Goal: Task Accomplishment & Management: Manage account settings

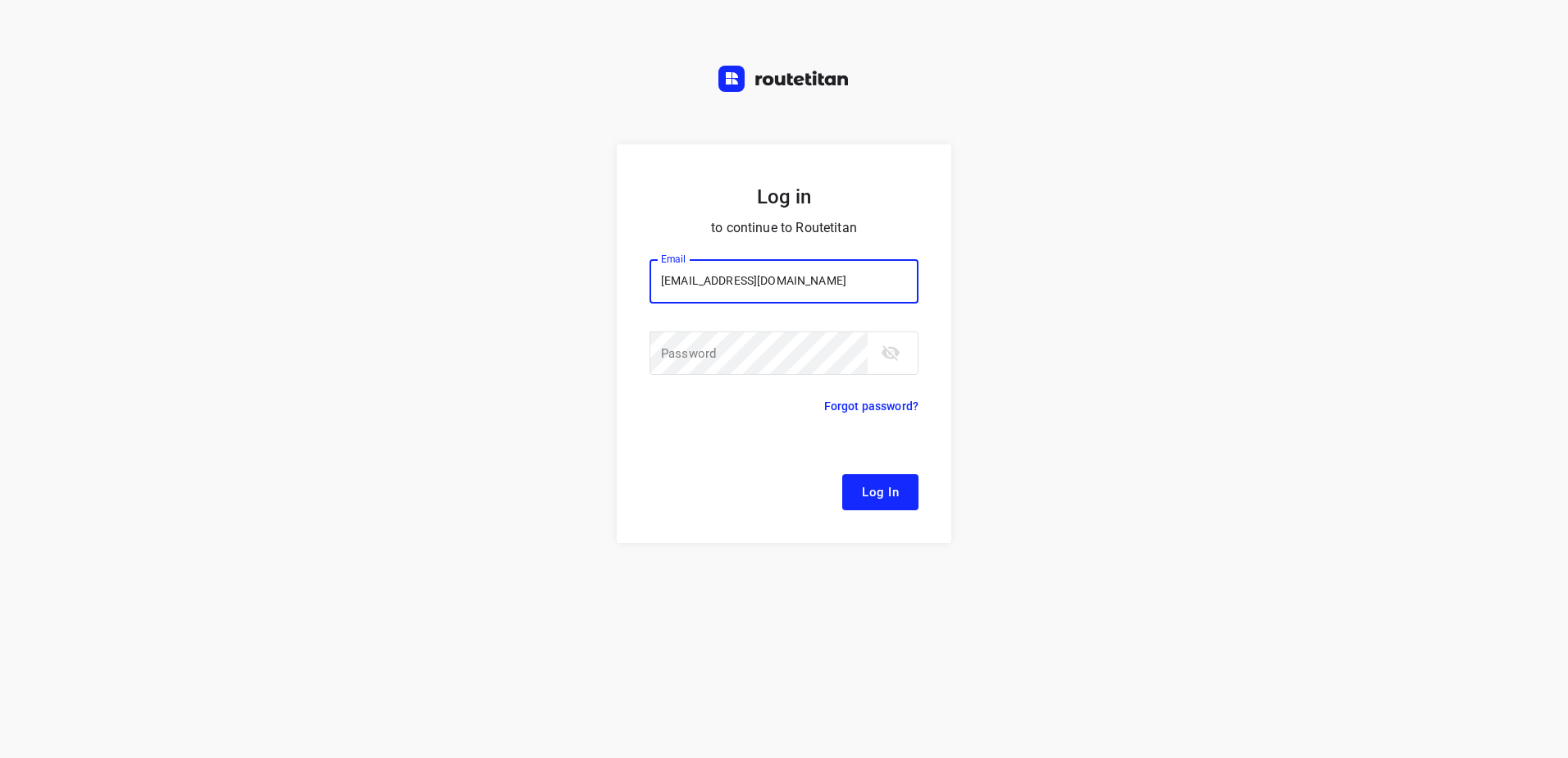
type input "[EMAIL_ADDRESS][DOMAIN_NAME]"
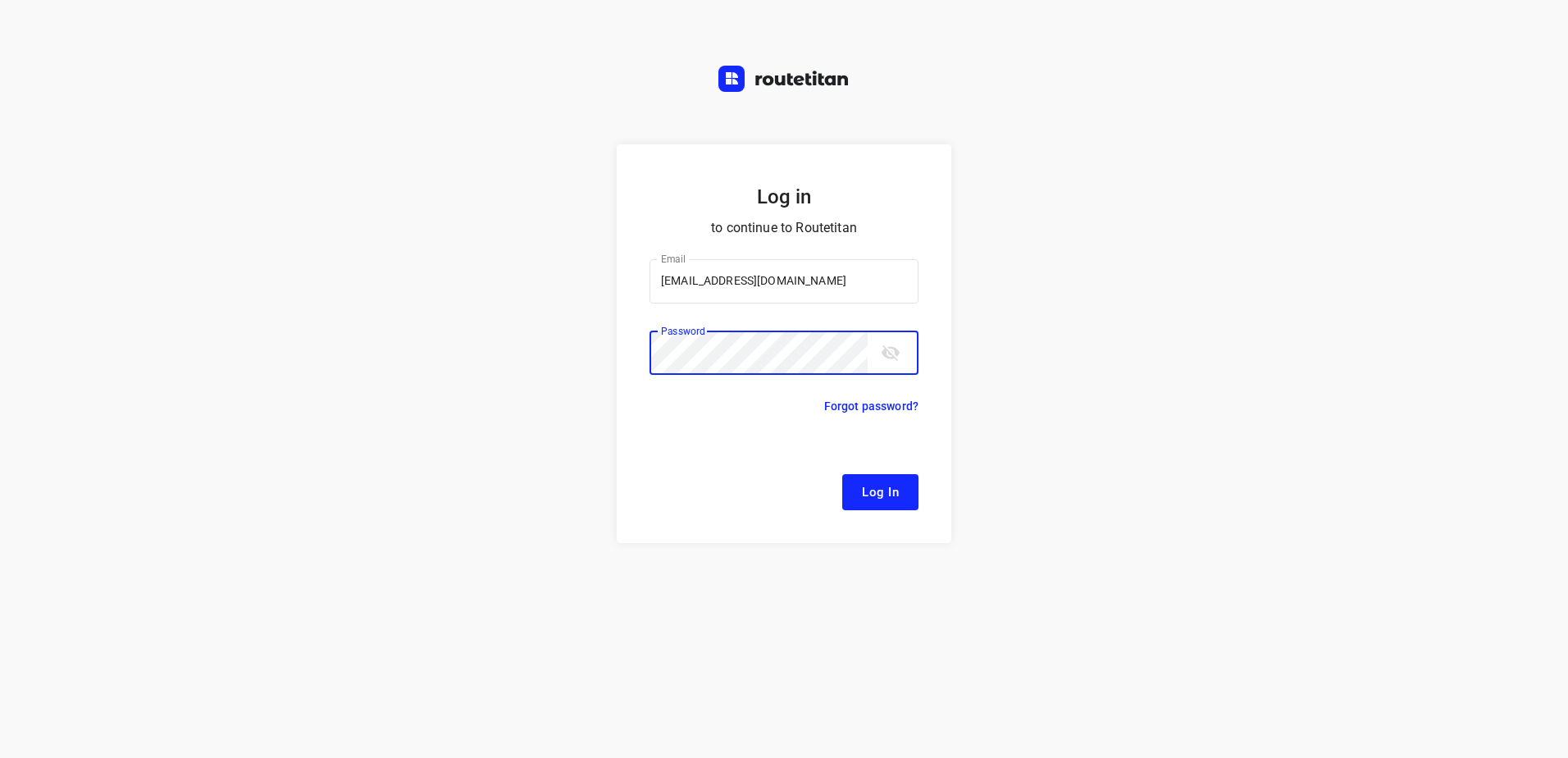
click at [842, 475] on button "Log In" at bounding box center [880, 493] width 77 height 36
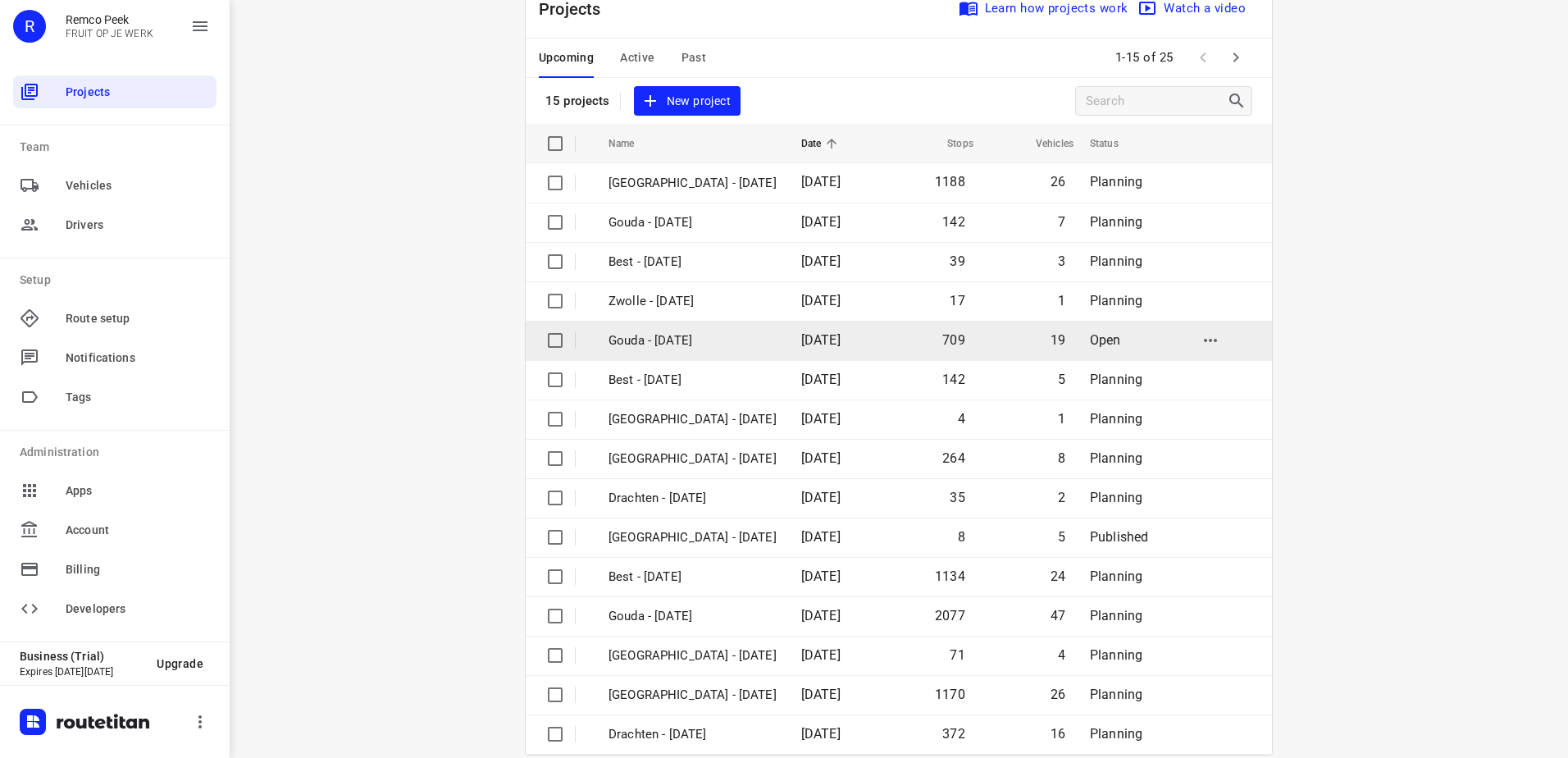
scroll to position [71, 0]
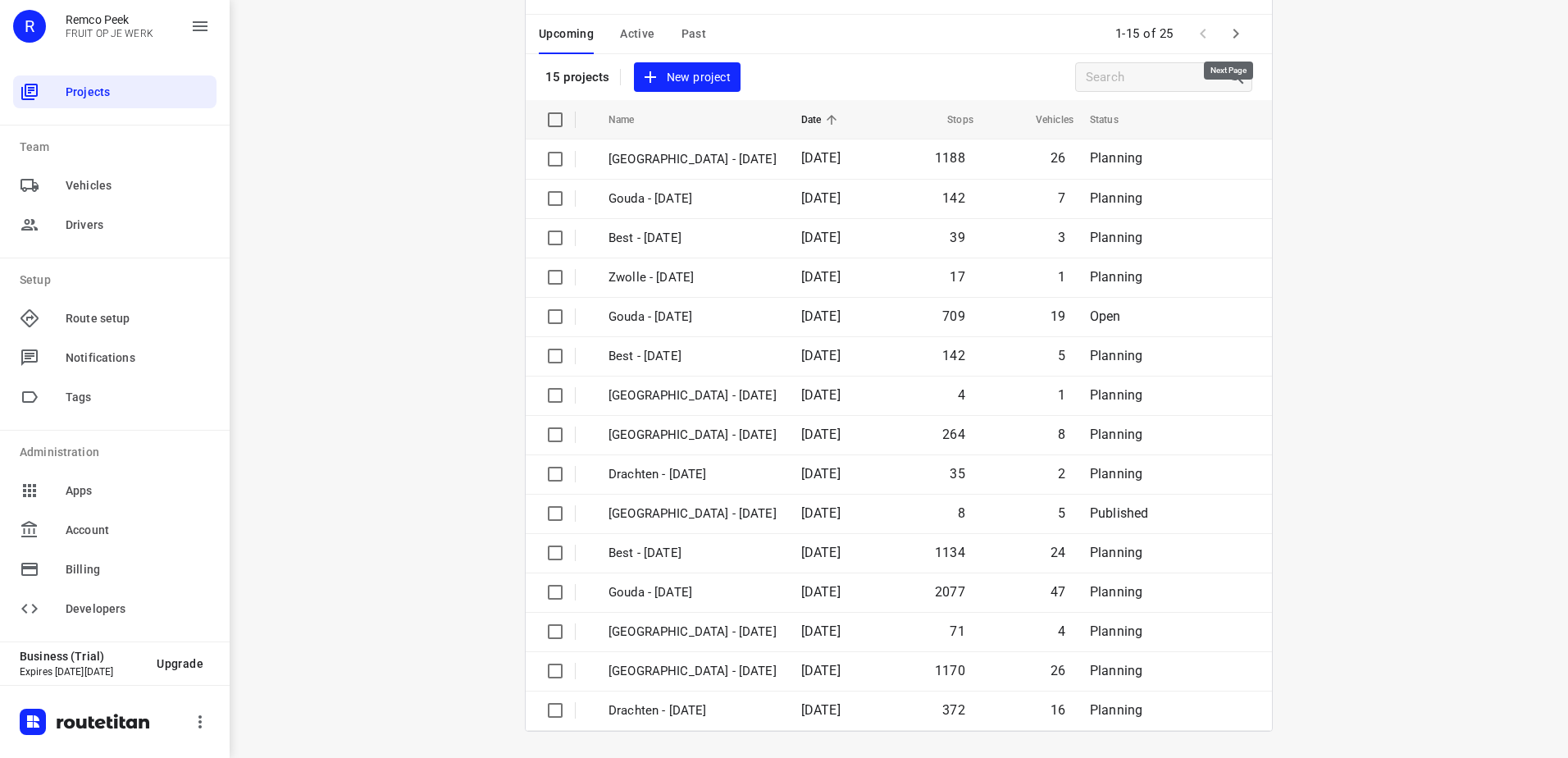
click at [1226, 36] on icon "button" at bounding box center [1236, 34] width 20 height 20
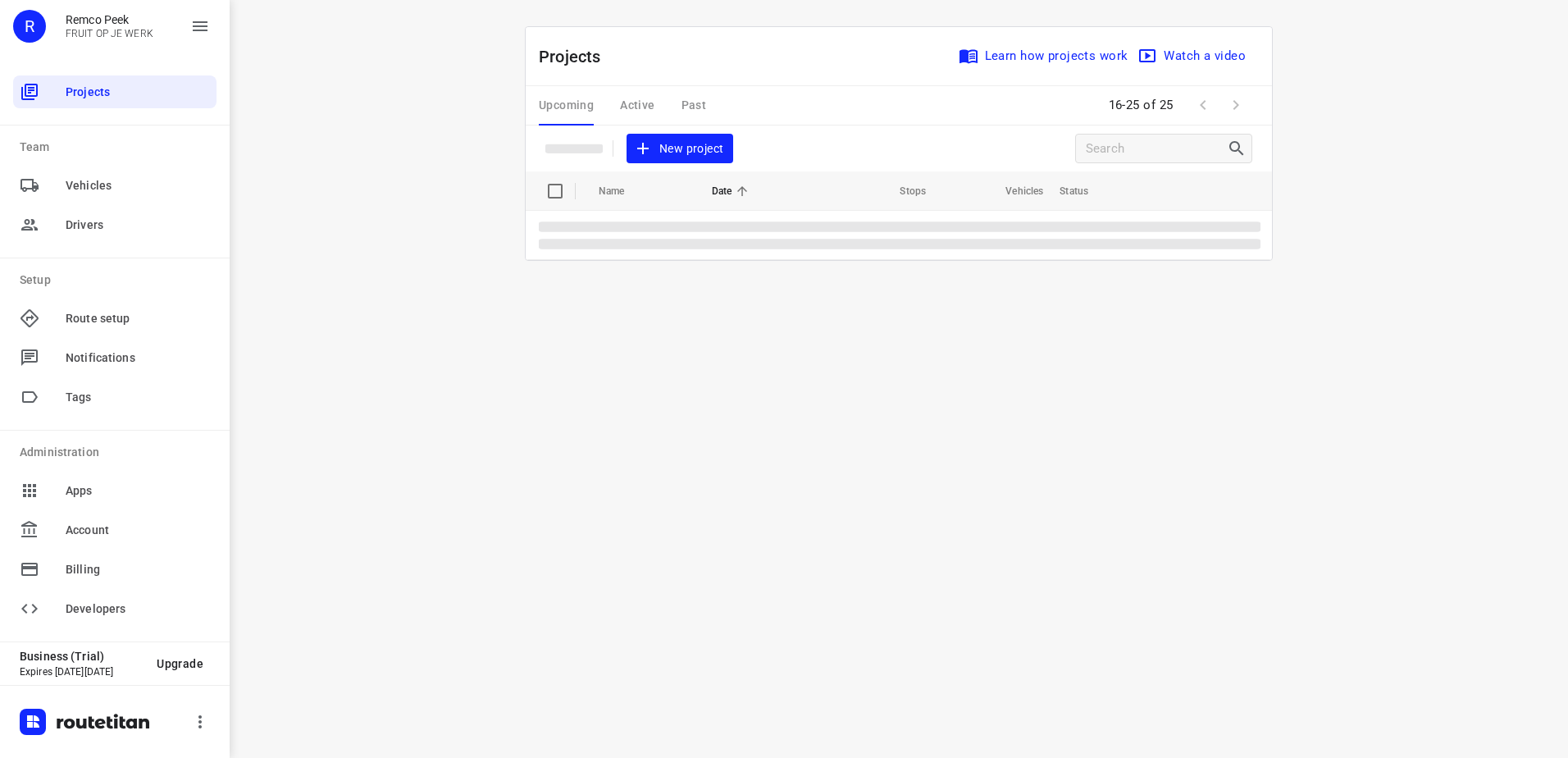
scroll to position [0, 0]
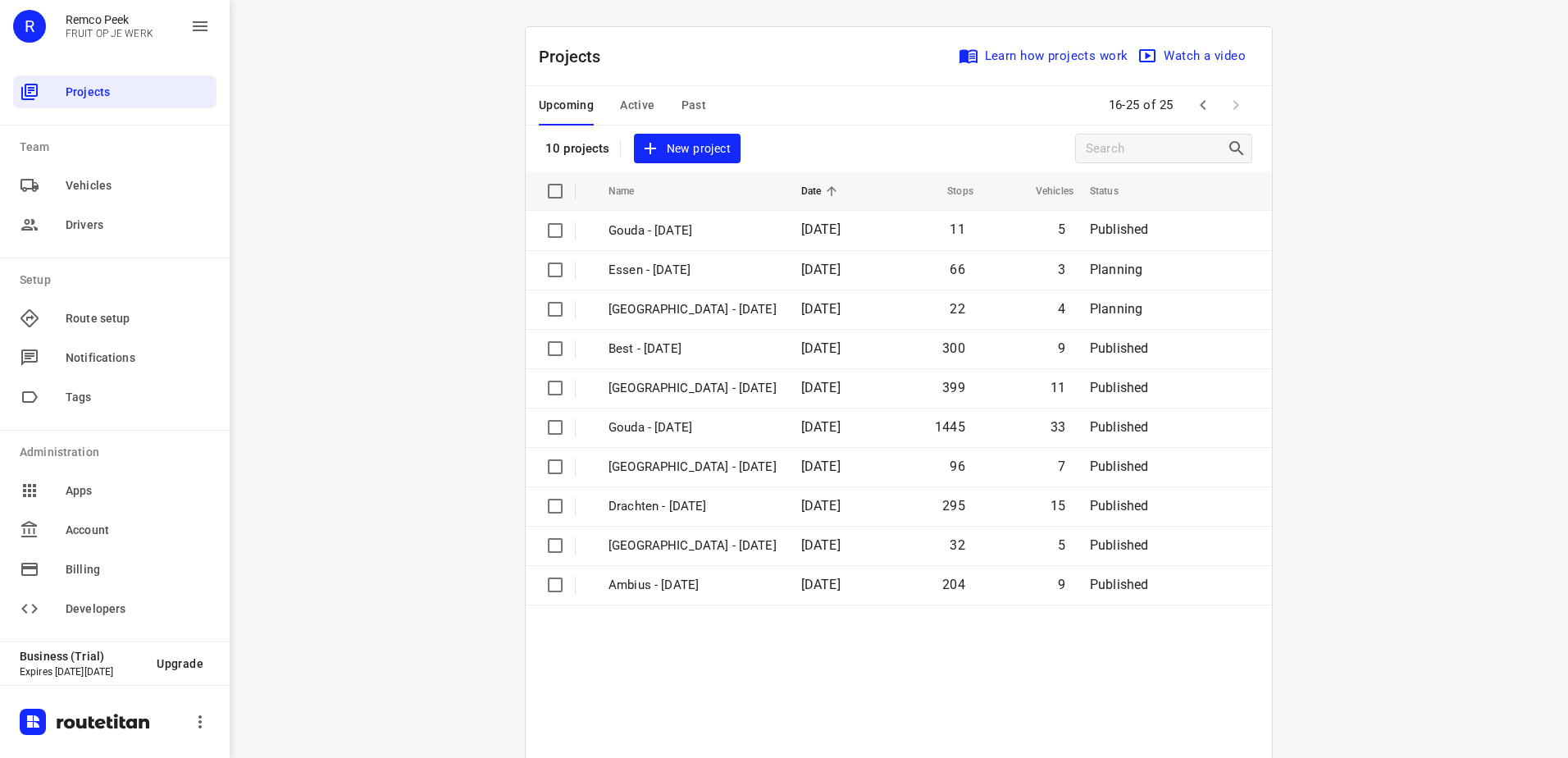
click at [639, 97] on span "Active" at bounding box center [637, 105] width 34 height 21
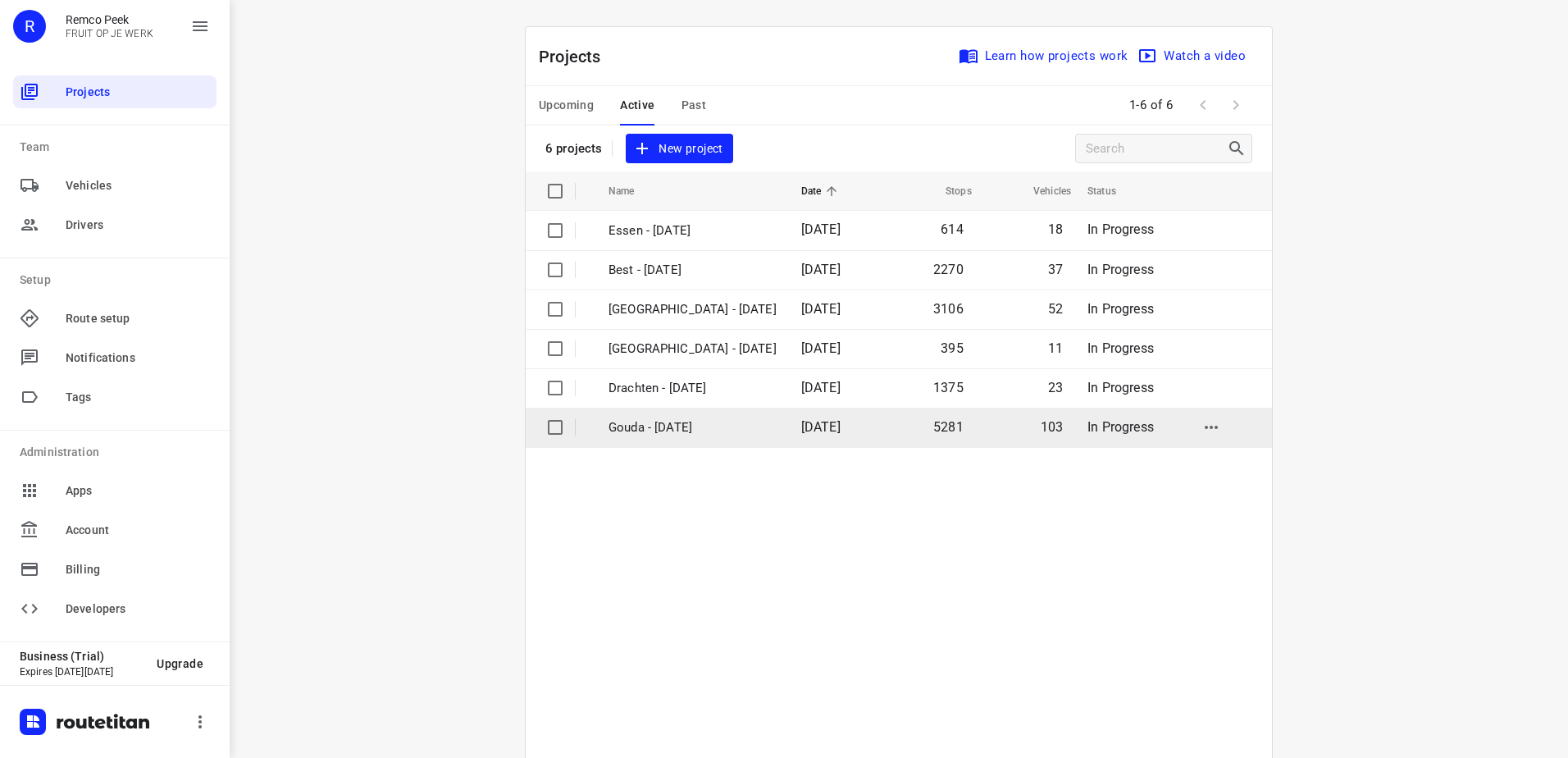
click at [716, 426] on p "Gouda - Monday" at bounding box center [692, 428] width 168 height 19
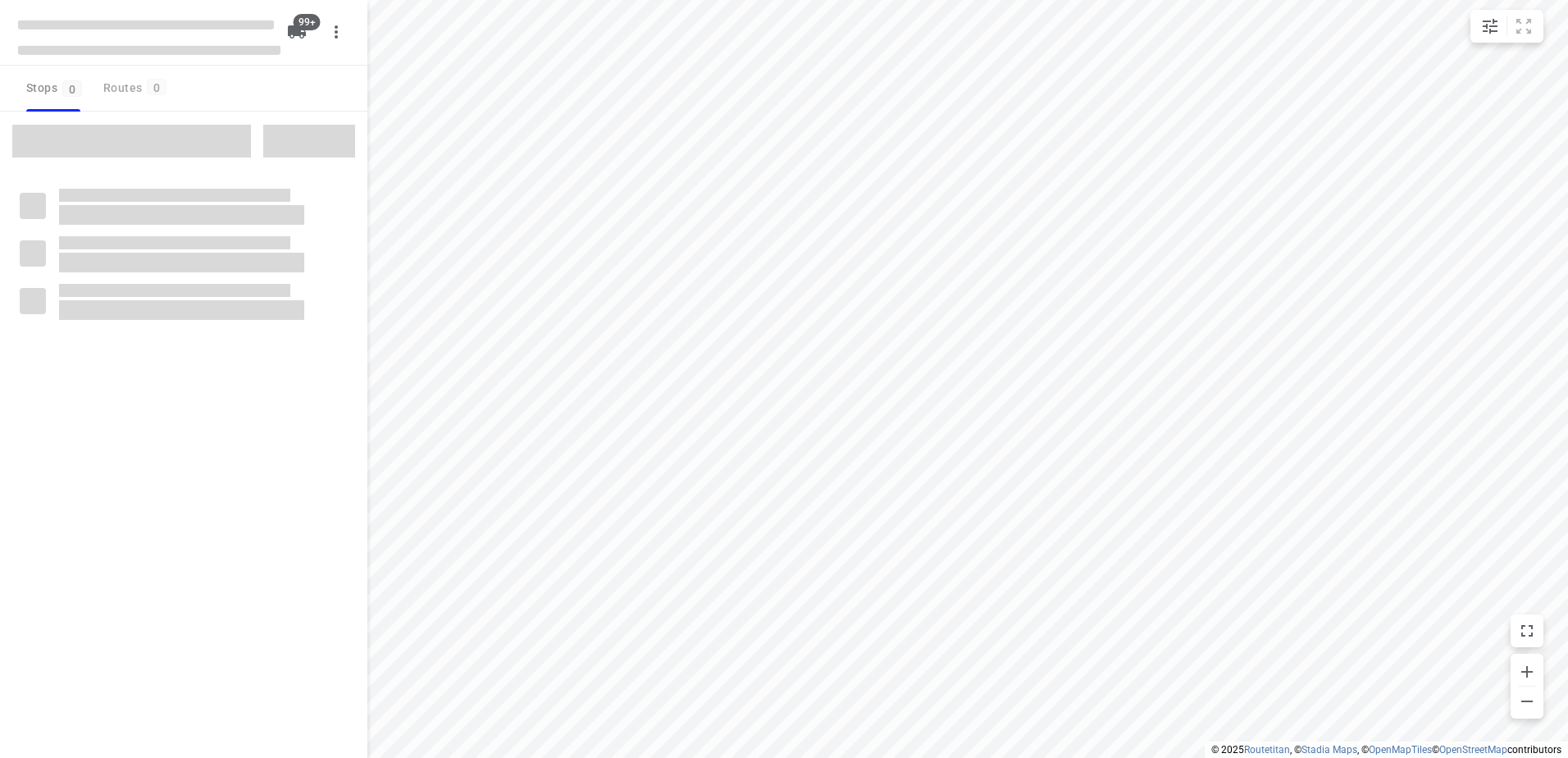
checkbox input "true"
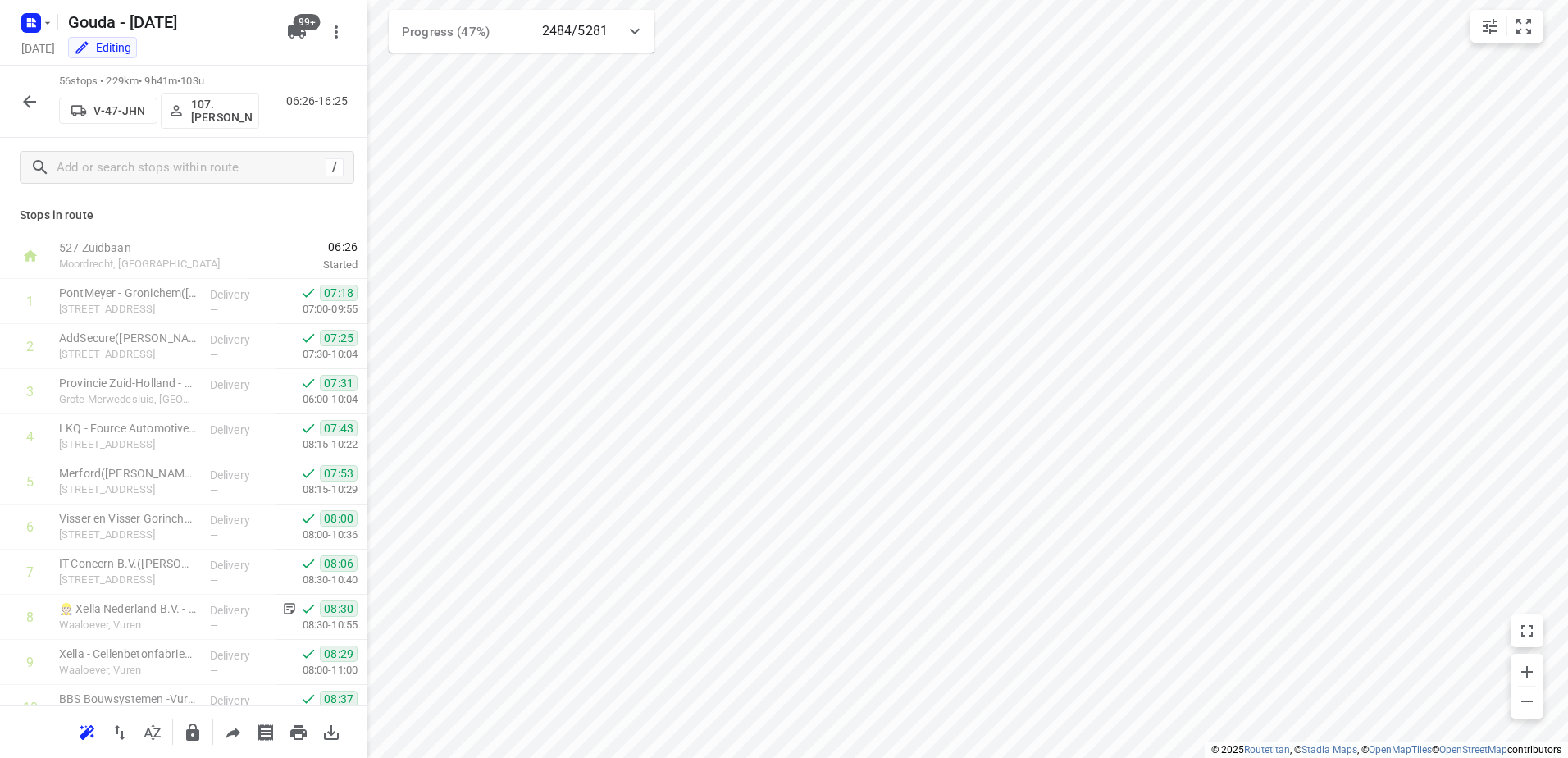
click at [21, 92] on icon "button" at bounding box center [29, 102] width 20 height 20
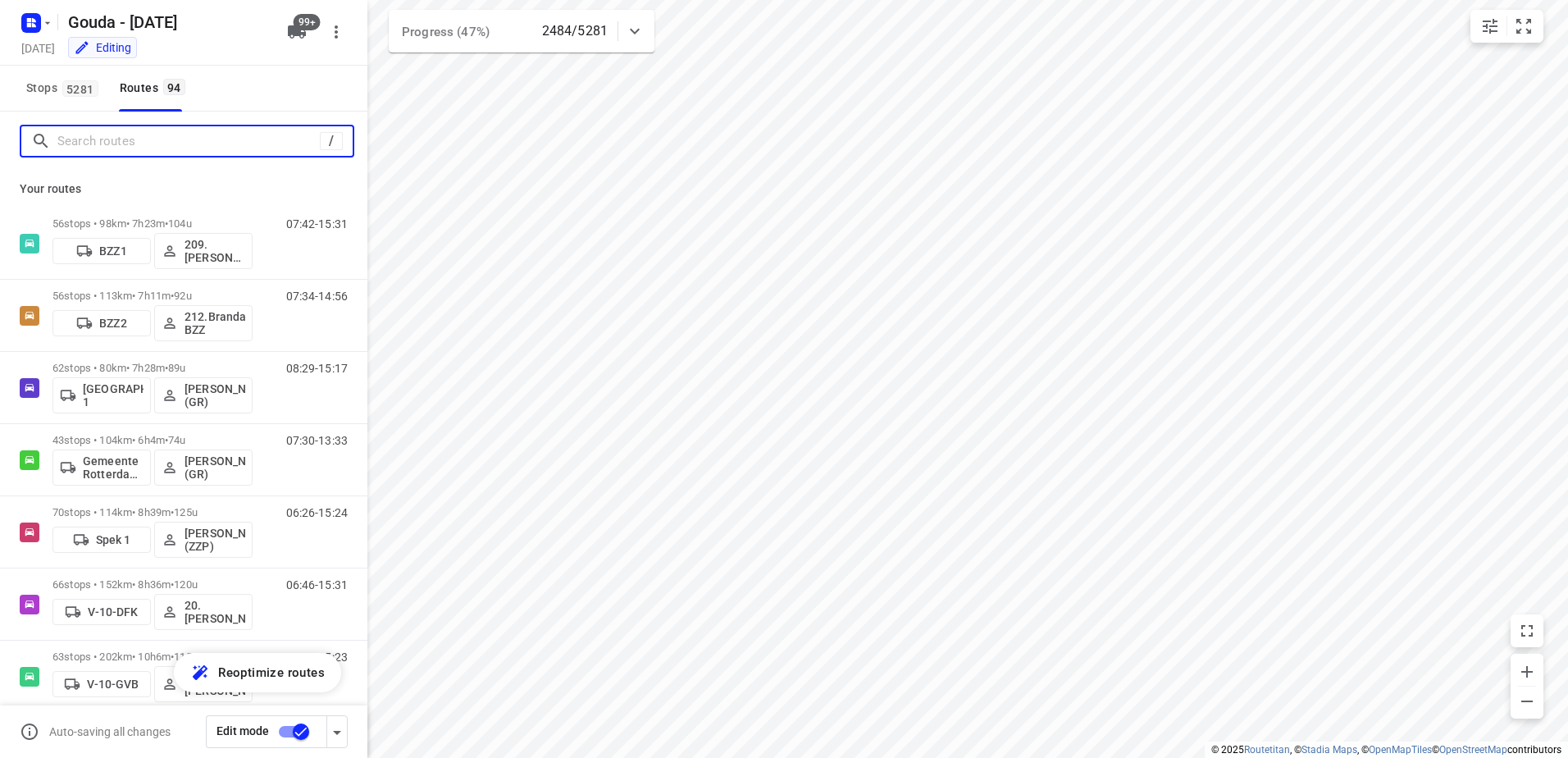
click at [127, 142] on input "Search routes" at bounding box center [189, 142] width 263 height 26
click at [68, 97] on span "Stops 5281" at bounding box center [65, 88] width 77 height 21
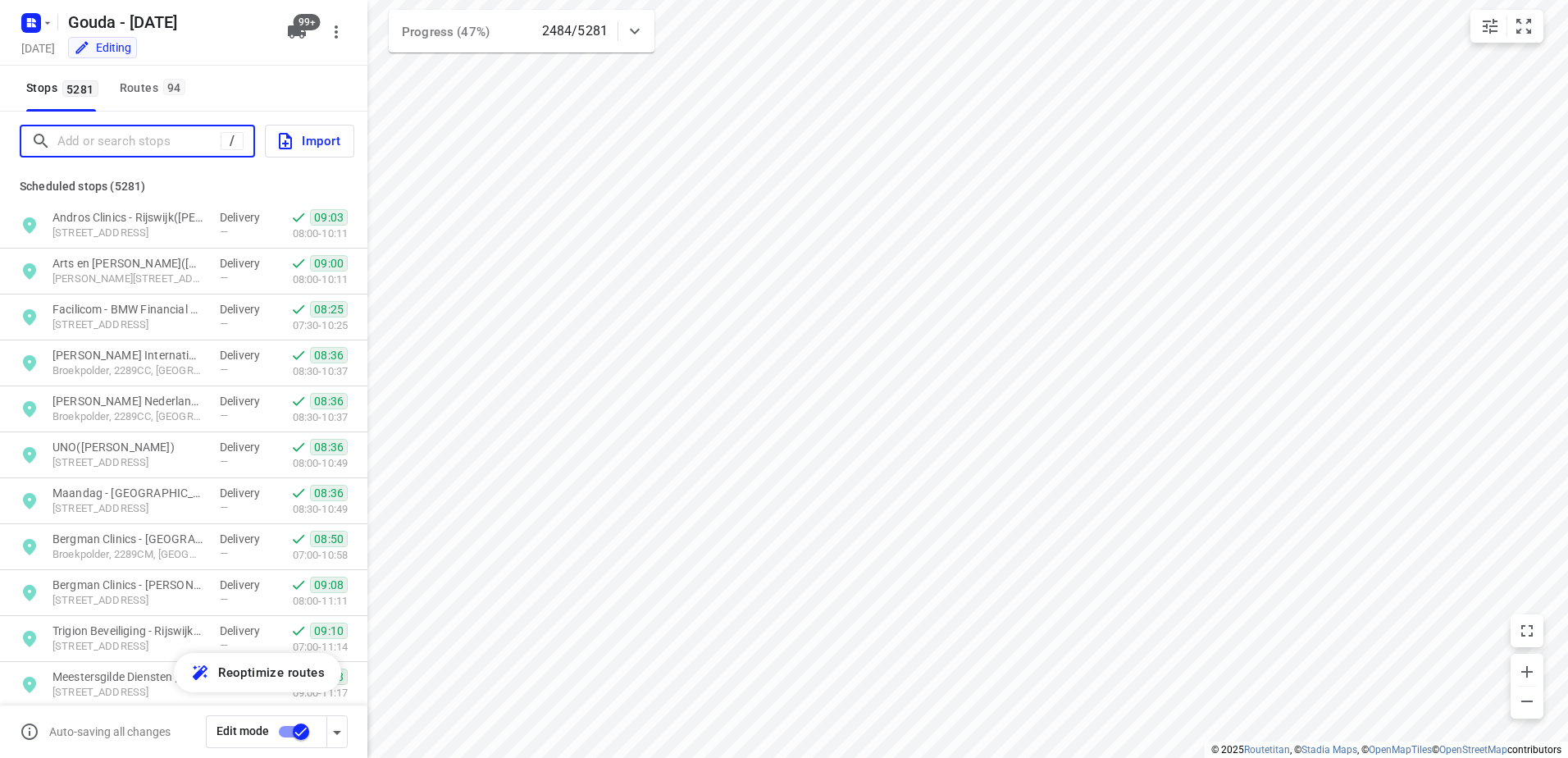
click at [129, 136] on input "Add or search stops" at bounding box center [139, 142] width 164 height 26
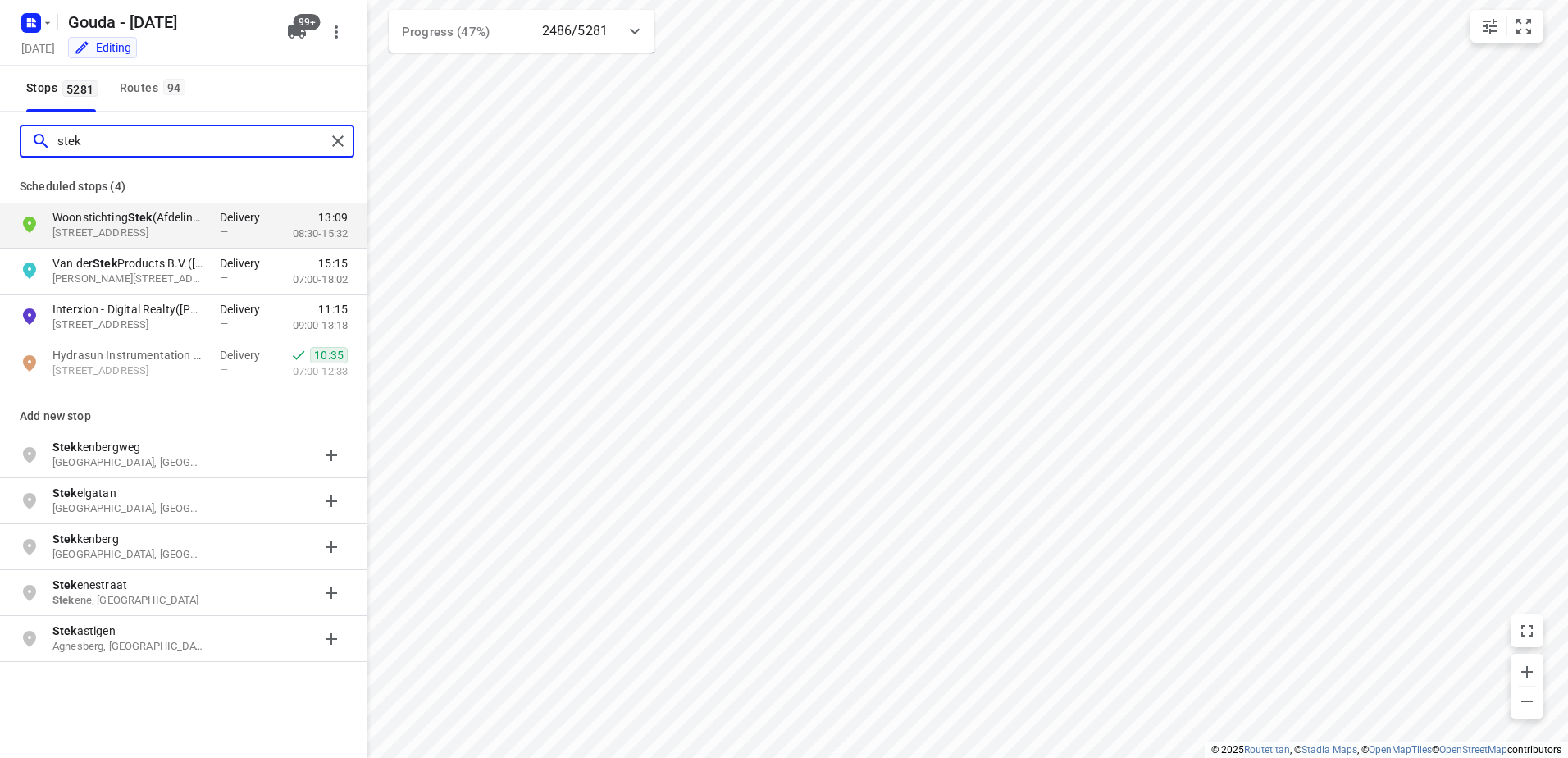
drag, startPoint x: 147, startPoint y: 130, endPoint x: 0, endPoint y: 115, distance: 147.8
click at [0, 121] on html "i © 2025 Routetitan , © Stadia Maps , © OpenMapTiles © OpenStreetMap contributo…" at bounding box center [784, 379] width 1568 height 758
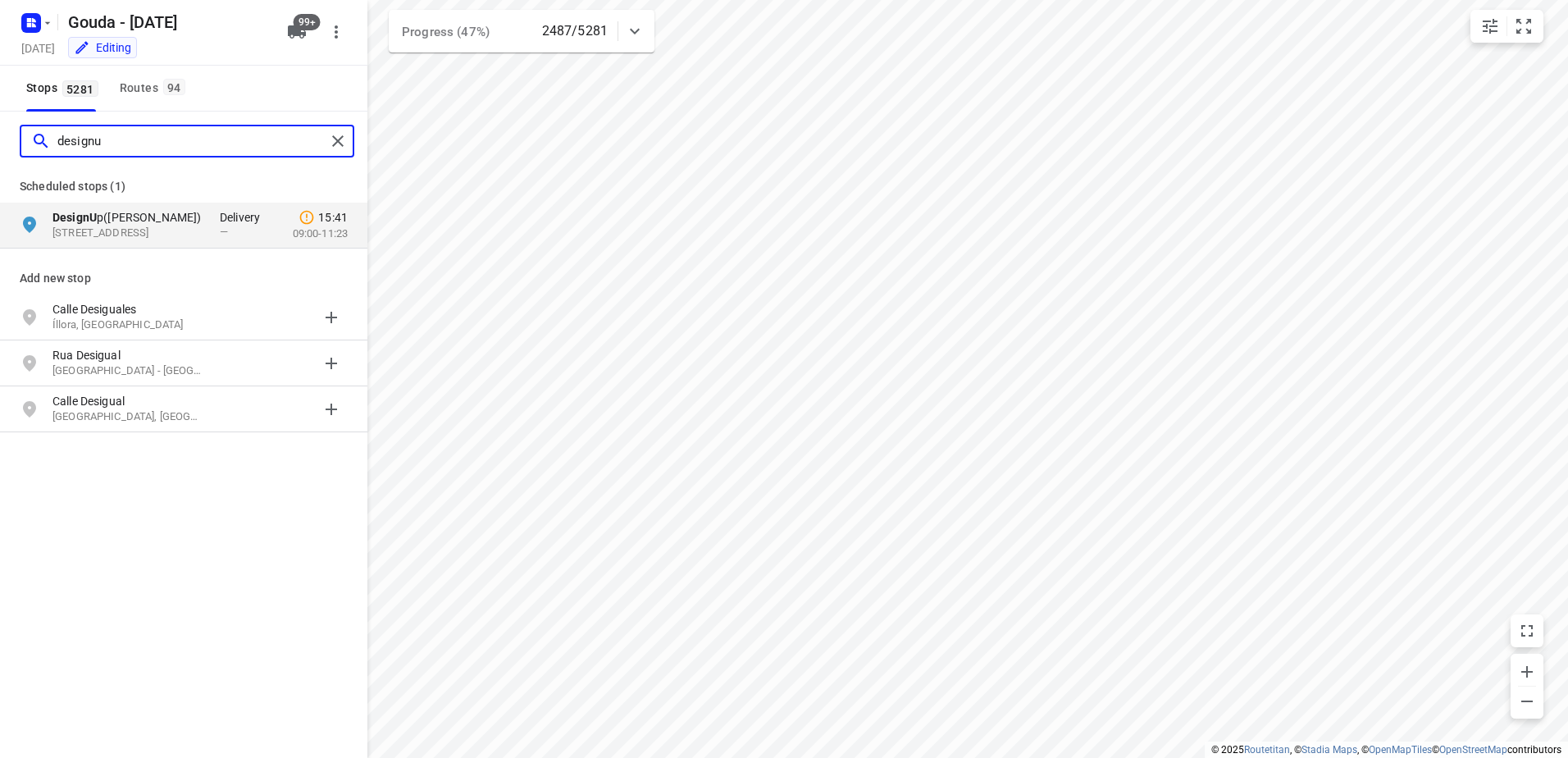
type input "designu"
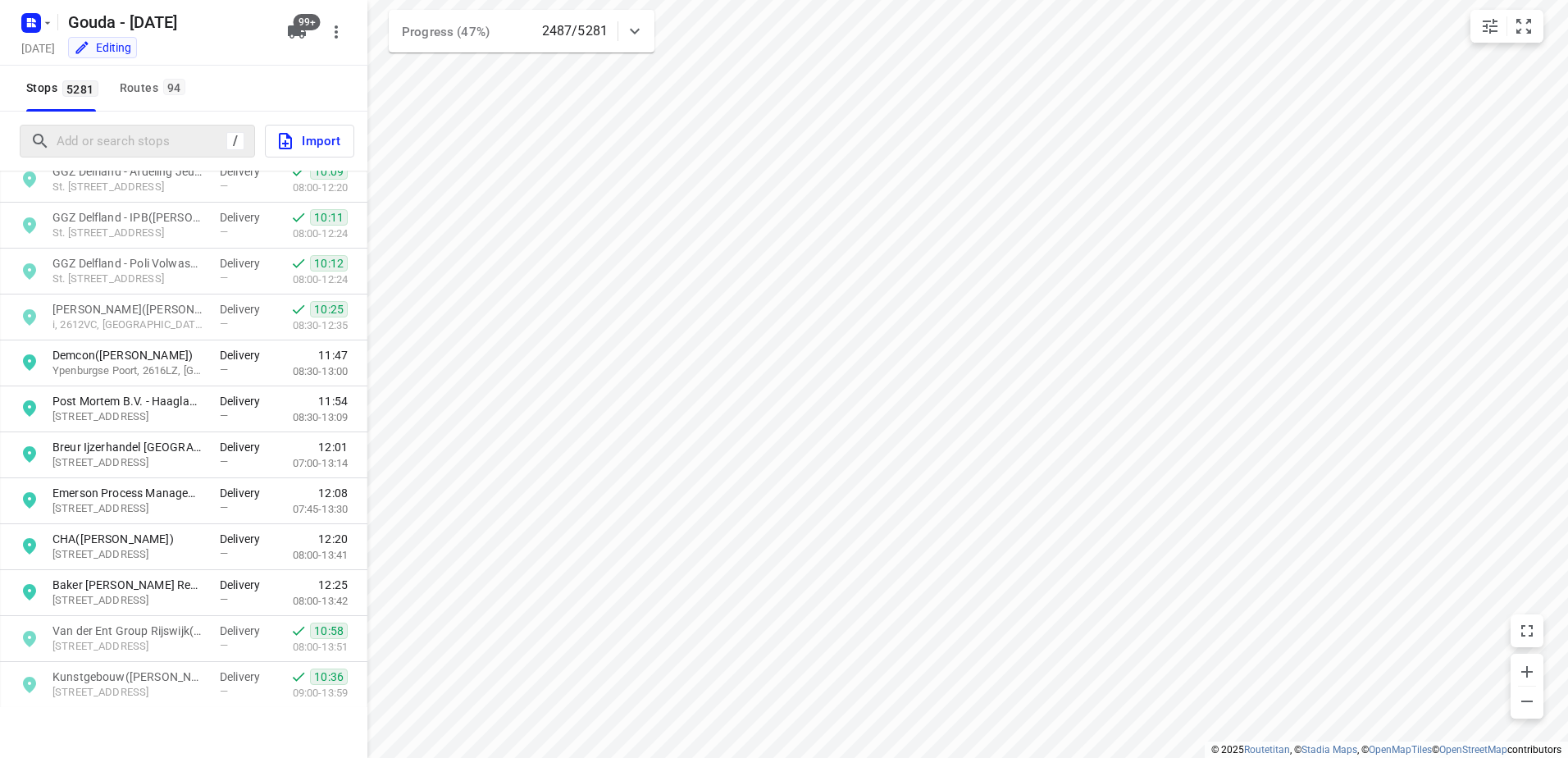
scroll to position [1723, 0]
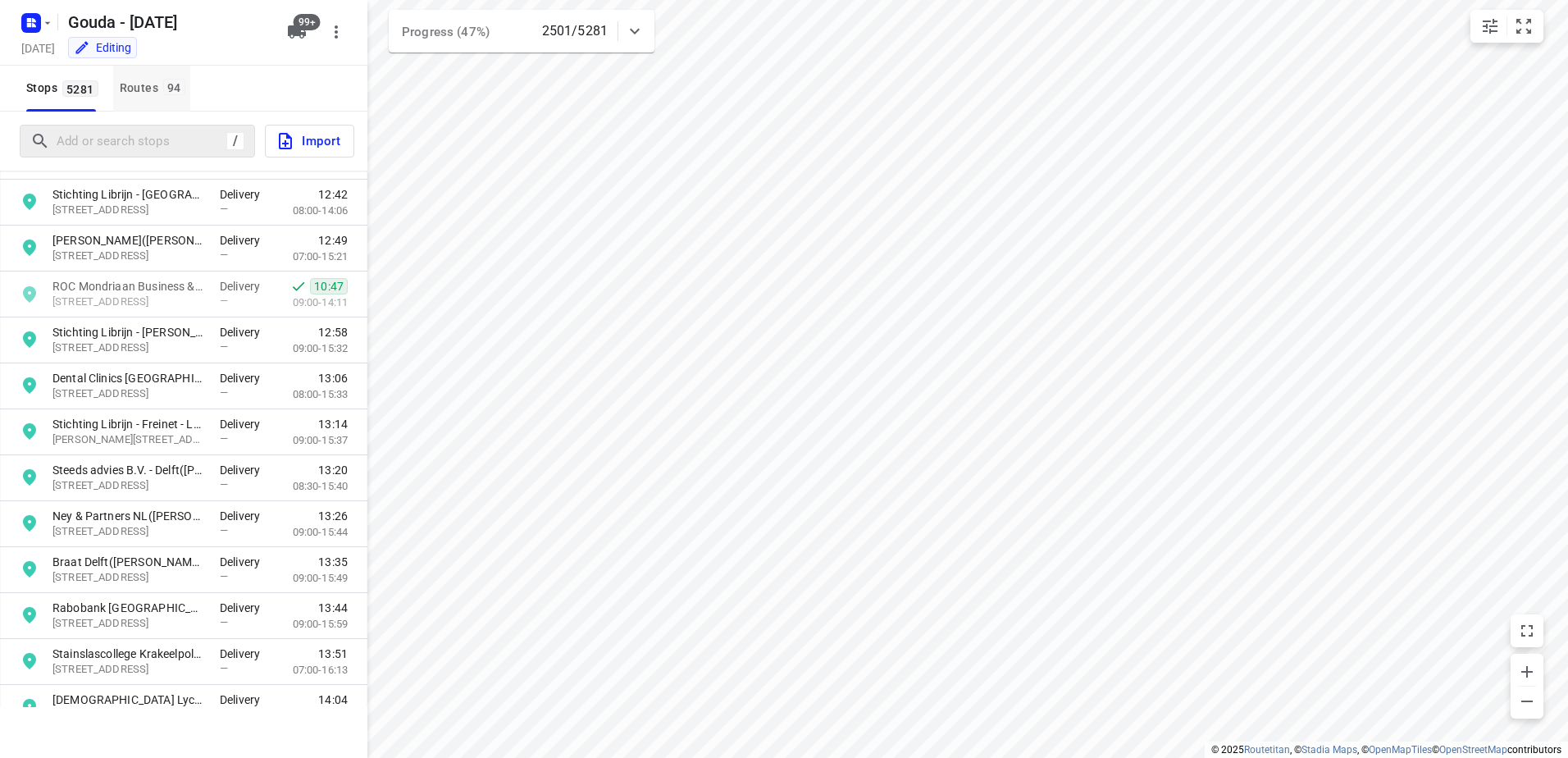
click at [147, 97] on div "Routes 94" at bounding box center [155, 88] width 71 height 21
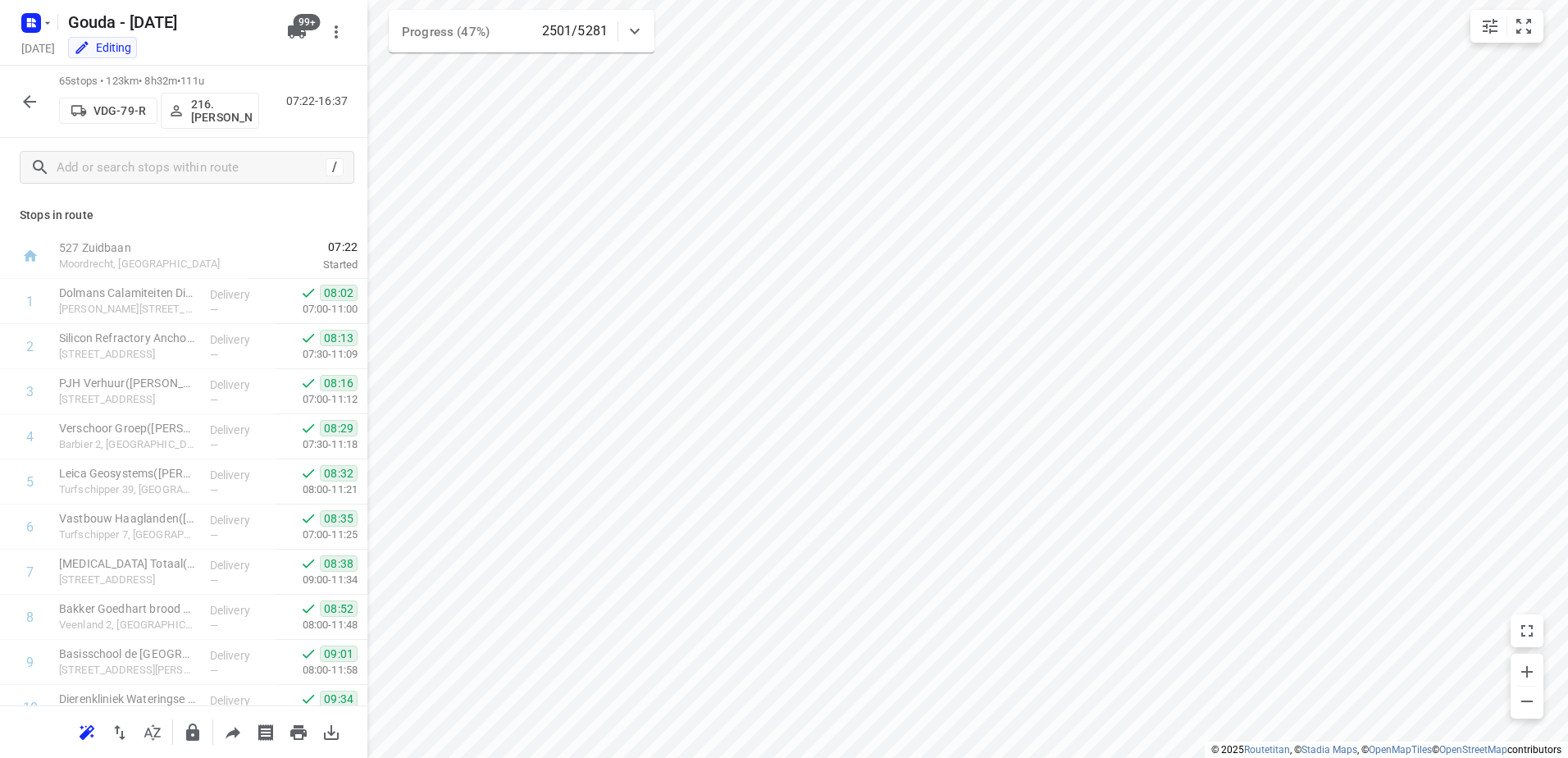
click at [138, 127] on div "VDG-79-R 216.Faranes Achahbar" at bounding box center [159, 109] width 200 height 40
click at [37, 84] on div "65 stops • 123km • 8h32m • 111u VDG-79-R 216.Faranes Achahbar 07:22-16:37" at bounding box center [183, 102] width 368 height 72
click at [38, 94] on icon "button" at bounding box center [29, 102] width 20 height 20
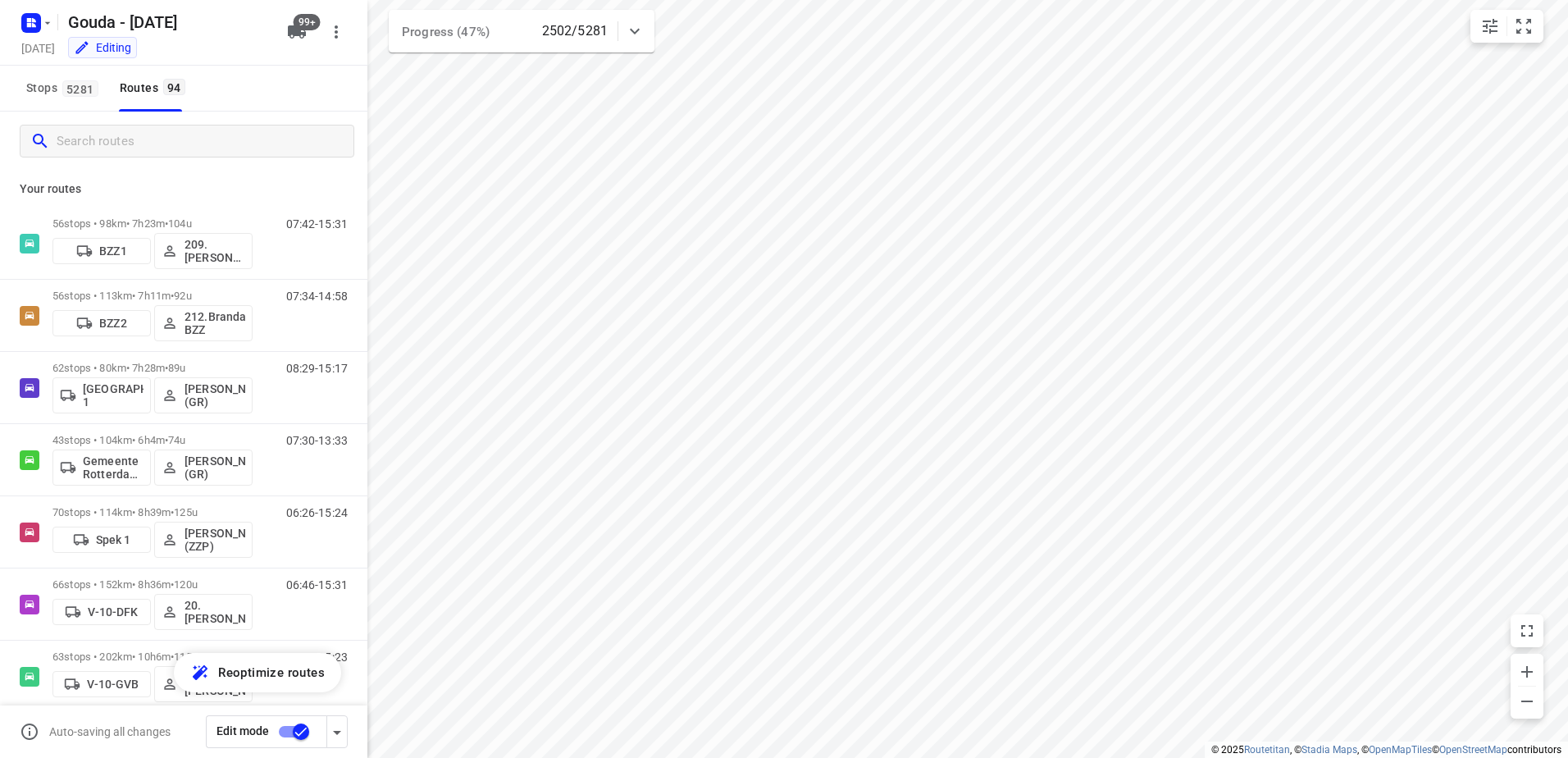
click at [126, 146] on input "Search routes" at bounding box center [205, 142] width 297 height 26
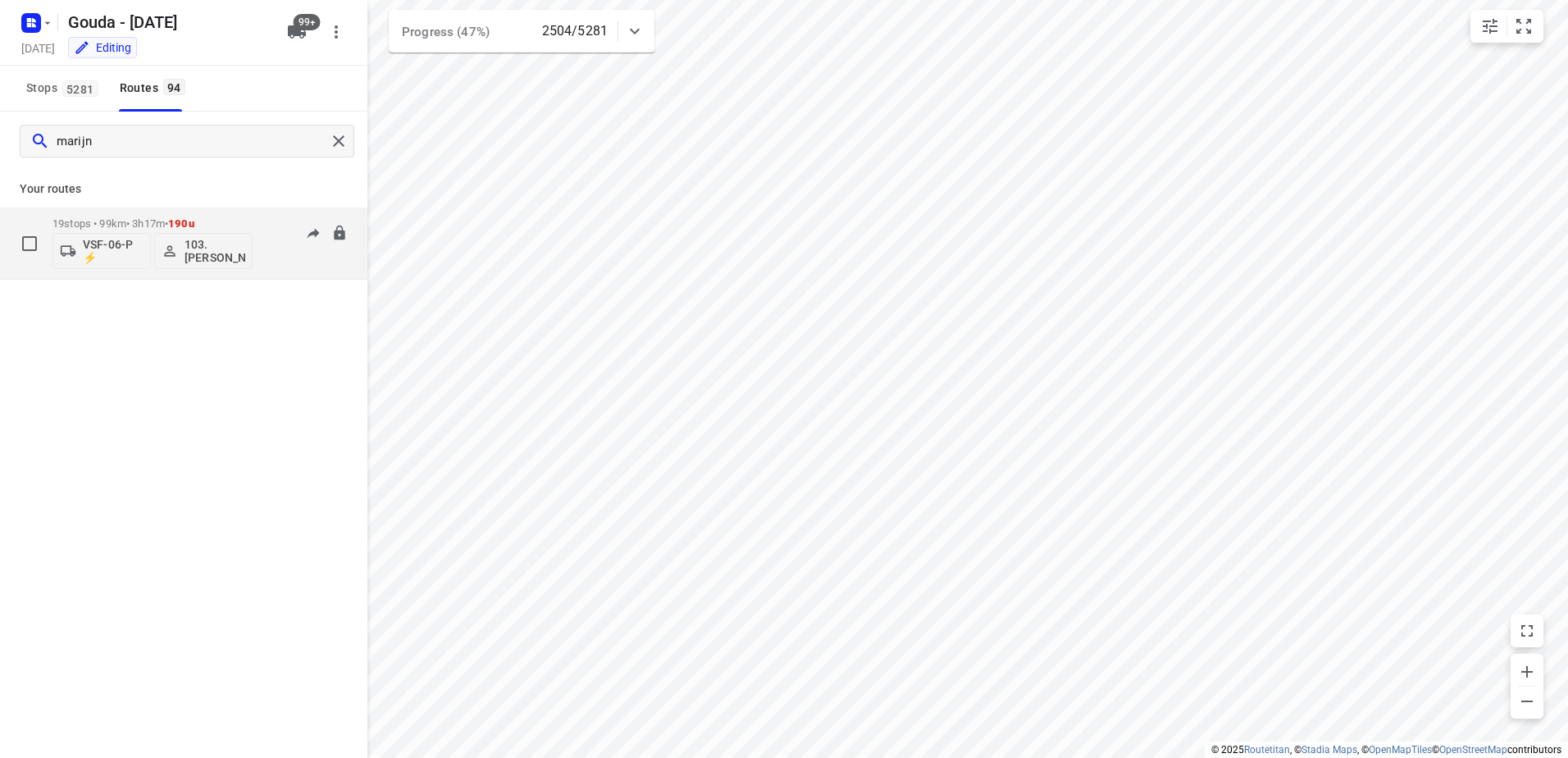
type input "marijn"
click at [129, 221] on p "19 stops • 99km • 3h17m • 190u" at bounding box center [152, 223] width 200 height 12
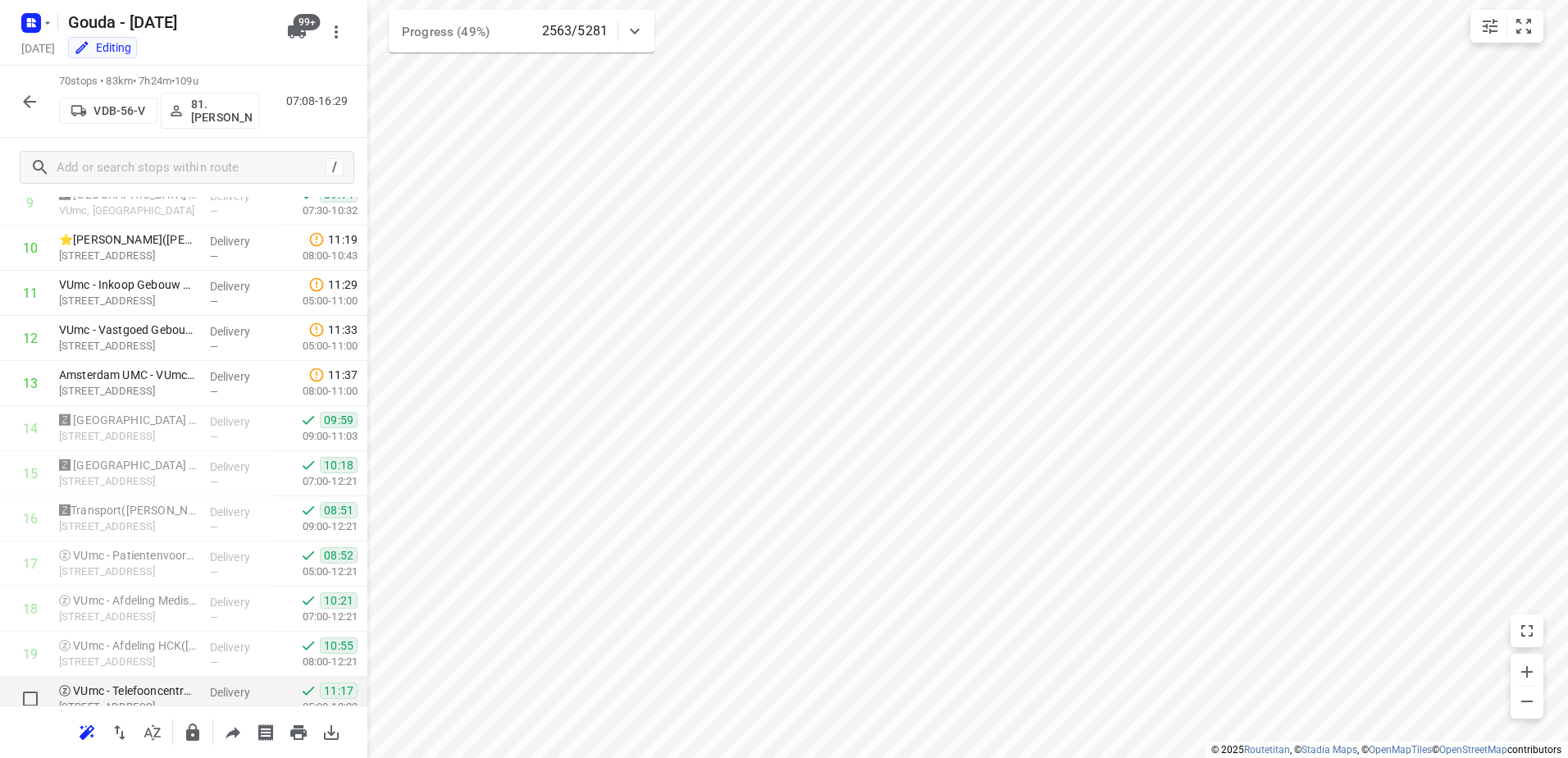
scroll to position [394, 0]
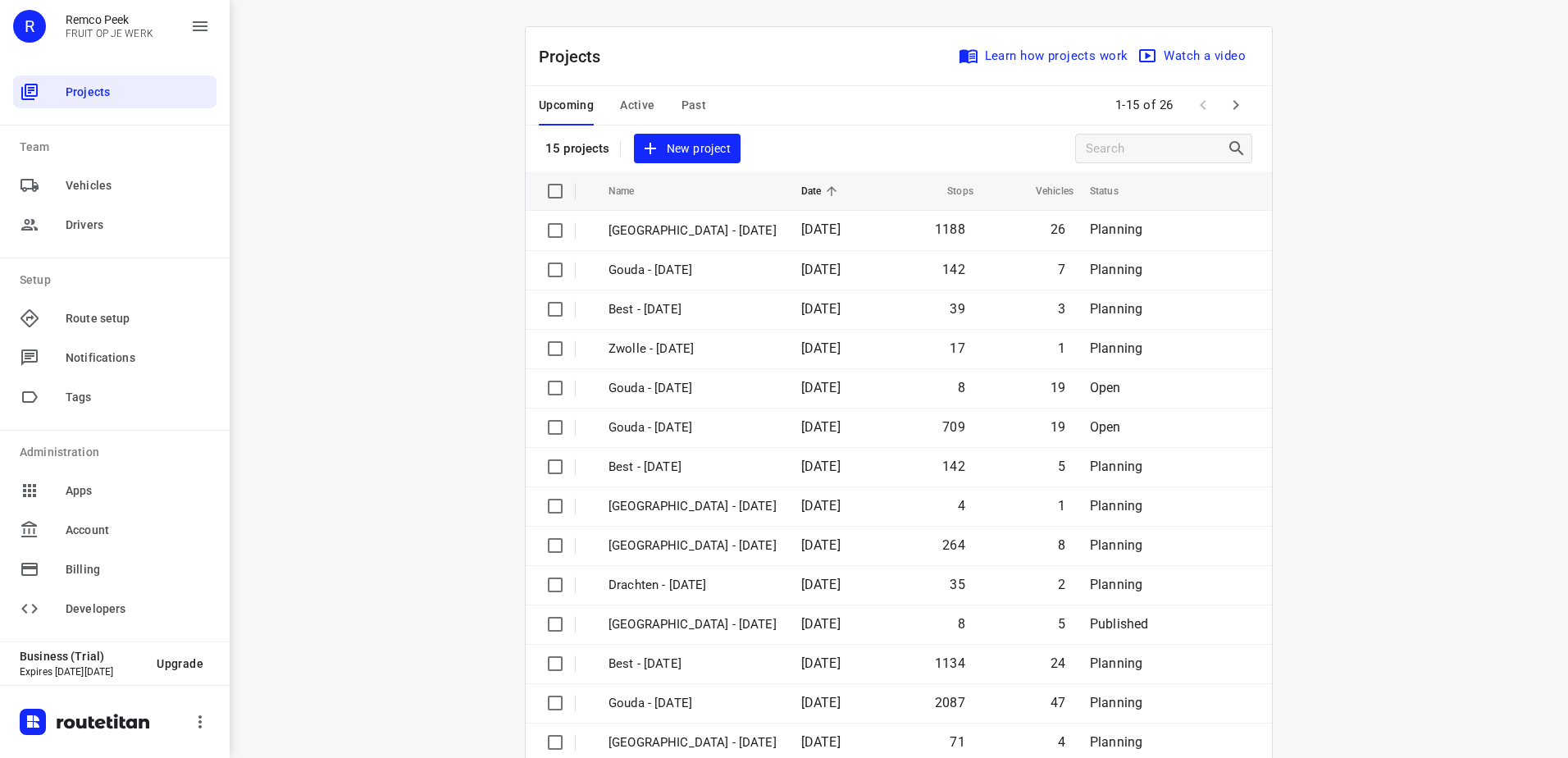
drag, startPoint x: 1356, startPoint y: 233, endPoint x: 1355, endPoint y: 209, distance: 24.0
click at [1355, 219] on div "i © 2025 Routetitan , © Stadia Maps , © OpenMapTiles © OpenStreetMap contributo…" at bounding box center [899, 379] width 1339 height 758
click at [1231, 103] on icon "button" at bounding box center [1236, 104] width 20 height 20
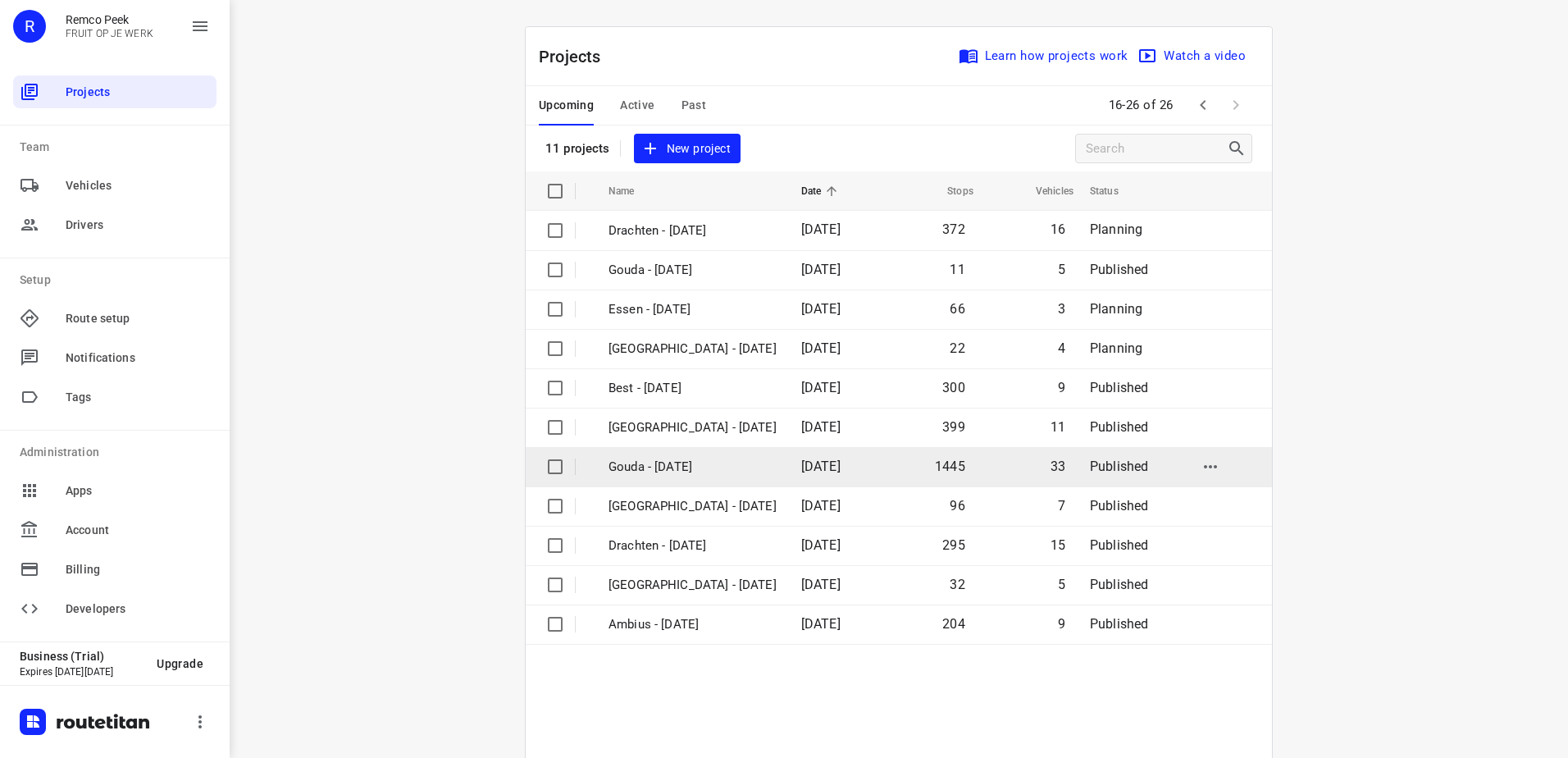
click at [723, 457] on td "Gouda - [DATE]" at bounding box center [691, 467] width 196 height 40
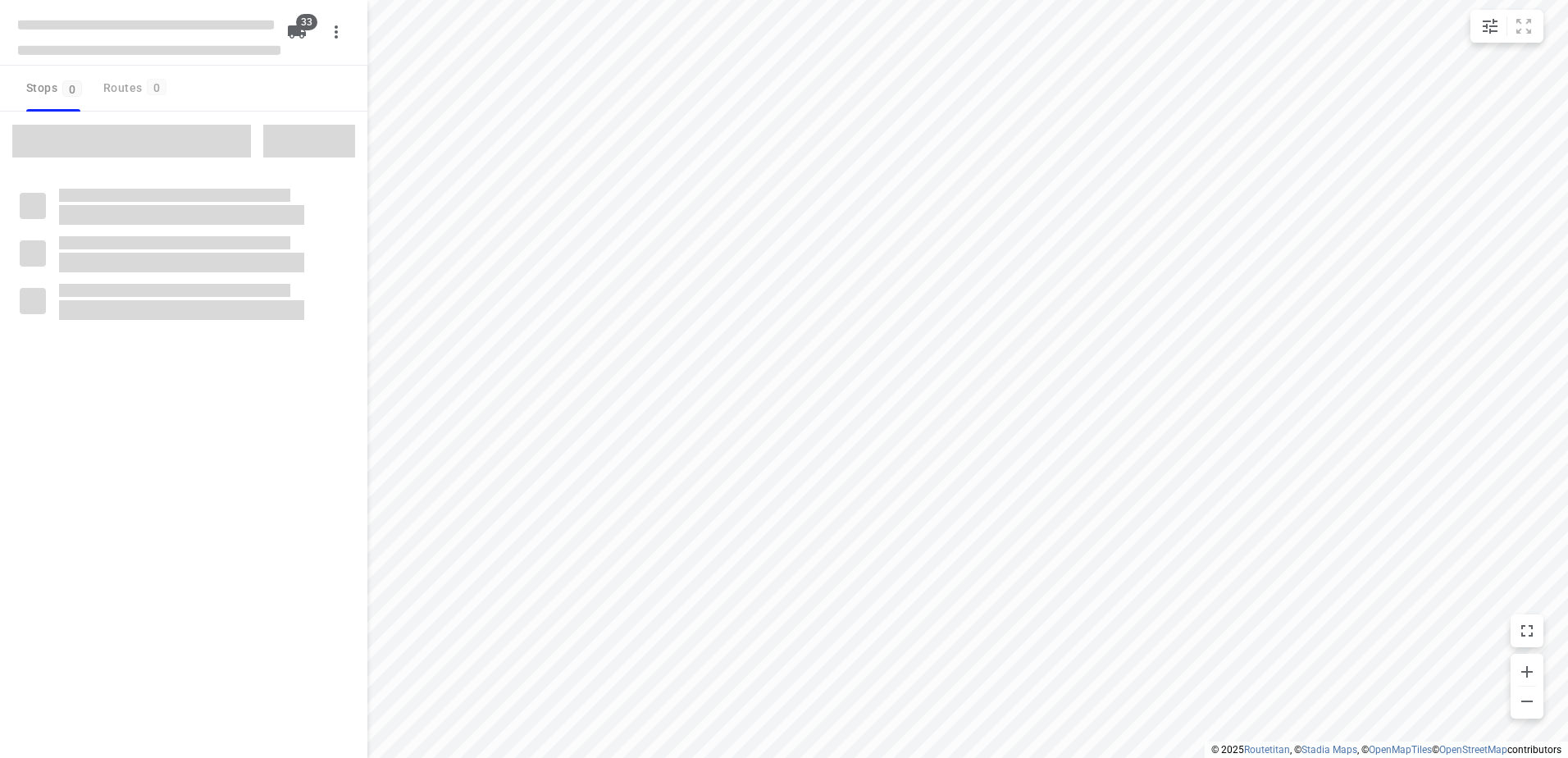
checkbox input "true"
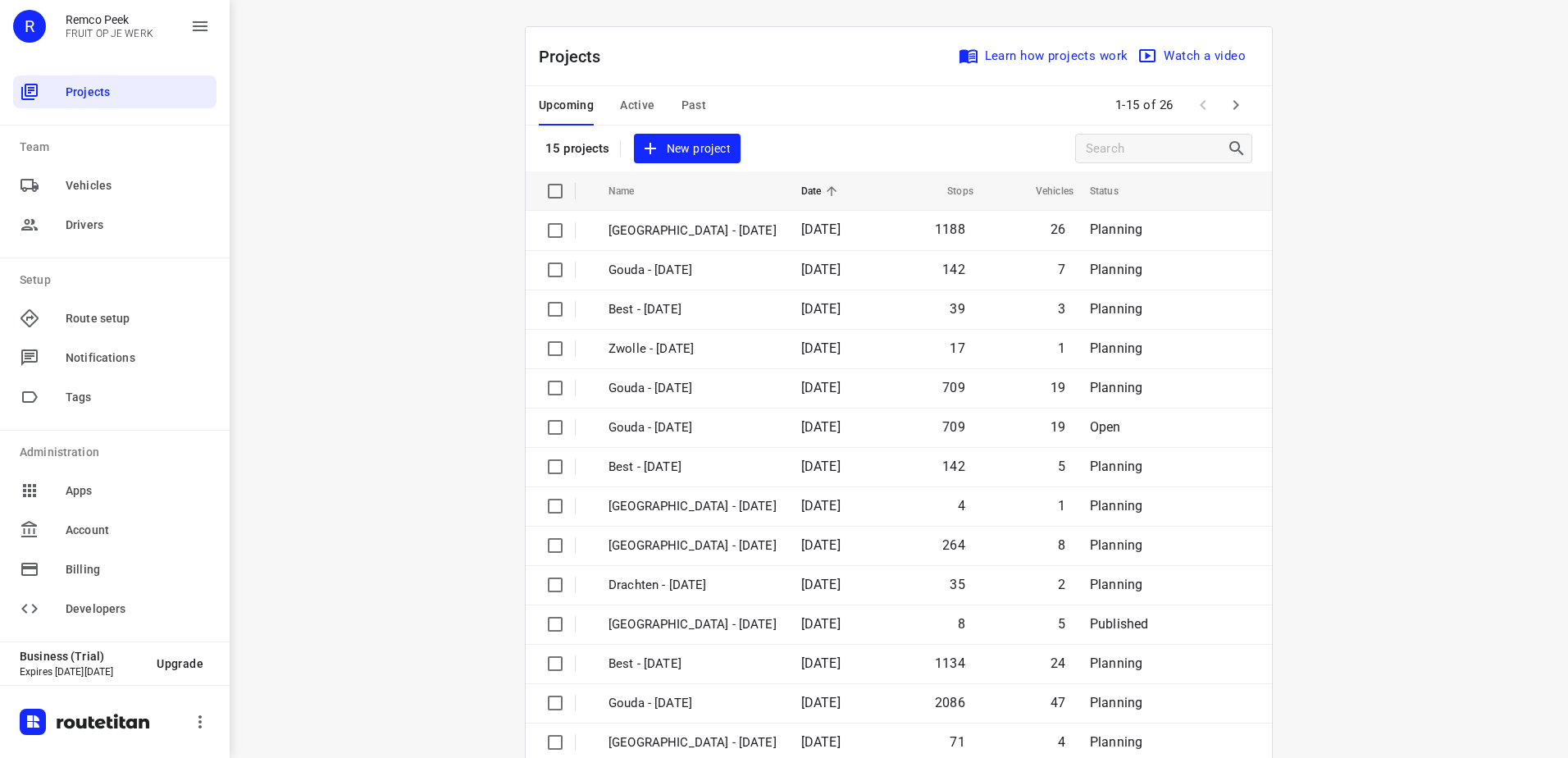
click at [838, 71] on div "Projects Learn how projects work Watch a video" at bounding box center [899, 56] width 747 height 59
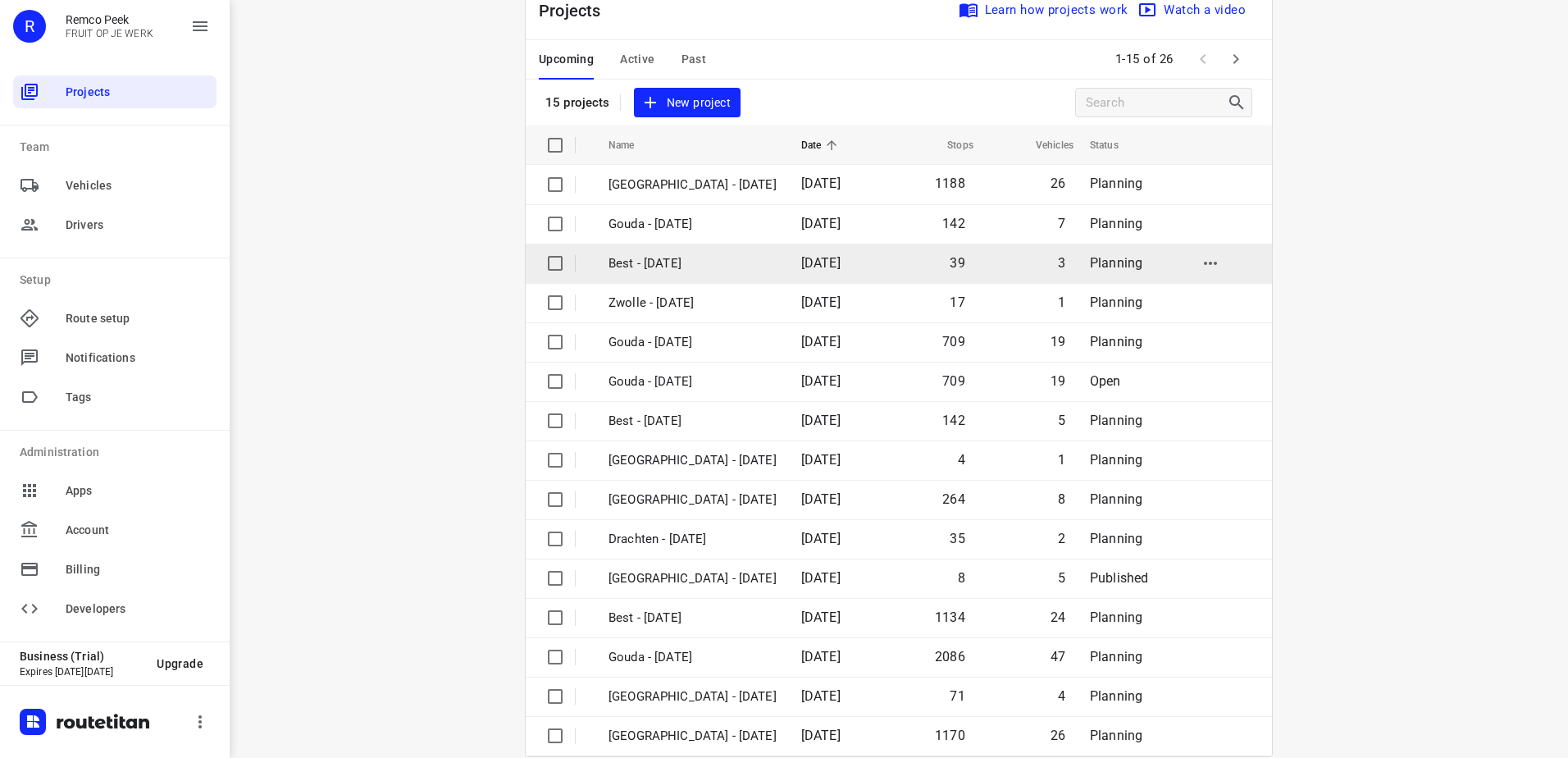
scroll to position [71, 0]
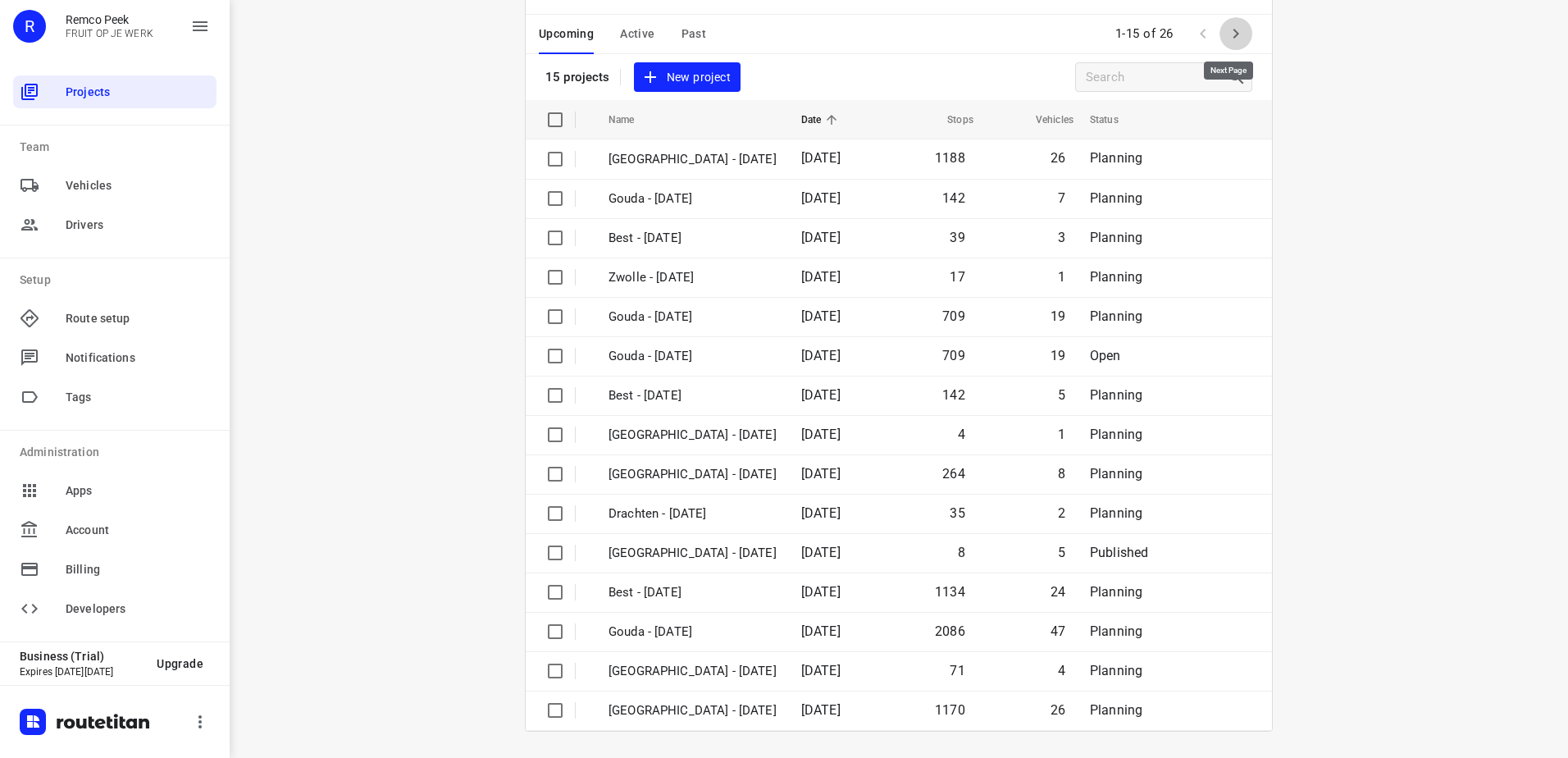
click at [1236, 28] on icon "button" at bounding box center [1236, 34] width 20 height 20
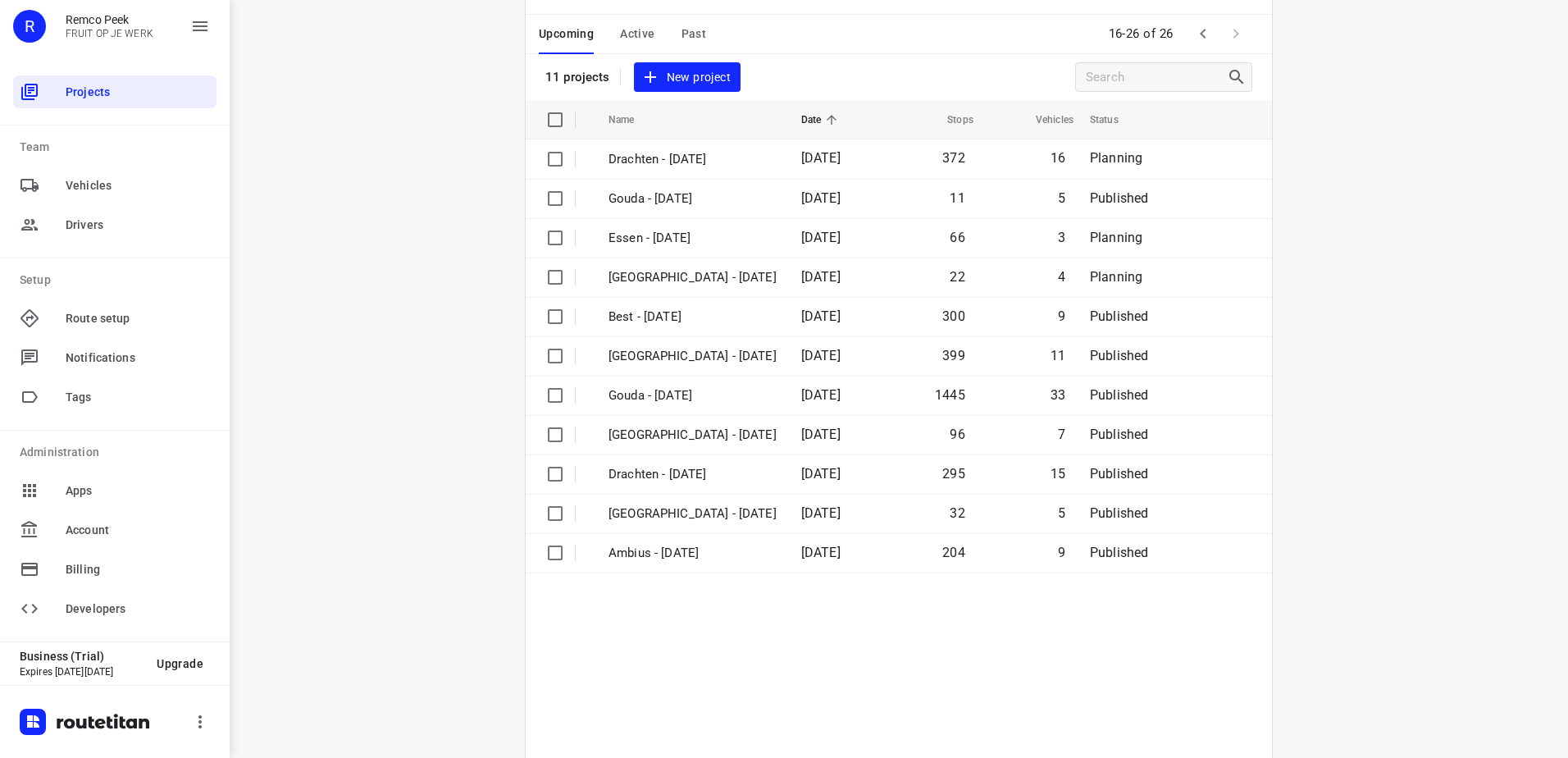
scroll to position [0, 0]
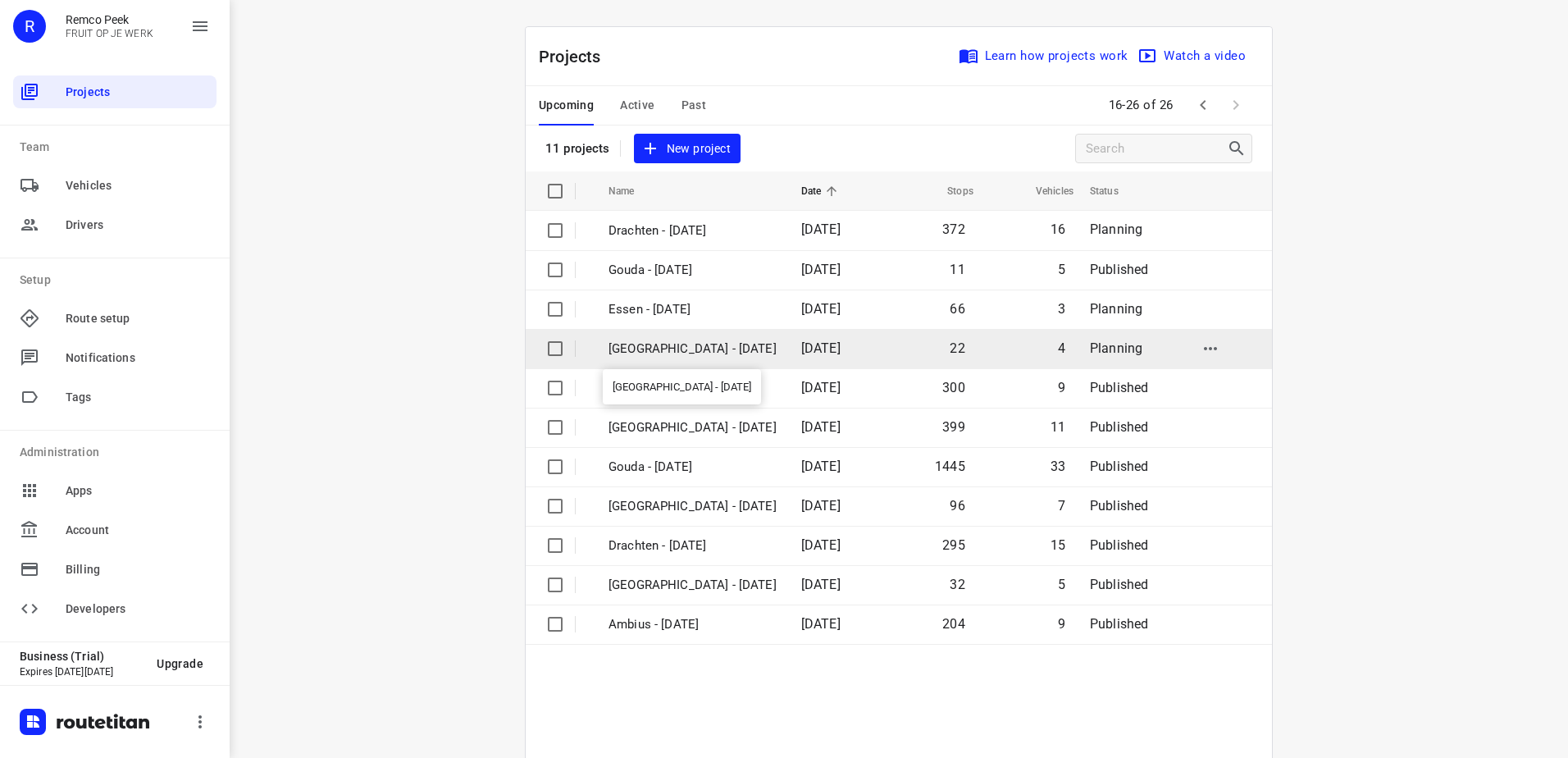
click at [722, 346] on p "[GEOGRAPHIC_DATA] - [DATE]" at bounding box center [692, 349] width 168 height 19
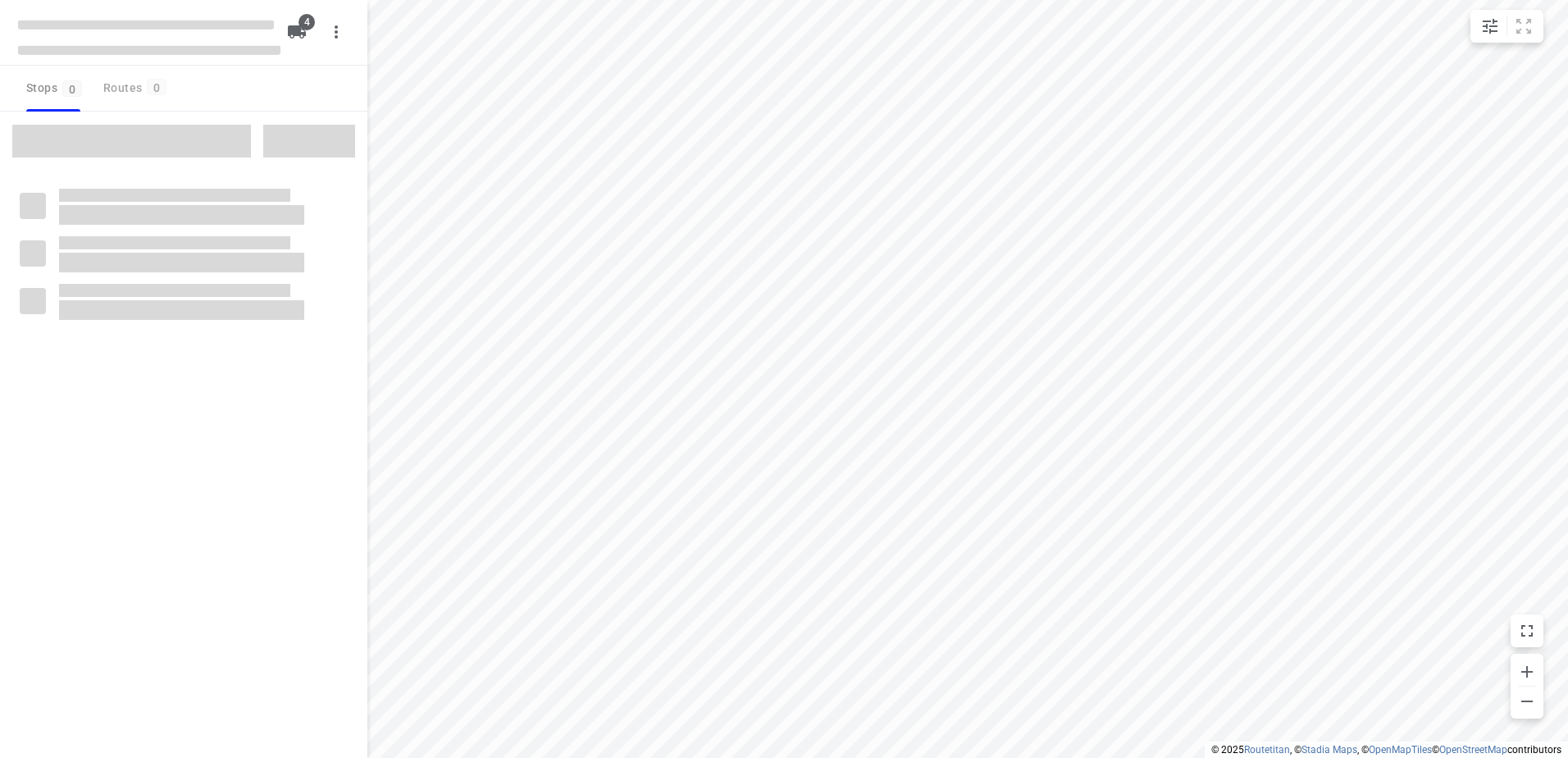
checkbox input "true"
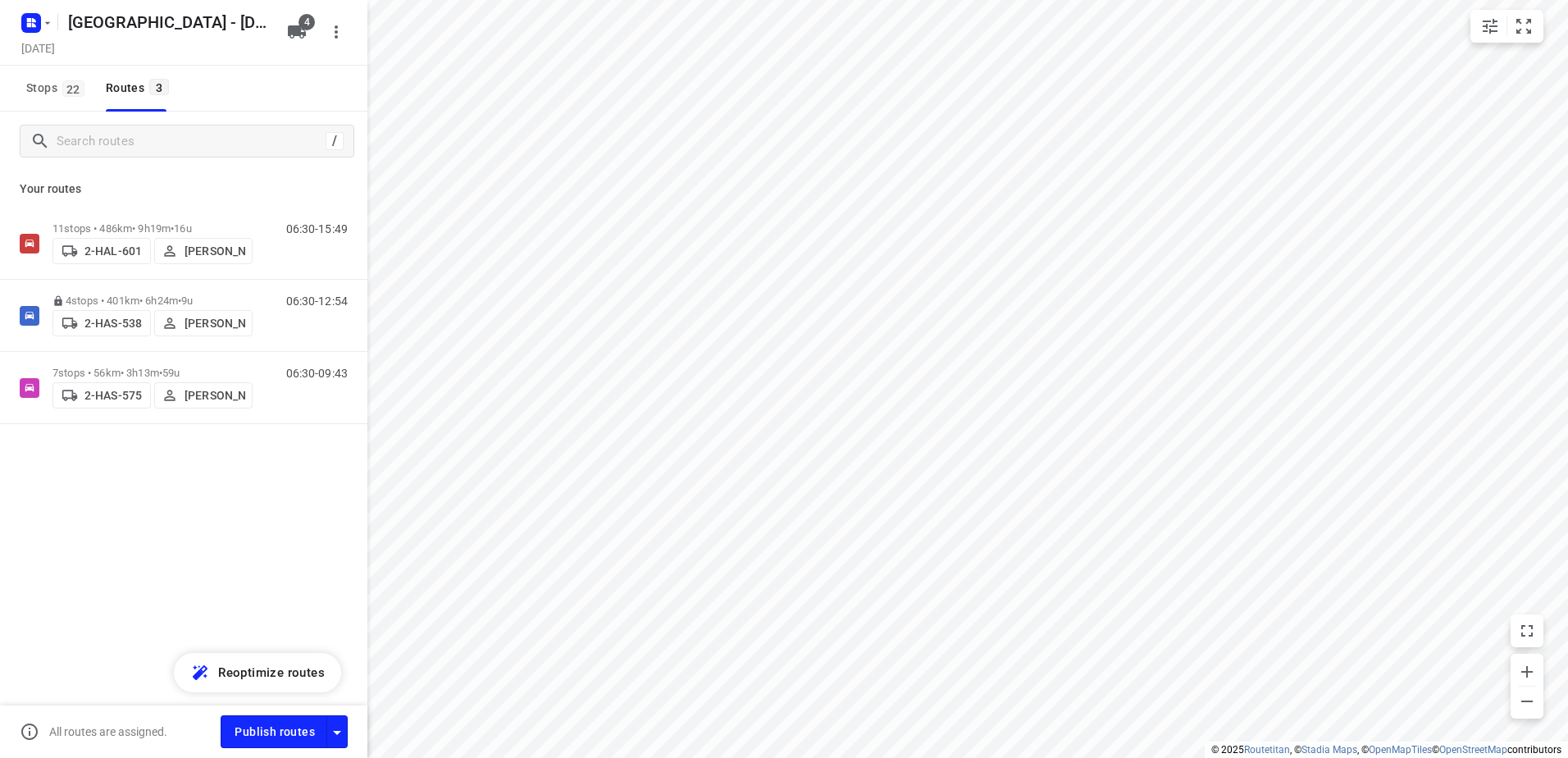
click at [349, 731] on div "Publish routes" at bounding box center [294, 731] width 147 height 32
click at [345, 731] on icon "button" at bounding box center [337, 732] width 20 height 20
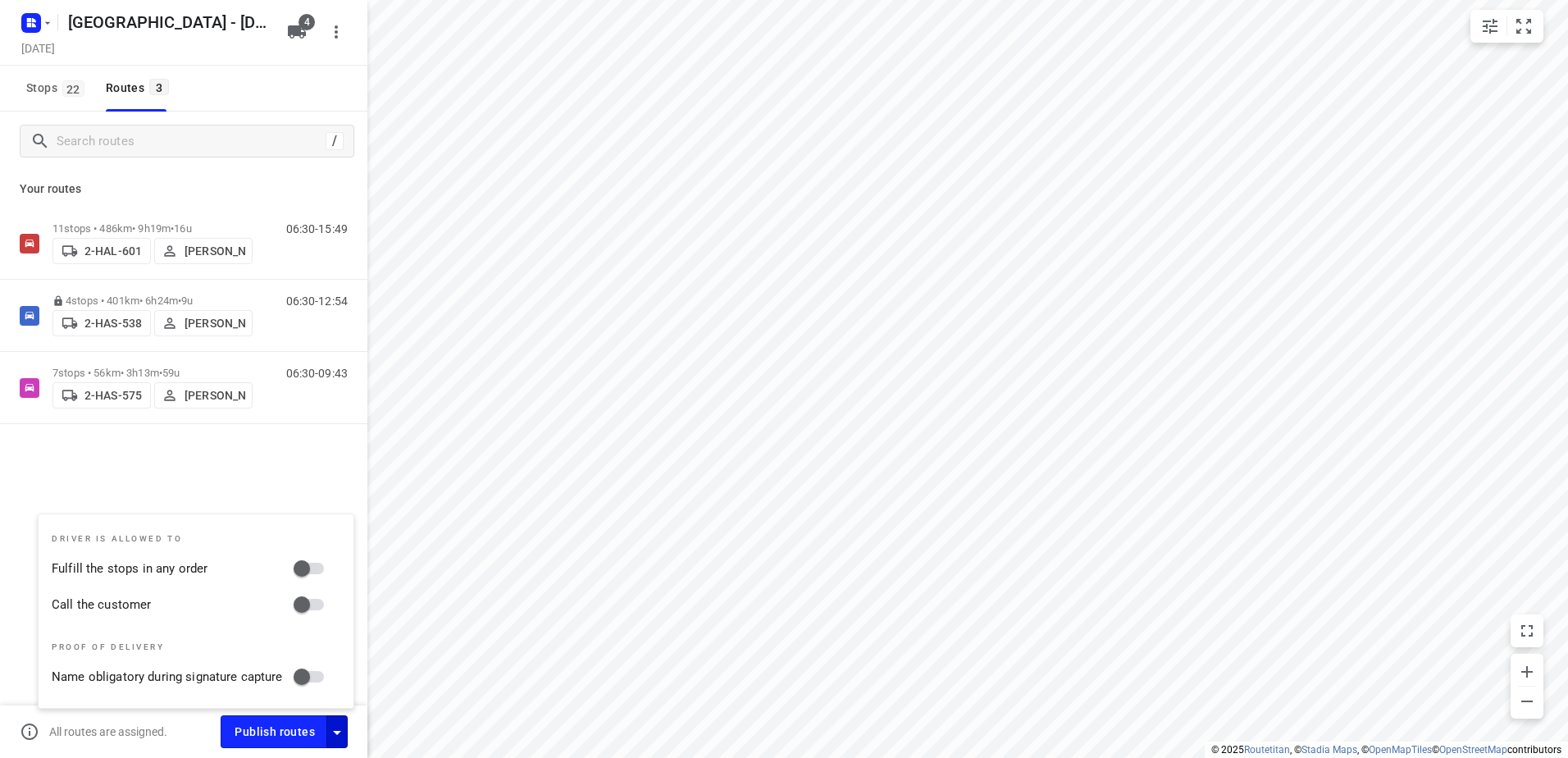
click at [319, 568] on input "Fulfill the stops in any order" at bounding box center [301, 568] width 94 height 31
checkbox input "true"
click at [317, 600] on input "Call the customer" at bounding box center [301, 605] width 94 height 31
checkbox input "true"
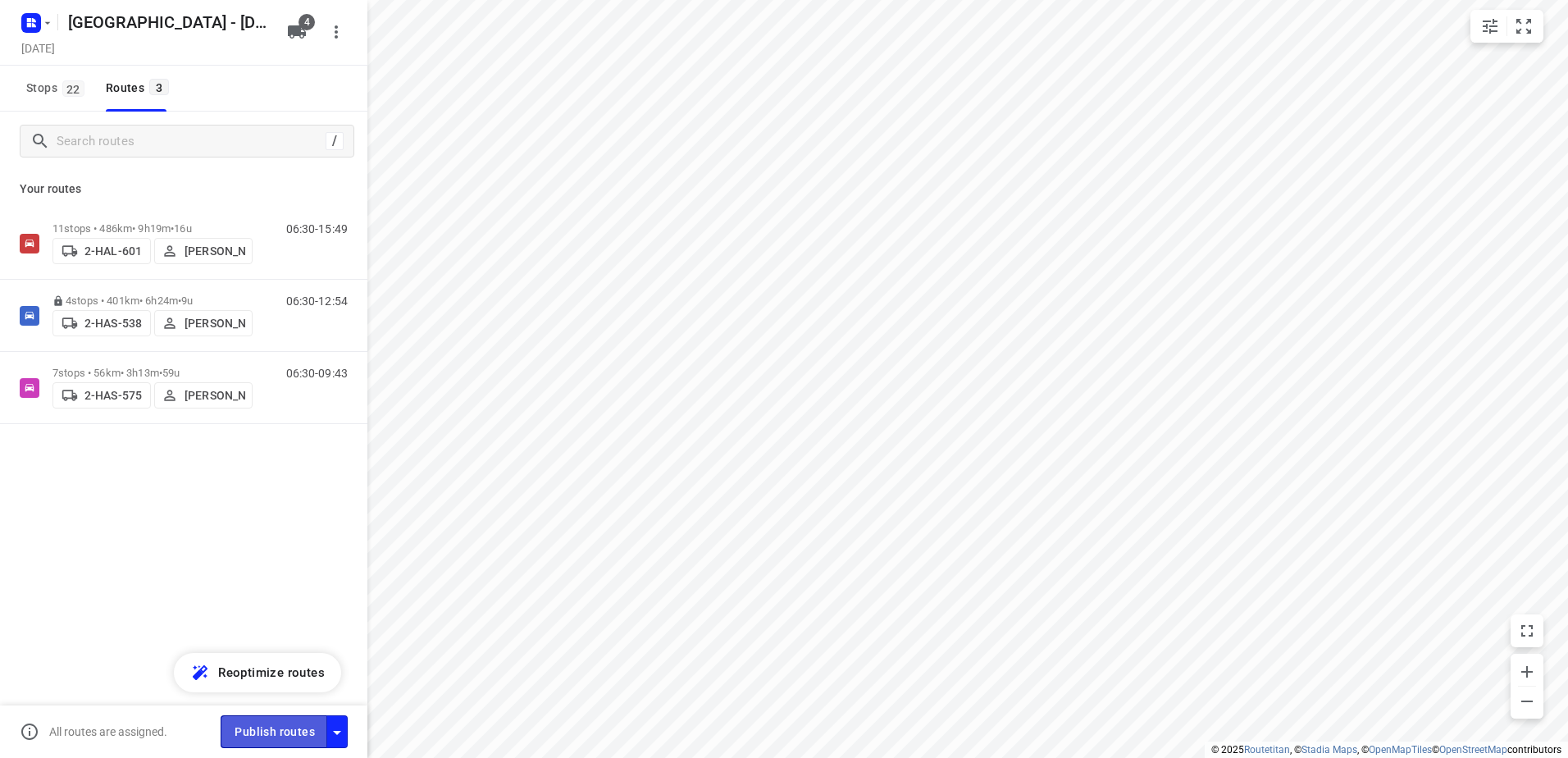
click at [296, 725] on span "Publish routes" at bounding box center [274, 732] width 80 height 21
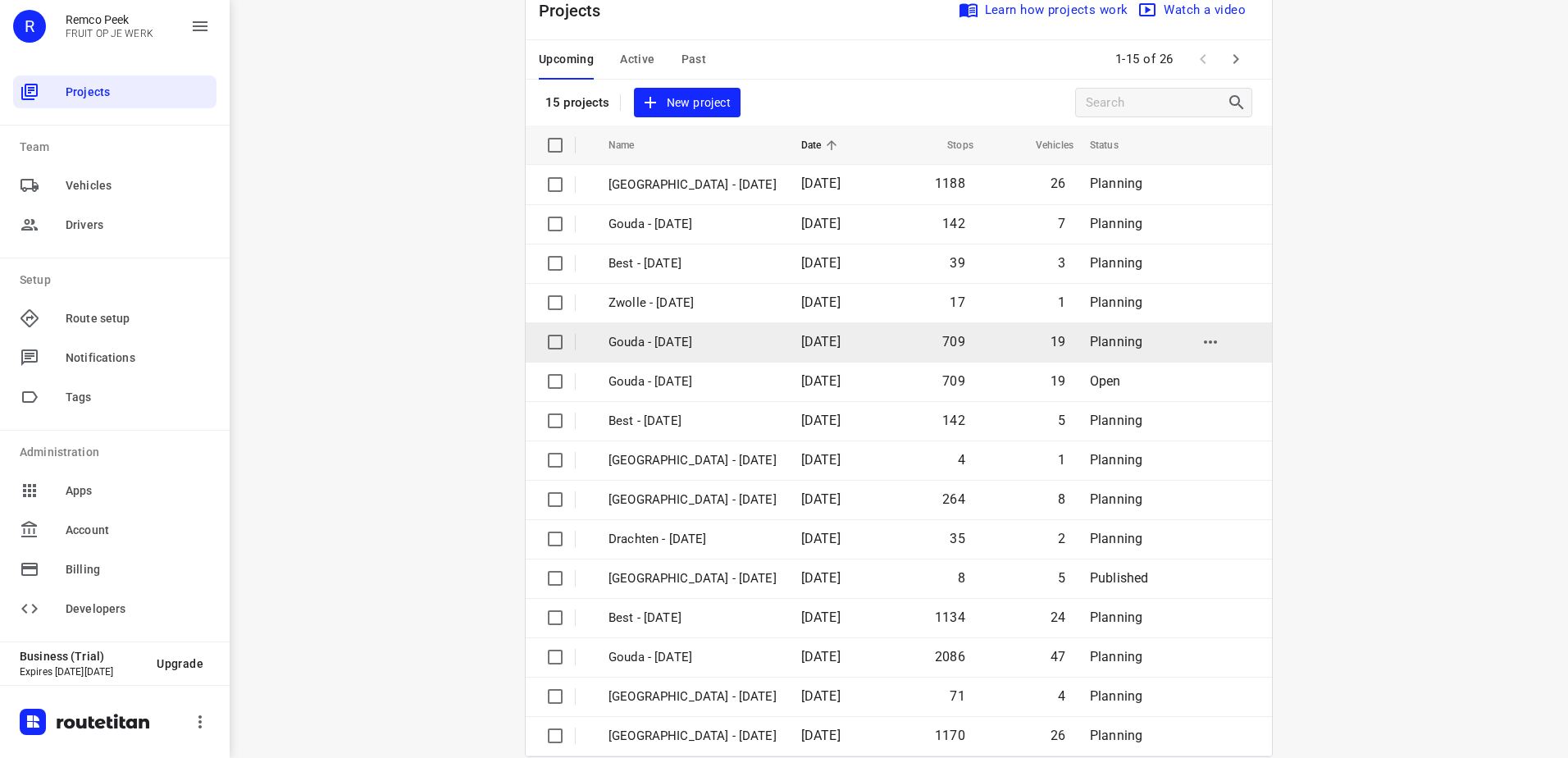
scroll to position [71, 0]
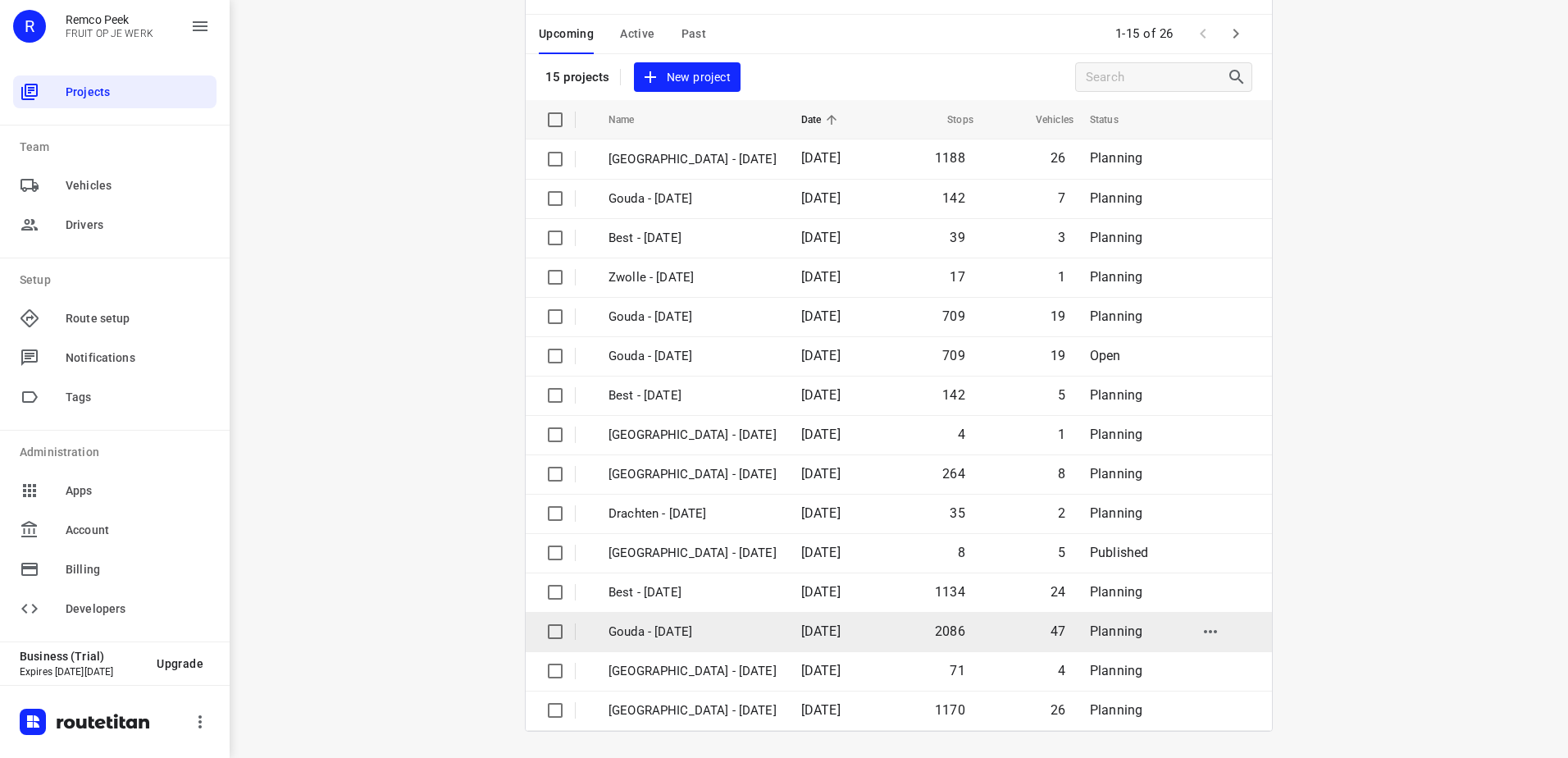
click at [716, 632] on p "Gouda - [DATE]" at bounding box center [692, 632] width 168 height 19
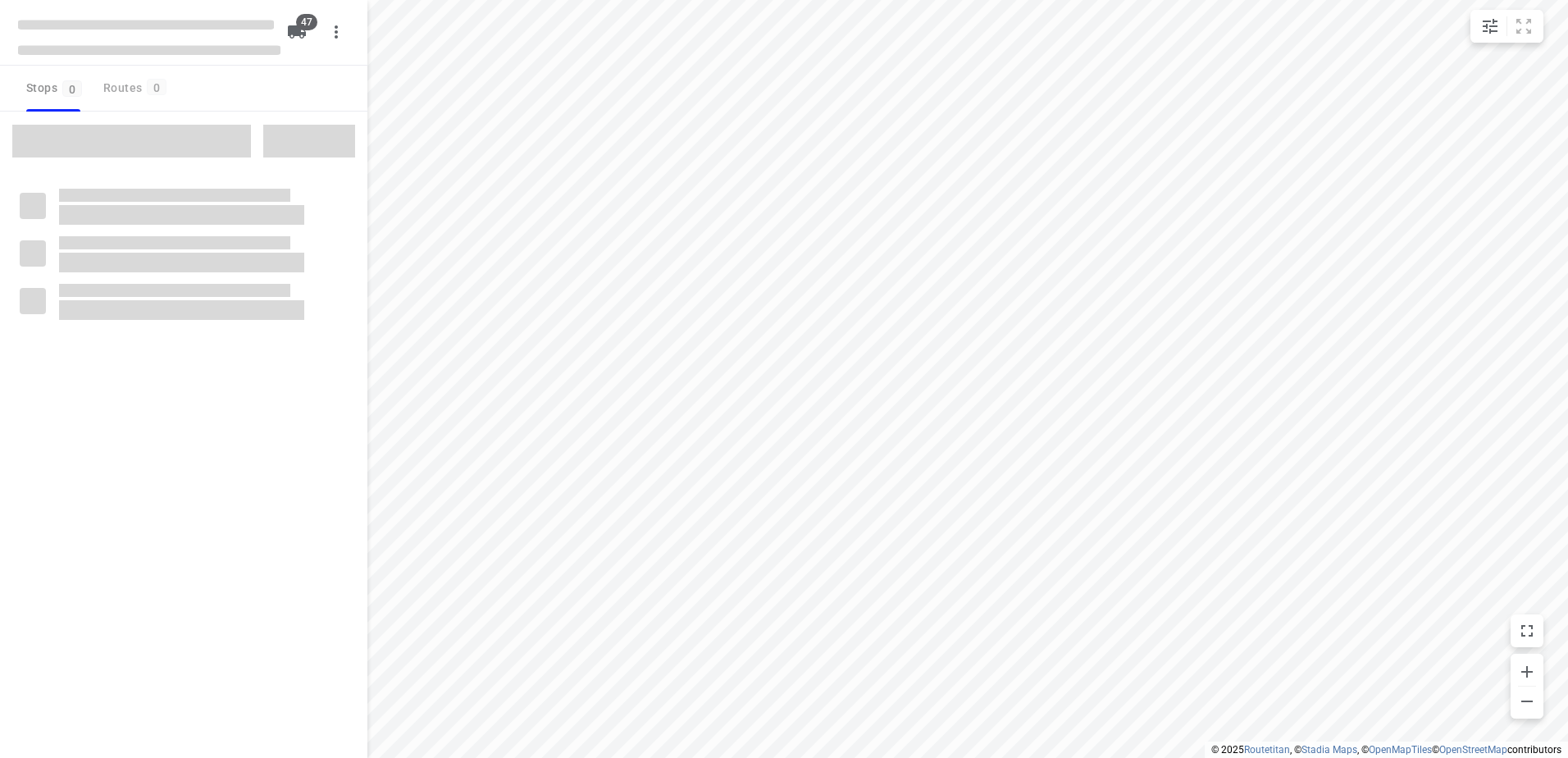
checkbox input "true"
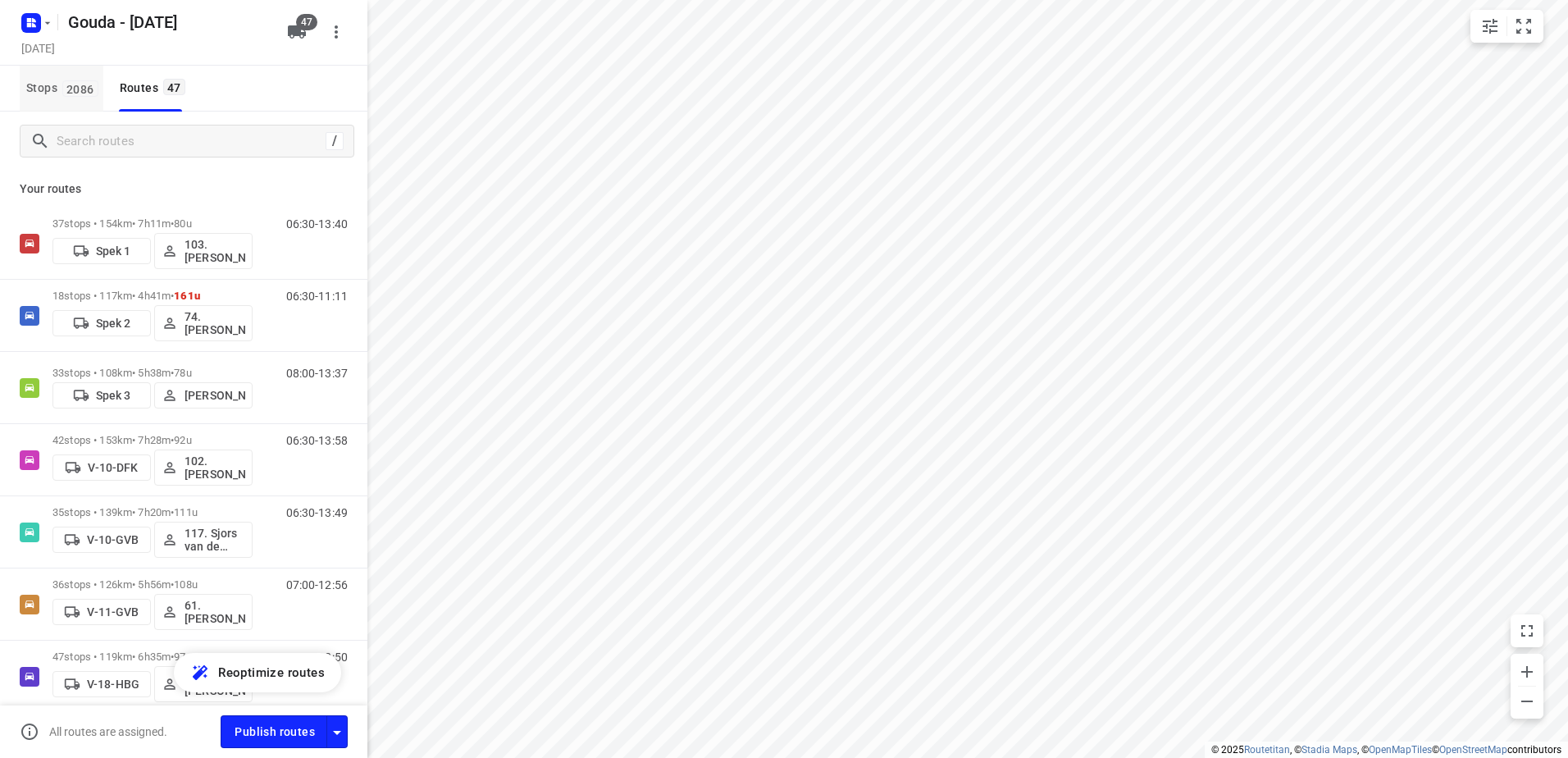
click at [63, 93] on span "2086" at bounding box center [80, 88] width 36 height 16
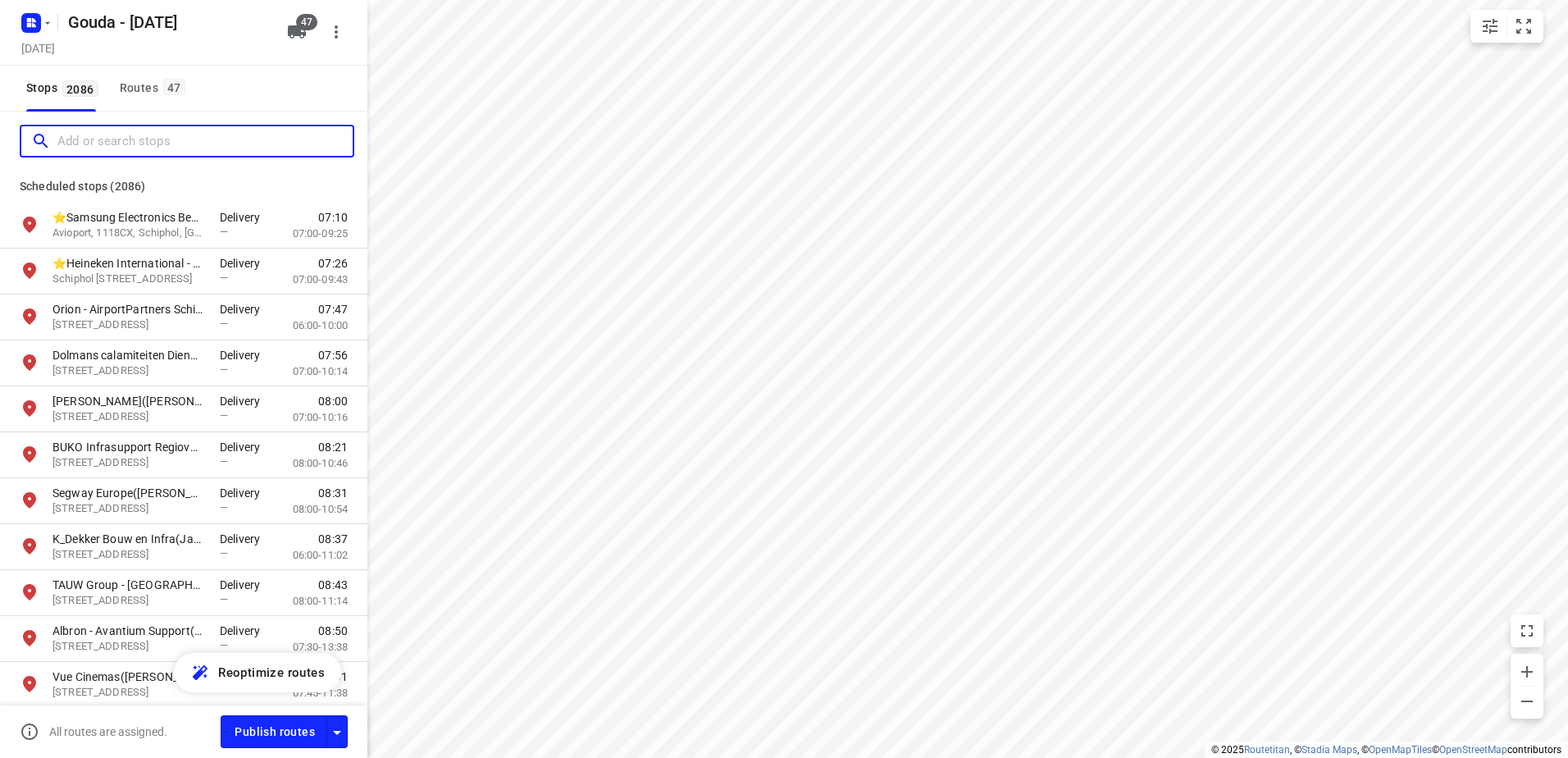
click at [130, 133] on input "Add or search stops" at bounding box center [205, 142] width 295 height 26
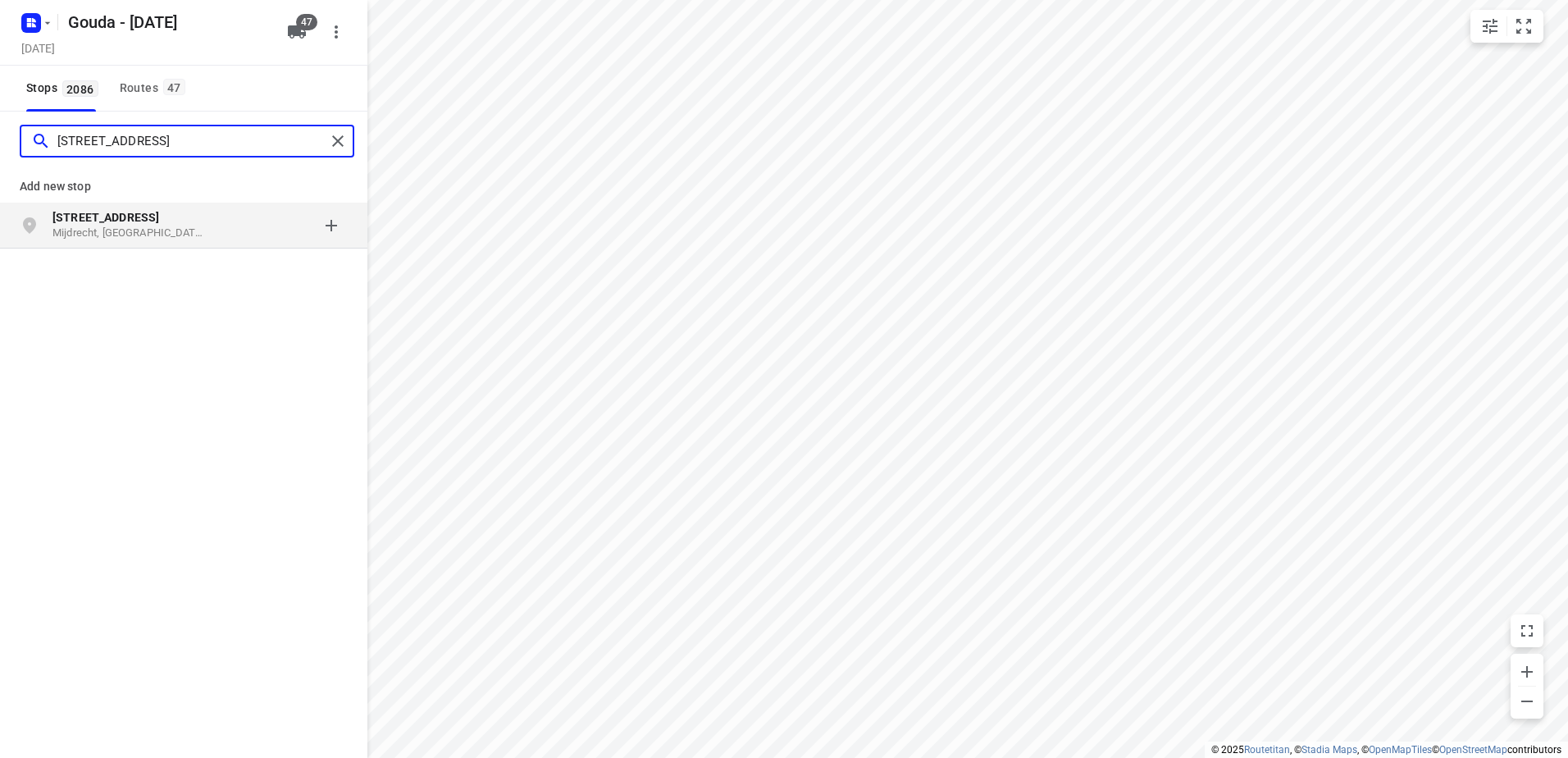
type input "rendementsweg 6"
click at [328, 224] on div "grid" at bounding box center [283, 226] width 128 height 33
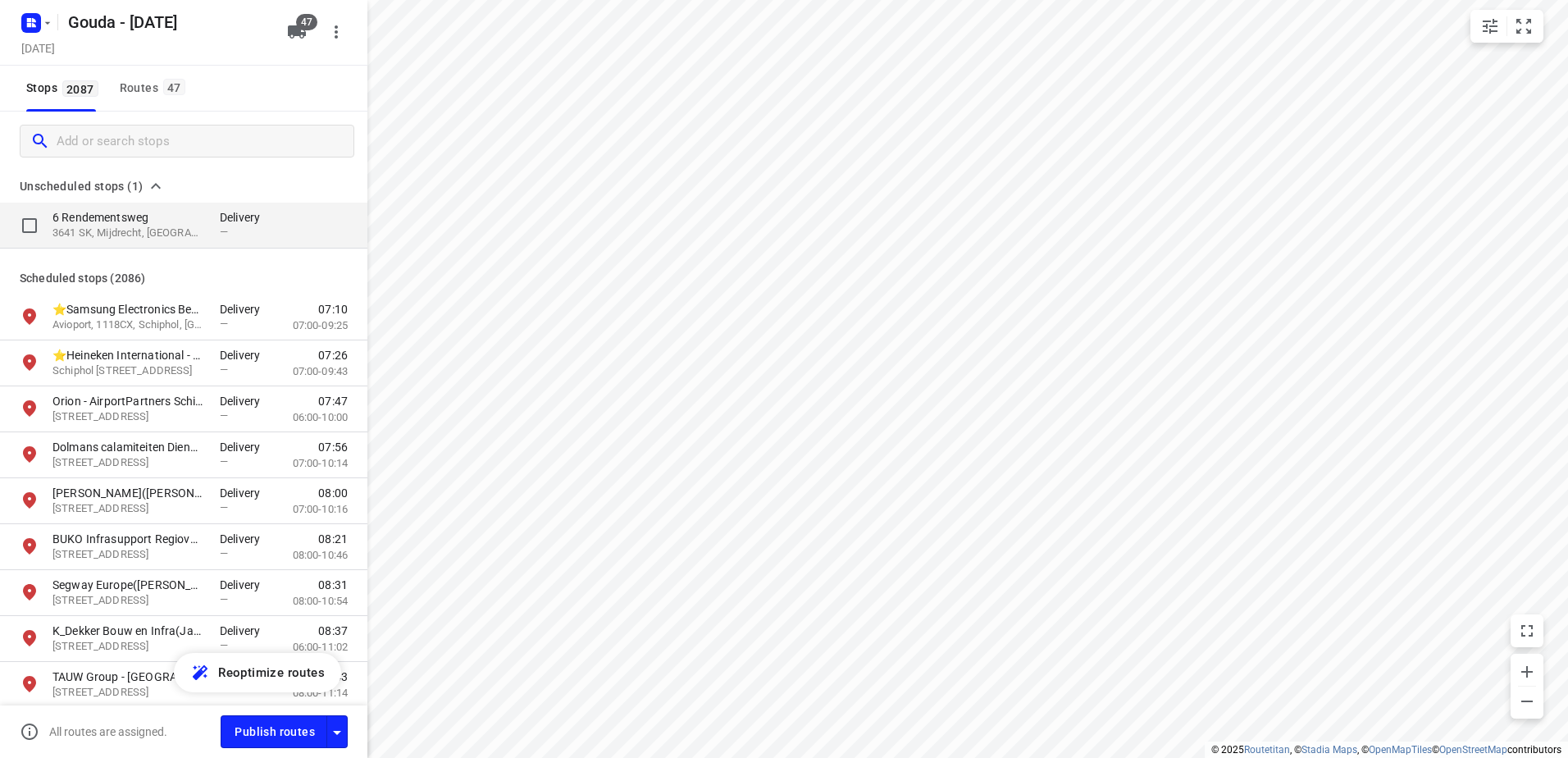
click at [135, 213] on p "6 Rendementsweg" at bounding box center [127, 217] width 151 height 16
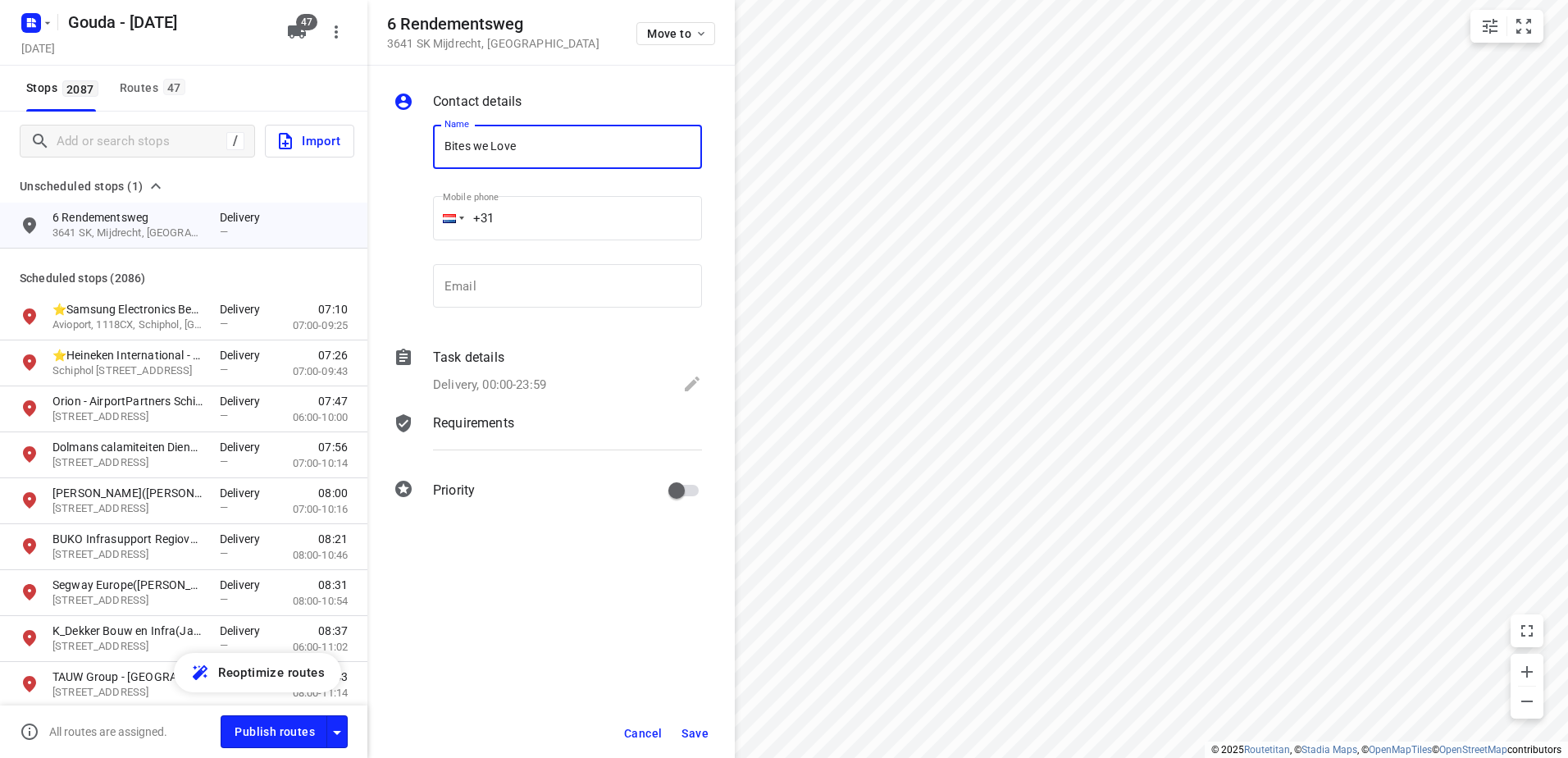
type input "Bites we Love"
click at [546, 399] on div "Task details Delivery, 00:00-23:59" at bounding box center [567, 372] width 276 height 56
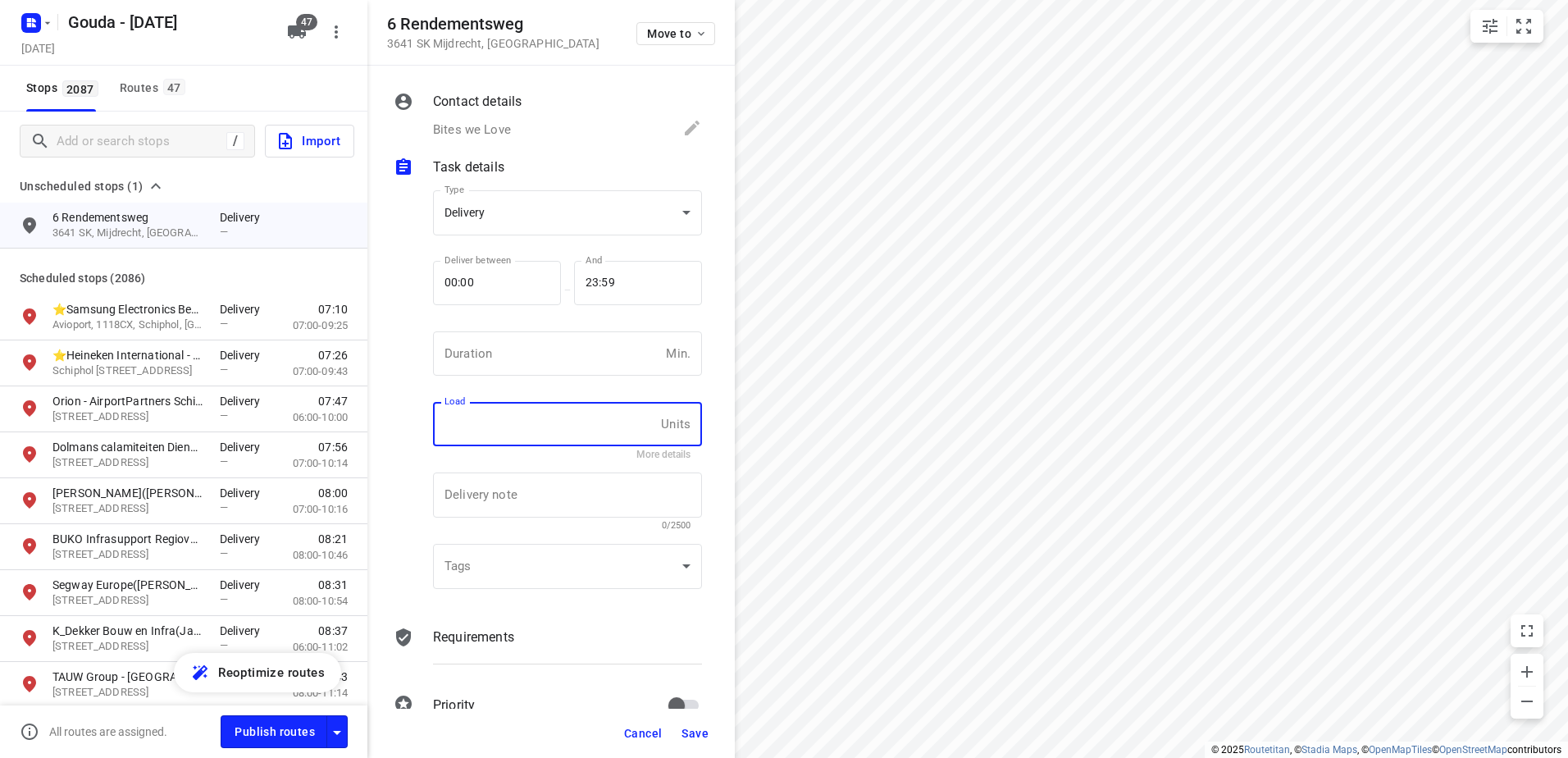
click at [536, 432] on input "text" at bounding box center [543, 424] width 221 height 44
click at [630, 442] on input "1" at bounding box center [543, 424] width 221 height 44
type input "1"
click at [634, 460] on div "Load 1 Units Load More details" at bounding box center [567, 431] width 282 height 78
click at [661, 458] on button "More details" at bounding box center [663, 454] width 54 height 11
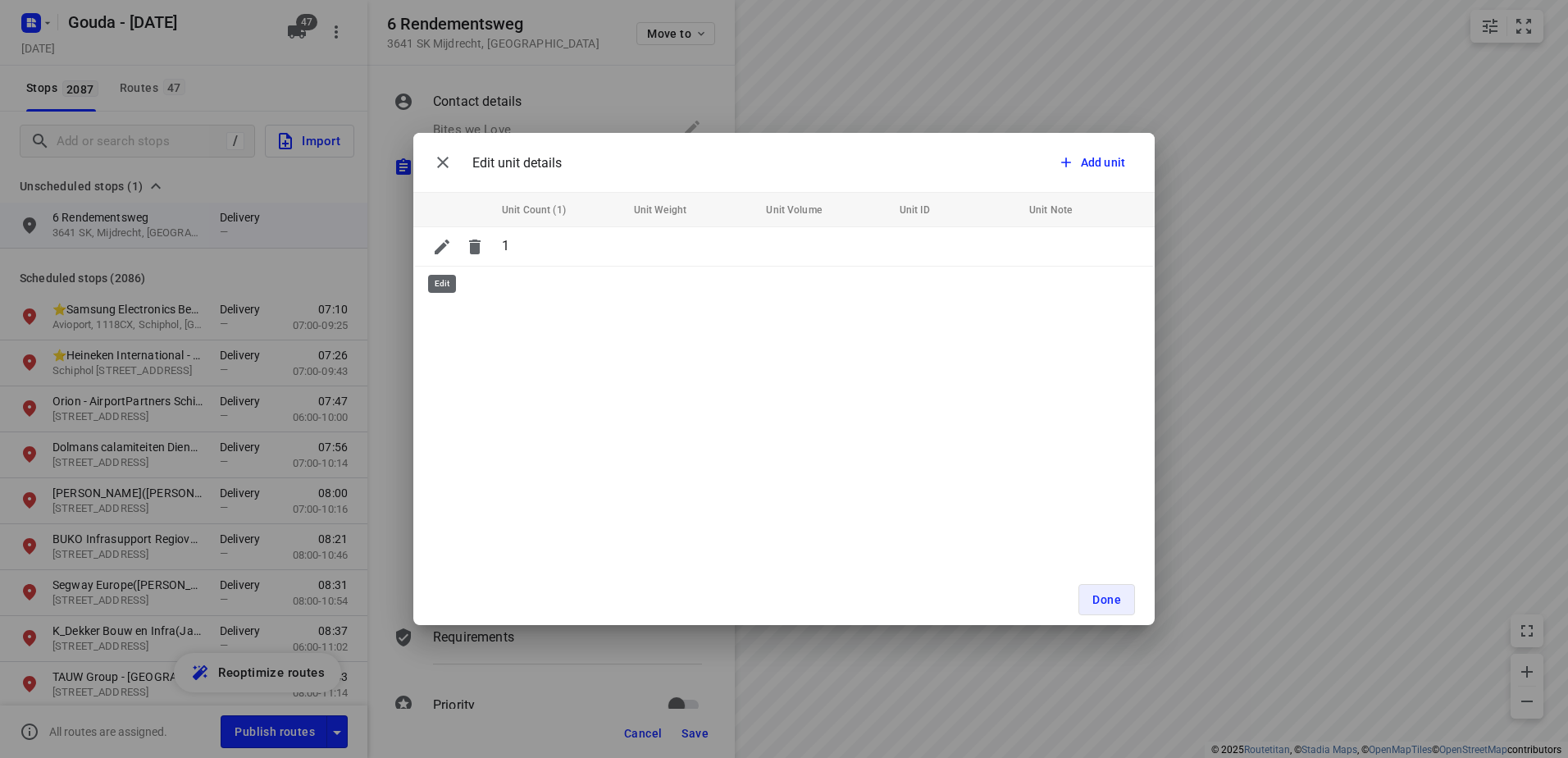
click at [436, 254] on icon "button" at bounding box center [442, 246] width 20 height 20
click at [1077, 168] on span "Add unit" at bounding box center [1092, 162] width 67 height 16
type input "1"
click at [762, 390] on div "Edit unit details Add unit Unit Count (1) Unit Weight Unit Volume Unit ID Unit …" at bounding box center [784, 379] width 741 height 493
click at [981, 288] on input "Unit ID" at bounding box center [951, 286] width 96 height 26
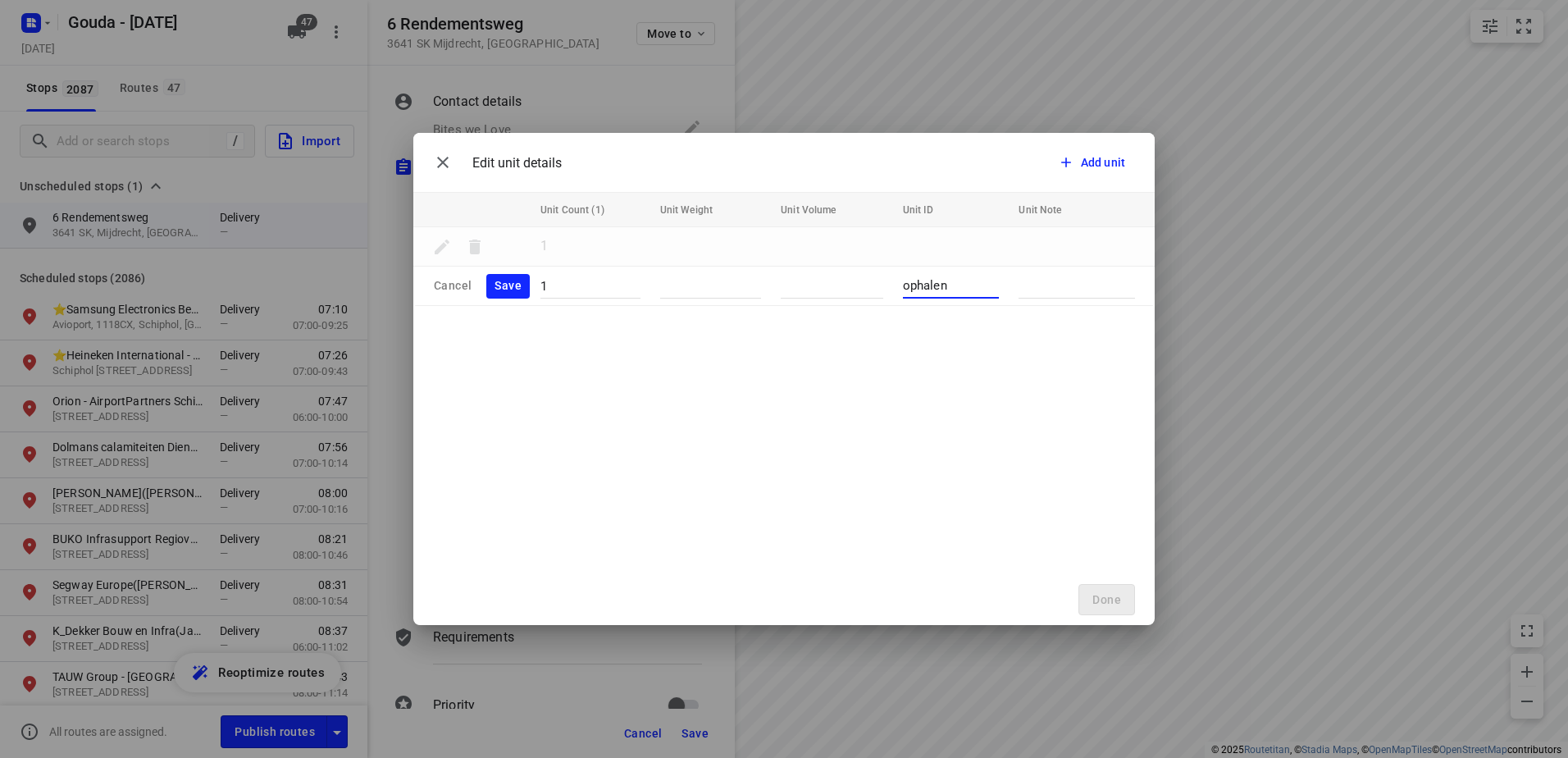
type input "ophalen"
type textarea "Ophalen bites we love"
click at [1058, 396] on div "Edit unit details Add unit Unit Count (1) Unit Weight Unit Volume Unit ID Unit …" at bounding box center [784, 379] width 741 height 493
click at [493, 295] on button "Save" at bounding box center [508, 287] width 43 height 25
type input "2"
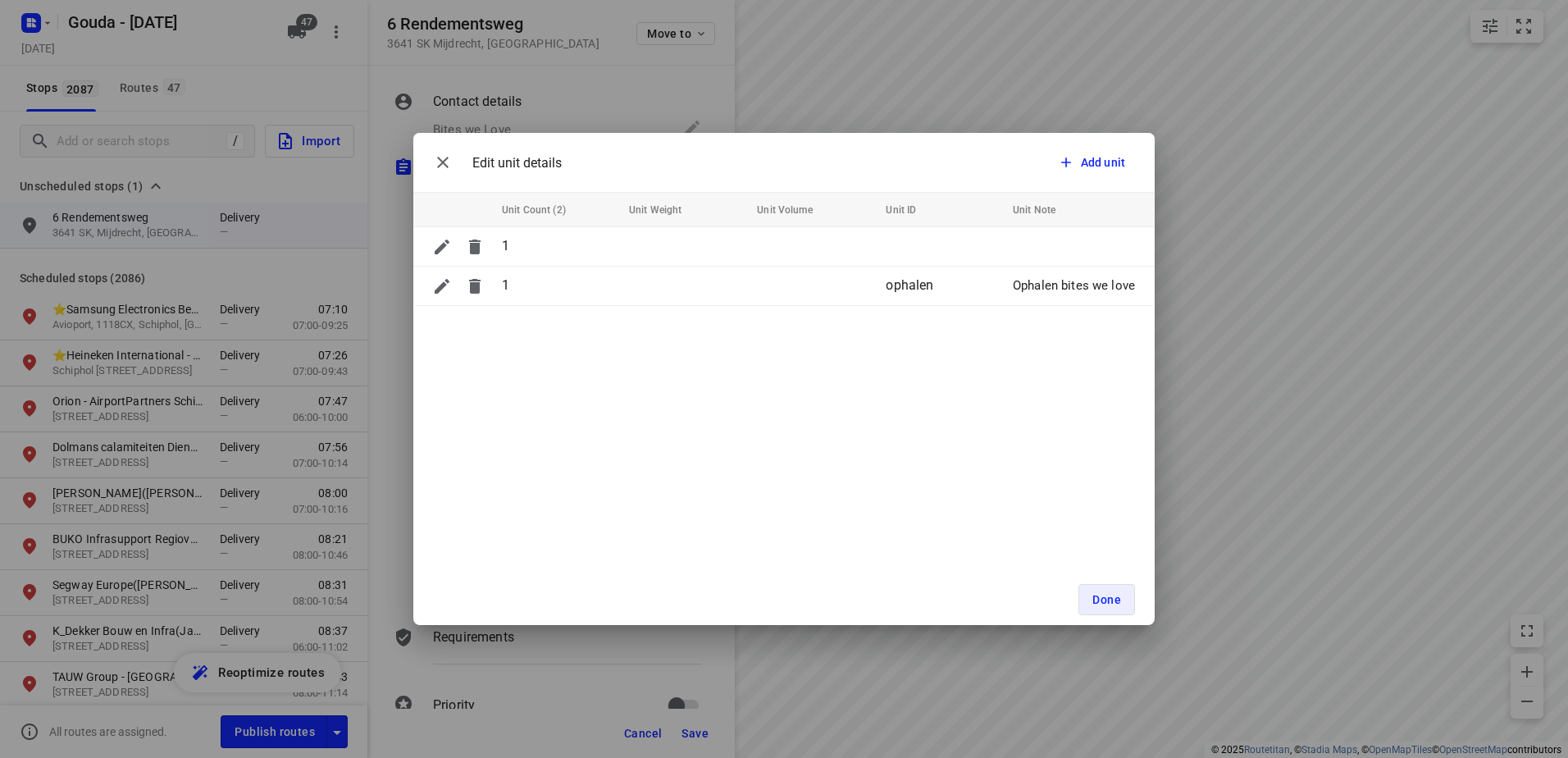
click at [1135, 618] on div "Done" at bounding box center [784, 600] width 741 height 51
click at [1114, 593] on span "Done" at bounding box center [1106, 600] width 28 height 13
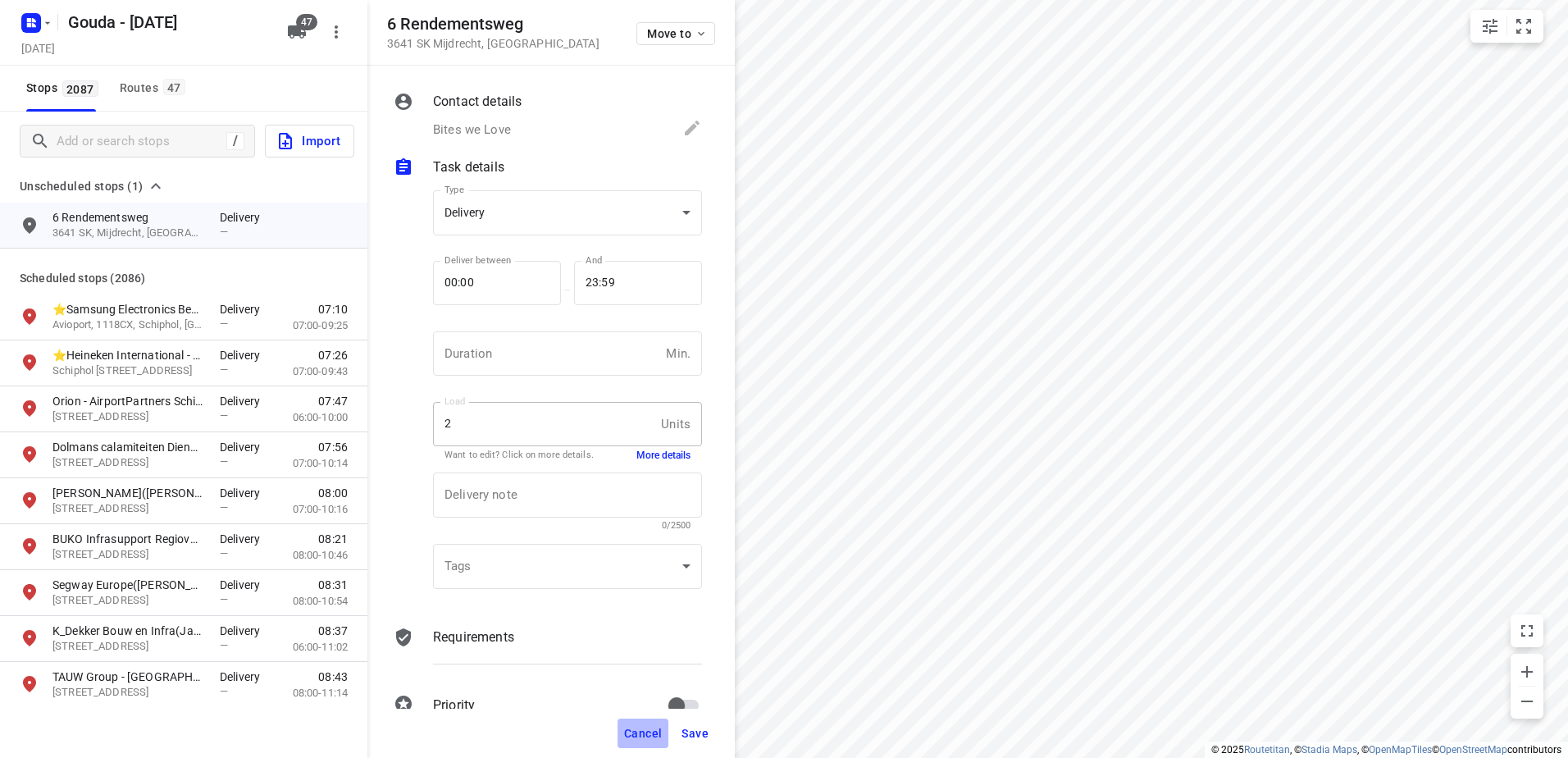
click at [640, 735] on span "Cancel" at bounding box center [643, 733] width 38 height 13
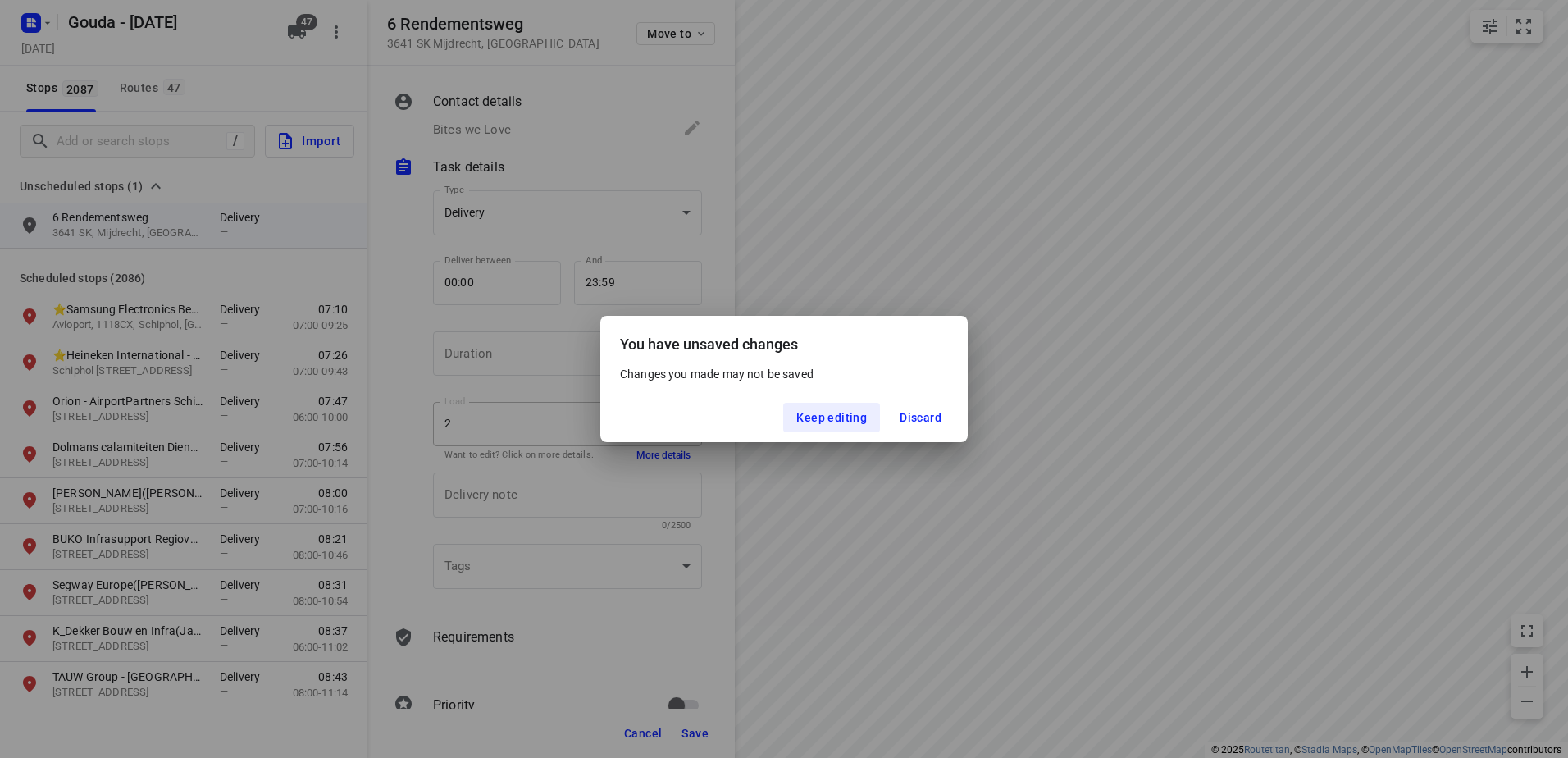
click at [908, 367] on p "Changes you made may not be saved" at bounding box center [784, 374] width 328 height 16
click at [855, 413] on span "Keep editing" at bounding box center [832, 417] width 71 height 13
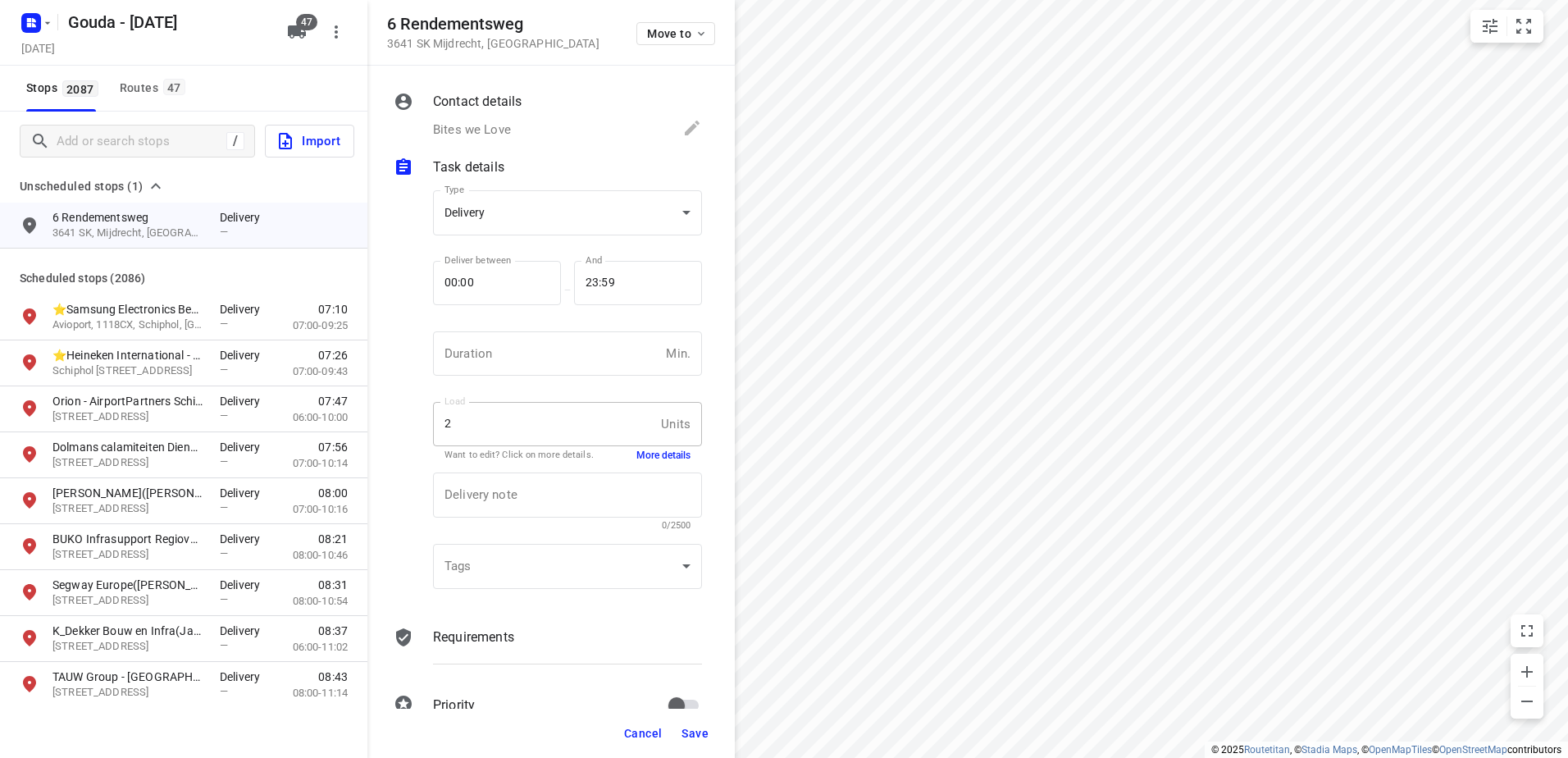
click at [696, 735] on span "Save" at bounding box center [695, 733] width 27 height 13
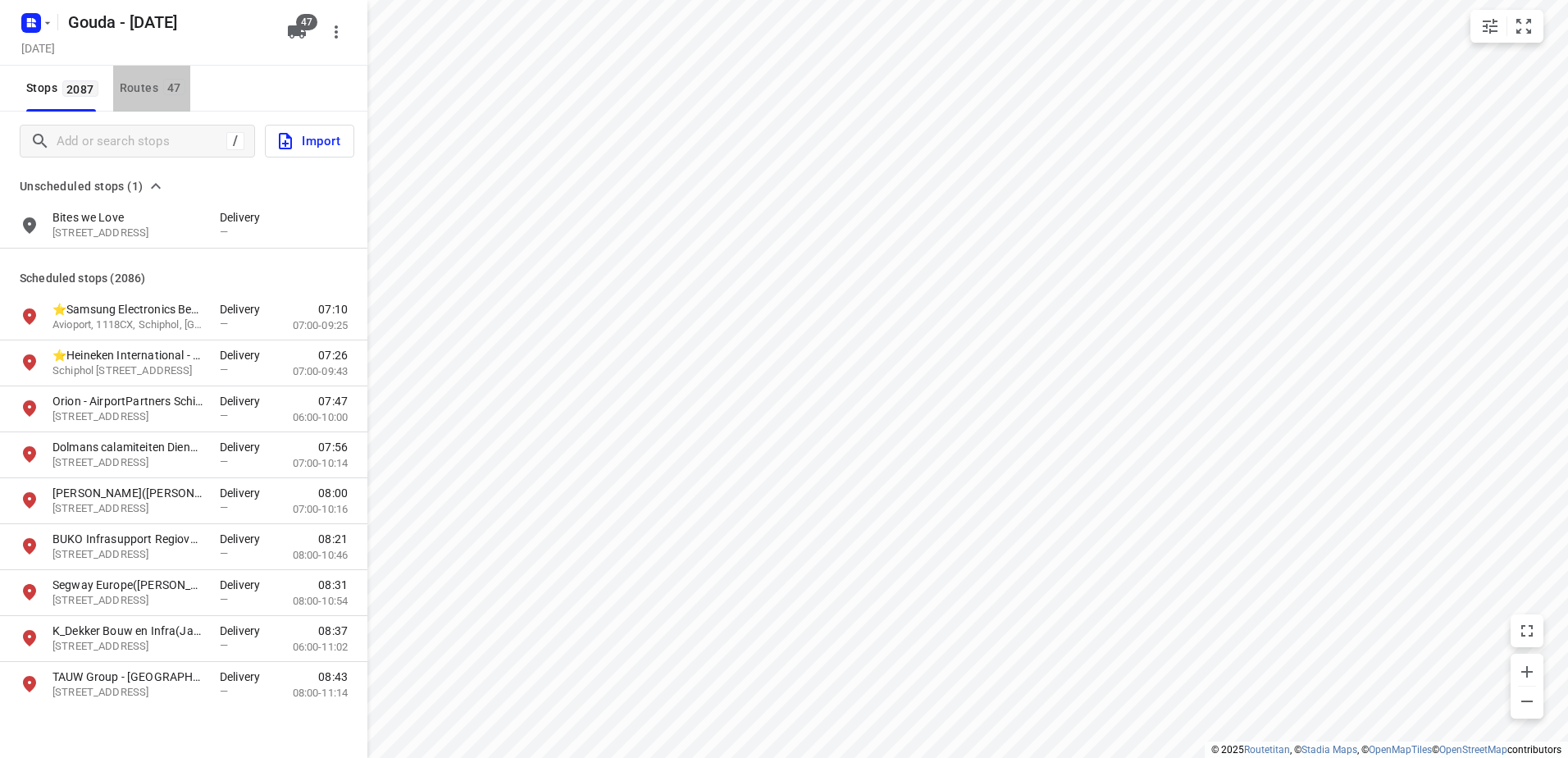
click at [146, 75] on button "Routes 47" at bounding box center [152, 88] width 77 height 46
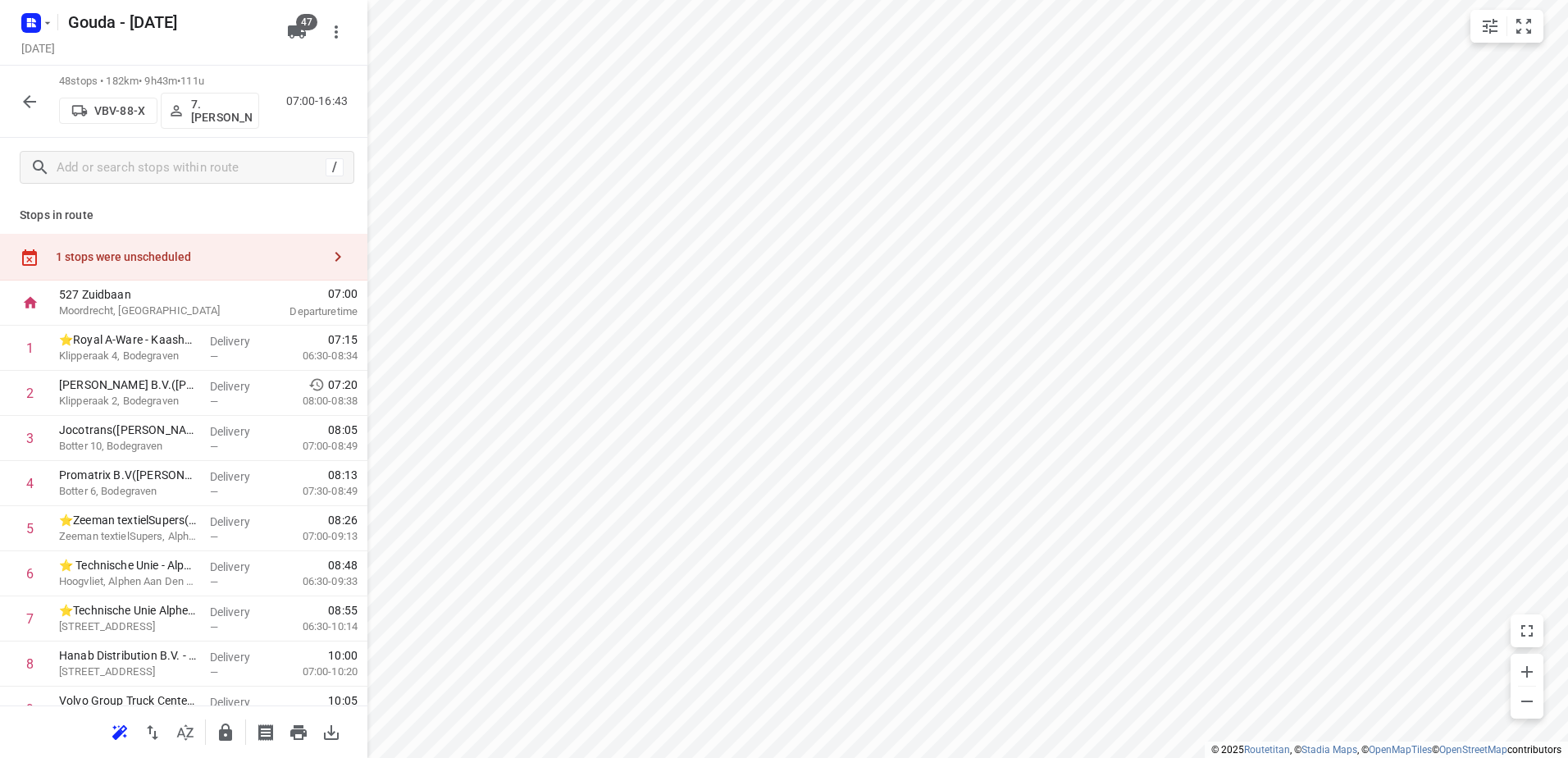
click at [246, 263] on div "1 stops were unscheduled" at bounding box center [189, 257] width 266 height 13
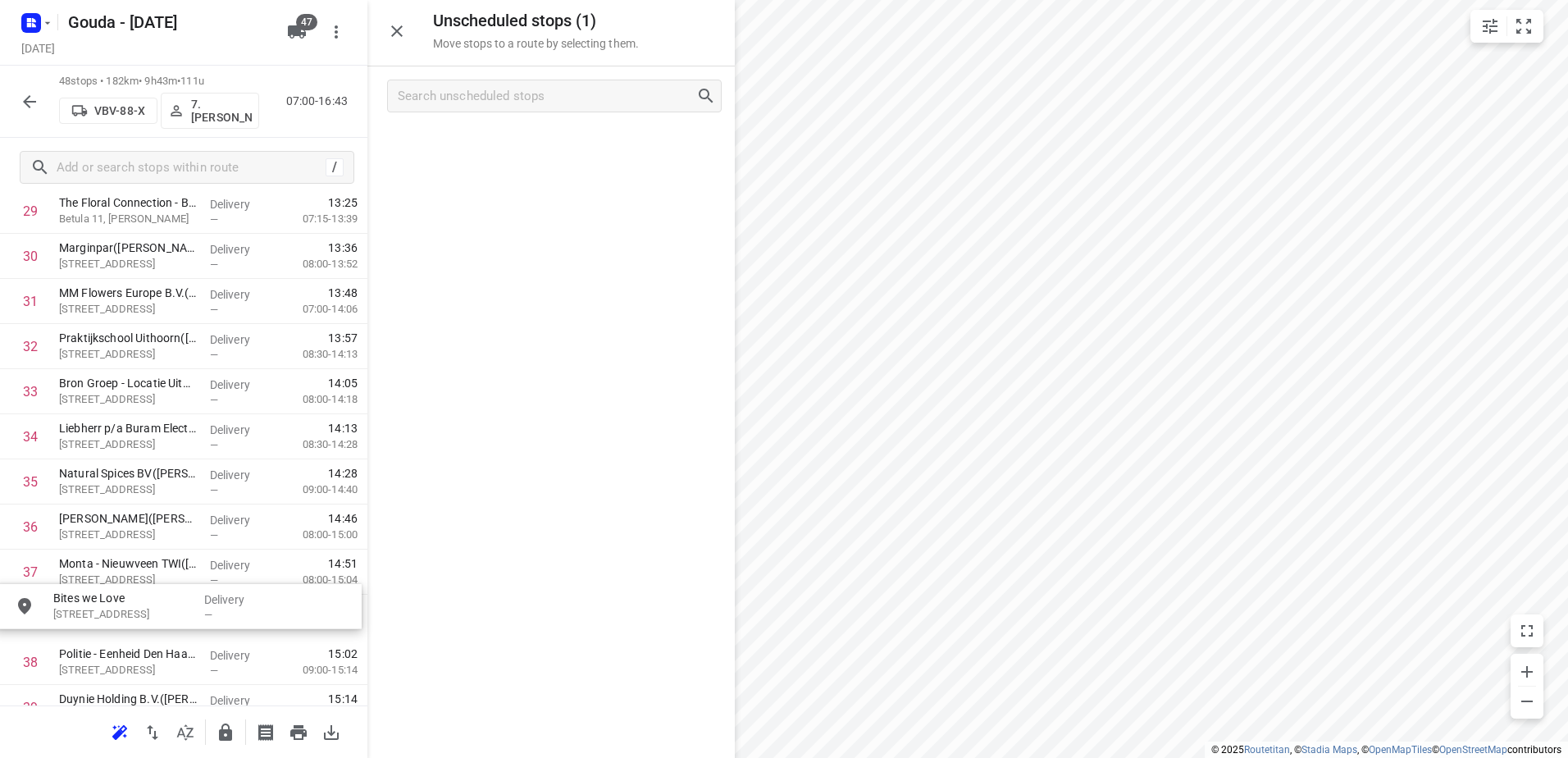
scroll to position [1421, 0]
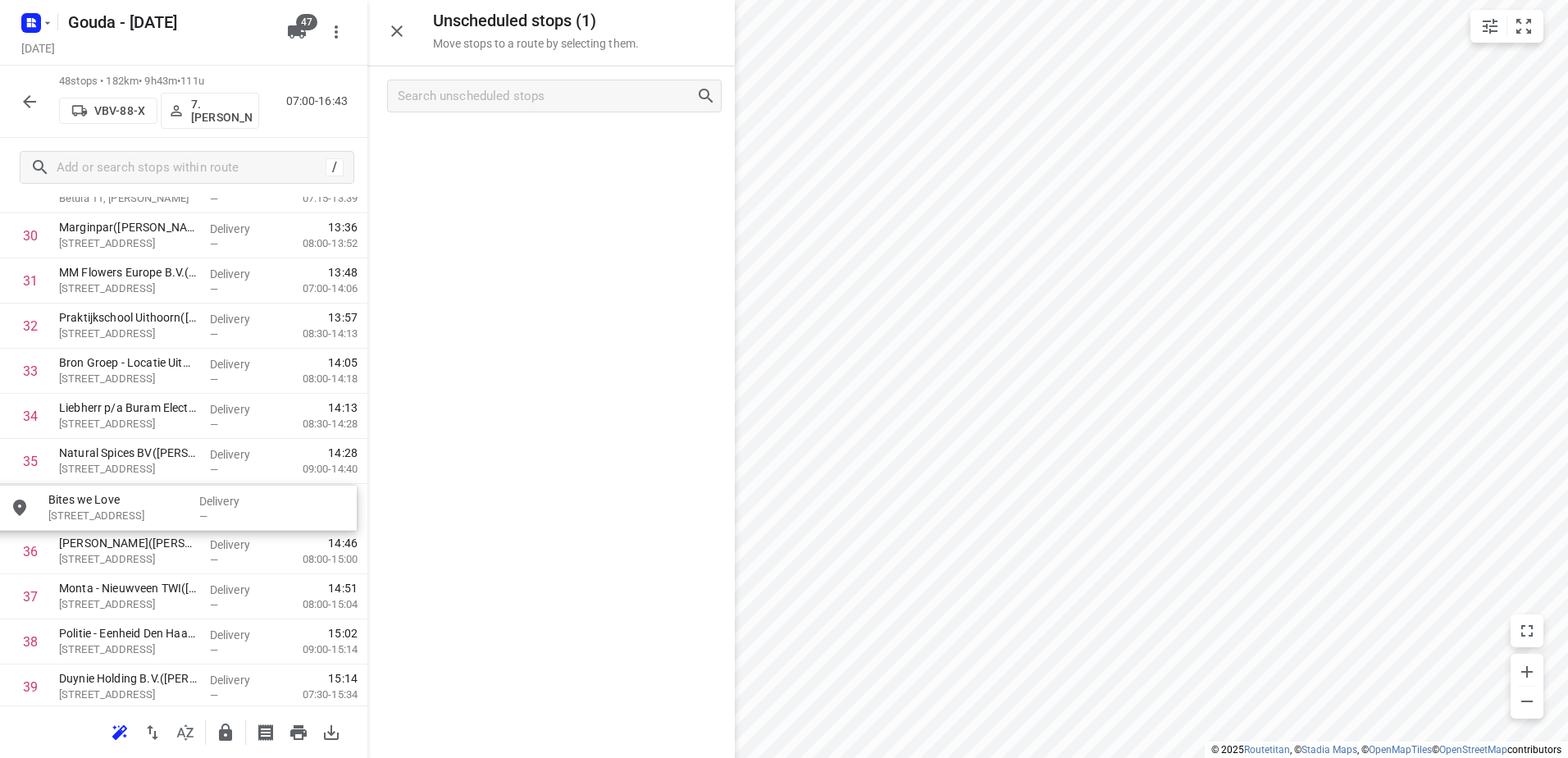
drag, startPoint x: 511, startPoint y: 158, endPoint x: 129, endPoint y: 518, distance: 524.9
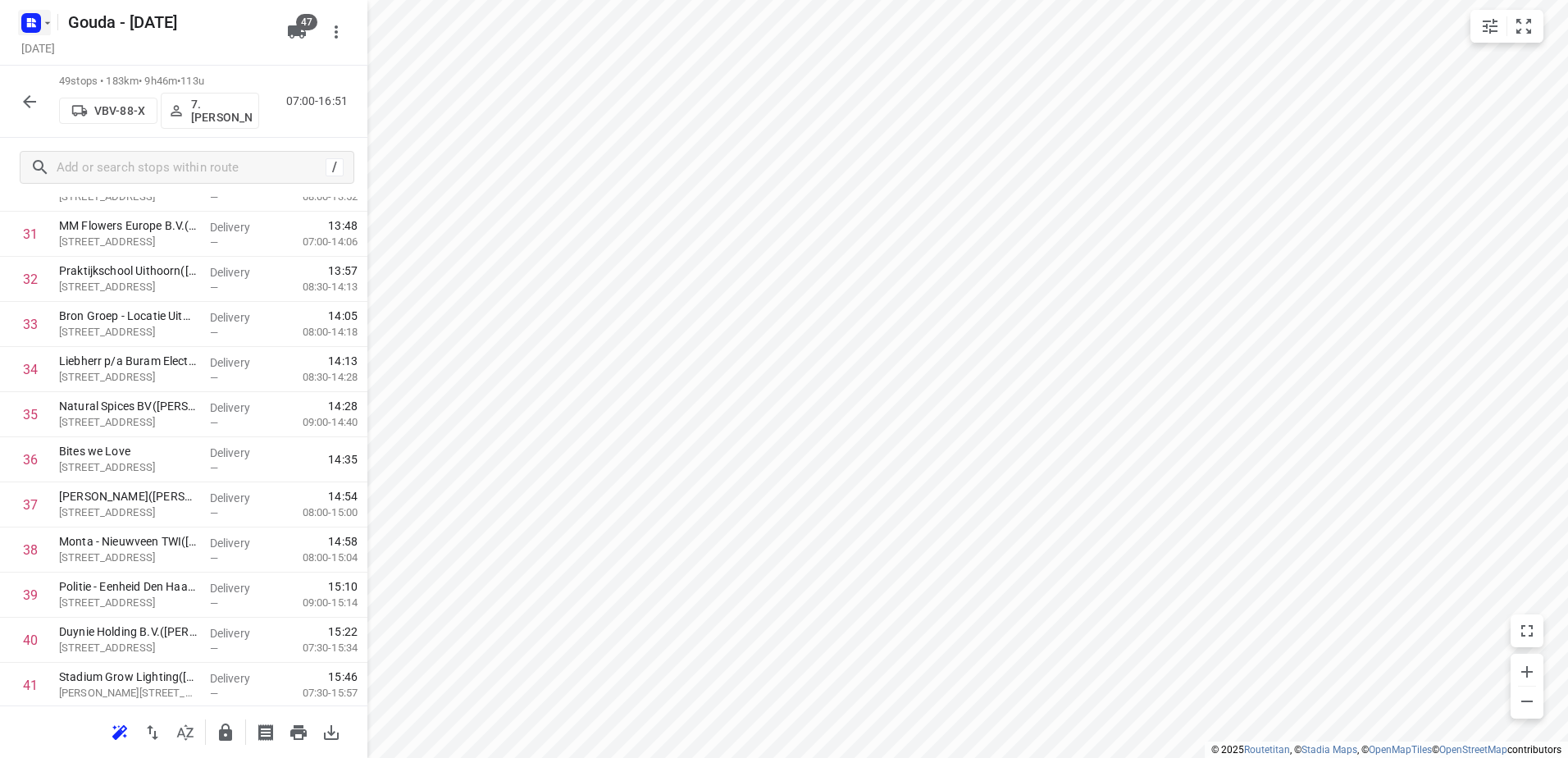
click at [22, 16] on icon "button" at bounding box center [31, 22] width 26 height 26
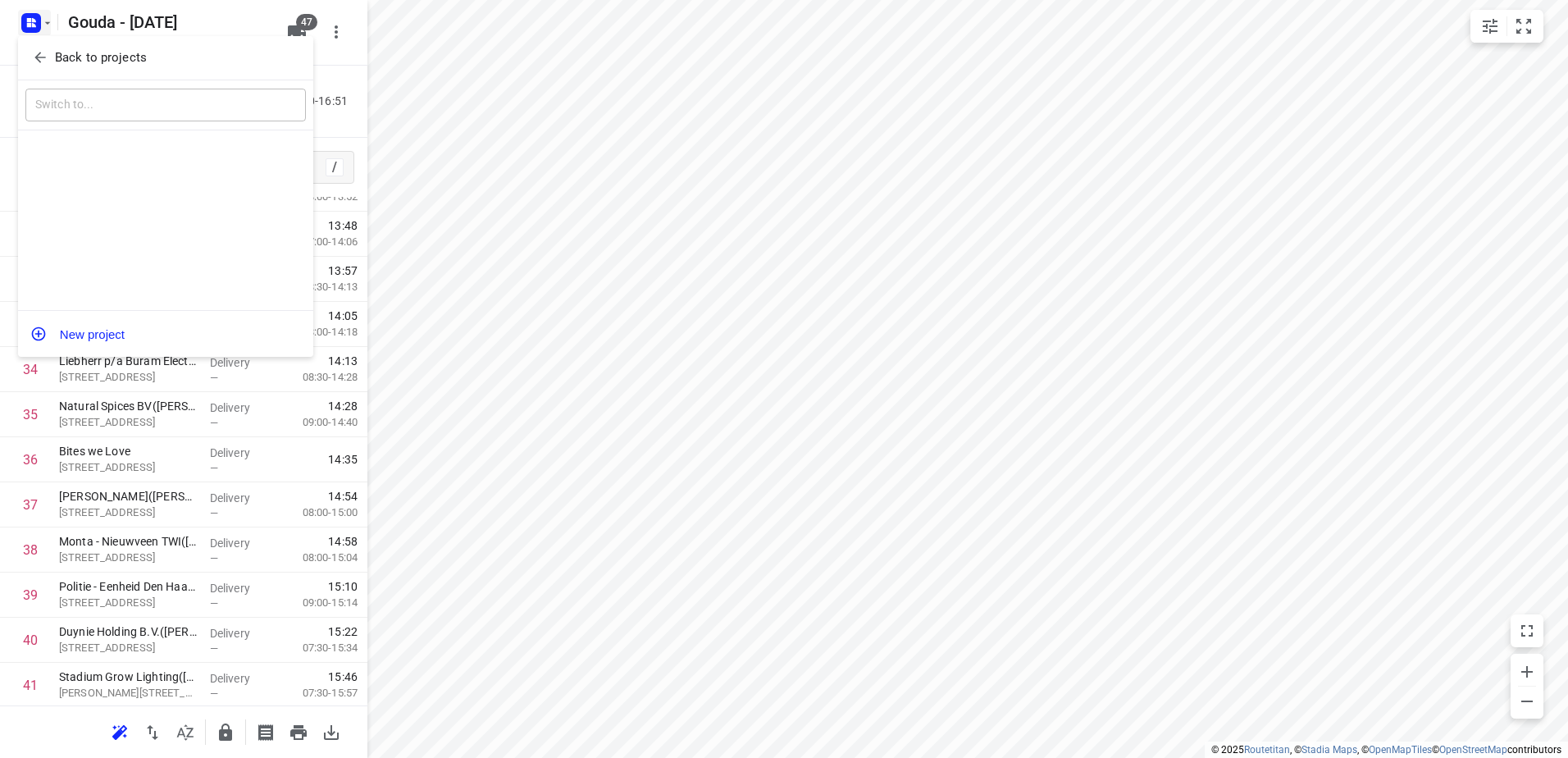
click at [90, 55] on p "Back to projects" at bounding box center [101, 58] width 92 height 19
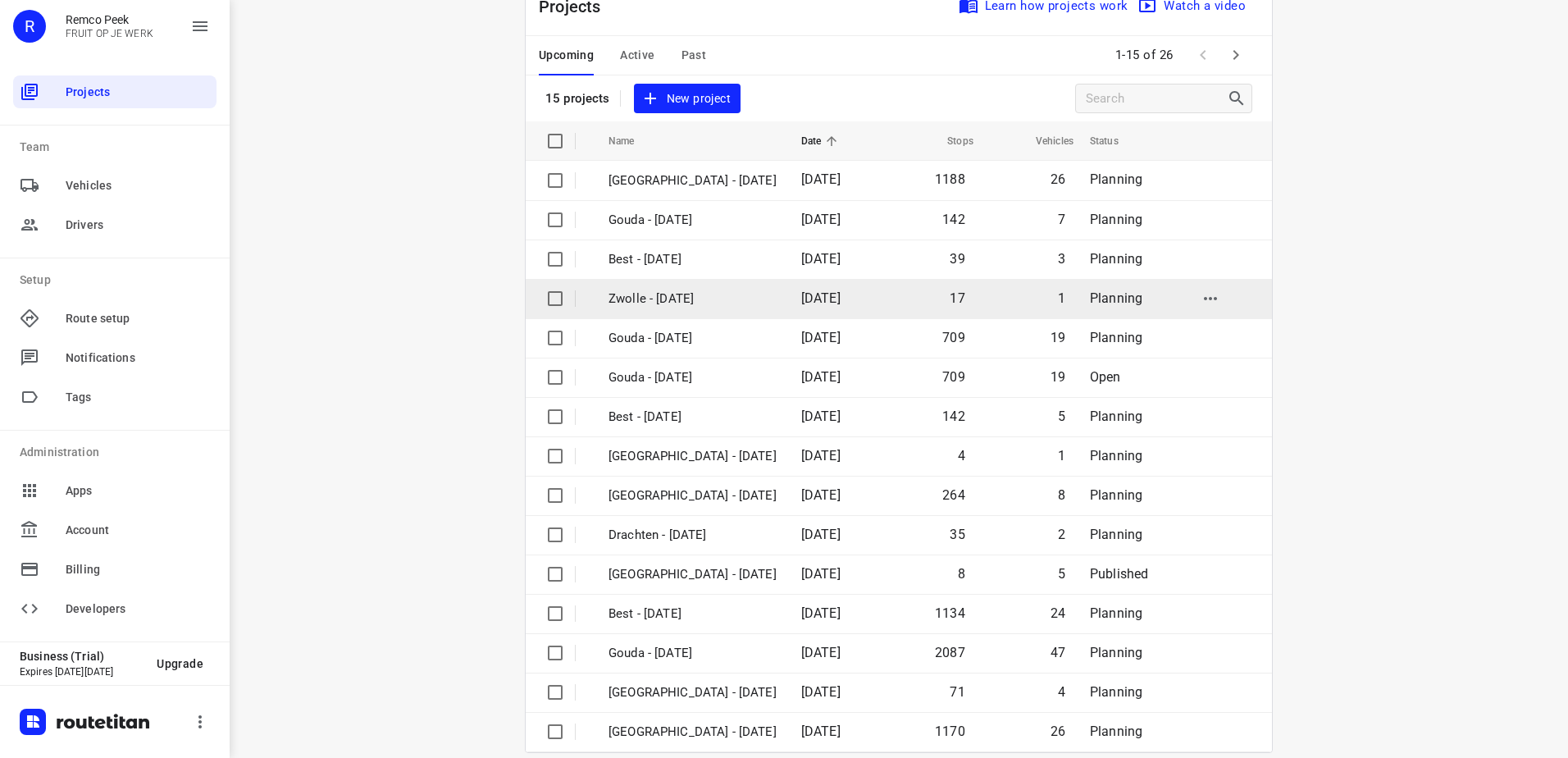
scroll to position [71, 0]
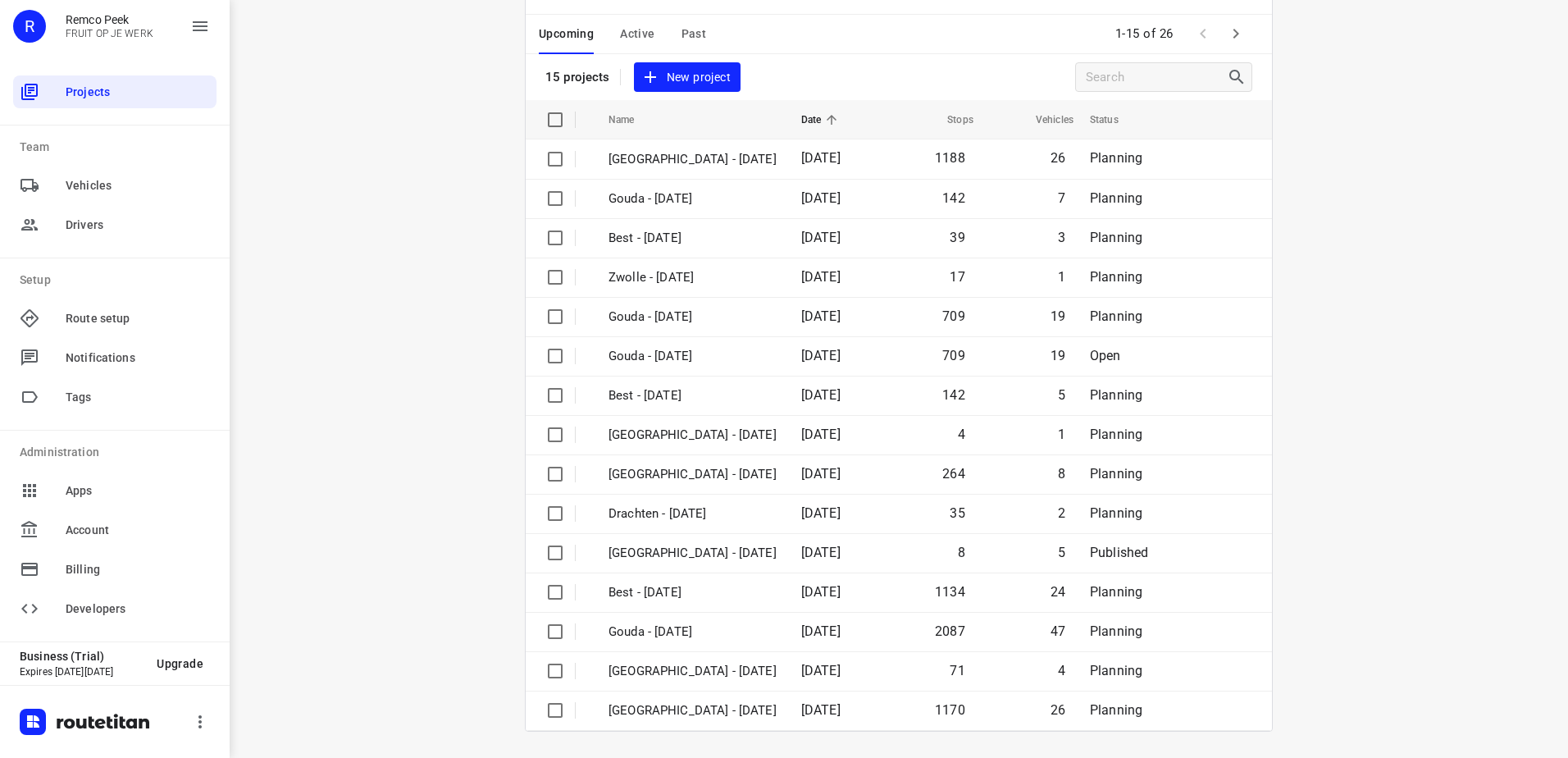
click at [1239, 39] on icon "button" at bounding box center [1236, 34] width 20 height 20
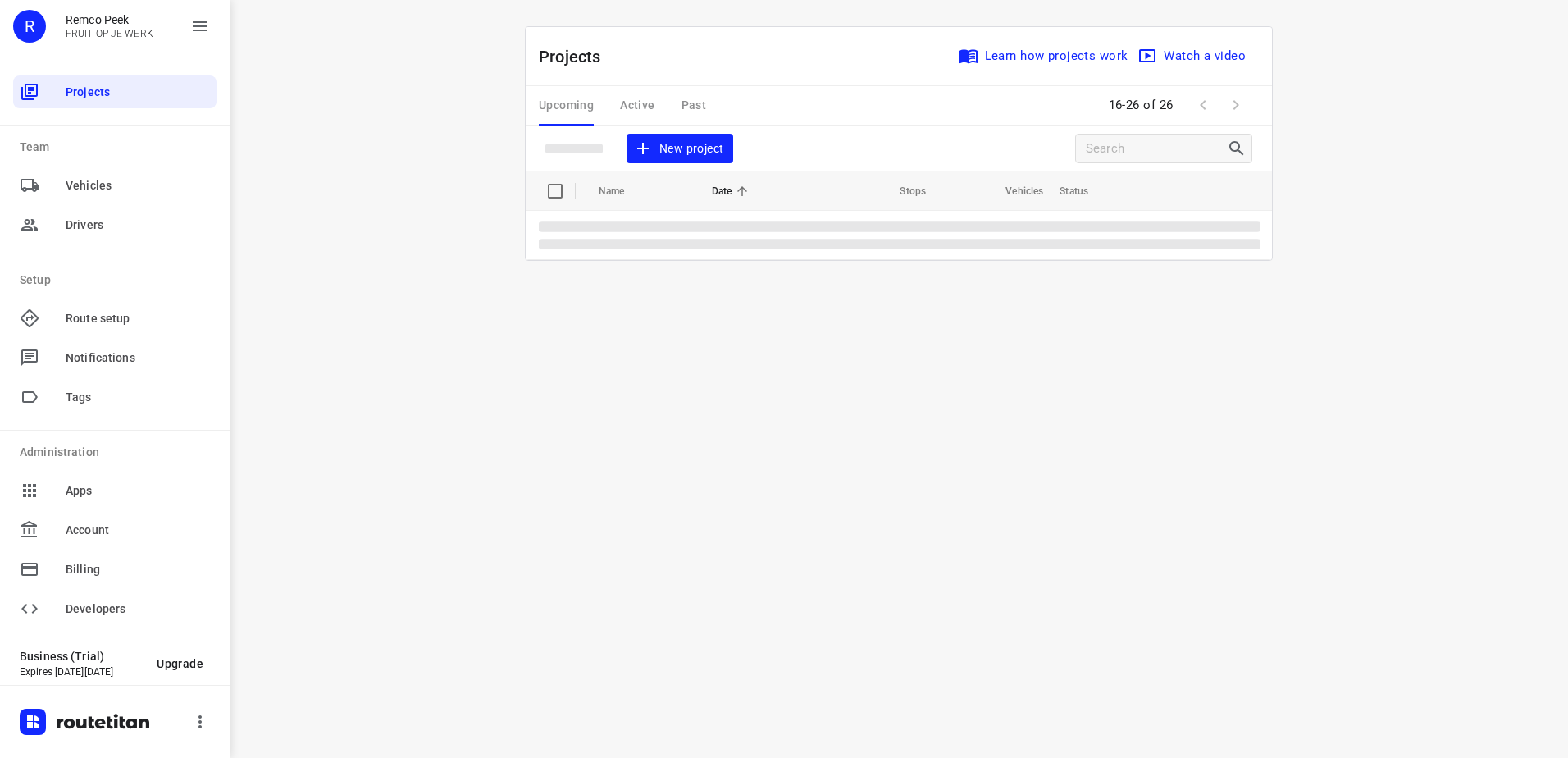
scroll to position [0, 0]
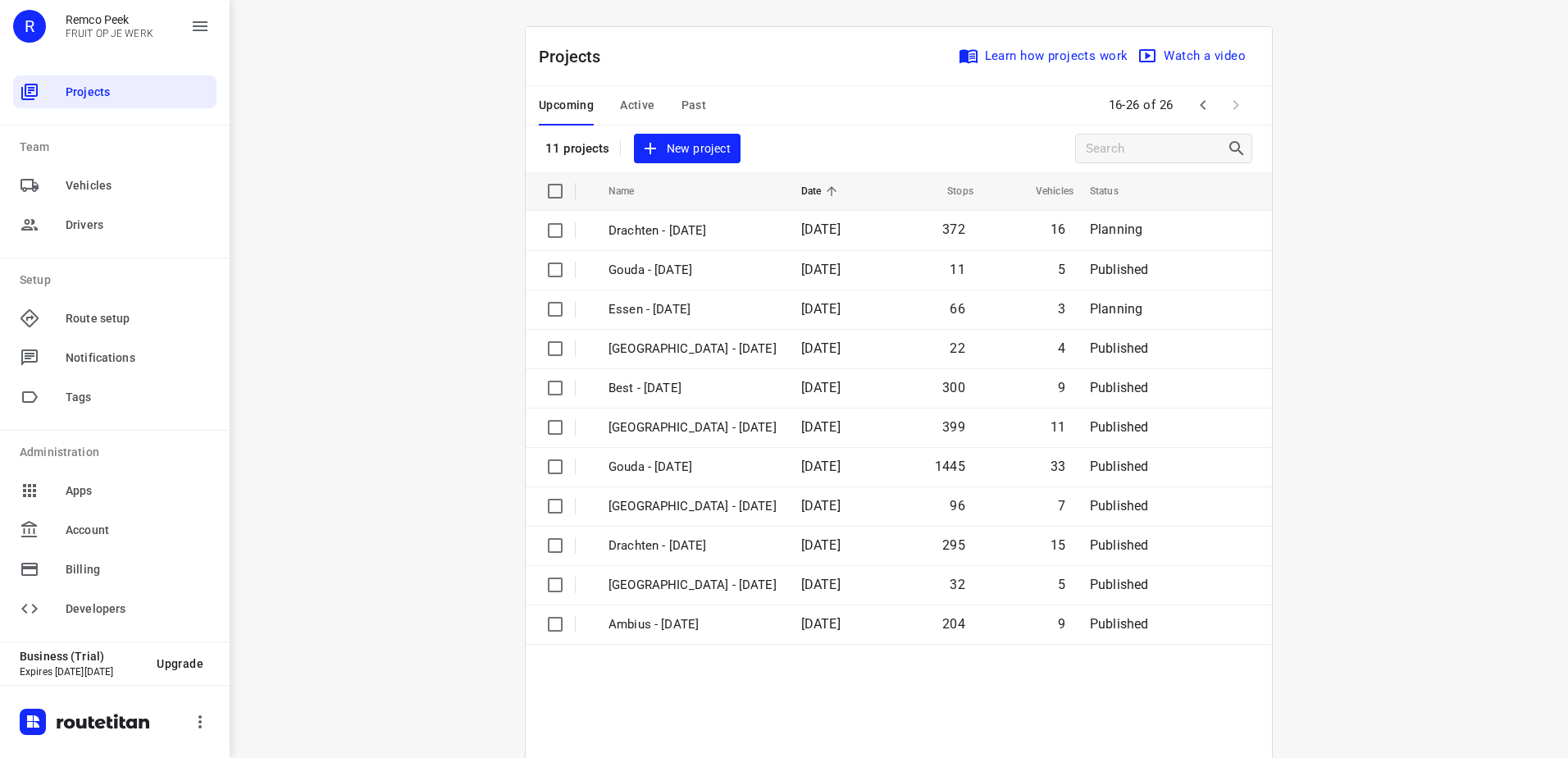
click at [643, 109] on span "Active" at bounding box center [637, 105] width 34 height 21
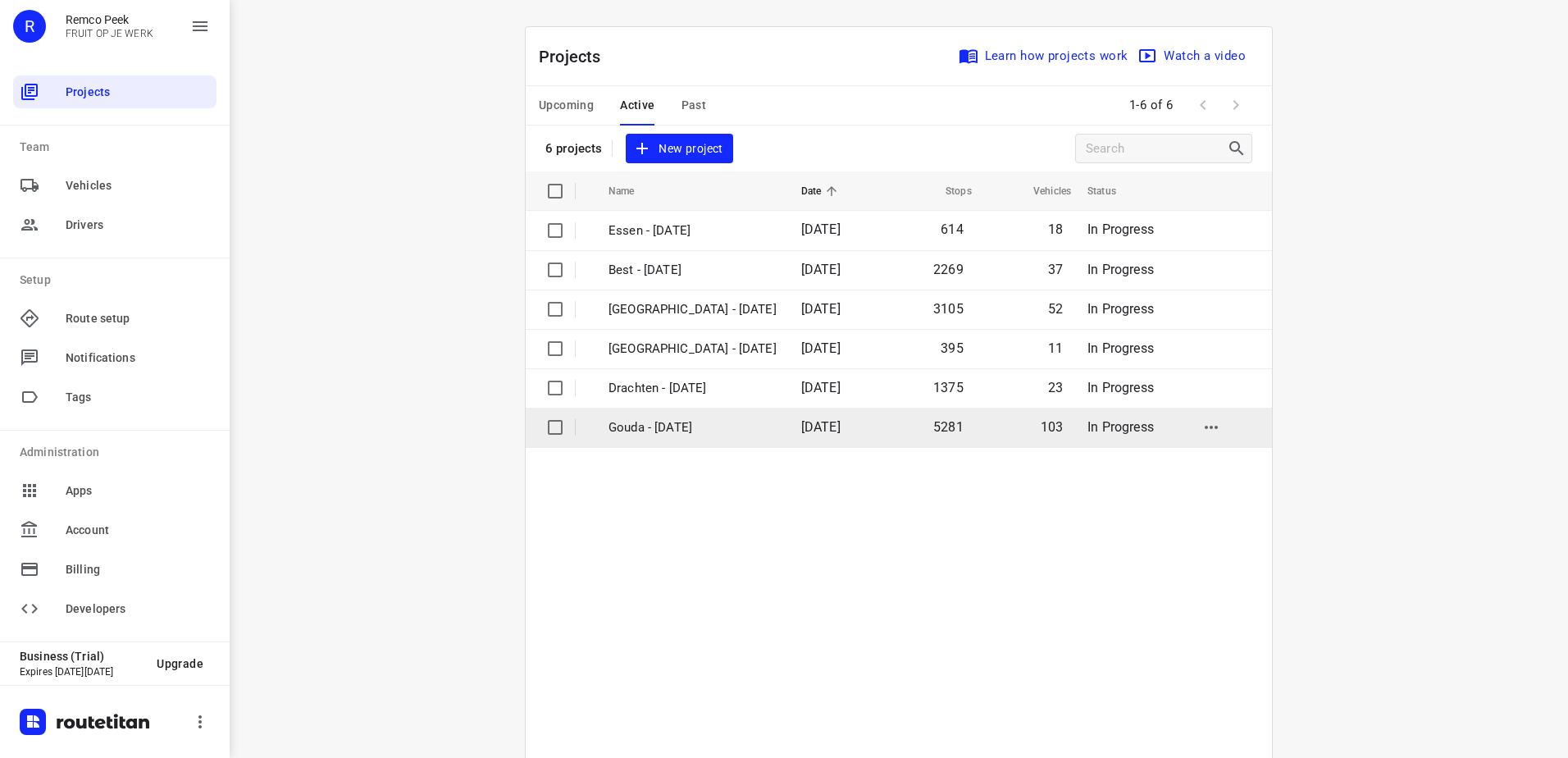
click at [728, 424] on p "Gouda - [DATE]" at bounding box center [692, 428] width 168 height 19
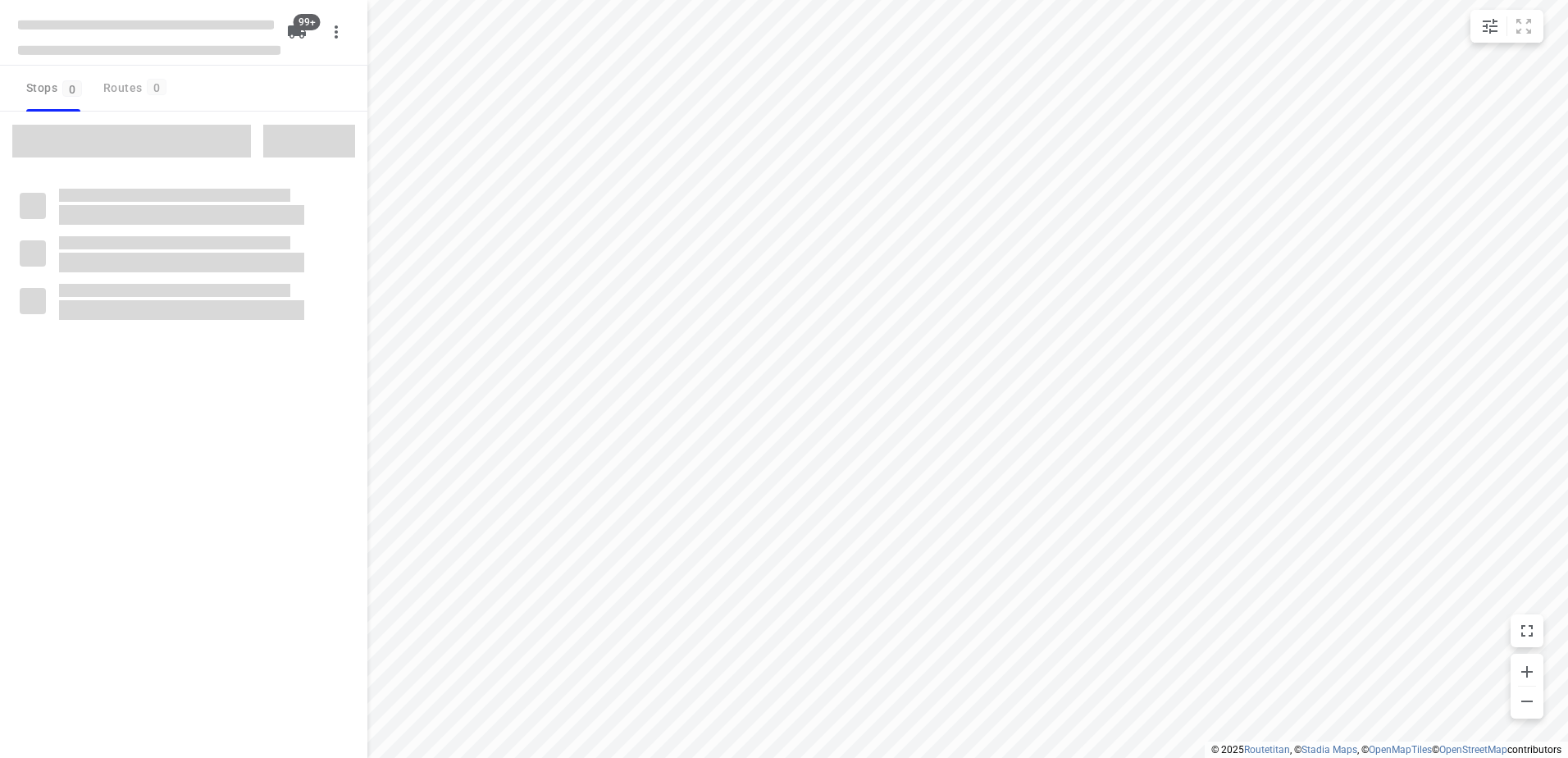
checkbox input "true"
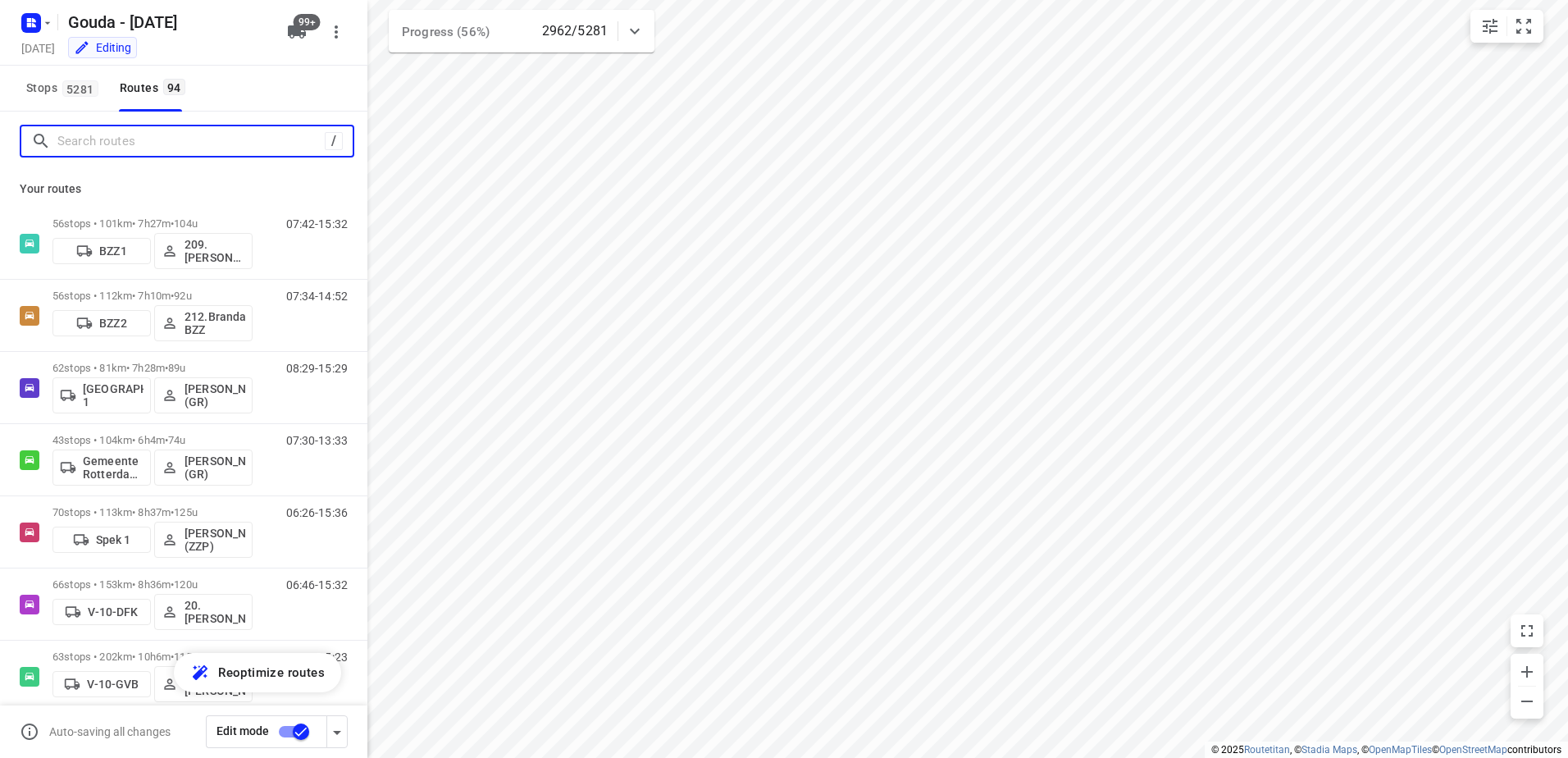
click at [233, 144] on input "Search routes" at bounding box center [191, 142] width 268 height 26
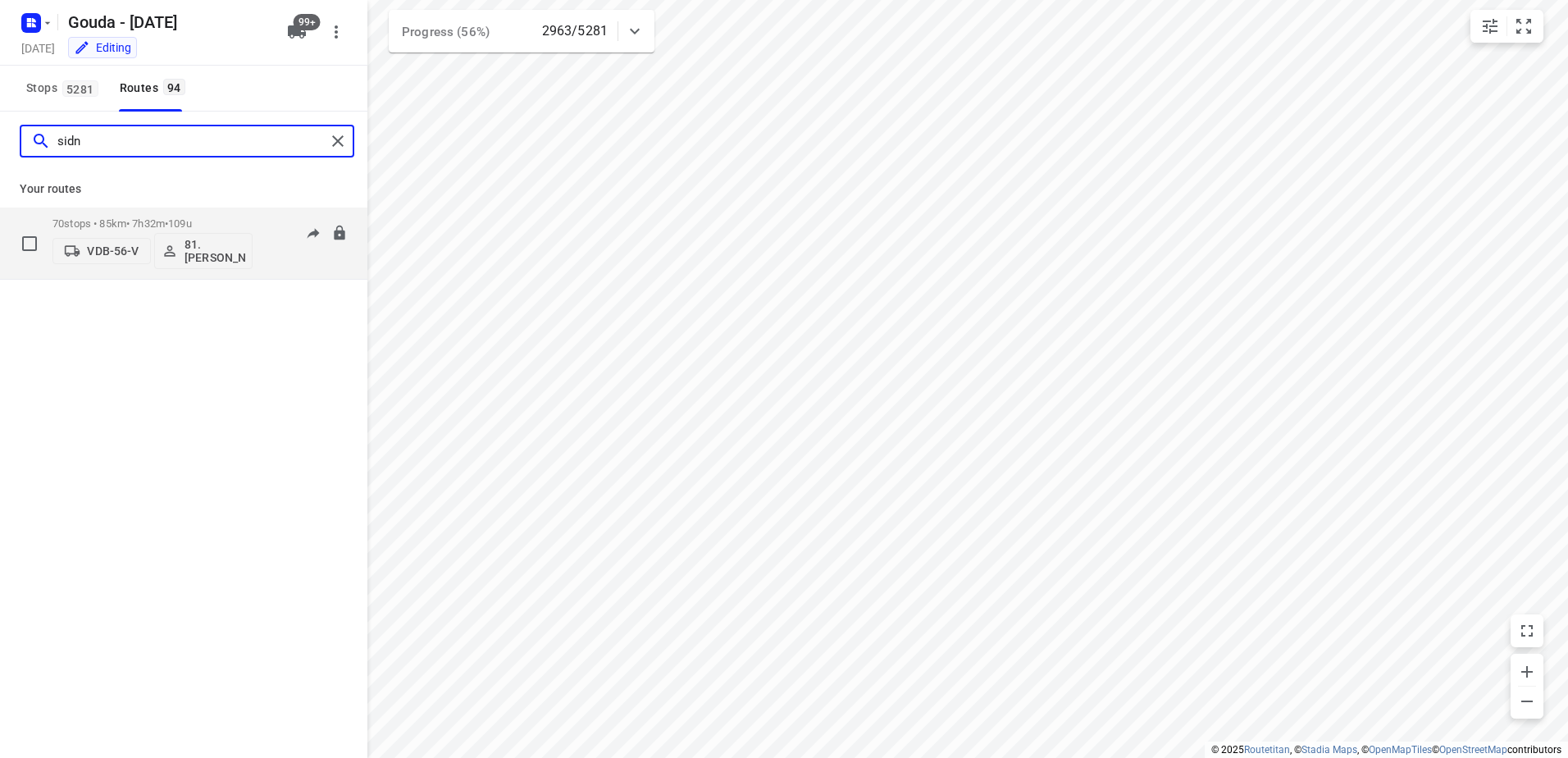
type input "sidn"
click at [214, 214] on div "70 stops • 85km • 7h32m • 109u VDB-56-V 81.Sidney Schoonderwoerd" at bounding box center [152, 243] width 200 height 68
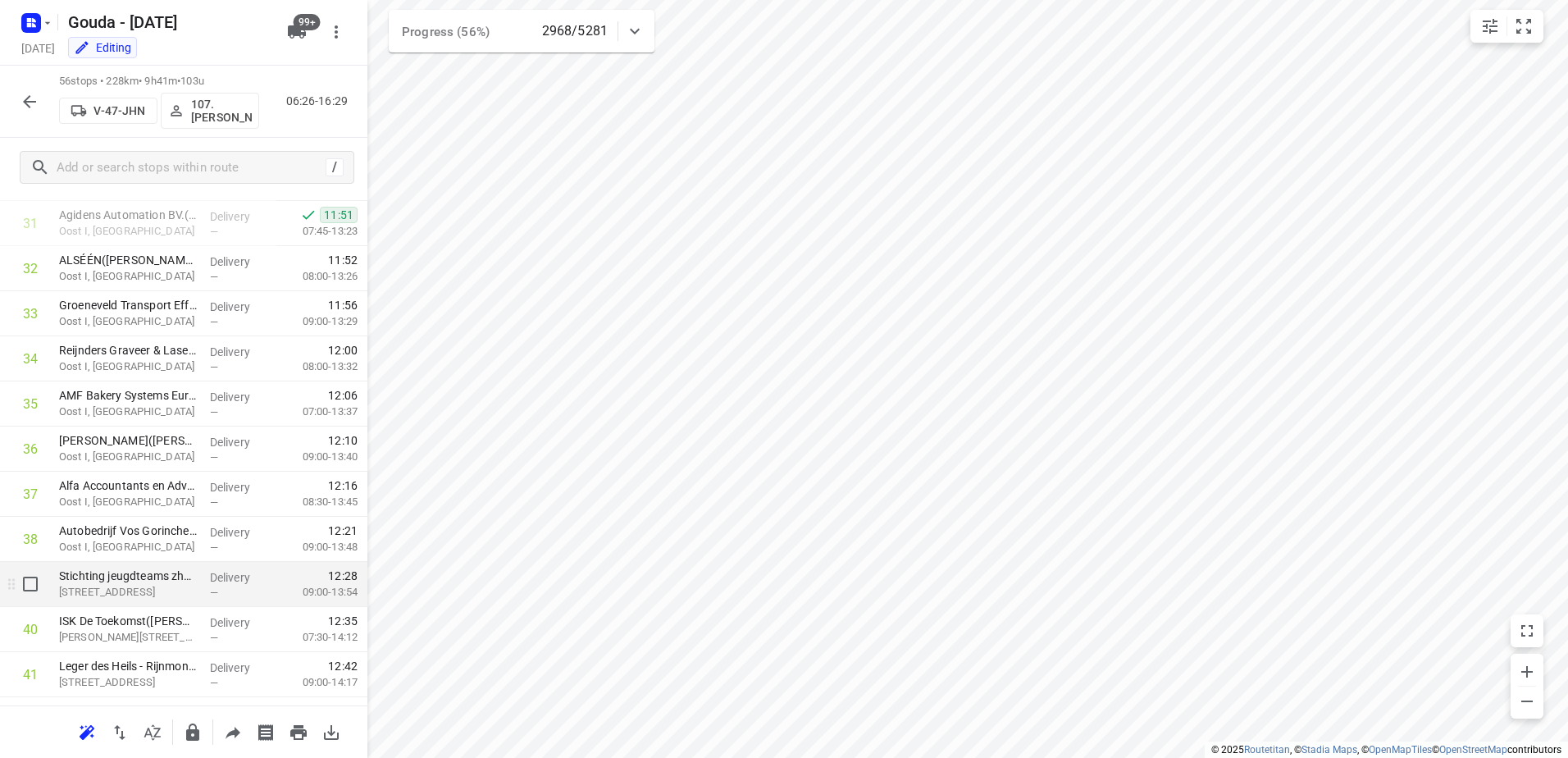
scroll to position [1161, 0]
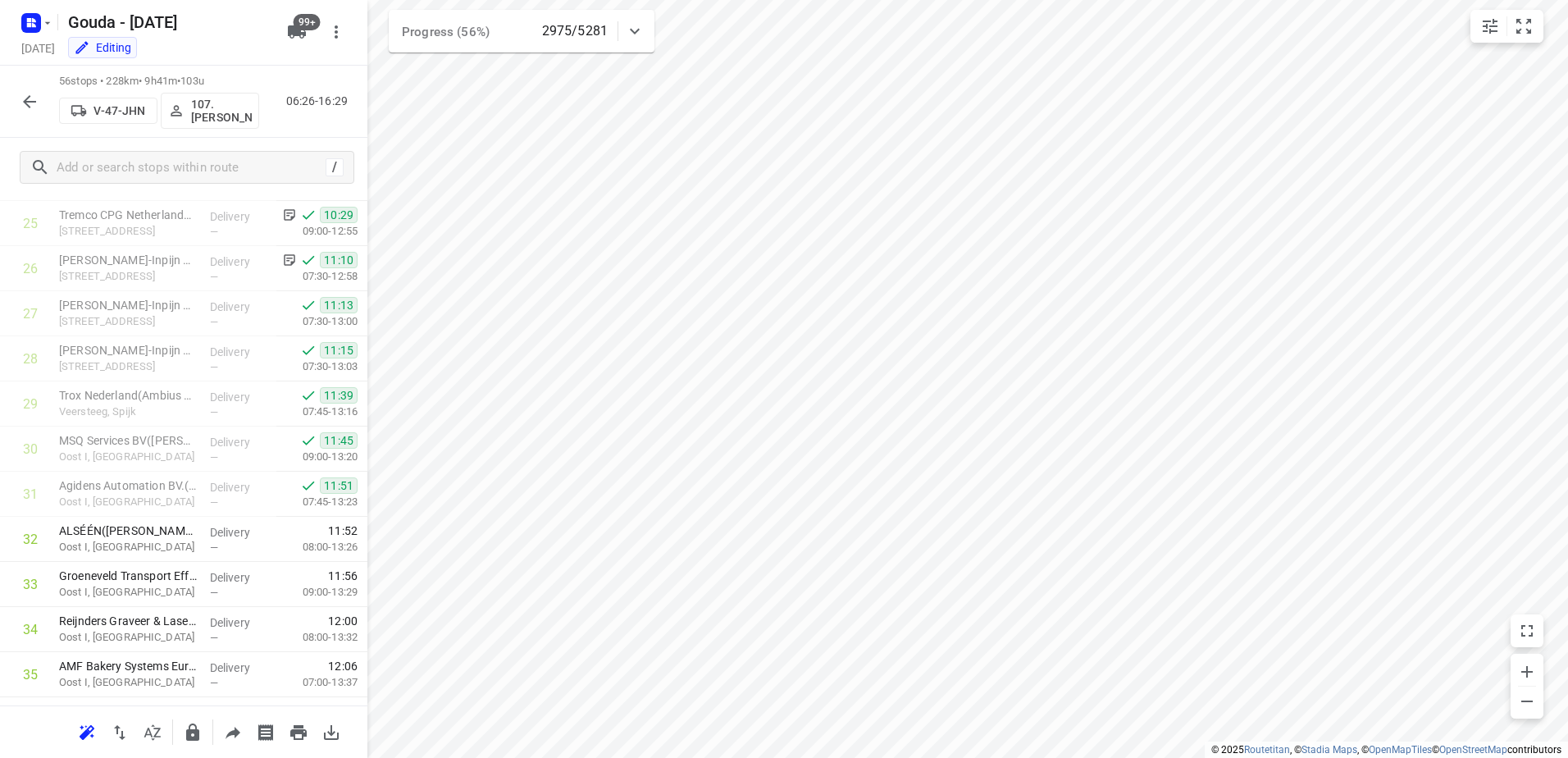
click at [41, 96] on button "button" at bounding box center [29, 102] width 33 height 33
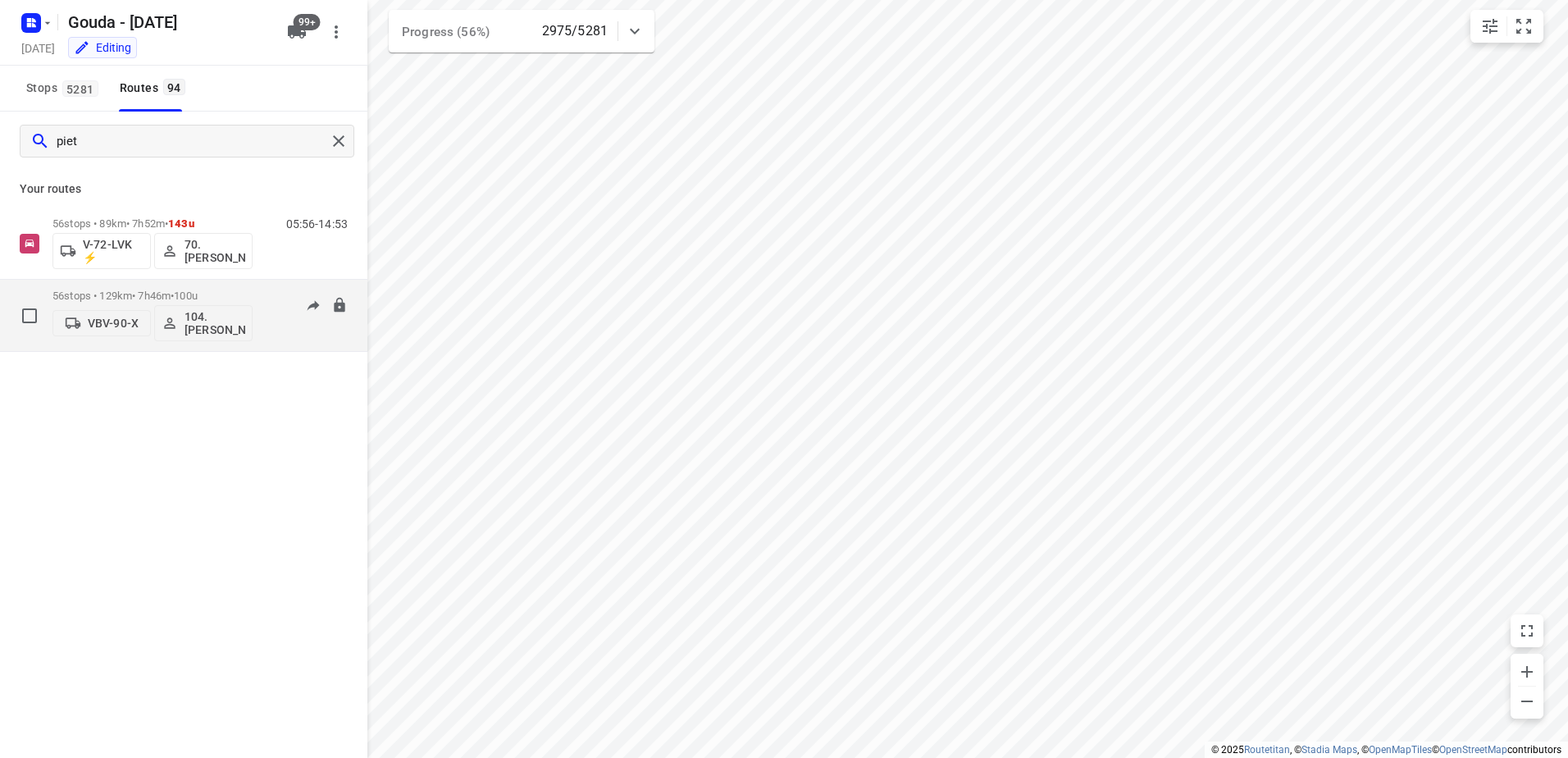
type input "piet"
click at [198, 295] on span "100u" at bounding box center [186, 295] width 24 height 12
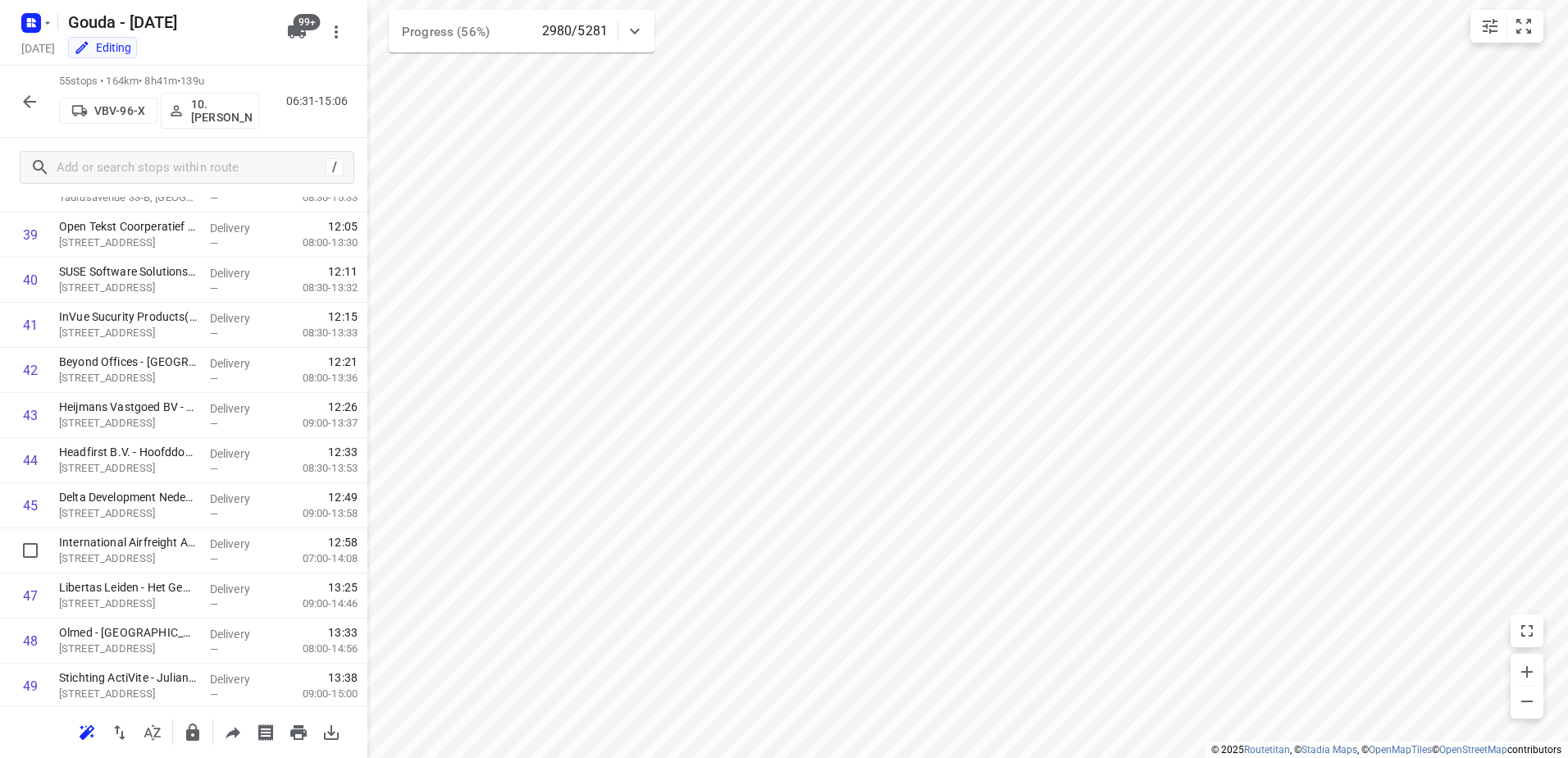
scroll to position [1772, 0]
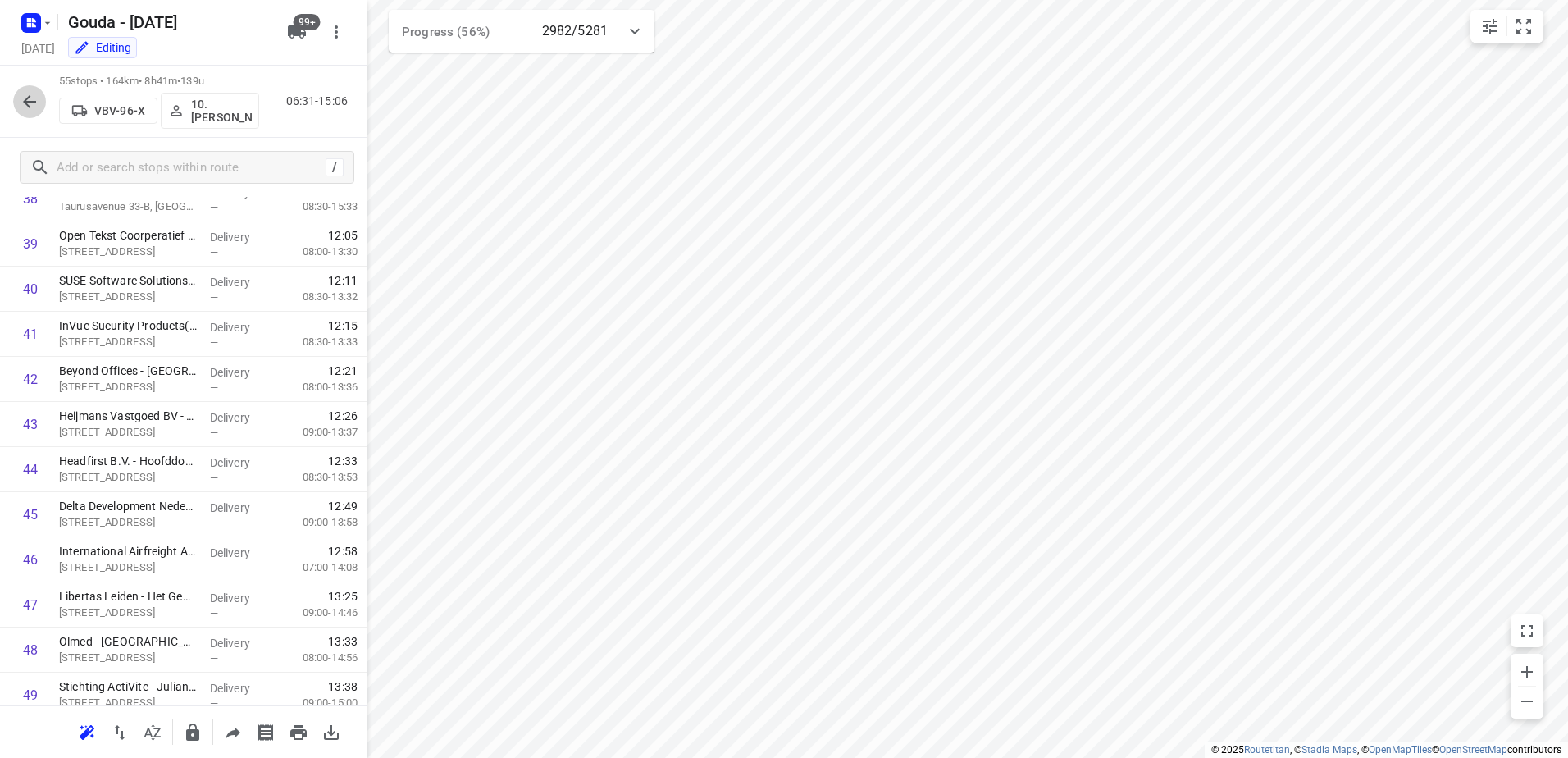
click at [19, 106] on button "button" at bounding box center [29, 102] width 33 height 33
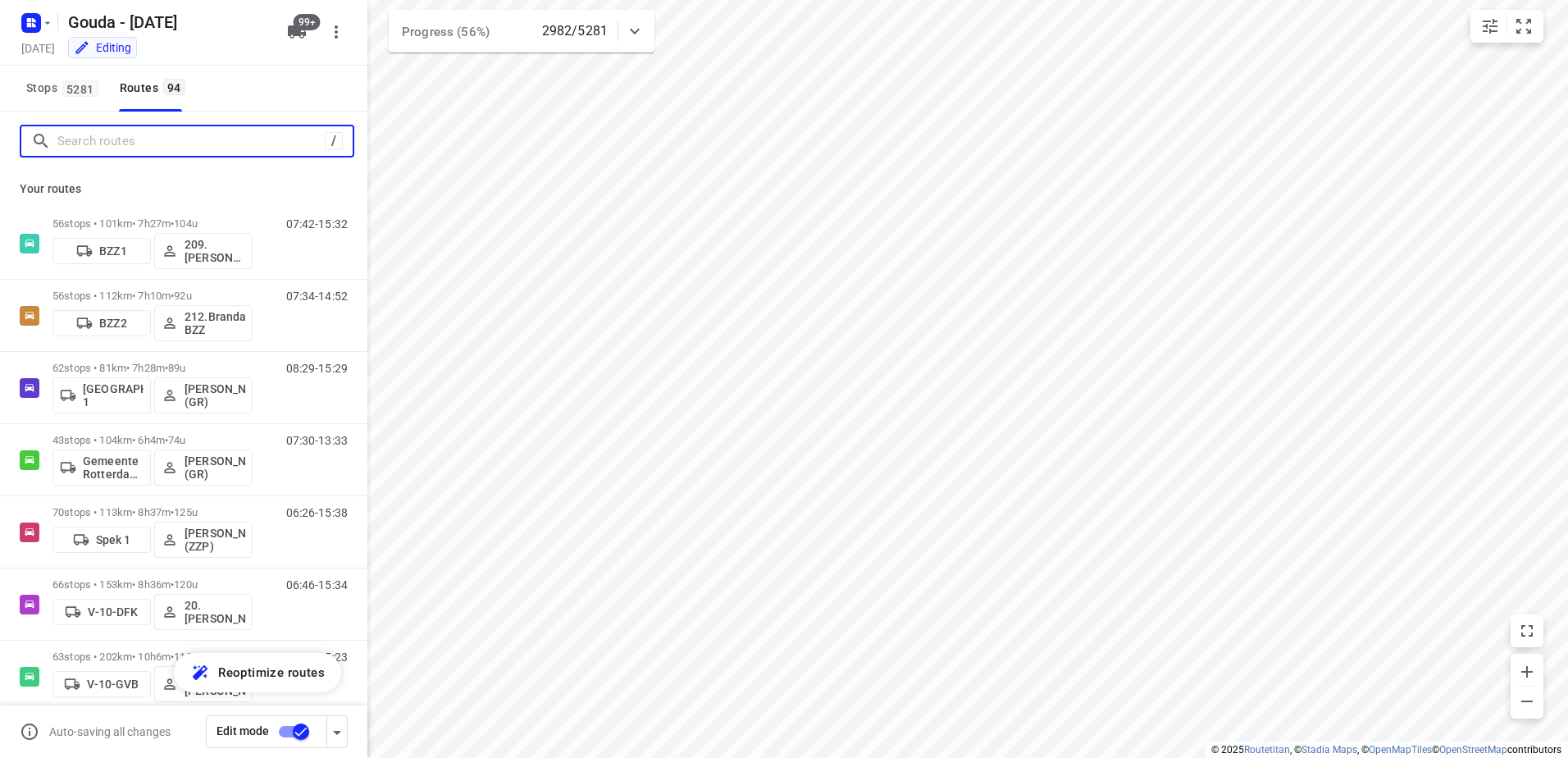
click at [111, 147] on input "Search routes" at bounding box center [191, 142] width 268 height 26
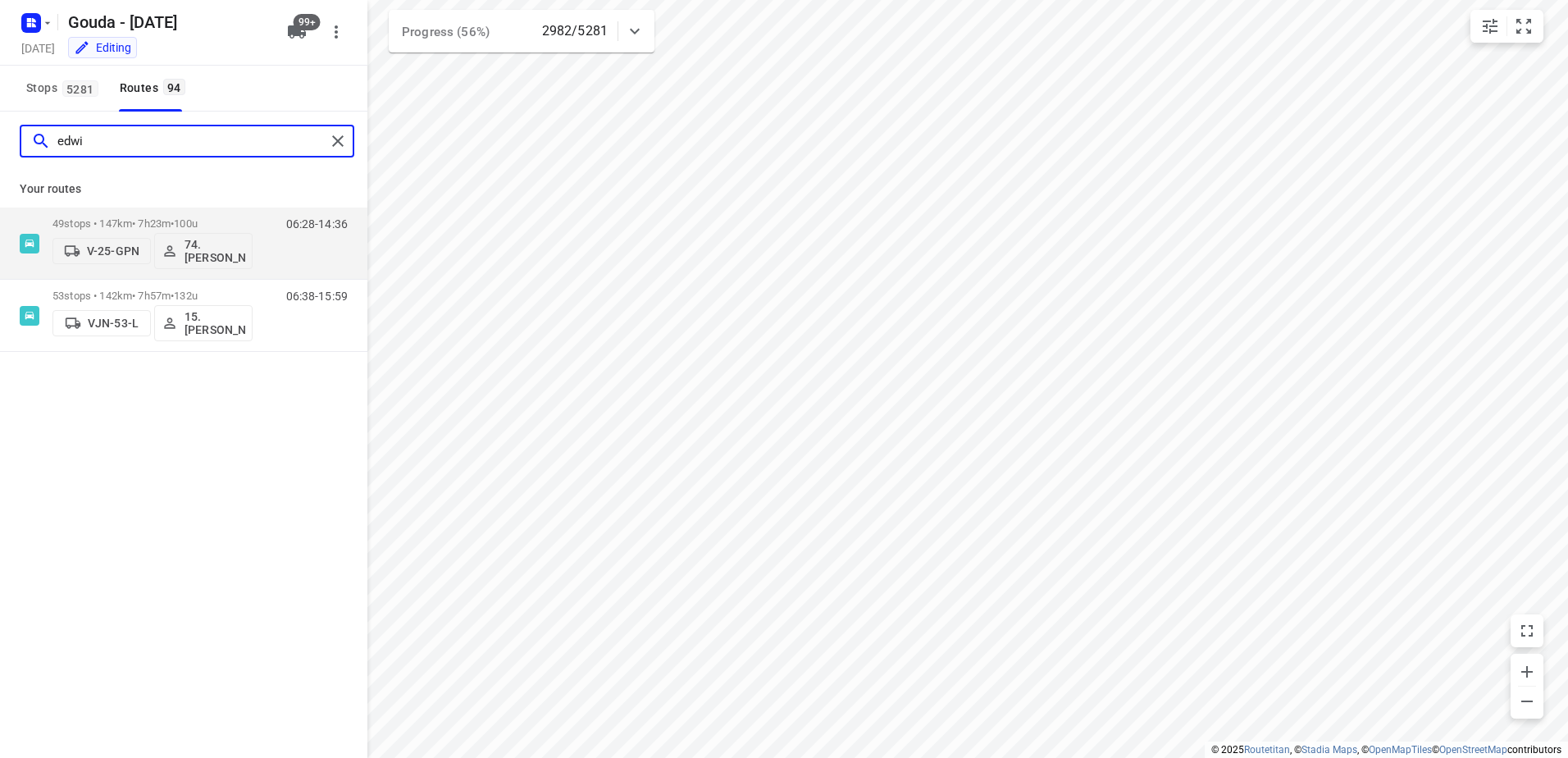
type input "edwin"
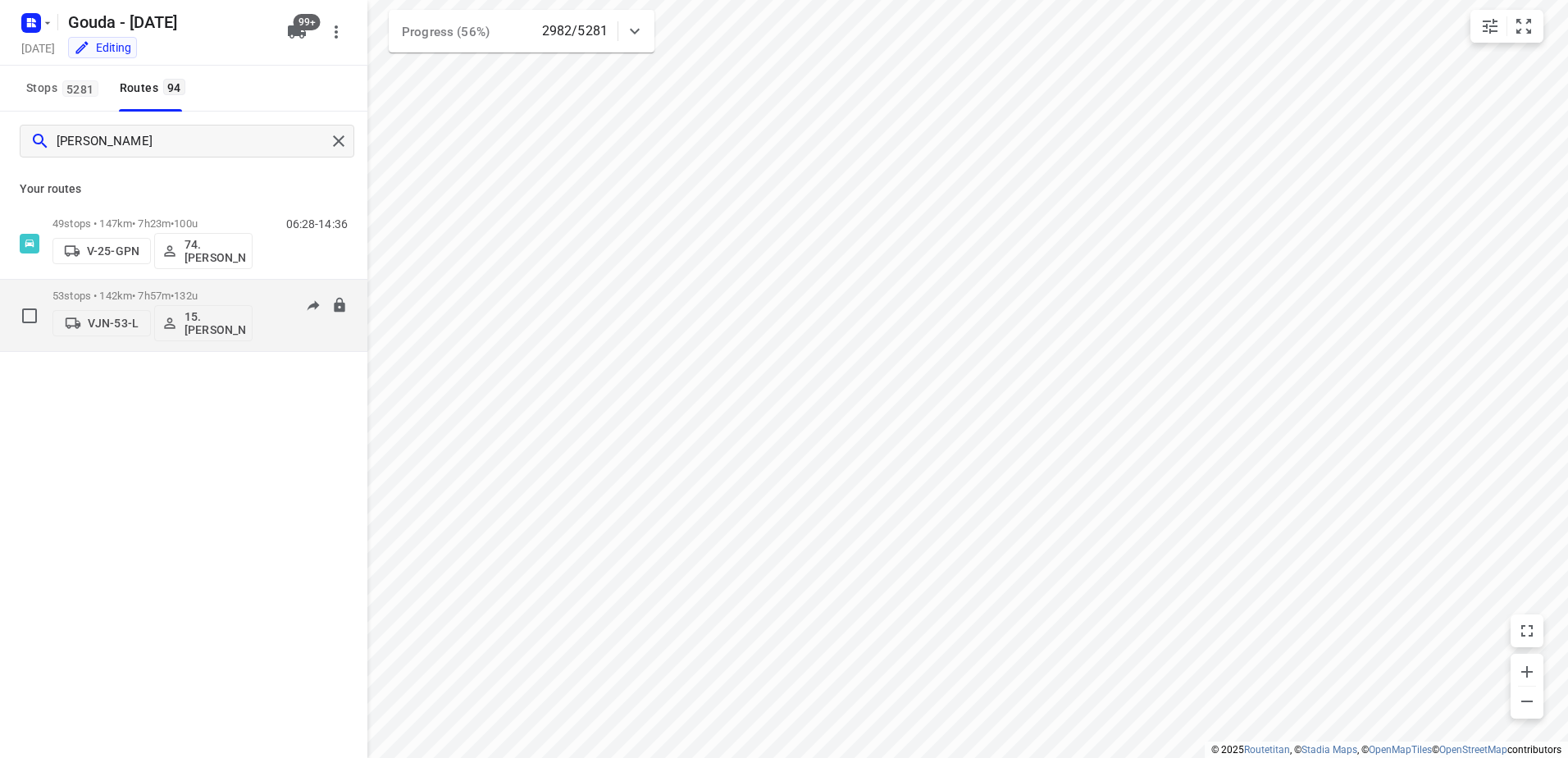
click at [203, 302] on div "VJN-53-L 15. Edwin Swede" at bounding box center [152, 322] width 200 height 40
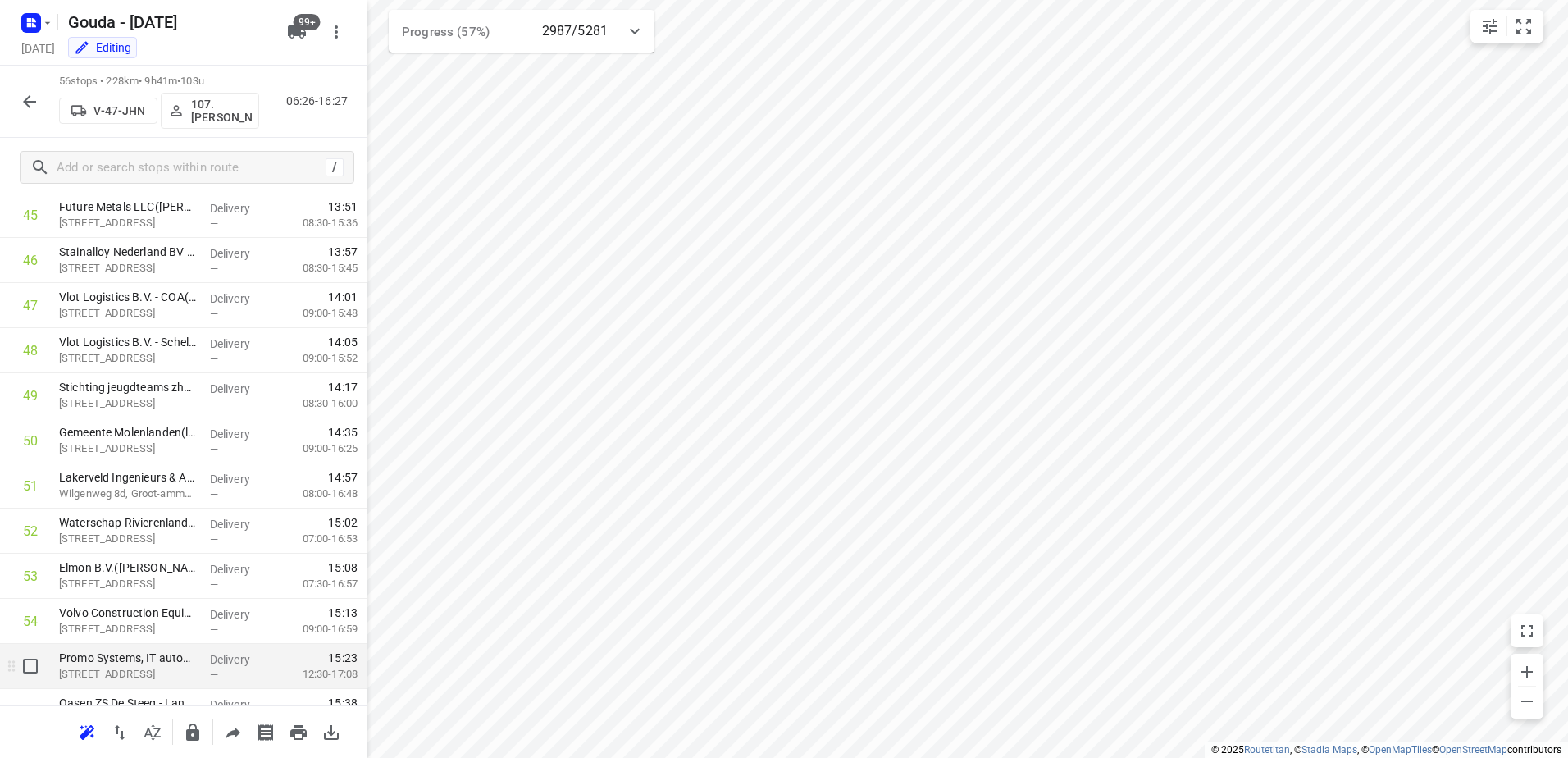
scroll to position [2146, 0]
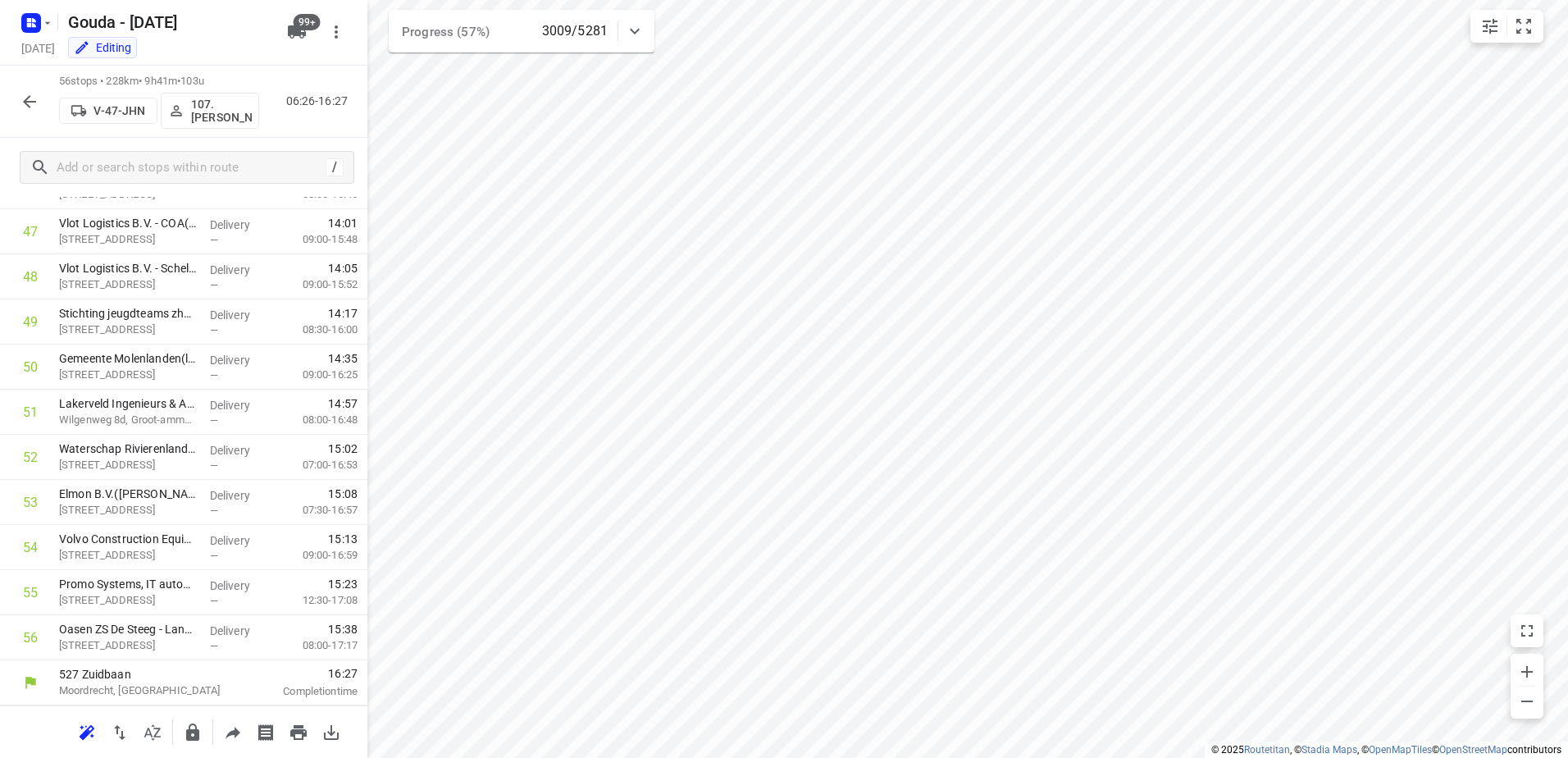
click at [19, 103] on button "button" at bounding box center [29, 102] width 33 height 33
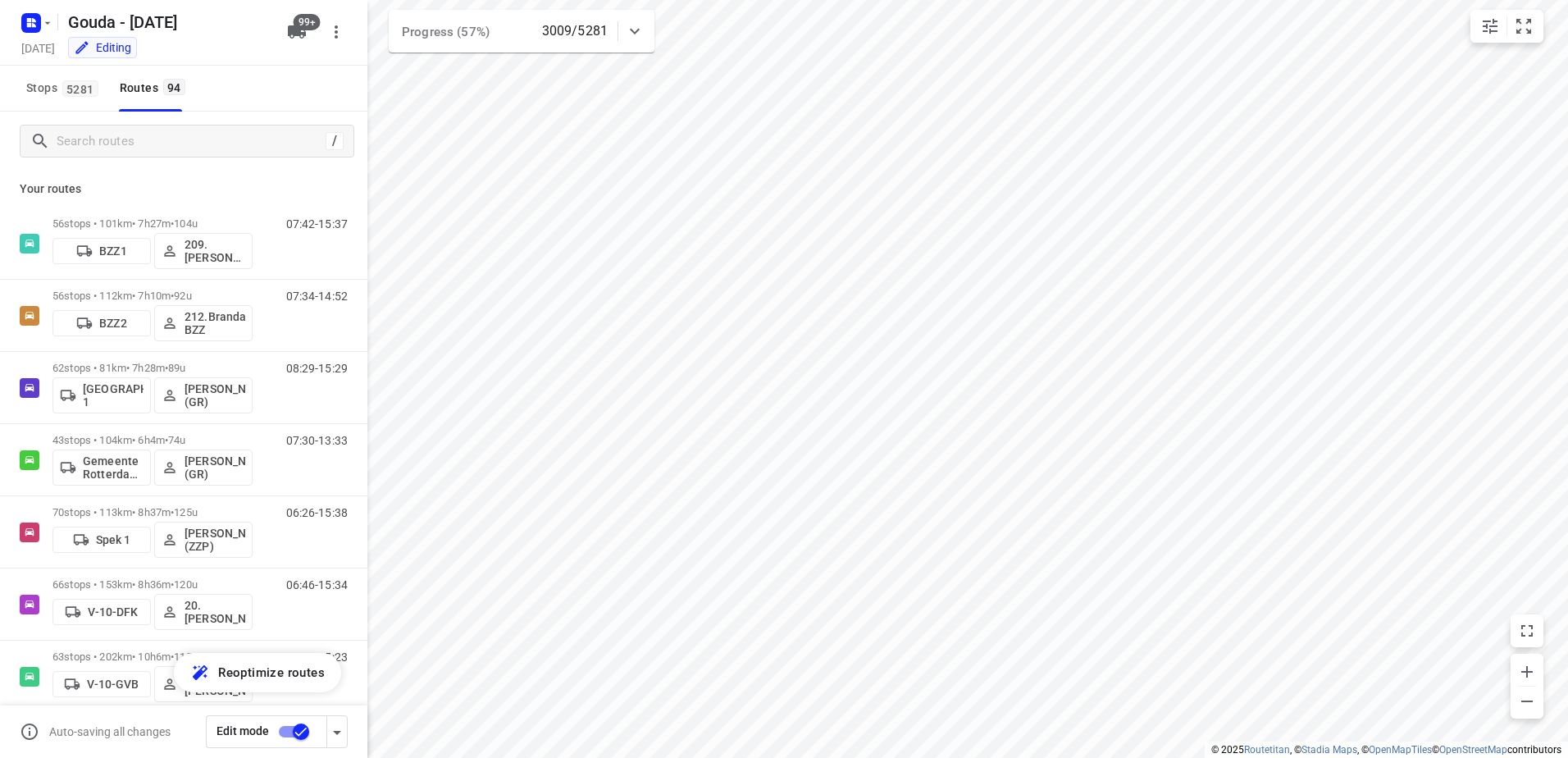
click at [131, 155] on div "/" at bounding box center [187, 141] width 335 height 33
click at [141, 151] on input "Search routes" at bounding box center [191, 142] width 268 height 26
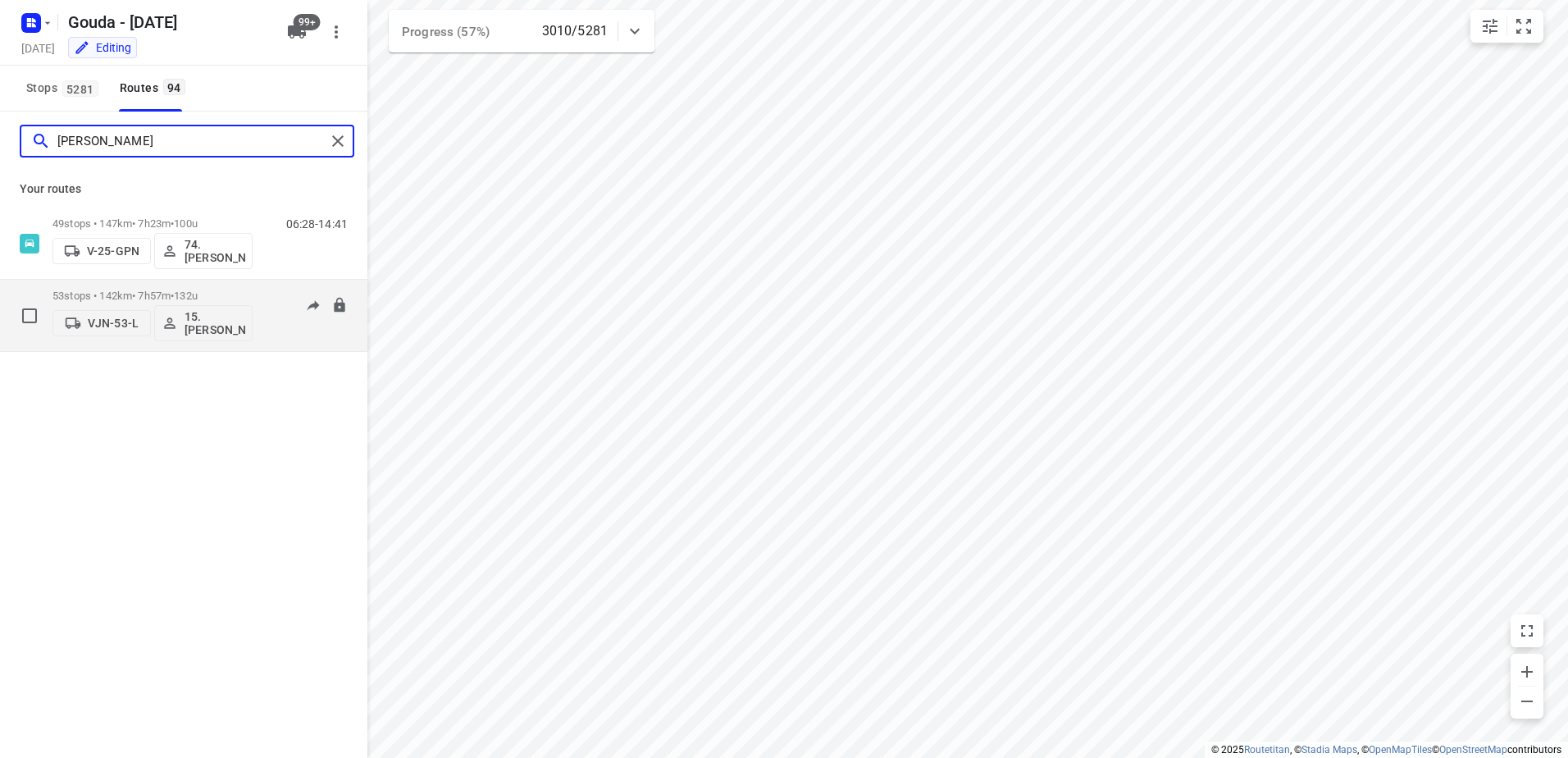
type input "edwin"
click at [183, 302] on div "VJN-53-L 15. Edwin Swede" at bounding box center [152, 322] width 200 height 40
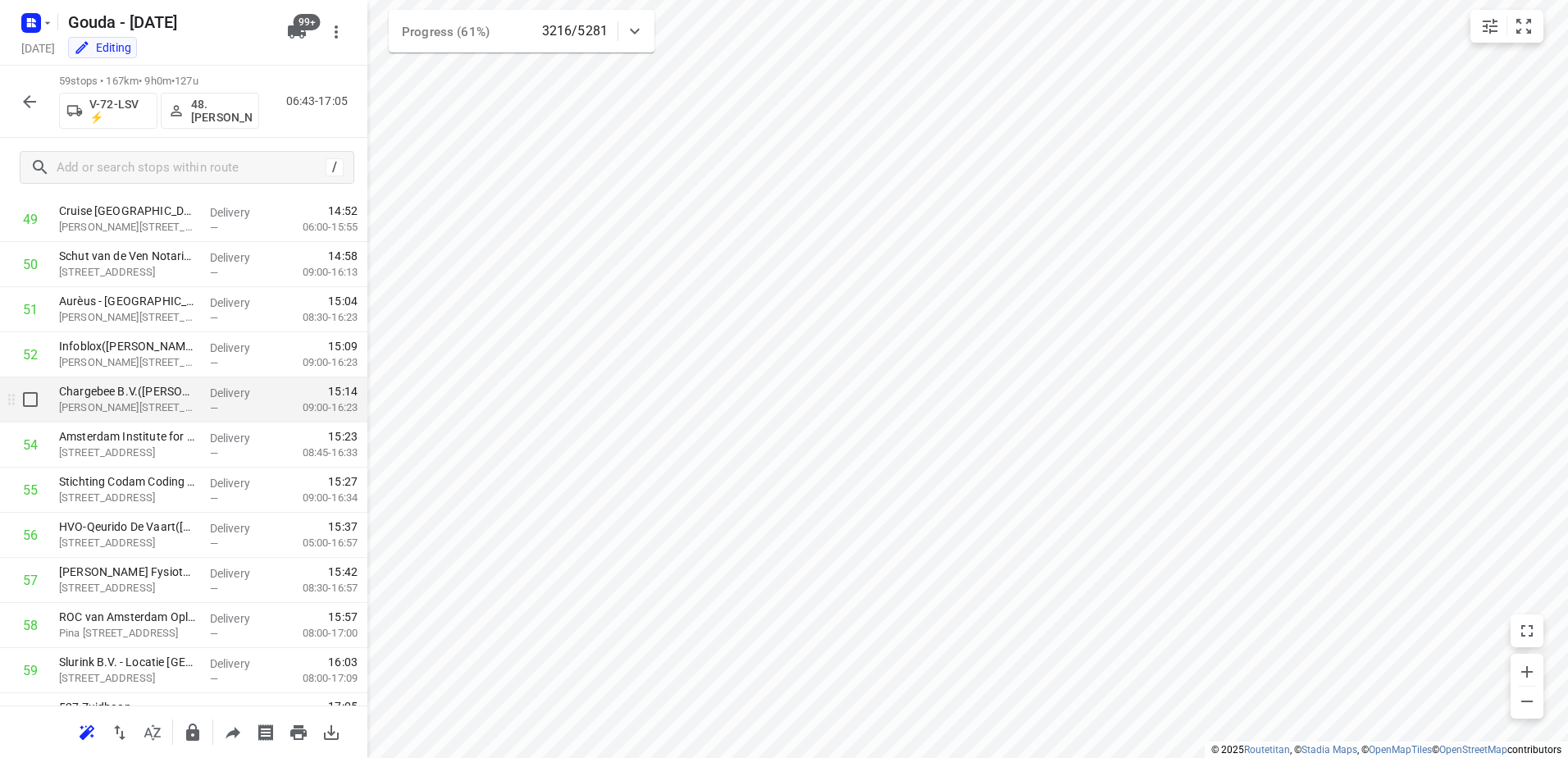
scroll to position [2281, 0]
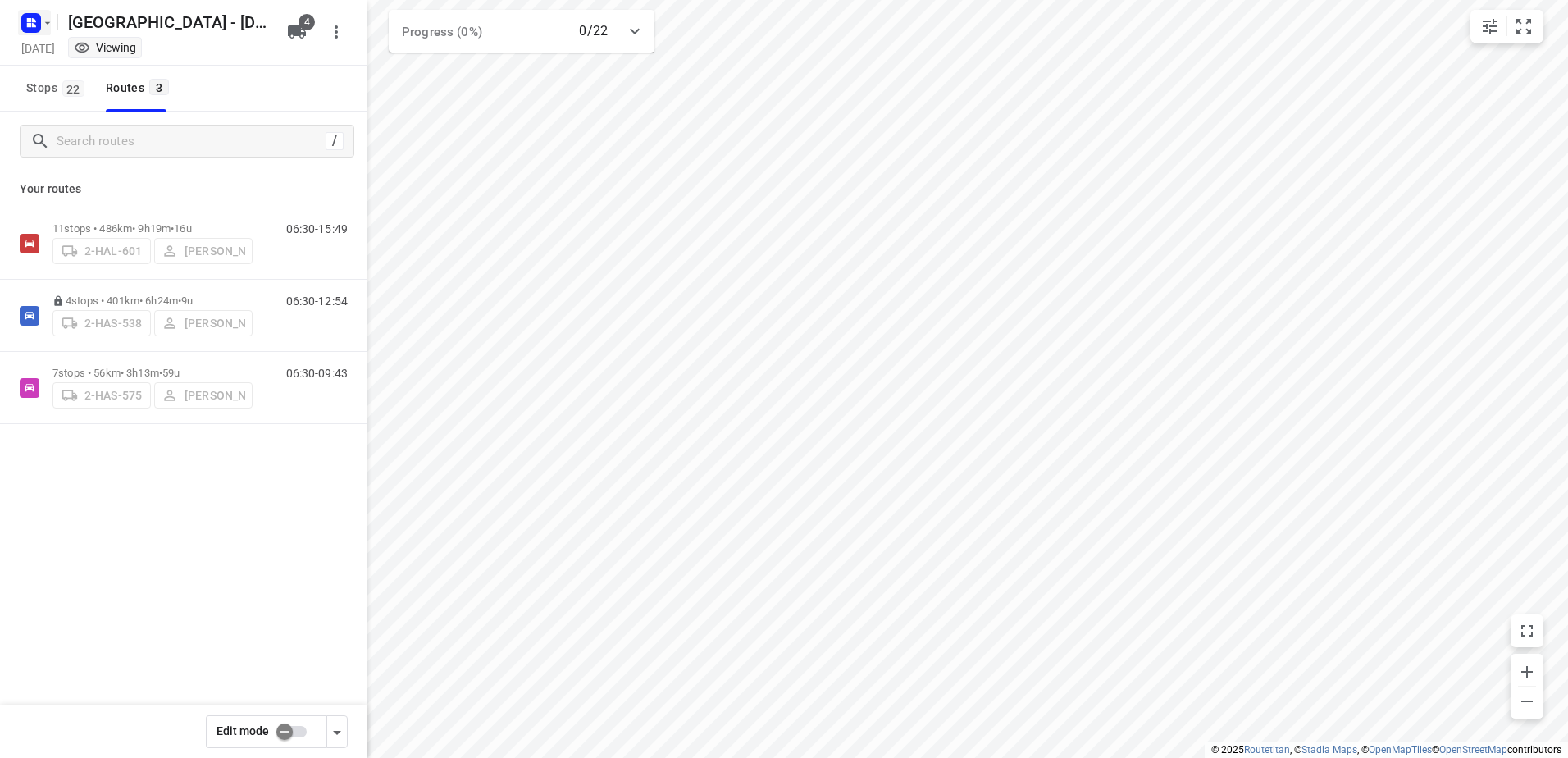
click at [46, 29] on button "button" at bounding box center [34, 22] width 33 height 26
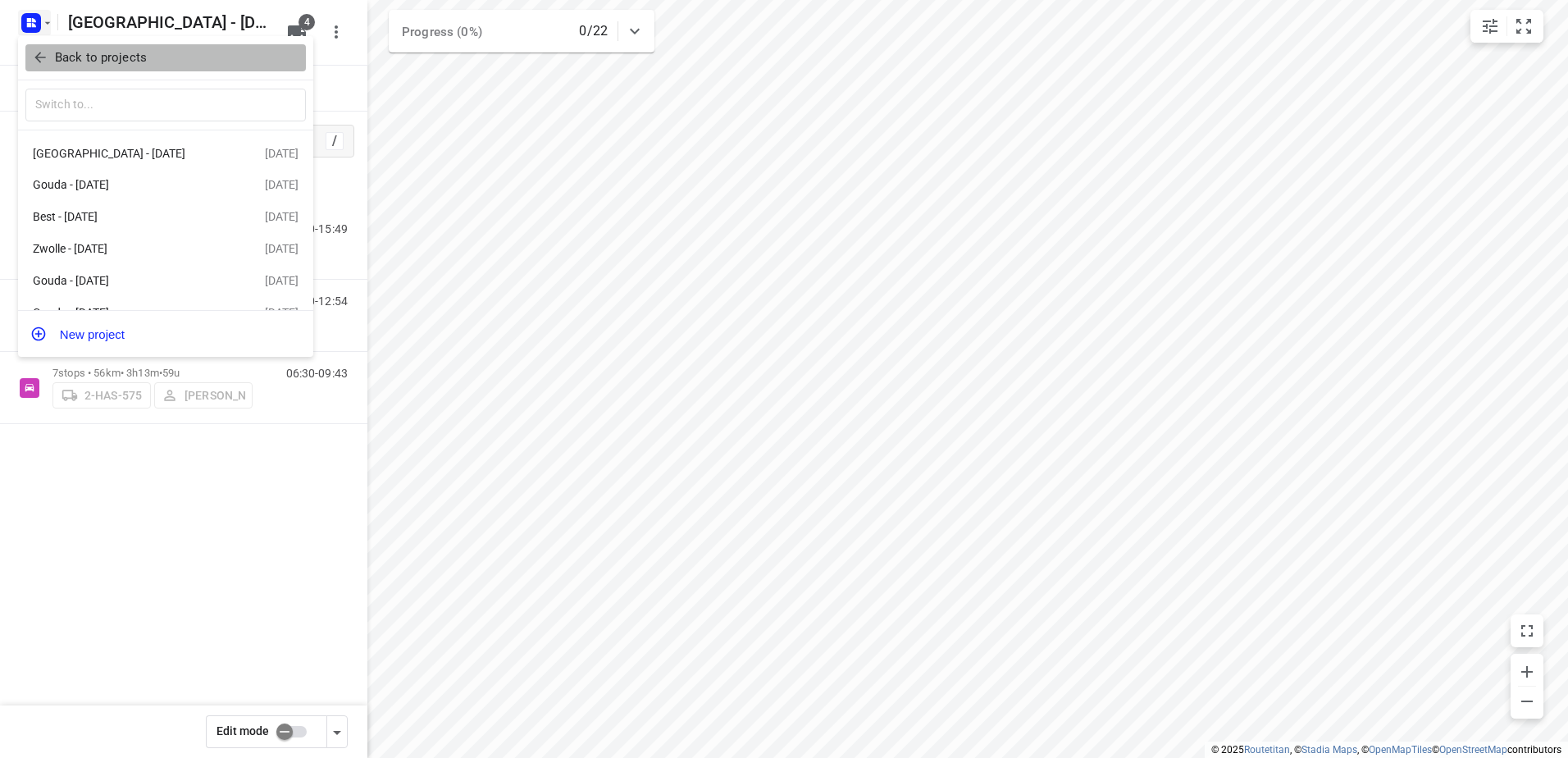
click at [73, 60] on p "Back to projects" at bounding box center [101, 58] width 92 height 19
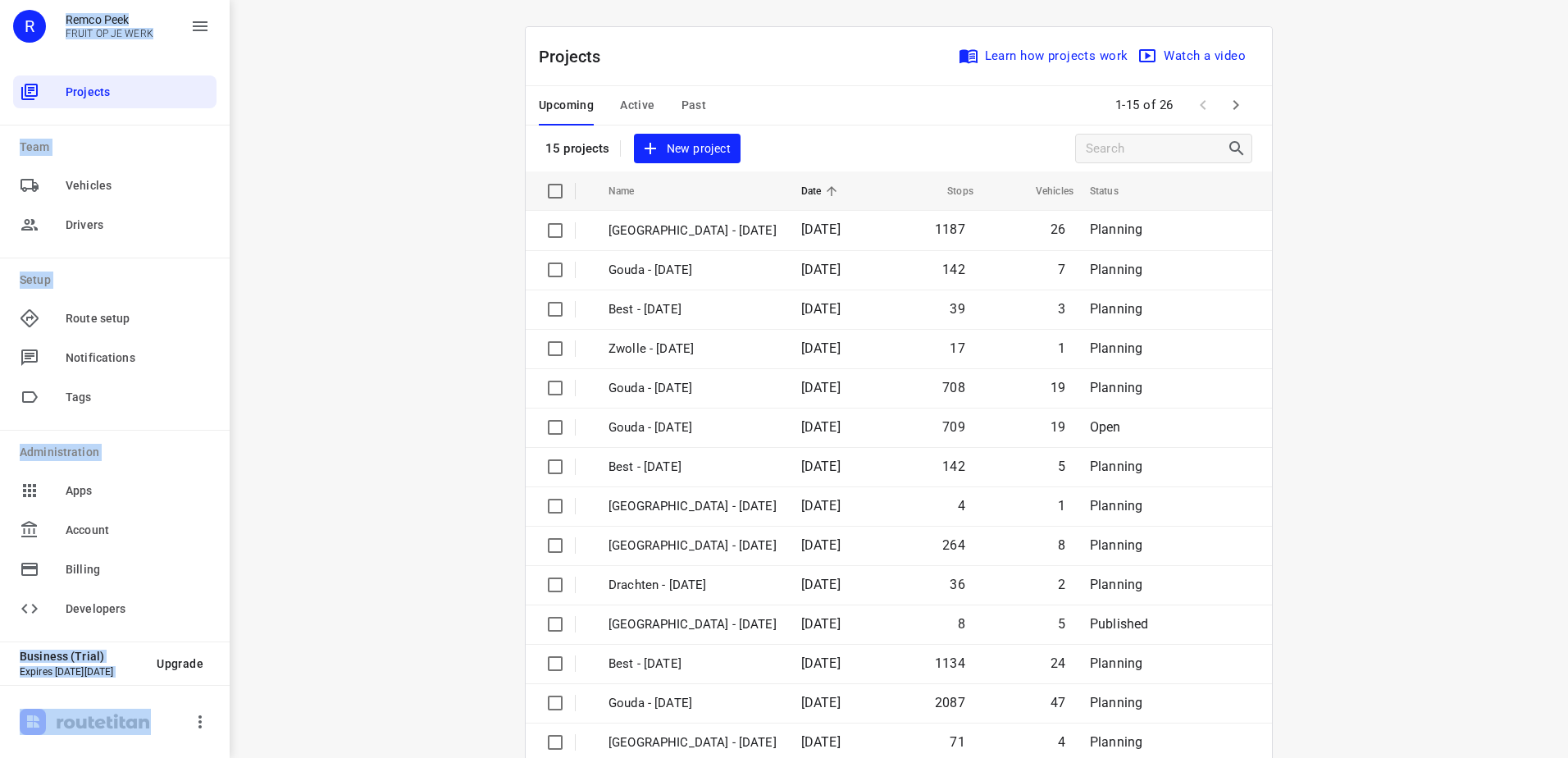
click at [620, 104] on span "Active" at bounding box center [637, 105] width 34 height 21
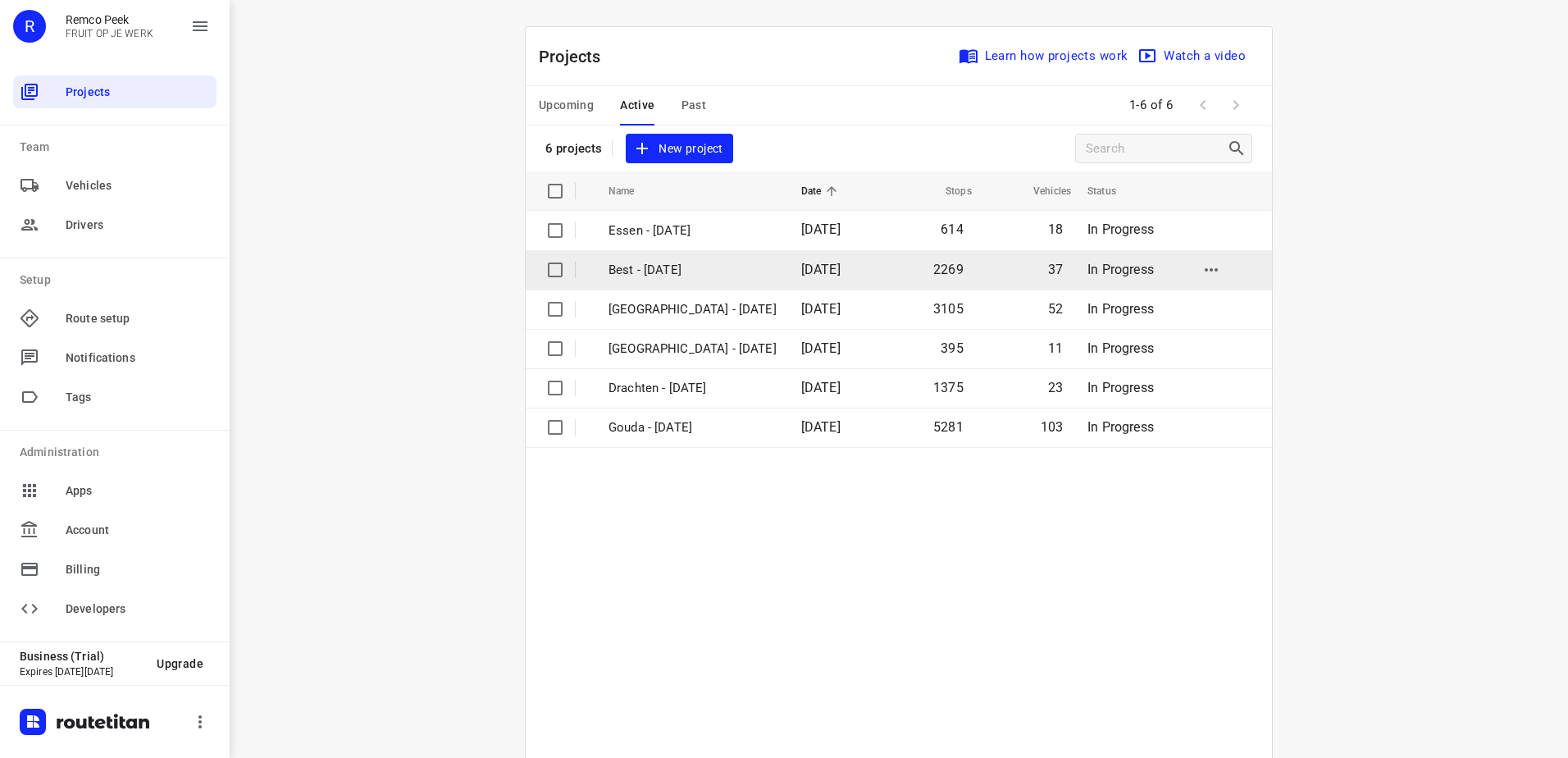
click at [671, 282] on td "Best - Monday" at bounding box center [691, 270] width 196 height 40
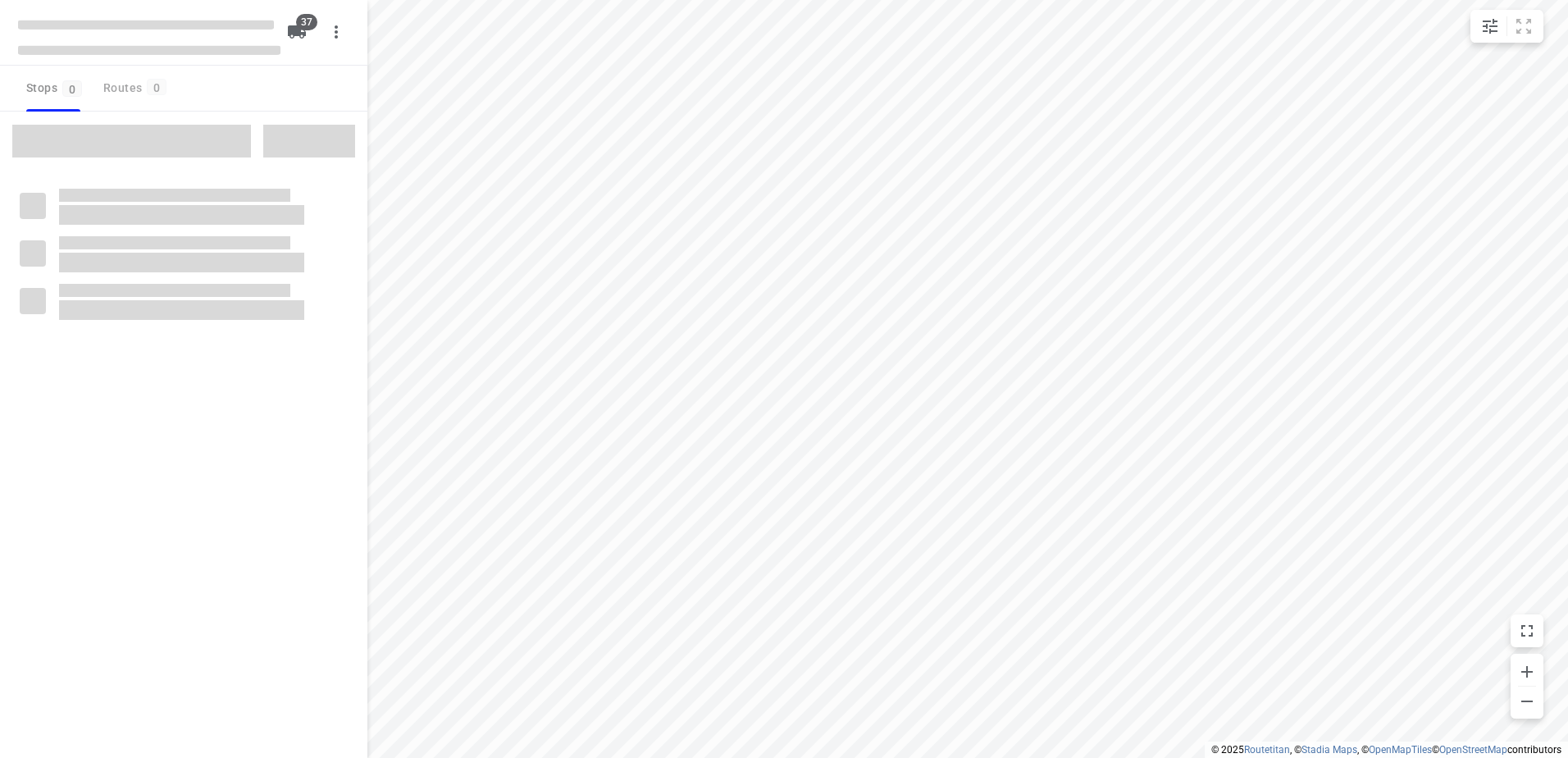
checkbox input "true"
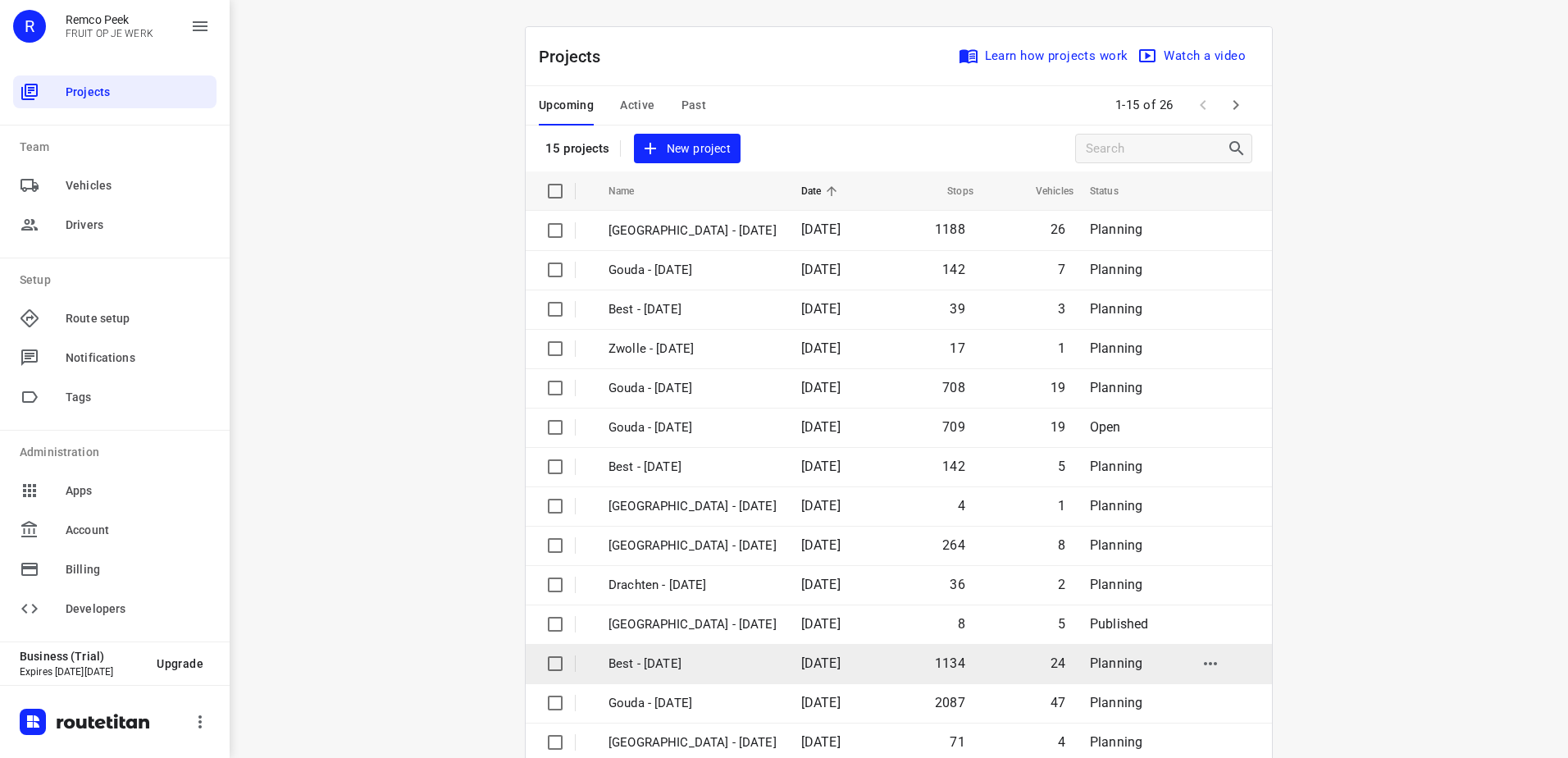
scroll to position [71, 0]
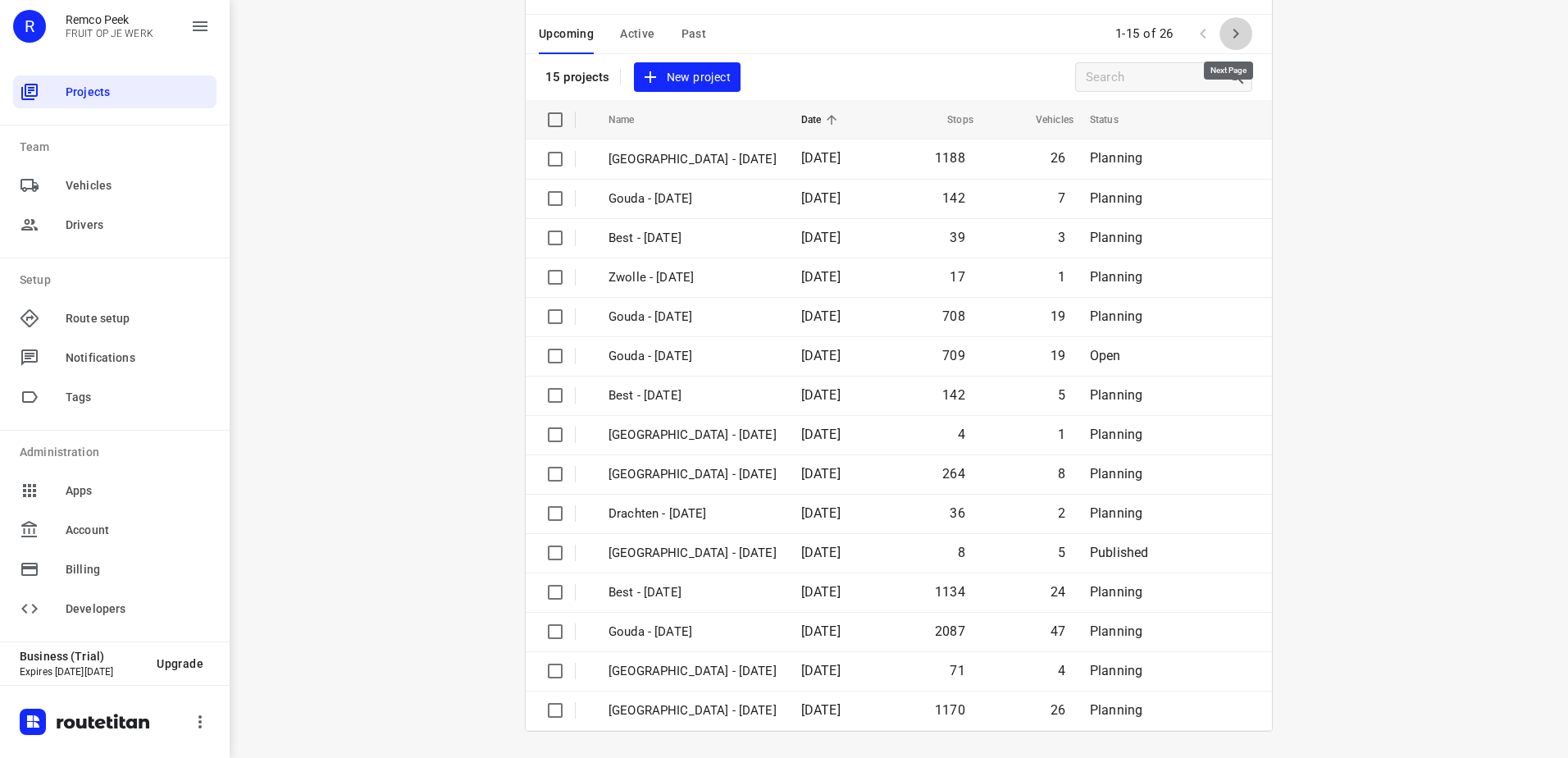
click at [1238, 40] on icon "button" at bounding box center [1236, 34] width 20 height 20
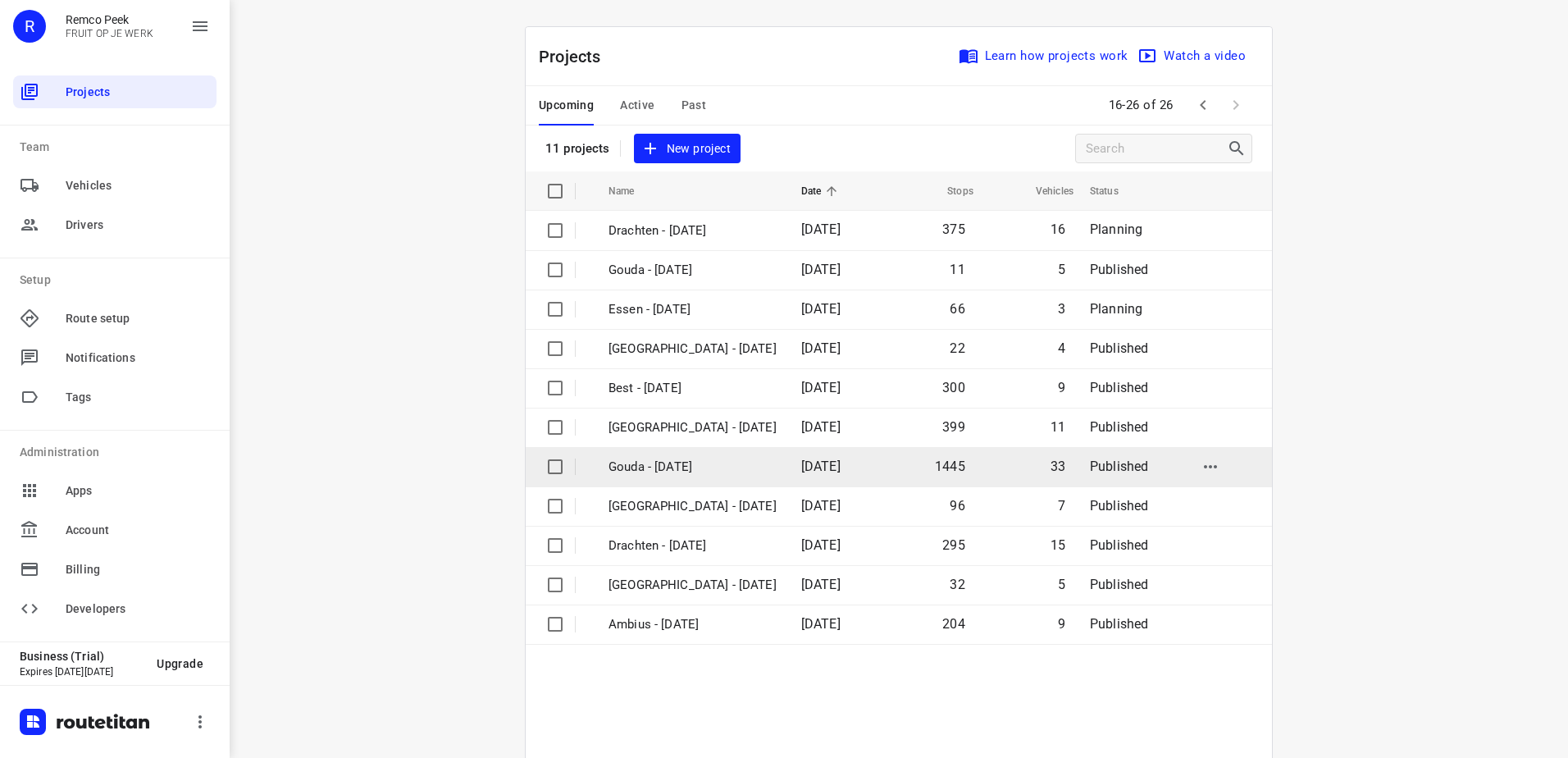
click at [783, 449] on td "Gouda - [DATE]" at bounding box center [691, 467] width 196 height 40
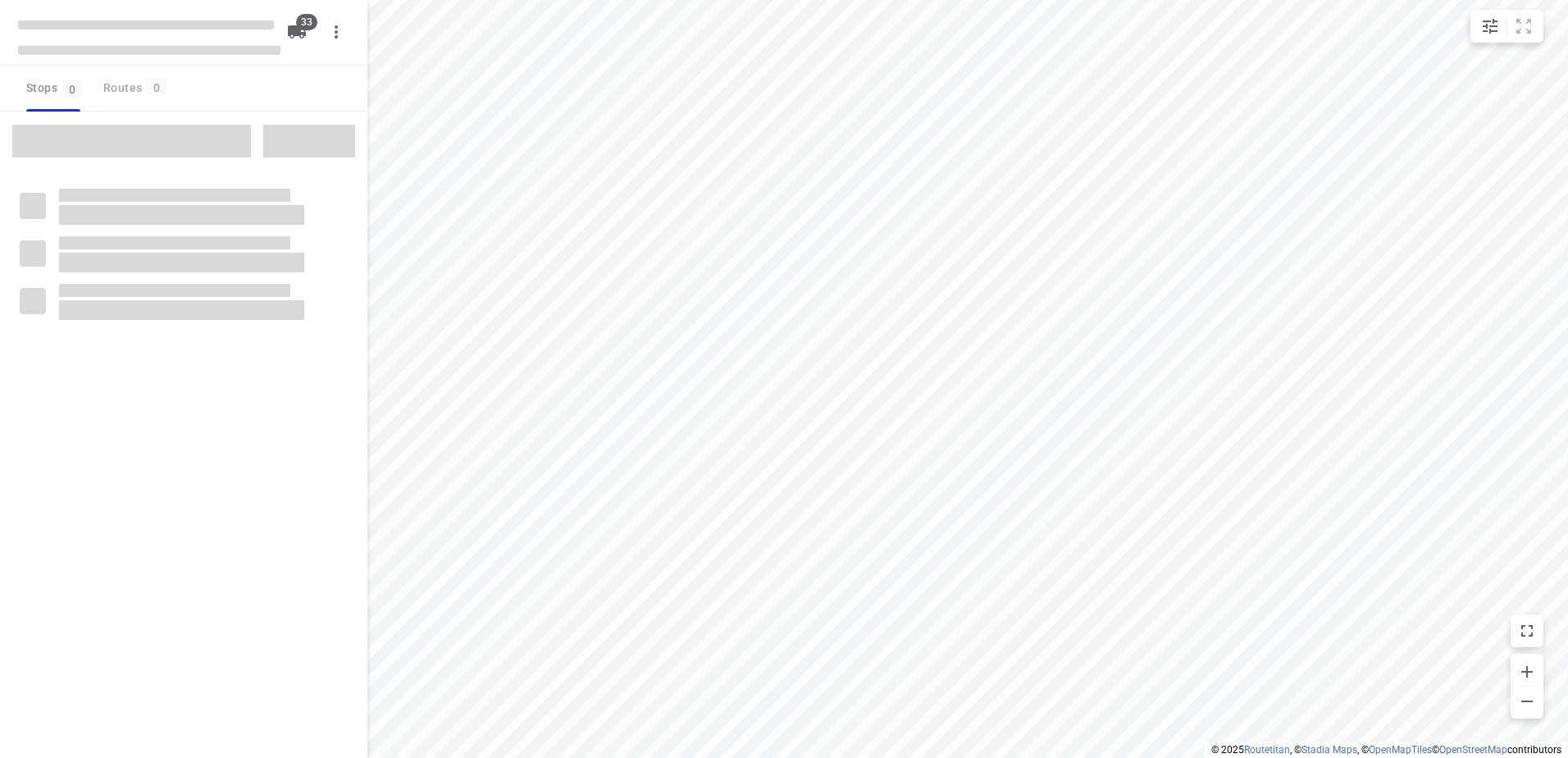
checkbox input "true"
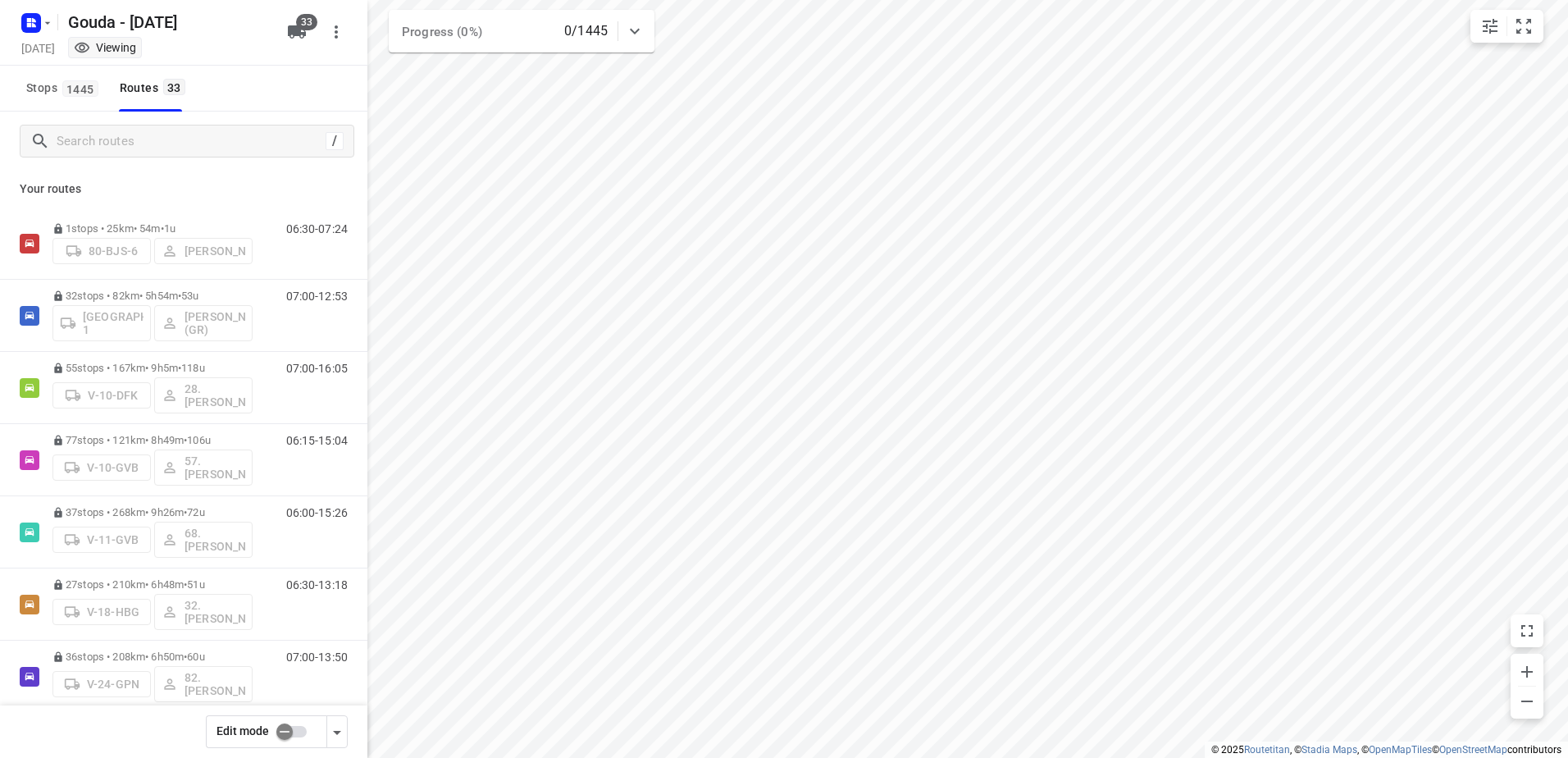
click at [284, 734] on input "checkbox" at bounding box center [284, 732] width 94 height 31
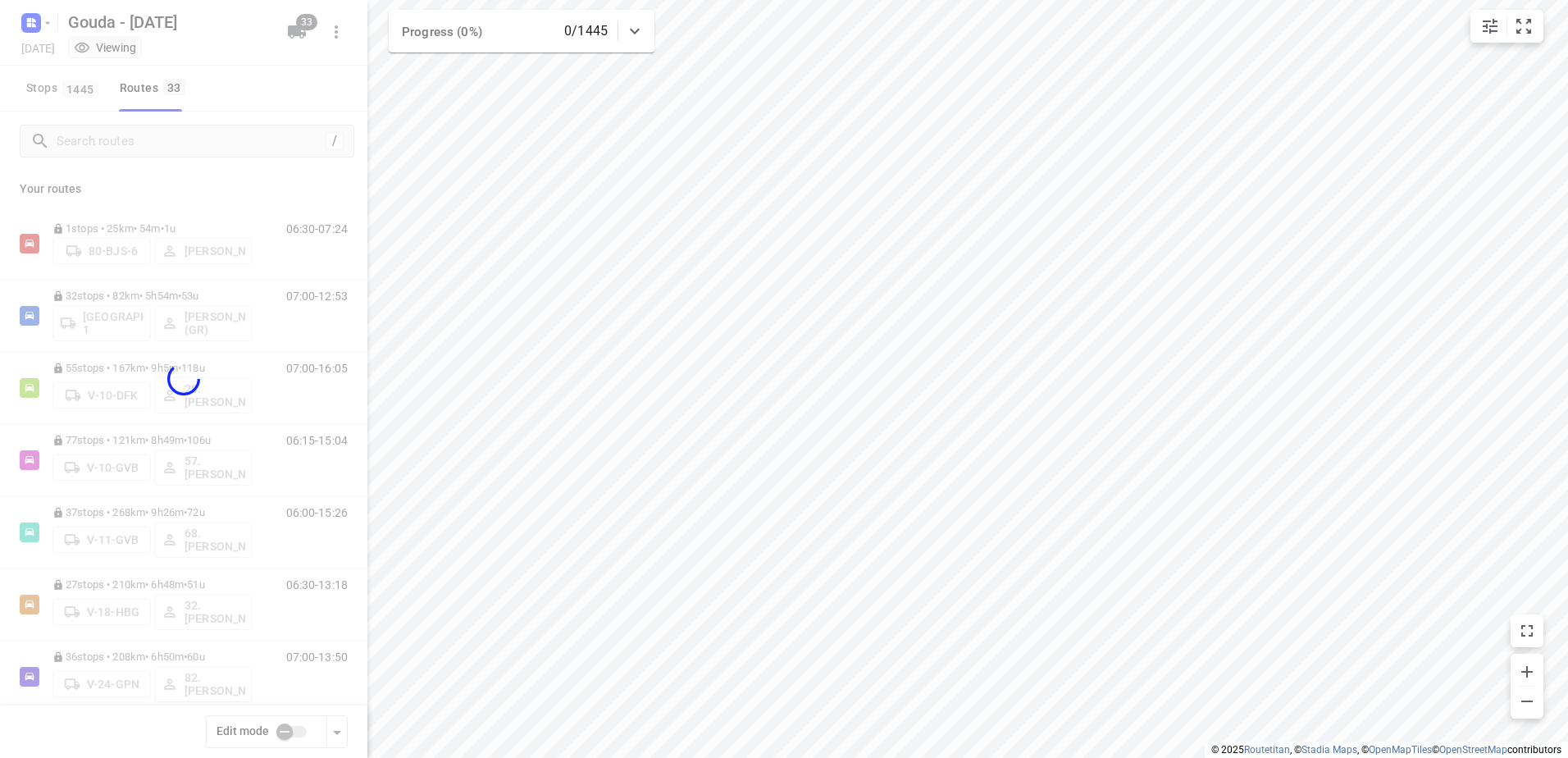
checkbox input "true"
click at [160, 141] on div at bounding box center [183, 379] width 368 height 758
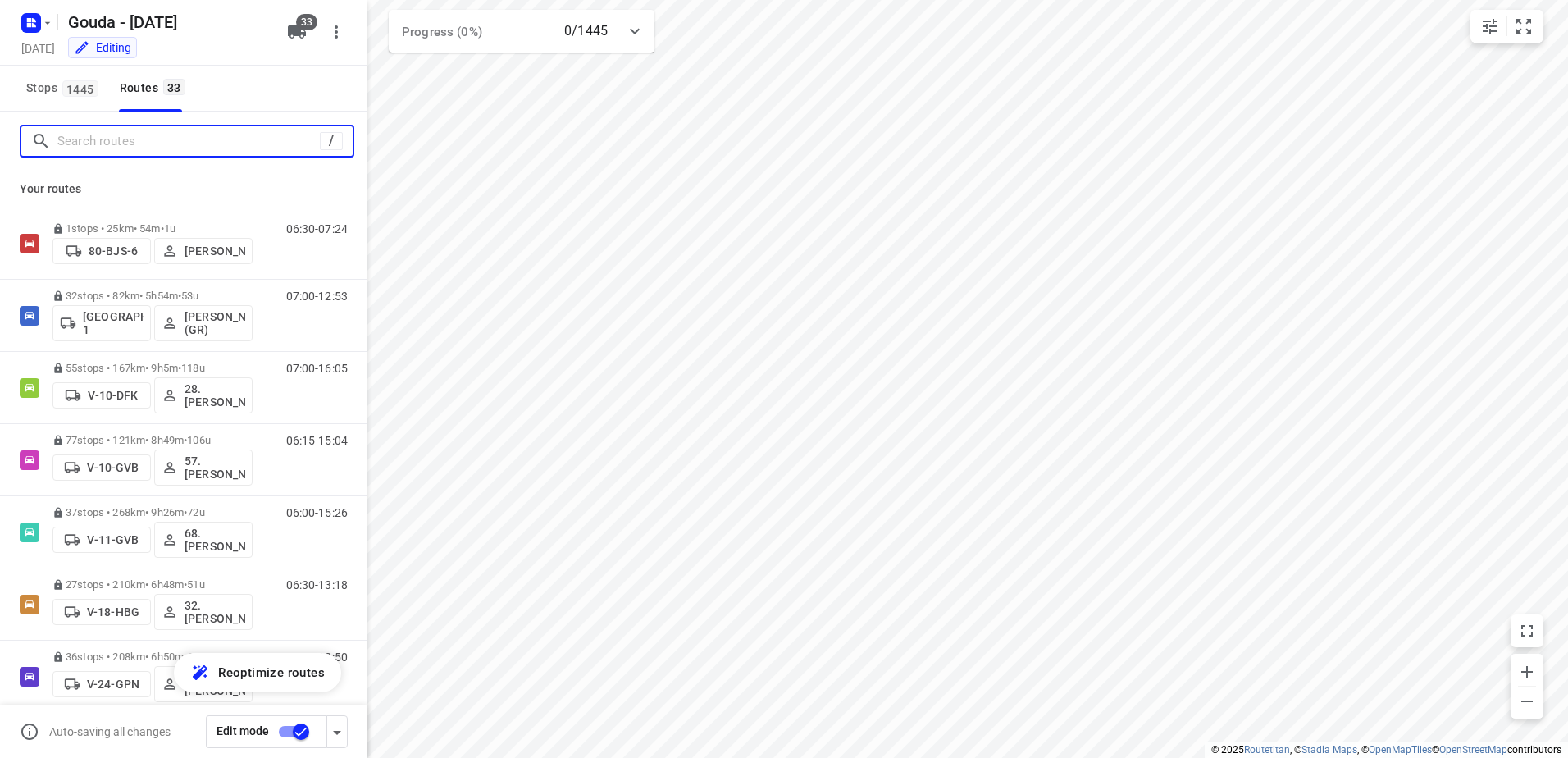
click at [165, 138] on input "Search routes" at bounding box center [189, 142] width 263 height 26
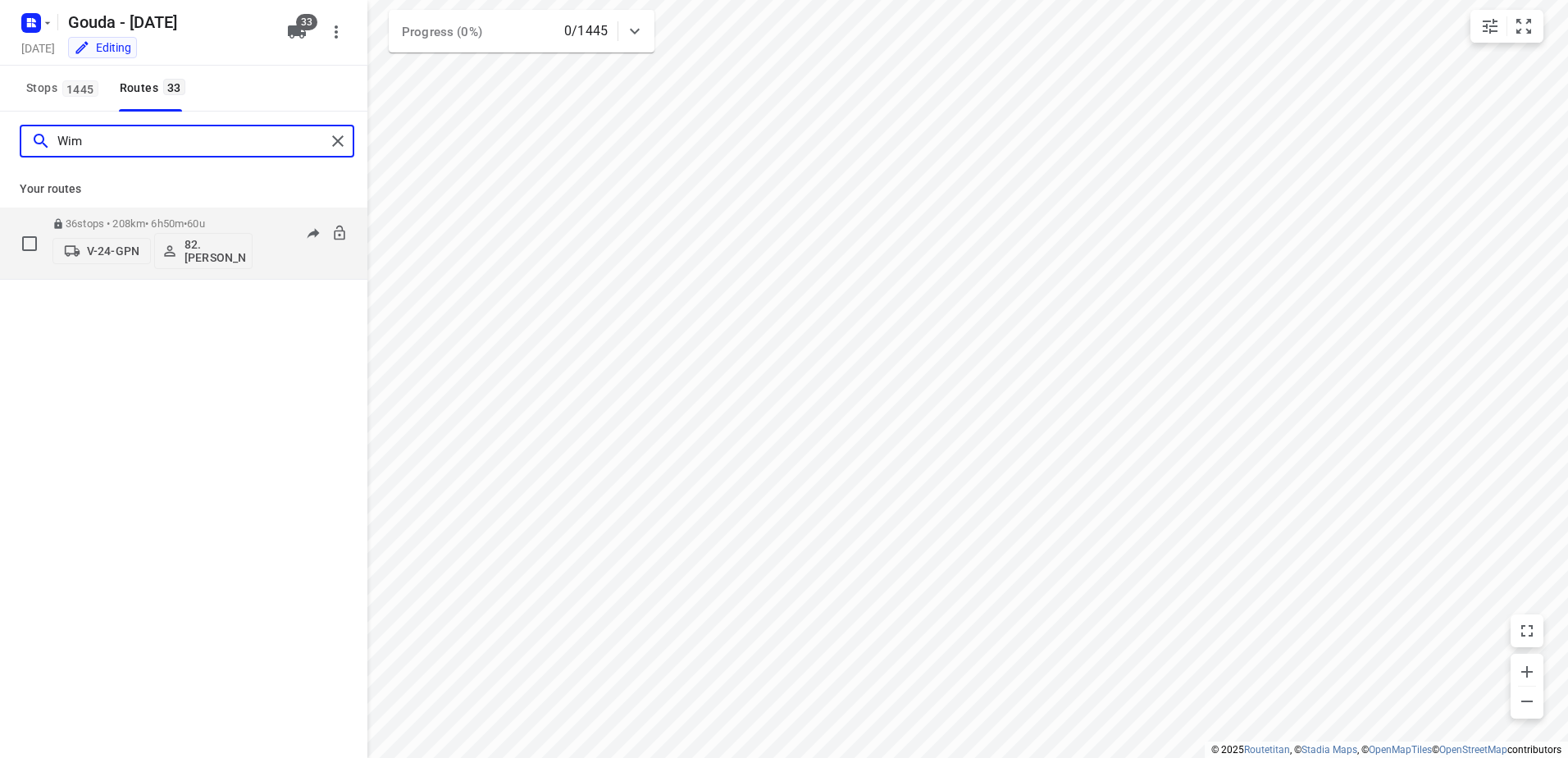
type input "Wim"
click at [209, 251] on p "82. Wim Dekker" at bounding box center [214, 251] width 60 height 26
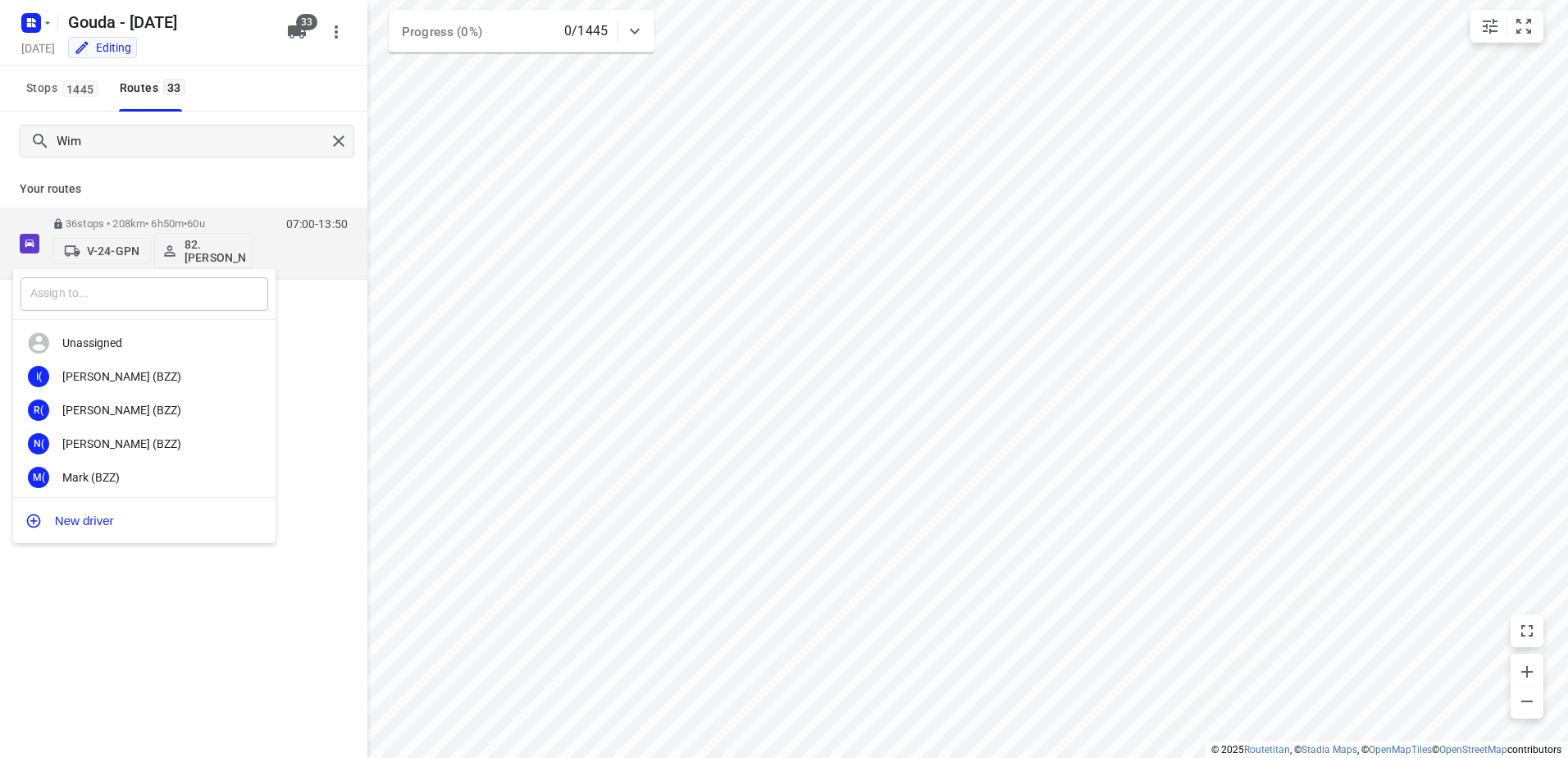
click at [187, 287] on input "text" at bounding box center [145, 294] width 248 height 34
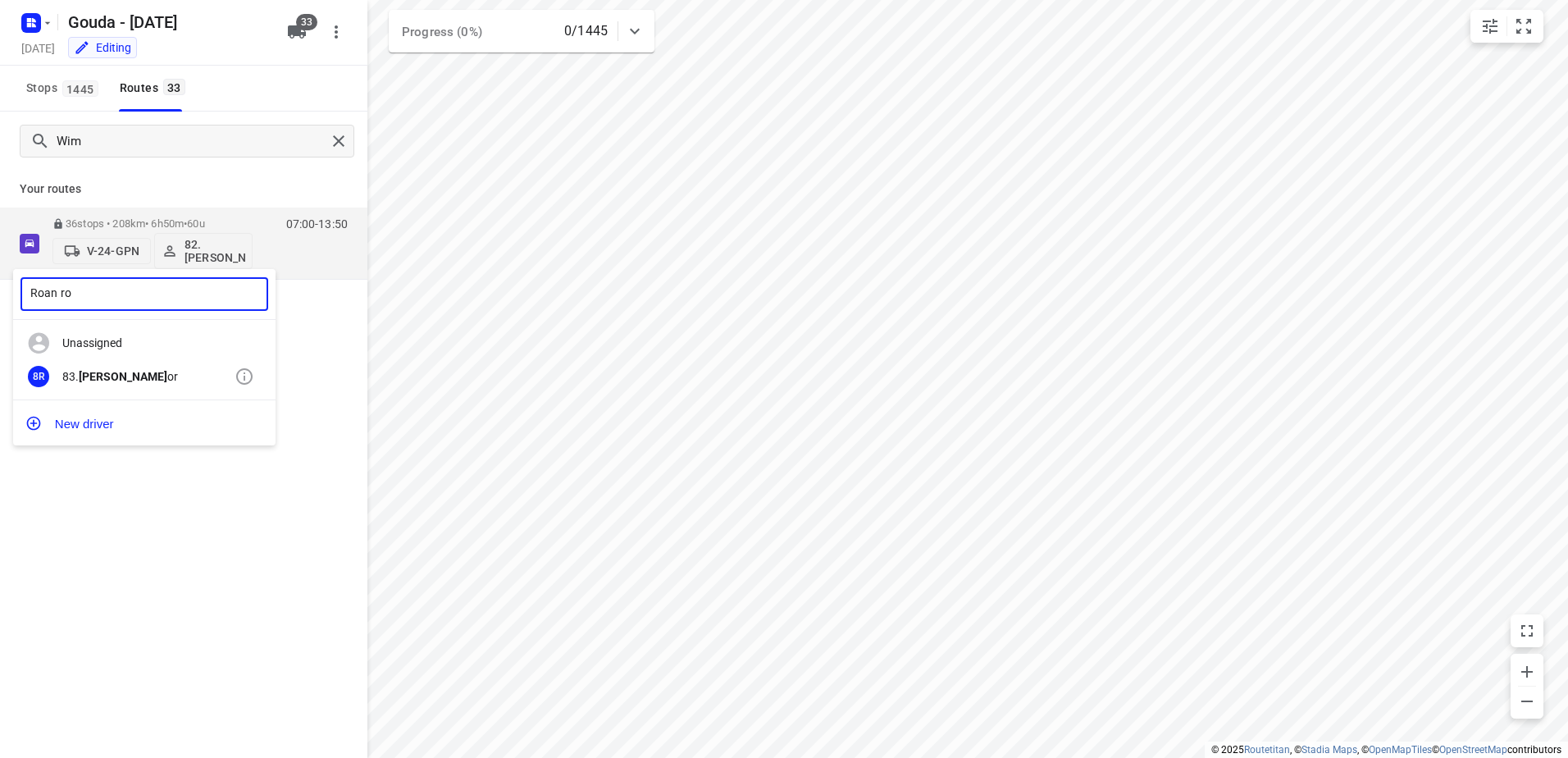
type input "Roan ro"
click at [118, 376] on b "Roan Ro" at bounding box center [122, 376] width 89 height 13
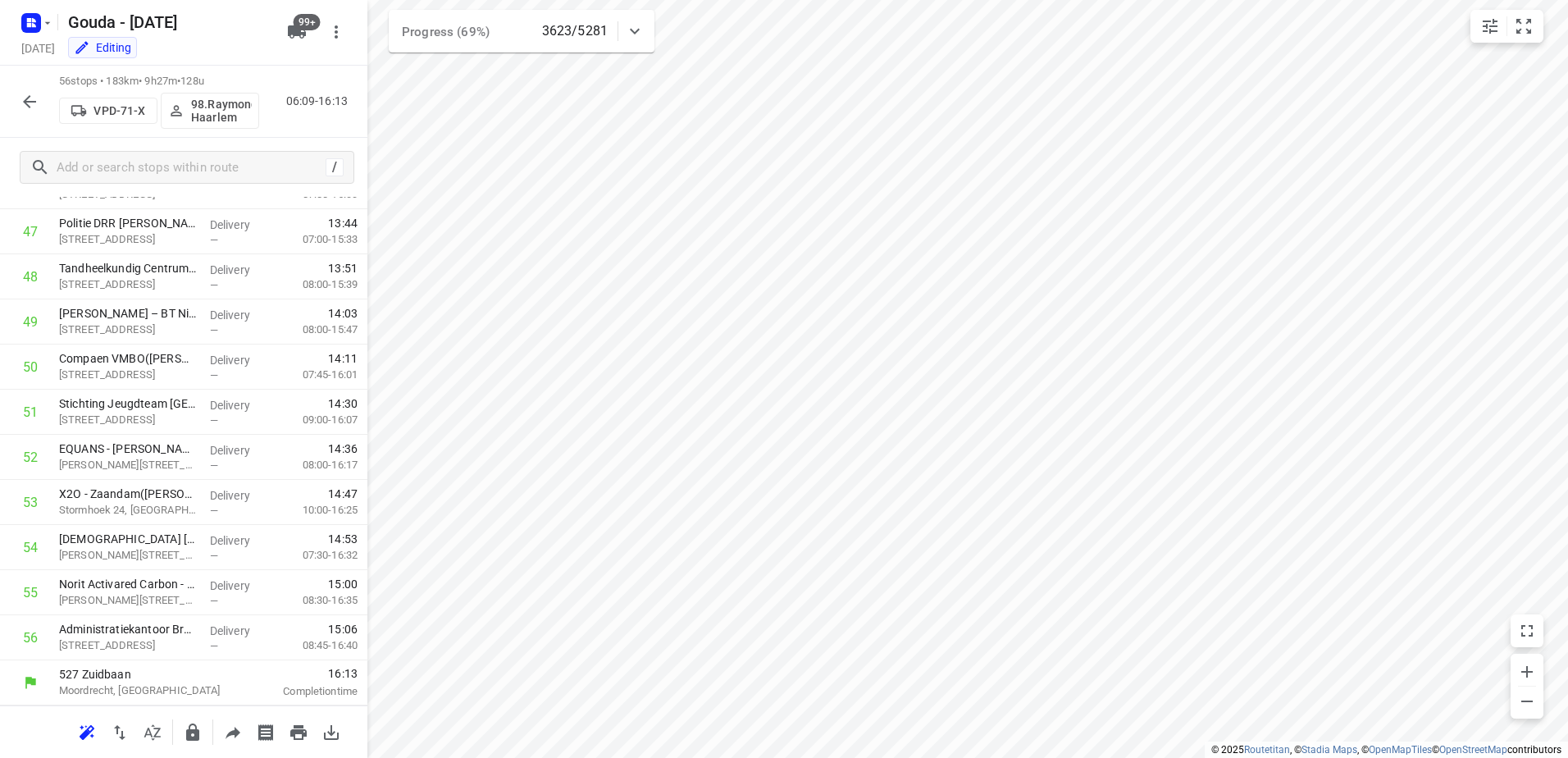
scroll to position [2146, 0]
click at [31, 95] on icon "button" at bounding box center [29, 102] width 20 height 20
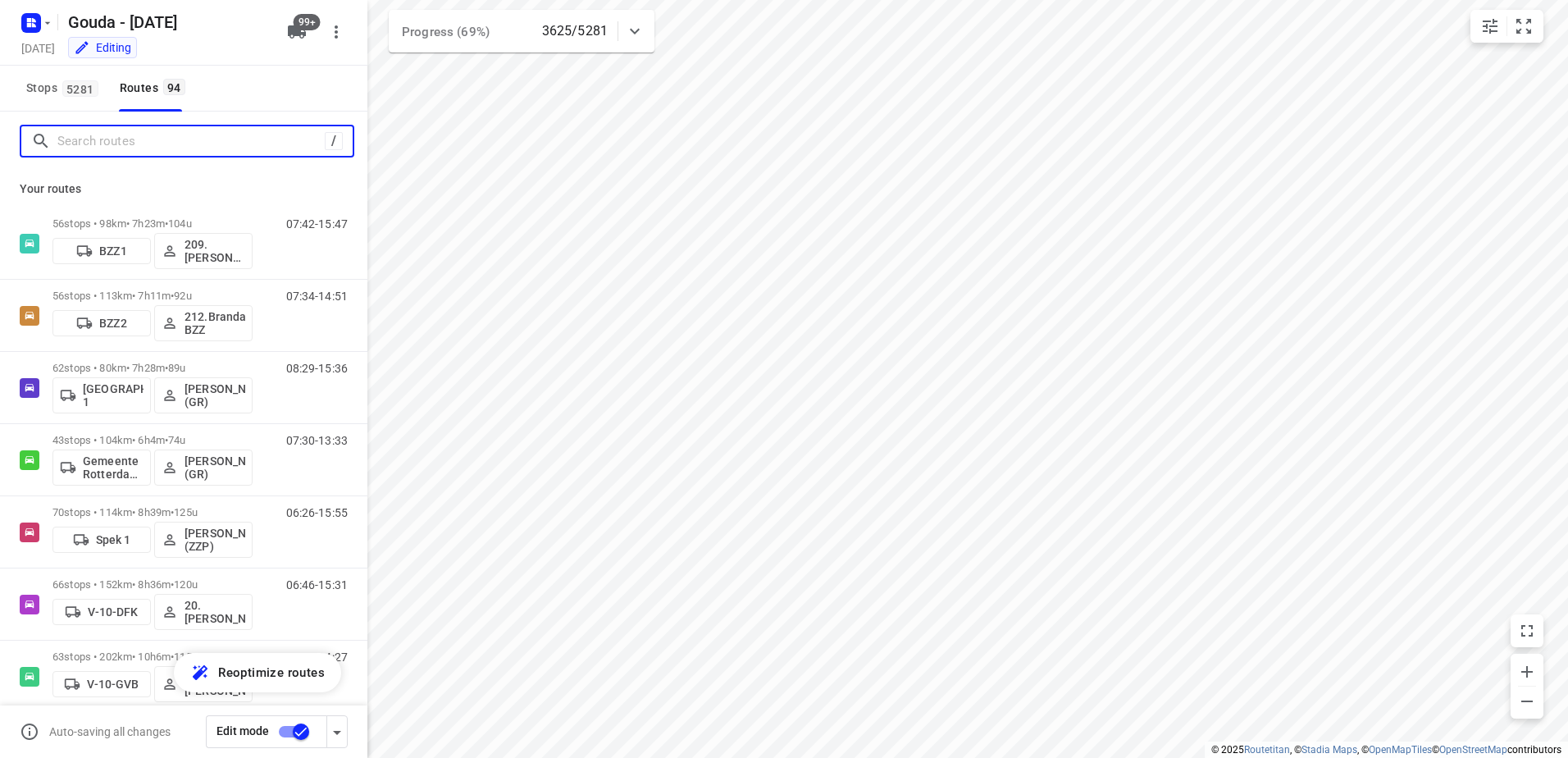
click at [132, 136] on input "Search routes" at bounding box center [191, 142] width 268 height 26
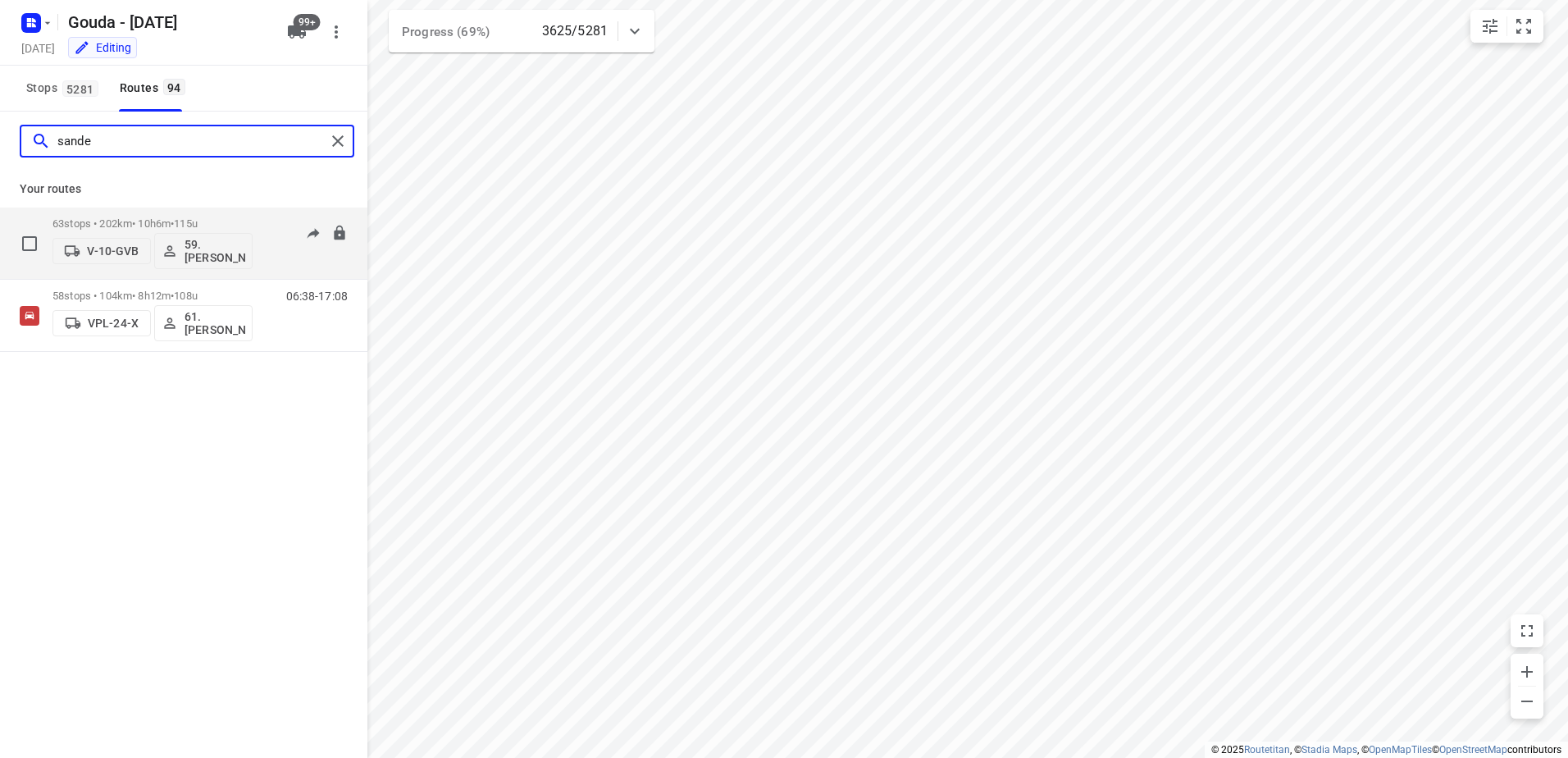
type input "sande"
click at [201, 214] on div "63 stops • 202km • 10h6m • 115u V-10-GVB 59.[PERSON_NAME]" at bounding box center [152, 243] width 200 height 68
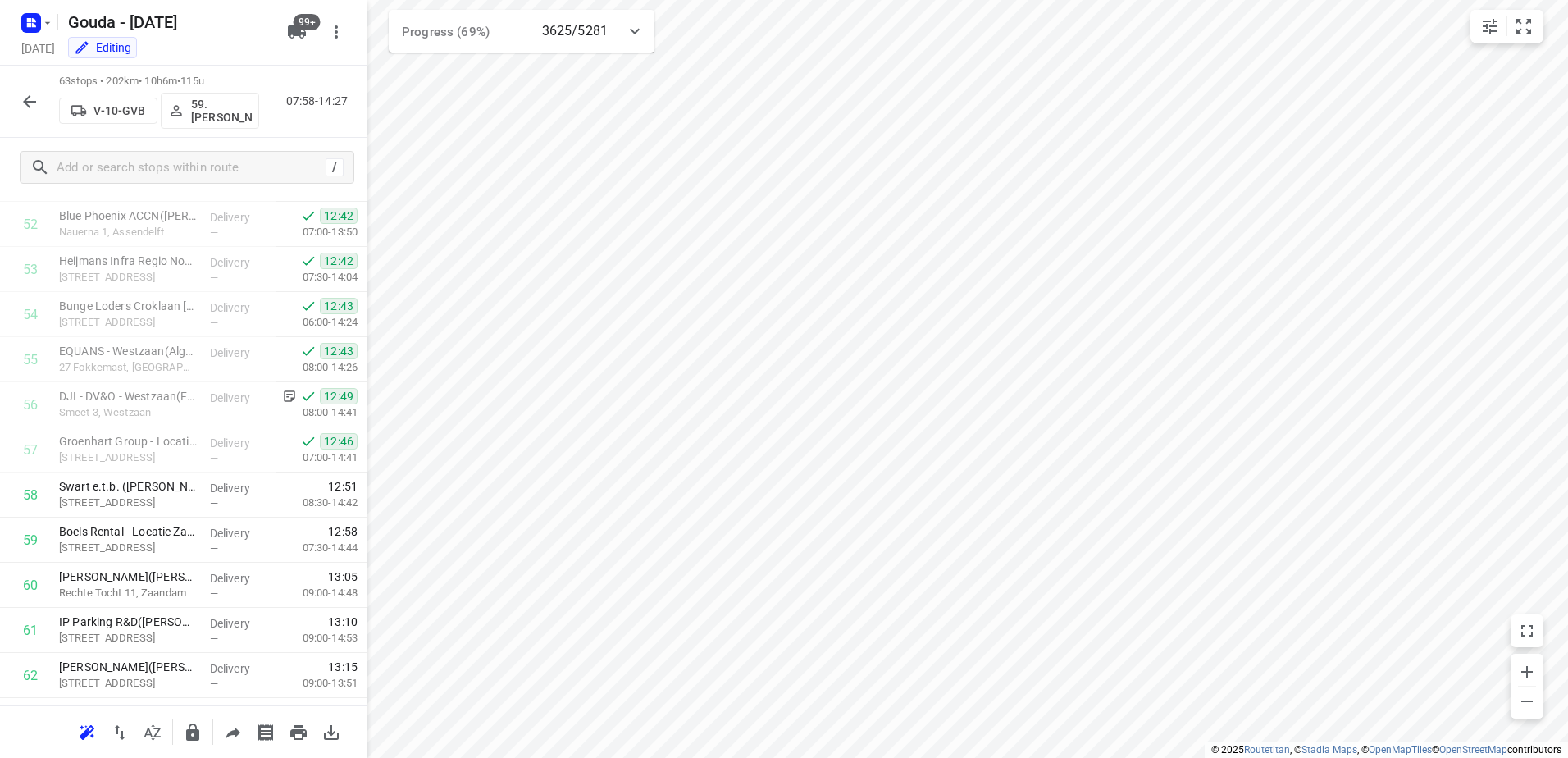
scroll to position [2379, 0]
click at [191, 390] on p "DJI - DV&O - Westzaan(Facilitair)" at bounding box center [128, 395] width 138 height 16
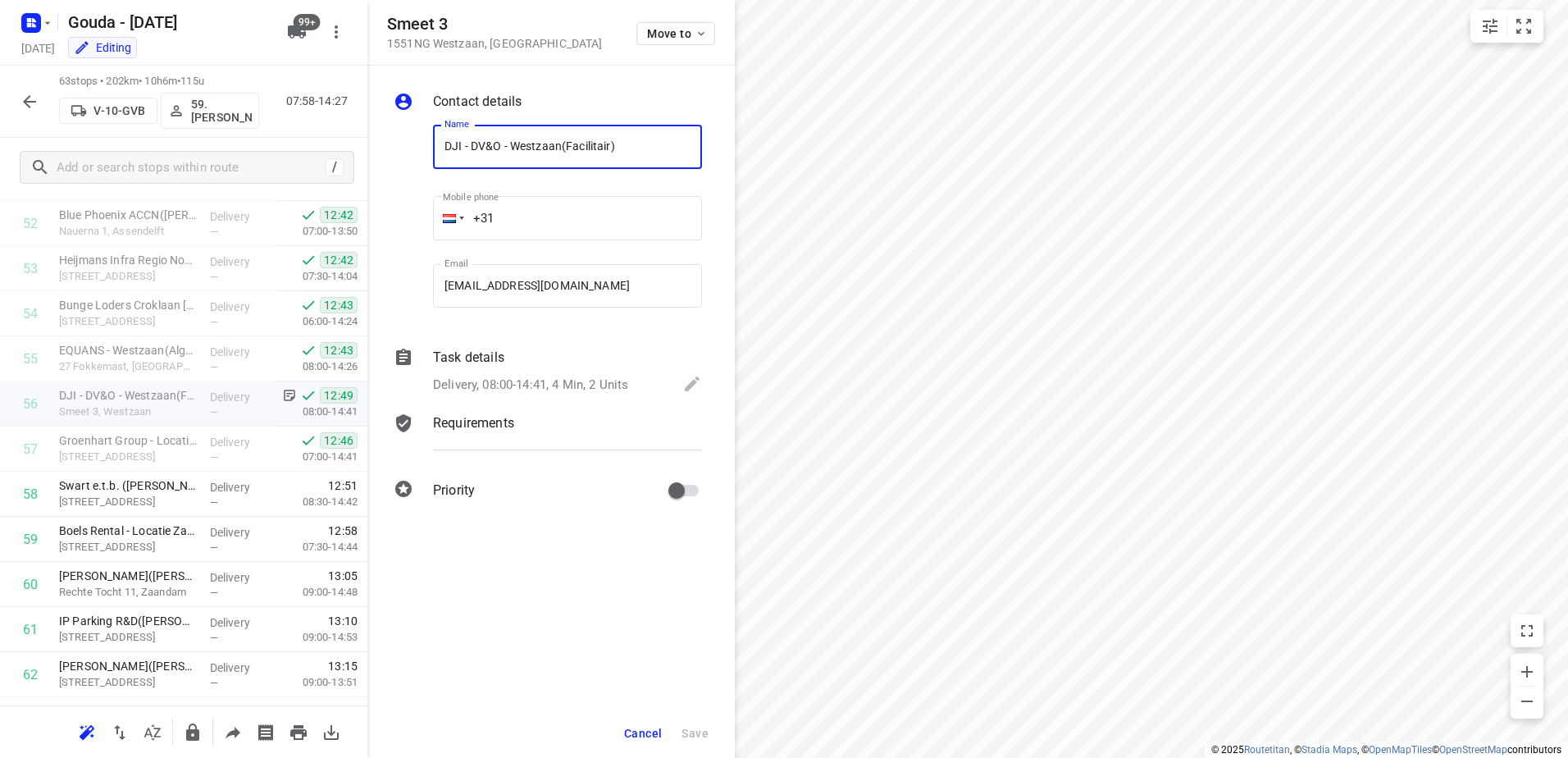
click at [535, 395] on div "Delivery, 08:00-14:41, 4 Min, 2 Units" at bounding box center [567, 385] width 269 height 23
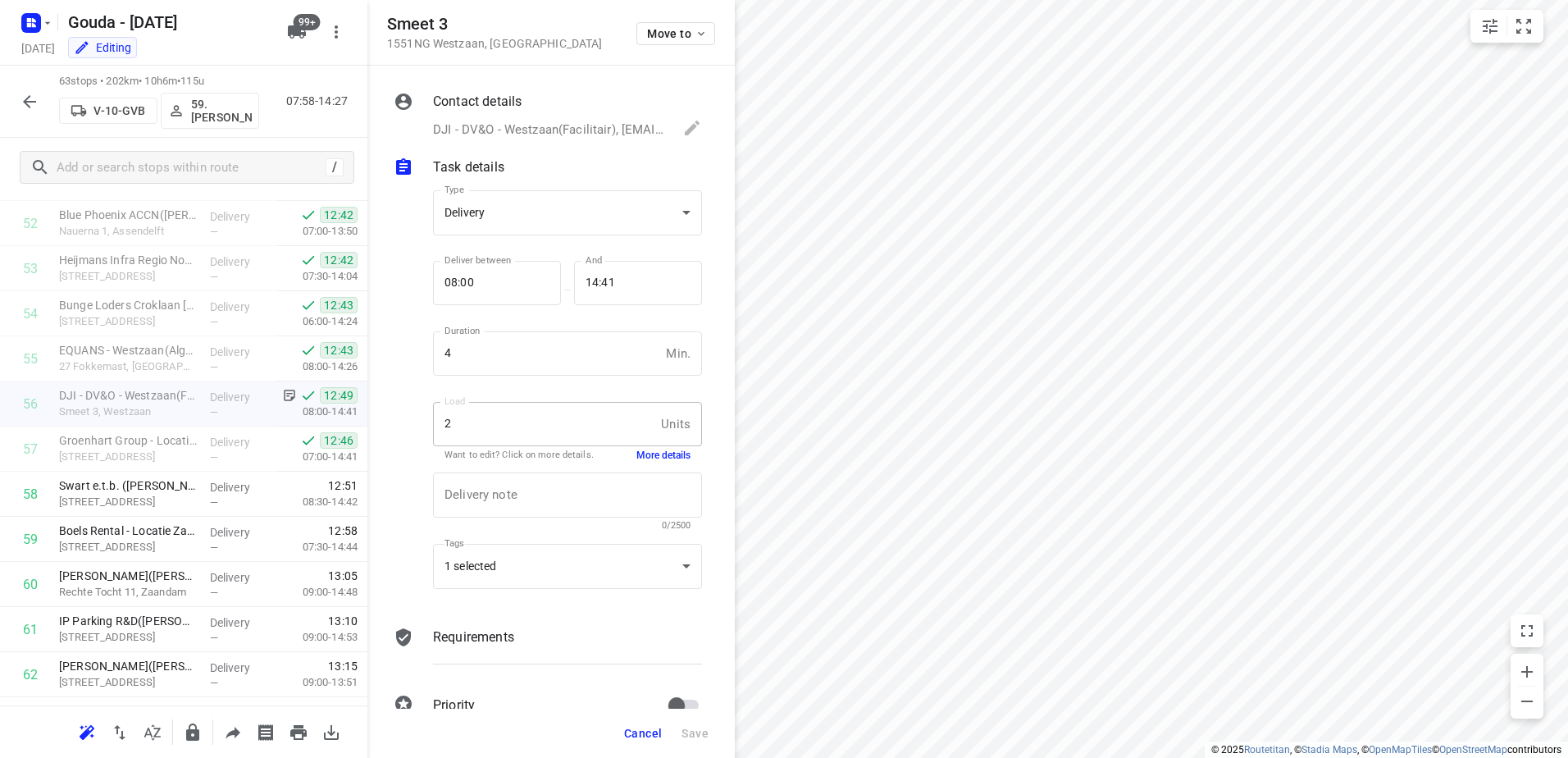
scroll to position [39, 0]
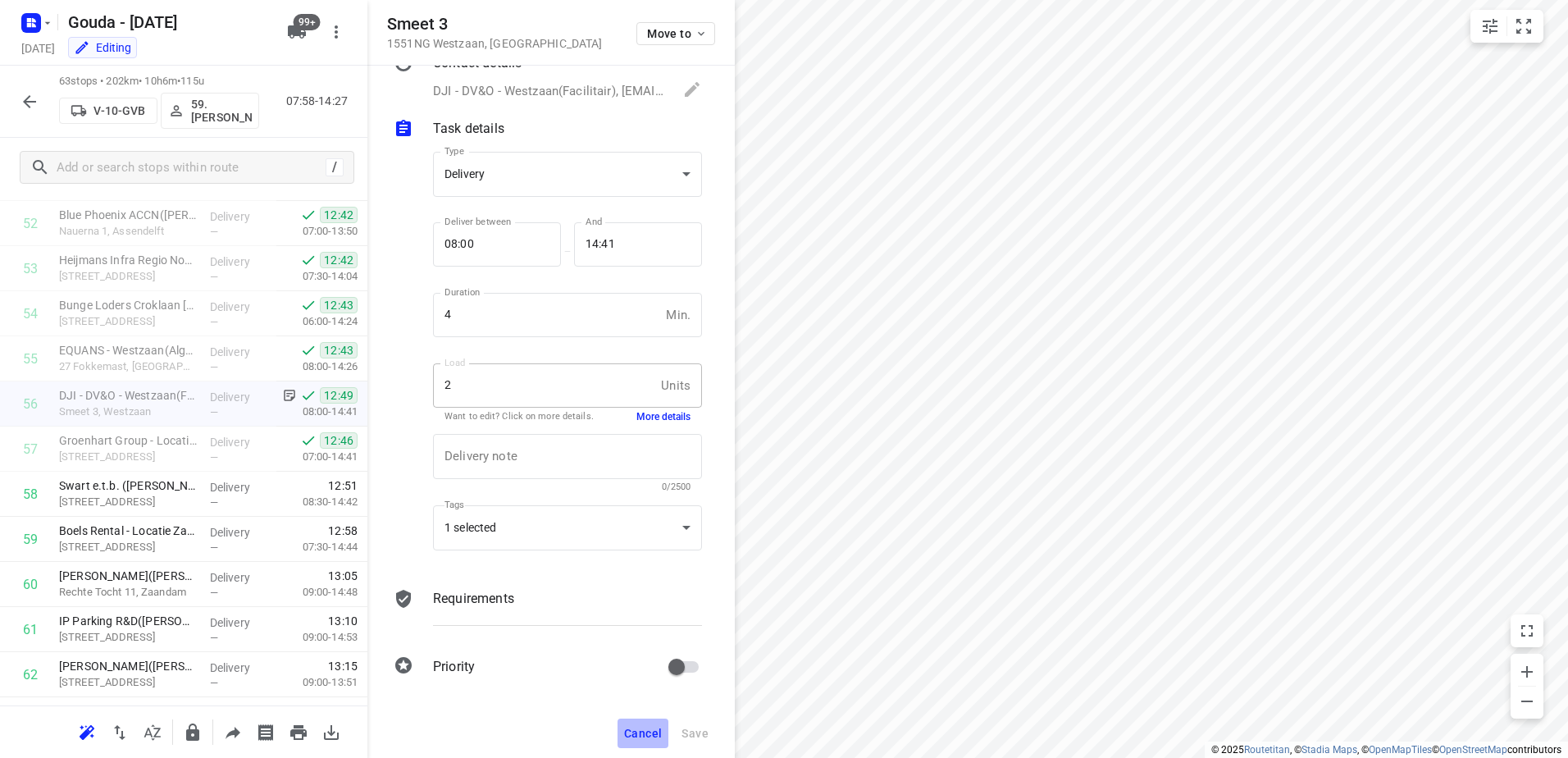
click at [650, 735] on span "Cancel" at bounding box center [643, 733] width 38 height 13
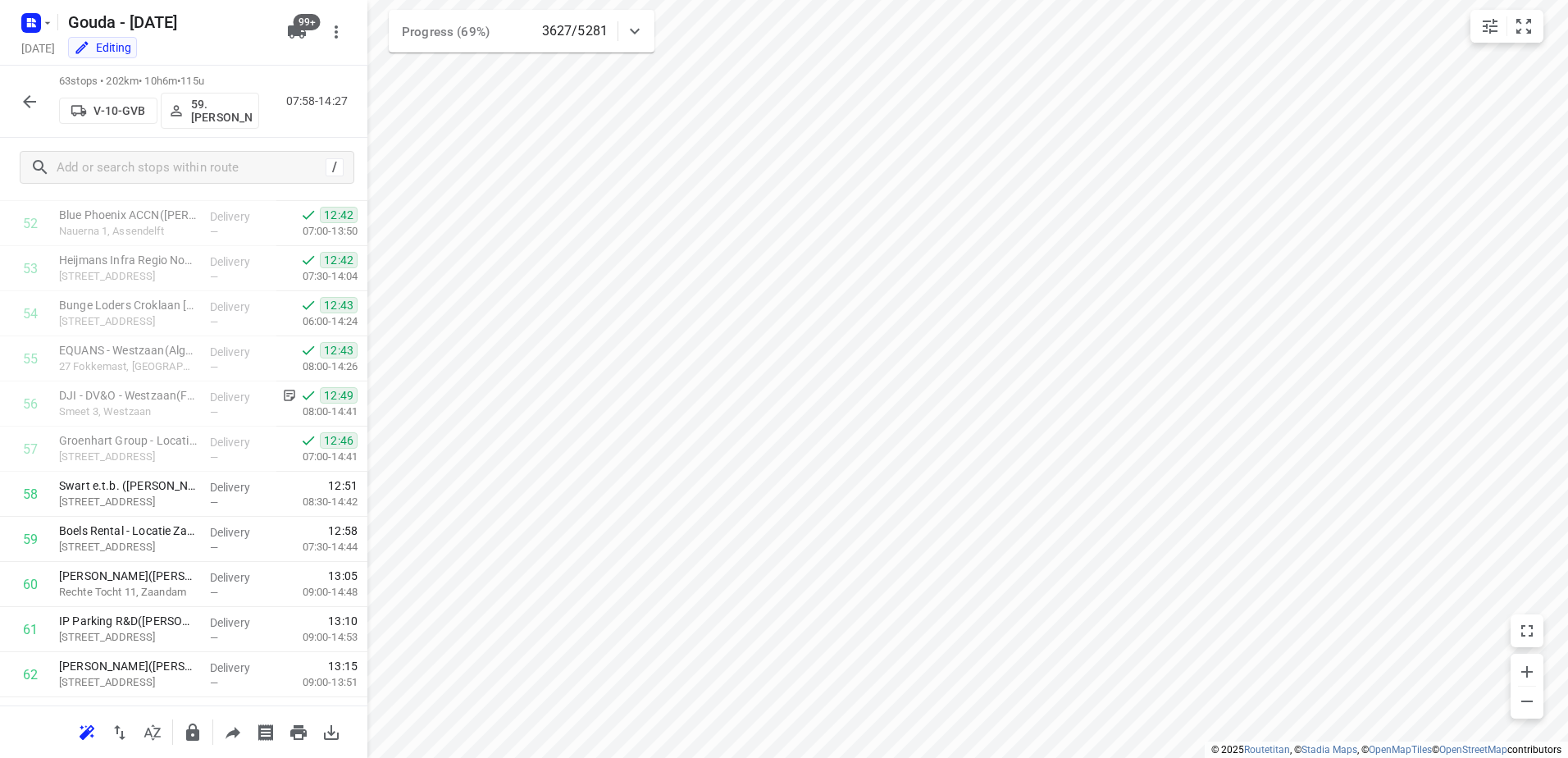
drag, startPoint x: 26, startPoint y: 106, endPoint x: 316, endPoint y: 8, distance: 306.1
click at [26, 106] on icon "button" at bounding box center [29, 102] width 20 height 20
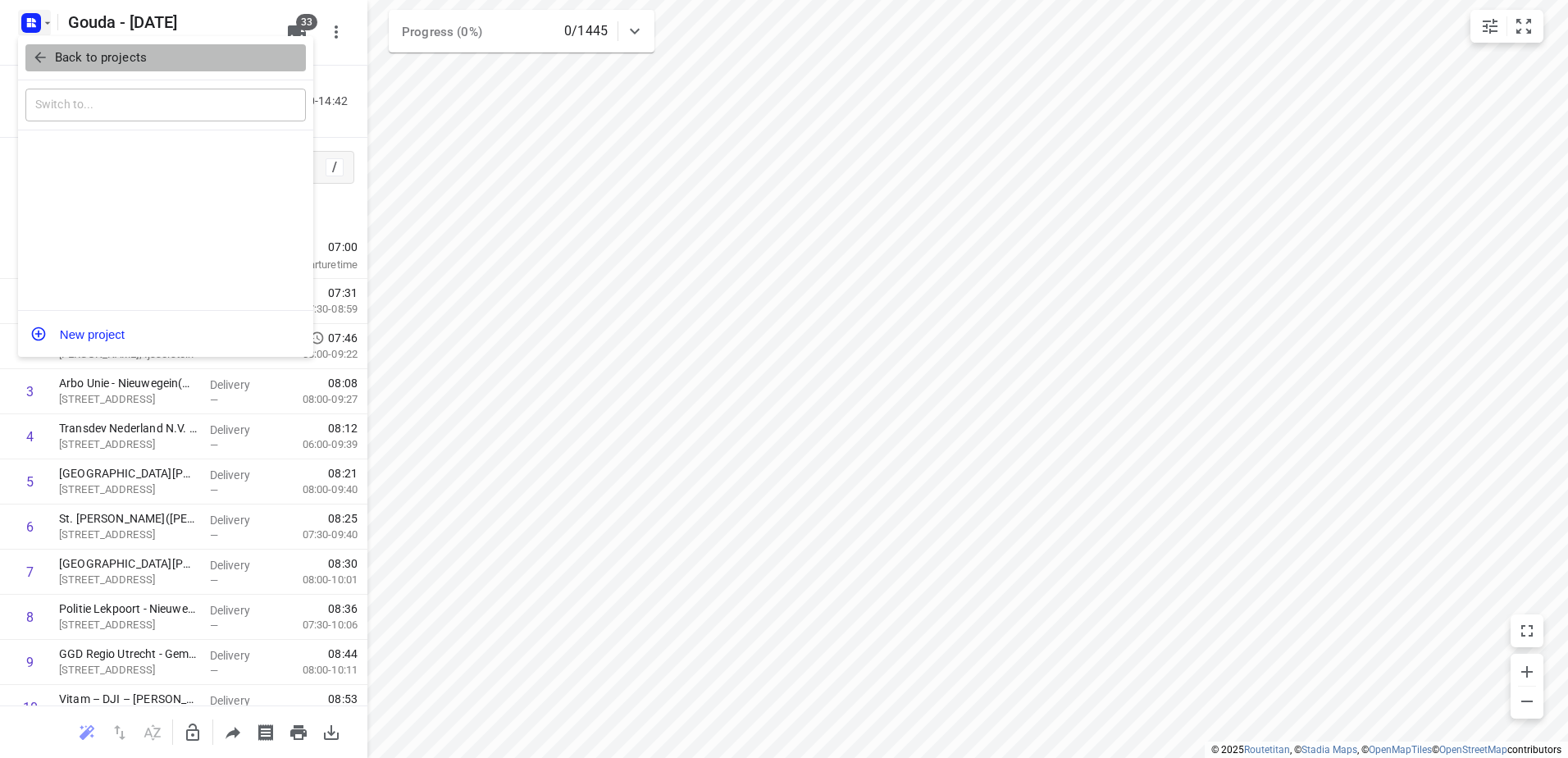
click at [51, 53] on span "Back to projects" at bounding box center [165, 58] width 268 height 19
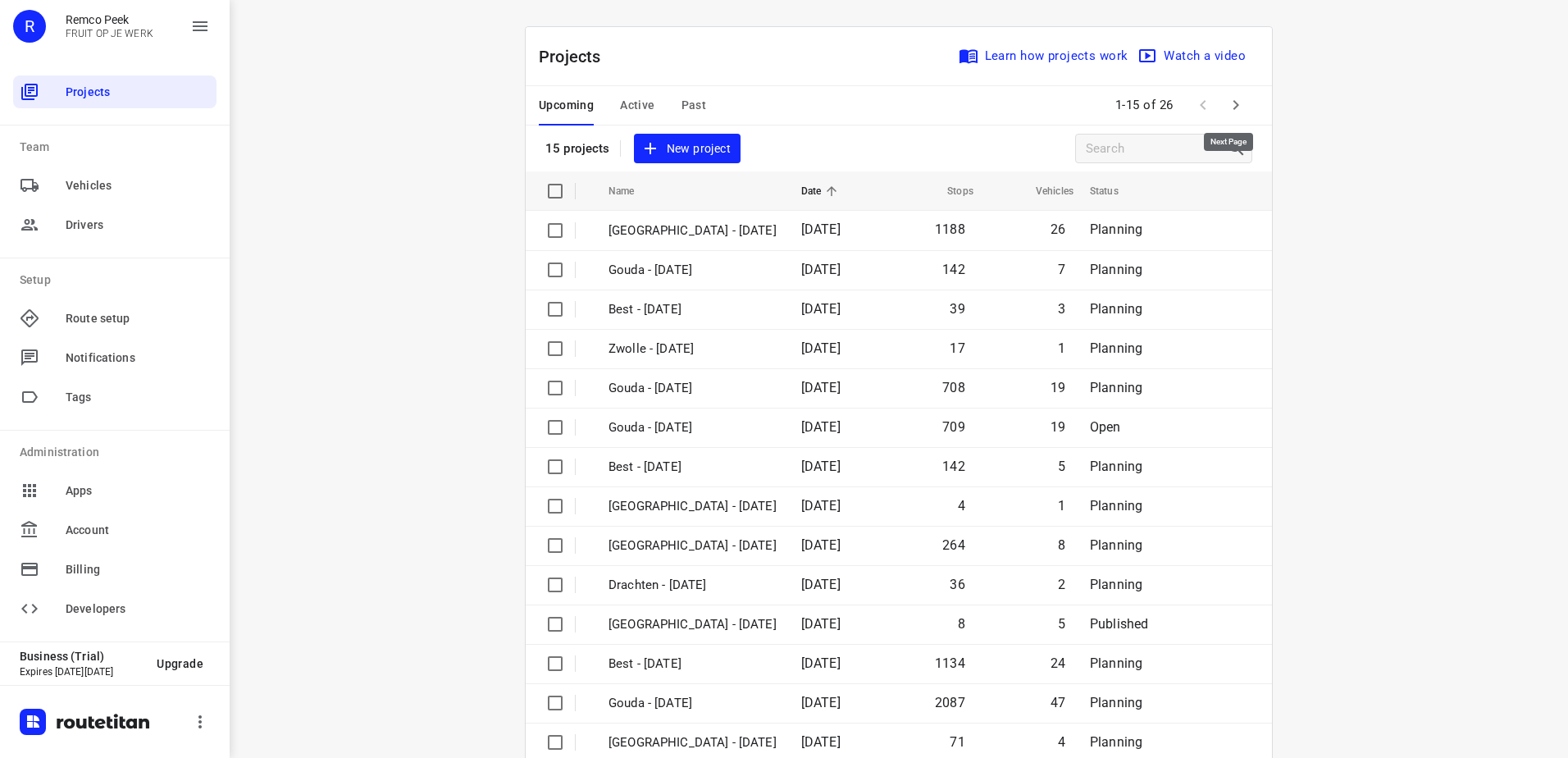
click at [1236, 105] on icon "button" at bounding box center [1236, 104] width 20 height 20
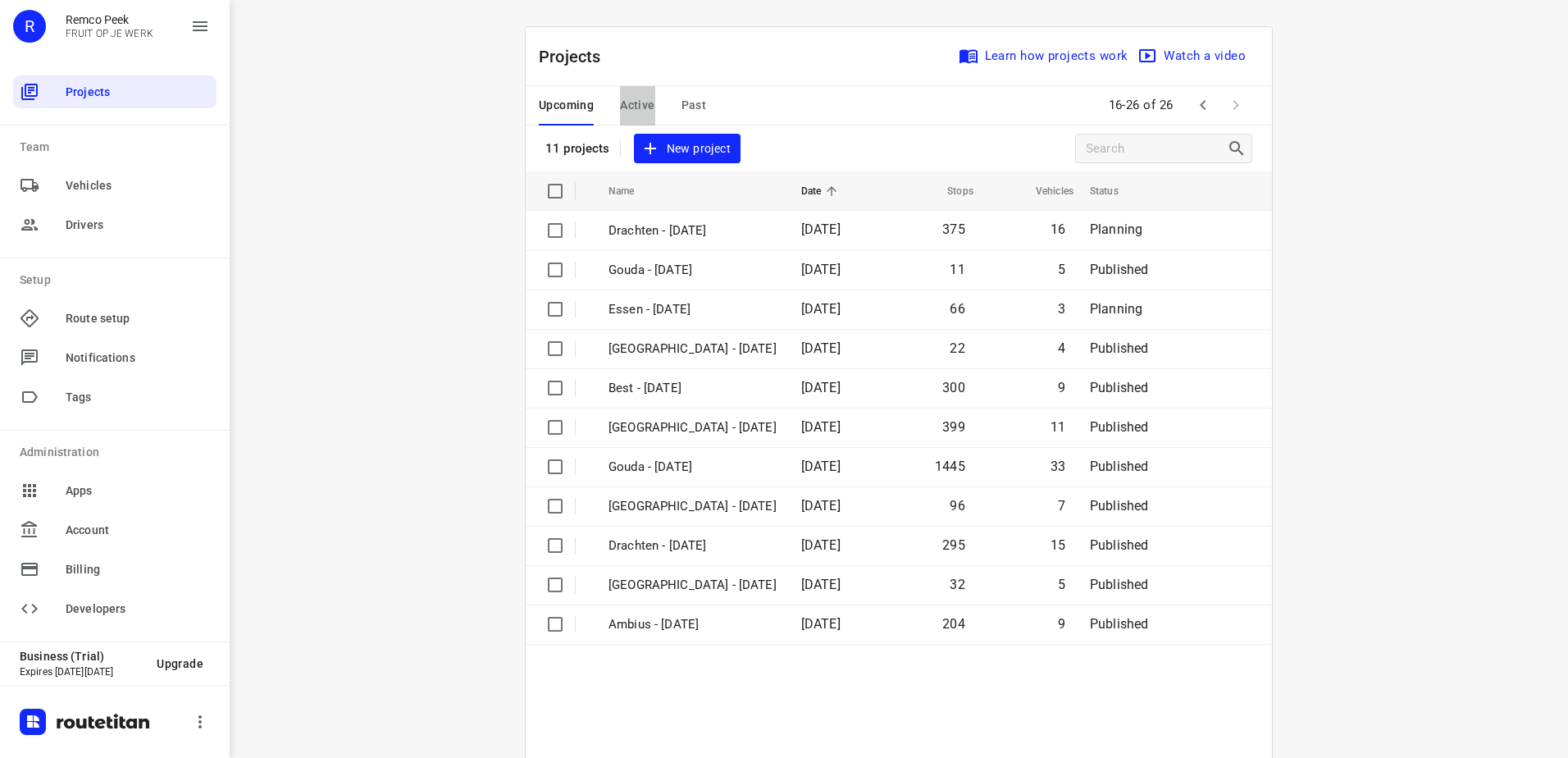
click at [645, 94] on button "Active" at bounding box center [637, 106] width 34 height 40
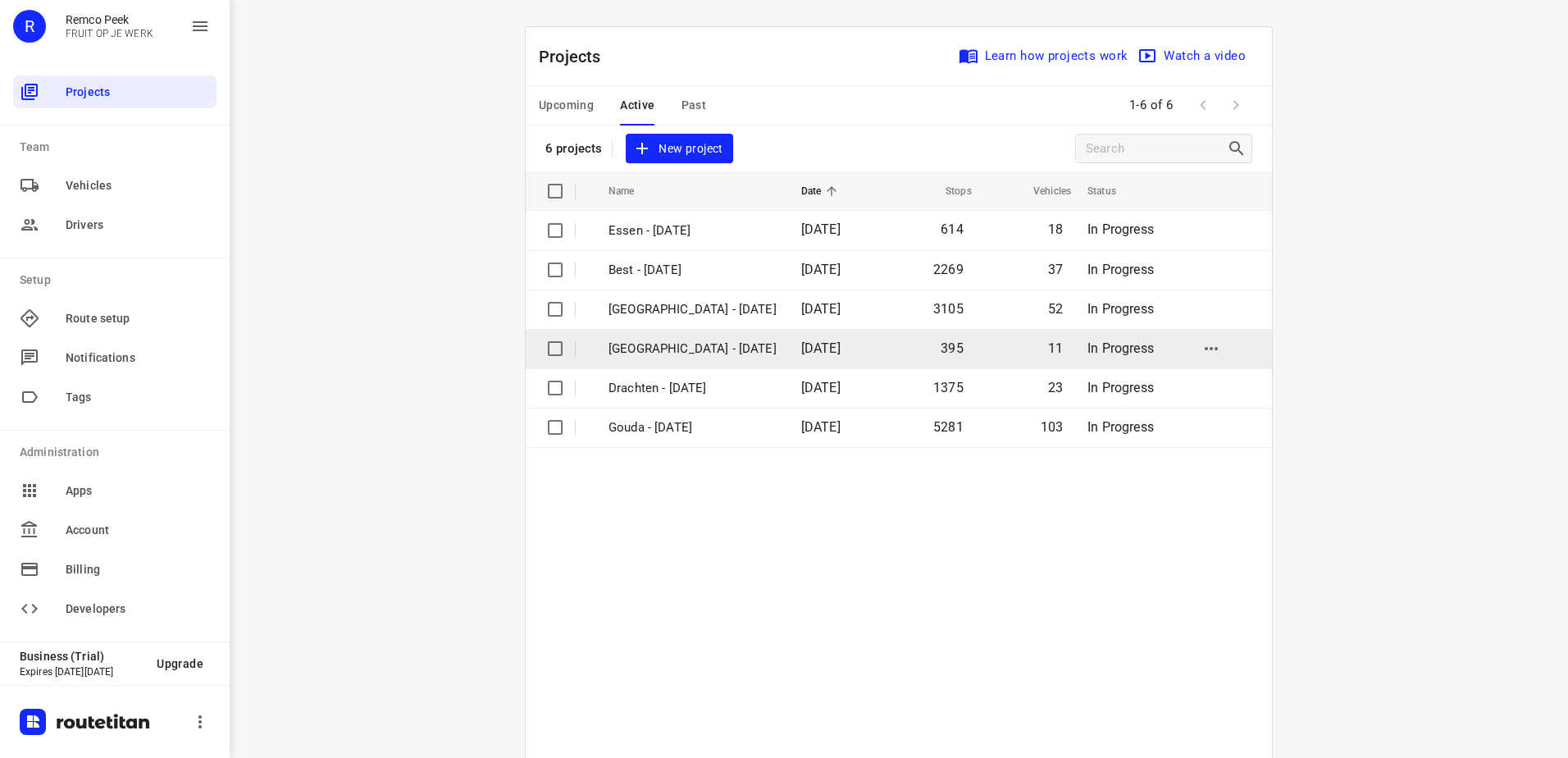
click at [731, 345] on td "Antwerpen - Monday" at bounding box center [691, 349] width 196 height 40
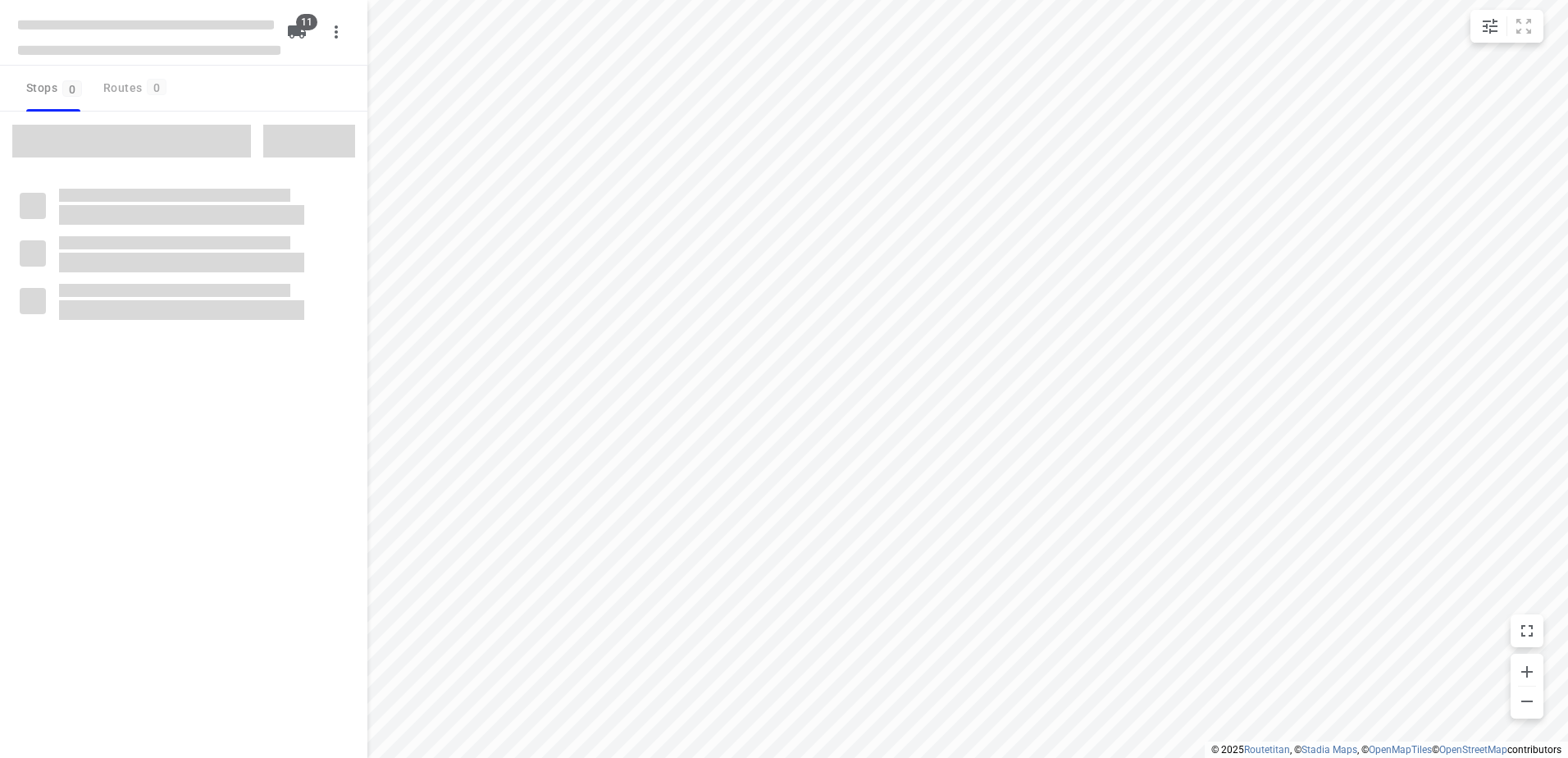
checkbox input "true"
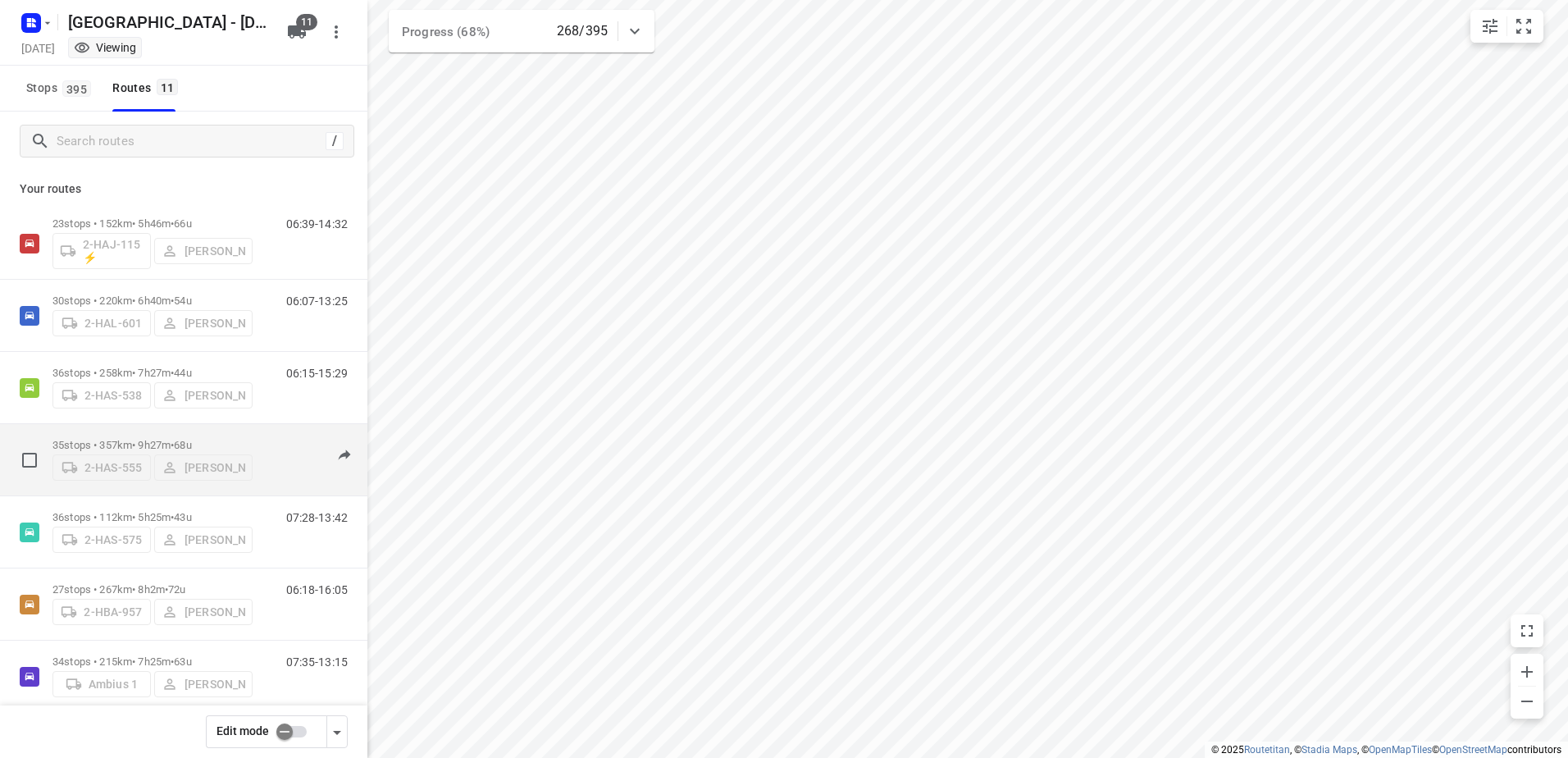
click at [133, 439] on p "35 stops • 357km • 9h27m • 68u" at bounding box center [152, 445] width 200 height 12
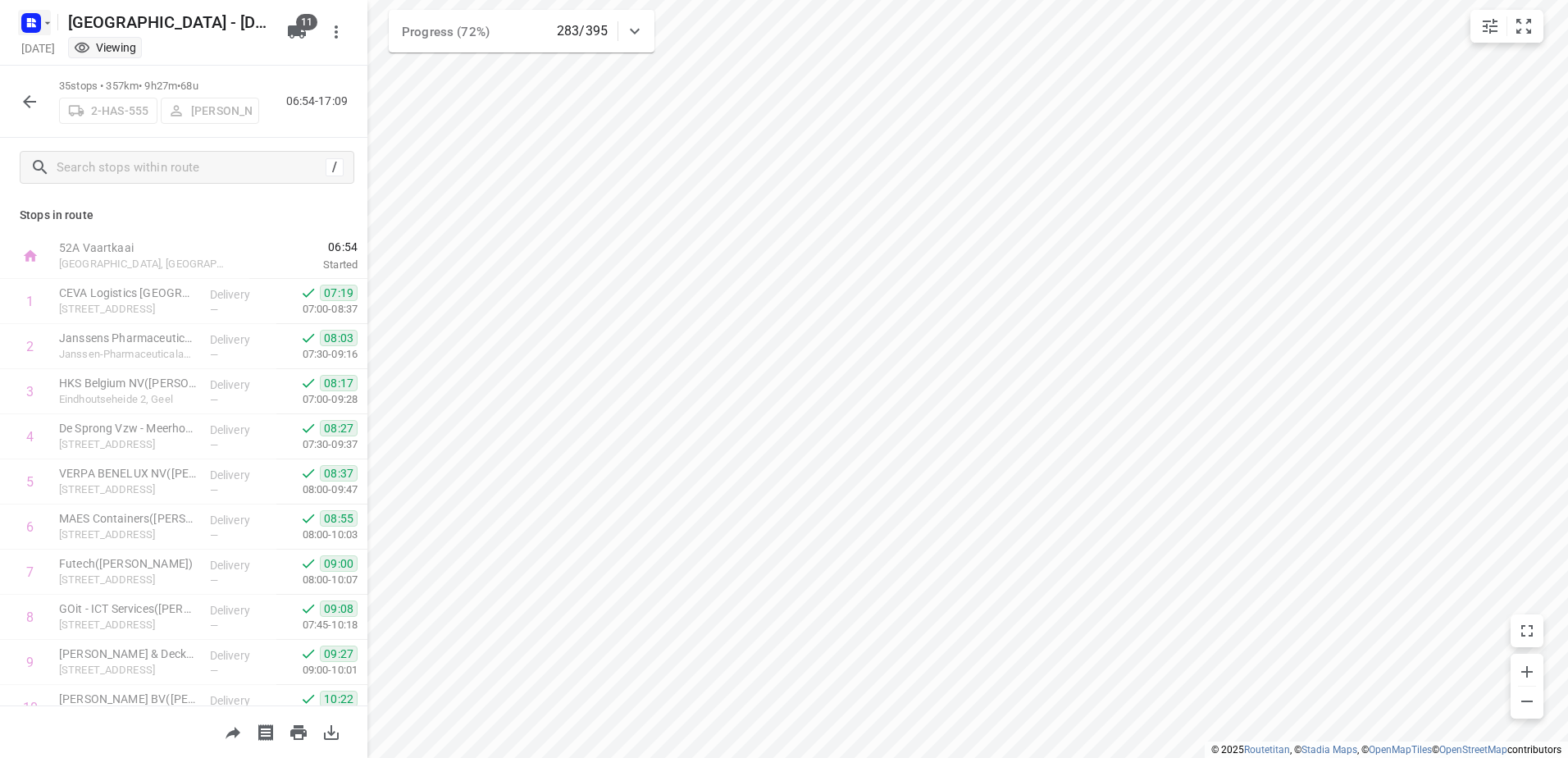
click at [27, 28] on rect "button" at bounding box center [31, 22] width 20 height 20
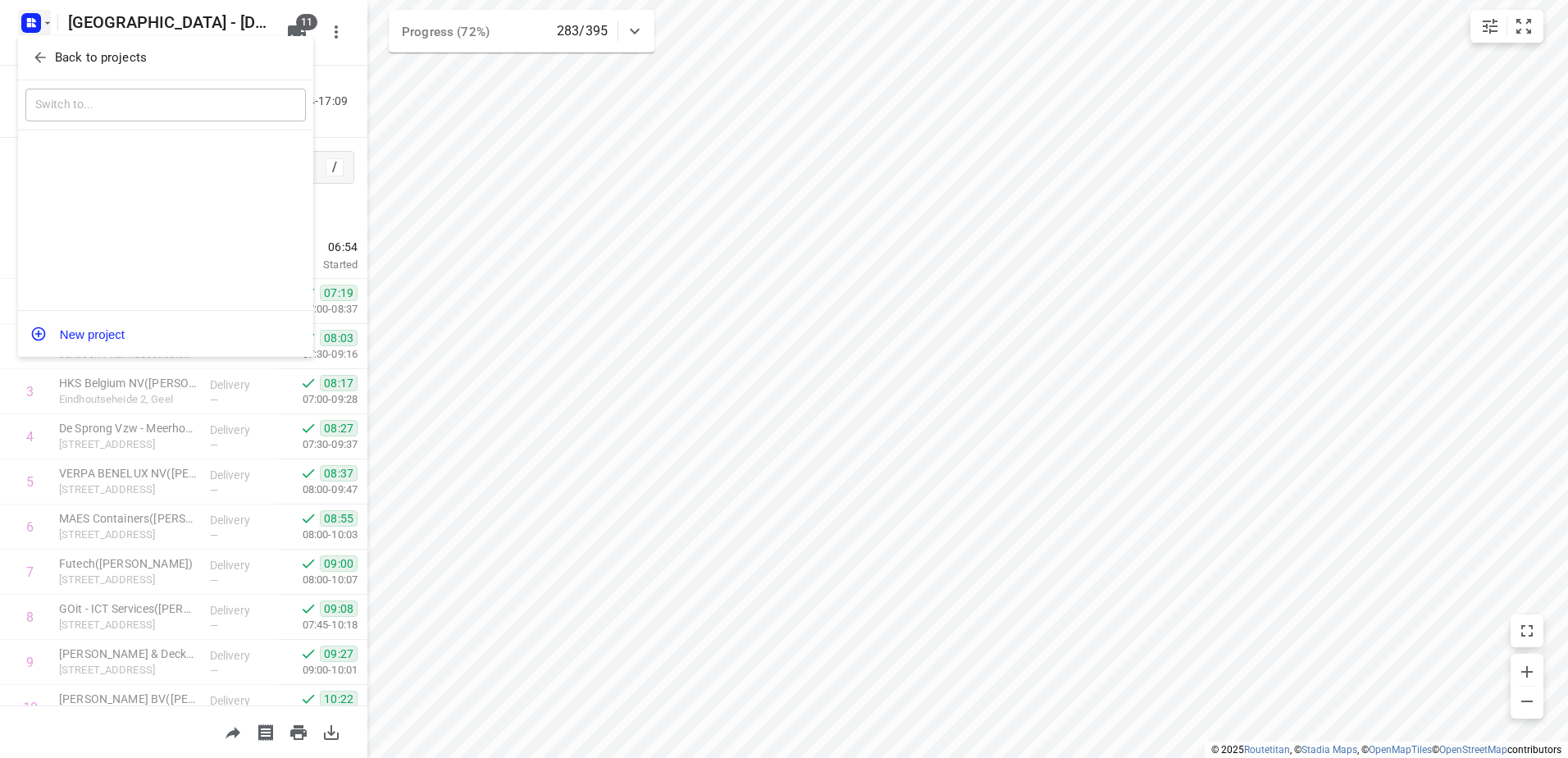
click at [46, 50] on icon "button" at bounding box center [40, 57] width 16 height 16
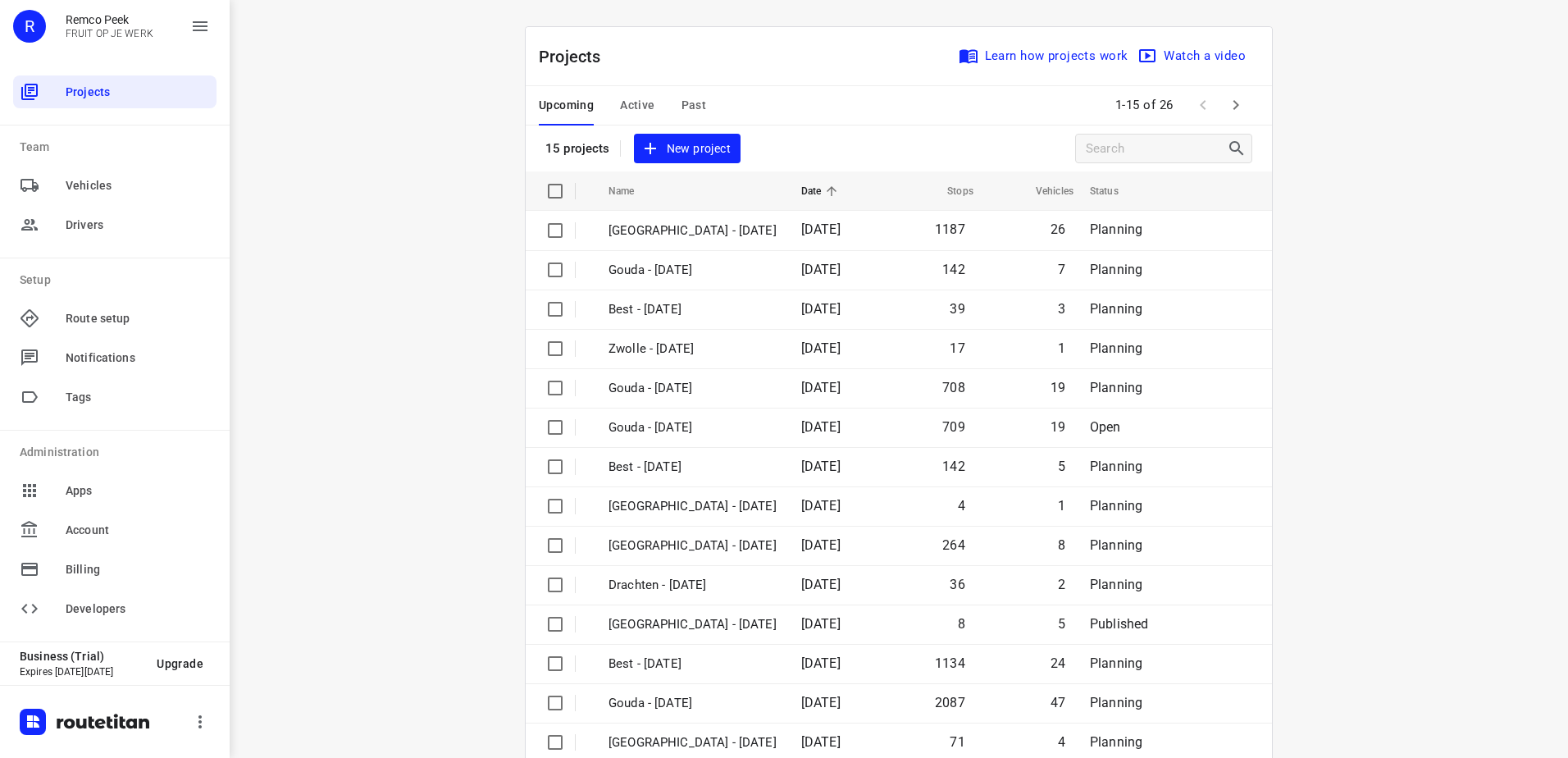
click at [629, 105] on span "Active" at bounding box center [637, 105] width 34 height 21
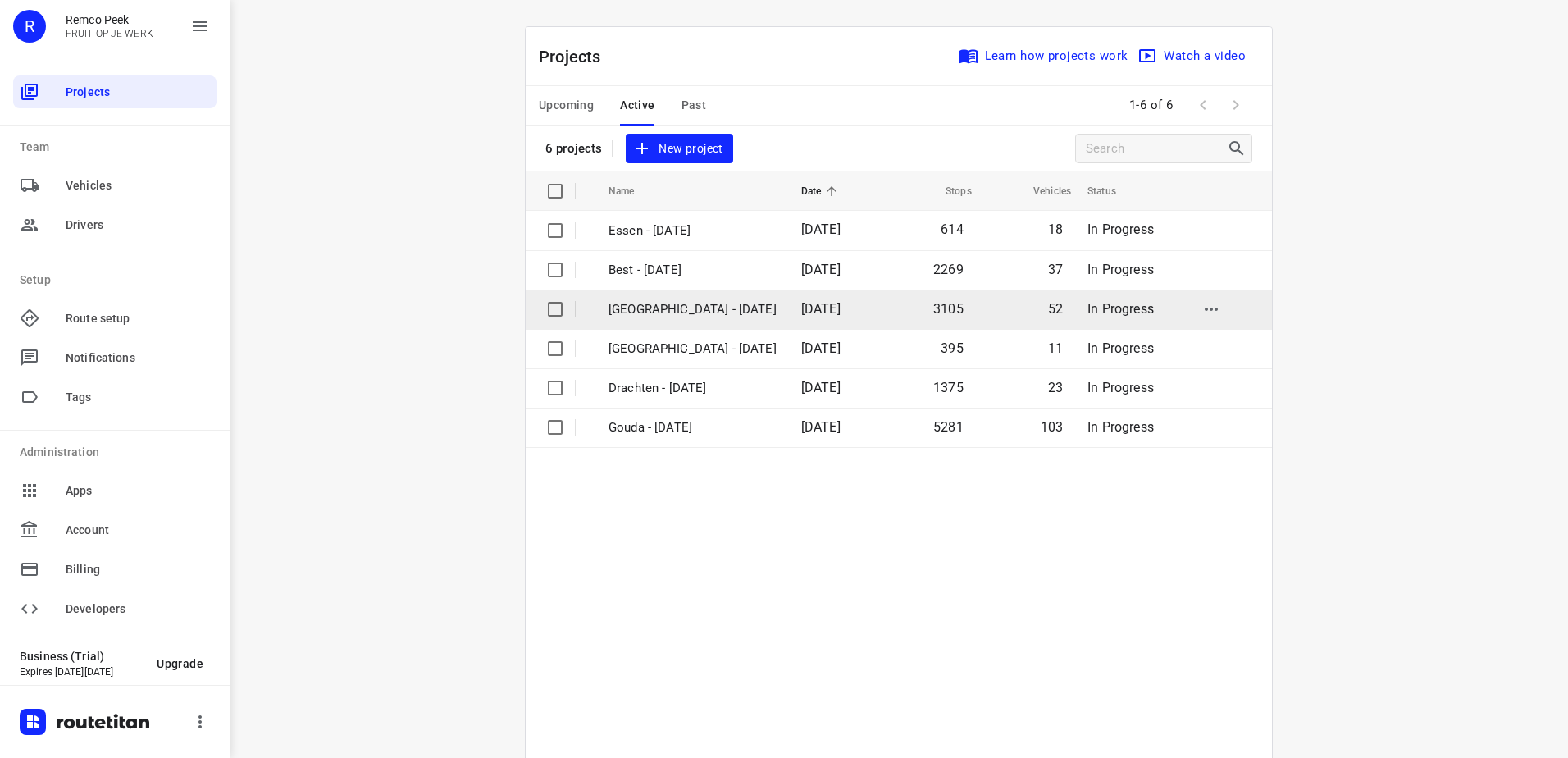
click at [690, 320] on td "Zwolle - Monday" at bounding box center [691, 309] width 196 height 40
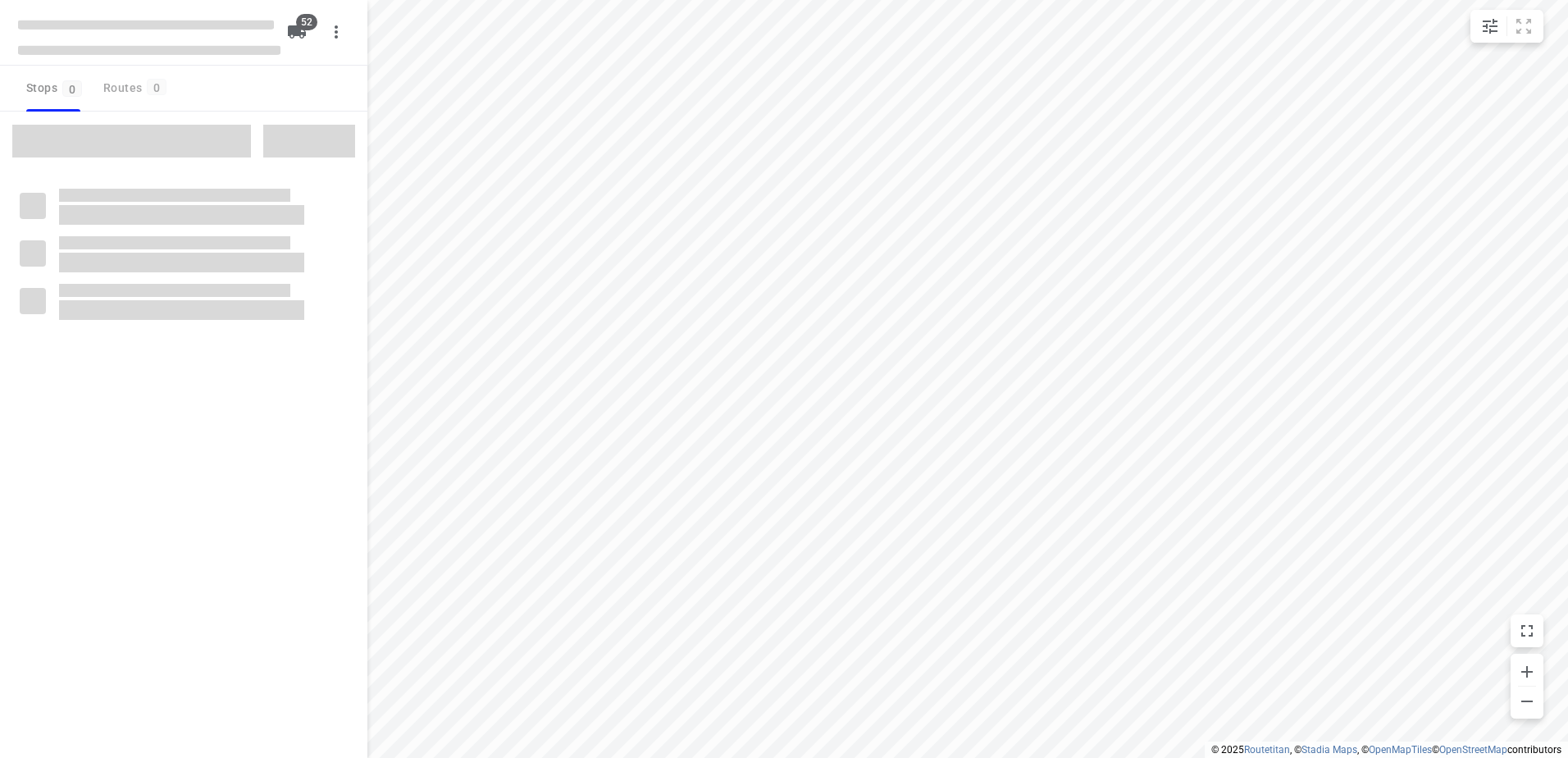
checkbox input "true"
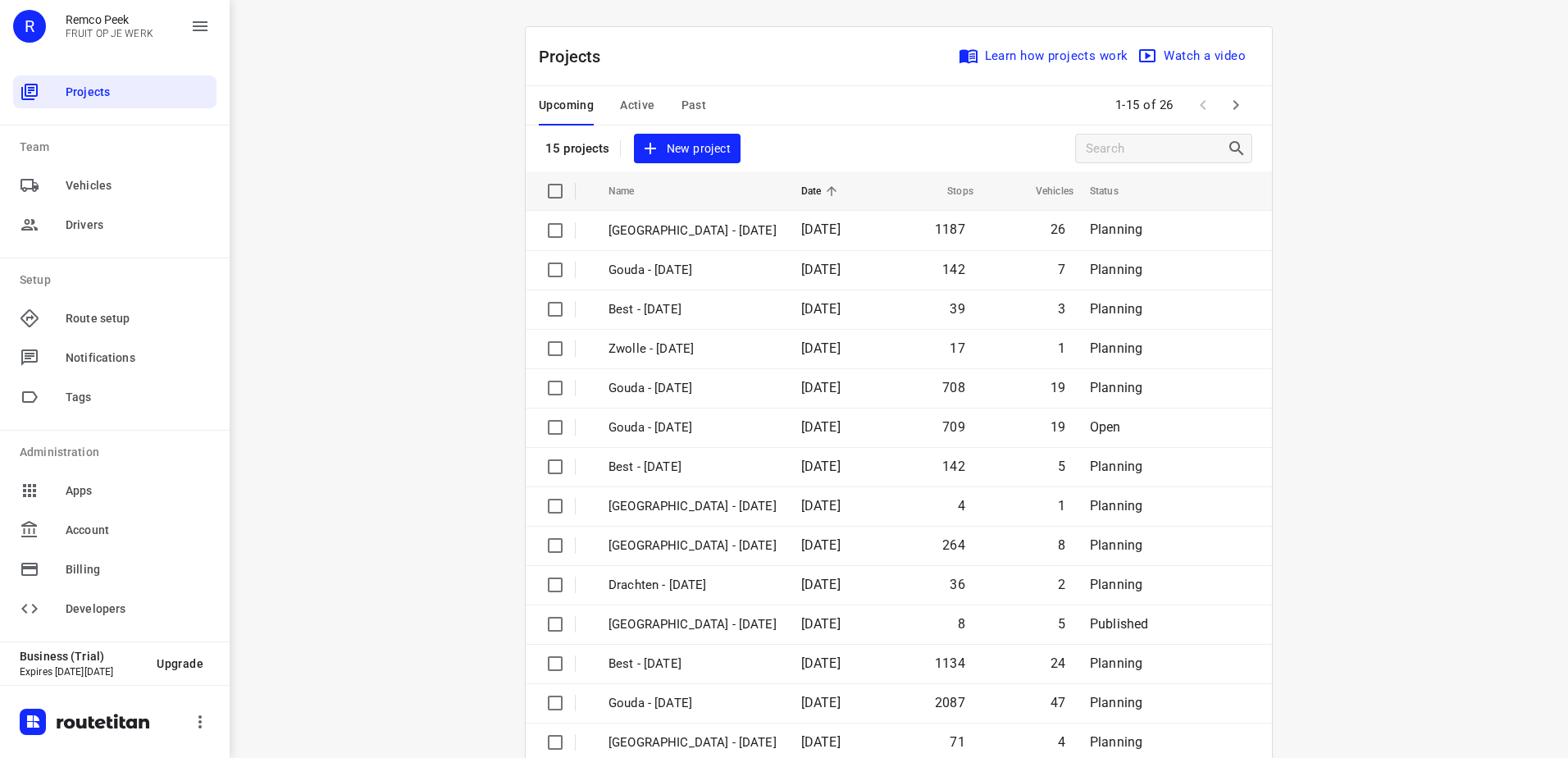
drag, startPoint x: 0, startPoint y: 0, endPoint x: 648, endPoint y: 103, distance: 656.1
click at [648, 103] on span "Active" at bounding box center [637, 105] width 34 height 21
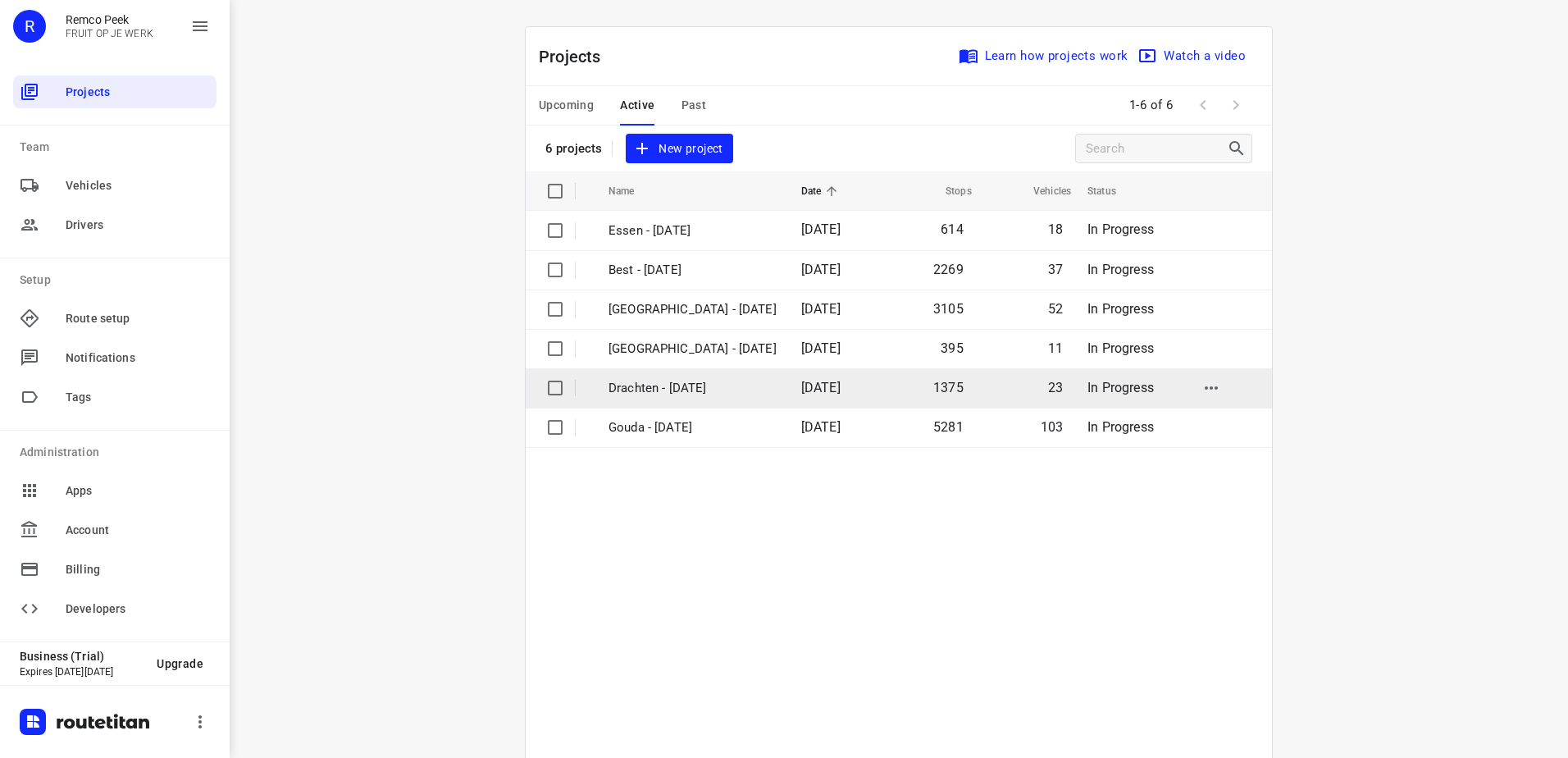
click at [736, 379] on td "Drachten - Monday" at bounding box center [691, 388] width 196 height 40
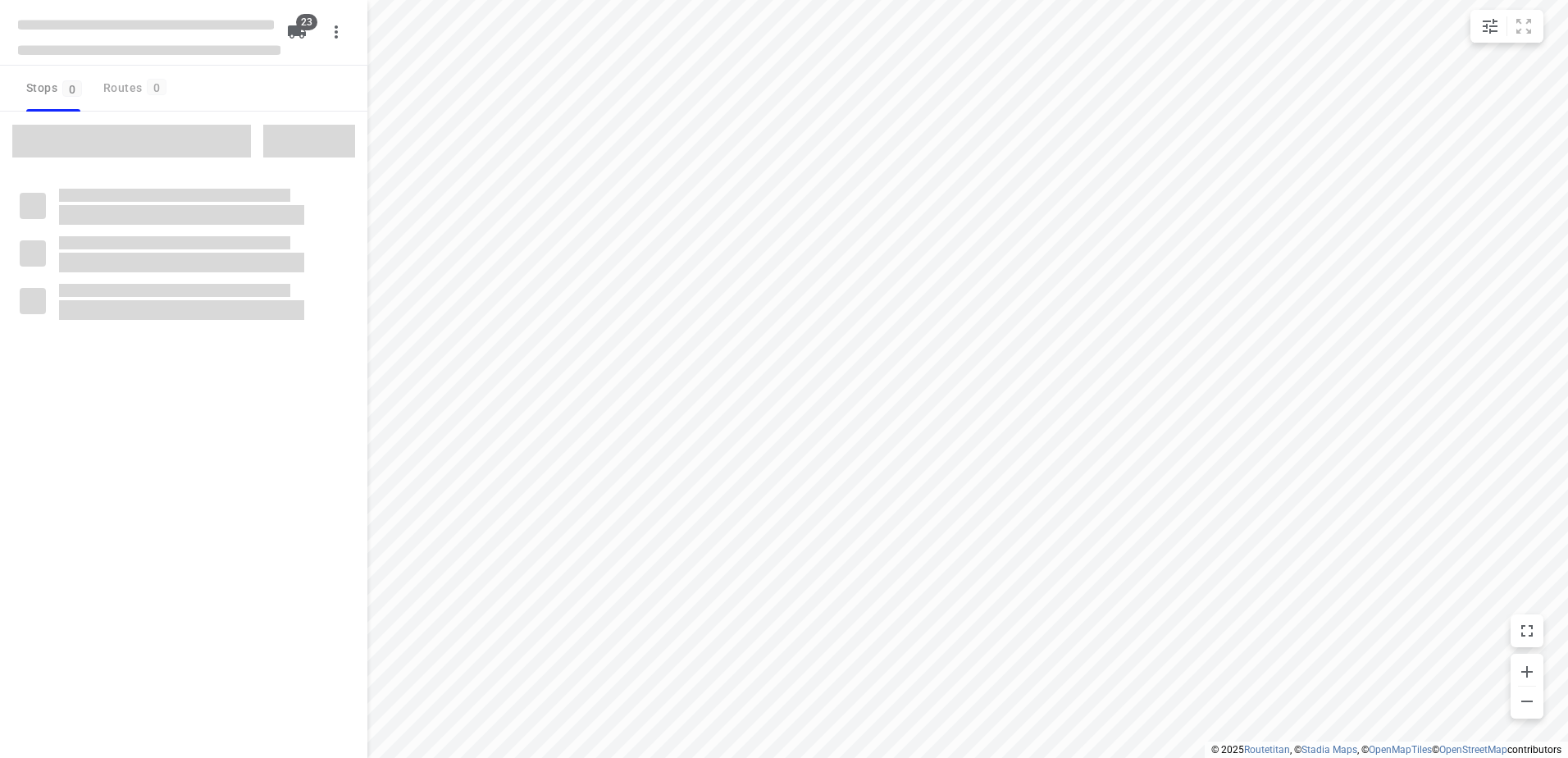
checkbox input "true"
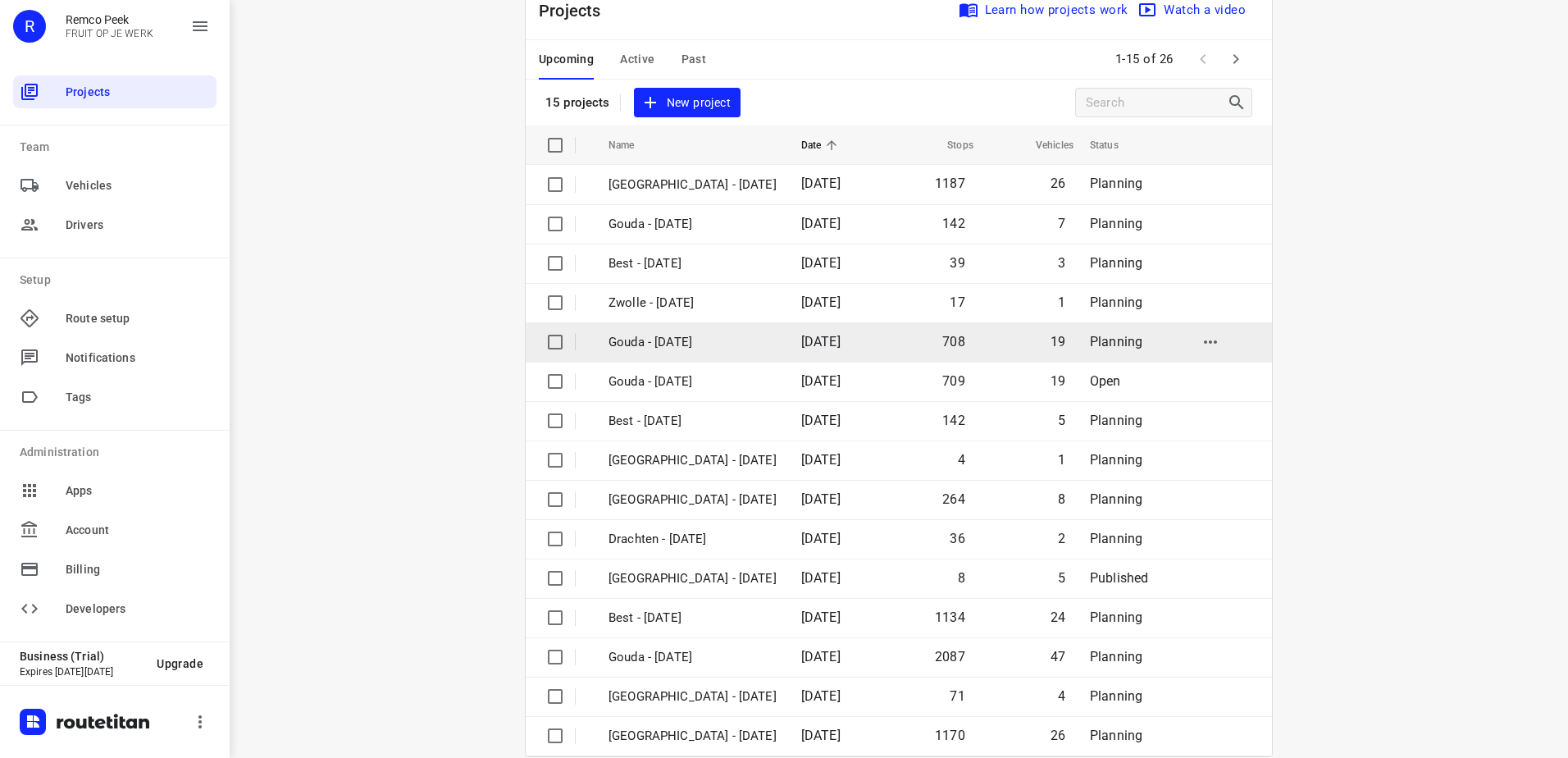
scroll to position [71, 0]
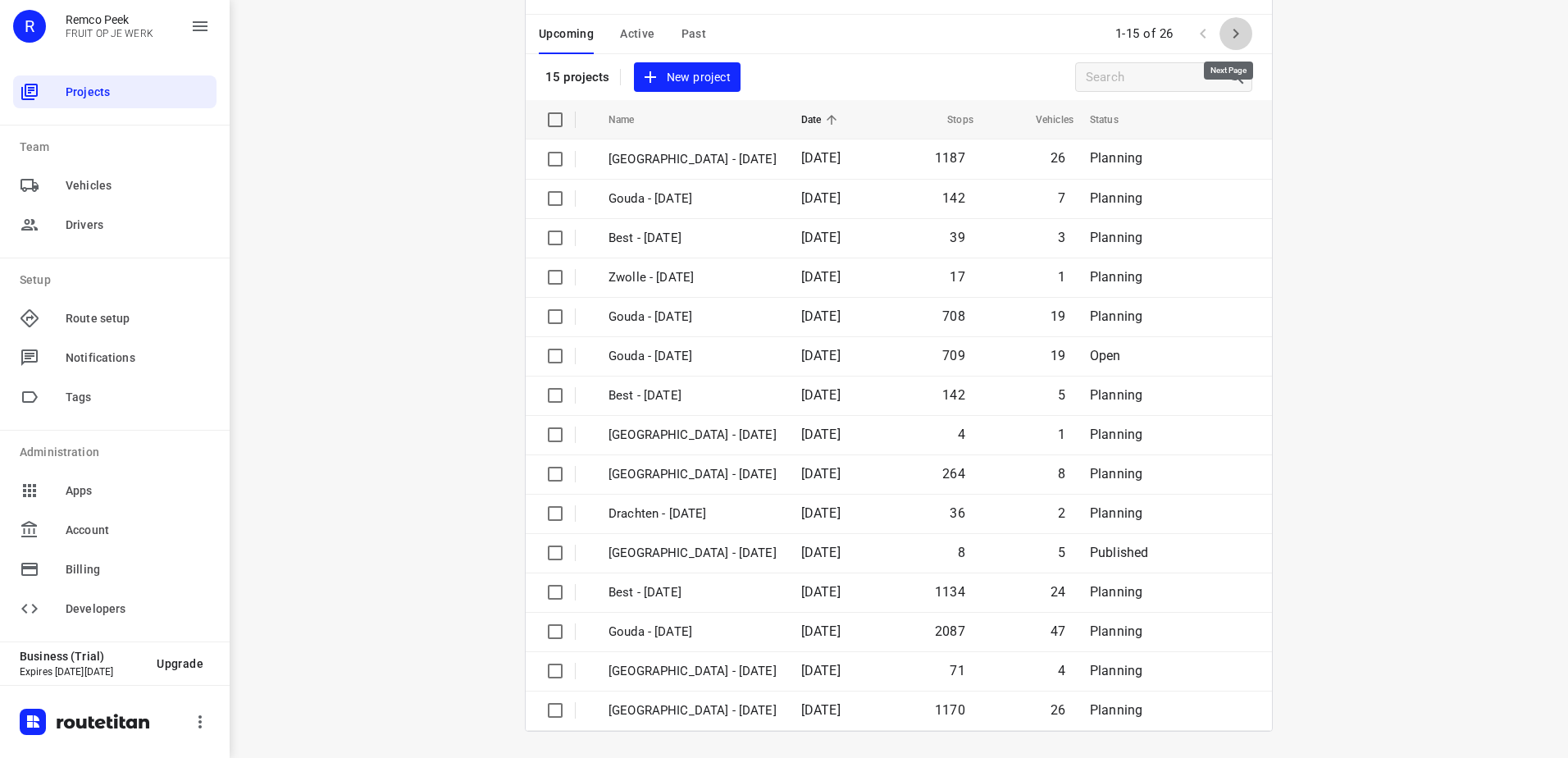
click at [1226, 39] on icon "button" at bounding box center [1236, 34] width 20 height 20
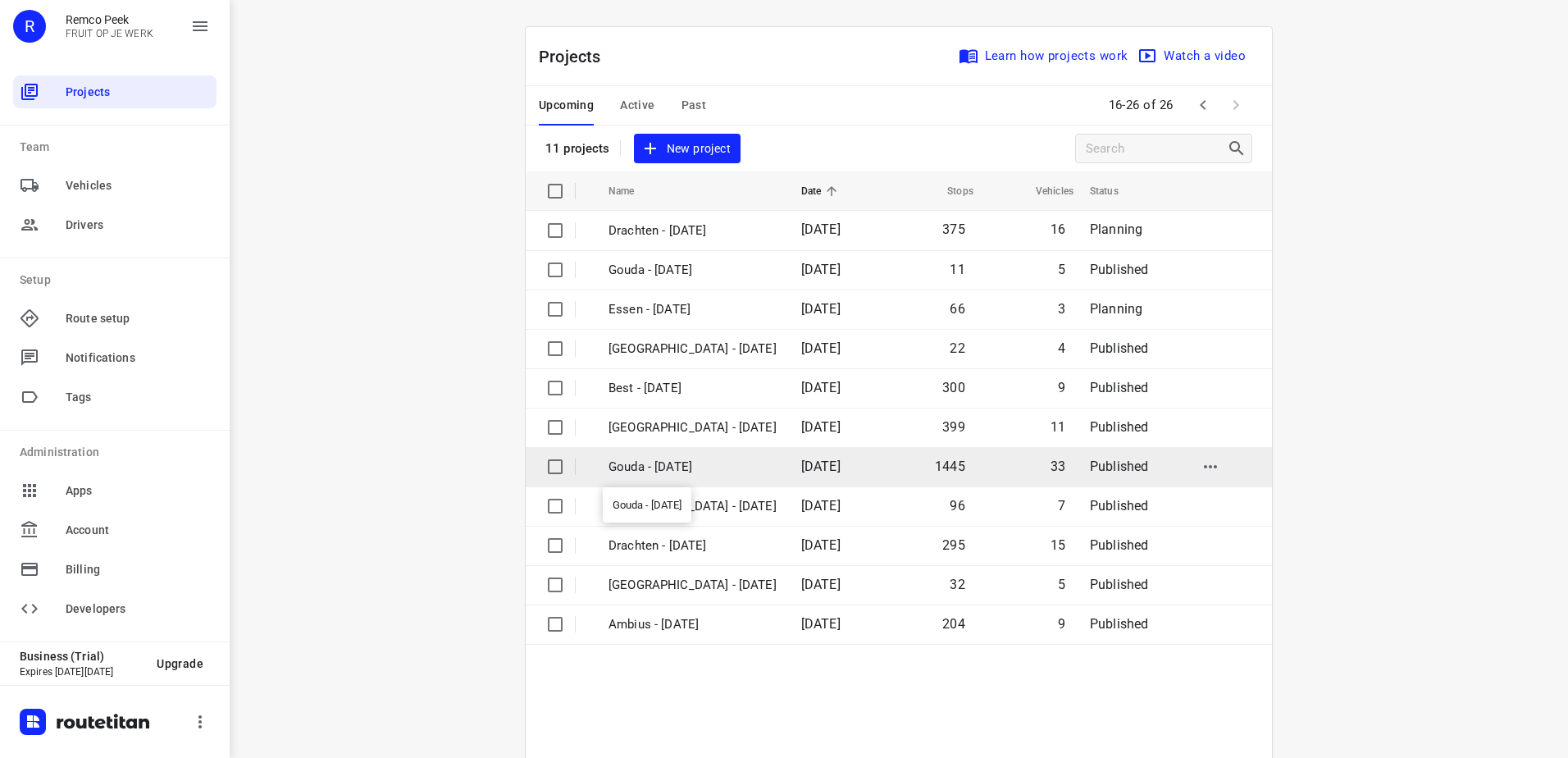
click at [732, 469] on p "Gouda - Tuesday" at bounding box center [692, 468] width 168 height 19
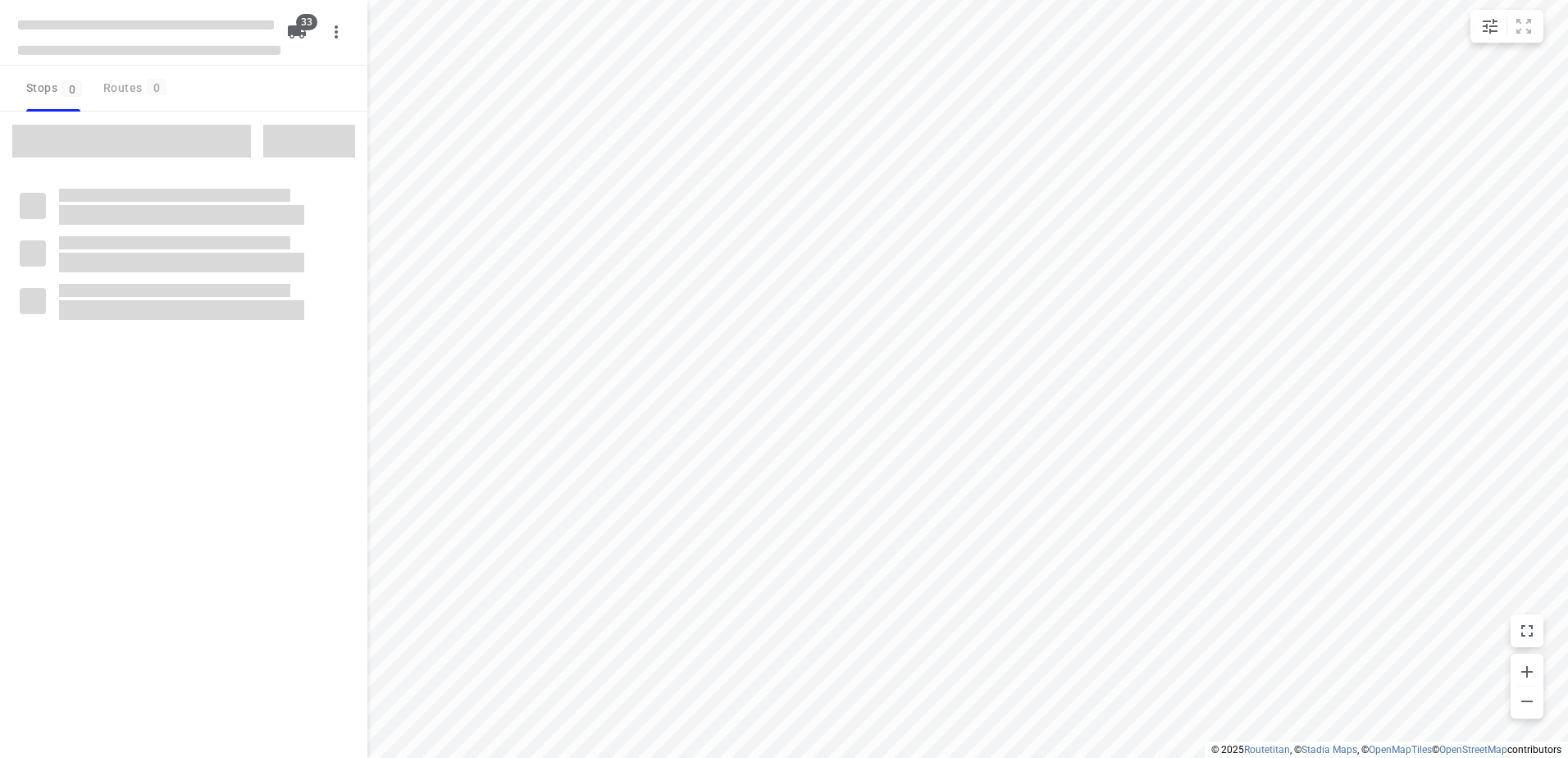
checkbox input "true"
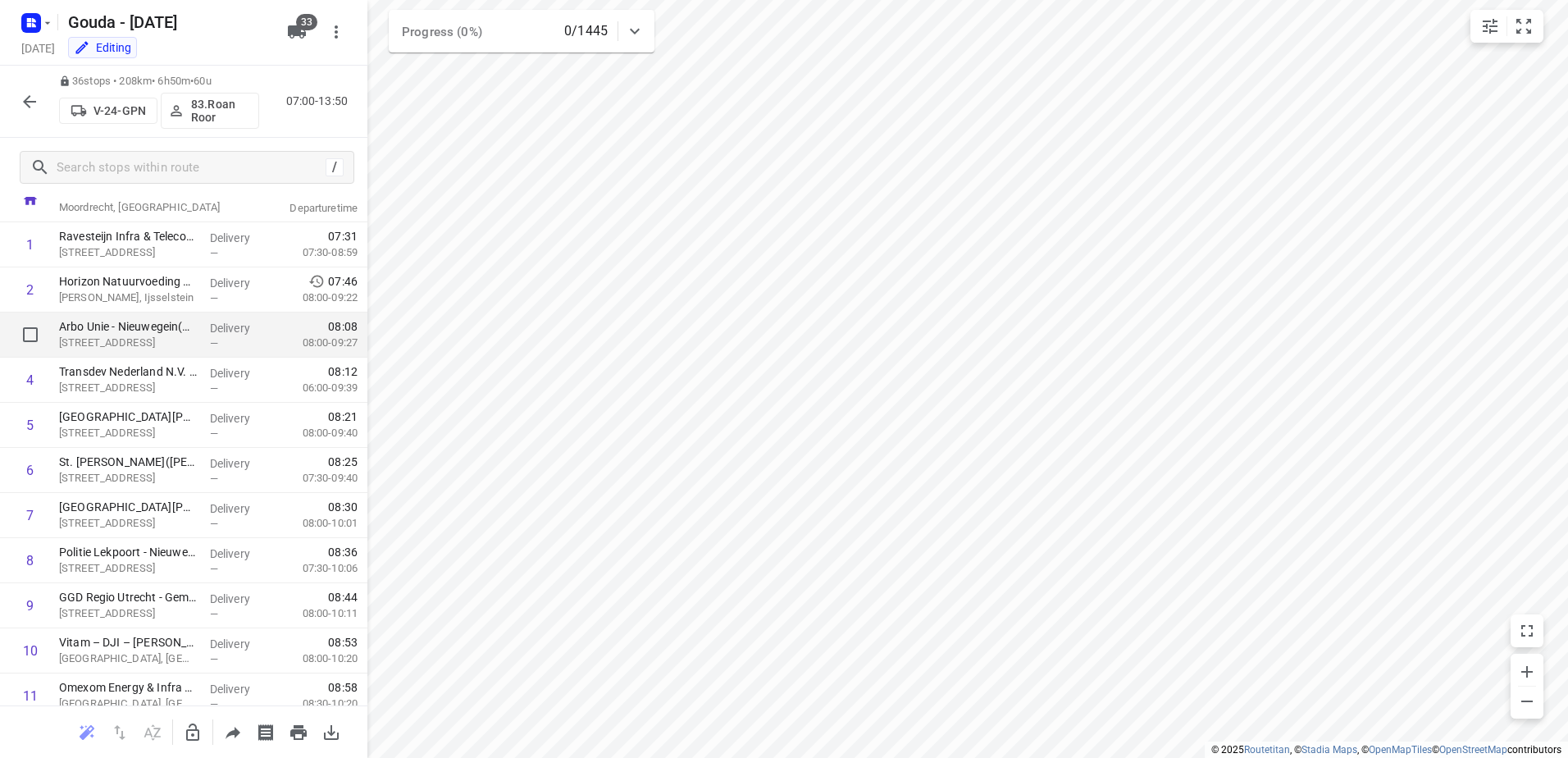
scroll to position [82, 0]
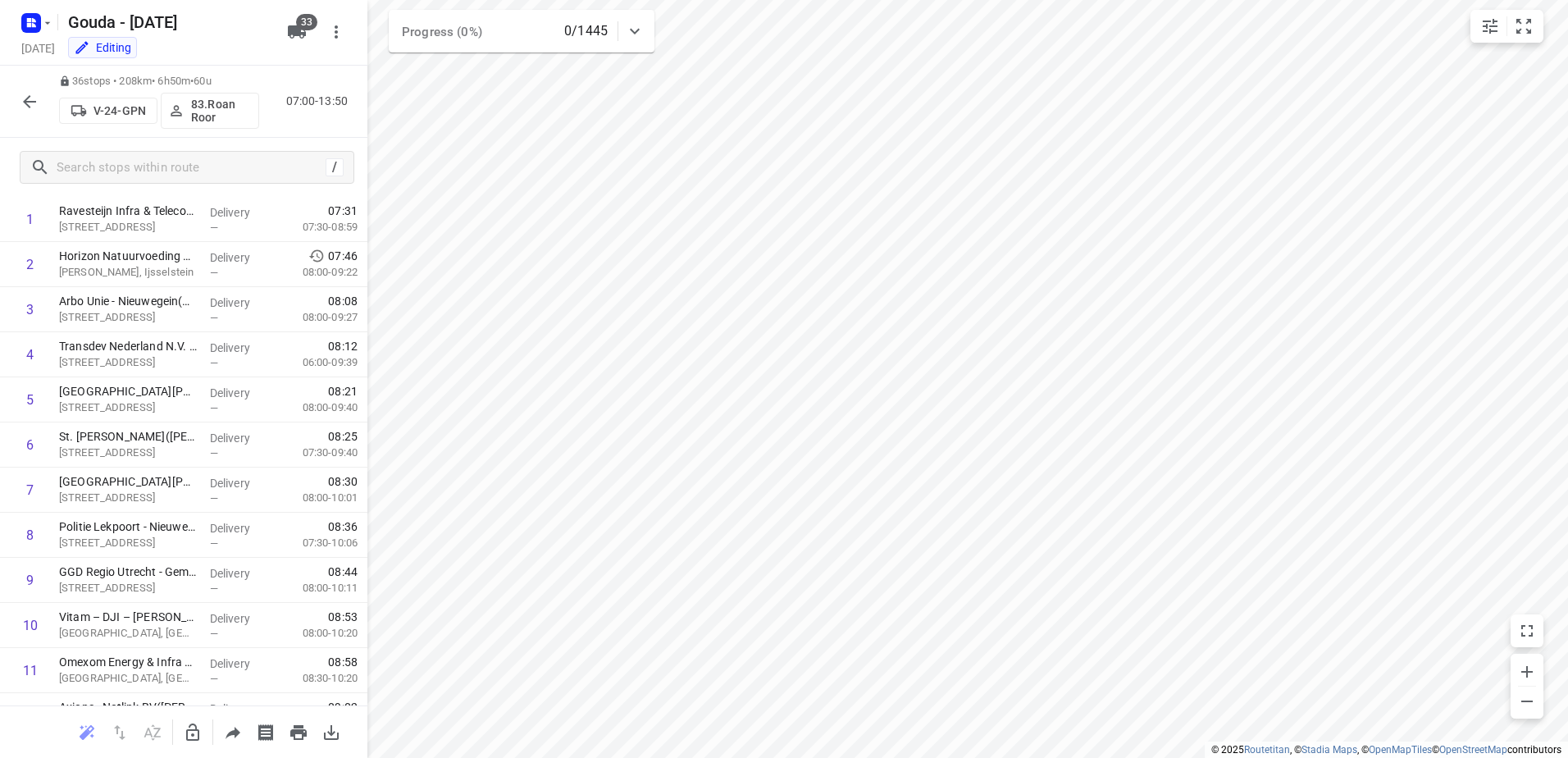
click at [204, 110] on p "83.Roan Roor" at bounding box center [221, 110] width 60 height 26
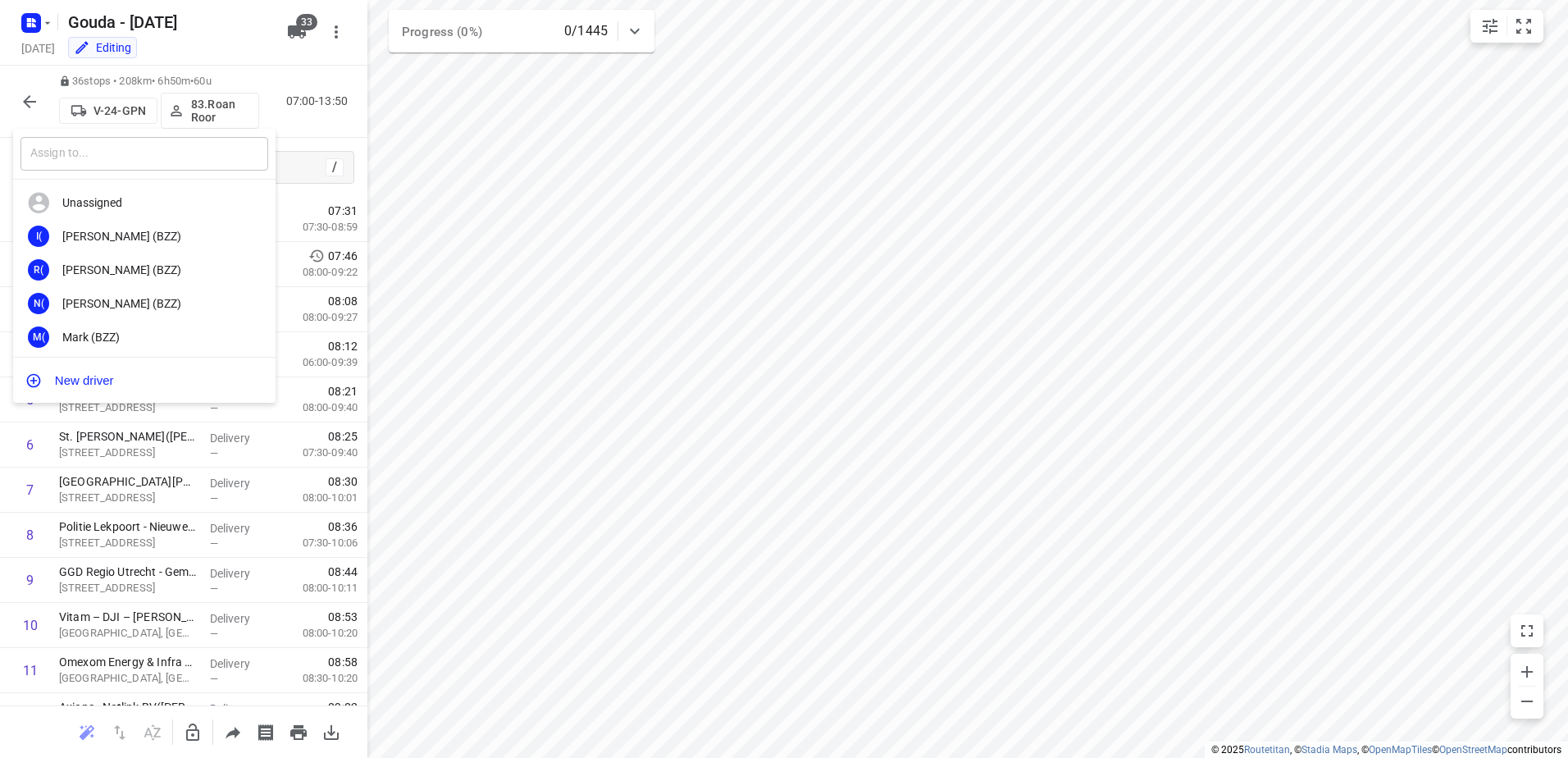
drag, startPoint x: 152, startPoint y: 158, endPoint x: 383, endPoint y: 113, distance: 235.3
click at [152, 157] on input "text" at bounding box center [145, 153] width 248 height 34
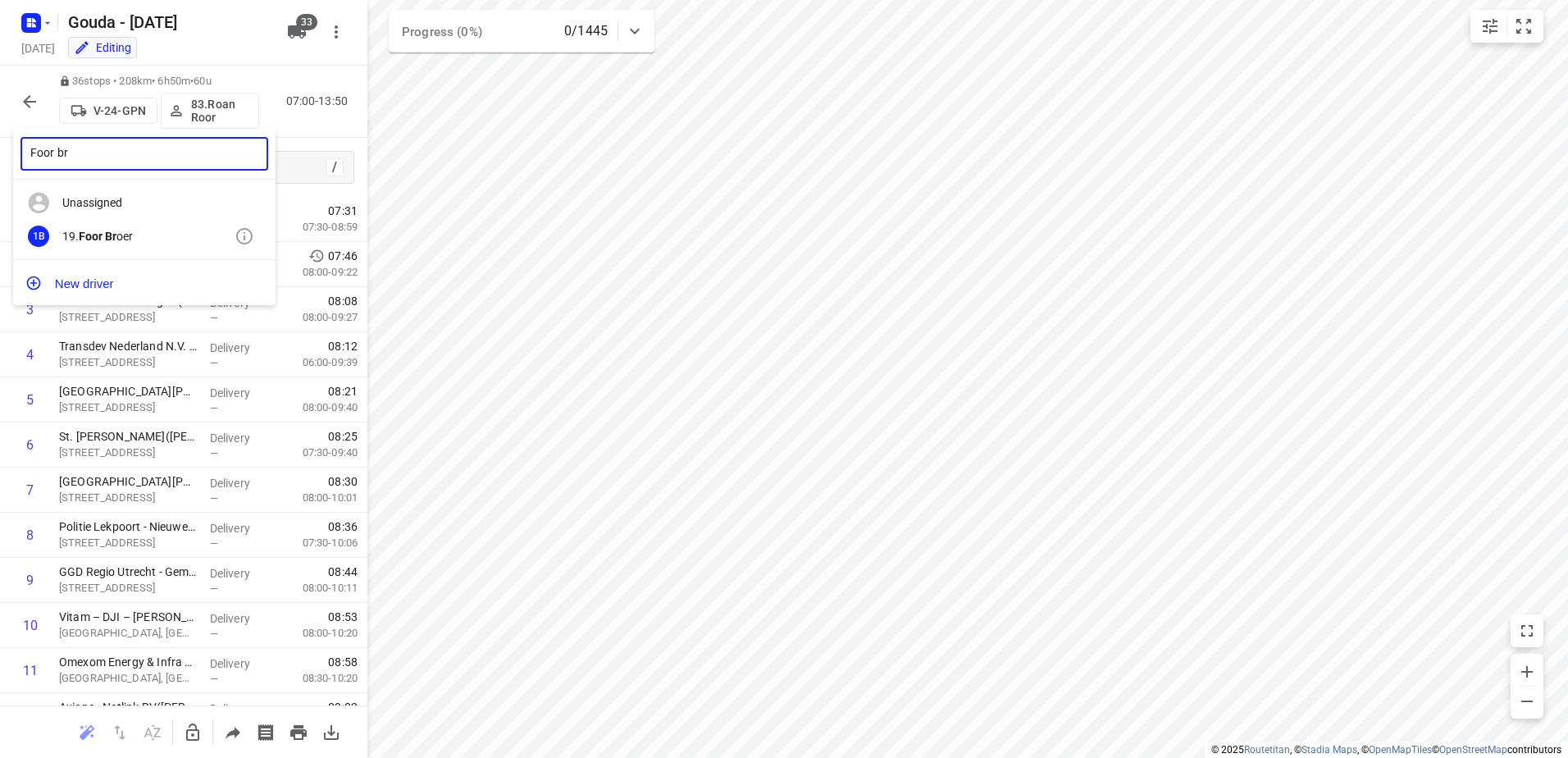
type input "Foor br"
click at [128, 242] on div "19. Foor Br oer" at bounding box center [148, 236] width 172 height 13
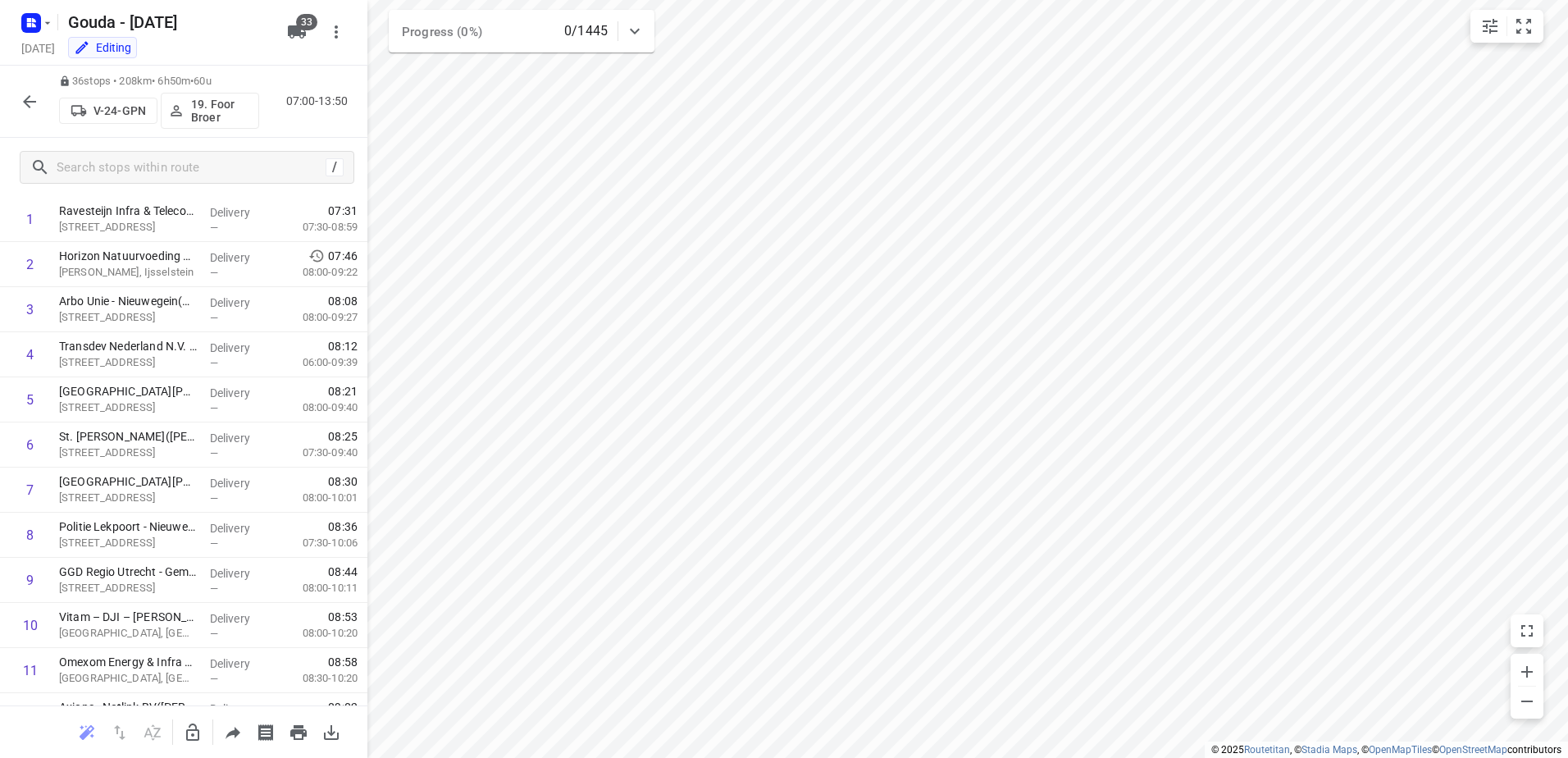
click at [40, 96] on button "button" at bounding box center [29, 102] width 33 height 33
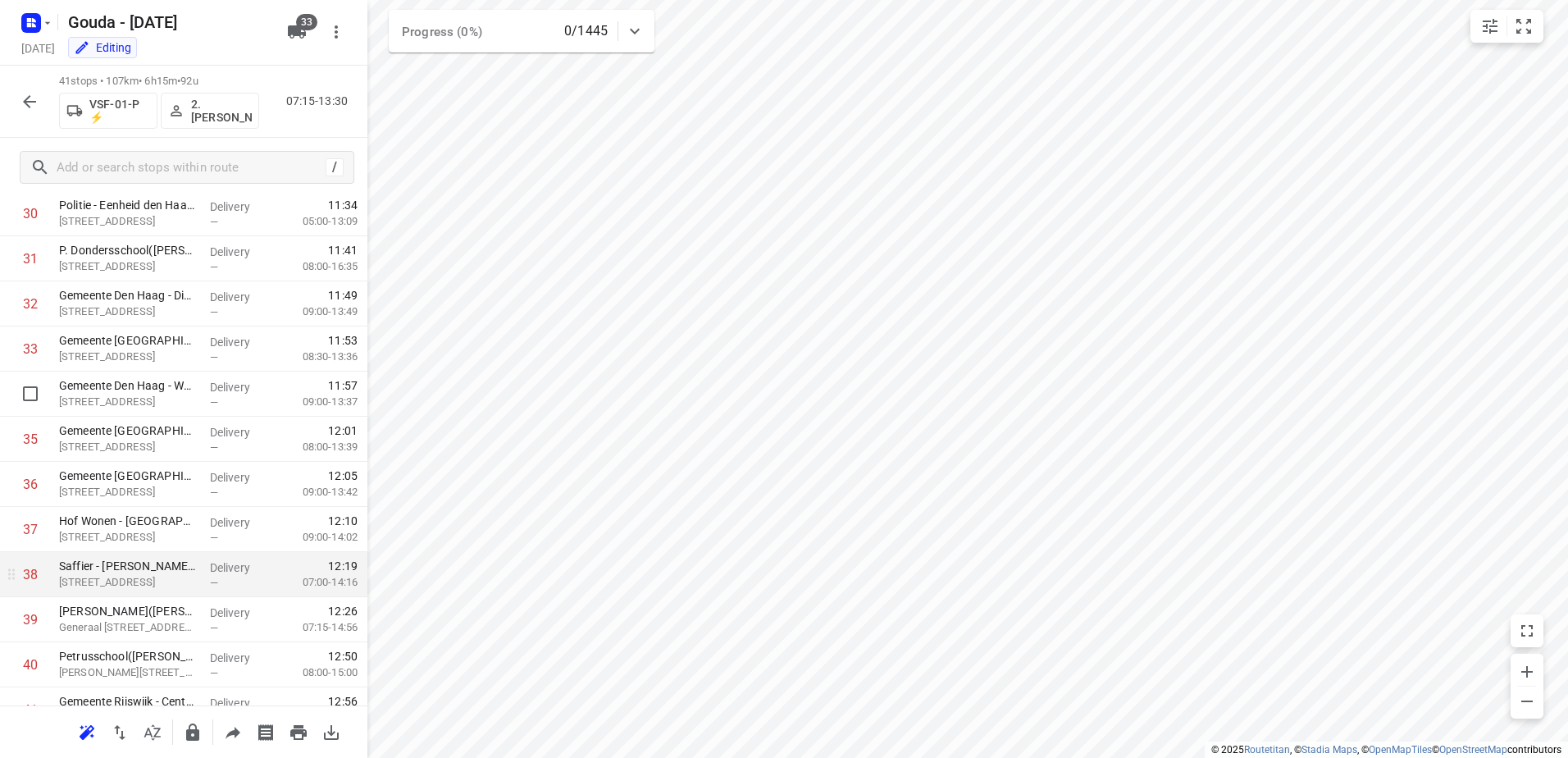
scroll to position [1469, 0]
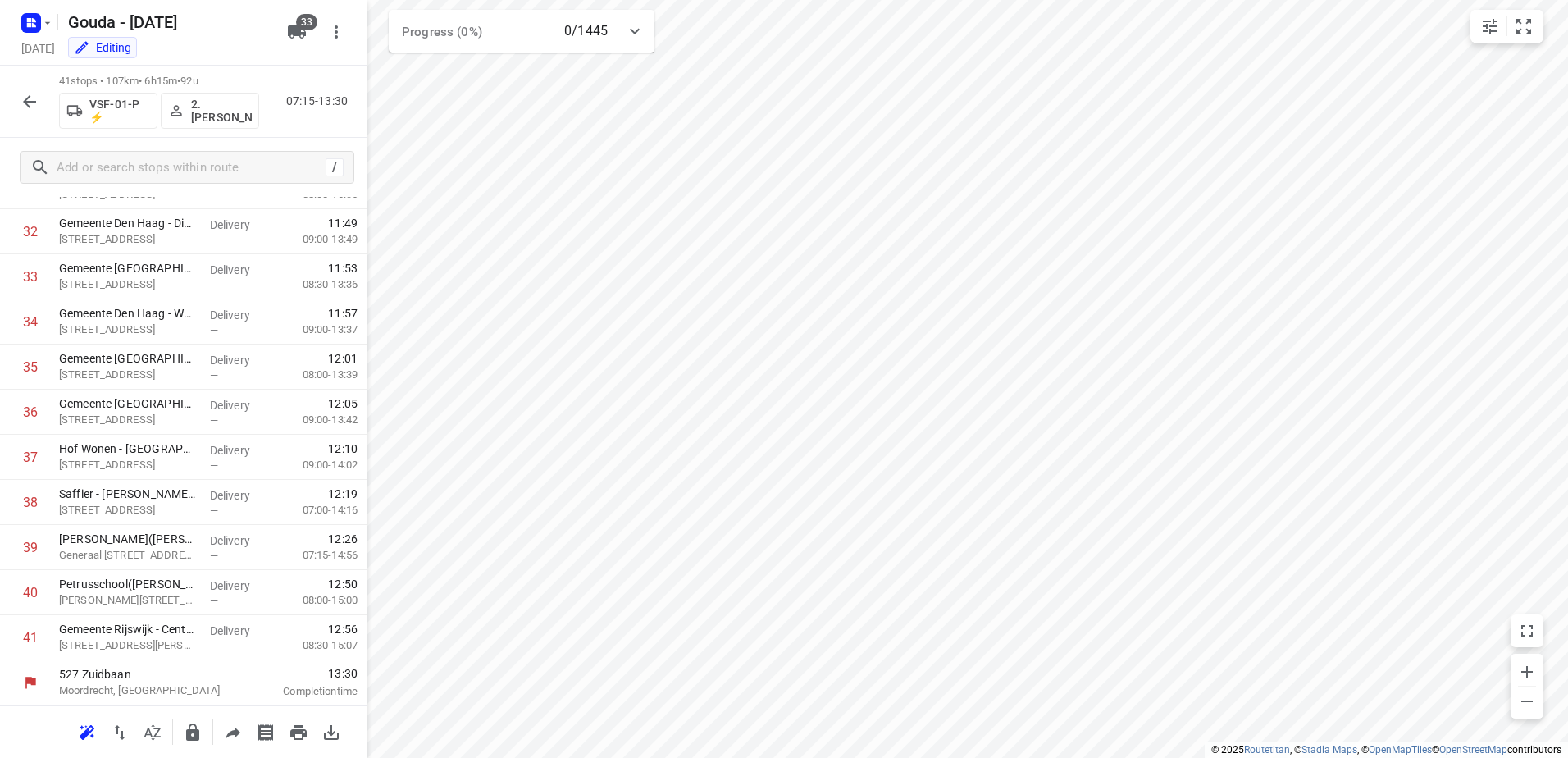
click at [19, 104] on button "button" at bounding box center [29, 102] width 33 height 33
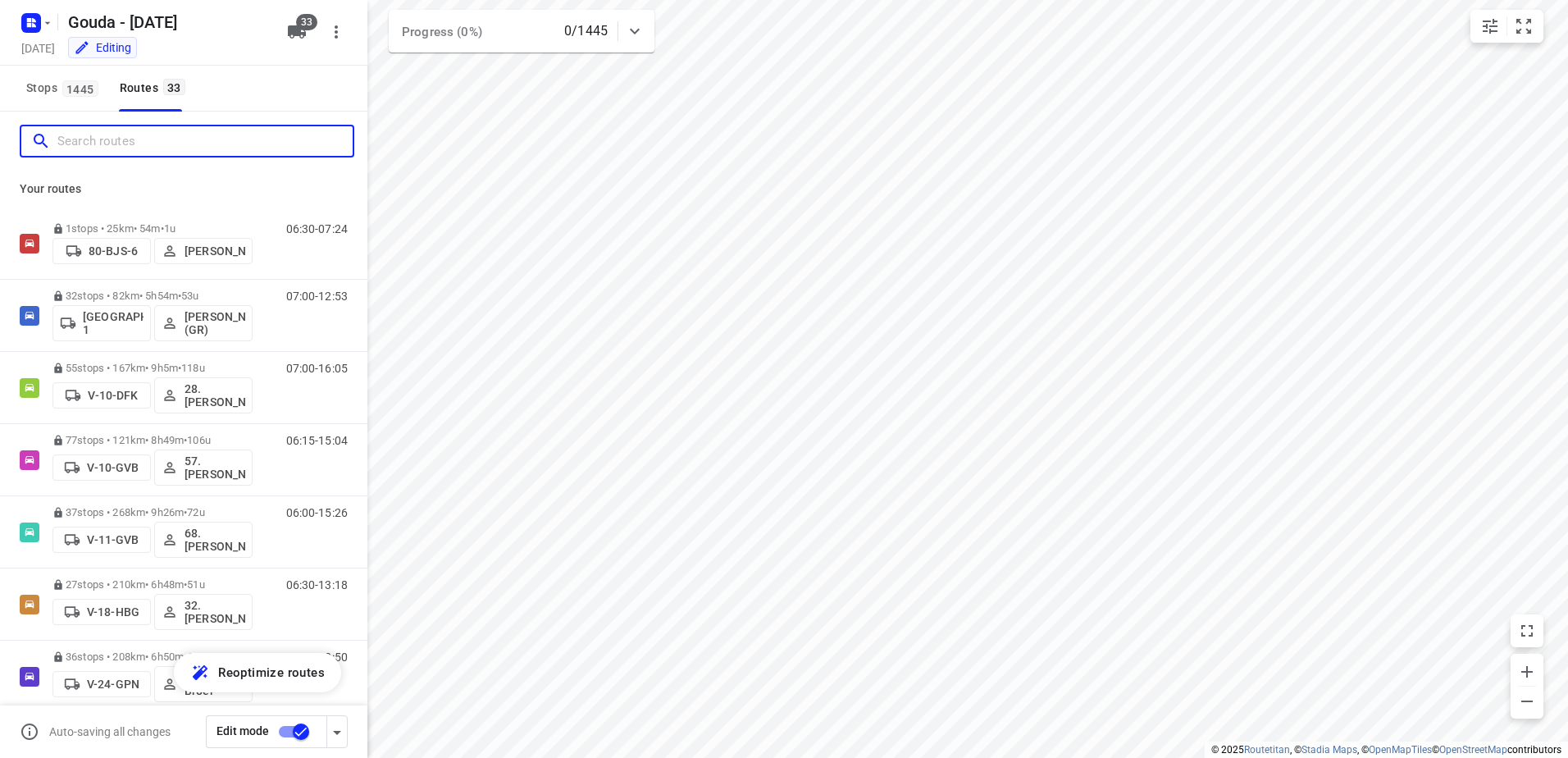
click at [137, 153] on input "Search routes" at bounding box center [205, 142] width 295 height 26
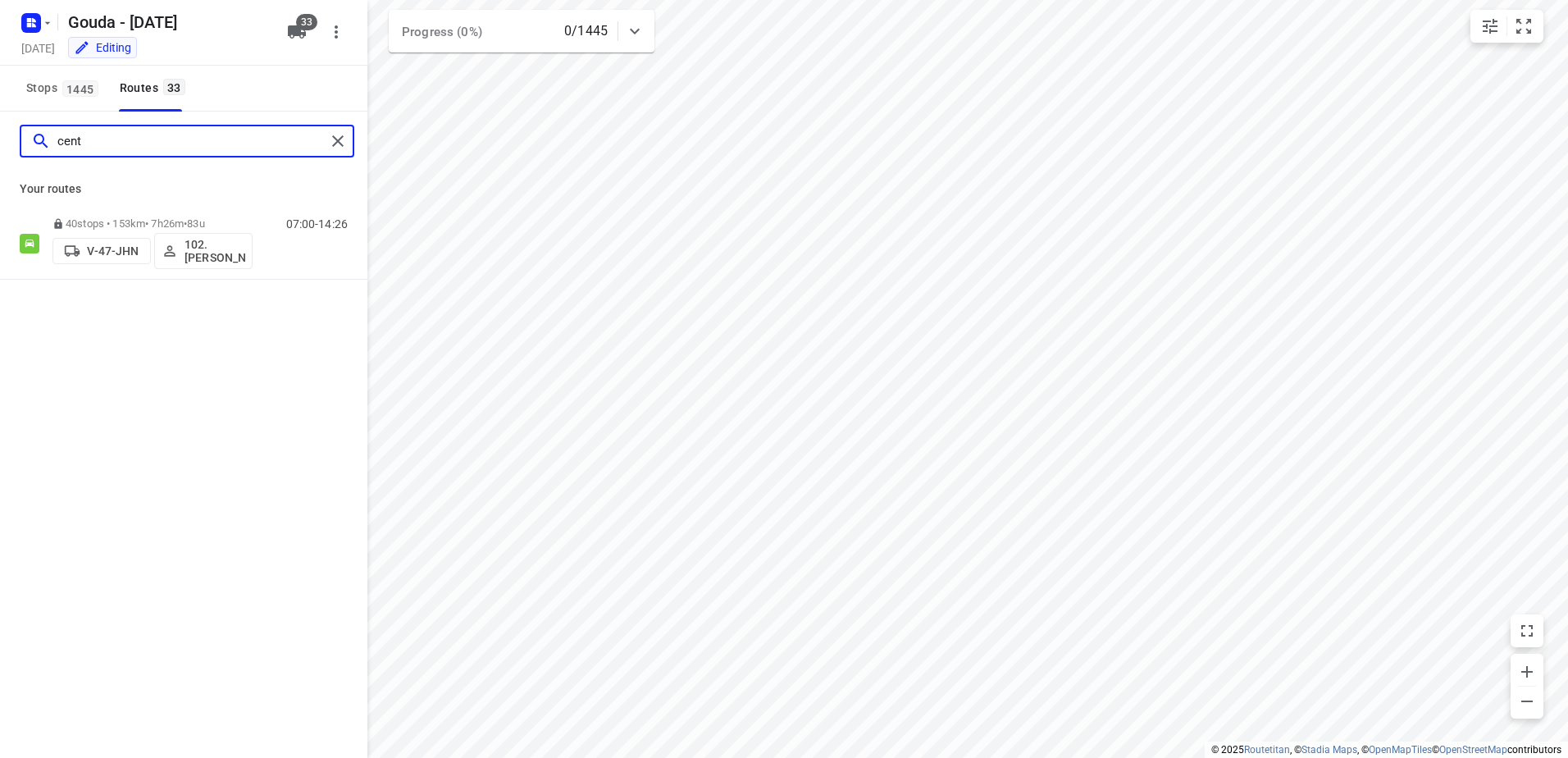
type input "cent"
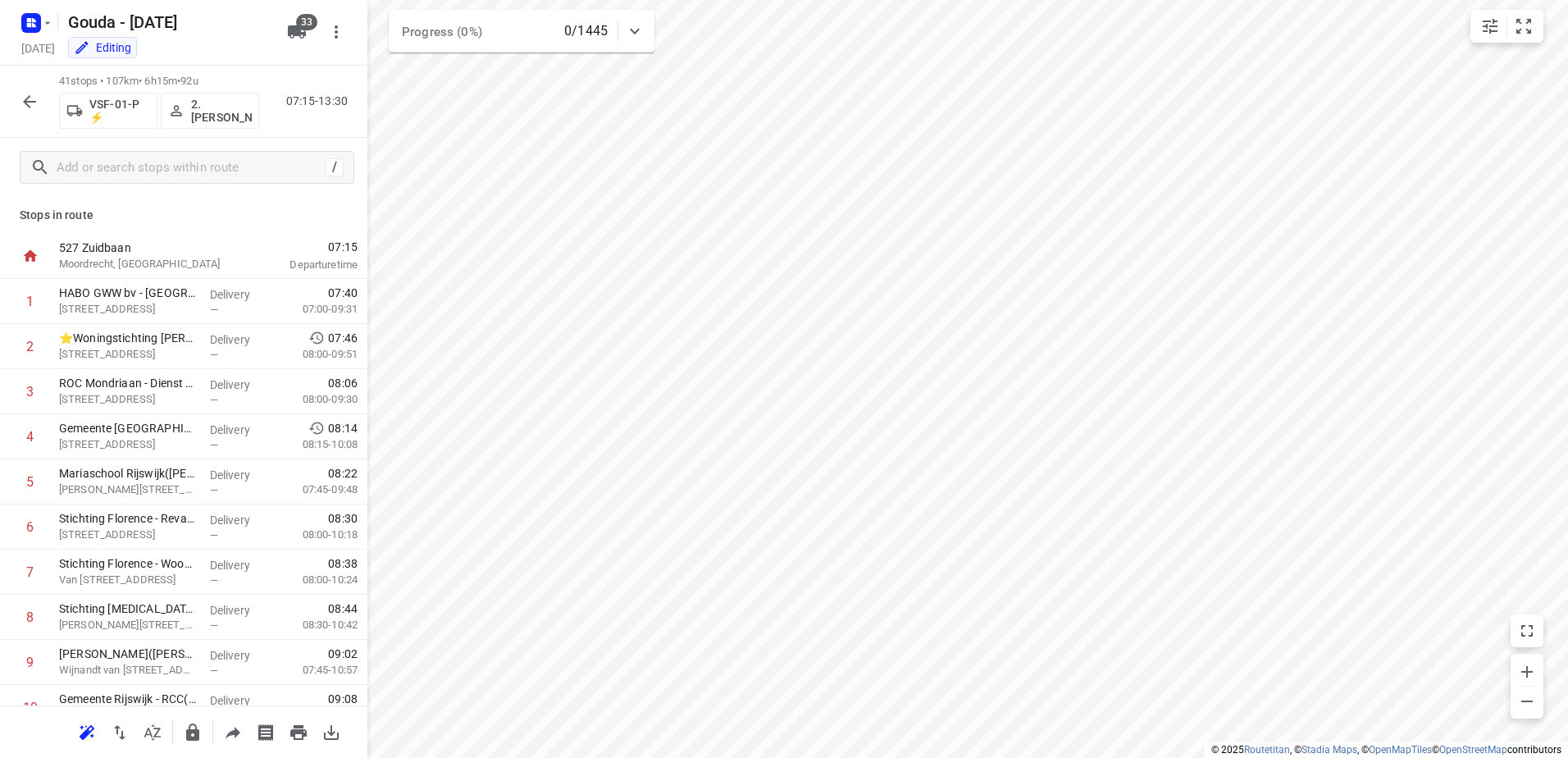
click at [216, 115] on p "2. Ali Hasanzadah" at bounding box center [221, 110] width 60 height 26
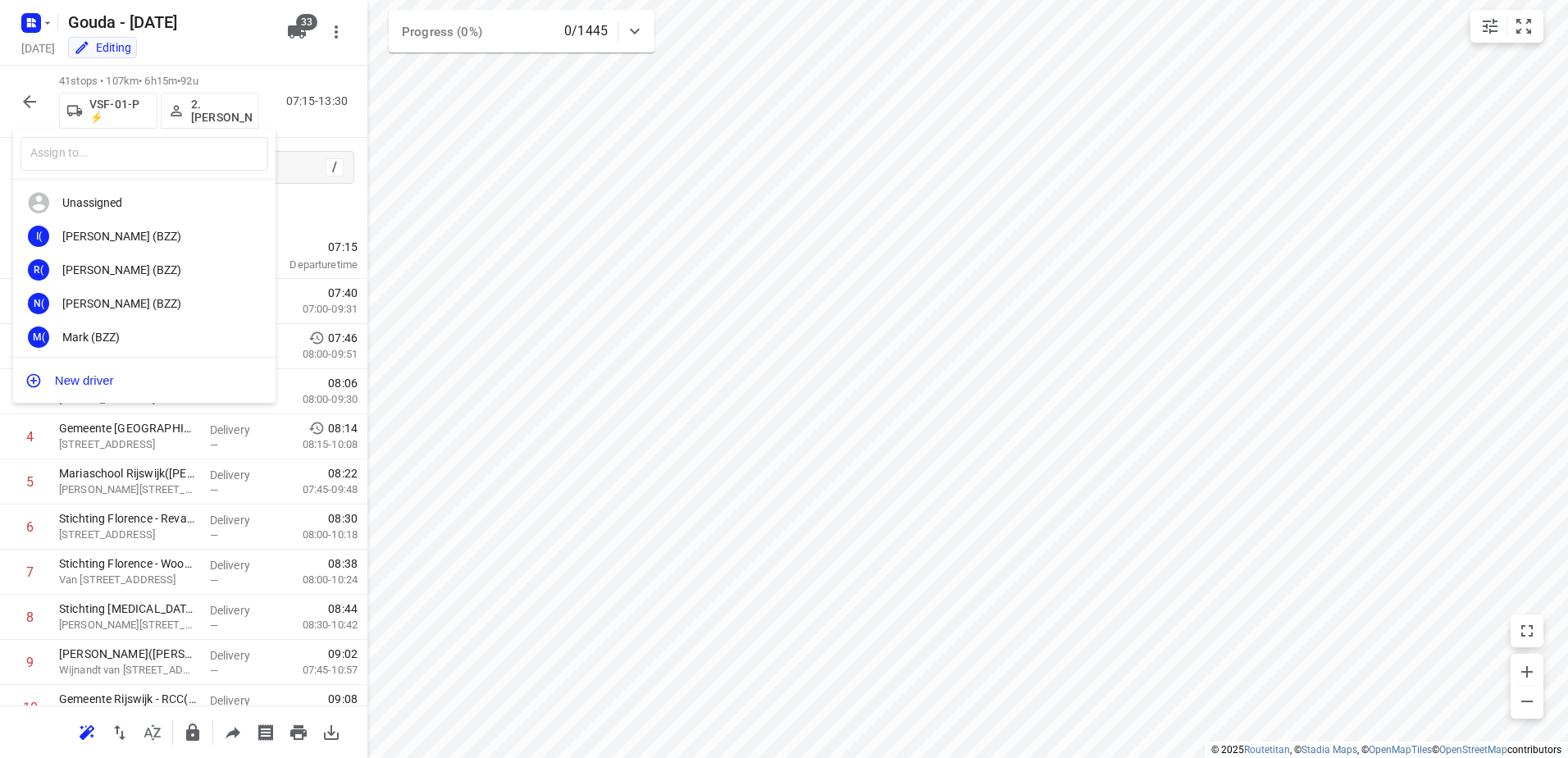
click at [145, 146] on input "text" at bounding box center [145, 153] width 248 height 34
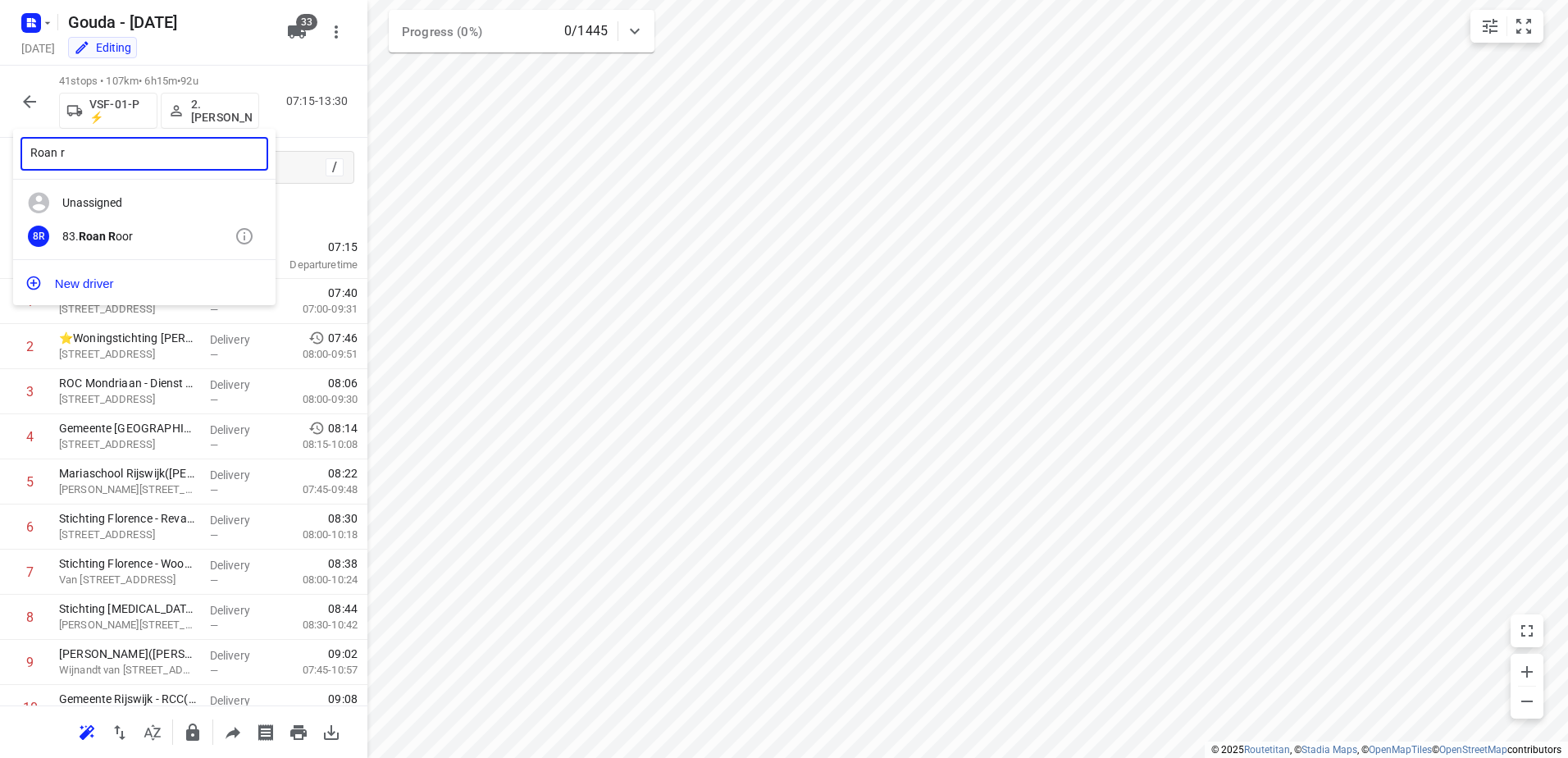
type input "Roan r"
click at [147, 251] on div "8R 83. Roan R oor" at bounding box center [144, 236] width 263 height 34
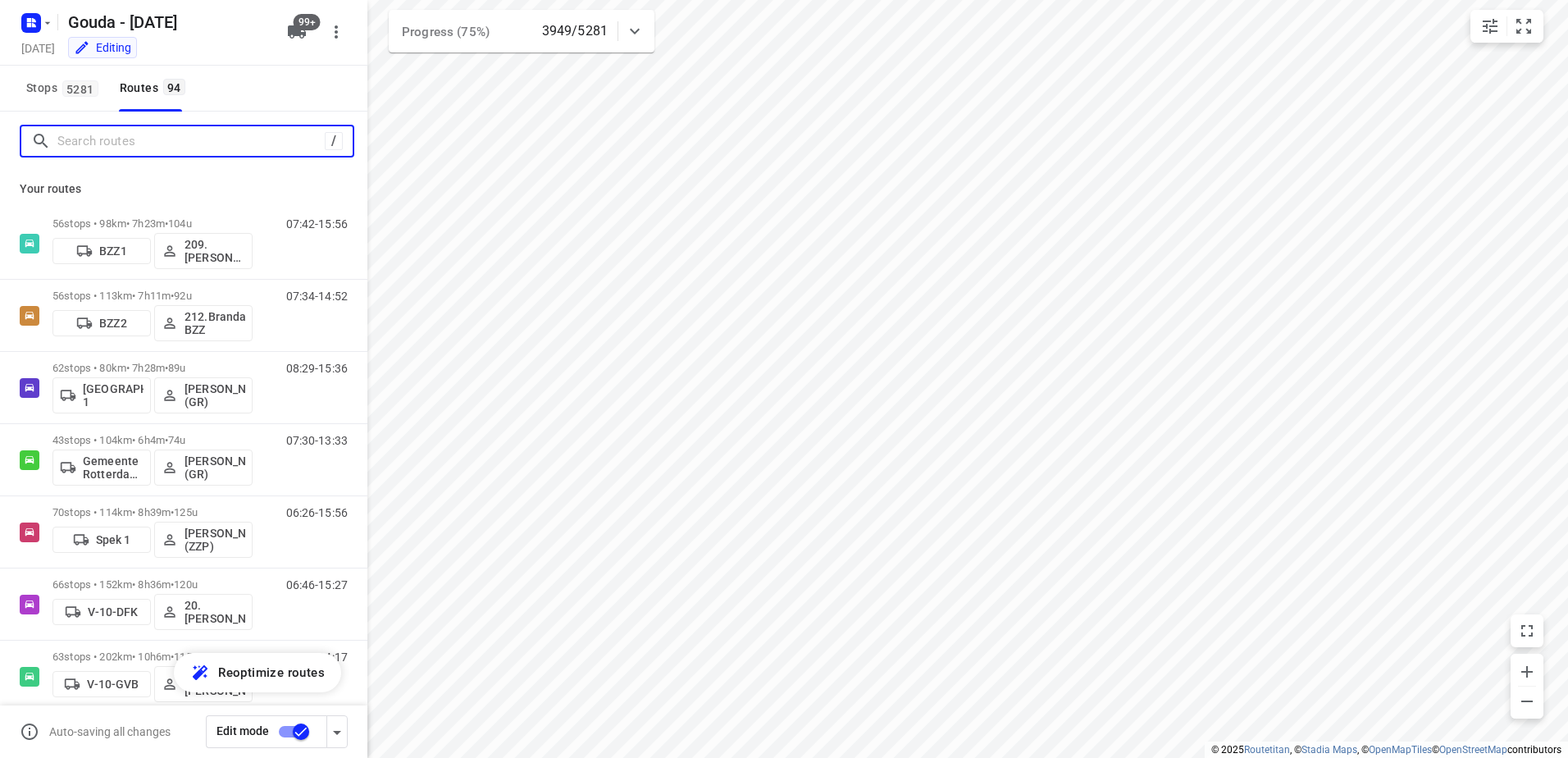
click at [111, 134] on input "Search routes" at bounding box center [191, 142] width 268 height 26
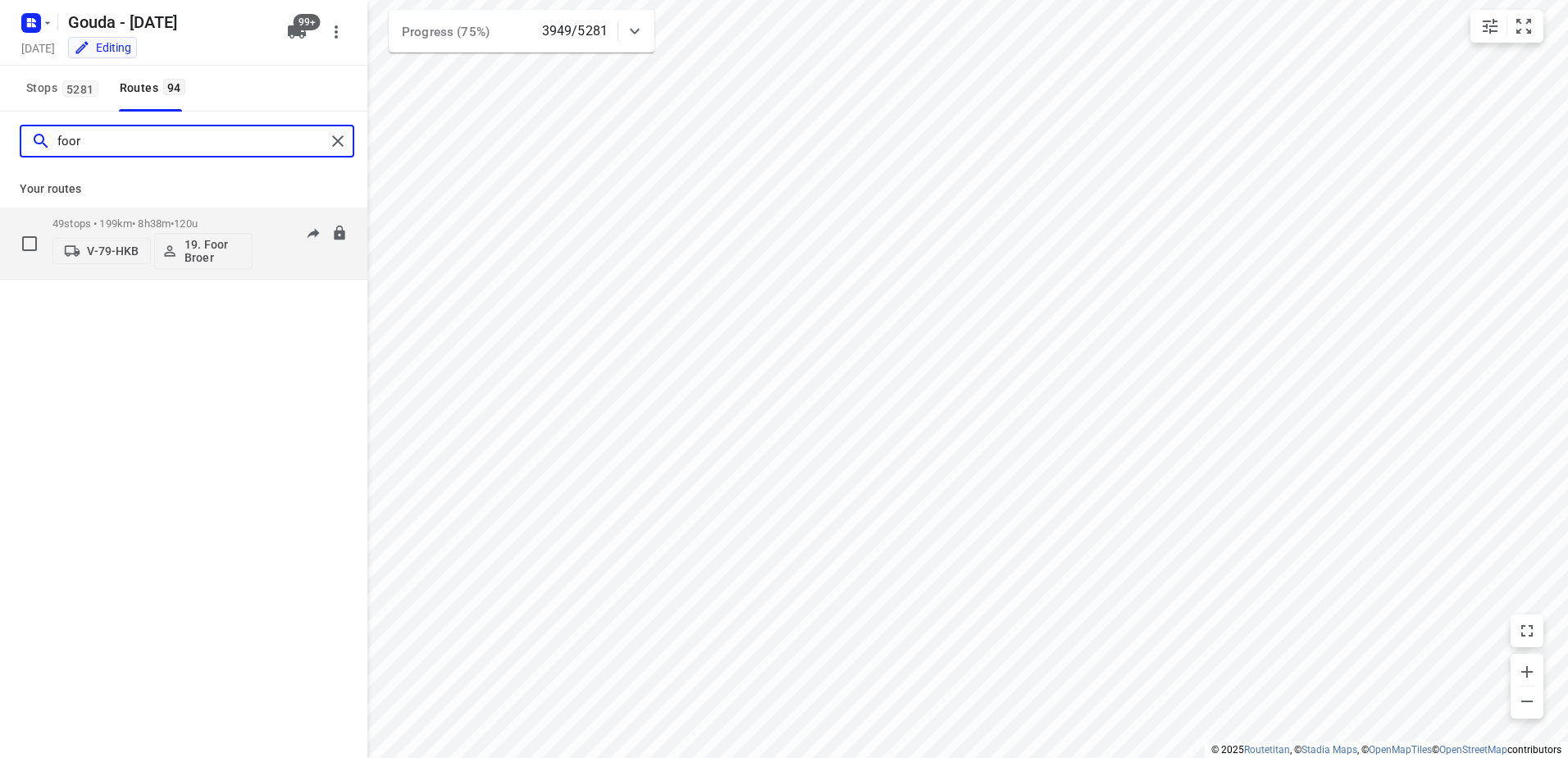
type input "foor"
click at [182, 214] on div "49 stops • 199km • 8h38m • 120u V-79-HKB 19. Foor Broer" at bounding box center [152, 243] width 200 height 68
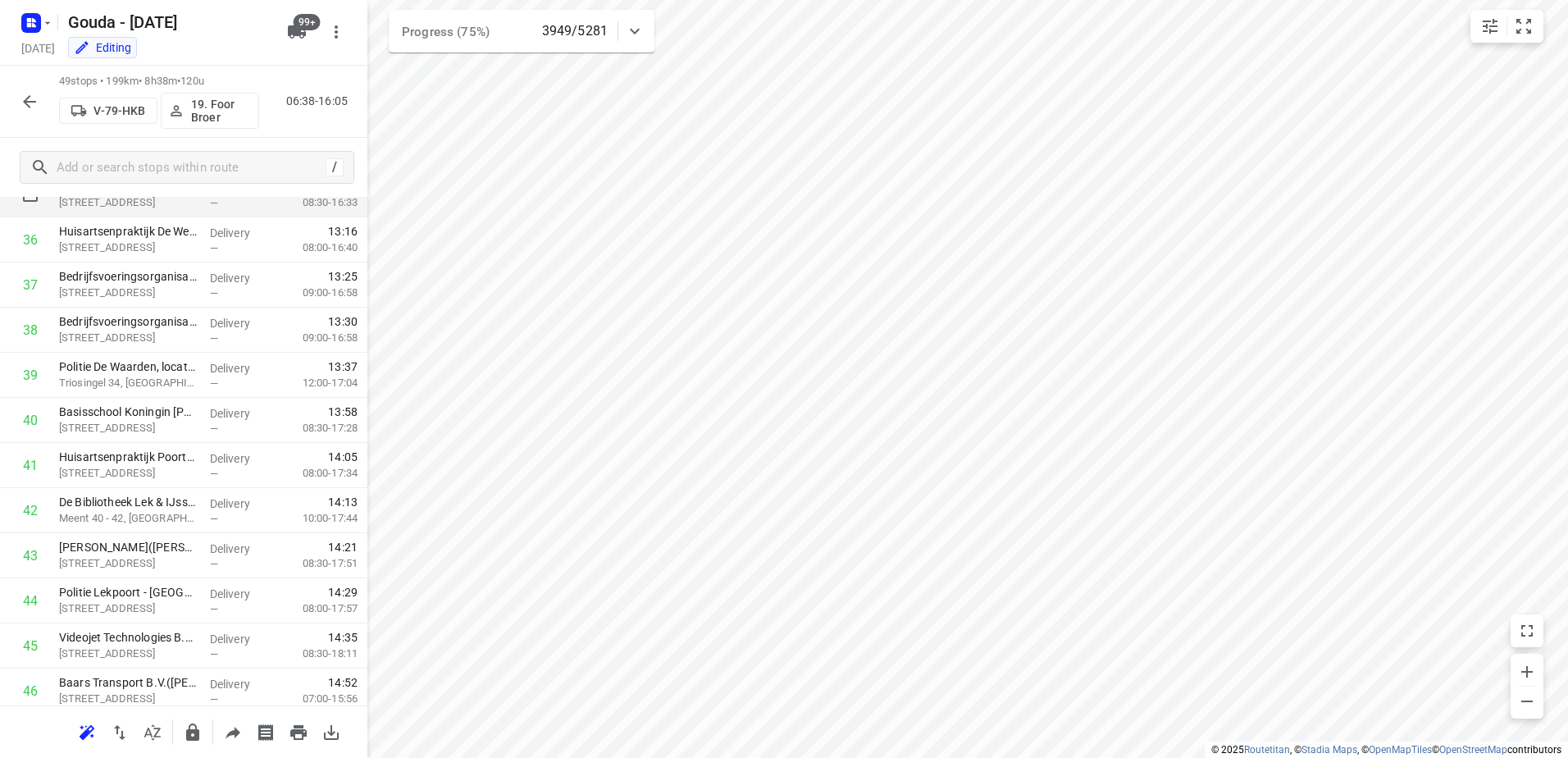
scroll to position [1559, 0]
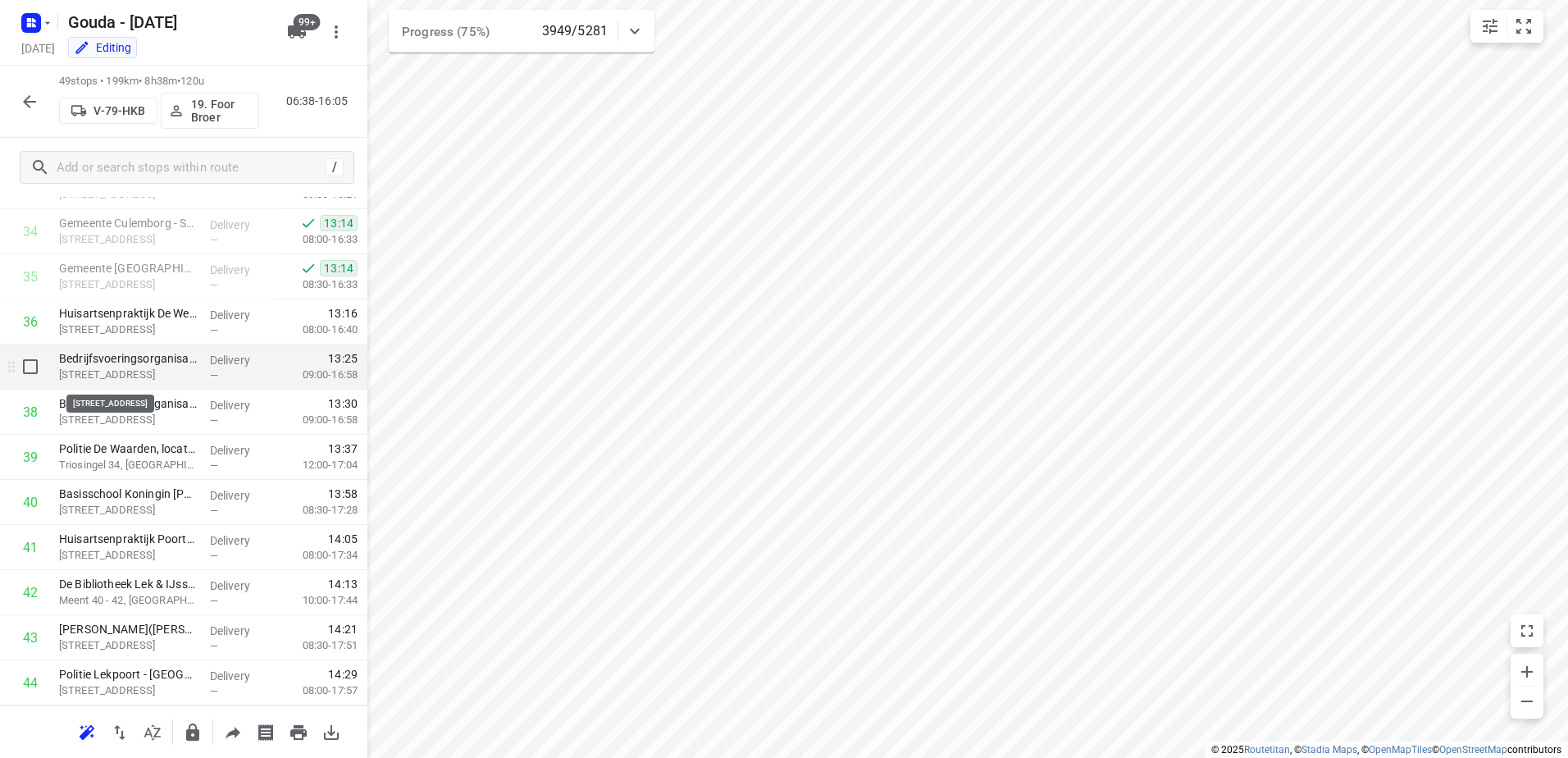
click at [184, 368] on p "[STREET_ADDRESS]" at bounding box center [128, 375] width 138 height 16
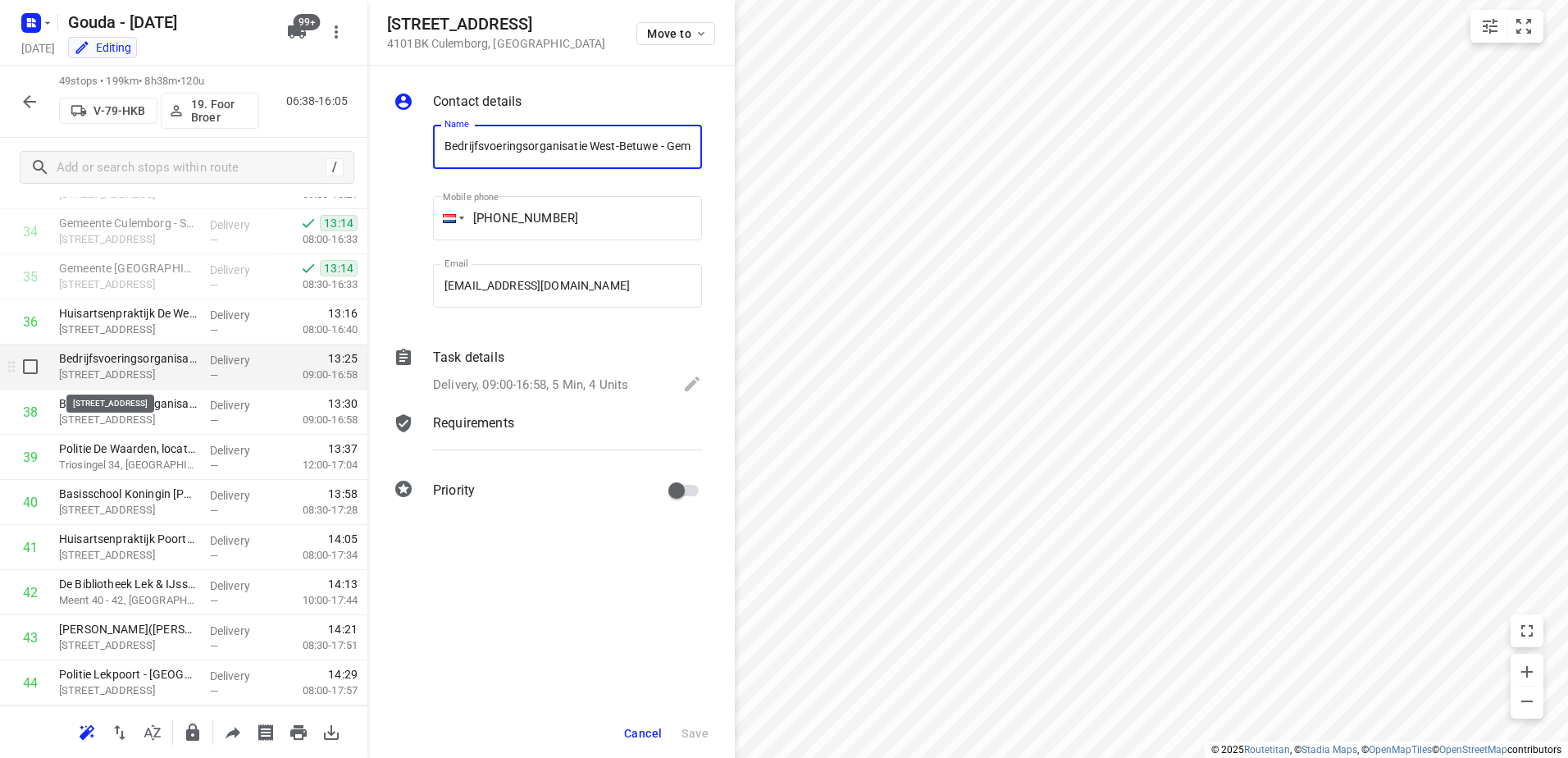
scroll to position [0, 140]
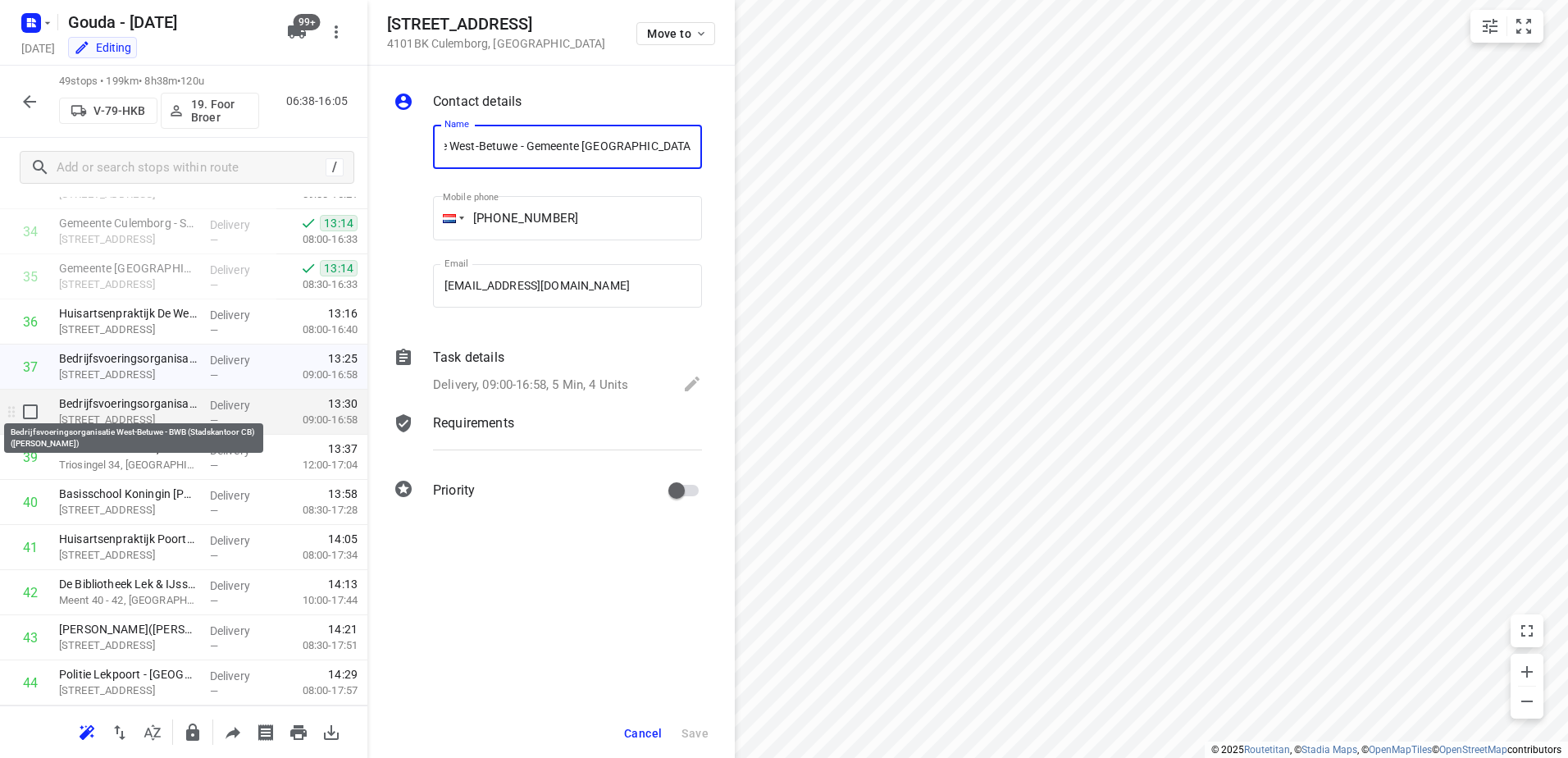
click at [187, 407] on p "Bedrijfsvoeringsorganisatie West-Betuwe - BWB (Stadskantoor CB)([PERSON_NAME])" at bounding box center [128, 403] width 138 height 16
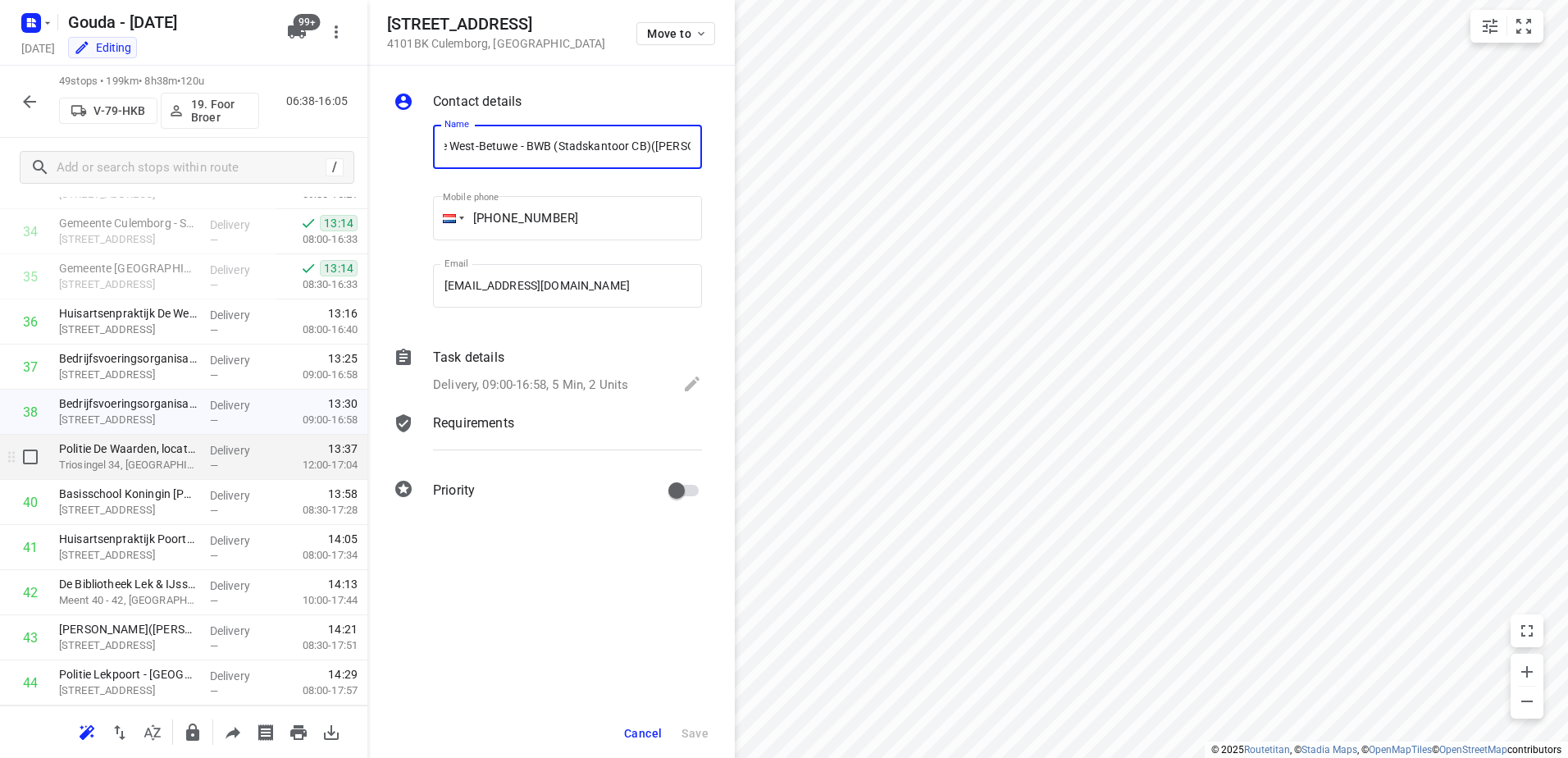
click at [188, 462] on p "Triosingel 34, [GEOGRAPHIC_DATA]" at bounding box center [128, 465] width 138 height 16
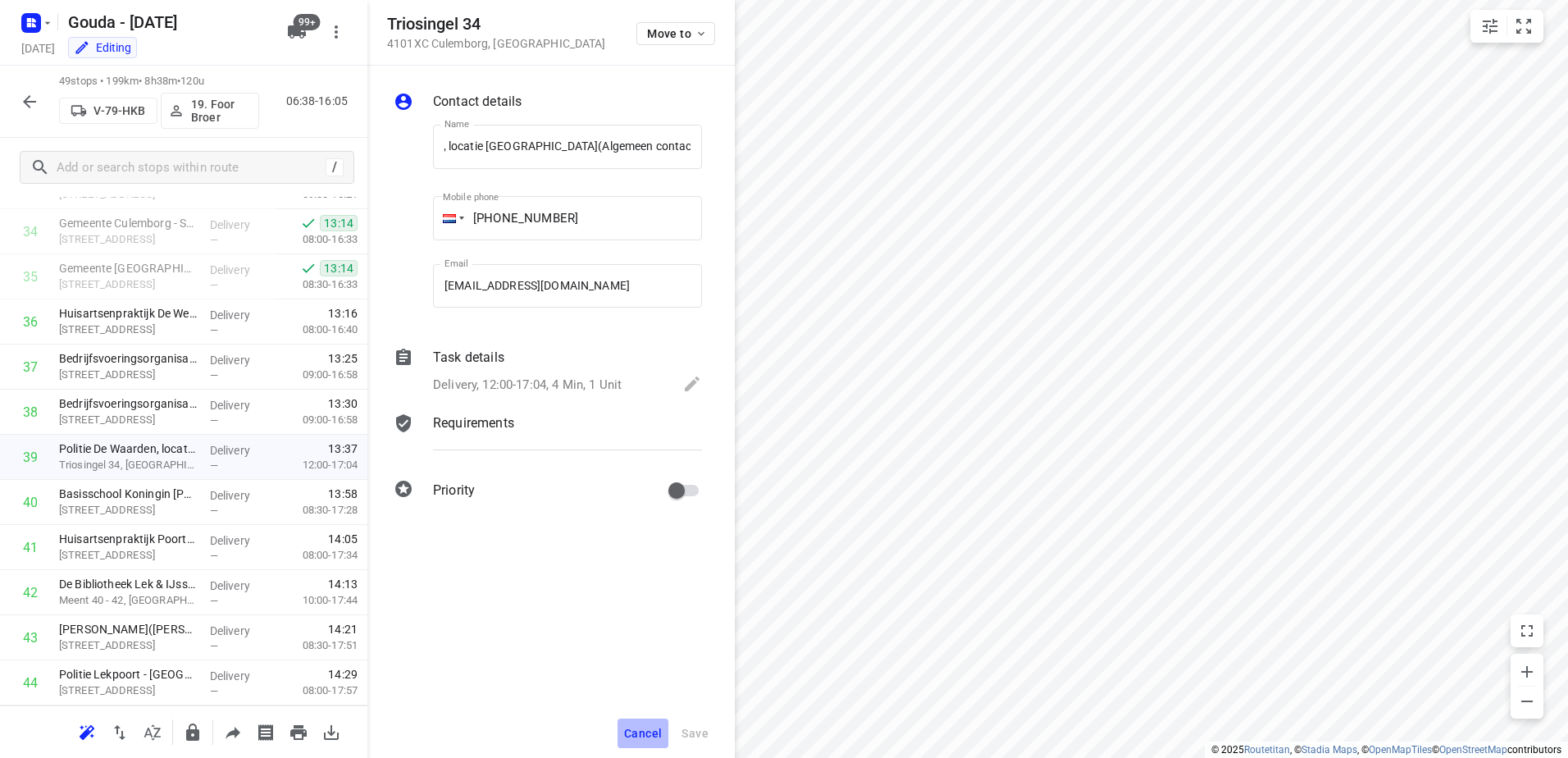
click at [641, 732] on span "Cancel" at bounding box center [643, 733] width 38 height 13
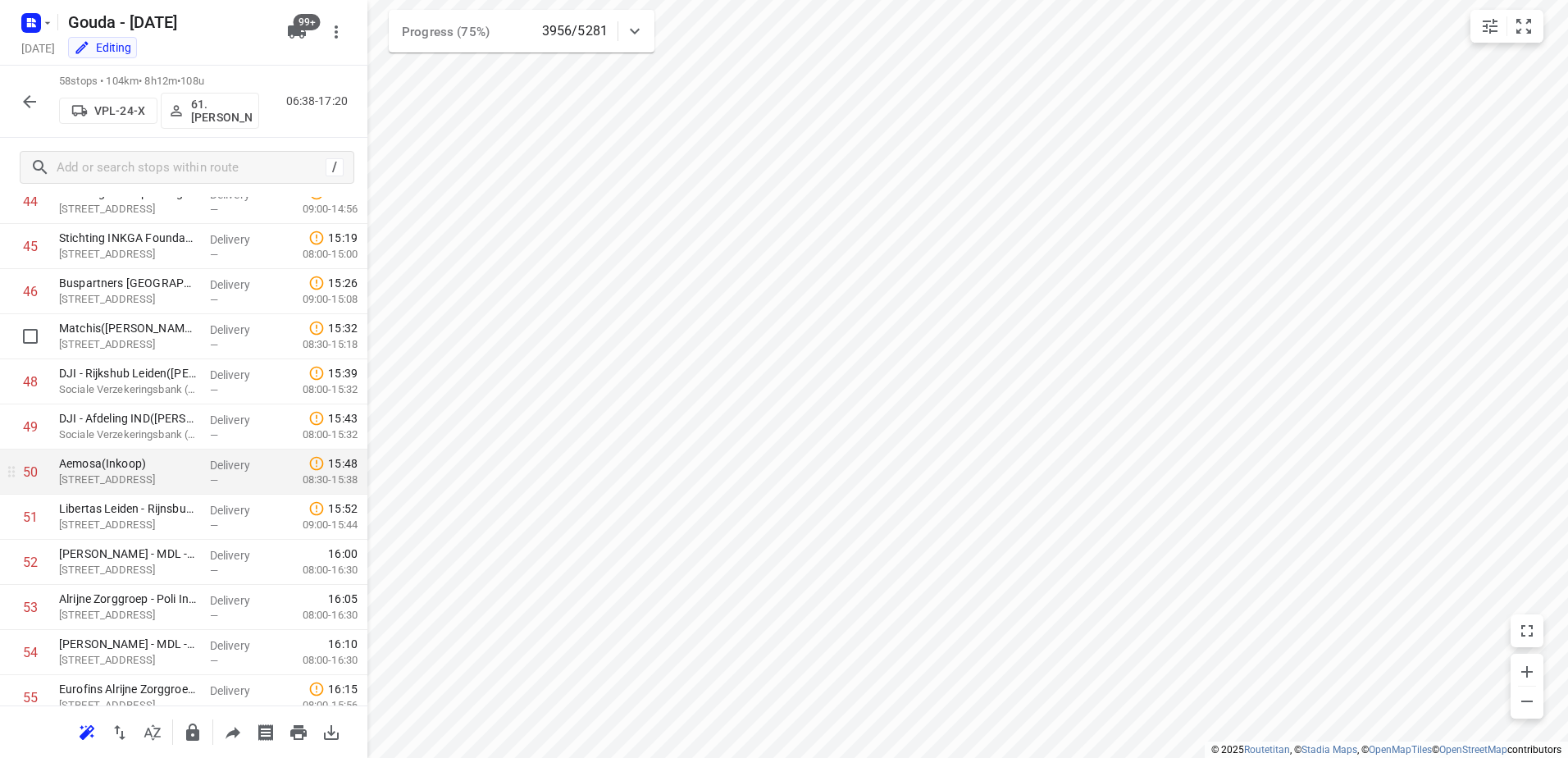
scroll to position [1990, 0]
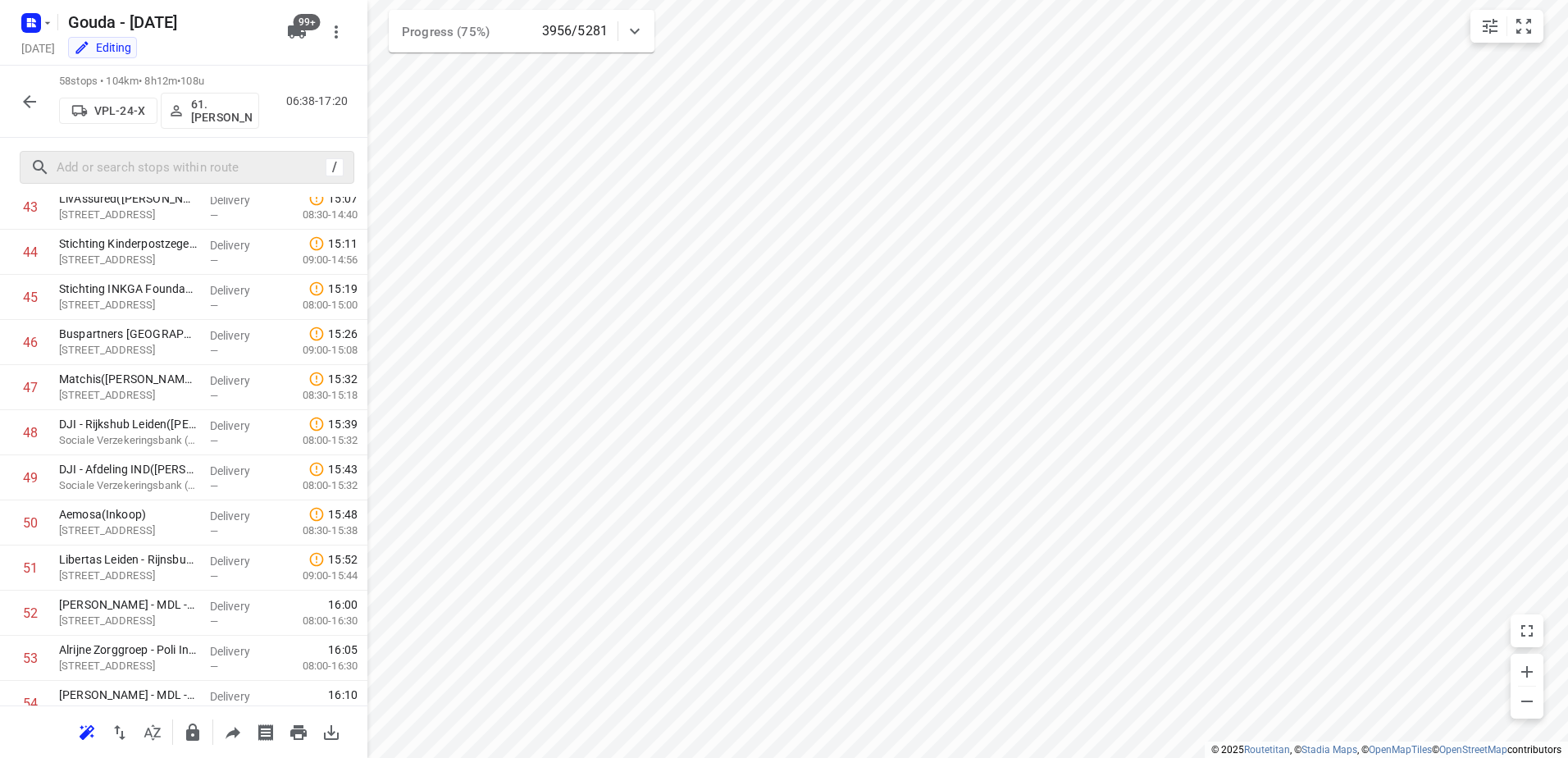
click at [170, 152] on div "/" at bounding box center [187, 167] width 335 height 33
click at [171, 171] on input "text" at bounding box center [189, 168] width 263 height 26
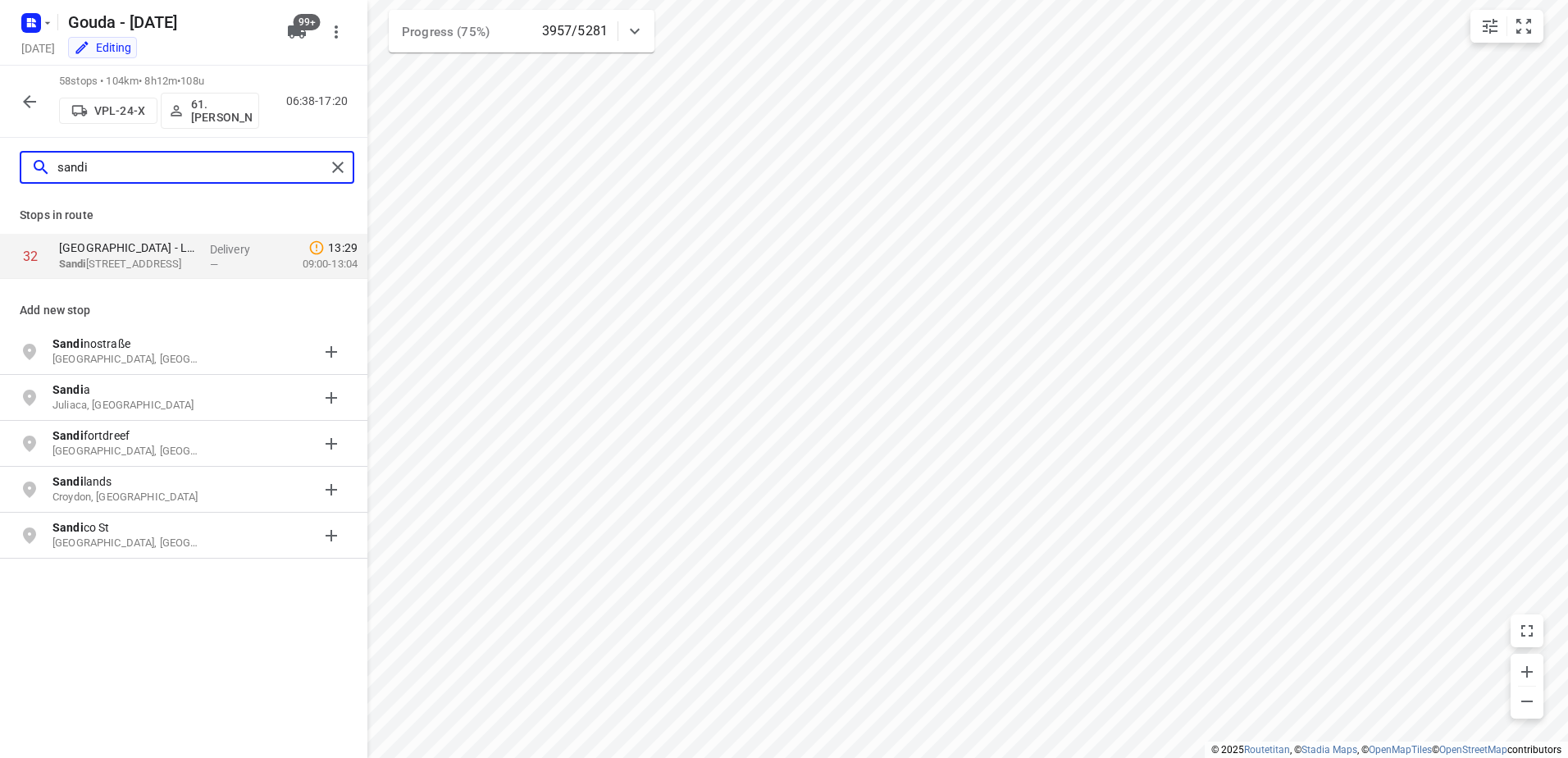
type input "sandi"
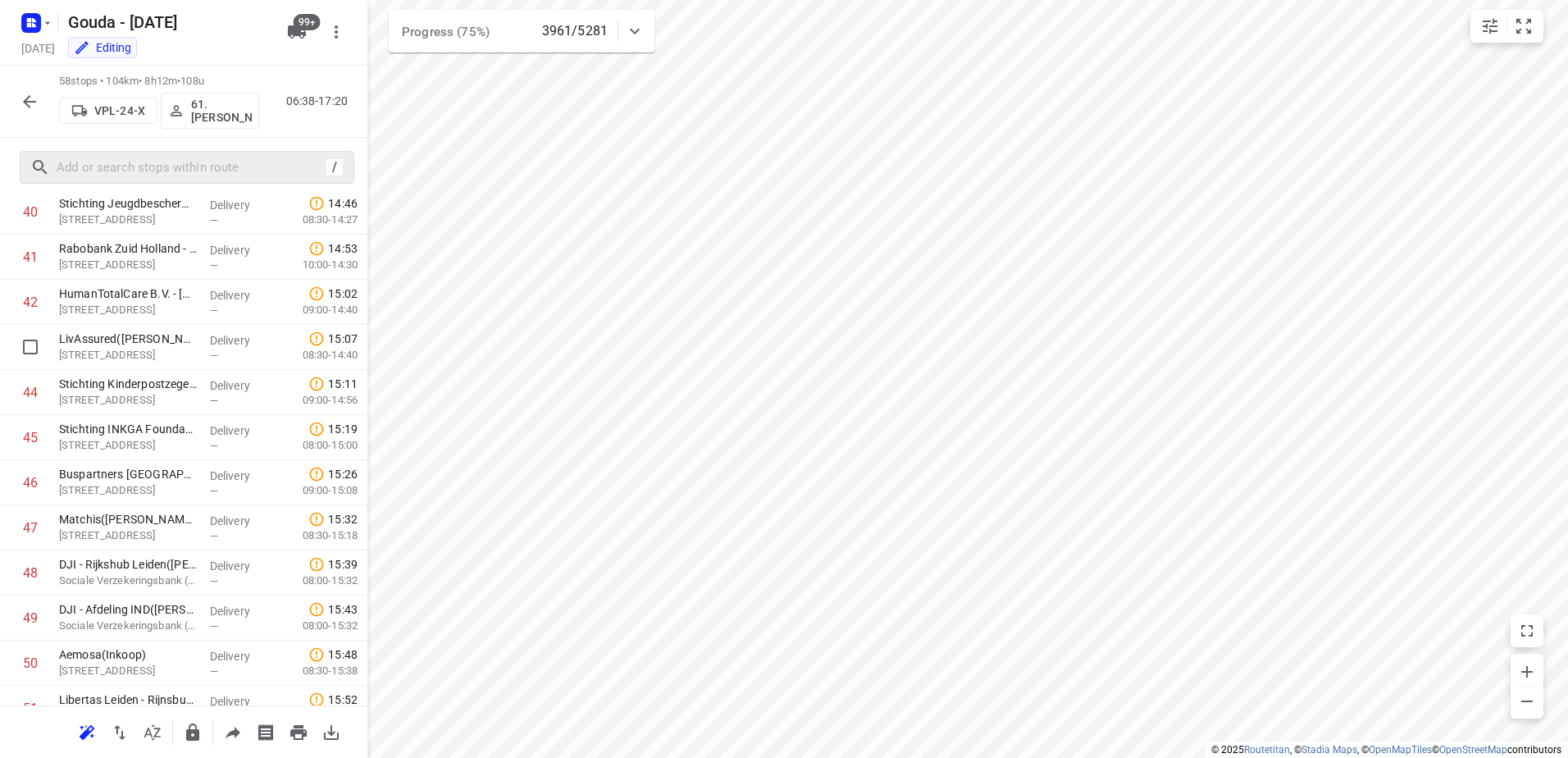
scroll to position [1825, 0]
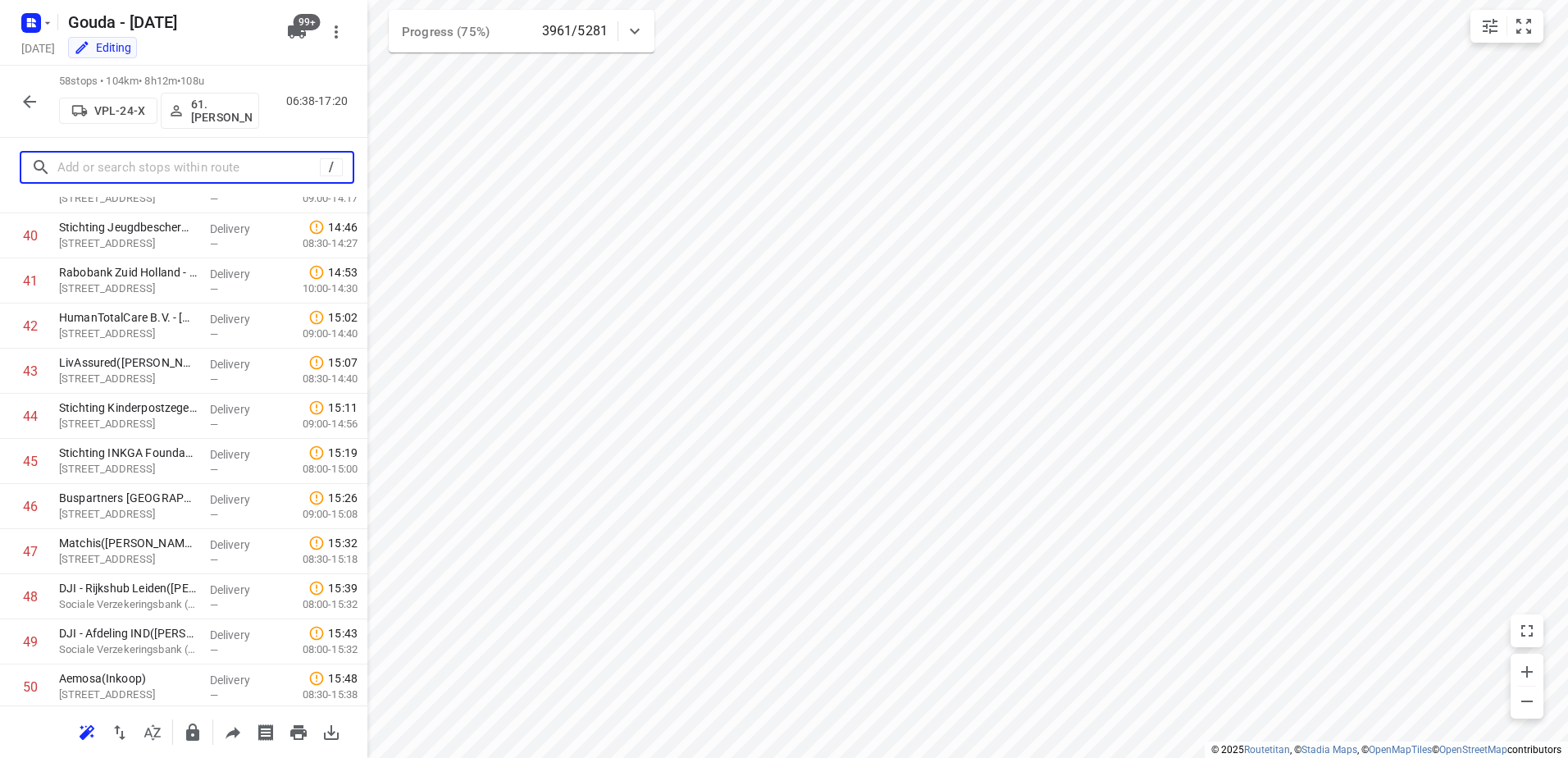
click at [190, 170] on input "text" at bounding box center [189, 168] width 263 height 26
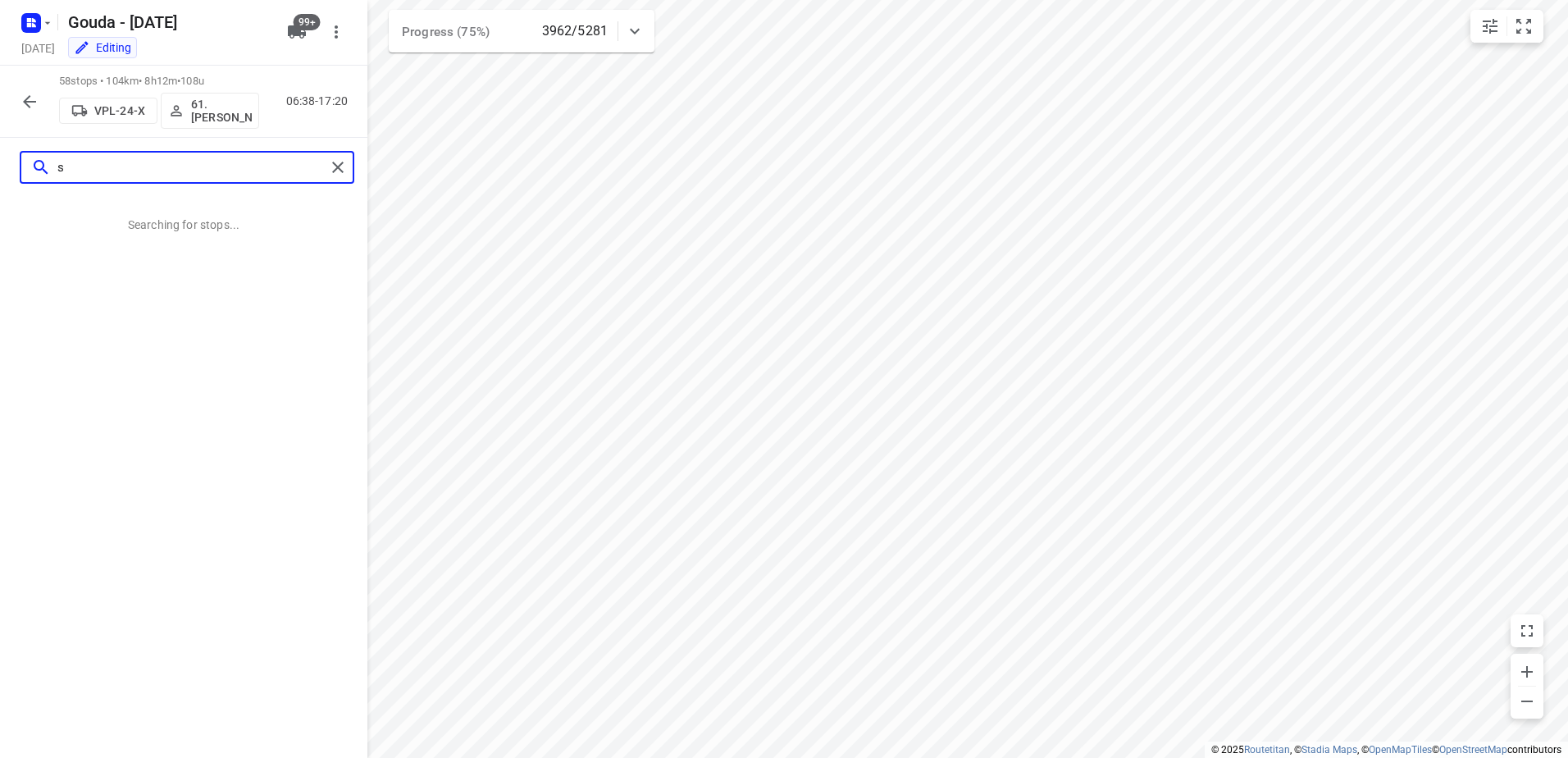
scroll to position [0, 0]
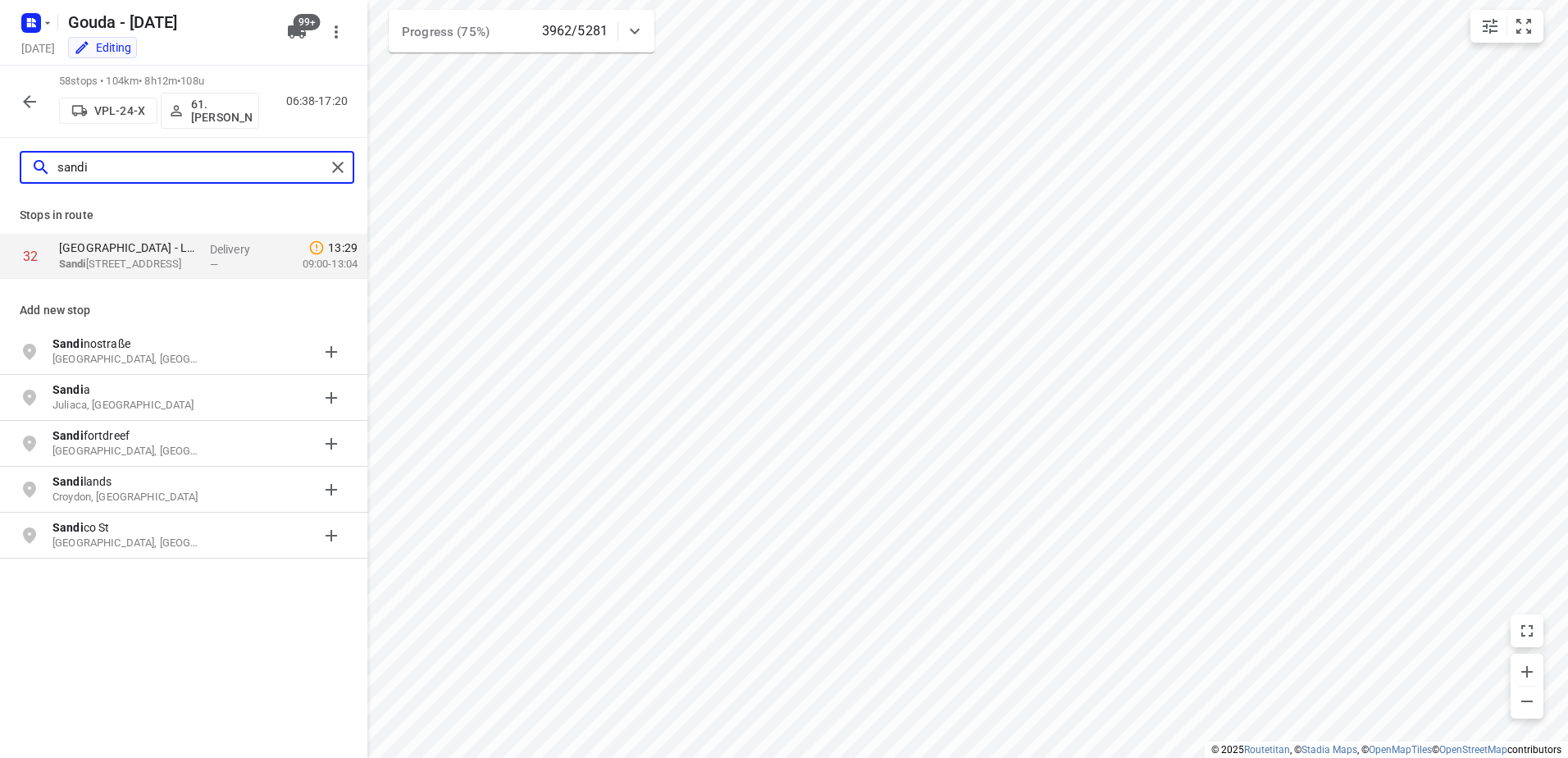
type input "sandi"
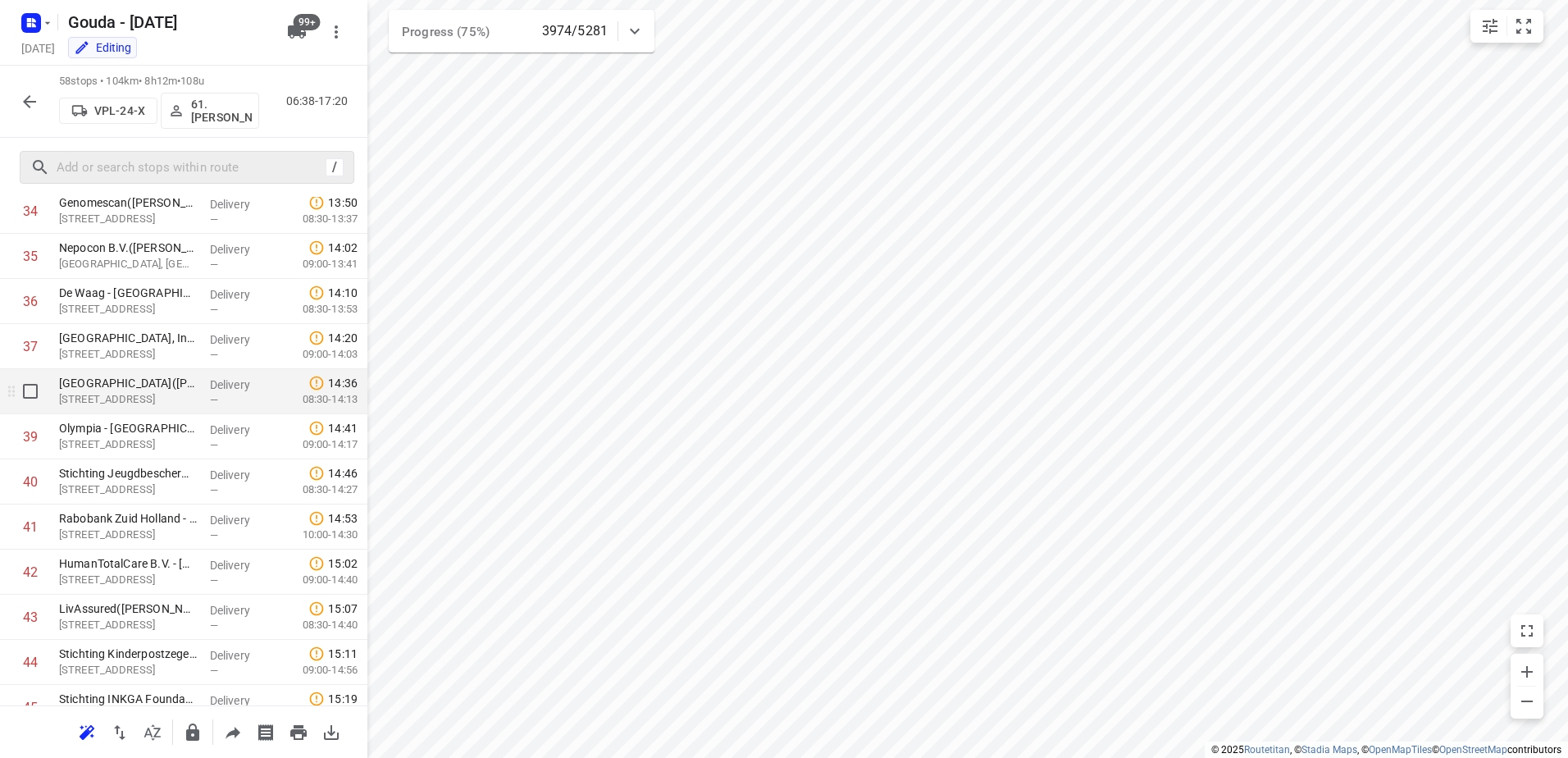
scroll to position [1252, 0]
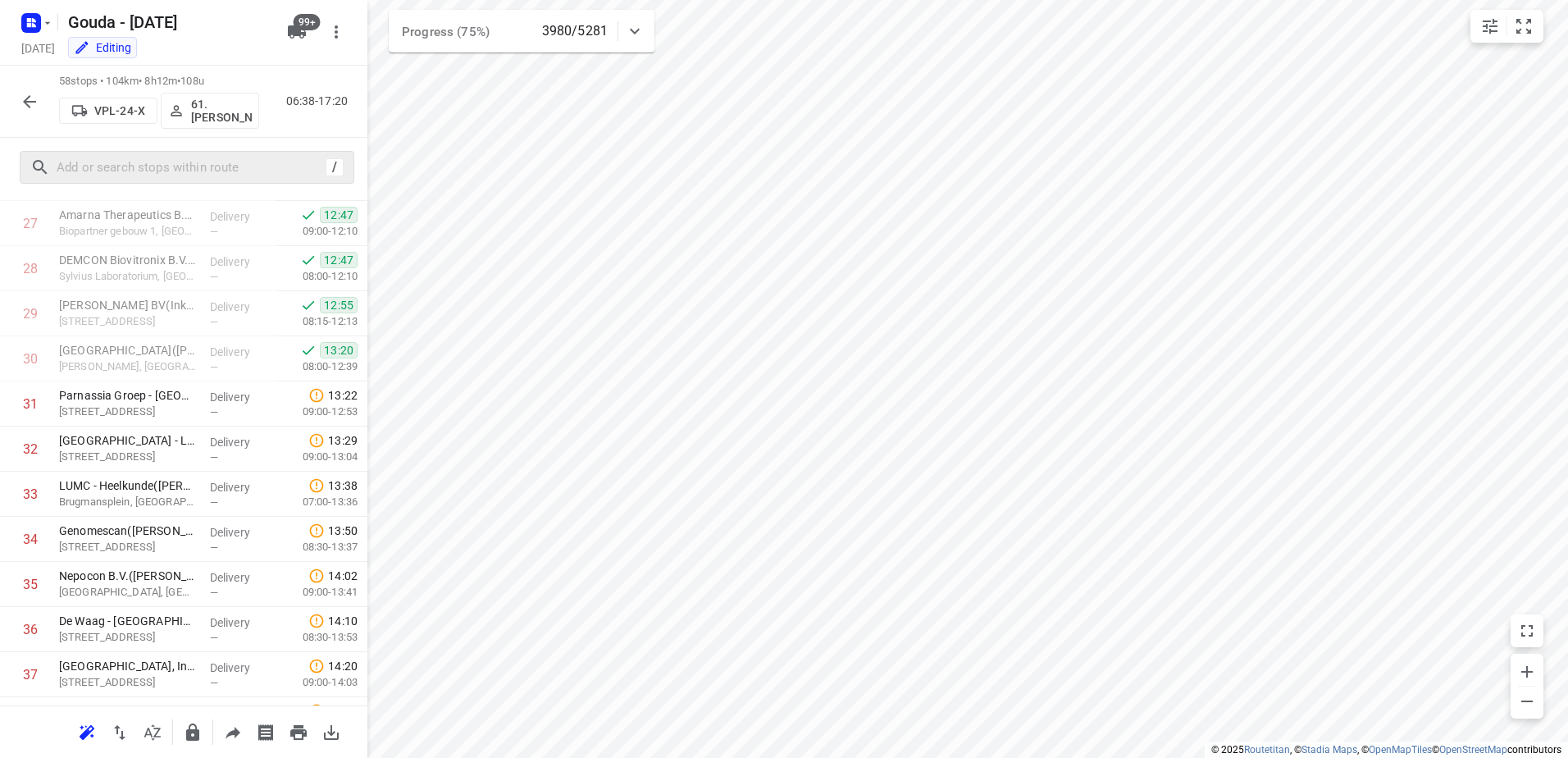
click at [32, 106] on icon "button" at bounding box center [29, 102] width 20 height 20
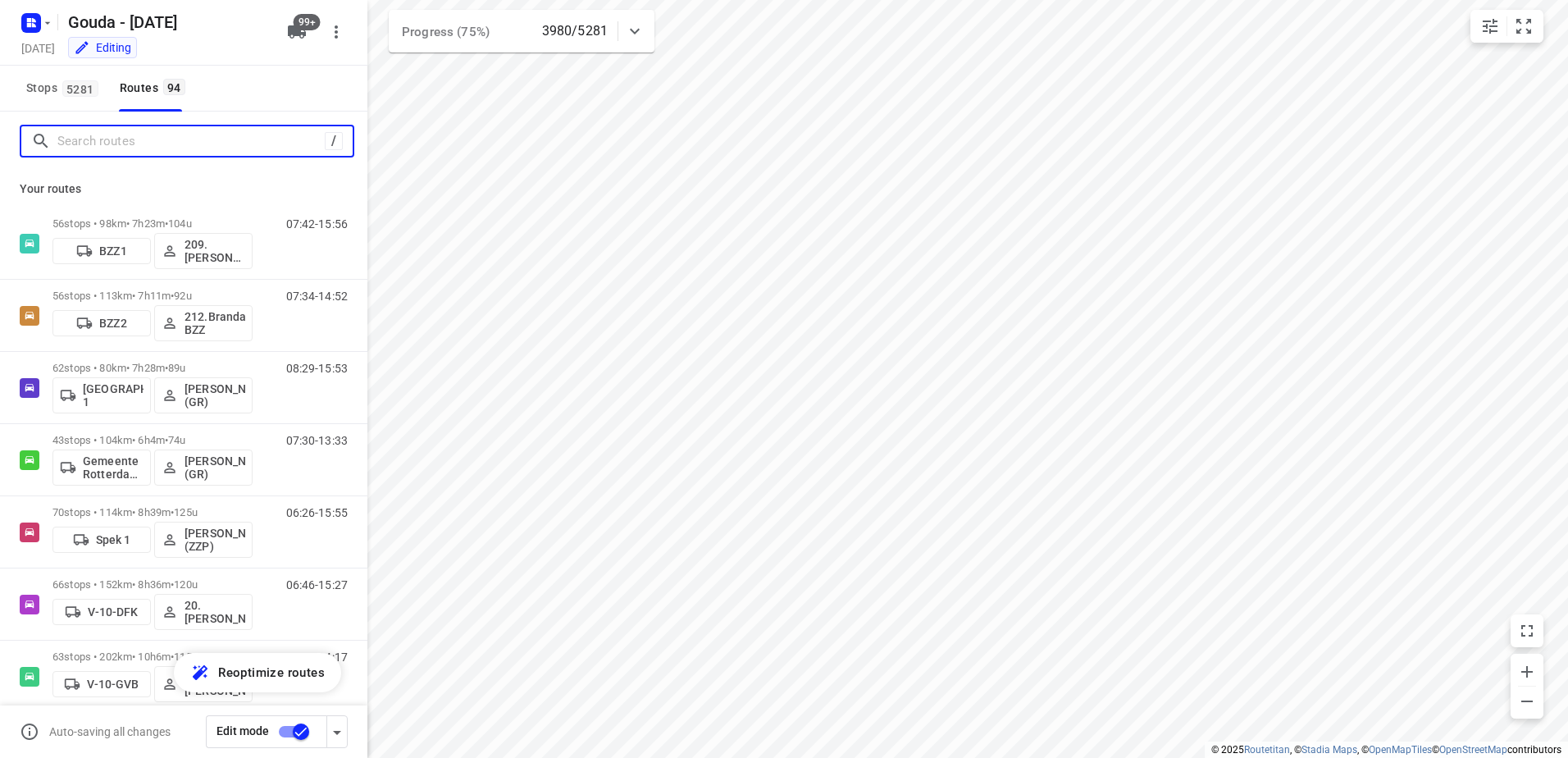
click at [152, 149] on input "Search routes" at bounding box center [191, 142] width 268 height 26
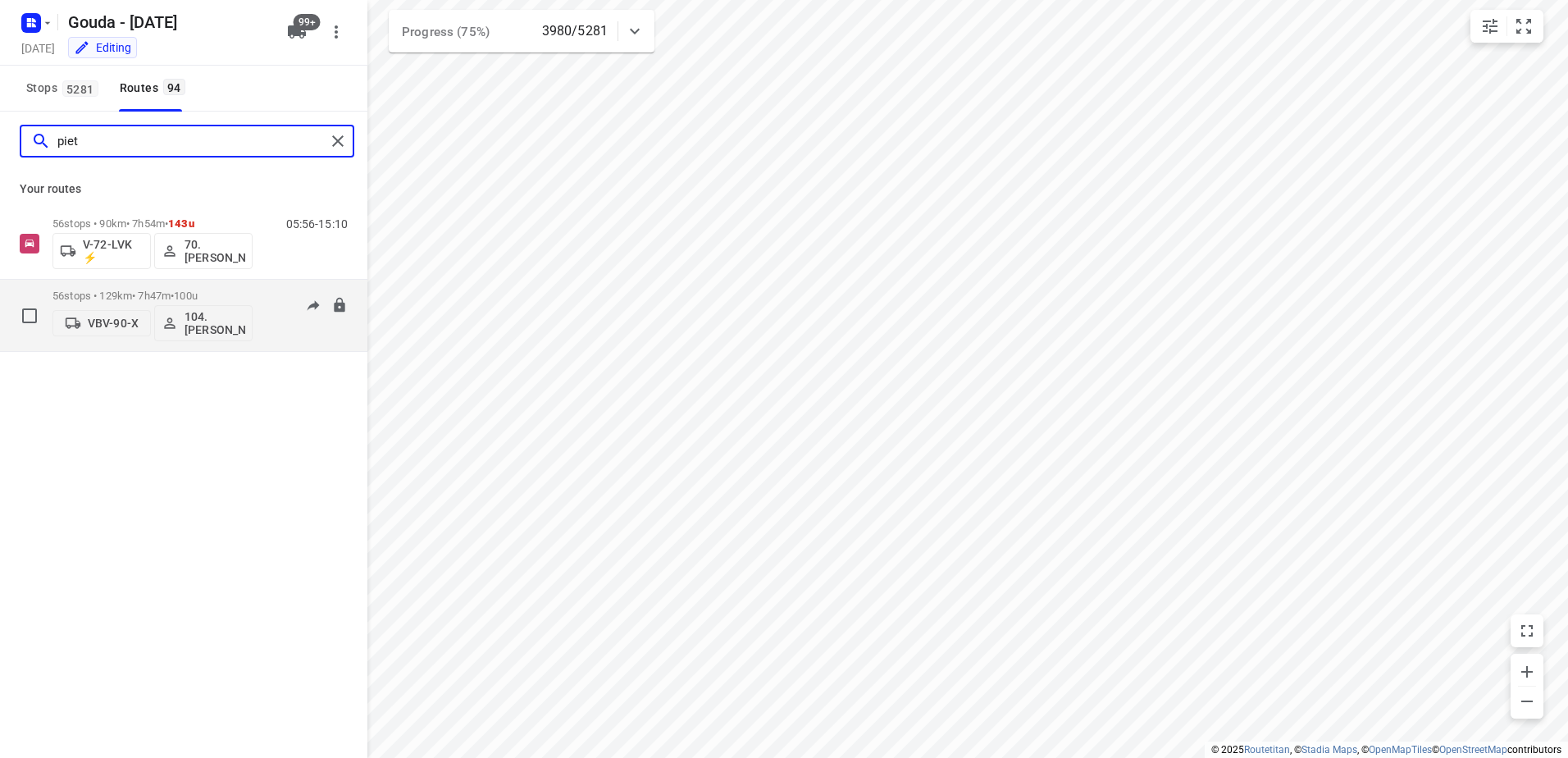
type input "piet"
click at [118, 294] on p "56 stops • 129km • 7h47m • 100u" at bounding box center [152, 295] width 200 height 12
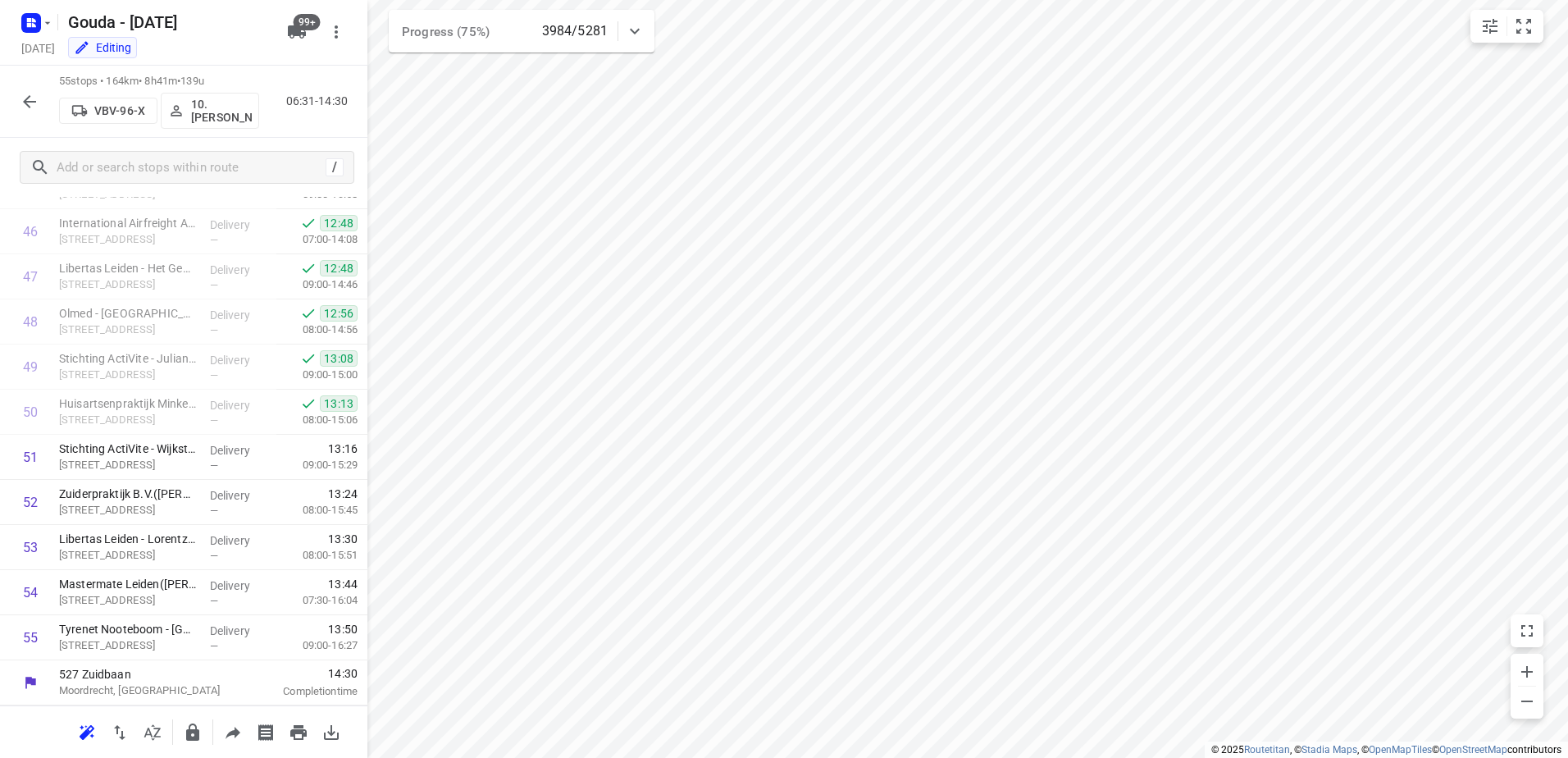
scroll to position [2100, 0]
click at [5, 95] on div "55 stops • 164km • 8h41m • 139u VBV-96-X 10. Rene Steenbergen 06:31-14:30" at bounding box center [183, 102] width 368 height 72
click at [46, 102] on div "55 stops • 164km • 8h41m • 139u VBV-96-X 10. Rene Steenbergen 06:31-14:30" at bounding box center [183, 102] width 368 height 72
click at [34, 108] on icon "button" at bounding box center [29, 102] width 20 height 20
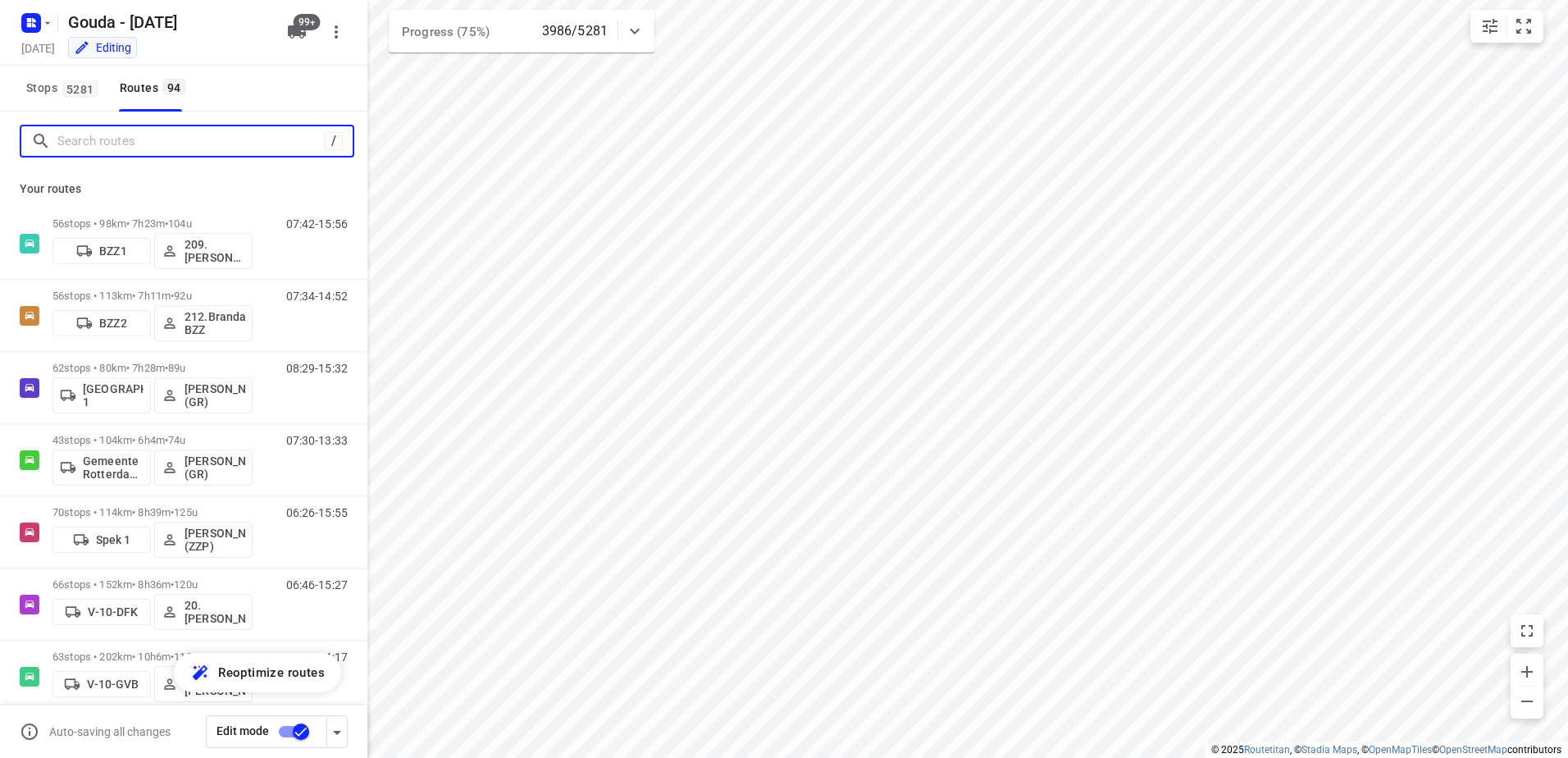
click at [145, 146] on input "Search routes" at bounding box center [191, 142] width 268 height 26
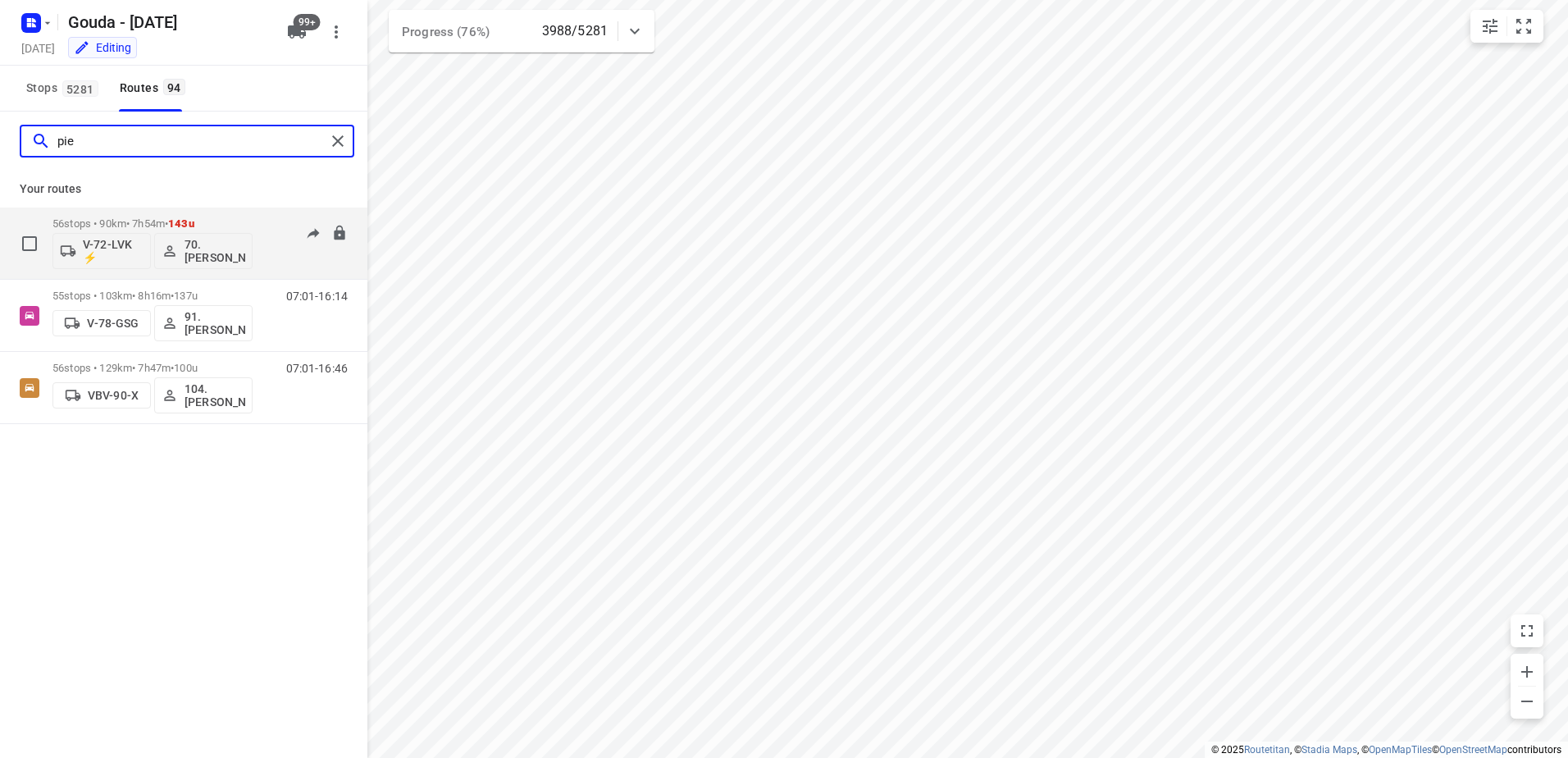
type input "pie"
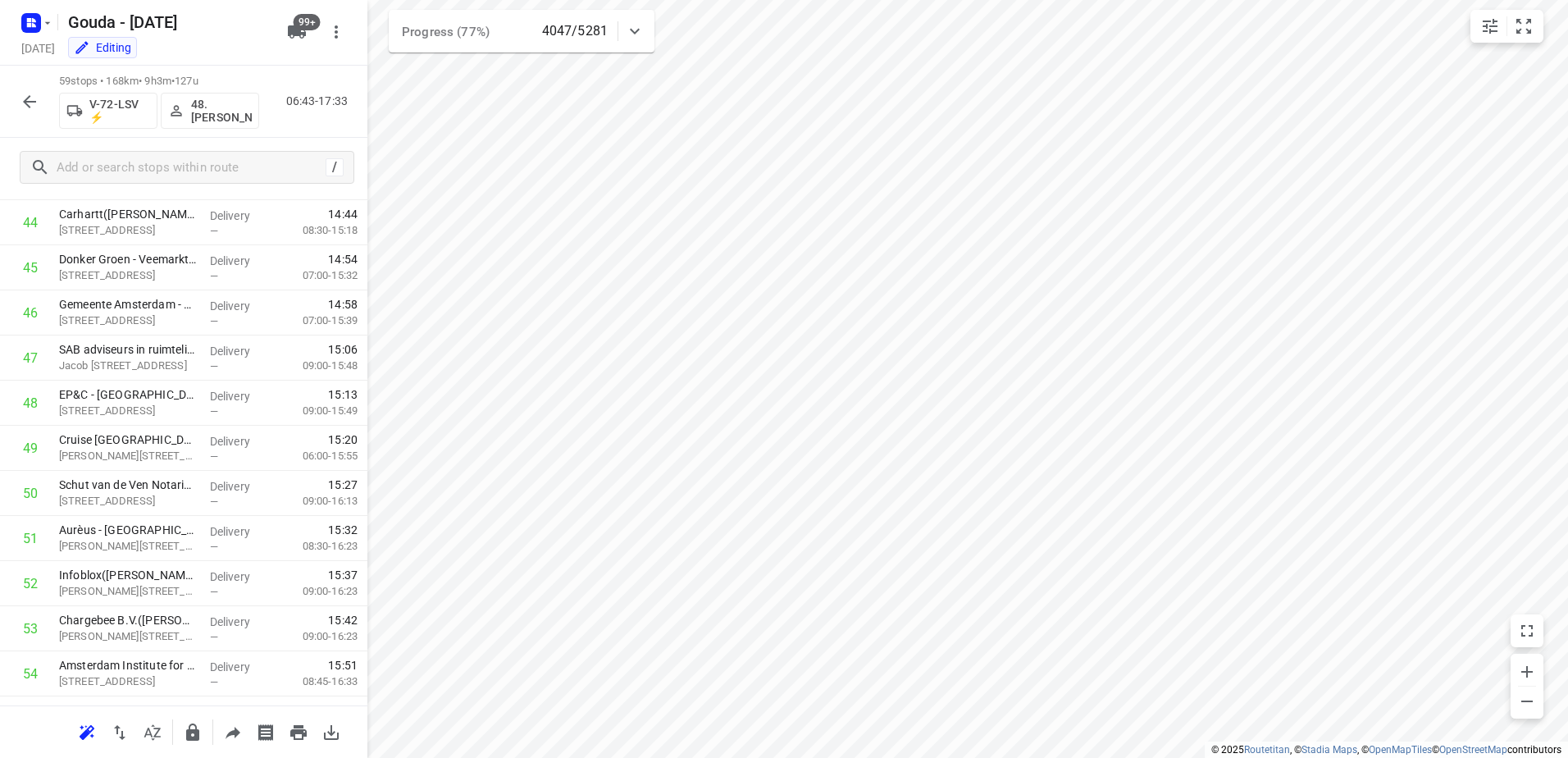
scroll to position [1871, 0]
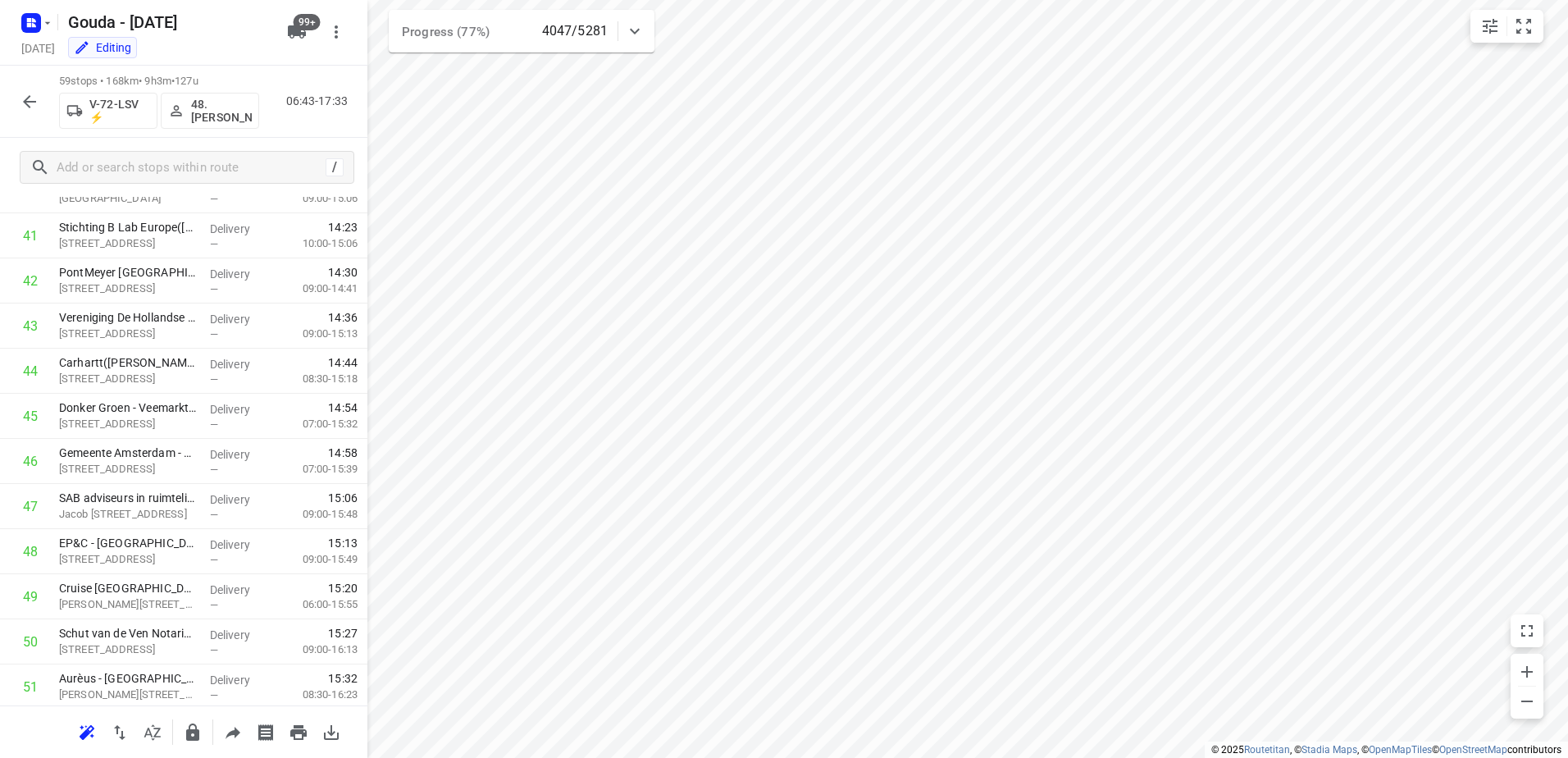
click at [26, 95] on icon "button" at bounding box center [29, 102] width 20 height 20
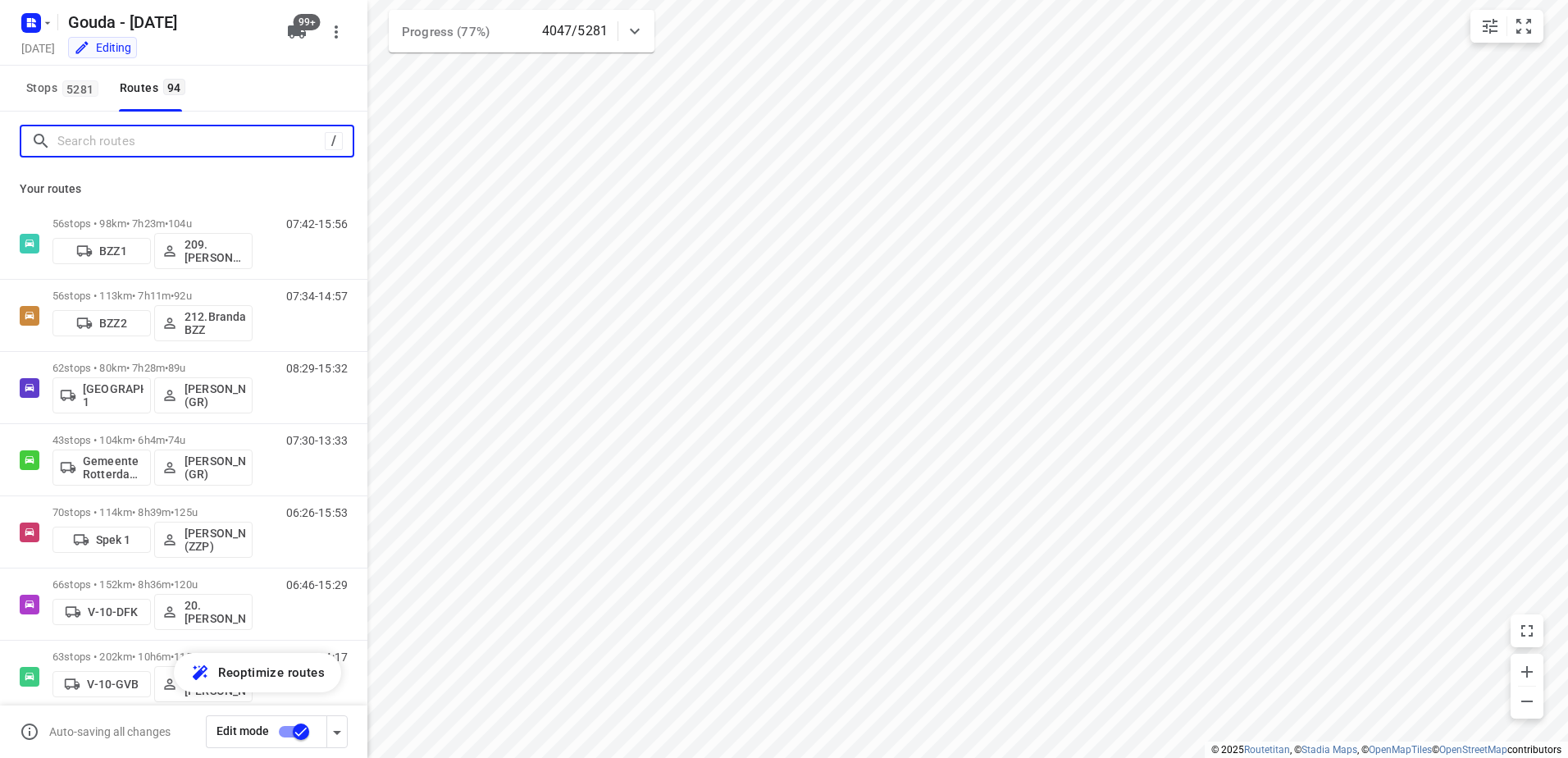
click at [177, 150] on input "Search routes" at bounding box center [191, 142] width 268 height 26
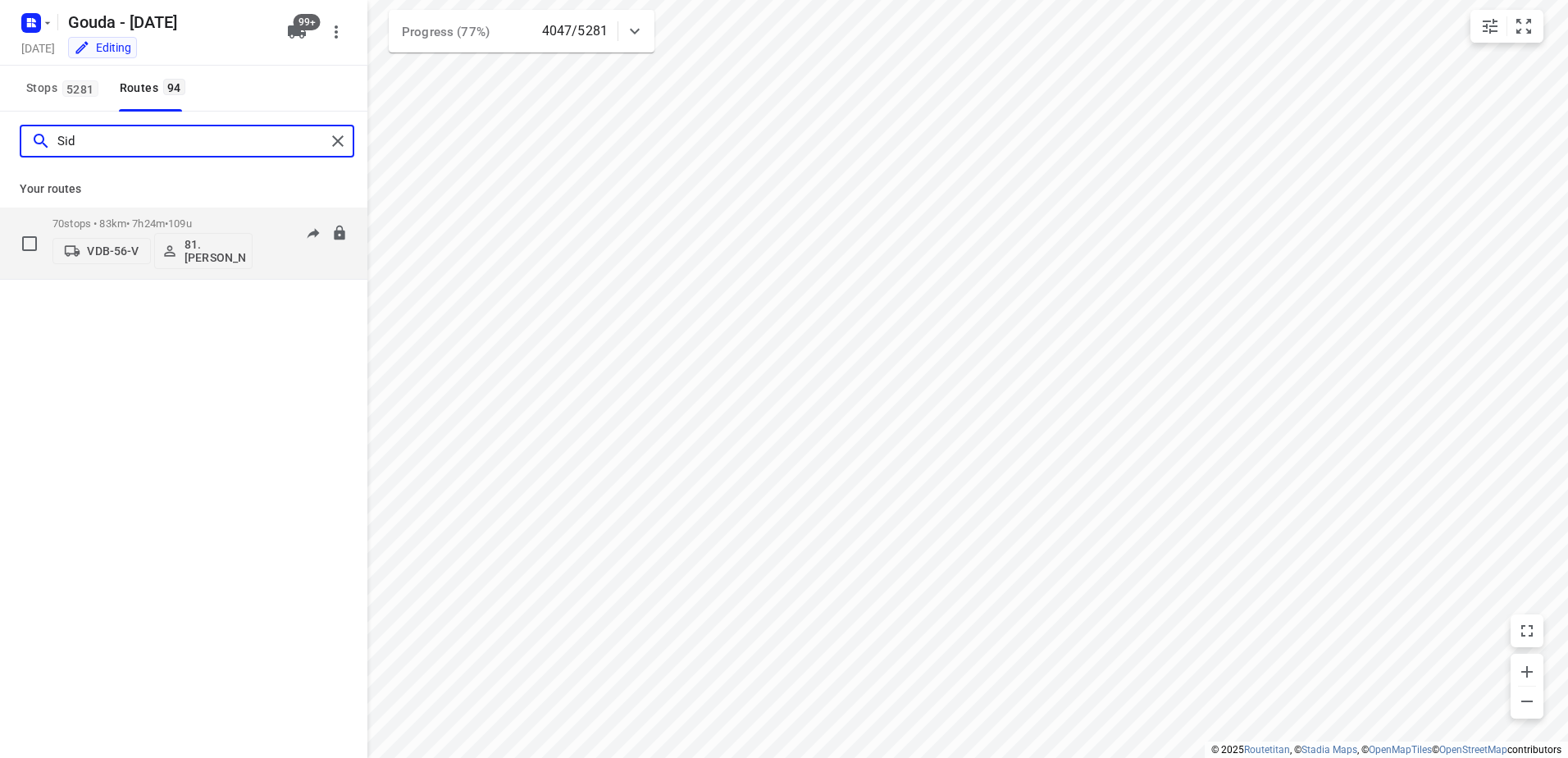
type input "Sid"
click at [185, 216] on div "70 stops • 83km • 7h24m • 109u VDB-56-V 81.Sidney Schoonderwoerd" at bounding box center [152, 243] width 200 height 68
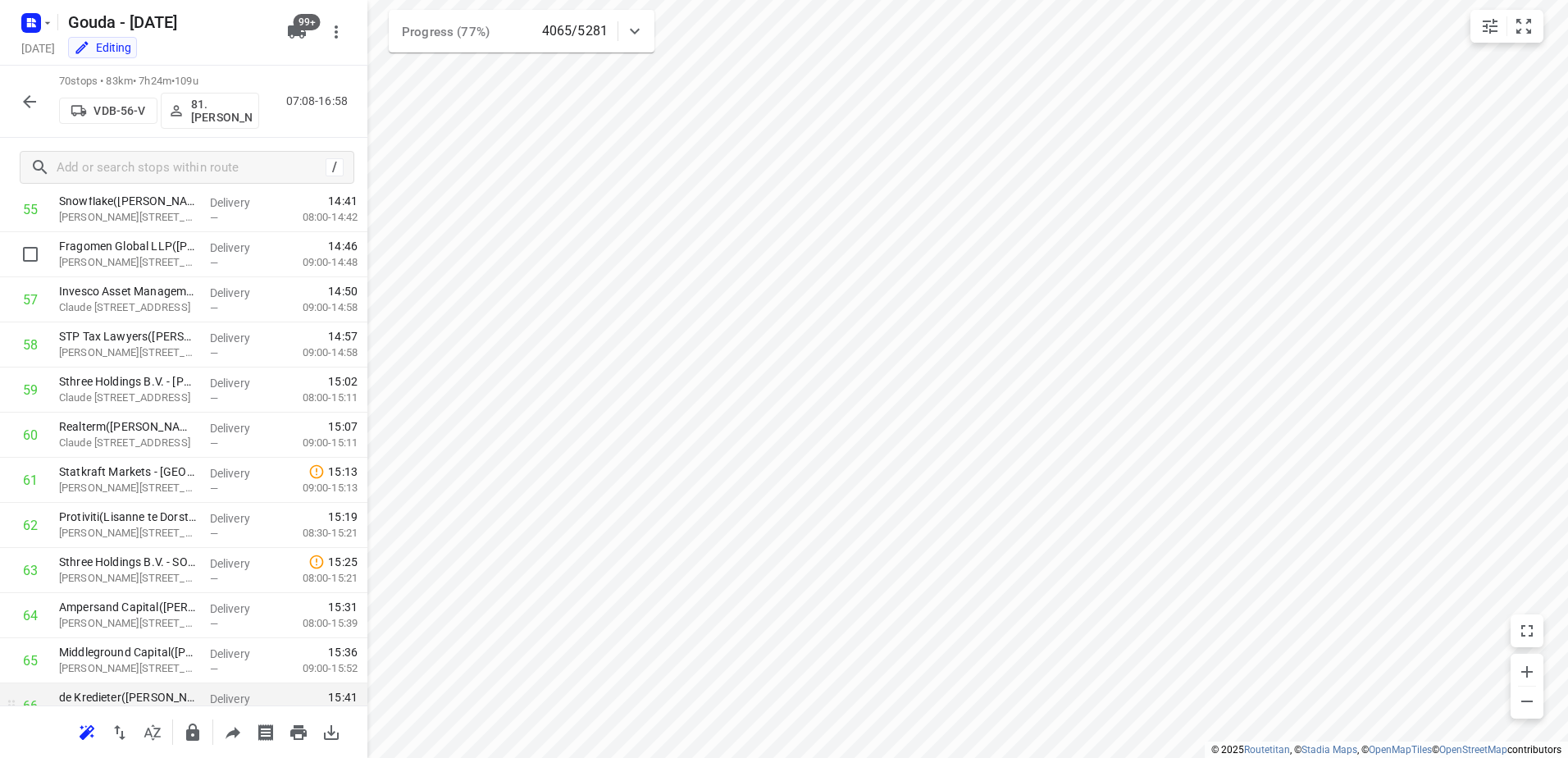
scroll to position [2777, 0]
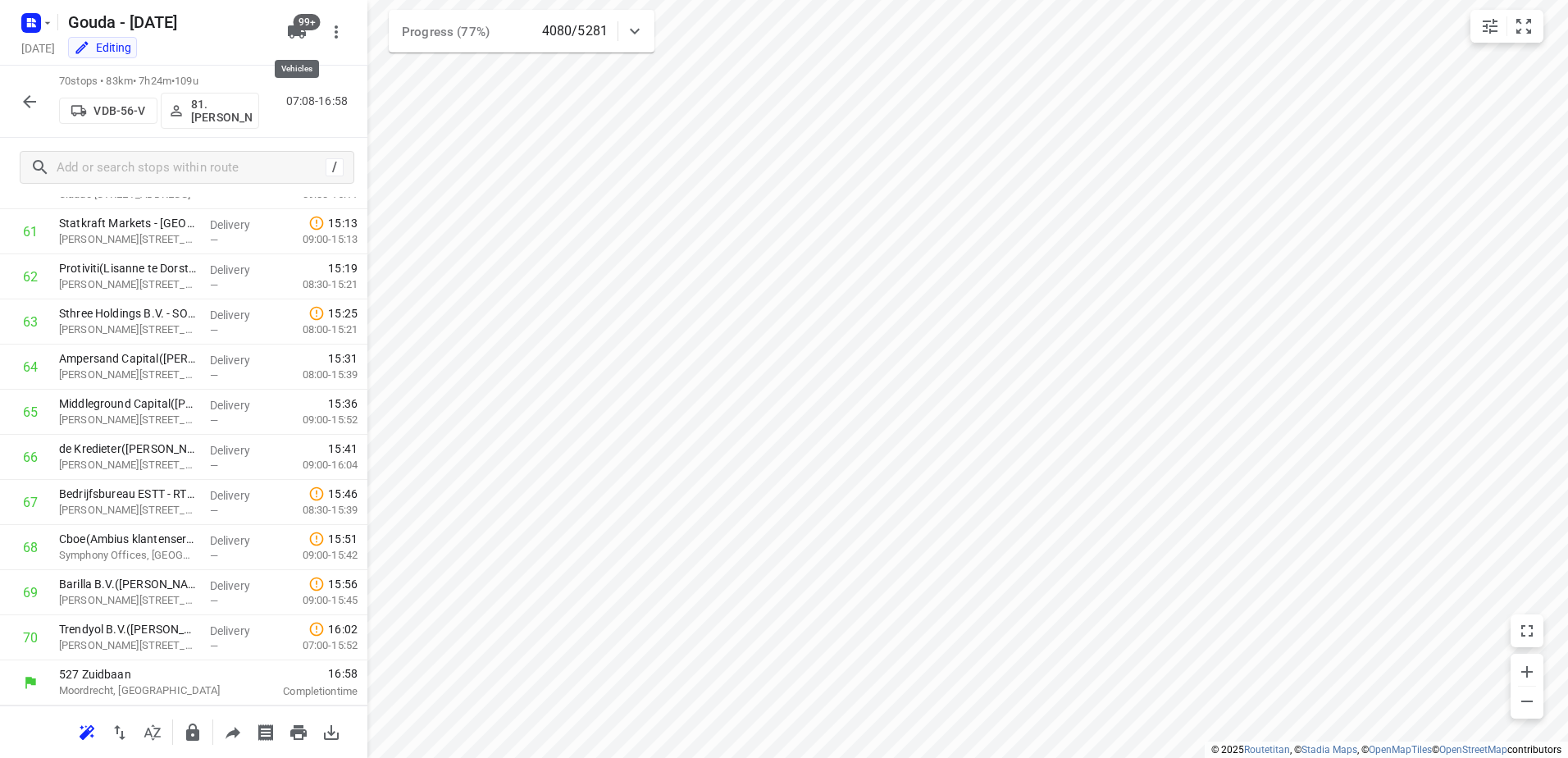
click at [306, 23] on span "99+" at bounding box center [307, 22] width 27 height 16
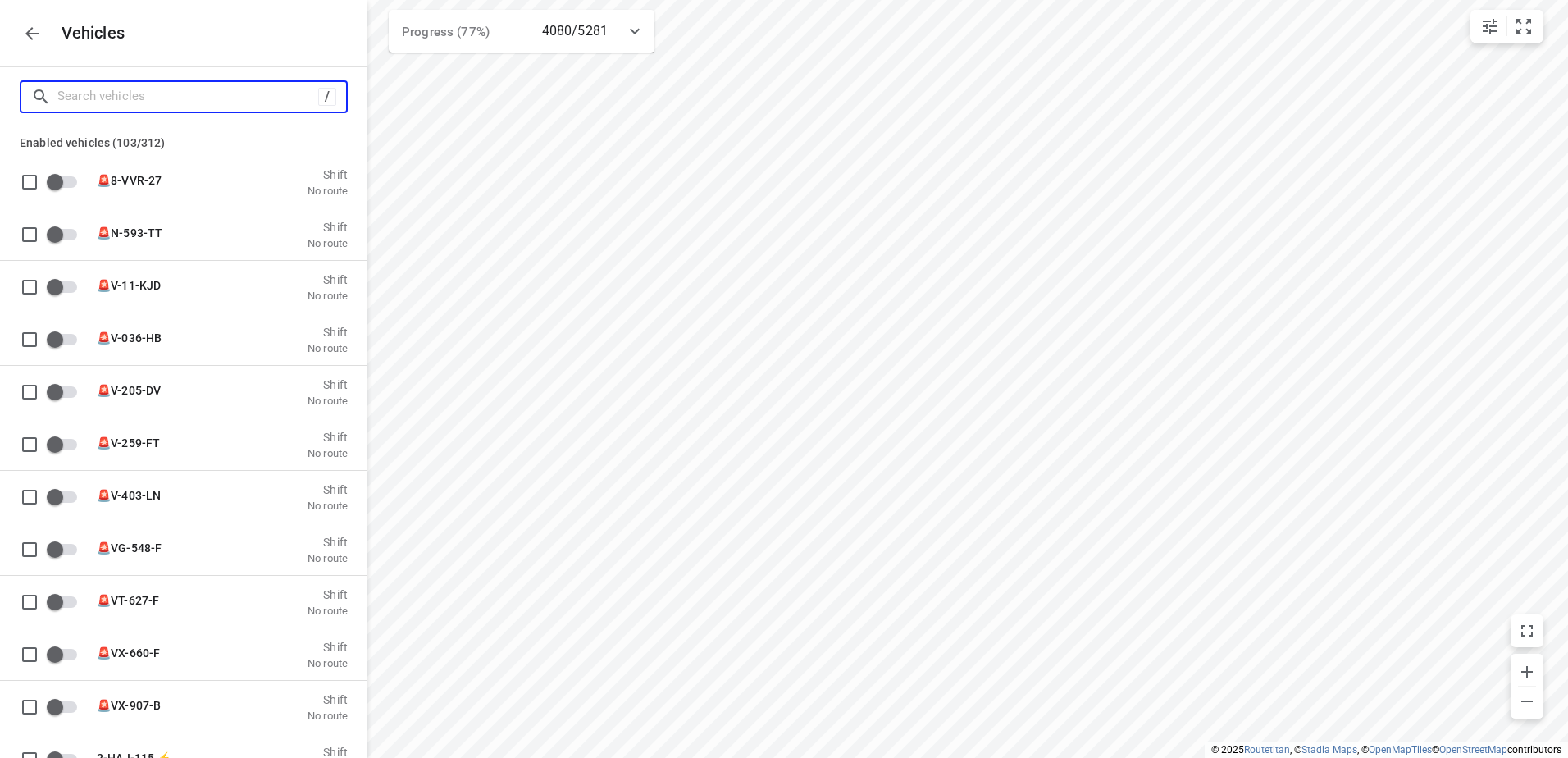
click at [226, 87] on input "Search vehicles" at bounding box center [188, 96] width 261 height 26
type input "A"
checkbox input "true"
type input "Am"
checkbox input "true"
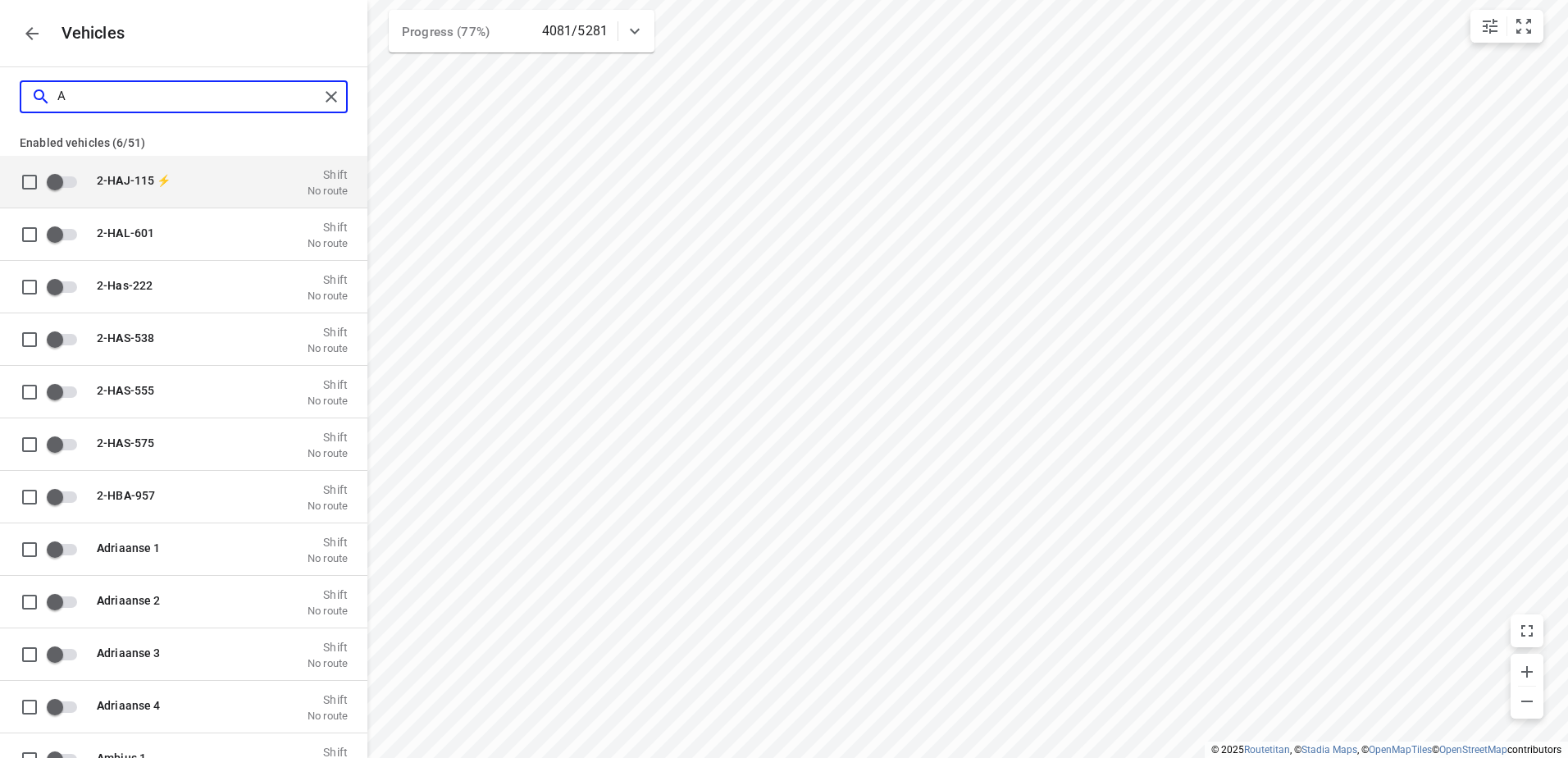
checkbox input "true"
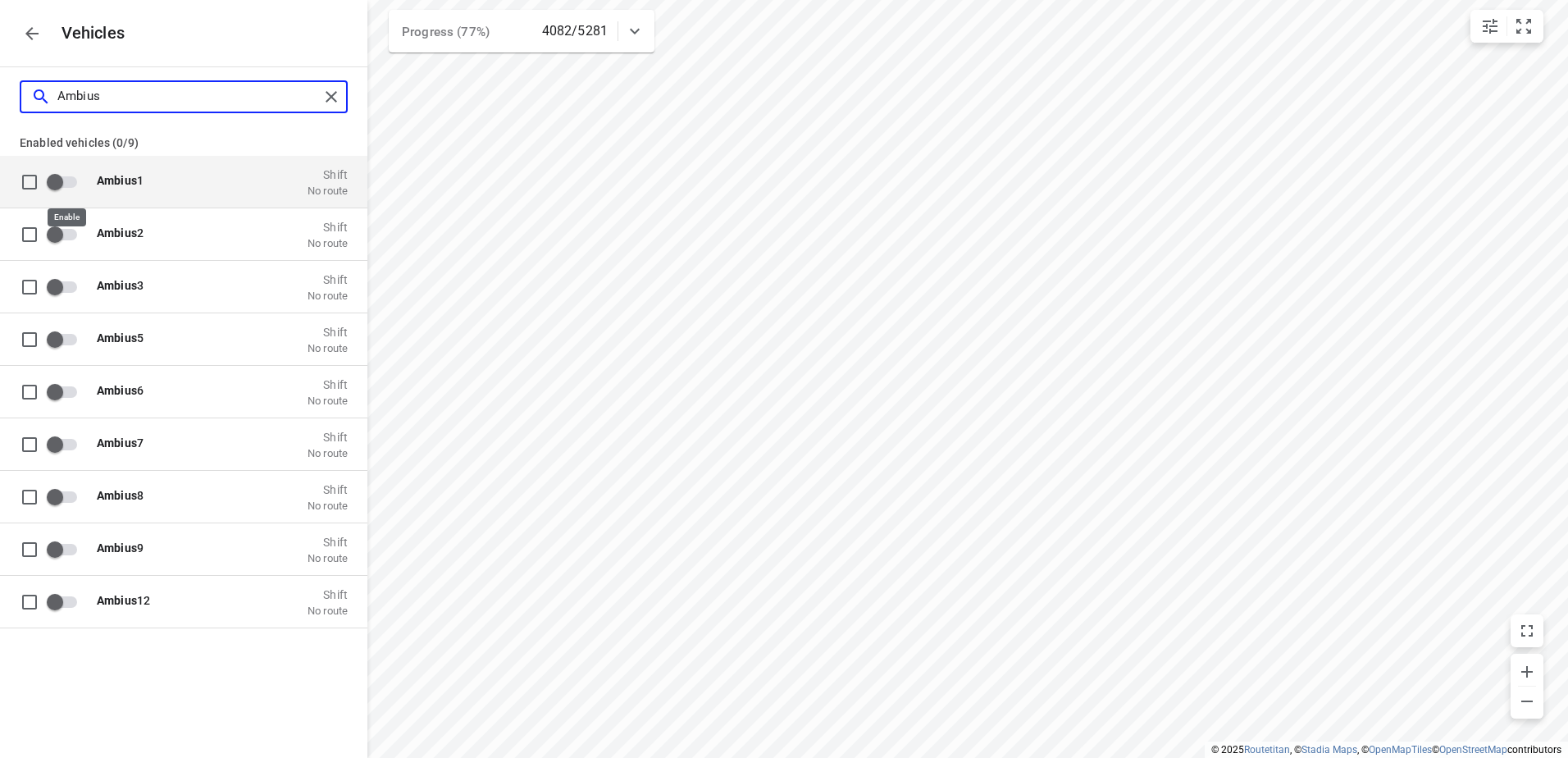
type input "Ambius"
click at [65, 184] on input "grid" at bounding box center [55, 181] width 94 height 31
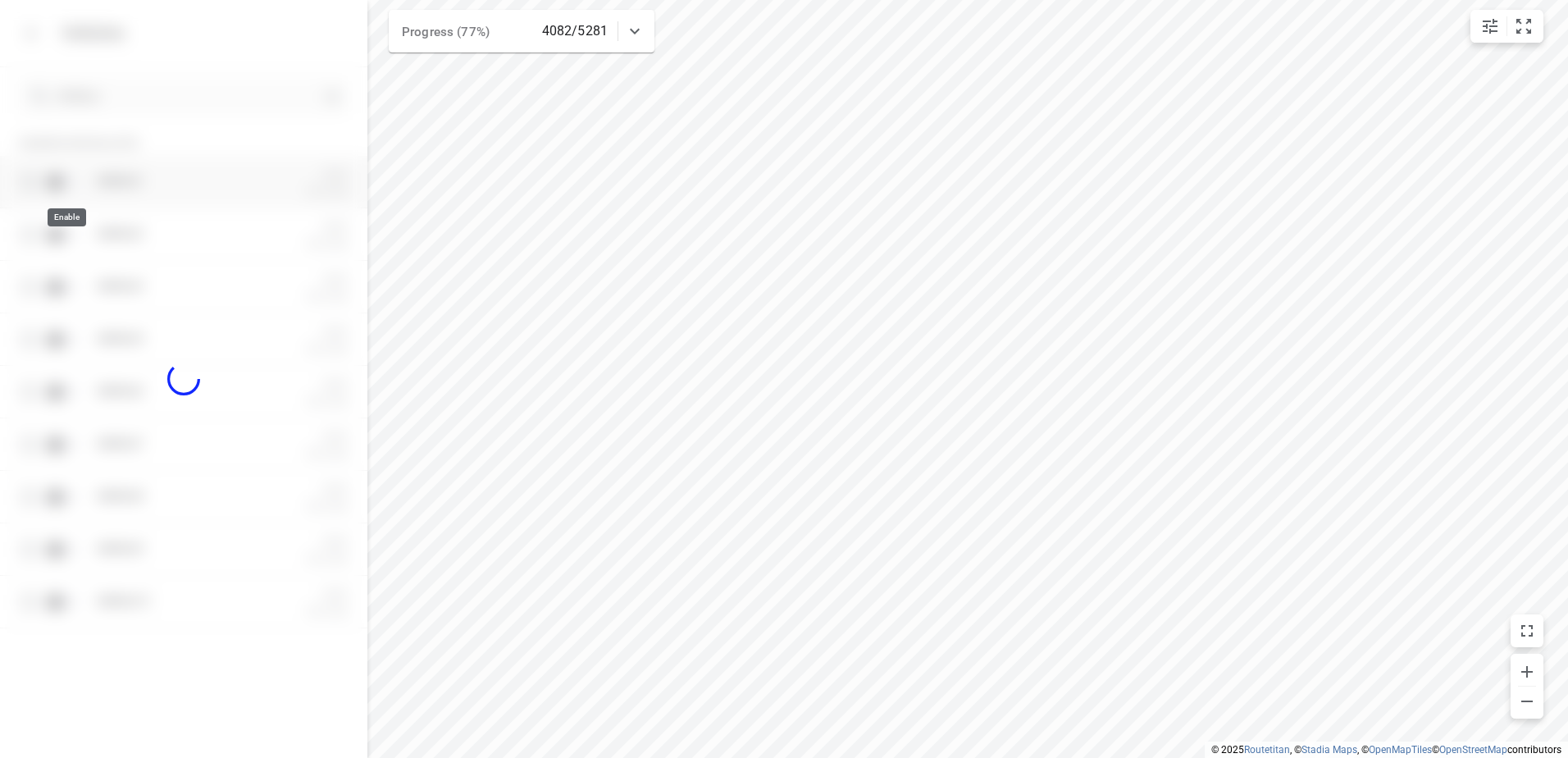
checkbox input "true"
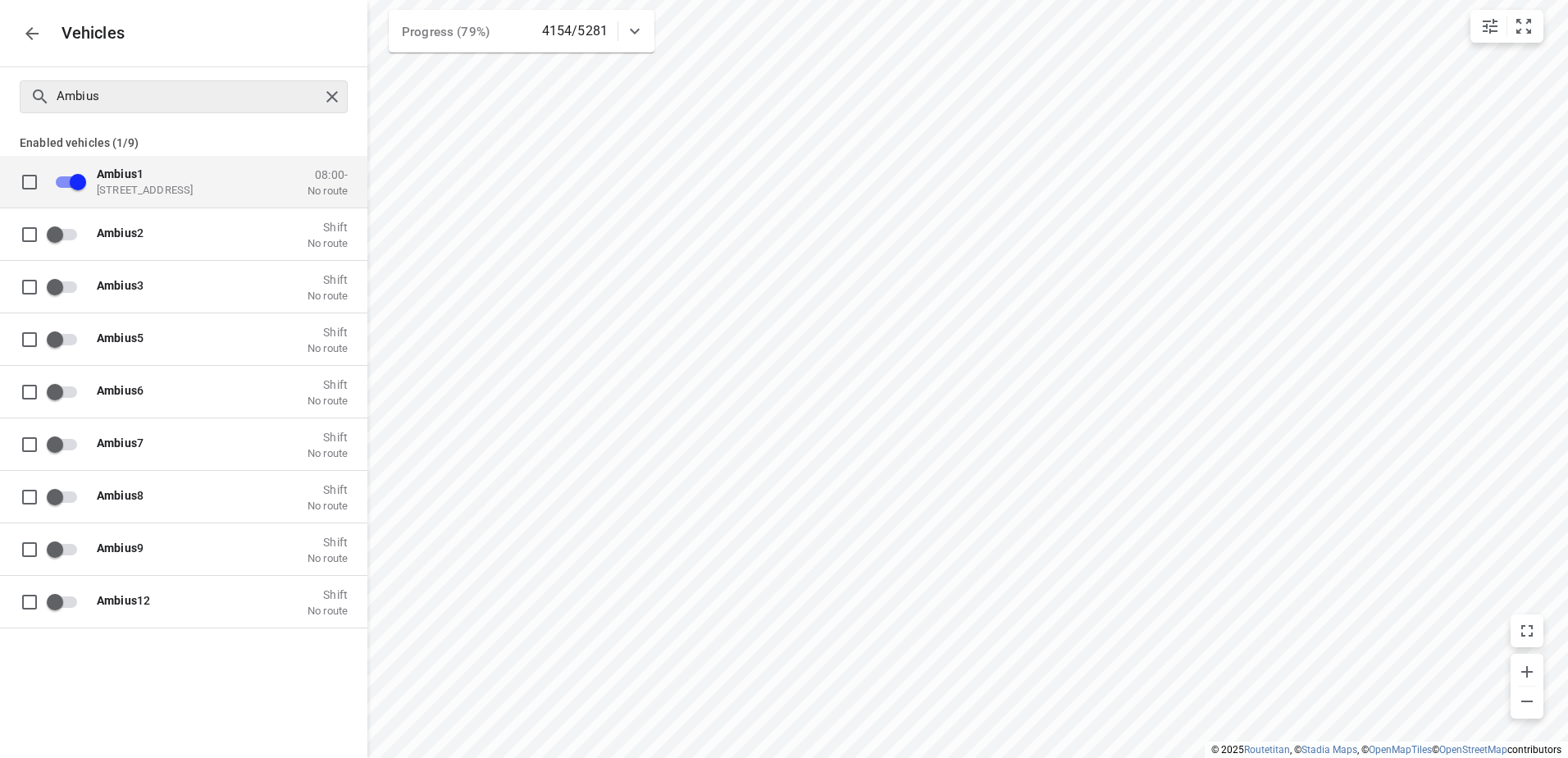
checkbox input "false"
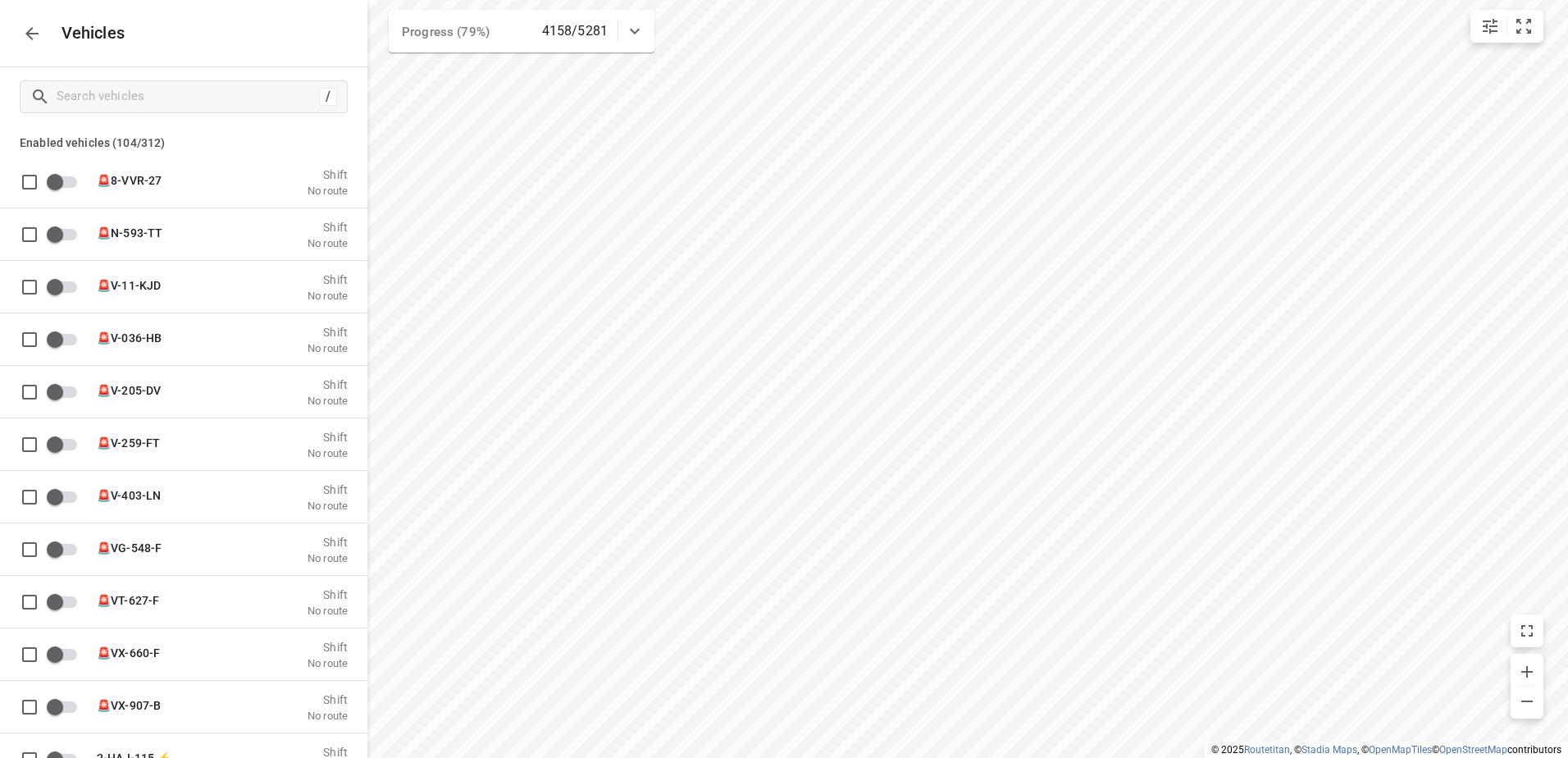
click at [43, 25] on button "button" at bounding box center [32, 34] width 33 height 33
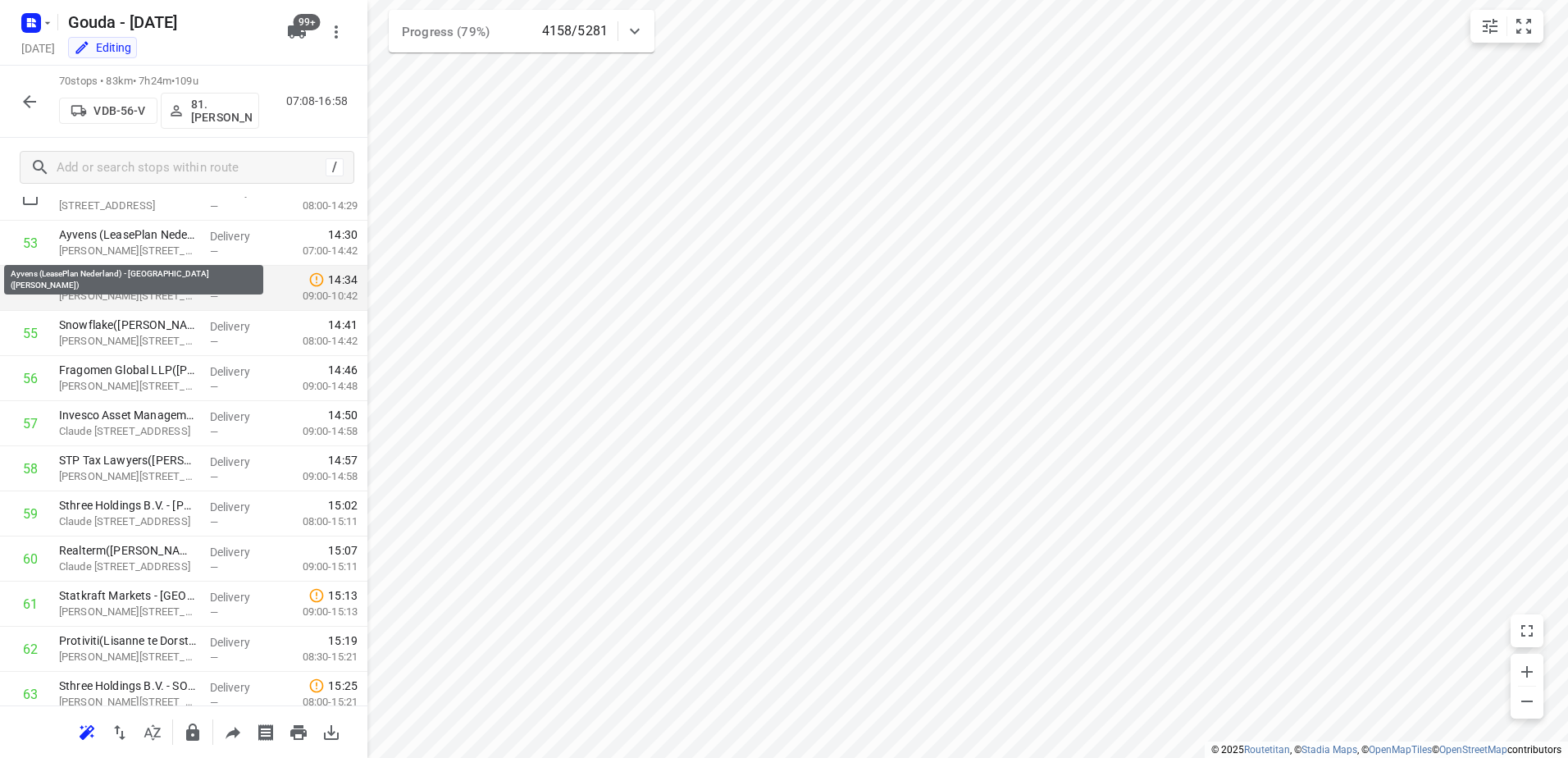
scroll to position [2379, 0]
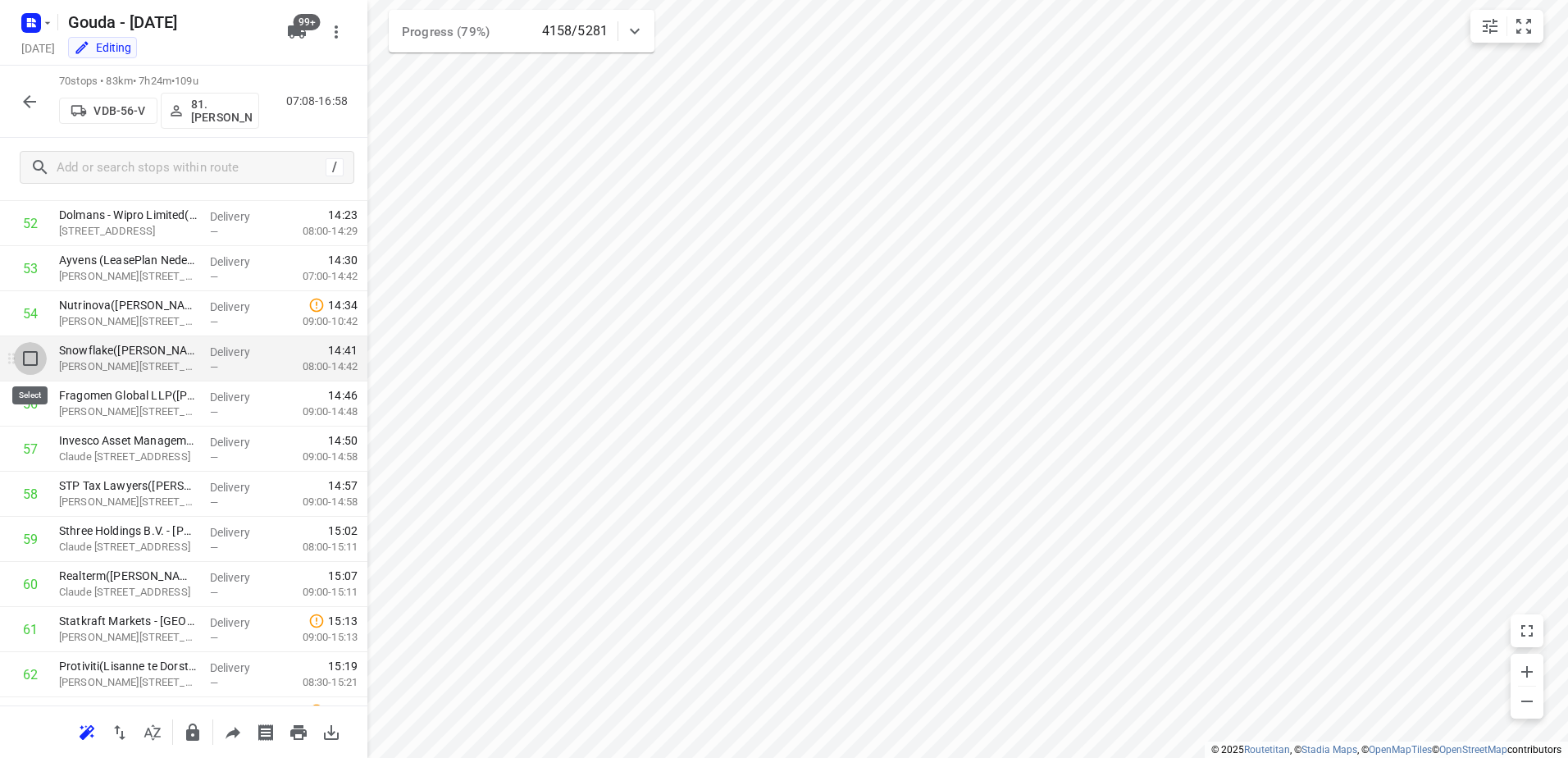
click at [39, 352] on input "checkbox" at bounding box center [30, 358] width 33 height 33
checkbox input "true"
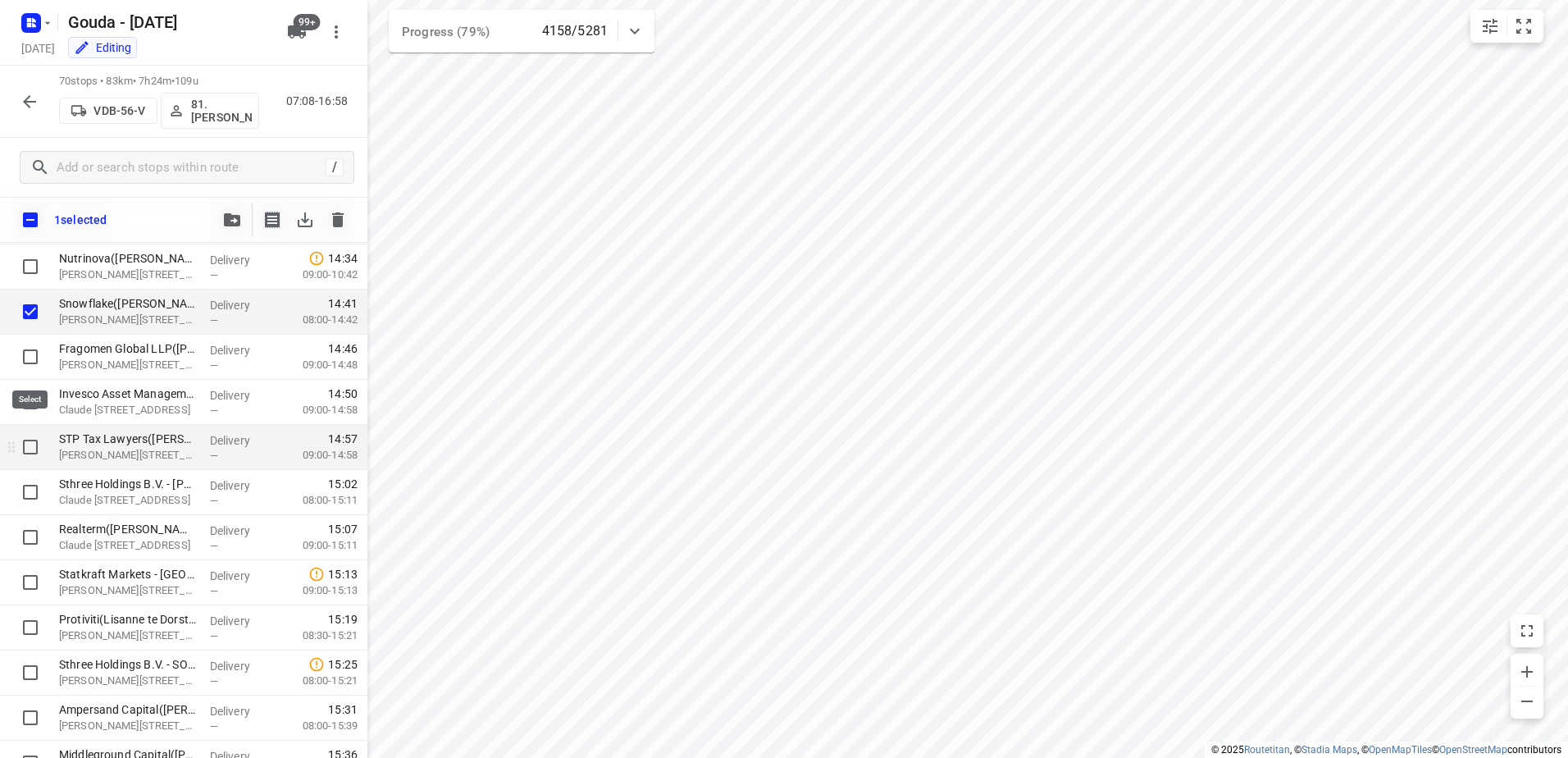
scroll to position [2544, 0]
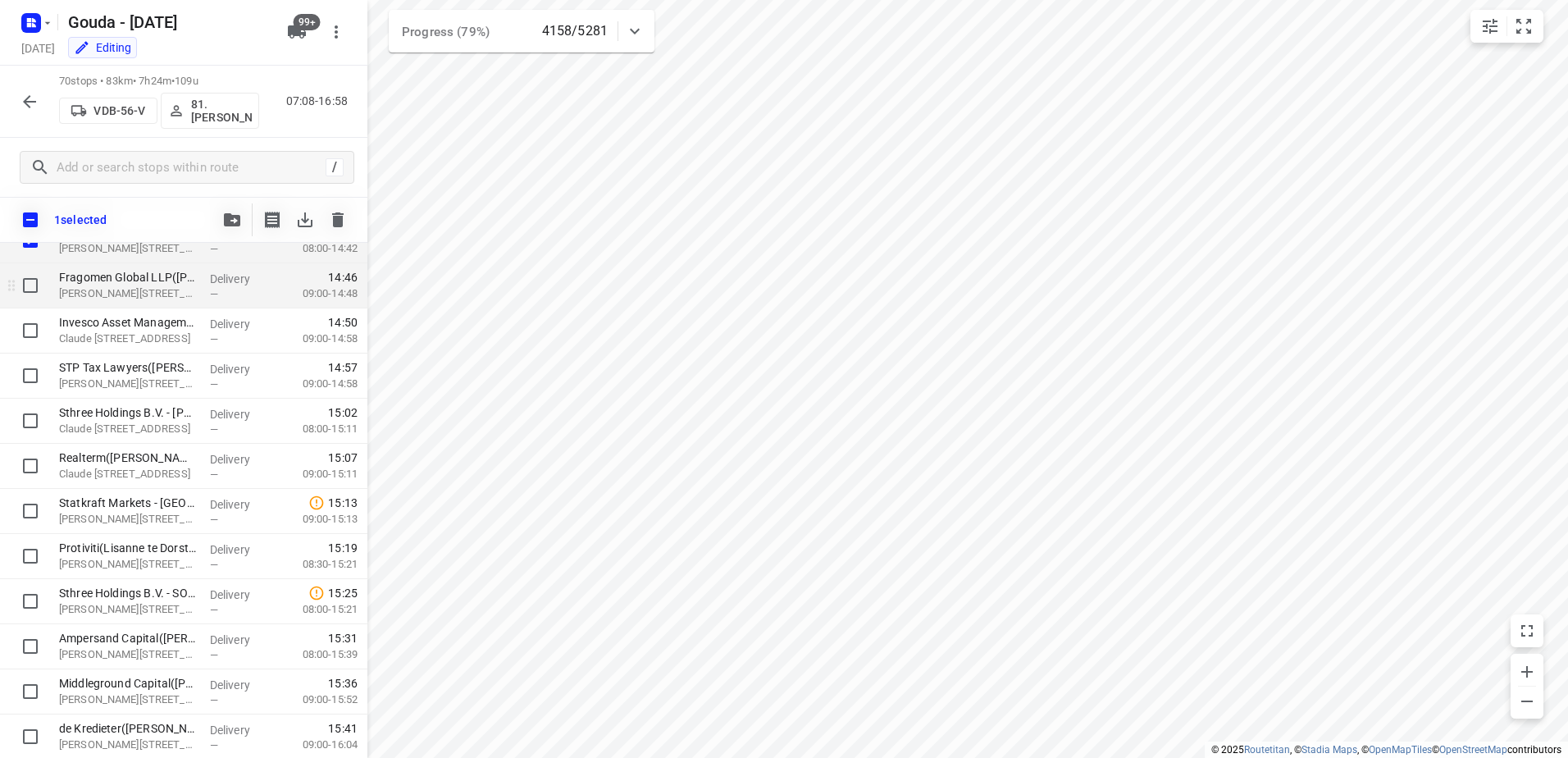
click at [28, 301] on input "checkbox" at bounding box center [30, 285] width 33 height 33
checkbox input "true"
click at [30, 332] on input "checkbox" at bounding box center [30, 331] width 33 height 33
checkbox input "true"
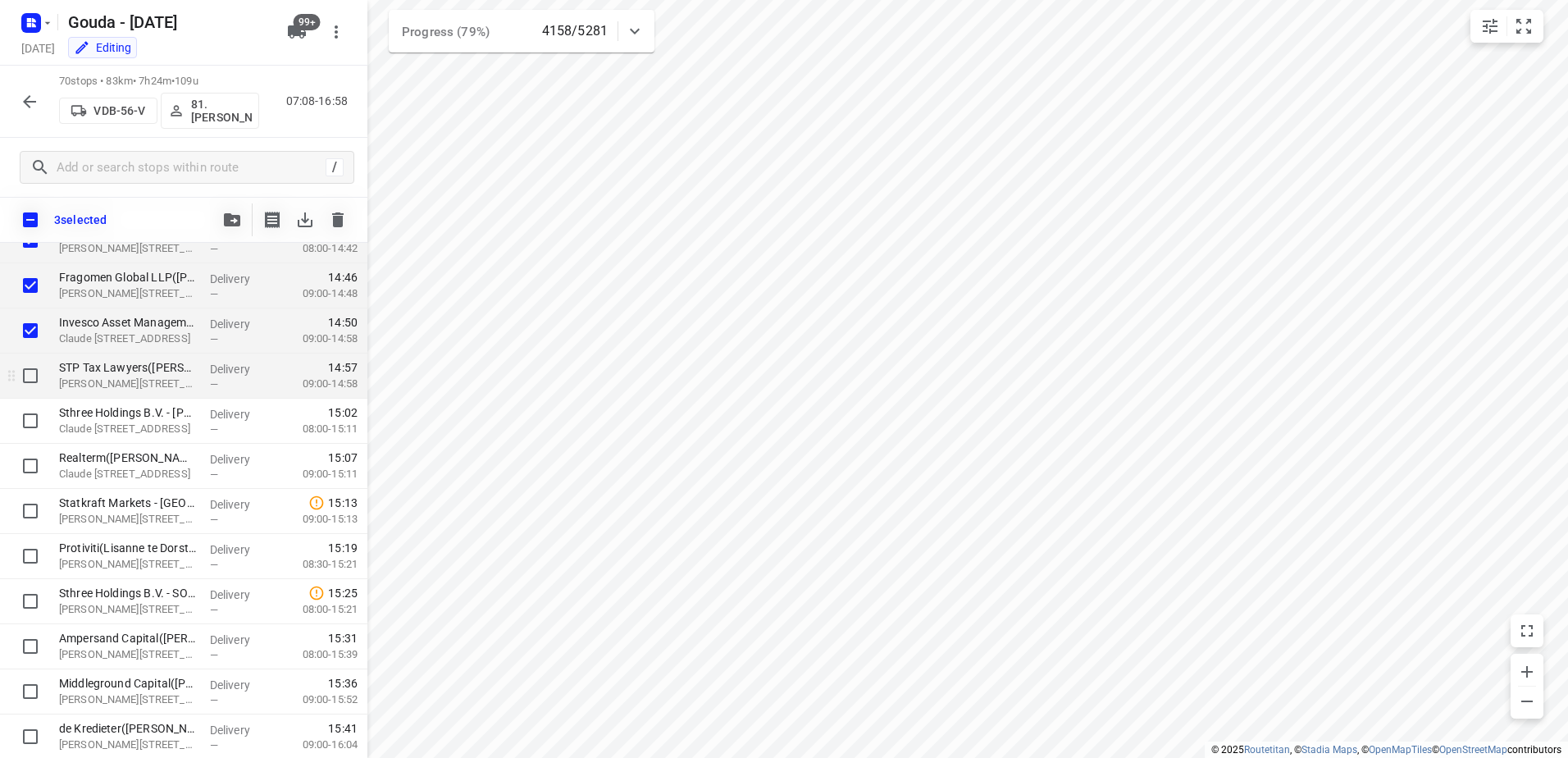
click at [30, 361] on input "checkbox" at bounding box center [30, 376] width 33 height 33
checkbox input "true"
click at [29, 414] on input "checkbox" at bounding box center [30, 421] width 33 height 33
checkbox input "true"
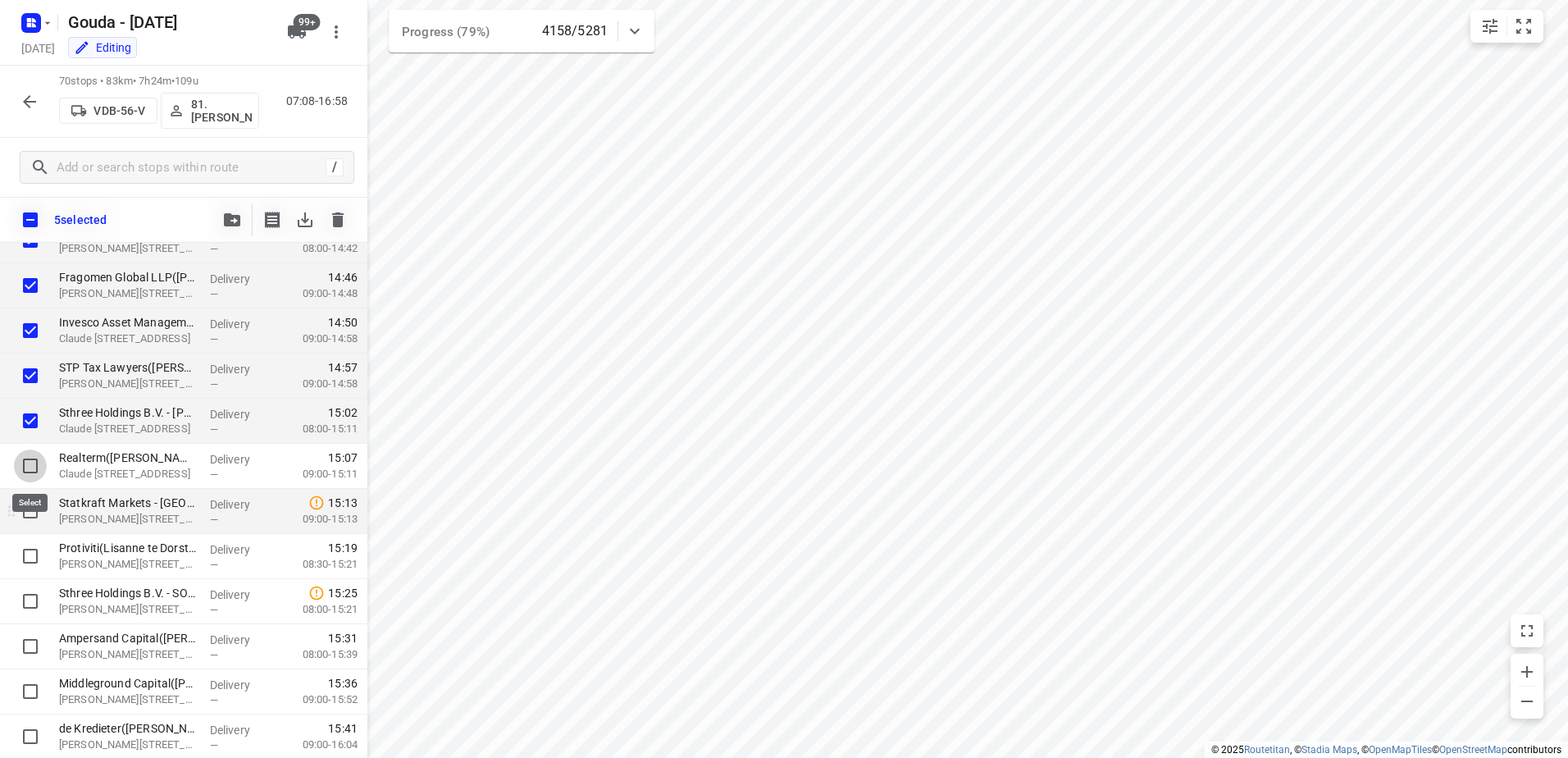
drag, startPoint x: 26, startPoint y: 463, endPoint x: 25, endPoint y: 507, distance: 44.0
click at [26, 469] on input "checkbox" at bounding box center [30, 466] width 33 height 33
checkbox input "true"
drag, startPoint x: 25, startPoint y: 508, endPoint x: 26, endPoint y: 531, distance: 23.0
click at [25, 511] on input "checkbox" at bounding box center [30, 511] width 33 height 33
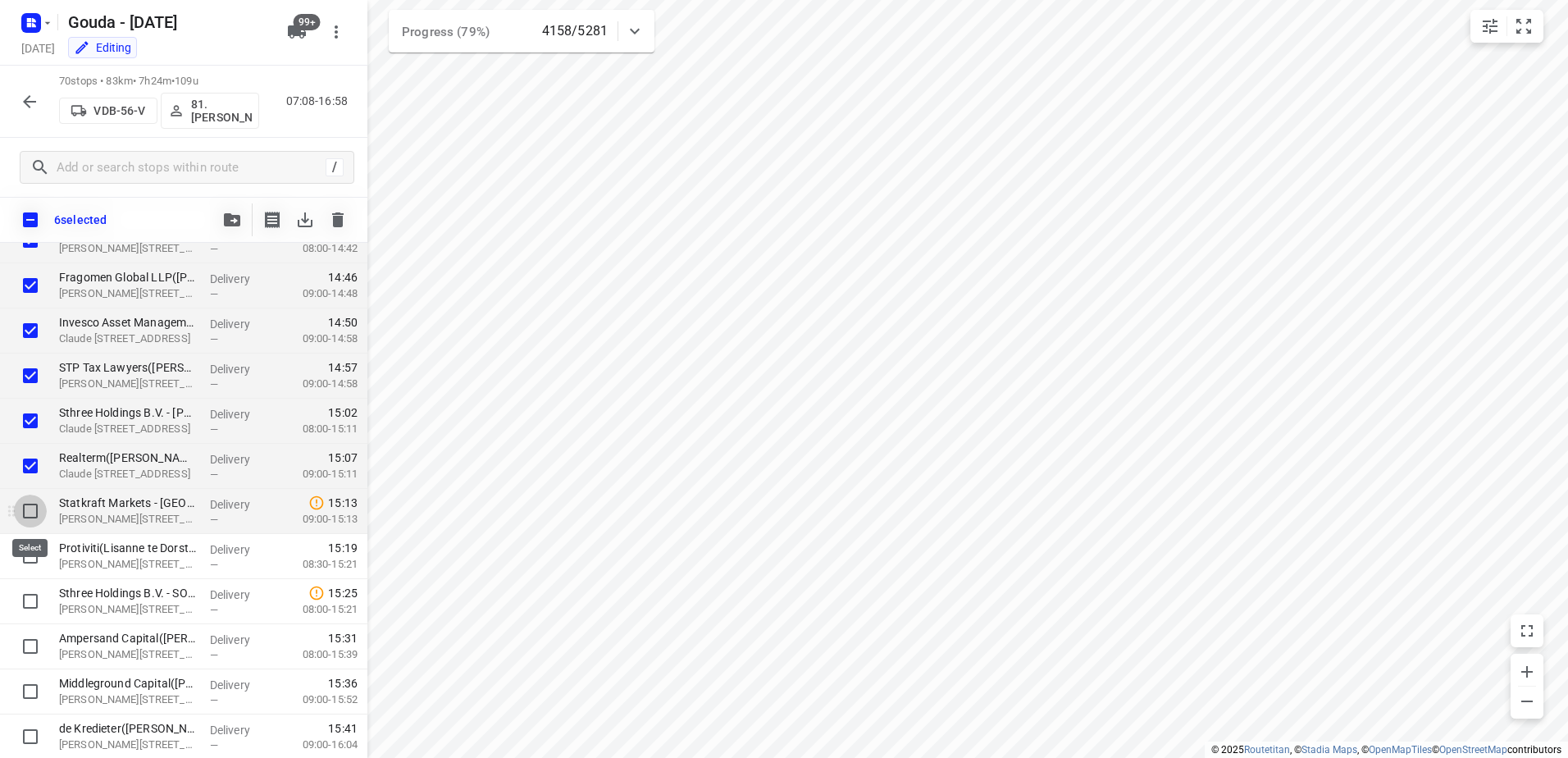
checkbox input "true"
click at [26, 549] on input "checkbox" at bounding box center [30, 556] width 33 height 33
checkbox input "true"
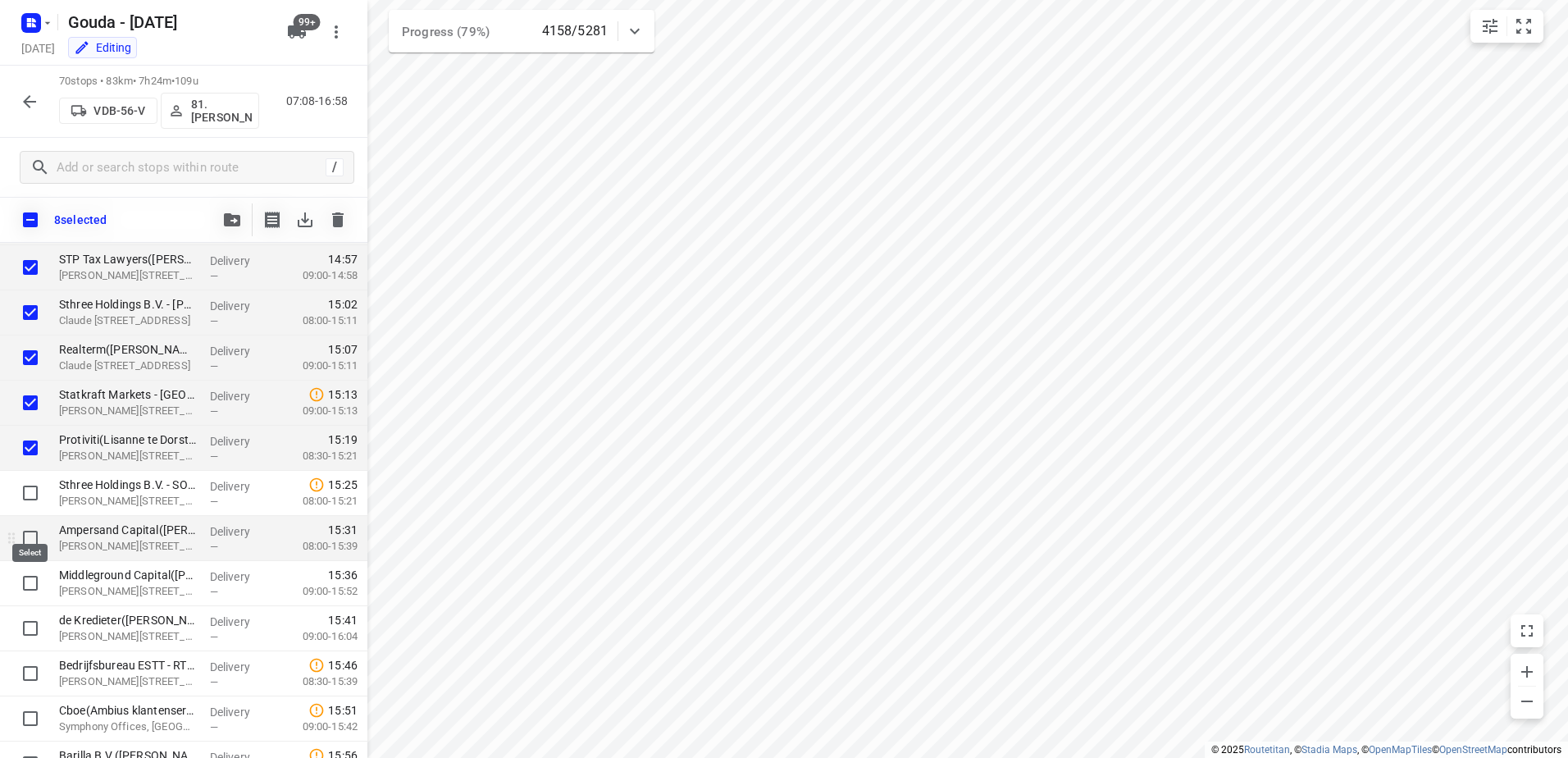
scroll to position [2707, 0]
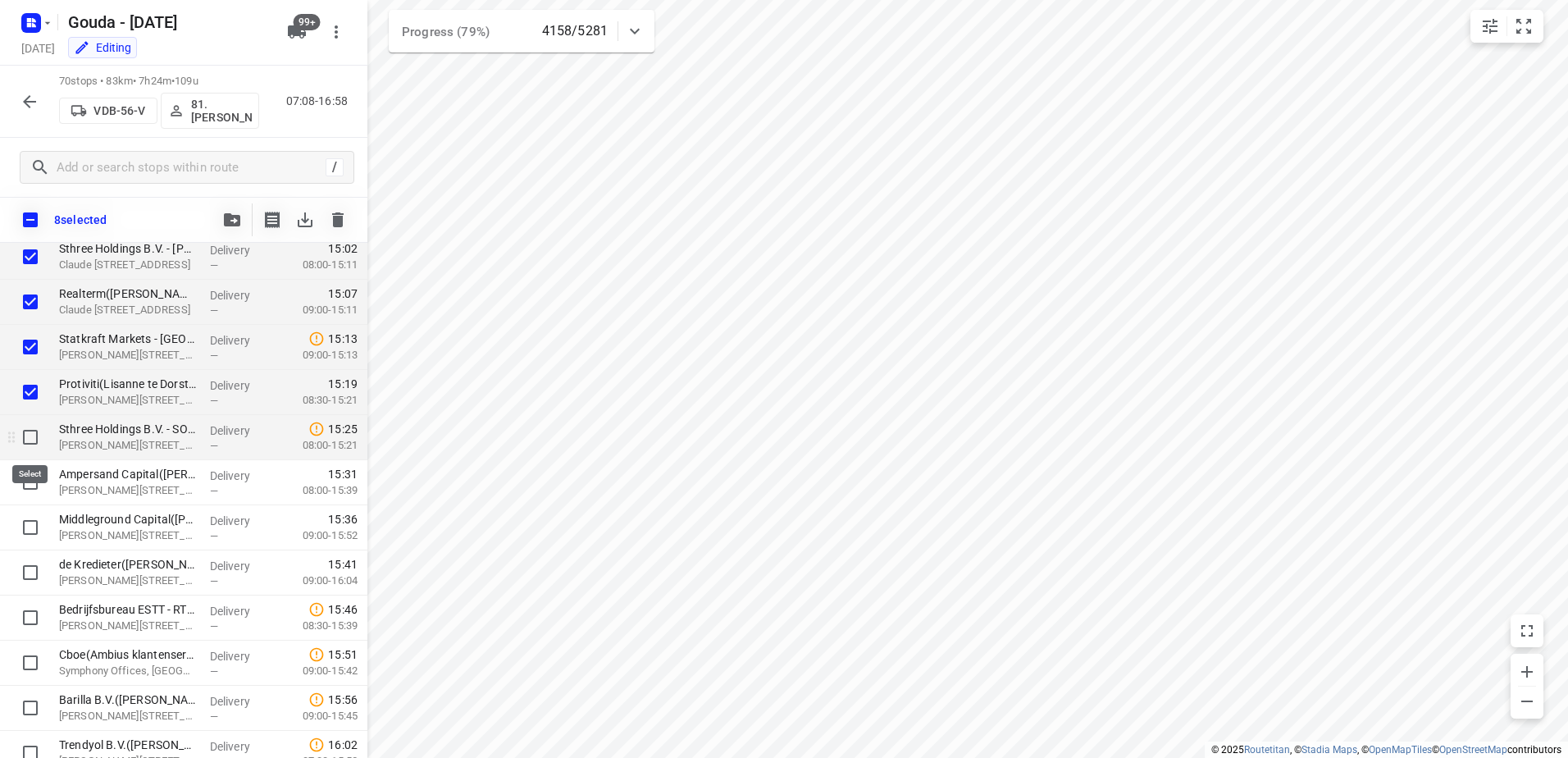
click at [28, 443] on input "checkbox" at bounding box center [30, 438] width 33 height 33
checkbox input "true"
drag, startPoint x: 28, startPoint y: 486, endPoint x: 34, endPoint y: 536, distance: 50.4
click at [28, 487] on input "checkbox" at bounding box center [30, 482] width 33 height 33
checkbox input "true"
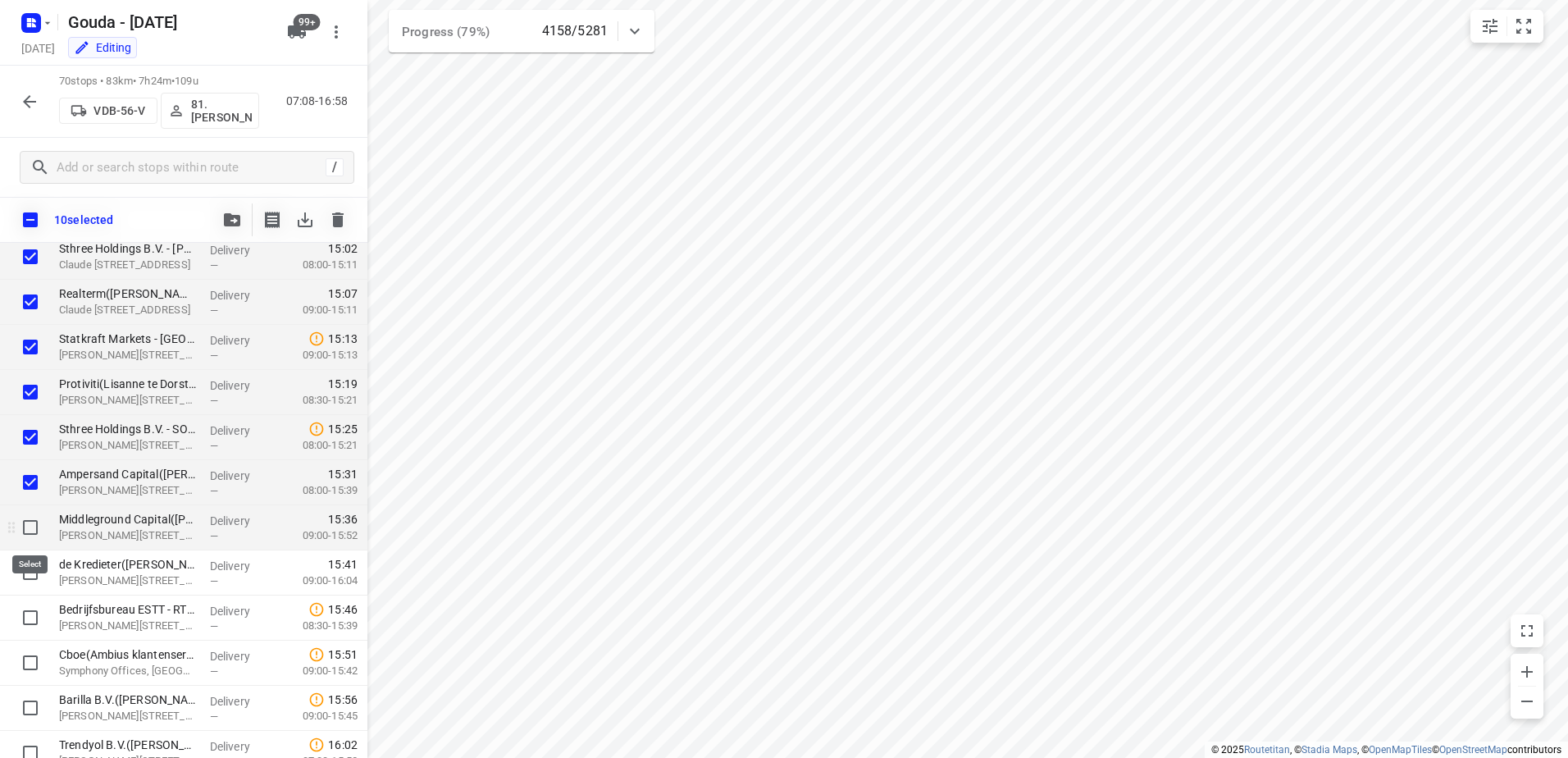
click at [34, 537] on input "checkbox" at bounding box center [30, 527] width 33 height 33
checkbox input "true"
drag, startPoint x: 29, startPoint y: 573, endPoint x: 20, endPoint y: 622, distance: 49.8
click at [29, 574] on input "checkbox" at bounding box center [30, 573] width 33 height 33
checkbox input "true"
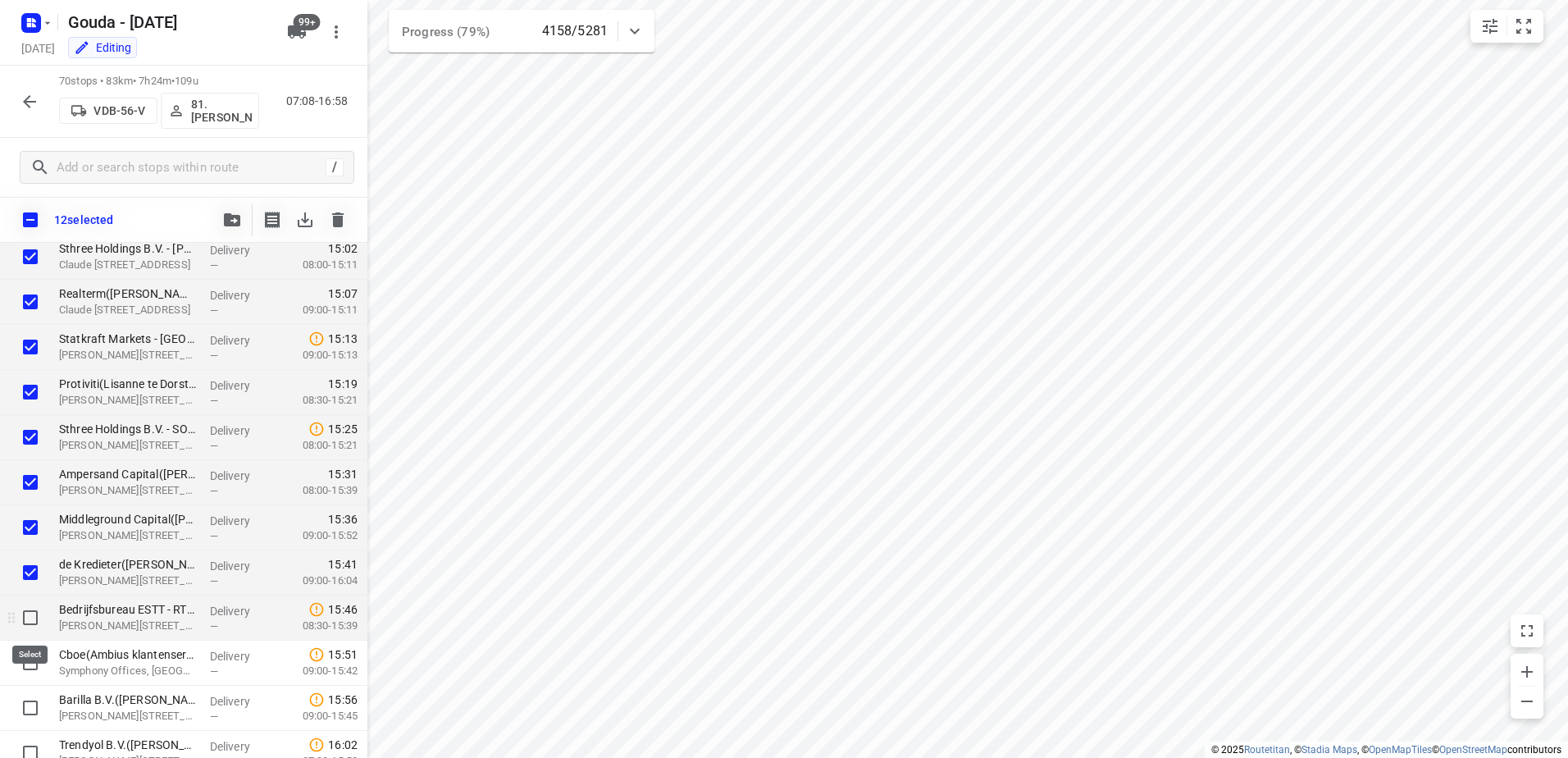
click at [28, 619] on input "checkbox" at bounding box center [30, 618] width 33 height 33
checkbox input "true"
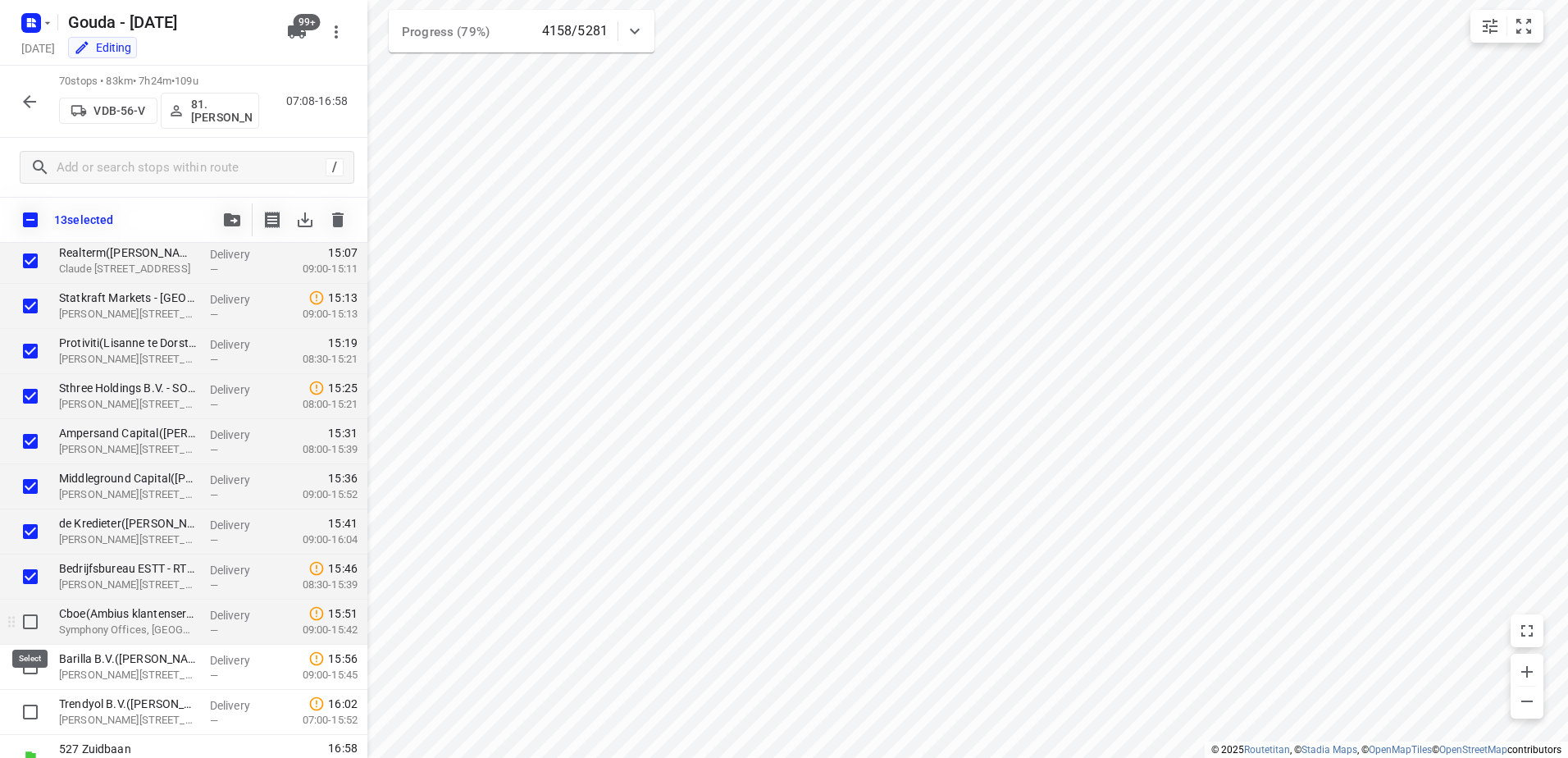
scroll to position [2771, 0]
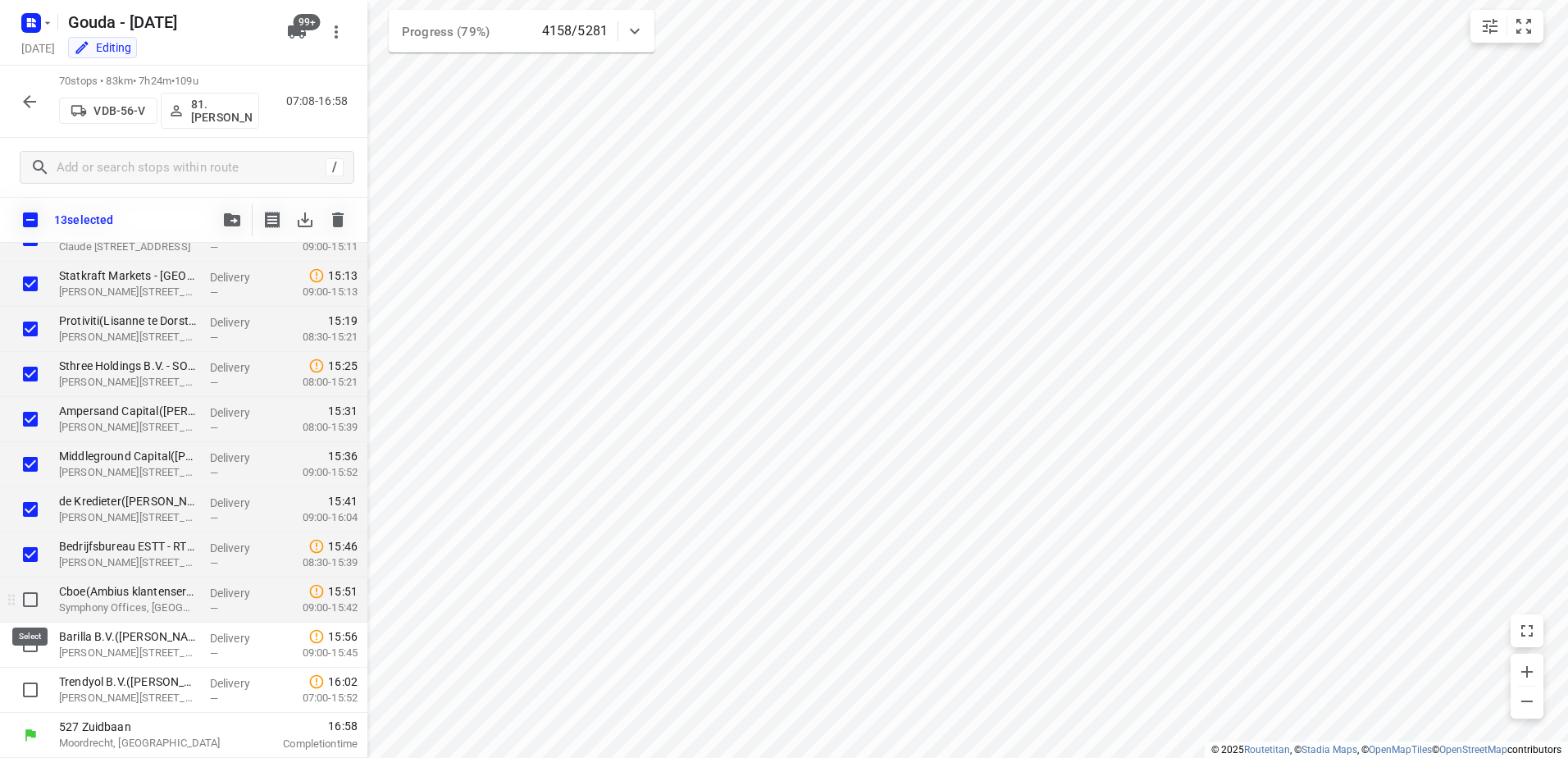
click at [26, 603] on input "checkbox" at bounding box center [30, 600] width 33 height 33
checkbox input "true"
drag, startPoint x: 28, startPoint y: 649, endPoint x: 28, endPoint y: 674, distance: 25.0
click at [28, 650] on input "checkbox" at bounding box center [30, 645] width 33 height 33
checkbox input "true"
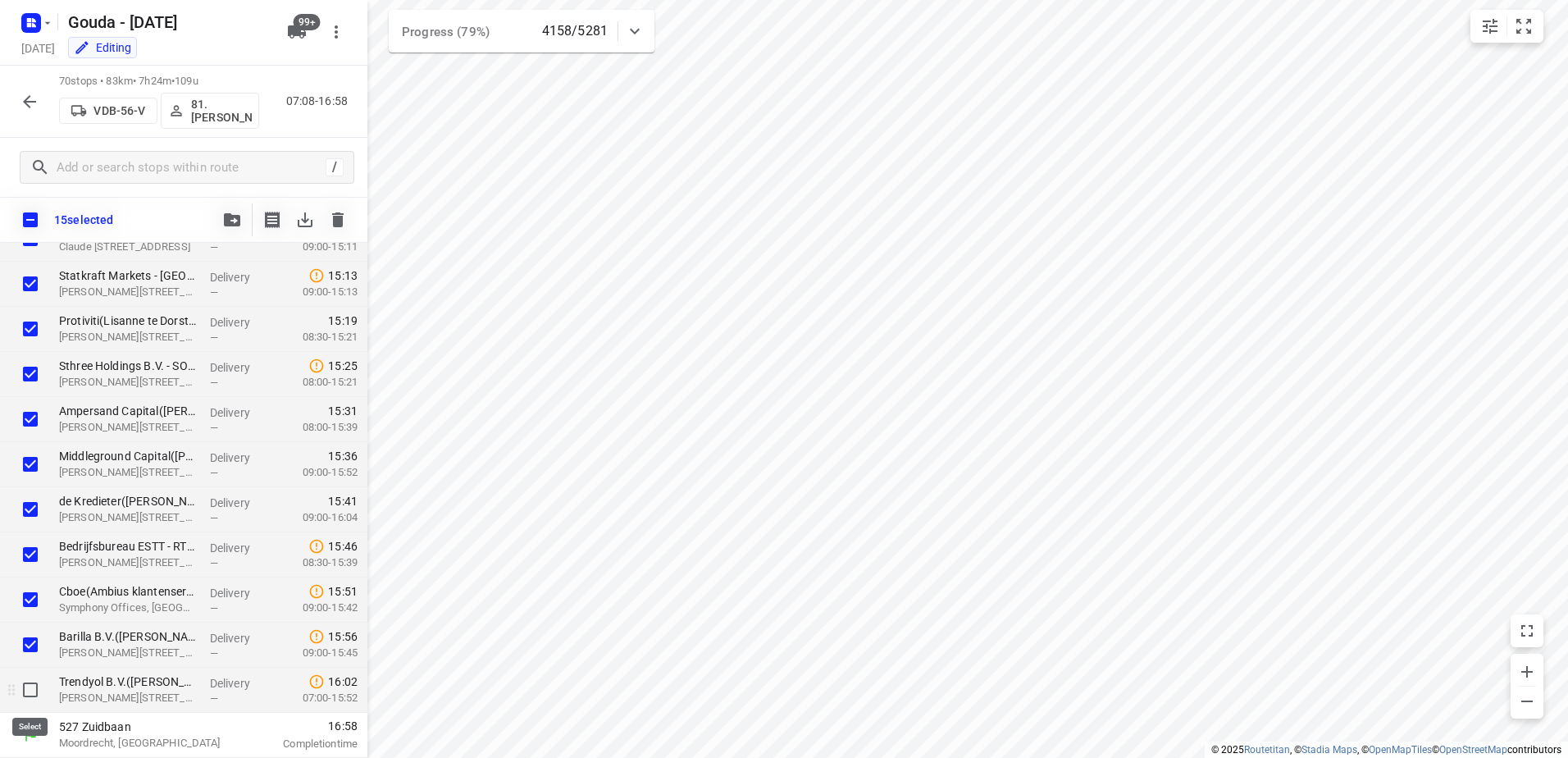
click at [28, 680] on input "checkbox" at bounding box center [30, 690] width 33 height 33
checkbox input "true"
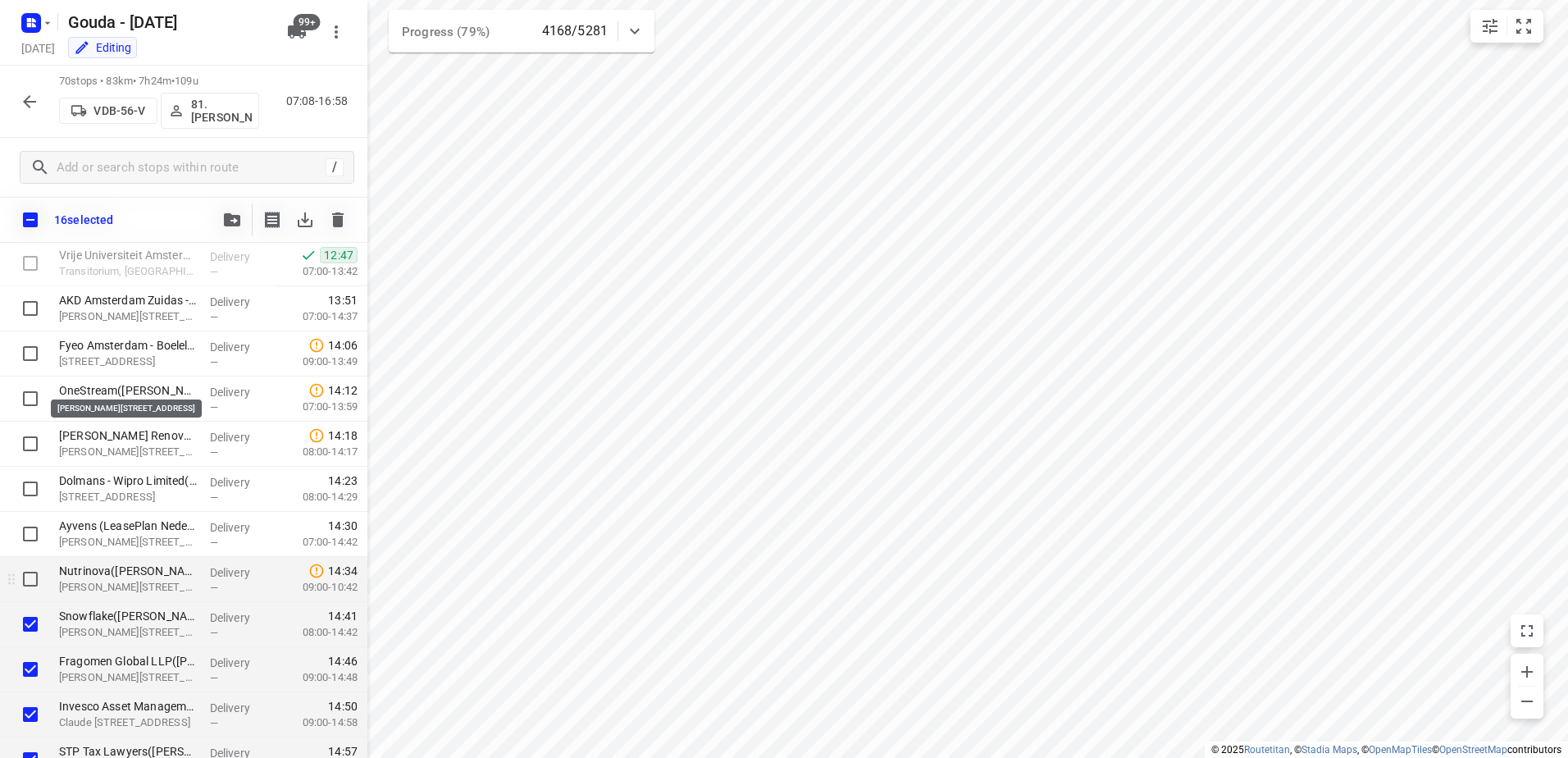
scroll to position [2360, 0]
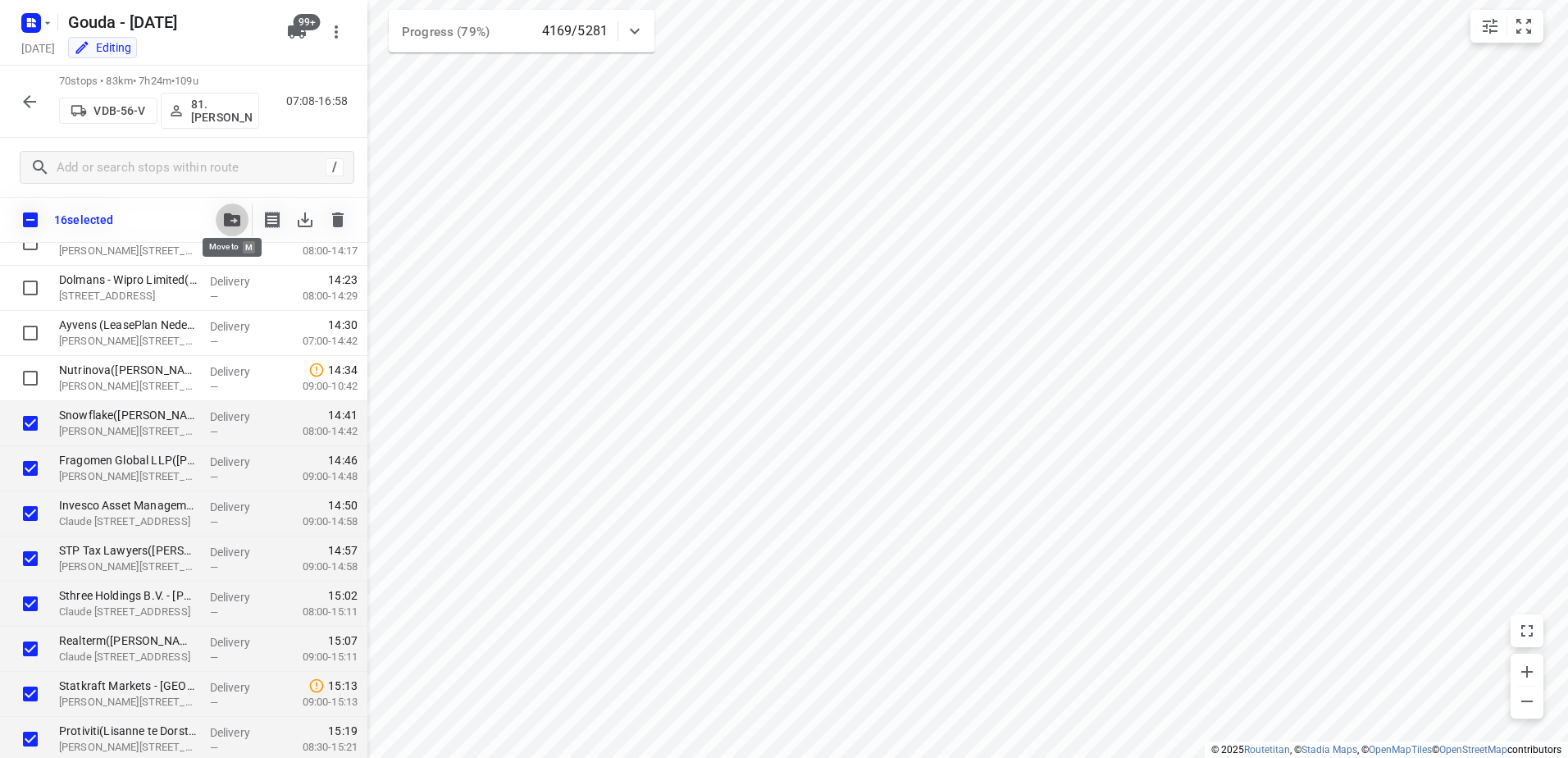
click at [222, 211] on button "button" at bounding box center [232, 220] width 33 height 33
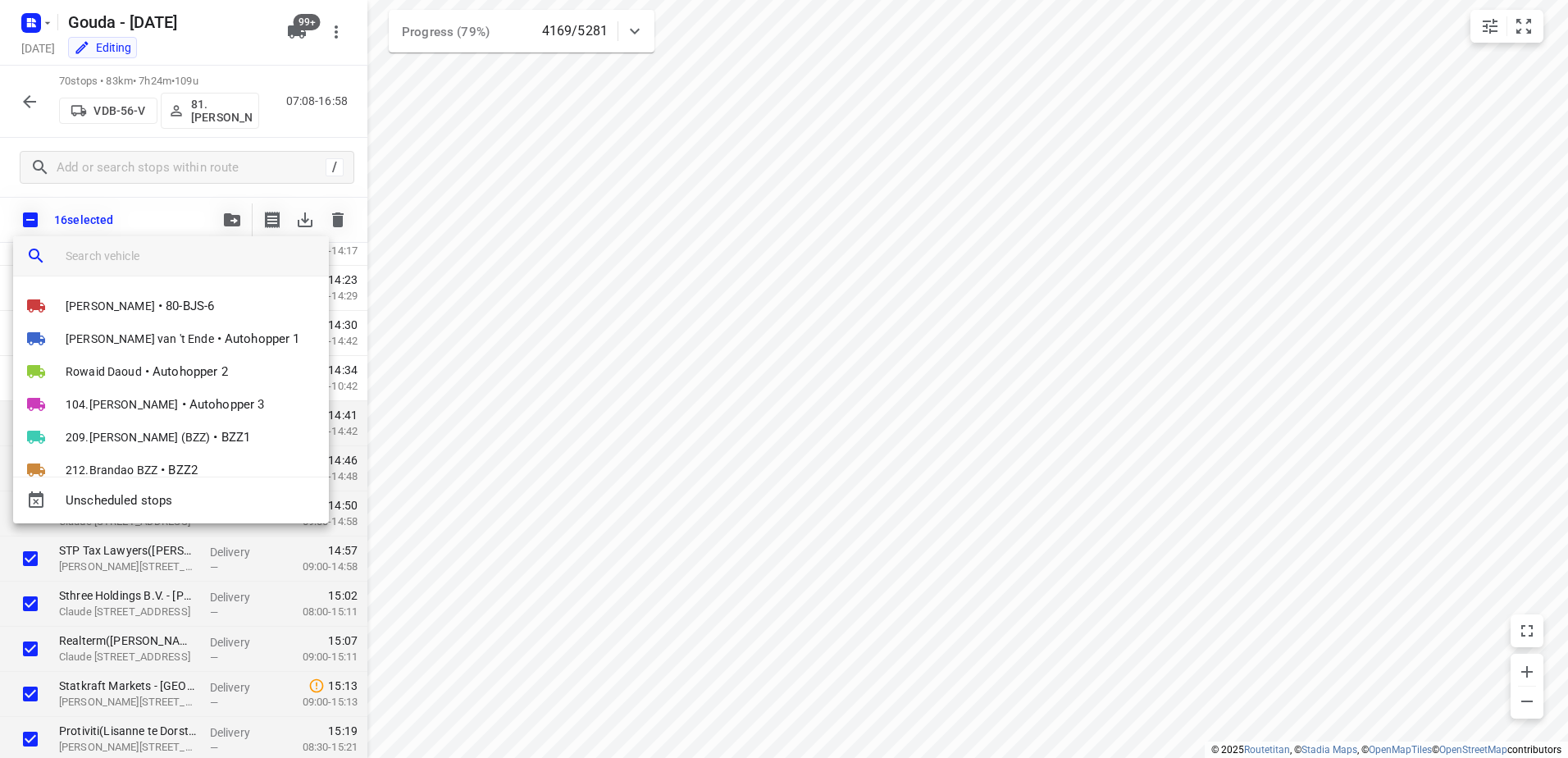
click at [150, 260] on input "search vehicle" at bounding box center [190, 256] width 251 height 25
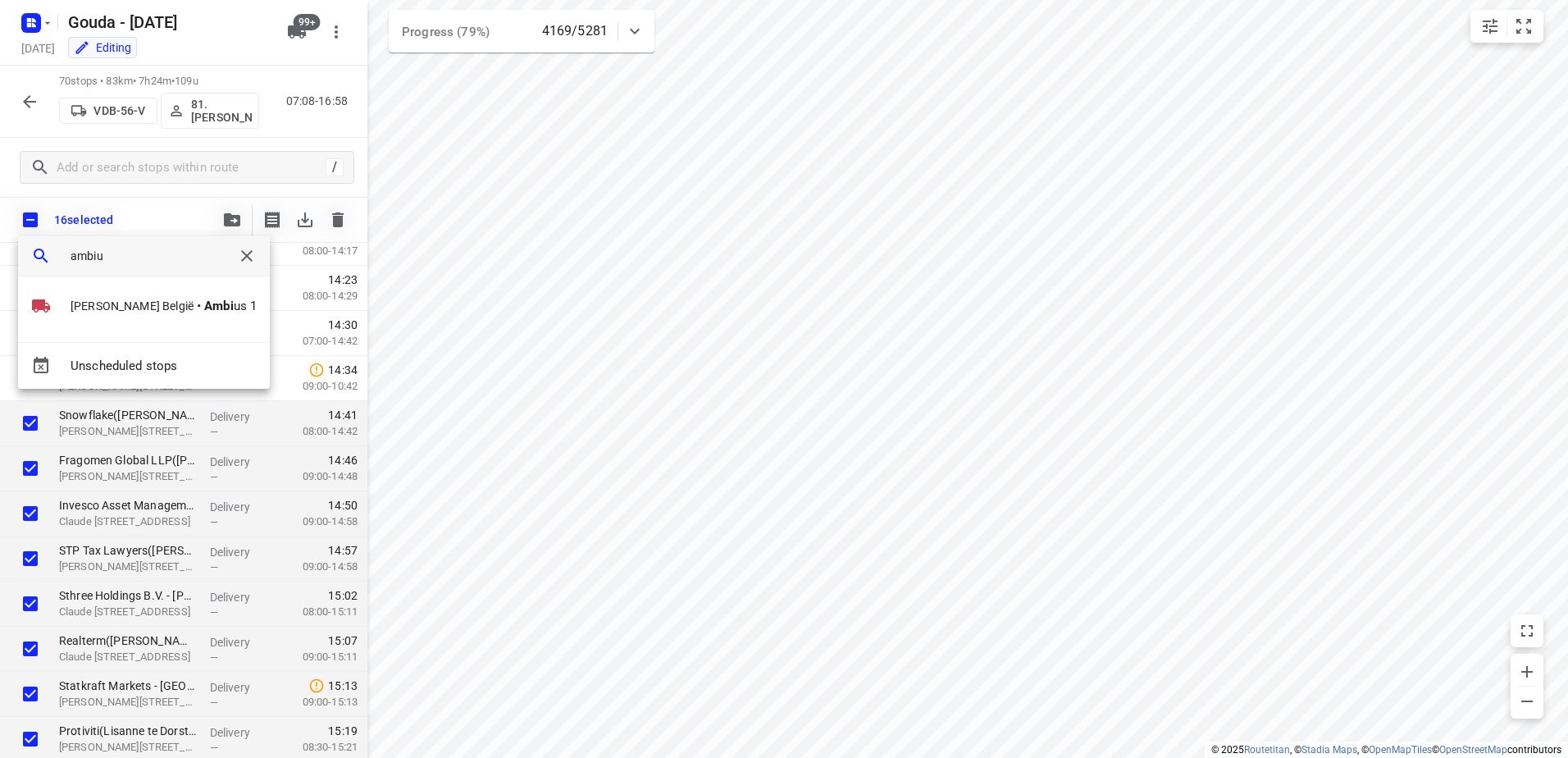
type input "ambius"
click at [206, 303] on li "David België • Ambius 1" at bounding box center [142, 306] width 249 height 33
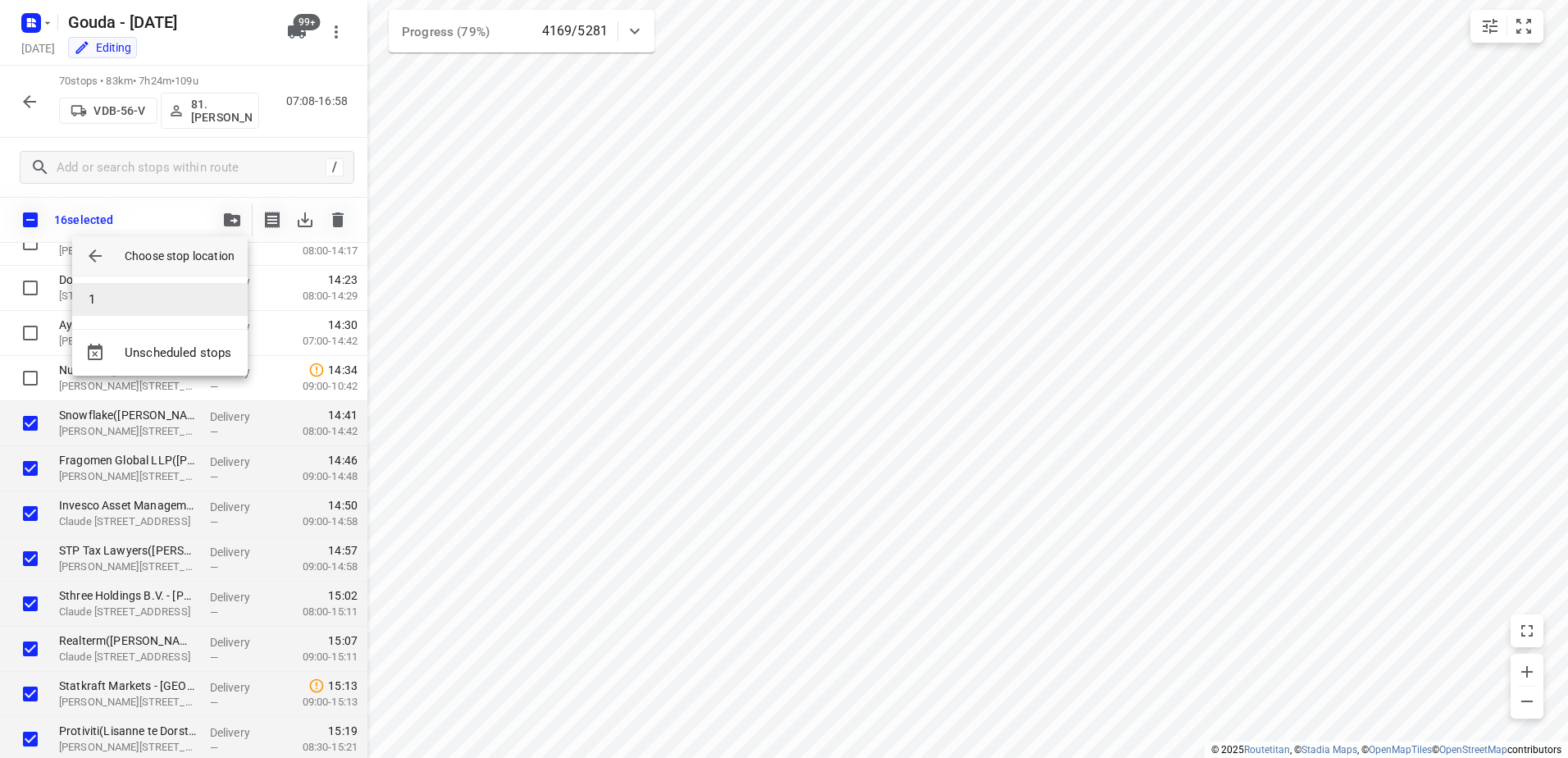
click at [159, 302] on li "1" at bounding box center [160, 300] width 176 height 33
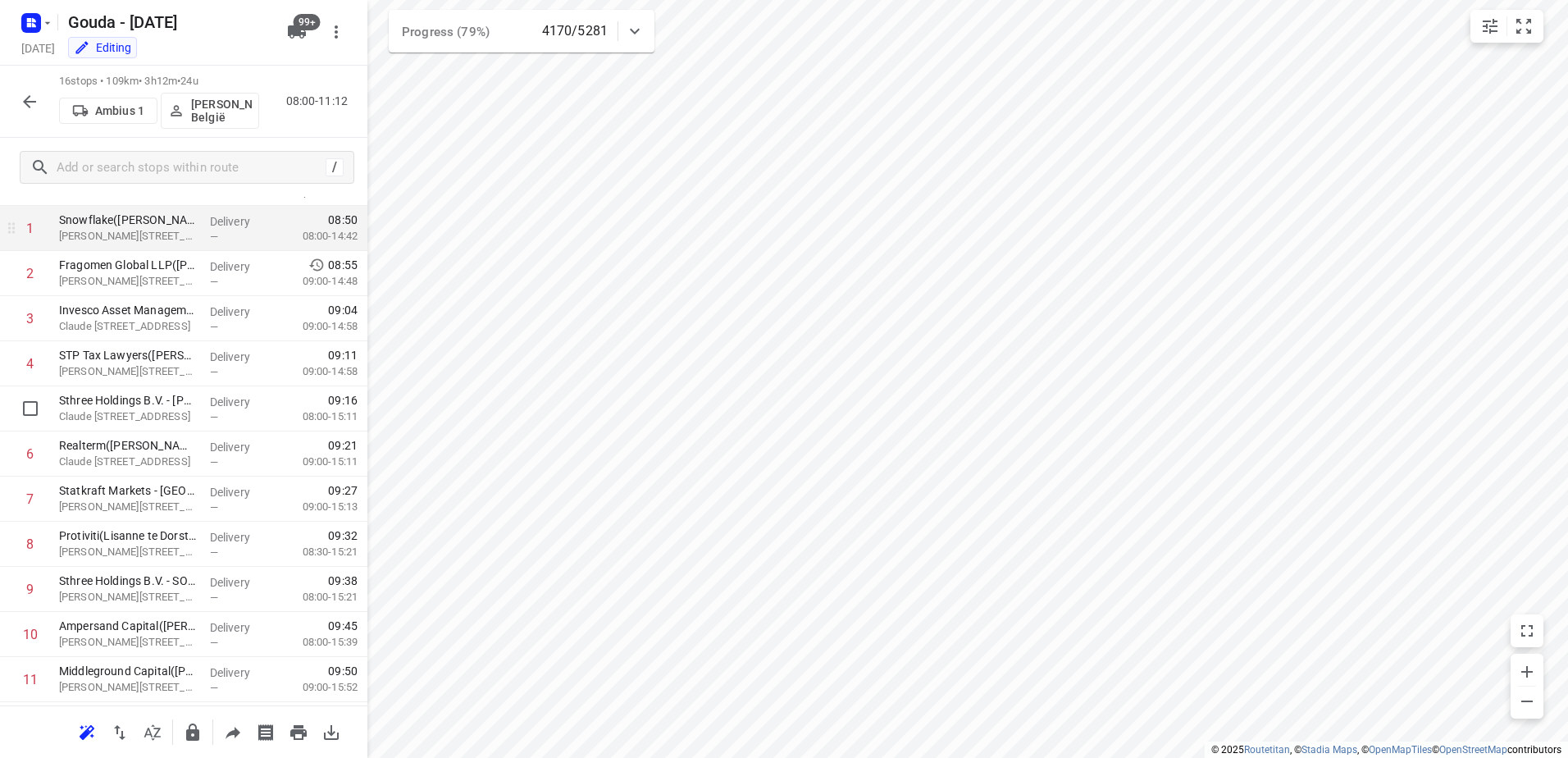
scroll to position [0, 0]
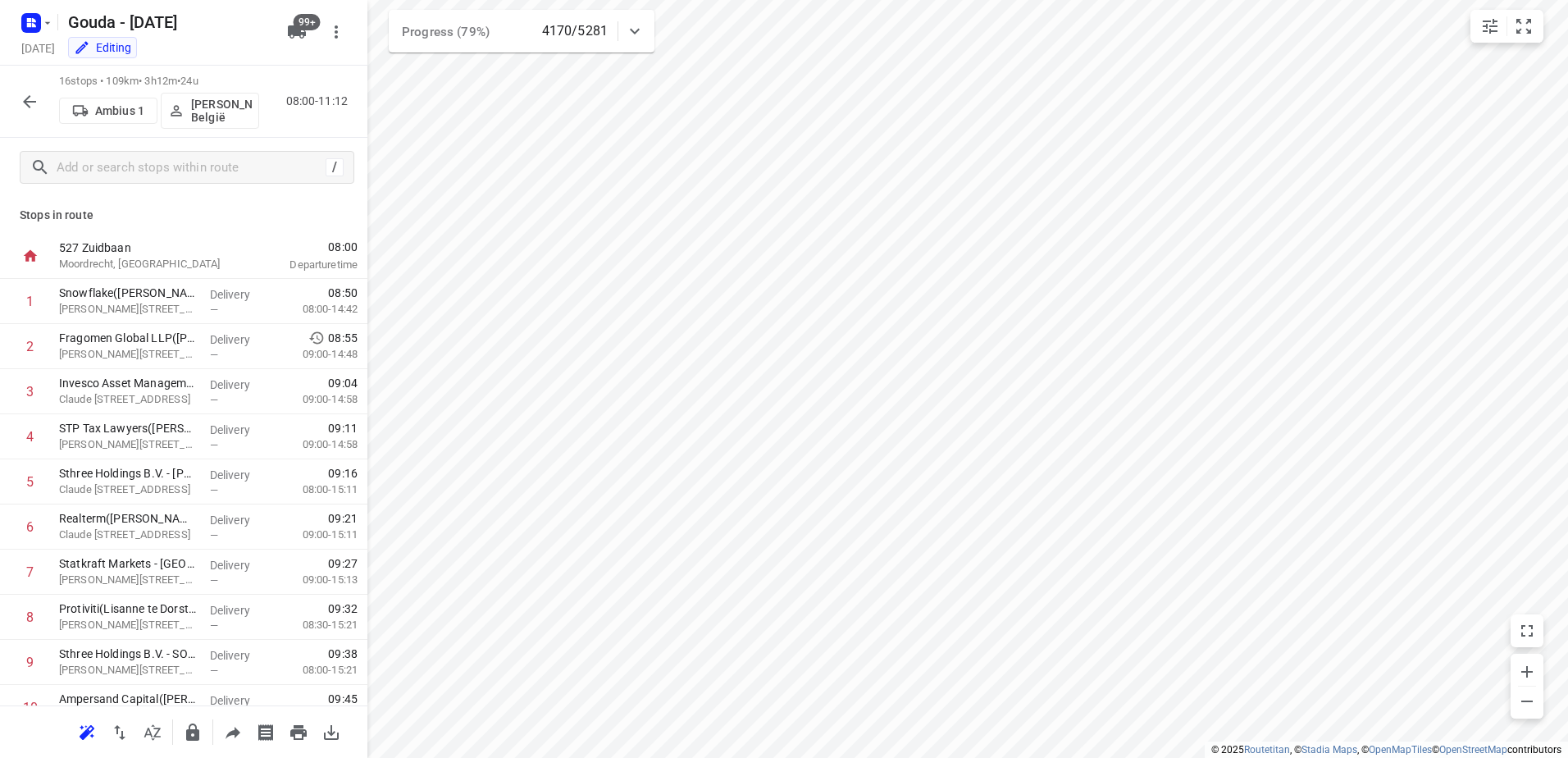
click at [200, 123] on p "David België" at bounding box center [221, 110] width 60 height 26
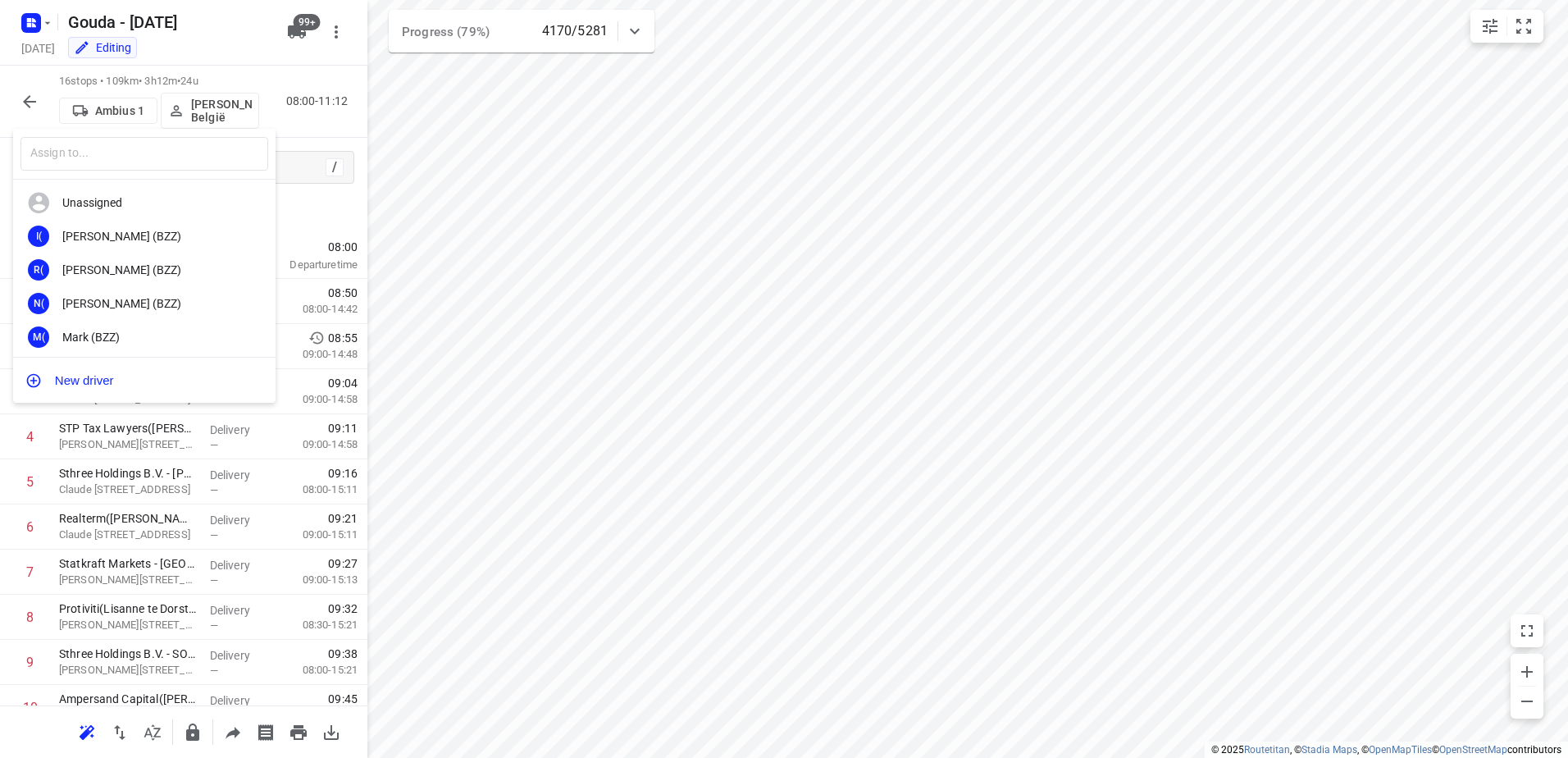
click at [168, 155] on input "text" at bounding box center [145, 153] width 248 height 34
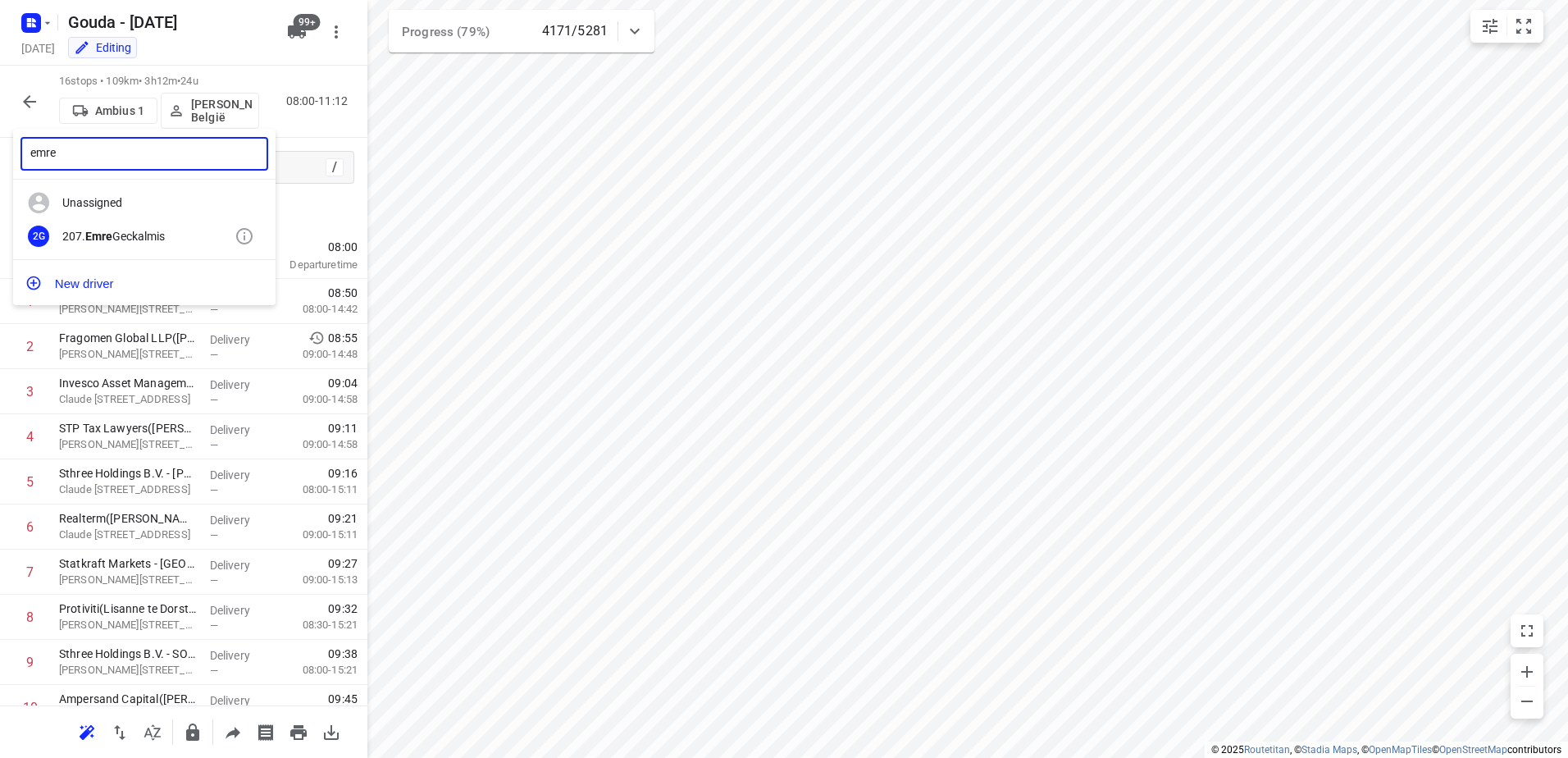
type input "emre"
click at [117, 220] on div "2G 207. Emre Geckalmis" at bounding box center [144, 236] width 263 height 34
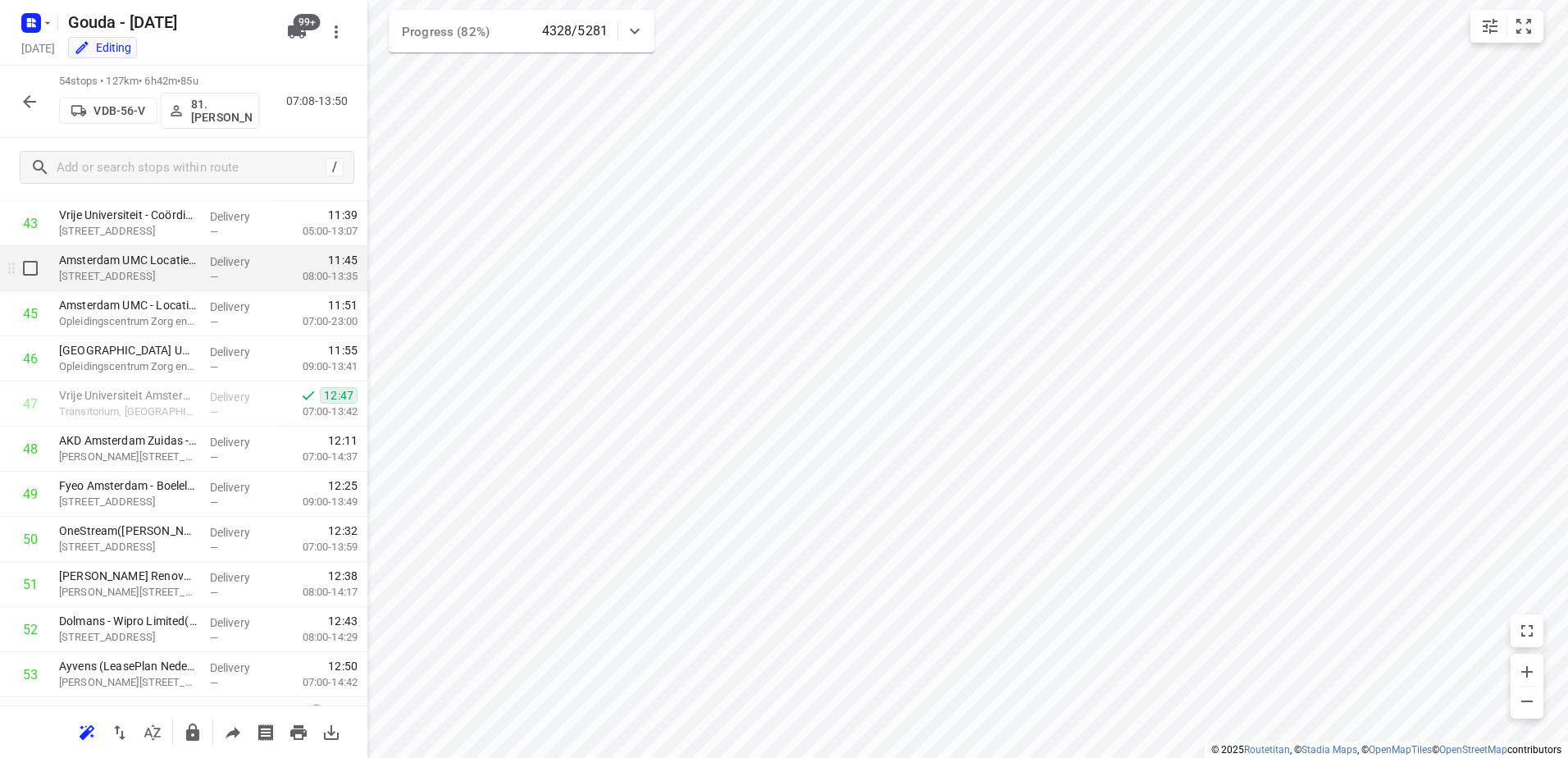
scroll to position [1809, 0]
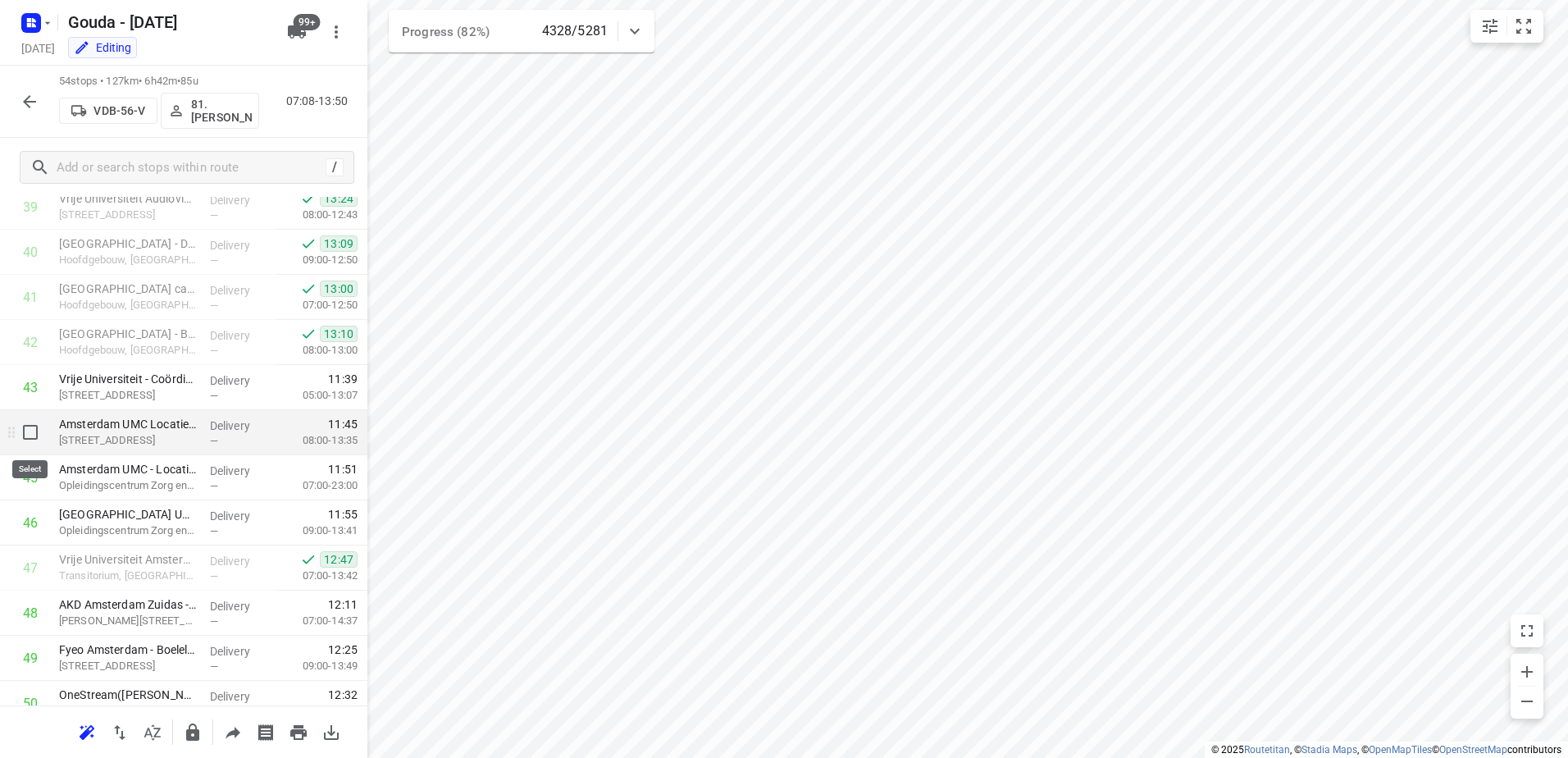
click at [19, 432] on input "checkbox" at bounding box center [30, 432] width 33 height 33
checkbox input "true"
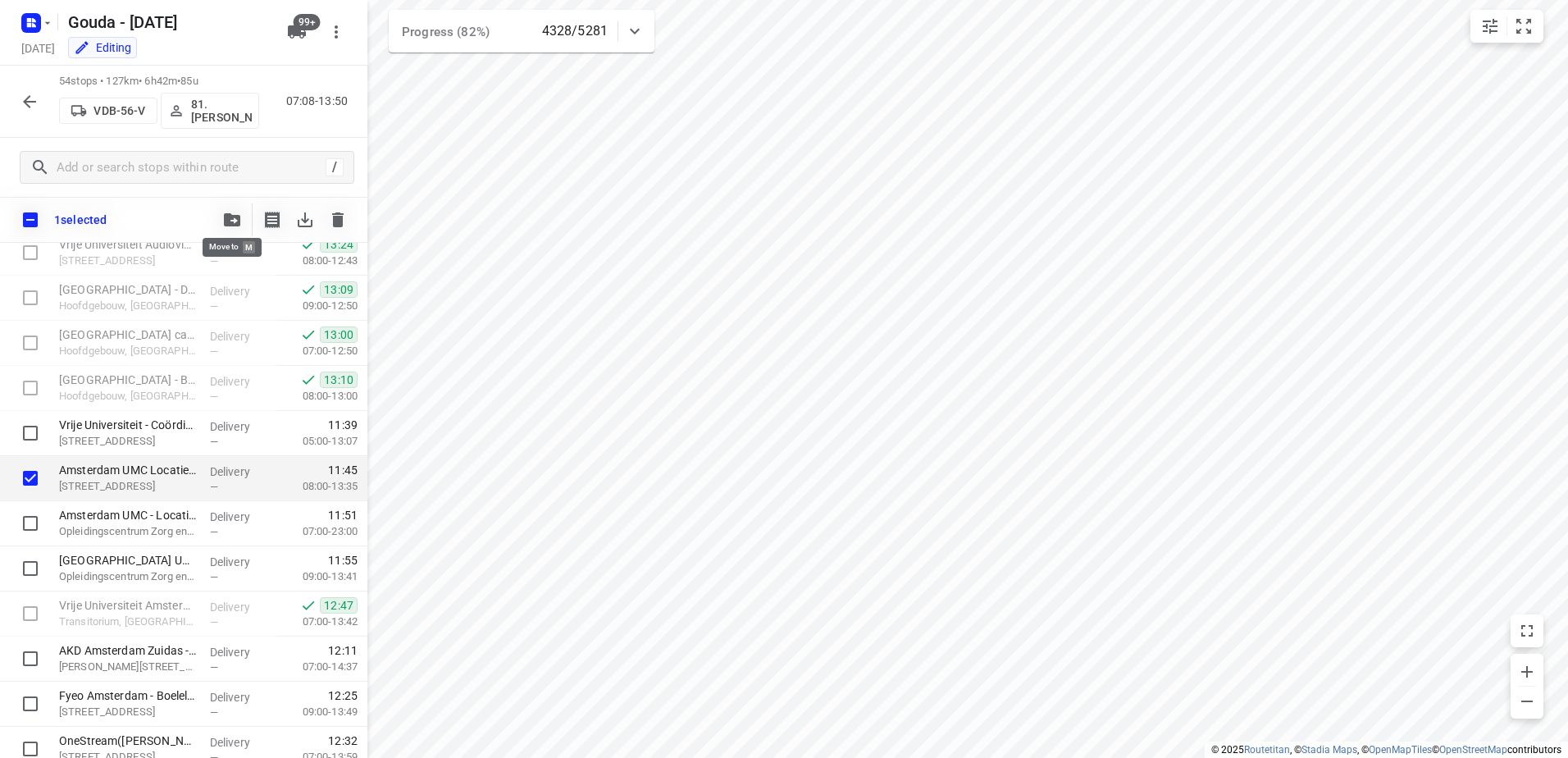
click at [227, 217] on icon "button" at bounding box center [232, 220] width 16 height 13
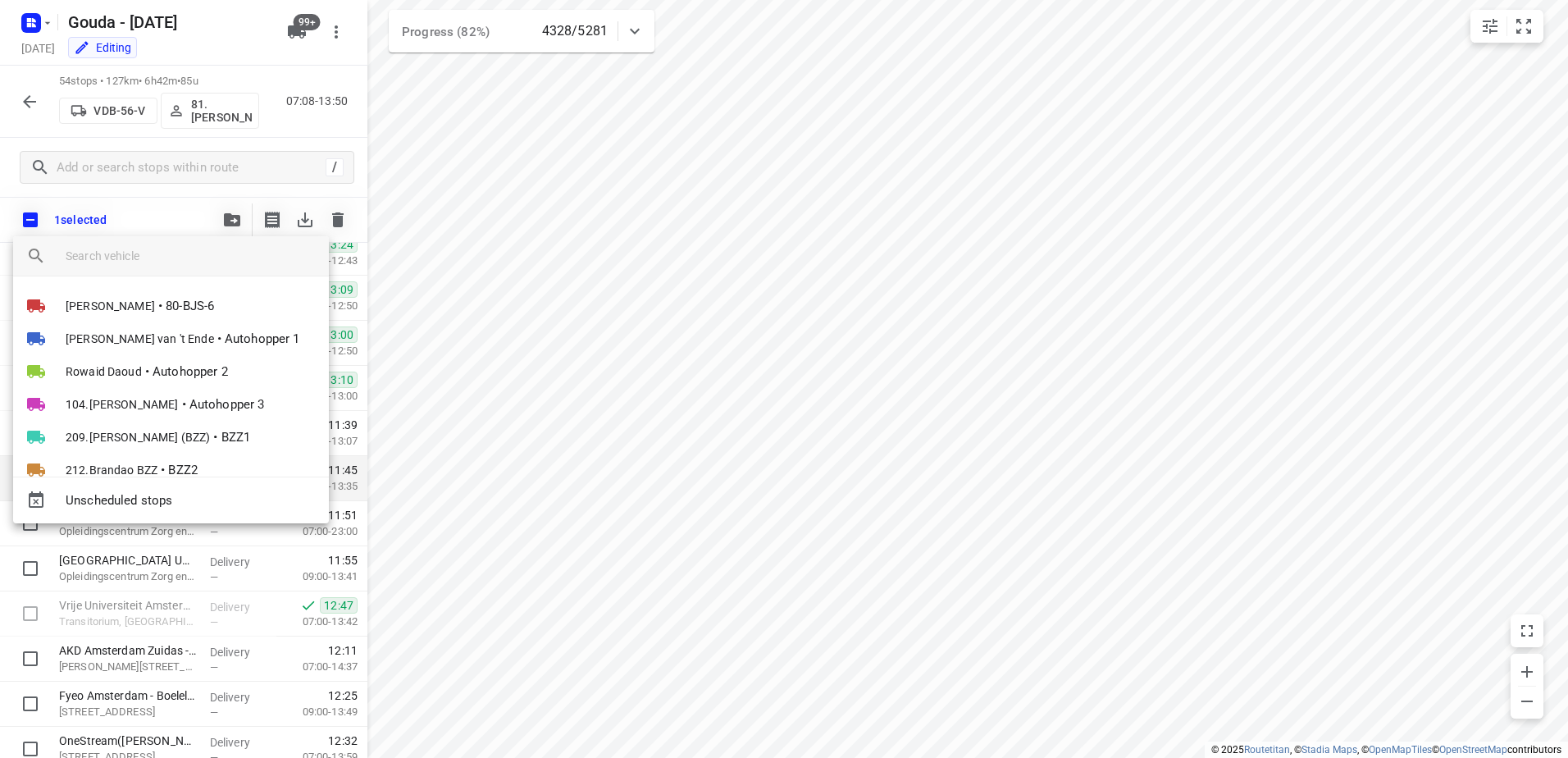
click at [203, 252] on input "search vehicle" at bounding box center [190, 256] width 251 height 25
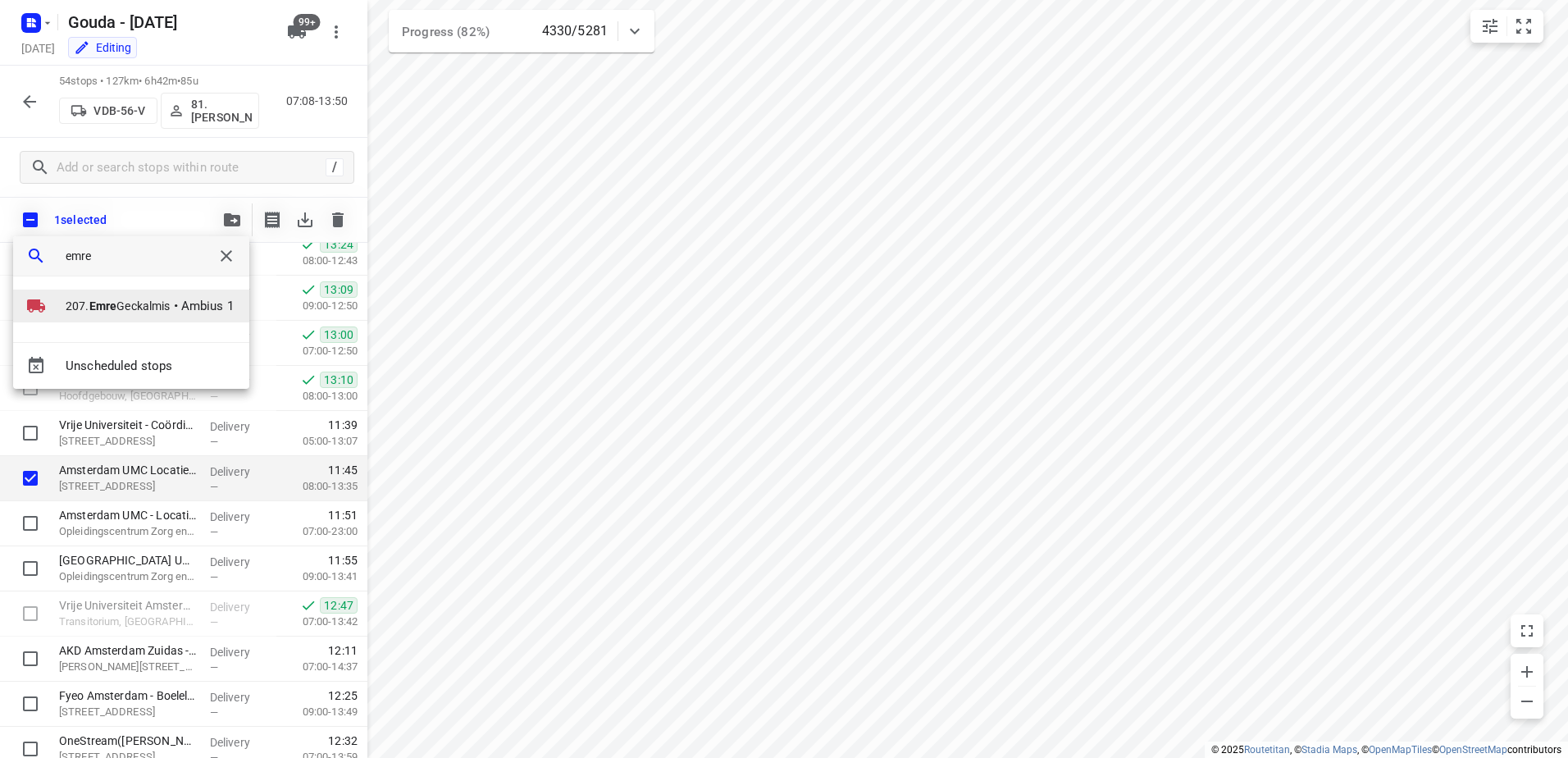
type input "emre"
click at [169, 291] on li "207. Emre Geckalmis • Ambius 1" at bounding box center [131, 306] width 236 height 33
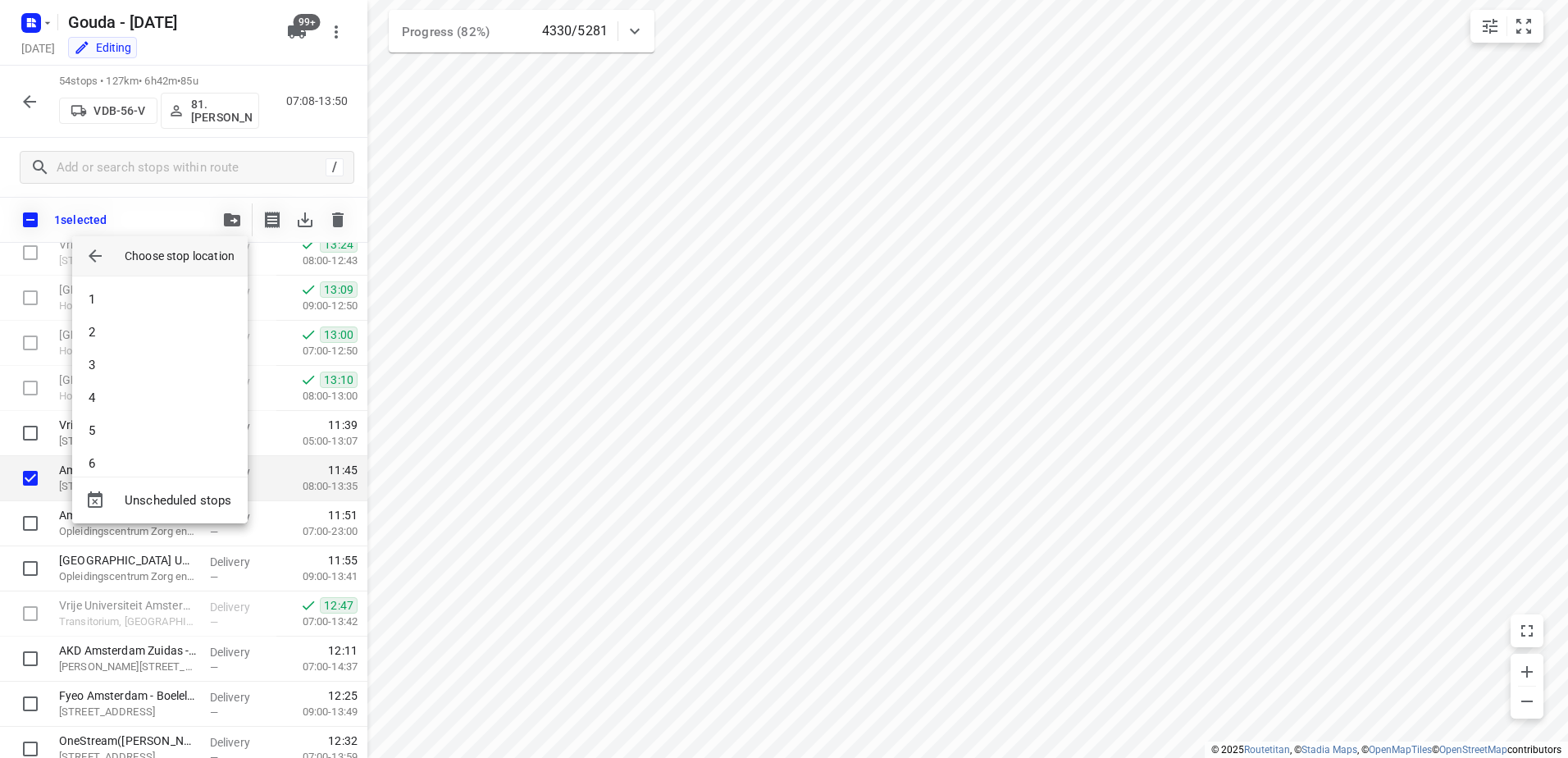
click at [169, 291] on li "1" at bounding box center [160, 300] width 176 height 33
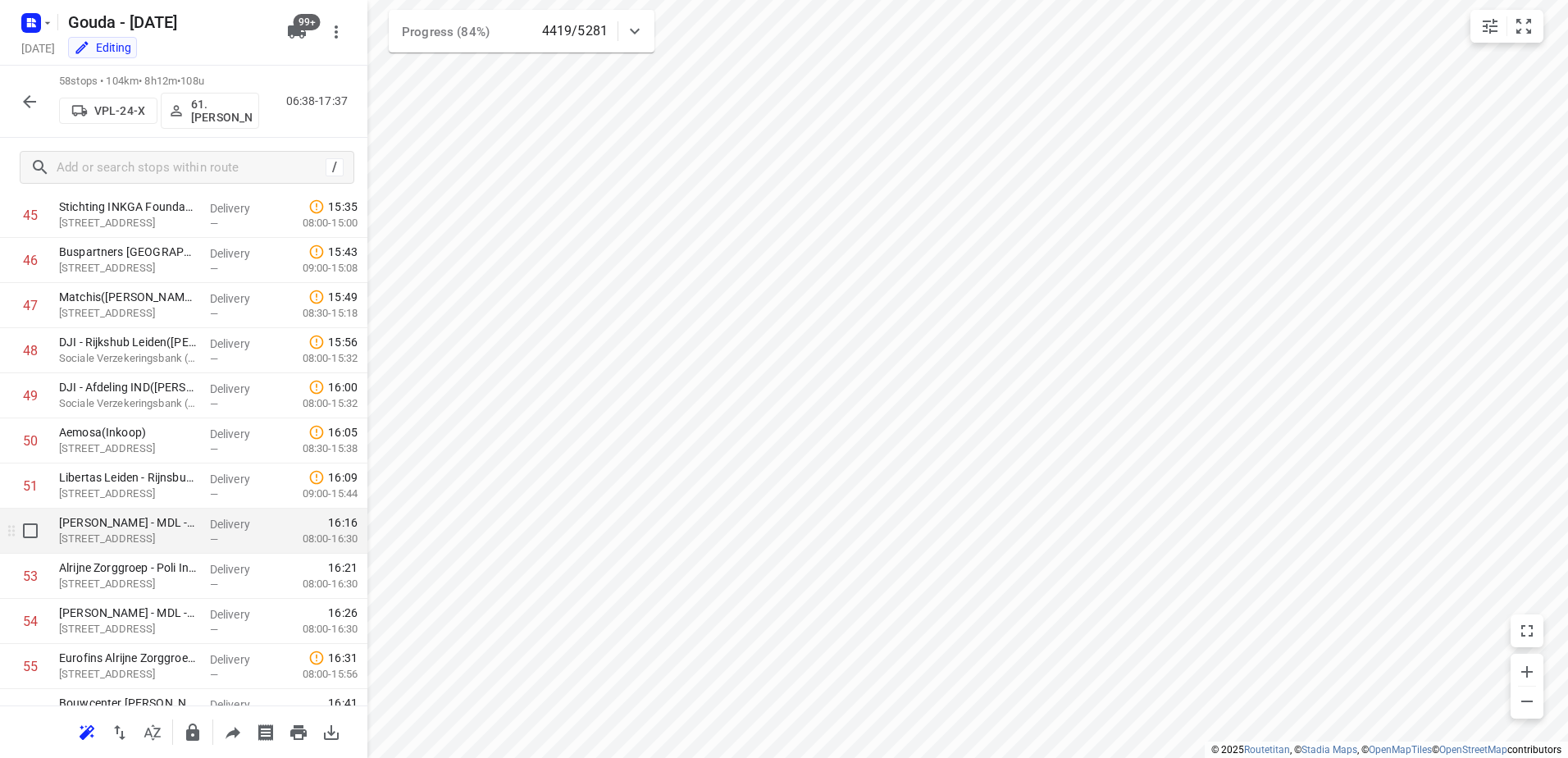
scroll to position [2236, 0]
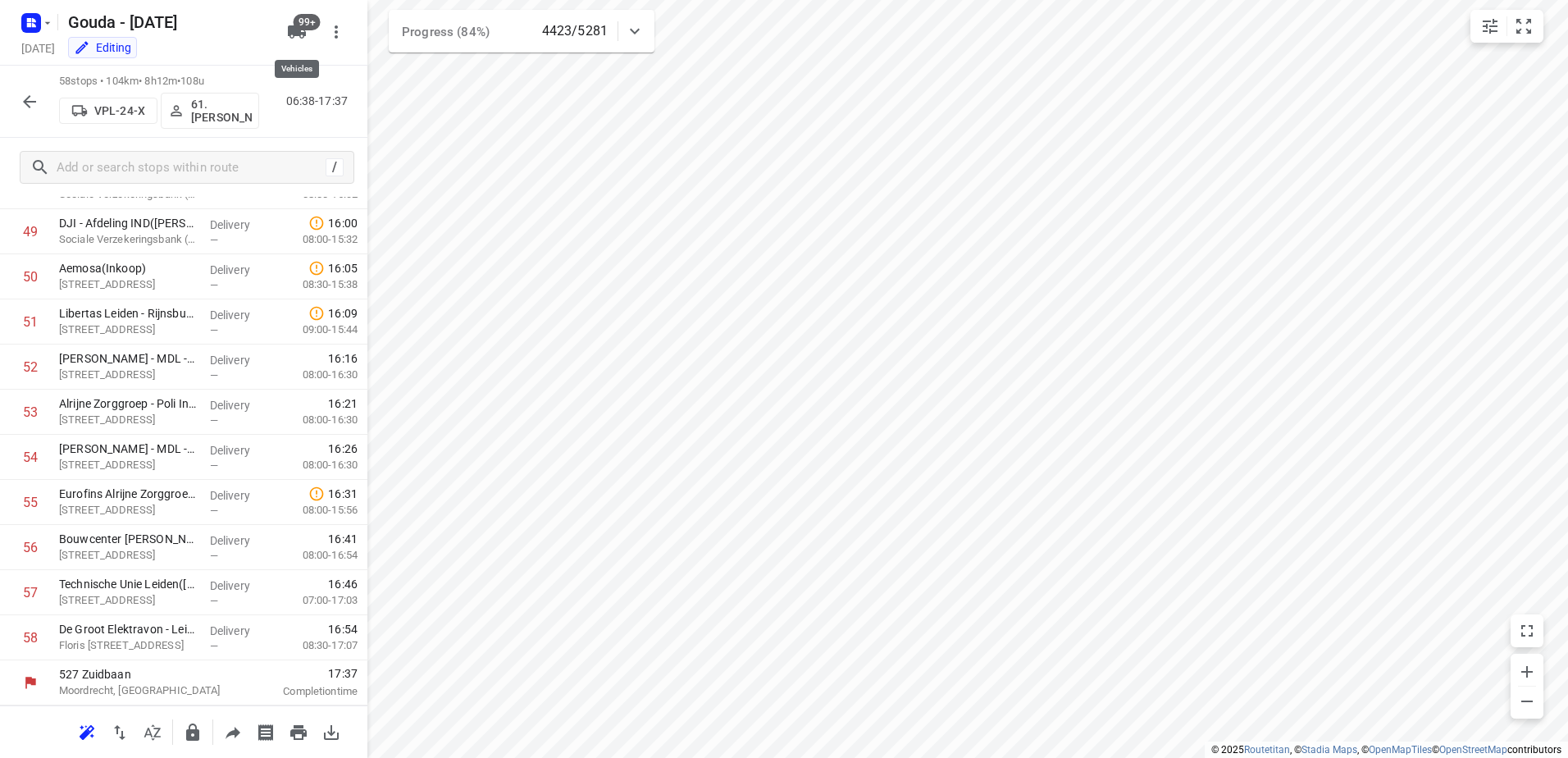
click at [307, 22] on span "99+" at bounding box center [307, 22] width 27 height 16
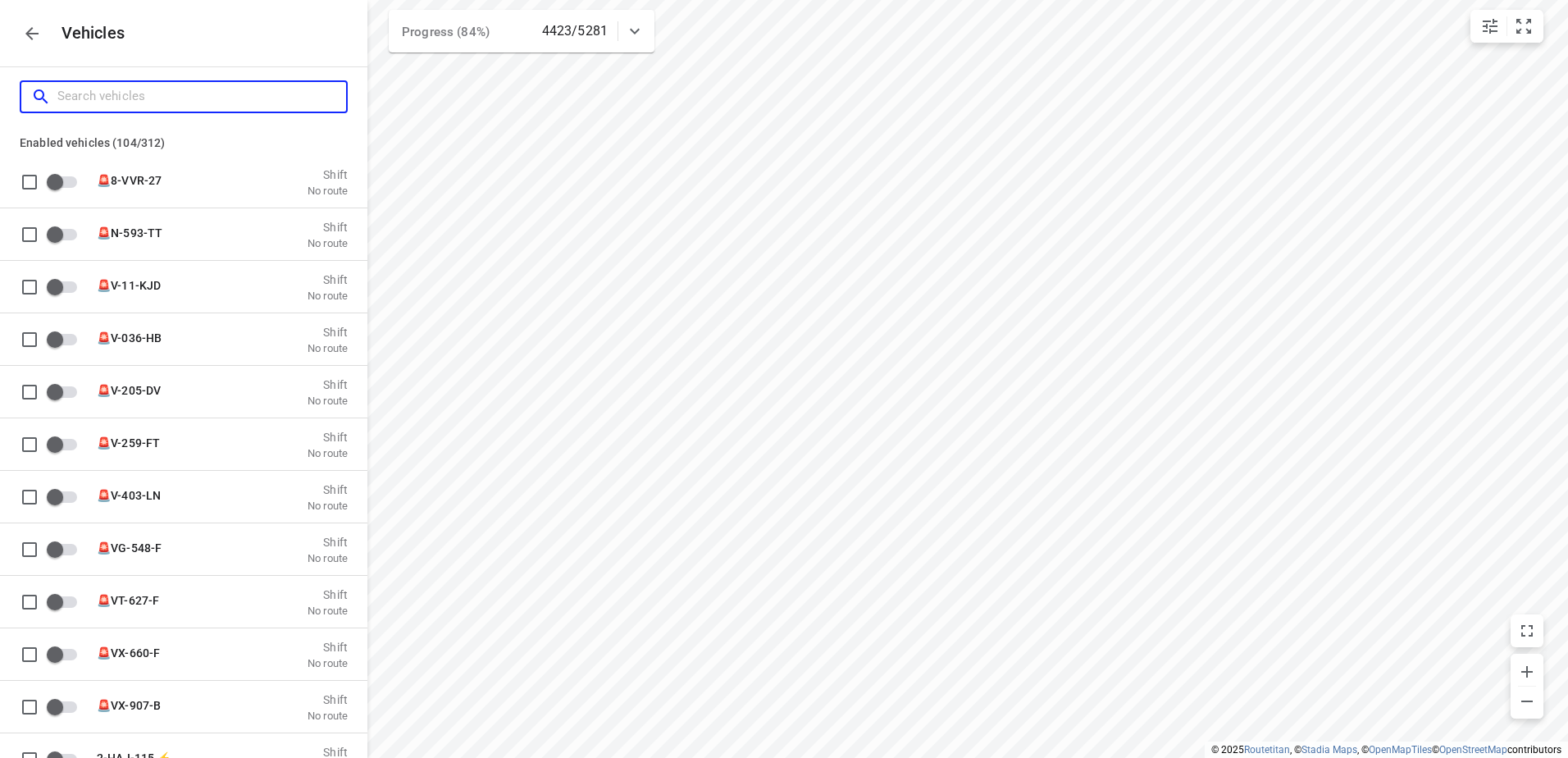
click at [219, 95] on input "Search vehicles" at bounding box center [201, 96] width 288 height 26
type input "a"
checkbox input "true"
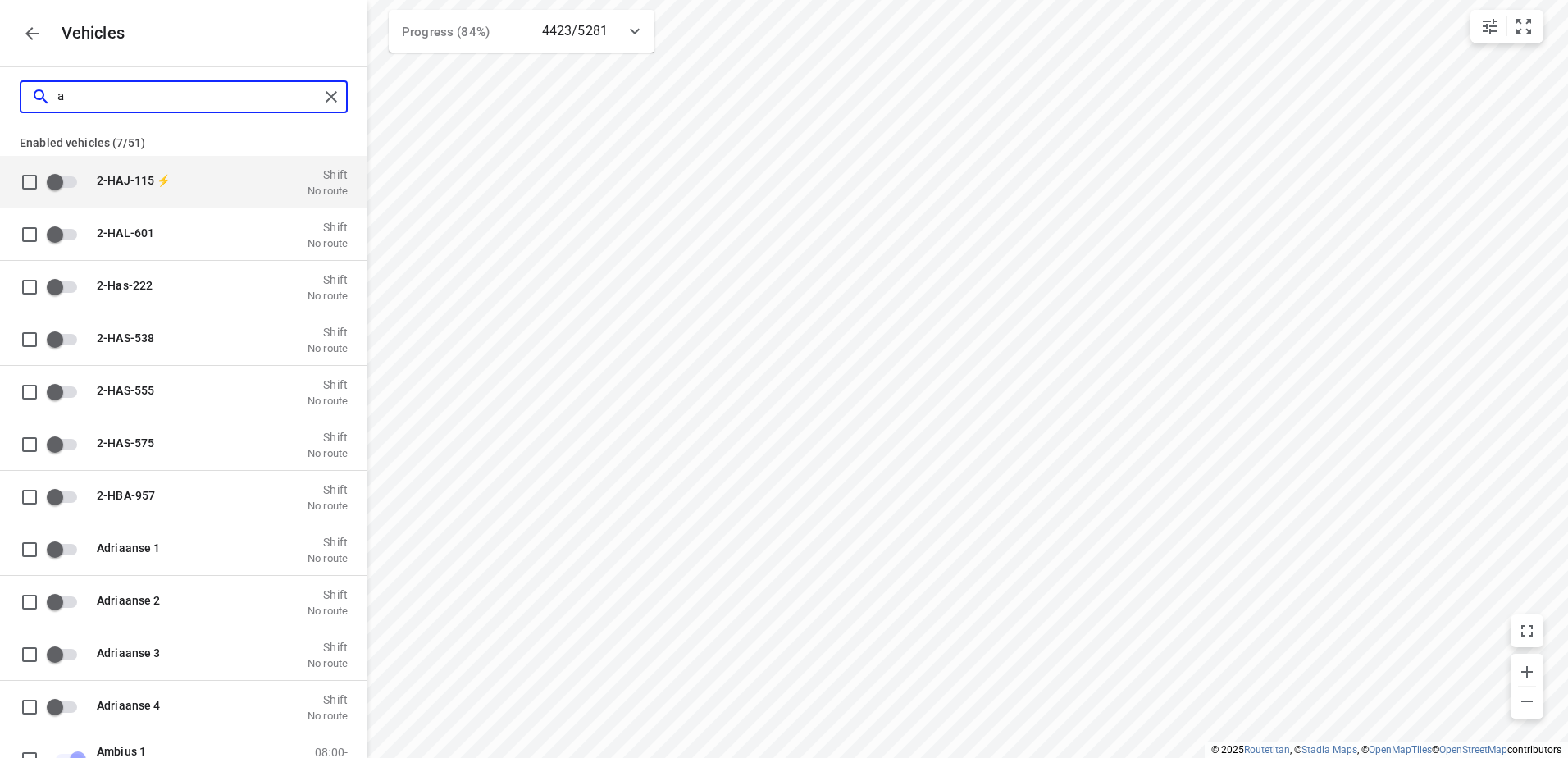
type input "am"
checkbox input "true"
checkbox input "false"
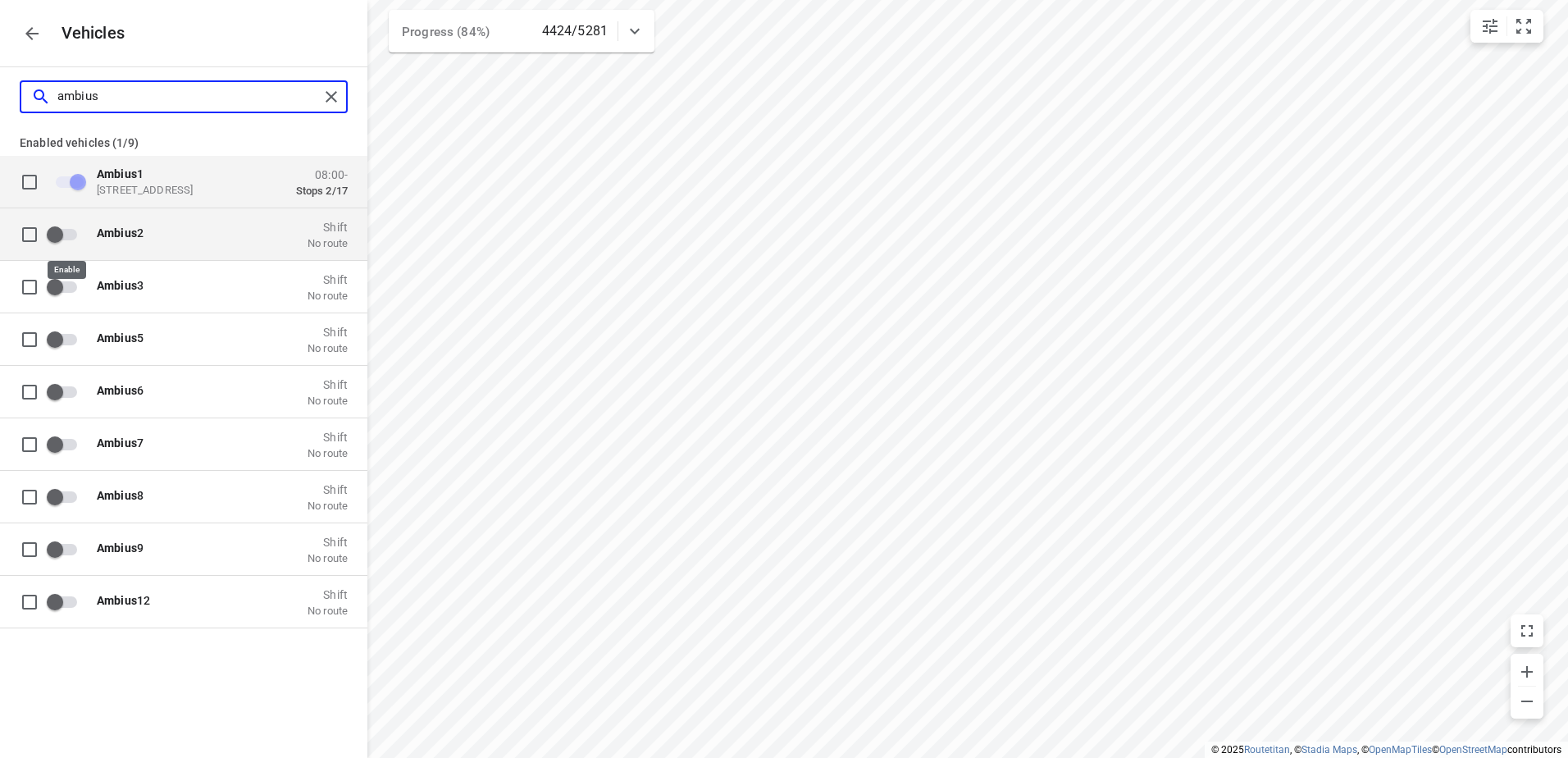
type input "ambius"
click at [67, 233] on input "grid" at bounding box center [55, 233] width 94 height 31
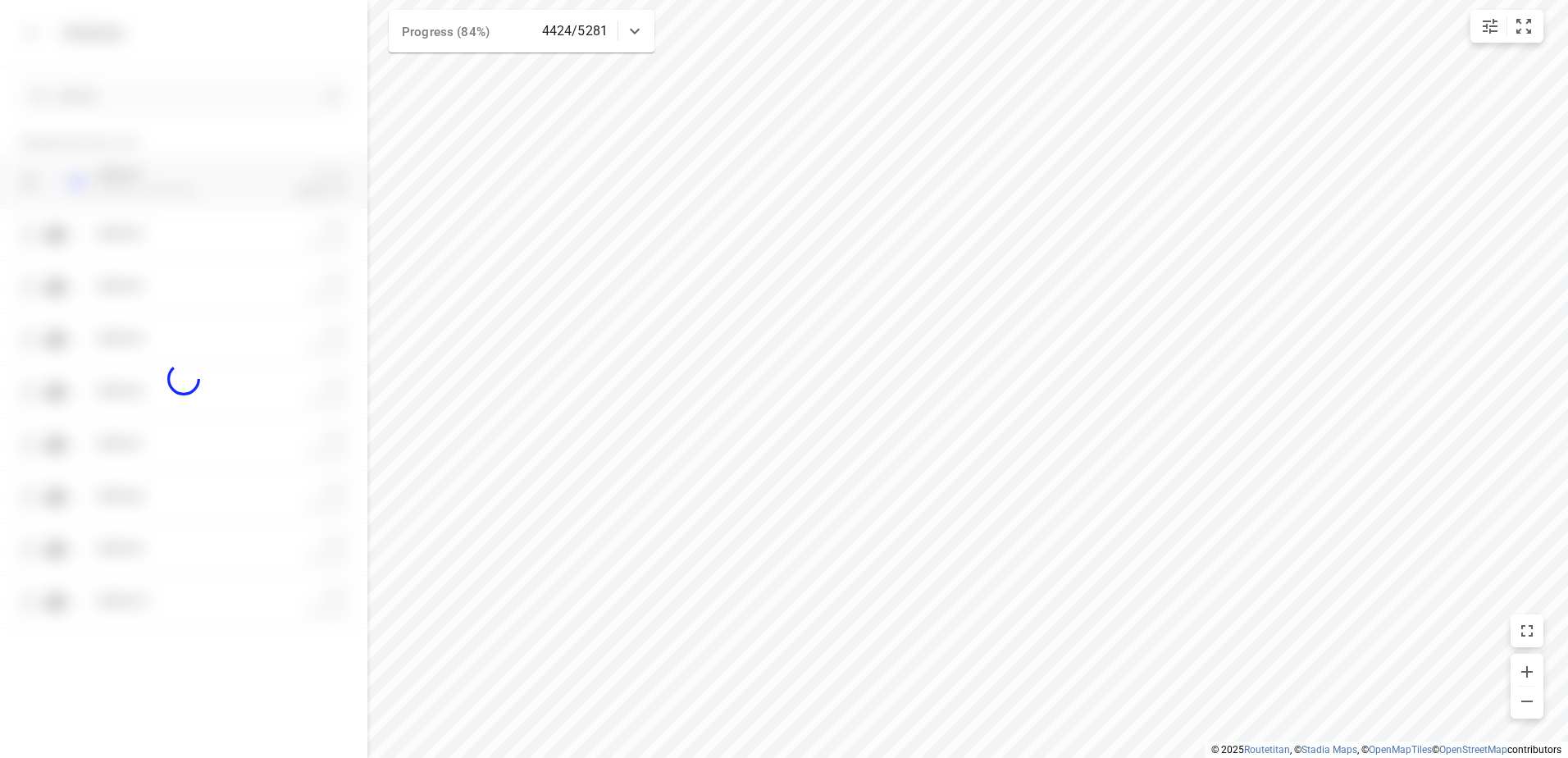
checkbox input "true"
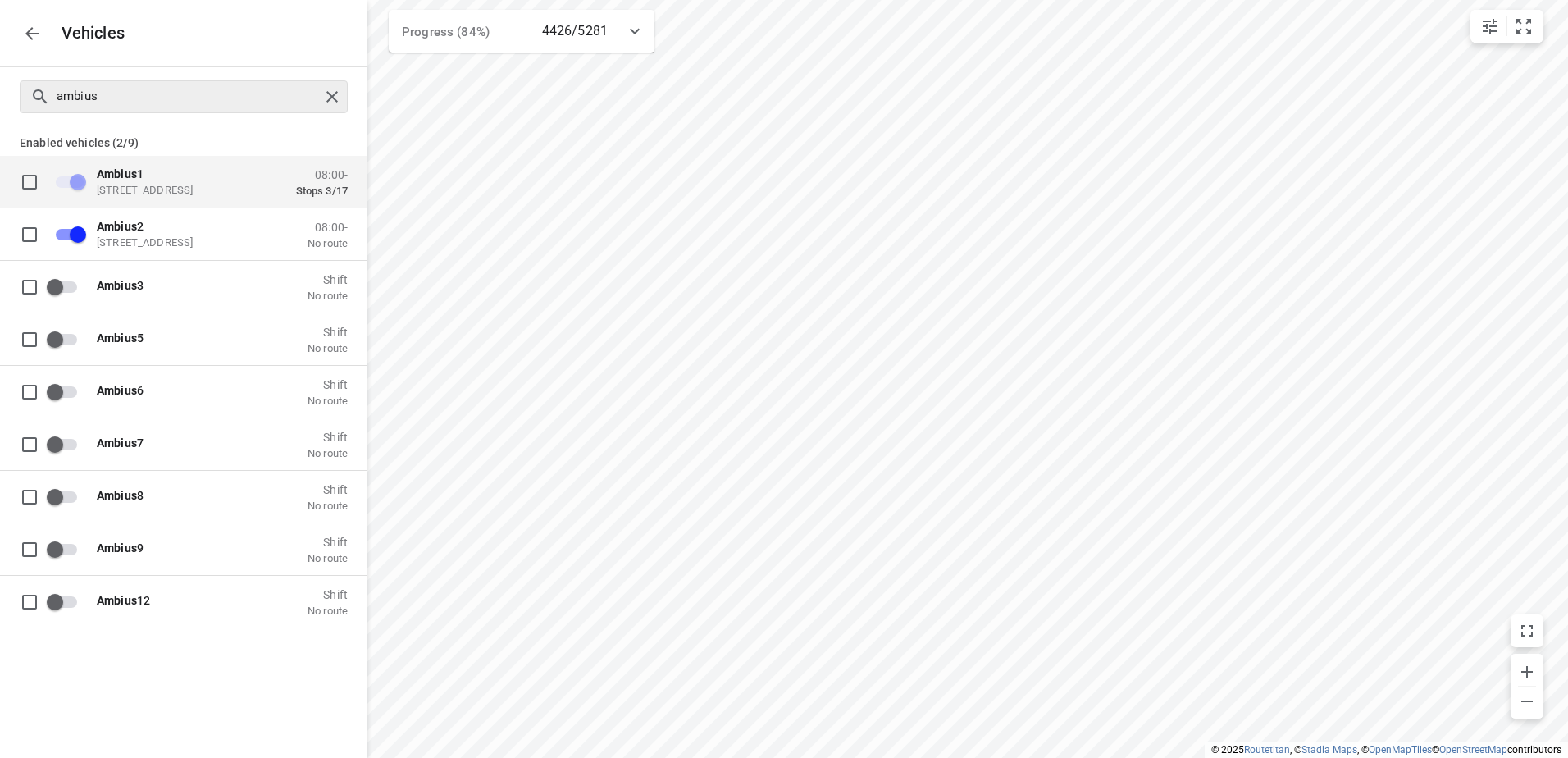
checkbox input "false"
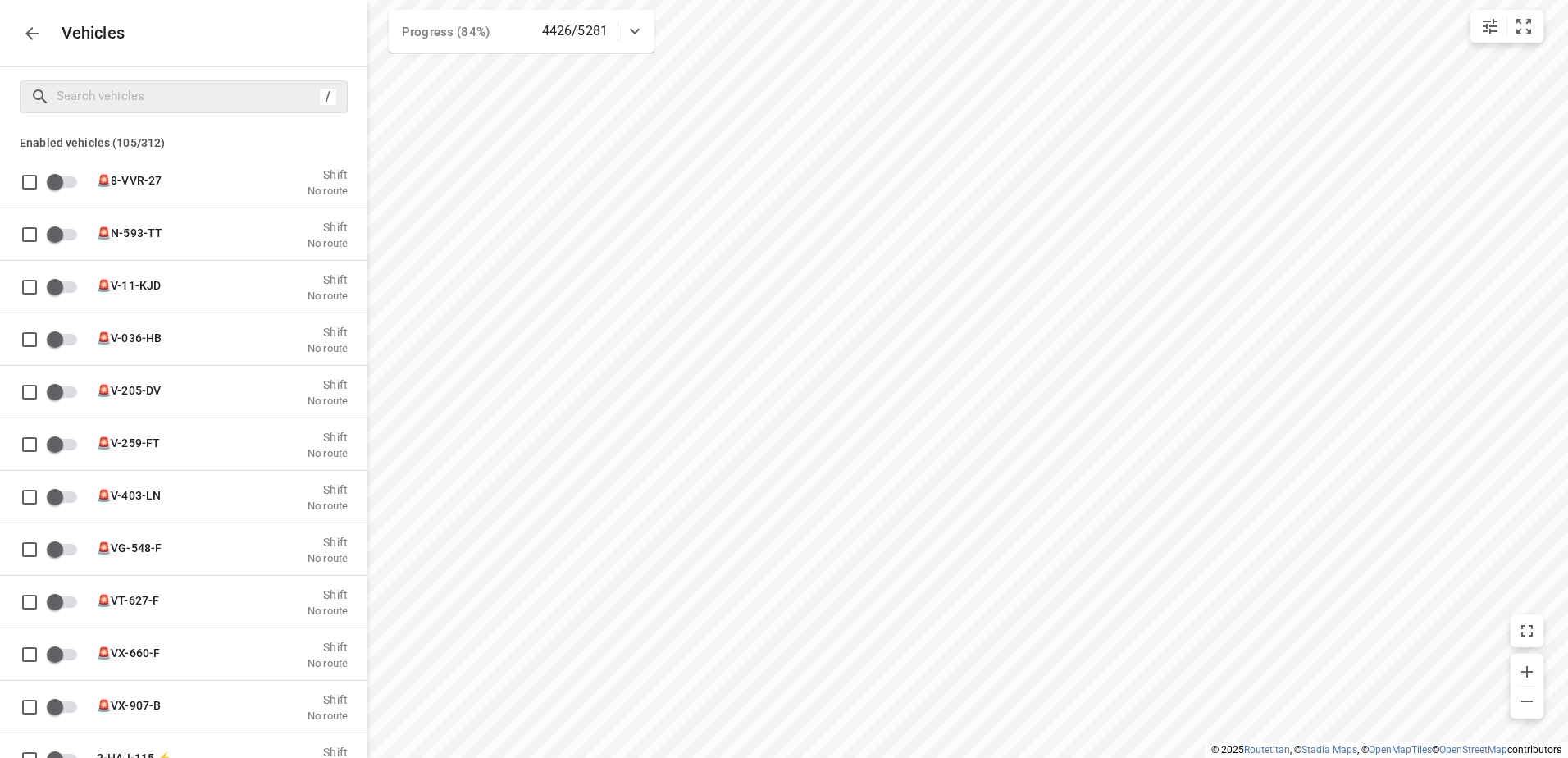
click at [35, 42] on icon "button" at bounding box center [32, 34] width 20 height 20
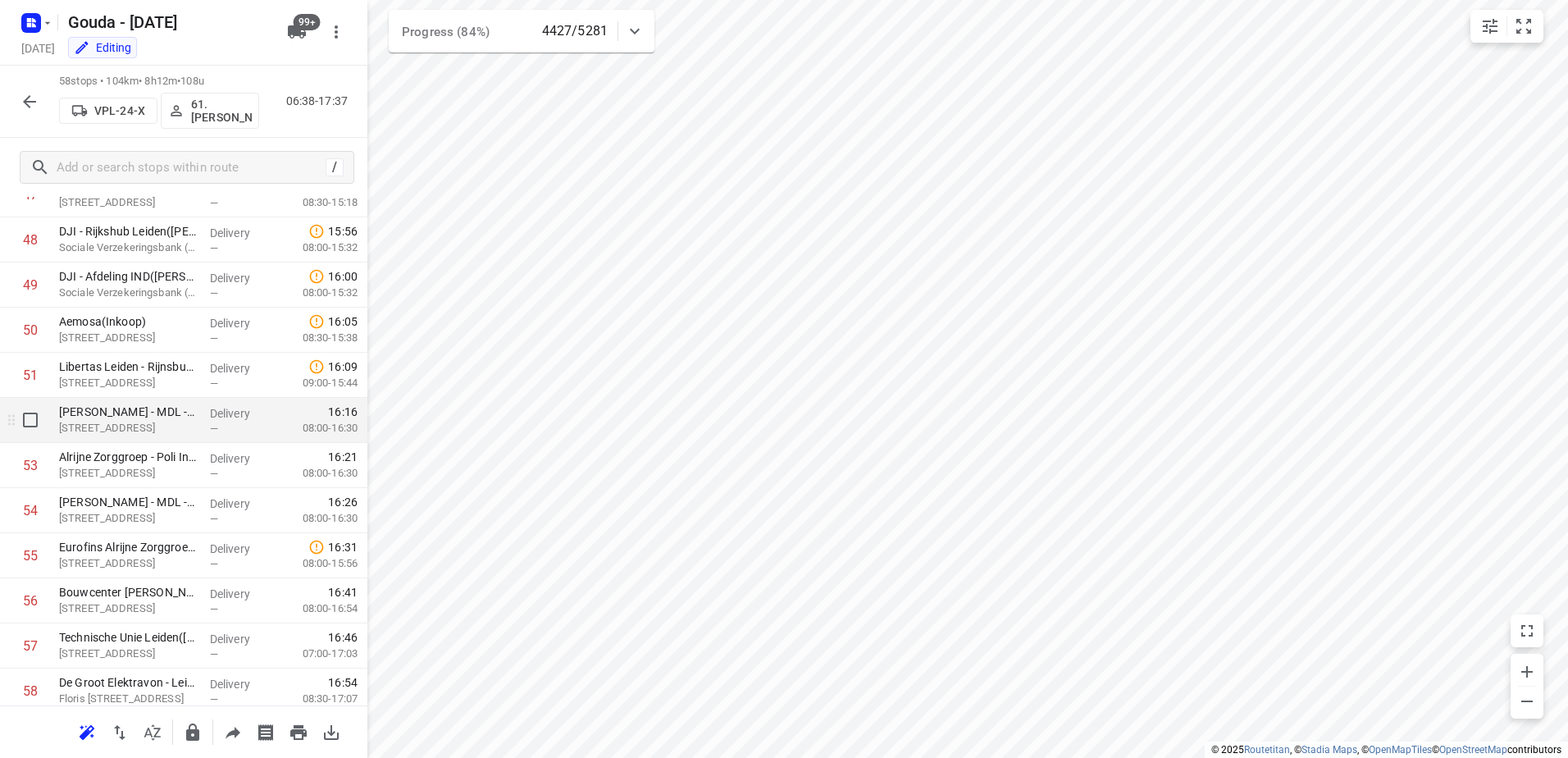
scroll to position [2153, 0]
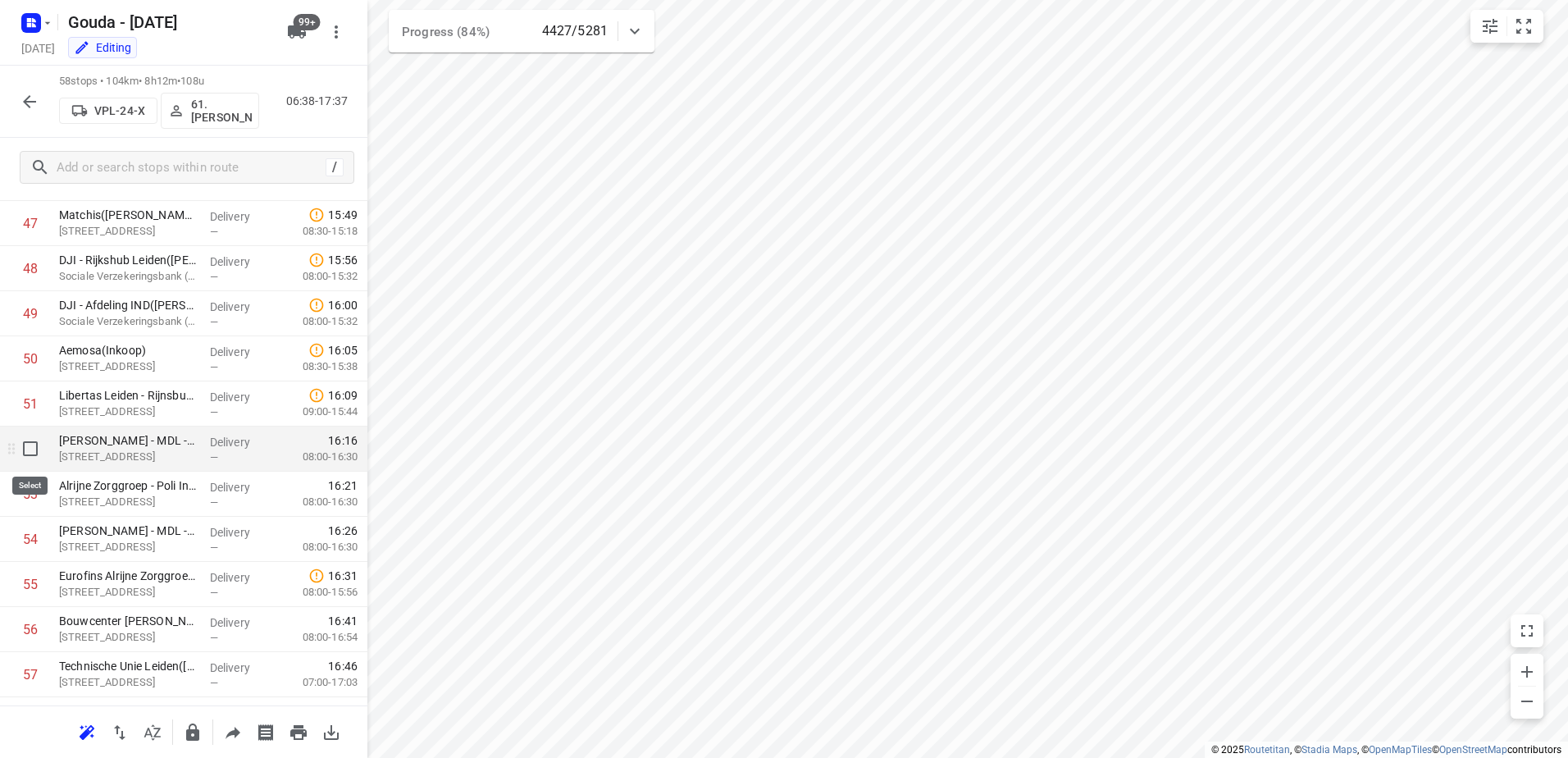
click at [28, 450] on input "checkbox" at bounding box center [30, 449] width 33 height 33
checkbox input "true"
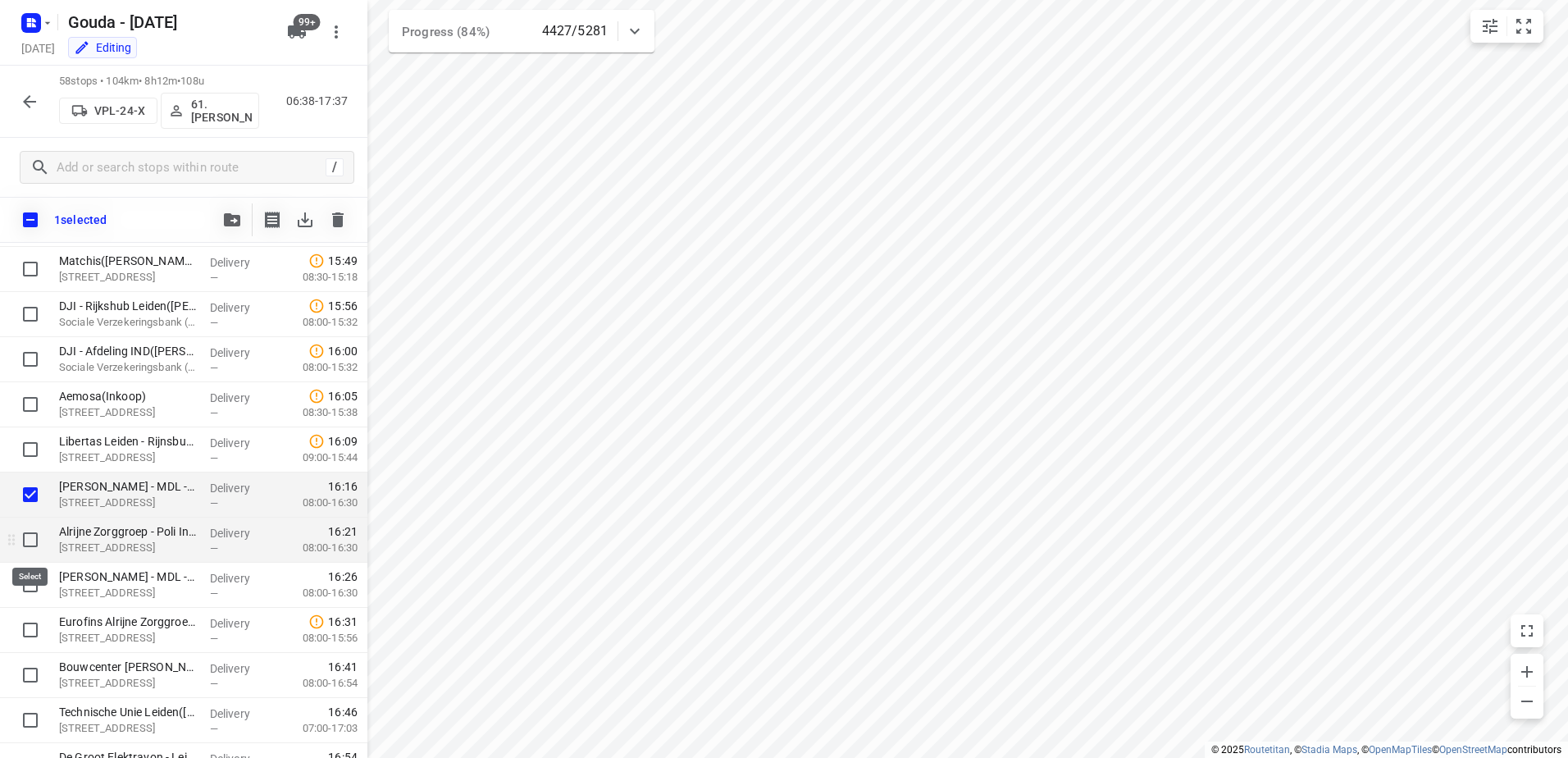
click at [26, 538] on input "checkbox" at bounding box center [30, 540] width 33 height 33
checkbox input "true"
click at [28, 596] on input "checkbox" at bounding box center [30, 585] width 33 height 33
checkbox input "true"
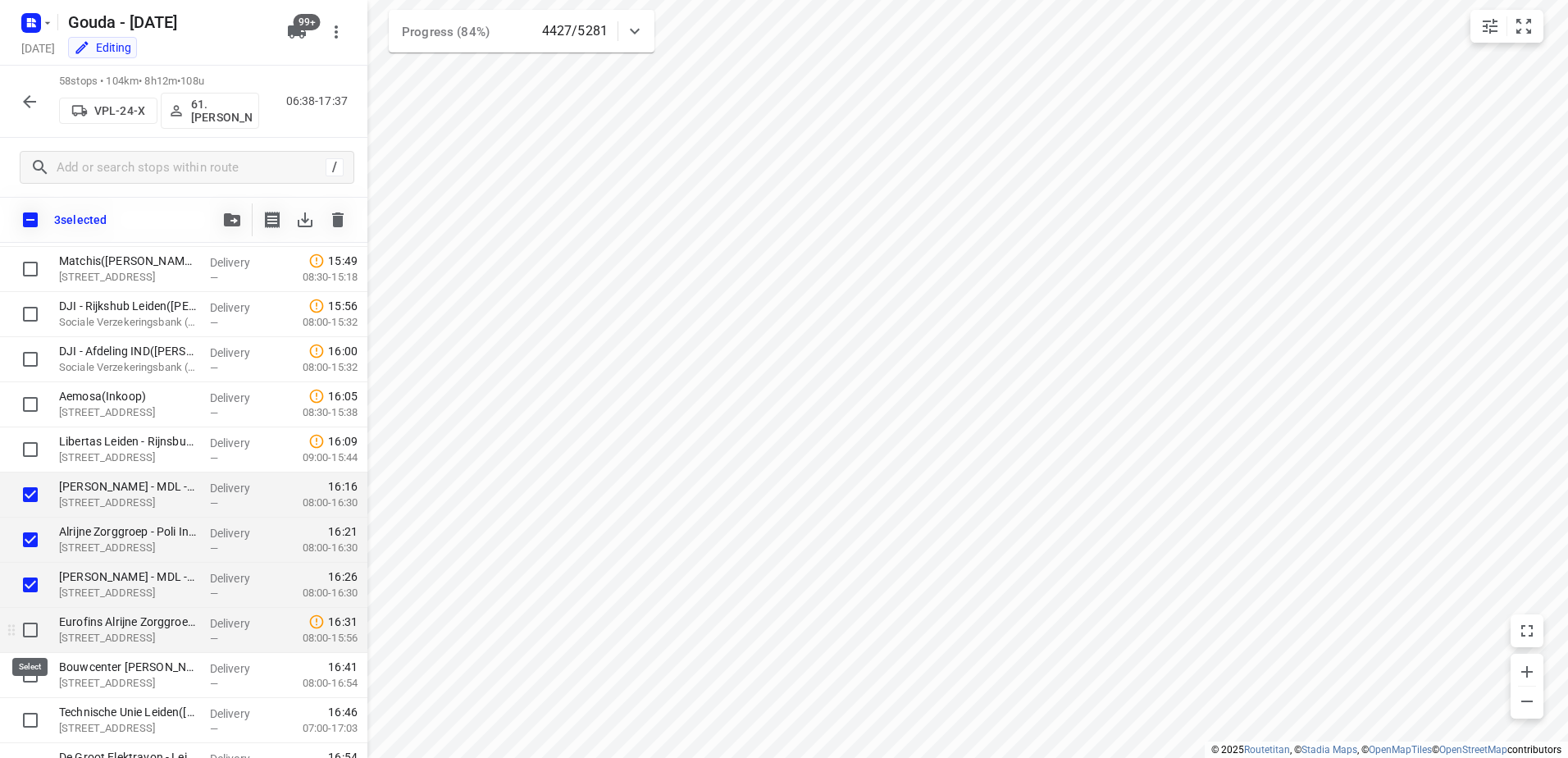
click at [28, 632] on input "checkbox" at bounding box center [30, 630] width 33 height 33
checkbox input "true"
click at [26, 666] on input "checkbox" at bounding box center [30, 675] width 33 height 33
checkbox input "true"
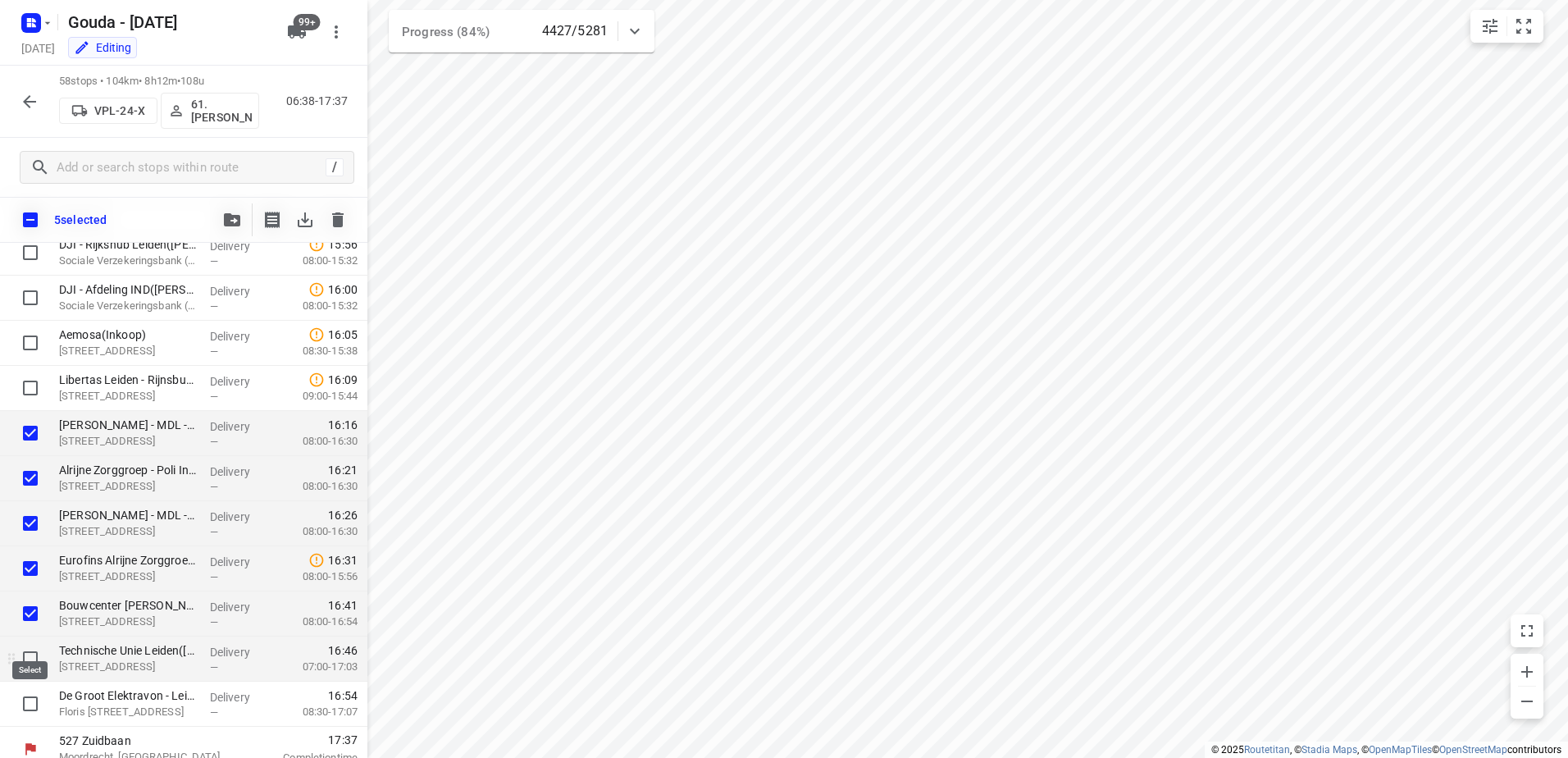
scroll to position [2229, 0]
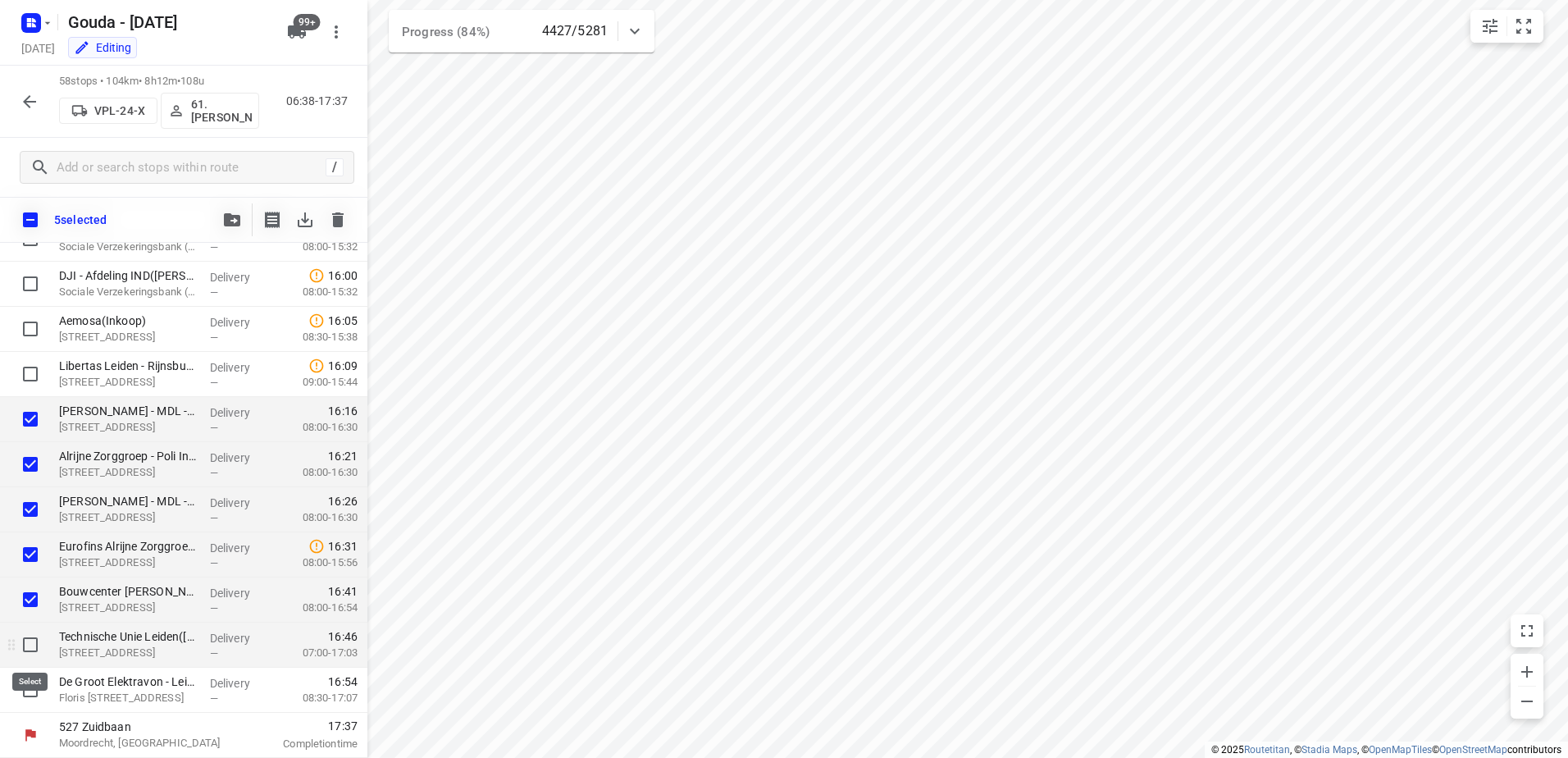
click at [19, 647] on input "checkbox" at bounding box center [30, 645] width 33 height 33
checkbox input "true"
click at [27, 682] on input "checkbox" at bounding box center [30, 690] width 33 height 33
checkbox input "true"
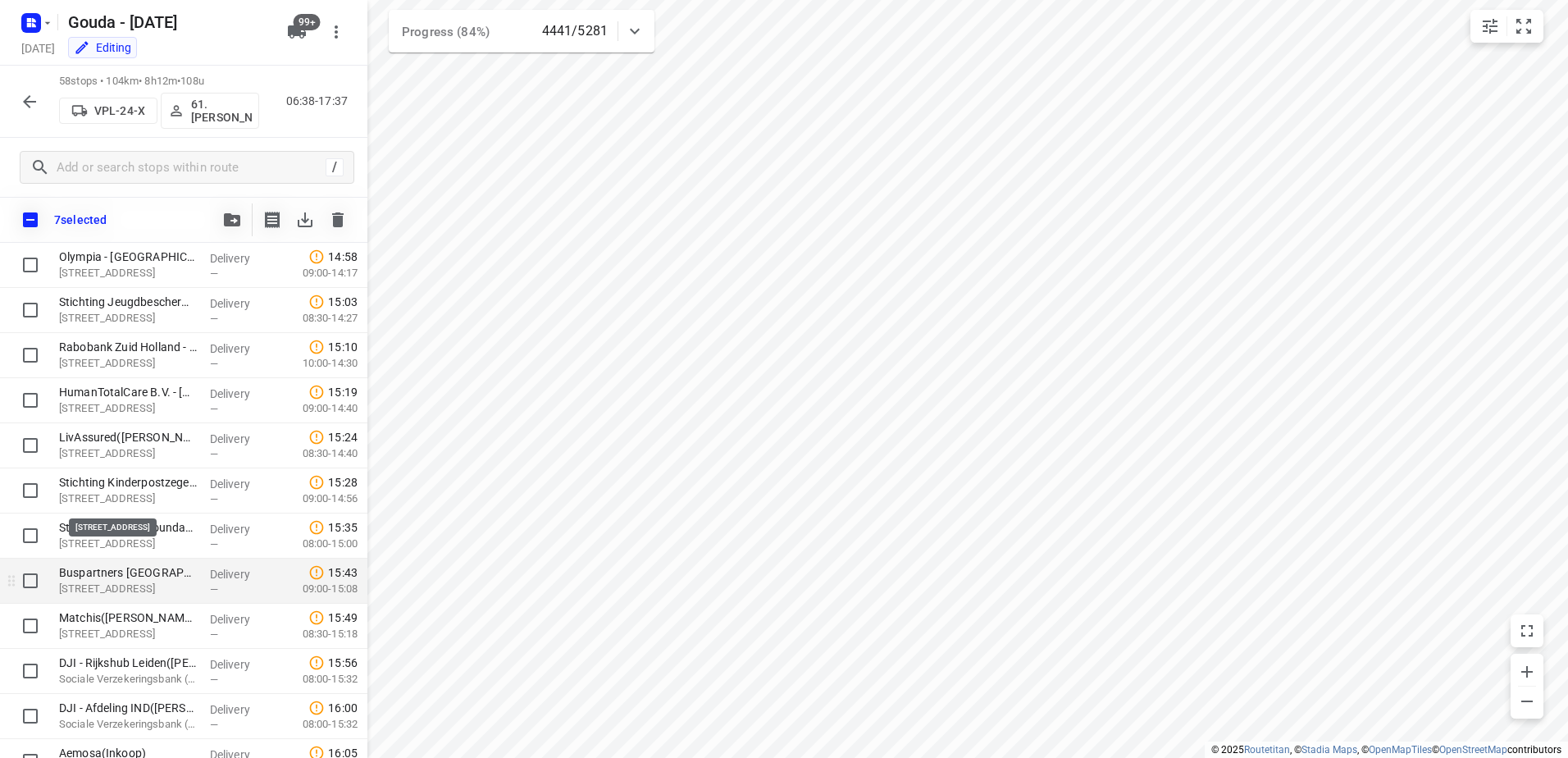
scroll to position [1819, 0]
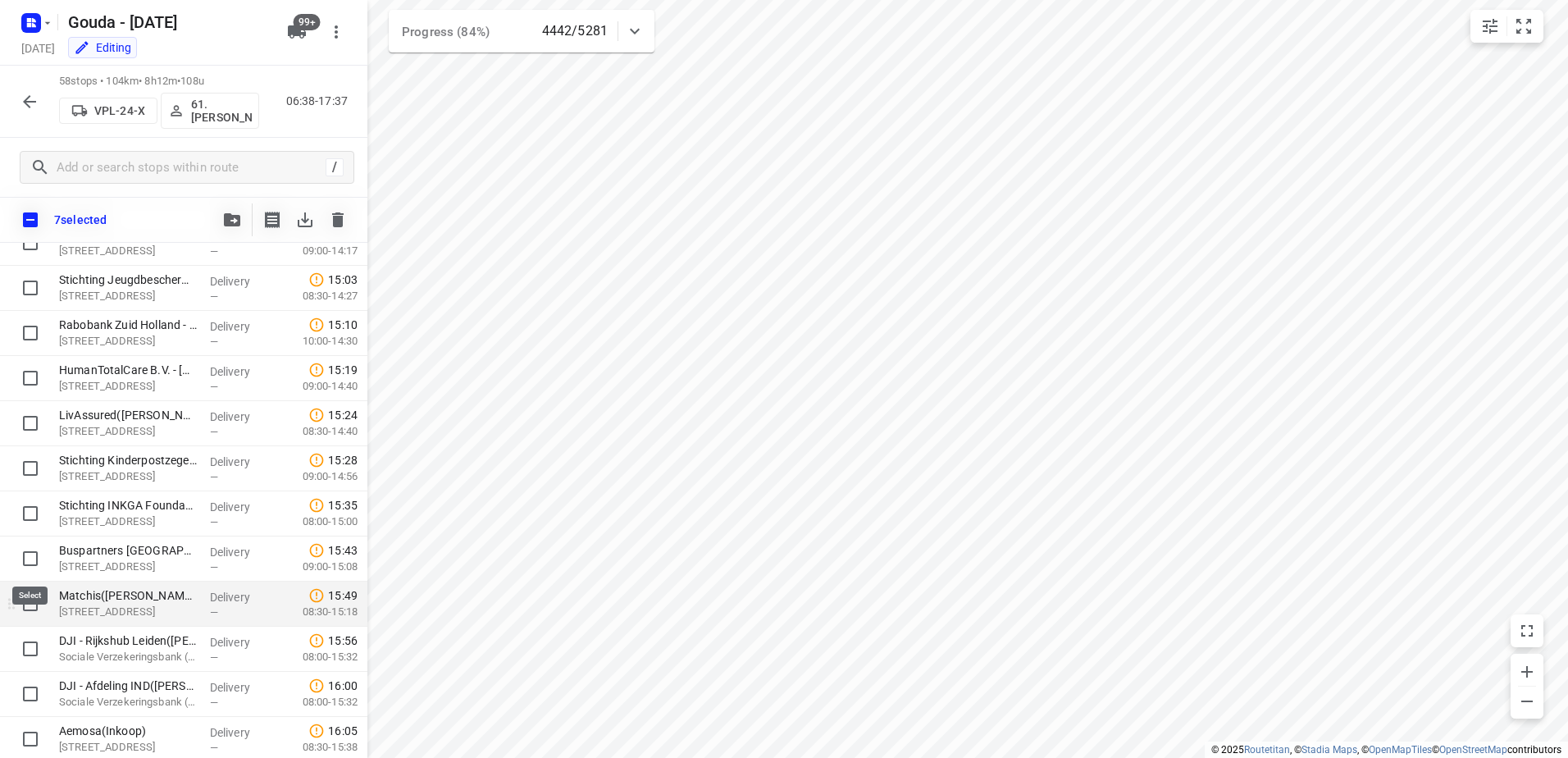
drag, startPoint x: 27, startPoint y: 550, endPoint x: 31, endPoint y: 596, distance: 46.2
click at [27, 550] on input "checkbox" at bounding box center [30, 559] width 33 height 33
checkbox input "true"
click at [28, 605] on input "checkbox" at bounding box center [30, 604] width 33 height 33
checkbox input "true"
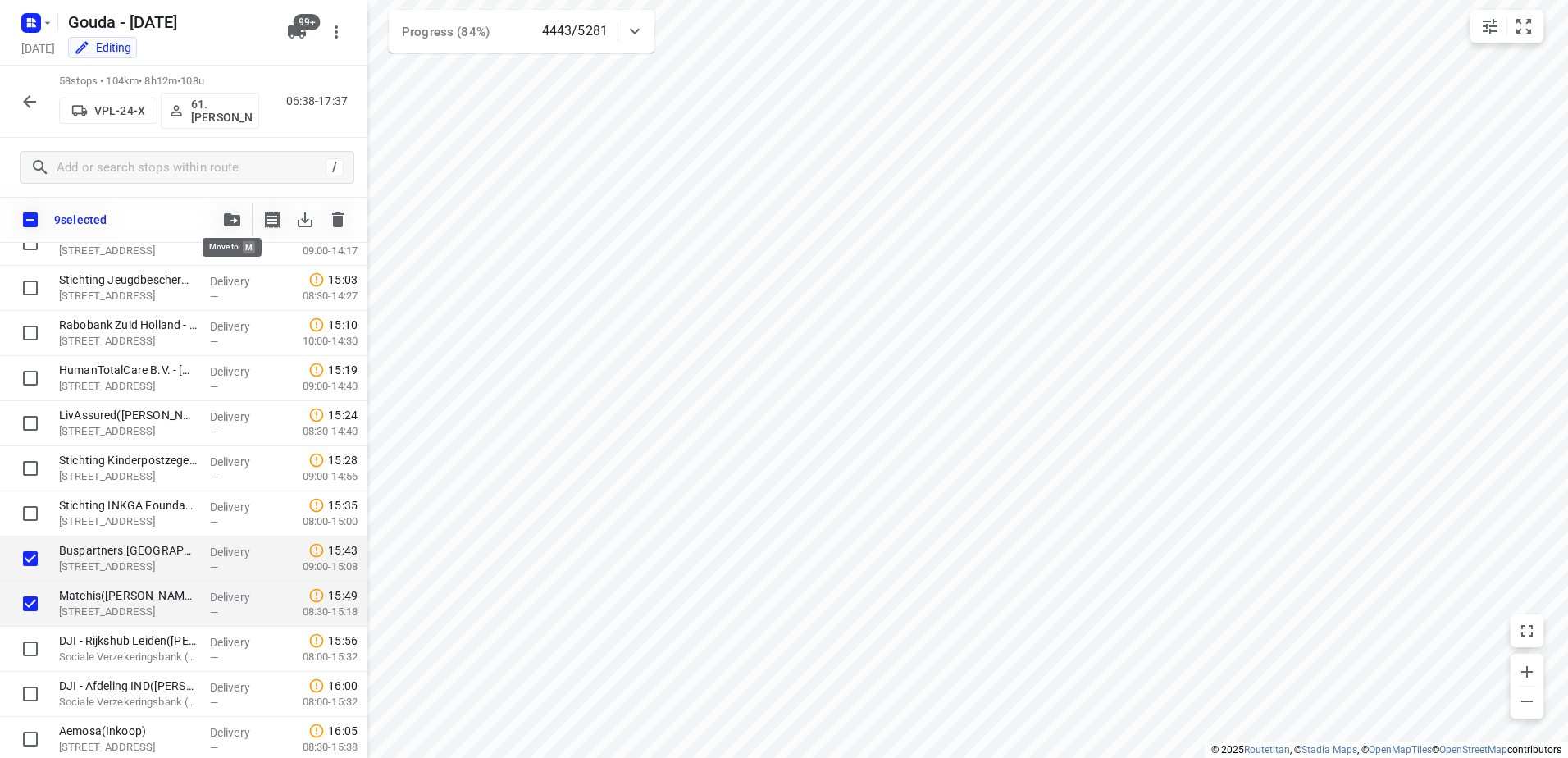
click at [233, 214] on icon "button" at bounding box center [232, 220] width 16 height 13
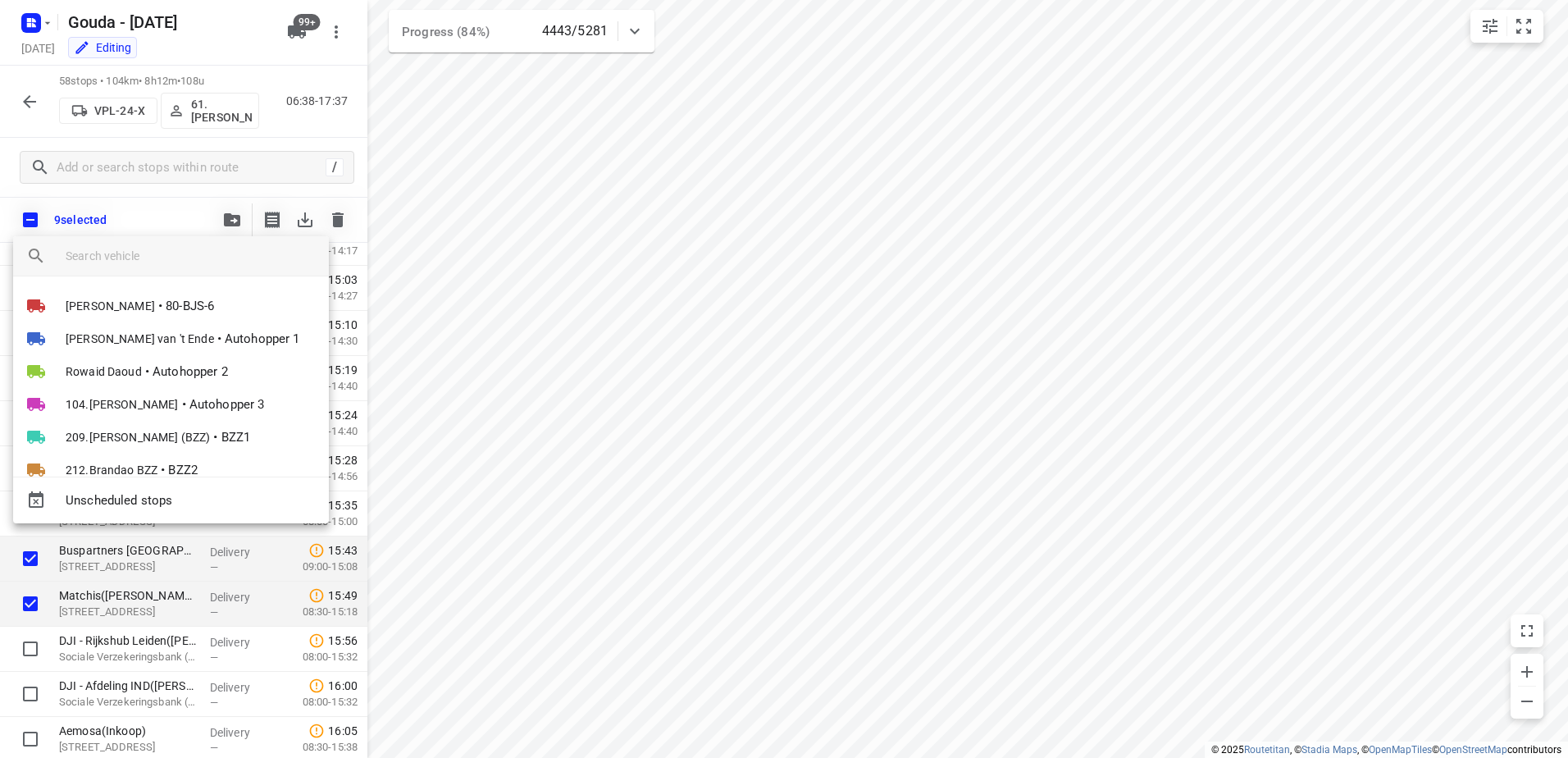
click at [168, 259] on input "search vehicle" at bounding box center [190, 256] width 251 height 25
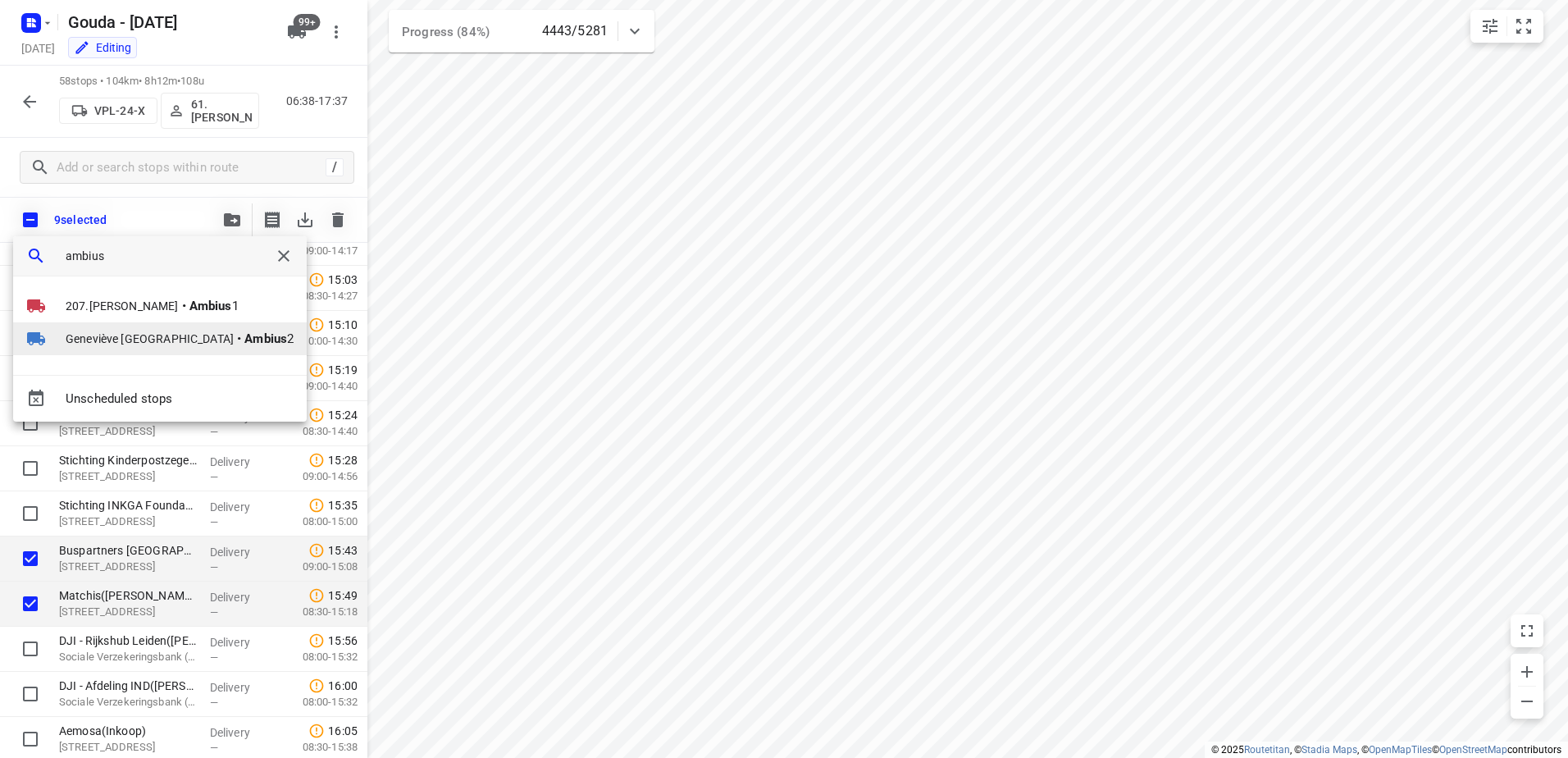
type input "ambius"
click at [245, 345] on b "Ambius" at bounding box center [266, 339] width 43 height 15
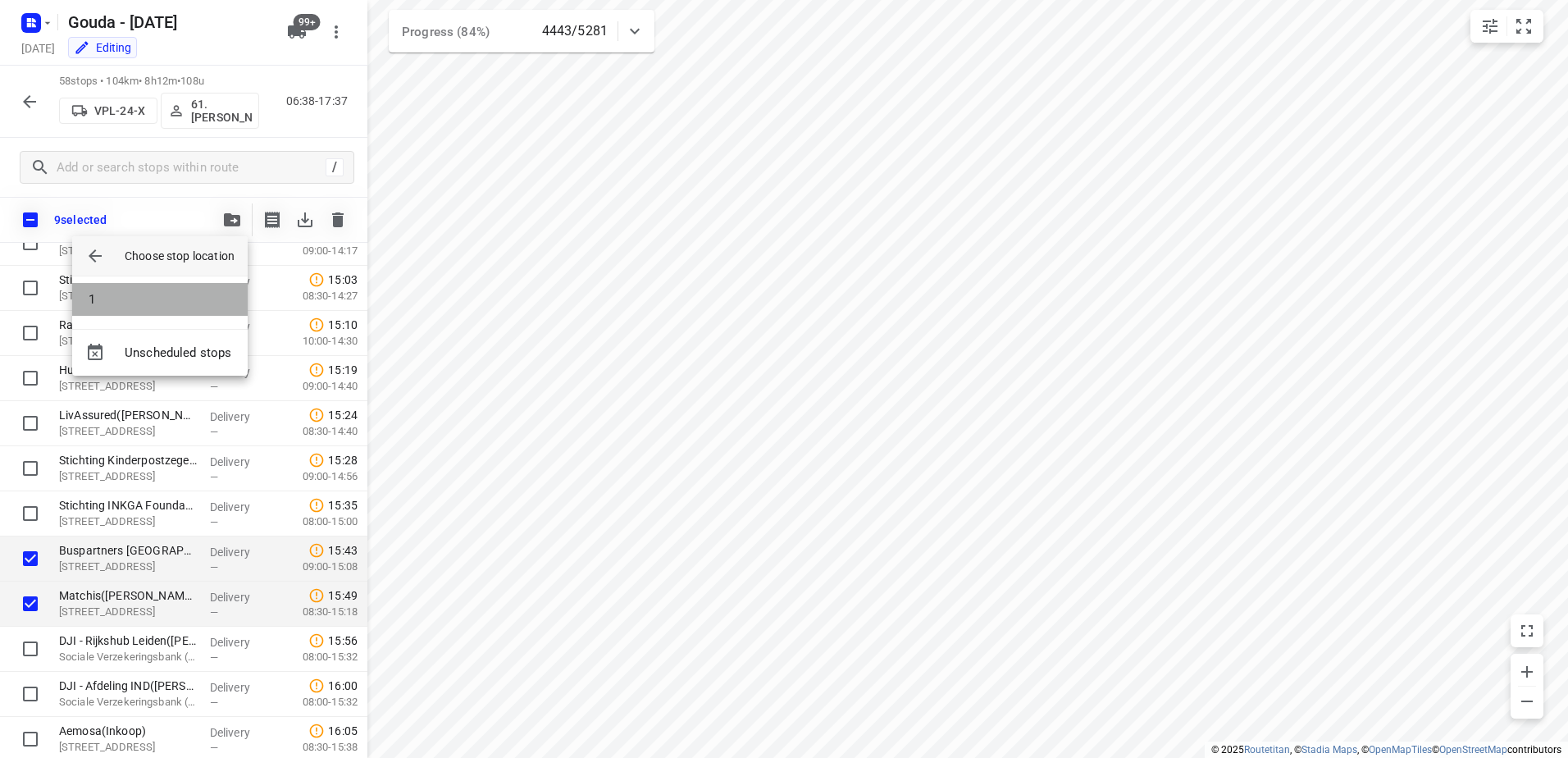
click at [167, 295] on li "1" at bounding box center [160, 300] width 176 height 33
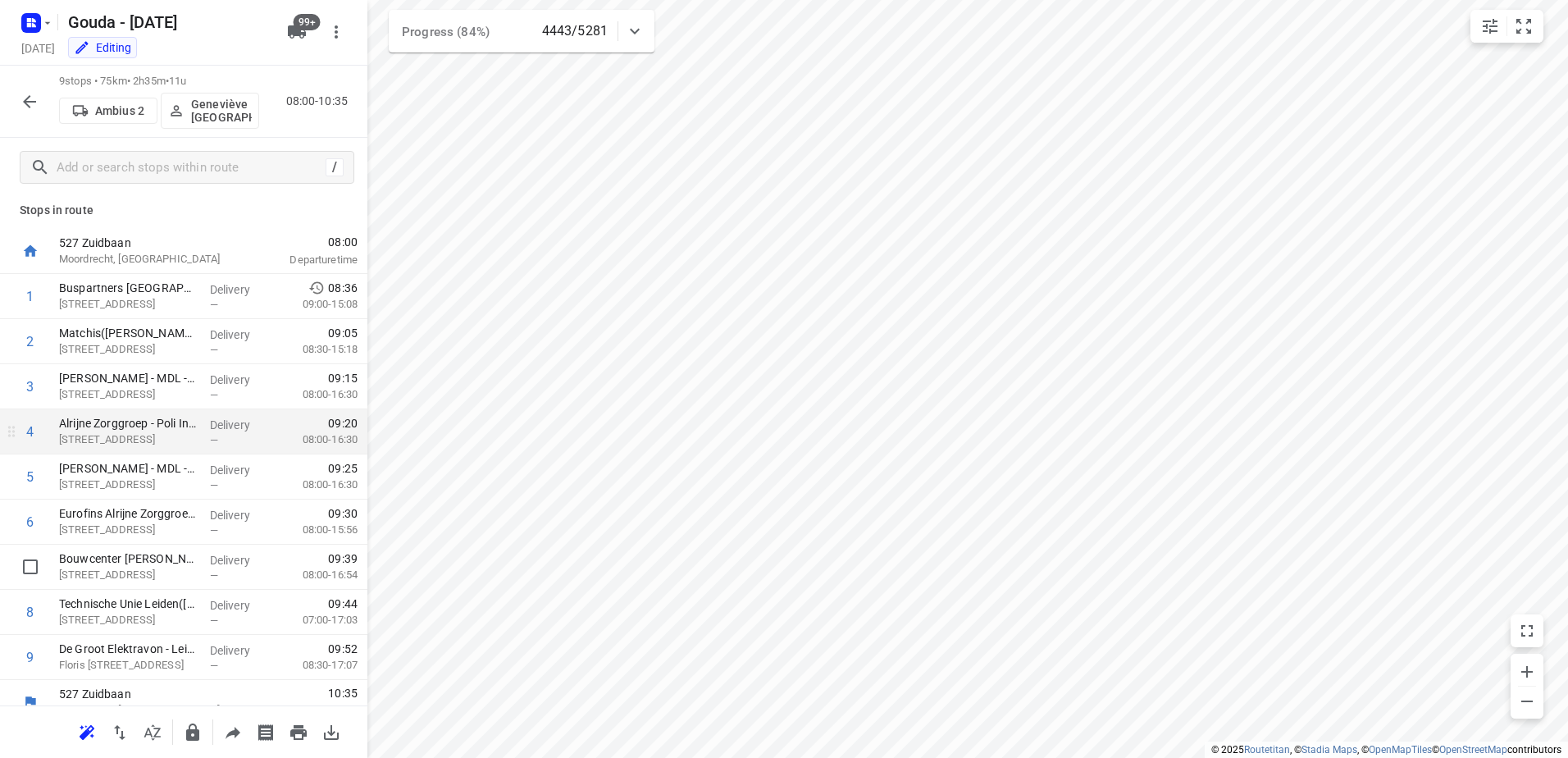
scroll to position [0, 0]
click at [230, 98] on p "Geneviève België" at bounding box center [221, 110] width 60 height 26
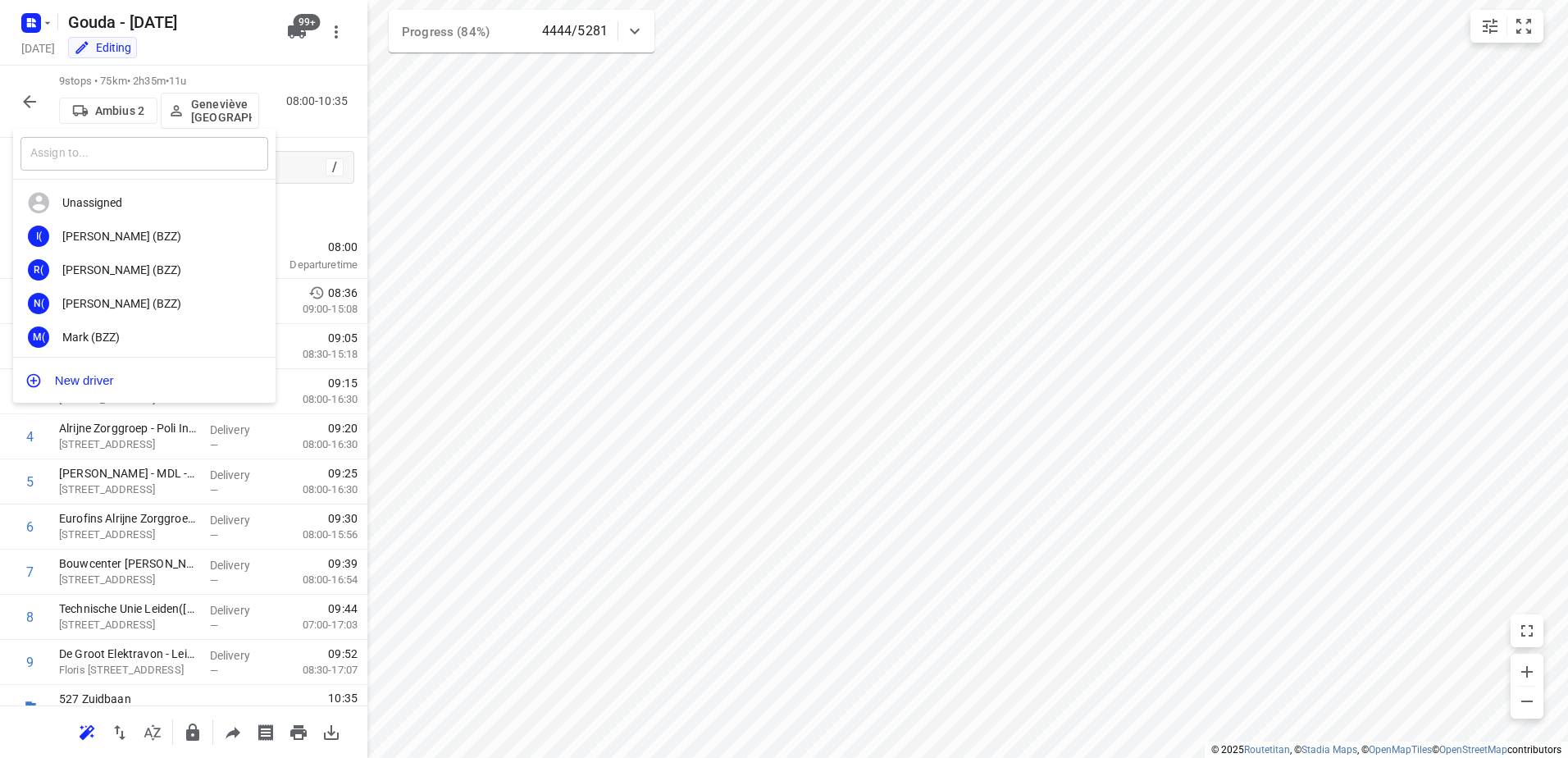
click at [177, 150] on input "text" at bounding box center [145, 153] width 248 height 34
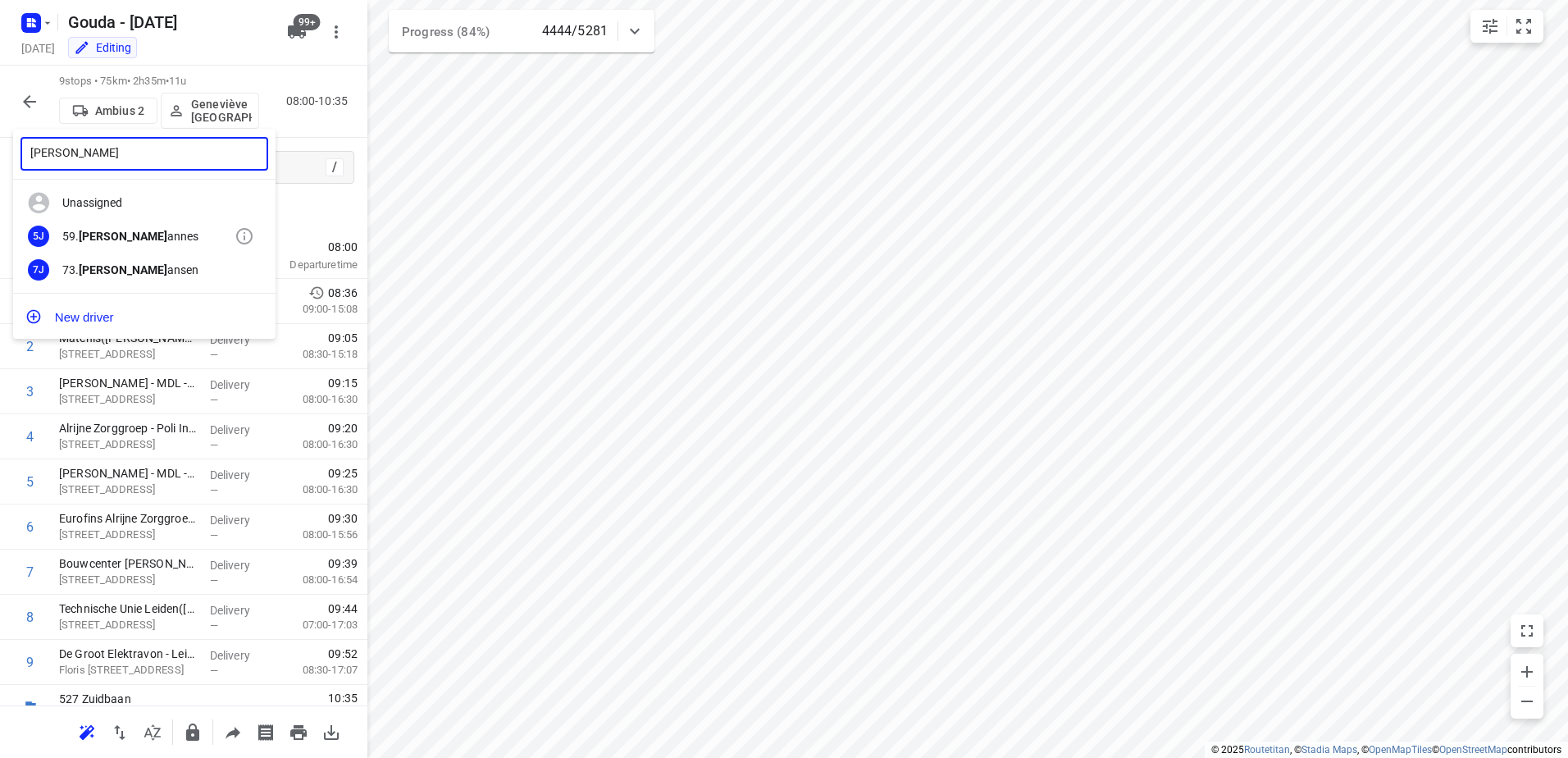
type input "sander j"
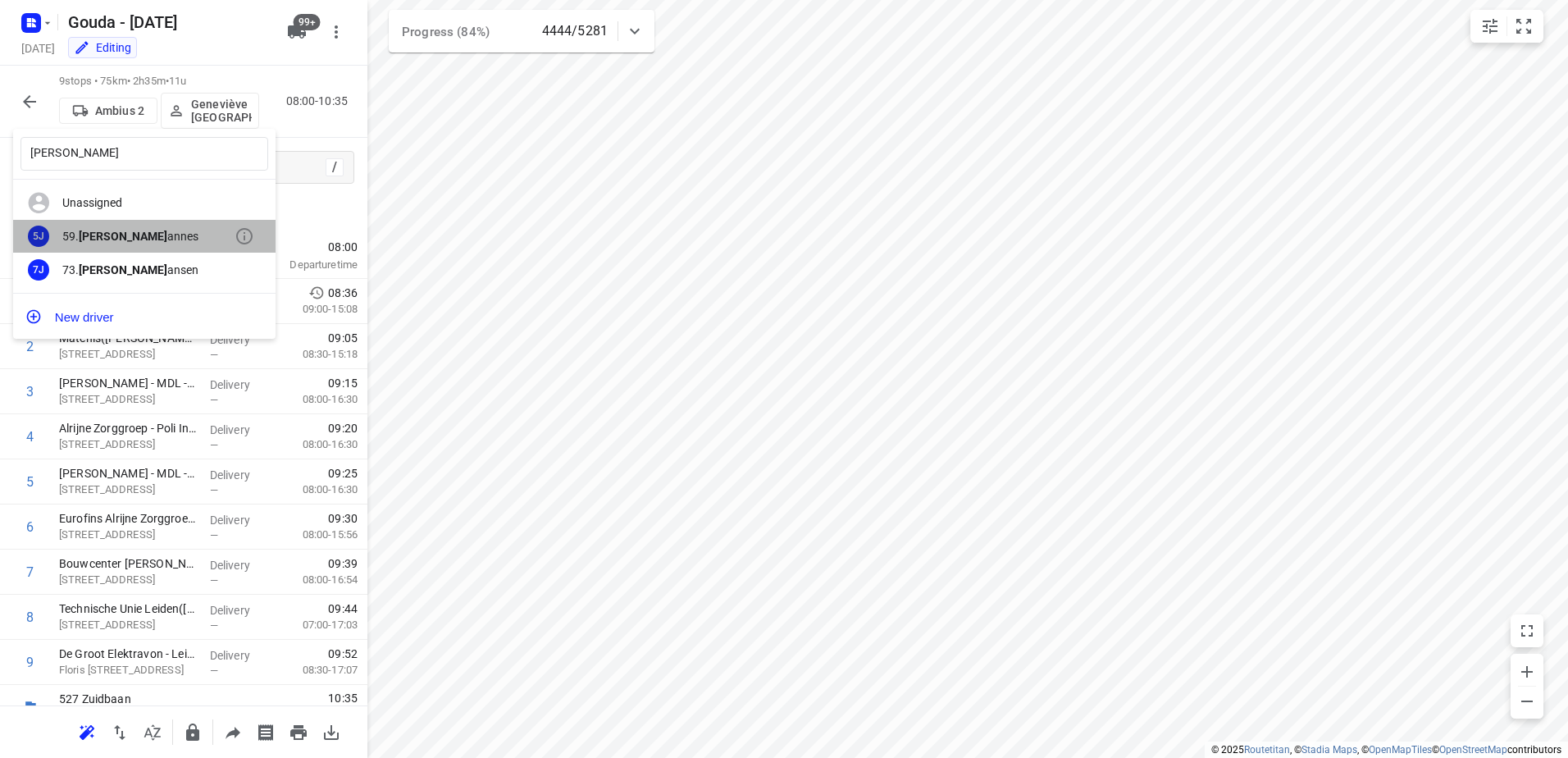
click at [140, 230] on div "59. Sander J annes" at bounding box center [148, 236] width 172 height 13
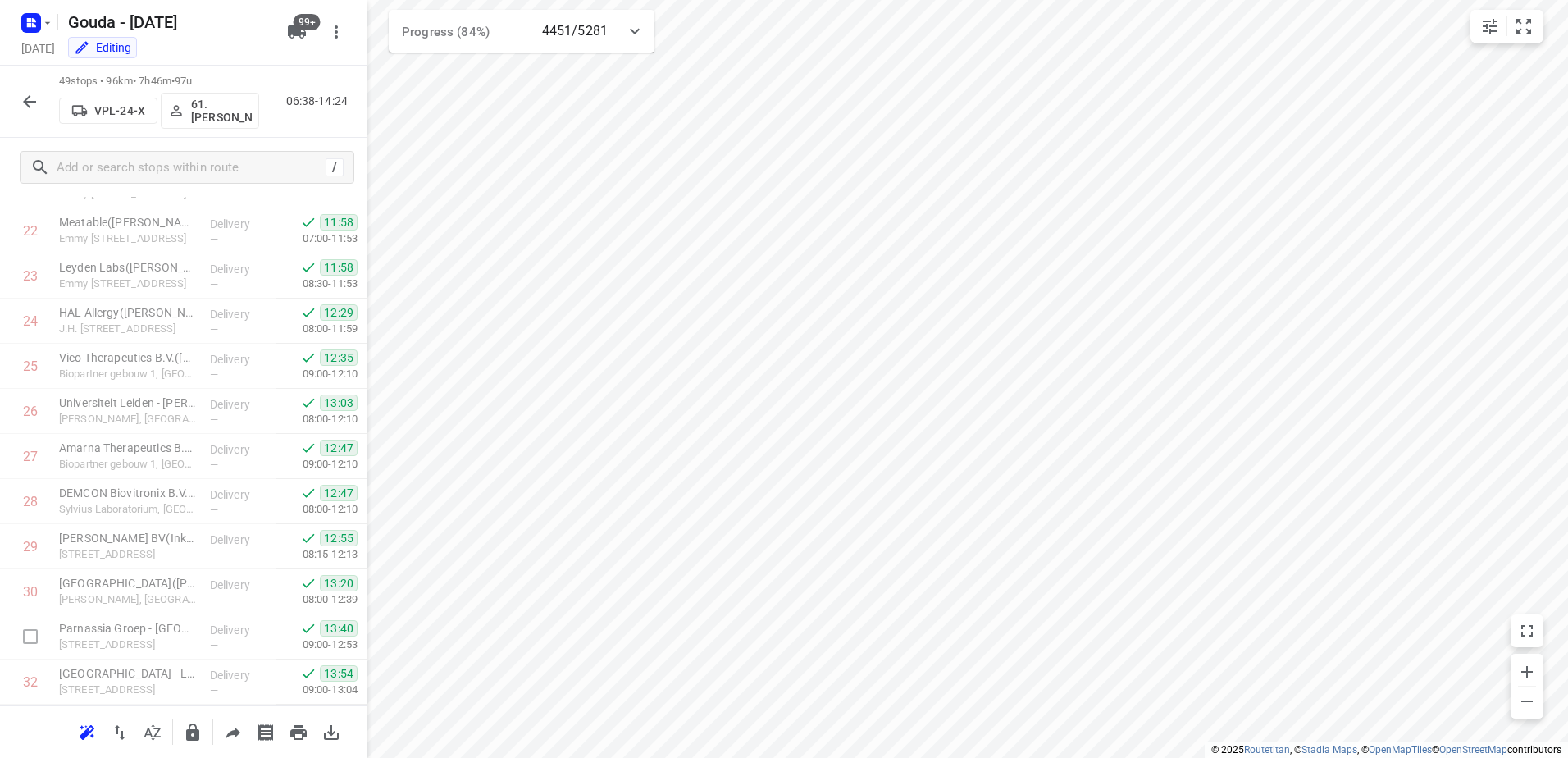
scroll to position [1231, 0]
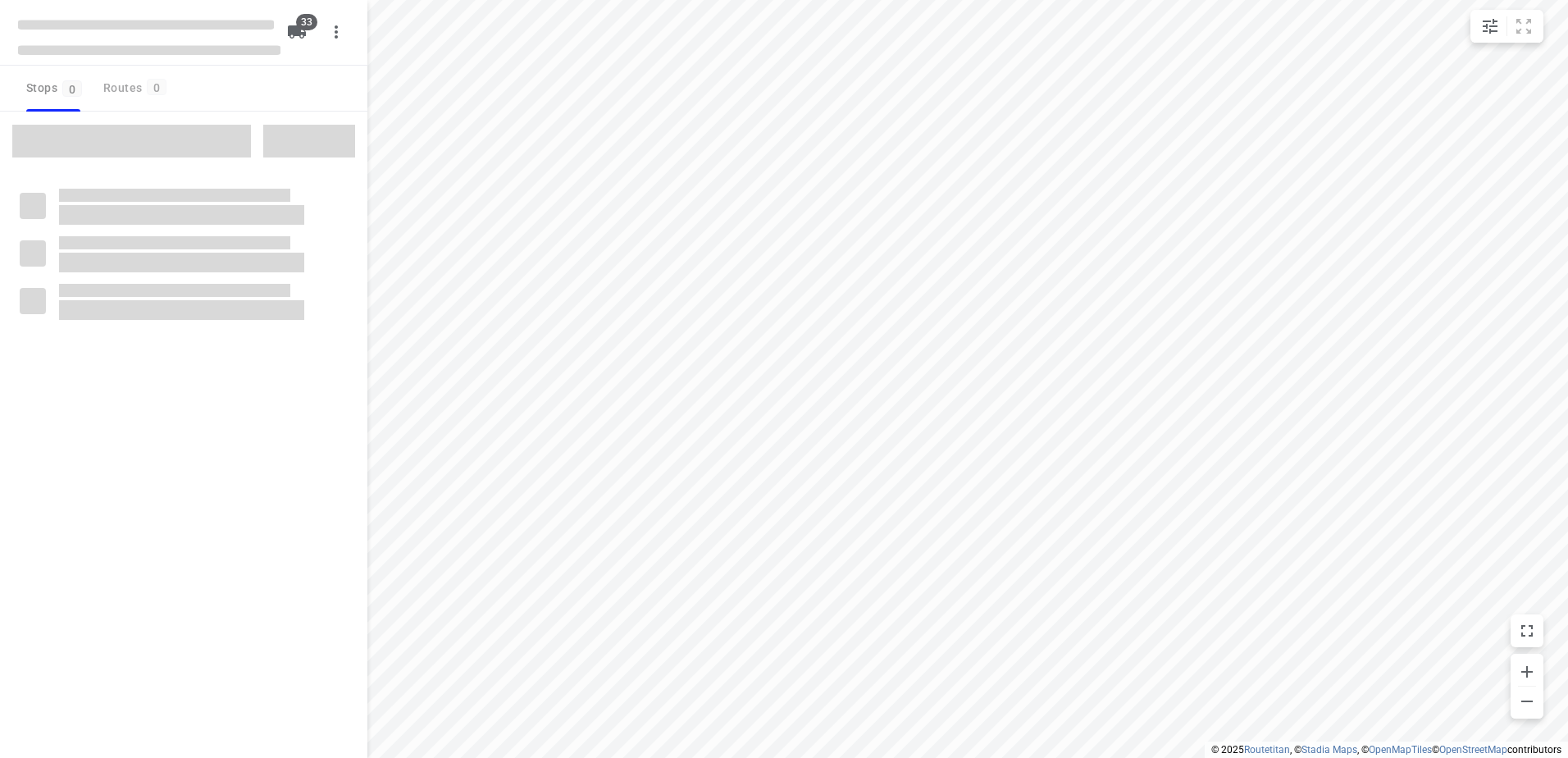
checkbox input "true"
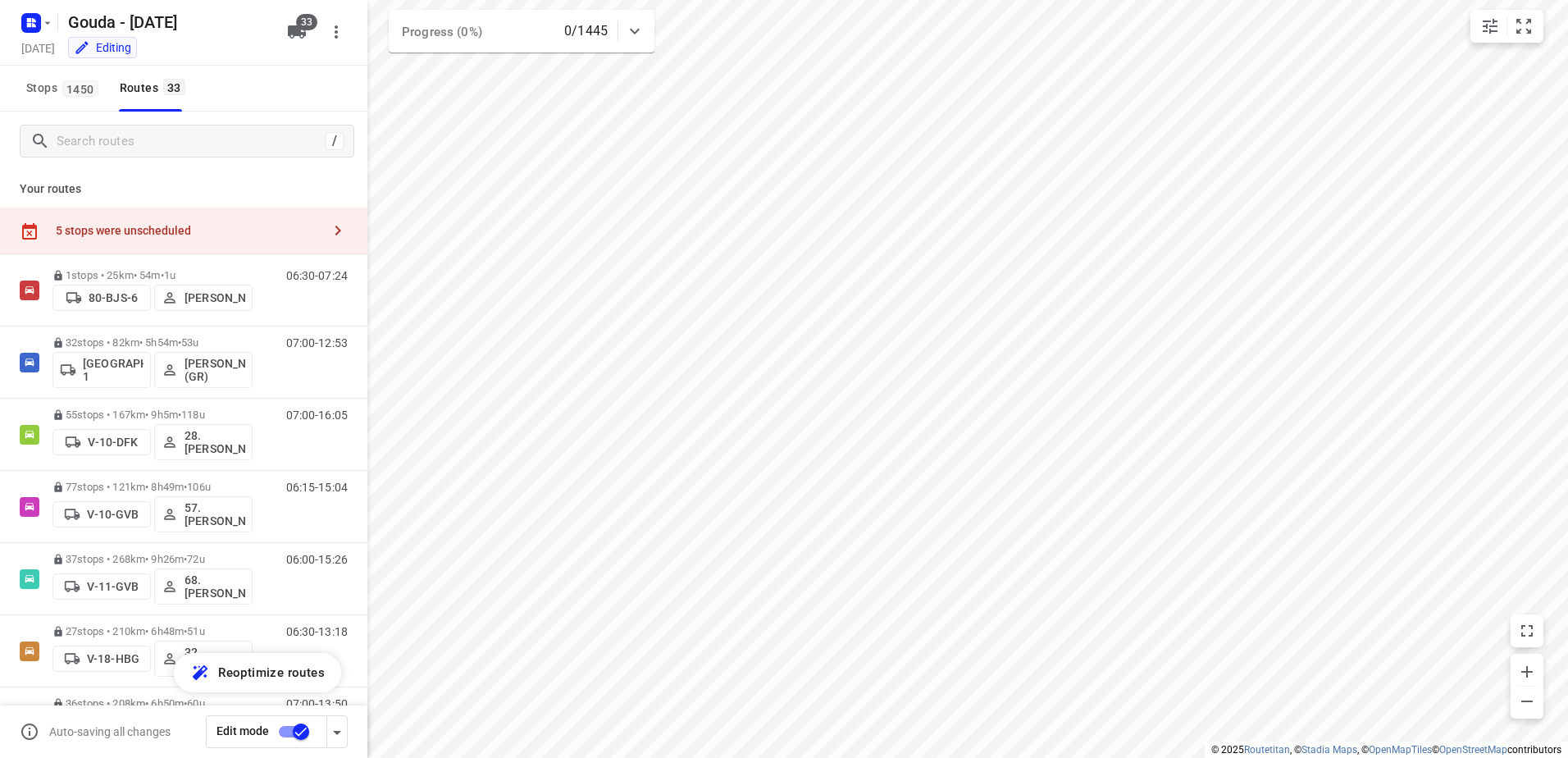
click at [0, 0] on input "checkbox" at bounding box center [0, 0] width 0 height 0
checkbox input "true"
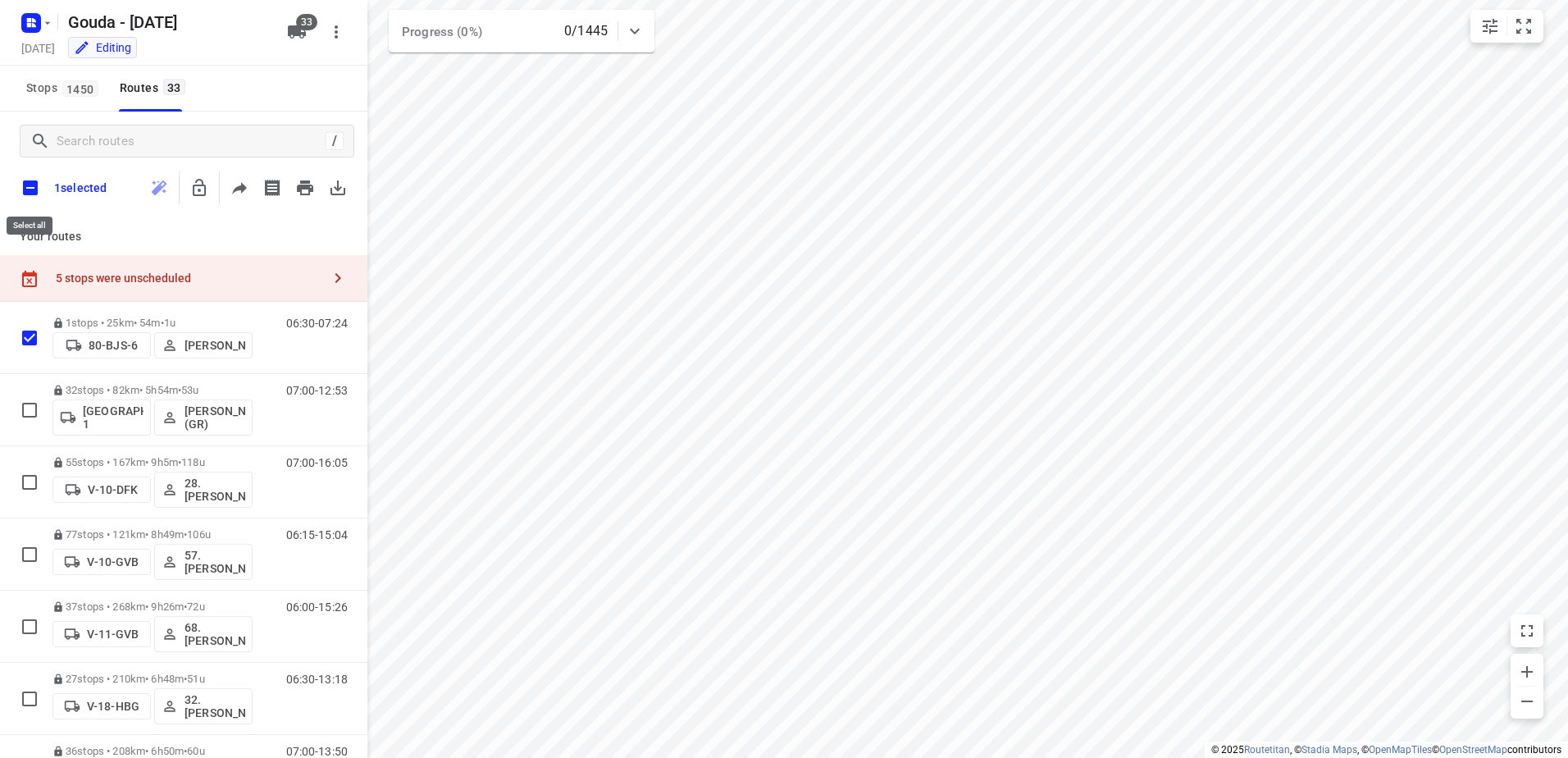
click at [25, 194] on input "checkbox" at bounding box center [30, 188] width 34 height 34
checkbox input "true"
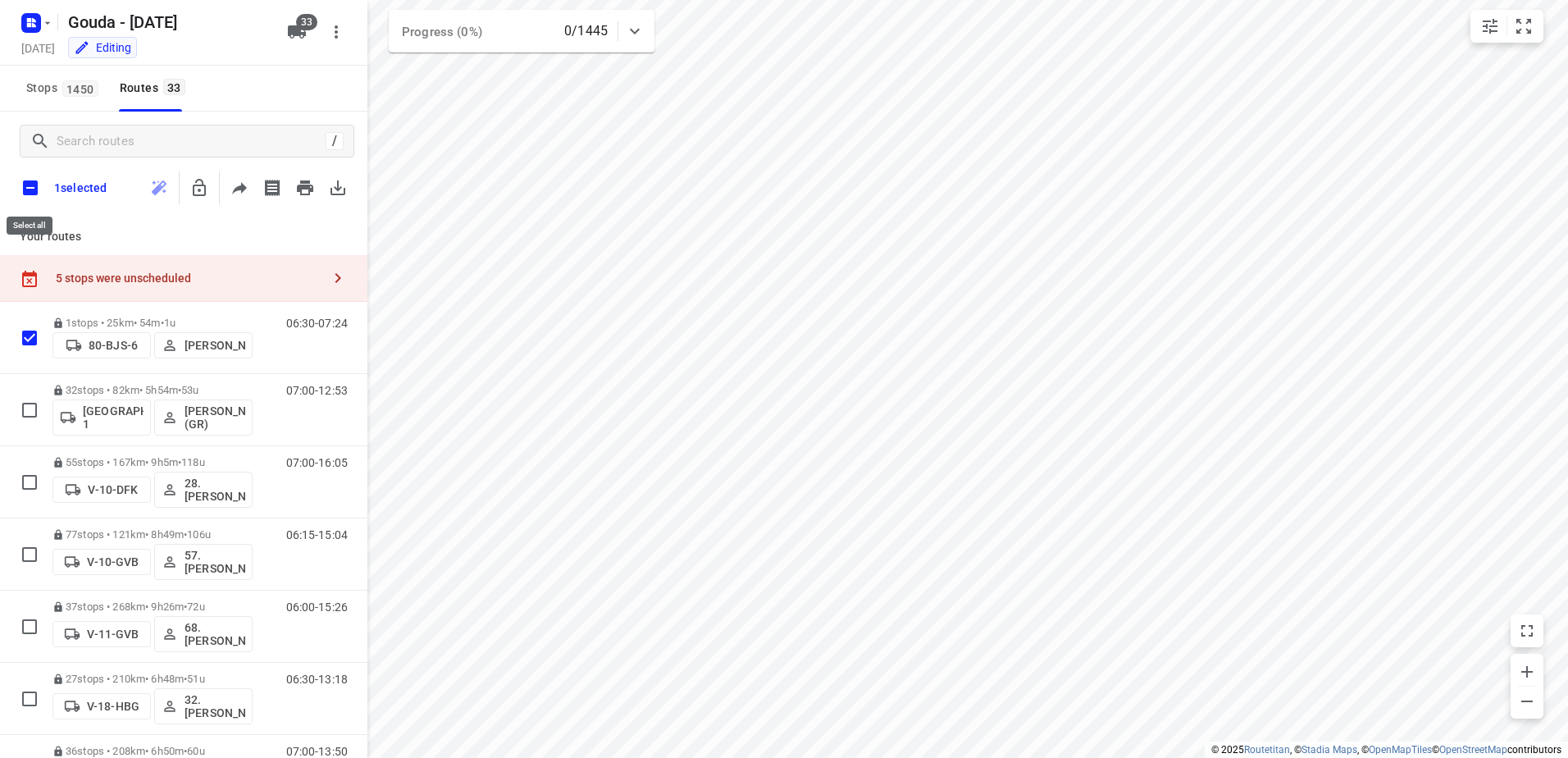
checkbox input "true"
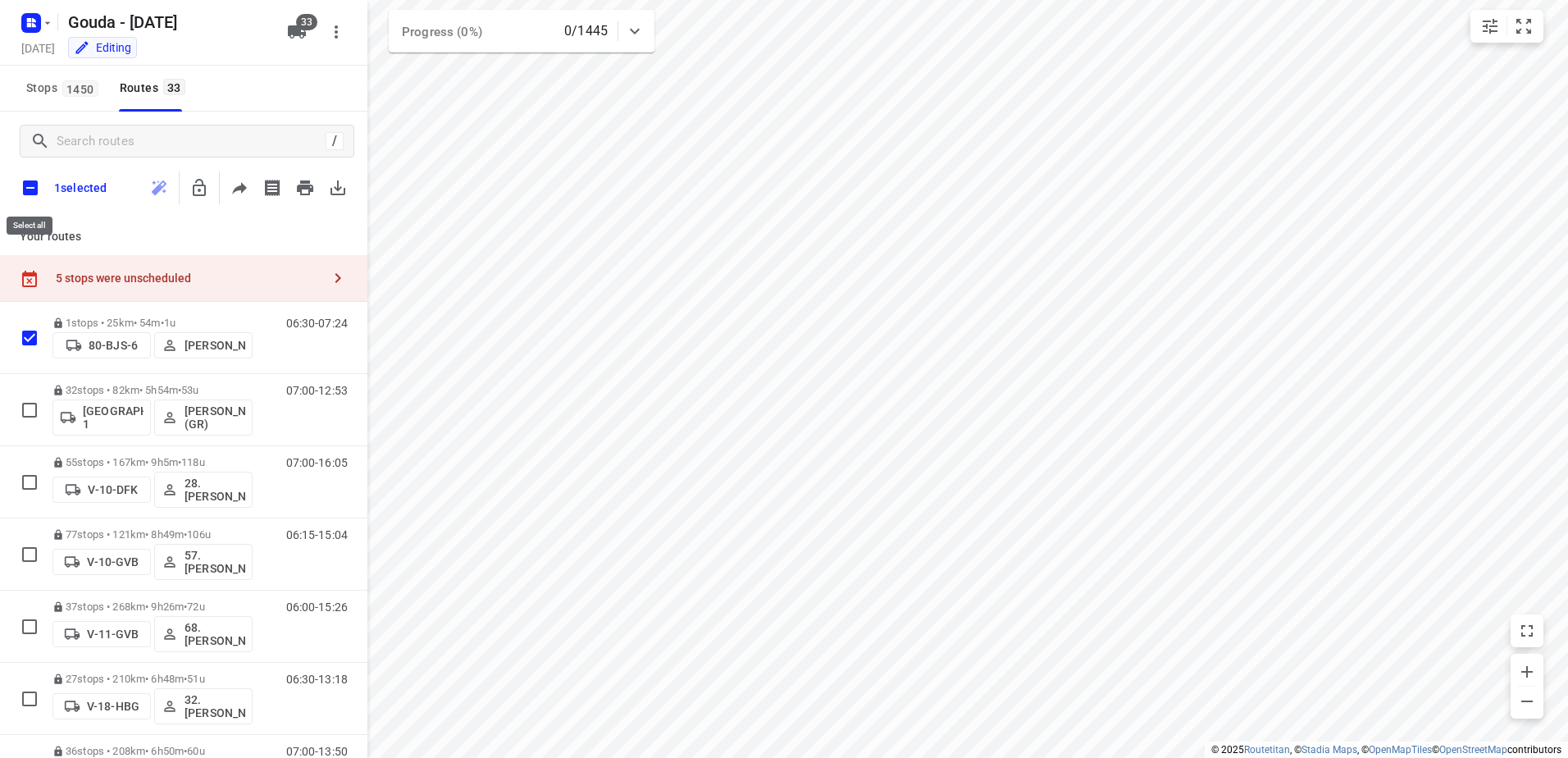
checkbox input "true"
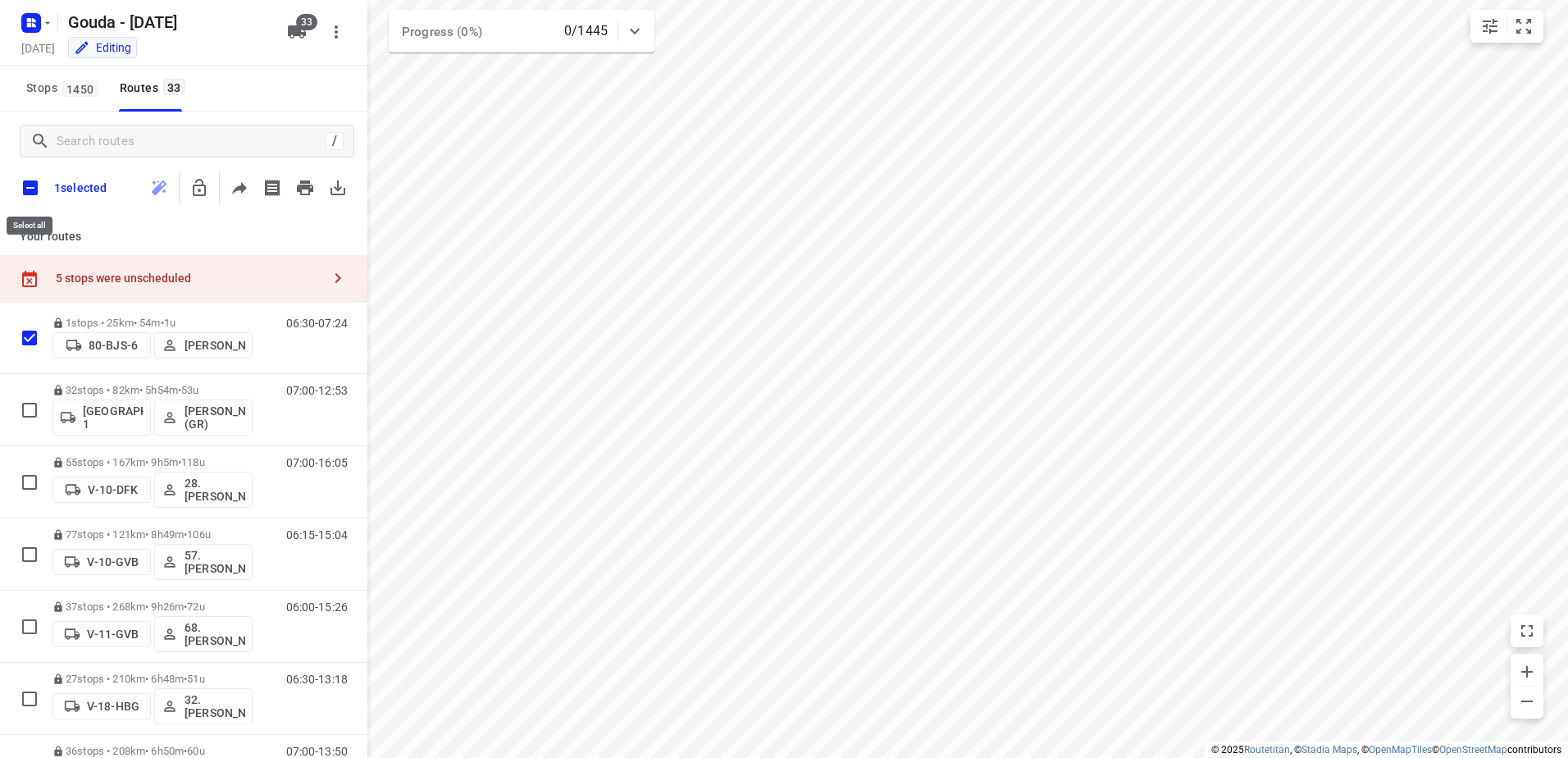
checkbox input "true"
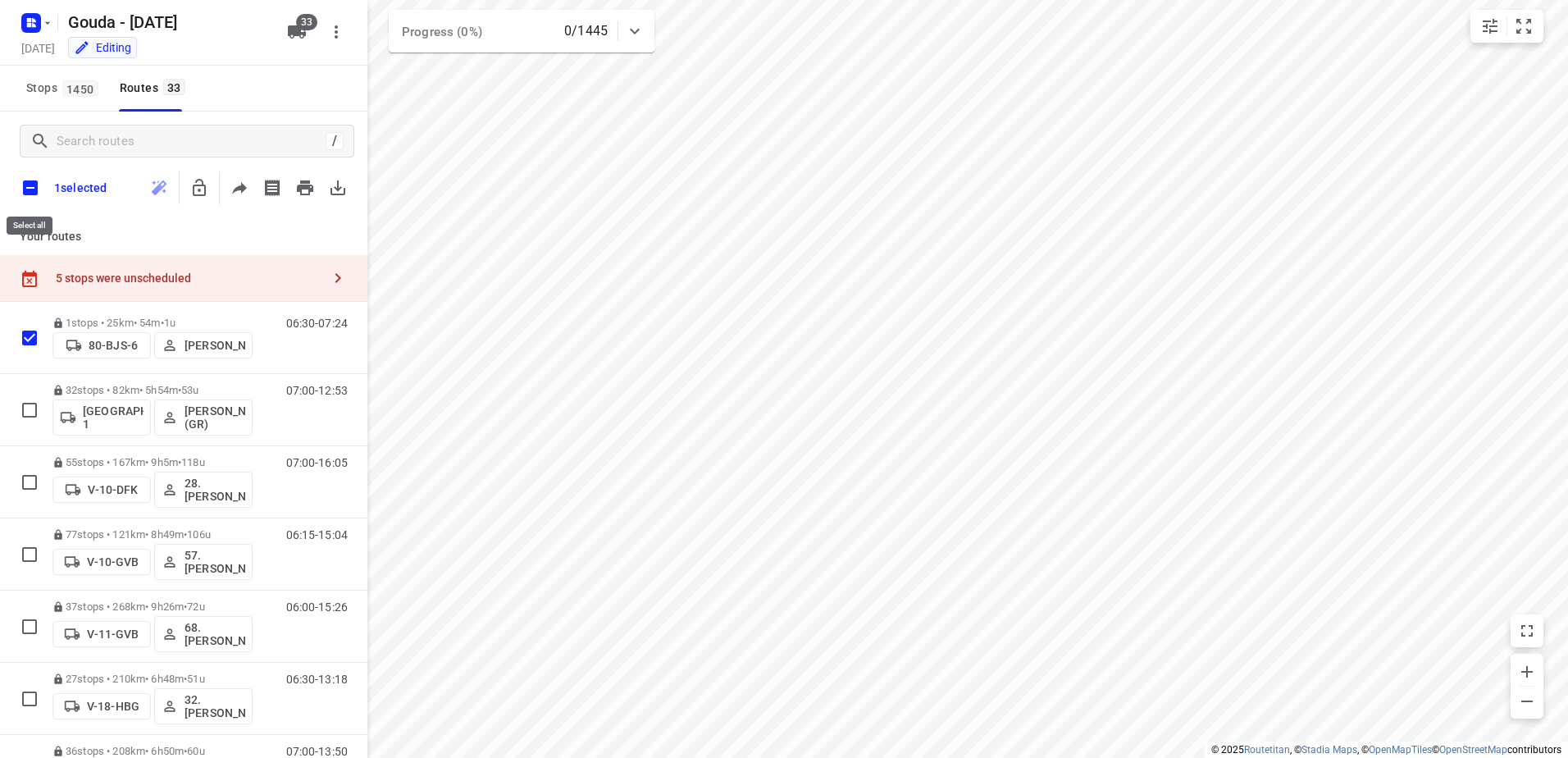
checkbox input "true"
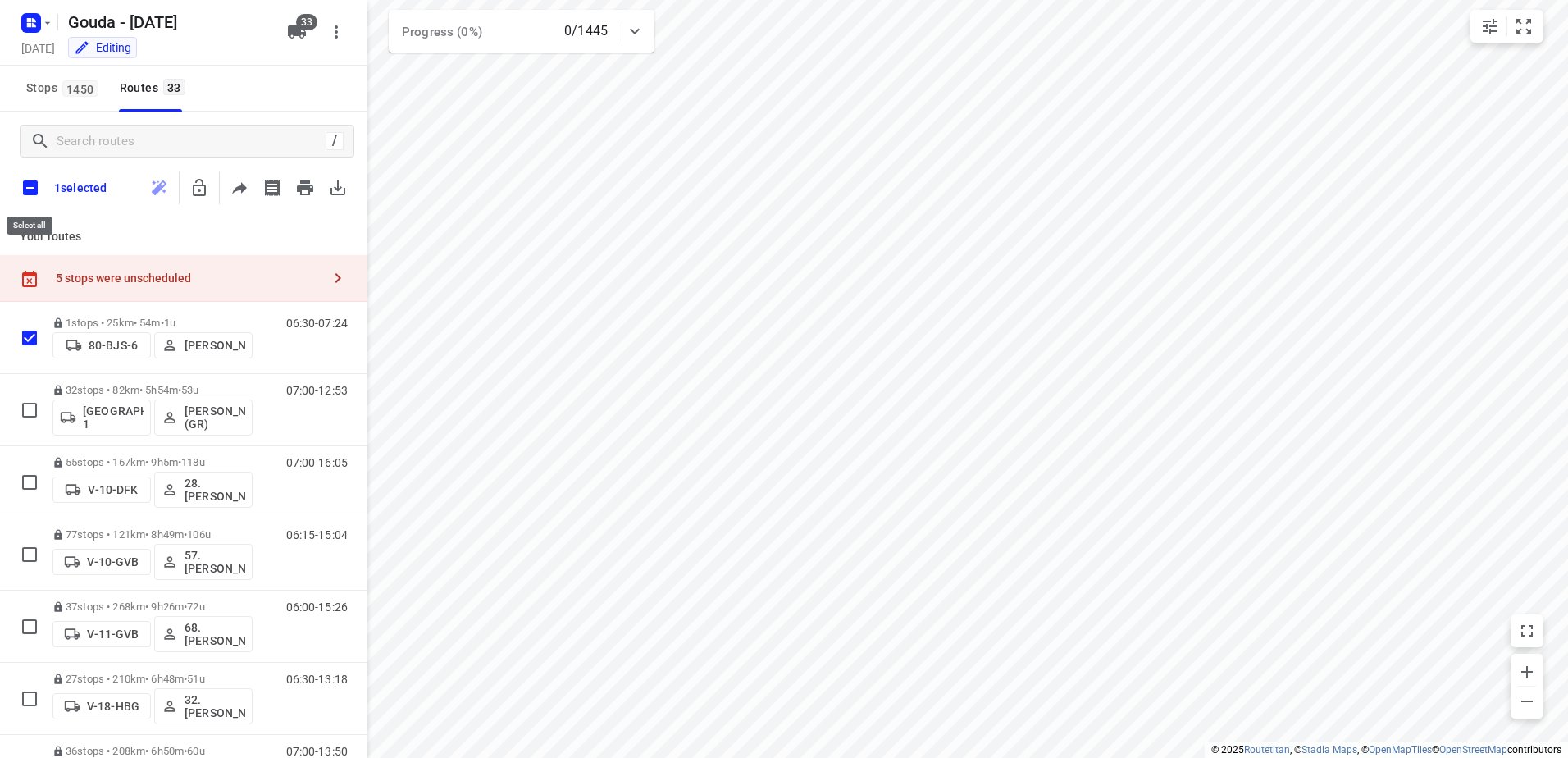
checkbox input "true"
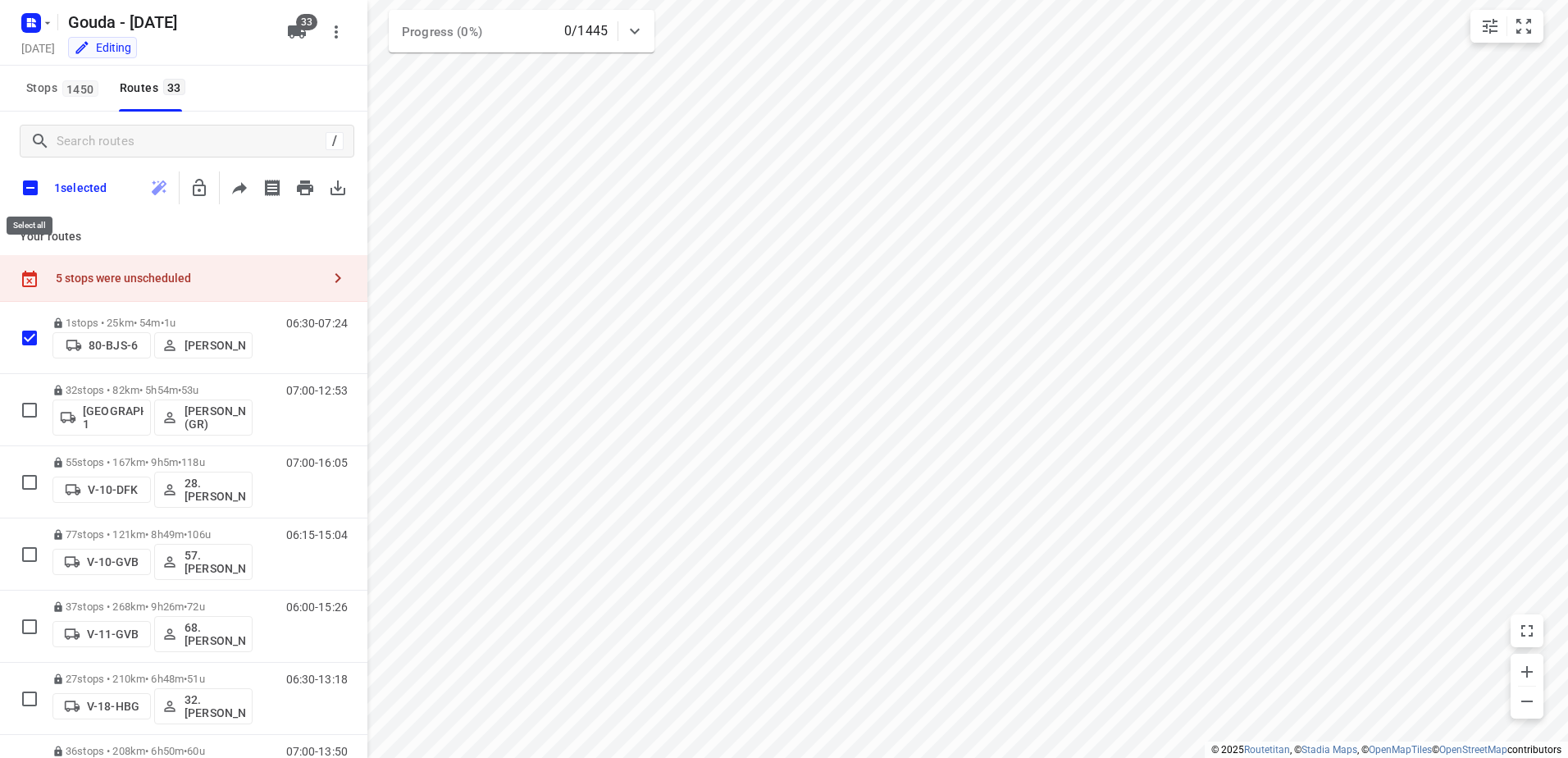
checkbox input "true"
click at [232, 190] on icon "button" at bounding box center [232, 188] width 13 height 17
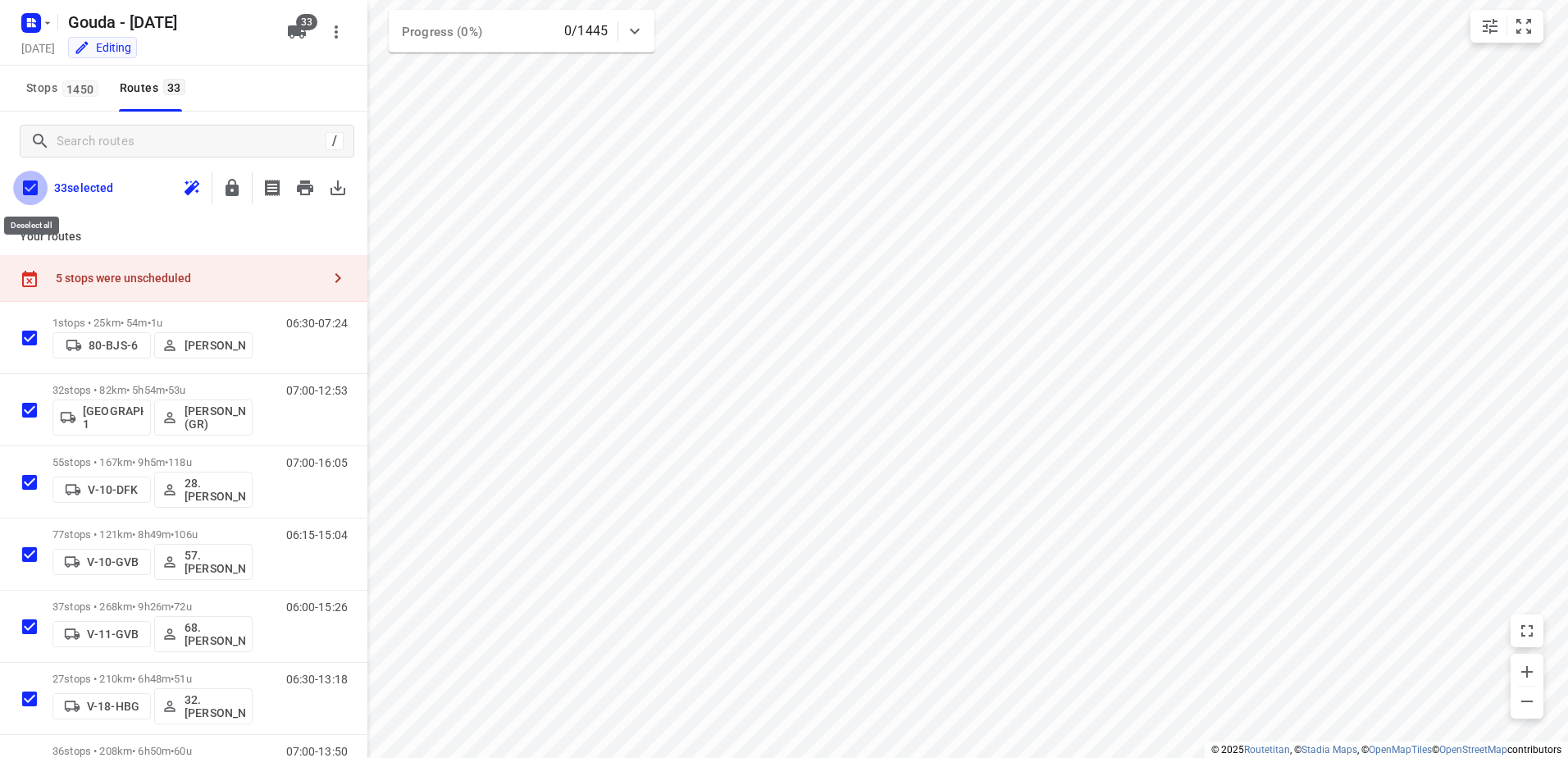
click at [28, 190] on input "checkbox" at bounding box center [30, 188] width 34 height 34
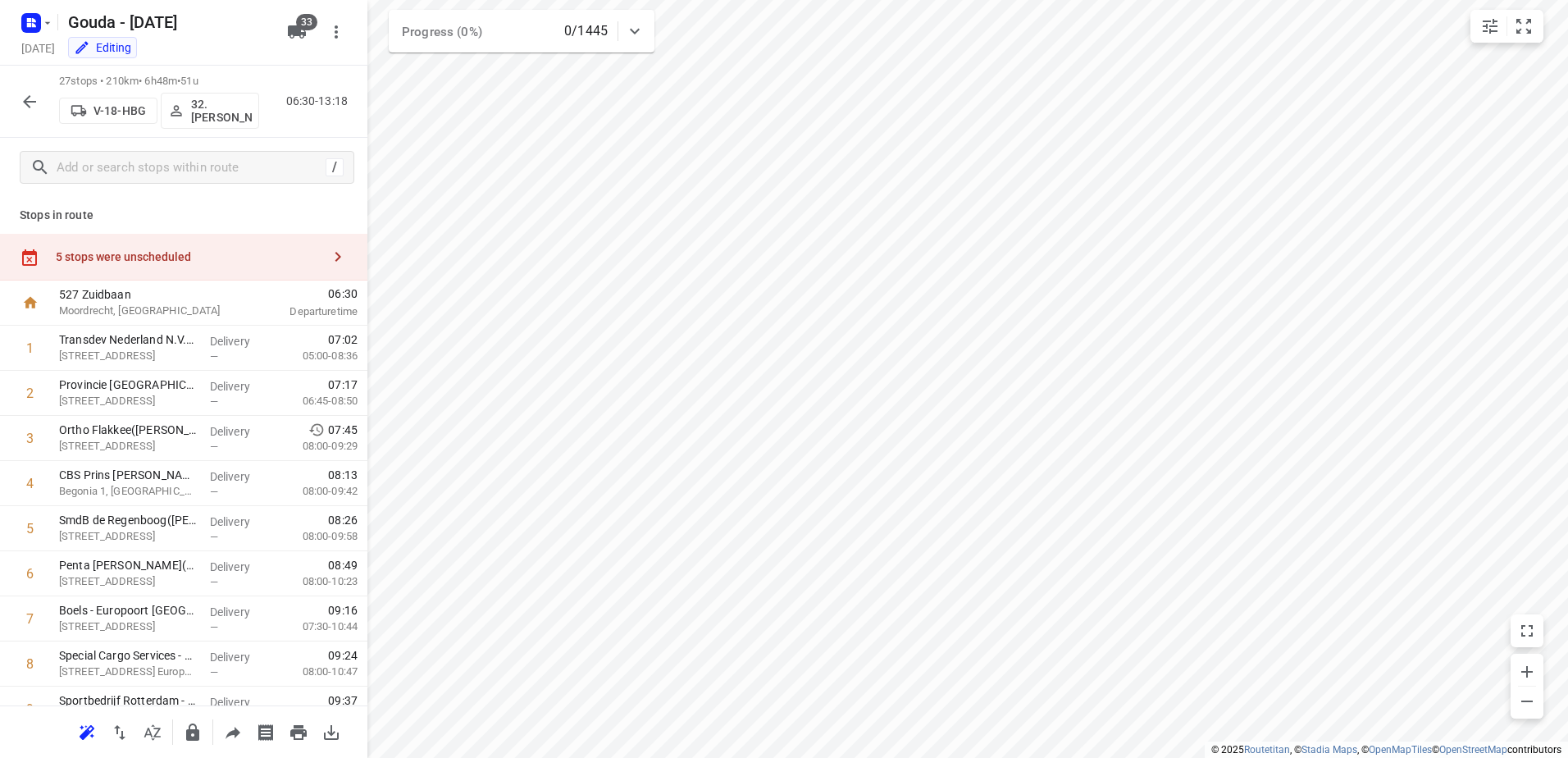
click at [194, 252] on div "5 stops were unscheduled" at bounding box center [189, 257] width 266 height 13
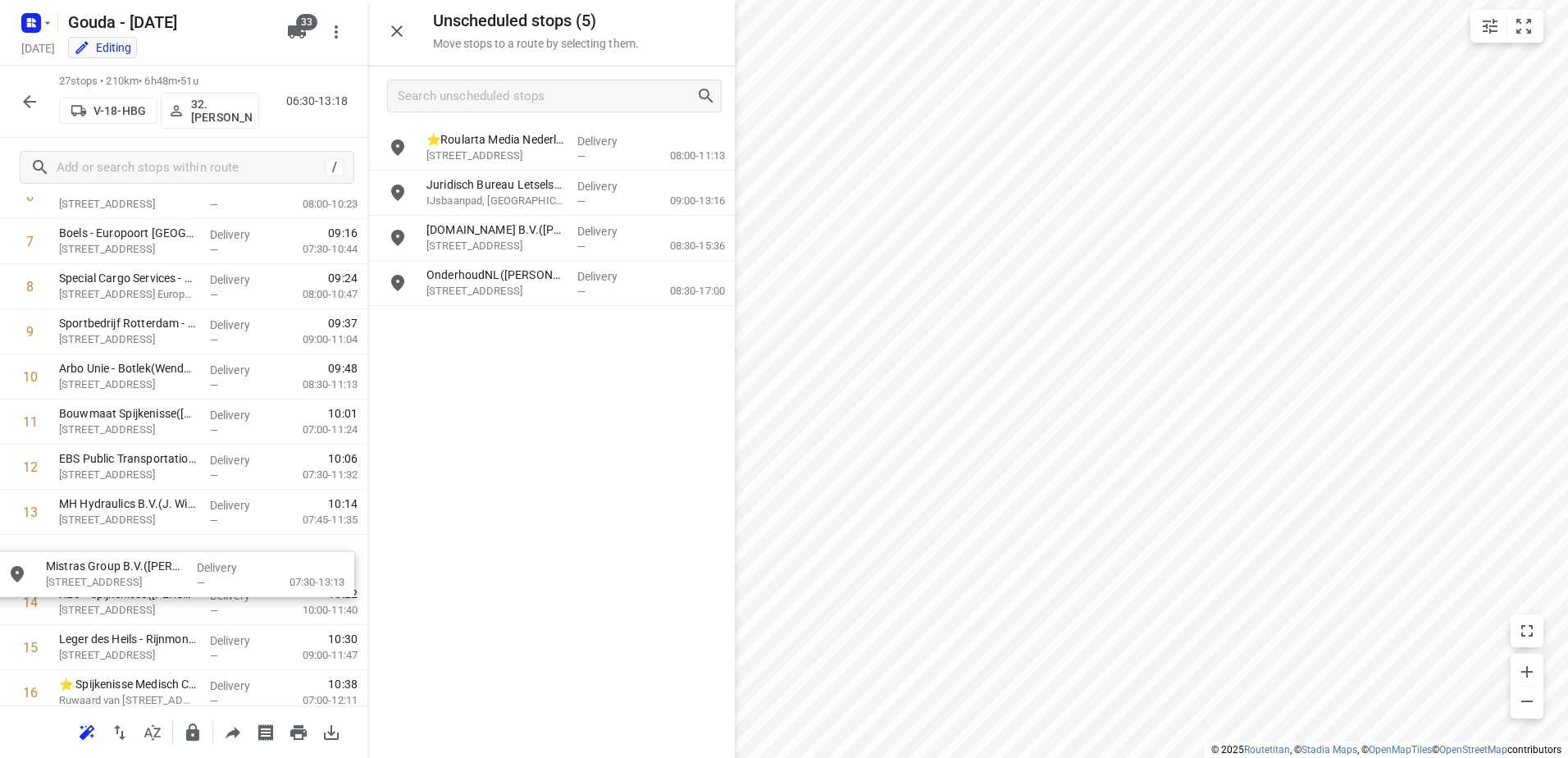
scroll to position [382, 0]
drag, startPoint x: 537, startPoint y: 182, endPoint x: 144, endPoint y: 548, distance: 537.0
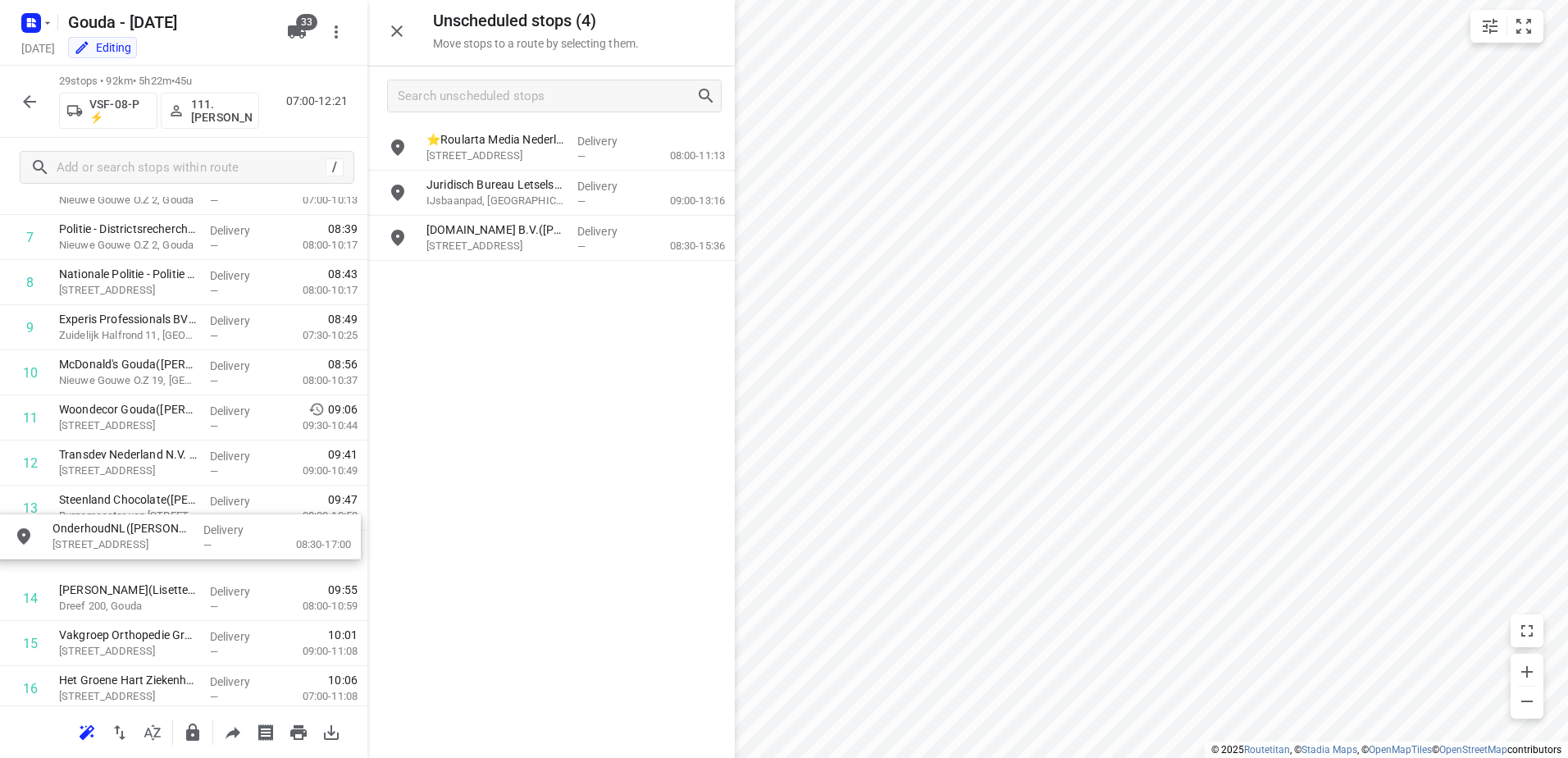
drag, startPoint x: 546, startPoint y: 278, endPoint x: 164, endPoint y: 532, distance: 458.7
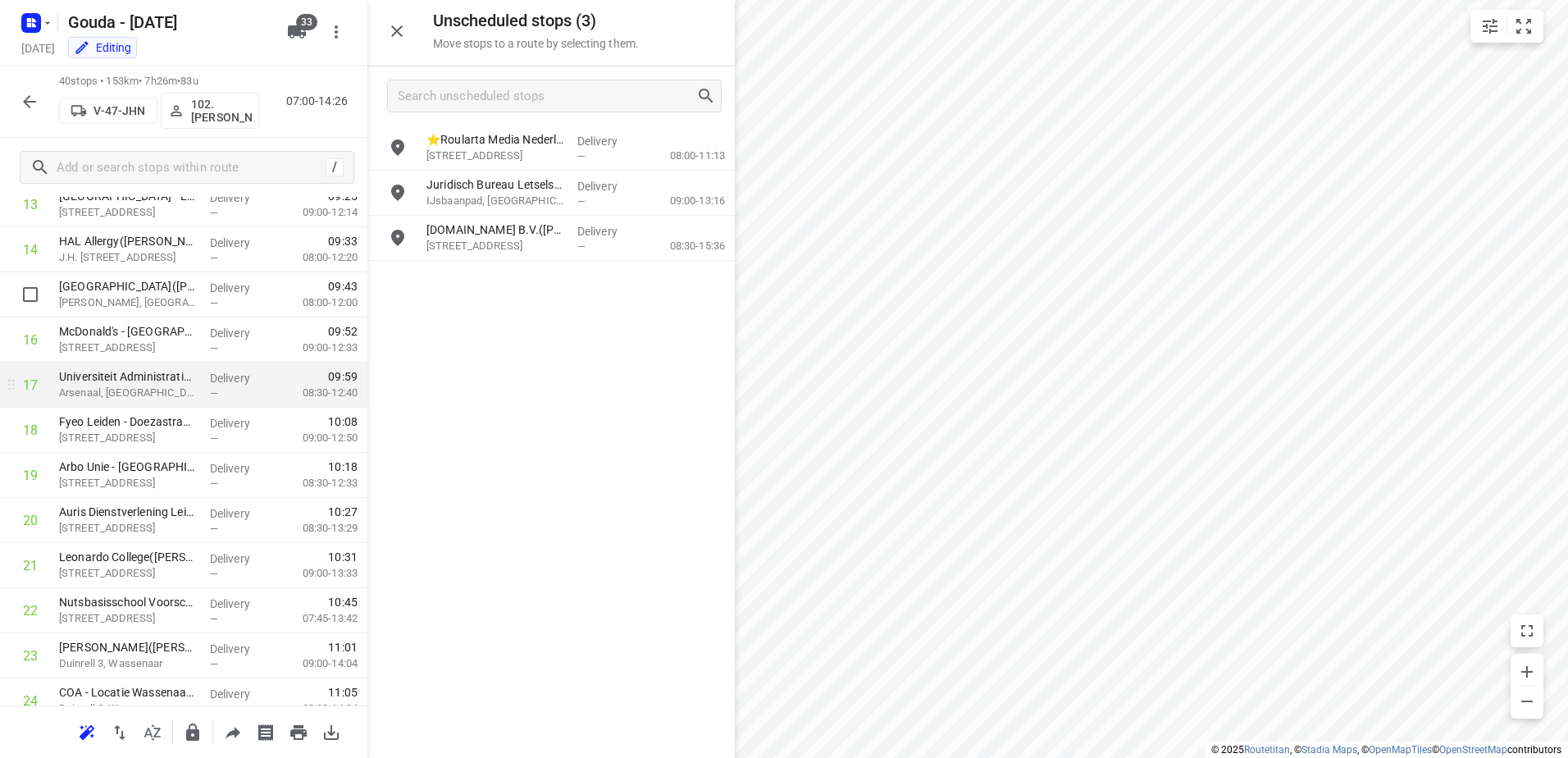
scroll to position [710, 0]
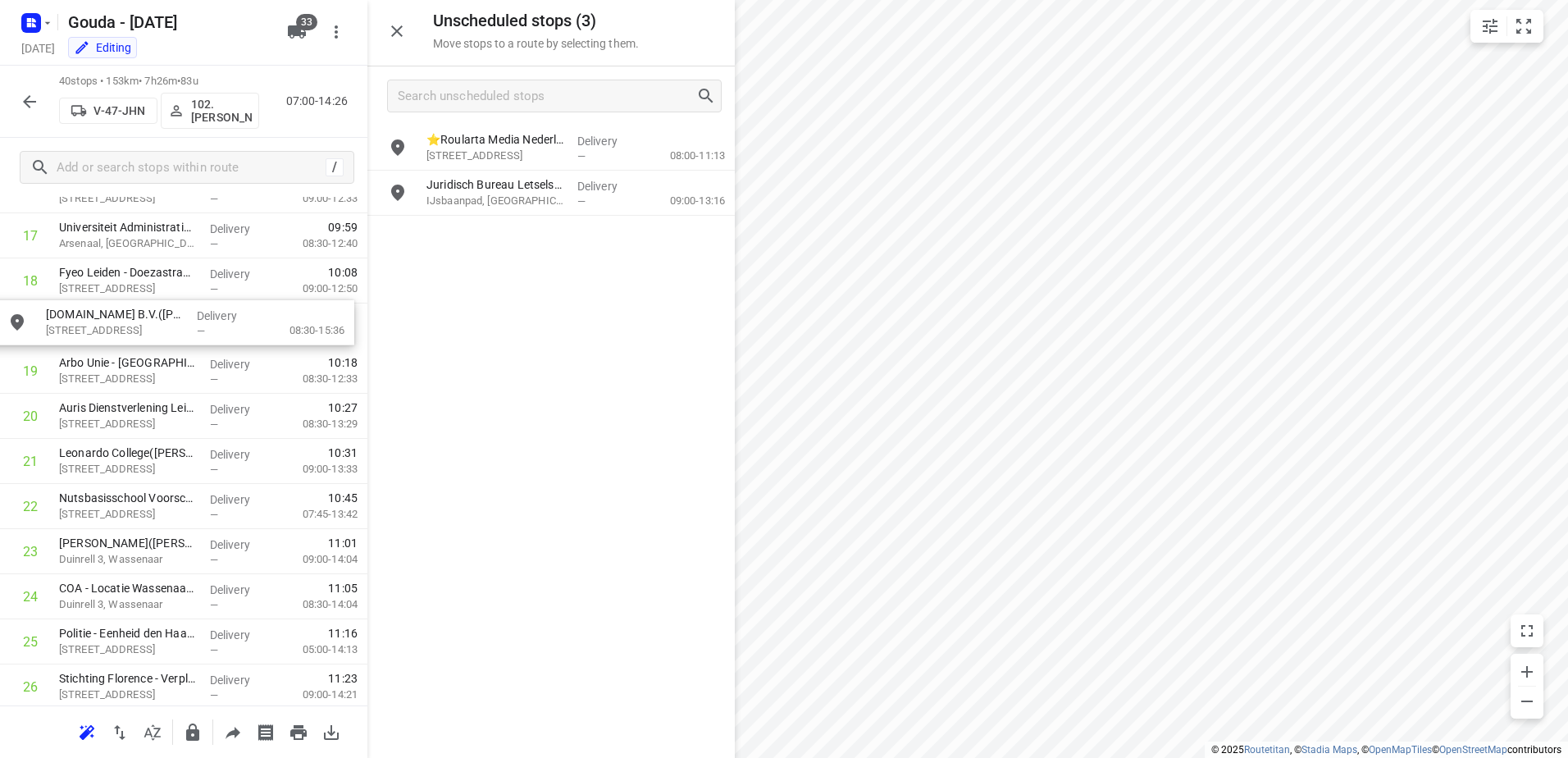
drag, startPoint x: 694, startPoint y: 240, endPoint x: 263, endPoint y: 367, distance: 449.3
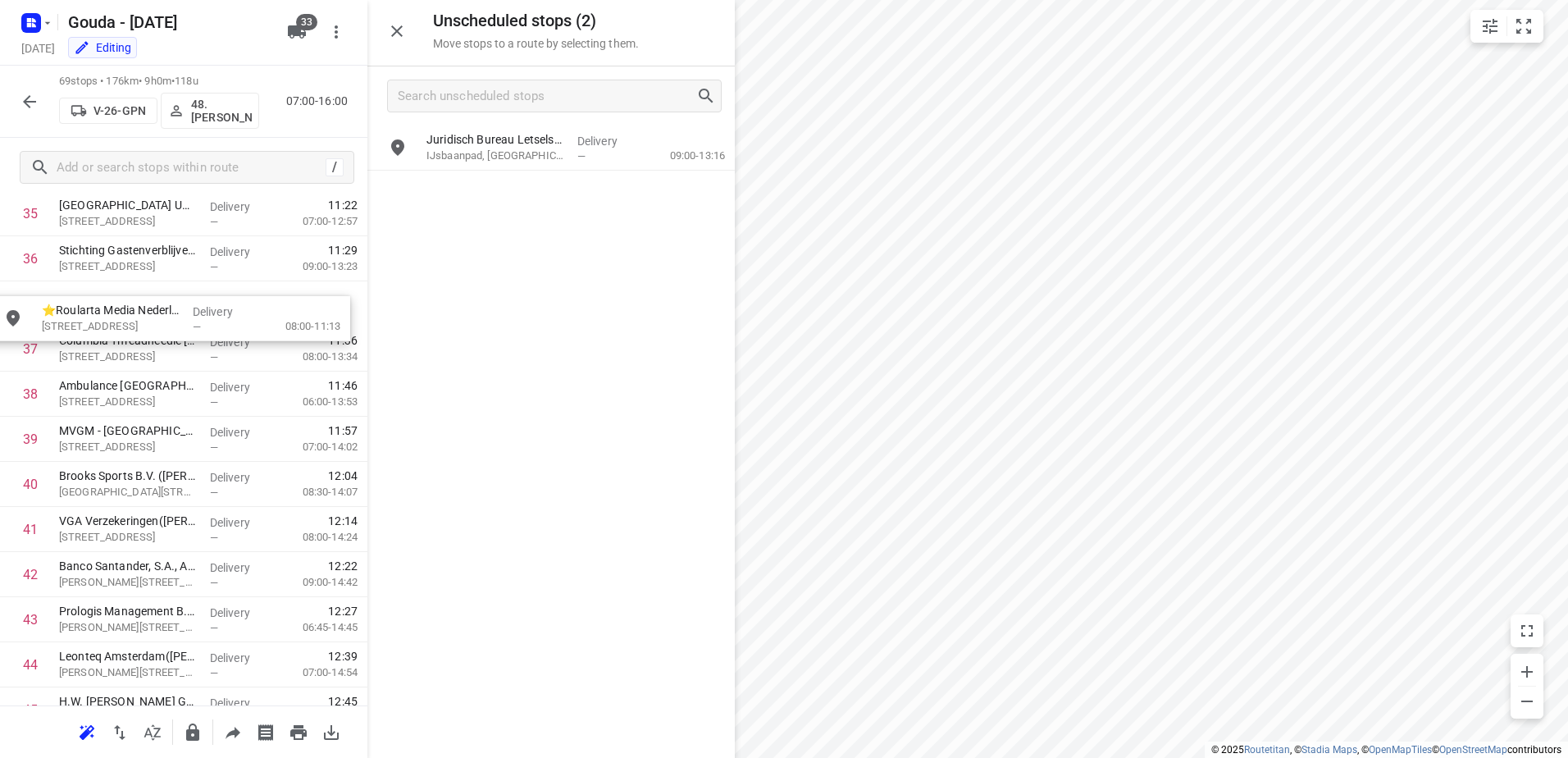
scroll to position [1664, 0]
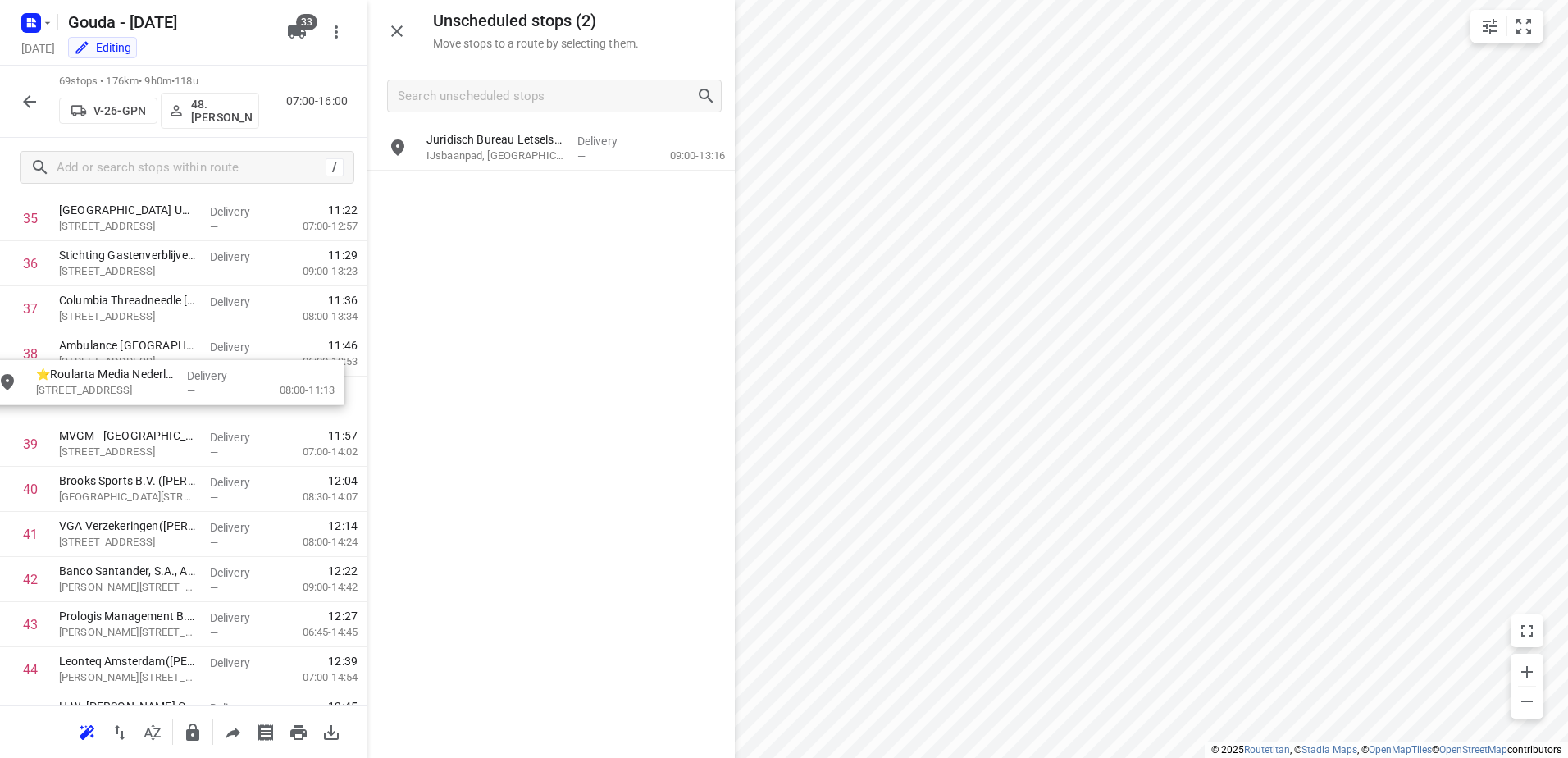
drag, startPoint x: 527, startPoint y: 145, endPoint x: 131, endPoint y: 364, distance: 452.5
click at [21, 352] on input "checkbox" at bounding box center [30, 353] width 33 height 33
checkbox input "true"
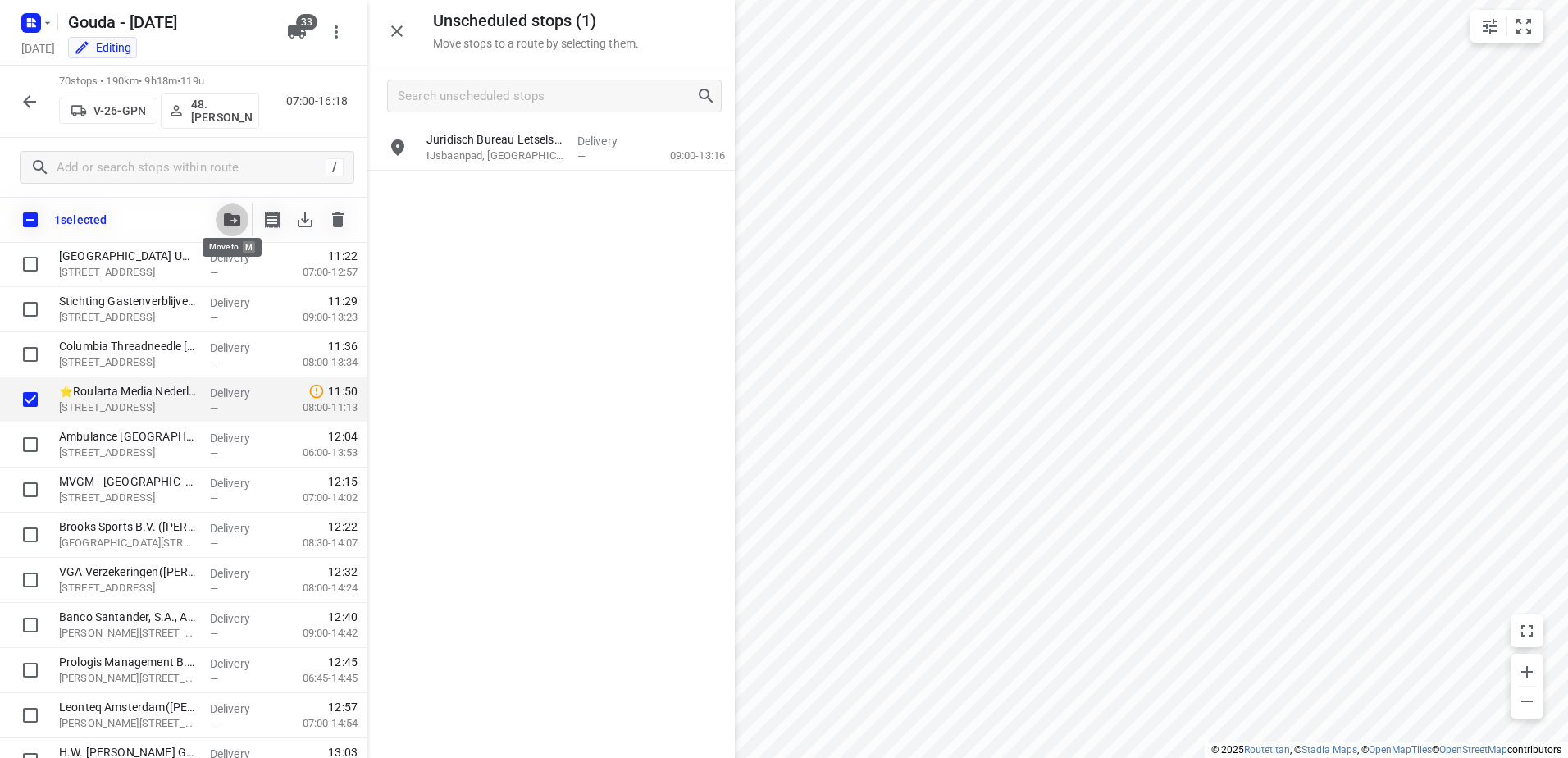
click at [232, 221] on icon "button" at bounding box center [232, 220] width 16 height 13
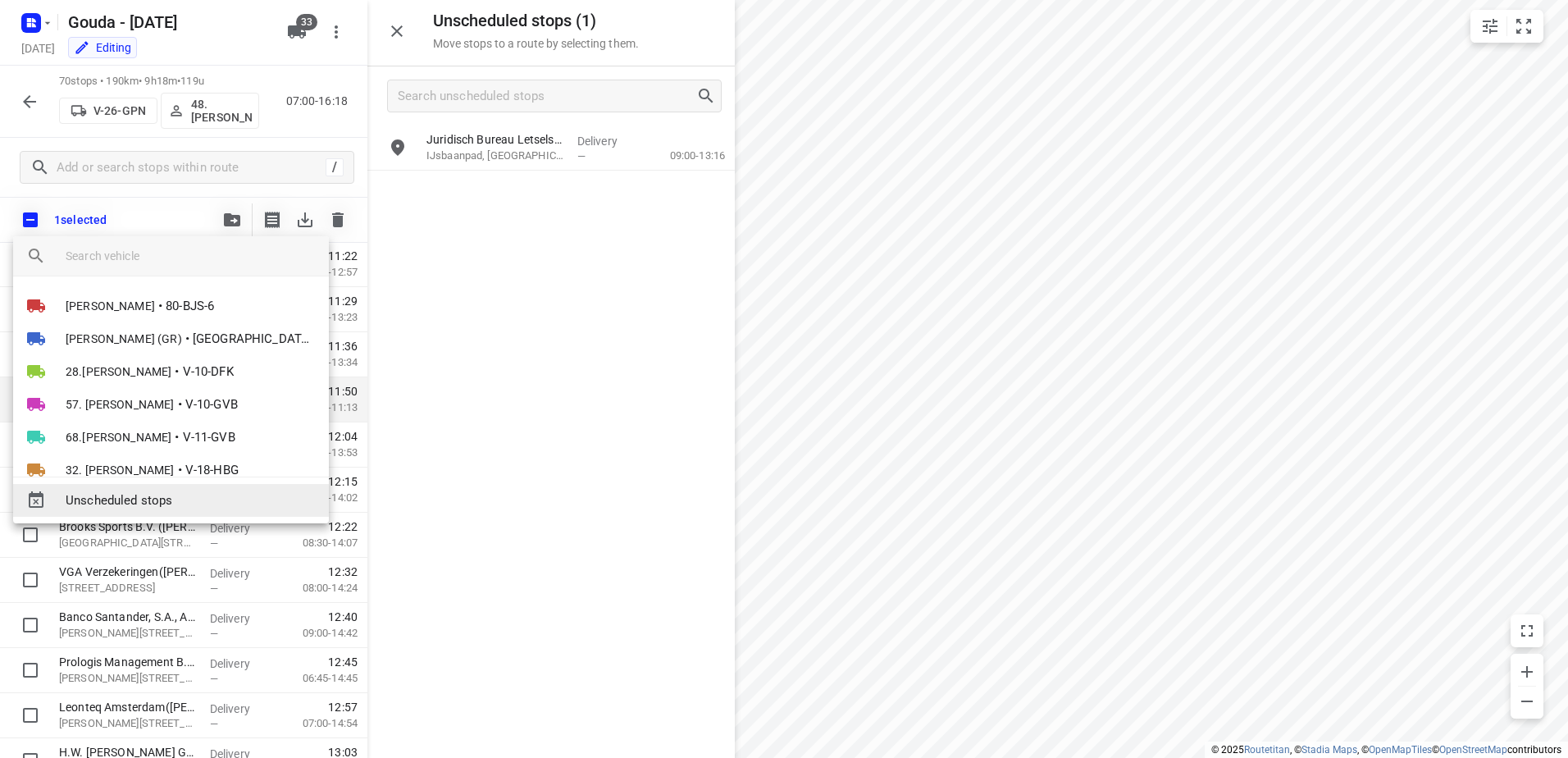
click at [187, 500] on span "Unscheduled stops" at bounding box center [190, 501] width 251 height 19
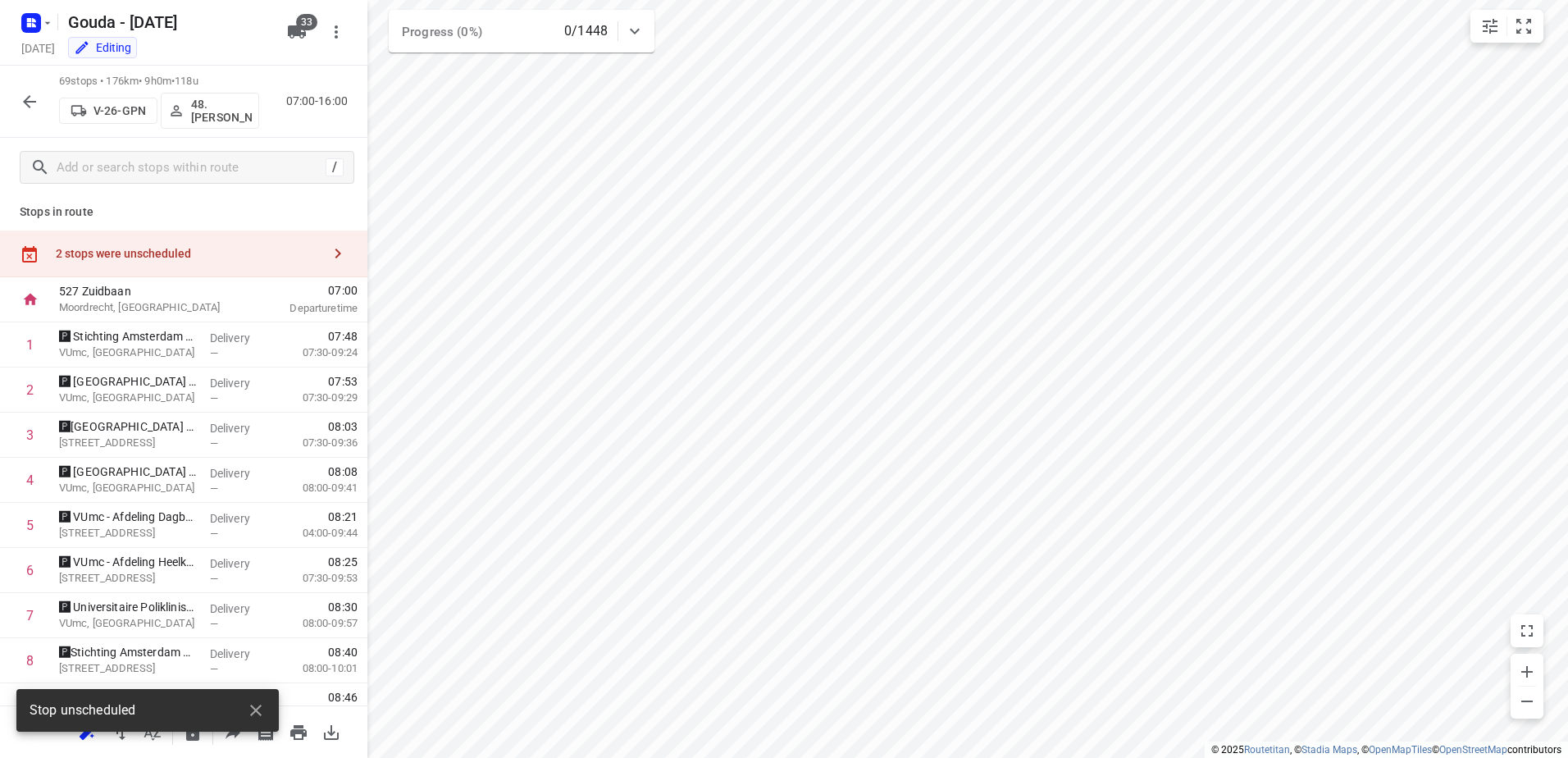
scroll to position [0, 0]
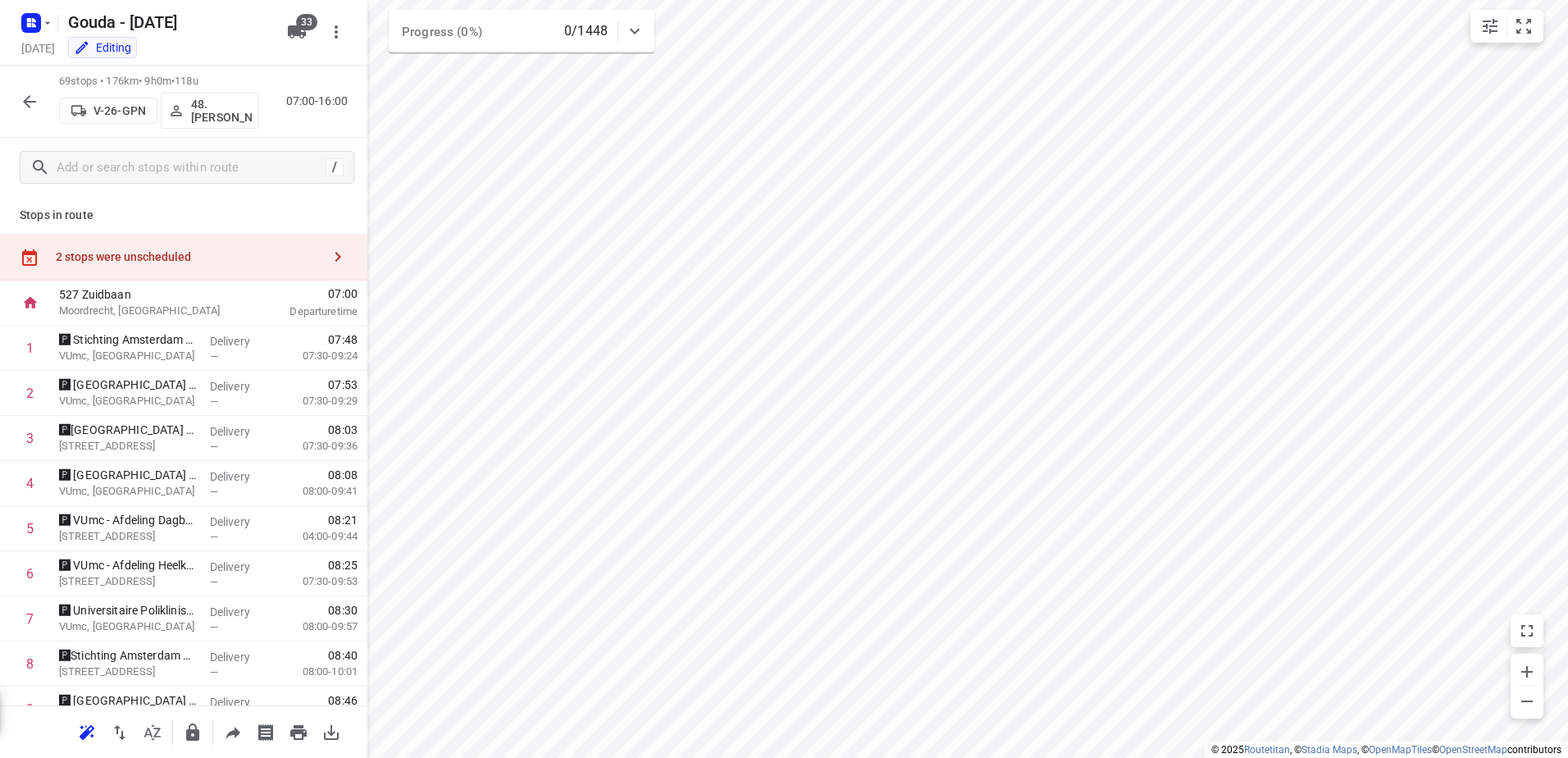
click at [173, 245] on div "2 stops were unscheduled" at bounding box center [183, 257] width 368 height 47
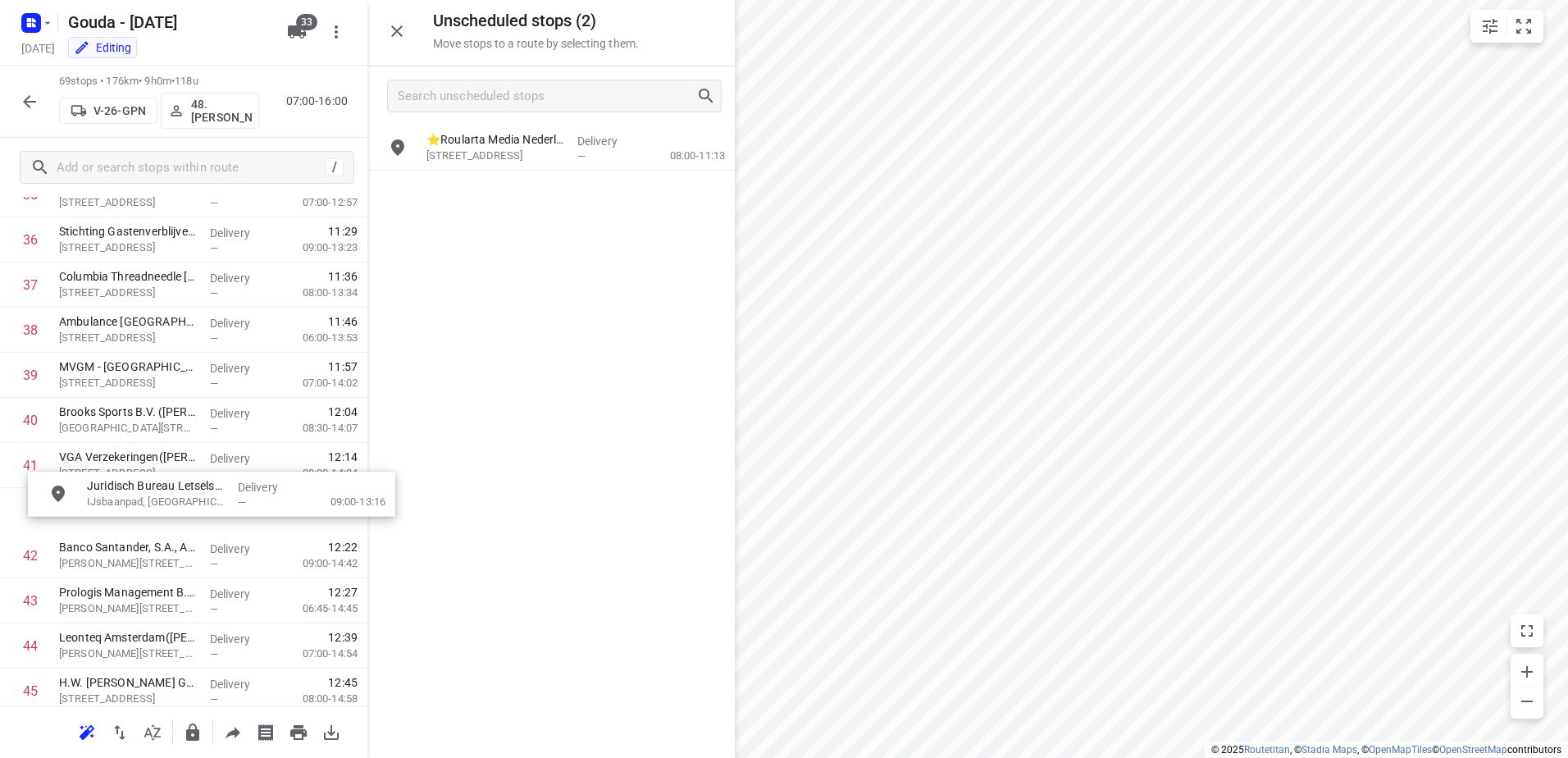
scroll to position [1495, 0]
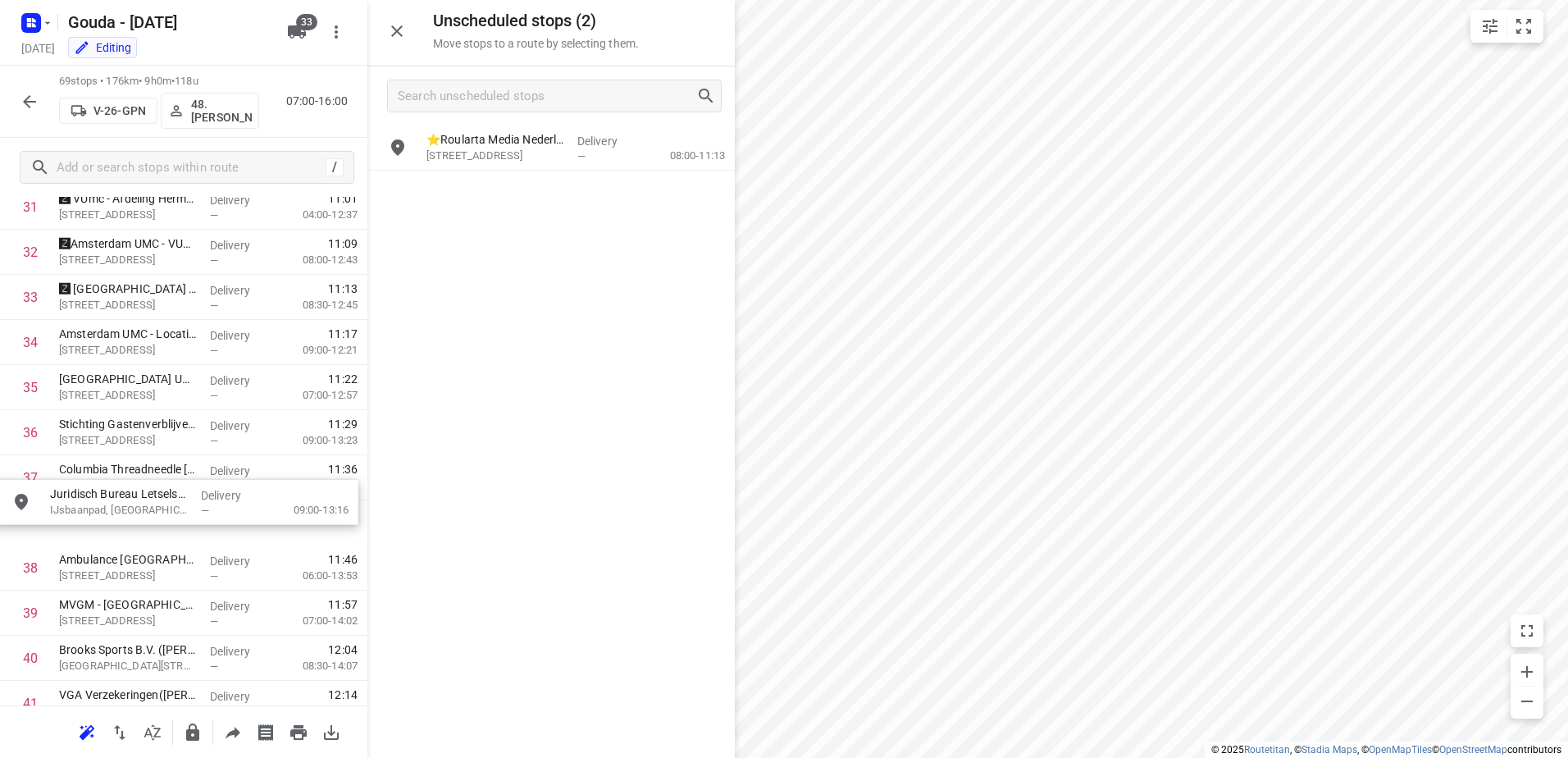
drag, startPoint x: 493, startPoint y: 238, endPoint x: 132, endPoint y: 530, distance: 464.3
click at [602, 173] on div "⭐Roularta Media Nederland BV(Annette Mulders) Spaklerweg 53, Duivendrecht Deliv…" at bounding box center [551, 441] width 368 height 631
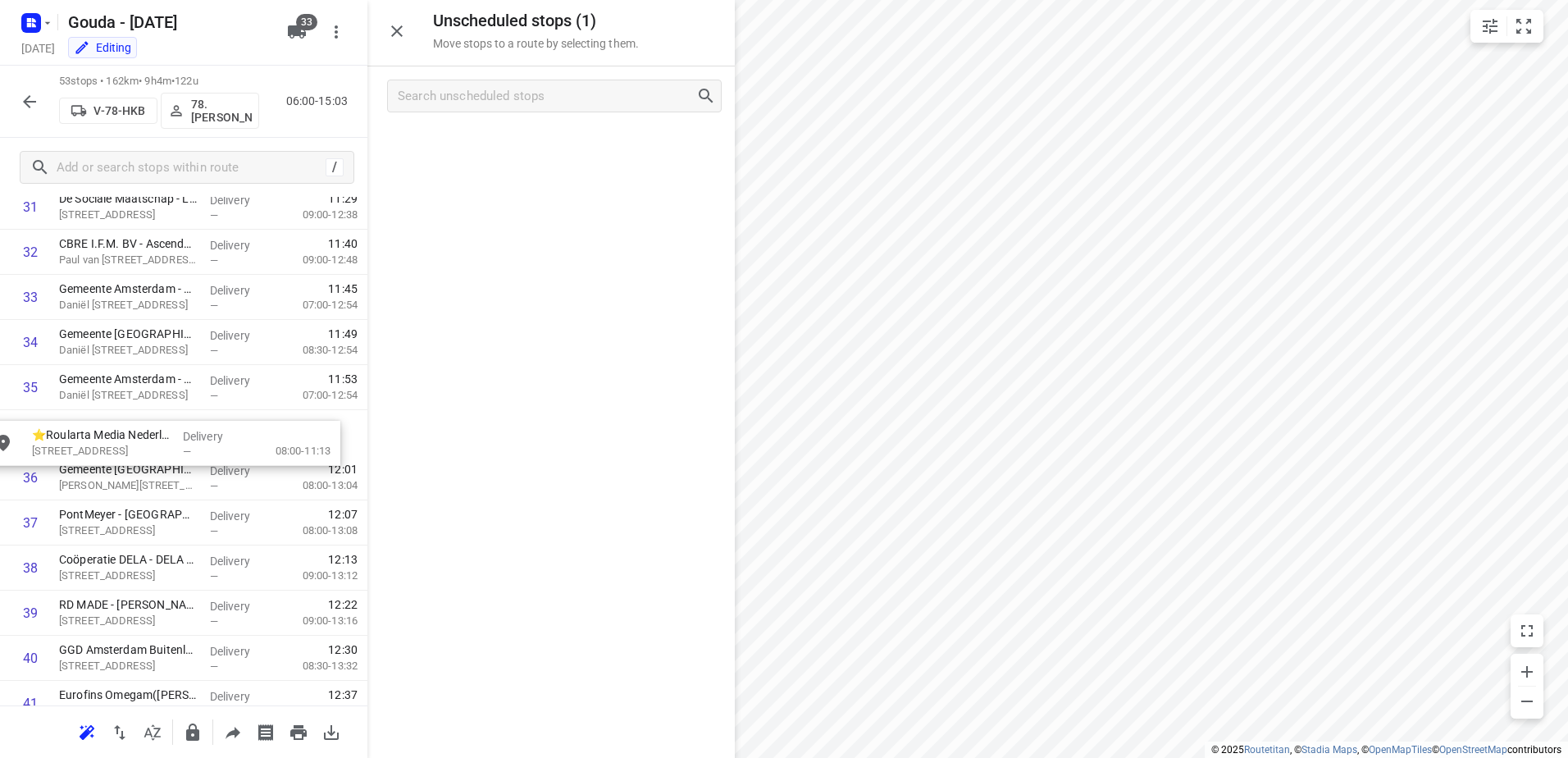
drag, startPoint x: 602, startPoint y: 151, endPoint x: 203, endPoint y: 450, distance: 498.6
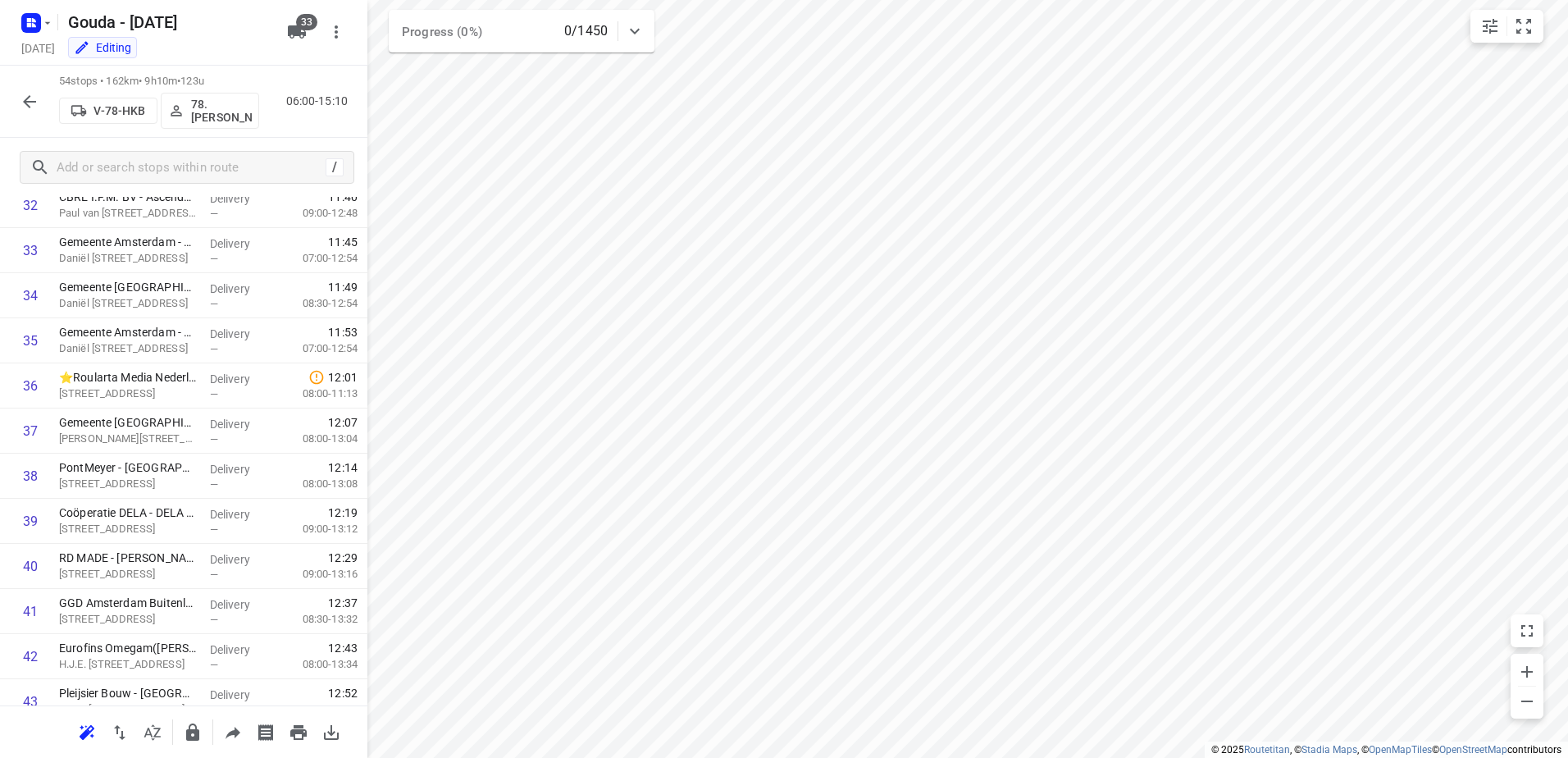
click at [15, 87] on div at bounding box center [29, 102] width 33 height 33
click at [18, 96] on button "button" at bounding box center [29, 102] width 33 height 33
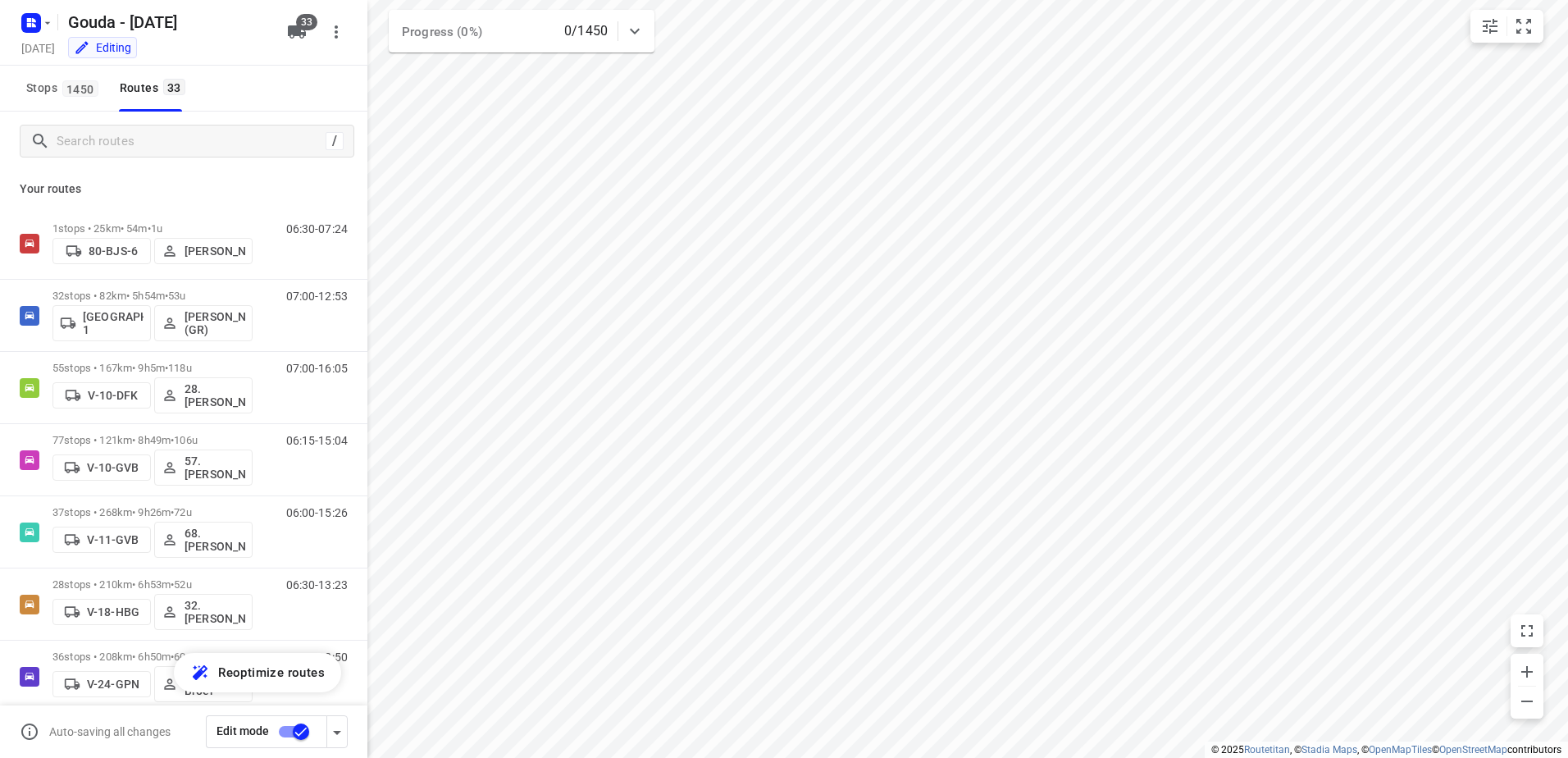
click at [297, 738] on input "checkbox" at bounding box center [301, 732] width 94 height 31
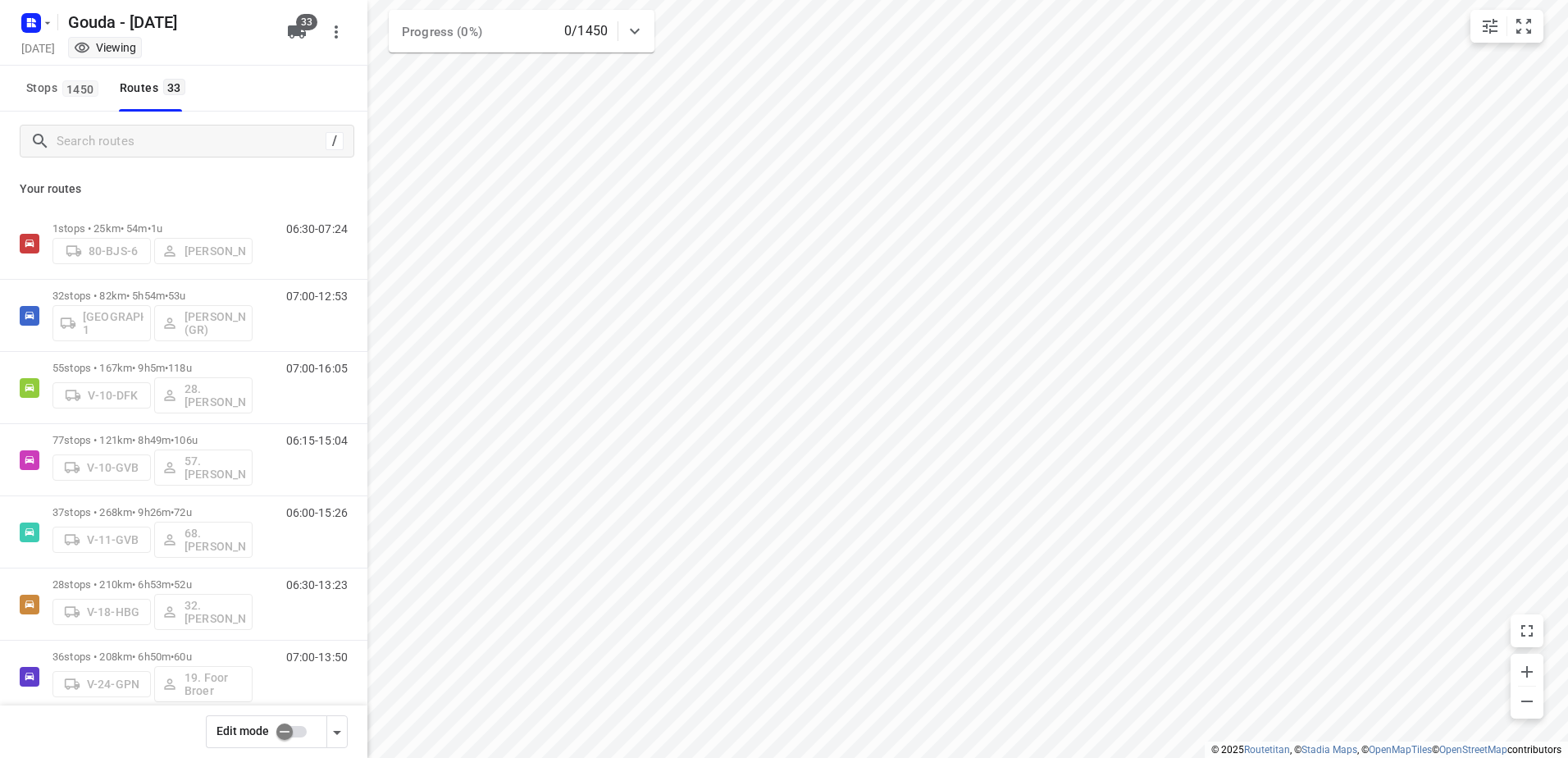
click at [308, 734] on input "checkbox" at bounding box center [284, 732] width 94 height 31
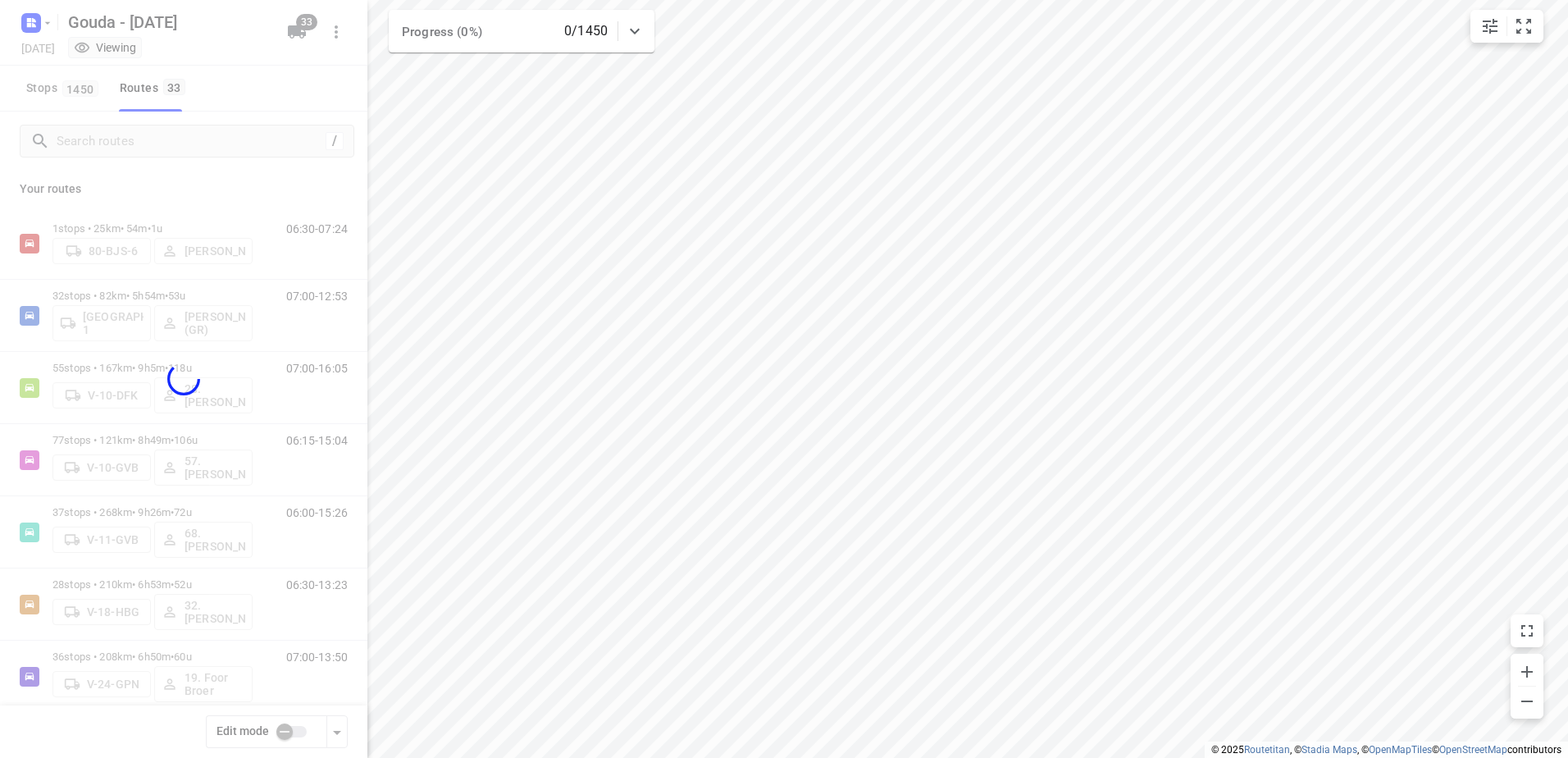
checkbox input "true"
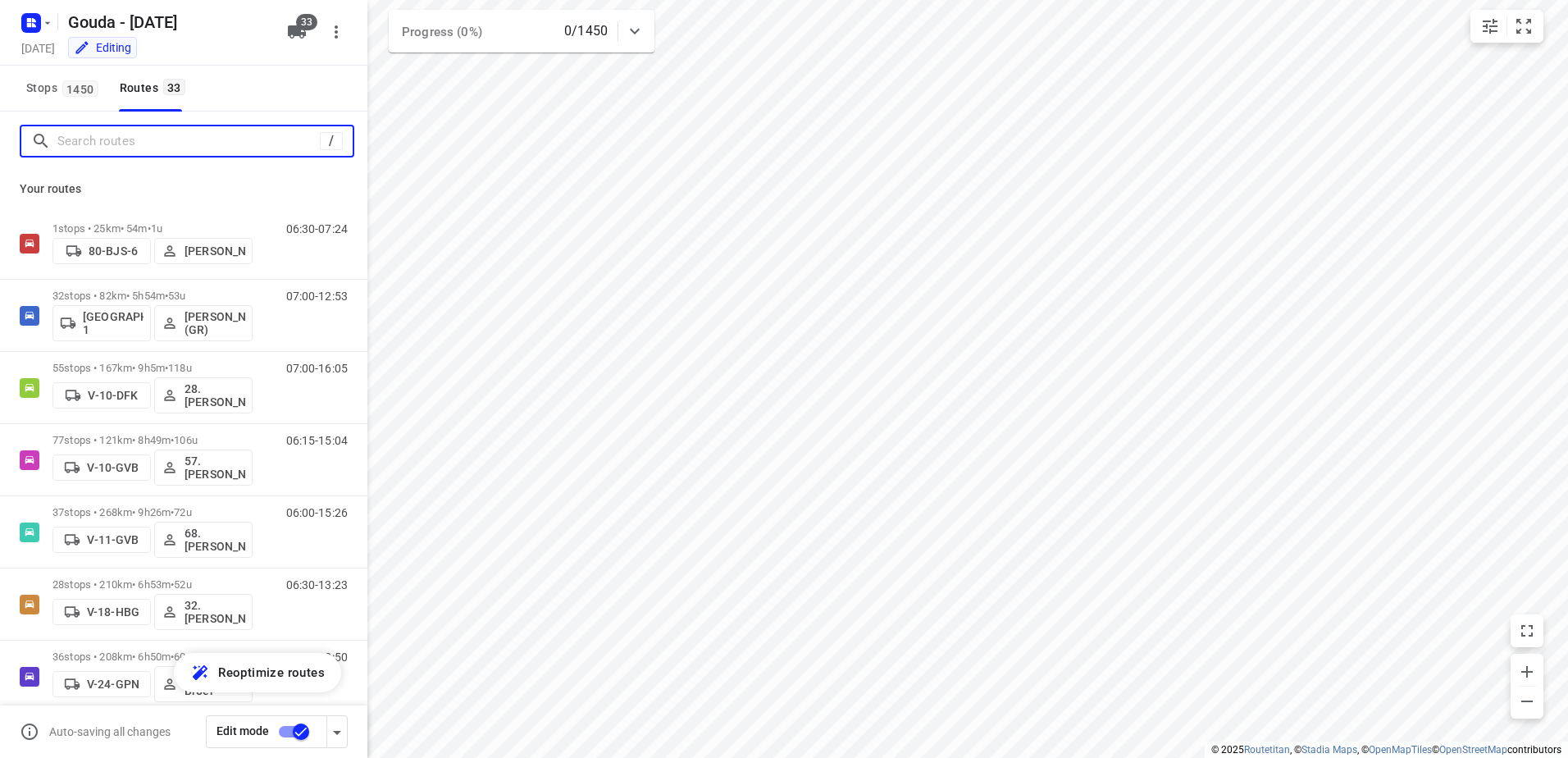
click at [129, 144] on input "Search routes" at bounding box center [189, 142] width 263 height 26
click at [91, 91] on span "1450" at bounding box center [80, 88] width 36 height 16
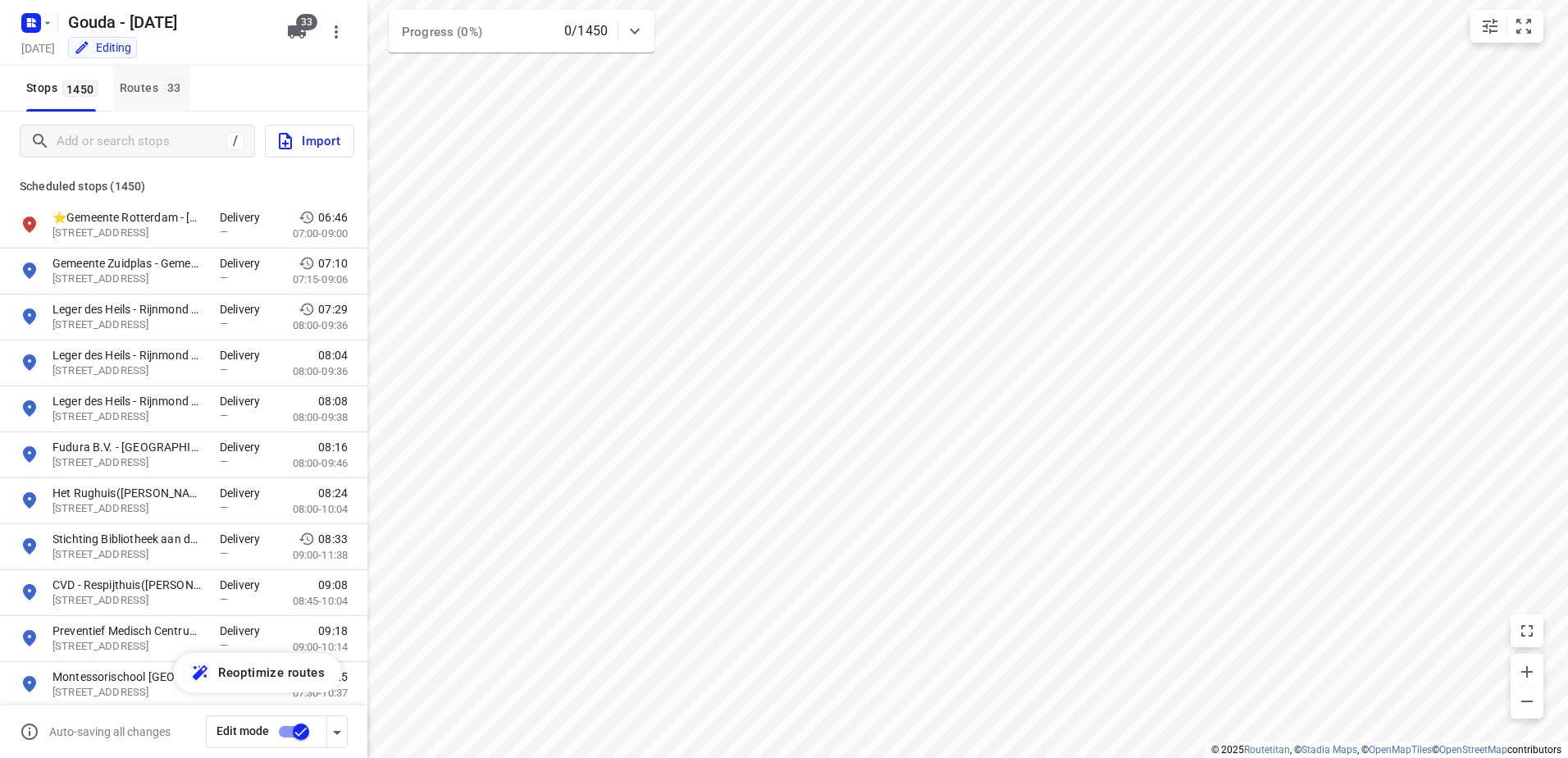
click at [137, 80] on div "Routes 33" at bounding box center [155, 88] width 71 height 21
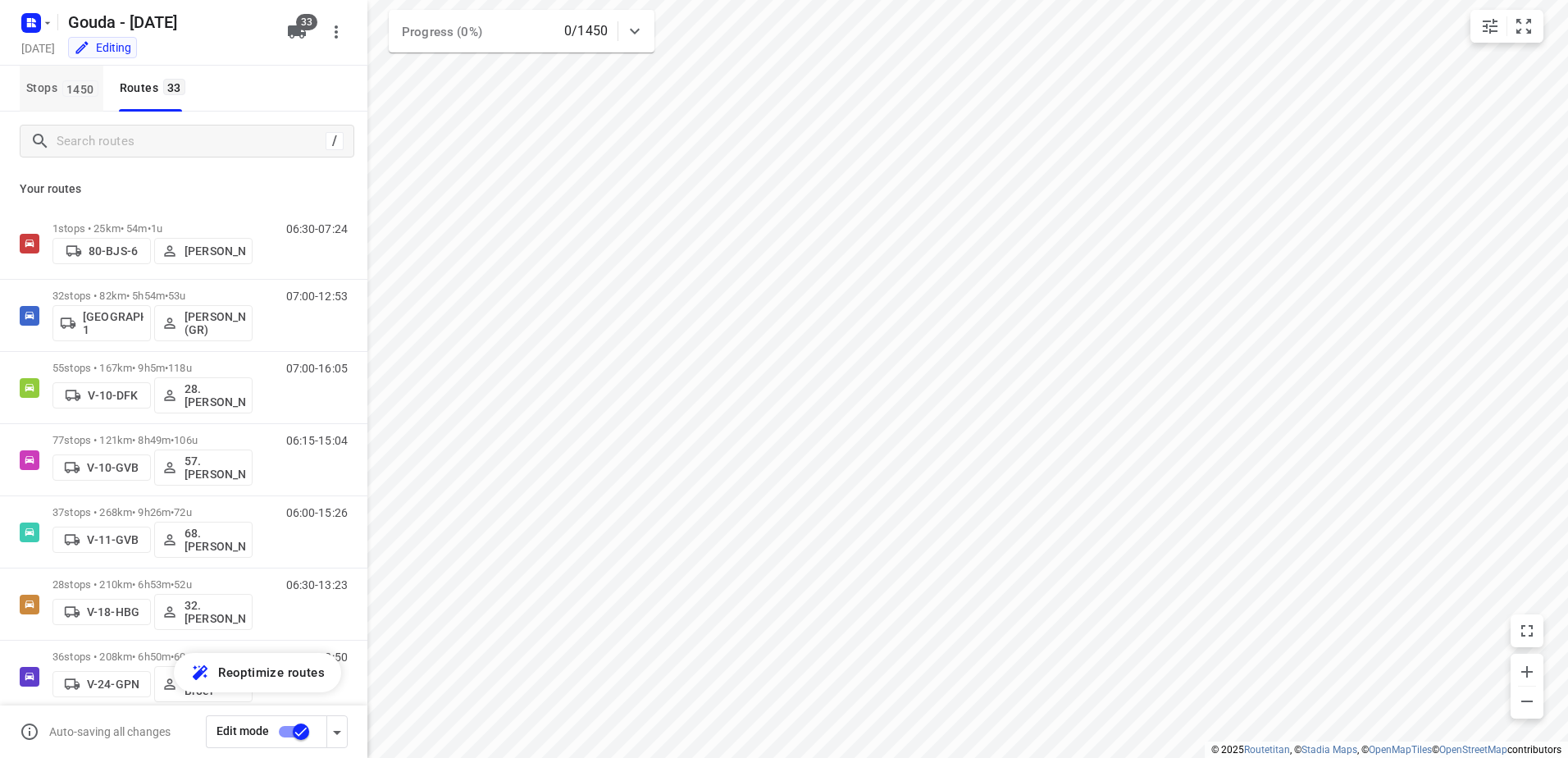
click at [77, 99] on button "Stops 1450" at bounding box center [61, 88] width 84 height 46
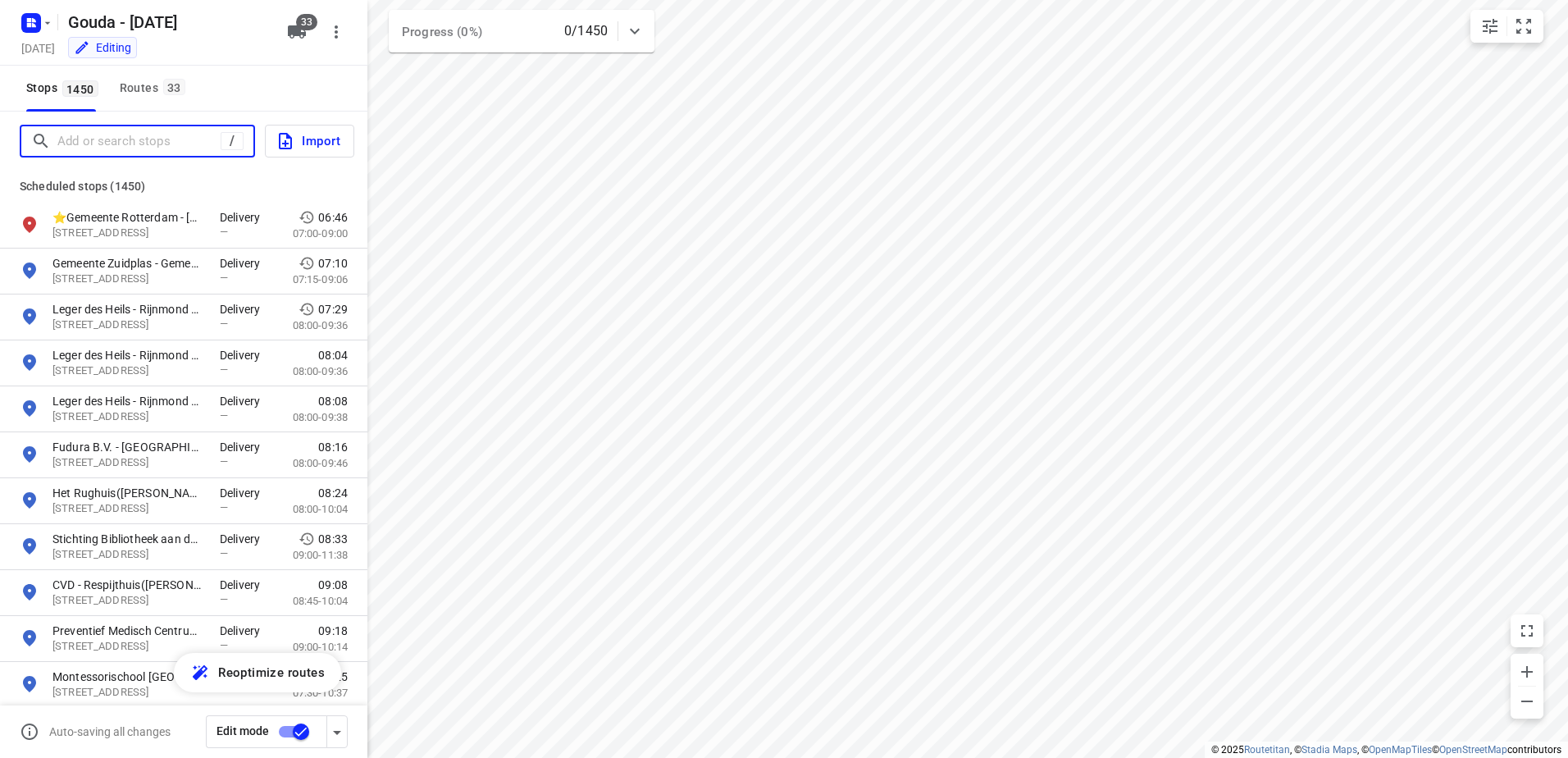
click at [96, 129] on input "Add or search stops" at bounding box center [139, 142] width 164 height 26
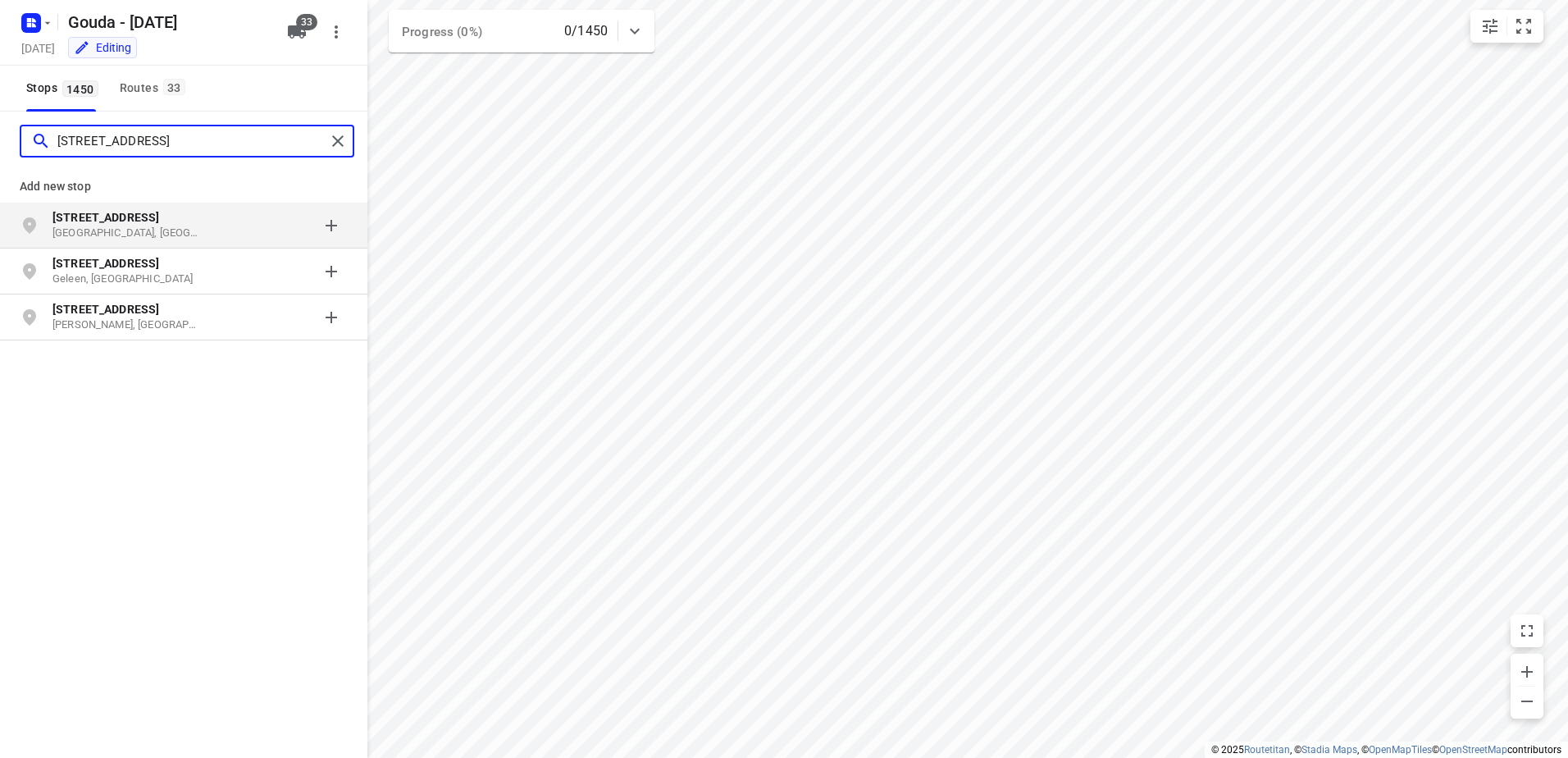
type input "Mijnbouwstraat 120"
click at [331, 230] on div "grid" at bounding box center [283, 226] width 128 height 33
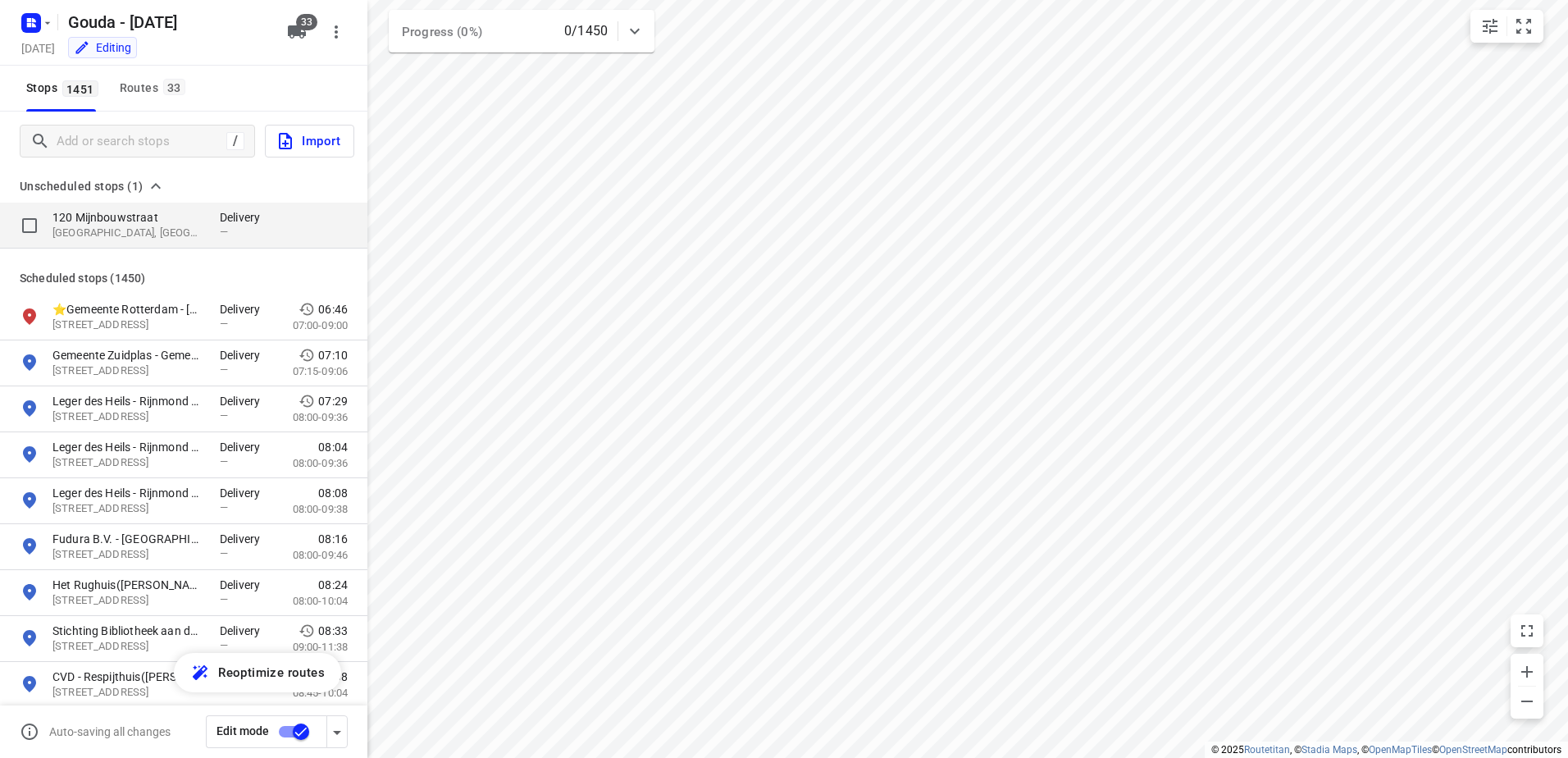
drag, startPoint x: 112, startPoint y: 227, endPoint x: 230, endPoint y: 209, distance: 119.4
click at [112, 227] on p "2628 BC, Delft, NL" at bounding box center [127, 233] width 151 height 16
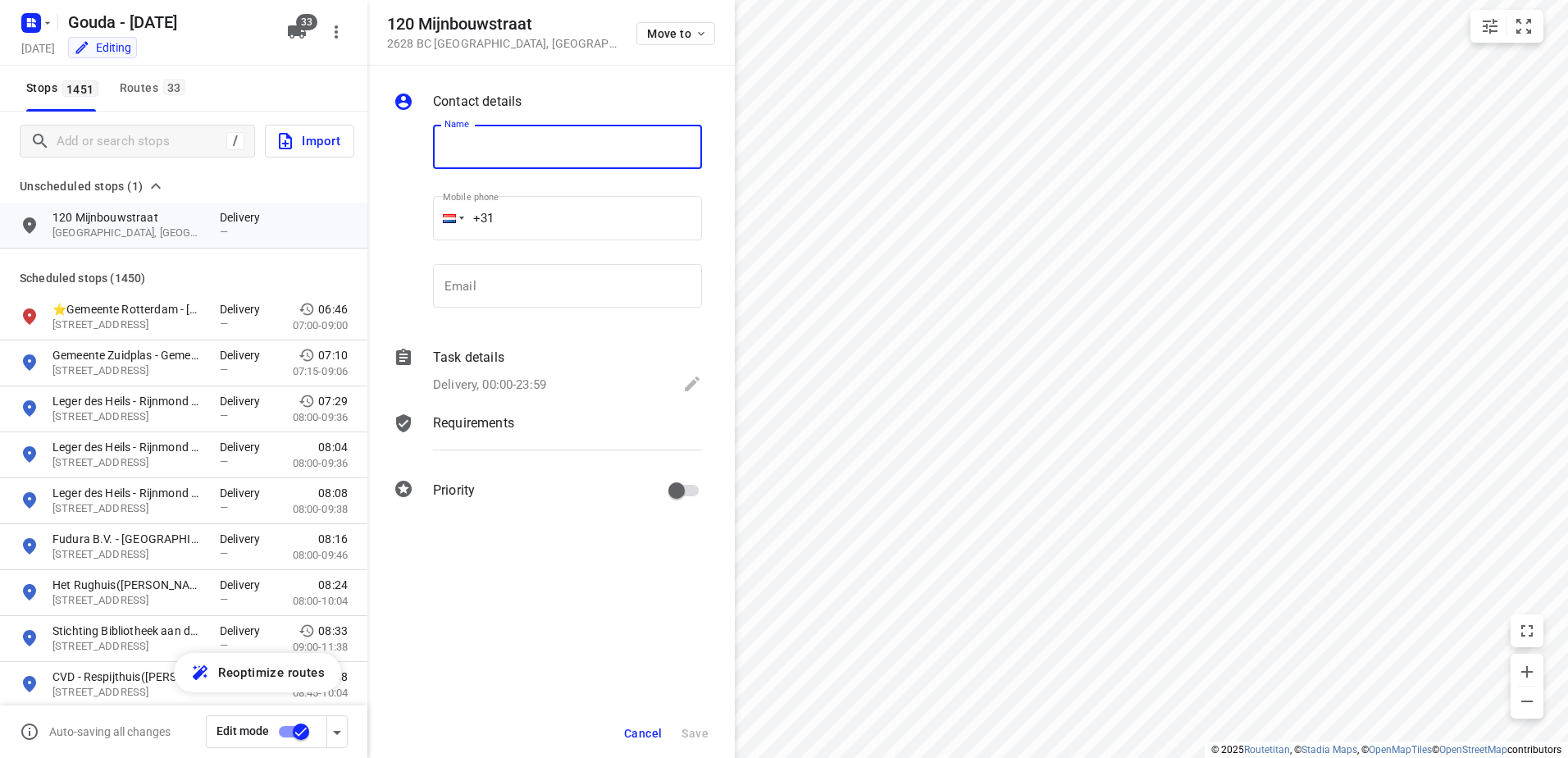
paste input "HaskoningDHV Nederland B.V."
type input "HaskoningDHV Nederland B.V."
click at [555, 382] on div "Delivery, 00:00-23:59" at bounding box center [567, 385] width 269 height 23
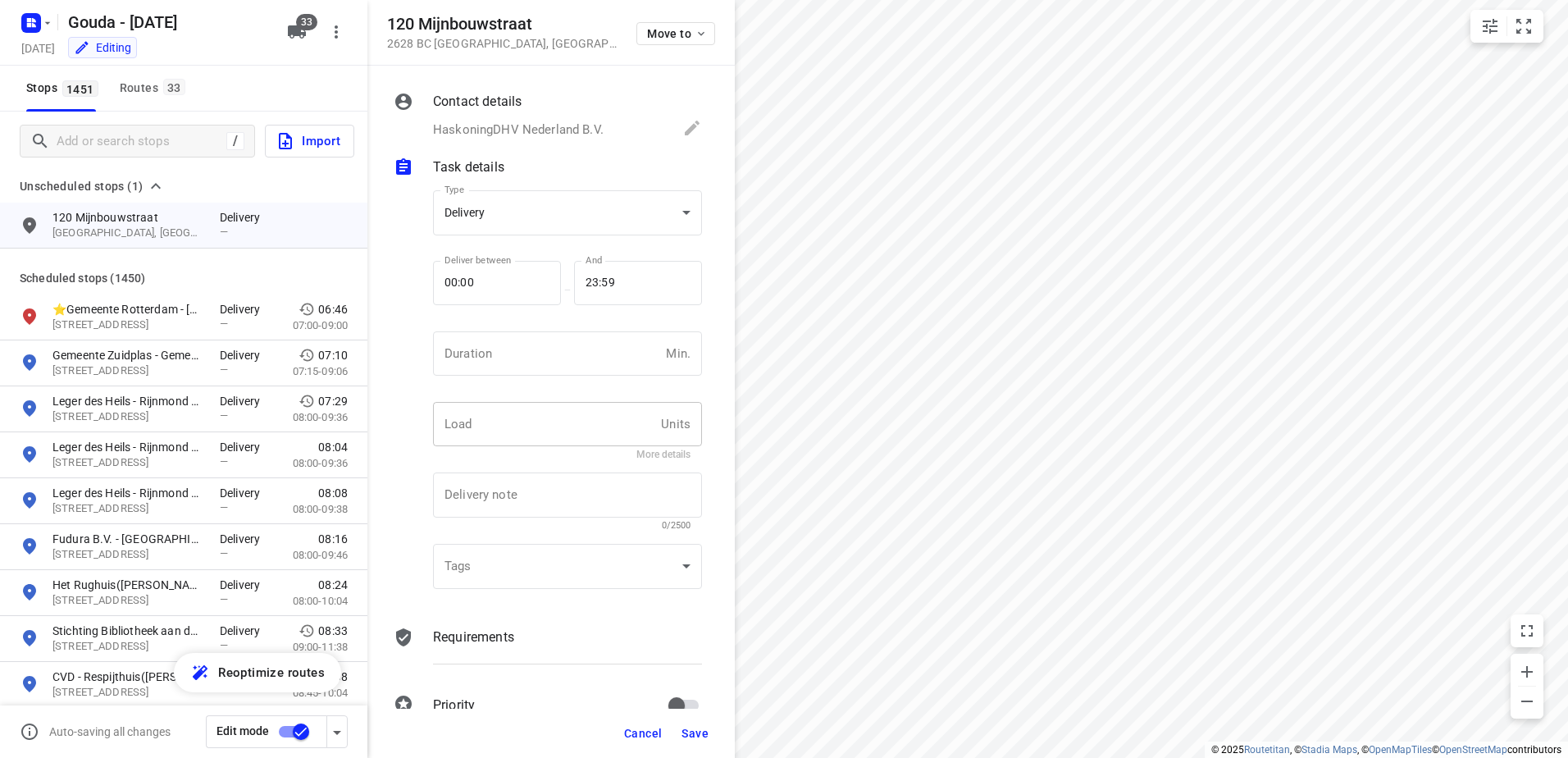
click at [548, 436] on input "text" at bounding box center [543, 424] width 221 height 44
type input "1"
drag, startPoint x: 546, startPoint y: 460, endPoint x: 640, endPoint y: 457, distance: 94.0
click at [551, 462] on div "Load 1 Units Load More details" at bounding box center [567, 431] width 282 height 78
click at [651, 456] on button "More details" at bounding box center [663, 454] width 54 height 11
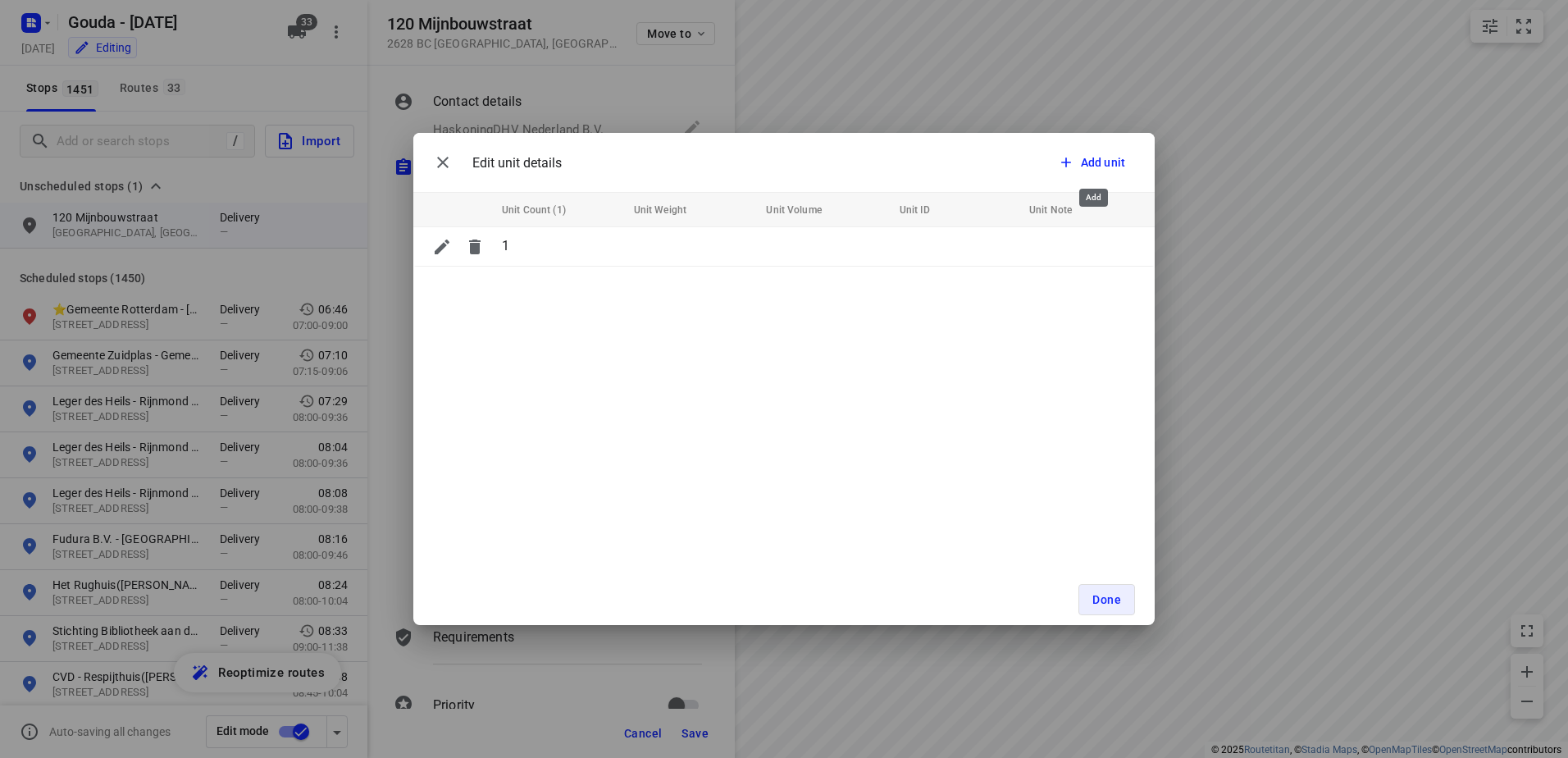
drag, startPoint x: 1079, startPoint y: 165, endPoint x: 748, endPoint y: 356, distance: 382.2
click at [1074, 165] on span "Add unit" at bounding box center [1092, 162] width 67 height 16
type input "1"
drag, startPoint x: 886, startPoint y: 320, endPoint x: 908, endPoint y: 287, distance: 39.7
click at [889, 320] on div "Edit unit details Add unit Unit Count (1) Unit Weight Unit Volume Unit ID Unit …" at bounding box center [784, 379] width 741 height 493
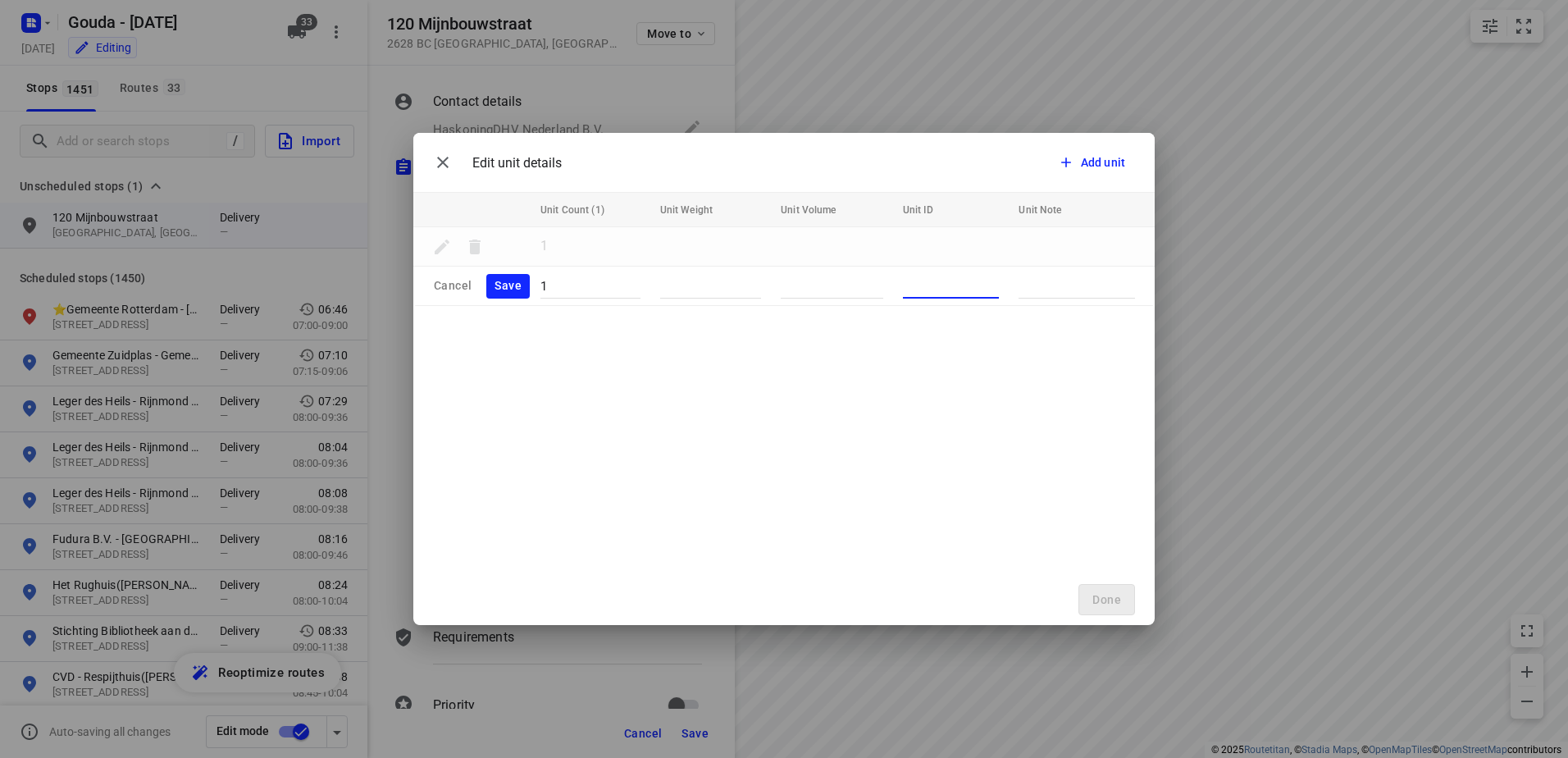
drag, startPoint x: 941, startPoint y: 275, endPoint x: 941, endPoint y: 284, distance: 9.0
click at [941, 277] on input "Unit ID" at bounding box center [951, 286] width 96 height 26
type input "retour"
click at [1063, 295] on div "x" at bounding box center [1076, 286] width 116 height 26
type textarea "Klant is gestopt, graag alle lege FB's en displays ophalen"
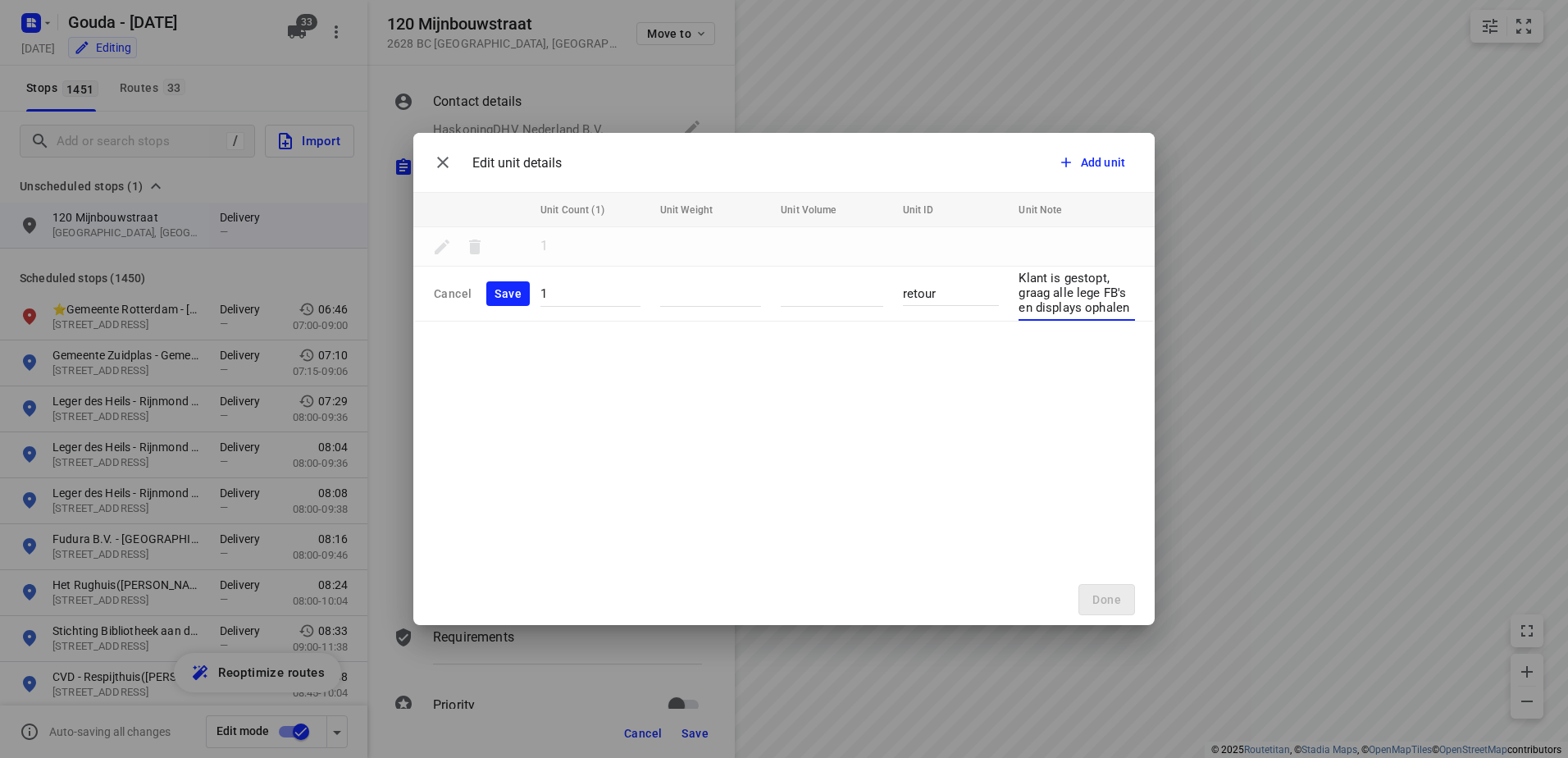
click at [511, 295] on span "Save" at bounding box center [507, 295] width 27 height 21
type input "2"
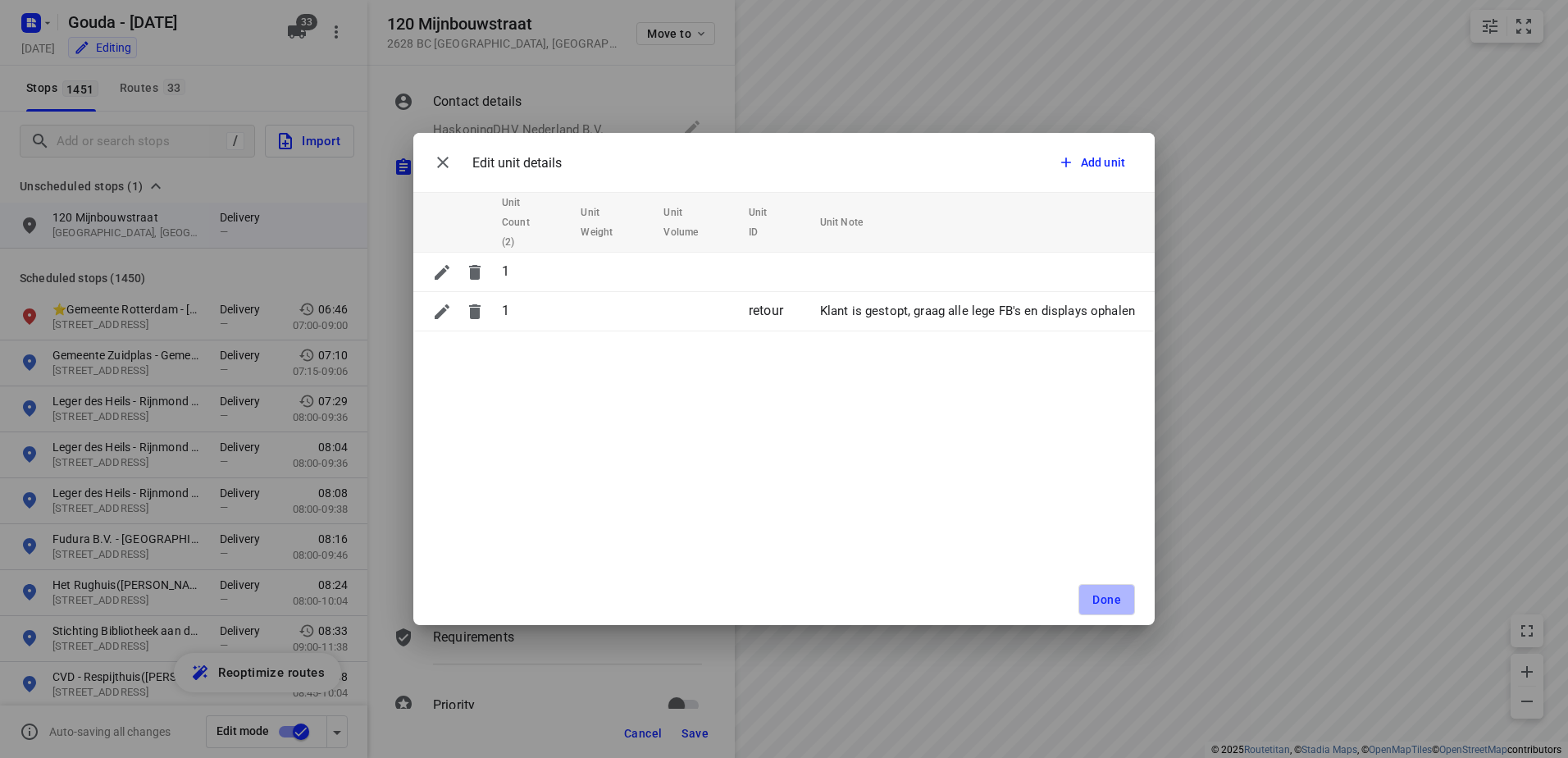
click at [1099, 598] on span "Done" at bounding box center [1106, 600] width 28 height 13
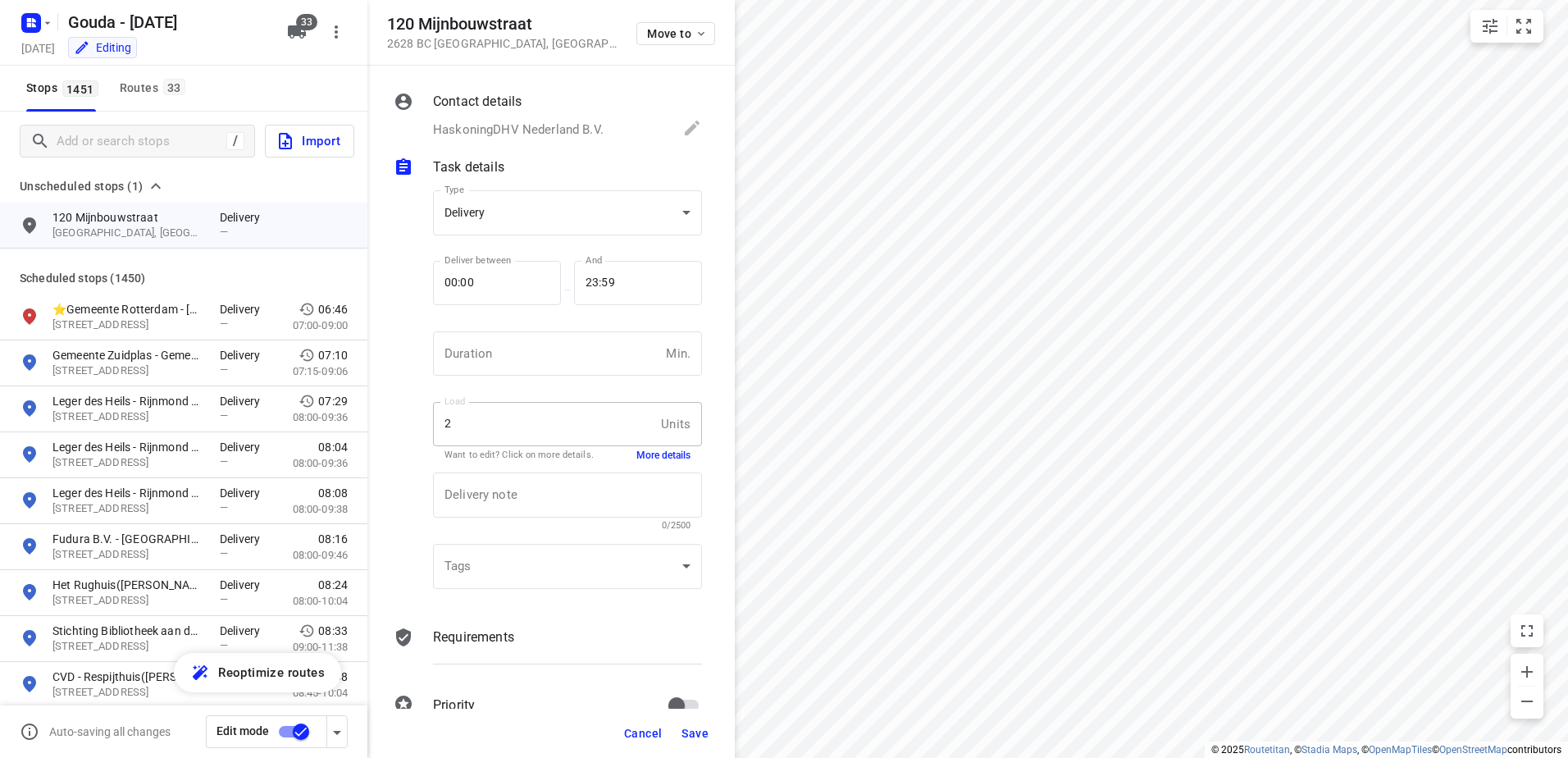
click at [704, 742] on button "Save" at bounding box center [695, 733] width 40 height 29
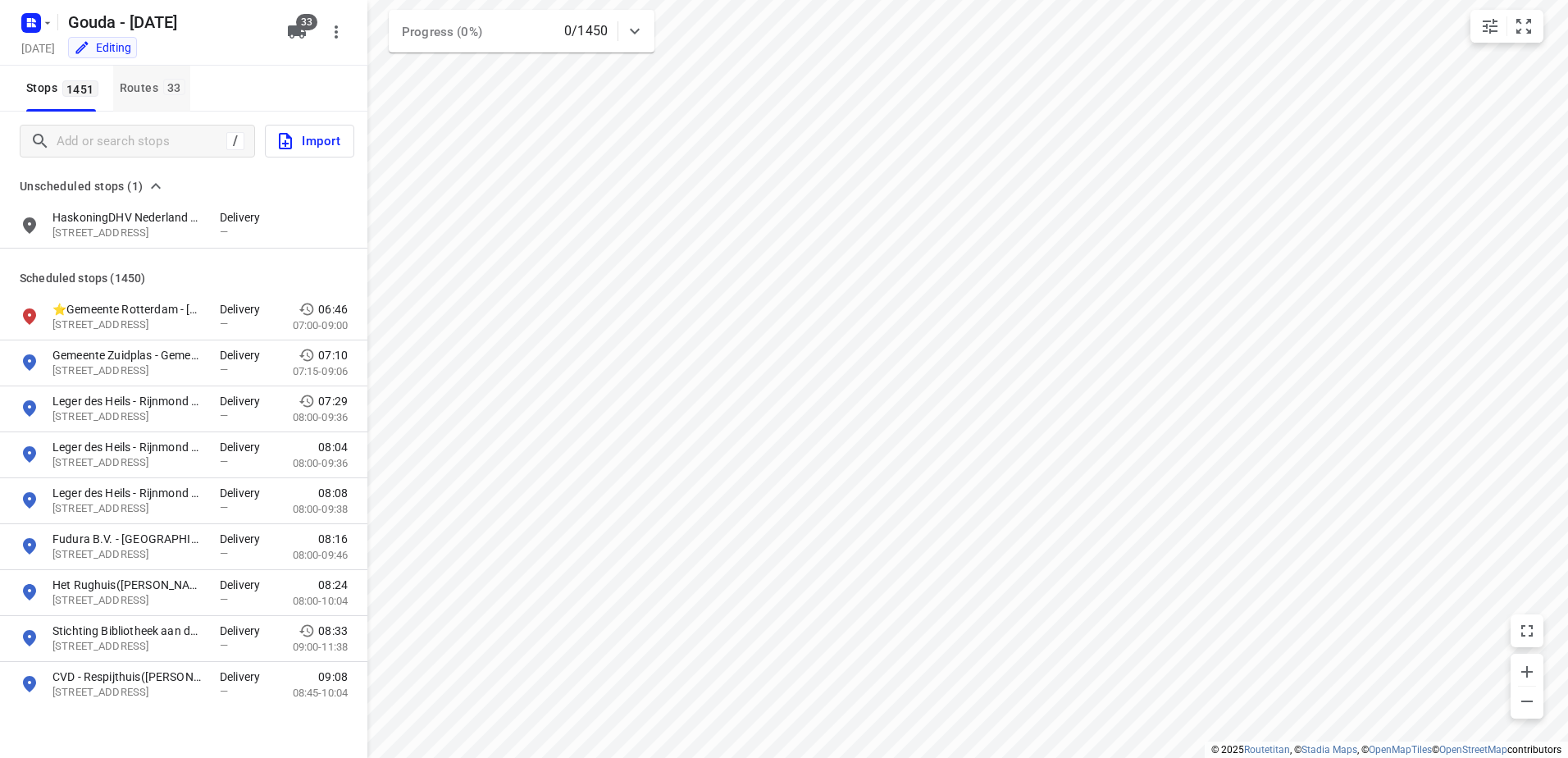
click at [153, 83] on div "Routes 33" at bounding box center [155, 88] width 71 height 21
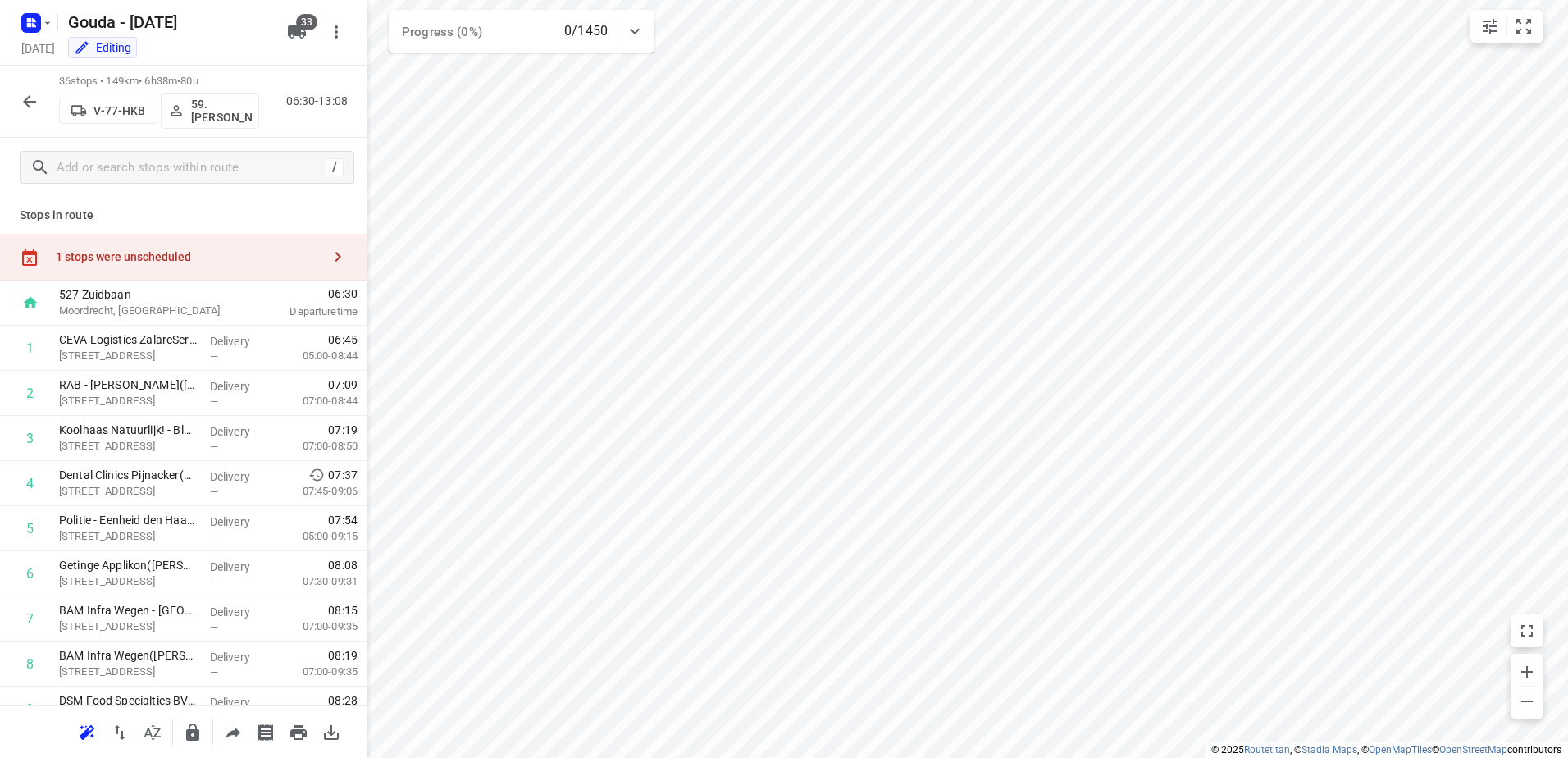
click at [178, 243] on div "1 stops were unscheduled" at bounding box center [183, 257] width 368 height 47
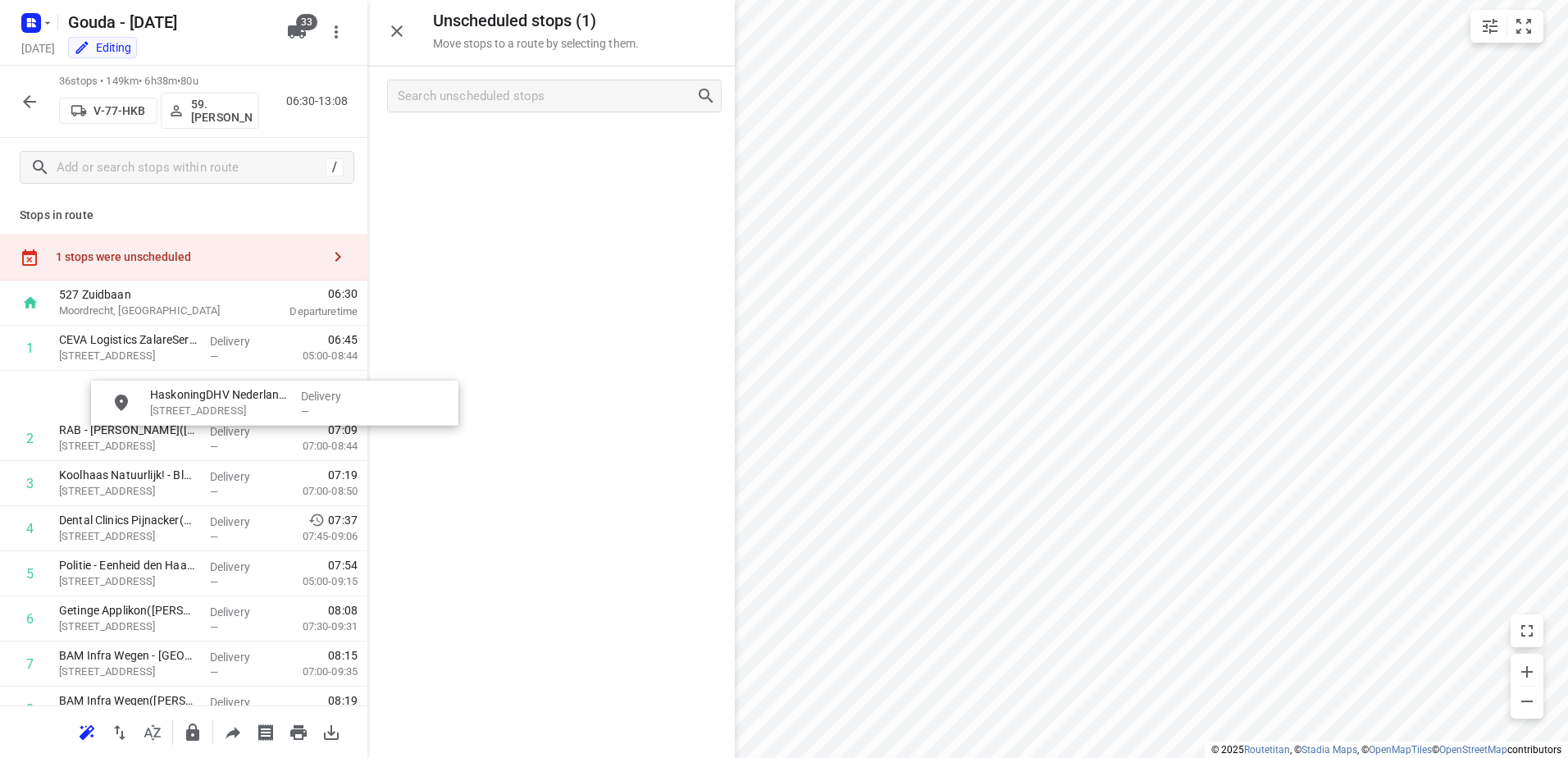
scroll to position [493, 0]
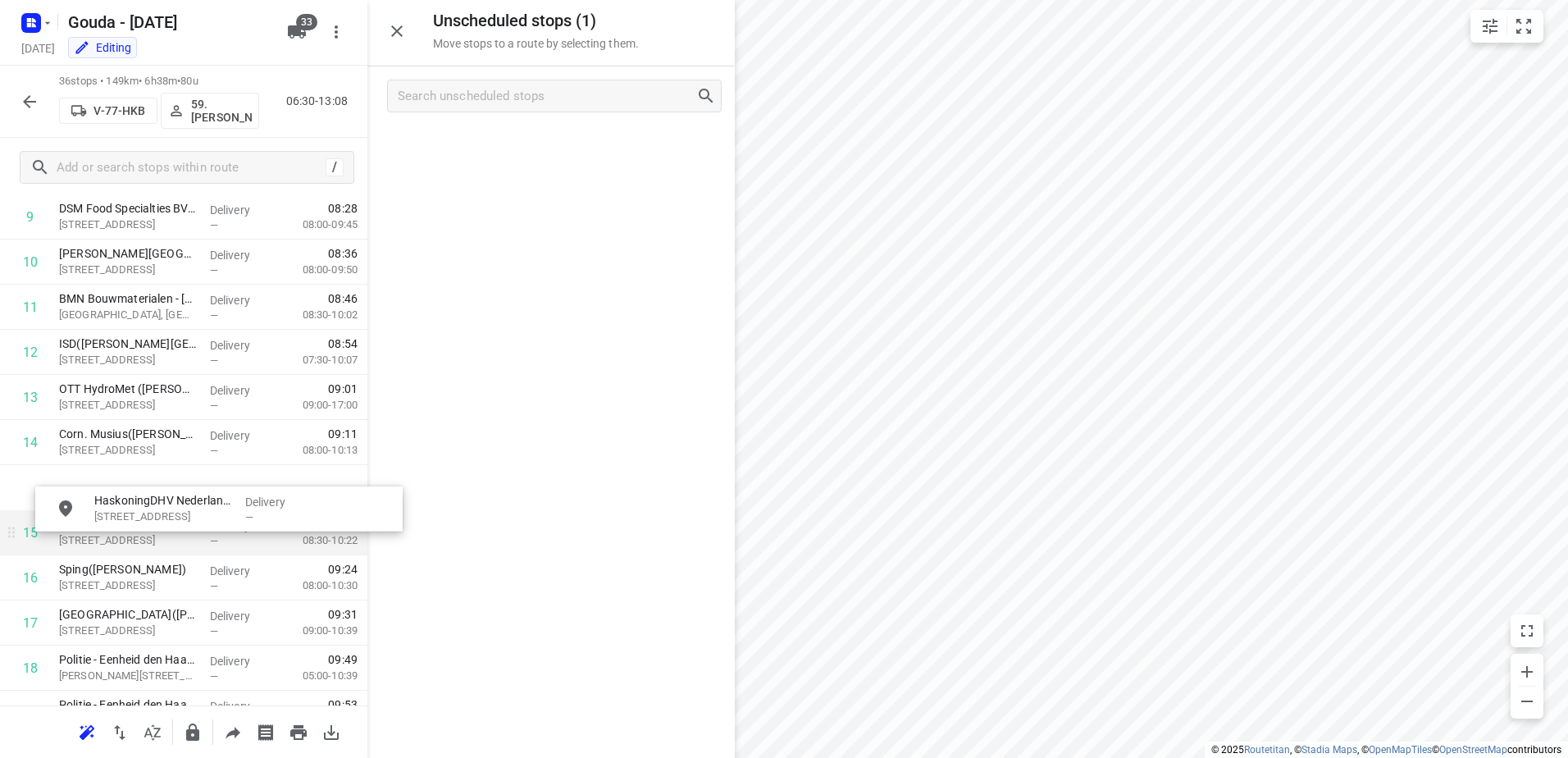
drag, startPoint x: 515, startPoint y: 153, endPoint x: 154, endPoint y: 515, distance: 511.2
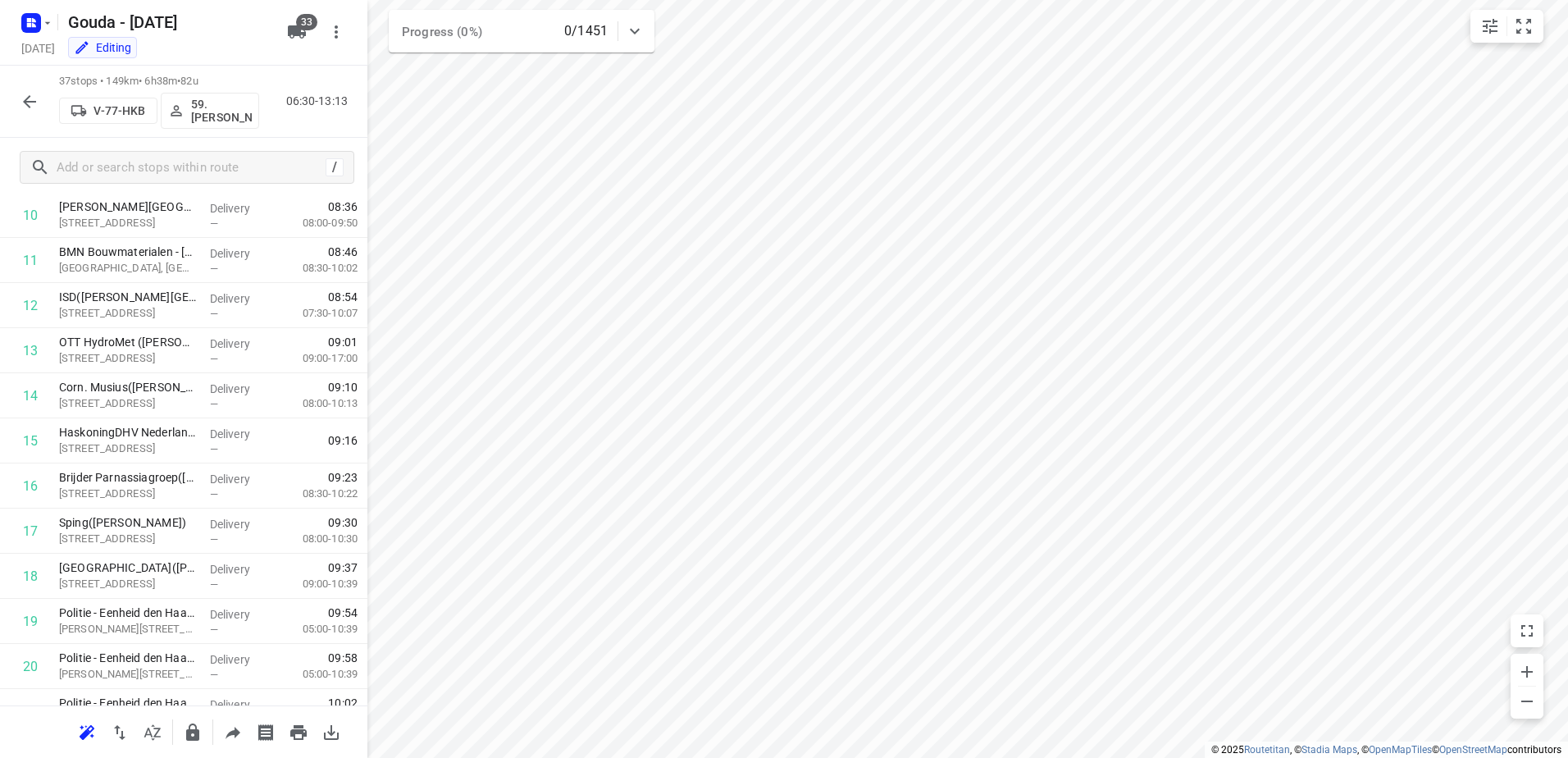
click at [26, 104] on icon "button" at bounding box center [29, 102] width 20 height 20
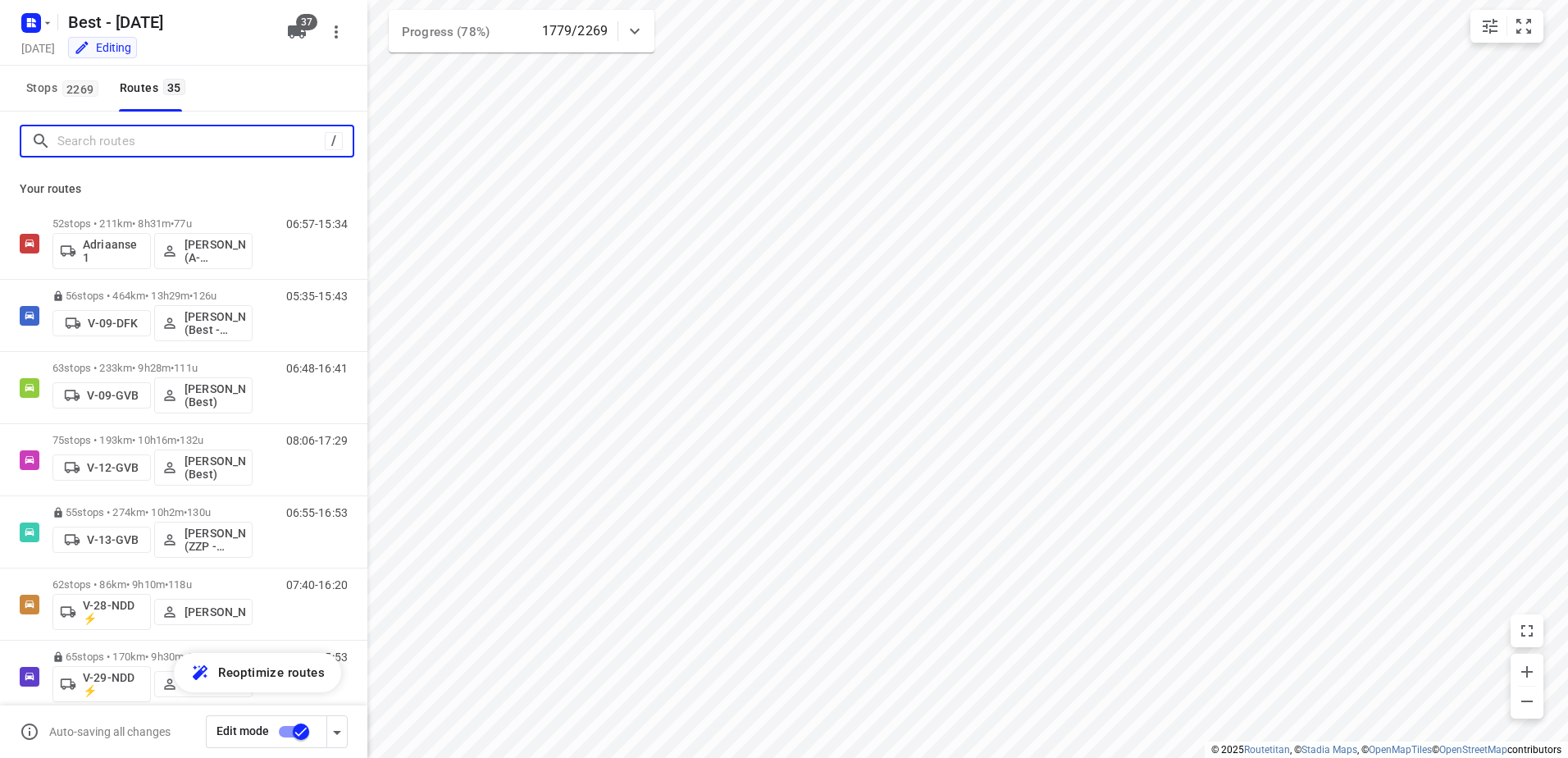
drag, startPoint x: 162, startPoint y: 141, endPoint x: 165, endPoint y: 134, distance: 7.6
click at [165, 134] on input "Search routes" at bounding box center [191, 142] width 268 height 26
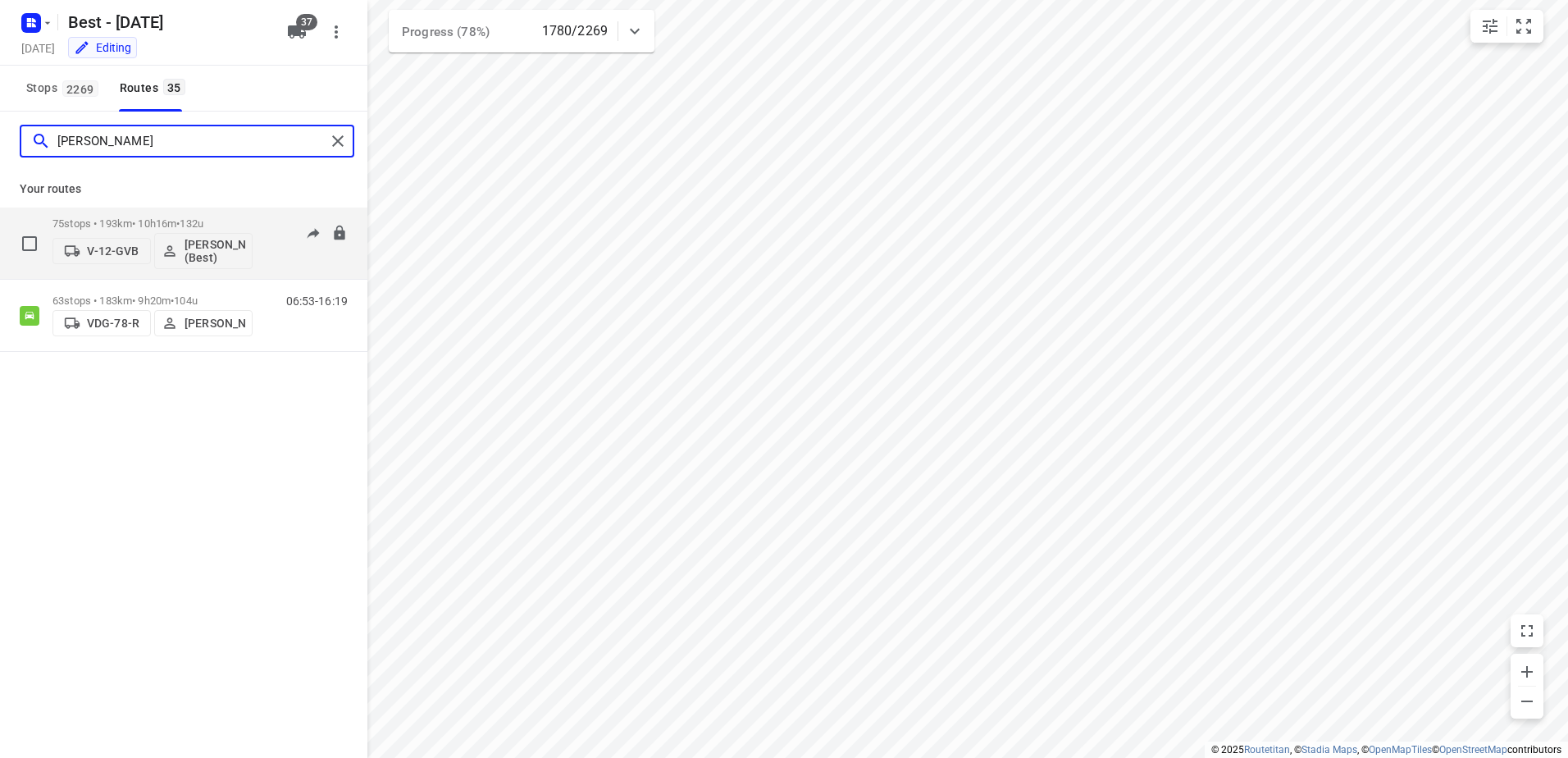
type input "[PERSON_NAME]"
click at [230, 214] on div "75 stops • 193km • 10h16m • 132u V-12-GVB [PERSON_NAME] (Best)" at bounding box center [152, 243] width 200 height 68
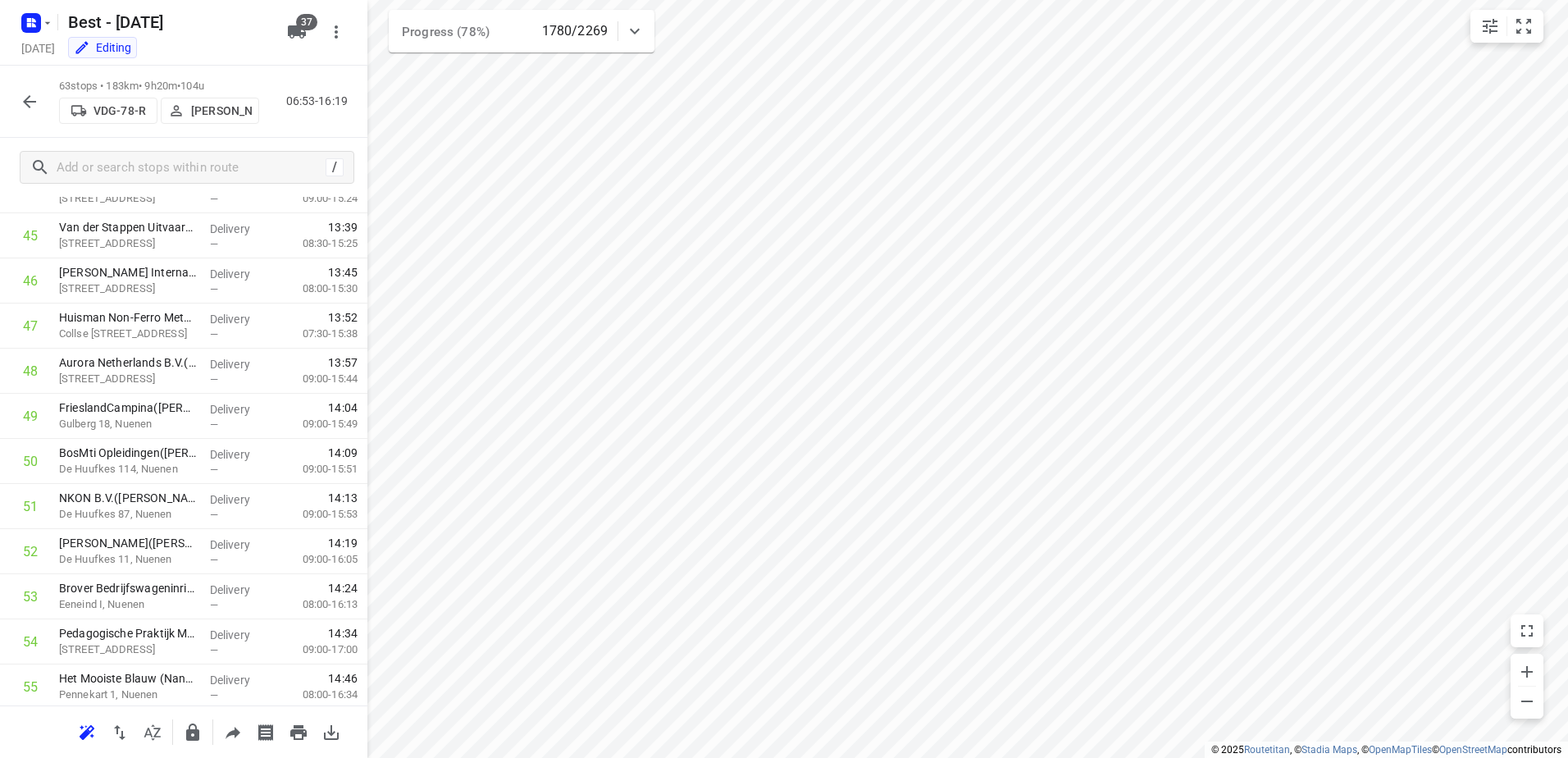
scroll to position [2462, 0]
click at [42, 100] on button "button" at bounding box center [29, 102] width 33 height 33
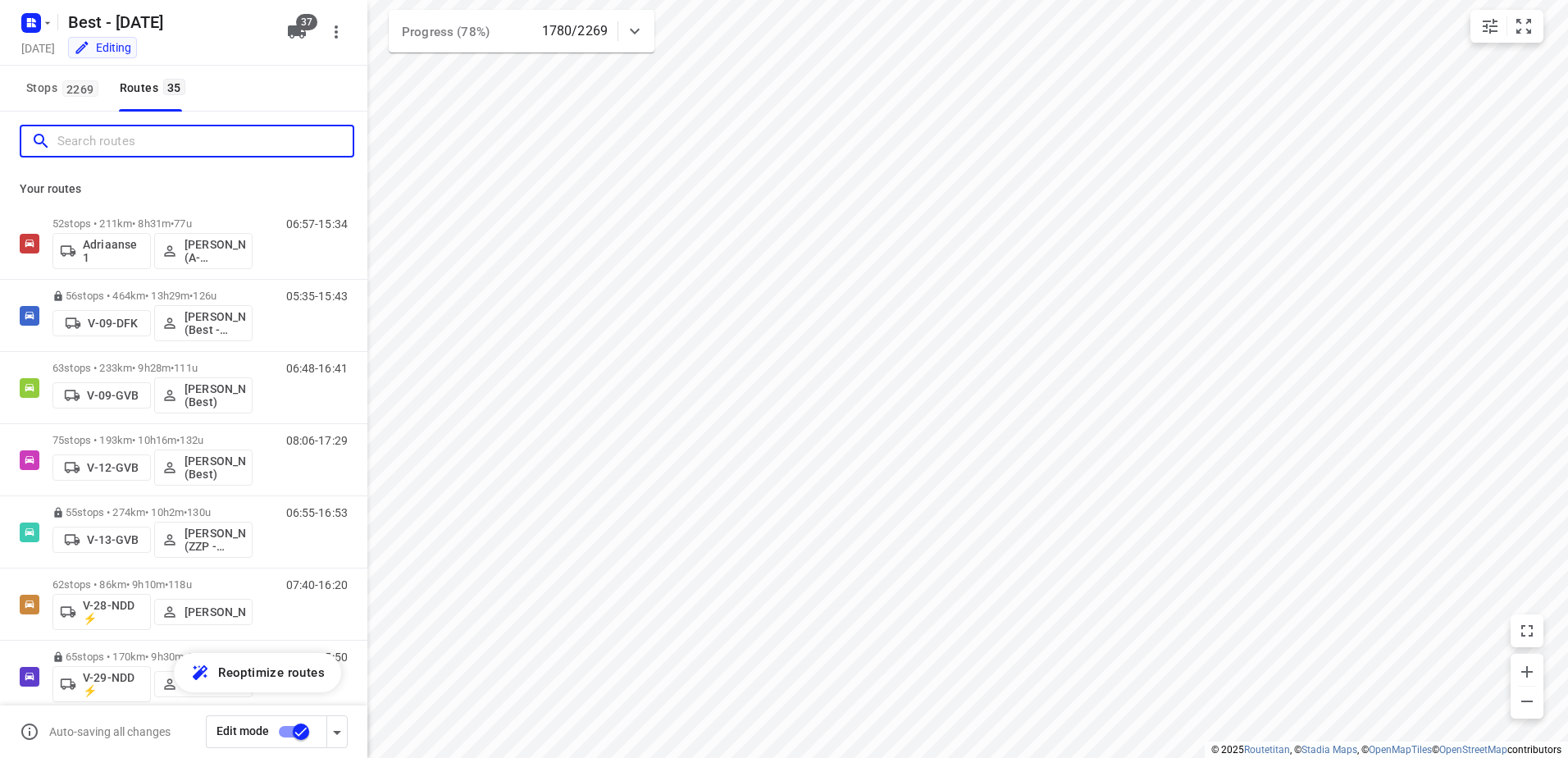
click at [193, 140] on input "Search routes" at bounding box center [205, 142] width 295 height 26
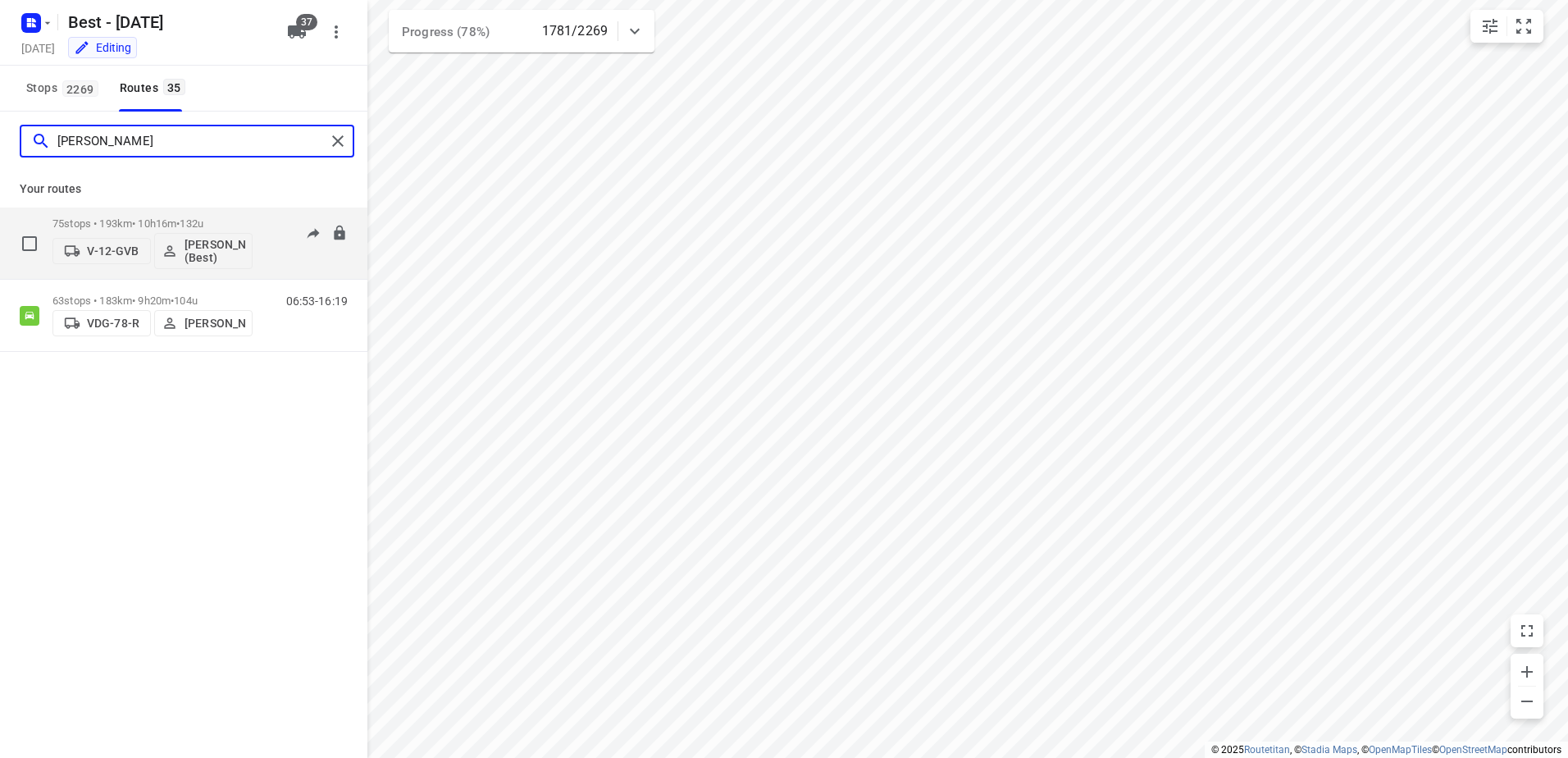
type input "[PERSON_NAME]"
click at [247, 227] on p "75 stops • 193km • 10h16m • 132u" at bounding box center [152, 223] width 200 height 12
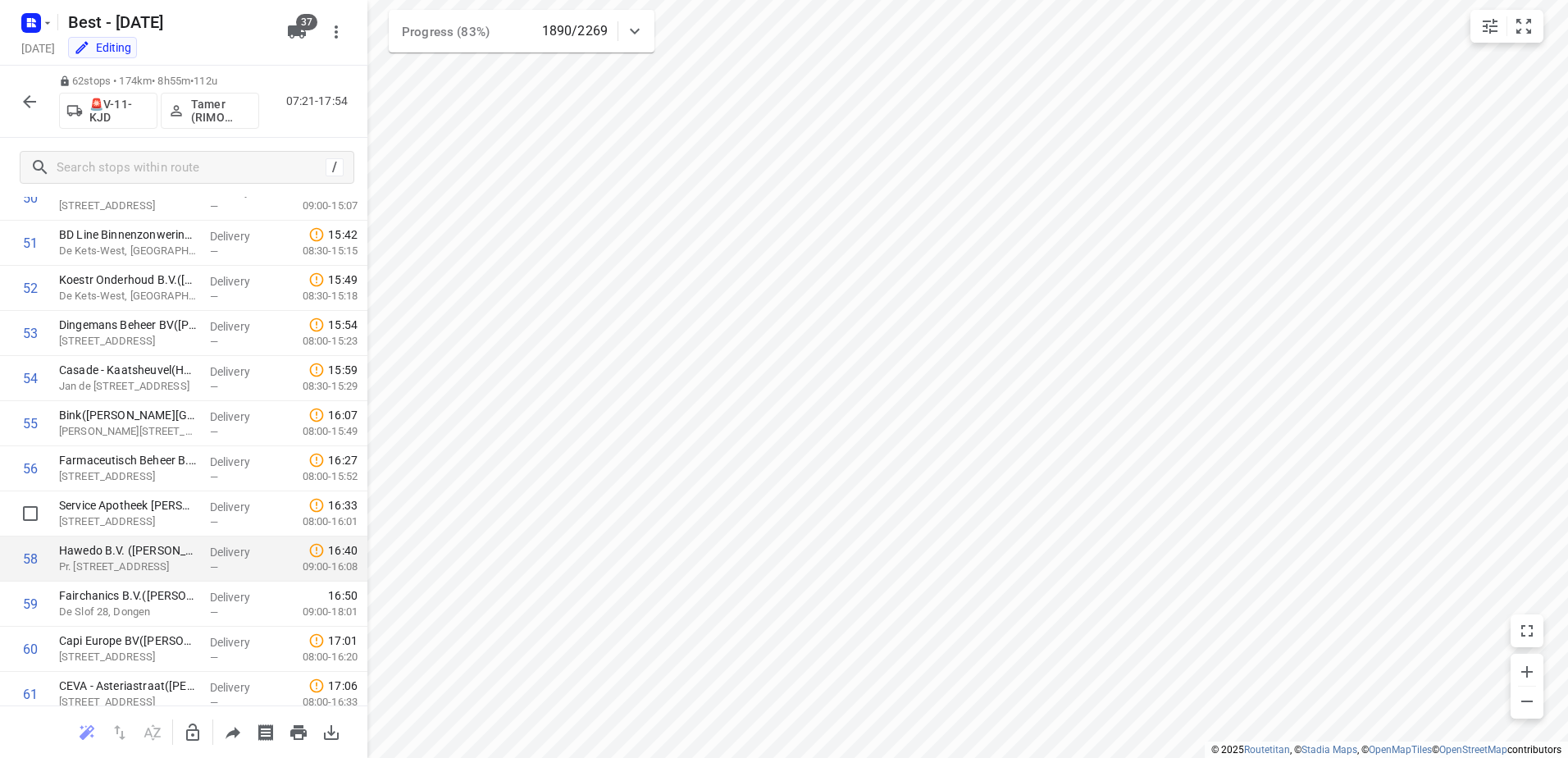
scroll to position [2416, 0]
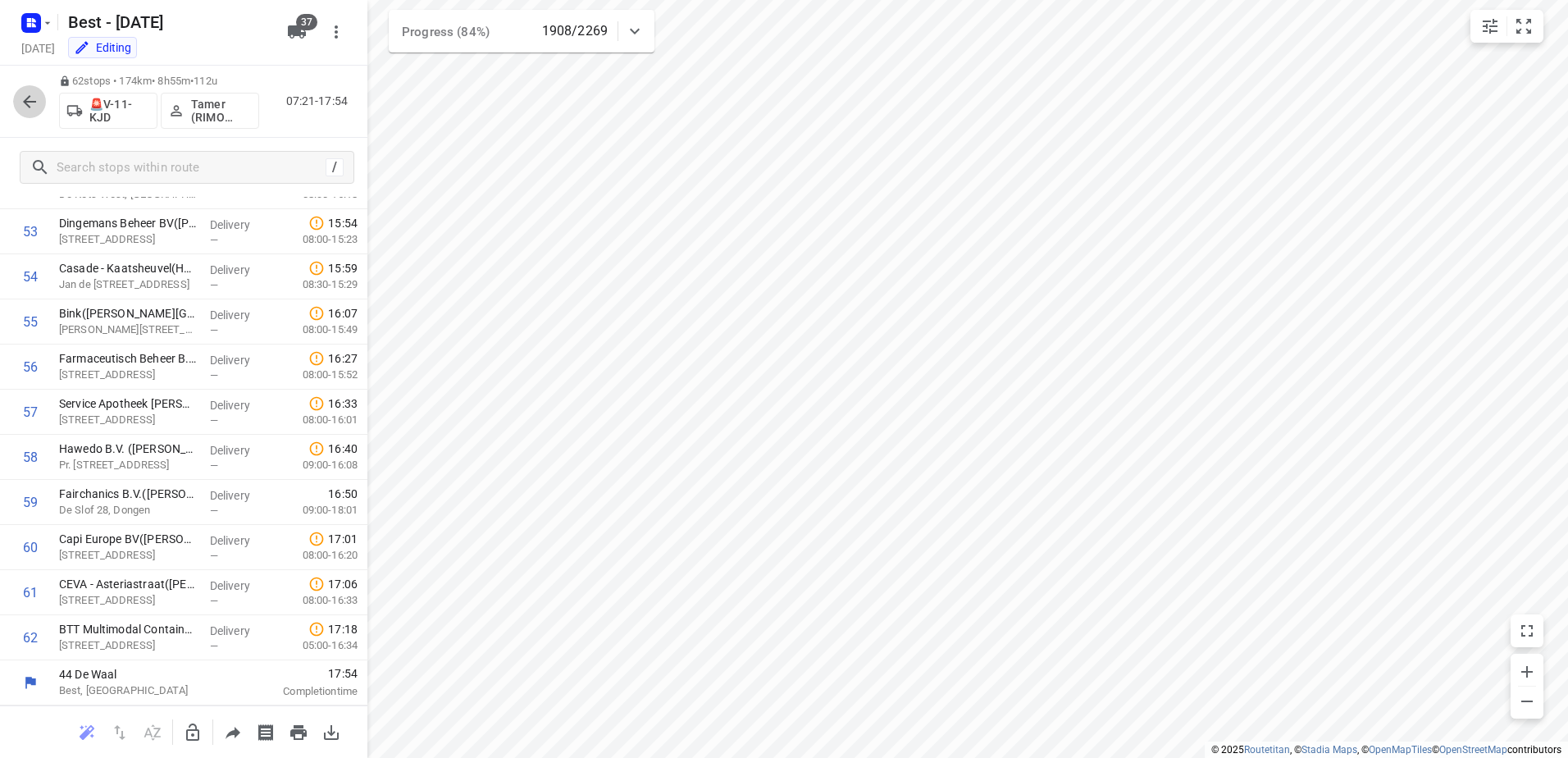
click at [37, 93] on icon "button" at bounding box center [29, 102] width 20 height 20
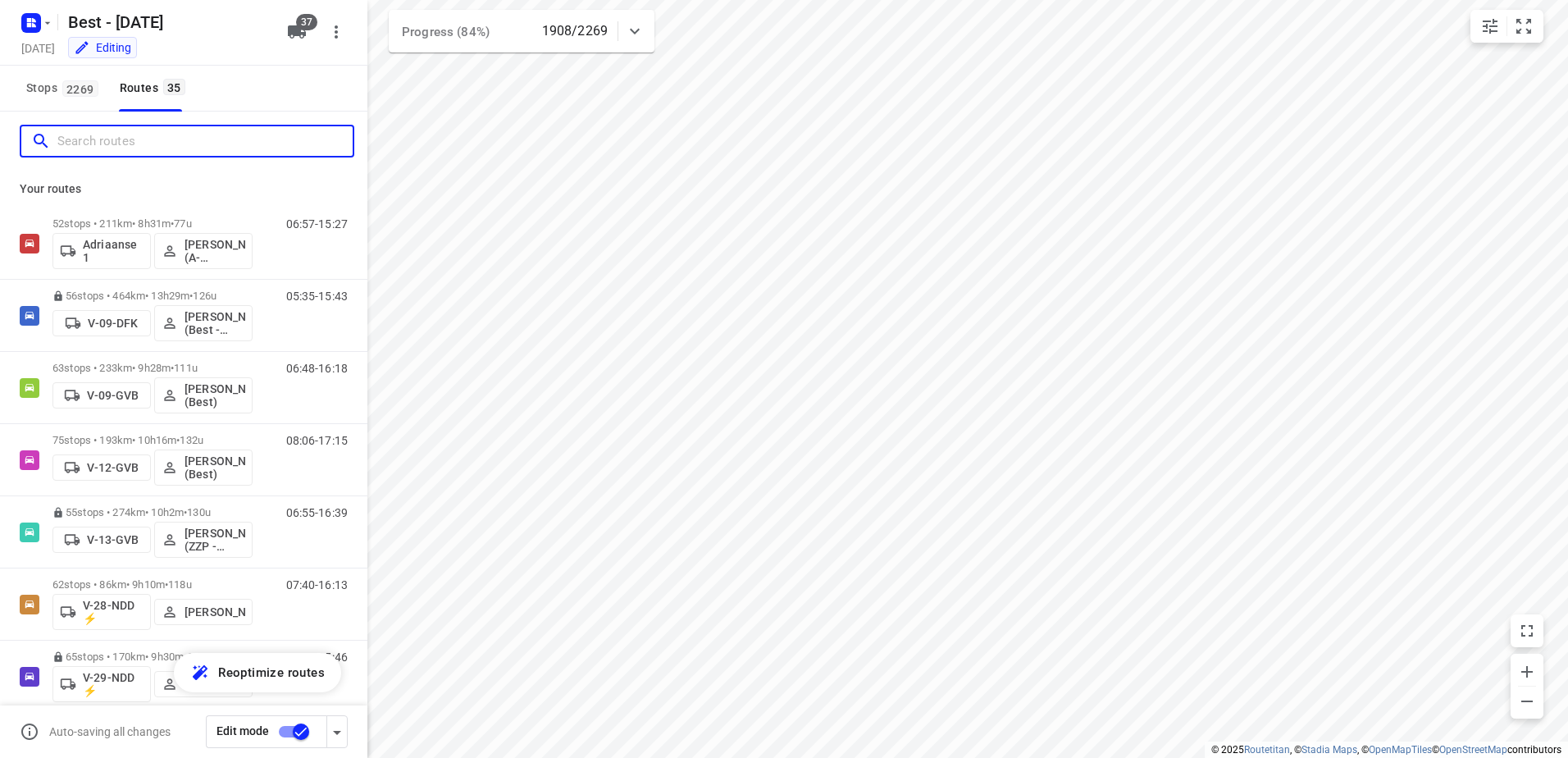
drag, startPoint x: 177, startPoint y: 142, endPoint x: 280, endPoint y: 154, distance: 103.7
click at [178, 142] on input "Search routes" at bounding box center [205, 142] width 295 height 26
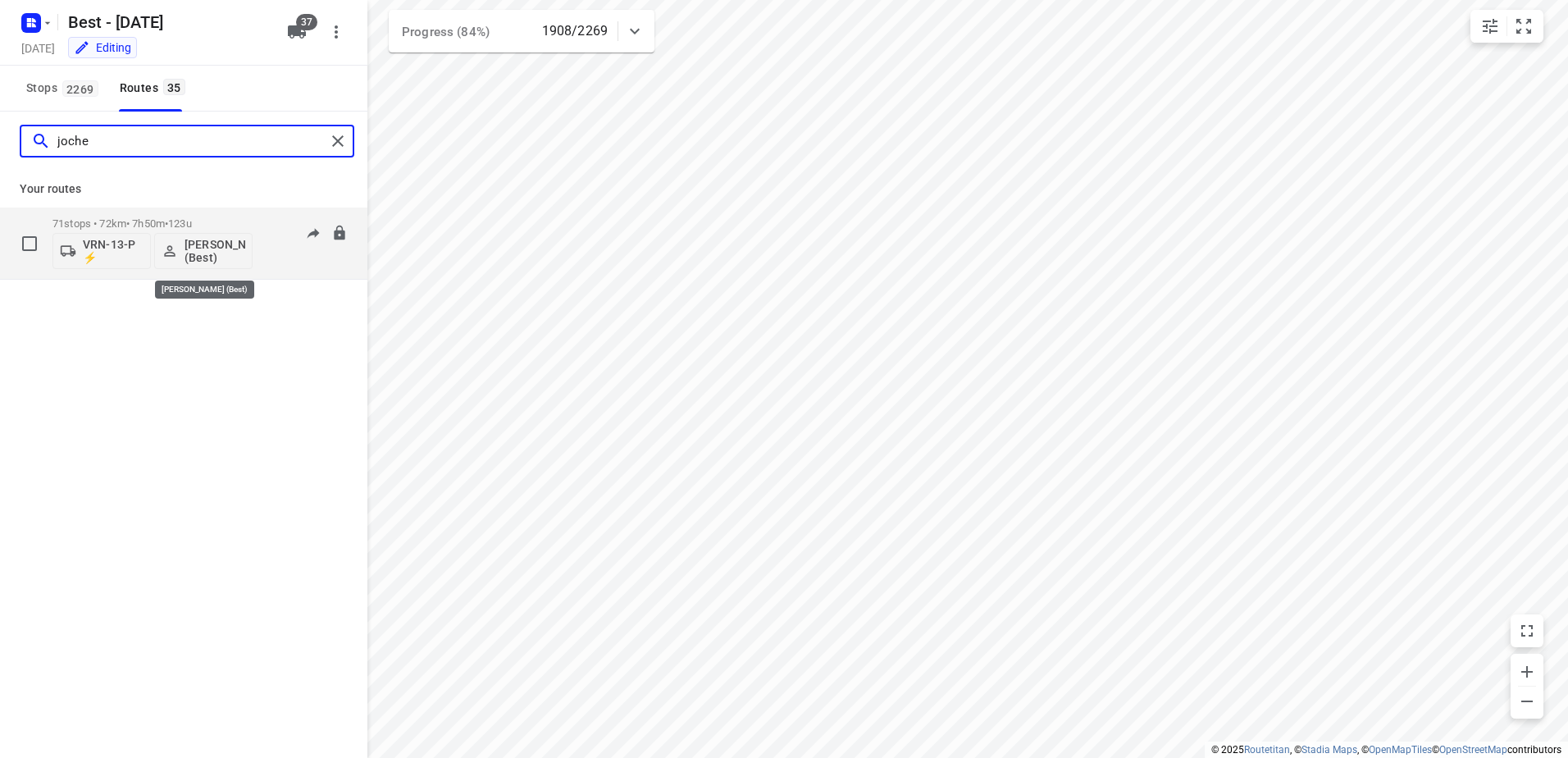
type input "joche"
click at [168, 226] on span "•" at bounding box center [166, 223] width 3 height 12
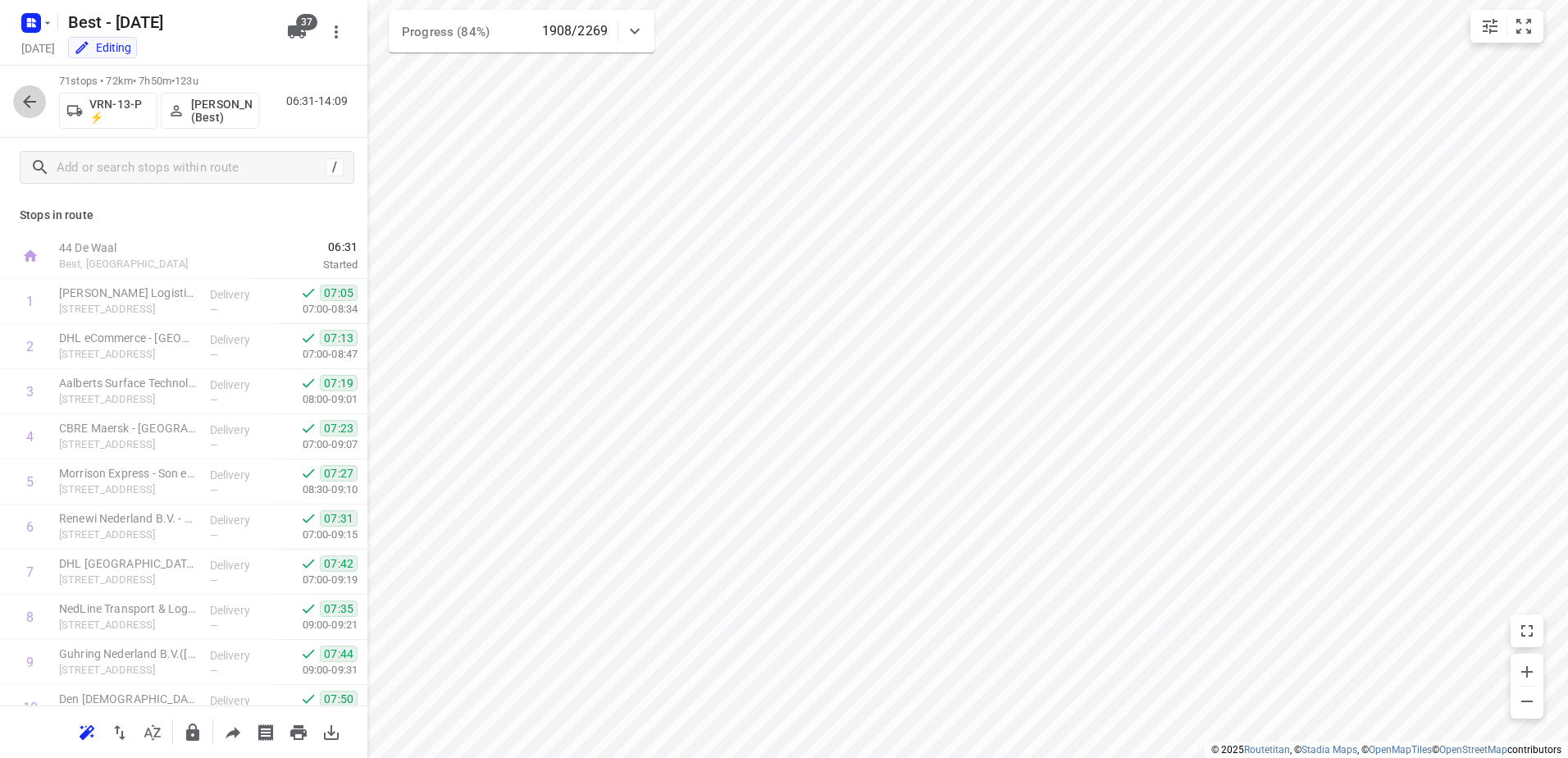
click at [42, 112] on button "button" at bounding box center [29, 102] width 33 height 33
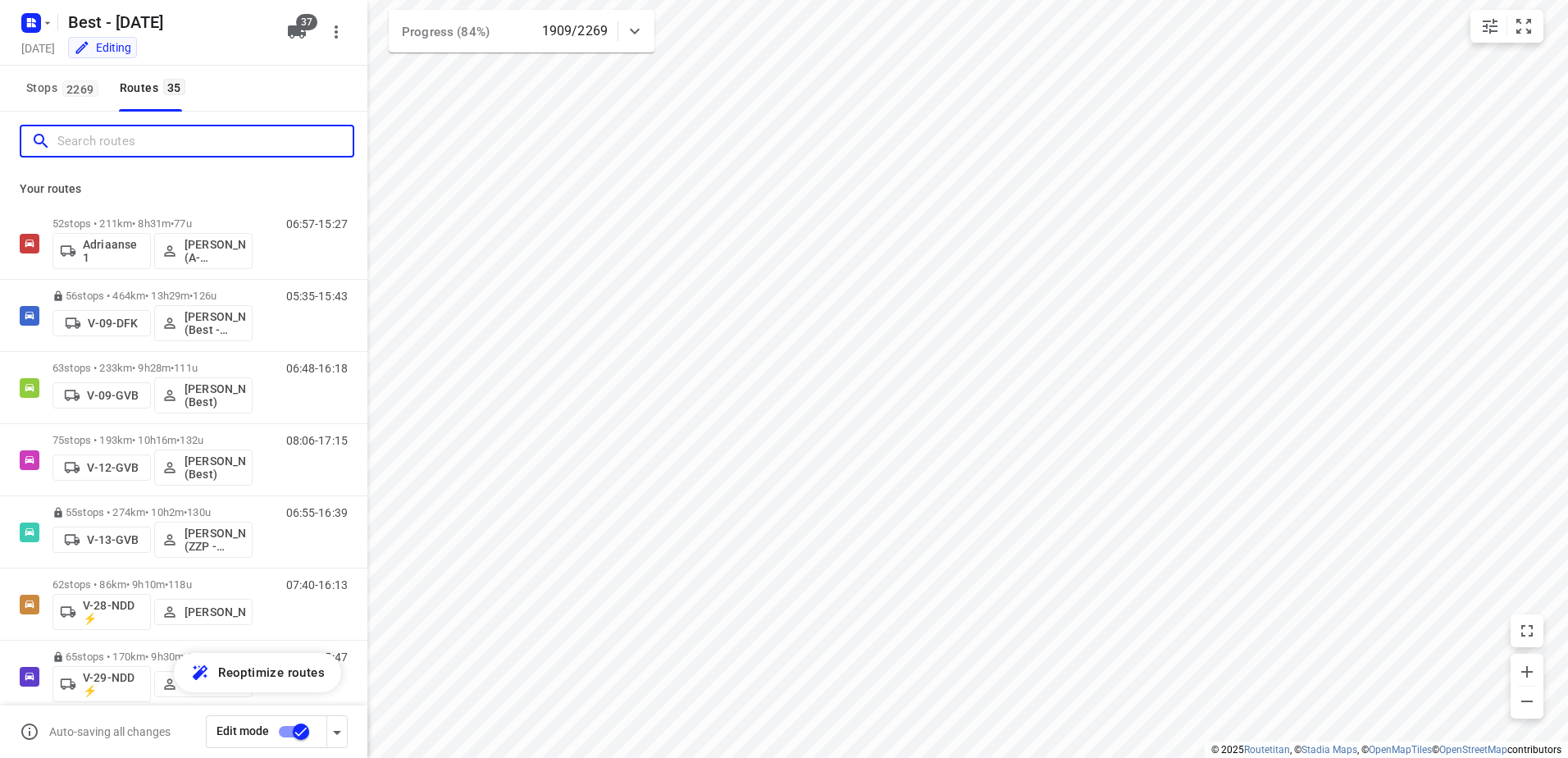
click at [131, 148] on input "Search routes" at bounding box center [205, 142] width 295 height 26
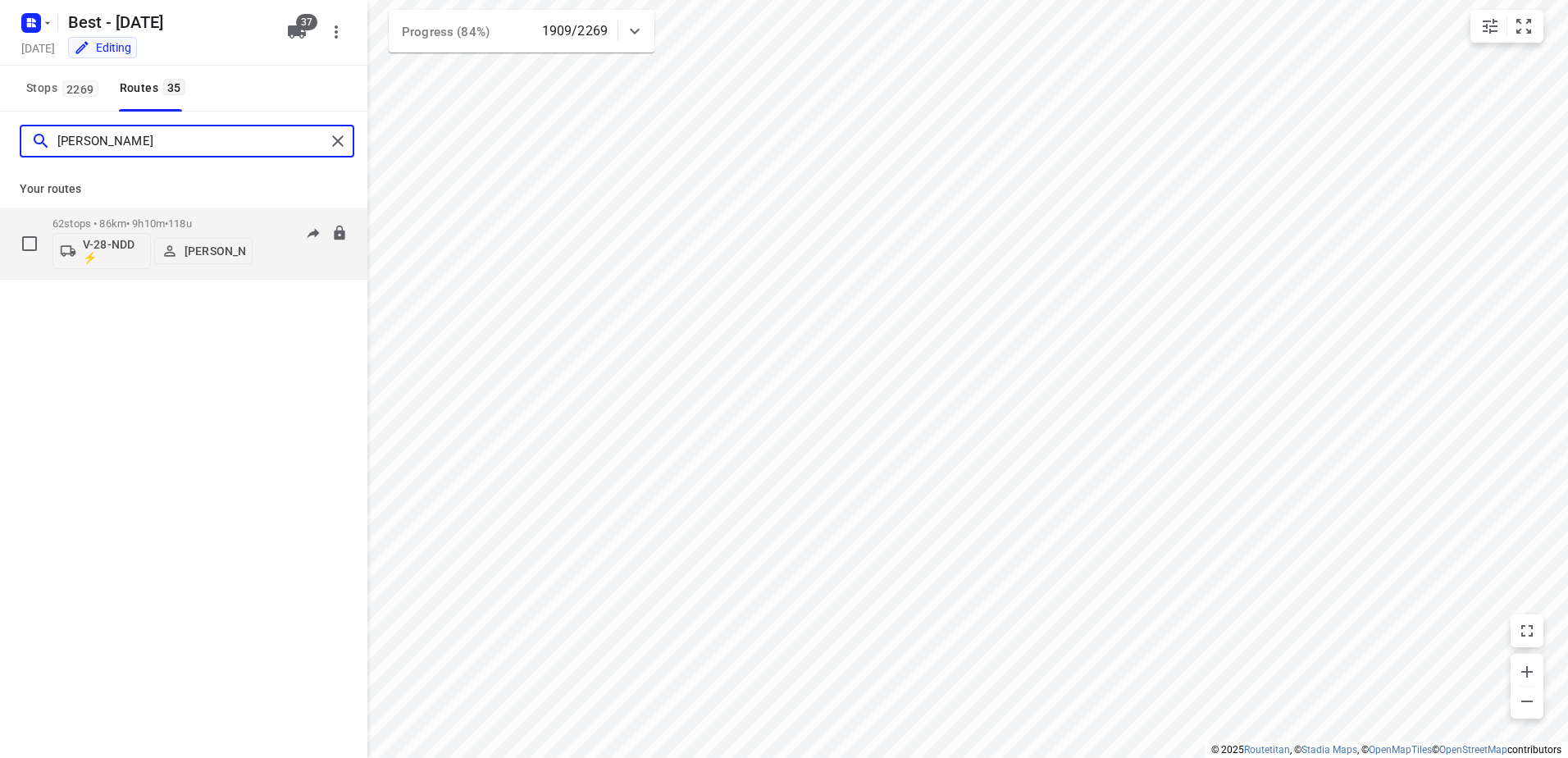
type input "[PERSON_NAME]"
click at [192, 219] on span "118u" at bounding box center [180, 223] width 24 height 12
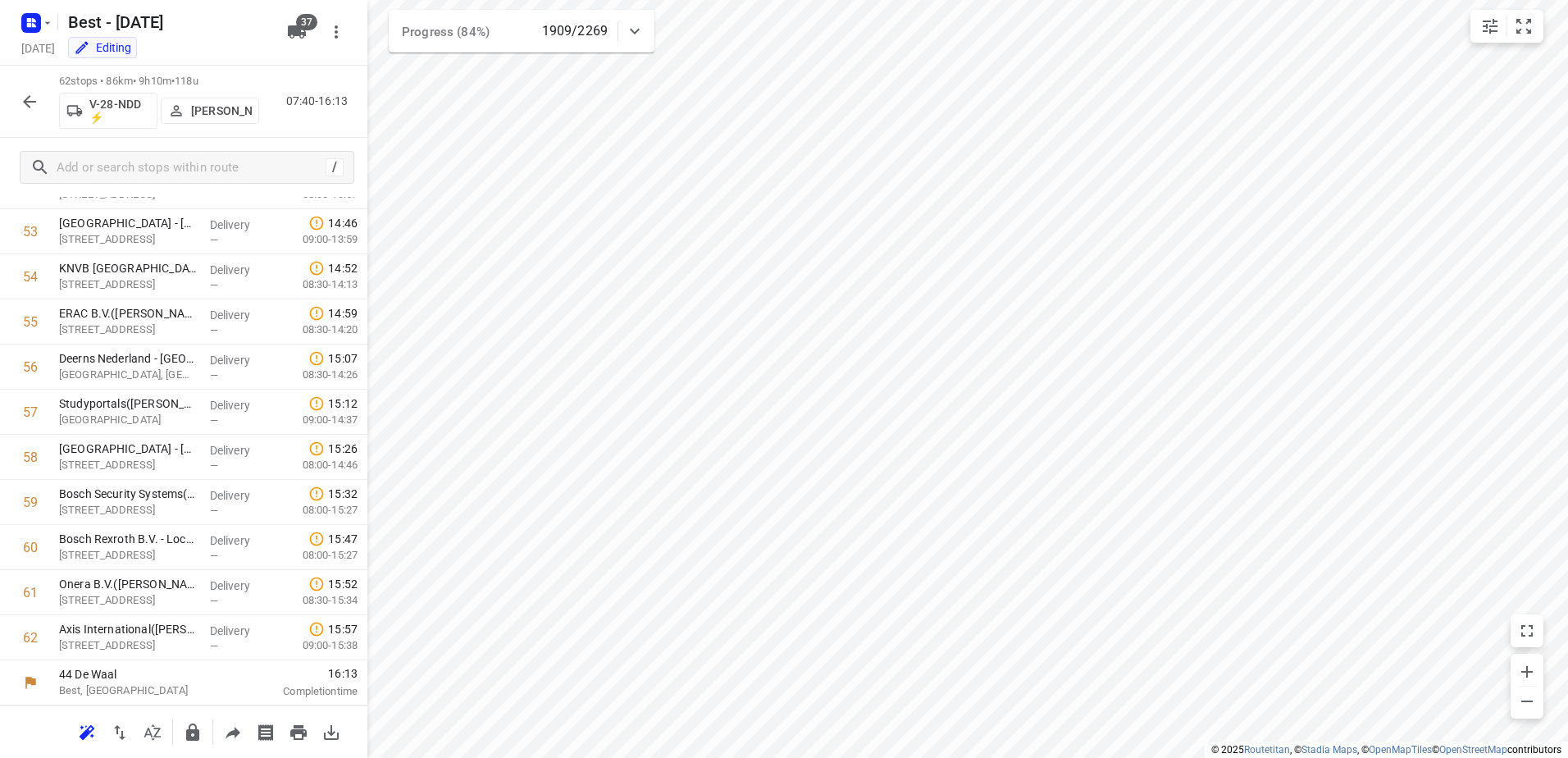
click at [39, 97] on icon "button" at bounding box center [29, 102] width 20 height 20
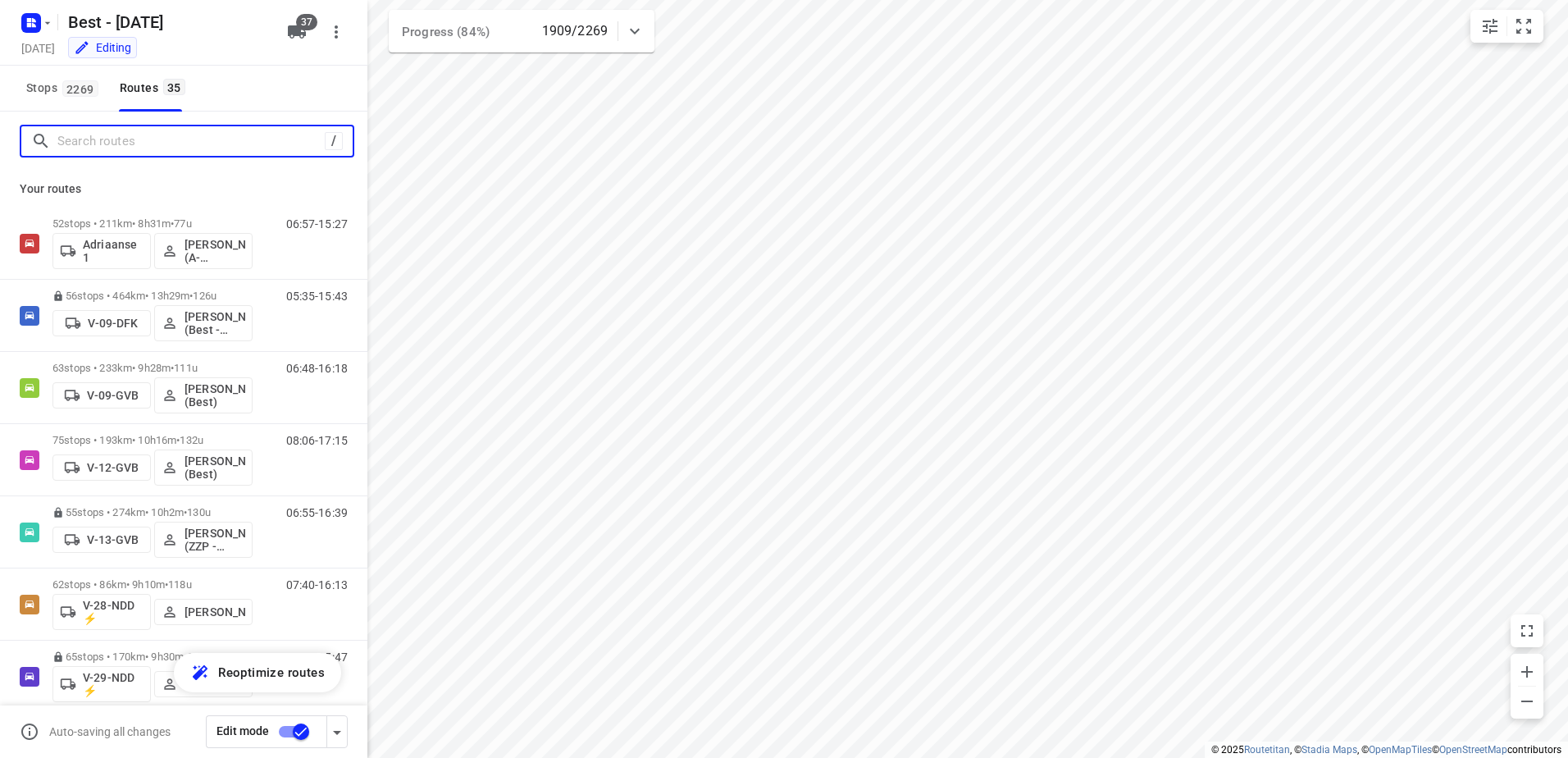
click at [120, 140] on input "Search routes" at bounding box center [191, 142] width 268 height 26
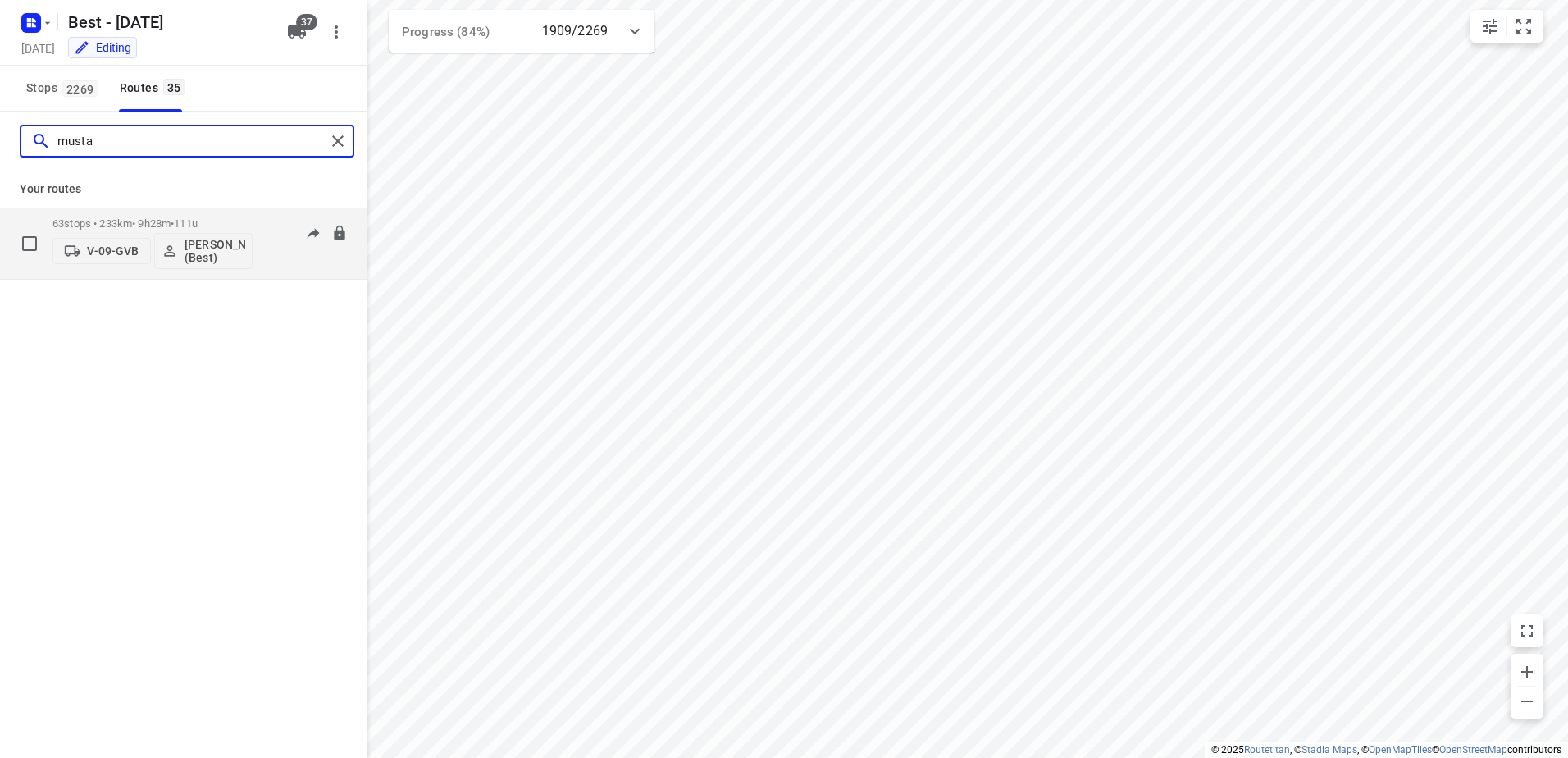
type input "musta"
click at [174, 218] on span "•" at bounding box center [172, 223] width 3 height 12
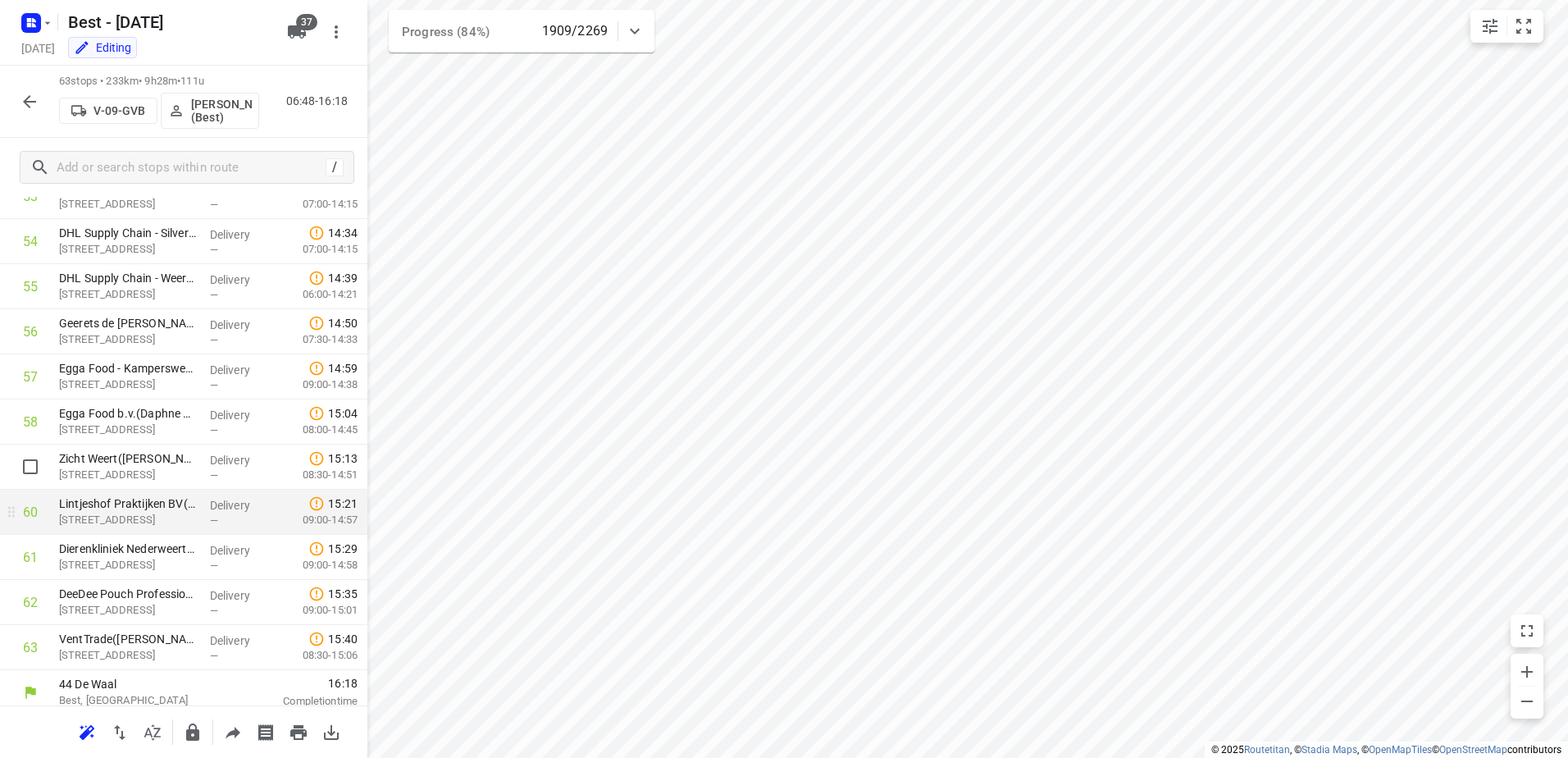
scroll to position [2462, 0]
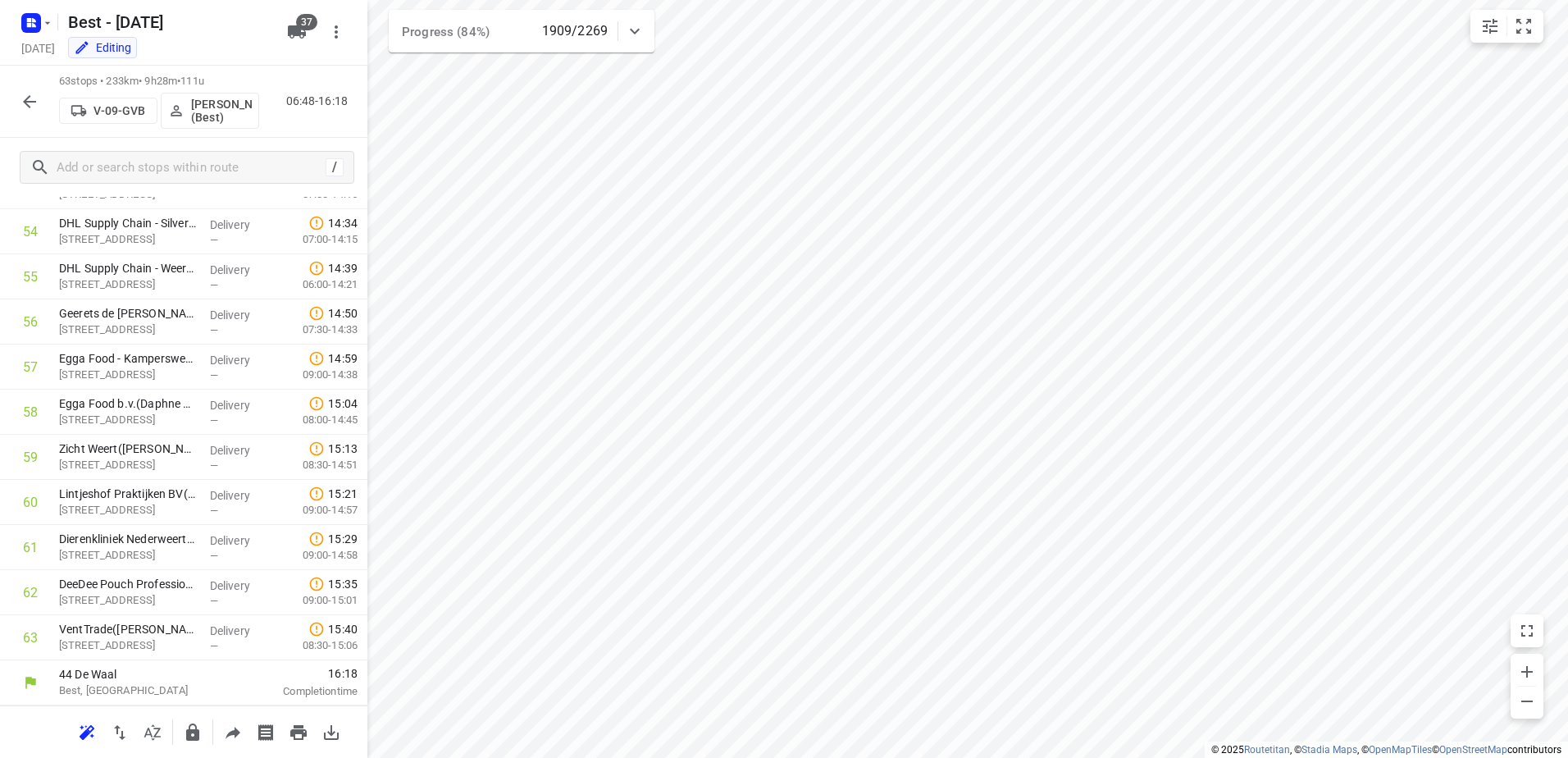
click at [22, 96] on icon "button" at bounding box center [29, 102] width 20 height 20
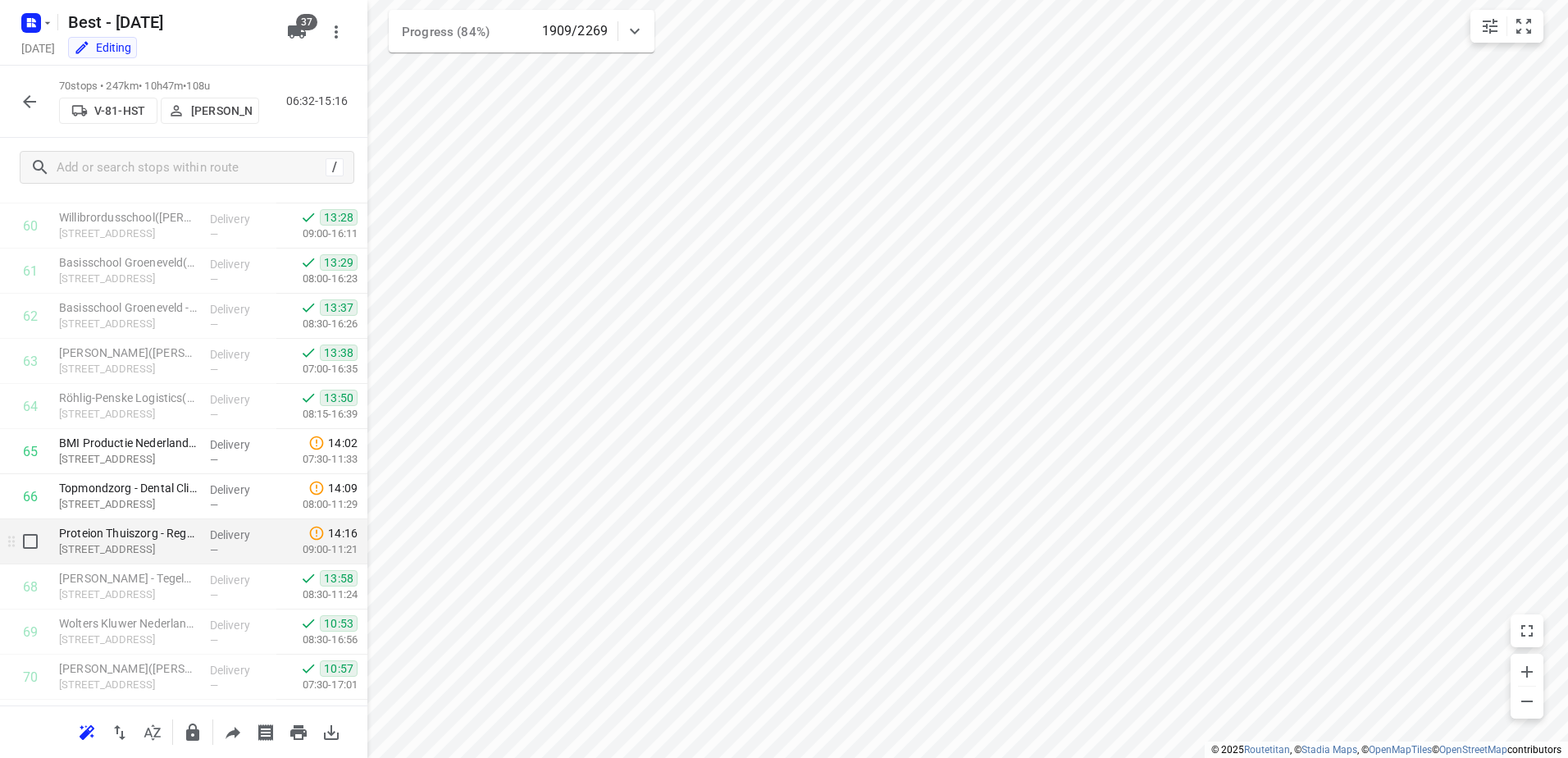
scroll to position [2777, 0]
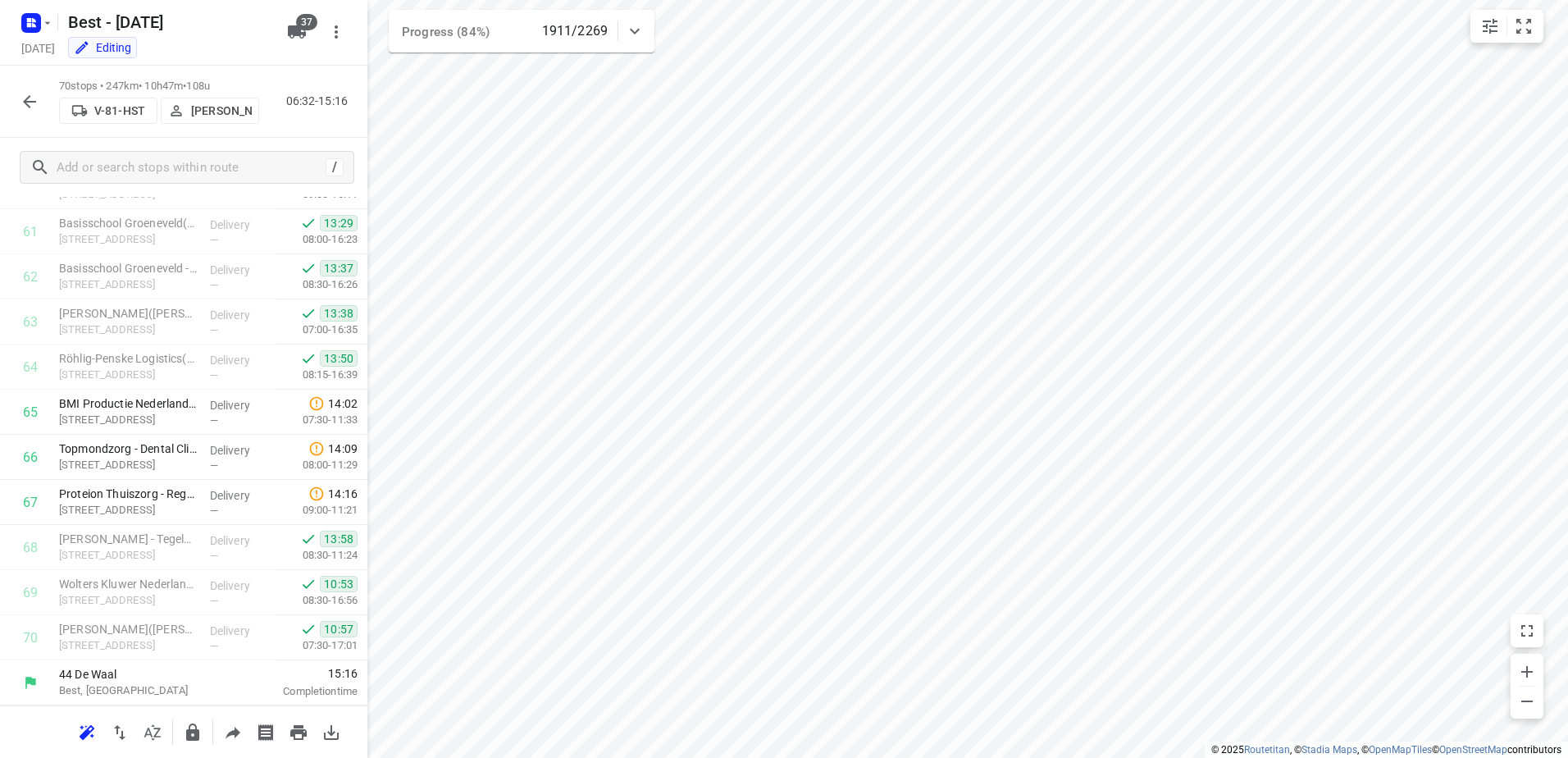
click at [33, 117] on button "button" at bounding box center [29, 102] width 33 height 33
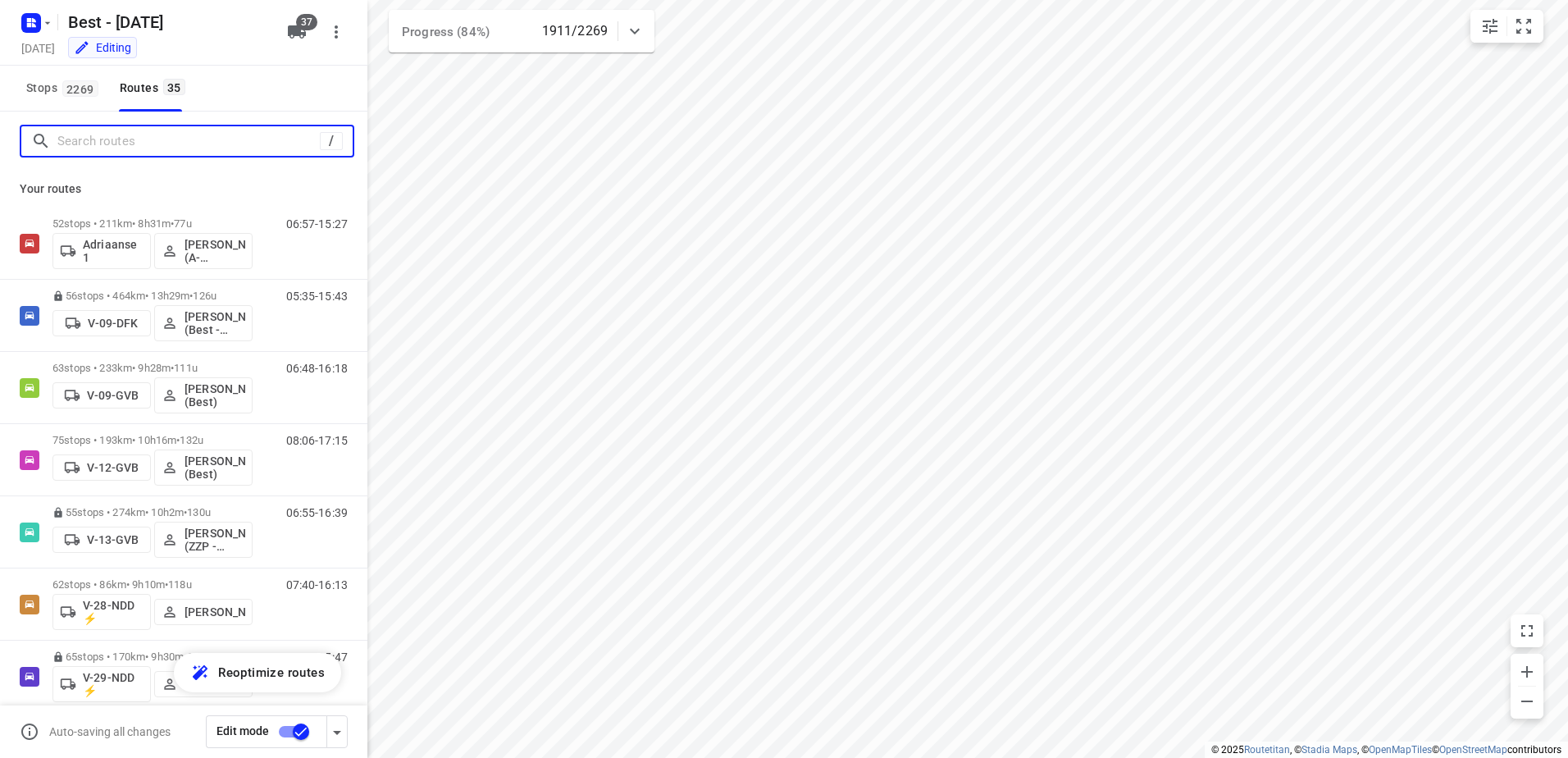
click at [84, 135] on input "Search routes" at bounding box center [189, 142] width 263 height 26
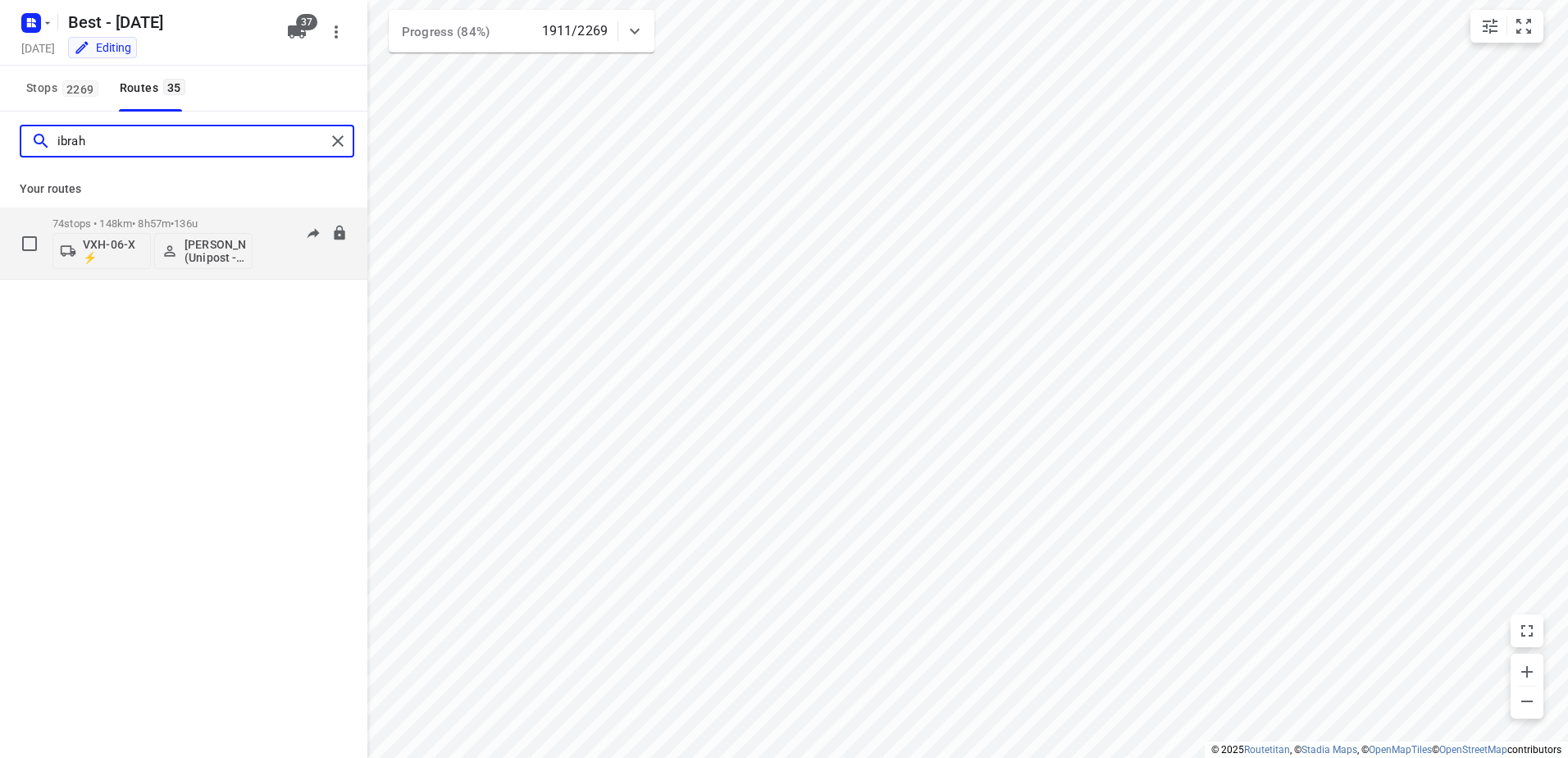
type input "ibrah"
click at [157, 220] on p "74 stops • 148km • 8h57m • 136u" at bounding box center [152, 223] width 200 height 12
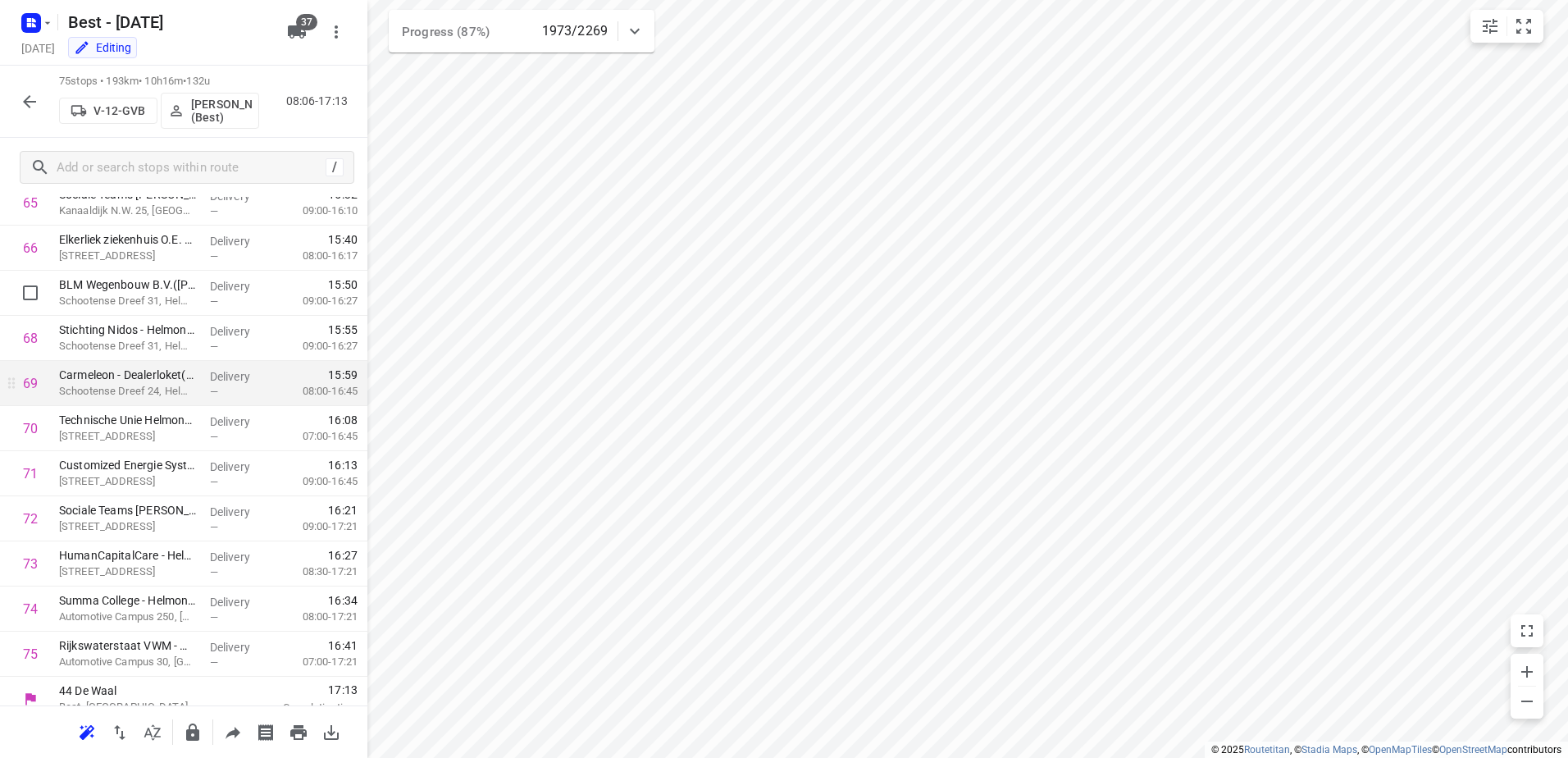
scroll to position [3003, 0]
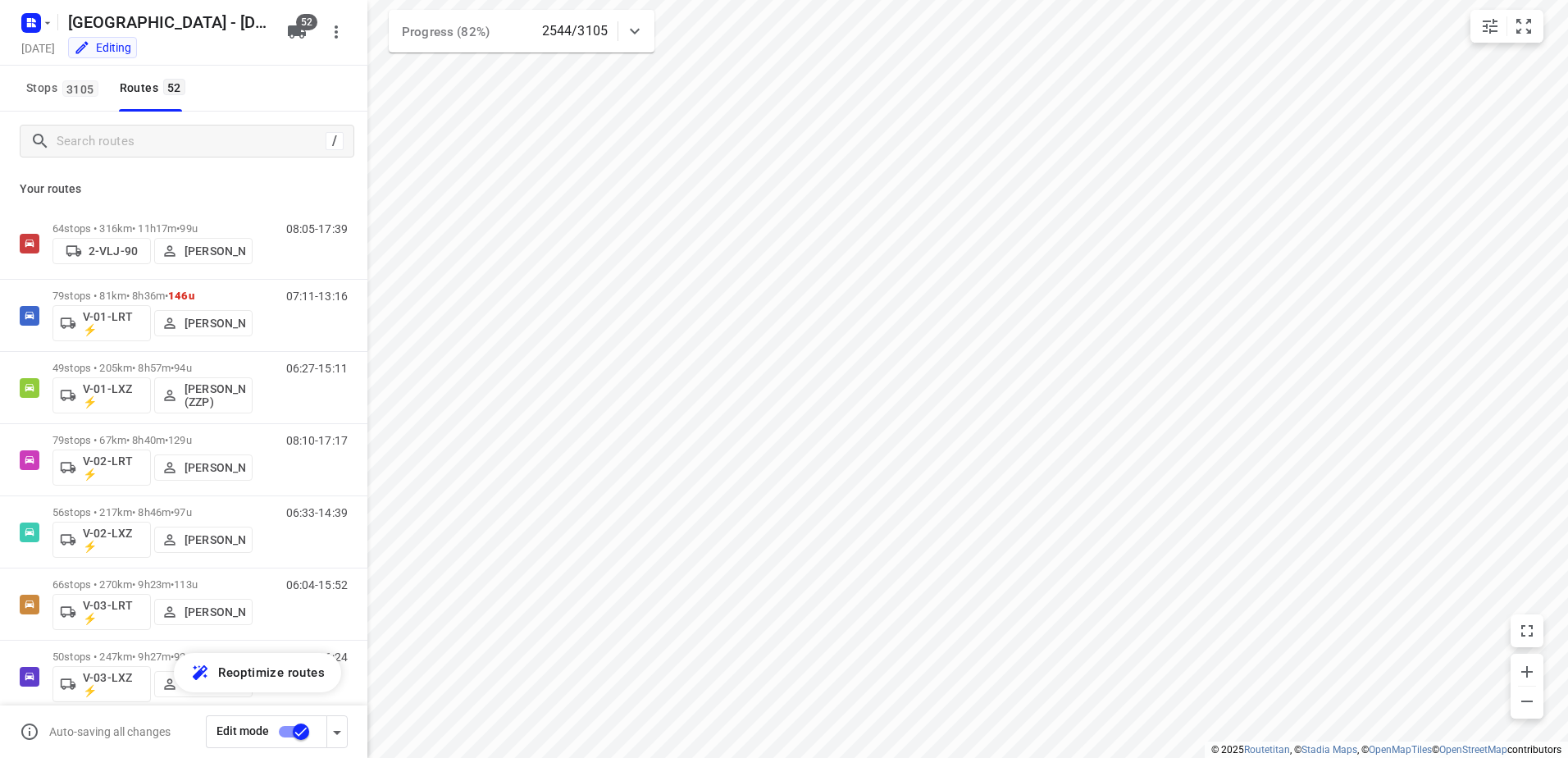
click at [208, 125] on div "/" at bounding box center [187, 141] width 335 height 33
click at [206, 129] on input "Search routes" at bounding box center [189, 142] width 263 height 26
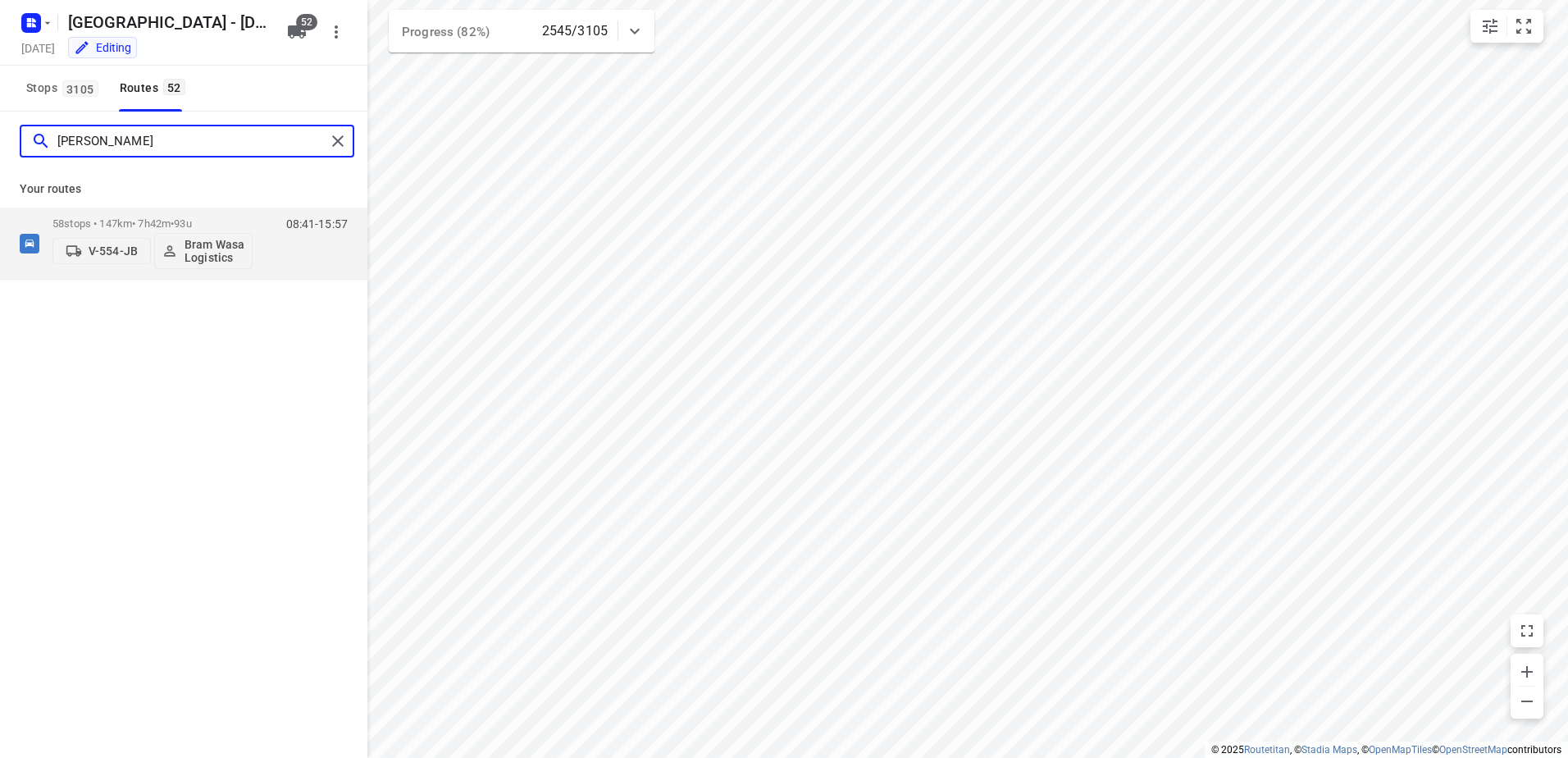
type input "[PERSON_NAME]"
click at [178, 202] on div "Your routes 58 stops • 147km • 7h42m • 93u V-554-JB Bram Wasa Logistics 08:41-1…" at bounding box center [183, 225] width 368 height 109
click at [178, 228] on p "58 stops • 147km • 7h42m • 93u" at bounding box center [152, 223] width 200 height 12
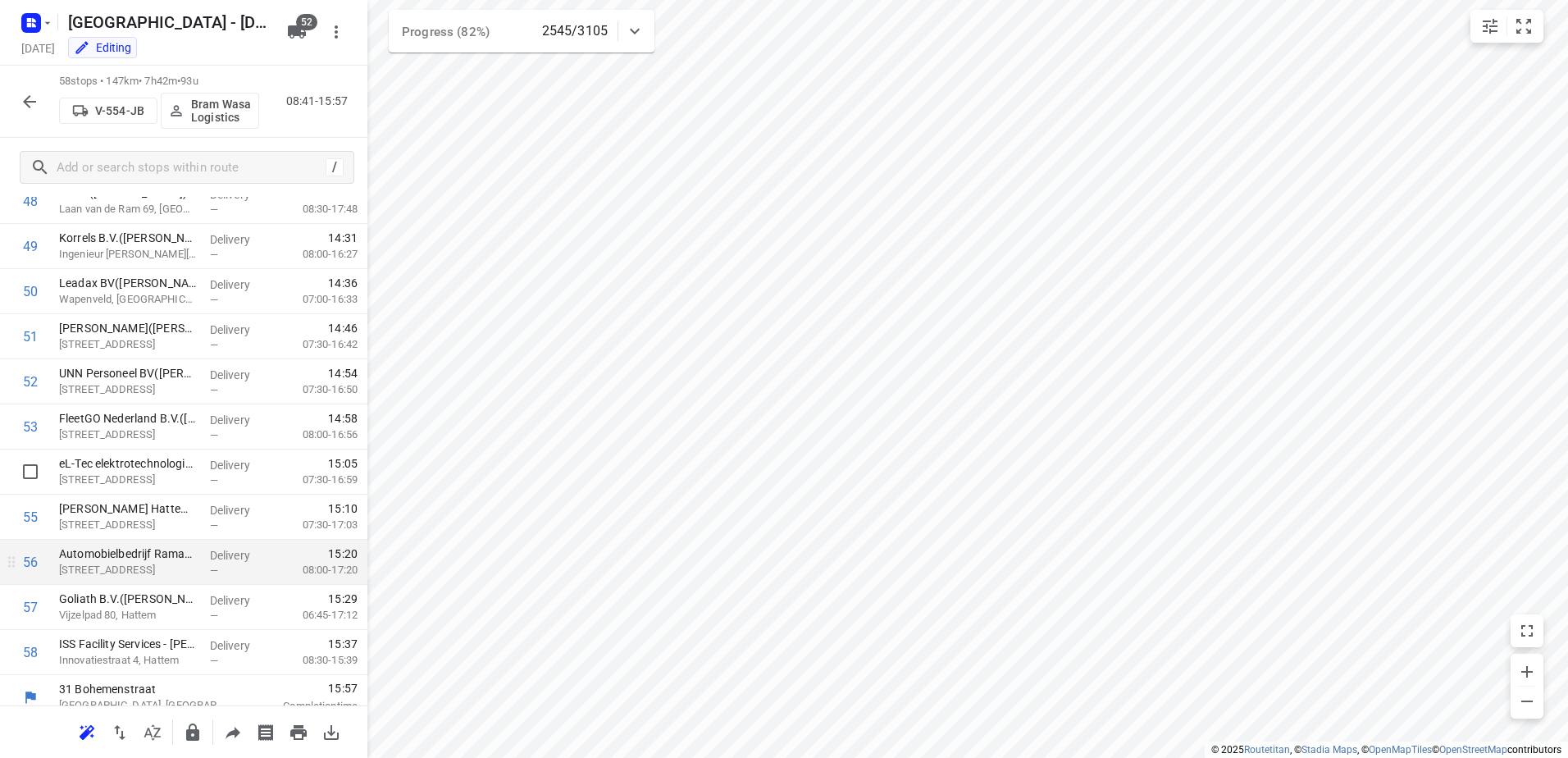
scroll to position [2236, 0]
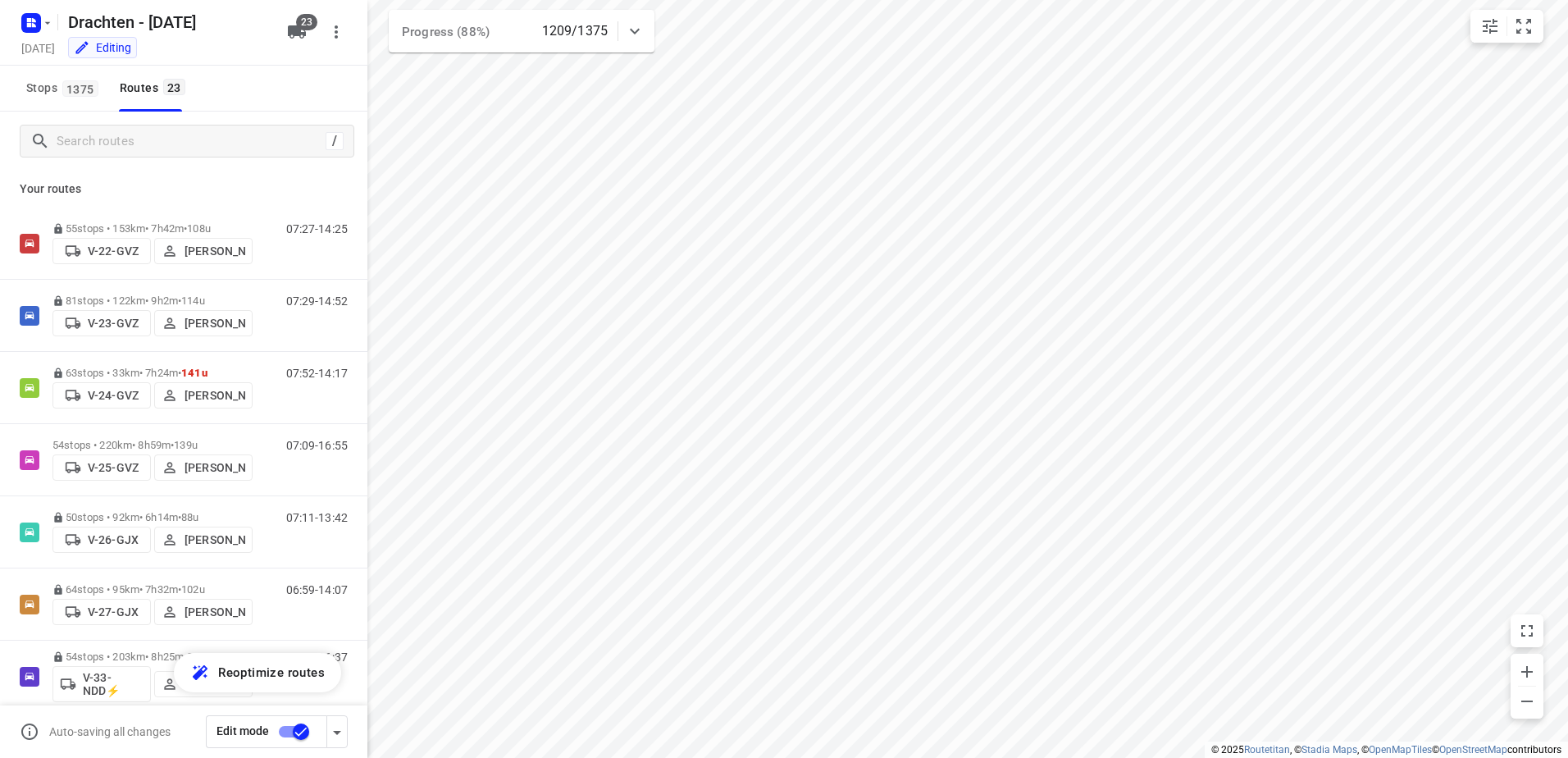
scroll to position [195, 0]
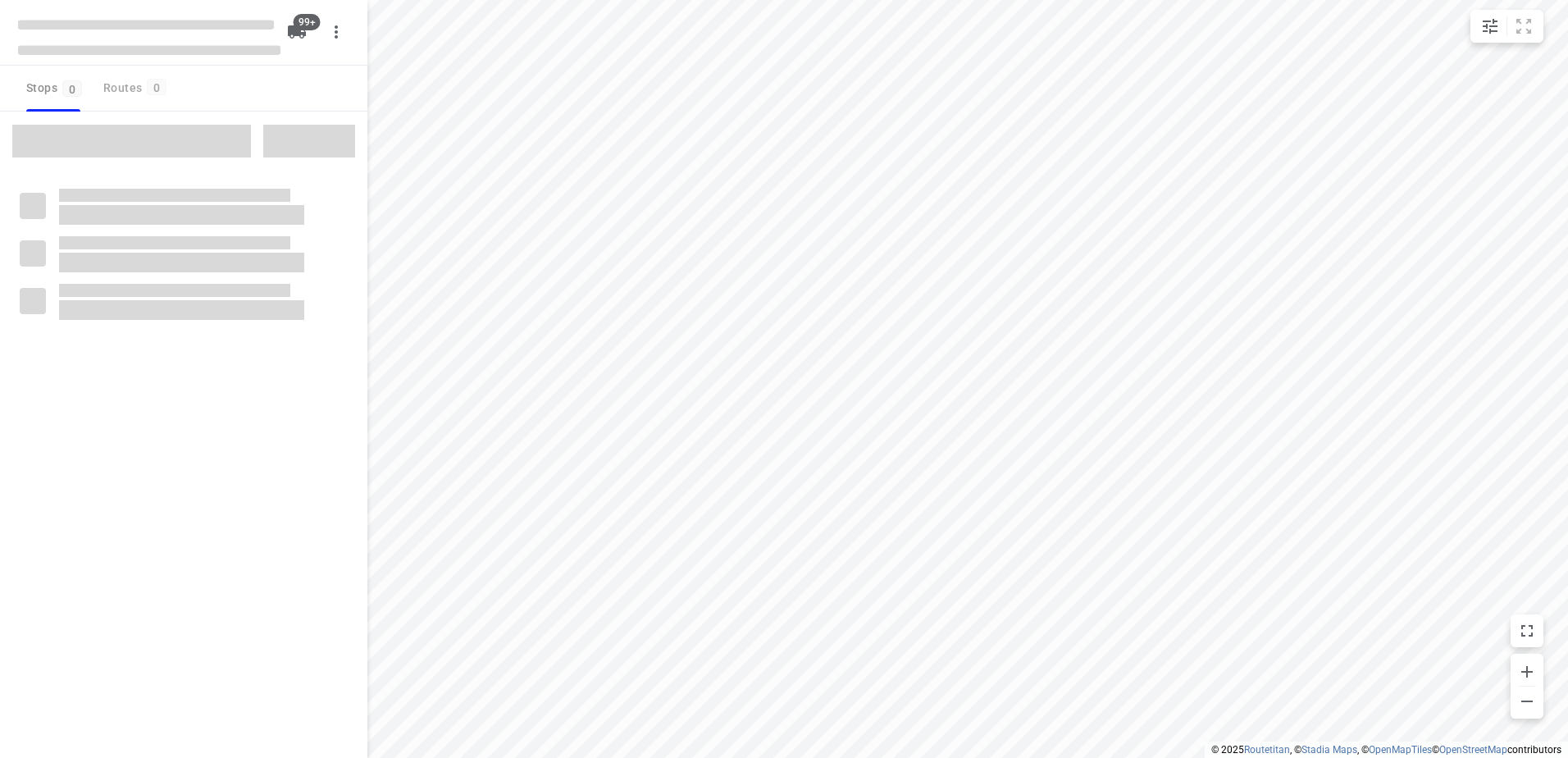
checkbox input "true"
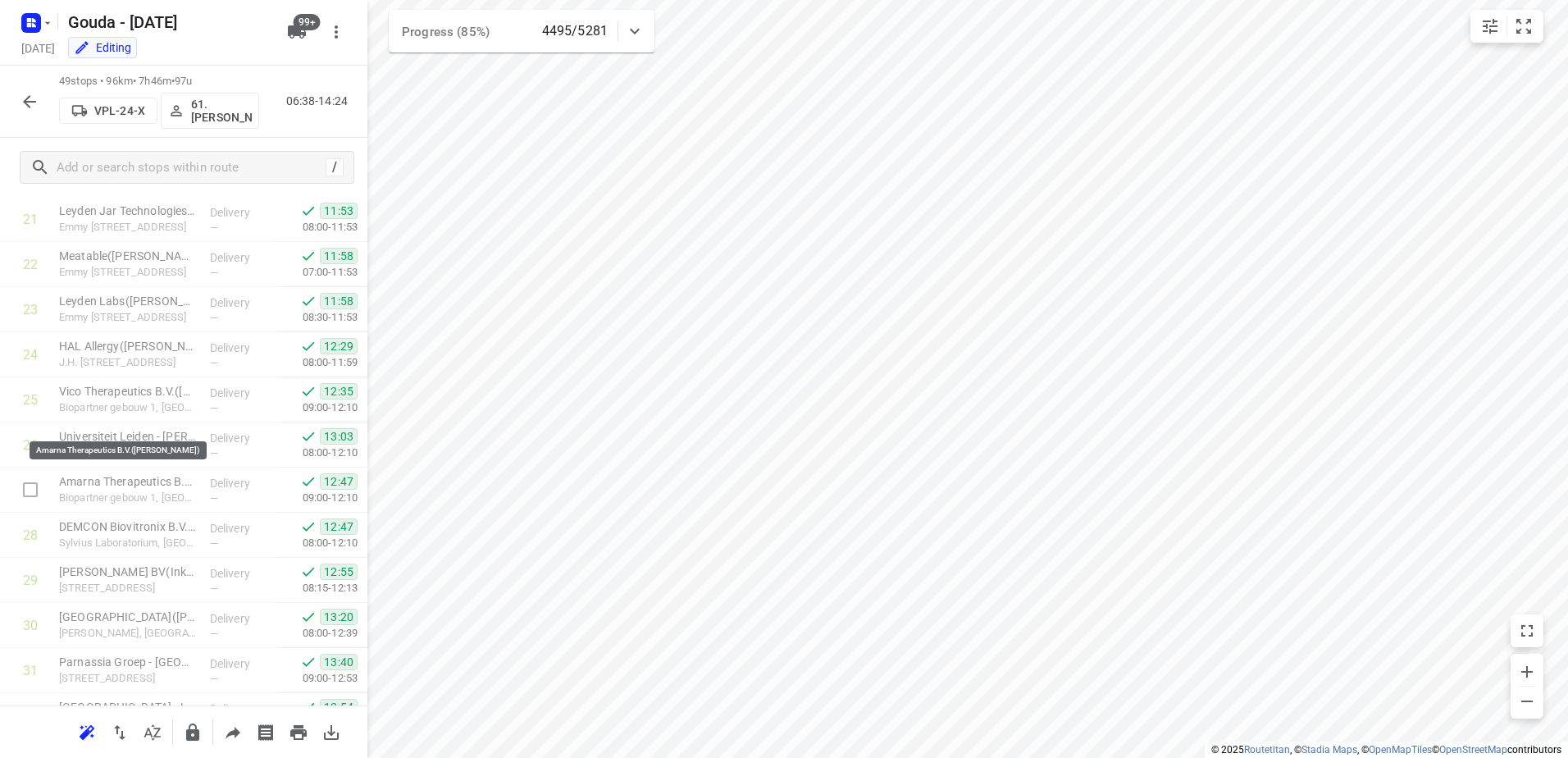
scroll to position [1395, 0]
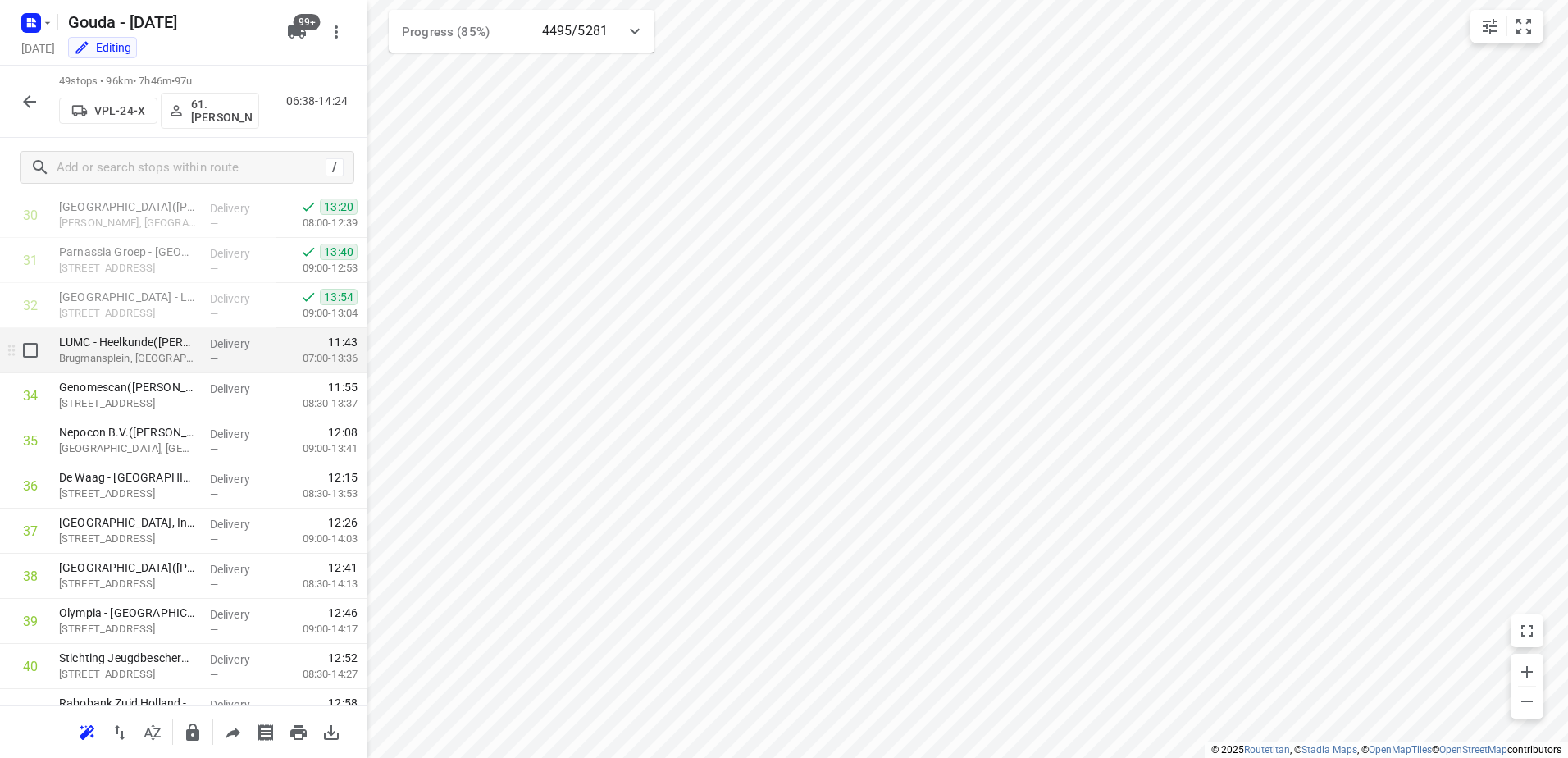
click at [213, 354] on span "—" at bounding box center [214, 359] width 9 height 12
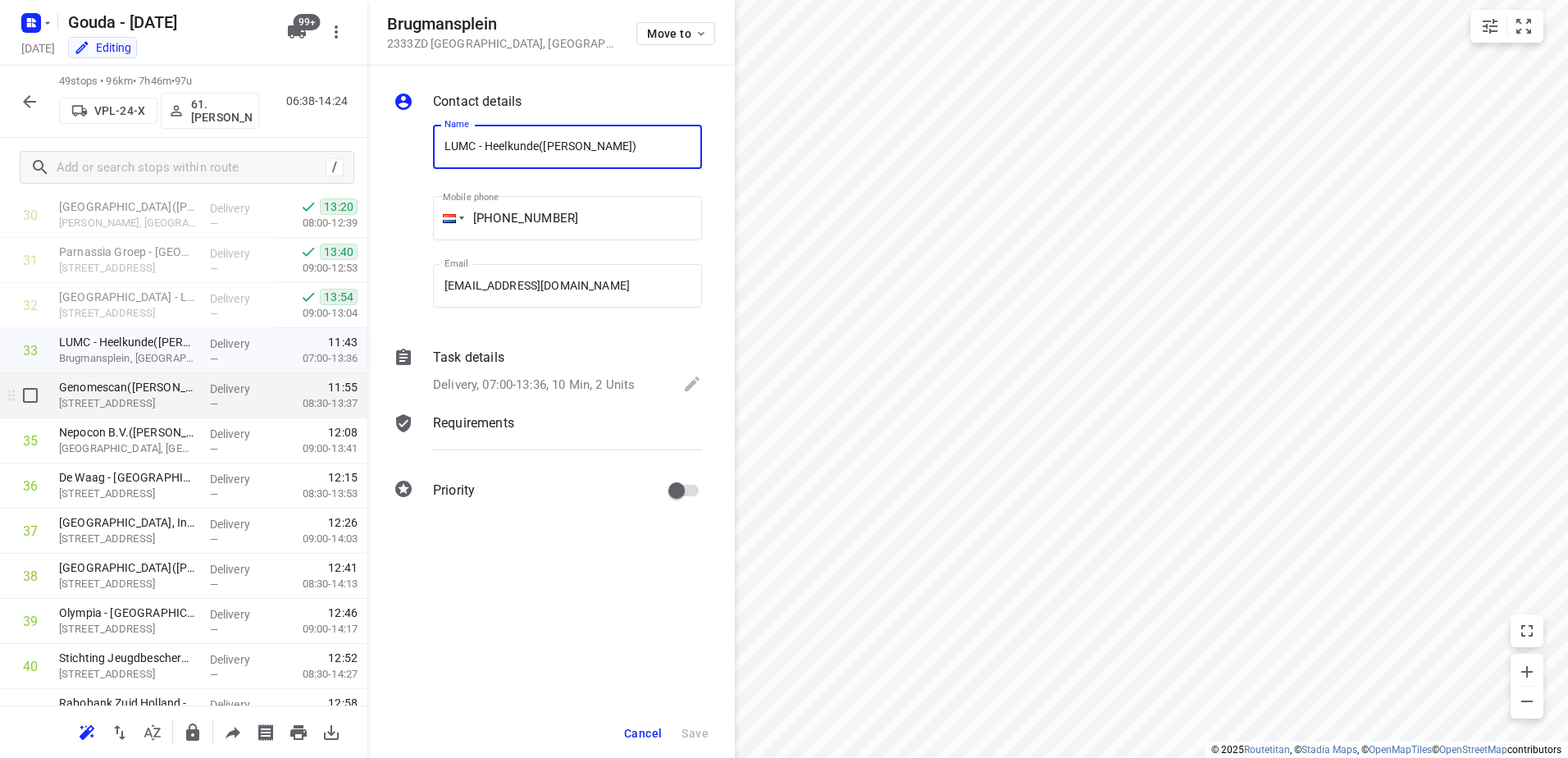
click at [210, 403] on span "—" at bounding box center [214, 404] width 9 height 12
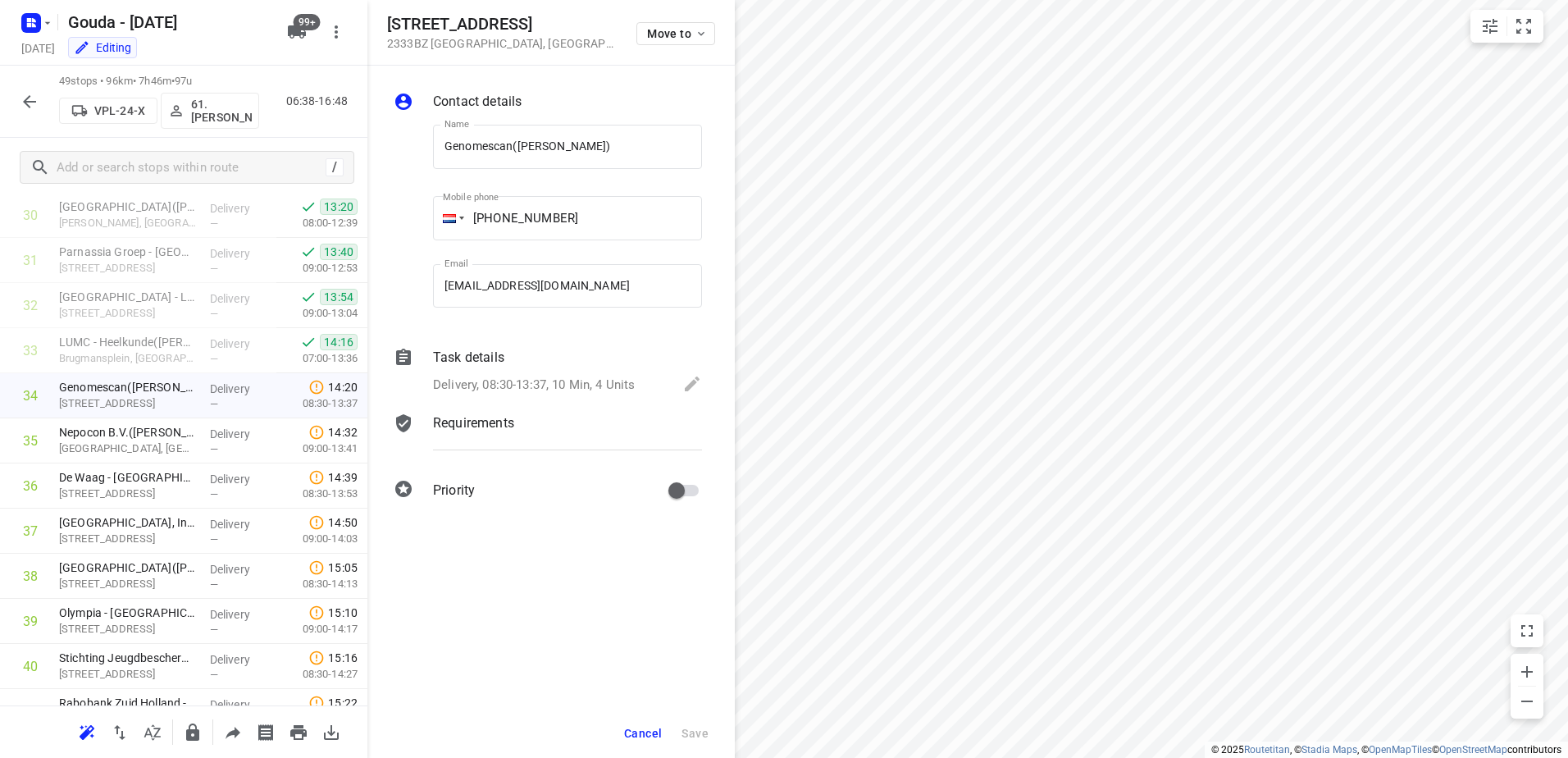
drag, startPoint x: 662, startPoint y: 718, endPoint x: 647, endPoint y: 739, distance: 25.8
click at [653, 732] on div "Cancel Save" at bounding box center [551, 733] width 368 height 49
click at [647, 739] on span "Cancel" at bounding box center [643, 733] width 38 height 13
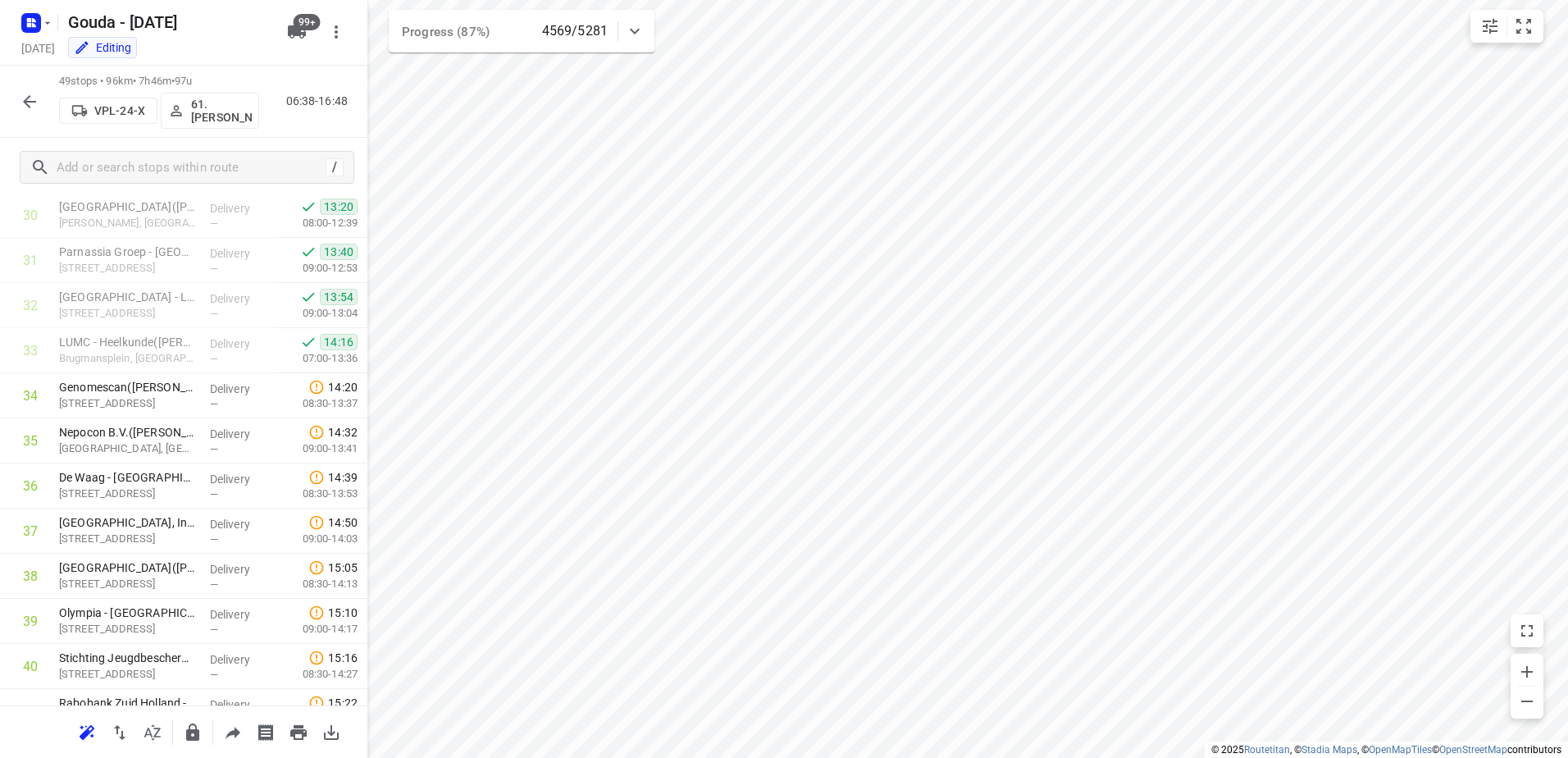
click at [8, 85] on div "49 stops • 96km • 7h46m • 97u VPL-24-X 61.[PERSON_NAME] 06:38-16:48" at bounding box center [183, 102] width 368 height 72
click at [24, 93] on icon "button" at bounding box center [29, 102] width 20 height 20
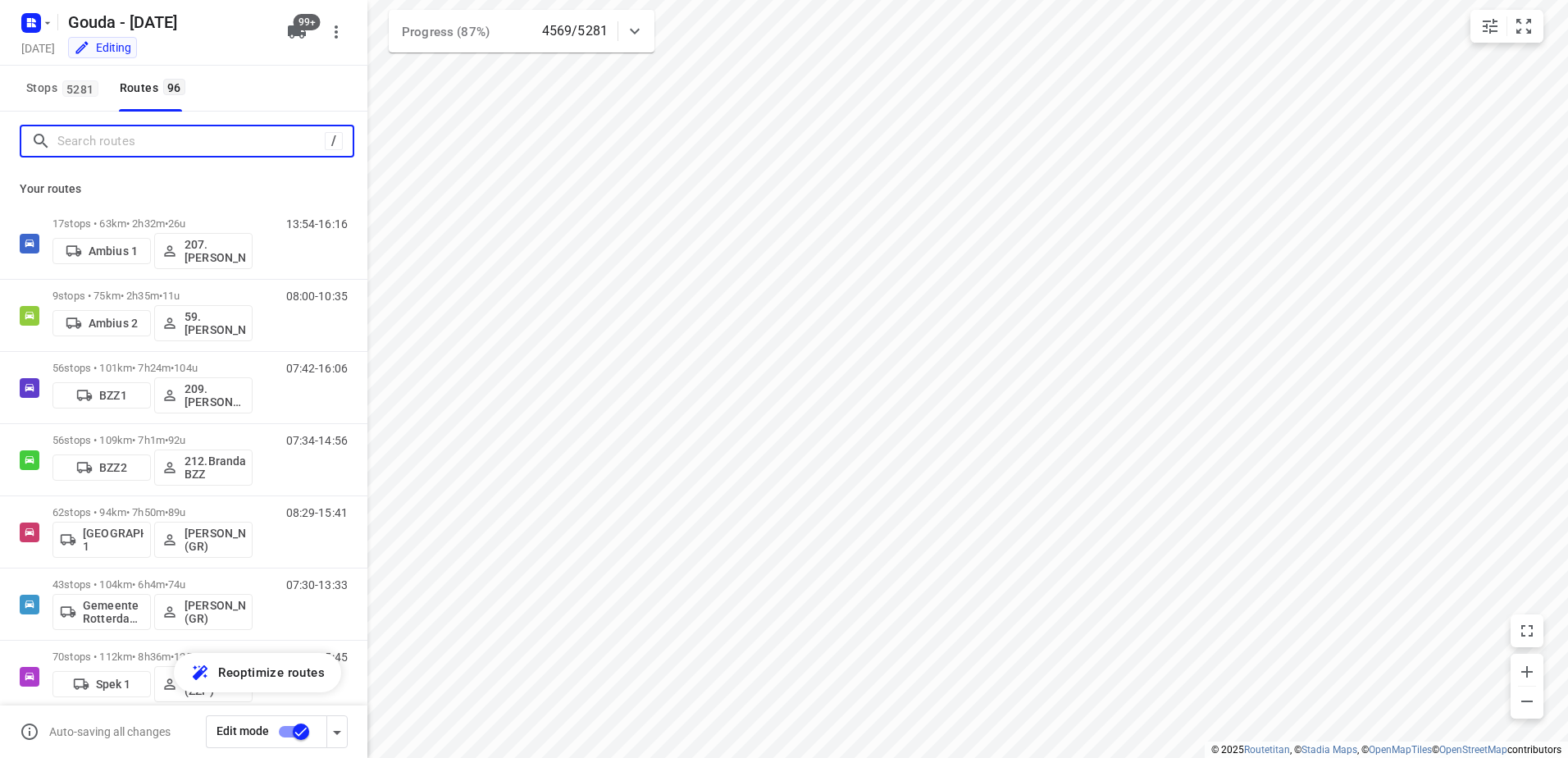
click at [122, 142] on input "Search routes" at bounding box center [191, 142] width 268 height 26
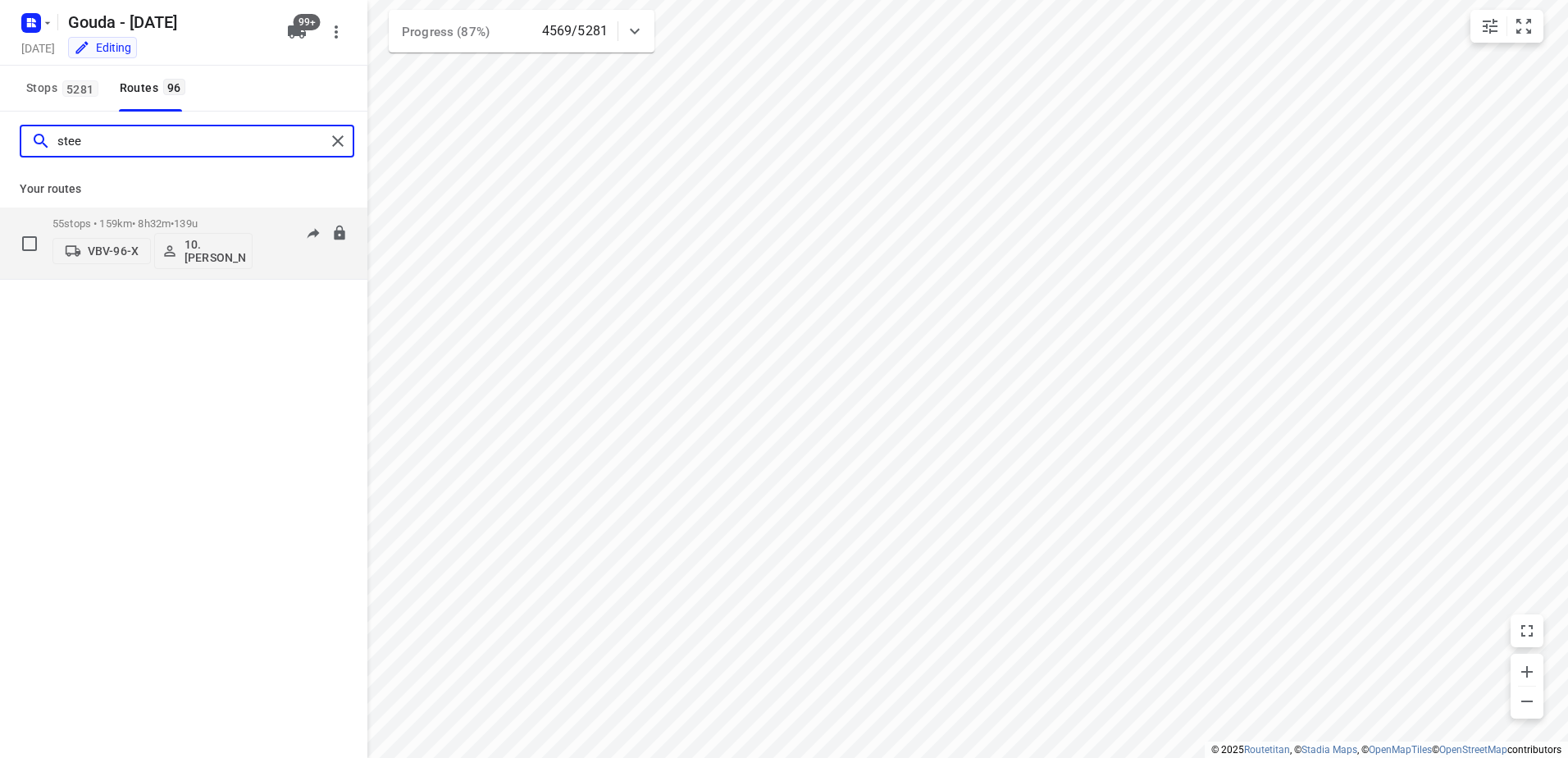
type input "stee"
click at [231, 213] on div "55 stops • 159km • 8h32m • 139u VBV-96-X 10. [PERSON_NAME]" at bounding box center [152, 243] width 200 height 68
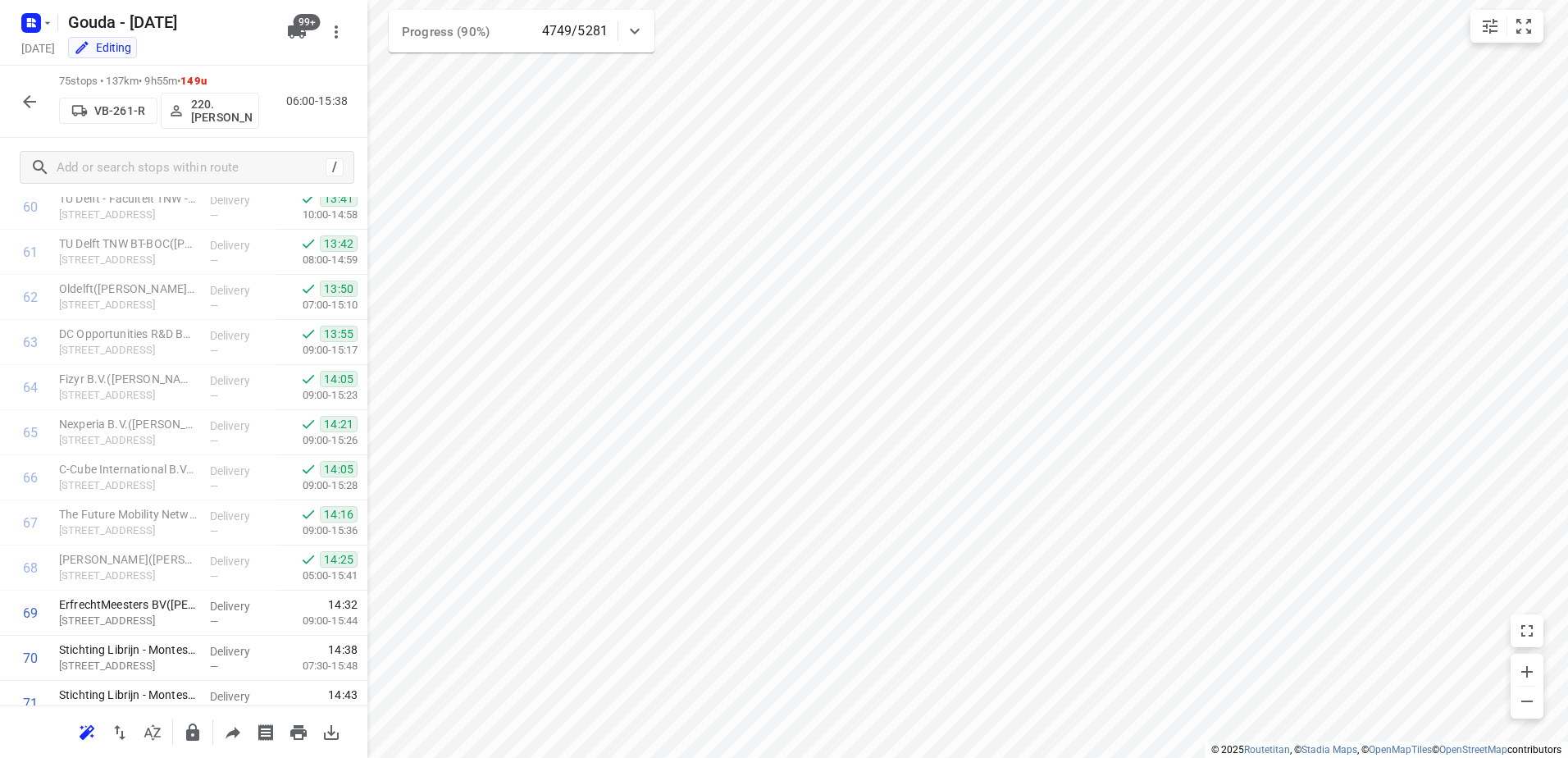
scroll to position [3003, 0]
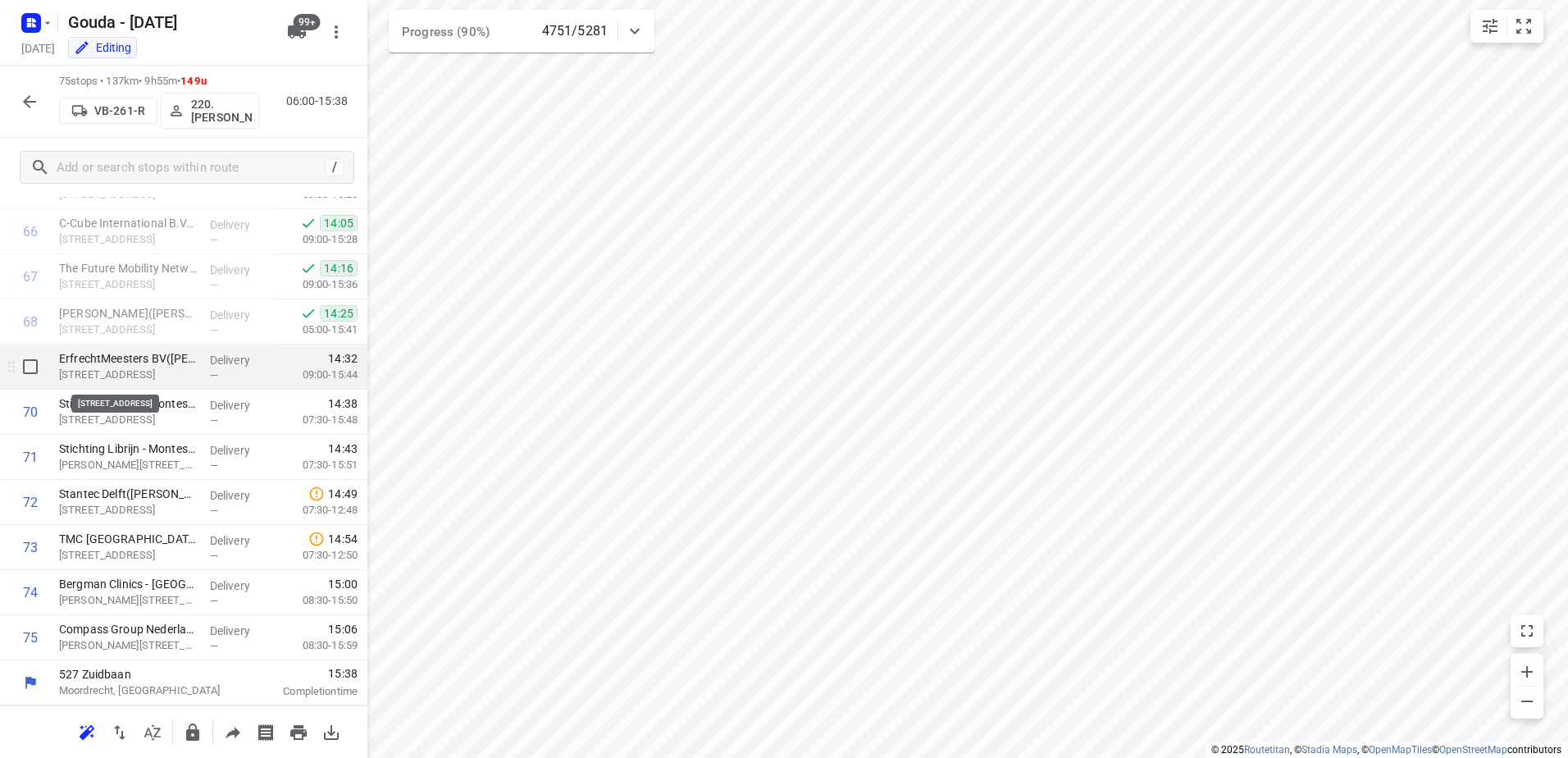
click at [124, 371] on p "[STREET_ADDRESS]" at bounding box center [128, 375] width 138 height 16
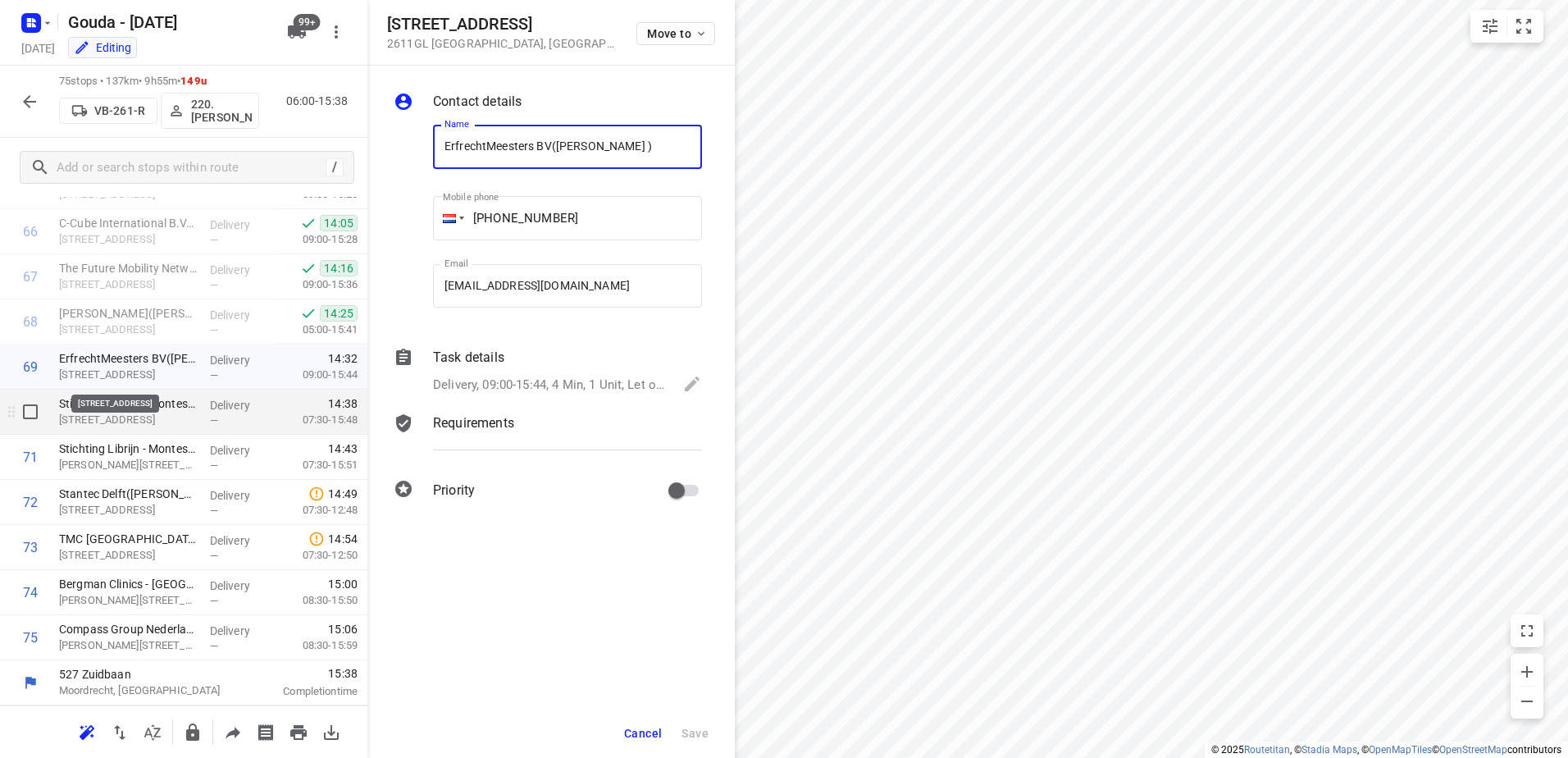
click at [159, 408] on p "Stichting Librijn - Montessorischool Jan Vermeer (Angelina van Marrewijk)" at bounding box center [128, 403] width 138 height 16
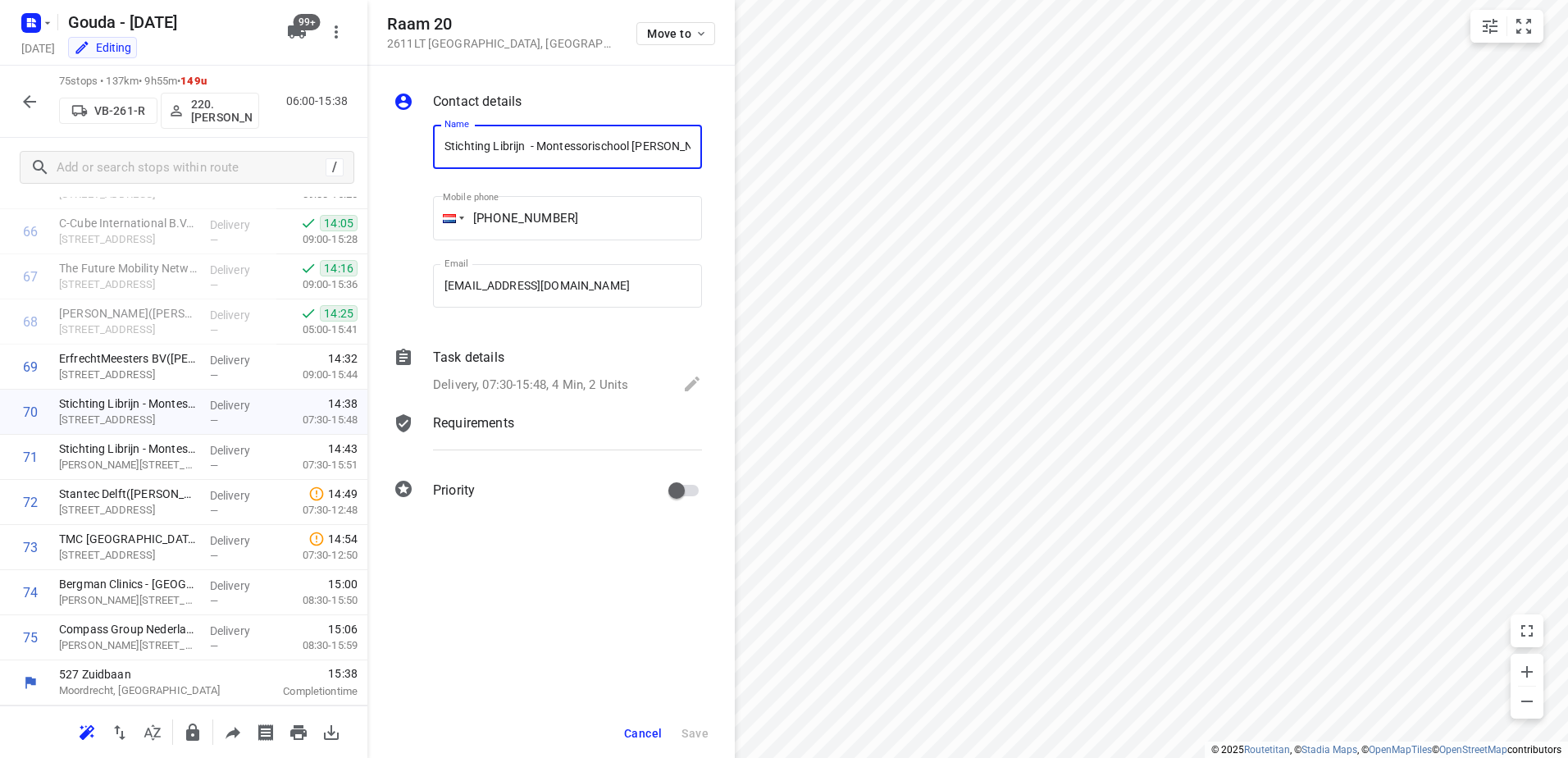
click at [648, 730] on span "Cancel" at bounding box center [643, 733] width 38 height 13
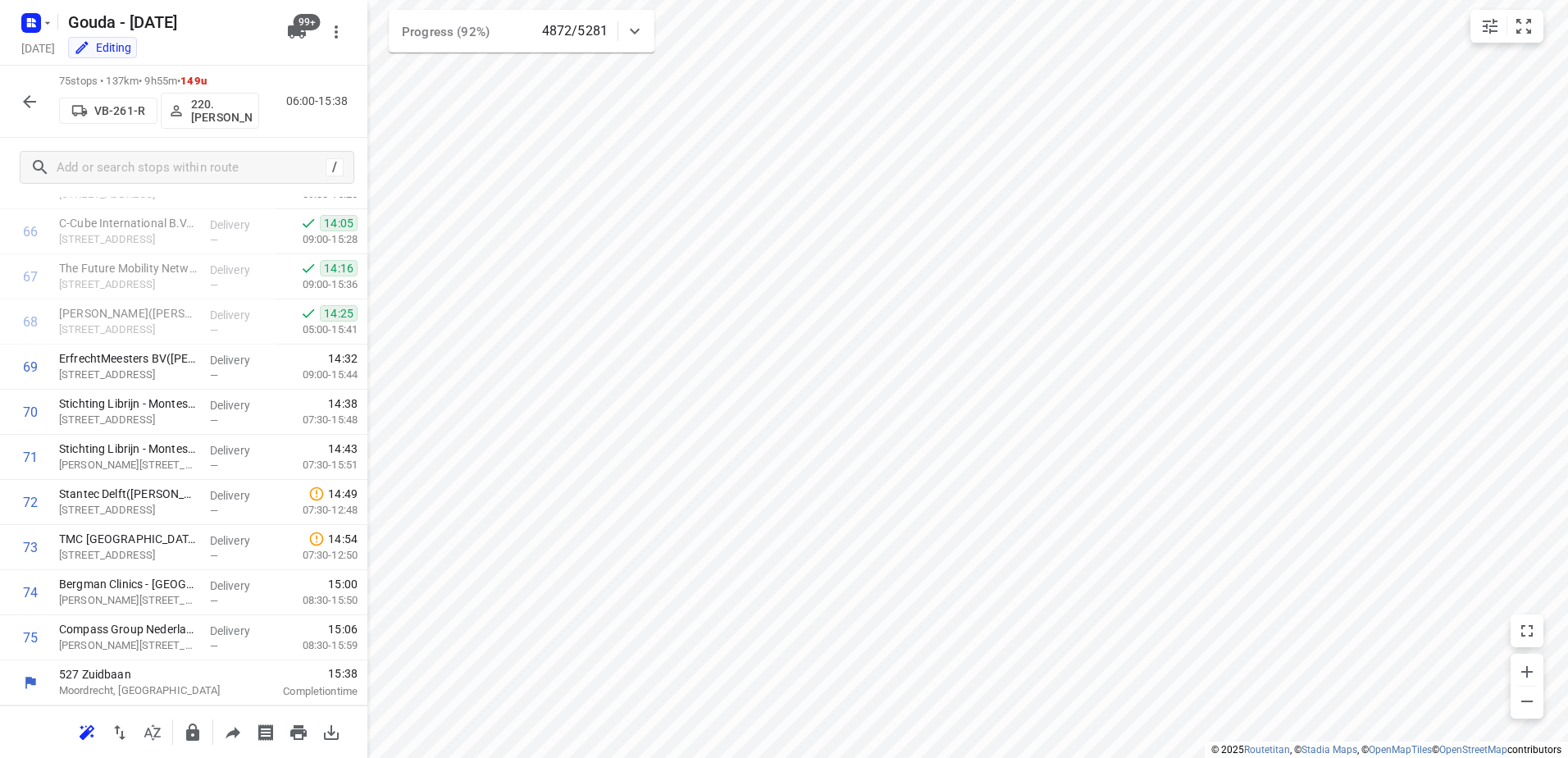
click at [35, 95] on icon "button" at bounding box center [29, 102] width 20 height 20
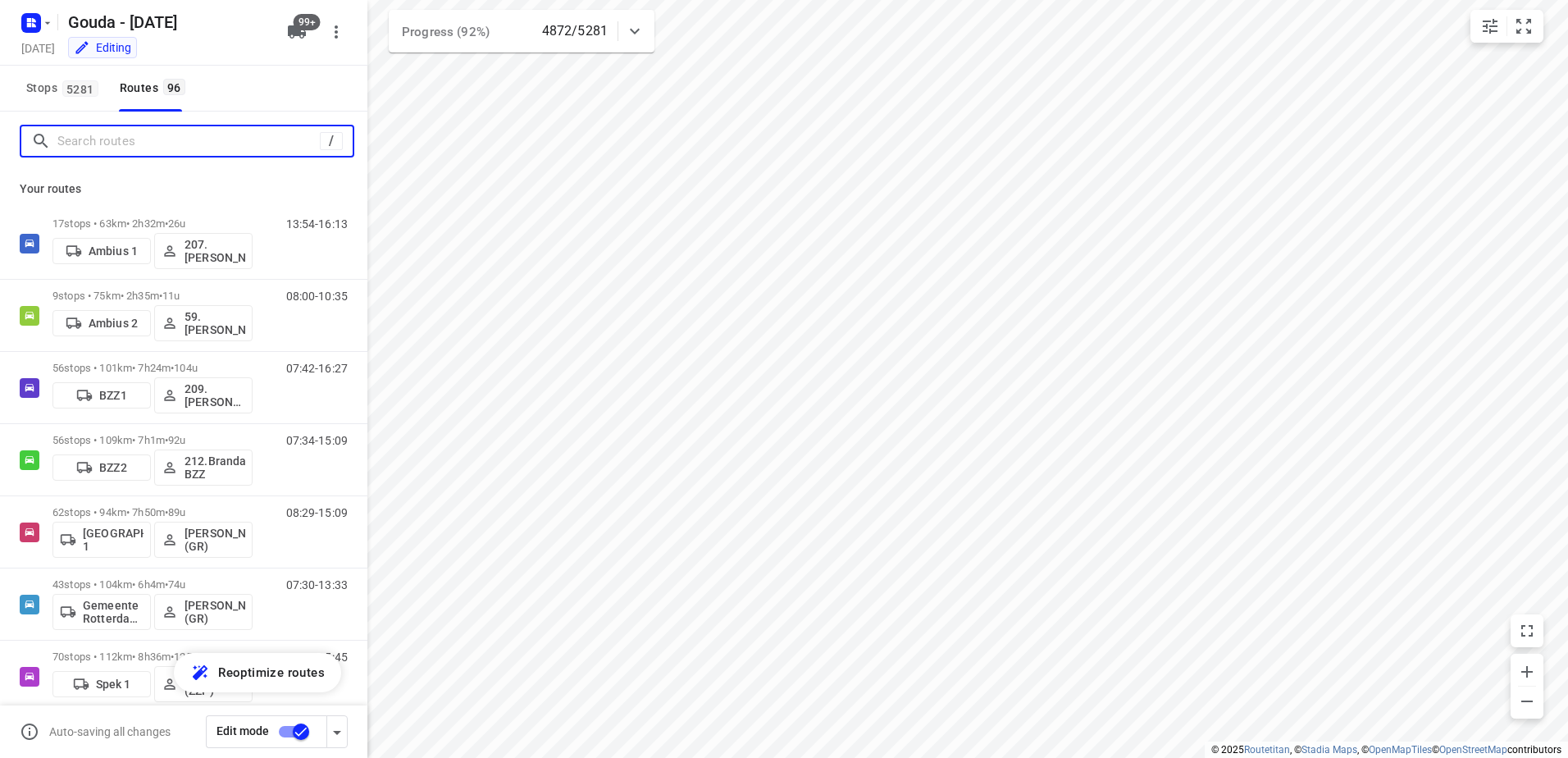
click at [151, 146] on input "Search routes" at bounding box center [189, 142] width 263 height 26
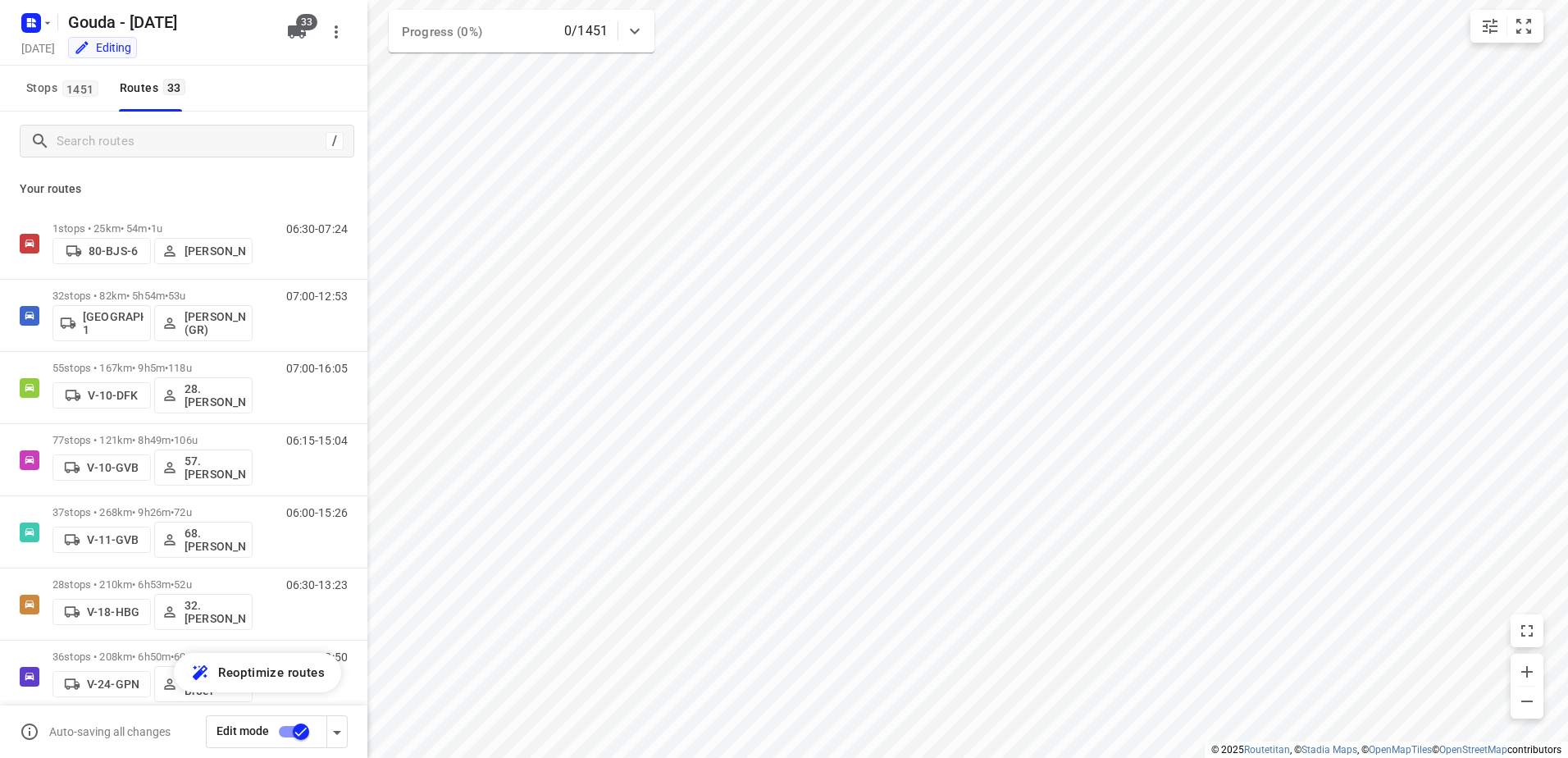
click at [46, 90] on span "Stops 1451" at bounding box center [65, 88] width 77 height 21
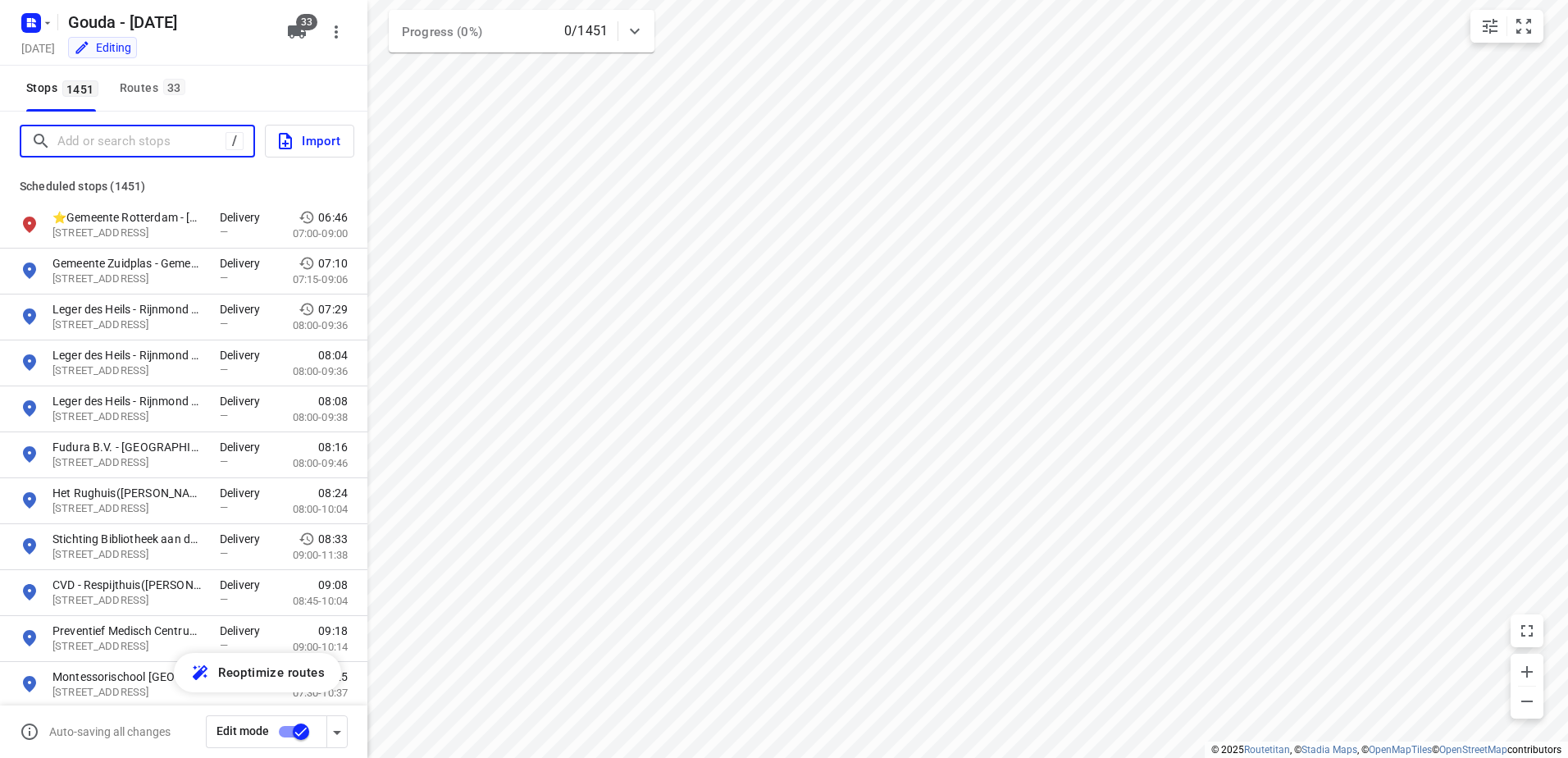
click at [155, 144] on input "Add or search stops" at bounding box center [141, 142] width 168 height 26
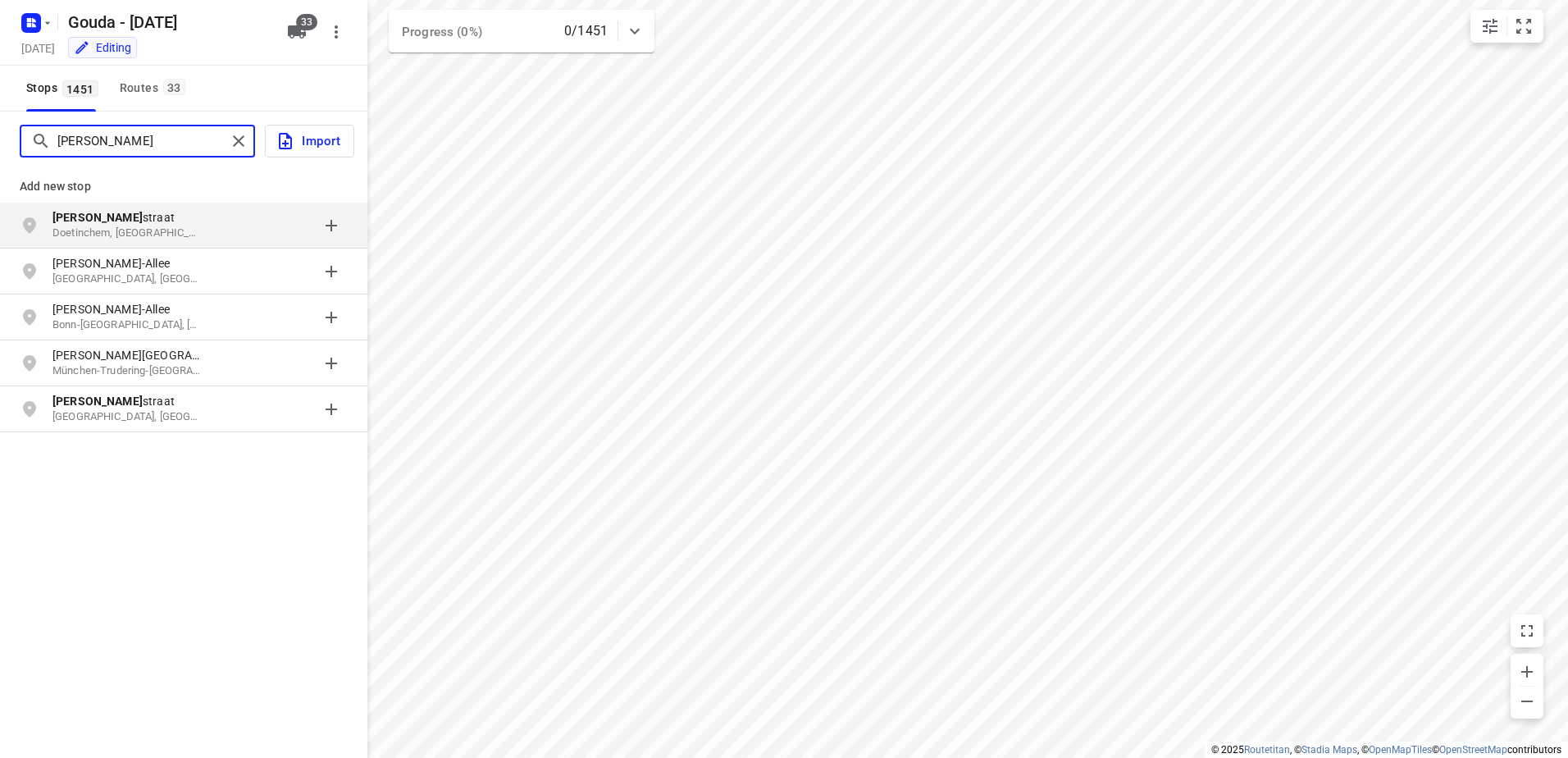
click at [172, 133] on input "[PERSON_NAME]" at bounding box center [142, 142] width 169 height 26
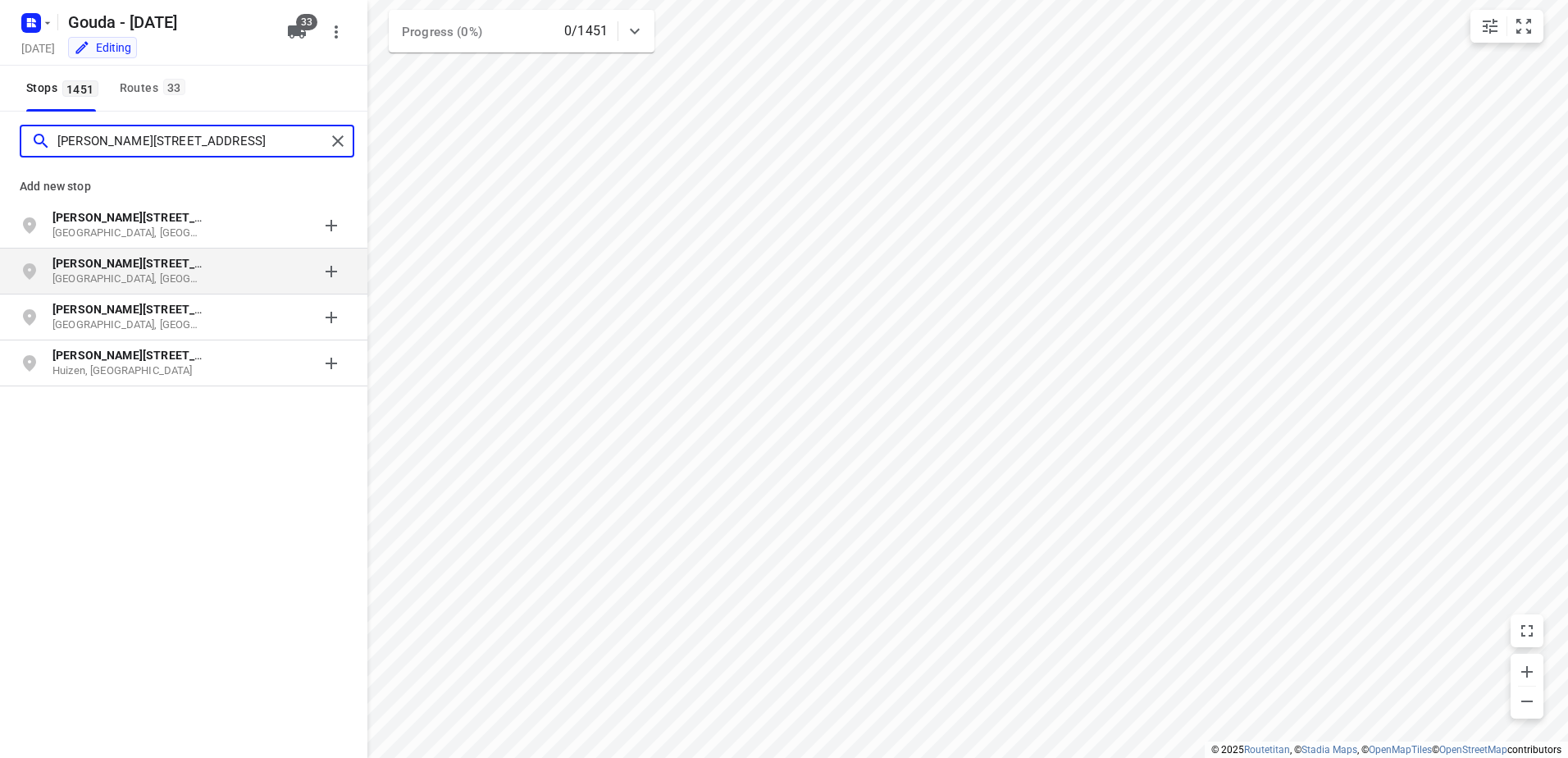
type input "[PERSON_NAME][STREET_ADDRESS]"
click at [337, 268] on div "grid" at bounding box center [283, 271] width 128 height 33
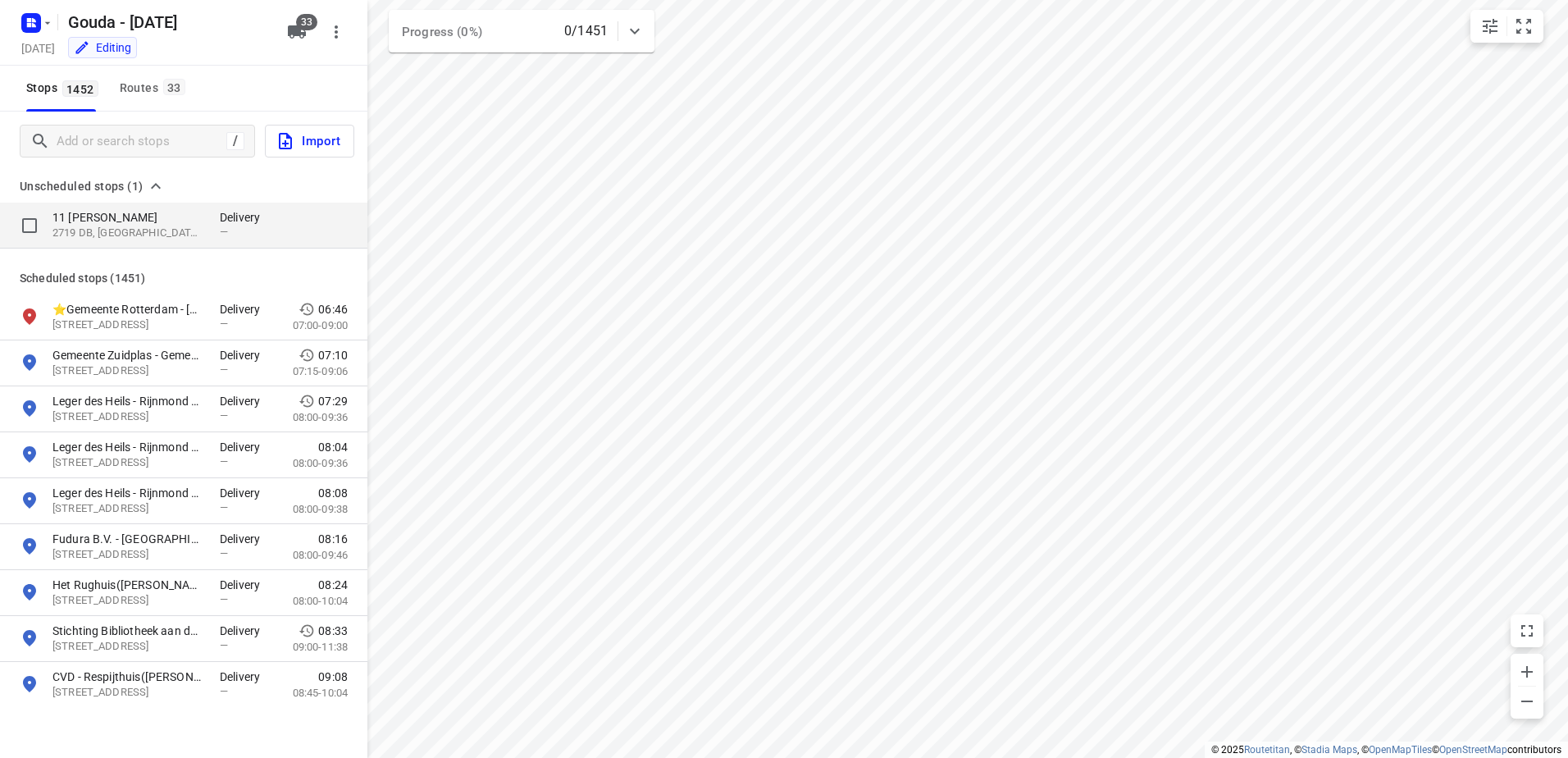
click at [177, 225] on p "11 [PERSON_NAME]" at bounding box center [127, 217] width 151 height 16
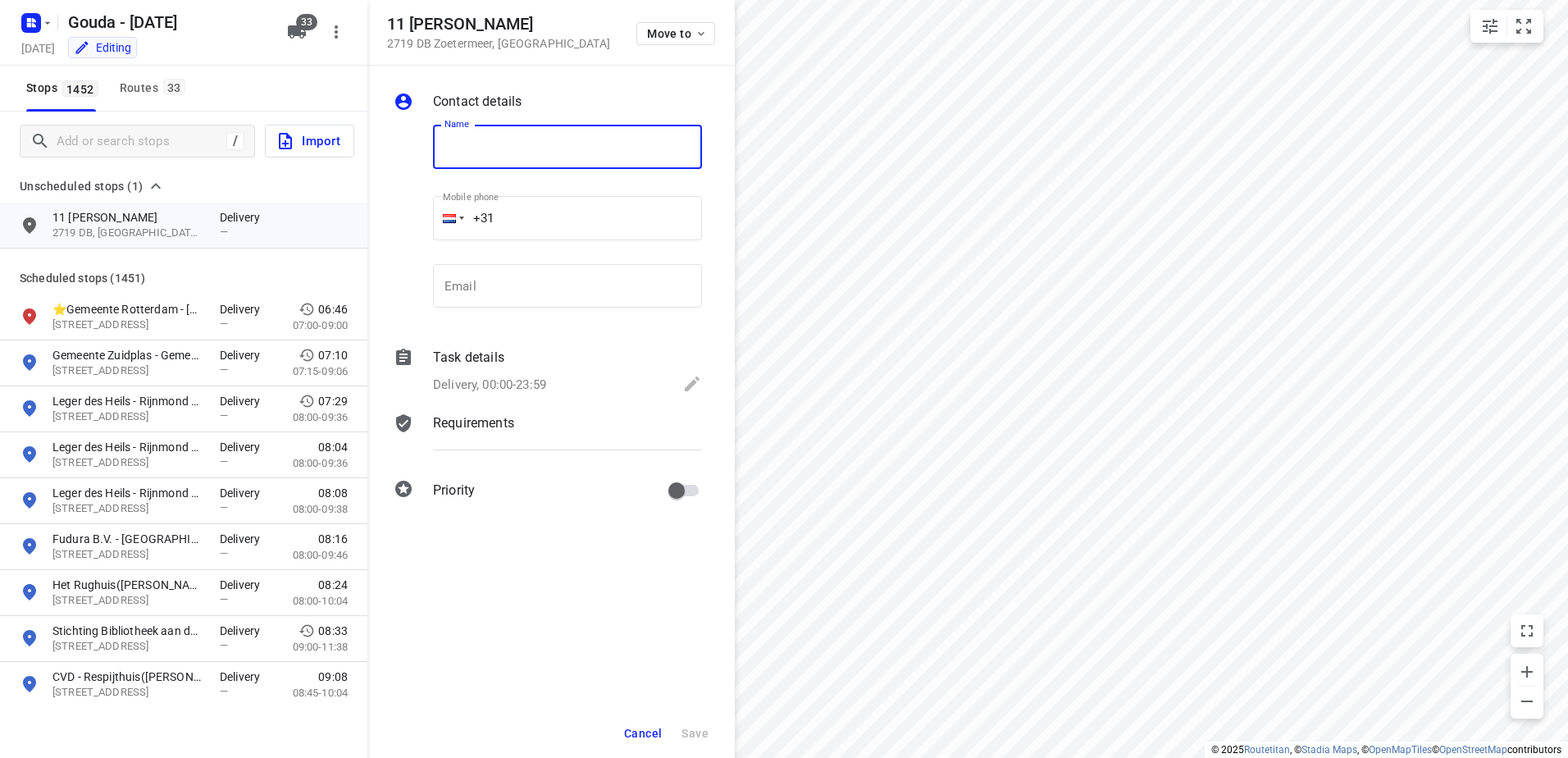
click at [567, 397] on div "Task details Delivery, 00:00-23:59" at bounding box center [567, 372] width 276 height 56
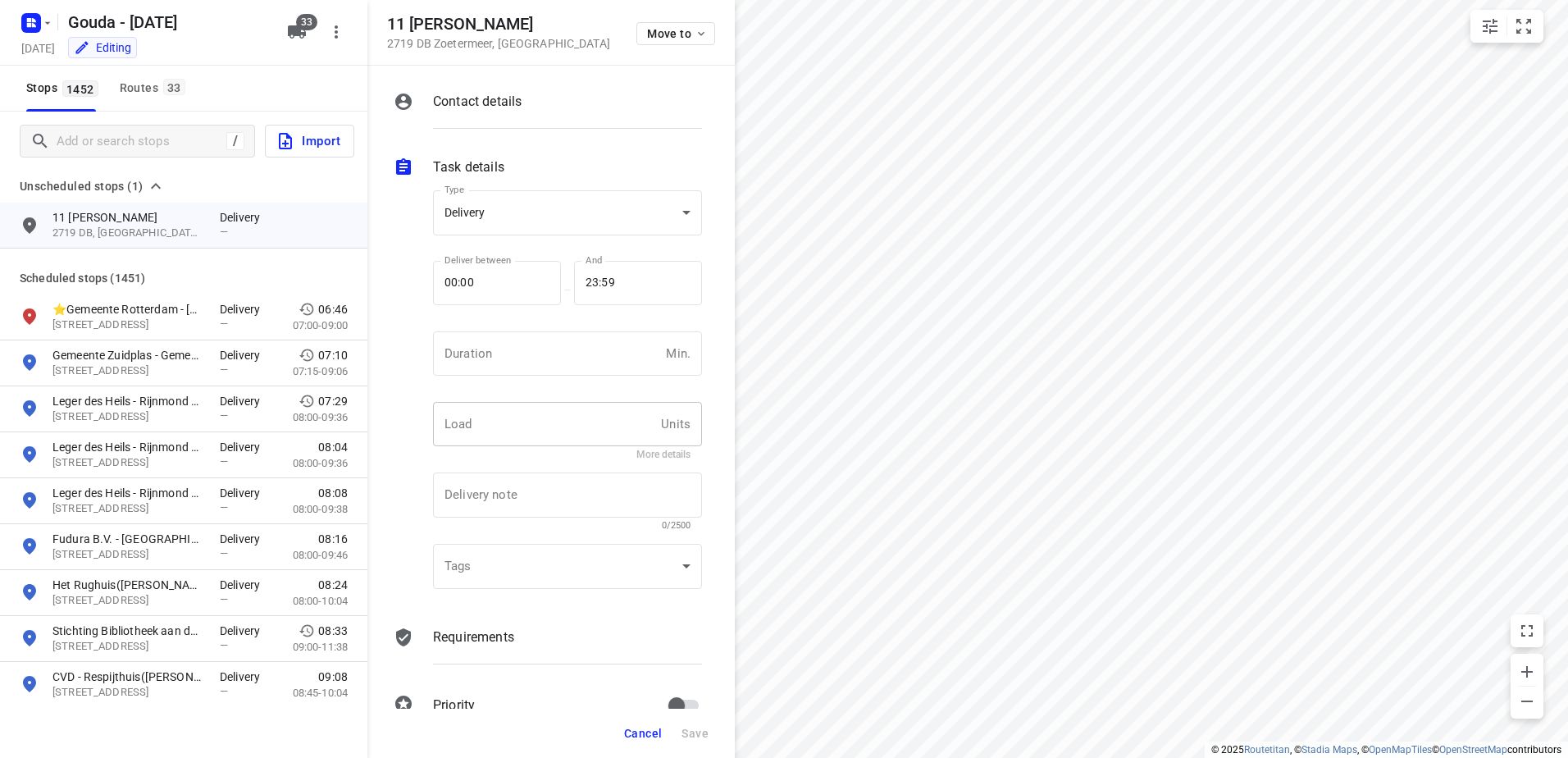
click at [513, 436] on input "text" at bounding box center [543, 424] width 221 height 44
type input "1"
click at [561, 452] on div "More details" at bounding box center [567, 454] width 246 height 11
click at [655, 449] on button "More details" at bounding box center [663, 454] width 54 height 11
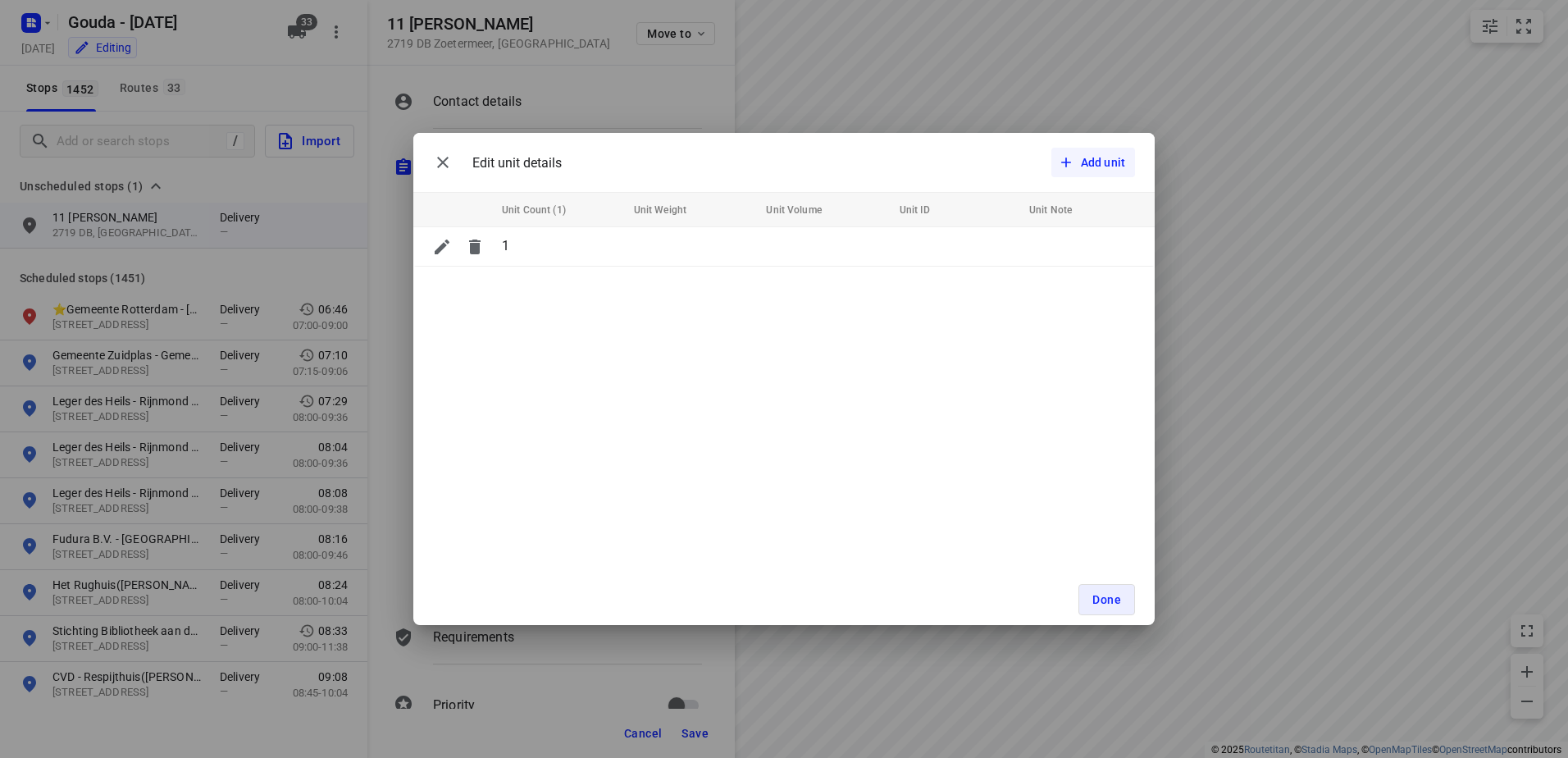
click at [1107, 152] on button "Add unit" at bounding box center [1093, 162] width 84 height 29
type input "1"
click at [993, 289] on input "Unit ID" at bounding box center [951, 286] width 96 height 26
type input "Retour"
click at [1044, 270] on td "x" at bounding box center [1083, 287] width 143 height 40
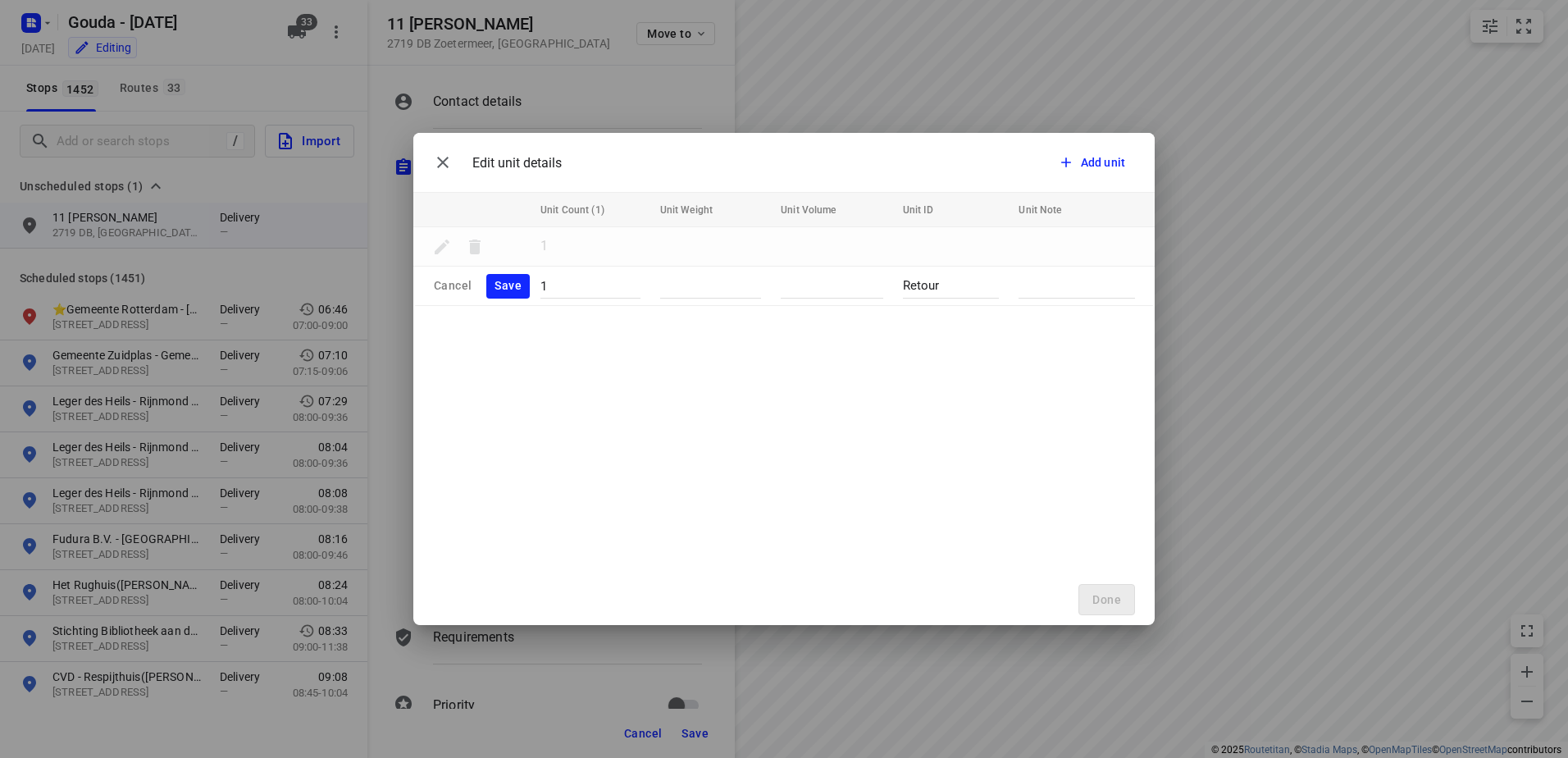
click at [1062, 274] on div "x" at bounding box center [1076, 286] width 116 height 26
click at [1101, 321] on textarea "Ophalen lege boxen. Graag contact opnemen met Marco:" at bounding box center [1076, 301] width 116 height 59
paste textarea "079 343 80 00"
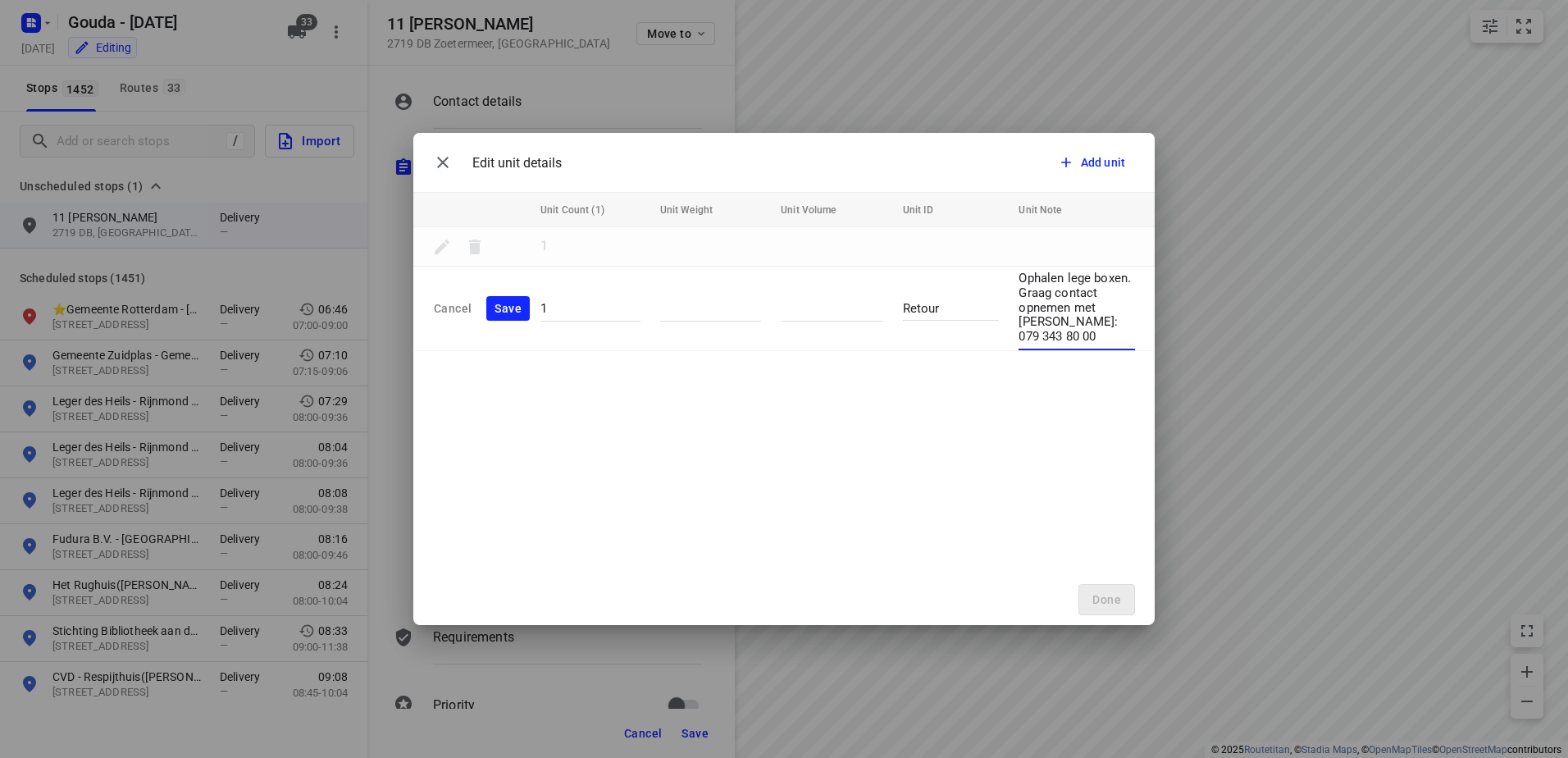
type textarea "Ophalen lege boxen. Graag contact opnemen met Marco: 079 343 80 00"
click at [1087, 424] on div "Edit unit details Add unit Unit Count (1) Unit Weight Unit Volume Unit ID Unit …" at bounding box center [784, 379] width 741 height 493
click at [509, 305] on span "Save" at bounding box center [507, 309] width 27 height 21
type input "2"
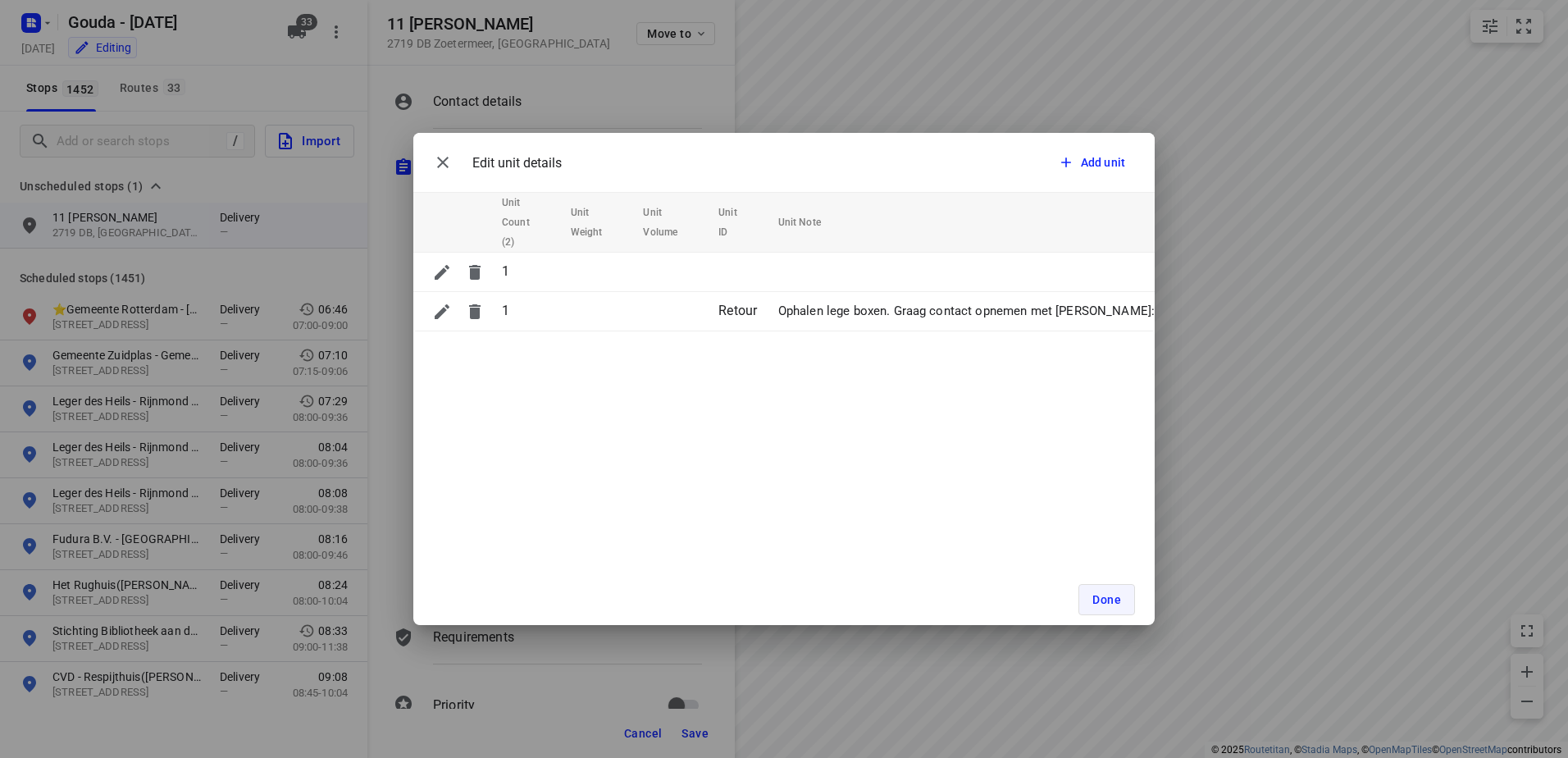
click at [1107, 606] on button "Done" at bounding box center [1107, 600] width 57 height 31
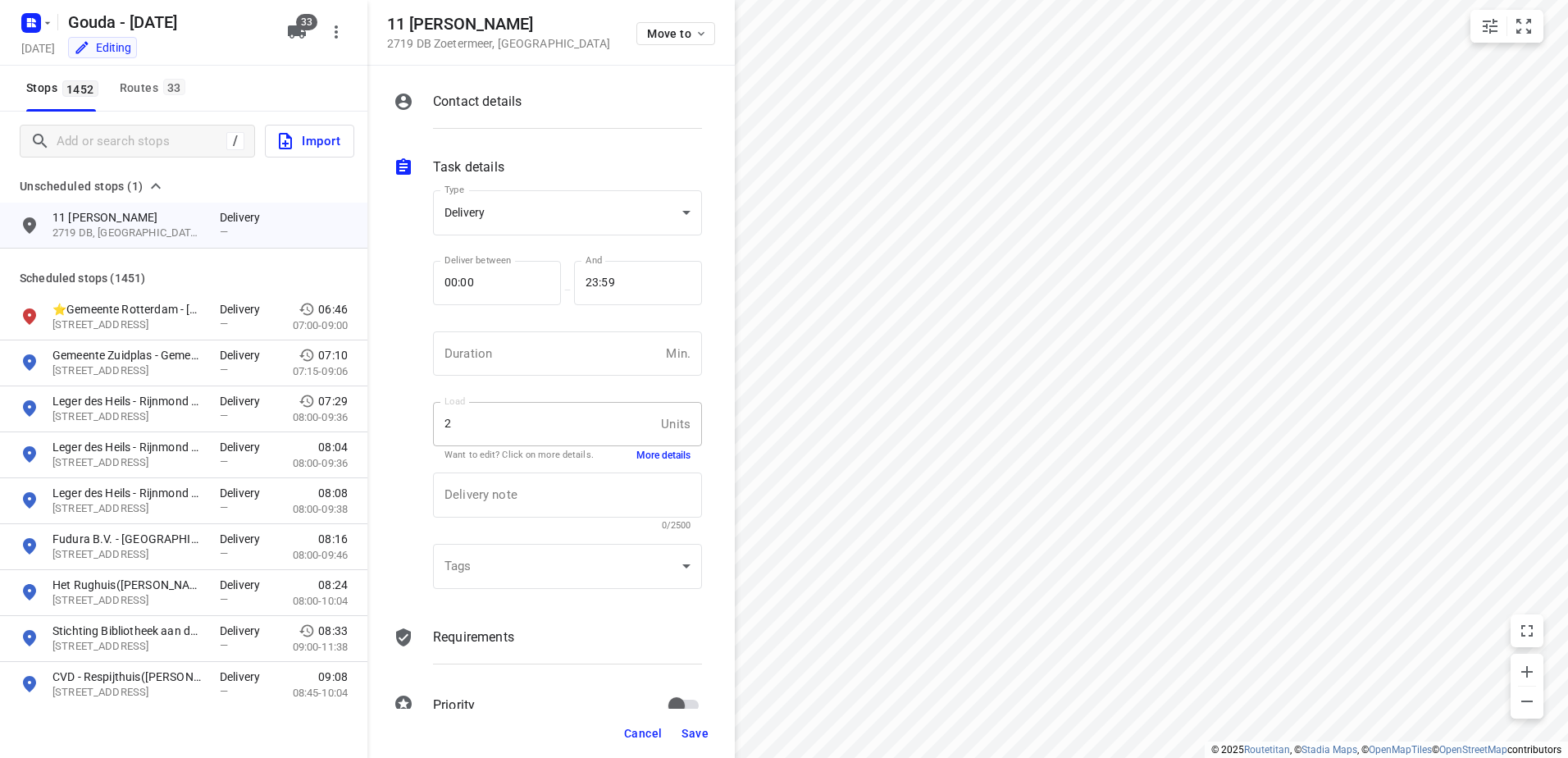
click at [687, 736] on span "Save" at bounding box center [695, 733] width 27 height 13
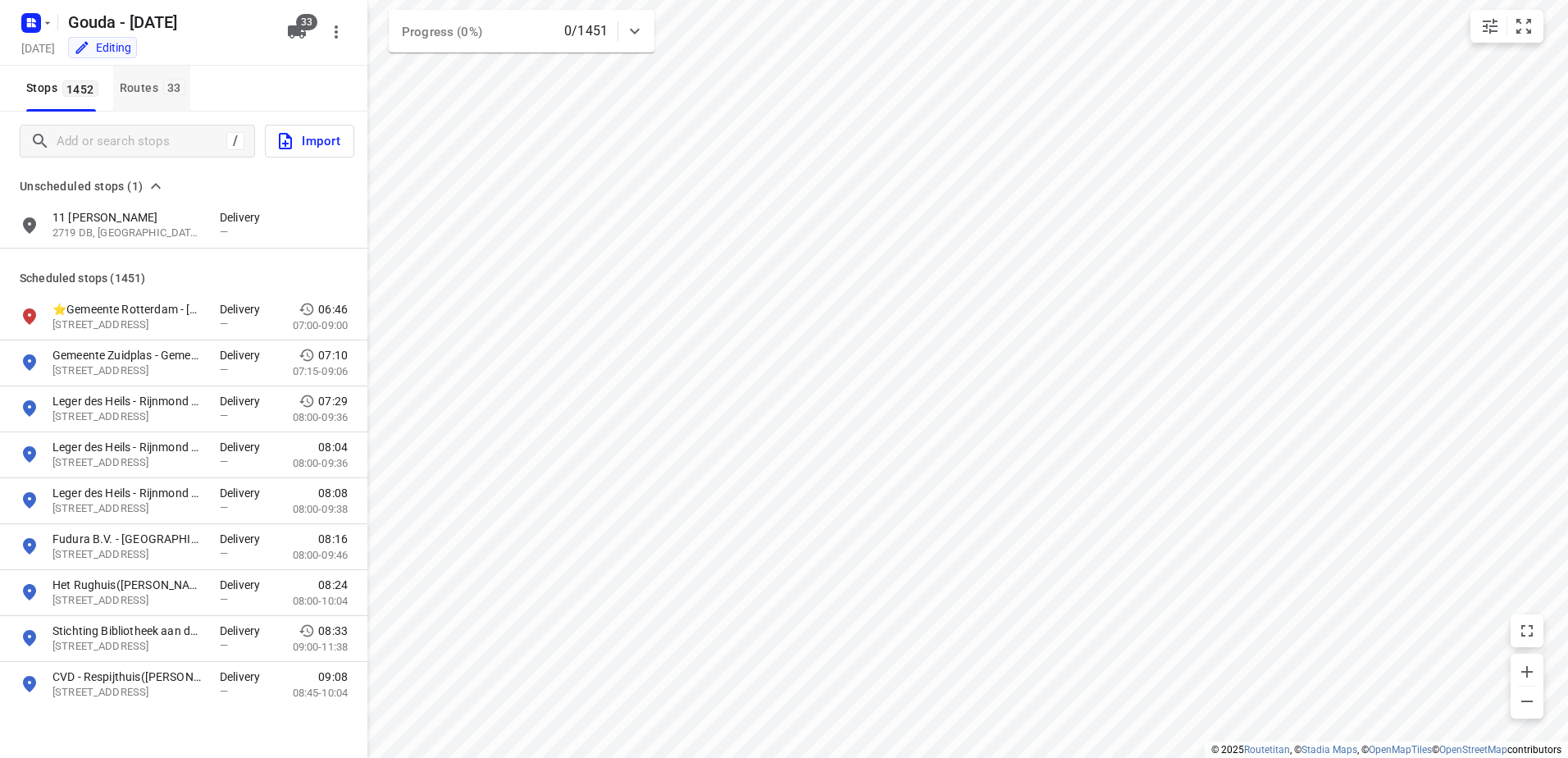
click at [152, 79] on div "Routes 33" at bounding box center [155, 88] width 71 height 21
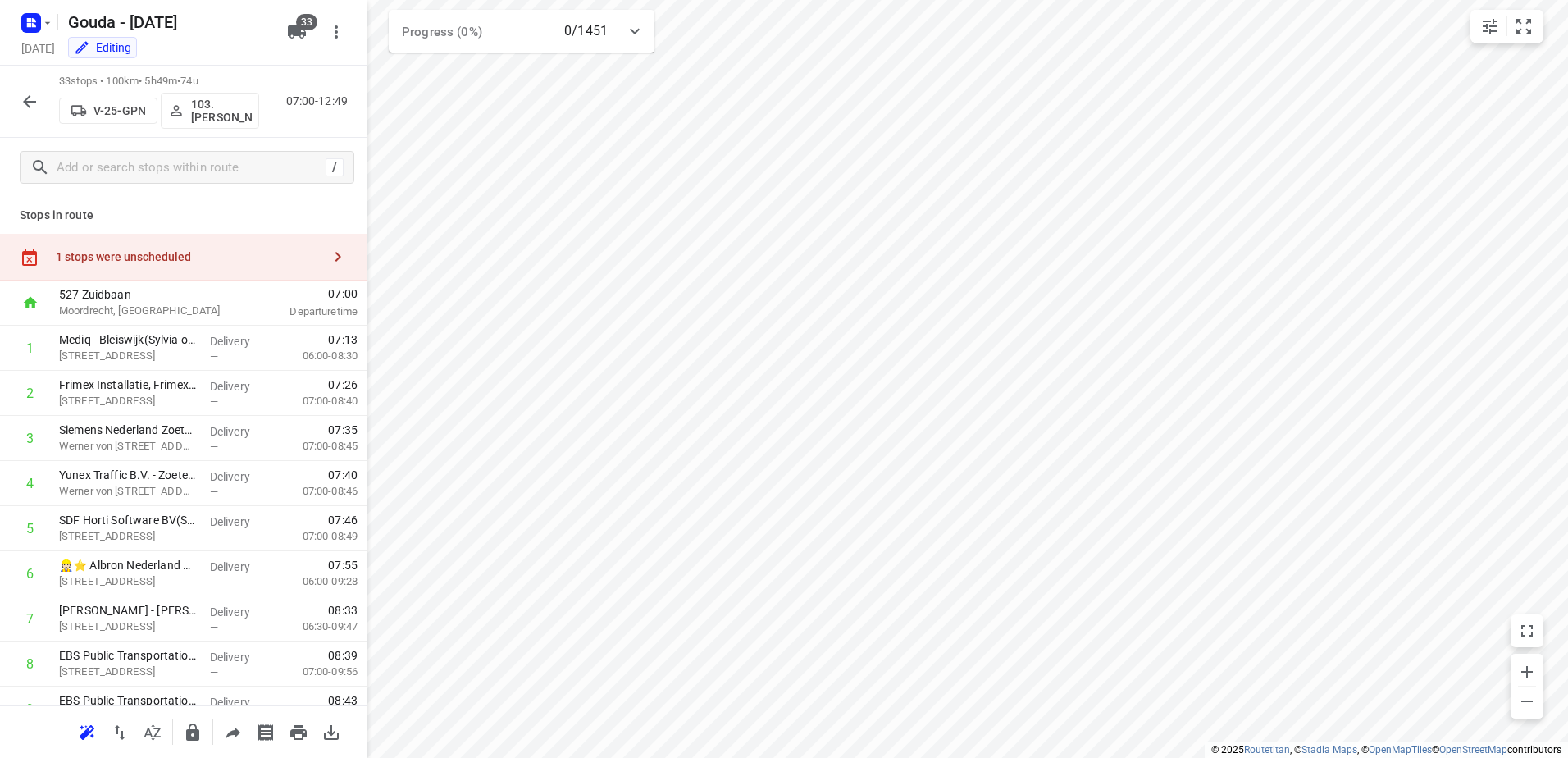
drag, startPoint x: 226, startPoint y: 251, endPoint x: 336, endPoint y: 260, distance: 110.4
click at [225, 251] on div "1 stops were unscheduled" at bounding box center [189, 257] width 266 height 13
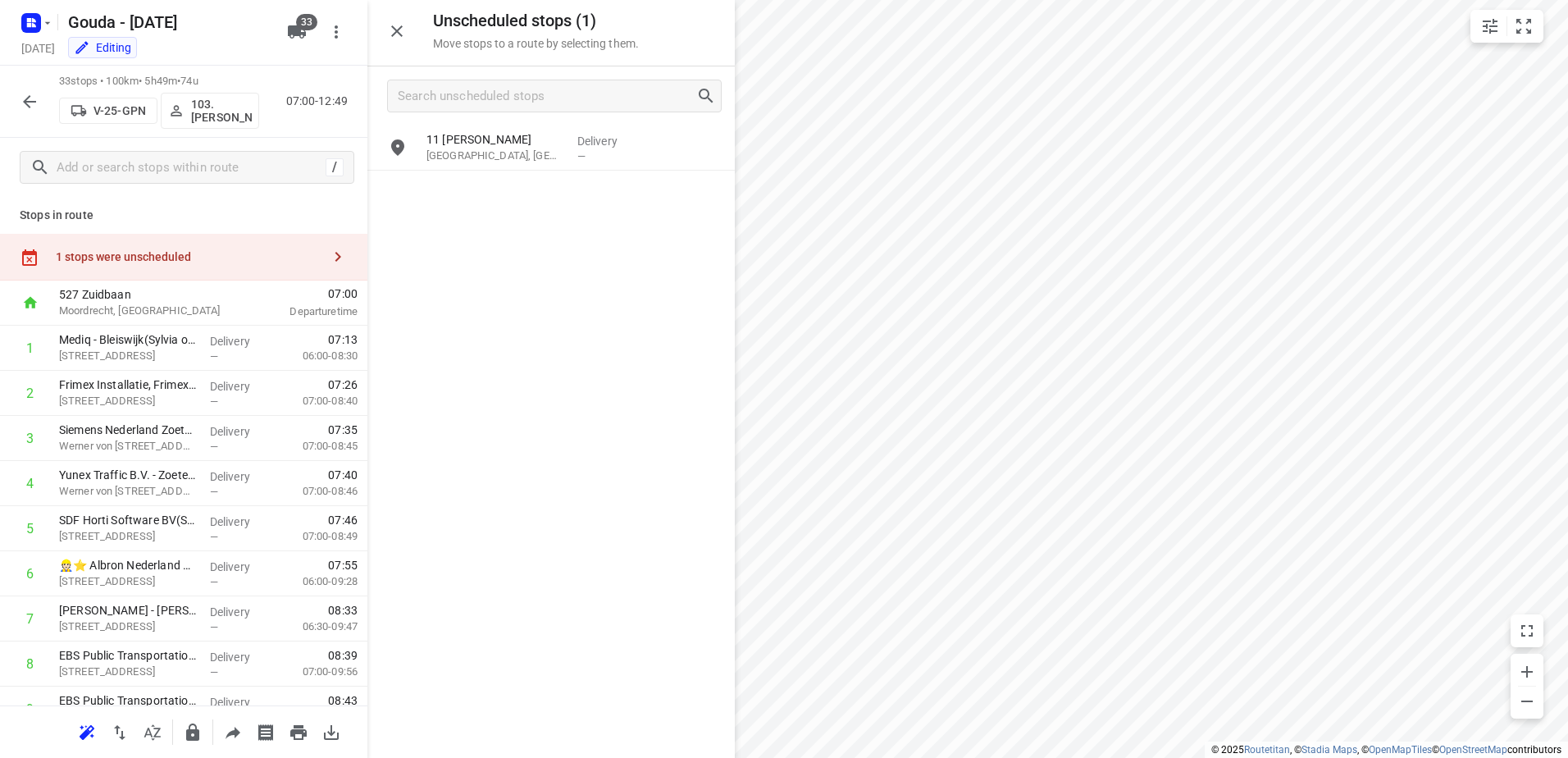
click at [1567, 388] on html "i © 2025 Routetitan , © Stadia Maps , © OpenMapTiles © OpenStreetMap contributo…" at bounding box center [784, 379] width 1568 height 758
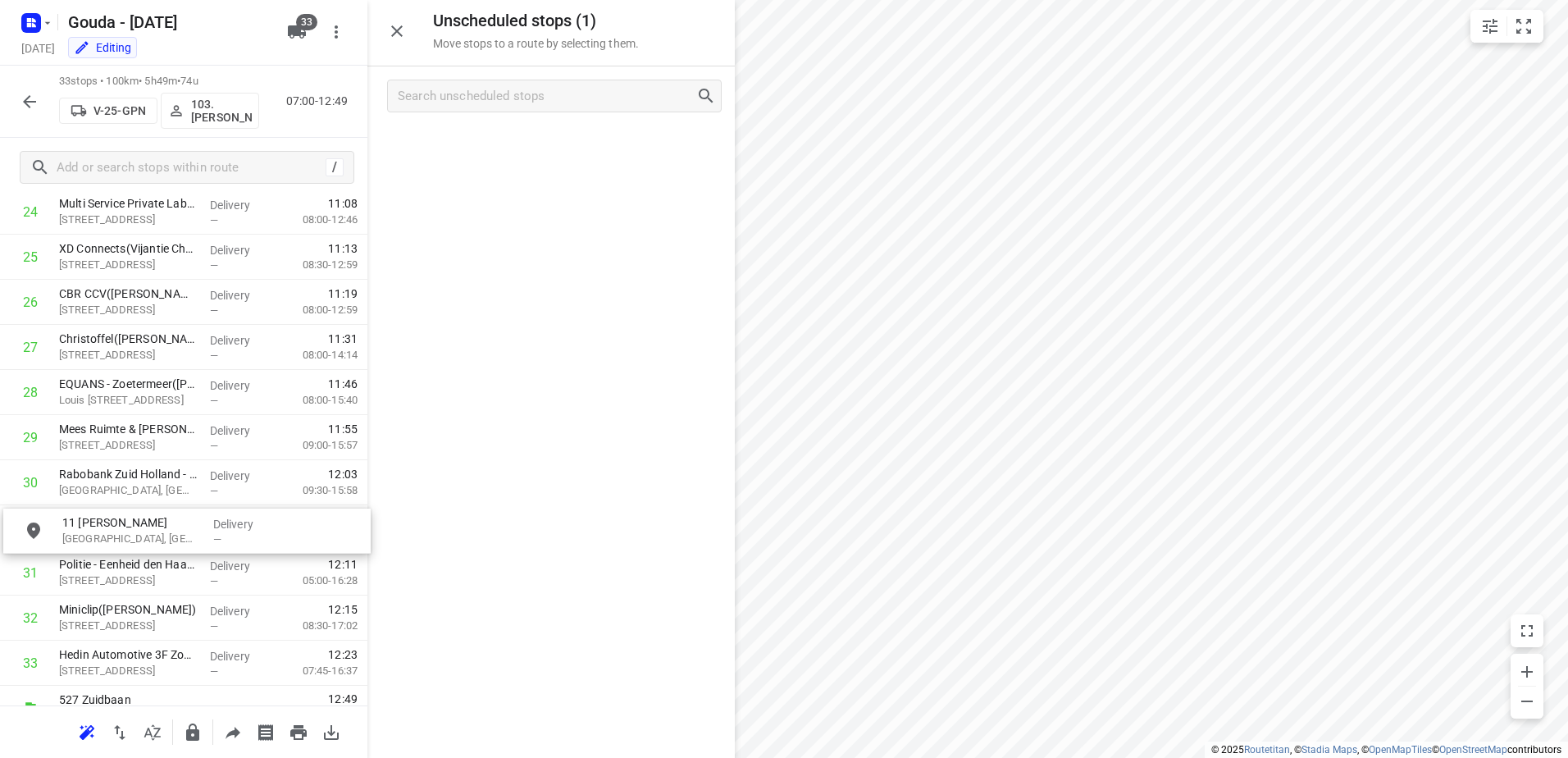
scroll to position [1174, 0]
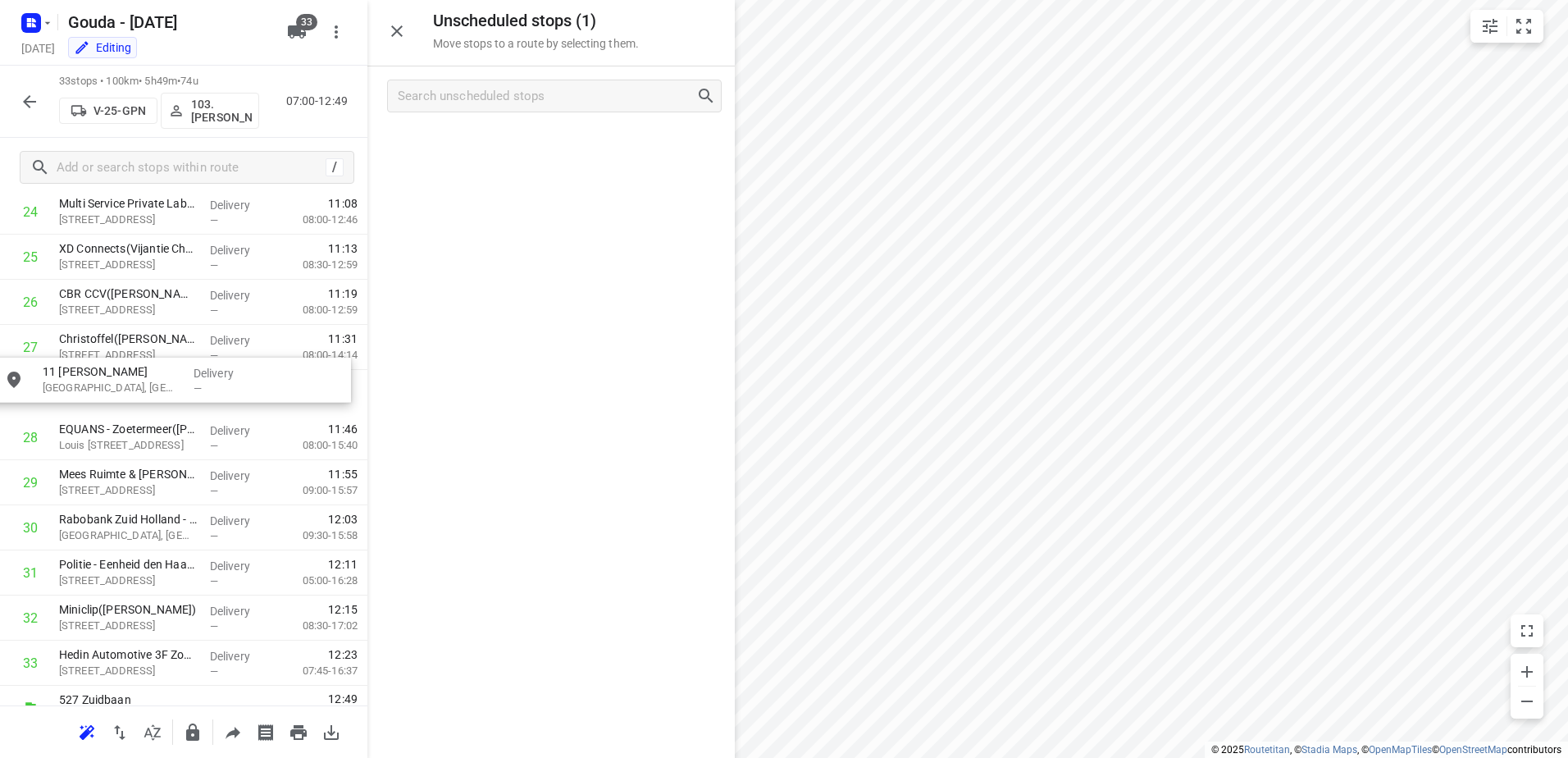
drag, startPoint x: 593, startPoint y: 145, endPoint x: 197, endPoint y: 383, distance: 462.0
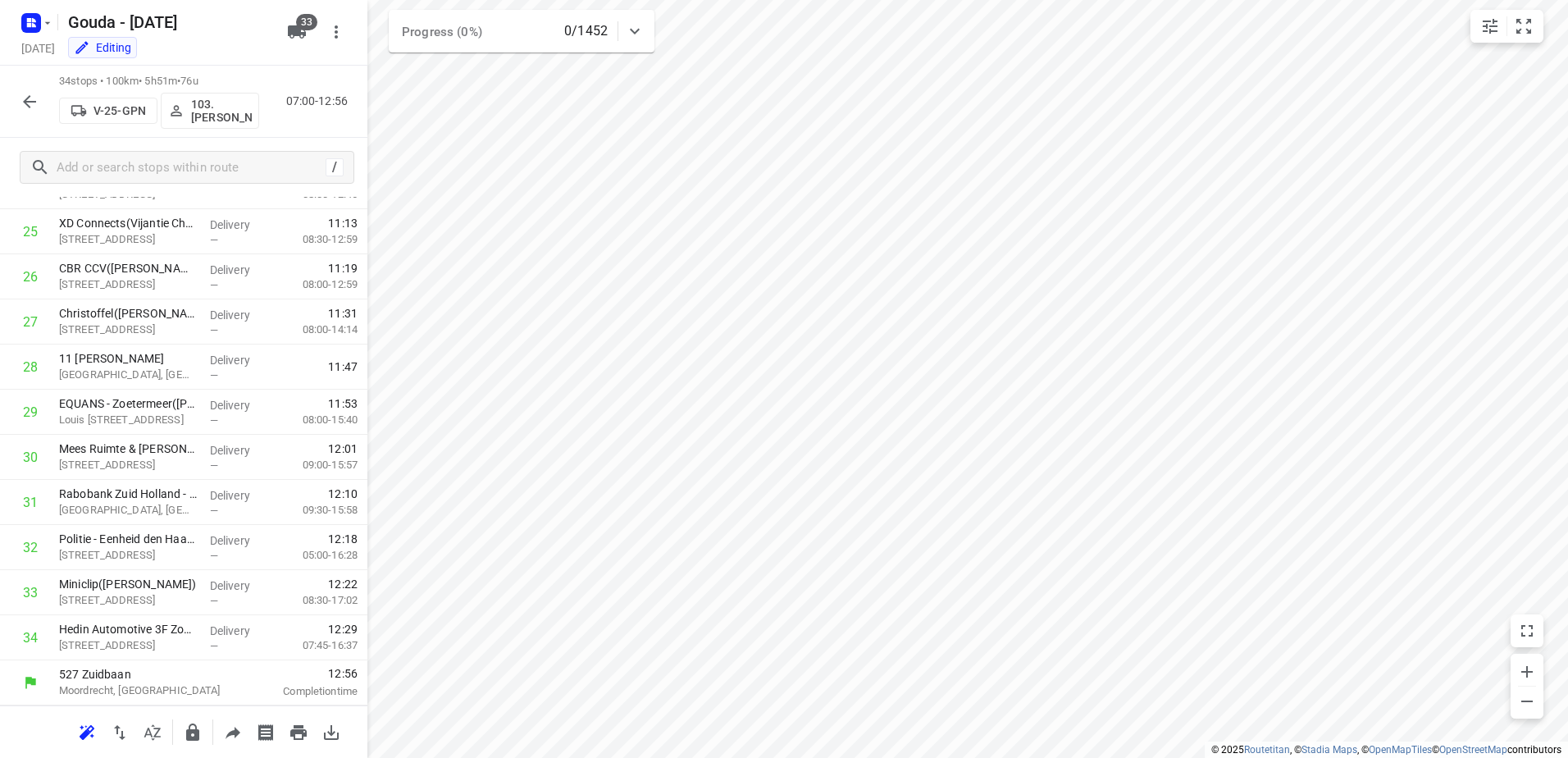
scroll to position [1153, 0]
click at [42, 32] on icon "button" at bounding box center [31, 22] width 26 height 26
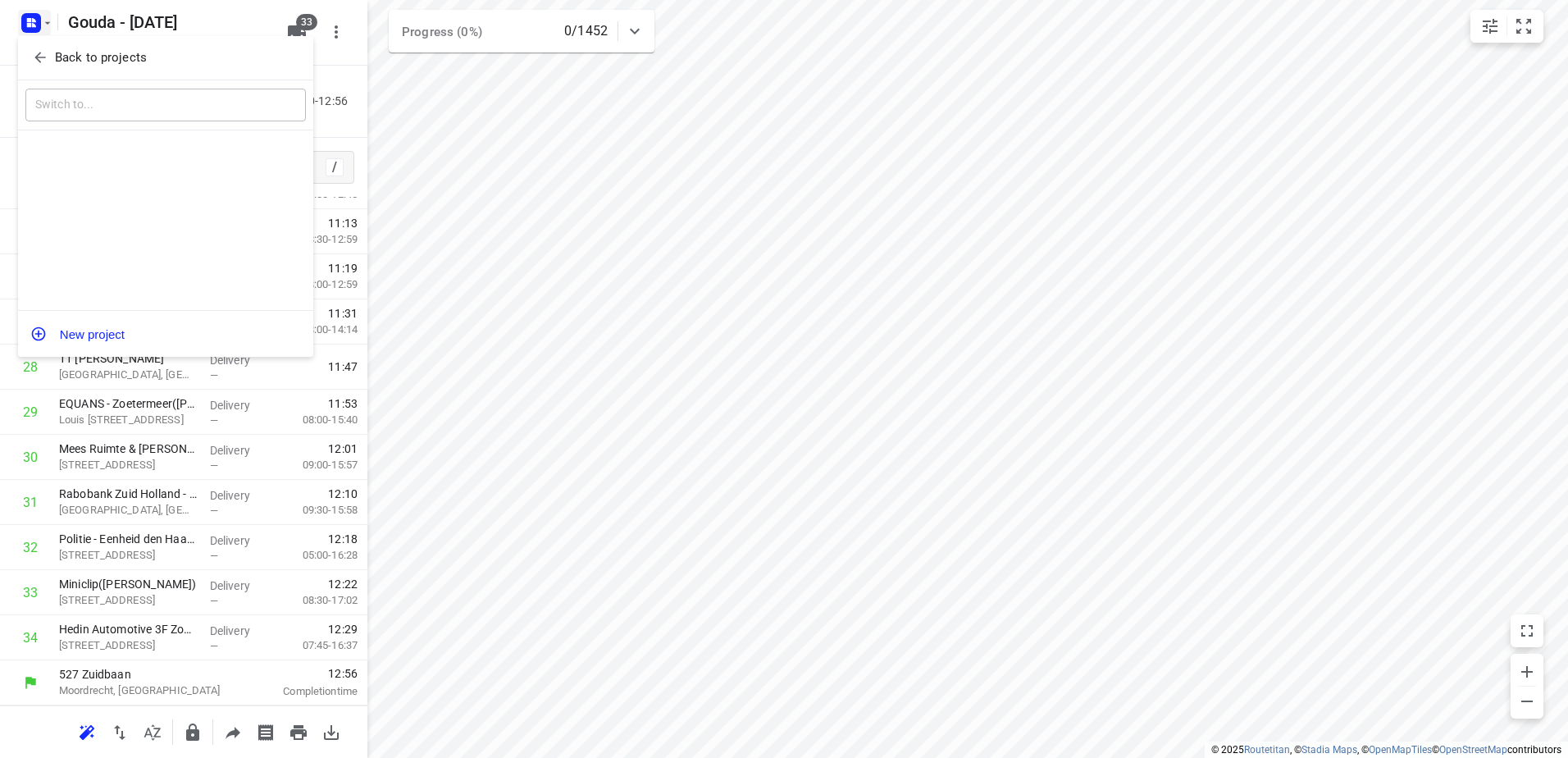
click at [69, 49] on p "Back to projects" at bounding box center [101, 58] width 92 height 19
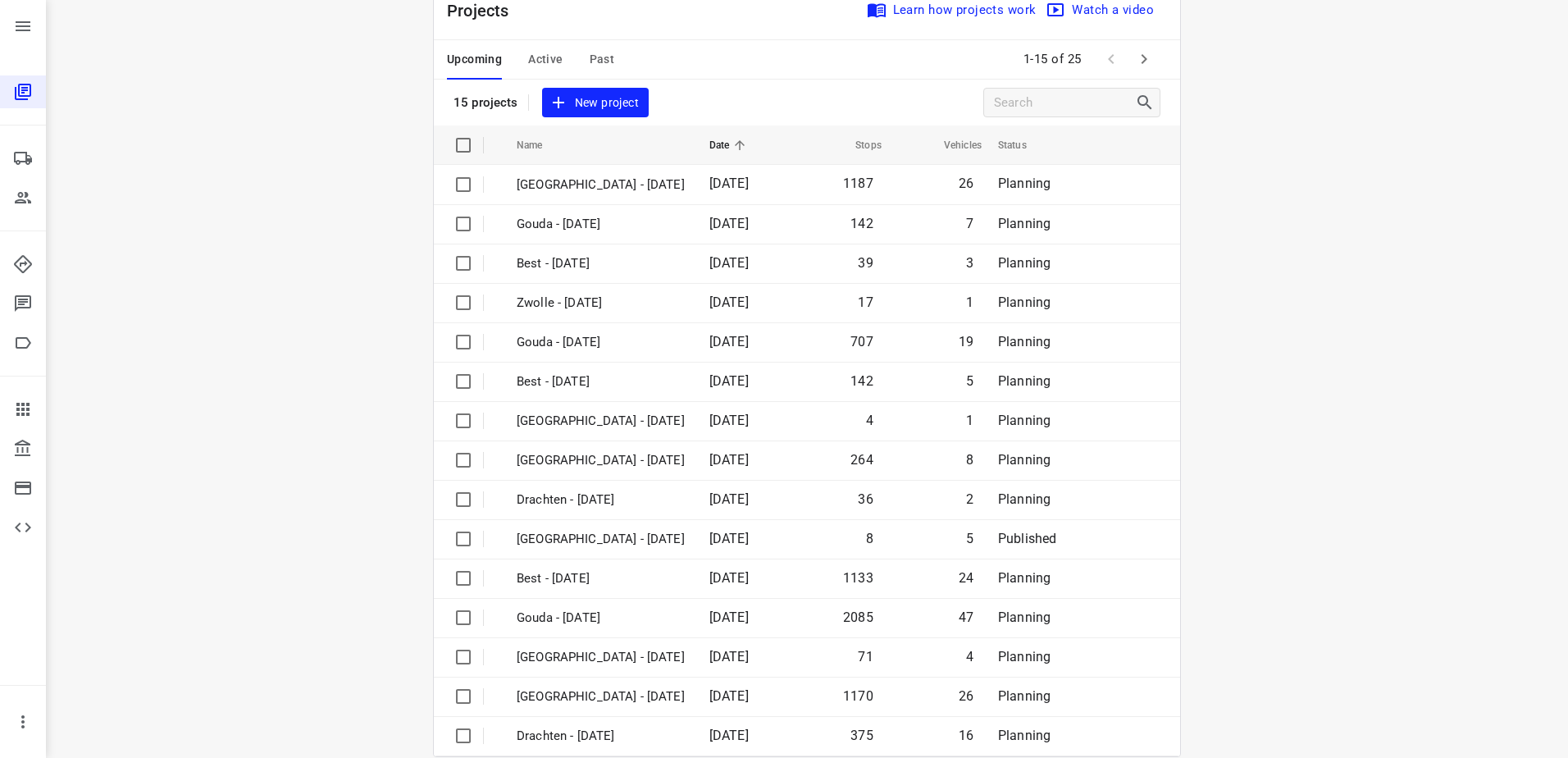
scroll to position [71, 0]
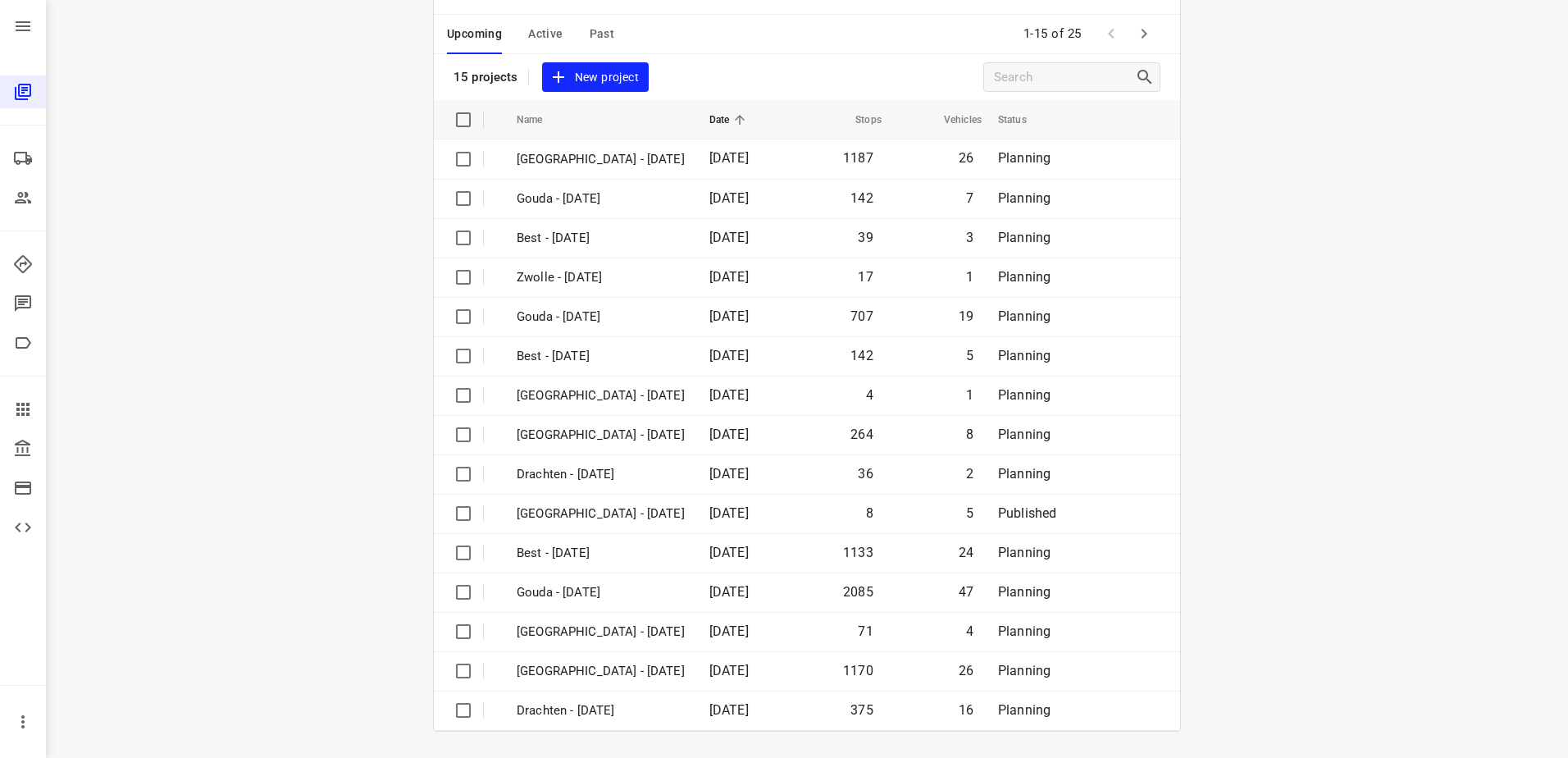
click at [537, 40] on span "Active" at bounding box center [545, 34] width 34 height 21
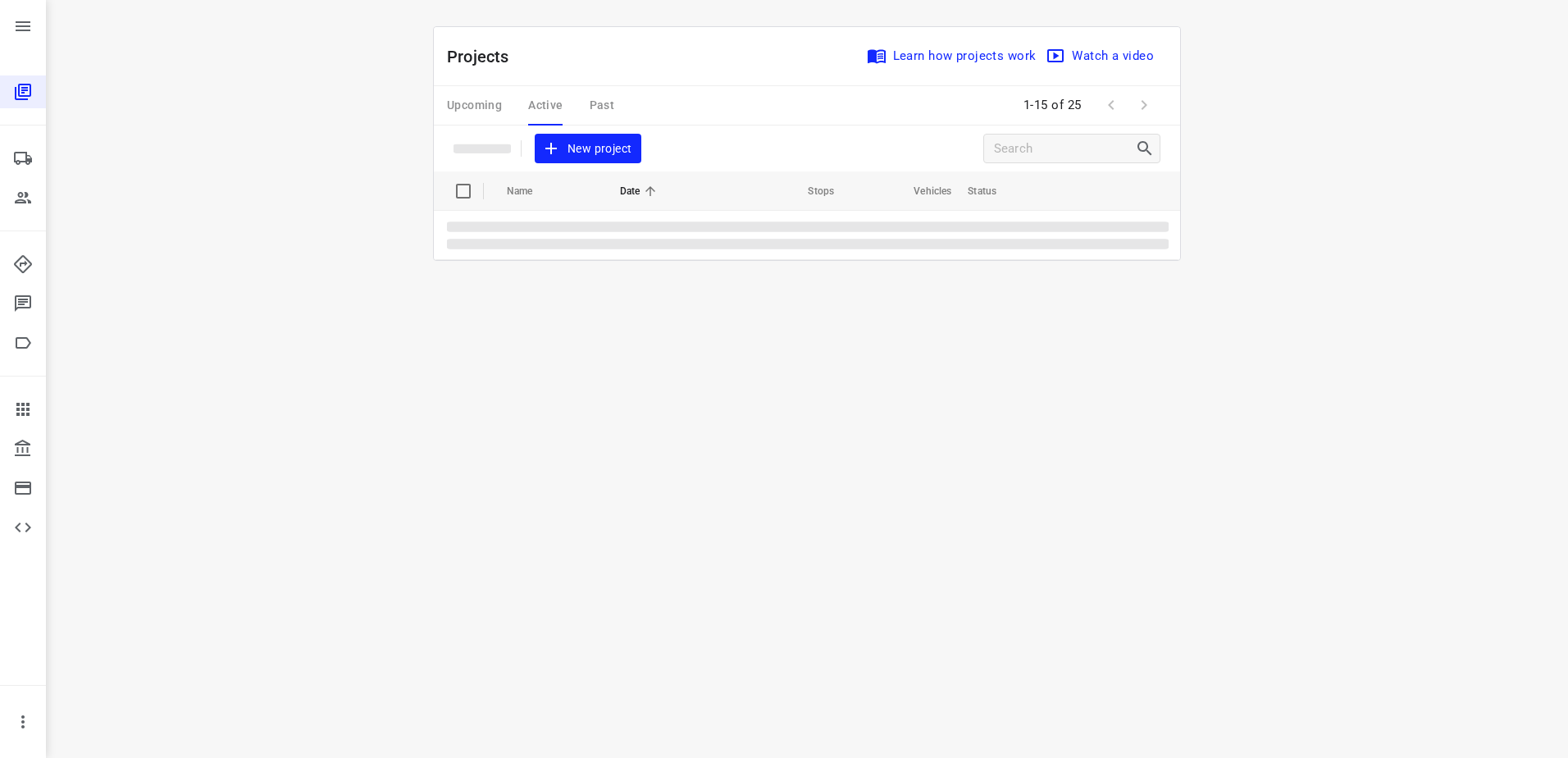
scroll to position [0, 0]
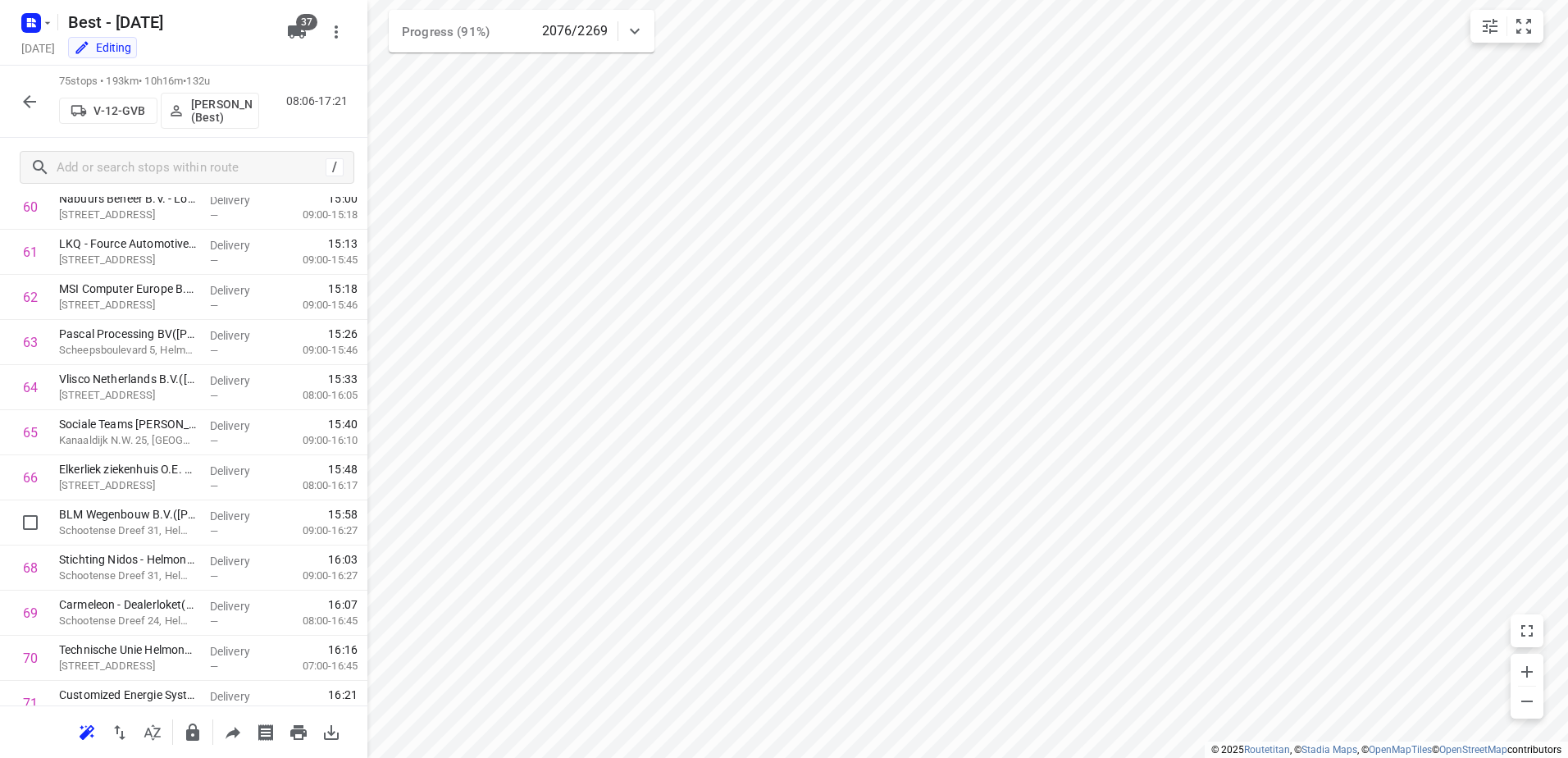
scroll to position [3003, 0]
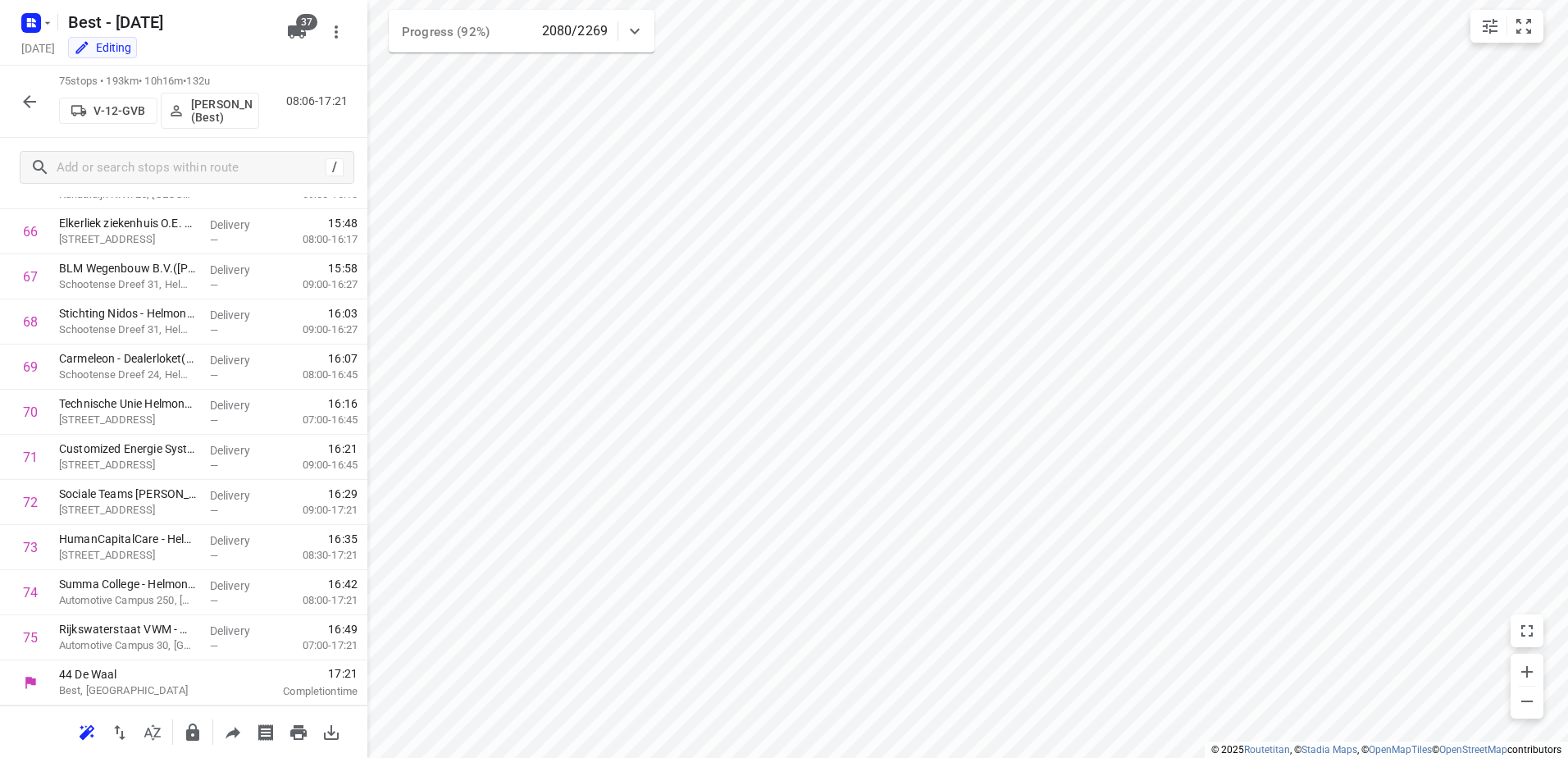
click at [31, 103] on icon "button" at bounding box center [29, 102] width 20 height 20
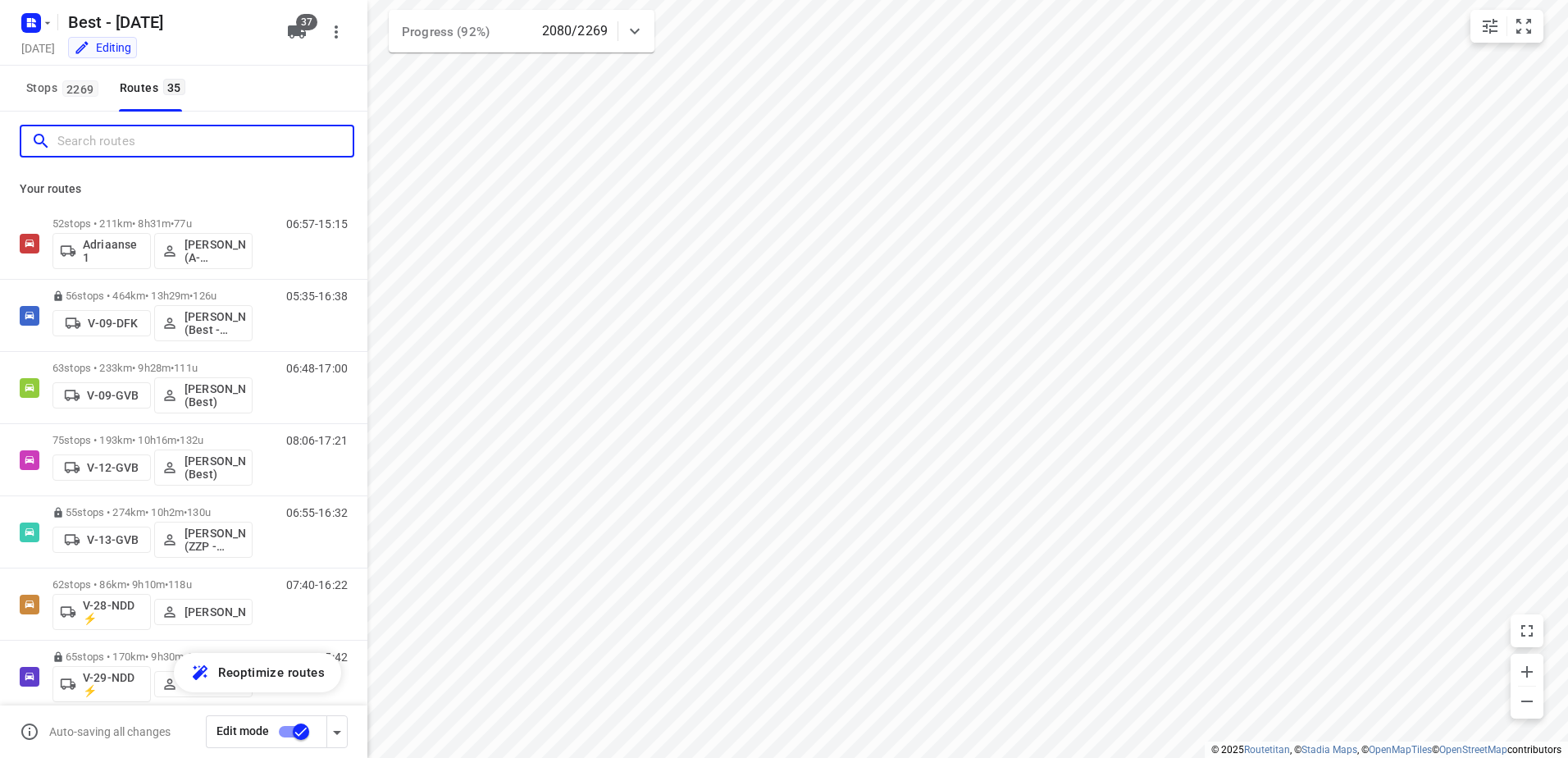
click at [93, 140] on input "Search routes" at bounding box center [205, 142] width 295 height 26
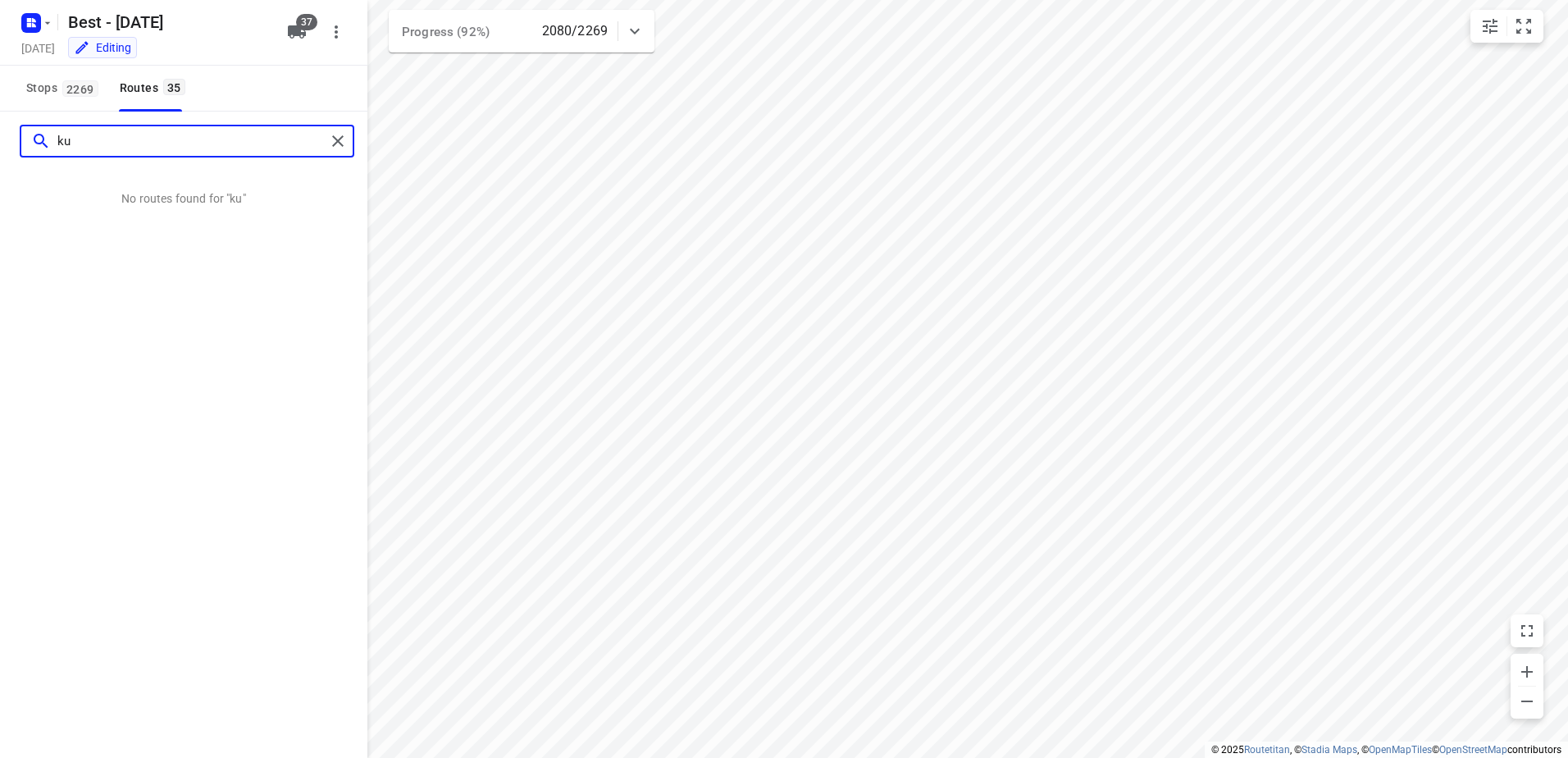
type input "k"
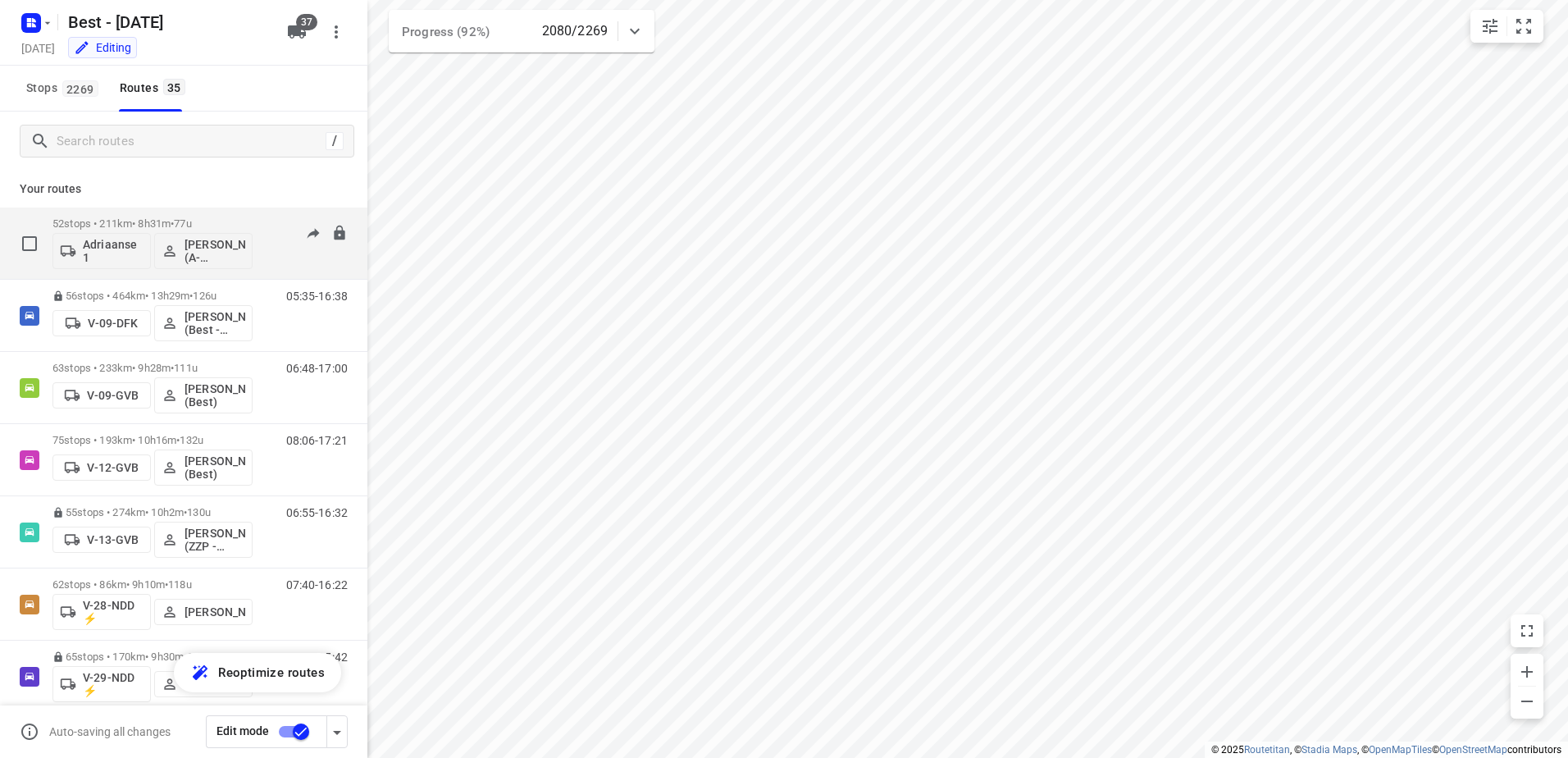
click at [162, 221] on p "52 stops • 211km • 8h31m • 77u" at bounding box center [152, 223] width 200 height 12
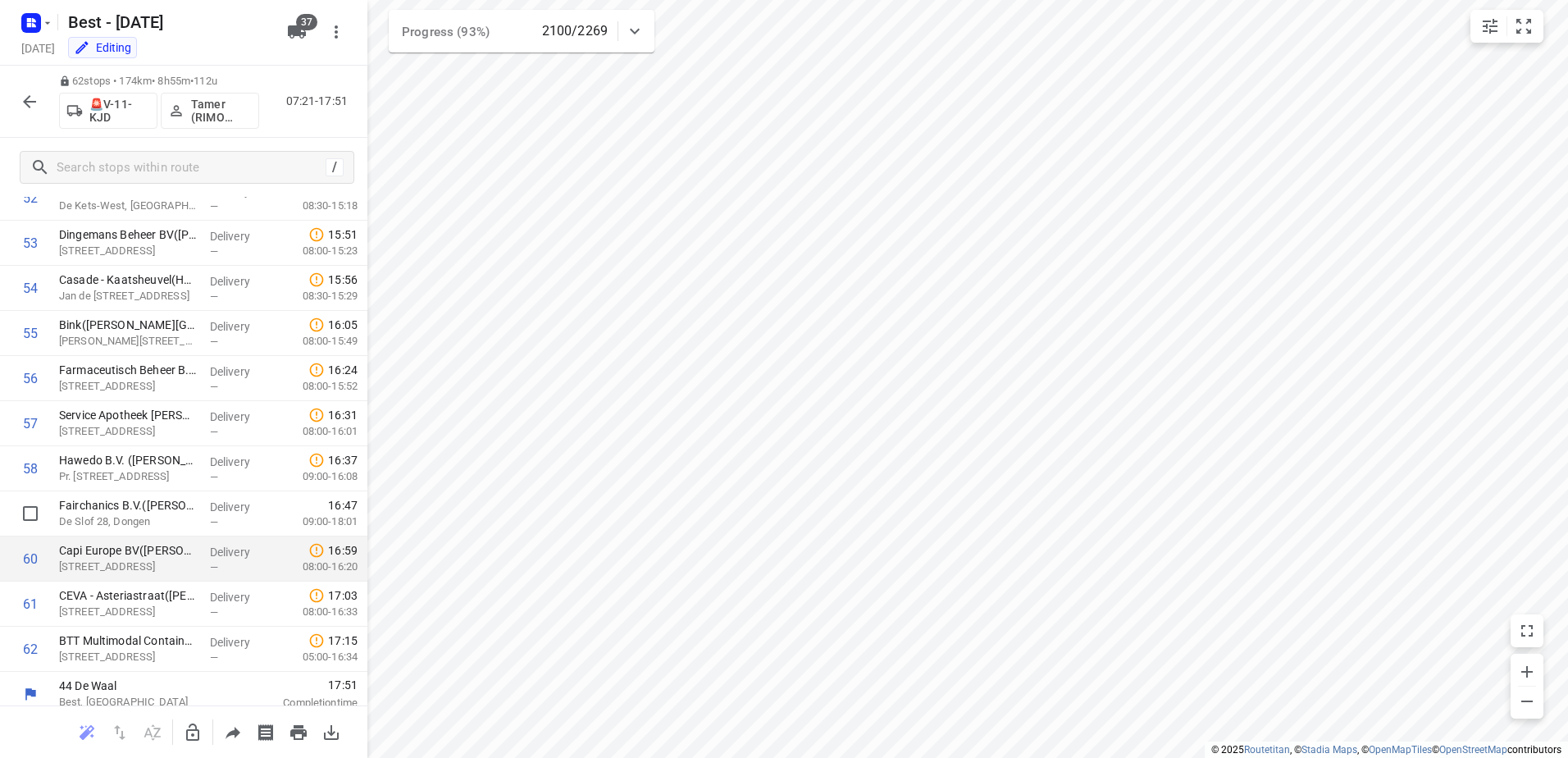
scroll to position [2416, 0]
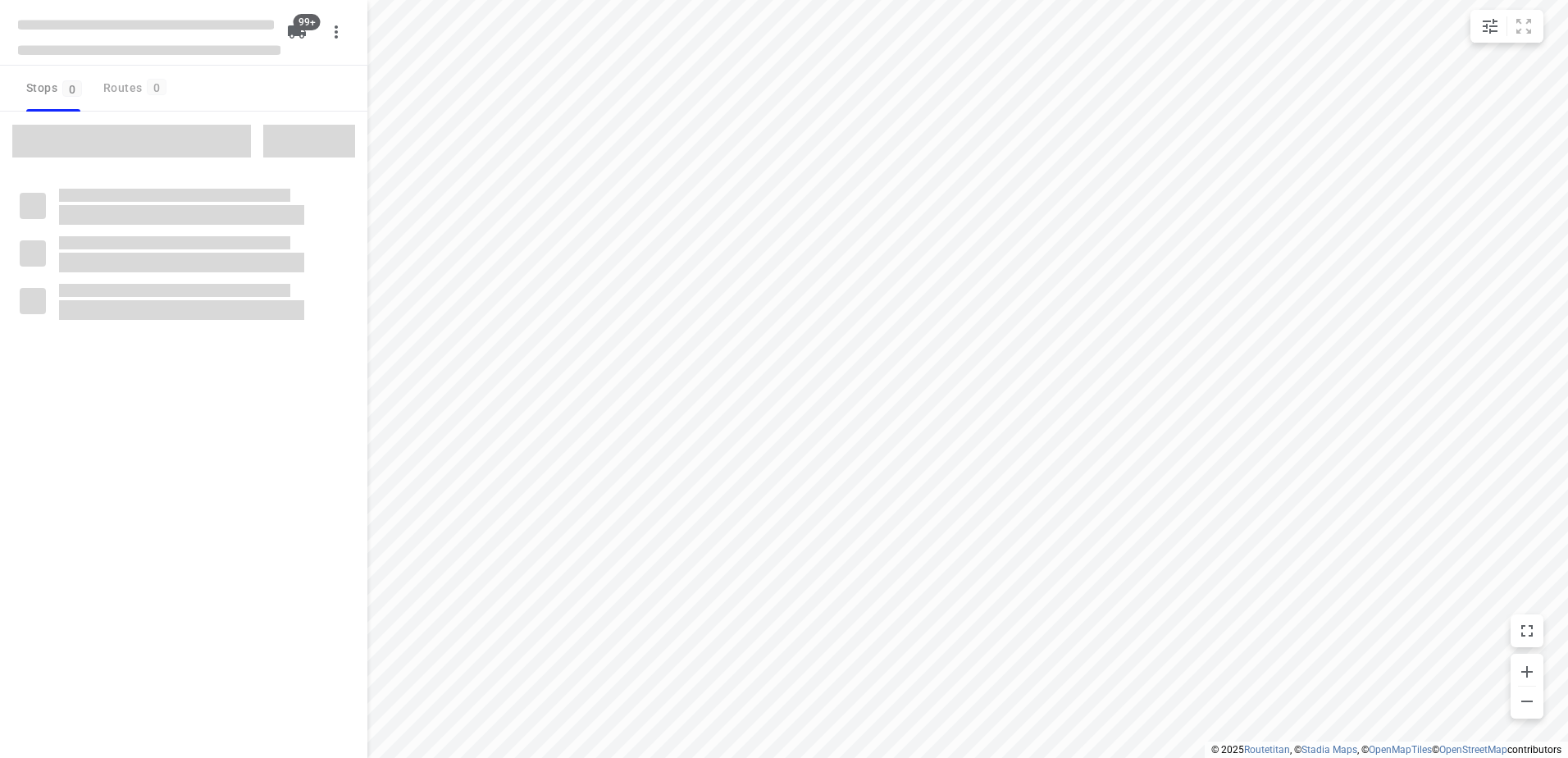
click at [191, 134] on span at bounding box center [131, 141] width 239 height 33
checkbox input "true"
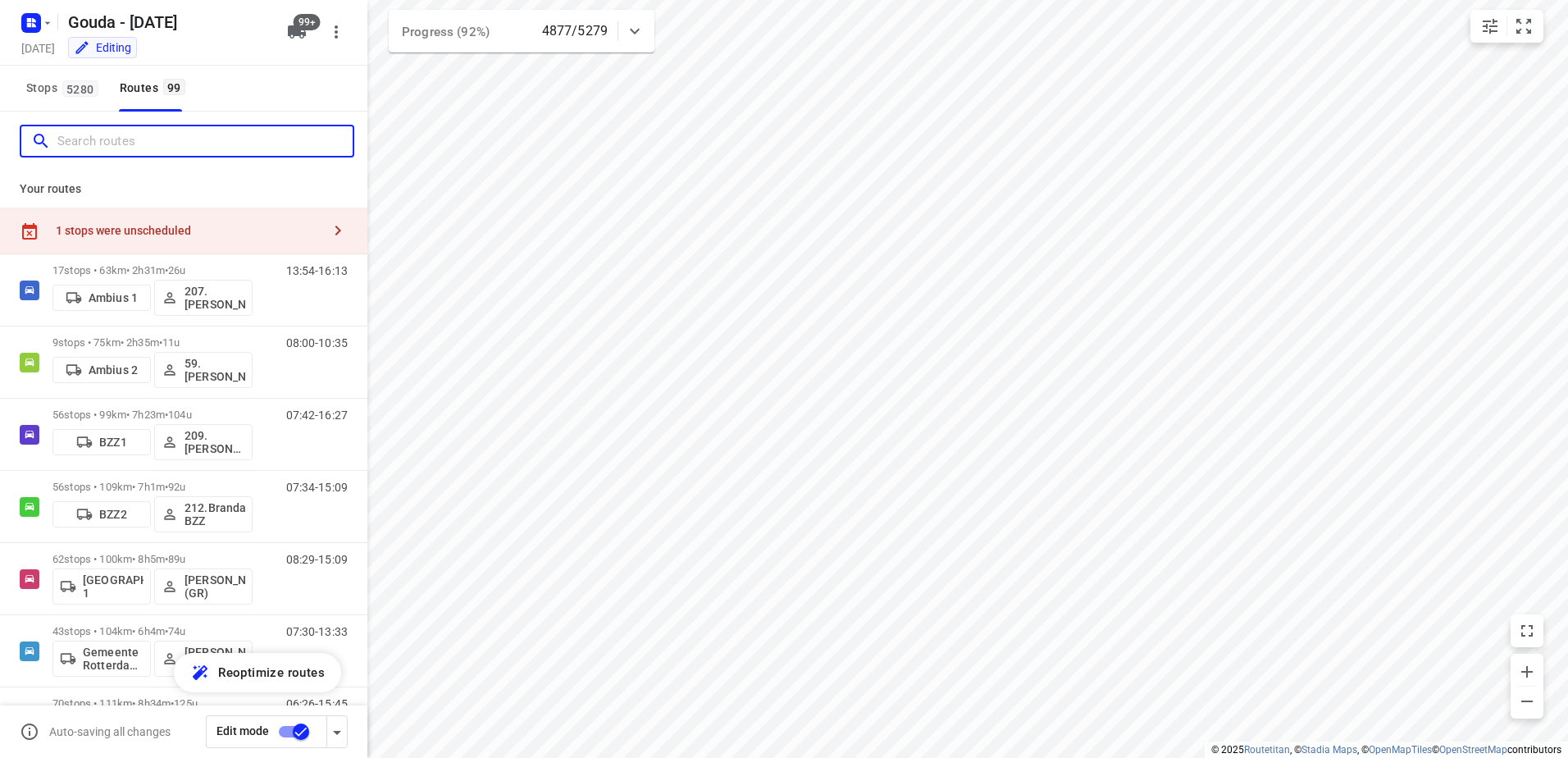
click at [191, 134] on input "Search routes" at bounding box center [205, 142] width 295 height 26
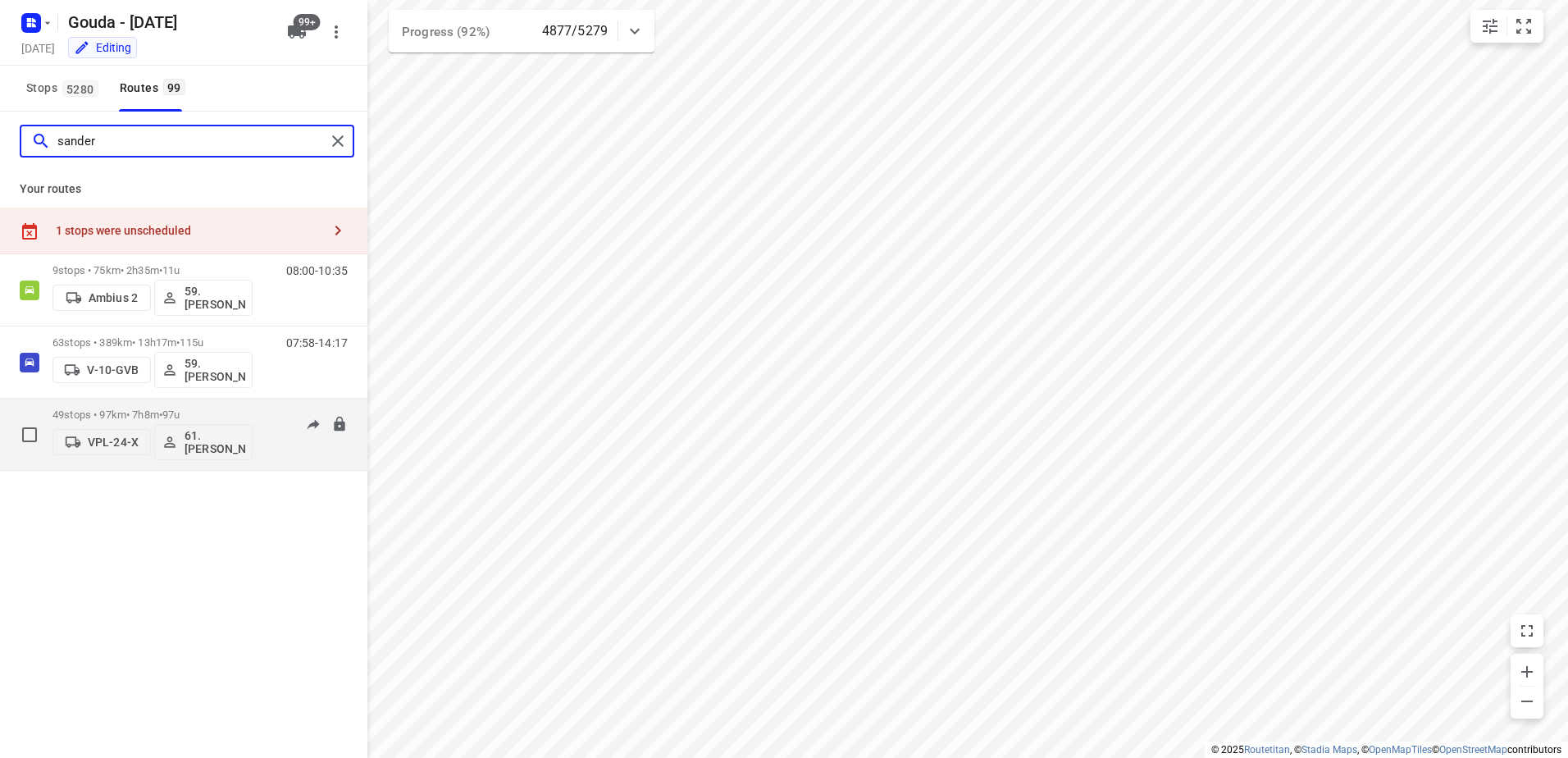
type input "sander"
click at [180, 408] on span "97u" at bounding box center [171, 414] width 17 height 12
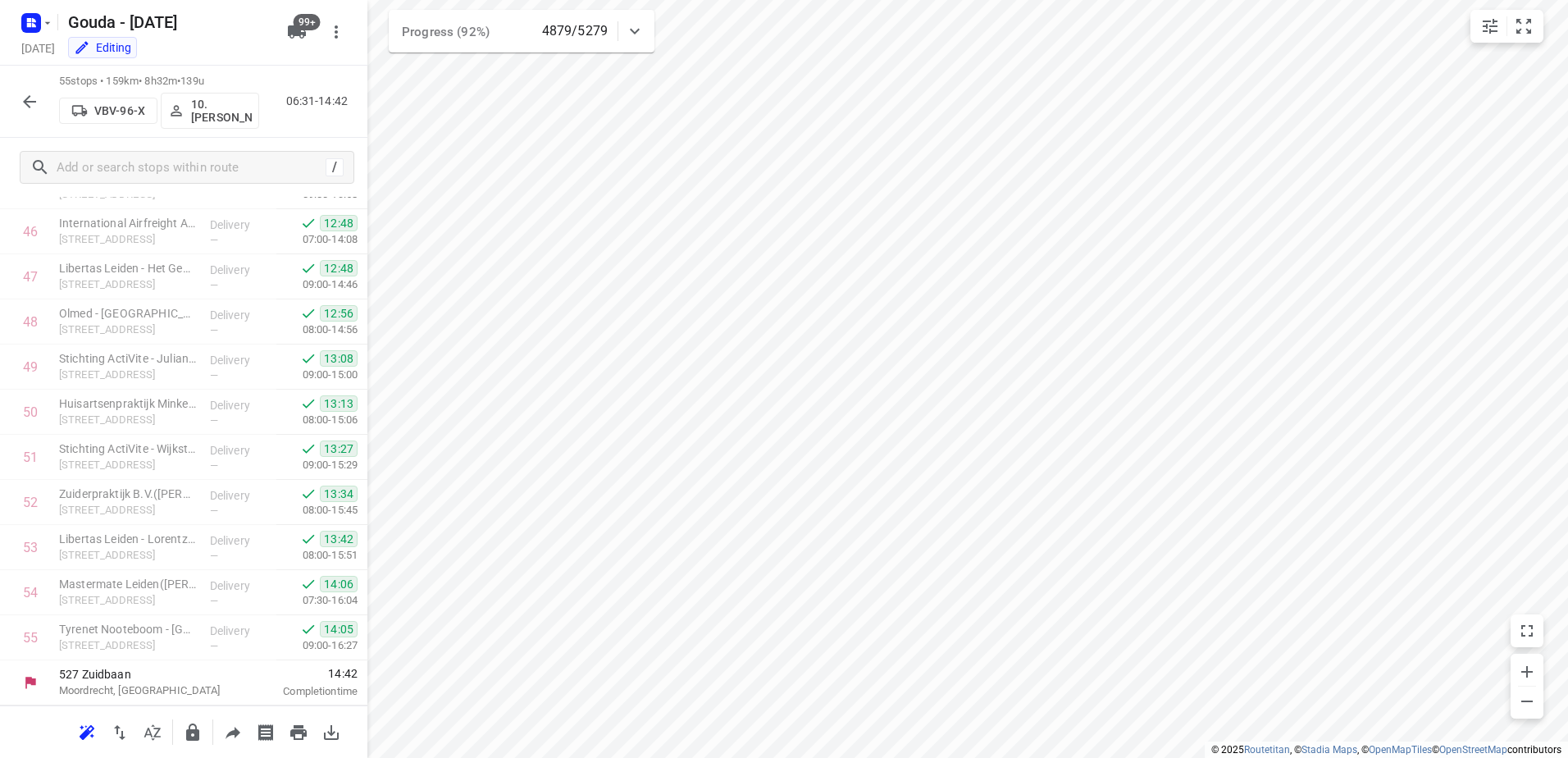
scroll to position [2147, 0]
click at [9, 103] on div "55 stops • 159km • 8h32m • 139u VBV-96-X 10. Rene Steenbergen 06:31-14:42" at bounding box center [183, 102] width 368 height 72
click at [31, 109] on icon "button" at bounding box center [29, 102] width 20 height 20
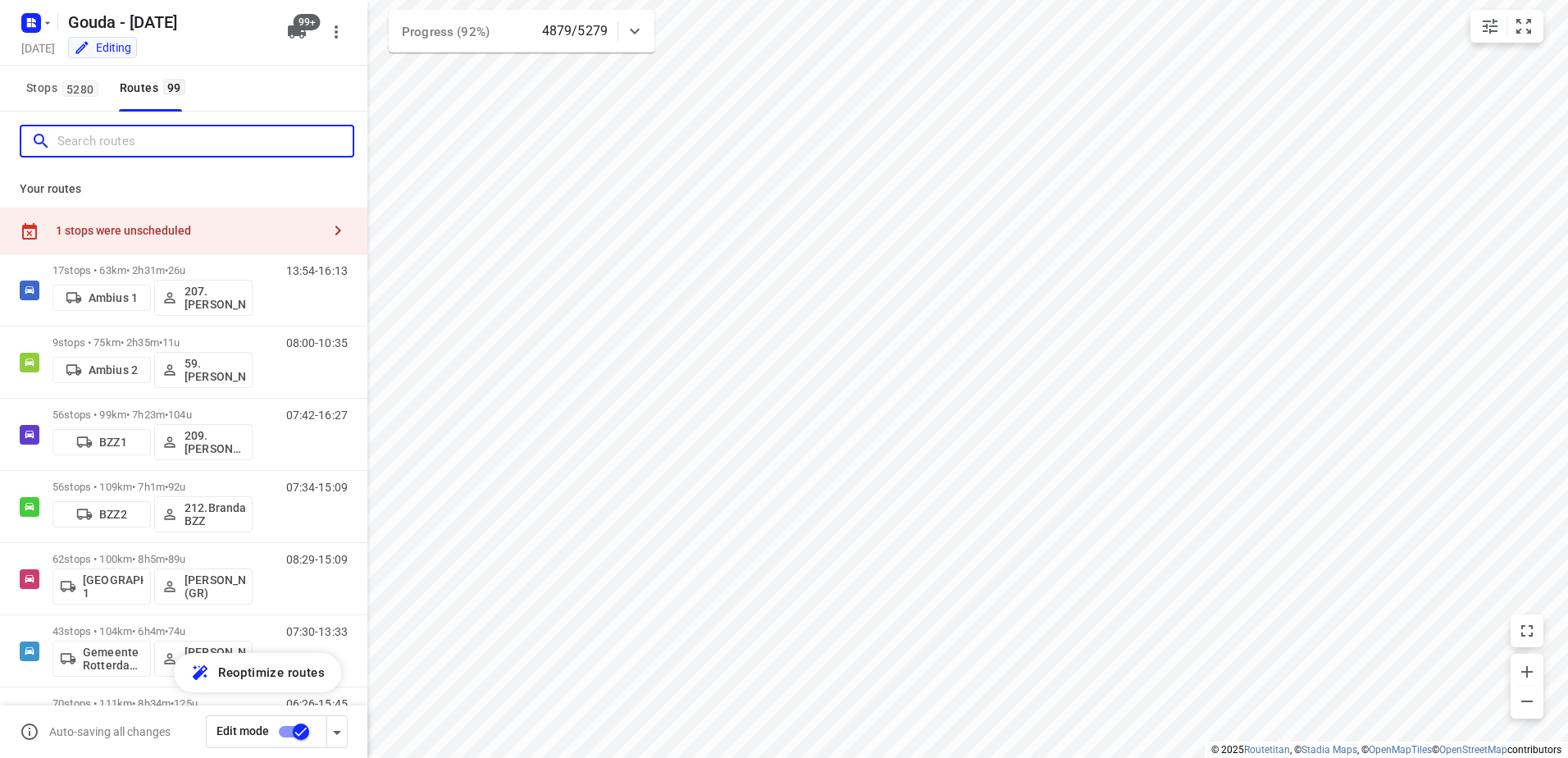
click at [92, 146] on input "Search routes" at bounding box center [205, 142] width 295 height 26
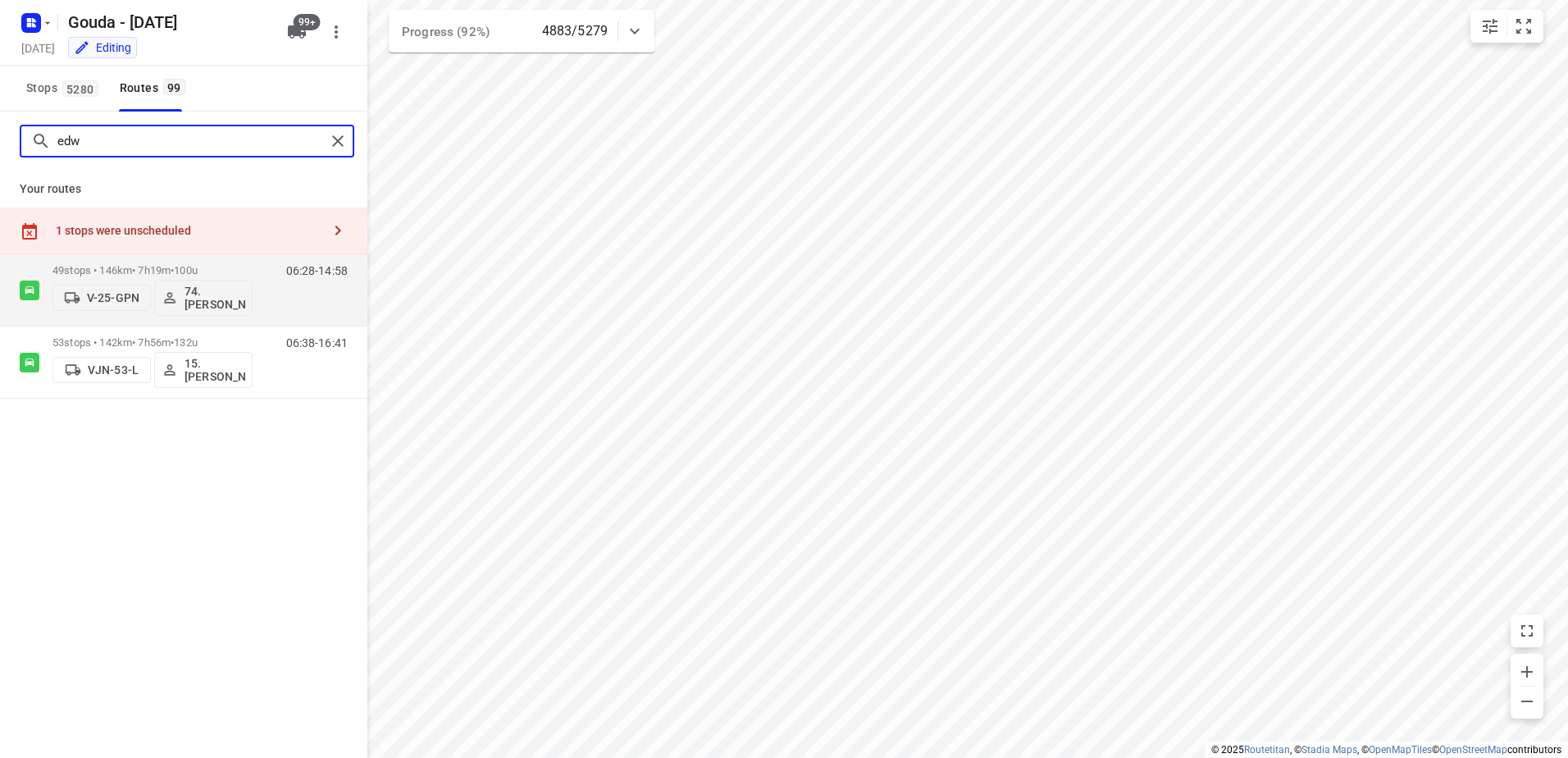
drag, startPoint x: 98, startPoint y: 133, endPoint x: 363, endPoint y: 172, distance: 267.9
click at [0, 134] on html "i © 2025 Routetitan , © Stadia Maps , © OpenMapTiles © OpenStreetMap contributo…" at bounding box center [784, 379] width 1568 height 758
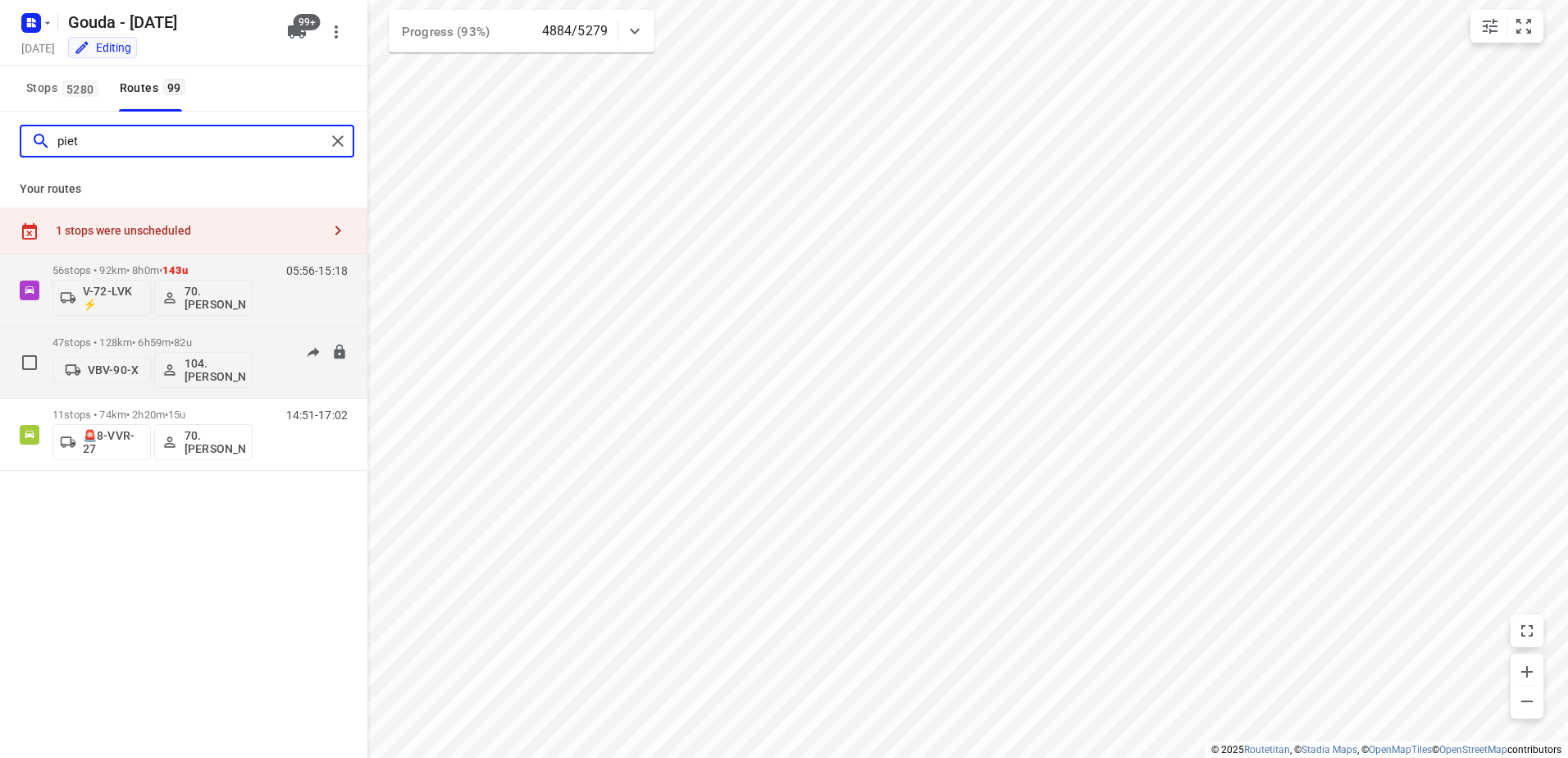
type input "piet"
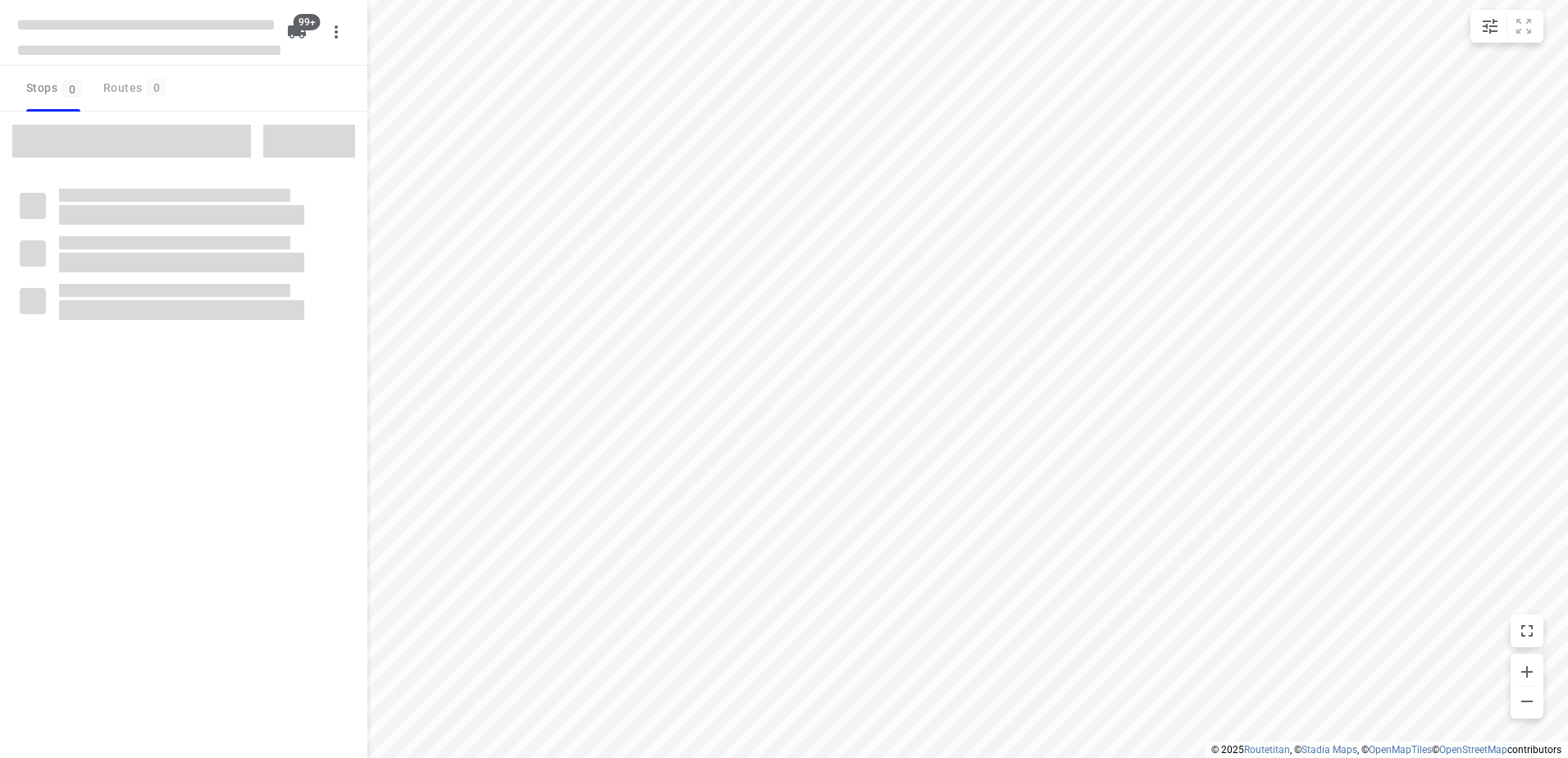
checkbox input "true"
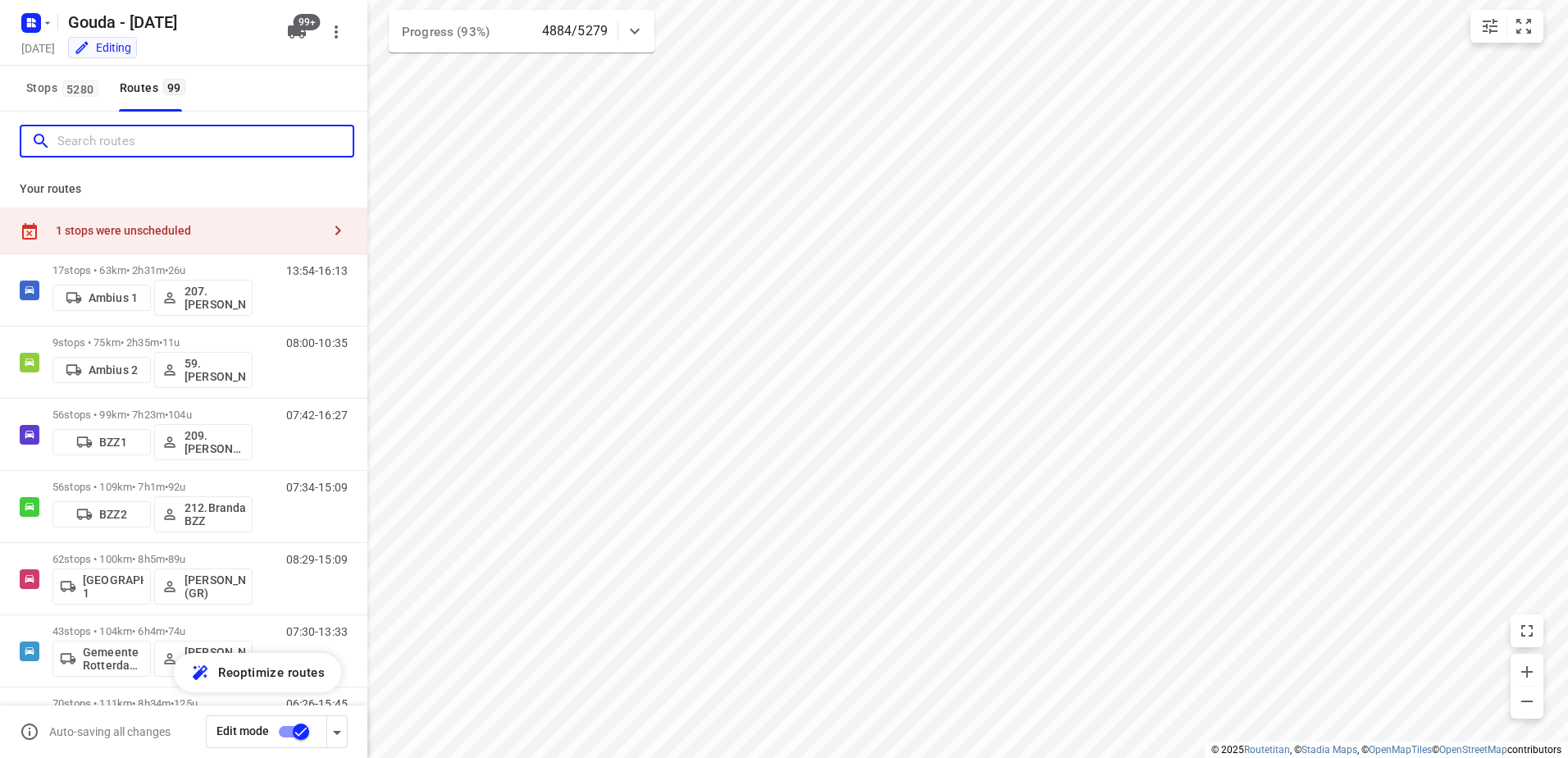
click at [182, 133] on input "Search routes" at bounding box center [205, 142] width 295 height 26
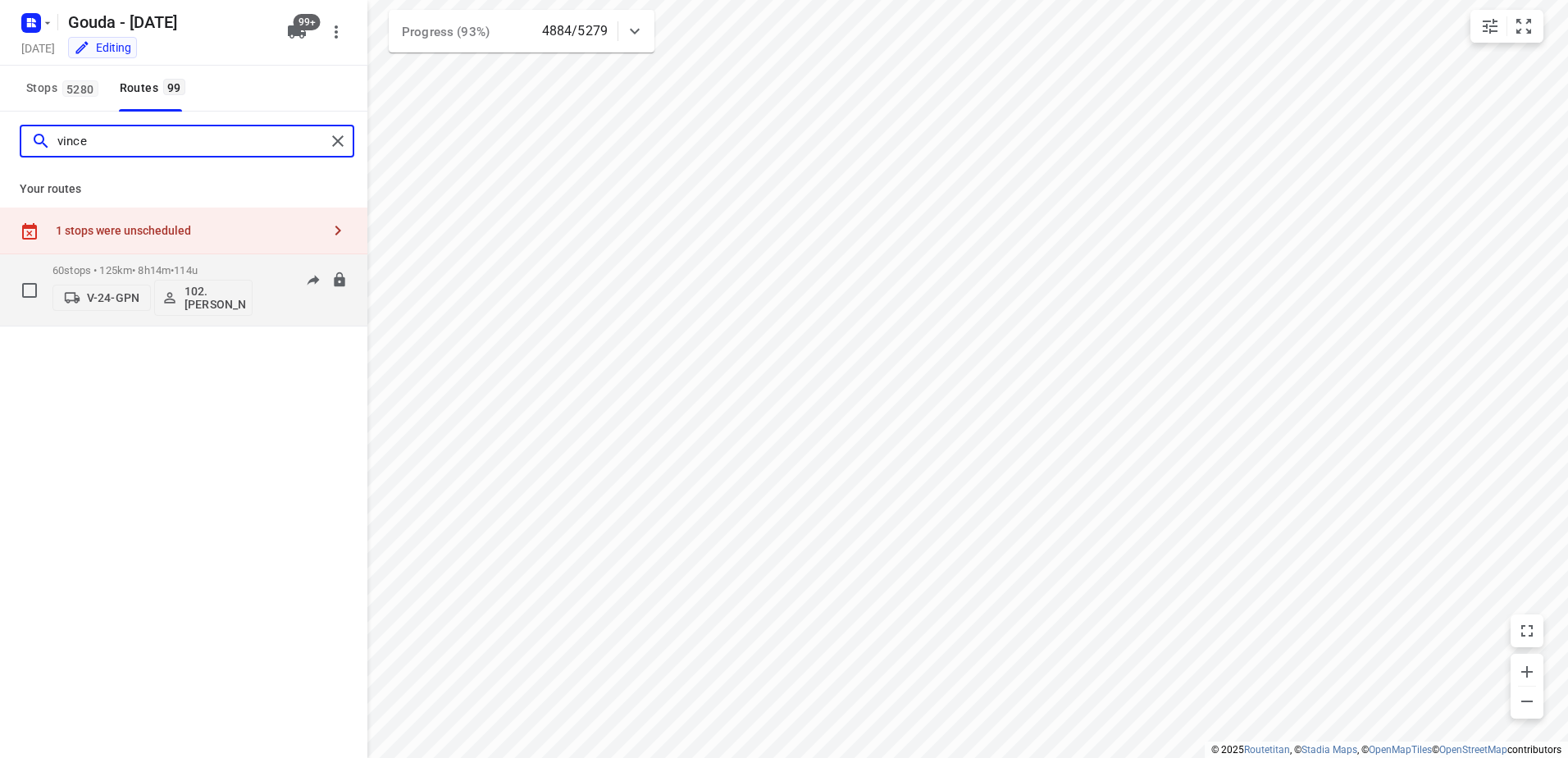
type input "vince"
click at [227, 269] on p "60 stops • 125km • 8h14m • 114u" at bounding box center [152, 270] width 200 height 12
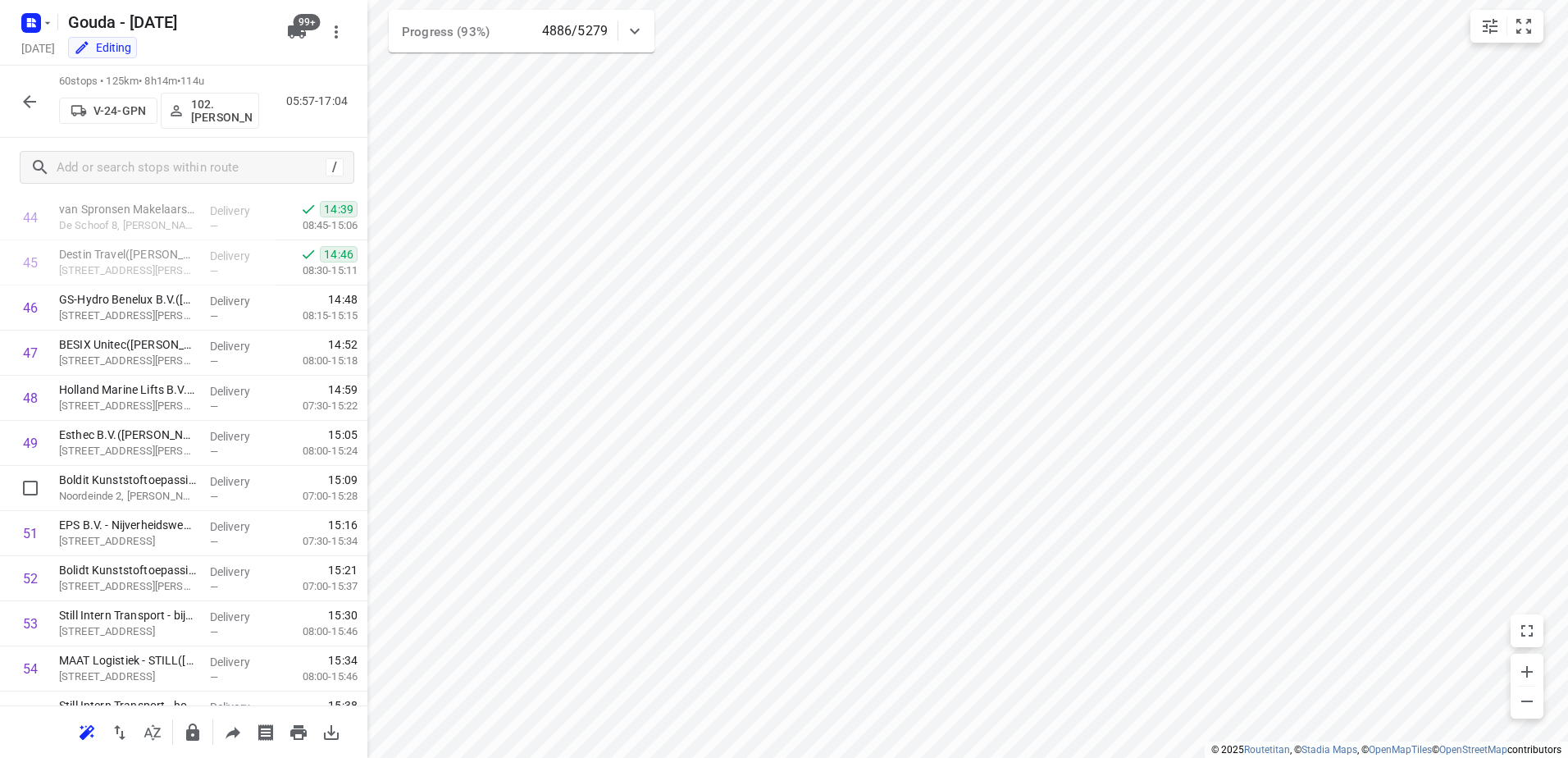
scroll to position [2373, 0]
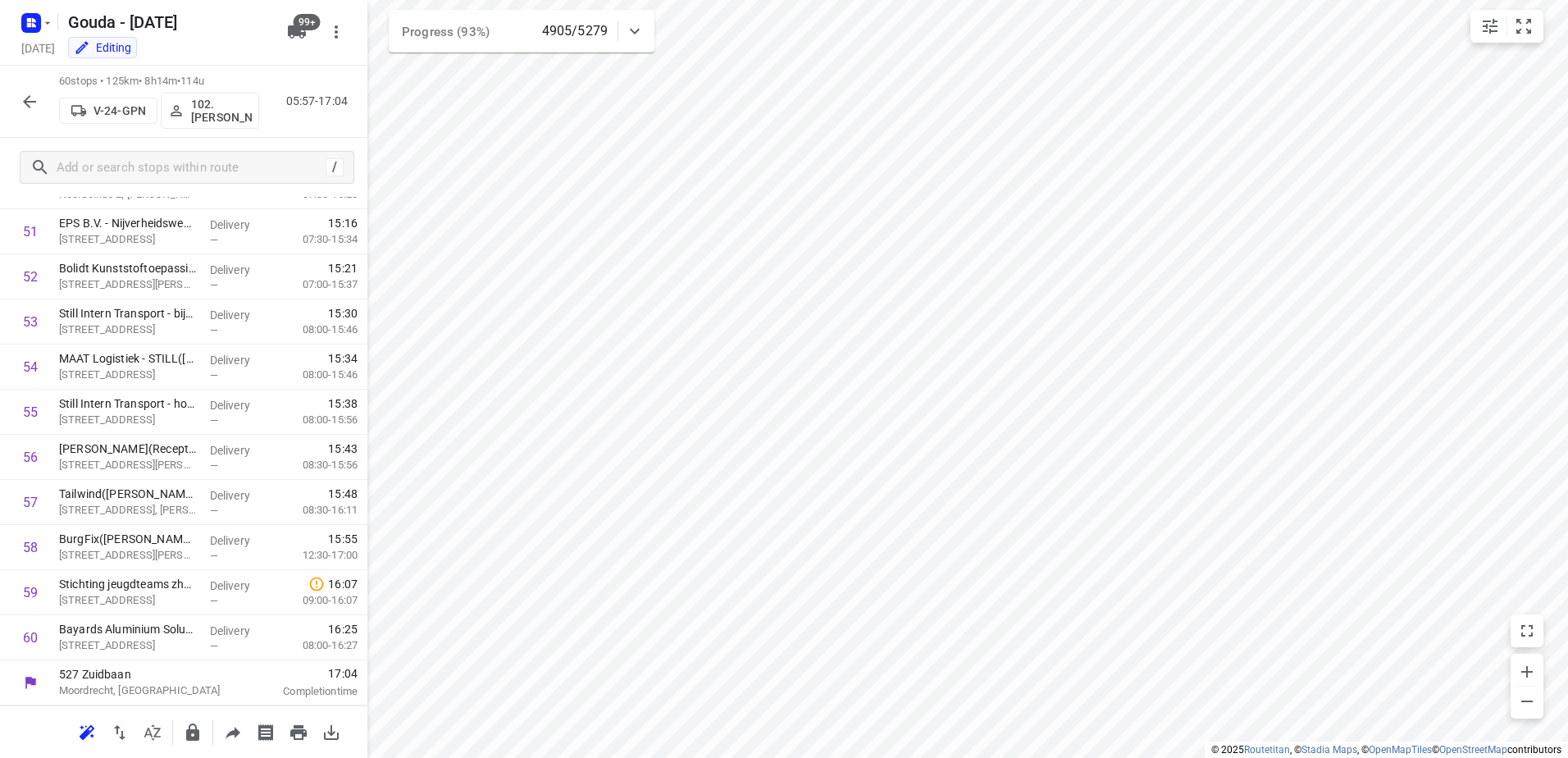
click at [31, 85] on button "button" at bounding box center [29, 102] width 33 height 33
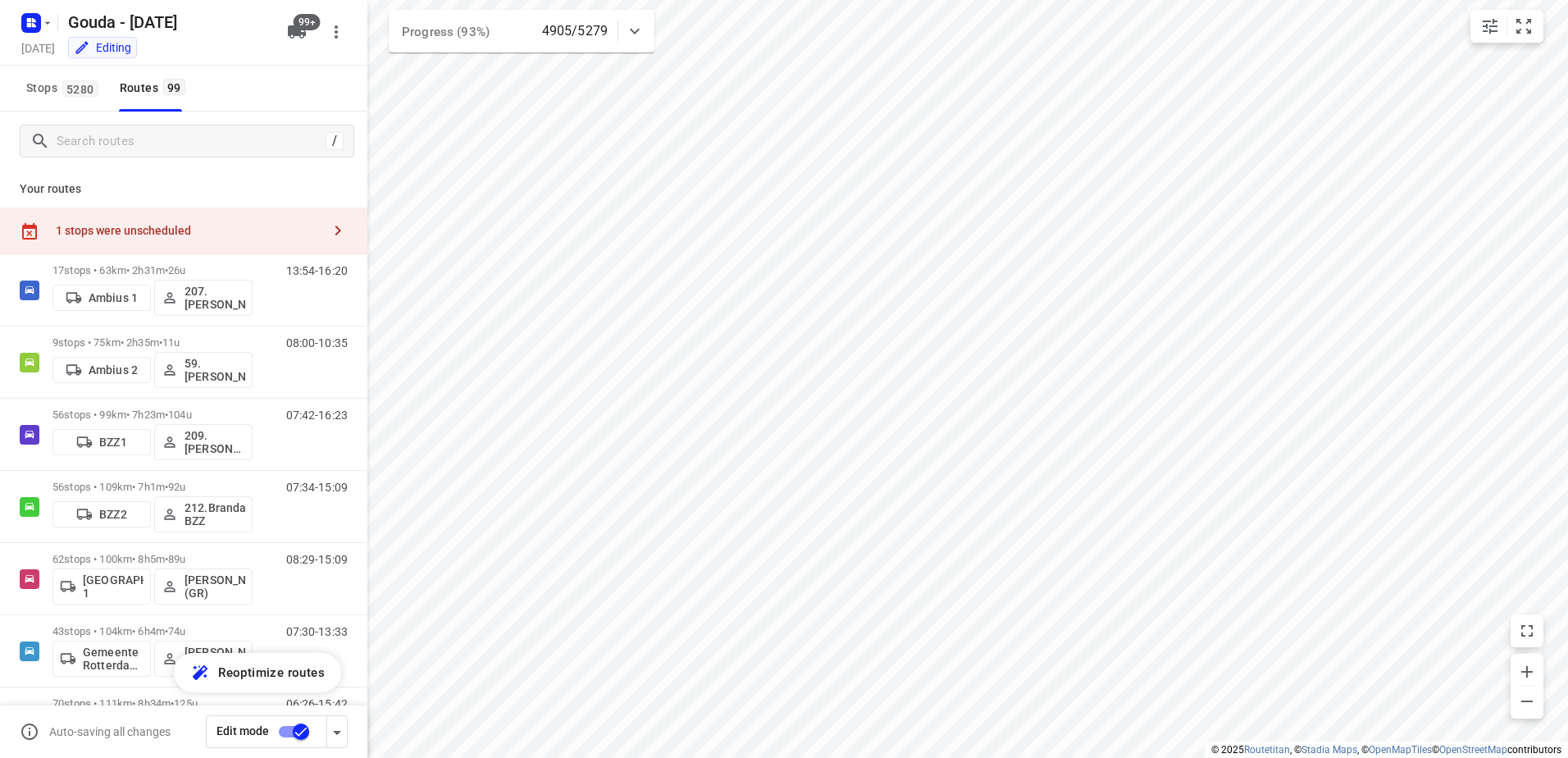
click at [152, 160] on div "/" at bounding box center [183, 141] width 368 height 59
click at [164, 147] on input "Search routes" at bounding box center [205, 142] width 295 height 26
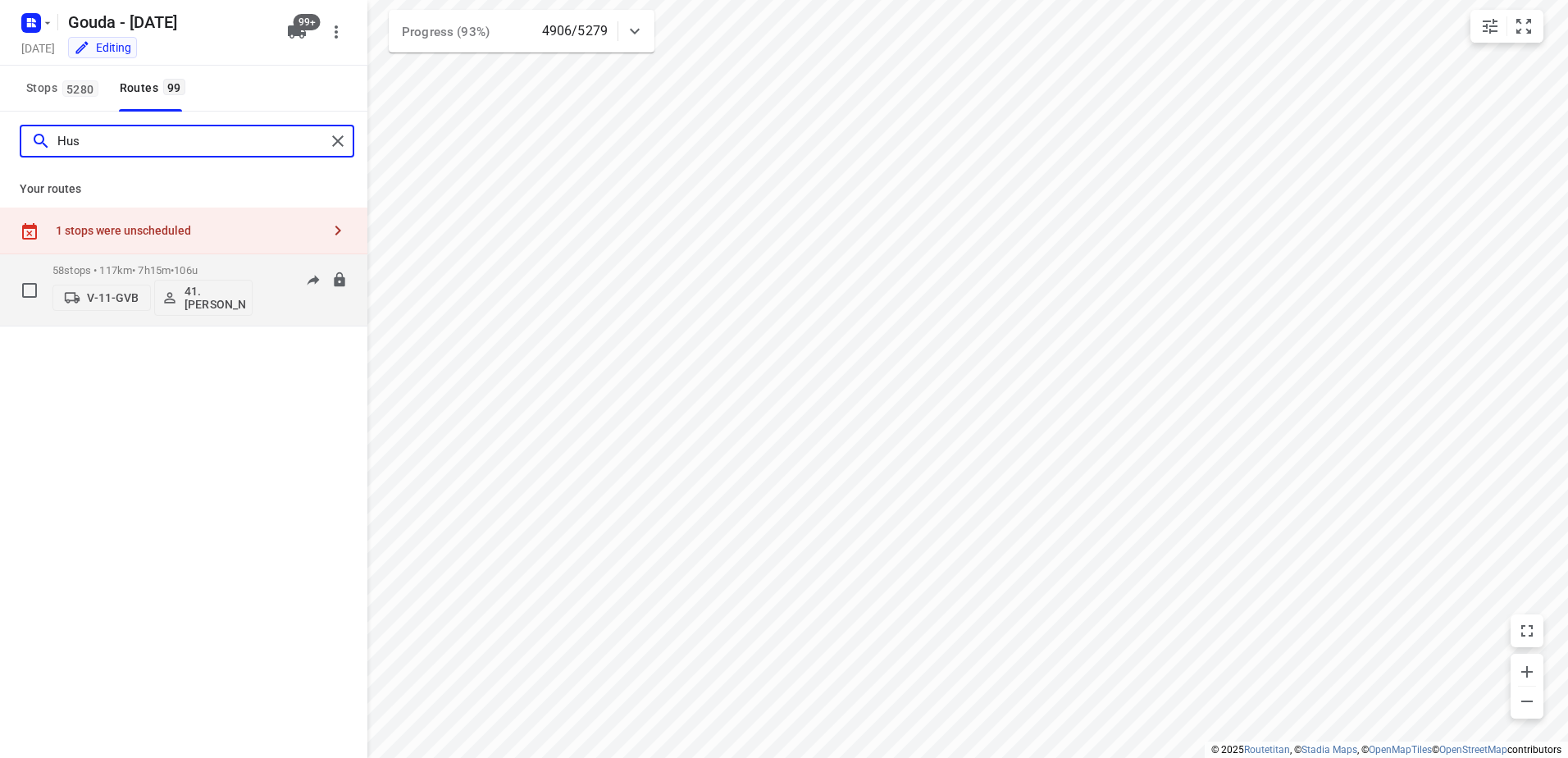
type input "Hus"
click at [200, 277] on div "V-11-GVB 41.Huseyin Özbek" at bounding box center [152, 296] width 200 height 40
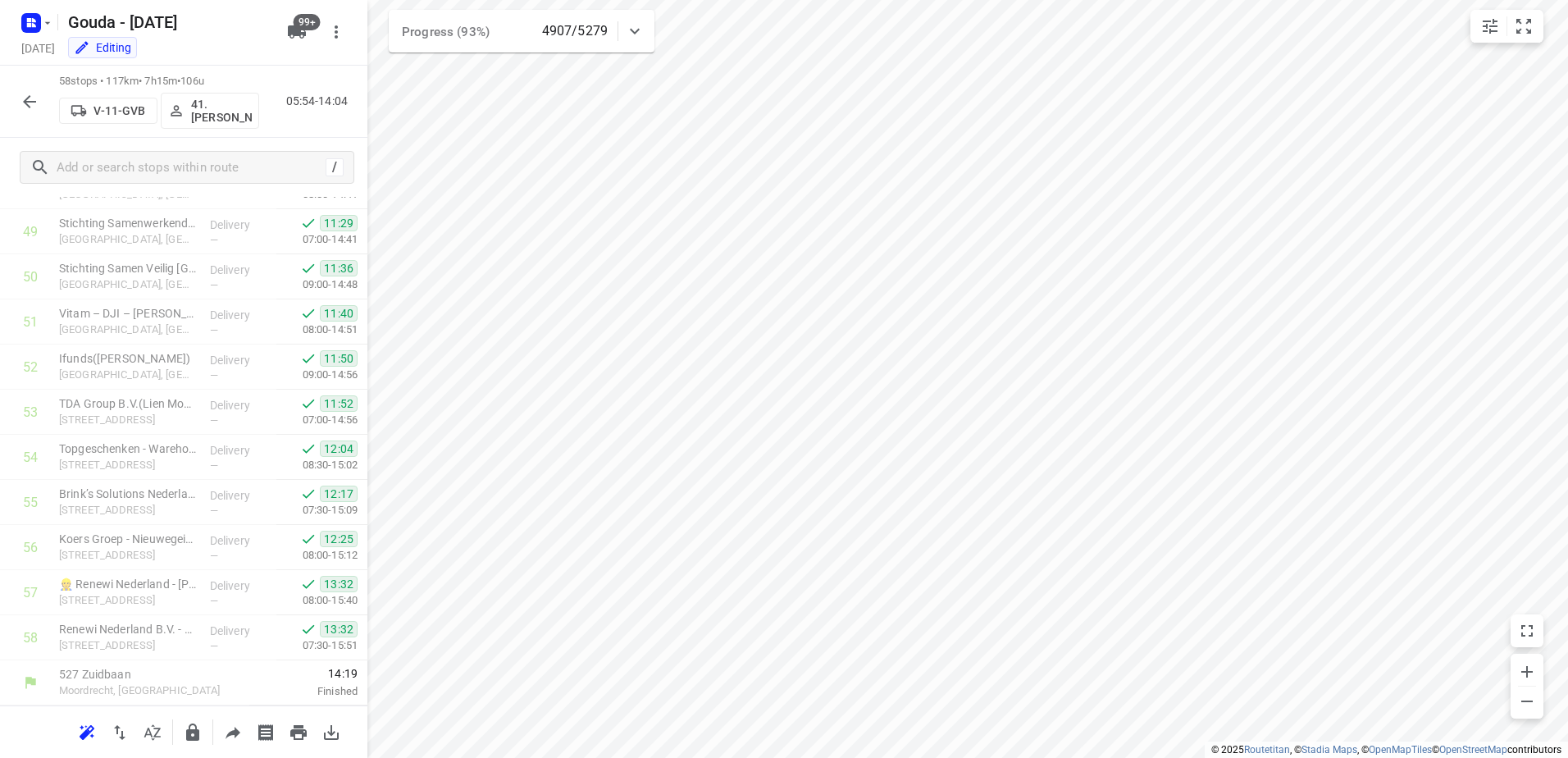
scroll to position [0, 0]
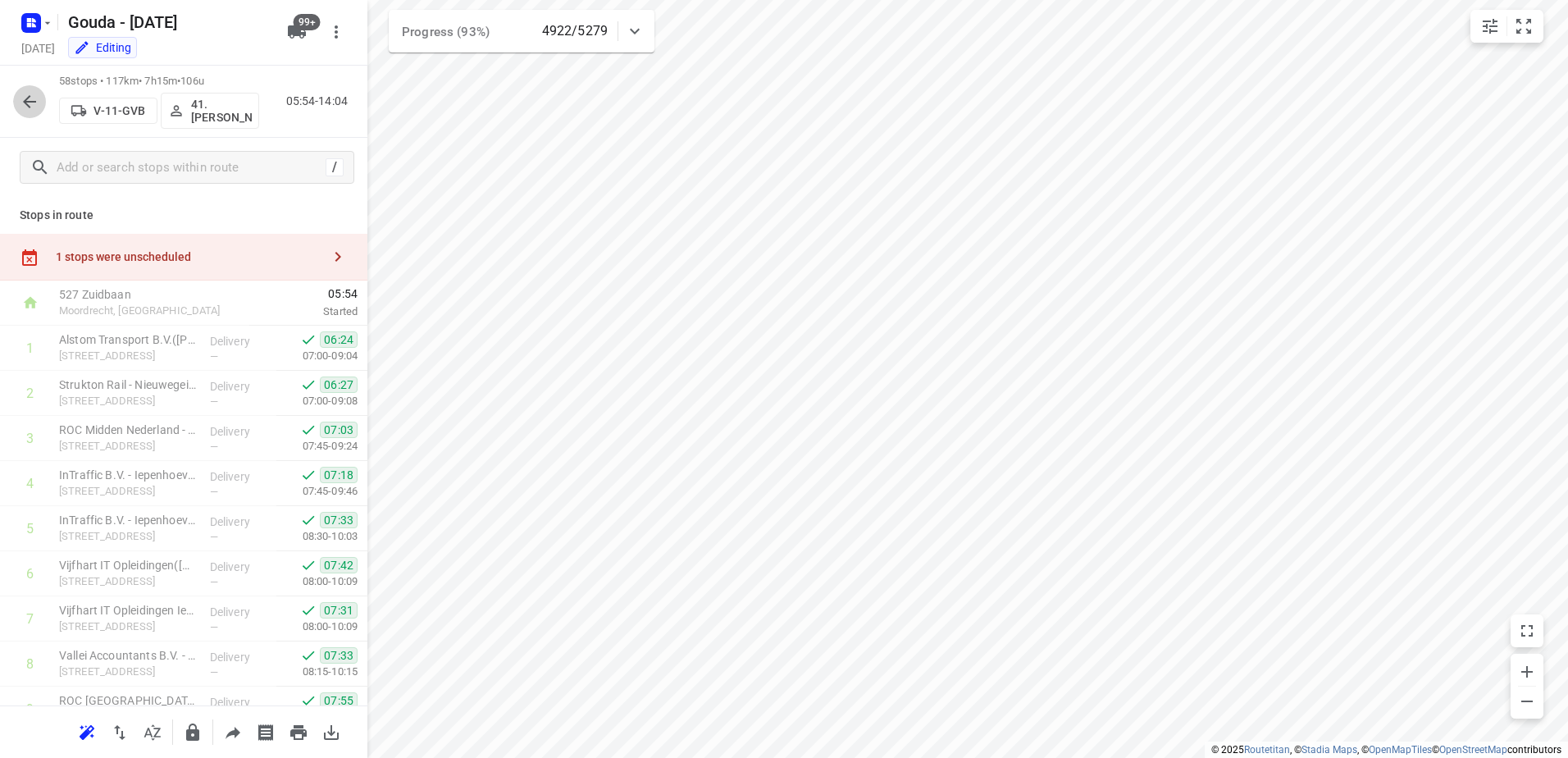
click at [26, 103] on icon "button" at bounding box center [29, 101] width 13 height 13
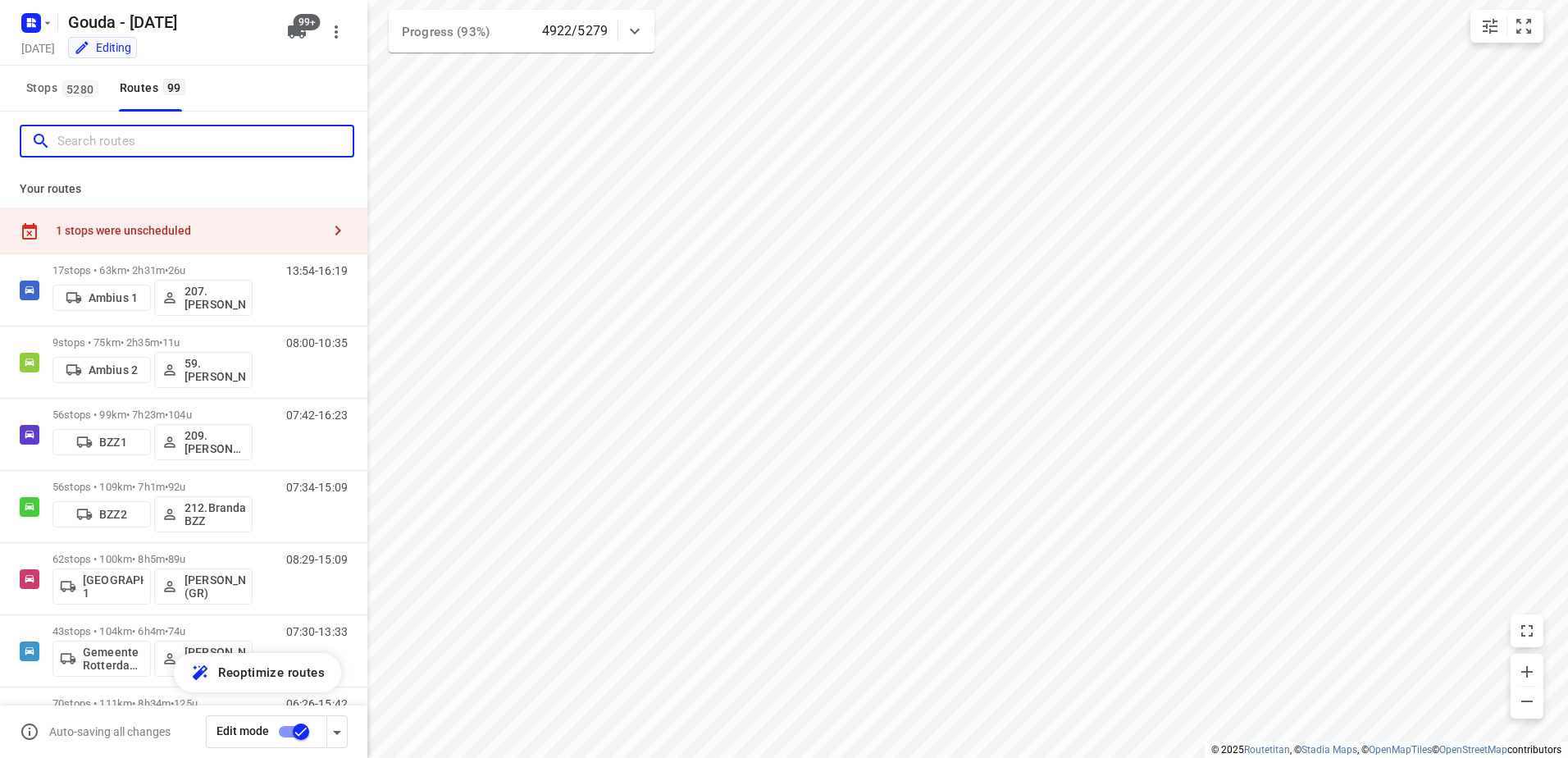
click at [132, 145] on input "Search routes" at bounding box center [205, 142] width 295 height 26
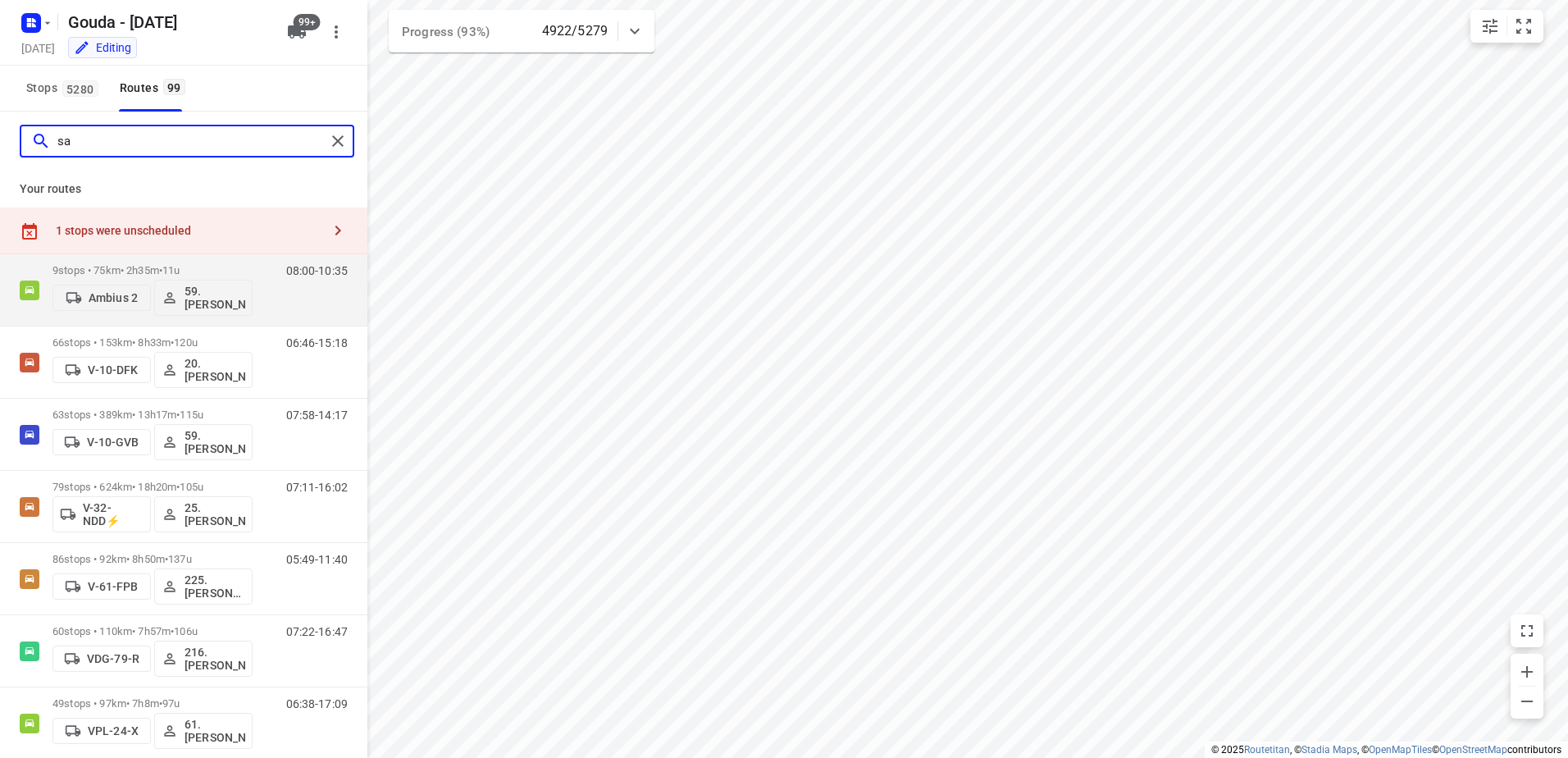
type input "sa"
click at [63, 99] on button "Stops 5280" at bounding box center [61, 88] width 84 height 46
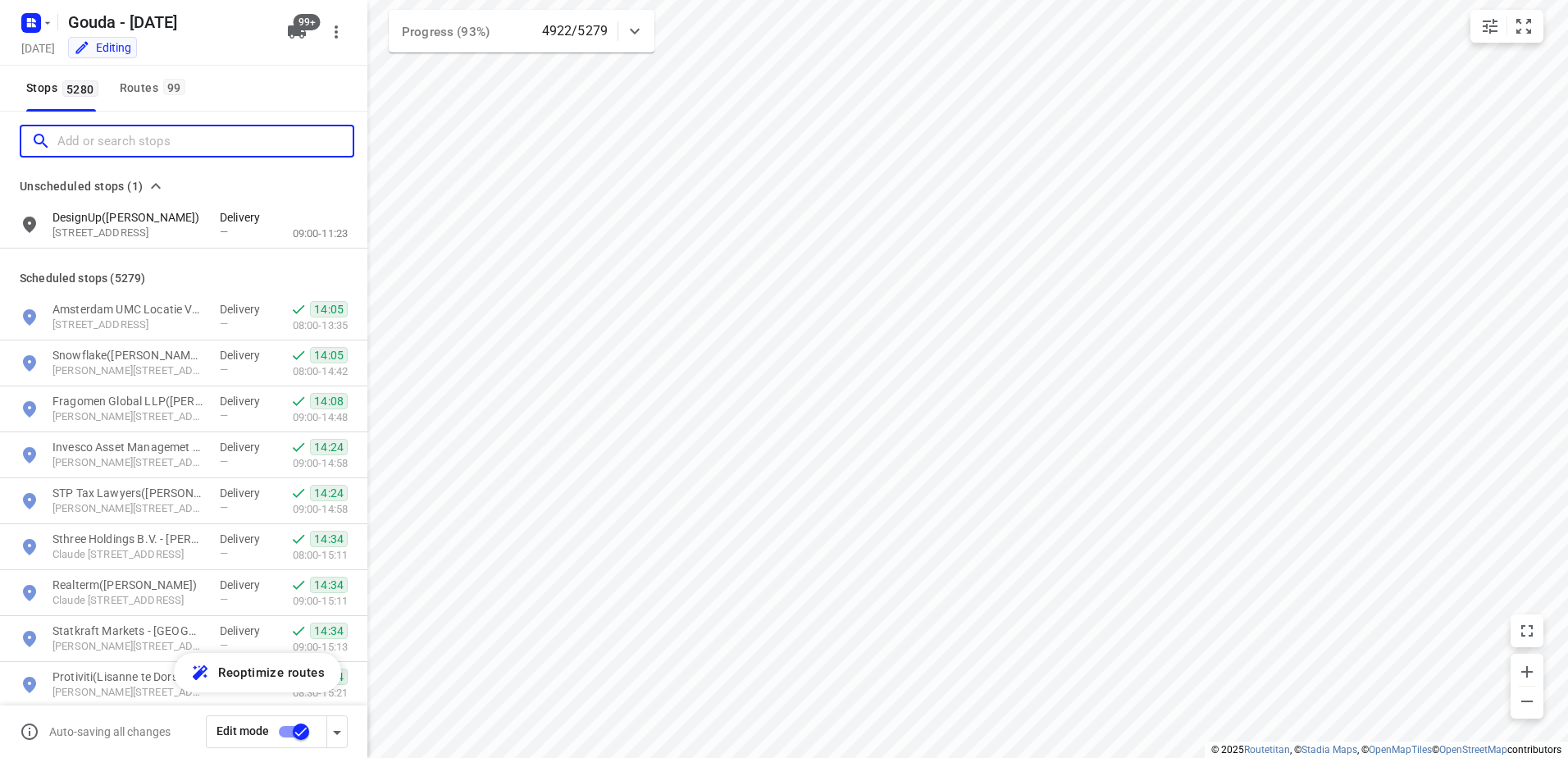
click at [130, 140] on input "Add or search stops" at bounding box center [205, 142] width 295 height 26
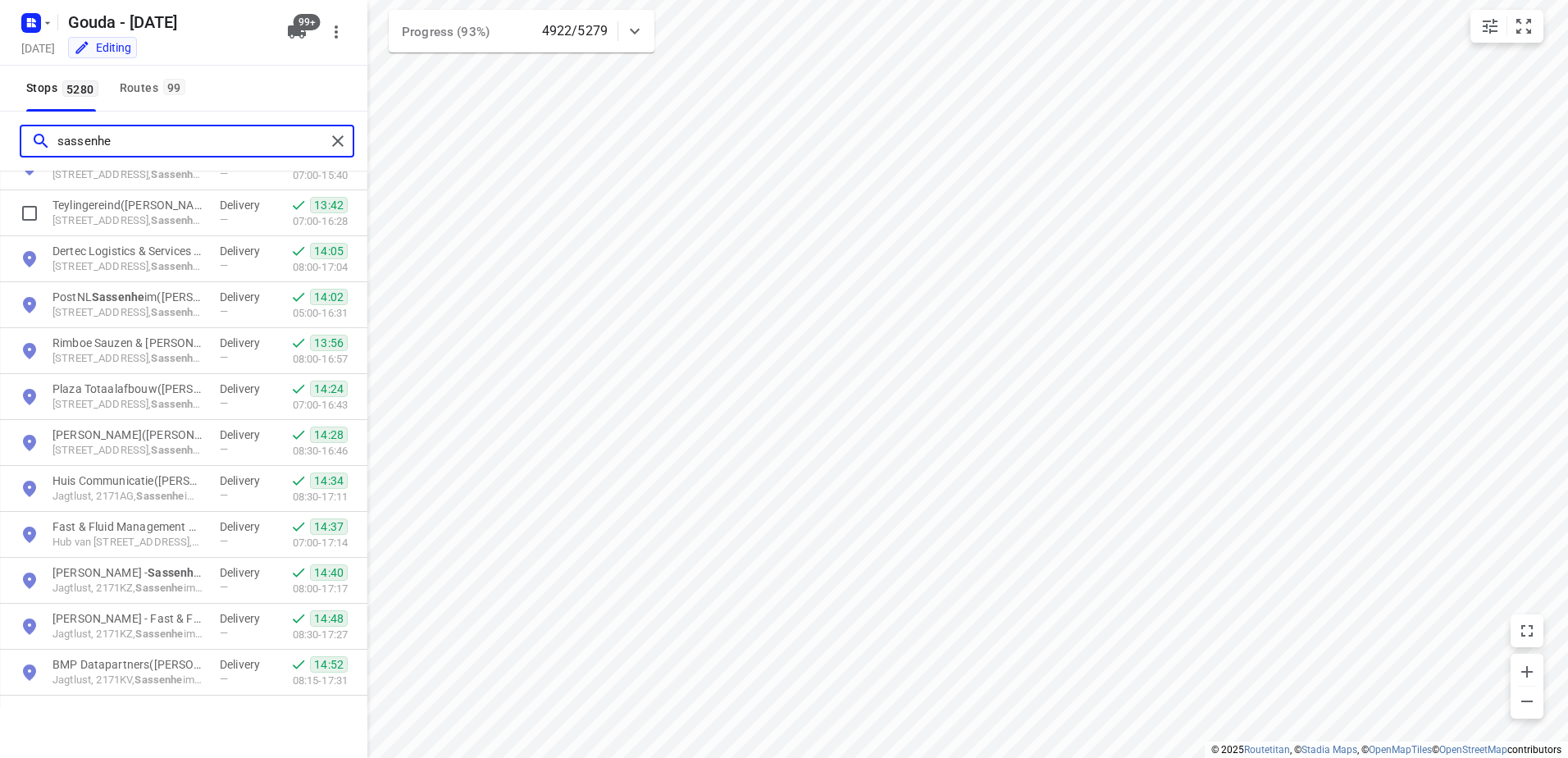
scroll to position [82, 0]
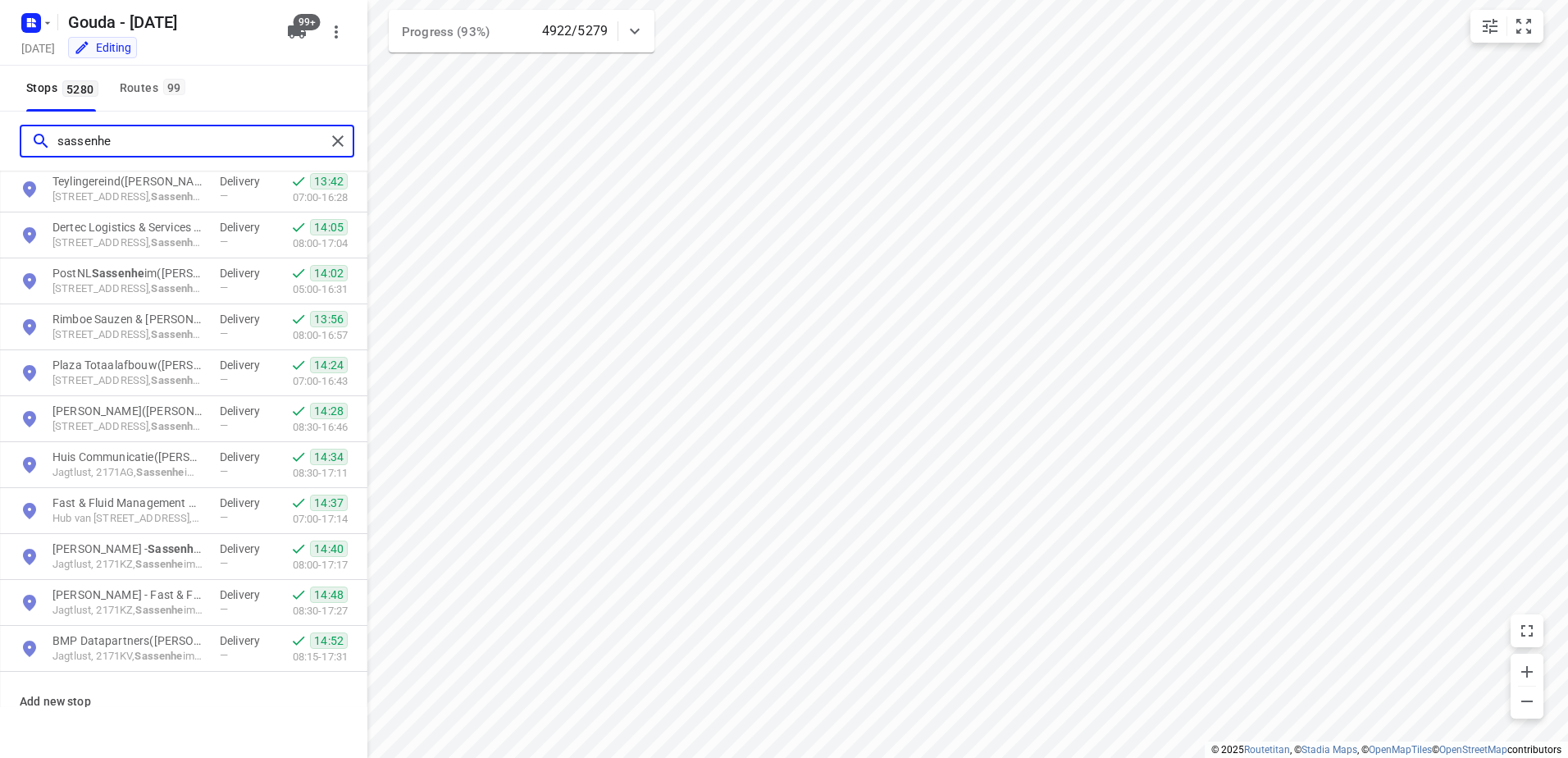
type input "sassenhe"
click at [141, 84] on div "Routes 99" at bounding box center [155, 88] width 71 height 21
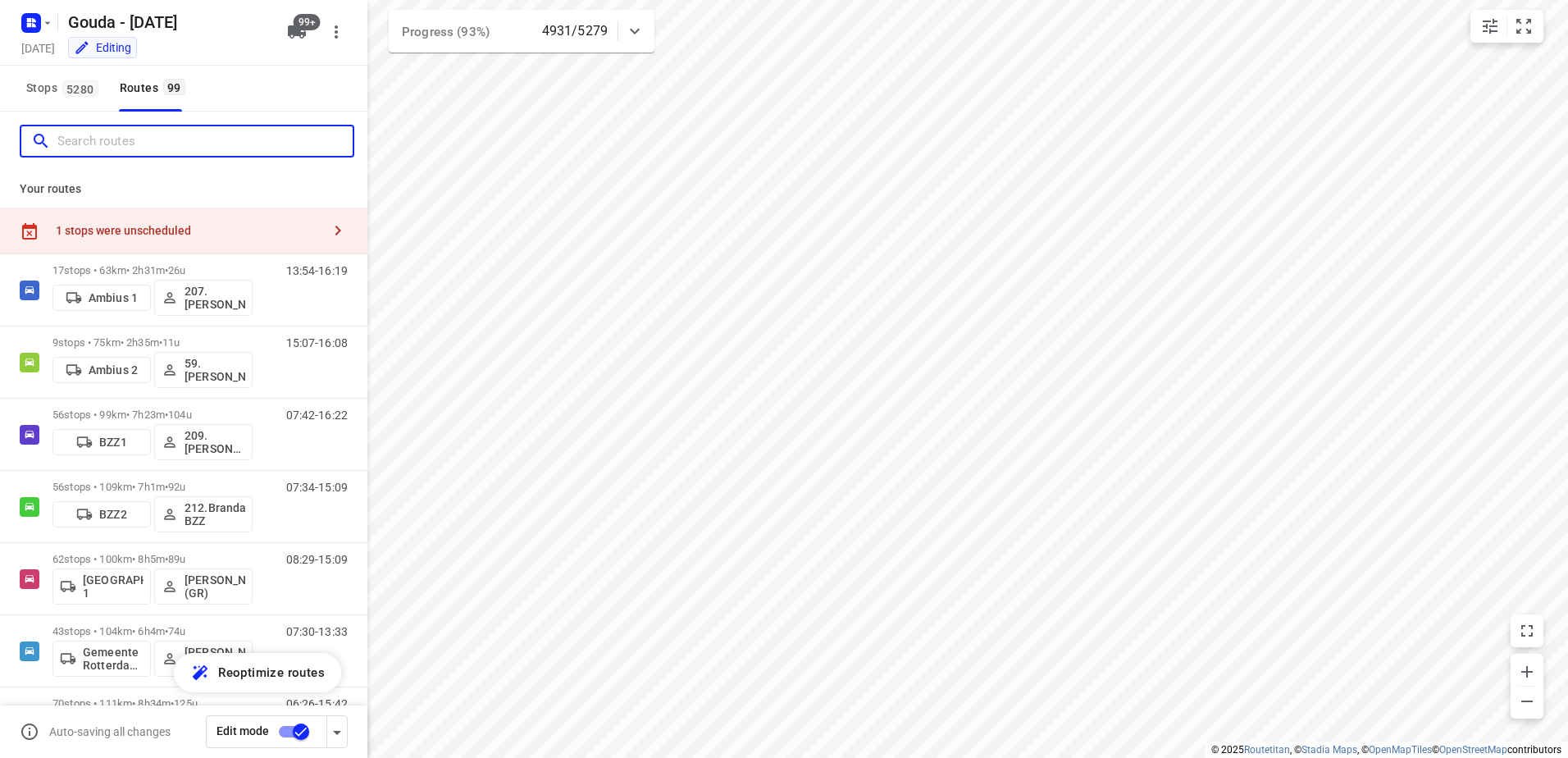
click at [148, 129] on input "Search routes" at bounding box center [205, 142] width 295 height 26
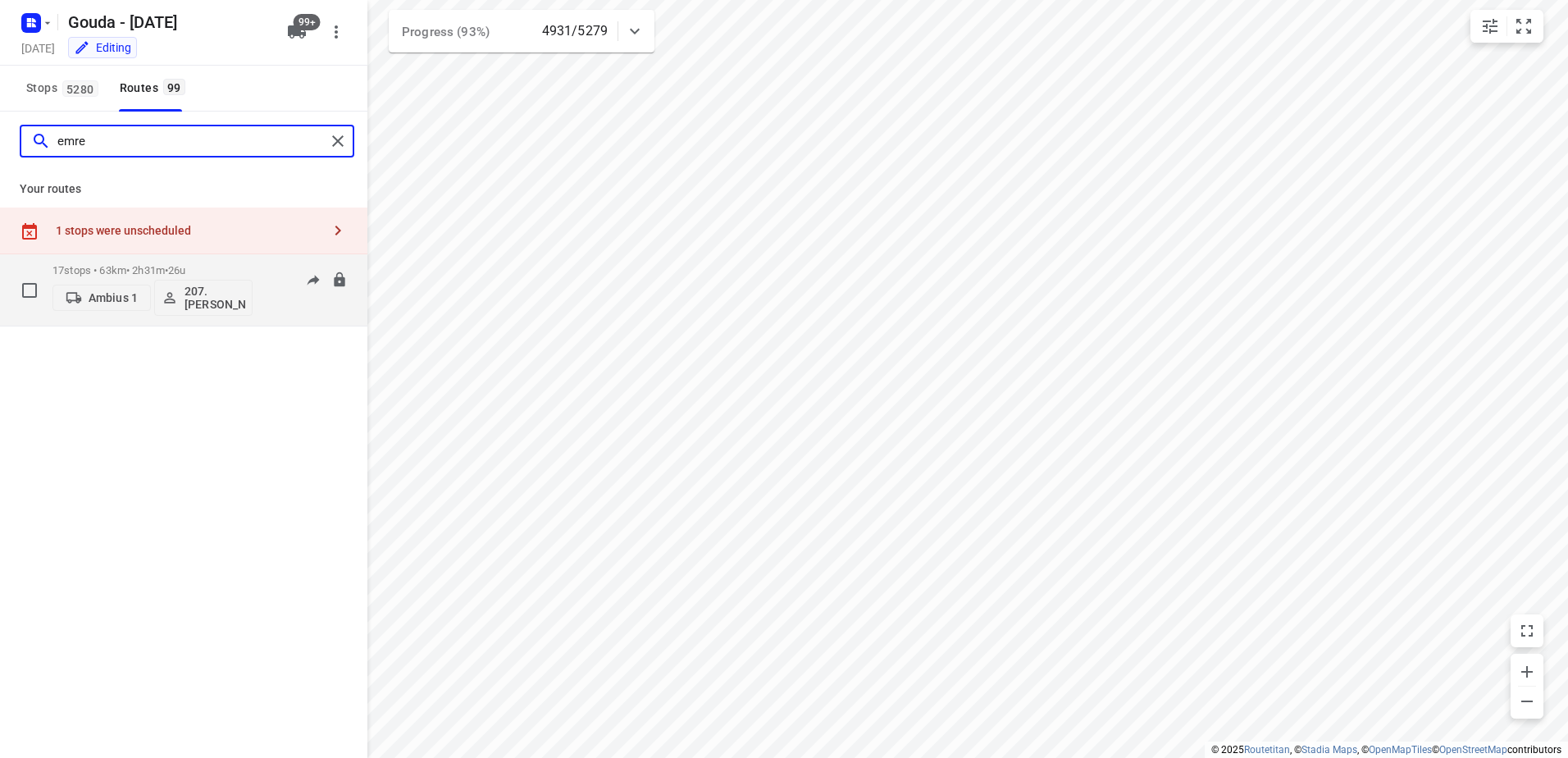
type input "emre"
click at [136, 263] on div "17 stops • 63km • 2h31m • 26u Ambius 1 207.Emre Geckalmis" at bounding box center [152, 289] width 200 height 68
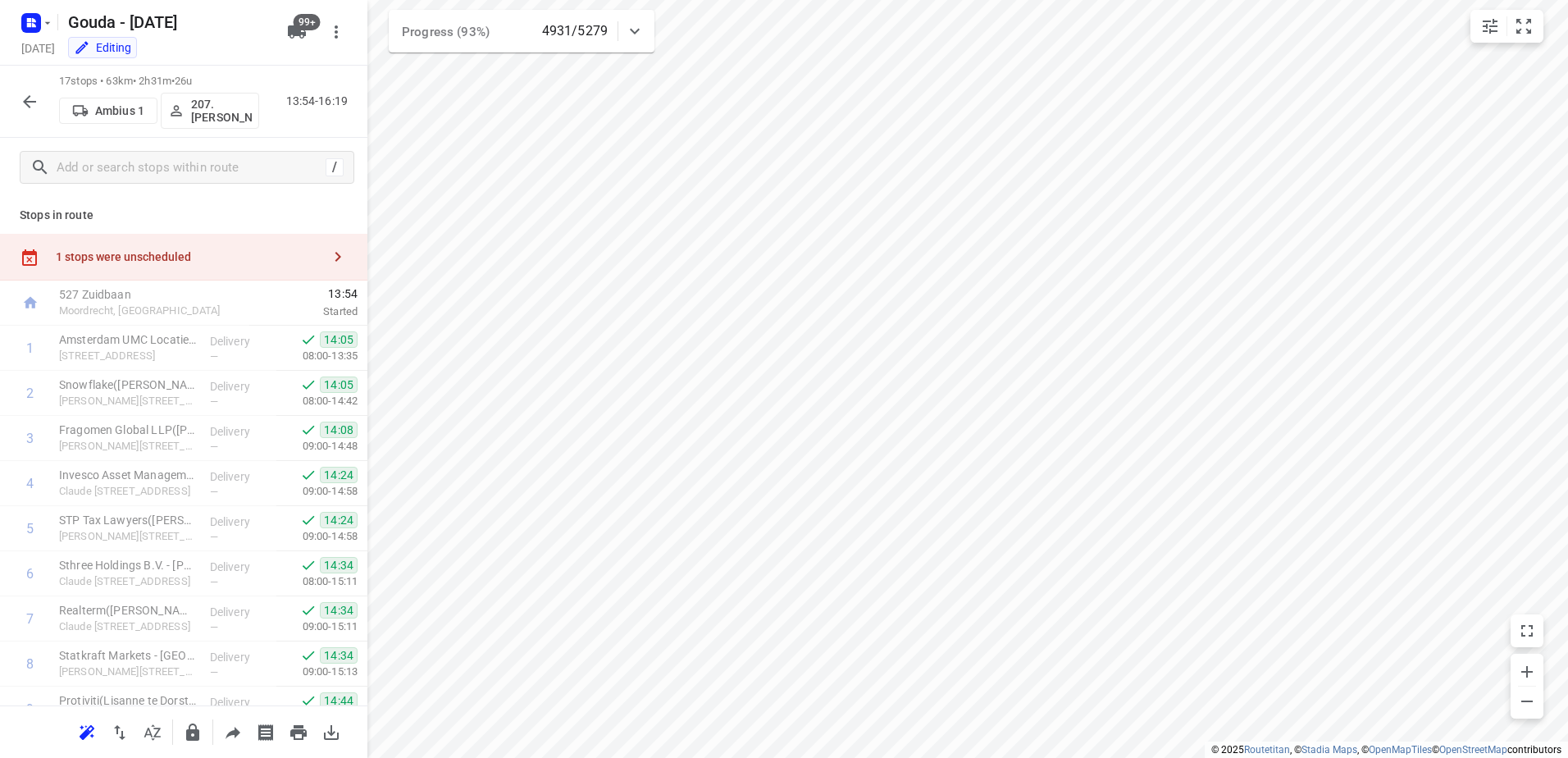
scroll to position [432, 0]
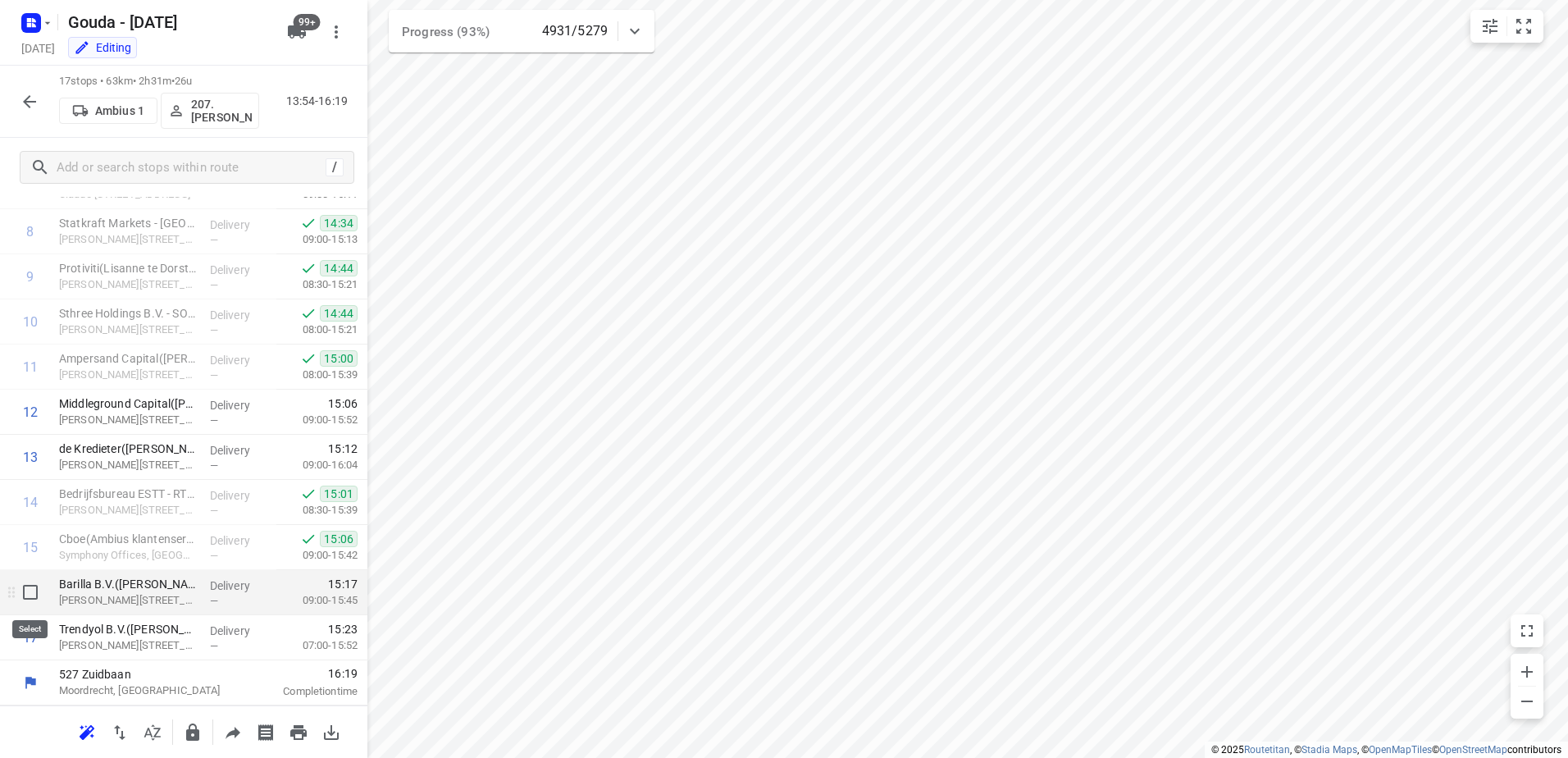
click at [25, 601] on input "checkbox" at bounding box center [30, 593] width 33 height 33
checkbox input "true"
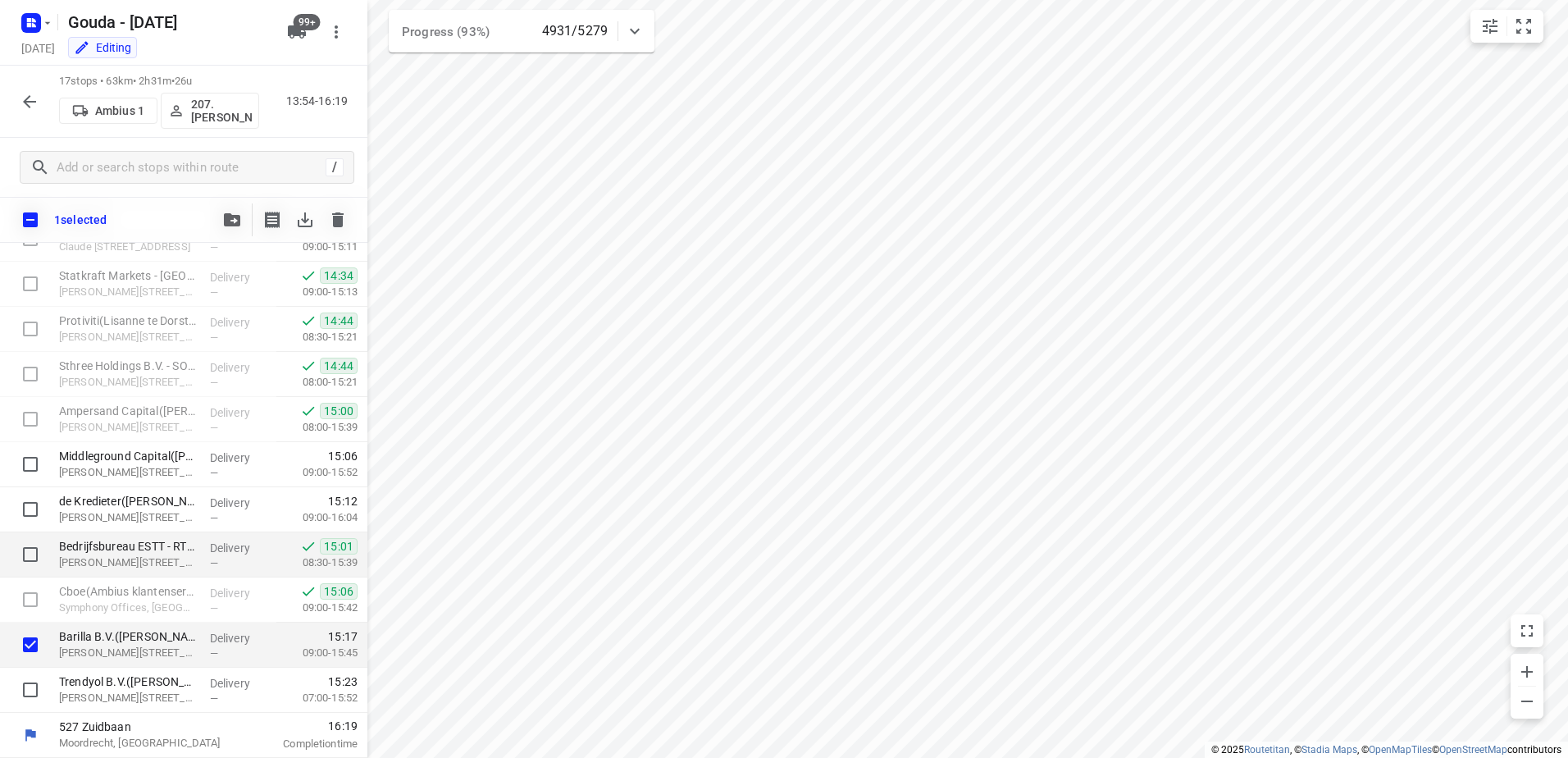
scroll to position [426, 0]
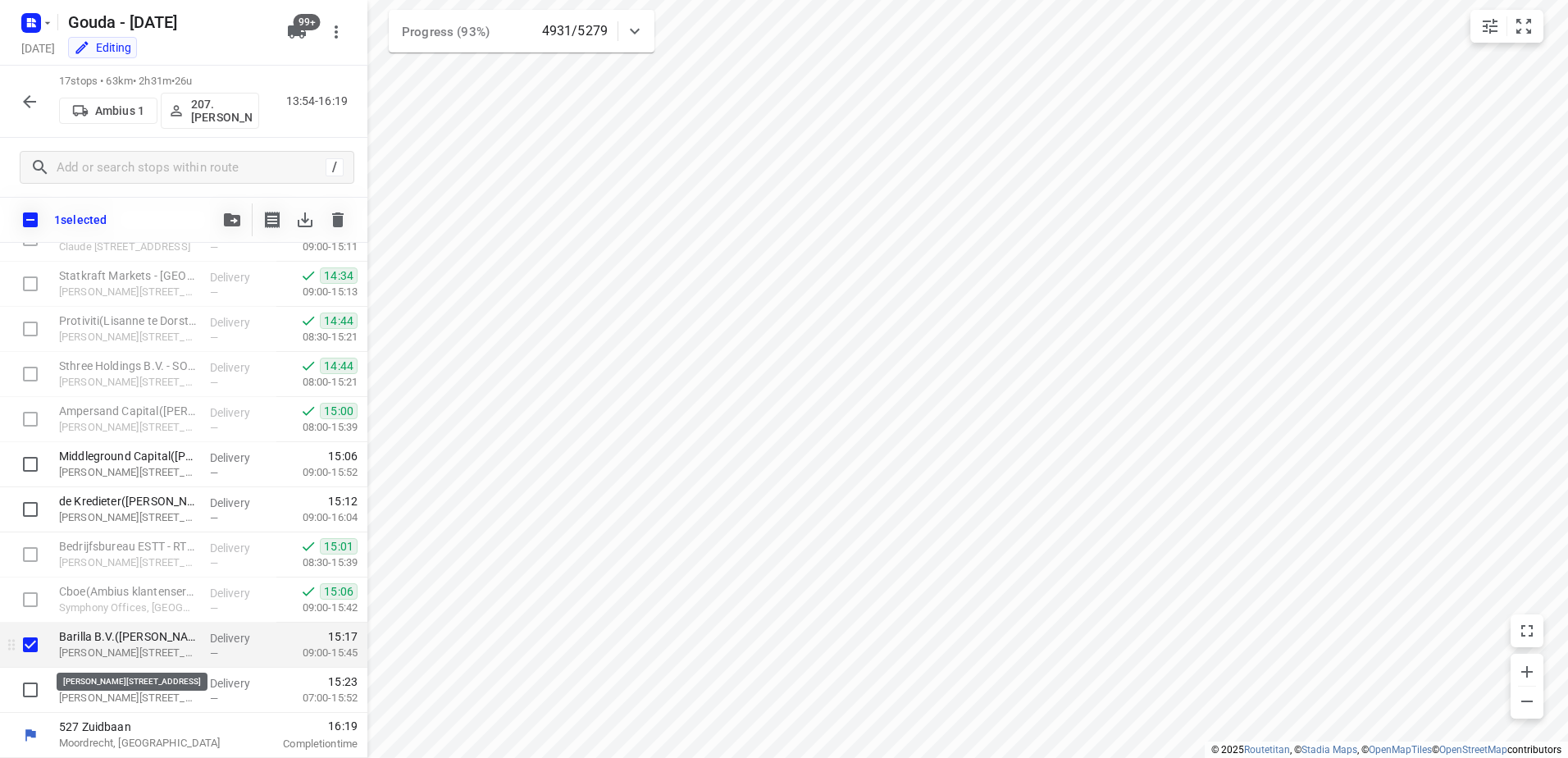
click at [133, 652] on p "Gustav Mahlerplein 3, Amsterdam" at bounding box center [128, 653] width 138 height 16
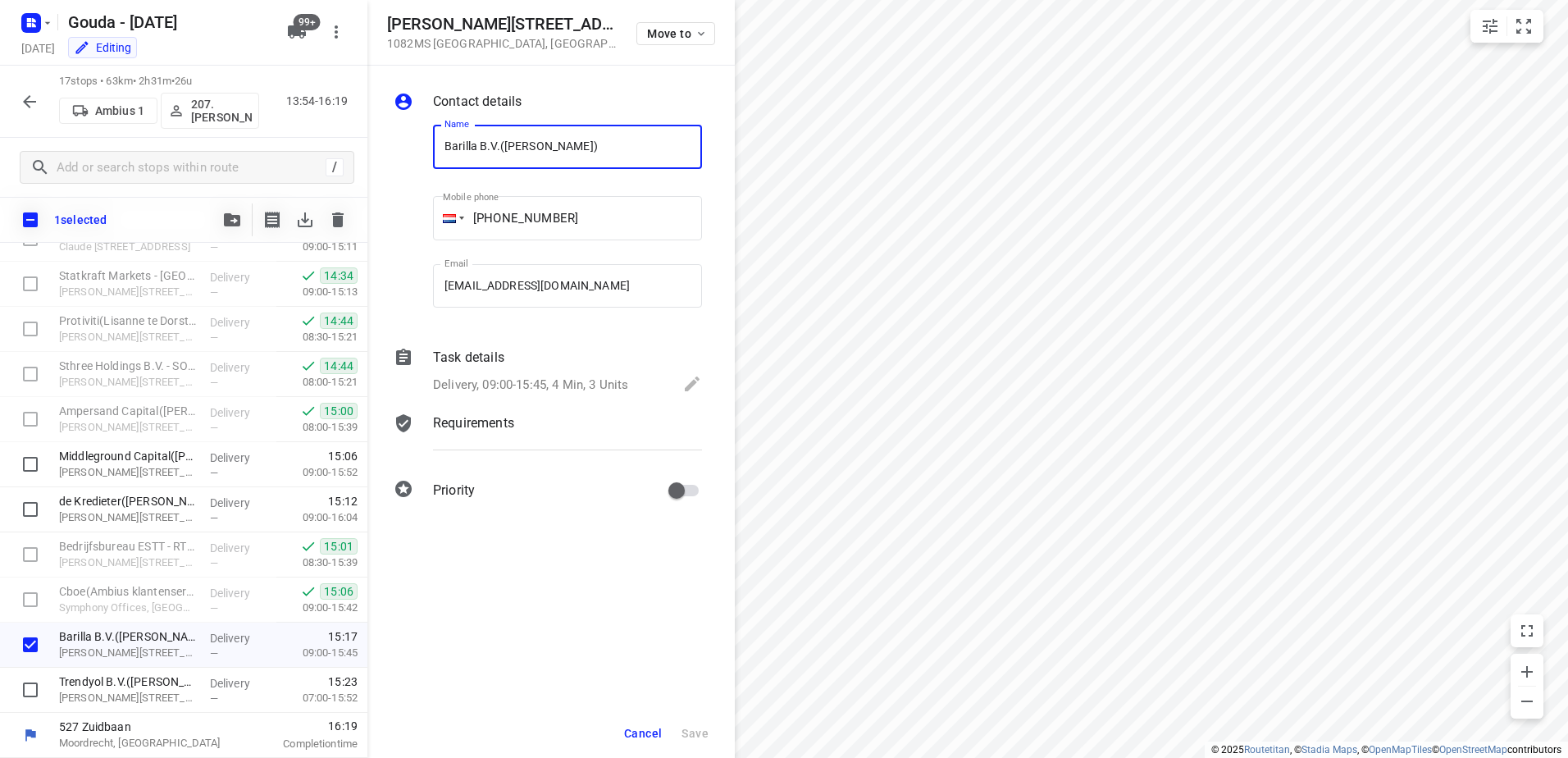
click at [566, 374] on div "Delivery, 09:00-15:45, 4 Min, 3 Units" at bounding box center [567, 385] width 269 height 23
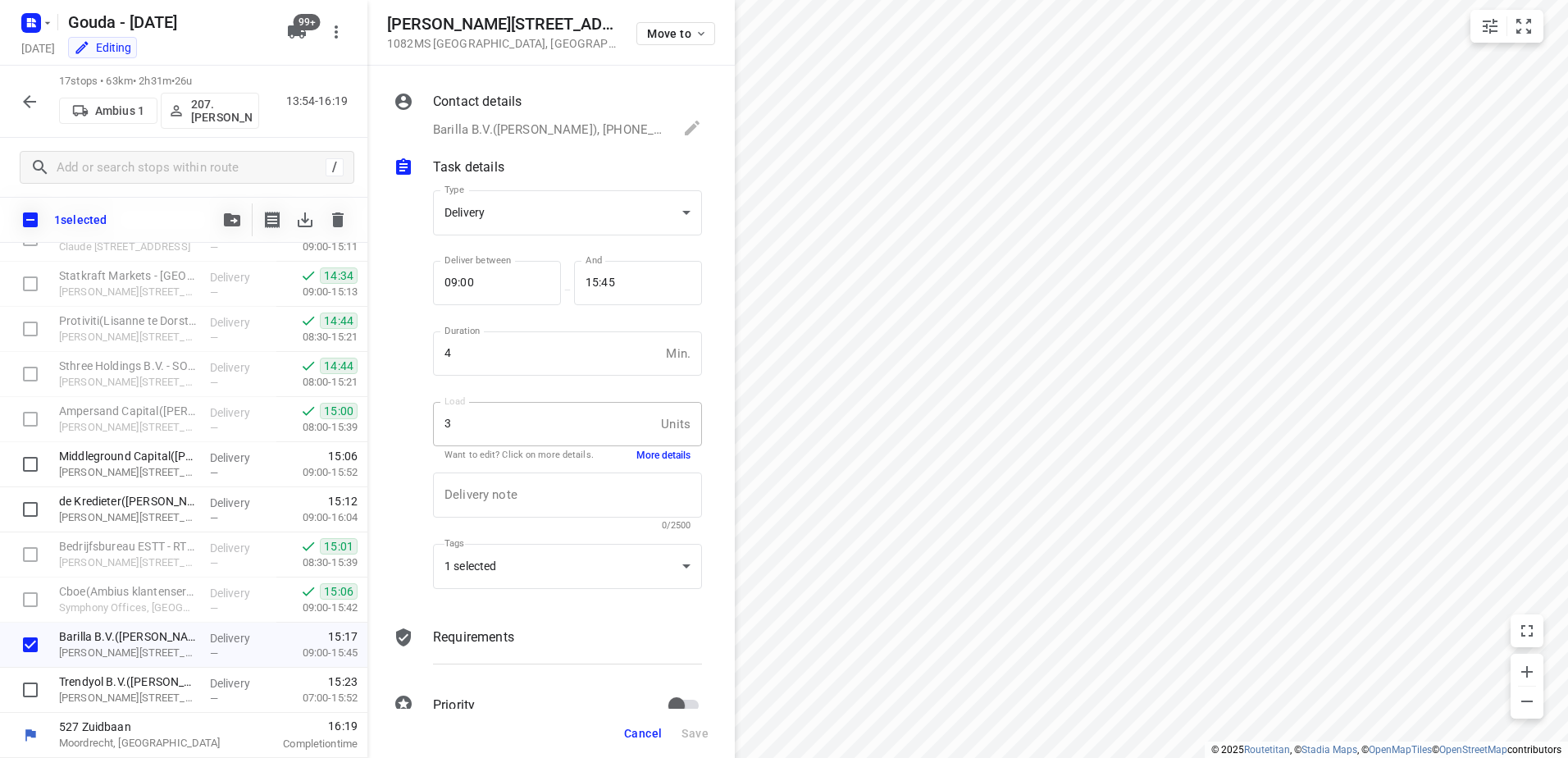
click at [648, 463] on div "Delivery note x Delivery note 0/2500" at bounding box center [567, 501] width 282 height 78
click at [648, 459] on button "More details" at bounding box center [663, 456] width 54 height 14
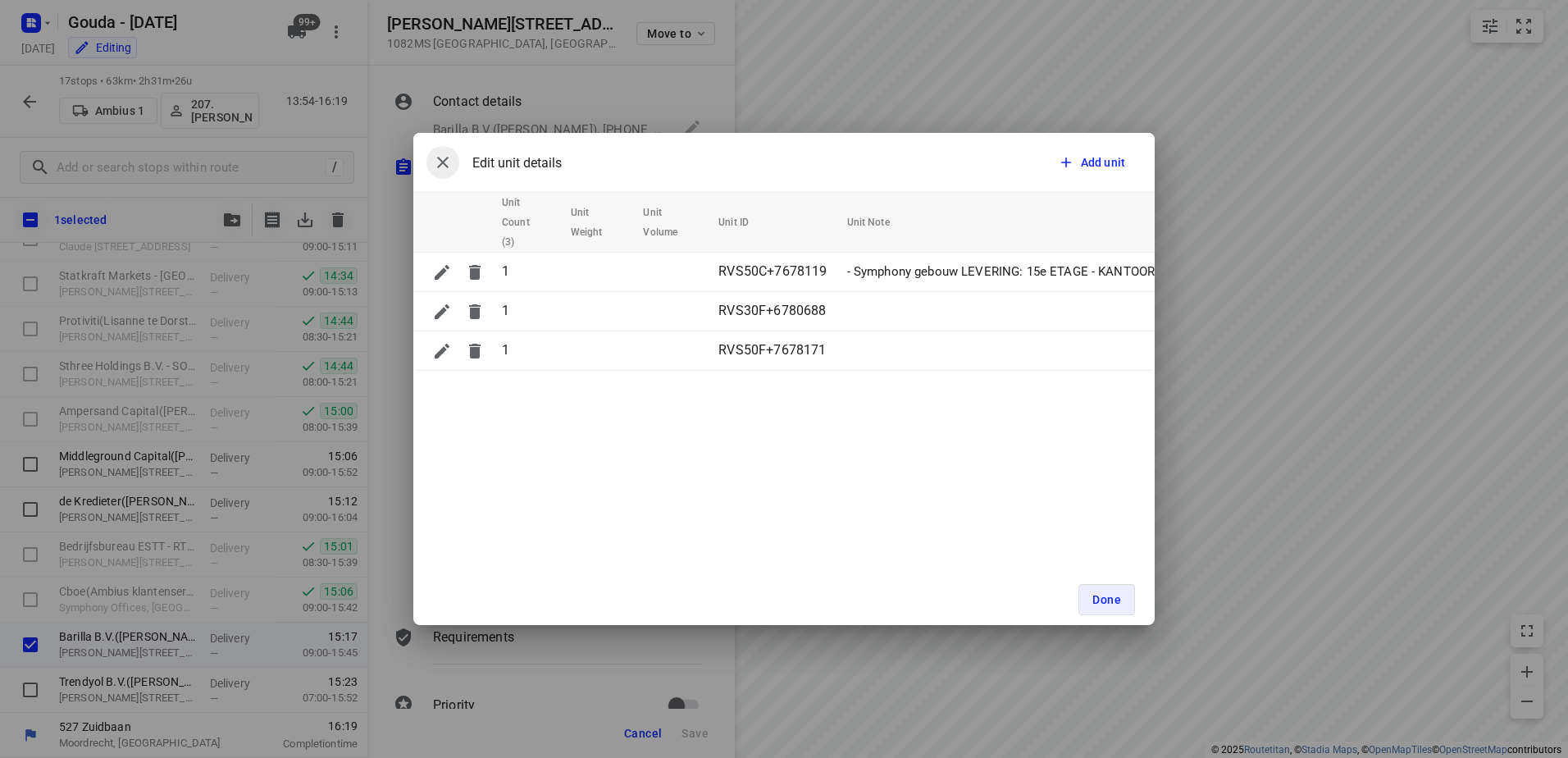
click at [438, 161] on icon "button" at bounding box center [443, 162] width 20 height 20
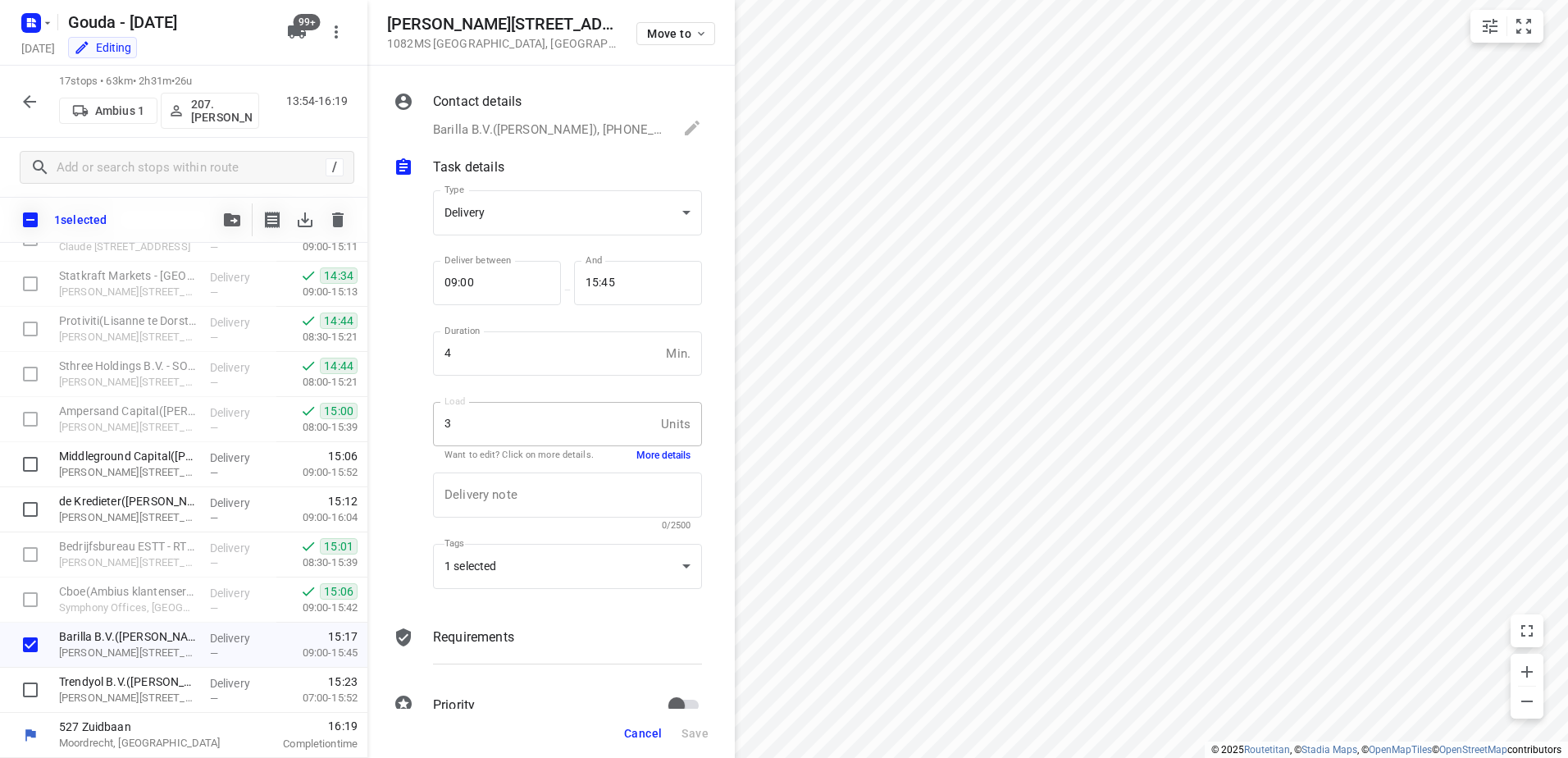
click at [648, 734] on span "Cancel" at bounding box center [643, 733] width 38 height 13
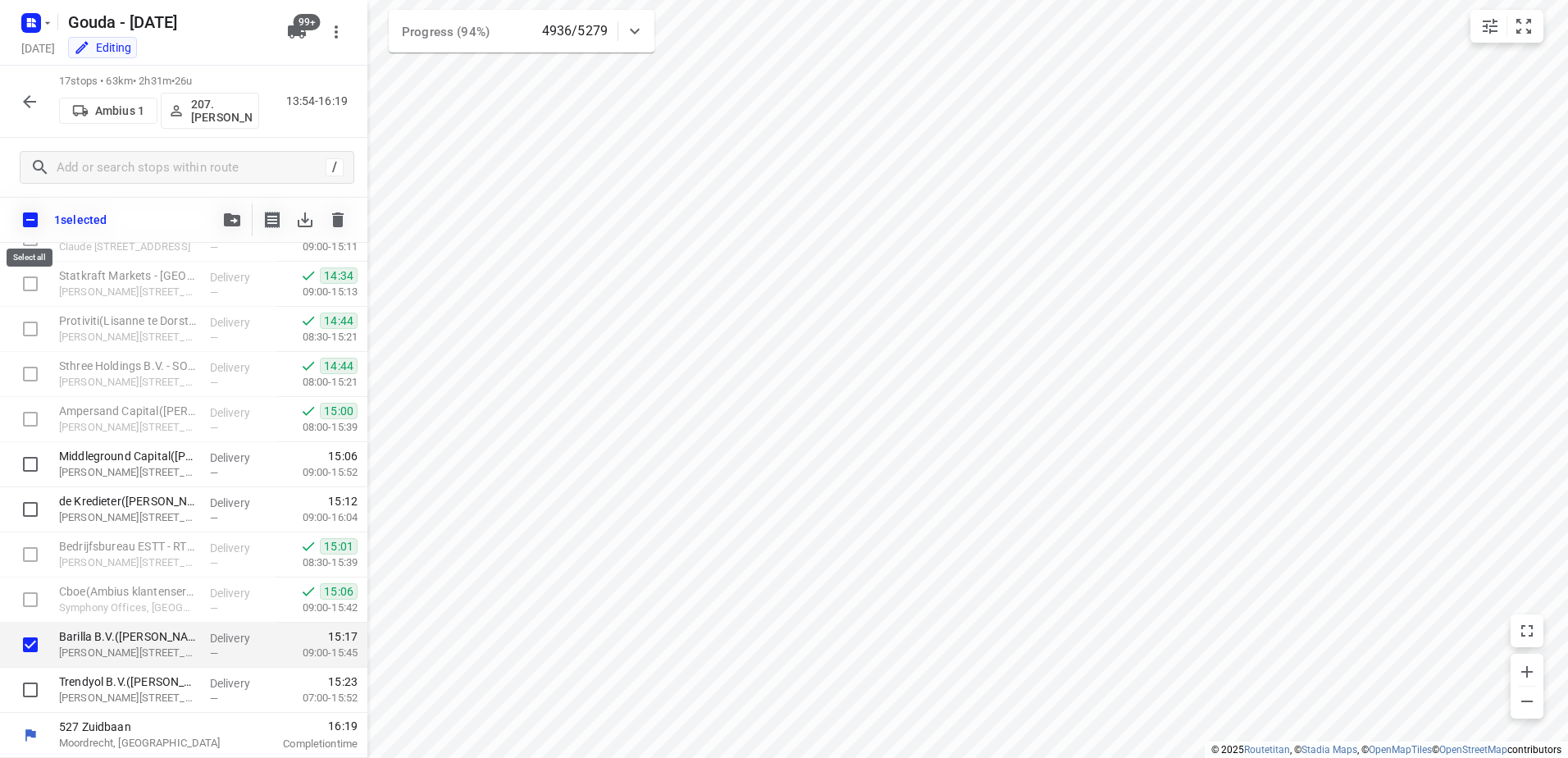
click at [33, 216] on input "checkbox" at bounding box center [30, 220] width 34 height 34
checkbox input "true"
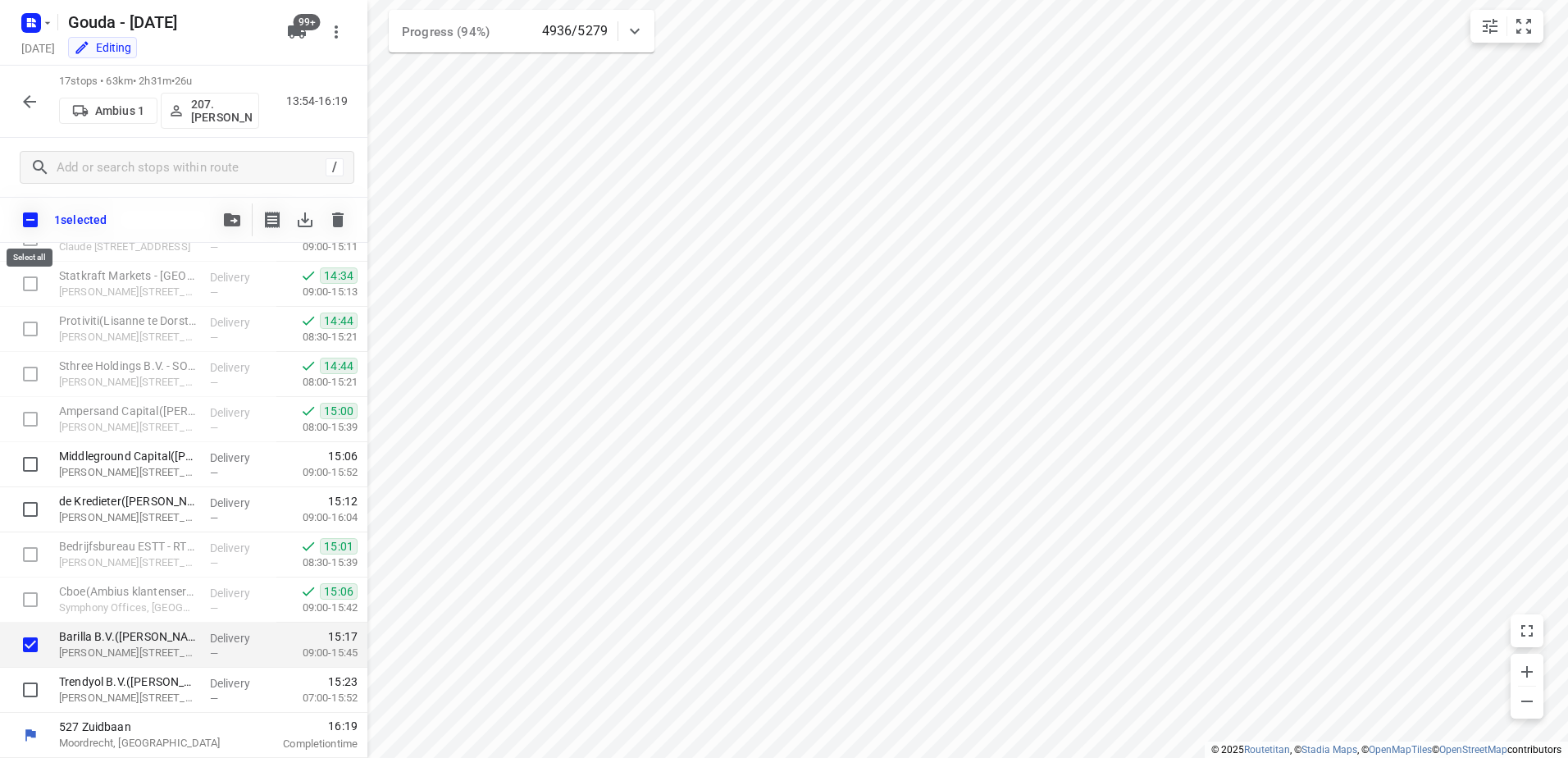
checkbox input "true"
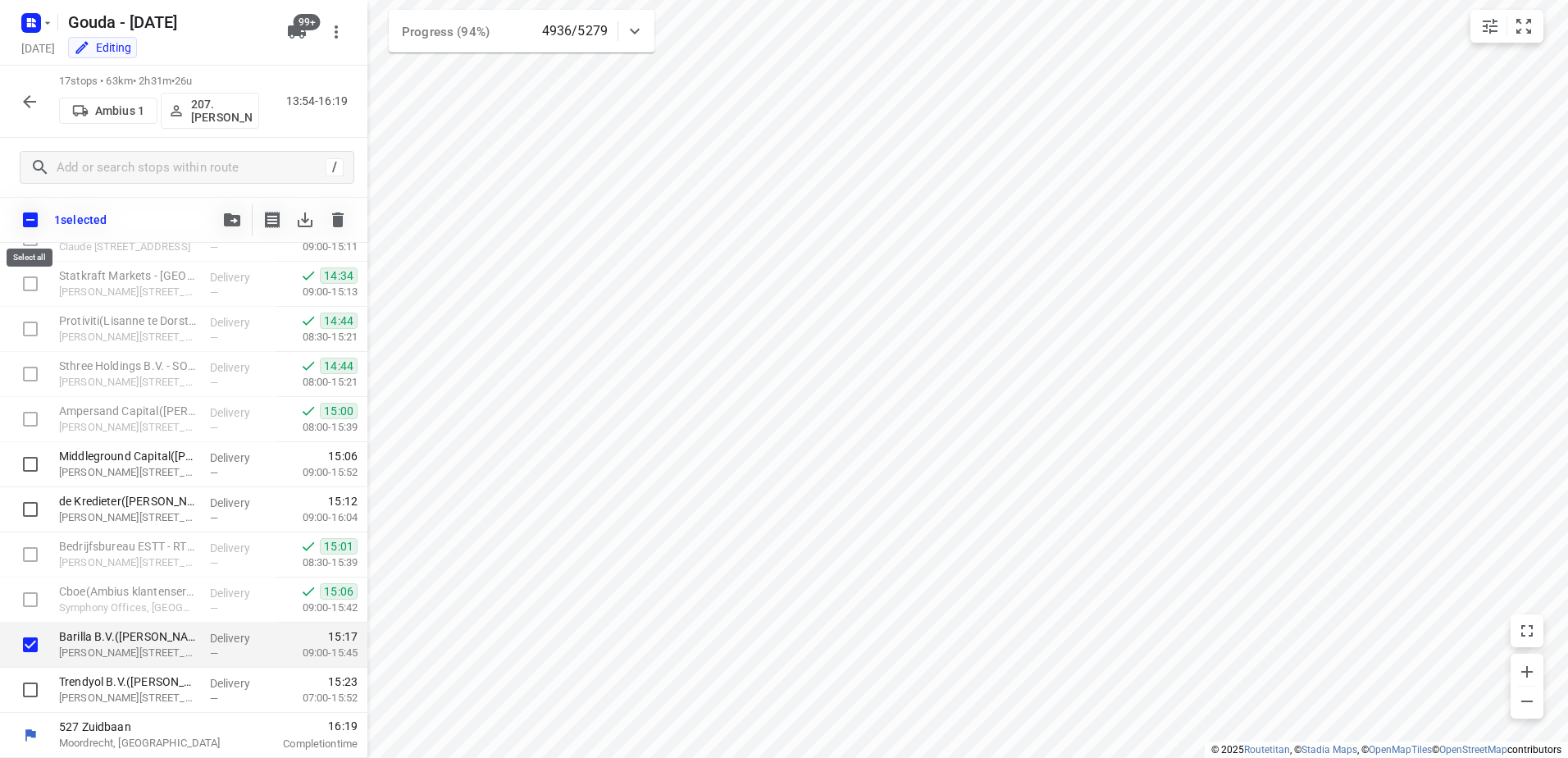
checkbox input "true"
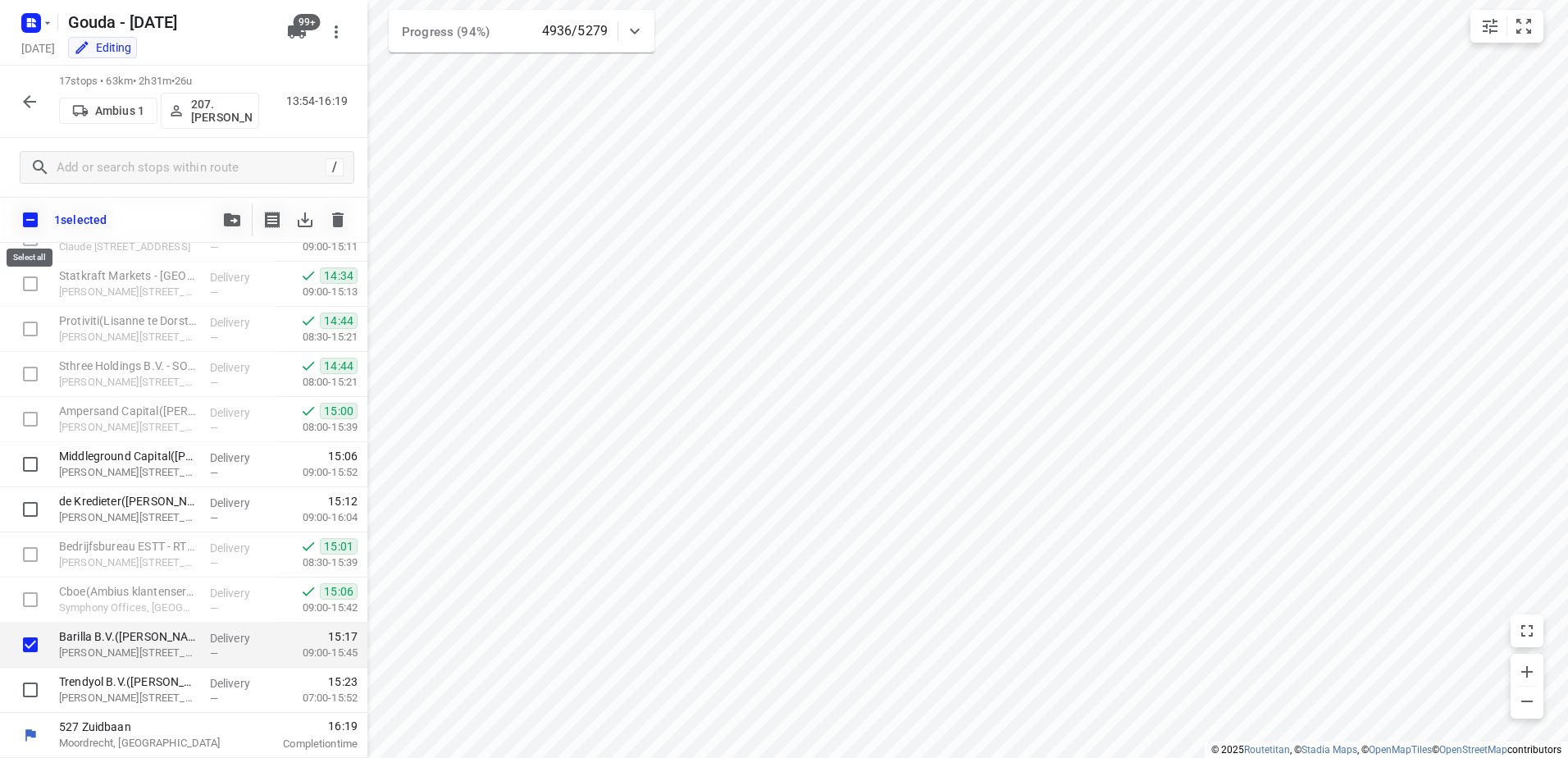
checkbox input "true"
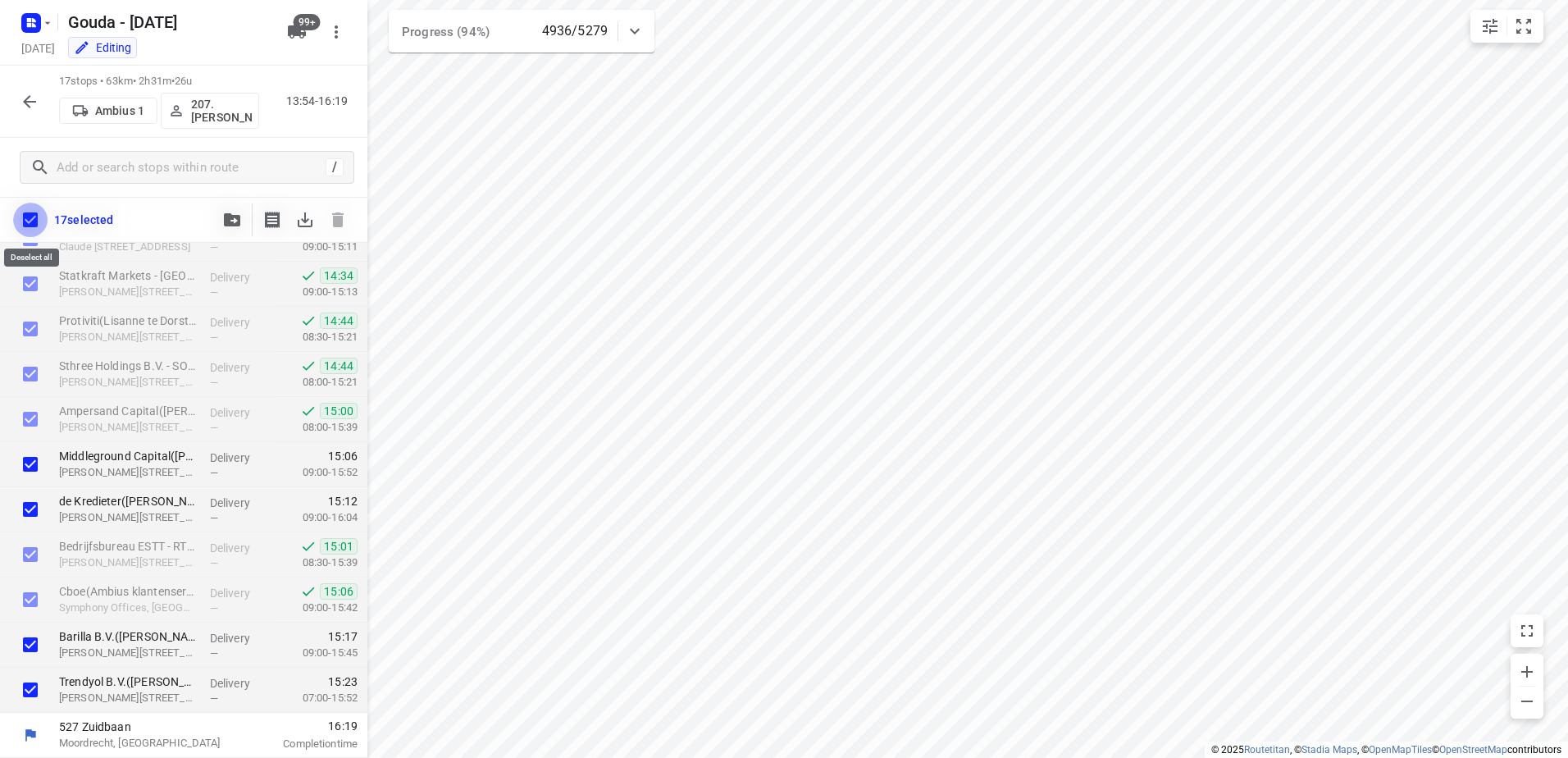
click at [33, 216] on input "checkbox" at bounding box center [30, 220] width 34 height 34
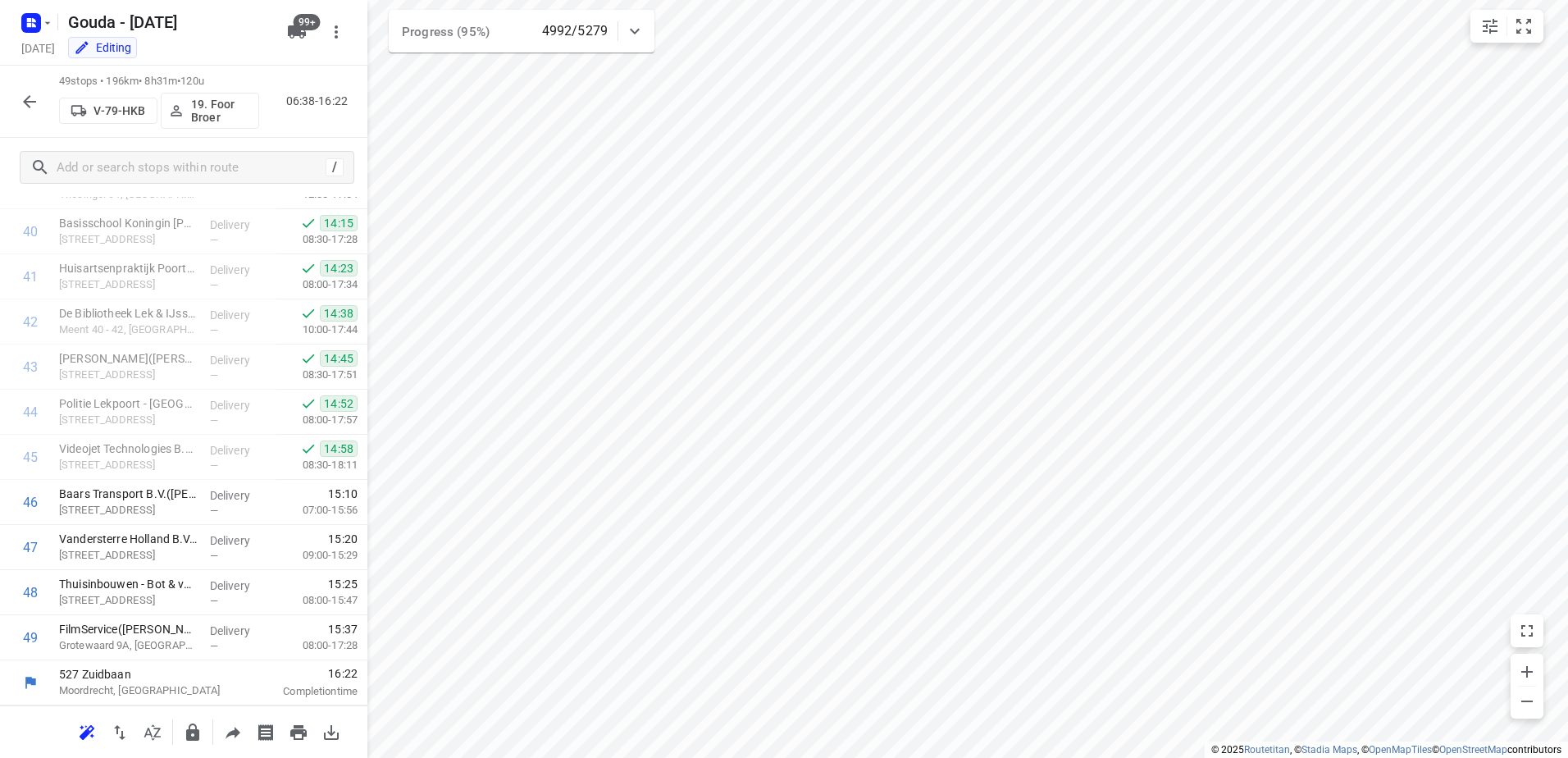
scroll to position [1876, 0]
click at [35, 99] on icon "button" at bounding box center [29, 102] width 20 height 20
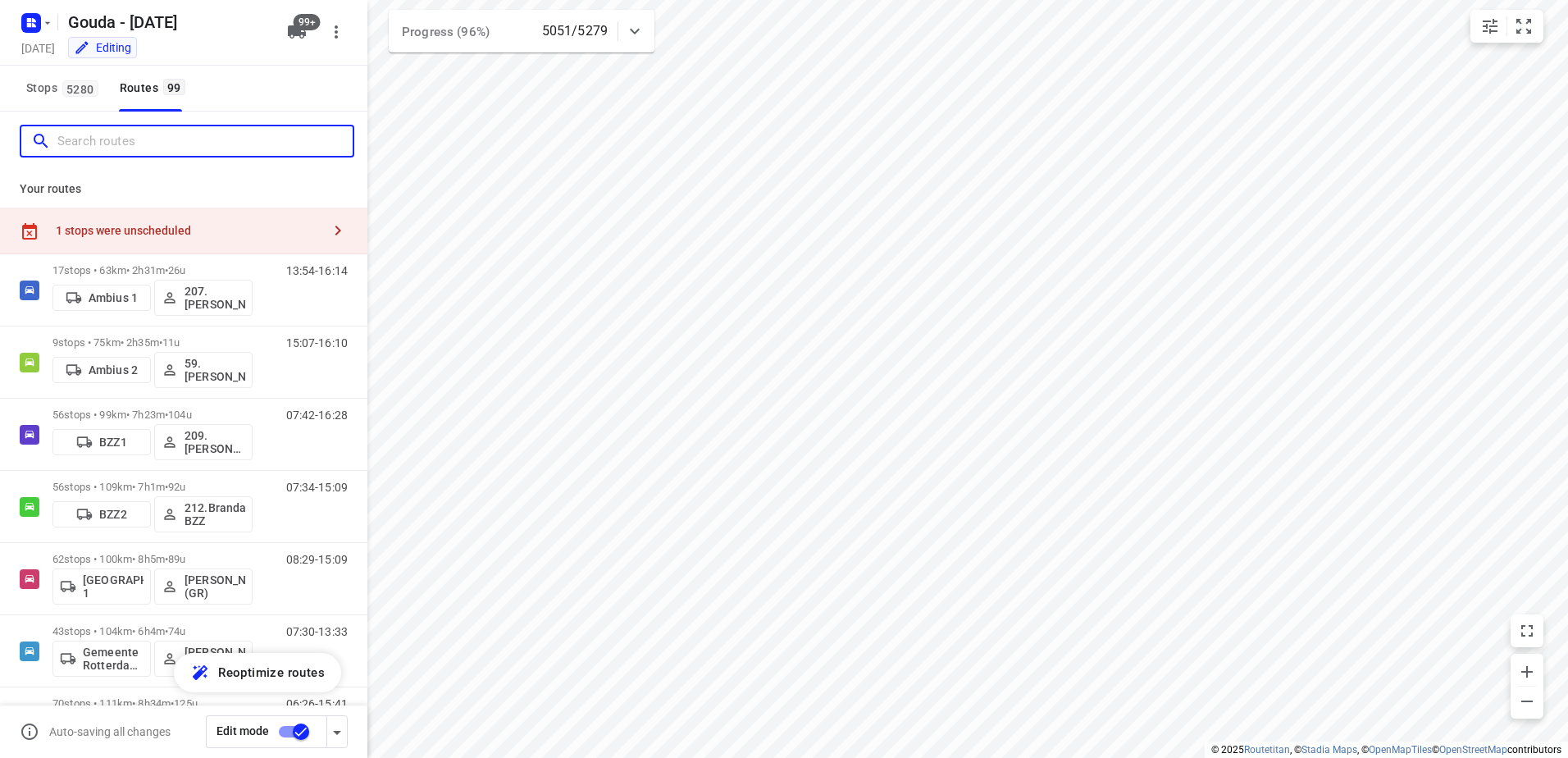
click at [136, 149] on input "Search routes" at bounding box center [205, 142] width 295 height 26
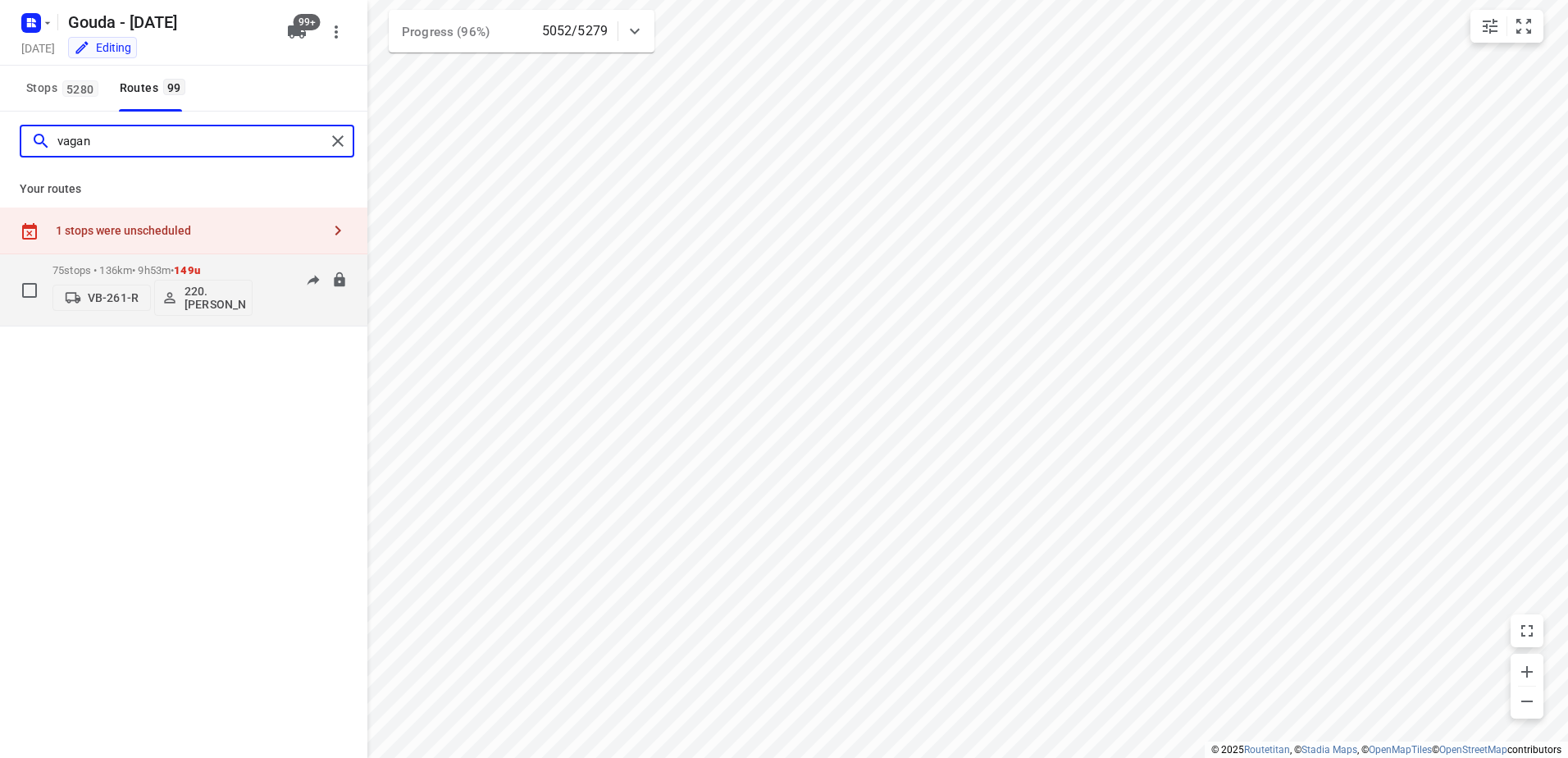
type input "vagan"
click at [109, 276] on p "75 stops • 136km • 9h53m • 149u" at bounding box center [152, 270] width 200 height 12
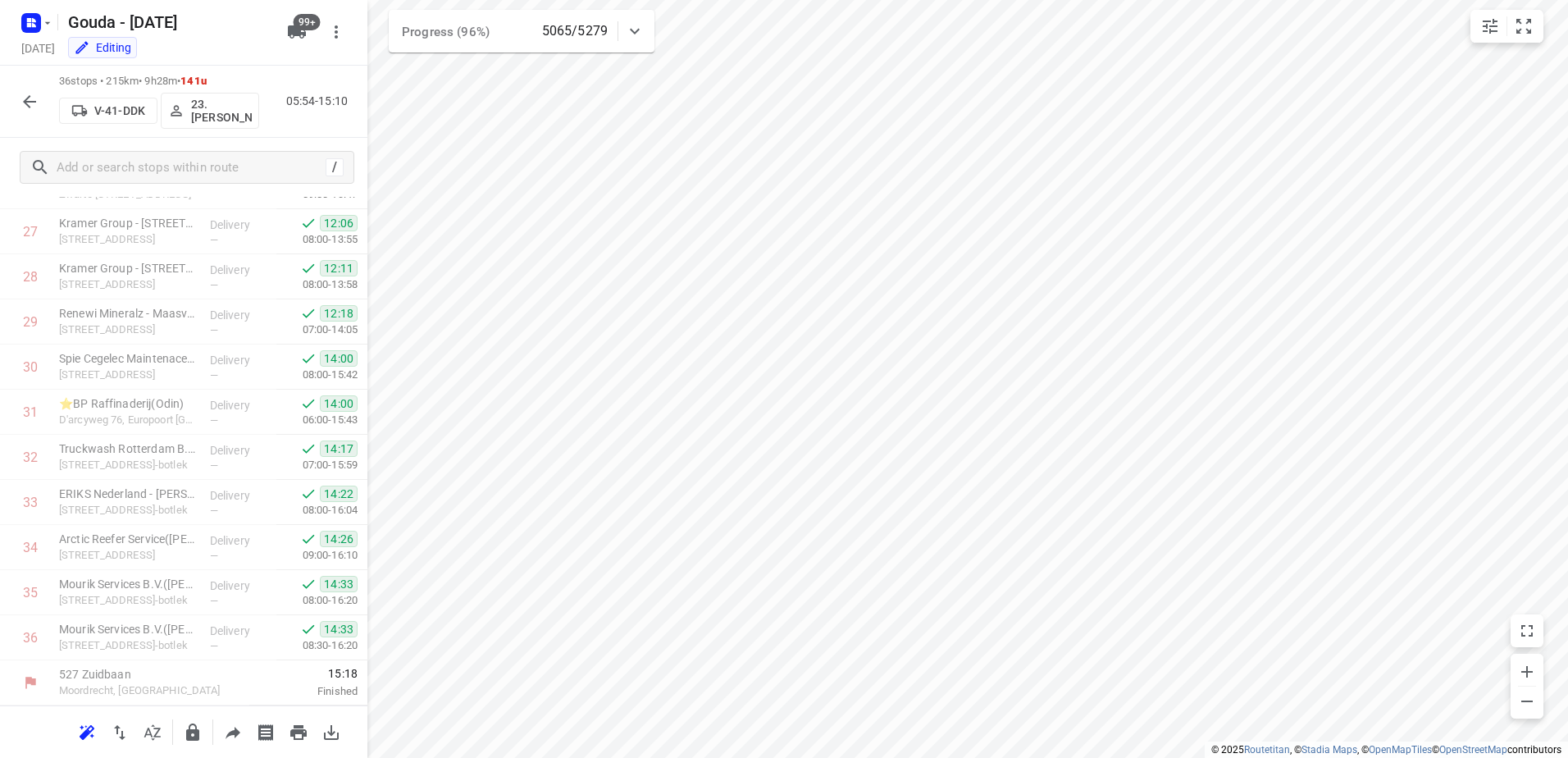
scroll to position [1289, 0]
click at [288, 182] on div "/" at bounding box center [187, 167] width 335 height 33
click at [274, 172] on input "text" at bounding box center [191, 168] width 268 height 26
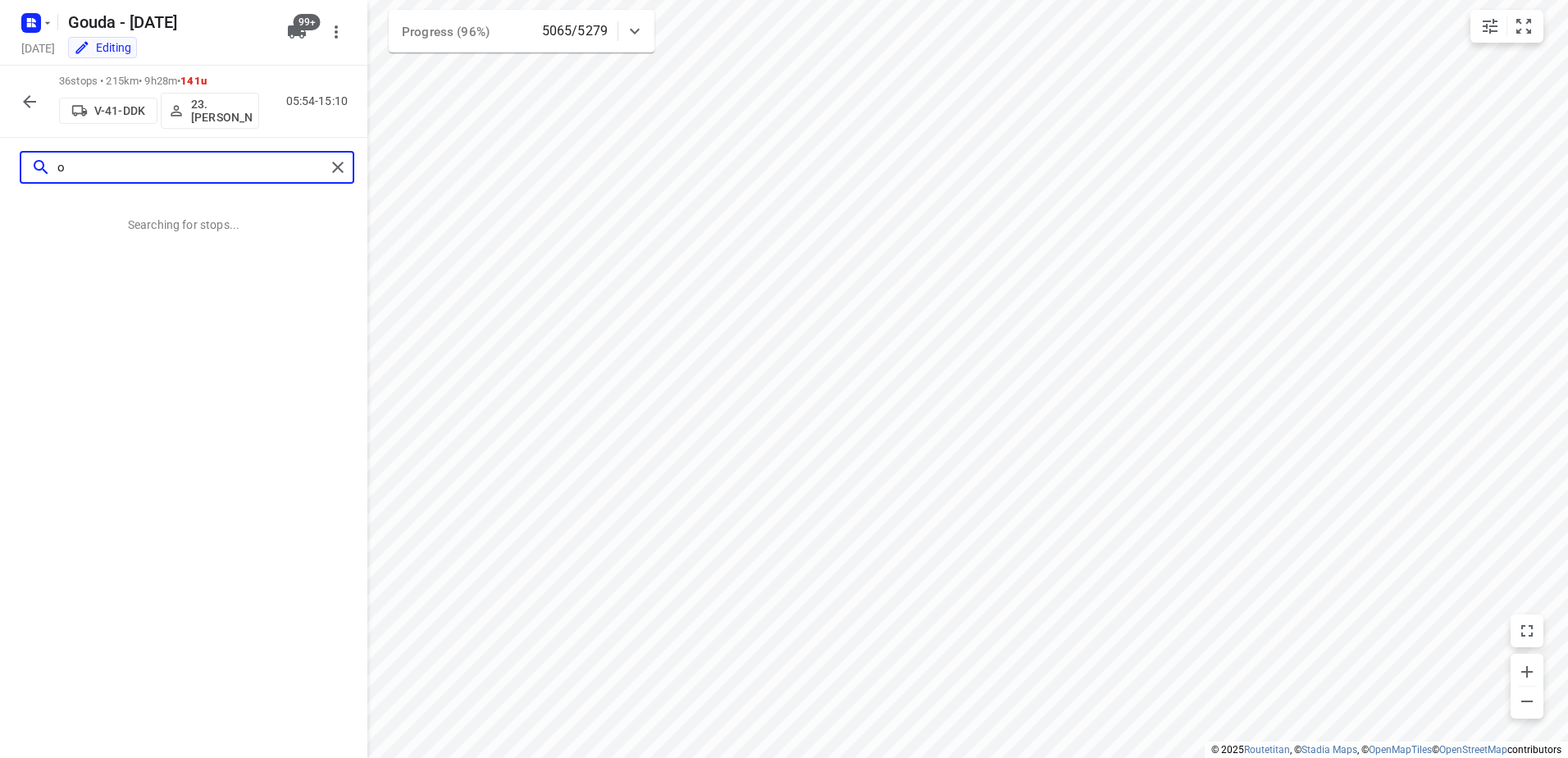
scroll to position [0, 0]
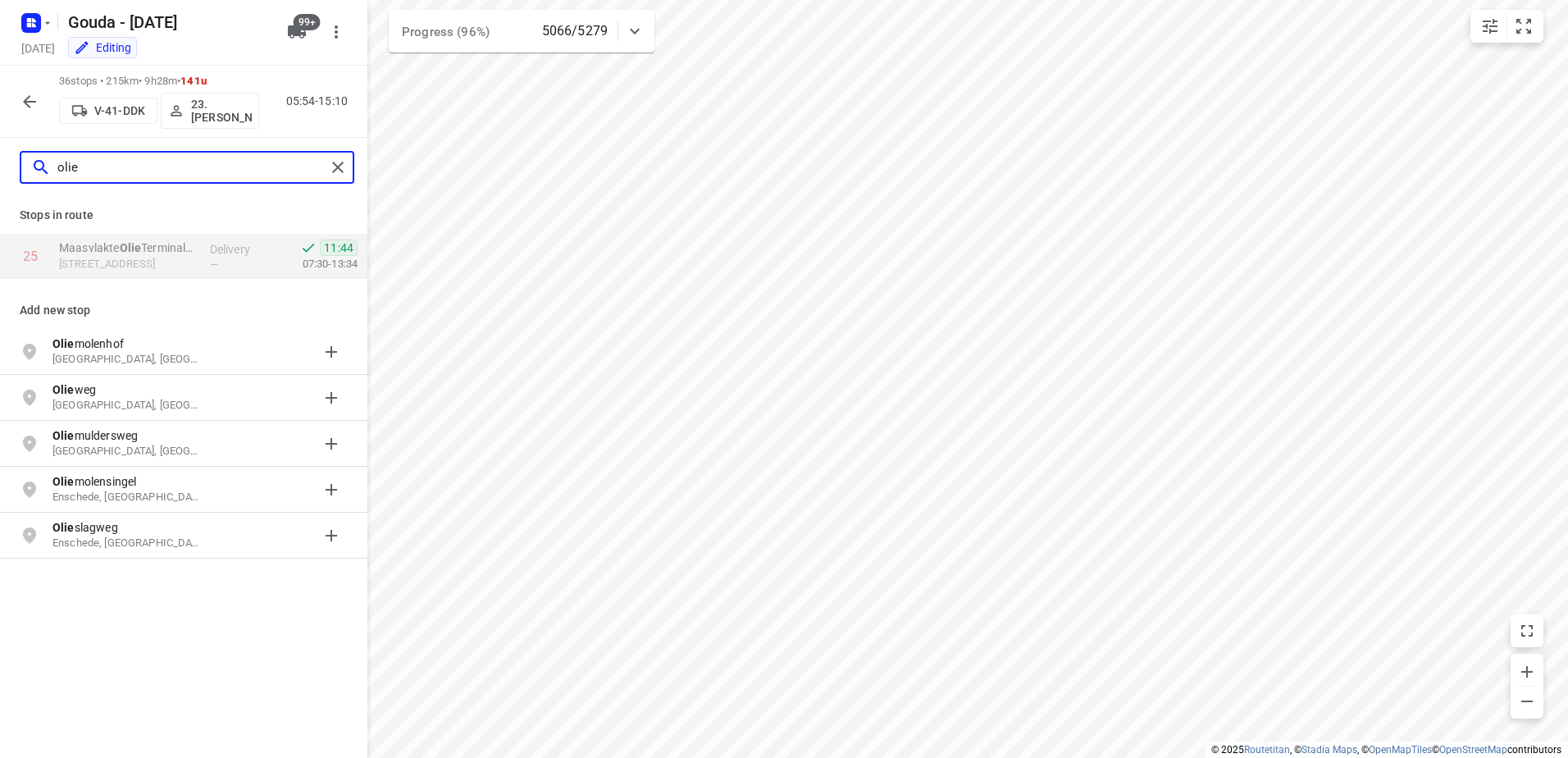
type input "olie"
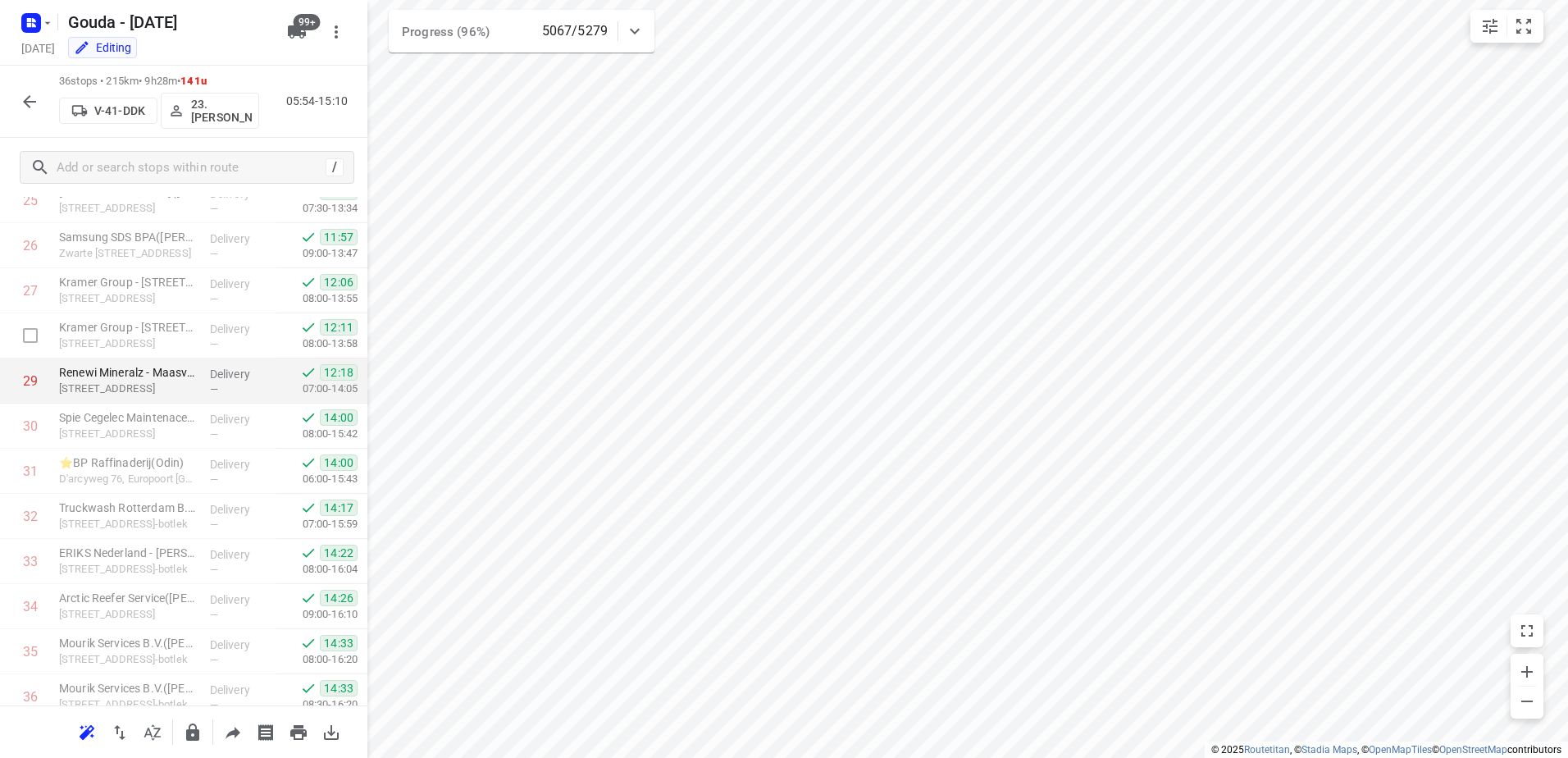
scroll to position [1208, 0]
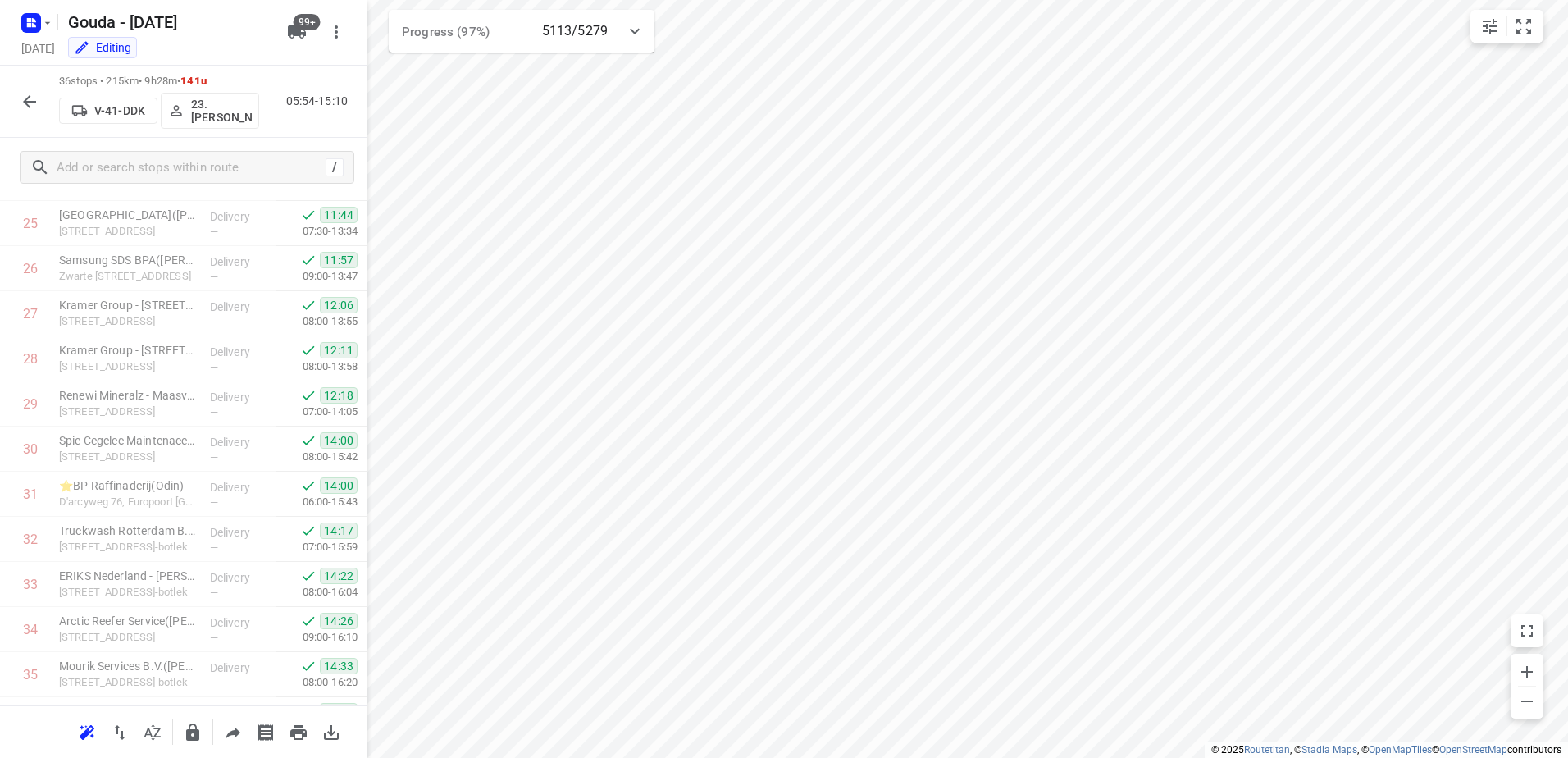
click at [36, 92] on icon "button" at bounding box center [29, 102] width 20 height 20
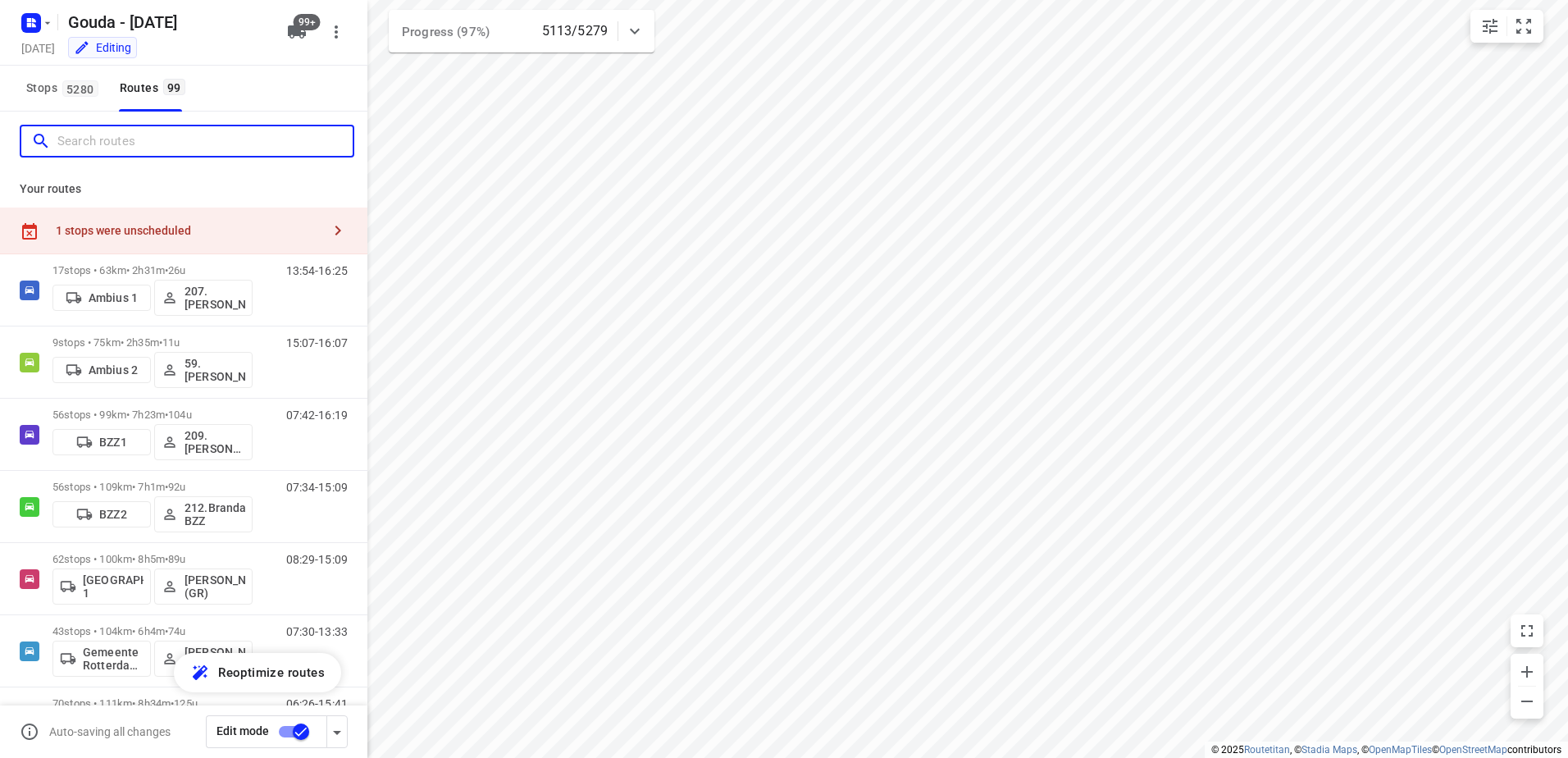
click at [128, 146] on input "Search routes" at bounding box center [205, 142] width 295 height 26
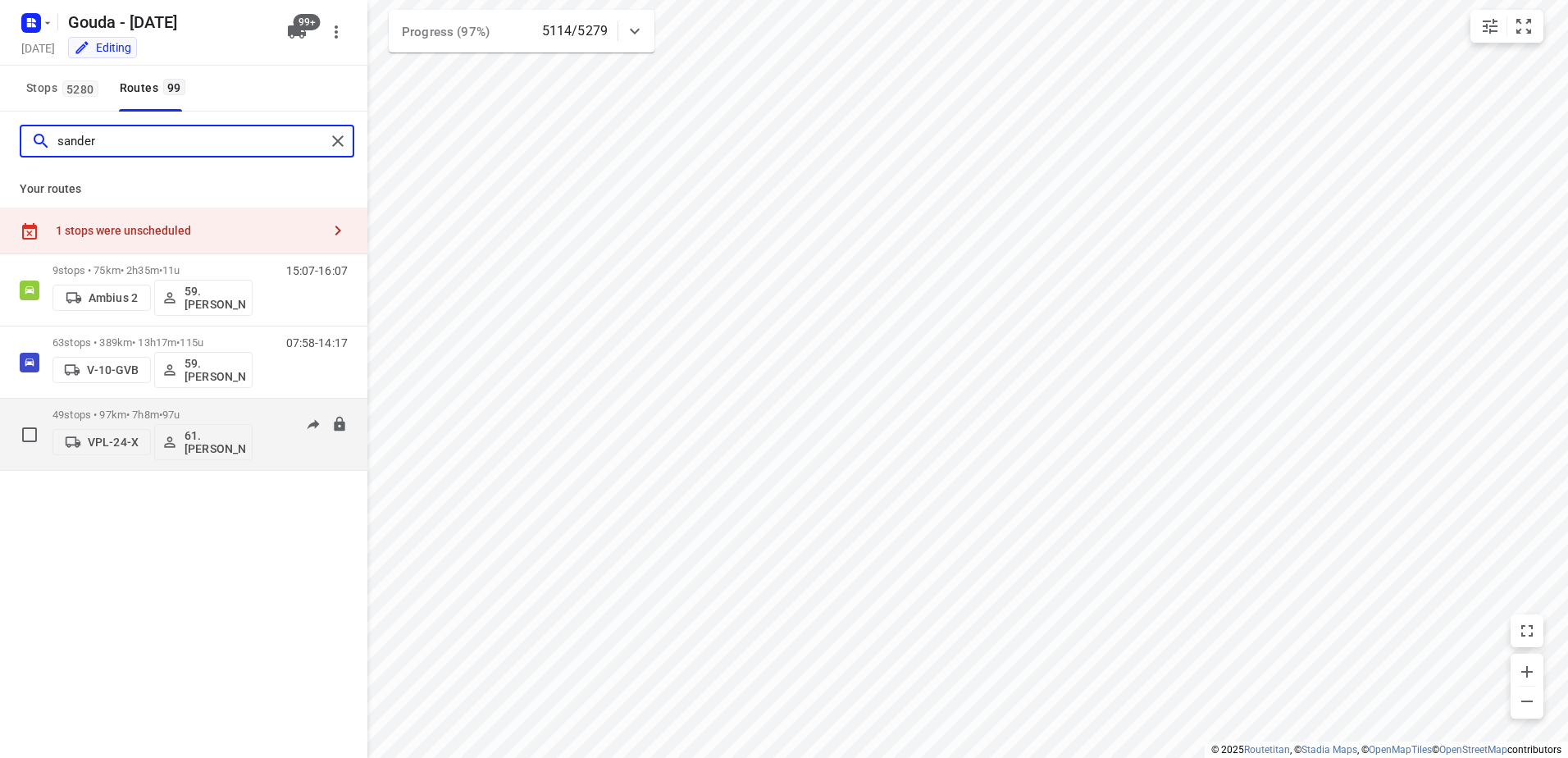
type input "sander"
click at [205, 402] on div "49 stops • 97km • 7h8m • 97u VPL-24-X 61.Sander Bos" at bounding box center [152, 434] width 200 height 68
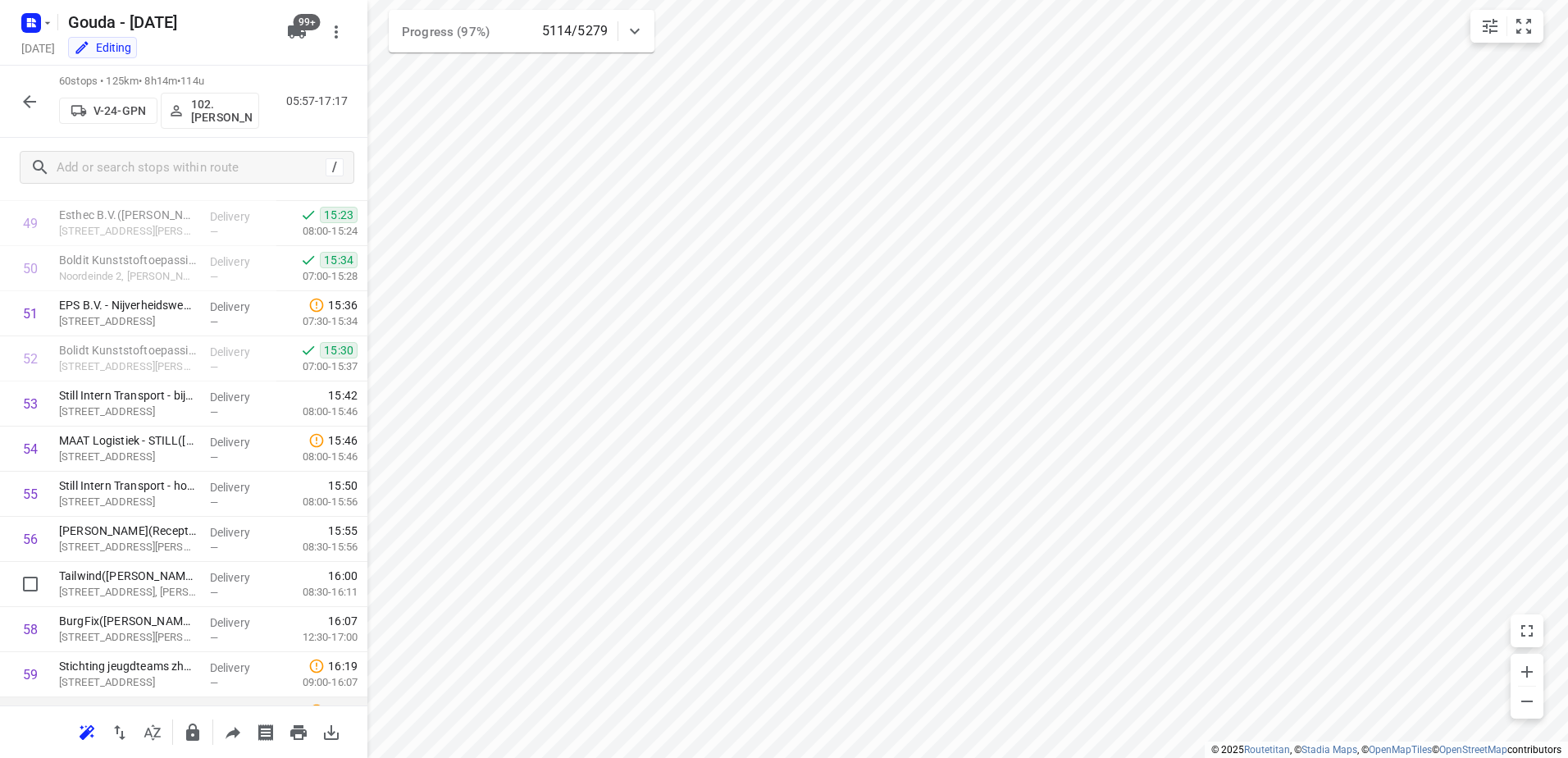
scroll to position [2373, 0]
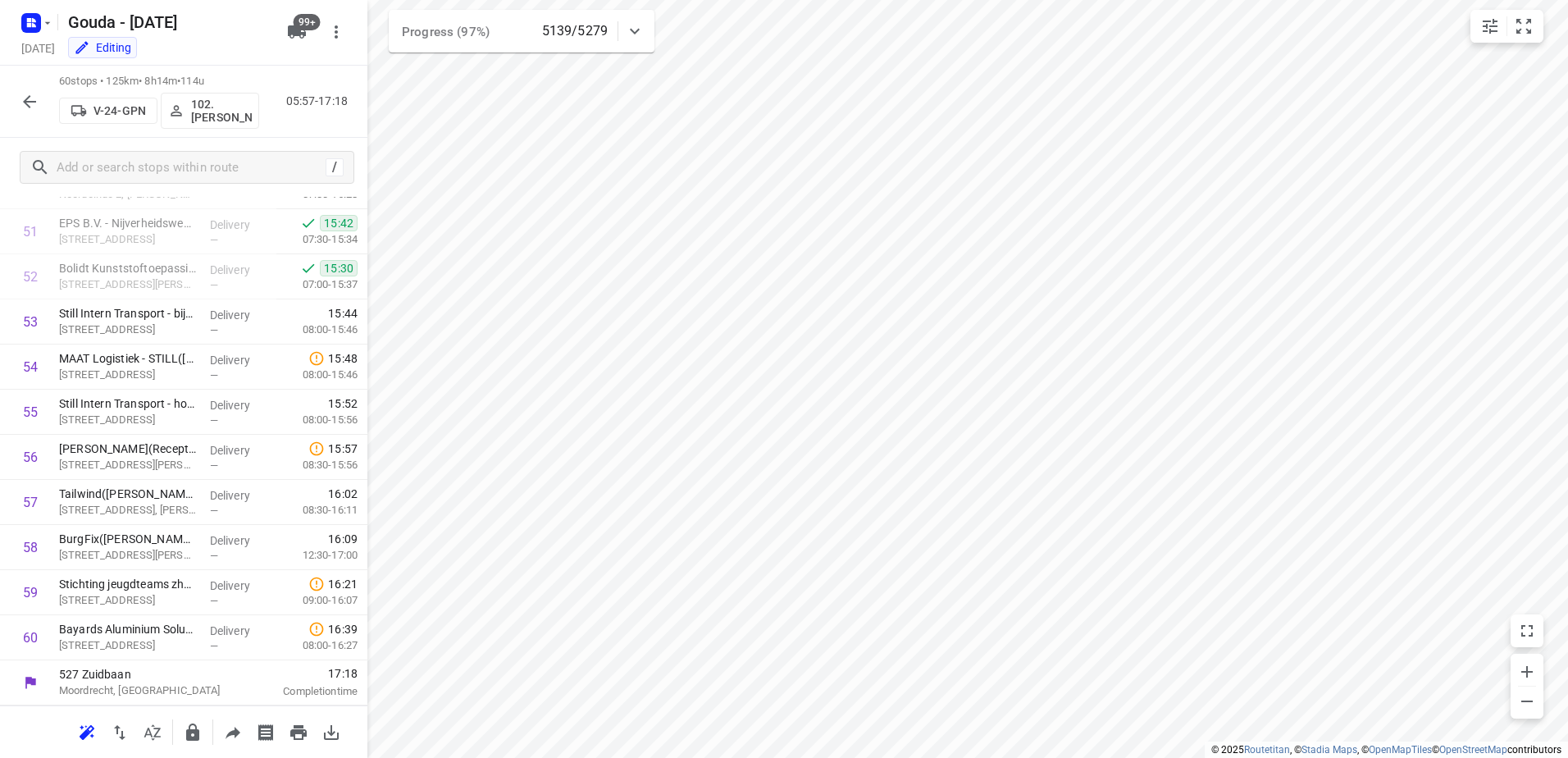
click at [31, 101] on icon "button" at bounding box center [29, 101] width 13 height 13
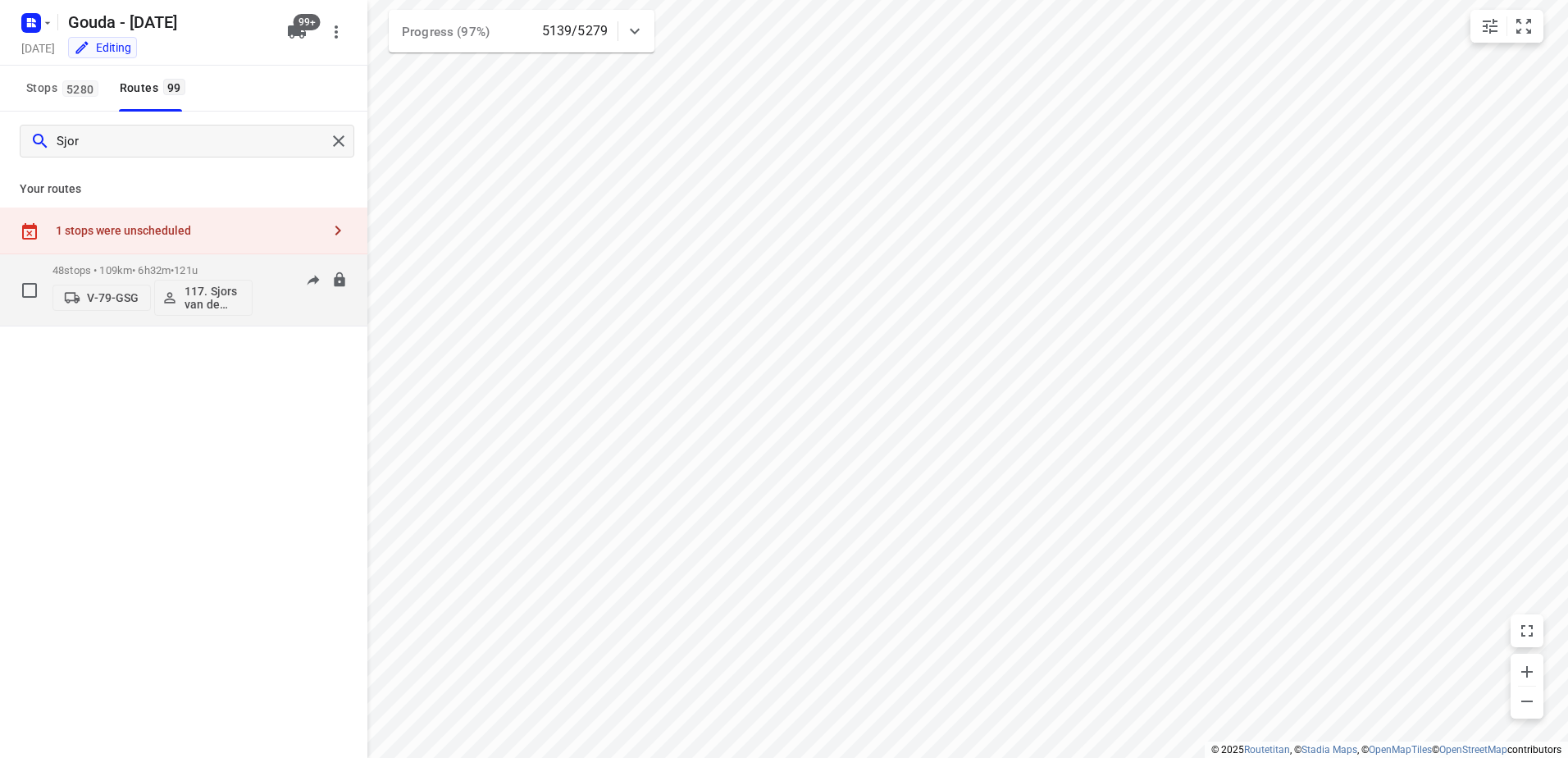
type input "Sjor"
click at [170, 271] on p "48 stops • 109km • 6h32m • 121u" at bounding box center [152, 270] width 200 height 12
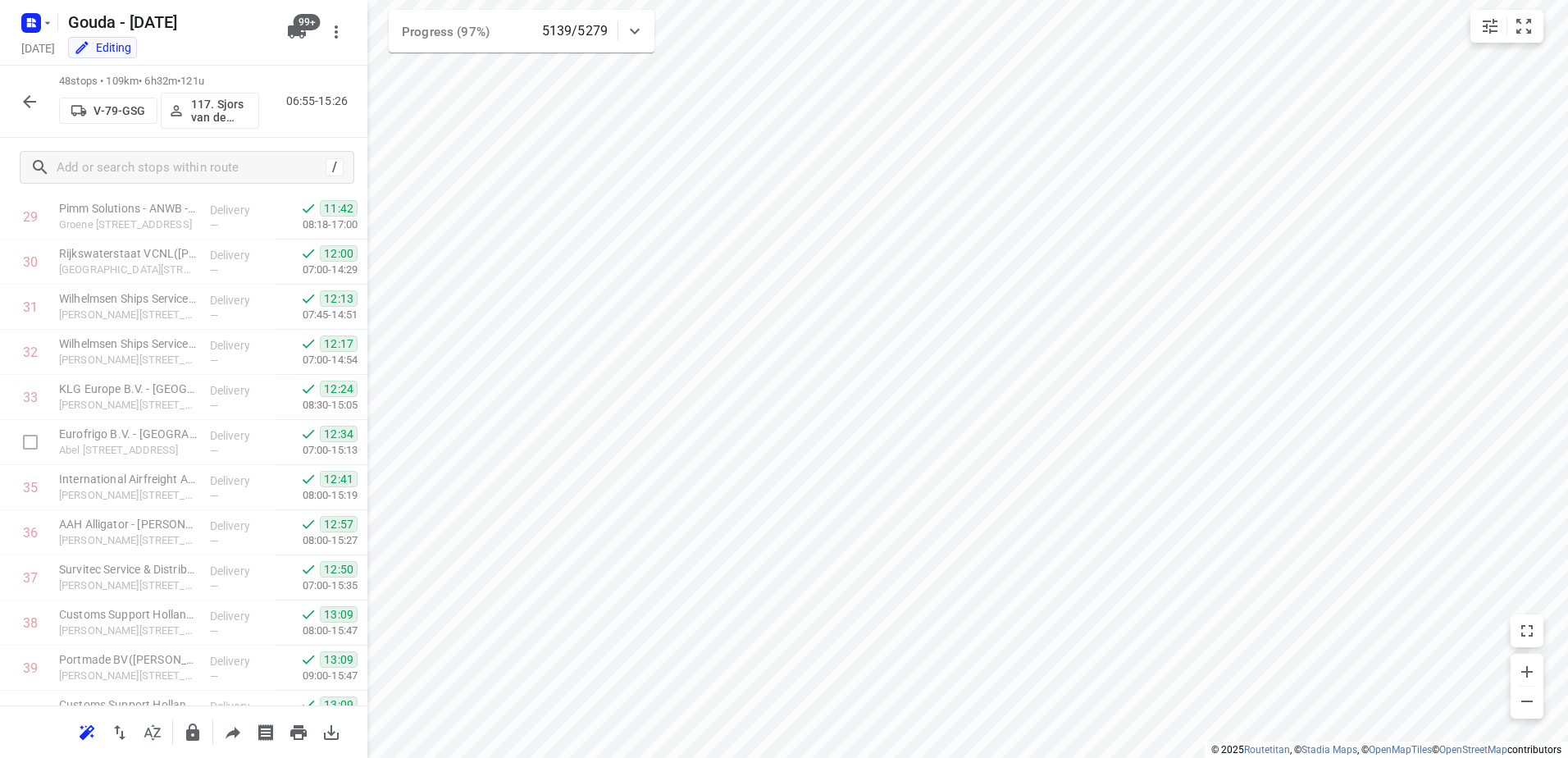
scroll to position [1831, 0]
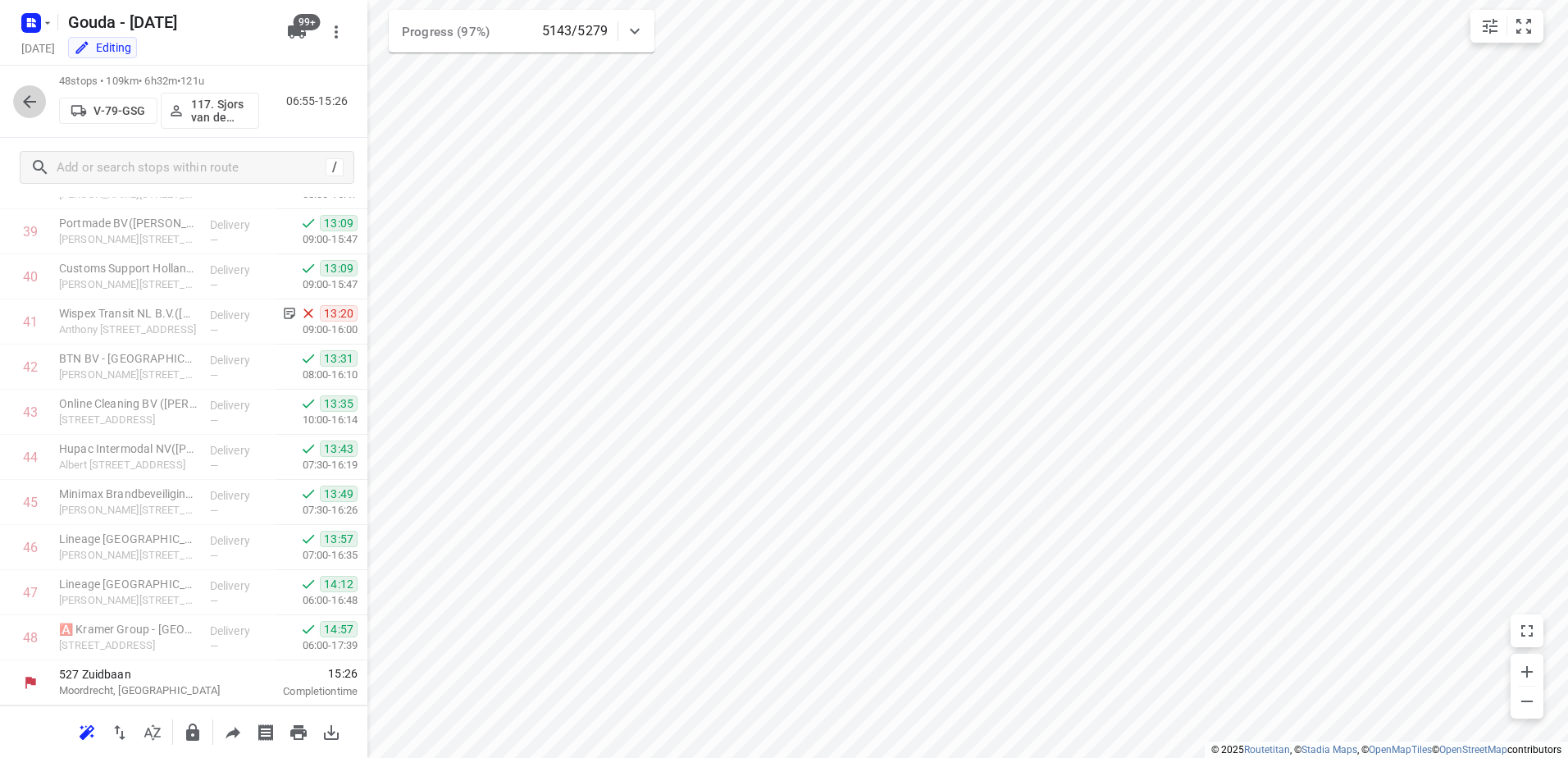
click at [28, 86] on button "button" at bounding box center [29, 102] width 33 height 33
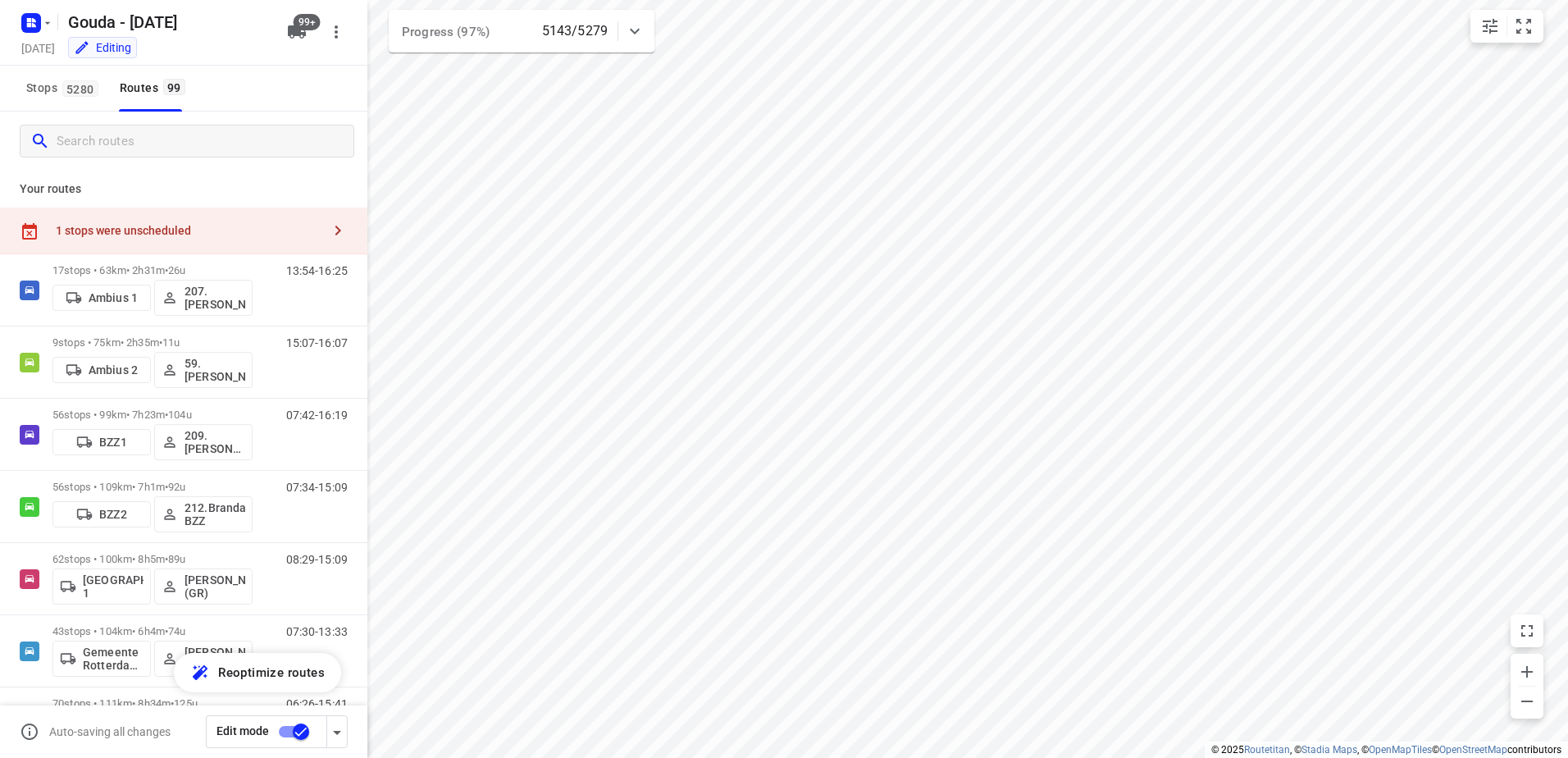
click at [121, 142] on input "Search routes" at bounding box center [205, 142] width 297 height 26
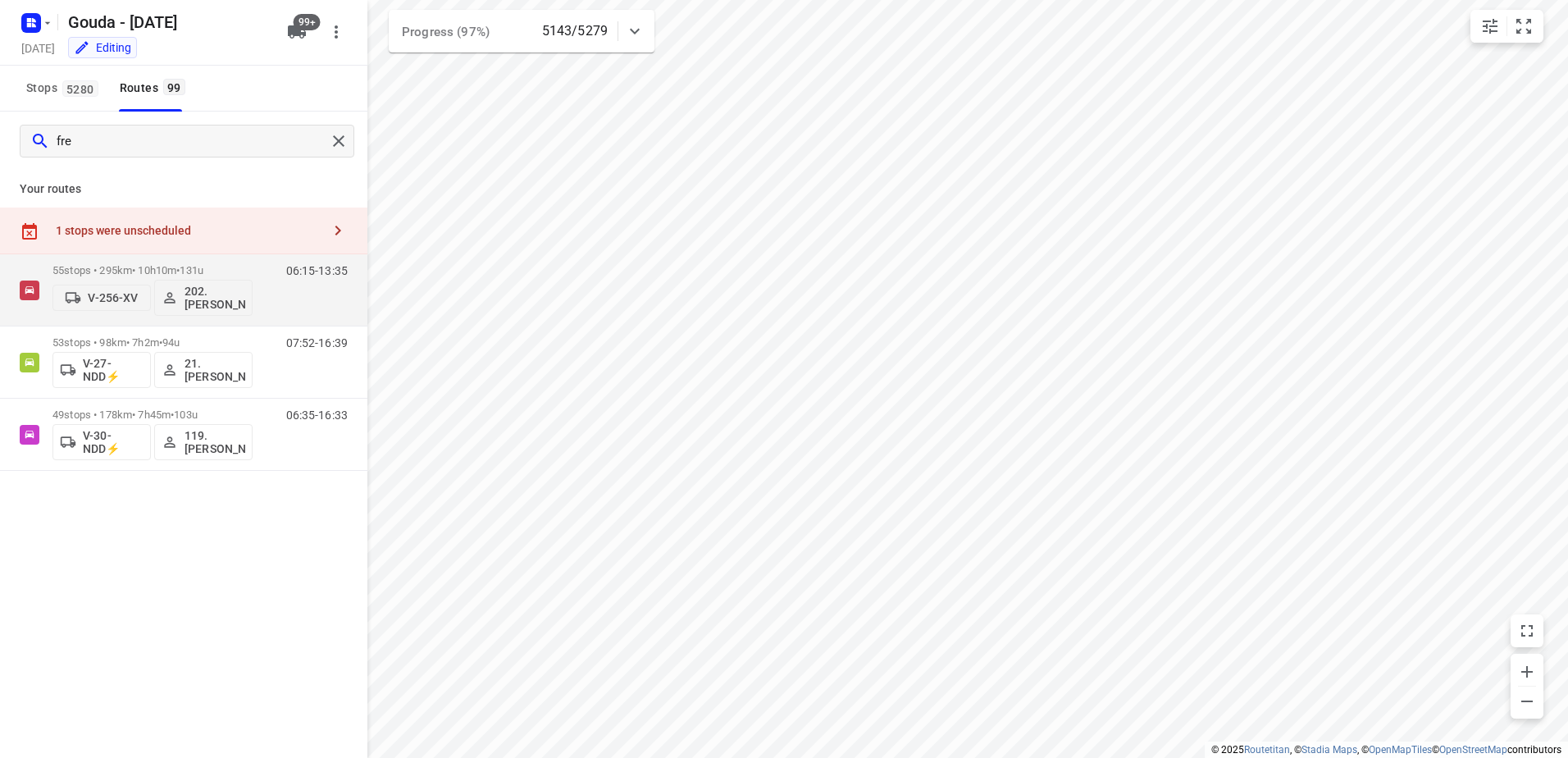
type input "fred"
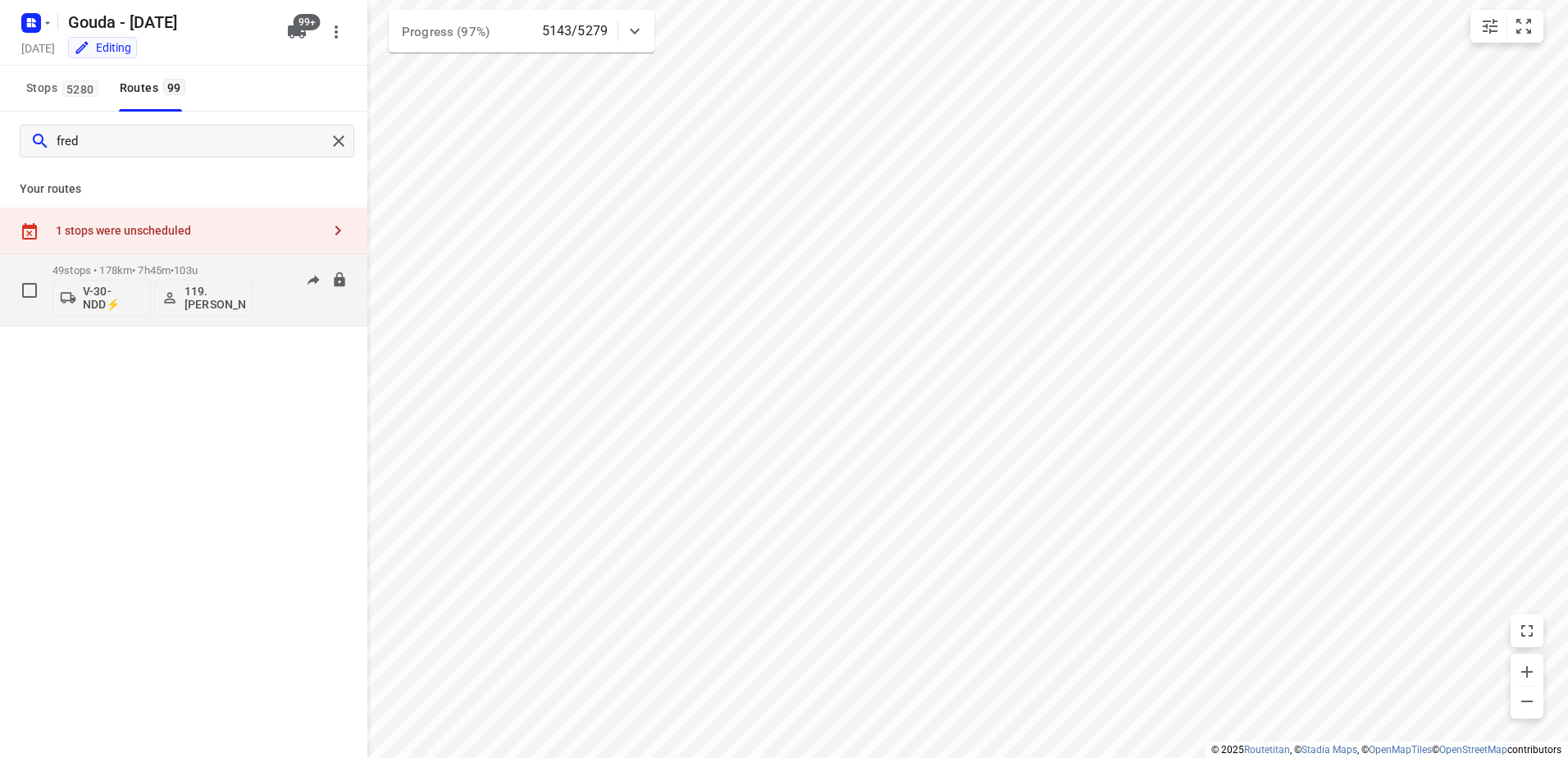
click at [164, 270] on p "49 stops • 178km • 7h45m • 103u" at bounding box center [152, 270] width 200 height 12
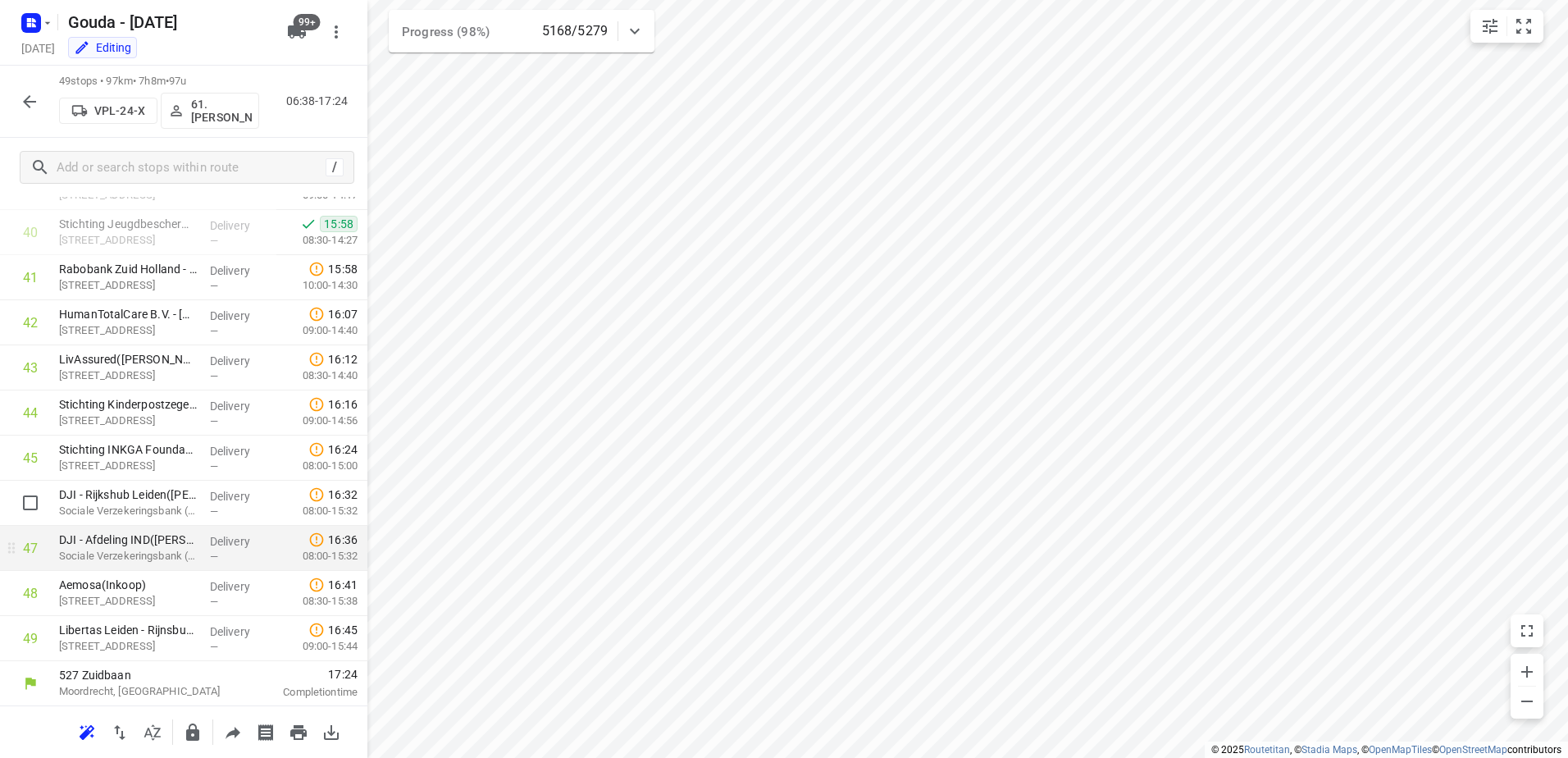
scroll to position [1876, 0]
click at [35, 90] on button "button" at bounding box center [29, 102] width 33 height 33
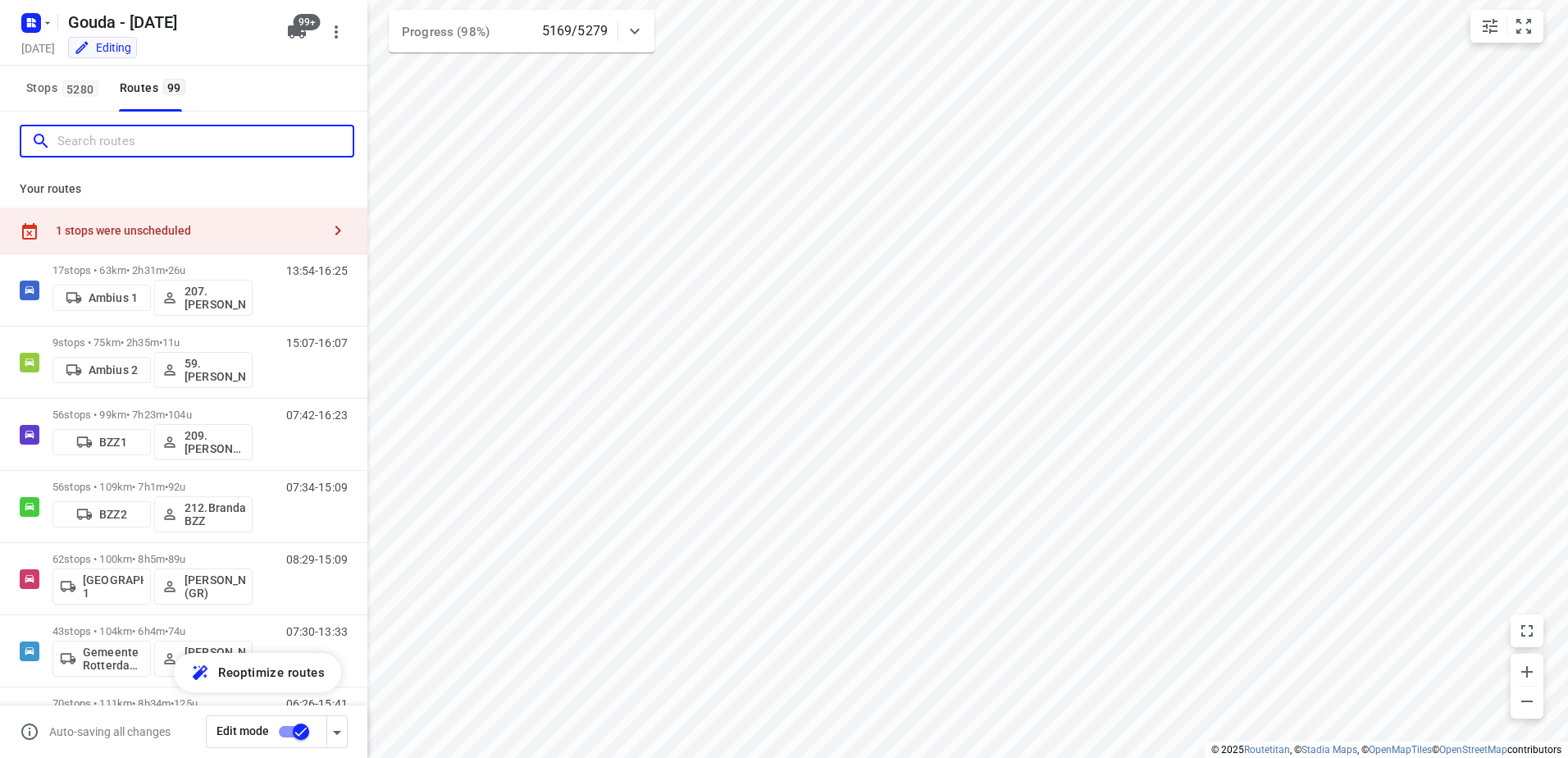
click at [145, 146] on input "Search routes" at bounding box center [205, 142] width 295 height 26
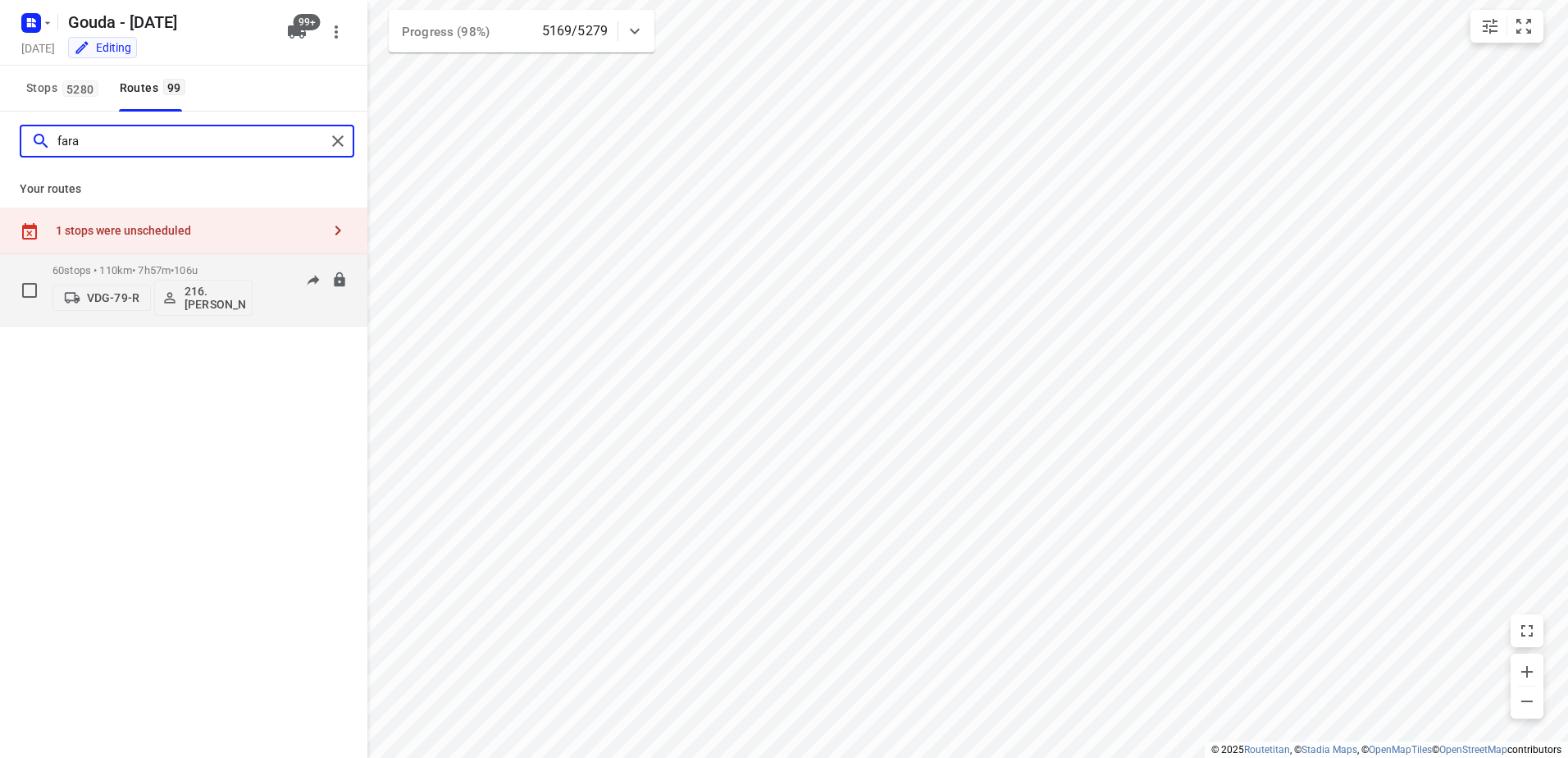
type input "fara"
click at [167, 271] on p "60 stops • 110km • 7h57m • 106u" at bounding box center [152, 270] width 200 height 12
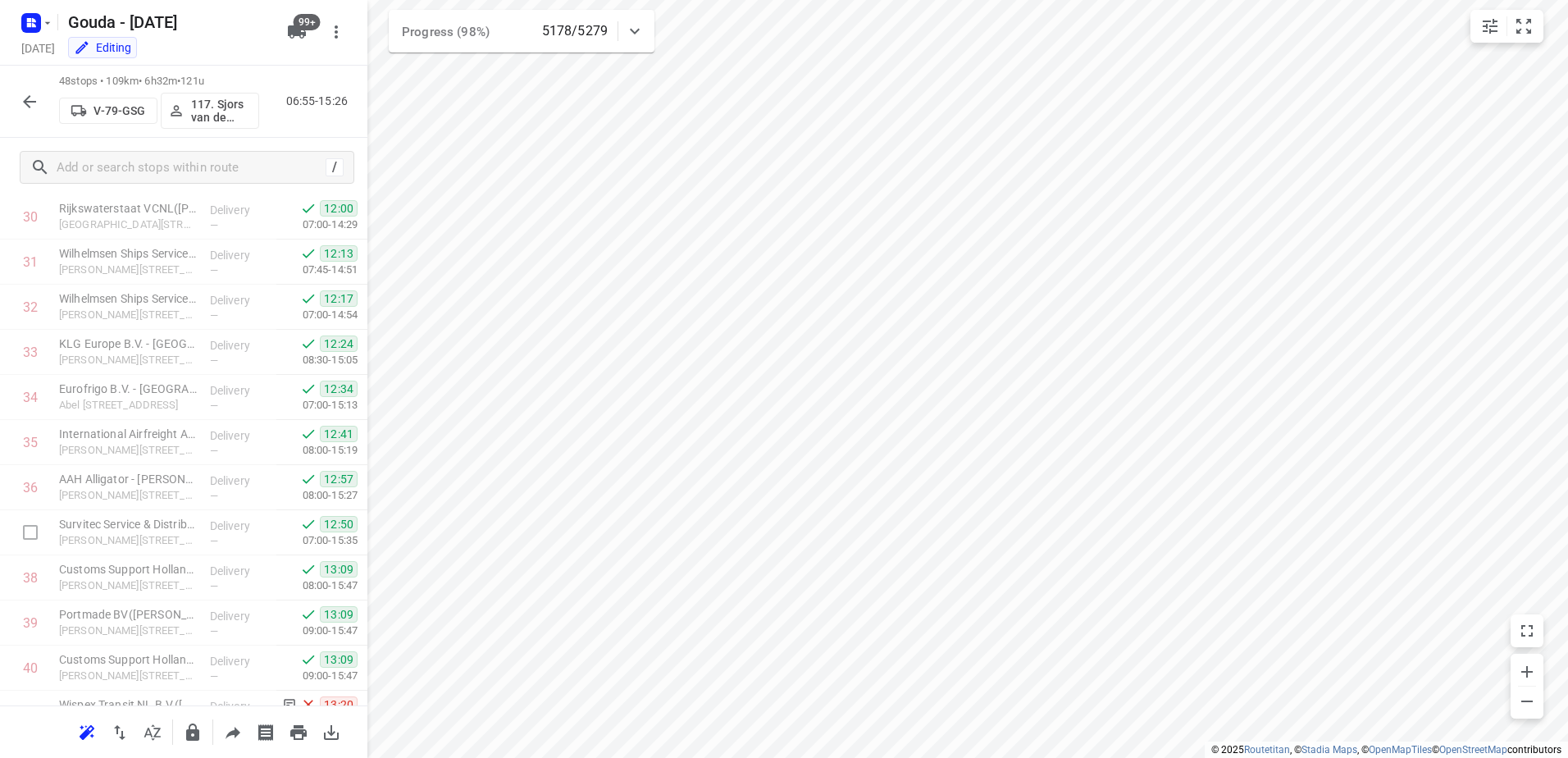
scroll to position [1831, 0]
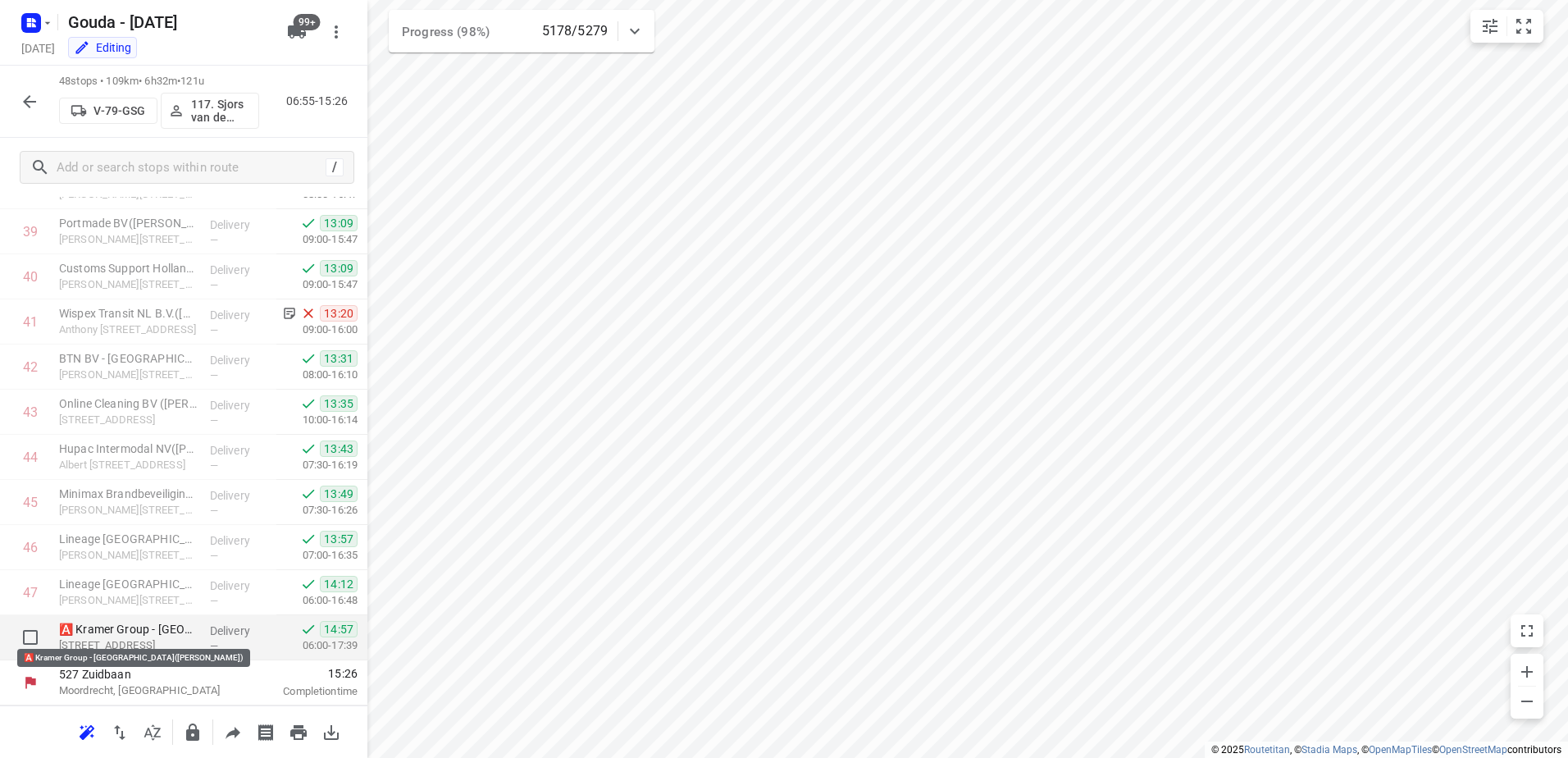
click at [174, 621] on p "🅰️ Kramer Group - Kramer City Terminal(Marielle Sloff)" at bounding box center [128, 629] width 138 height 16
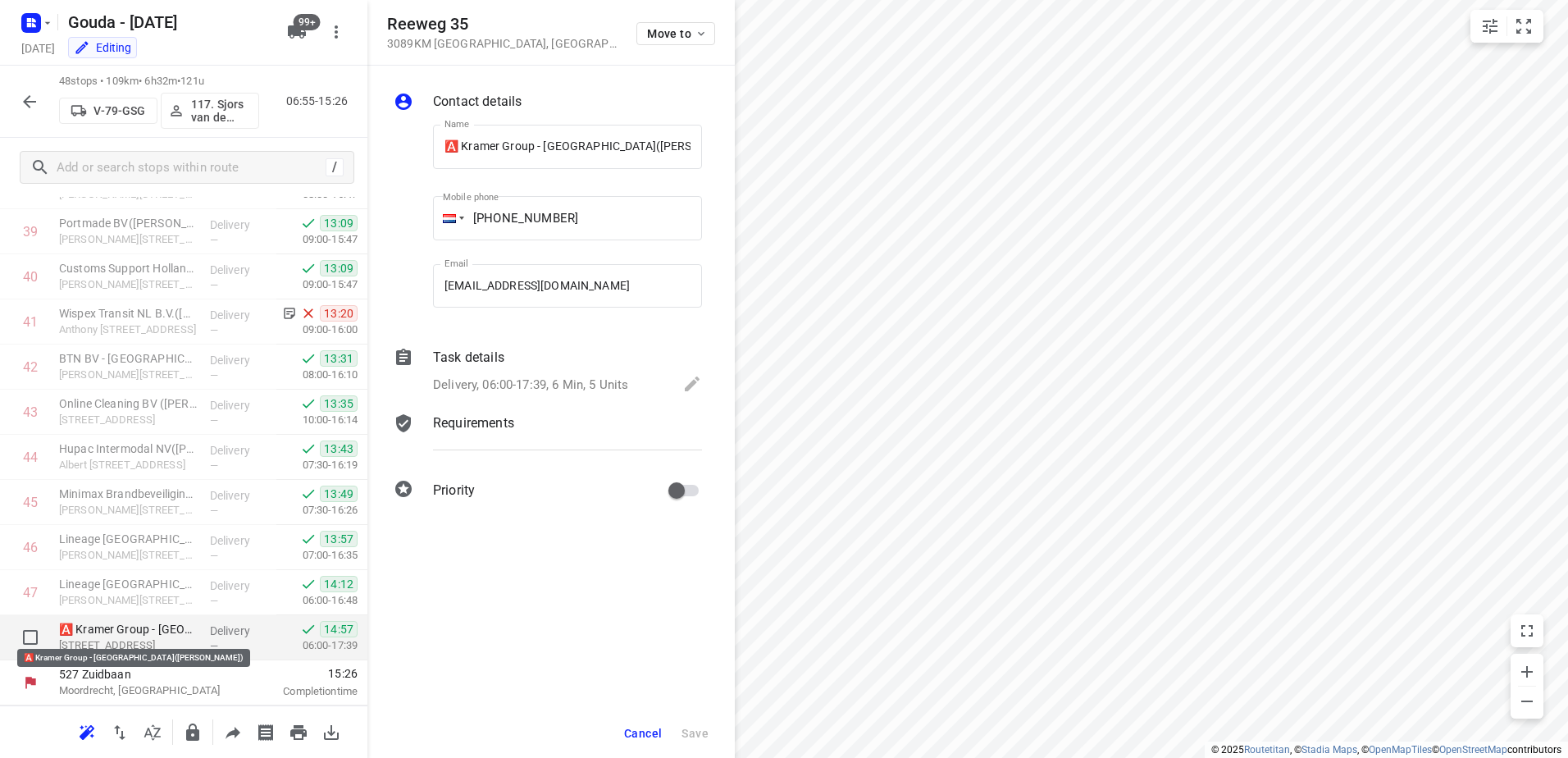
scroll to position [0, 41]
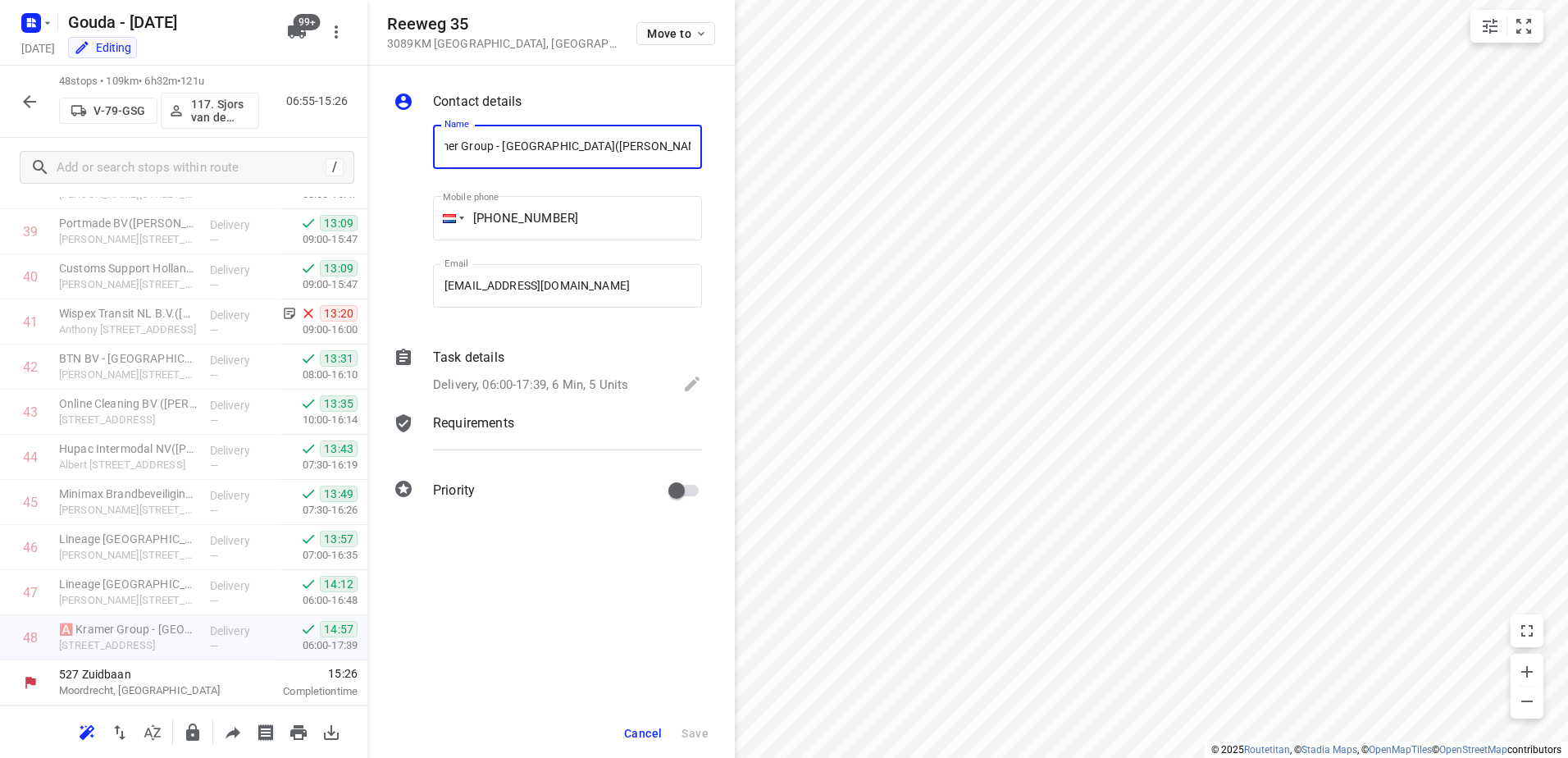
click at [531, 393] on p "Delivery, 06:00-17:39, 6 Min, 5 Units" at bounding box center [530, 385] width 195 height 19
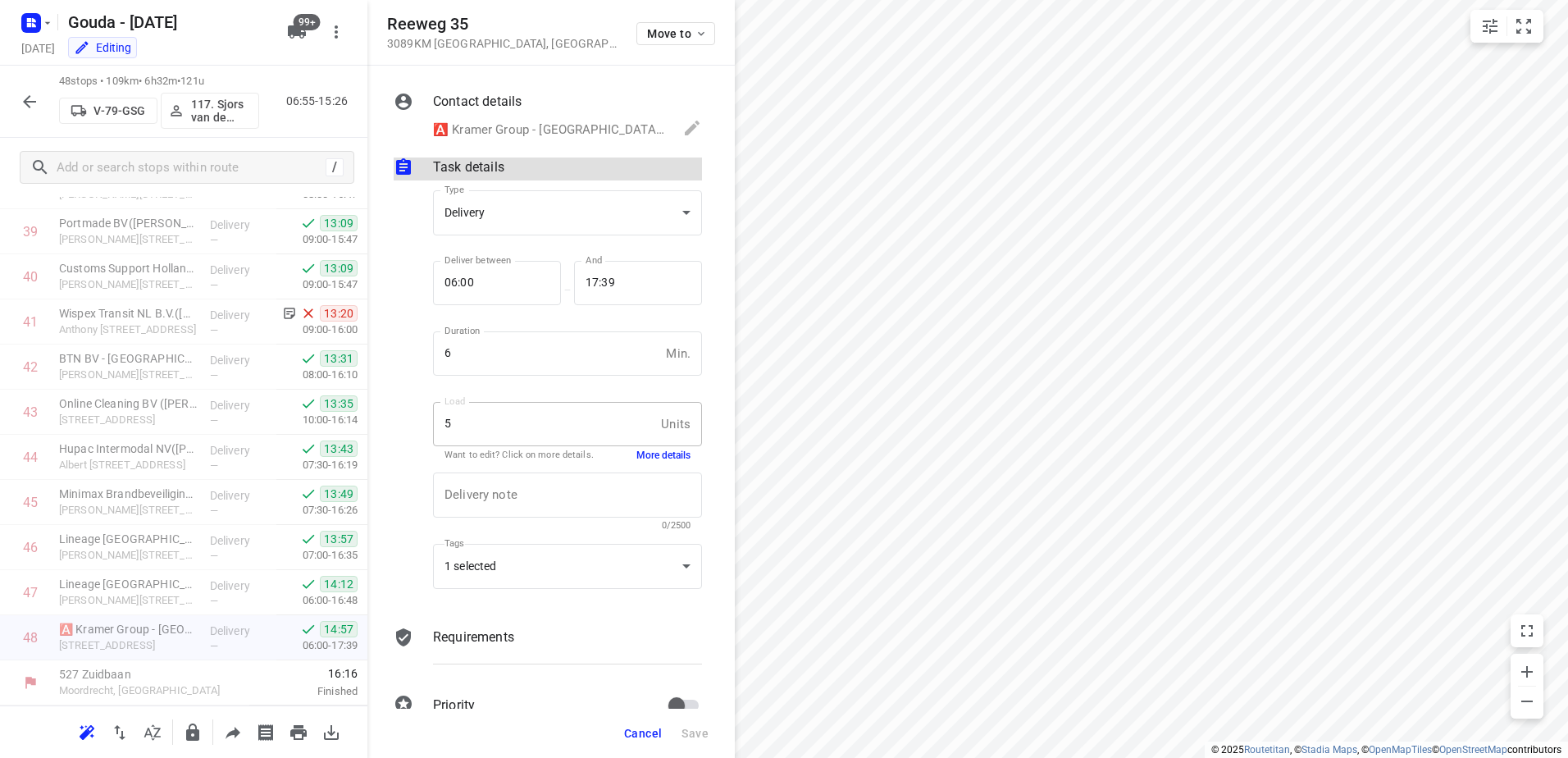
click at [33, 104] on icon "button" at bounding box center [29, 102] width 20 height 20
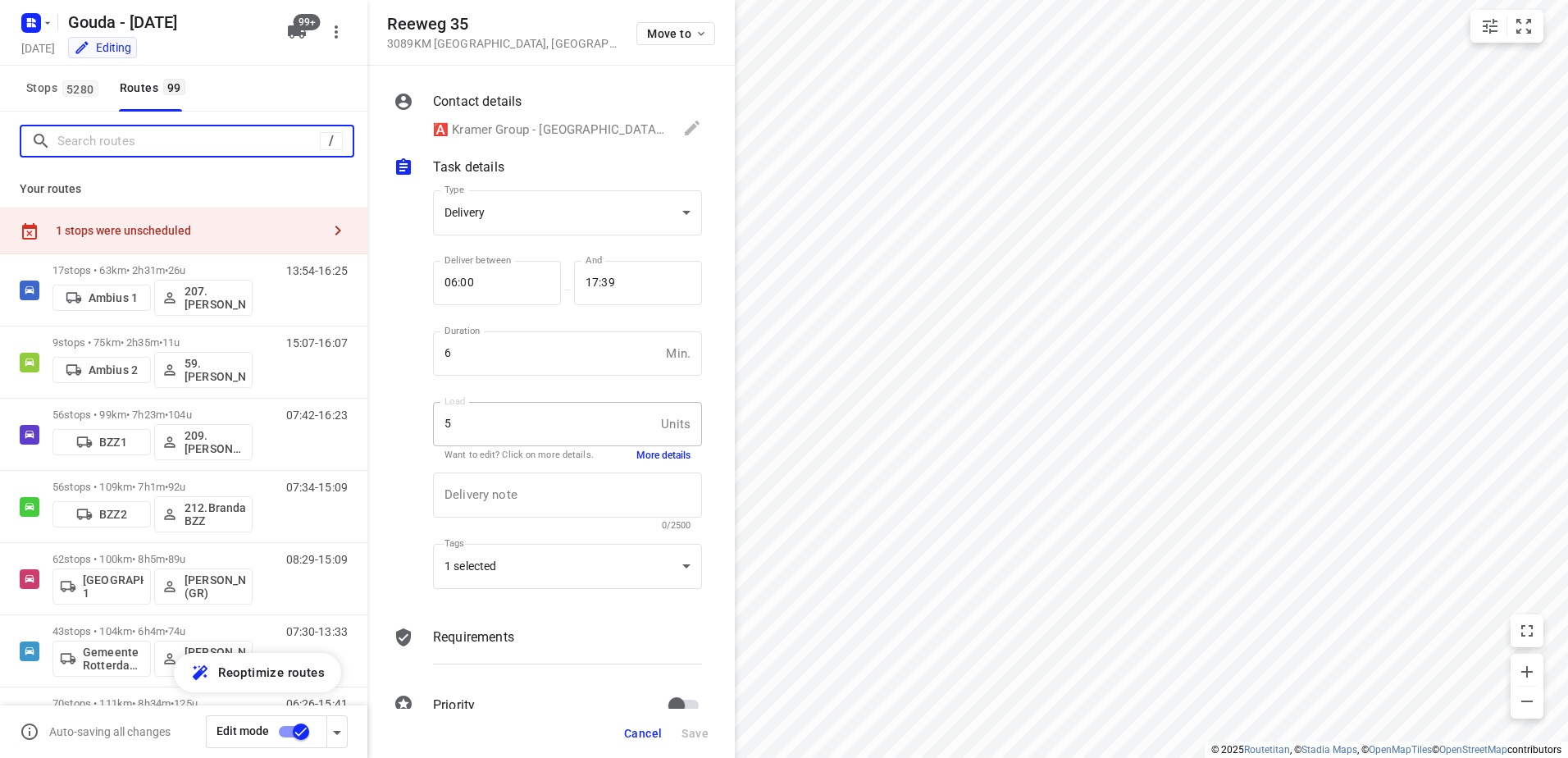
click at [223, 134] on input "Search routes" at bounding box center [189, 142] width 263 height 26
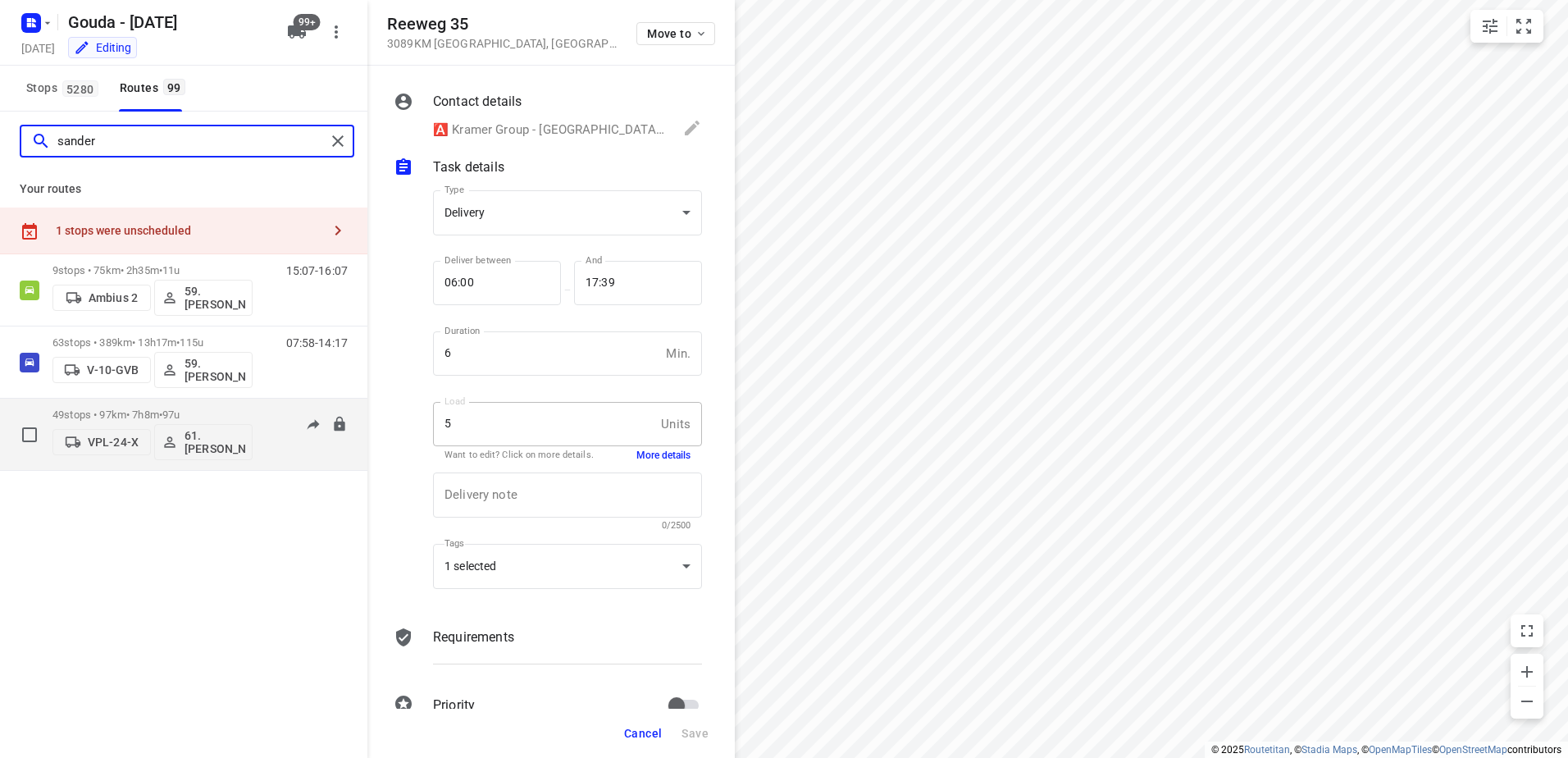
type input "sander"
click at [189, 407] on div "49 stops • 97km • 7h8m • 97u VPL-24-X 61.Sander Bos" at bounding box center [152, 434] width 200 height 68
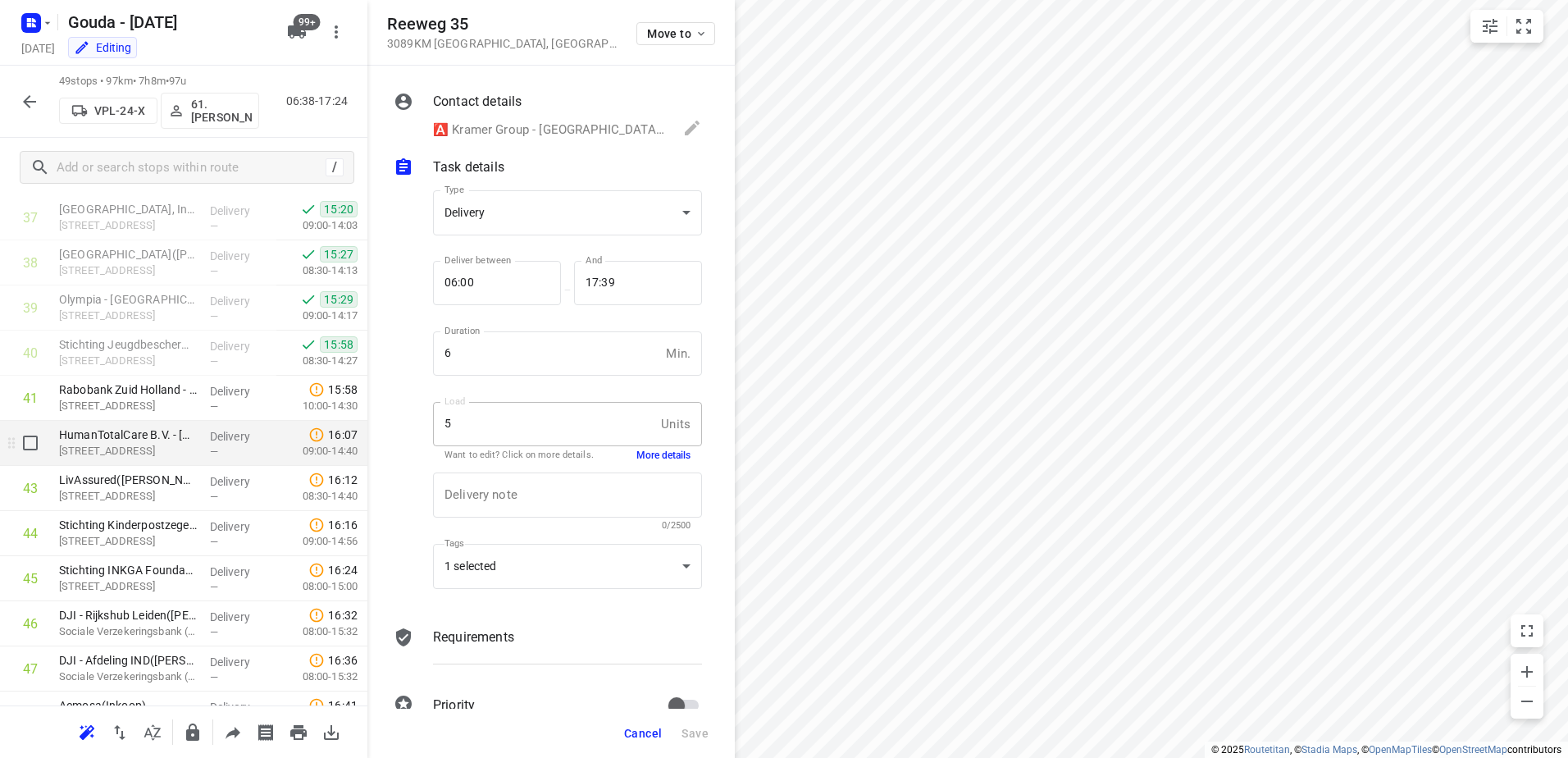
scroll to position [1876, 0]
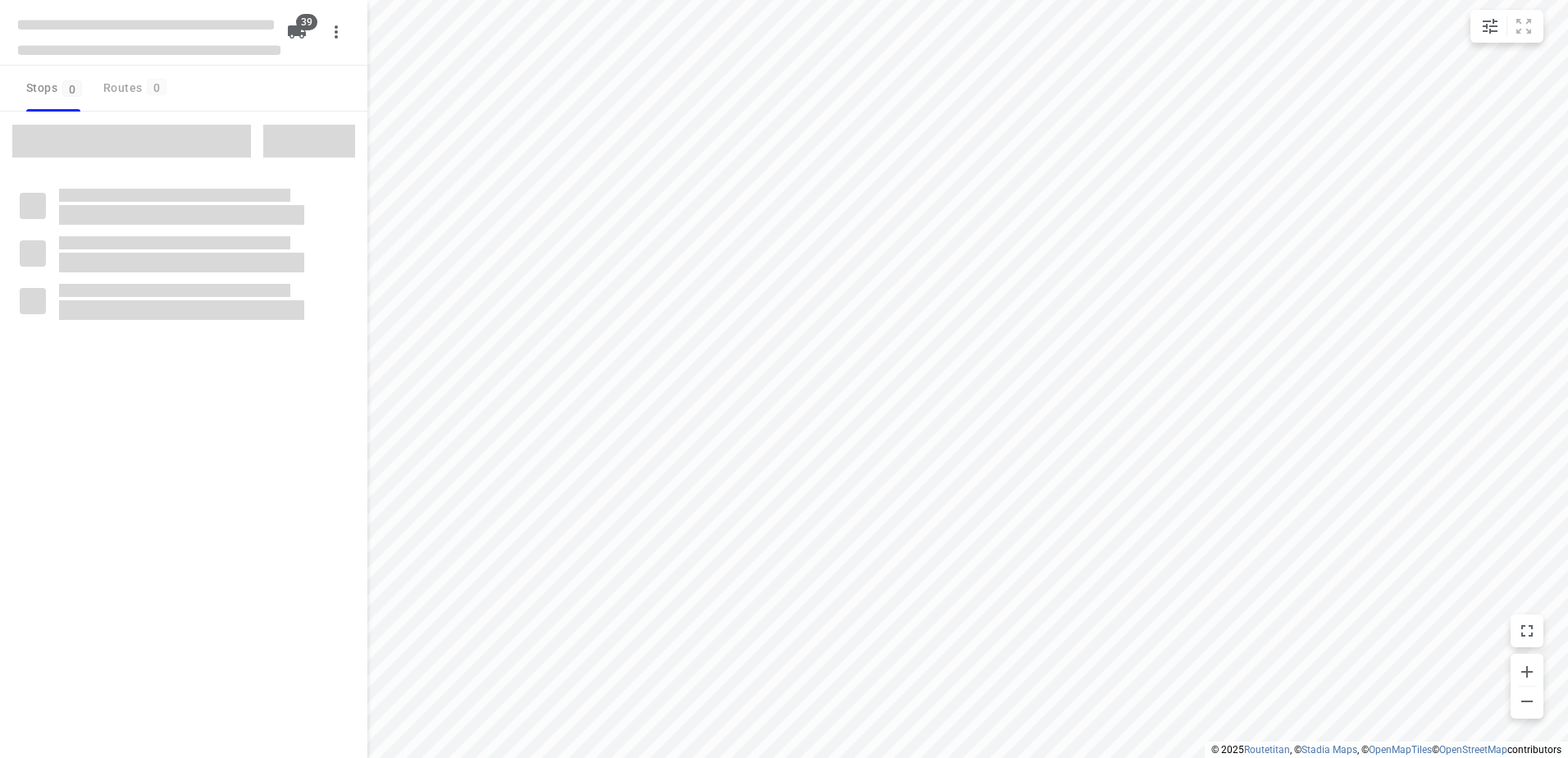
checkbox input "true"
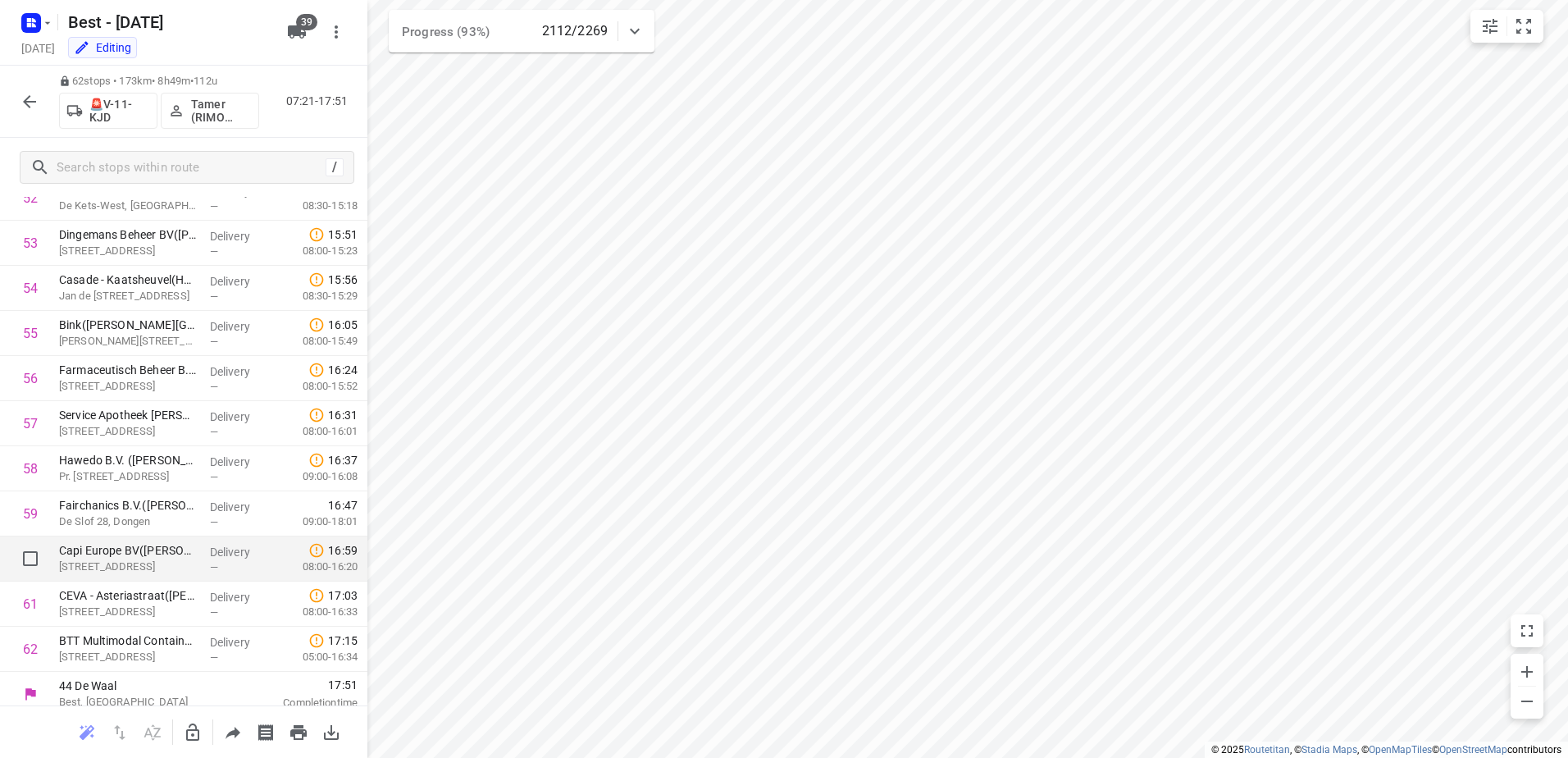
scroll to position [2416, 0]
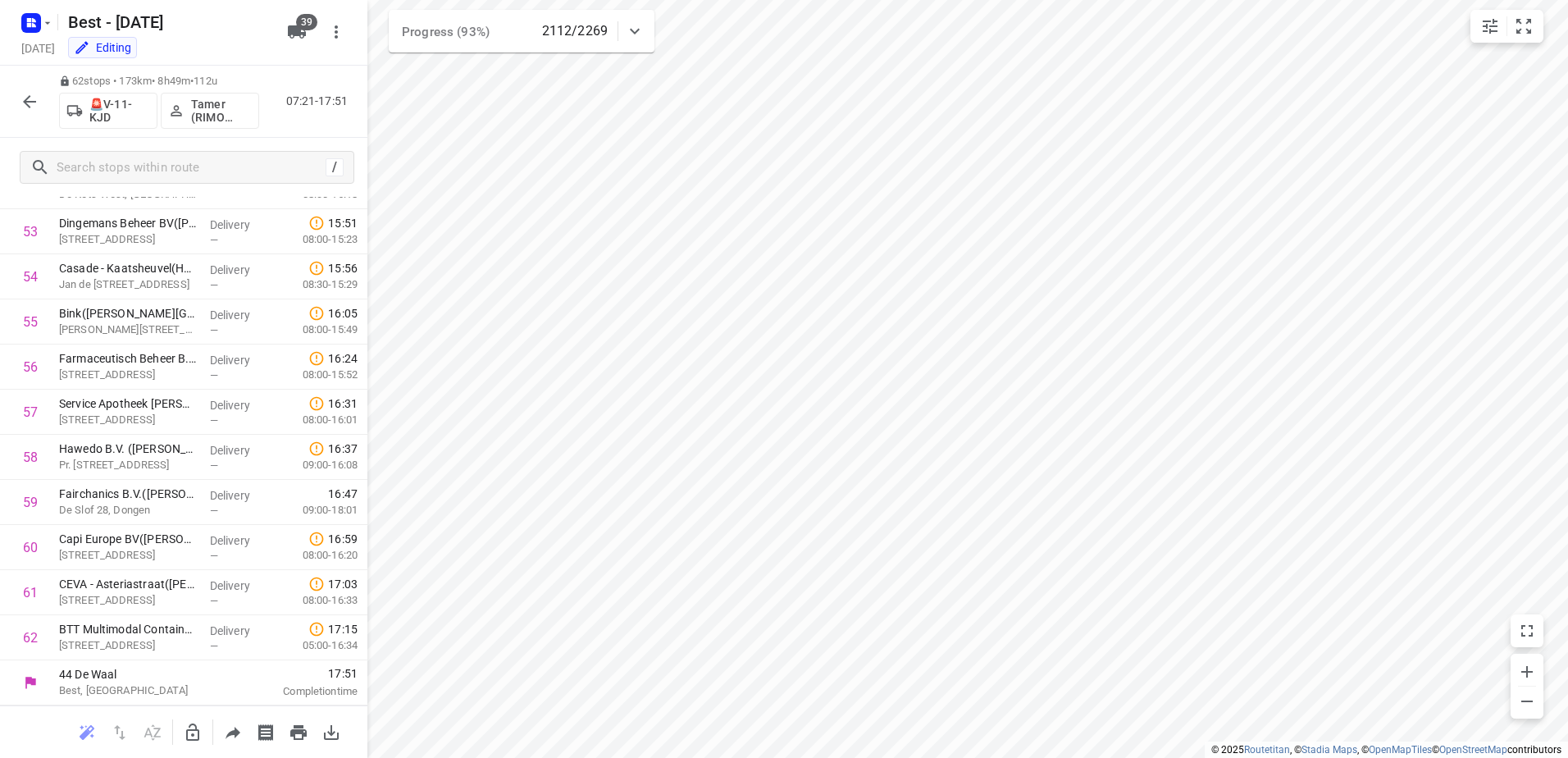
click at [34, 111] on icon "button" at bounding box center [29, 102] width 20 height 20
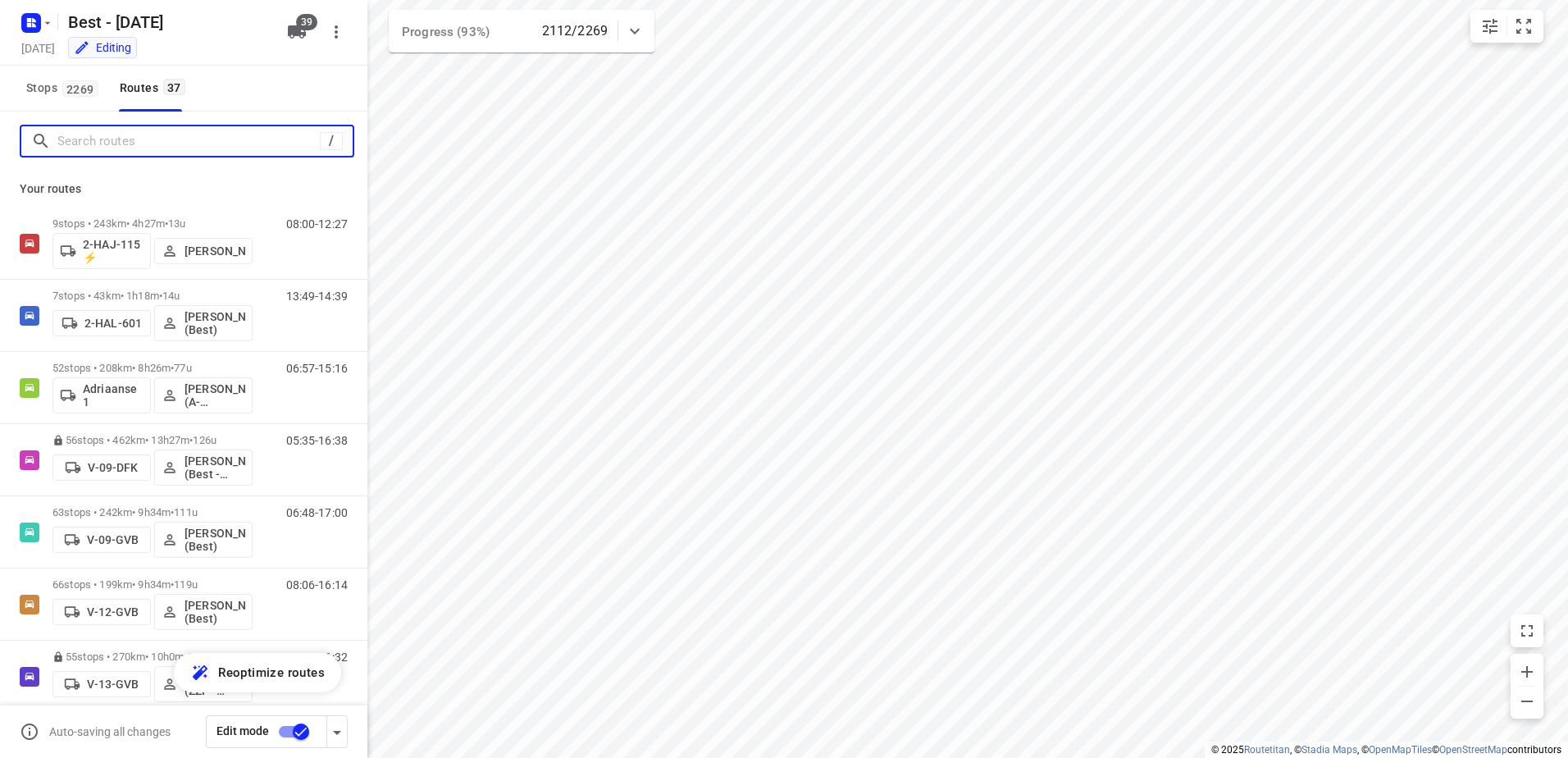
click at [100, 150] on input "Search routes" at bounding box center [189, 142] width 263 height 26
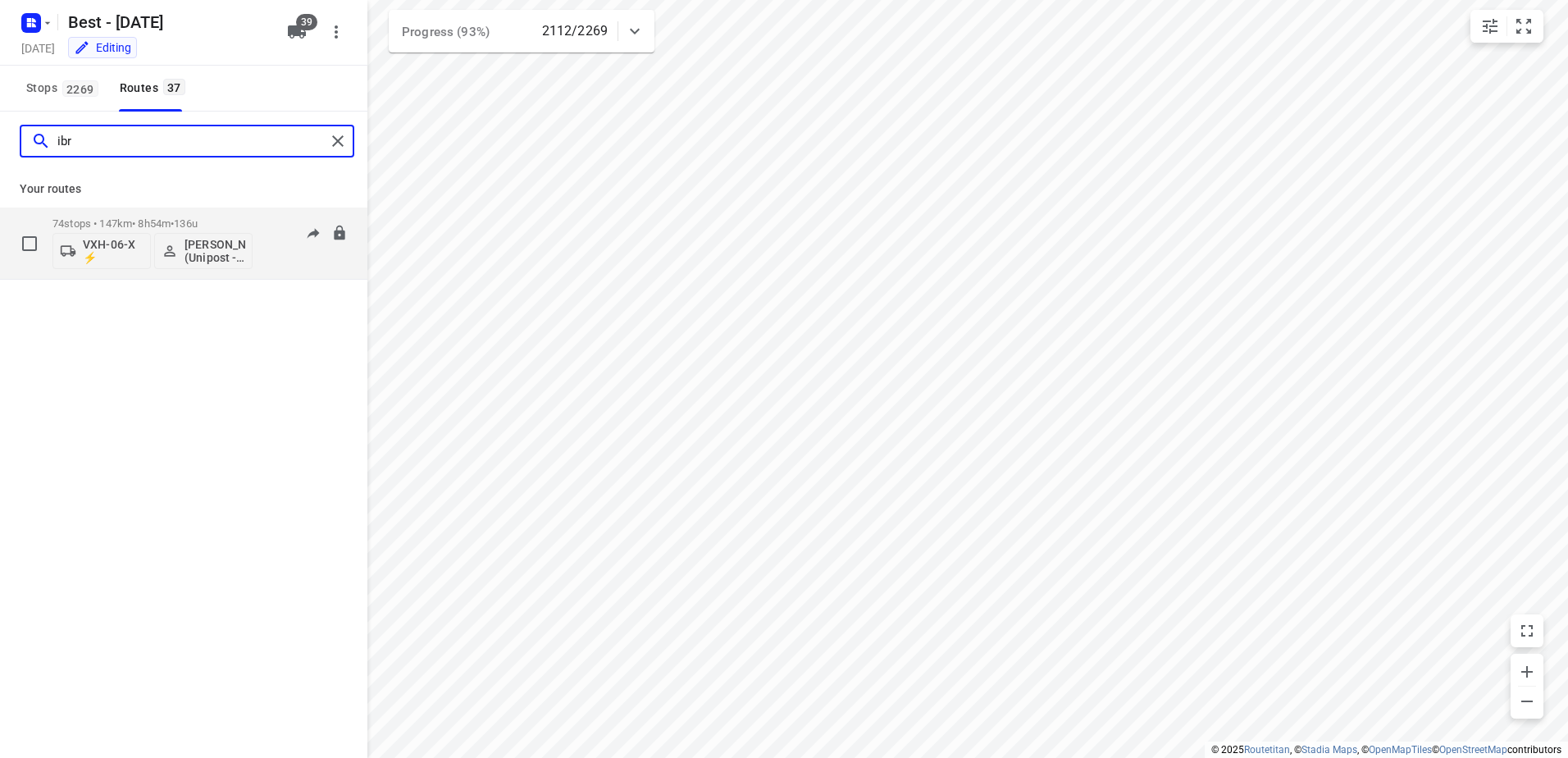
type input "ibr"
click at [211, 216] on div "74 stops • 147km • 8h54m • 136u VXH-06-X ⚡ [PERSON_NAME] (Unipost - ZZP - Berst)" at bounding box center [152, 243] width 200 height 68
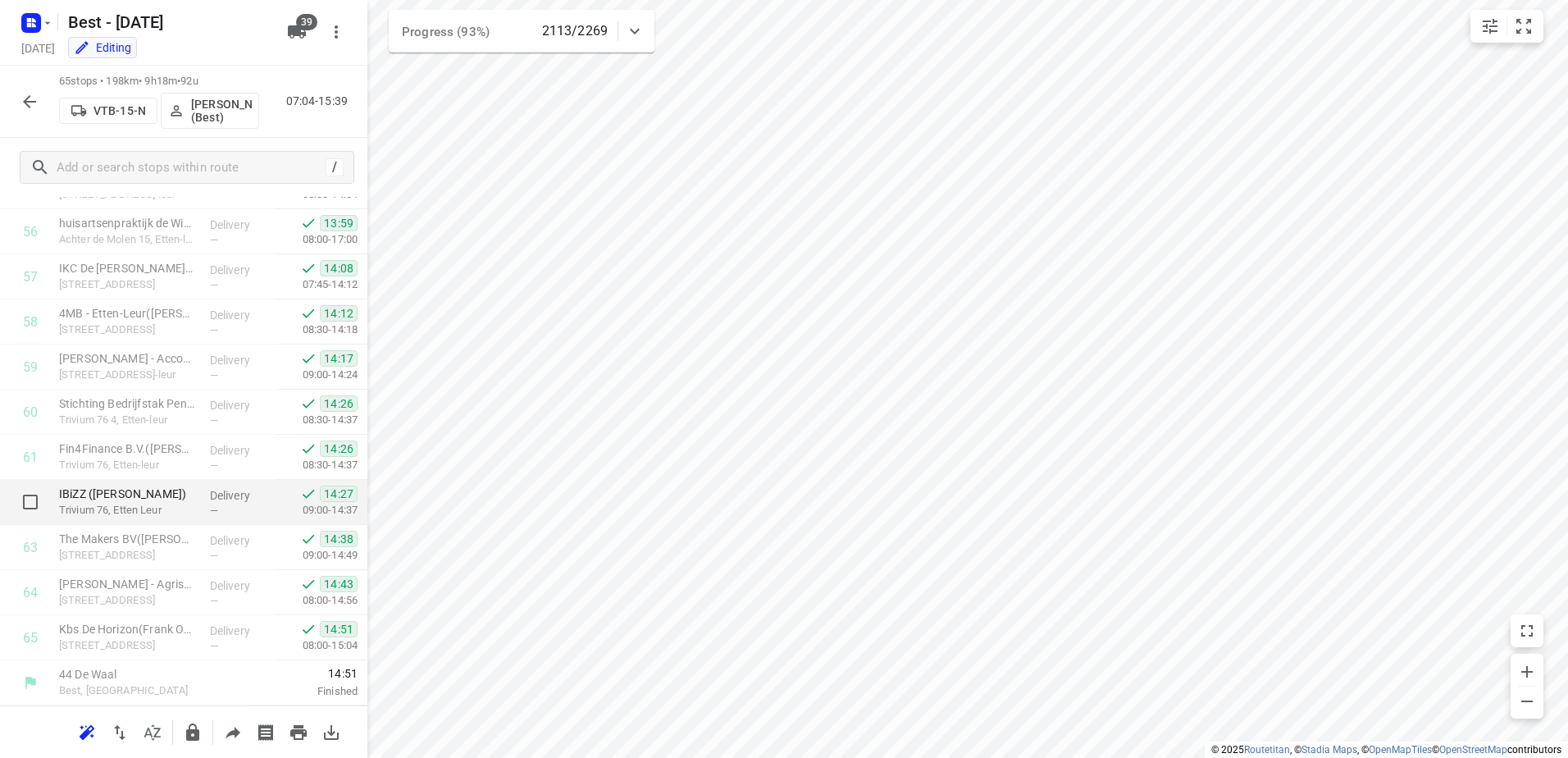
scroll to position [2551, 0]
click at [17, 104] on button "button" at bounding box center [29, 102] width 33 height 33
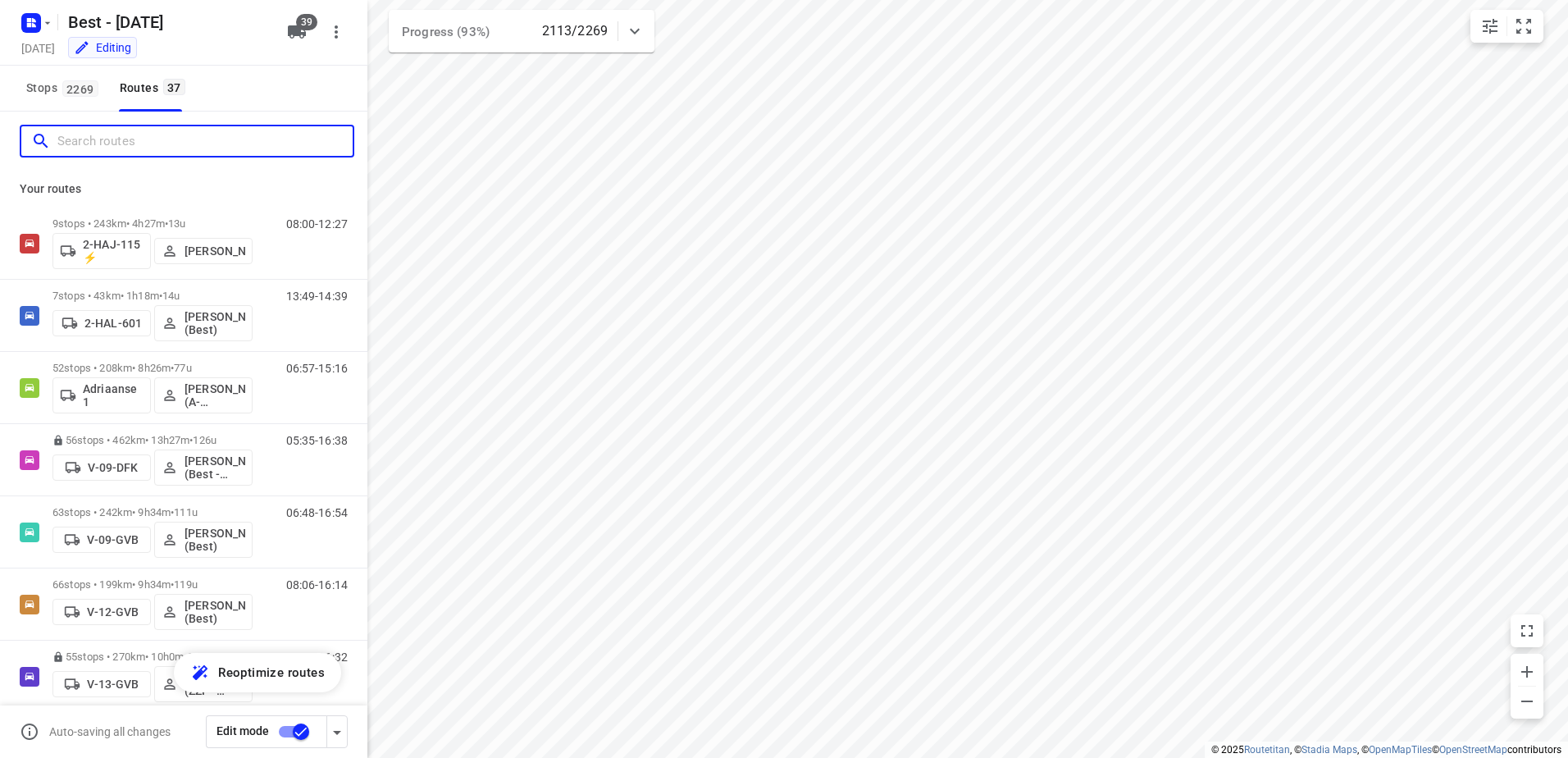
drag, startPoint x: 121, startPoint y: 149, endPoint x: 137, endPoint y: 142, distance: 17.5
click at [124, 146] on input "Search routes" at bounding box center [205, 142] width 295 height 26
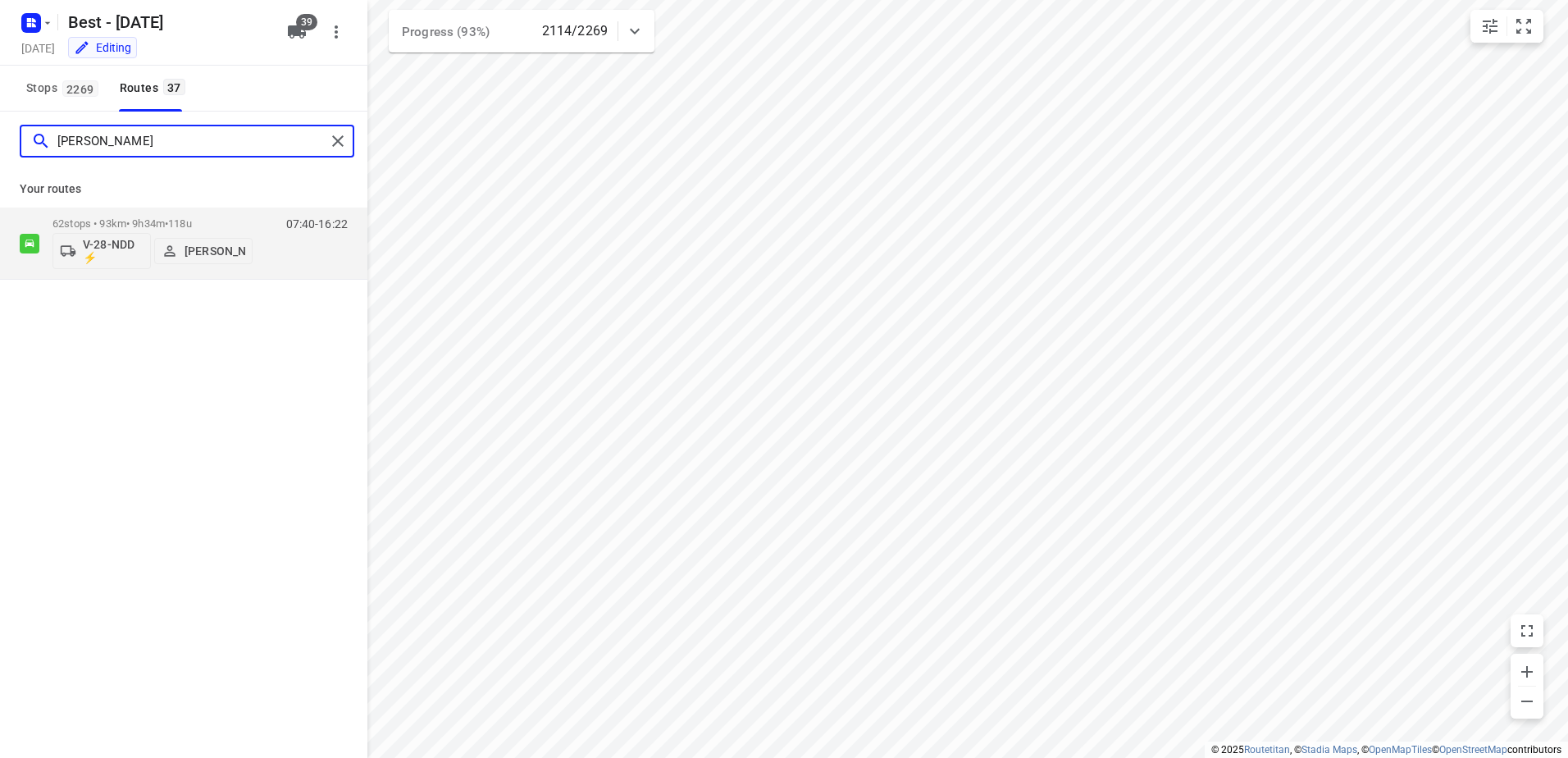
drag, startPoint x: 114, startPoint y: 145, endPoint x: -3, endPoint y: 147, distance: 117.0
click at [0, 147] on html "i © 2025 Routetitan , © Stadia Maps , © OpenMapTiles © OpenStreetMap contributo…" at bounding box center [784, 379] width 1568 height 758
type input "mus"
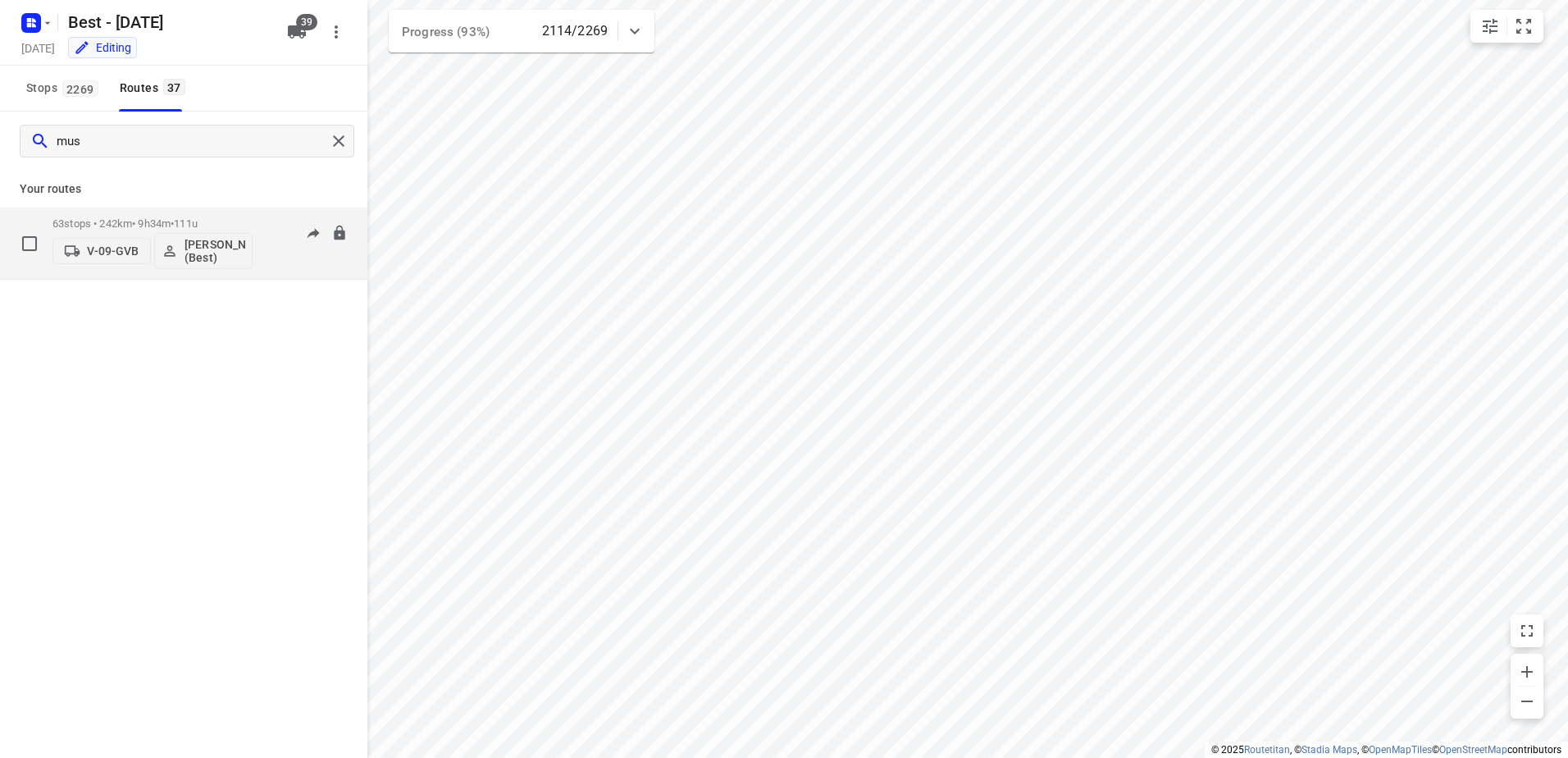
click at [174, 227] on span "•" at bounding box center [172, 223] width 3 height 12
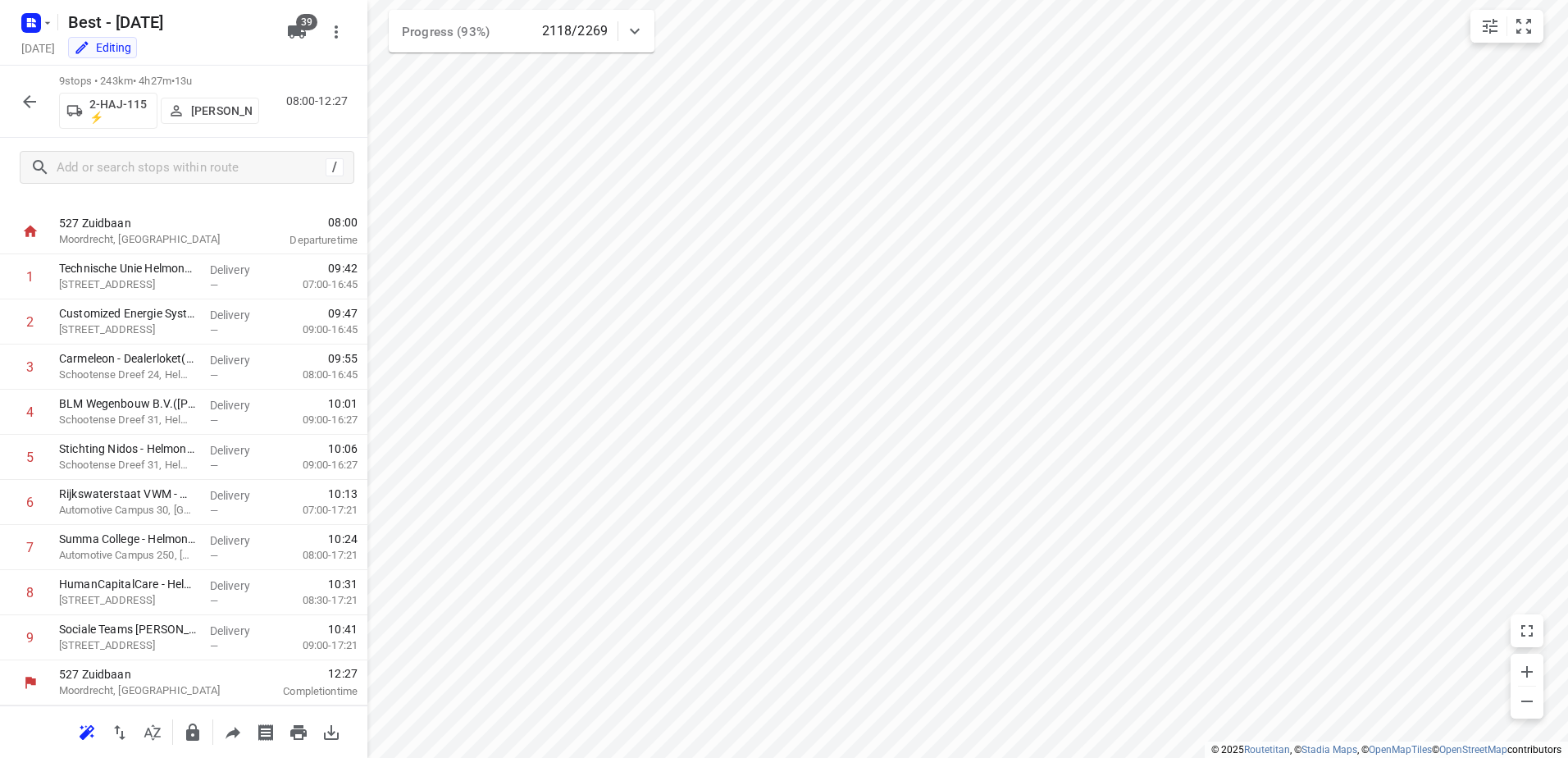
scroll to position [25, 0]
click at [218, 104] on p "[PERSON_NAME]" at bounding box center [221, 110] width 60 height 13
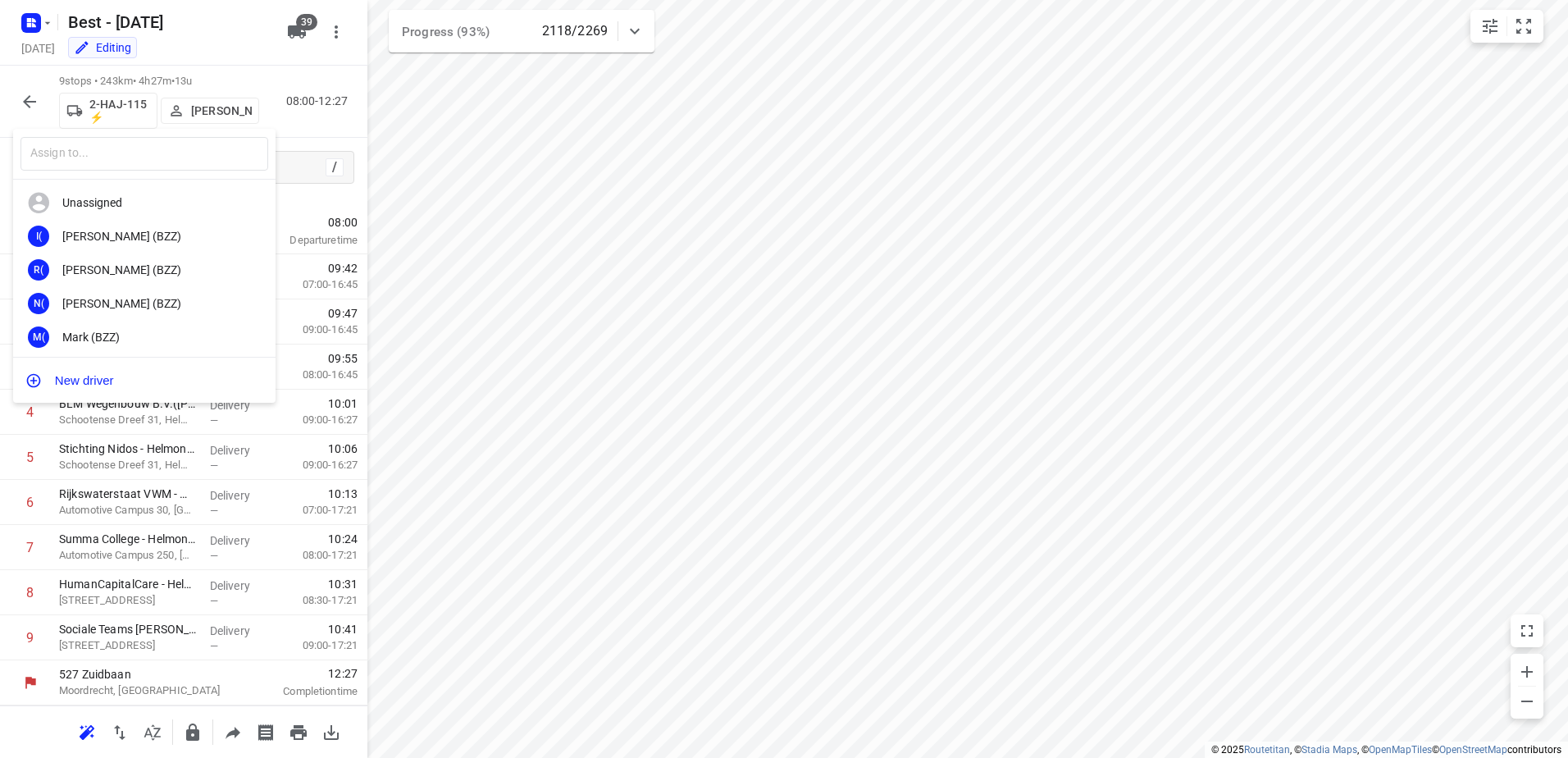
click at [960, 376] on div at bounding box center [784, 379] width 1568 height 758
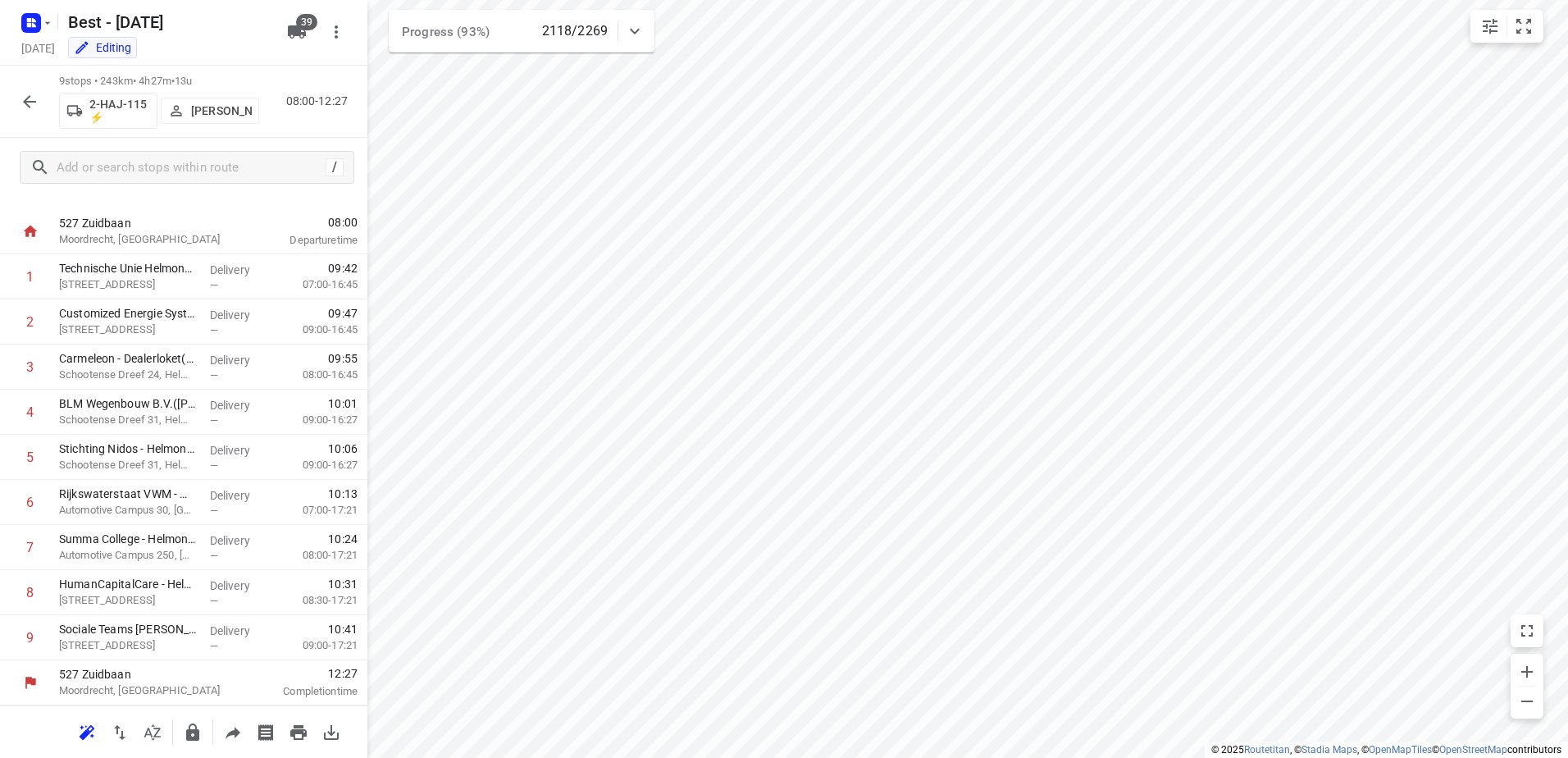
click at [201, 124] on button "Jacob Peters" at bounding box center [210, 110] width 98 height 26
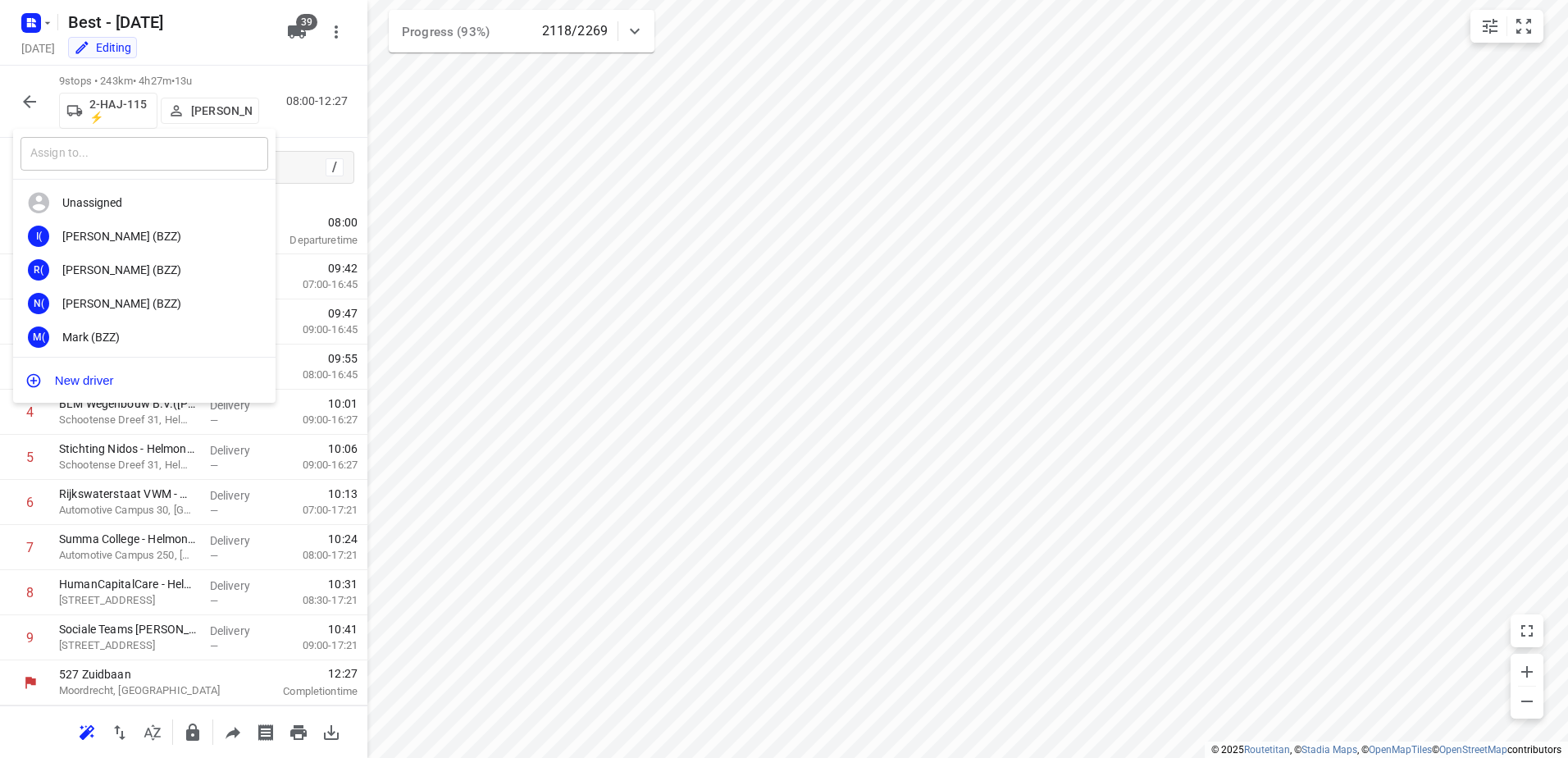
click at [135, 148] on input "text" at bounding box center [145, 153] width 248 height 34
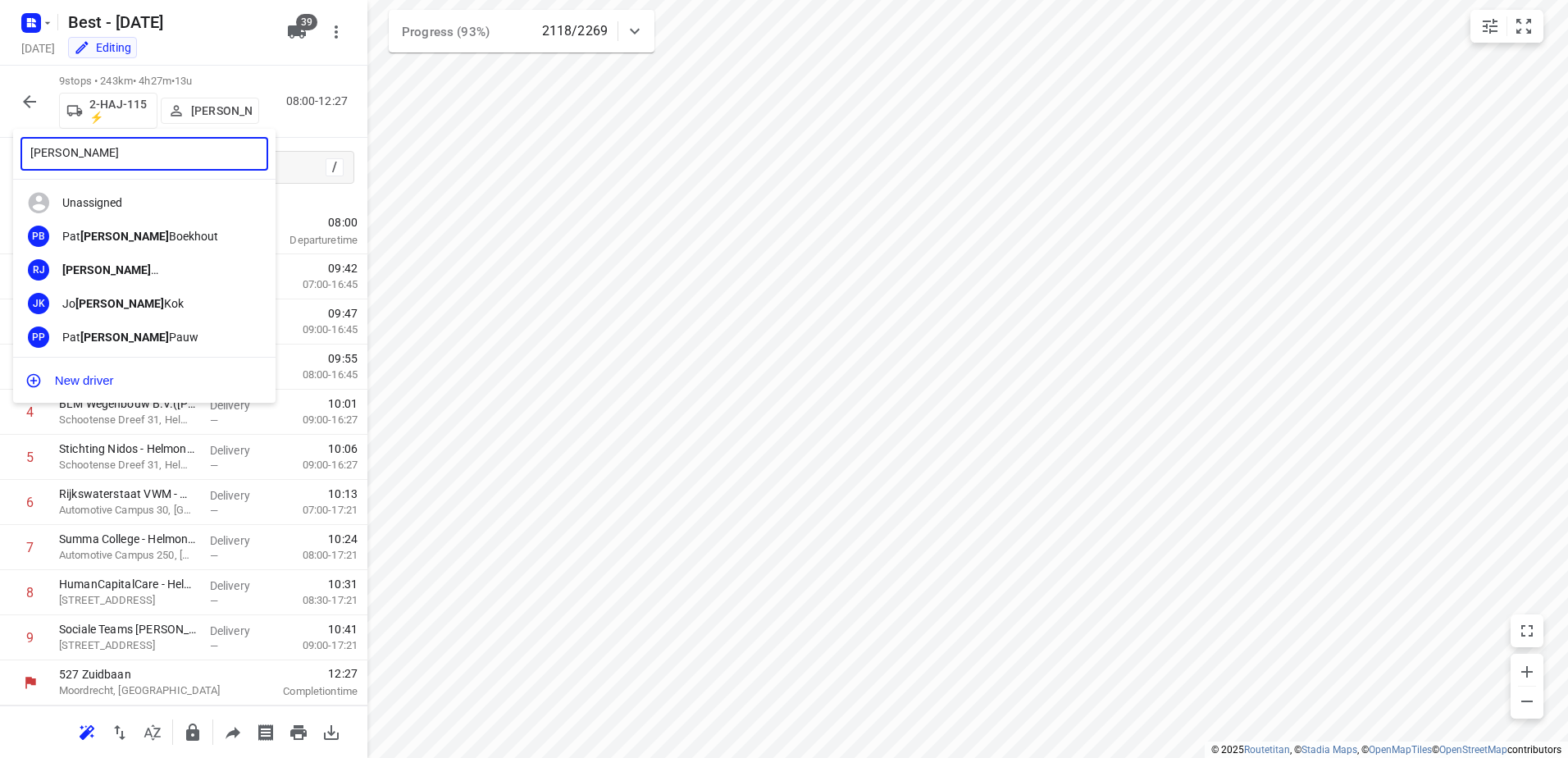
type input "Rick"
drag, startPoint x: 815, startPoint y: 344, endPoint x: 805, endPoint y: 399, distance: 55.9
click at [805, 399] on div at bounding box center [784, 379] width 1568 height 758
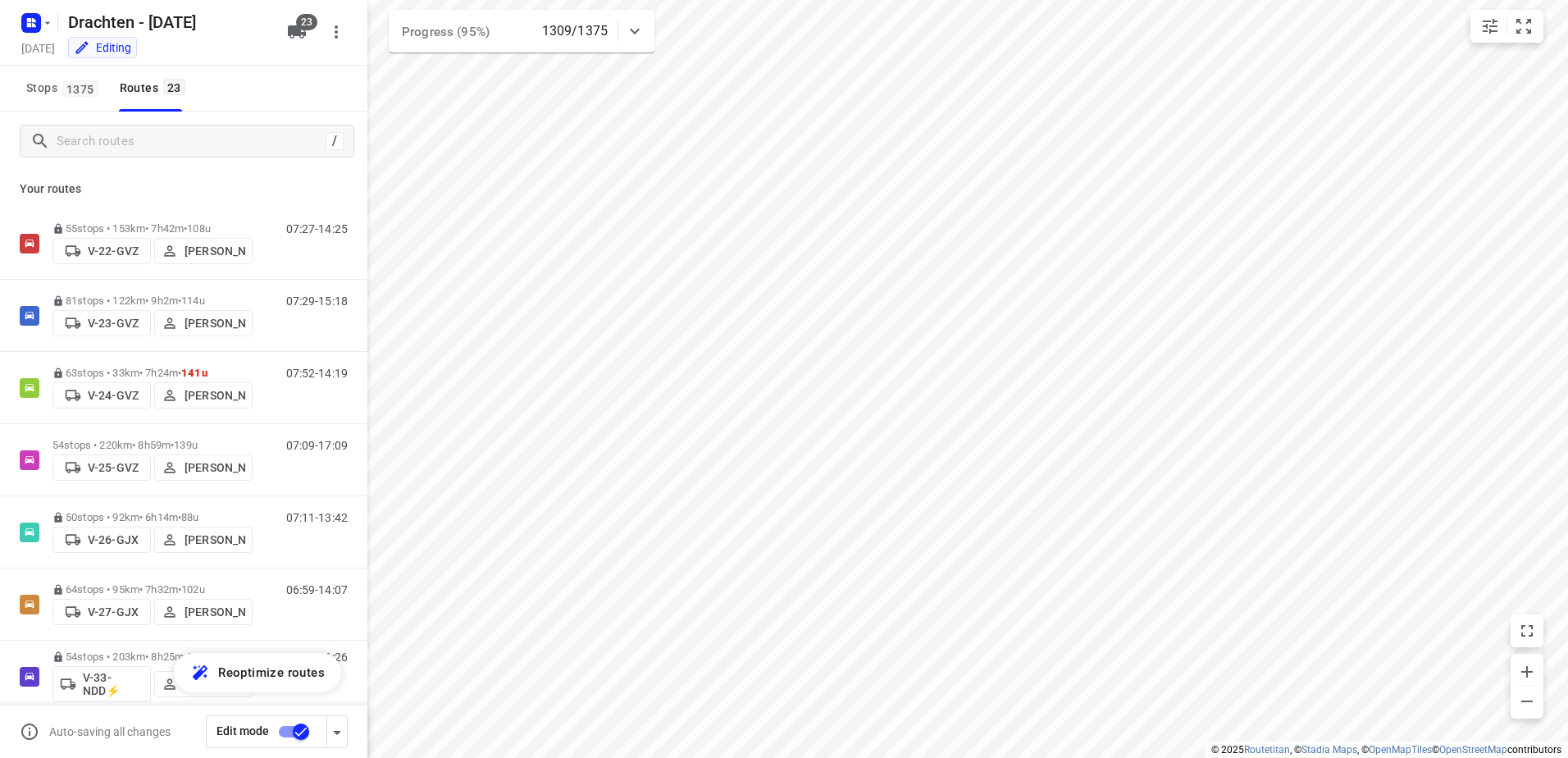
scroll to position [195, 0]
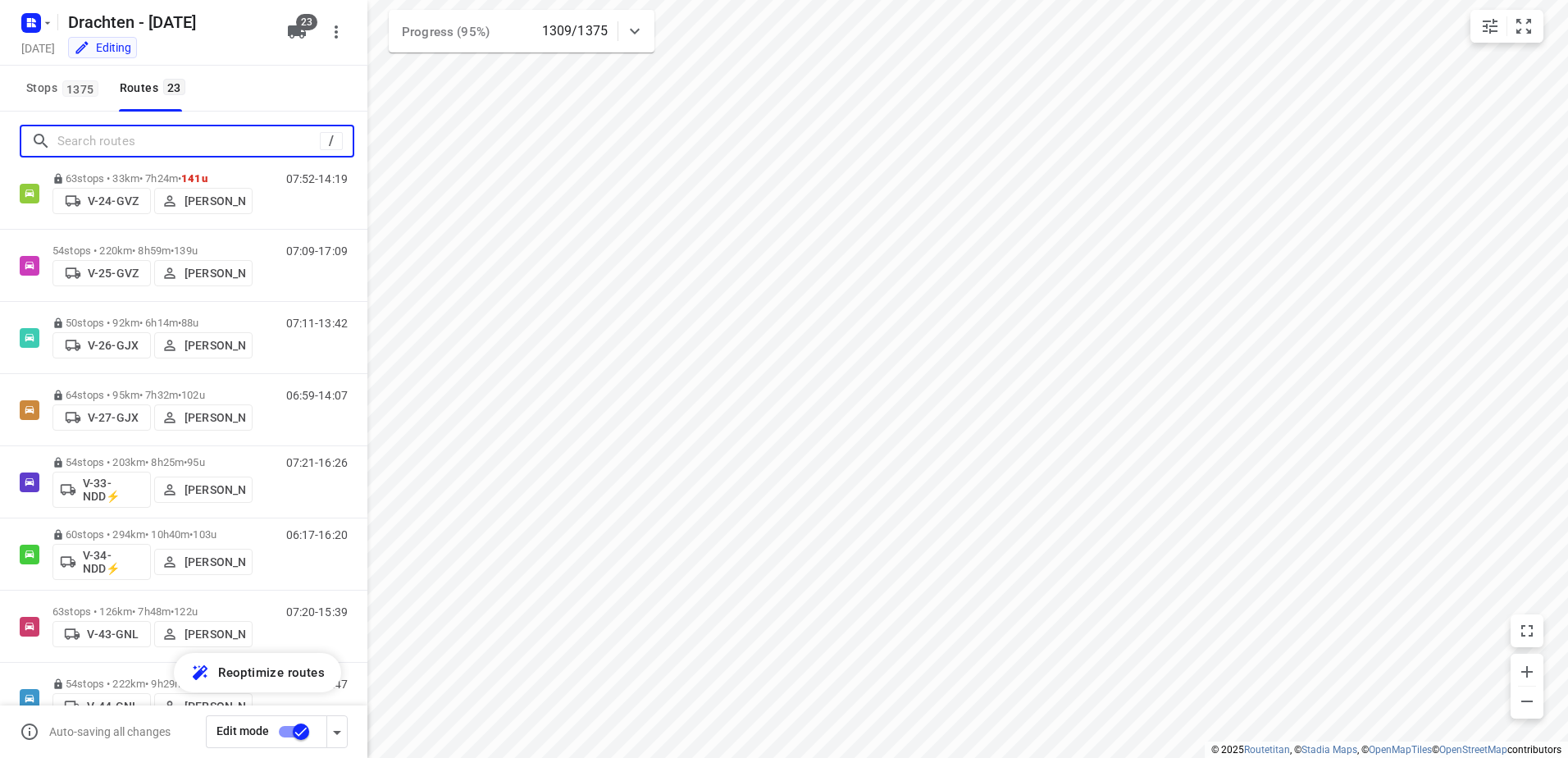
click at [110, 129] on input "Search routes" at bounding box center [189, 142] width 263 height 26
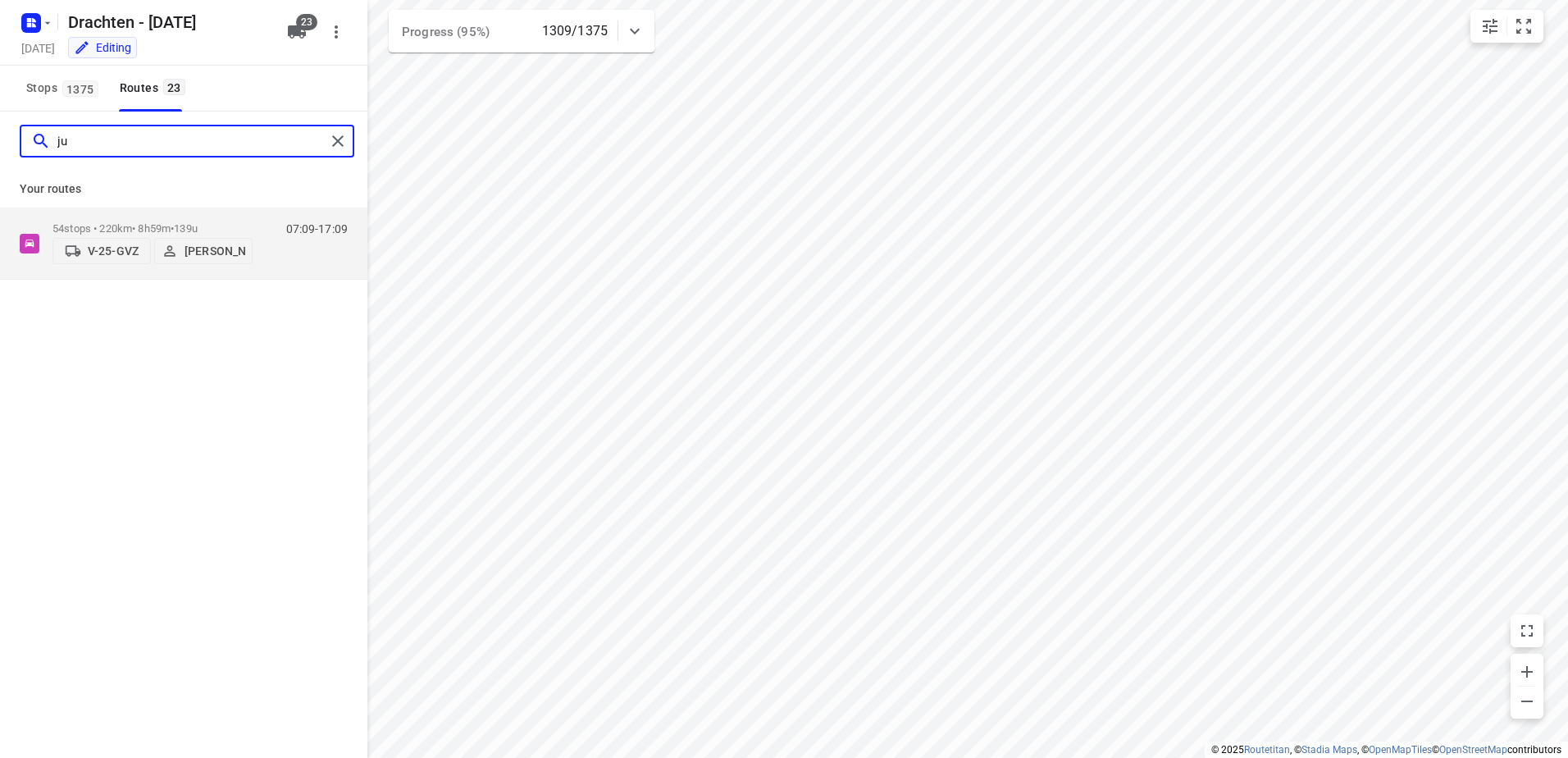
type input "ju"
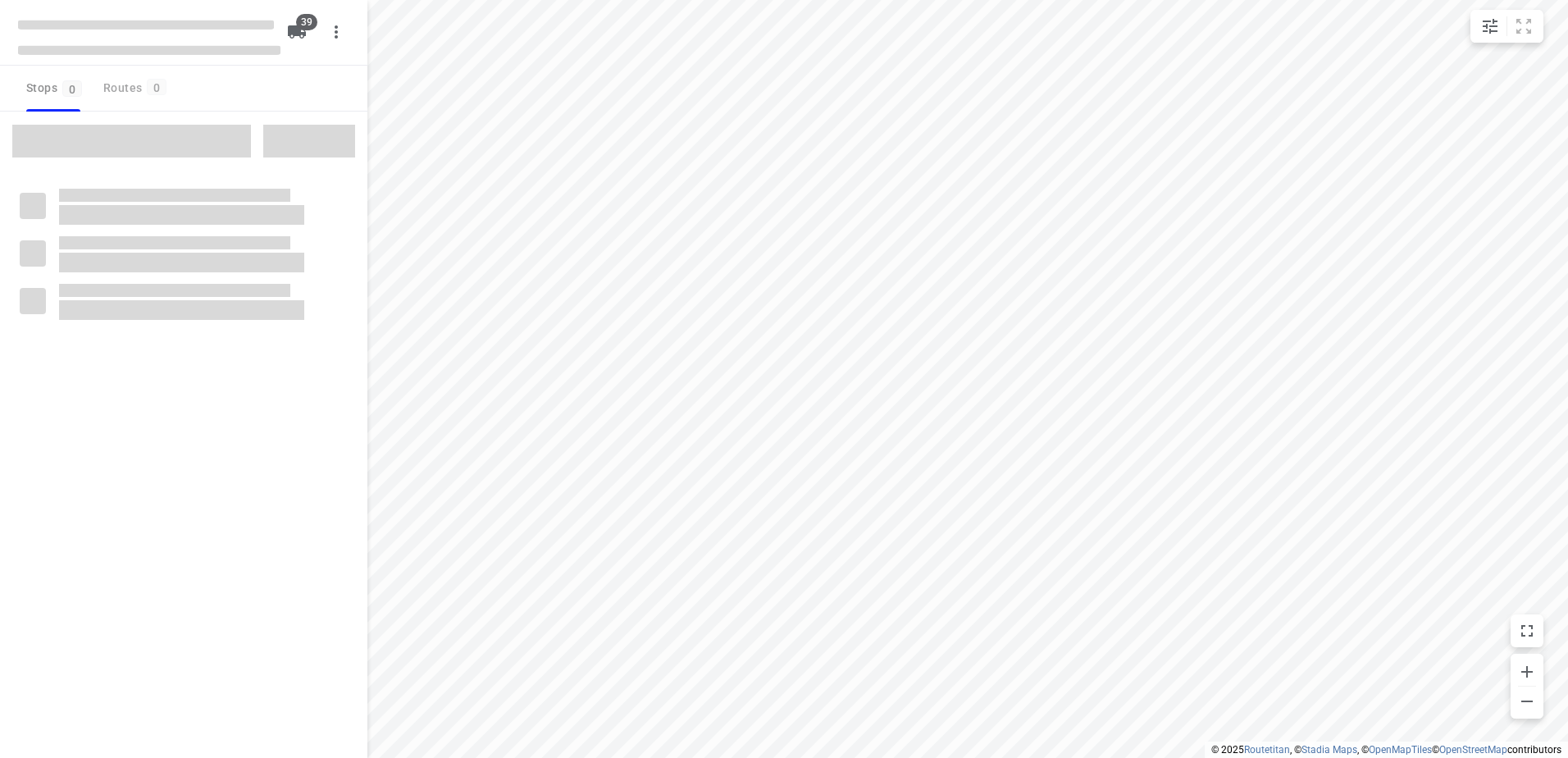
checkbox input "true"
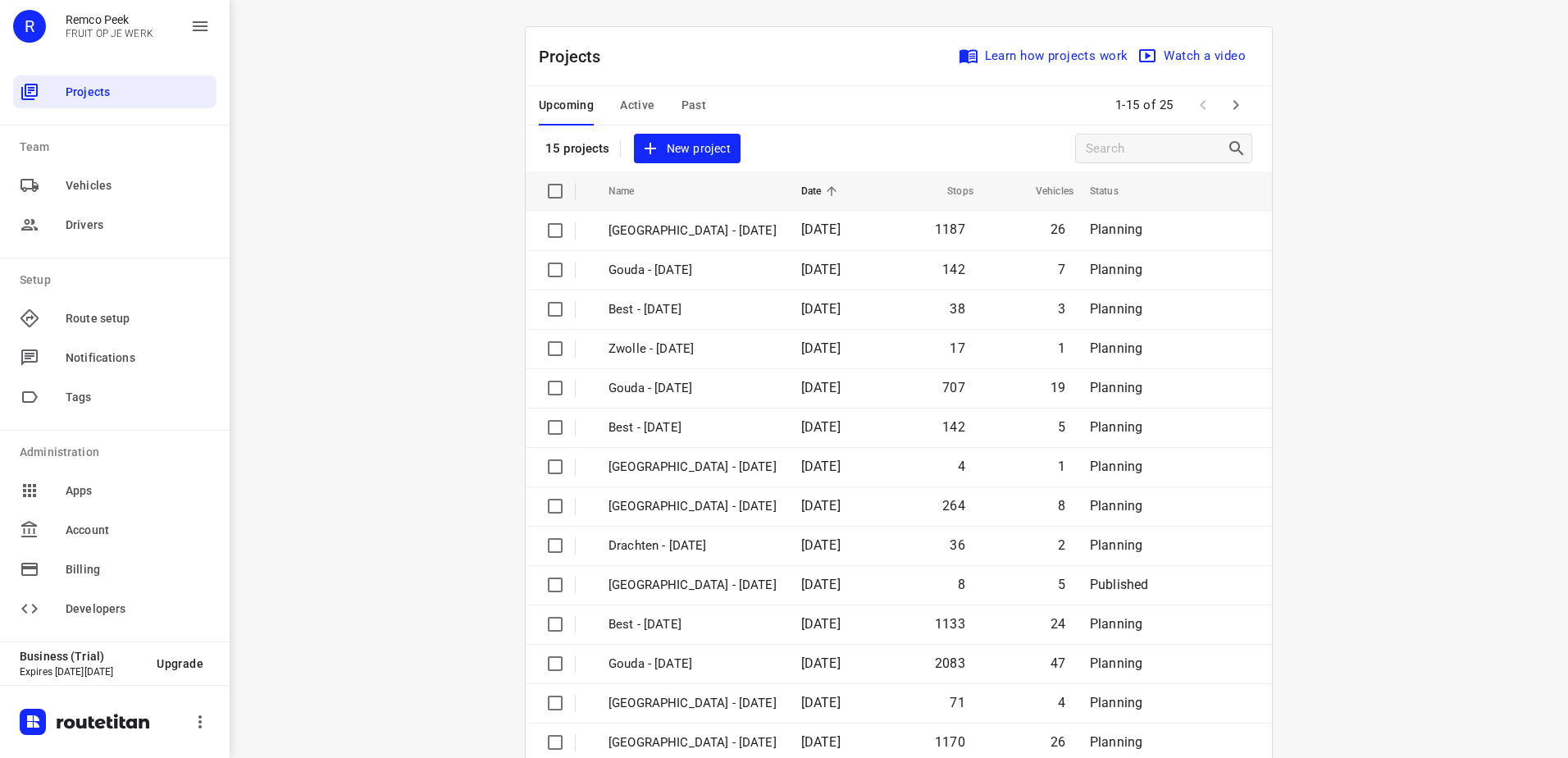
click at [700, 102] on div "Upcoming Active Past" at bounding box center [635, 106] width 194 height 40
click at [690, 102] on span "Past" at bounding box center [695, 105] width 26 height 21
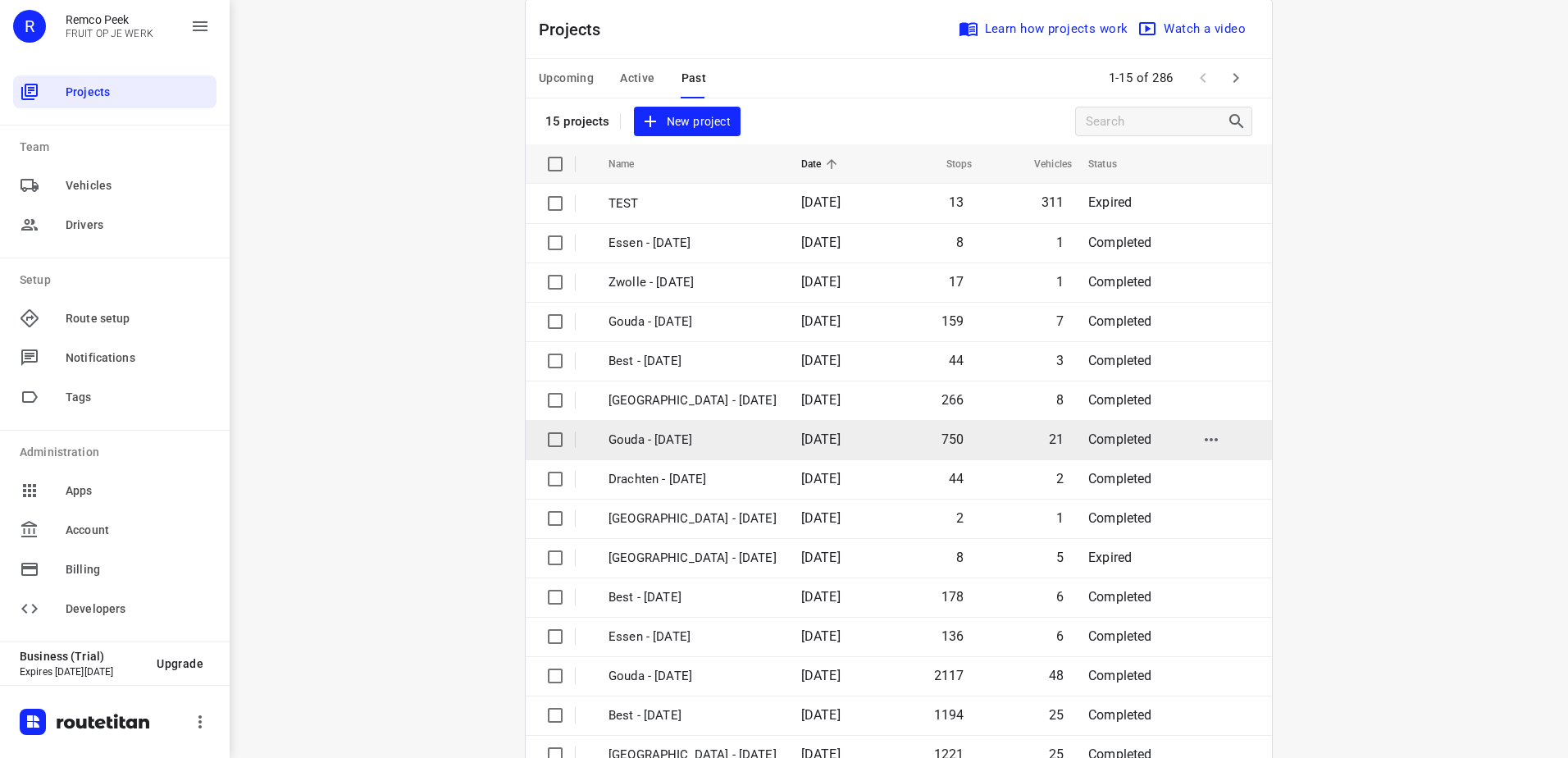
scroll to position [71, 0]
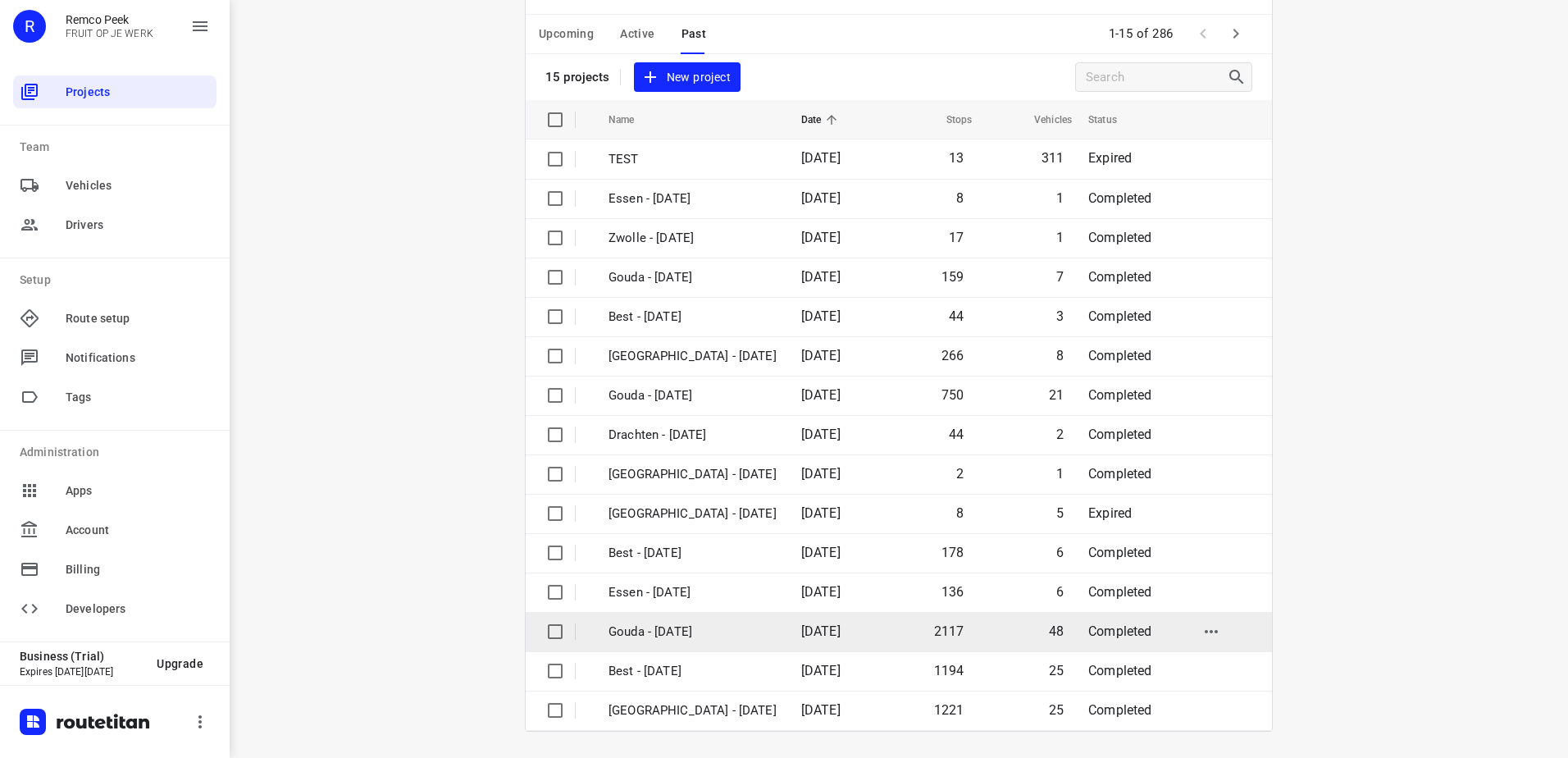
click at [750, 624] on p "Gouda - [DATE]" at bounding box center [692, 632] width 168 height 19
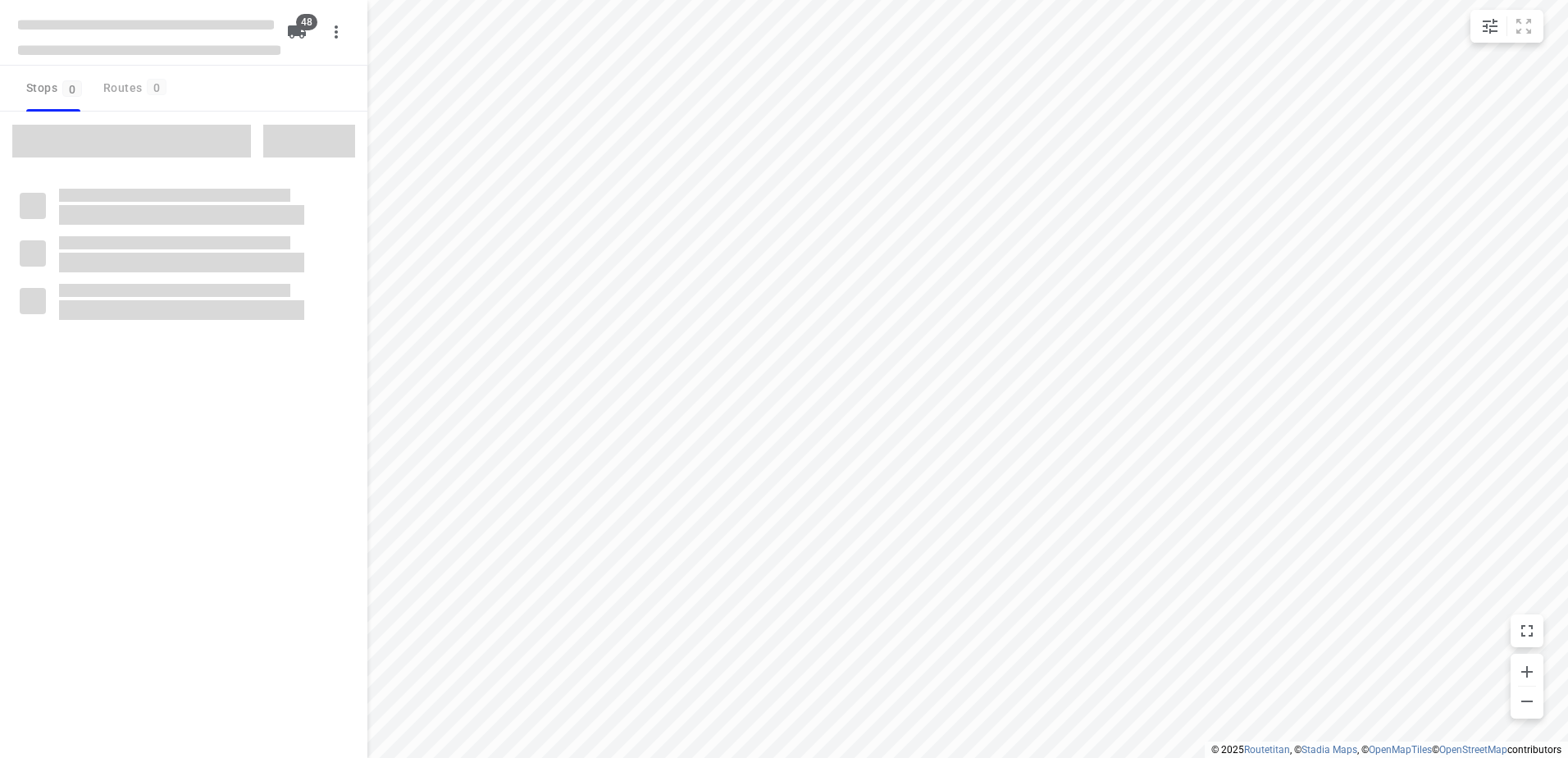
checkbox input "true"
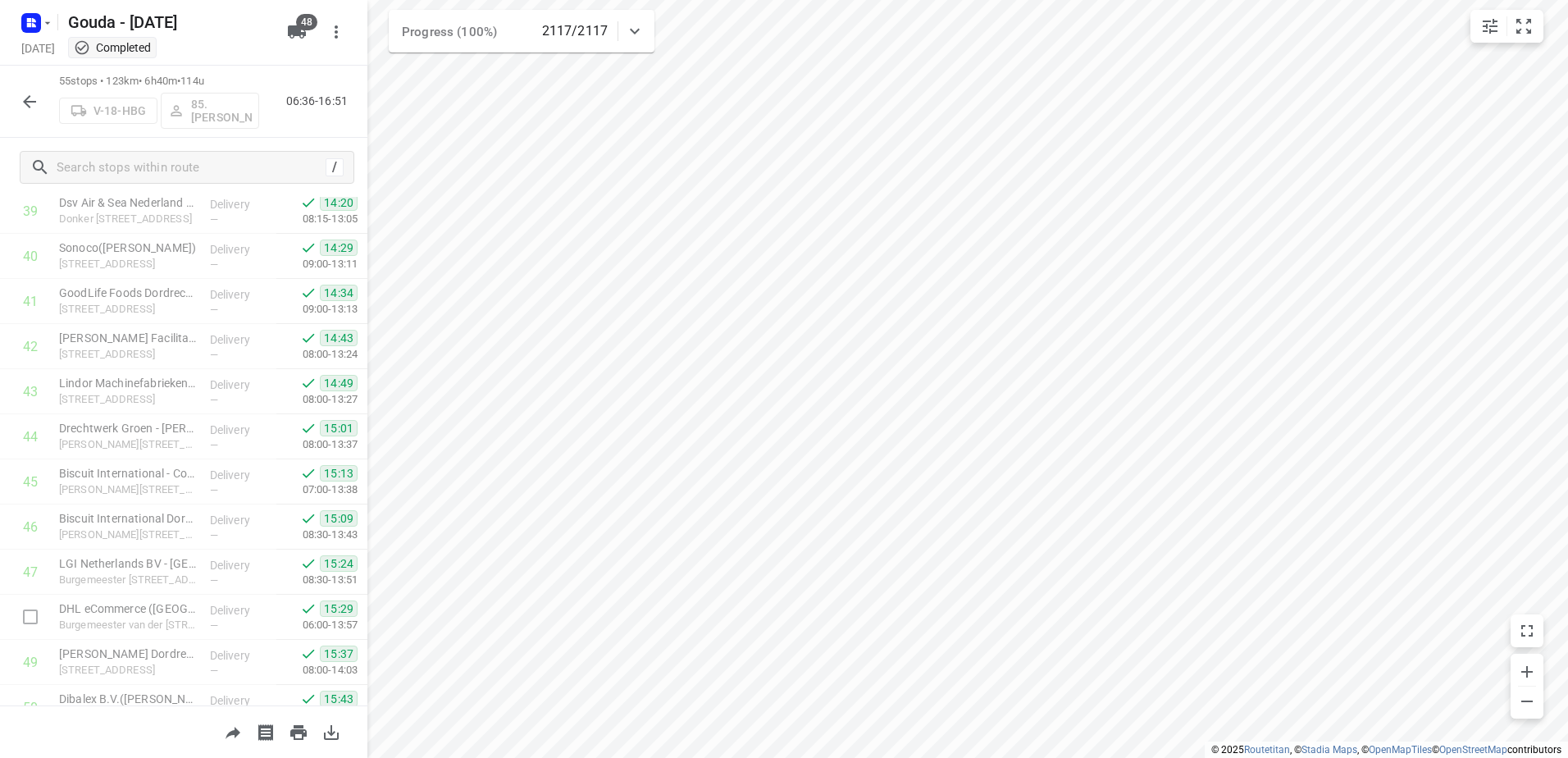
scroll to position [2100, 0]
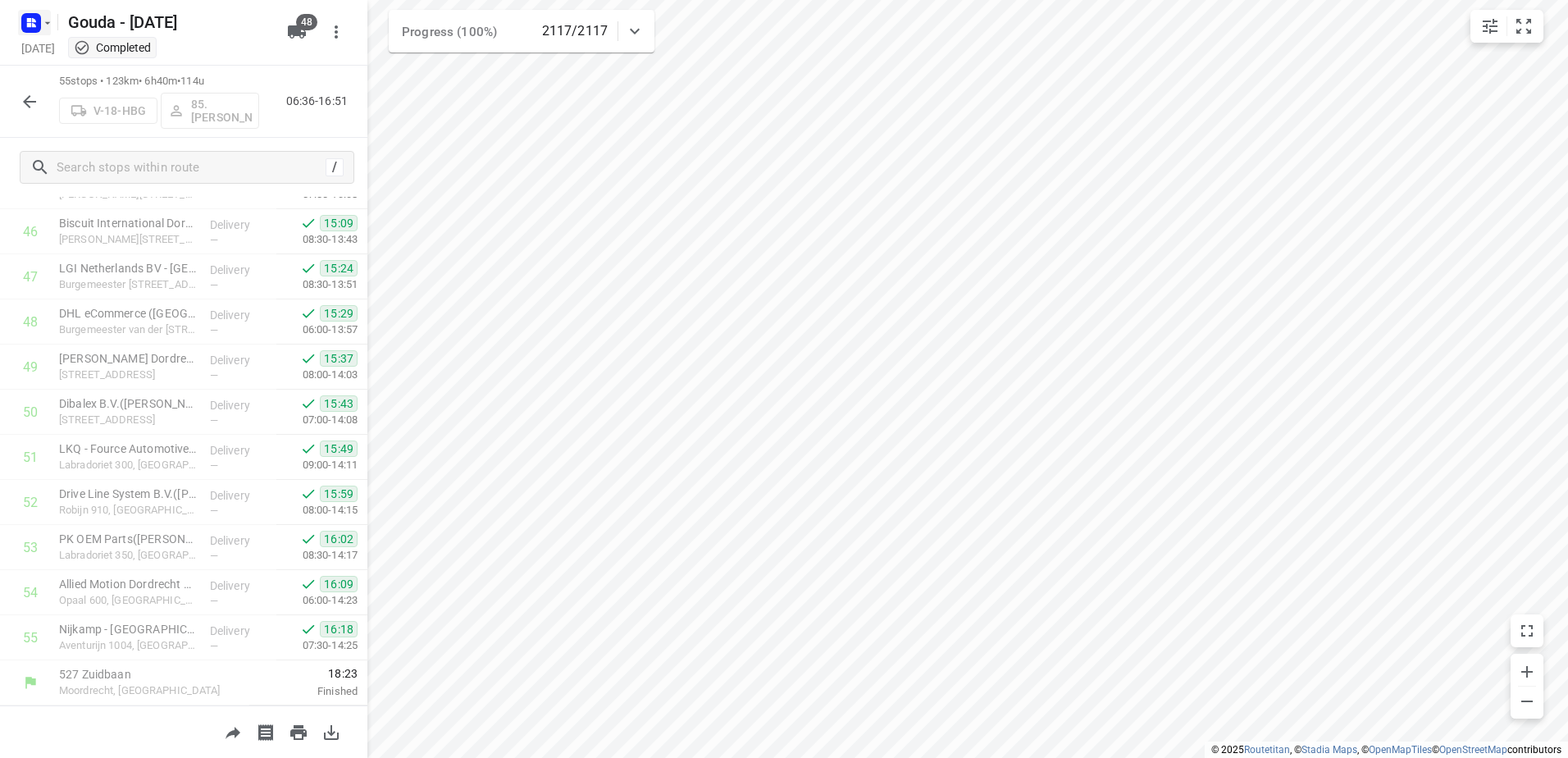
click at [26, 26] on rect "button" at bounding box center [31, 22] width 20 height 20
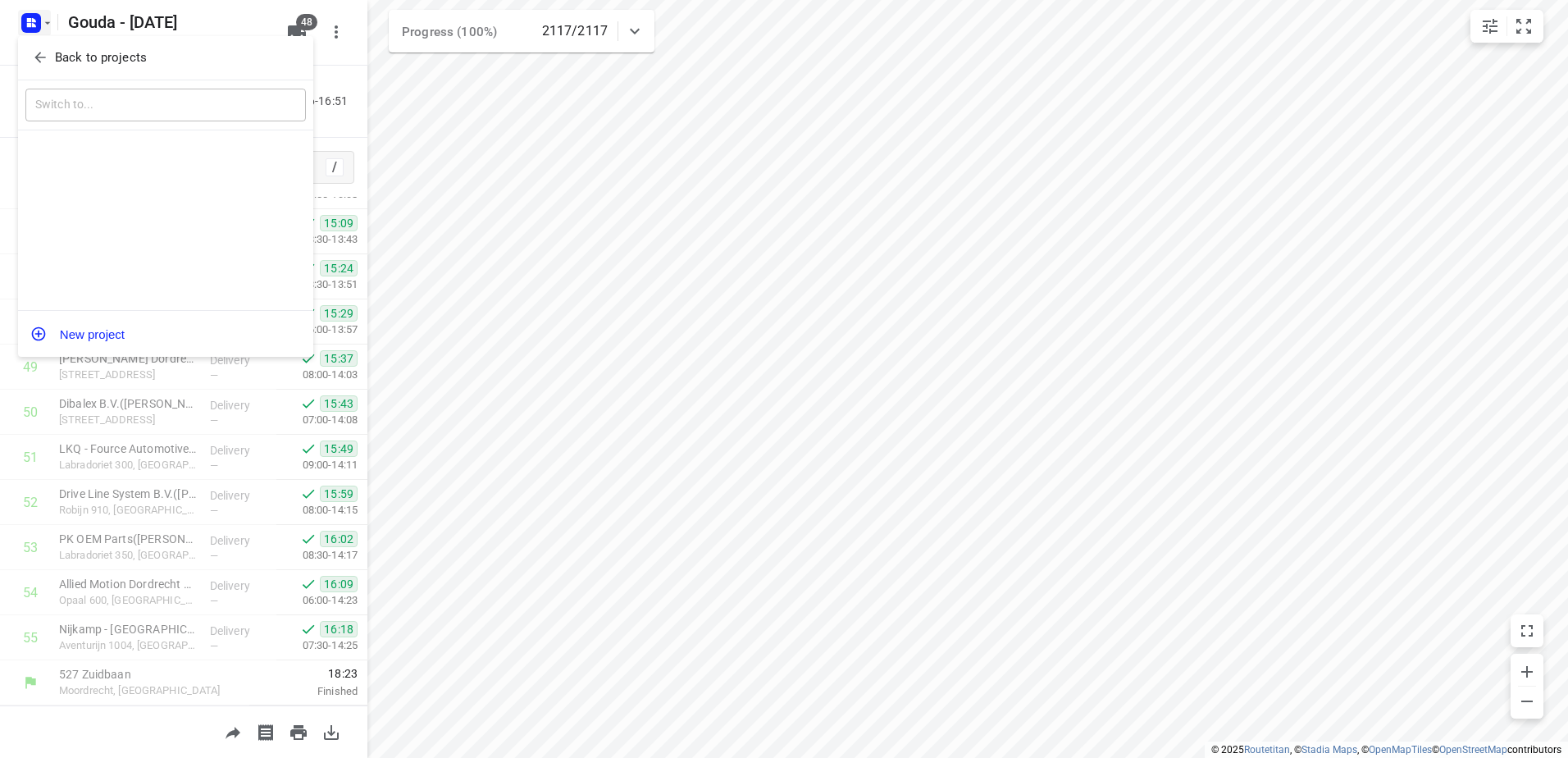
click at [41, 54] on icon "button" at bounding box center [40, 57] width 16 height 16
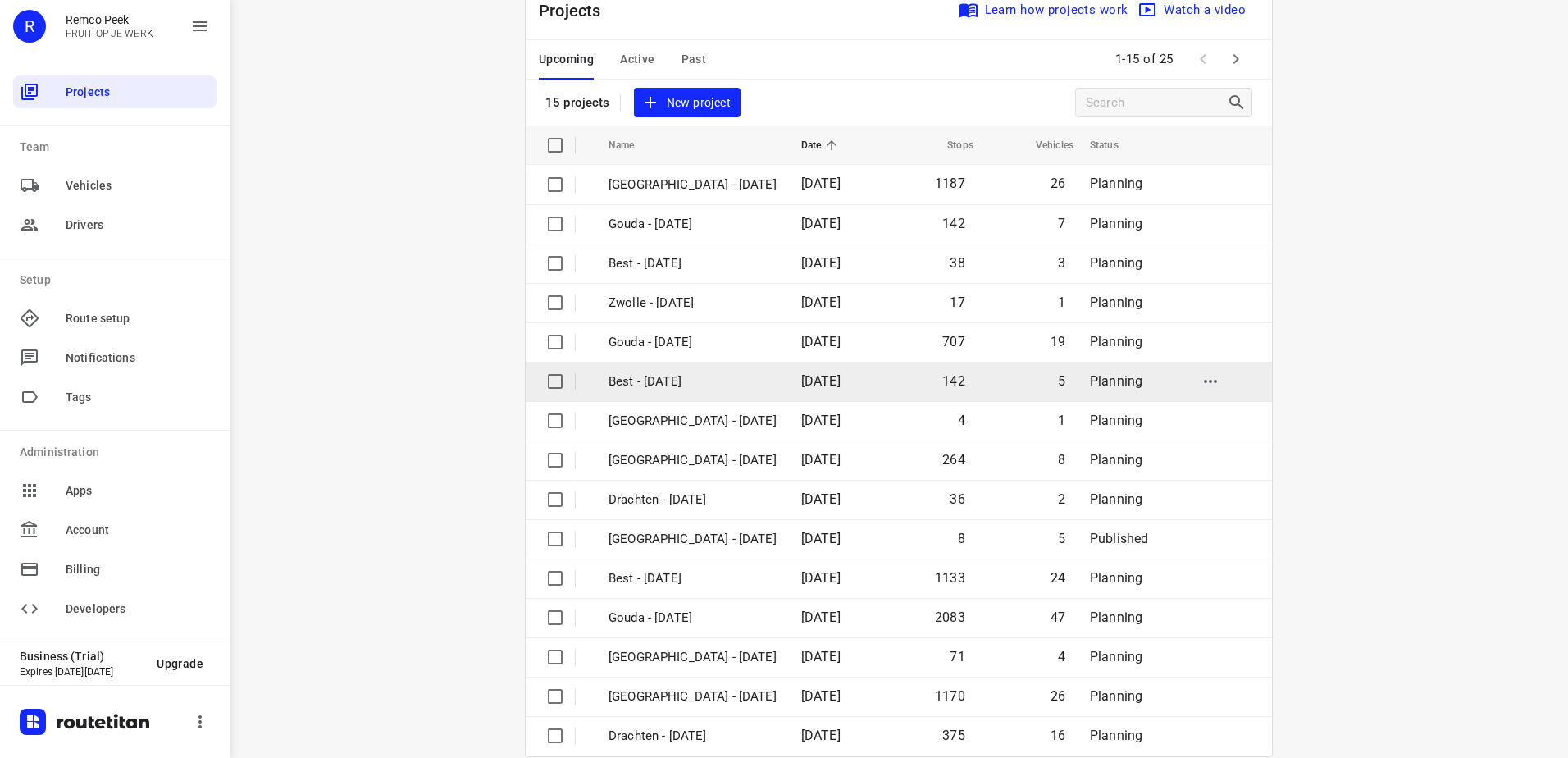
scroll to position [71, 0]
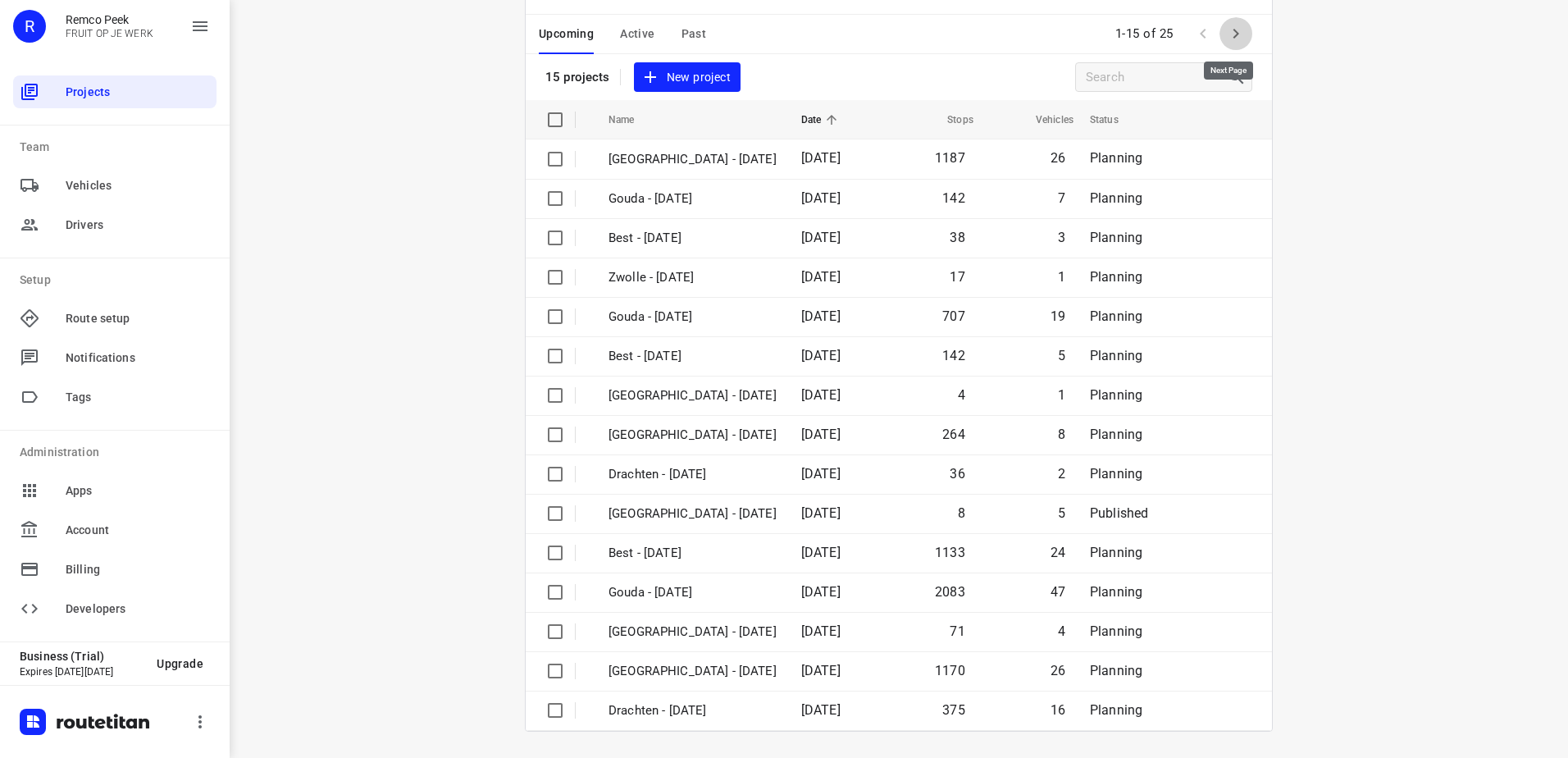
click at [1229, 33] on icon "button" at bounding box center [1236, 34] width 20 height 20
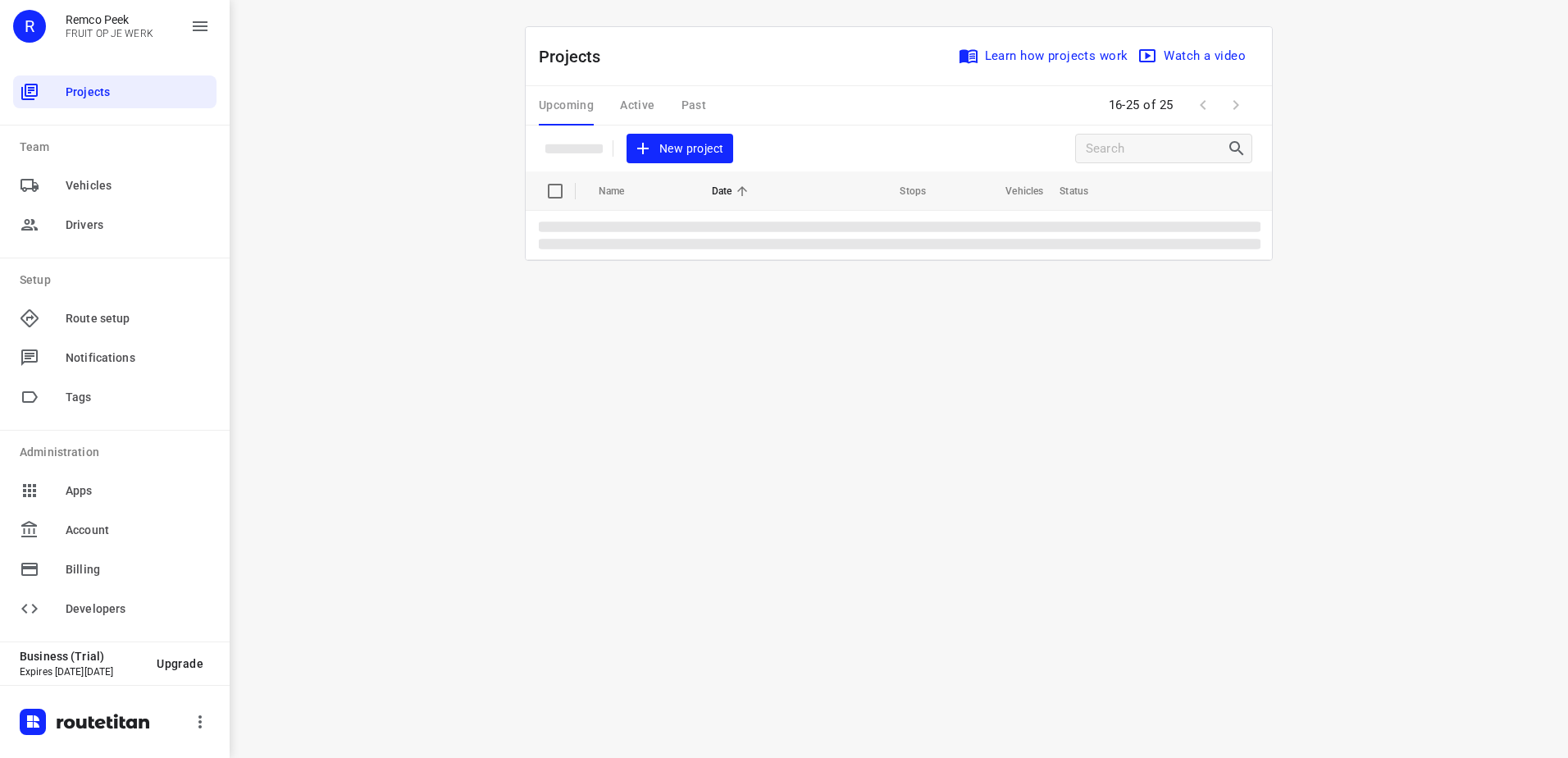
scroll to position [0, 0]
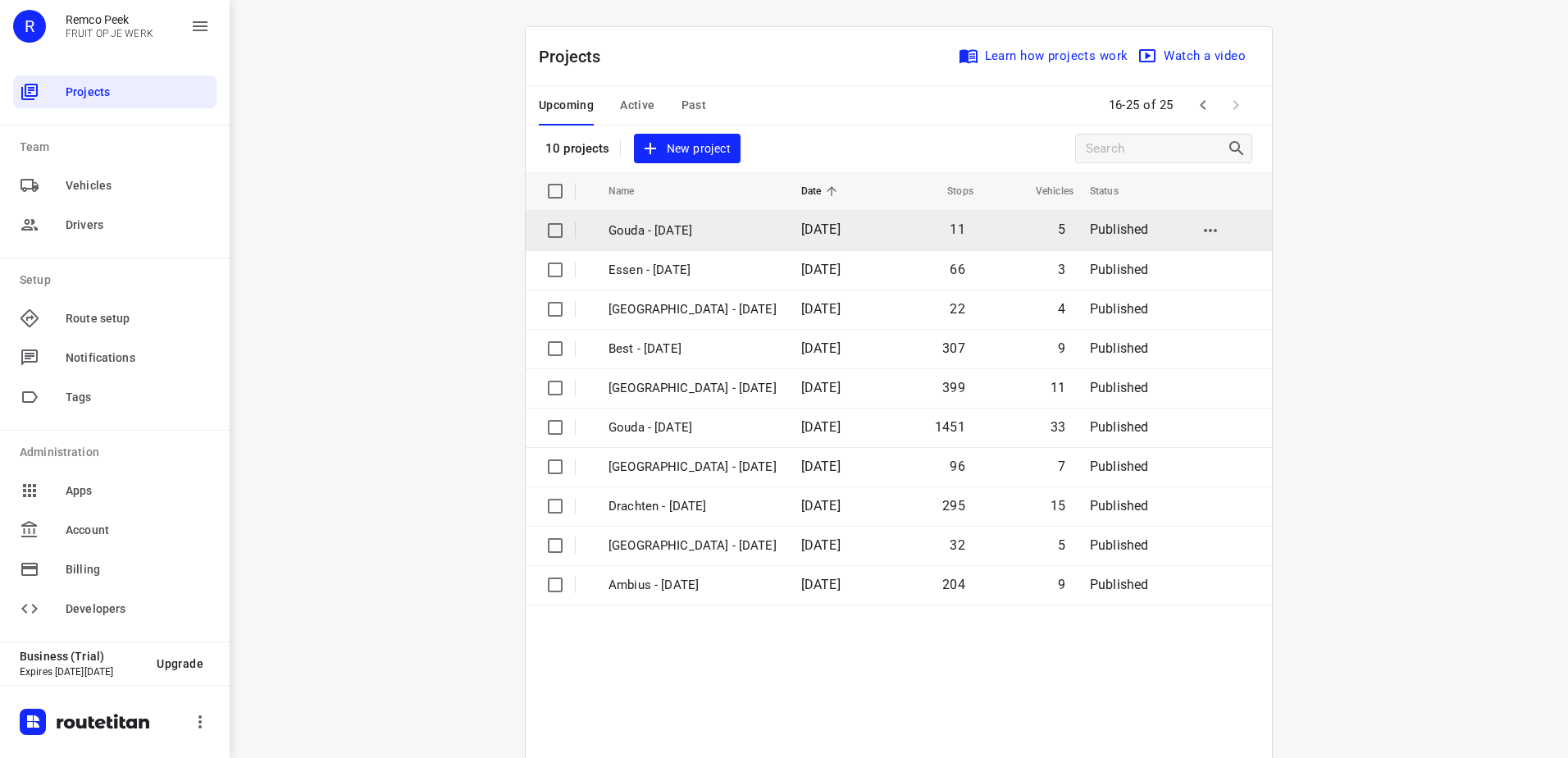
click at [775, 233] on p "Gouda - [DATE]" at bounding box center [692, 231] width 168 height 19
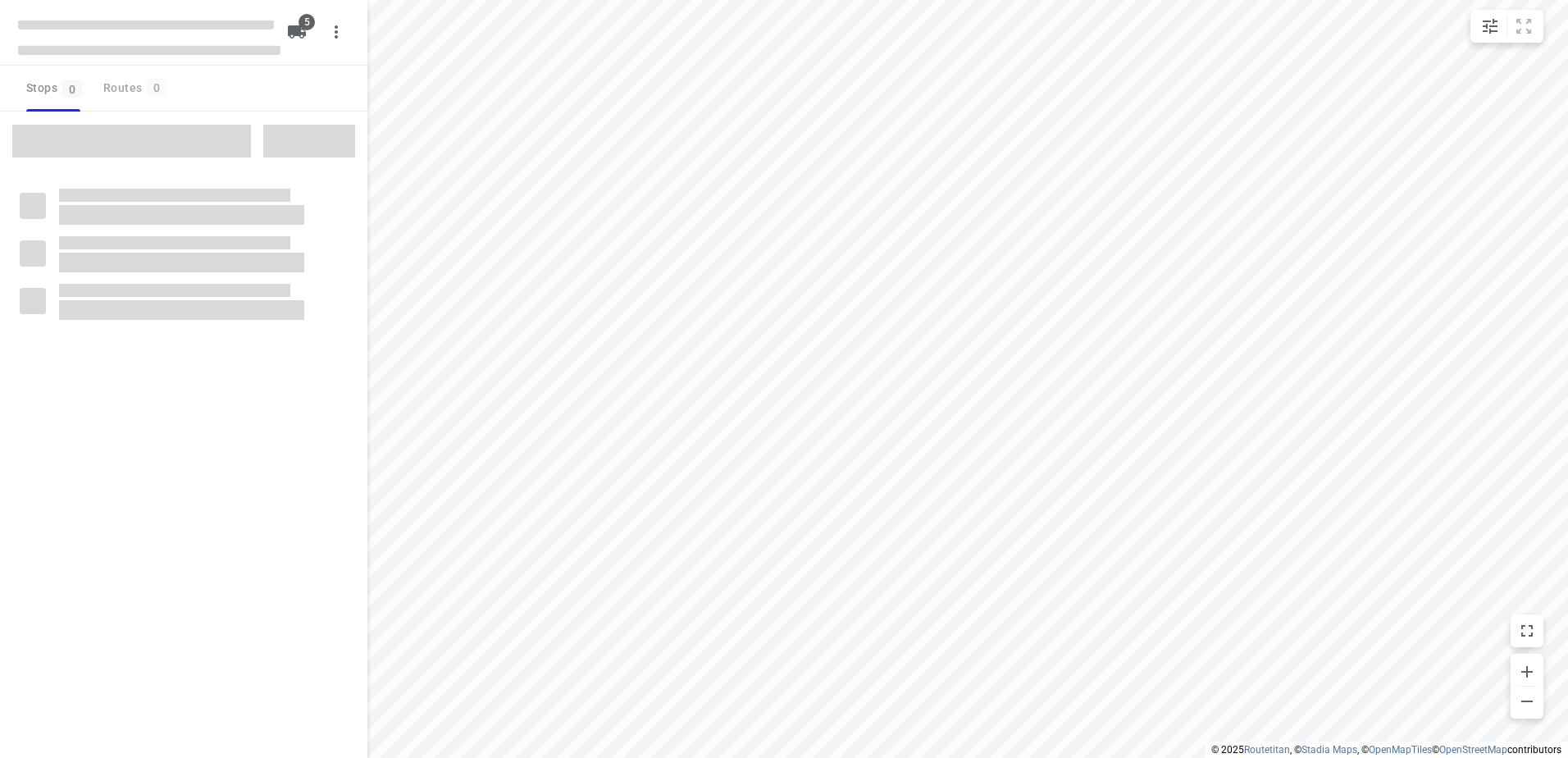
checkbox input "true"
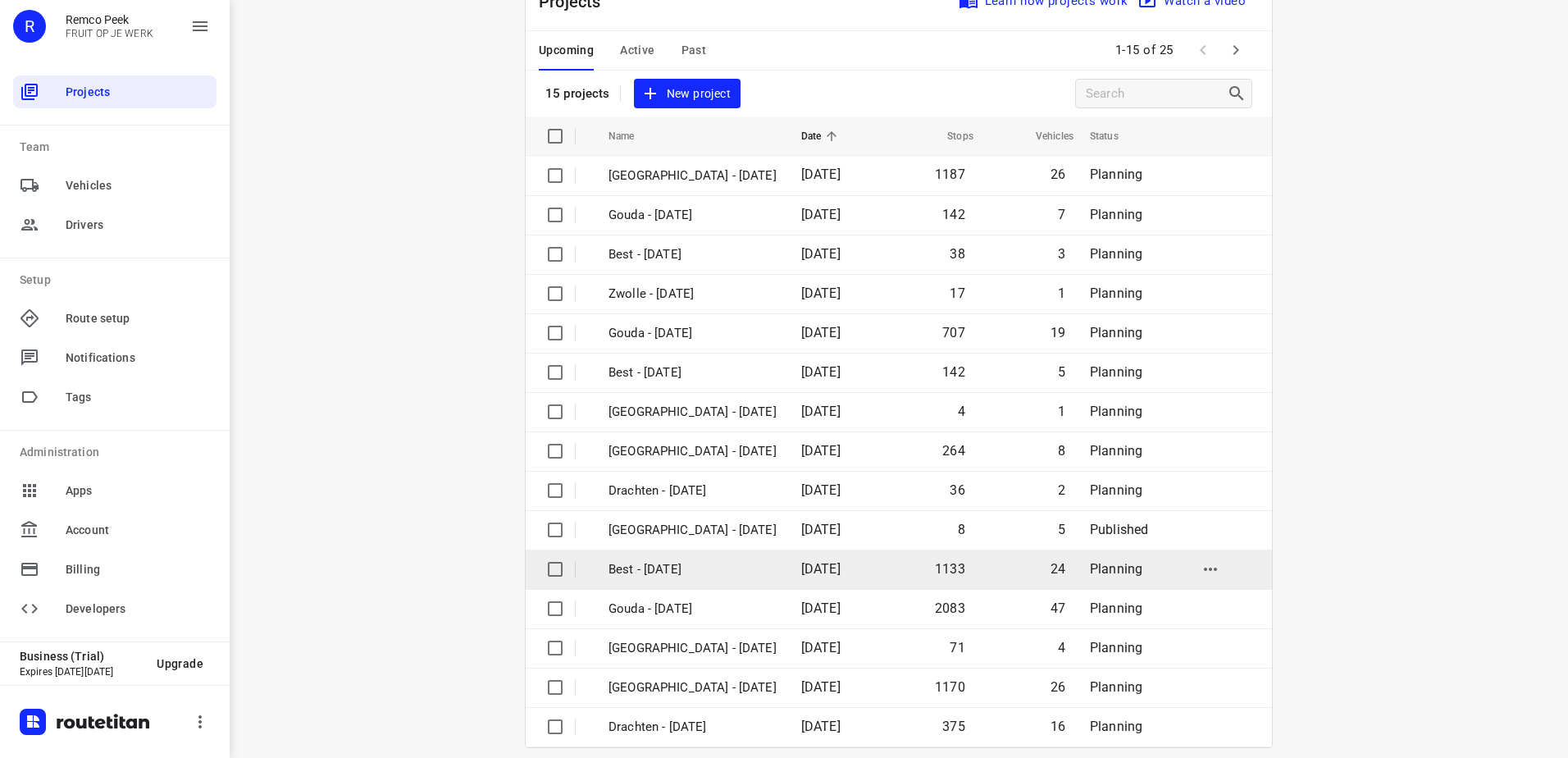
scroll to position [71, 0]
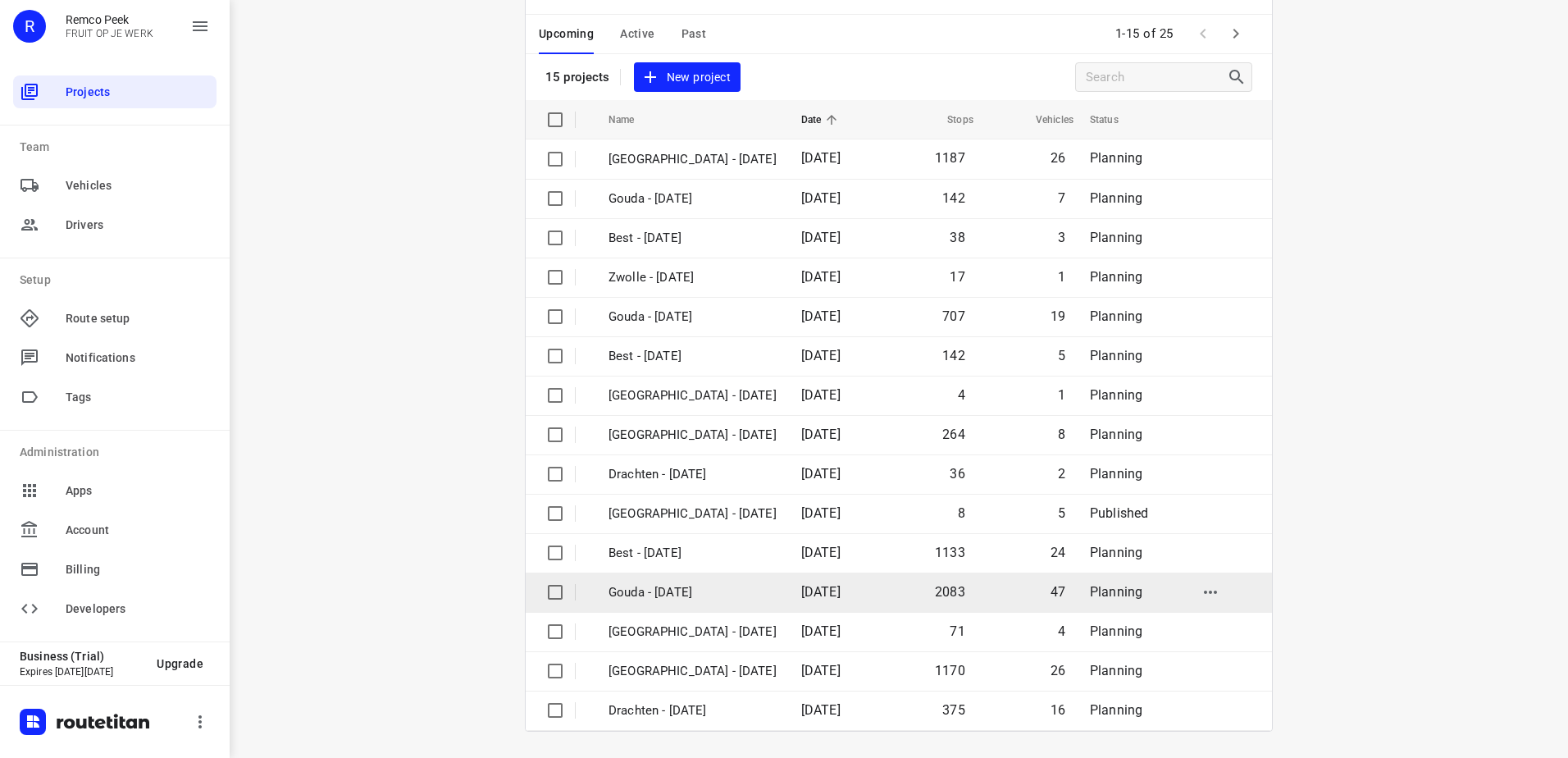
click at [741, 593] on p "Gouda - [DATE]" at bounding box center [692, 593] width 168 height 19
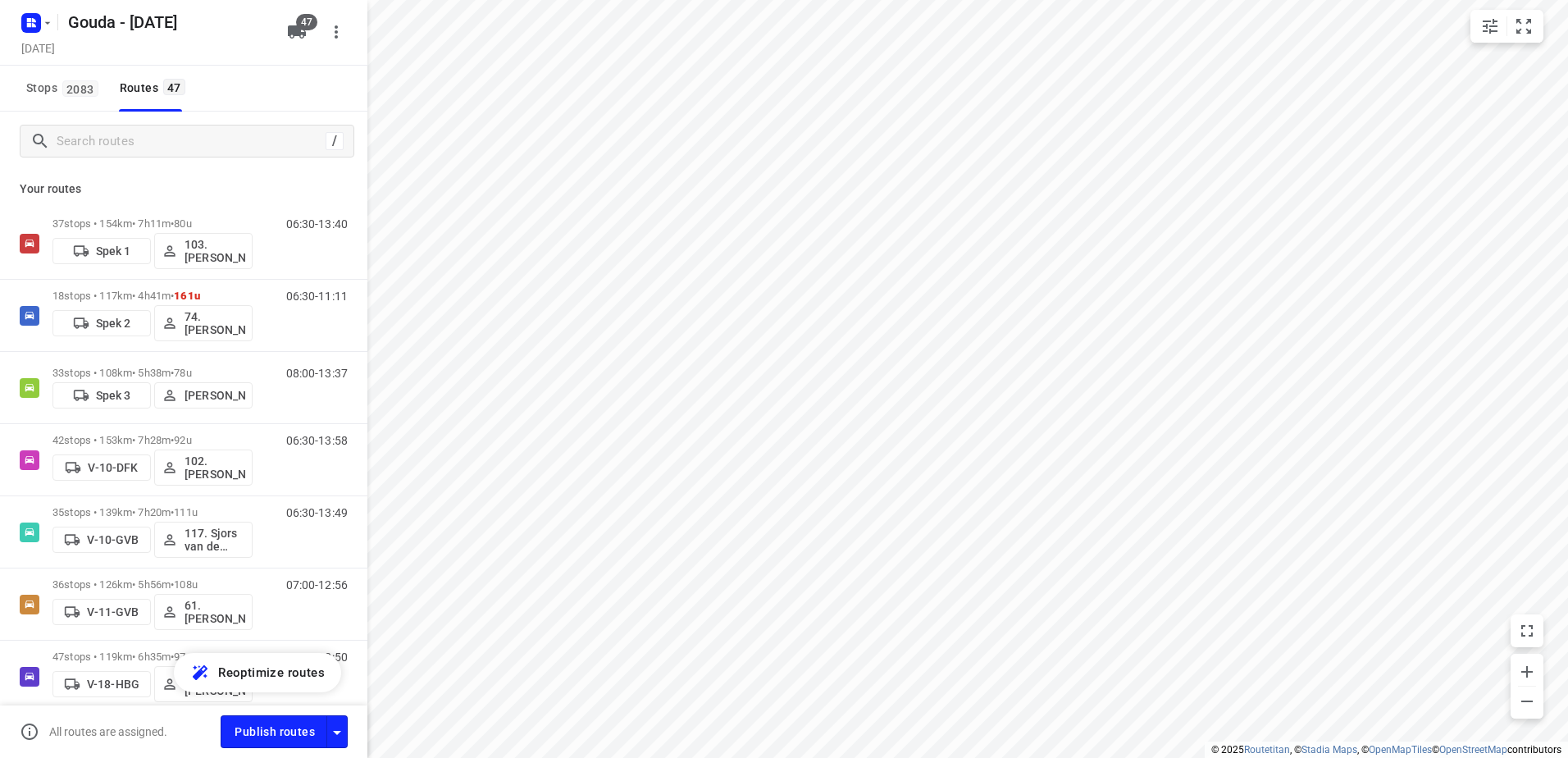
checkbox input "true"
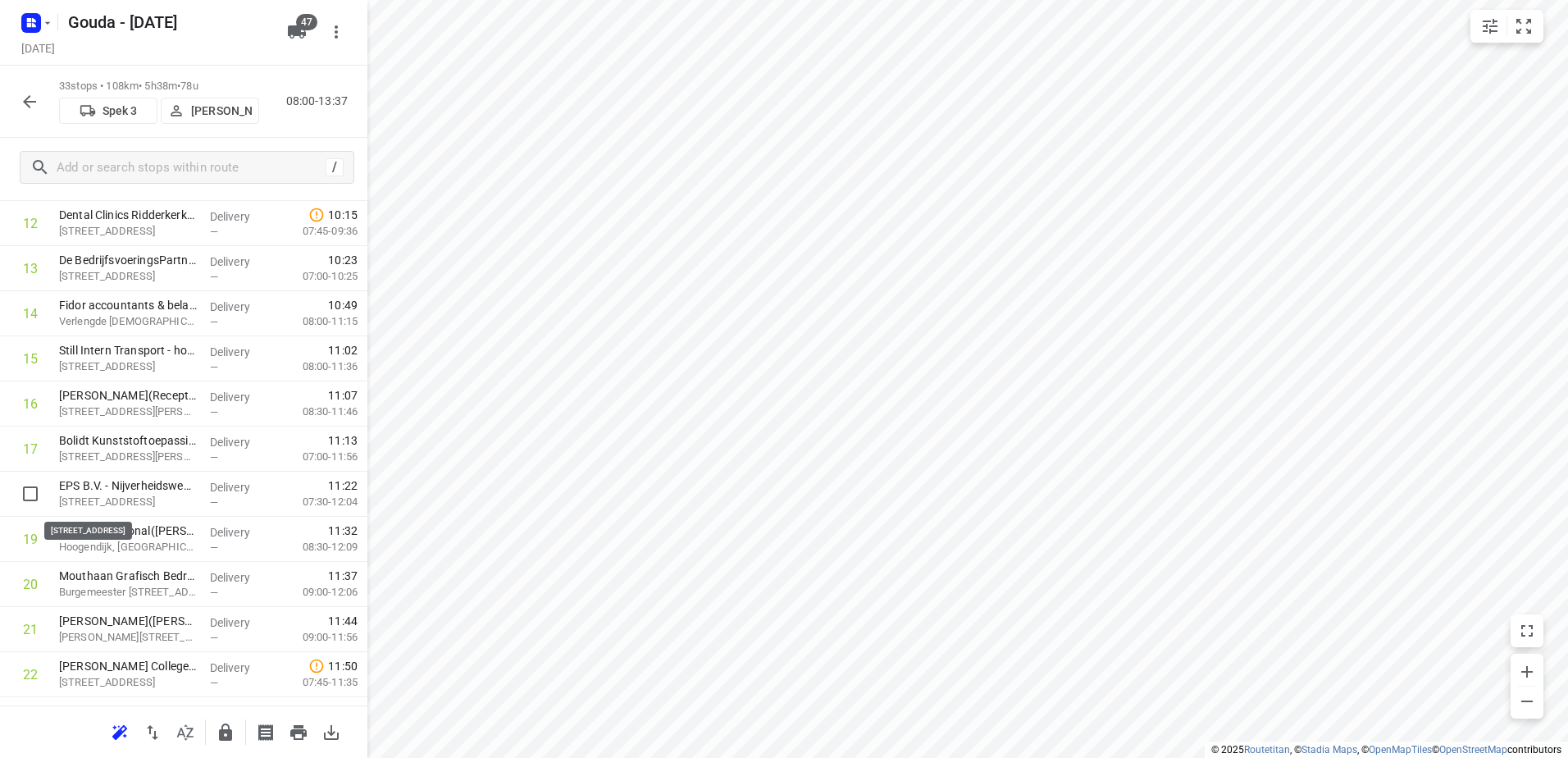
scroll to position [1108, 0]
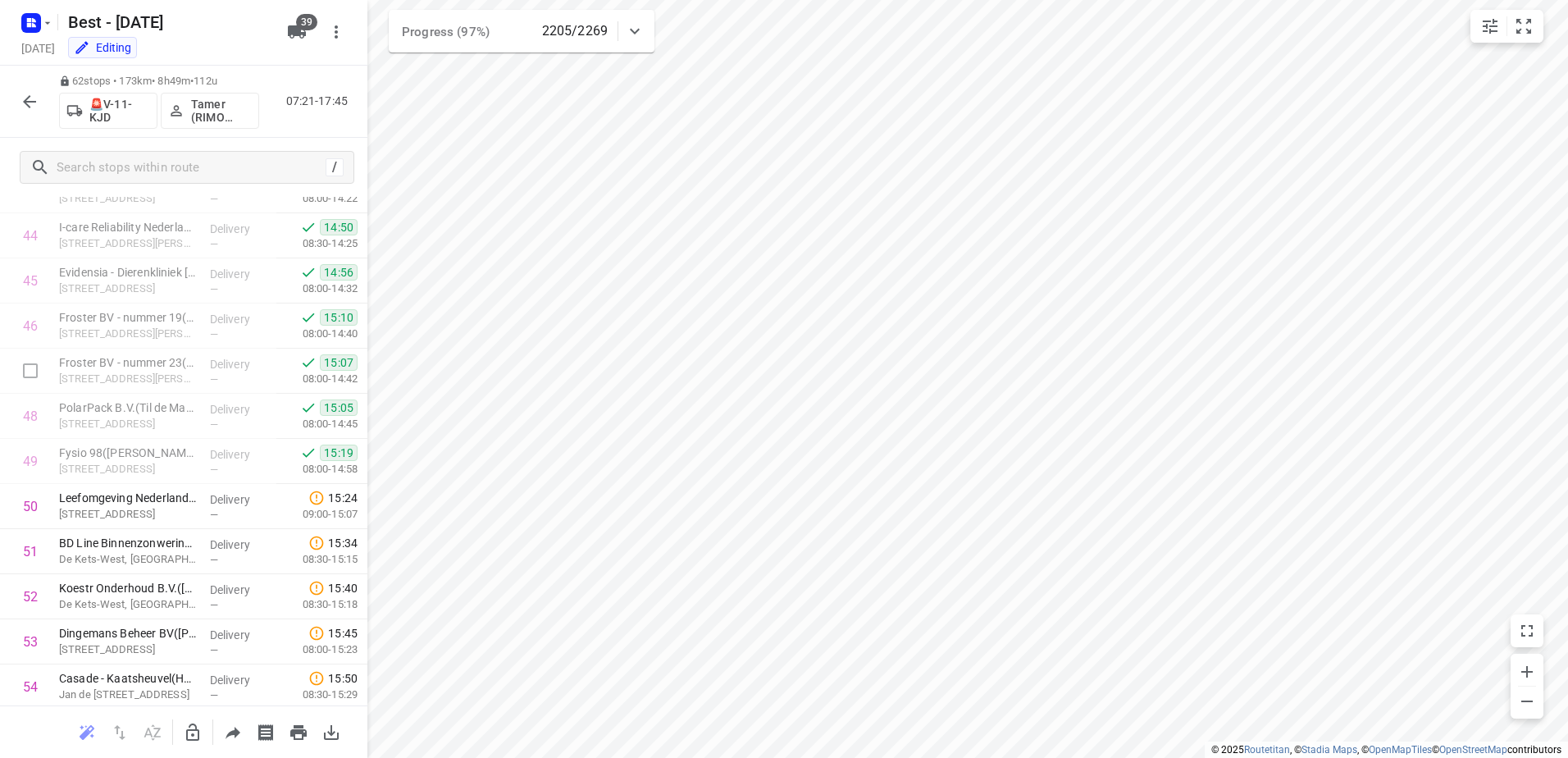
scroll to position [2416, 0]
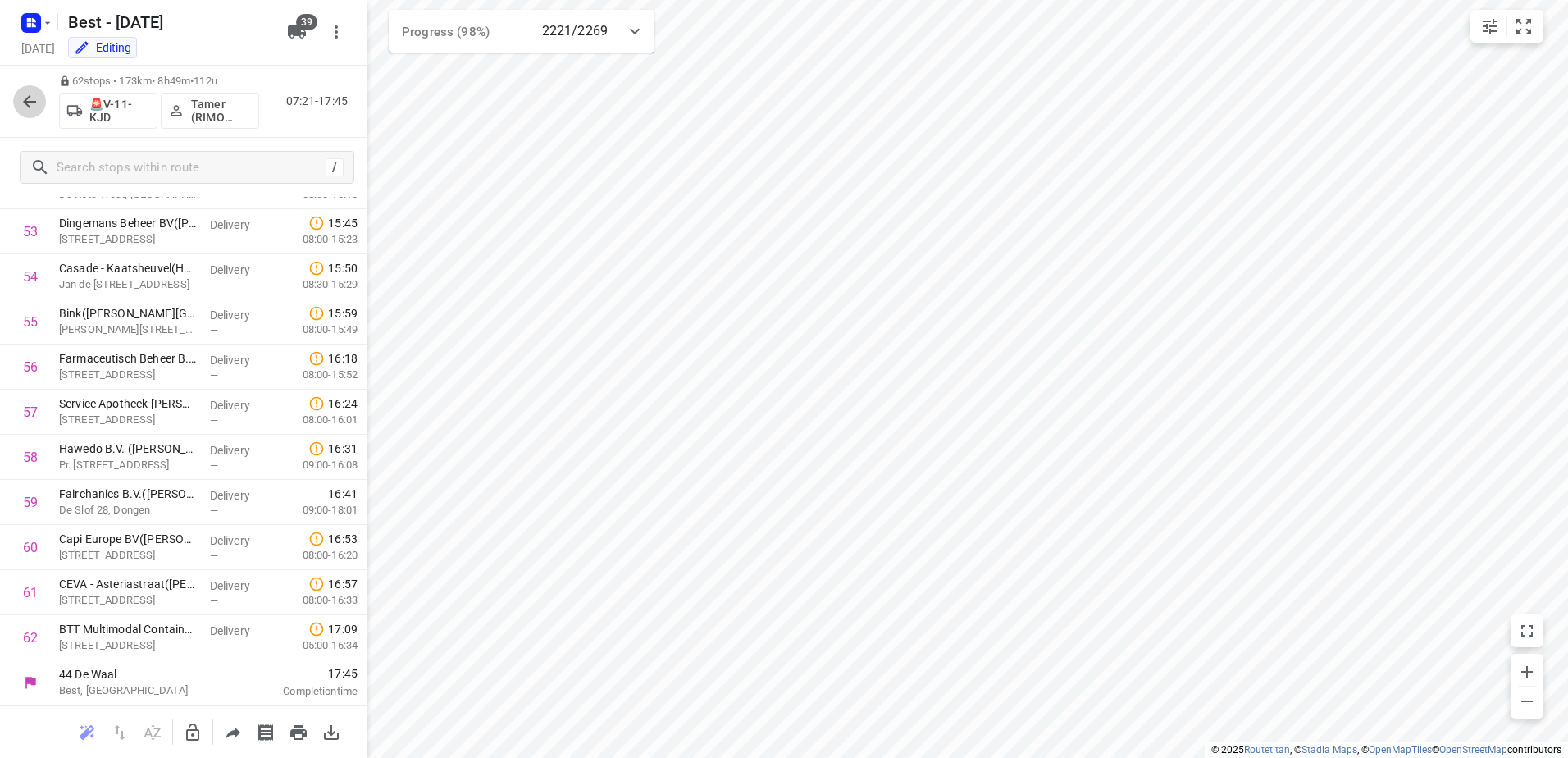
click at [22, 103] on icon "button" at bounding box center [29, 102] width 20 height 20
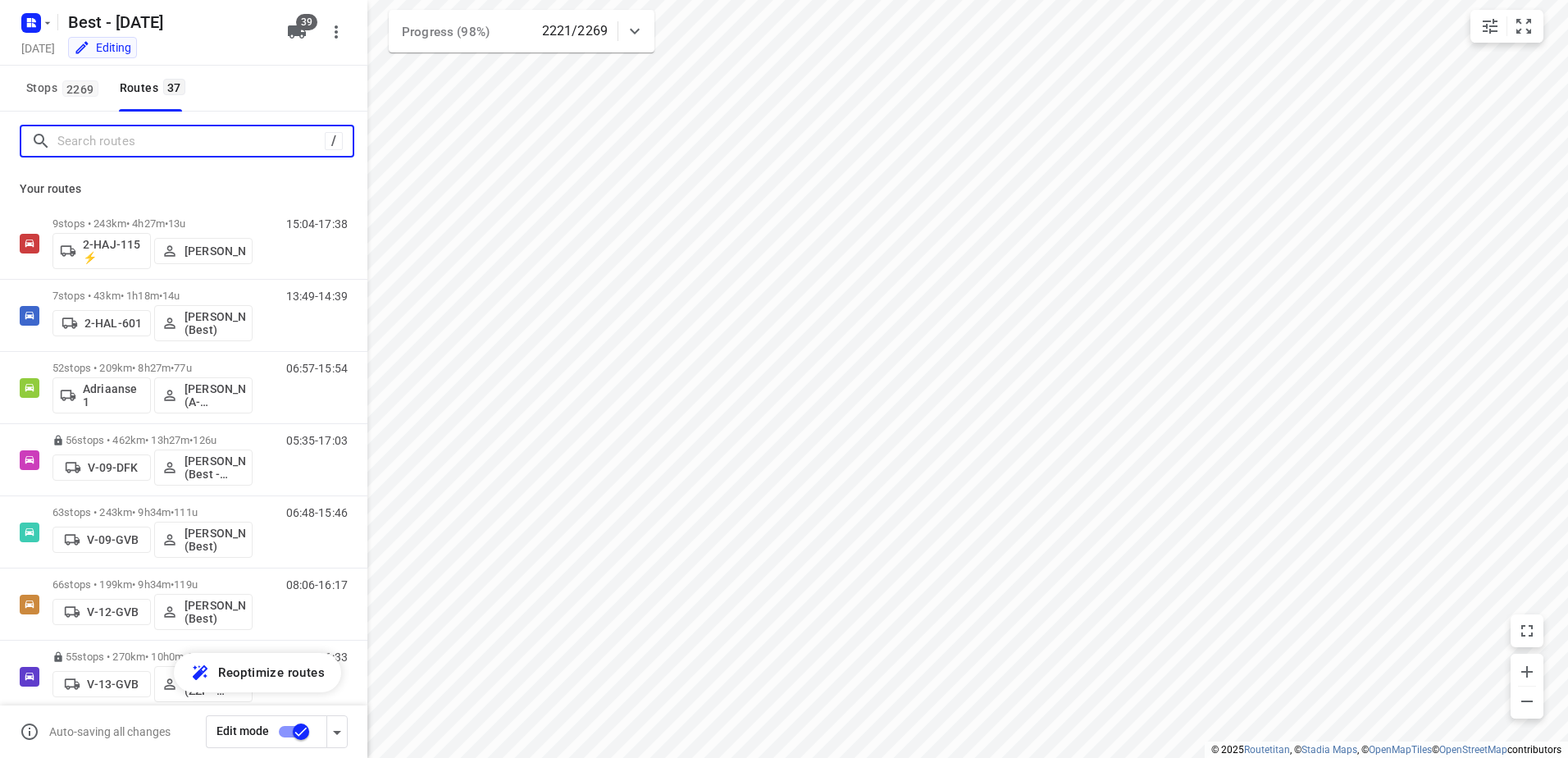
click at [196, 140] on input "Search routes" at bounding box center [191, 142] width 268 height 26
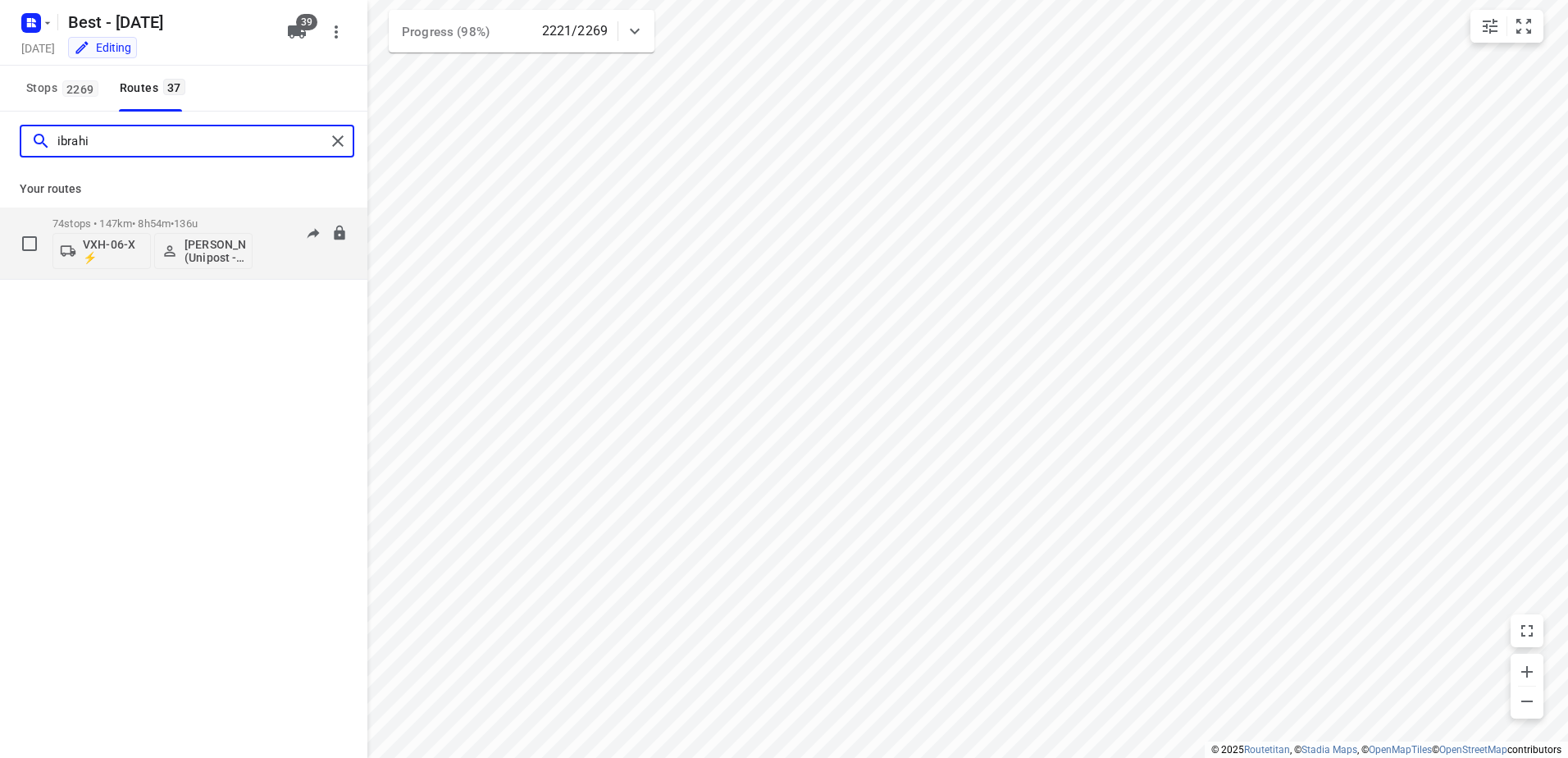
type input "ibrahi"
click at [218, 223] on p "74 stops • 147km • 8h54m • 136u" at bounding box center [152, 223] width 200 height 12
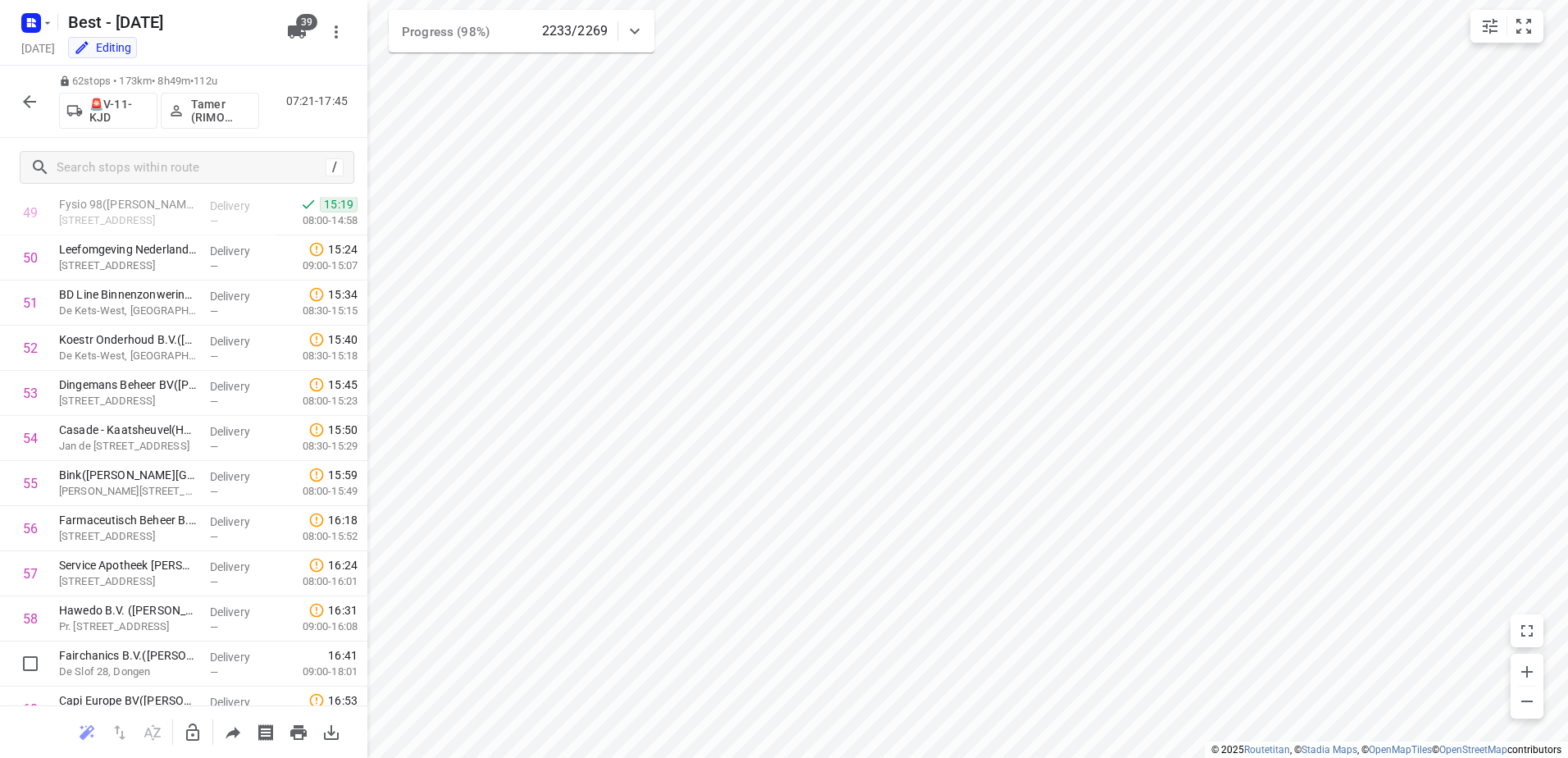
scroll to position [2170, 0]
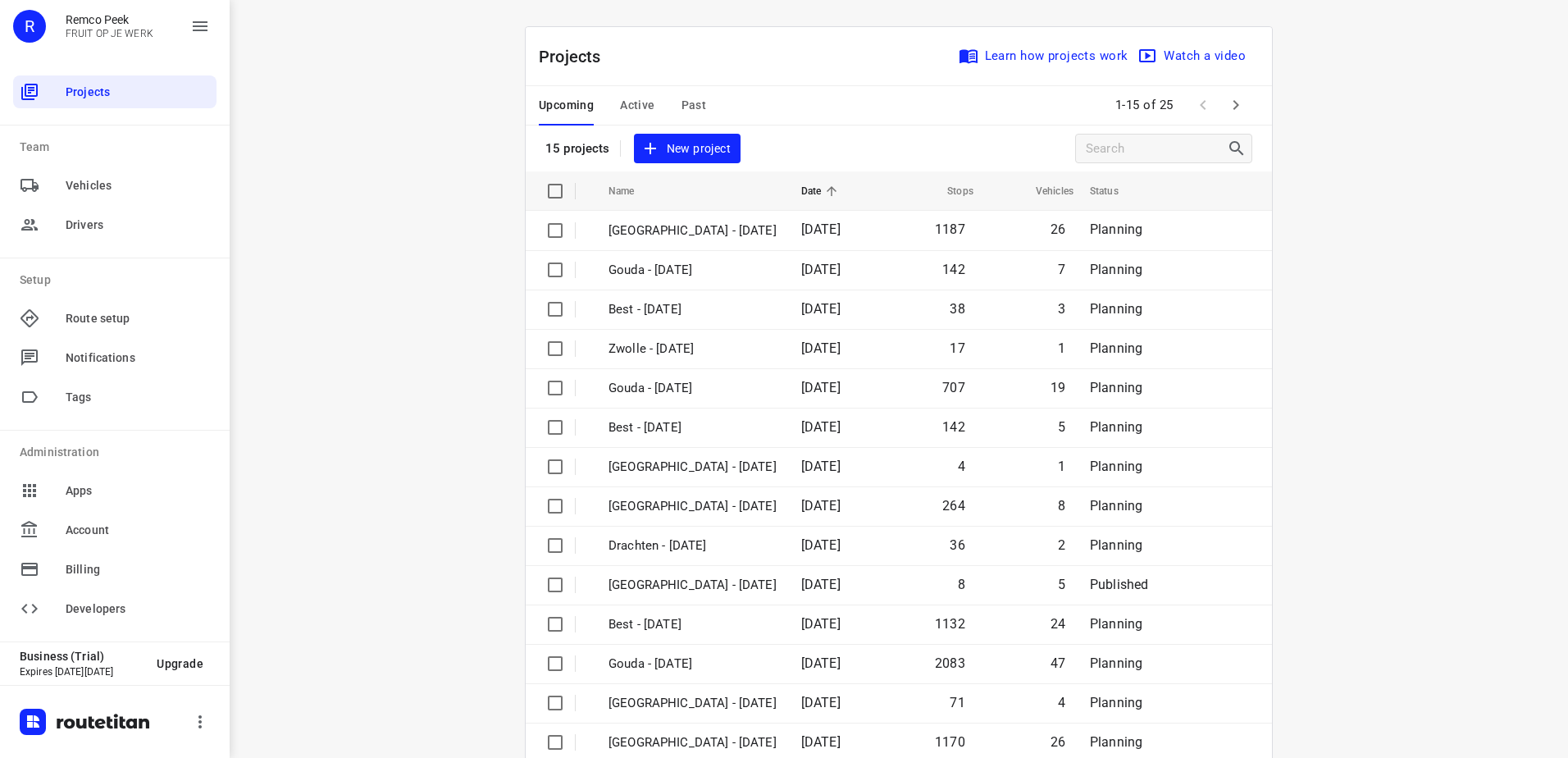
click at [630, 106] on span "Active" at bounding box center [637, 105] width 34 height 21
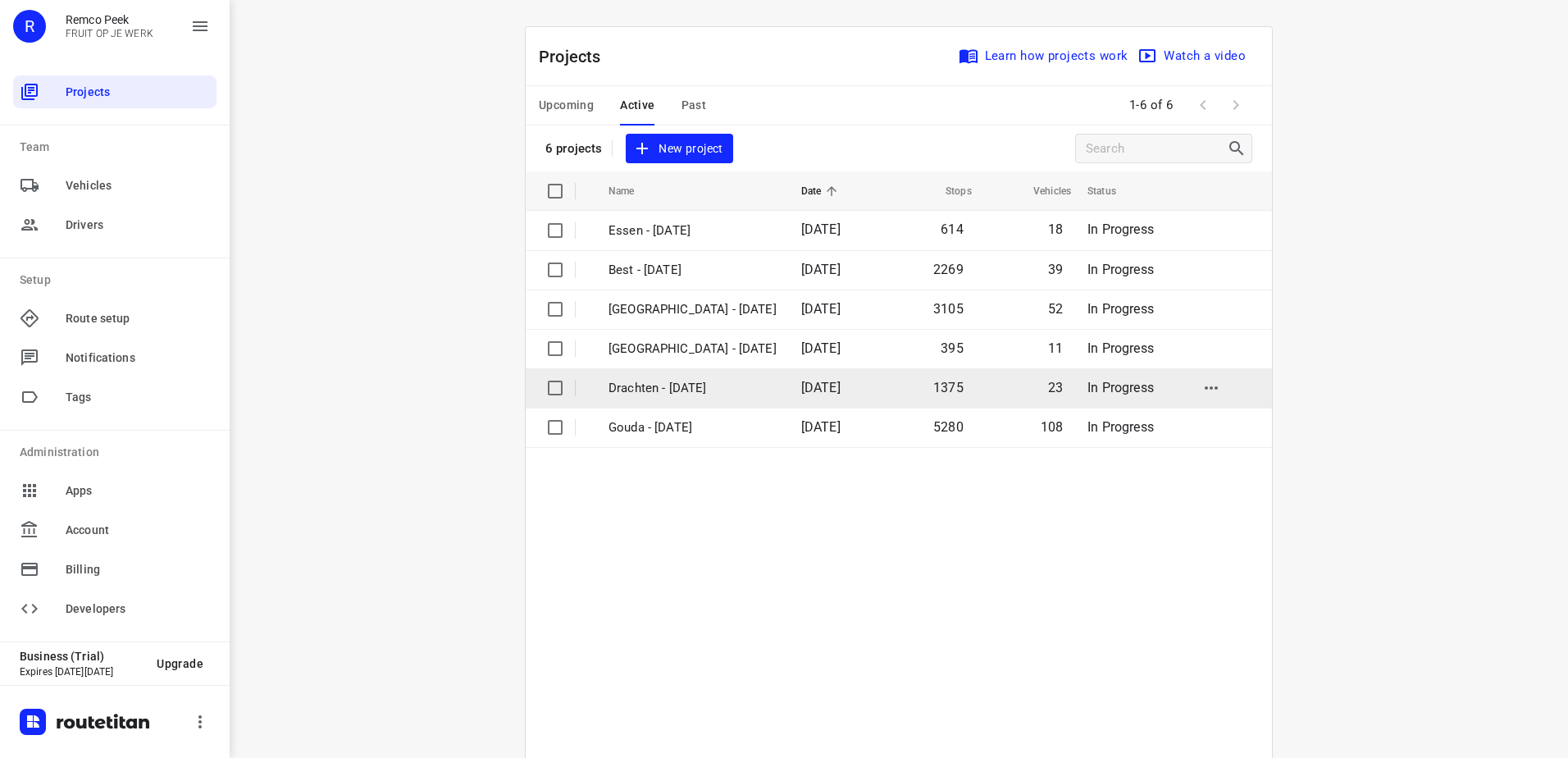
click at [674, 380] on p "Drachten - Monday" at bounding box center [692, 388] width 168 height 19
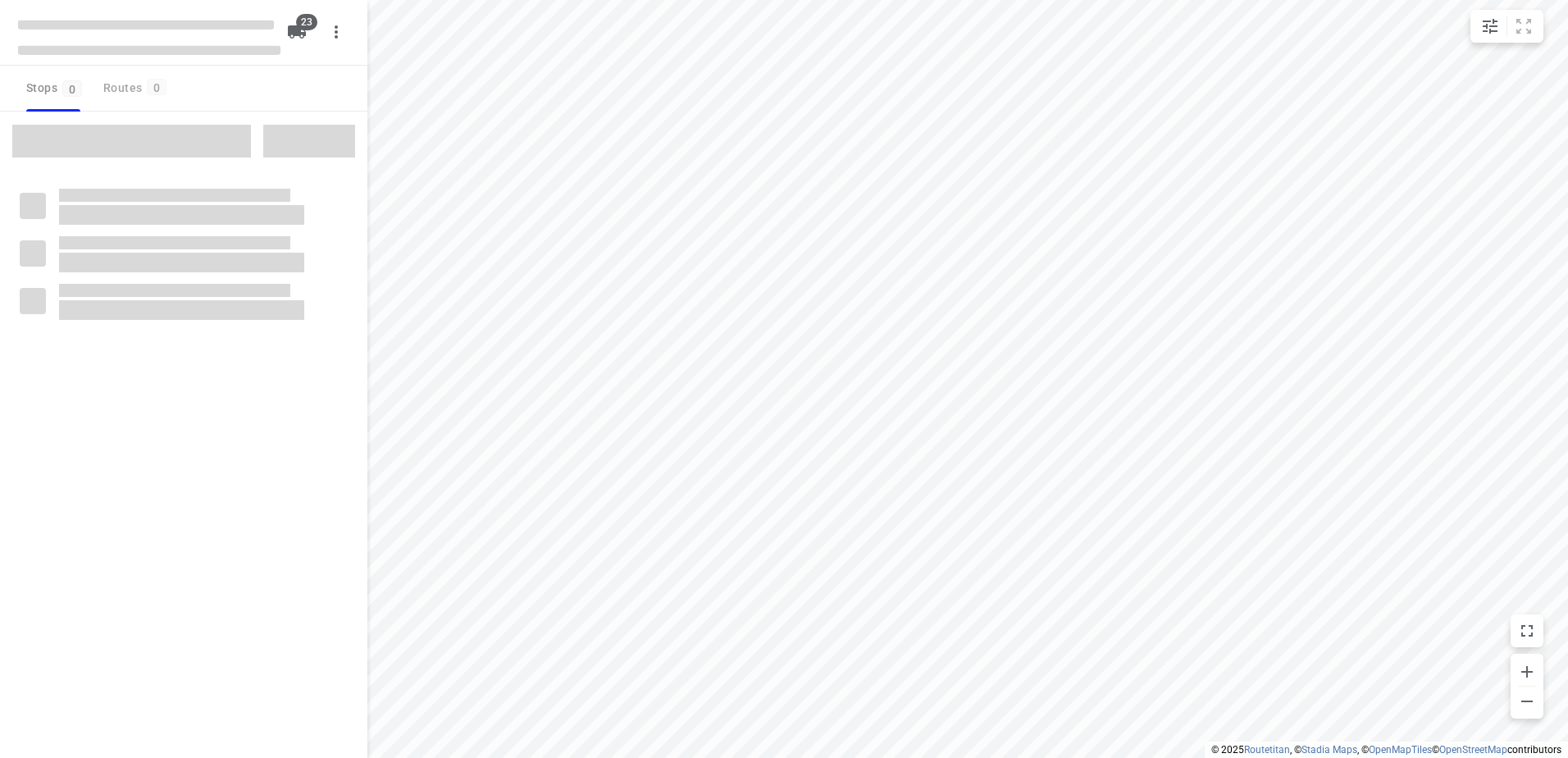
checkbox input "true"
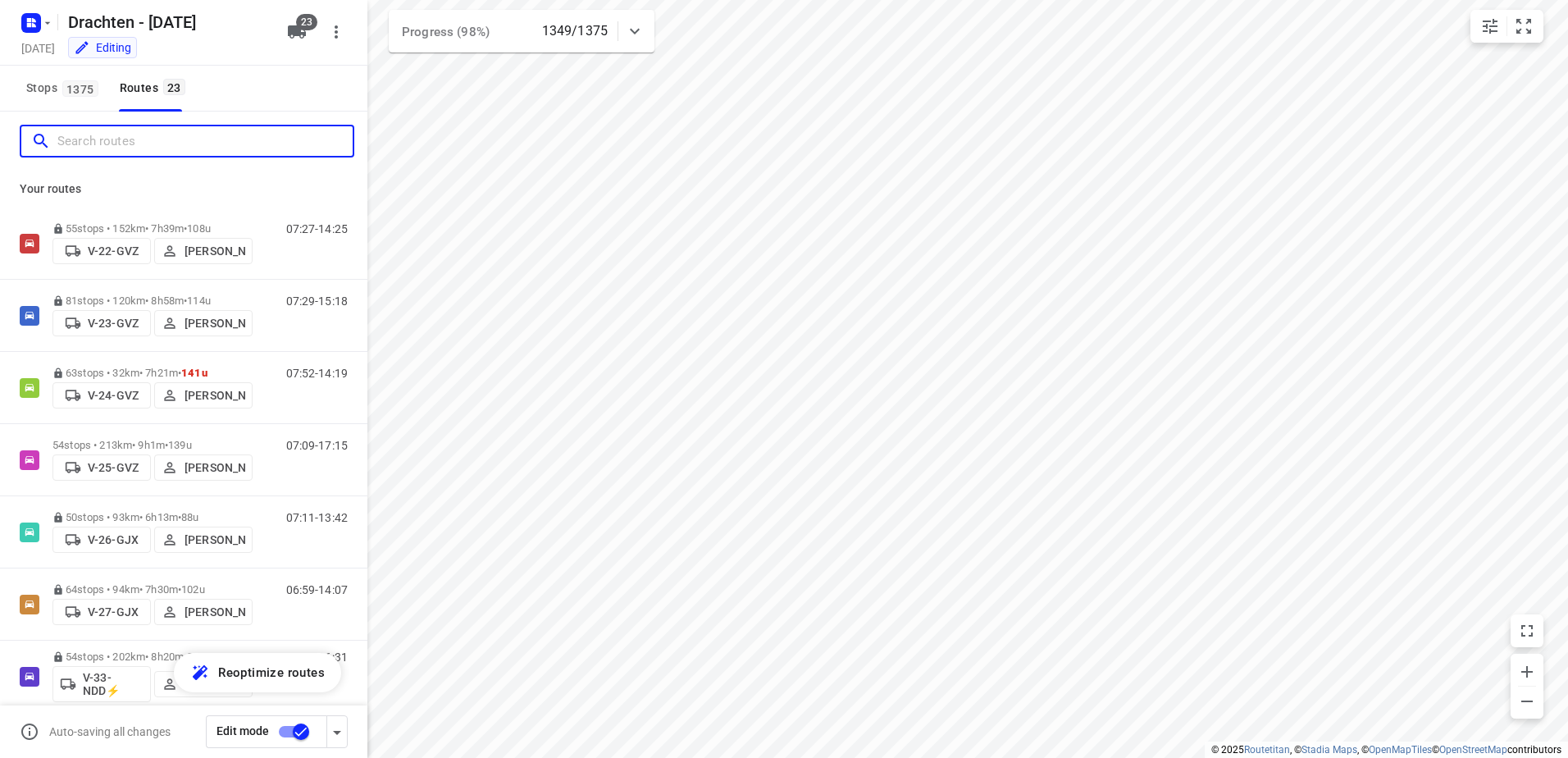
click at [168, 148] on input "Search routes" at bounding box center [205, 142] width 295 height 26
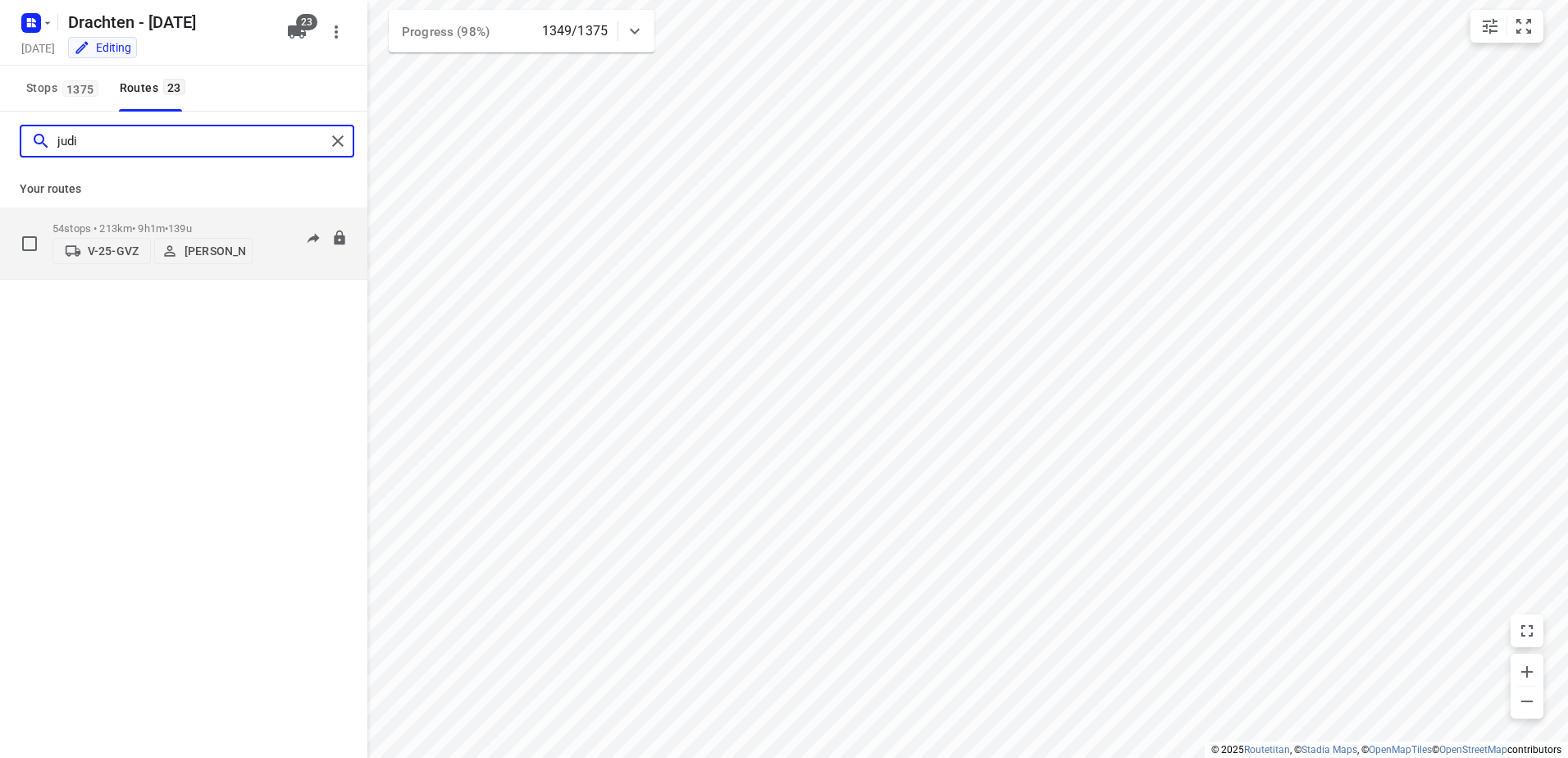
type input "judi"
click at [168, 222] on span "•" at bounding box center [166, 228] width 3 height 12
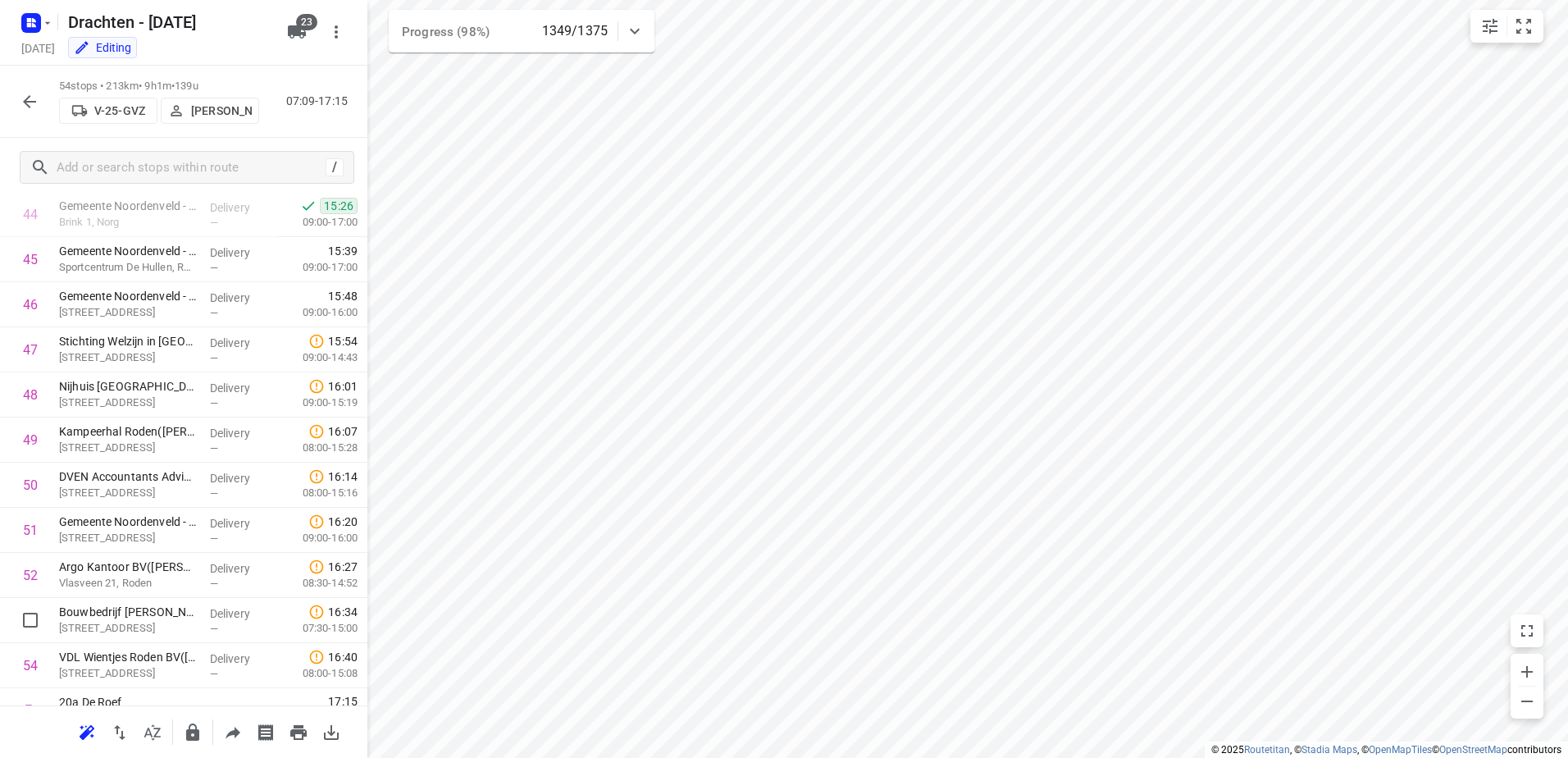
scroll to position [2055, 0]
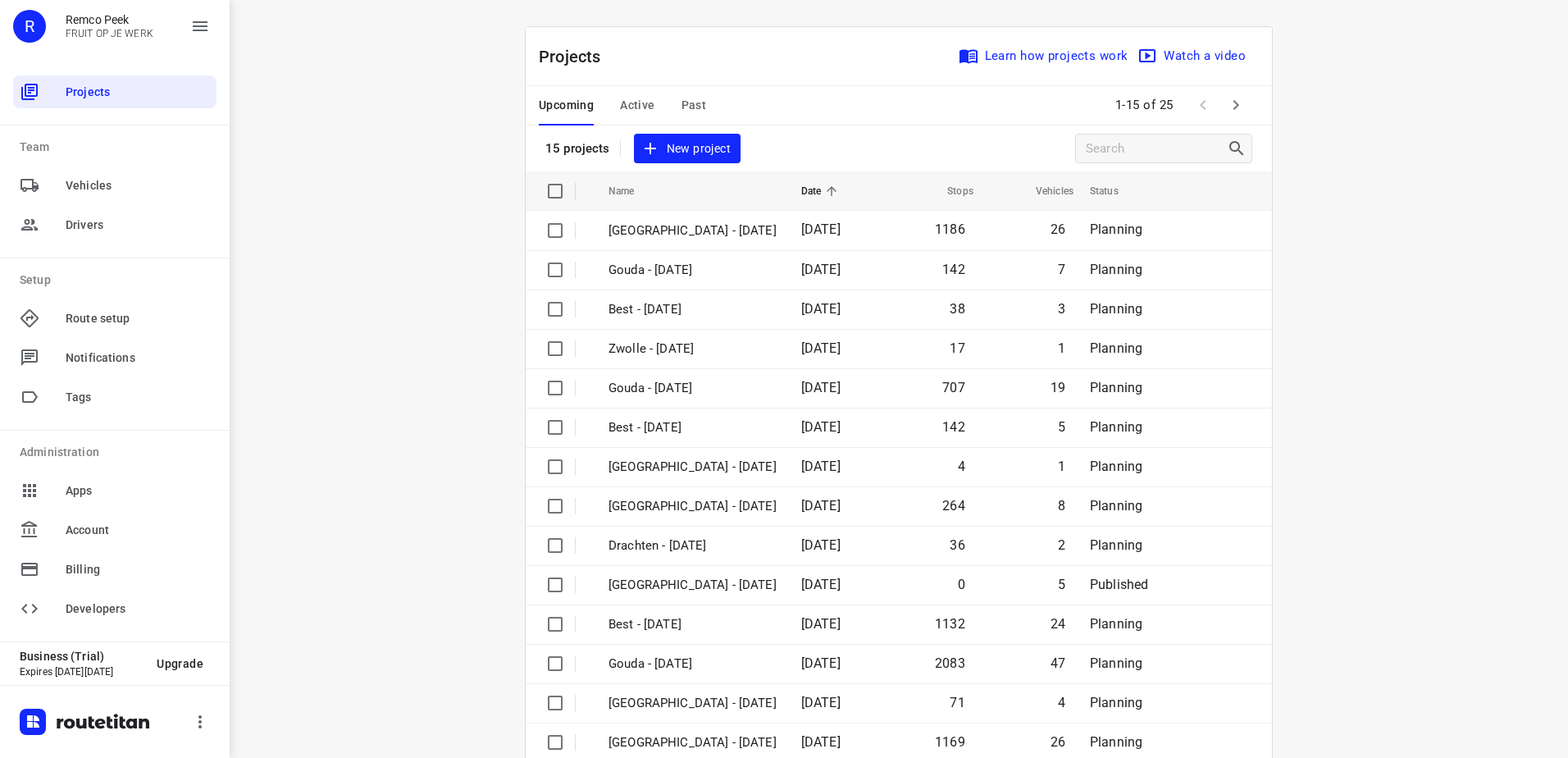
click at [347, 324] on div "i © 2025 Routetitan , © Stadia Maps , © OpenMapTiles © OpenStreetMap contributo…" at bounding box center [899, 379] width 1339 height 758
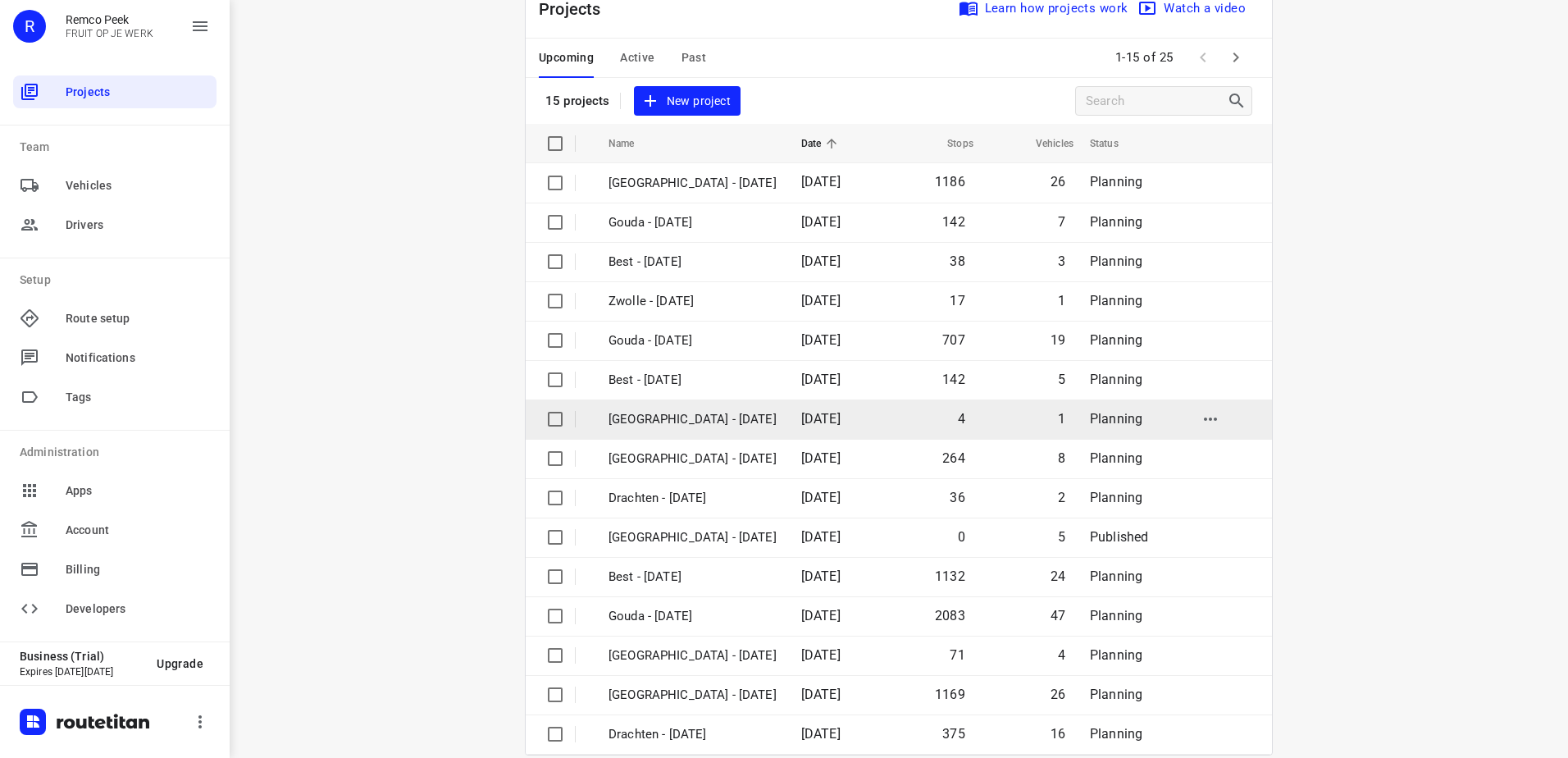
scroll to position [71, 0]
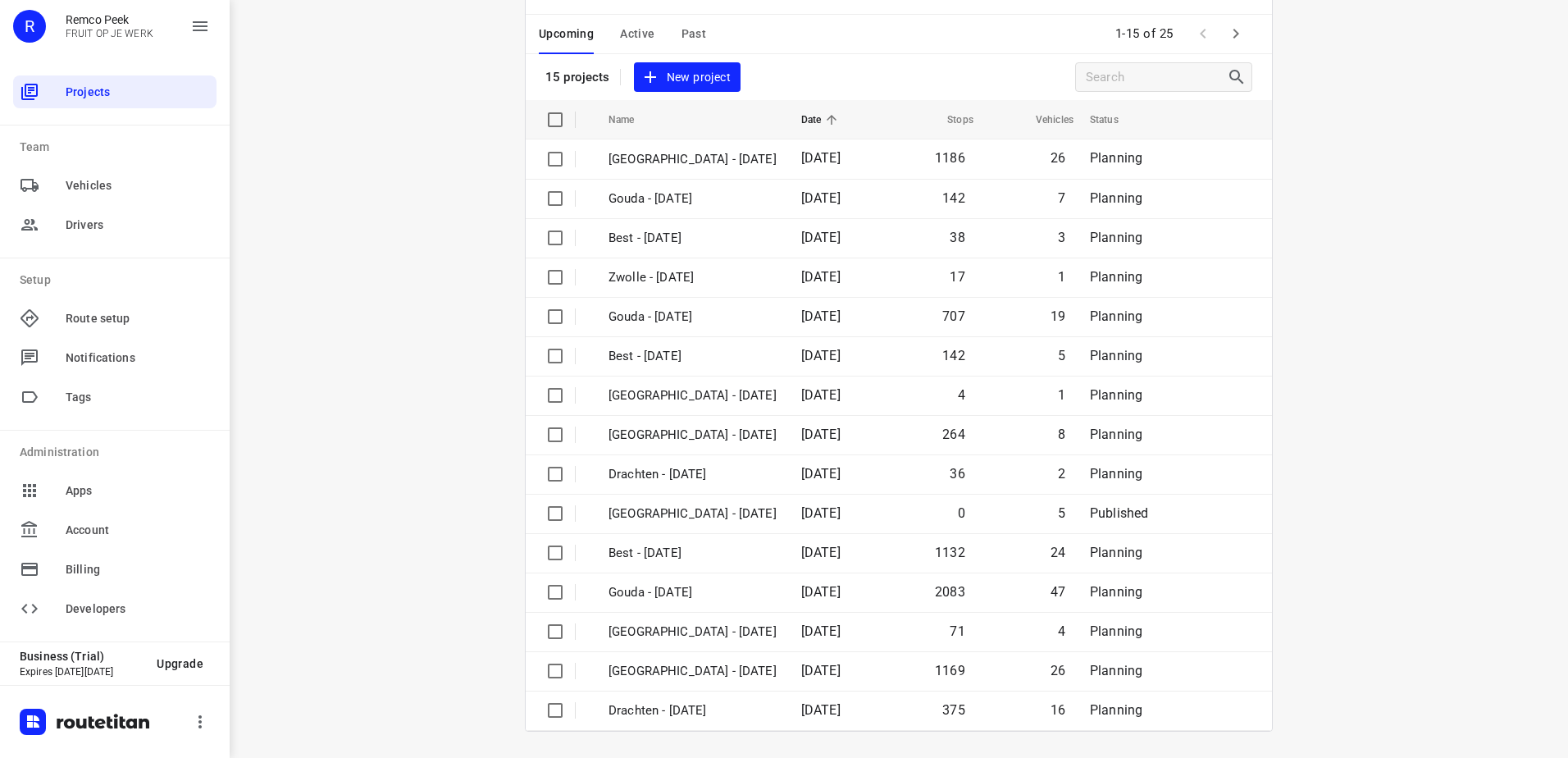
click at [1232, 38] on icon "button" at bounding box center [1236, 34] width 20 height 20
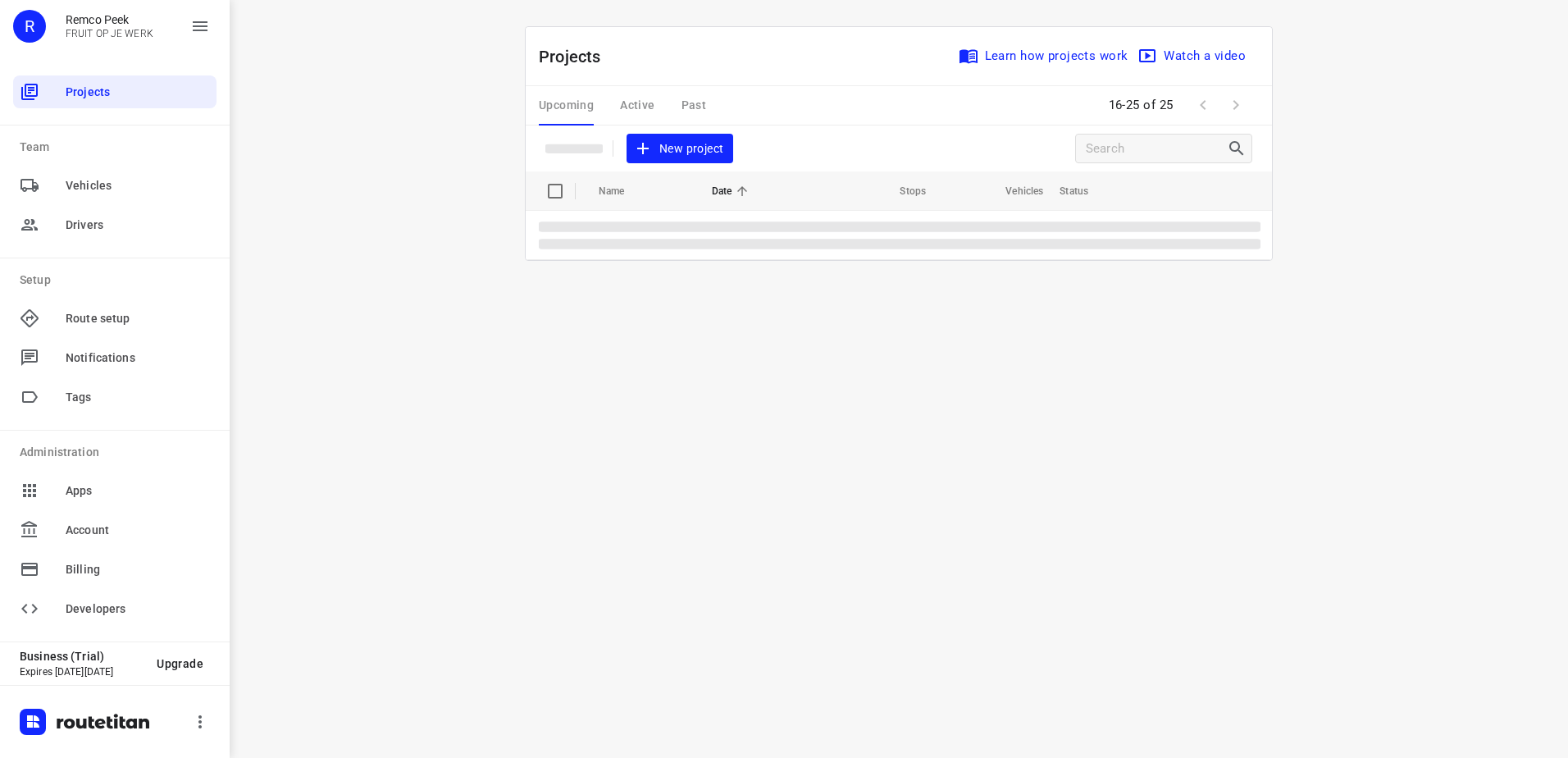
scroll to position [0, 0]
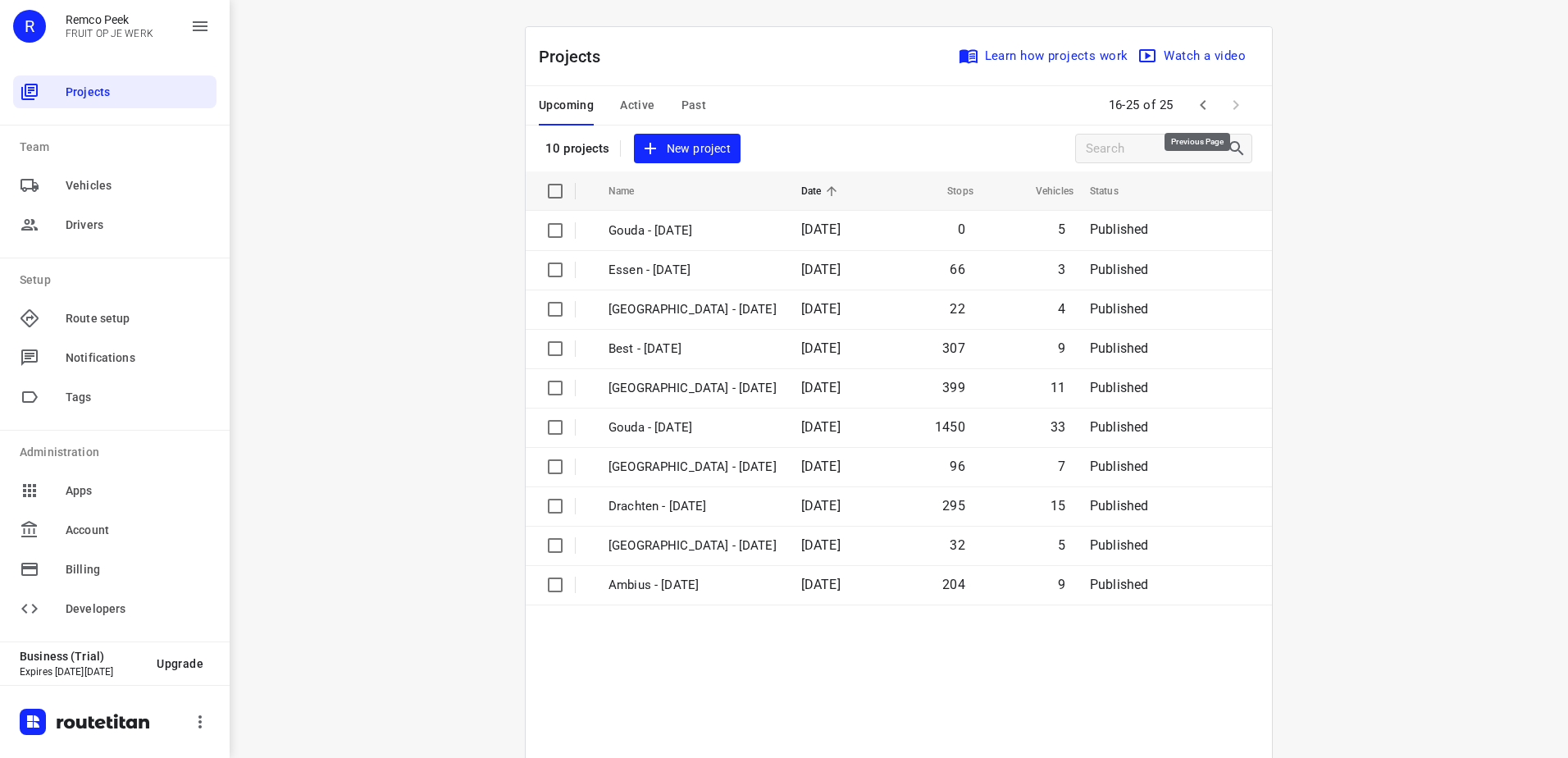
click at [1193, 98] on icon "button" at bounding box center [1203, 104] width 20 height 20
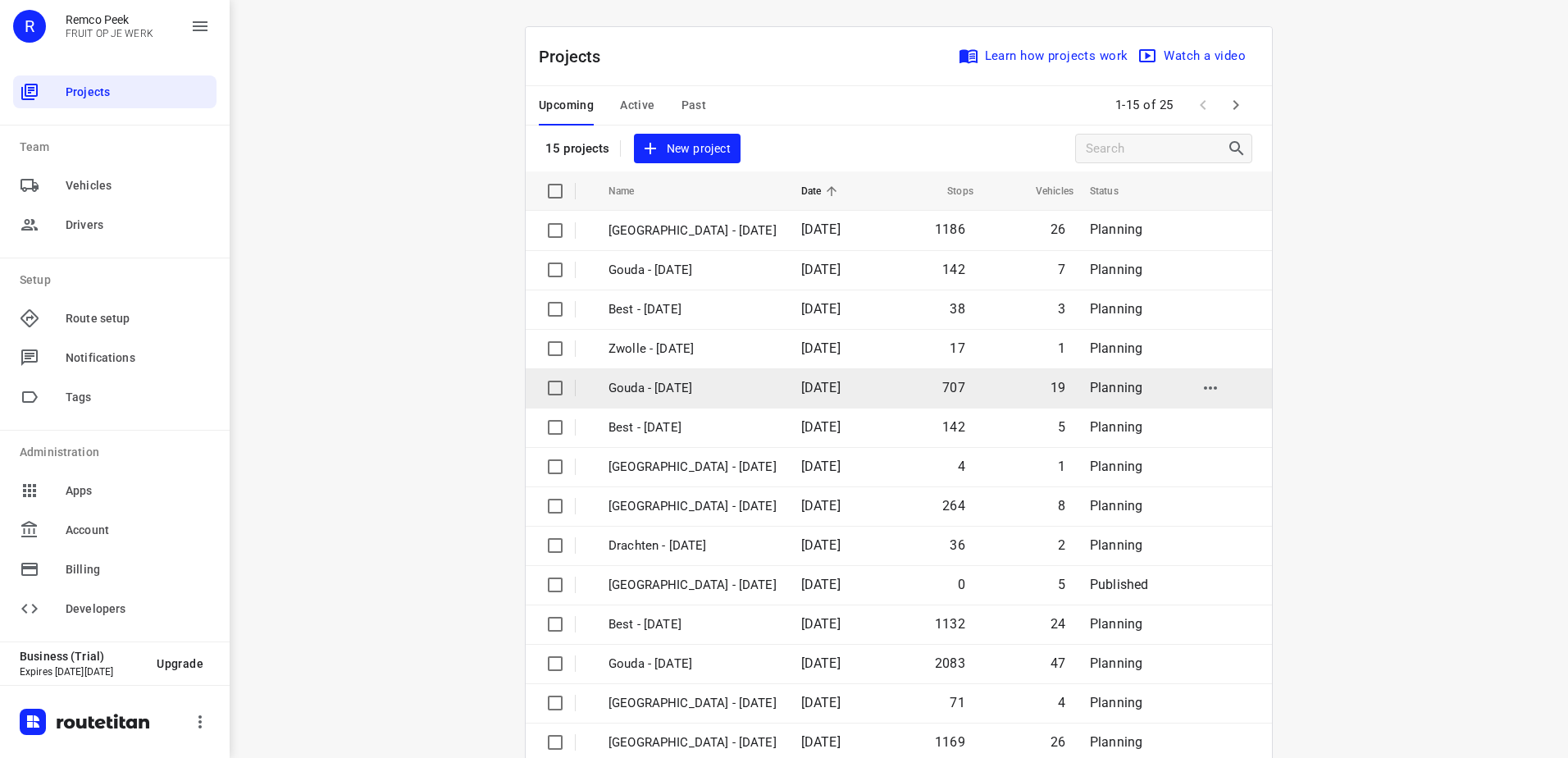
scroll to position [71, 0]
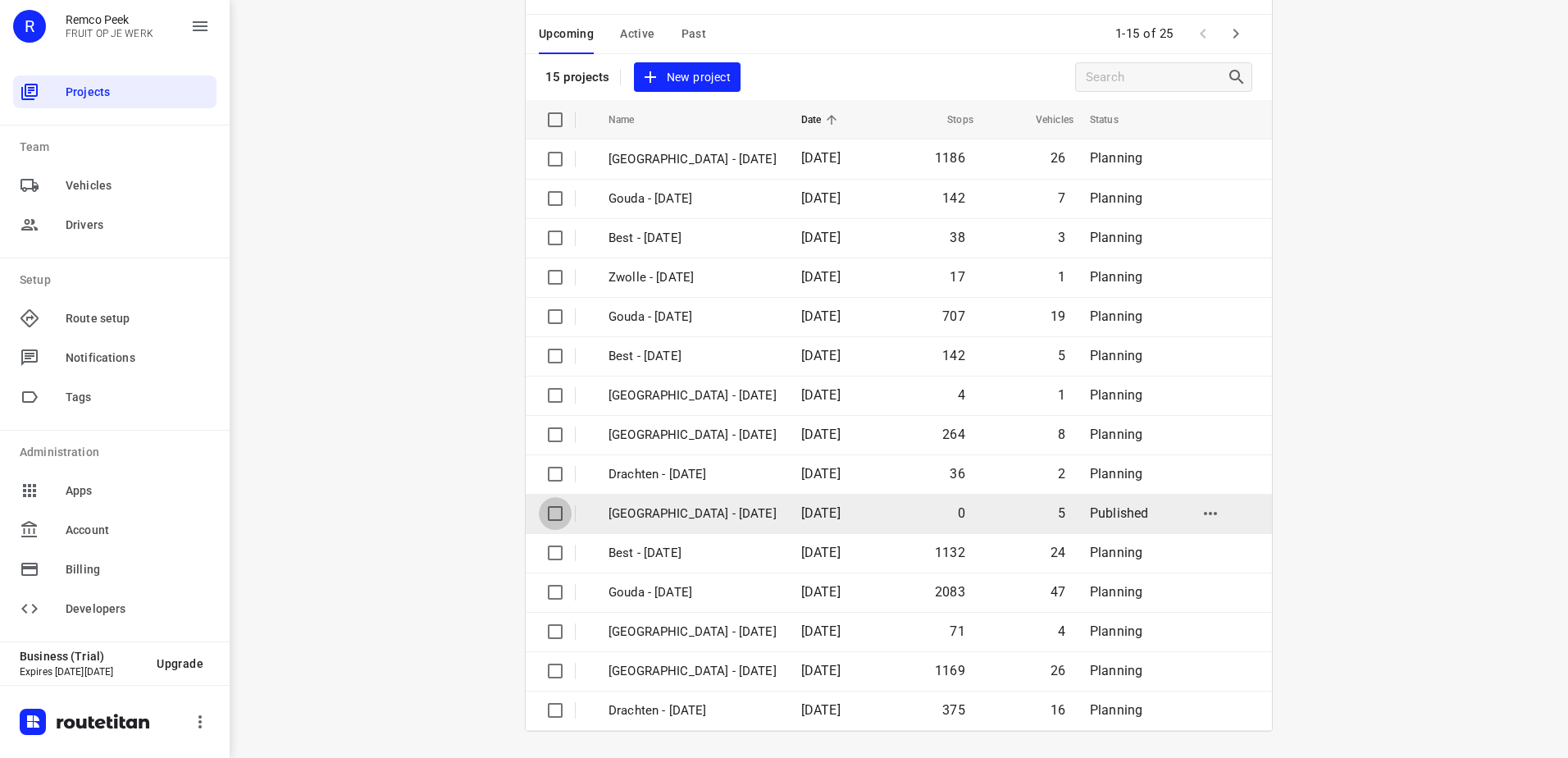
click at [544, 512] on input "checkbox" at bounding box center [555, 513] width 33 height 33
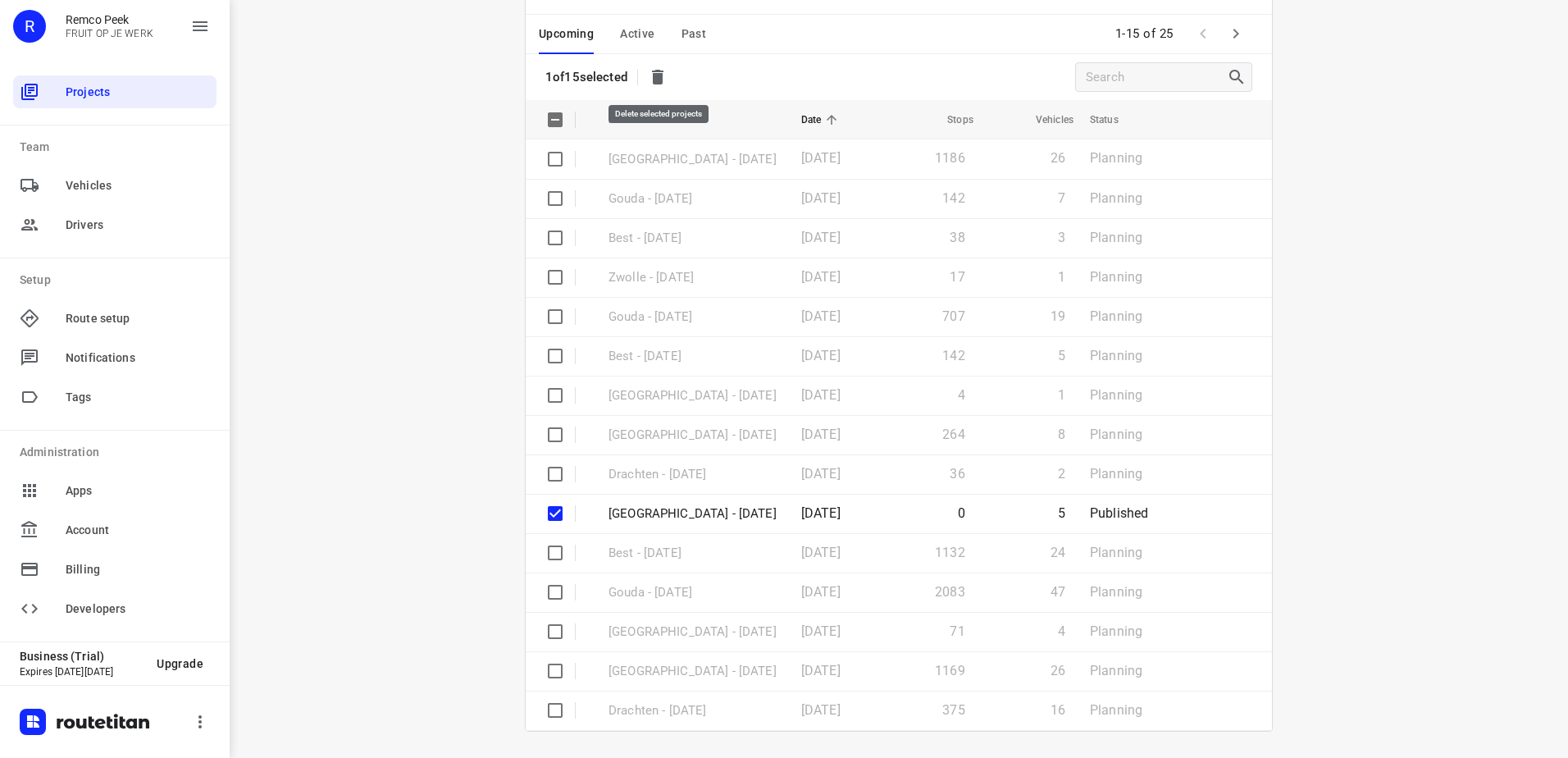
click at [661, 69] on icon "button" at bounding box center [658, 77] width 20 height 20
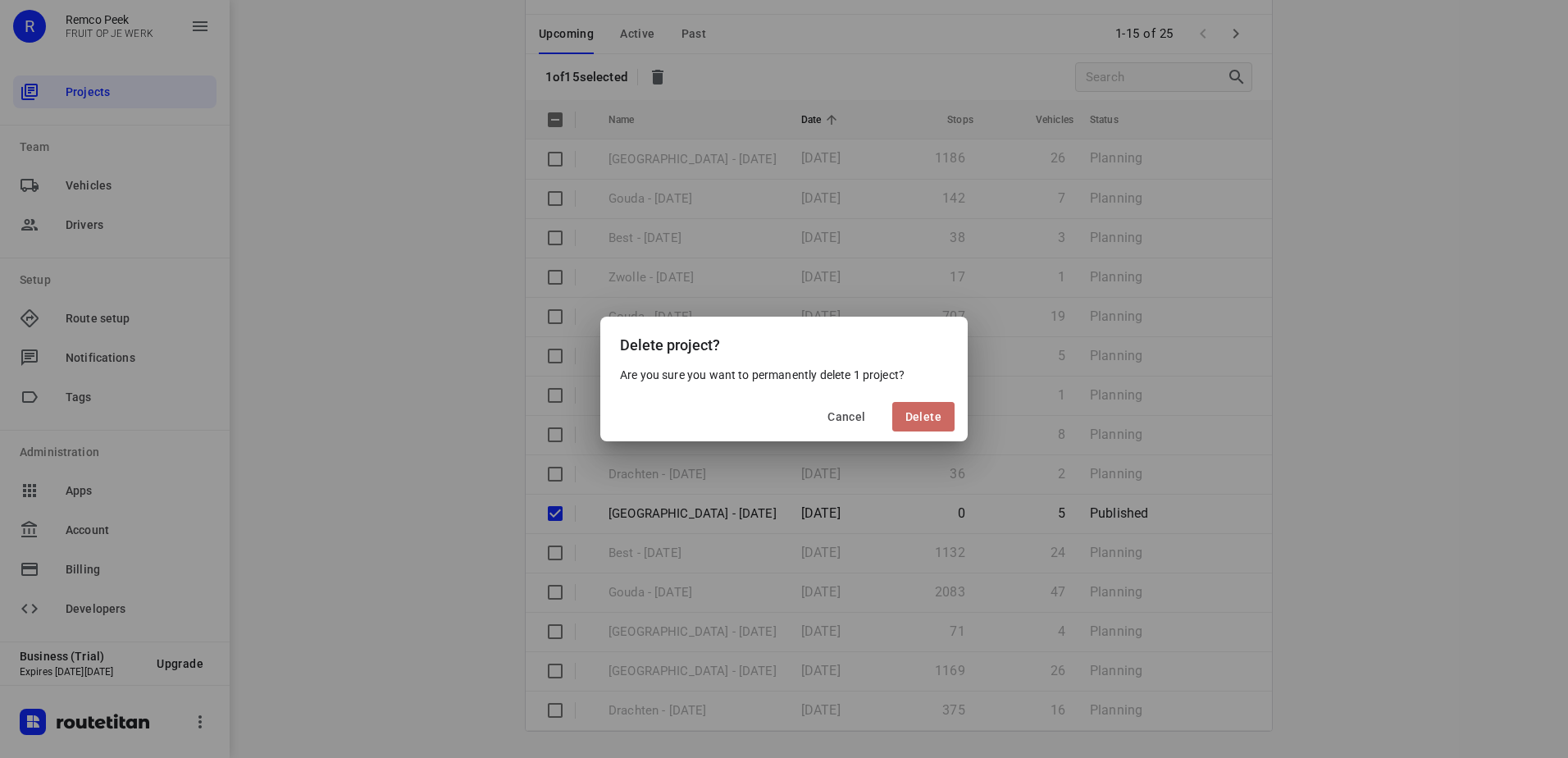
click at [924, 414] on span "Delete" at bounding box center [924, 416] width 36 height 13
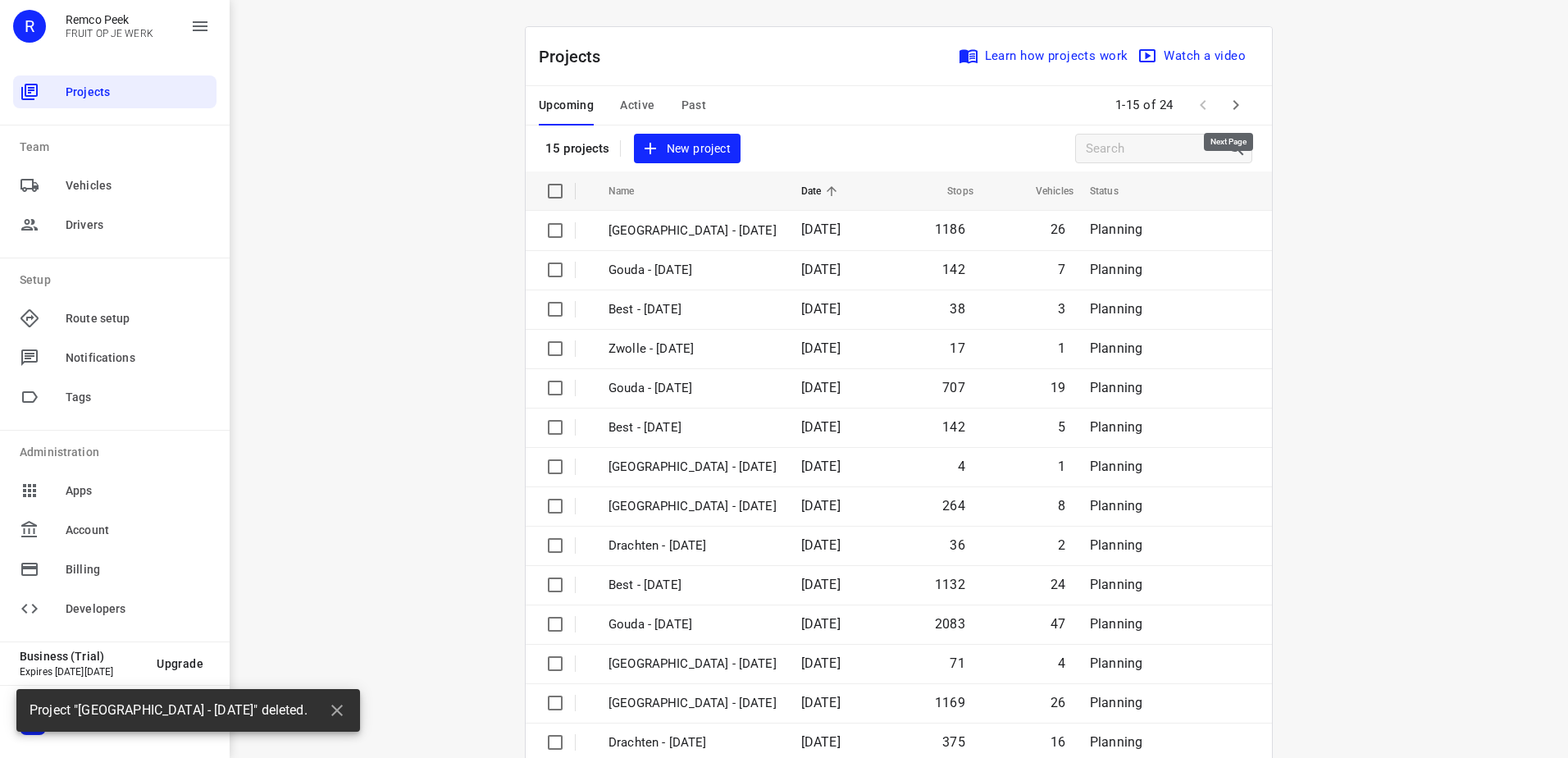
click at [1231, 109] on icon "button" at bounding box center [1236, 104] width 20 height 20
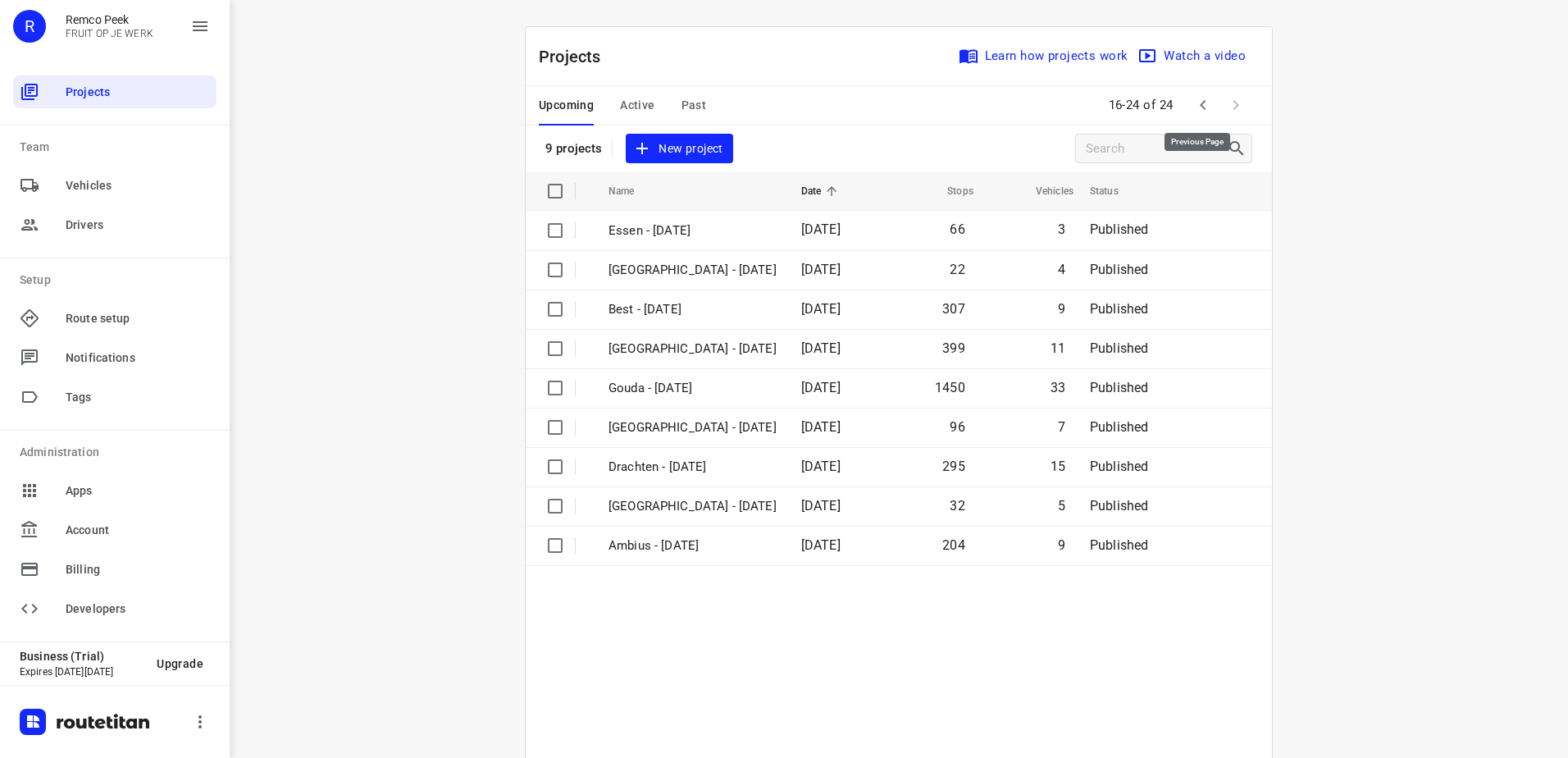
click at [1204, 98] on icon "button" at bounding box center [1203, 104] width 20 height 20
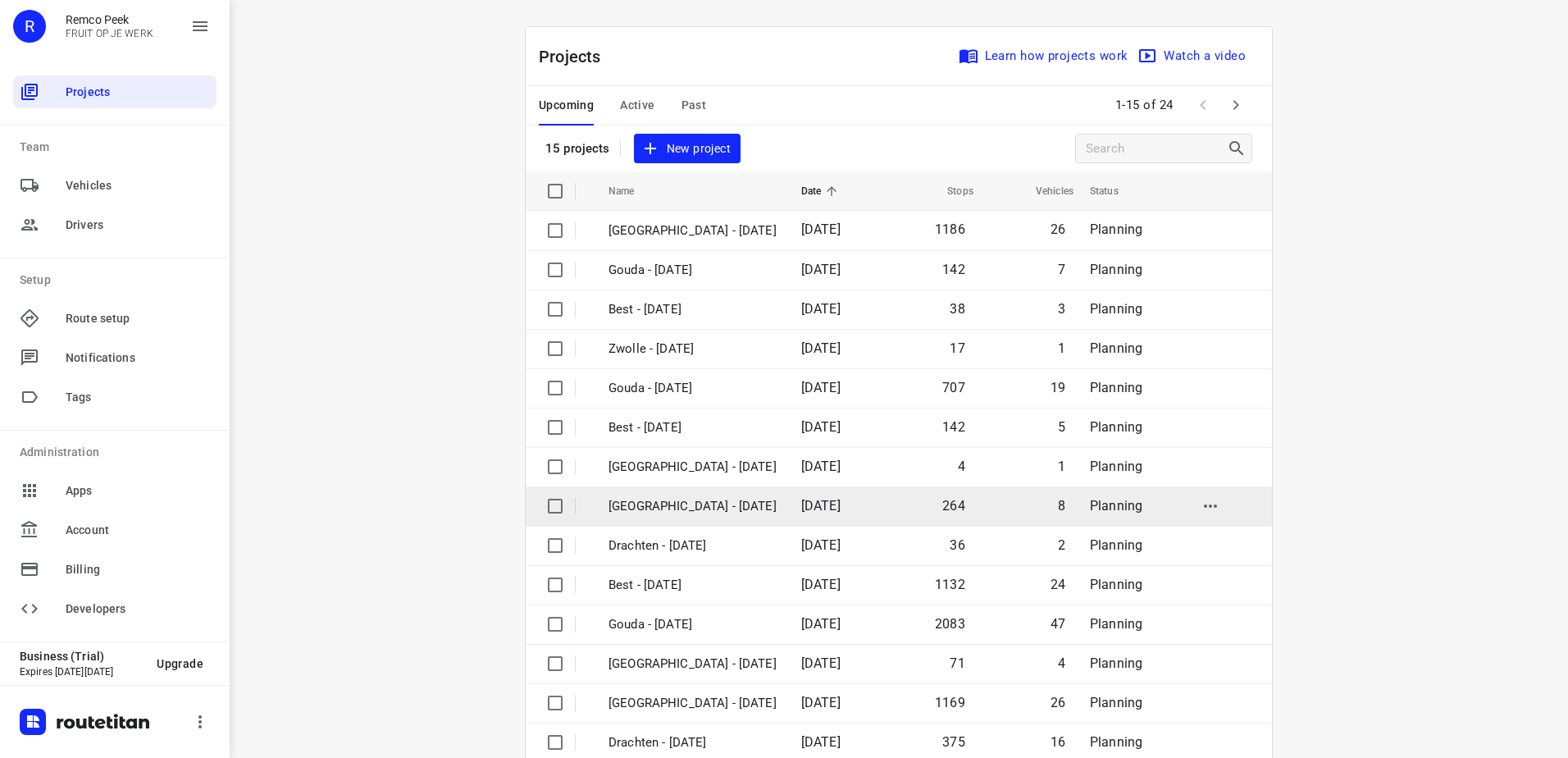
scroll to position [71, 0]
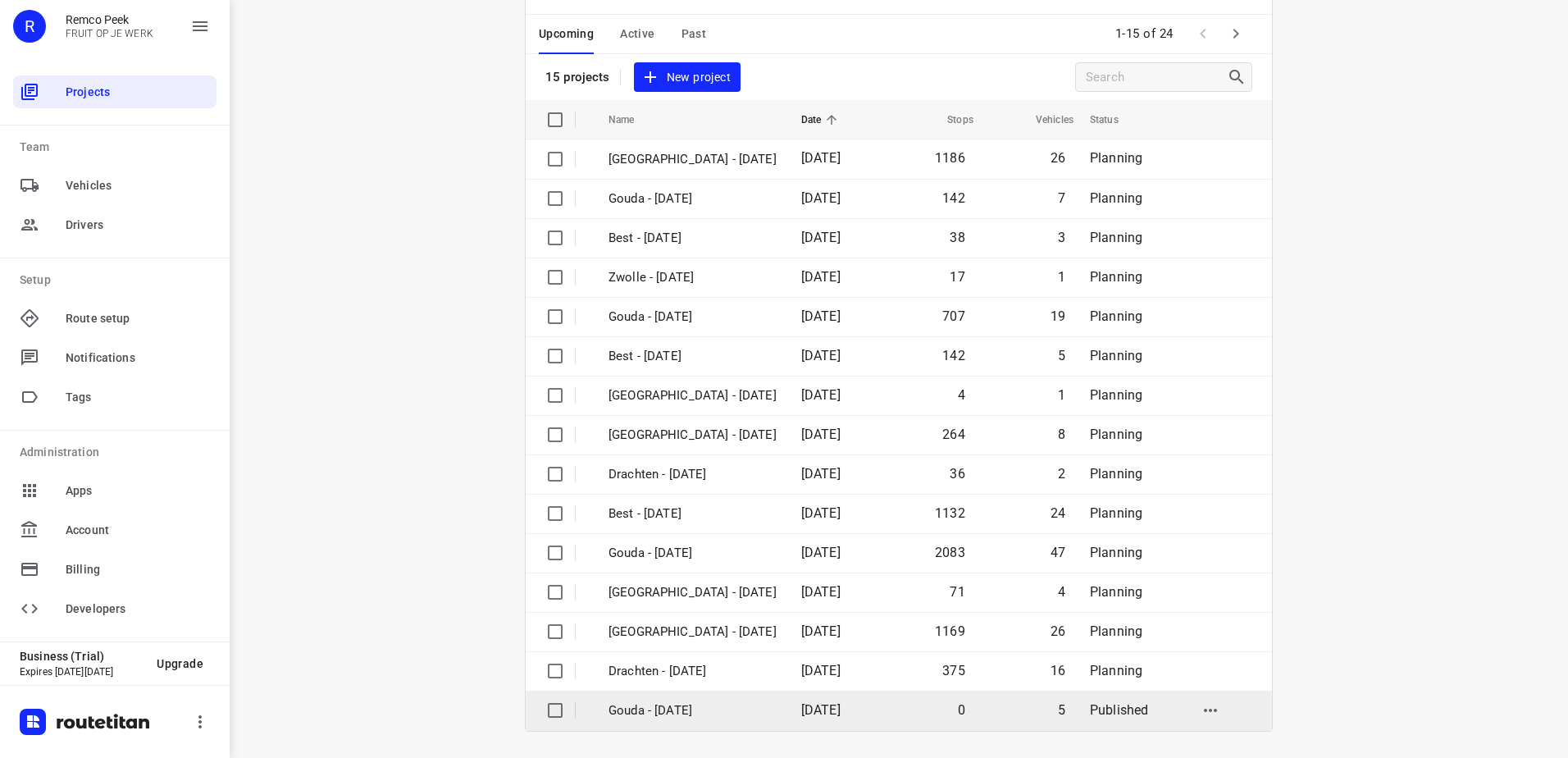
click at [548, 713] on input "checkbox" at bounding box center [555, 711] width 33 height 33
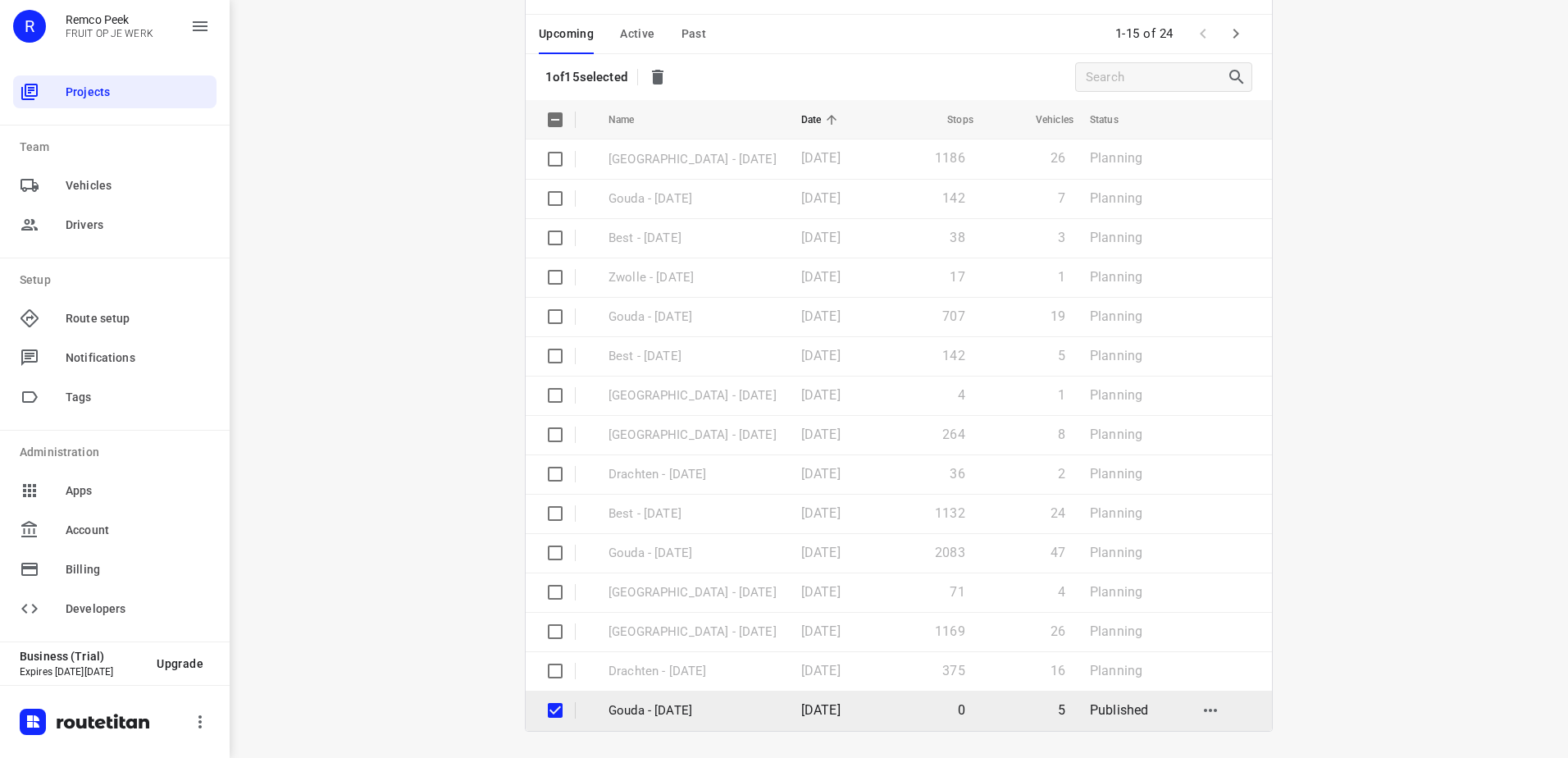
click at [654, 705] on p "Gouda - [DATE]" at bounding box center [692, 711] width 168 height 19
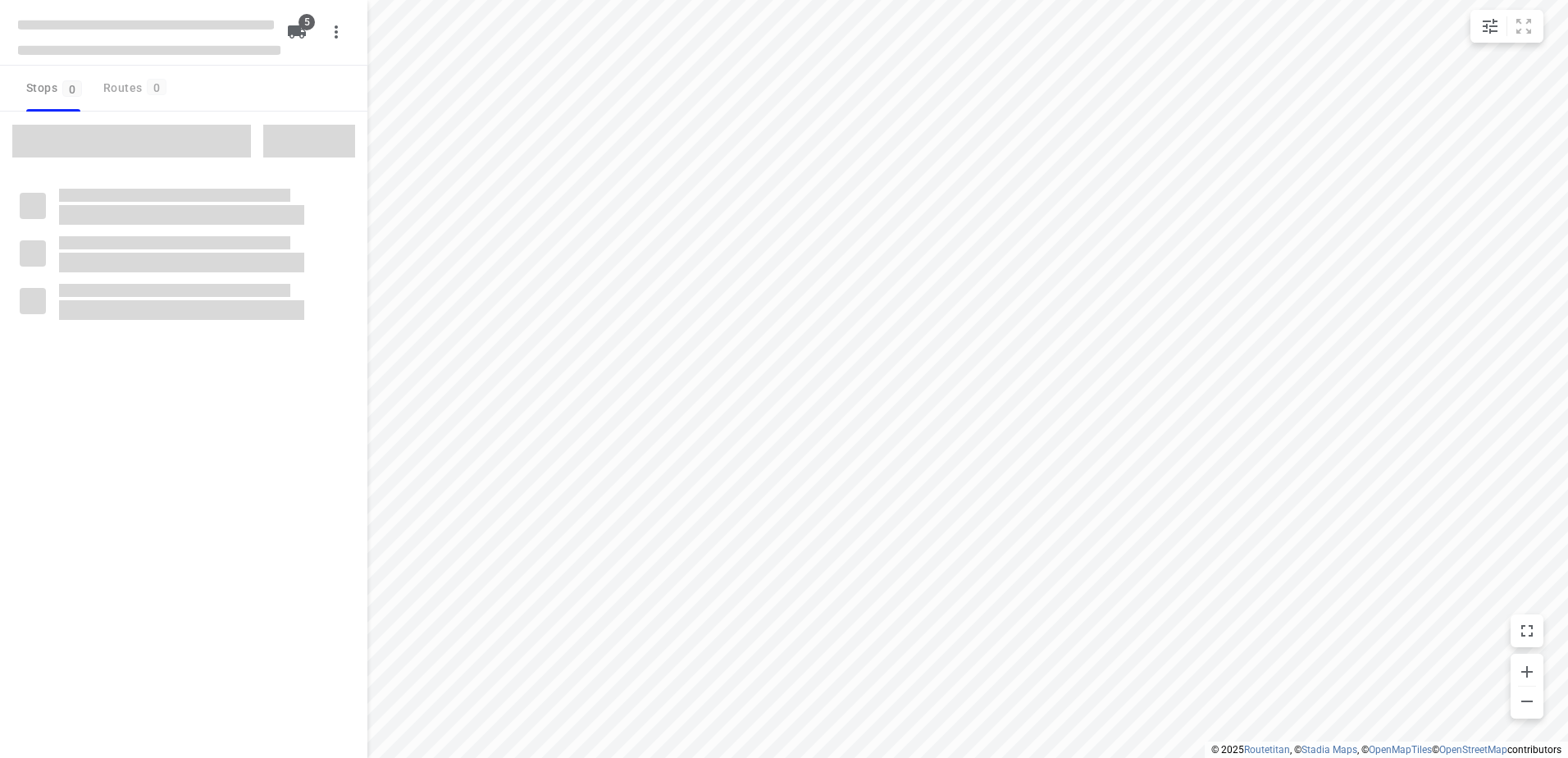
checkbox input "true"
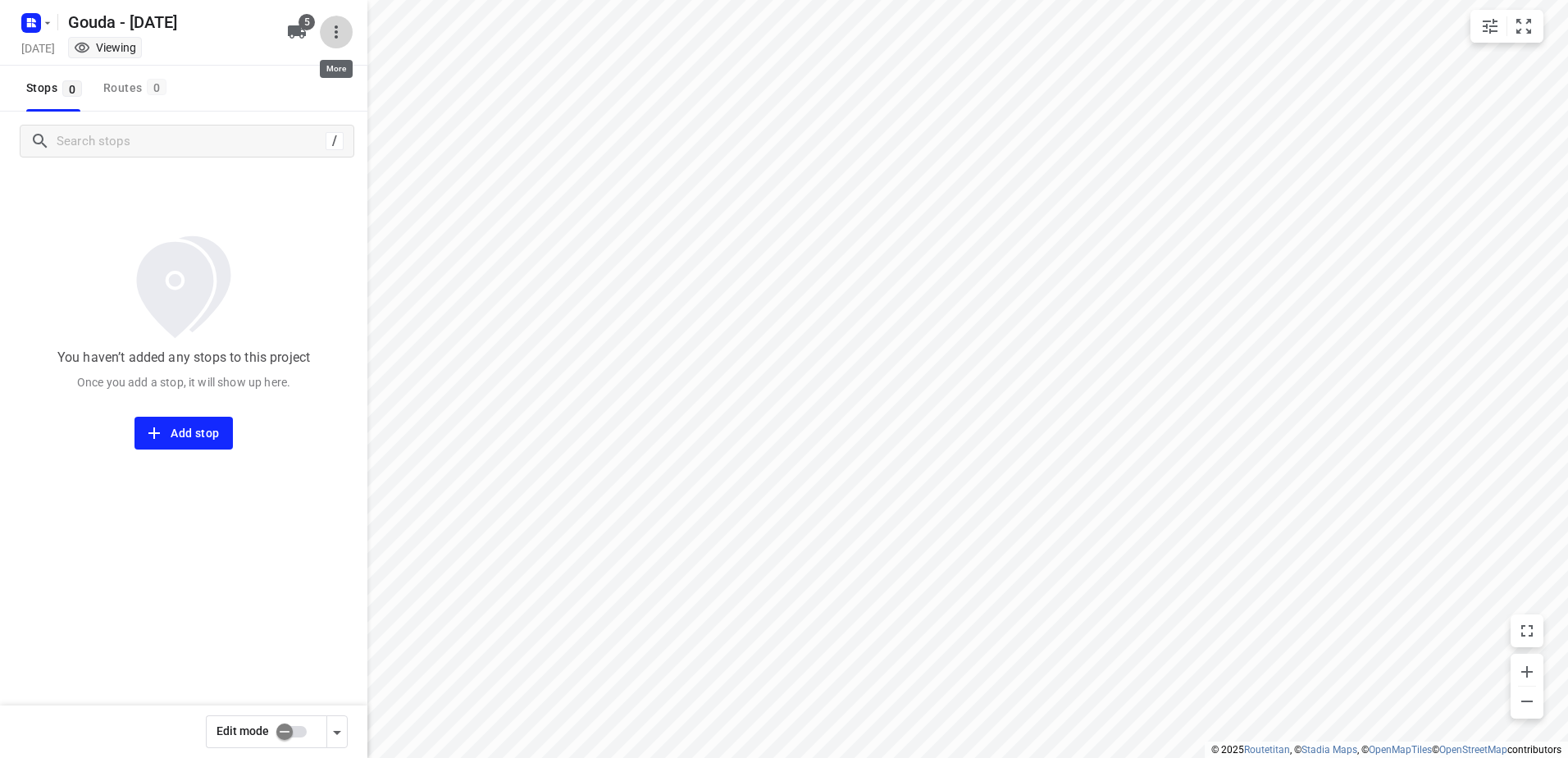
click at [340, 33] on icon "button" at bounding box center [336, 32] width 20 height 20
click at [558, 125] on div at bounding box center [784, 379] width 1568 height 758
click at [295, 26] on icon "button" at bounding box center [296, 32] width 18 height 13
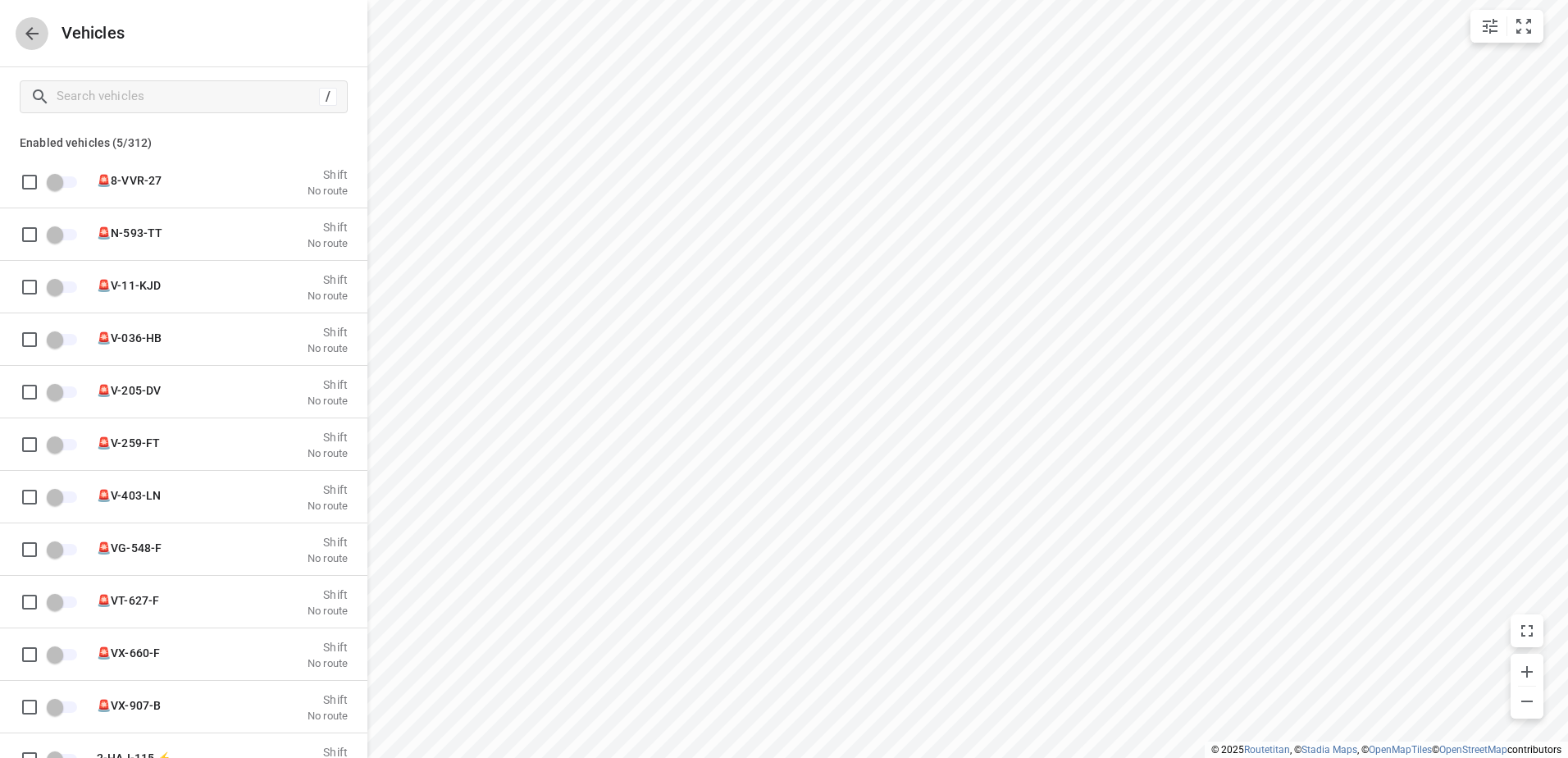
click at [36, 35] on icon "button" at bounding box center [32, 34] width 20 height 20
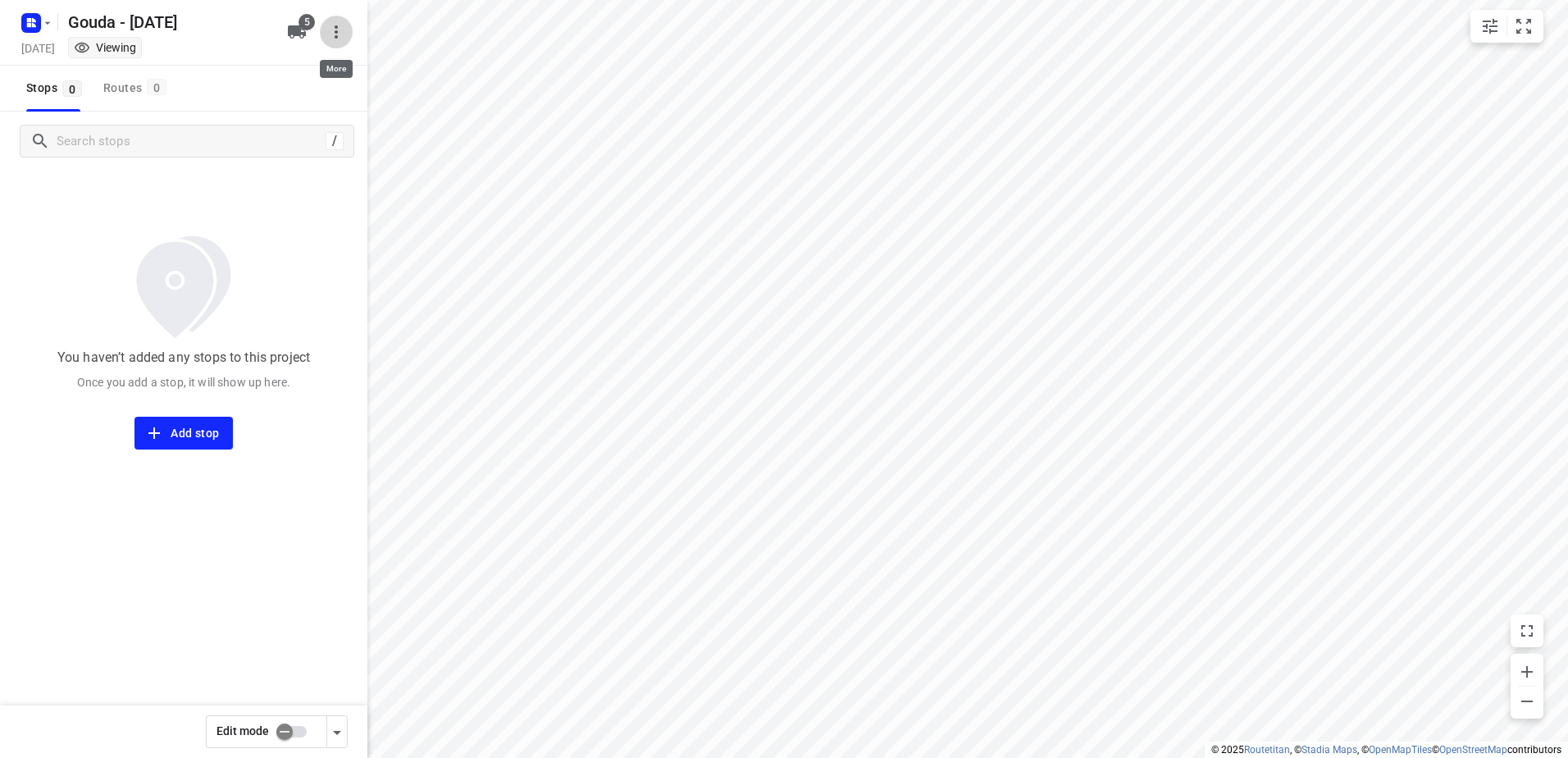
click at [325, 32] on button "button" at bounding box center [336, 32] width 33 height 33
click at [301, 106] on li "Delete project" at bounding box center [251, 99] width 203 height 29
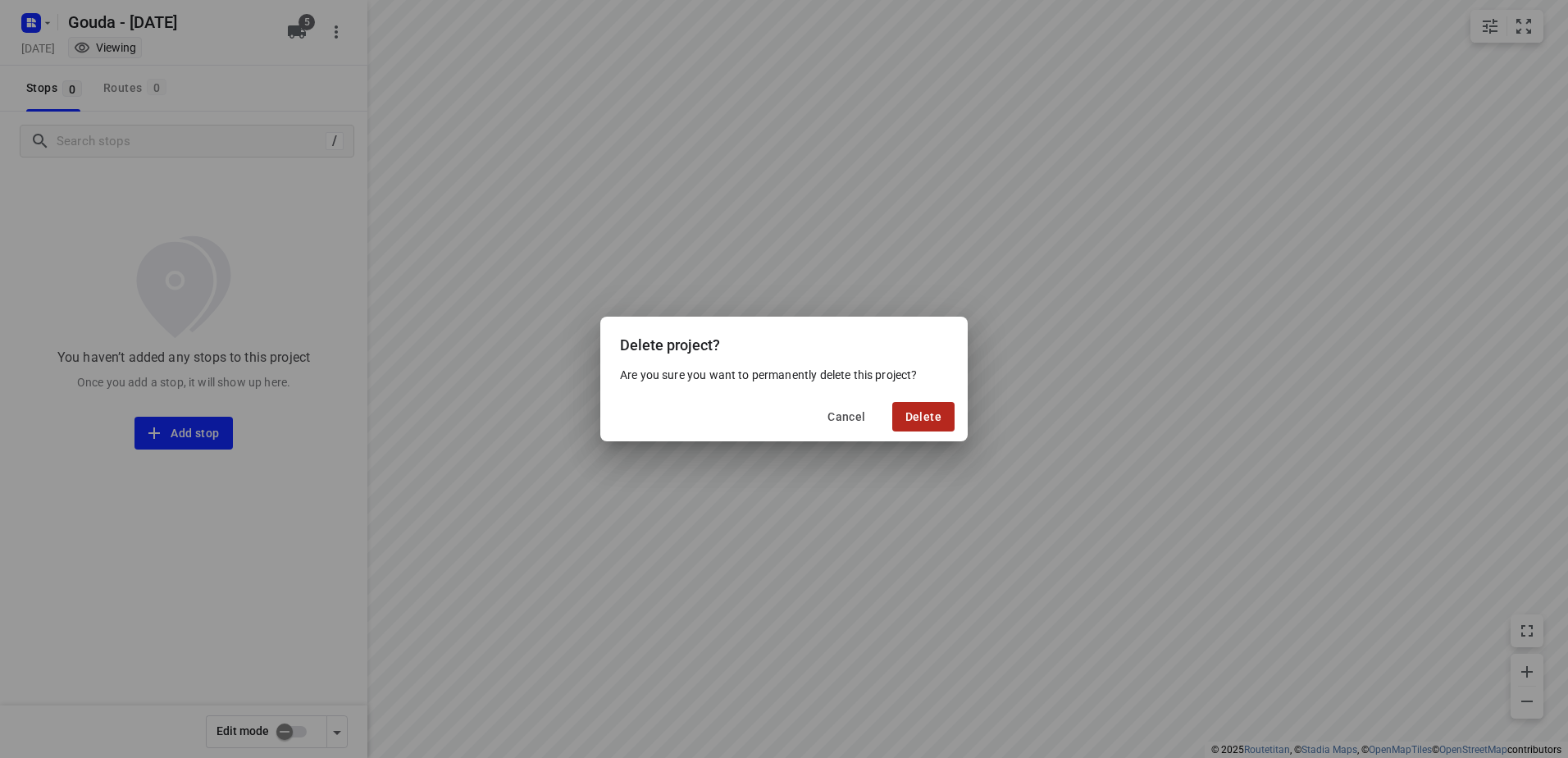
click at [914, 407] on button "Delete" at bounding box center [923, 417] width 62 height 29
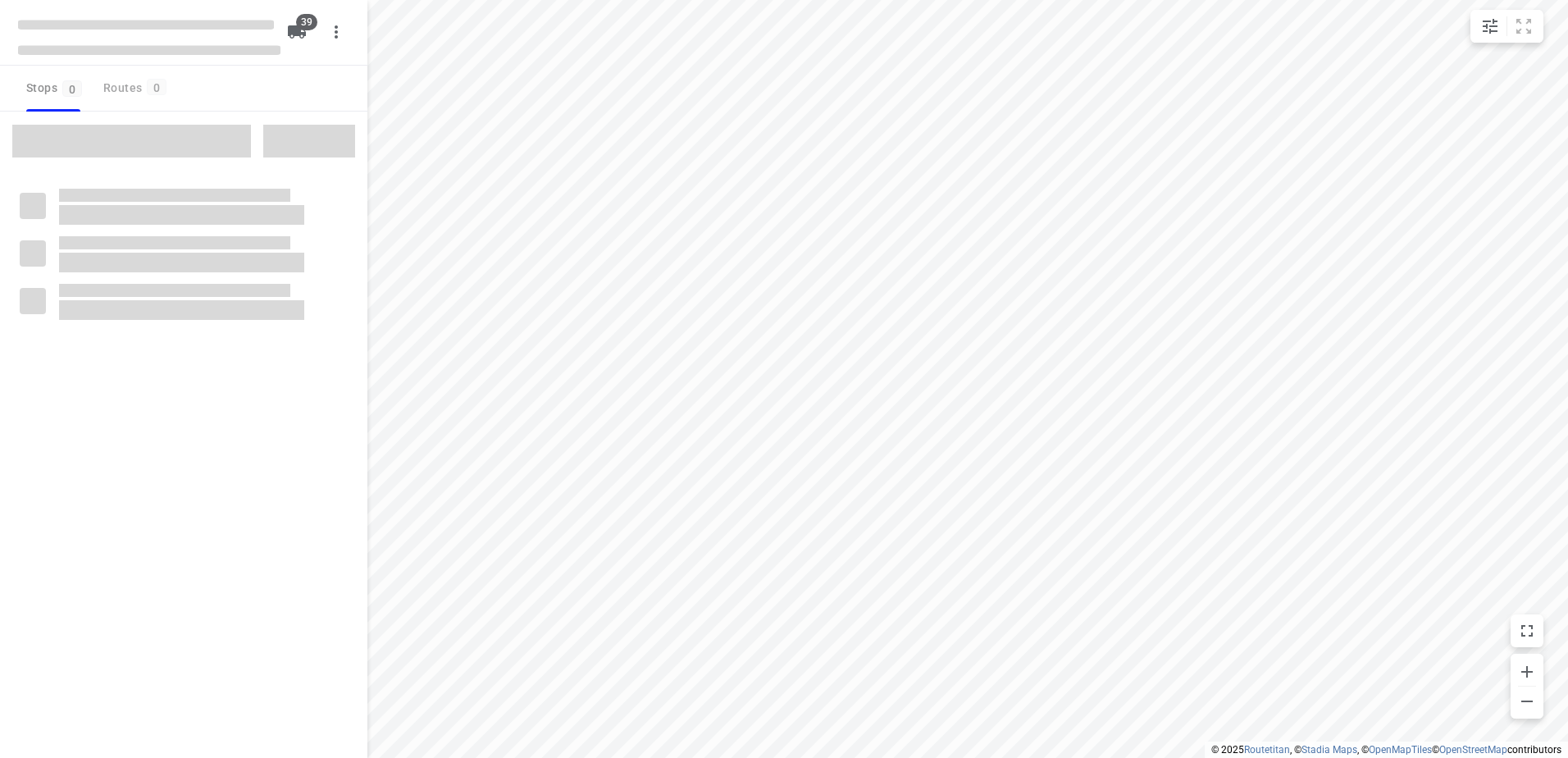
checkbox input "true"
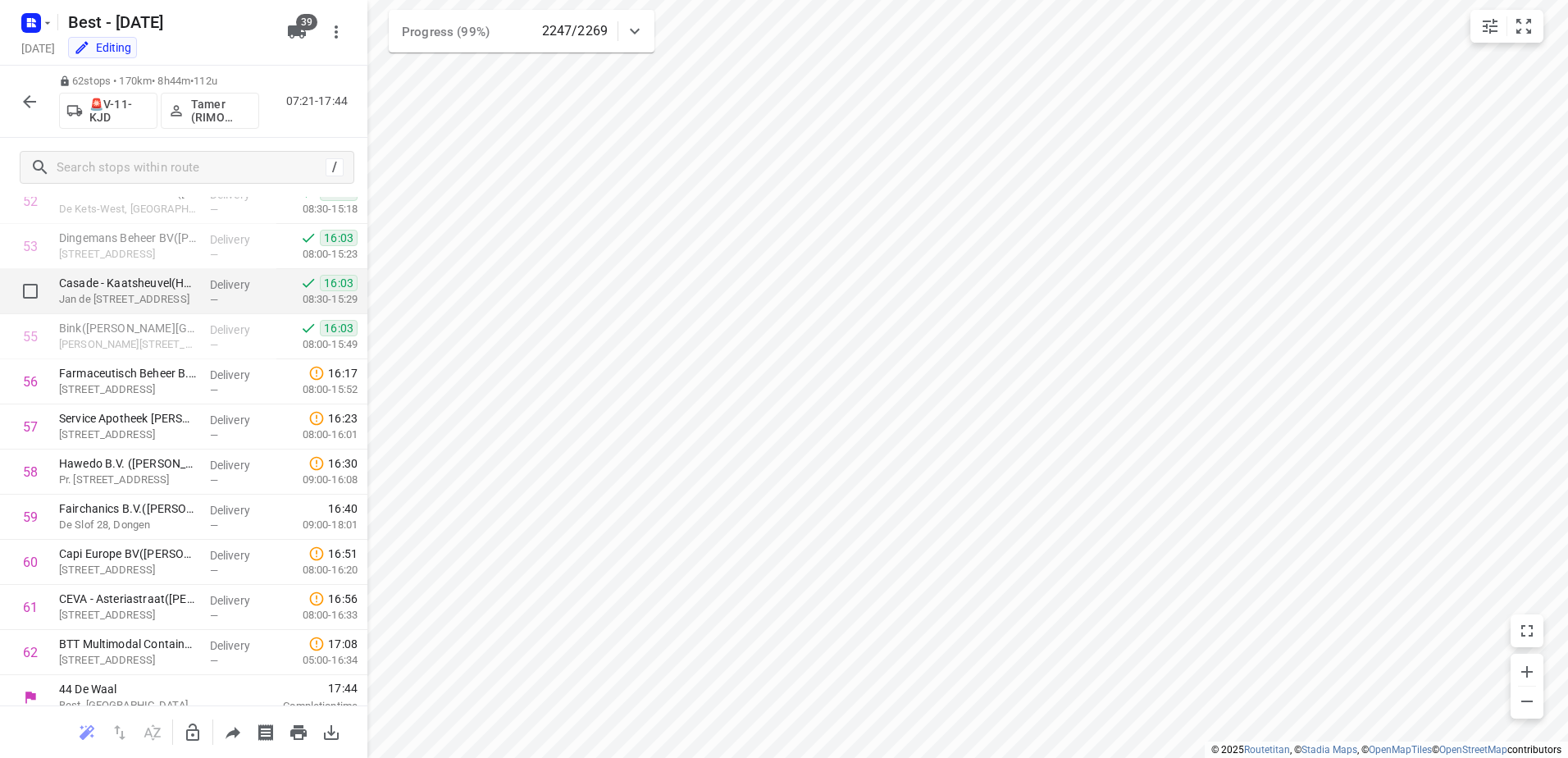
scroll to position [2416, 0]
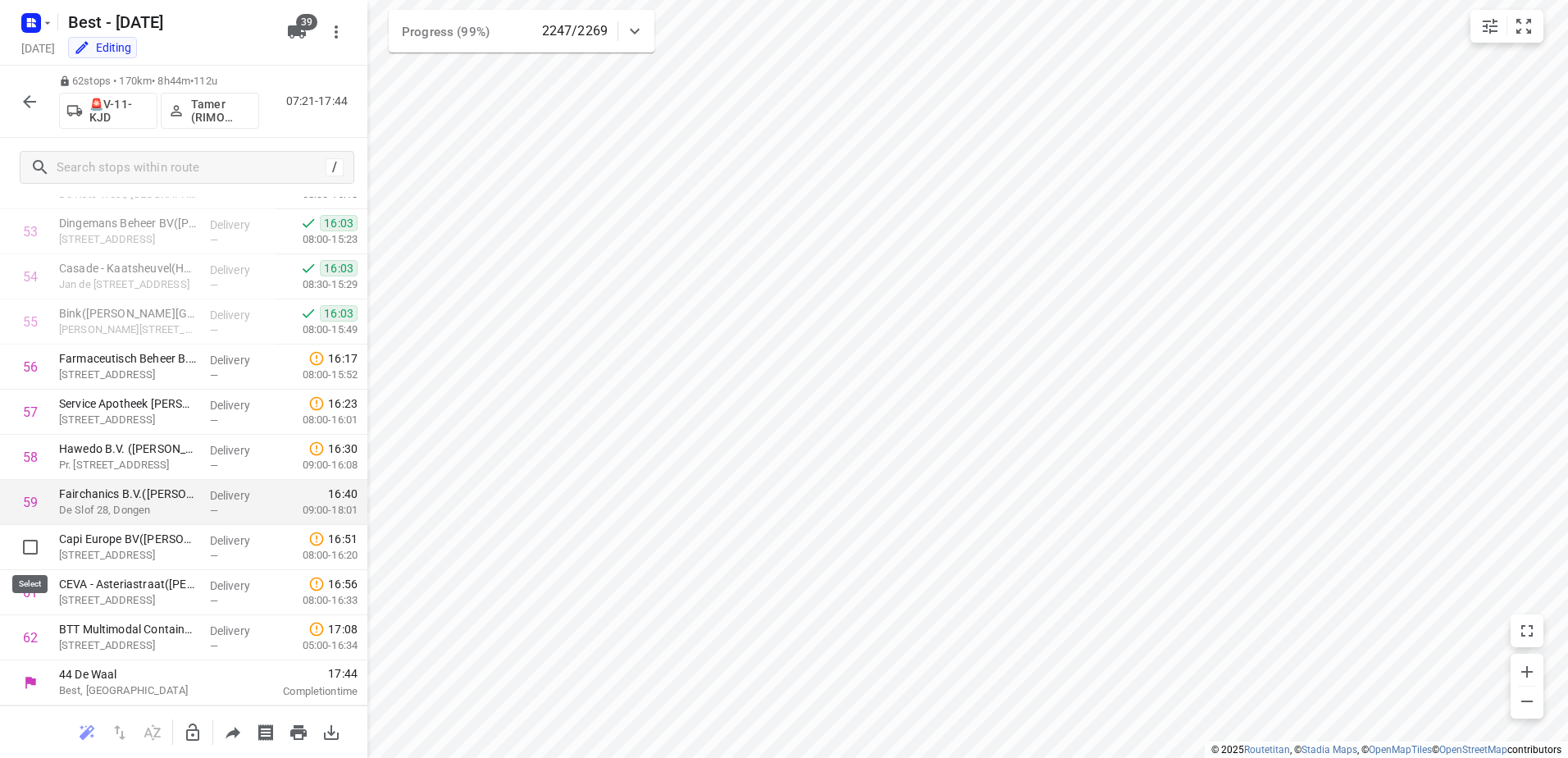
click at [23, 545] on input "checkbox" at bounding box center [30, 547] width 33 height 33
checkbox input "true"
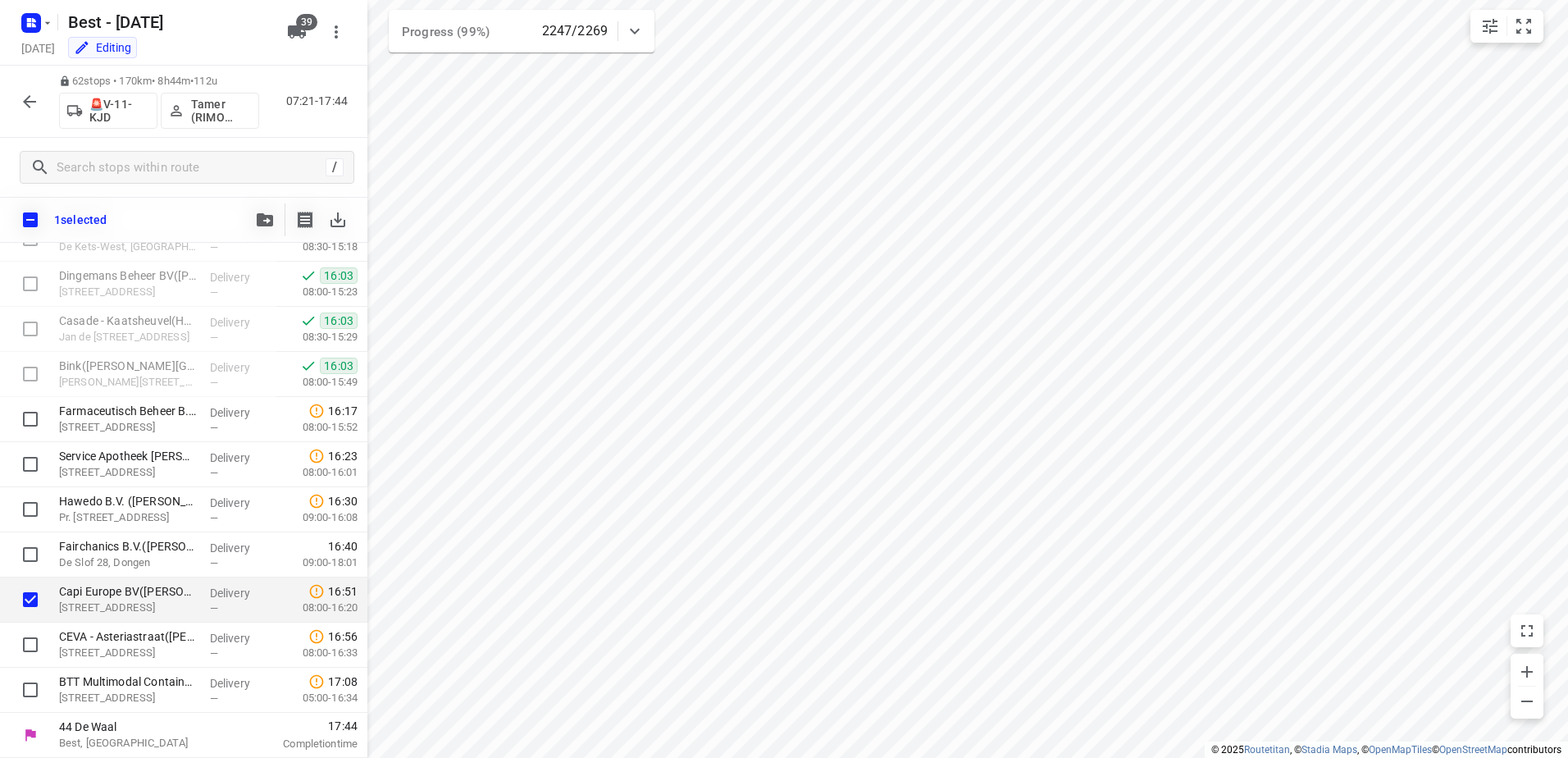
scroll to position [2410, 0]
click at [28, 643] on input "checkbox" at bounding box center [30, 645] width 33 height 33
checkbox input "true"
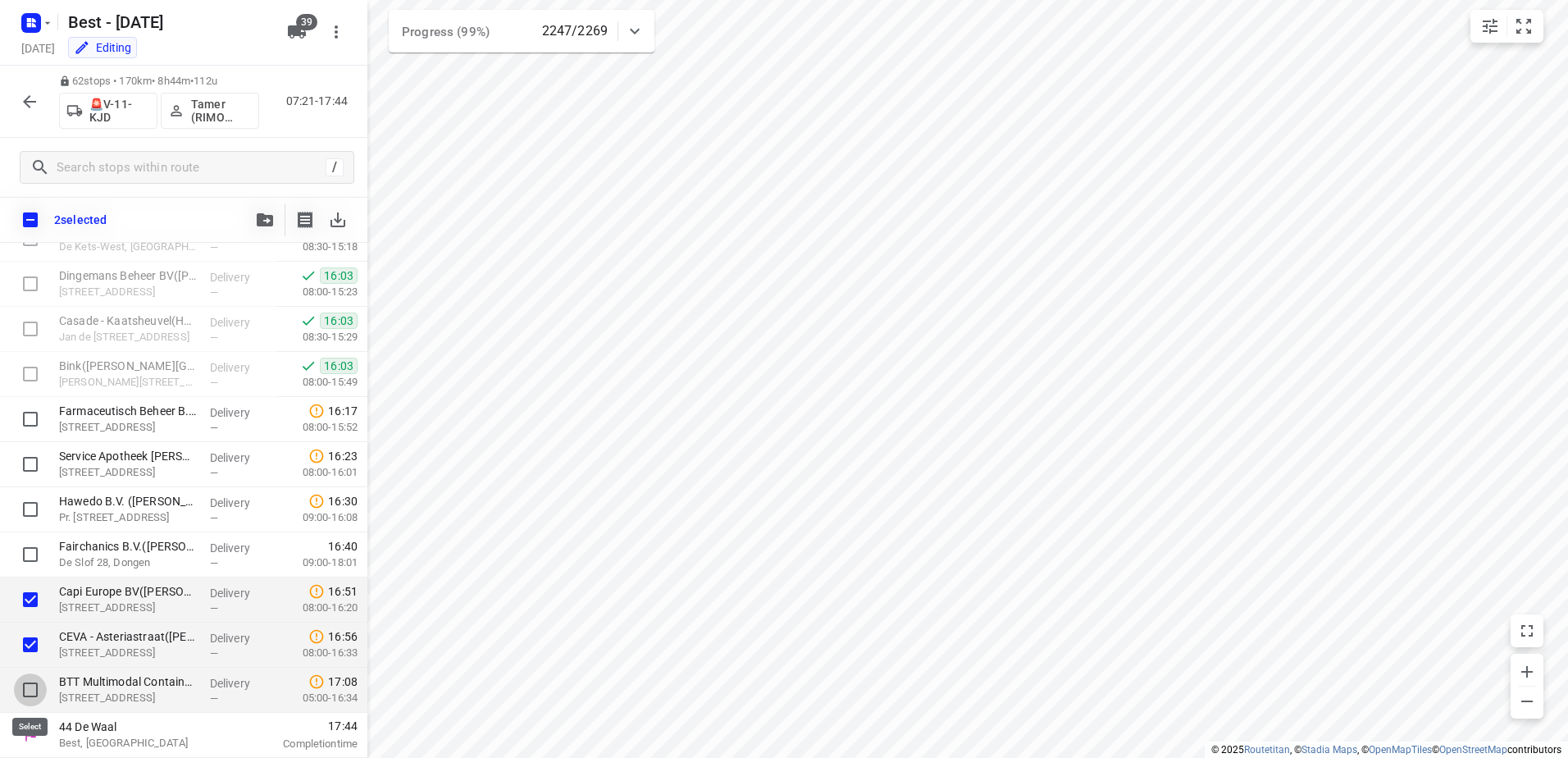
click at [22, 689] on input "checkbox" at bounding box center [30, 690] width 33 height 33
checkbox input "true"
click at [259, 216] on icon "button" at bounding box center [264, 220] width 16 height 13
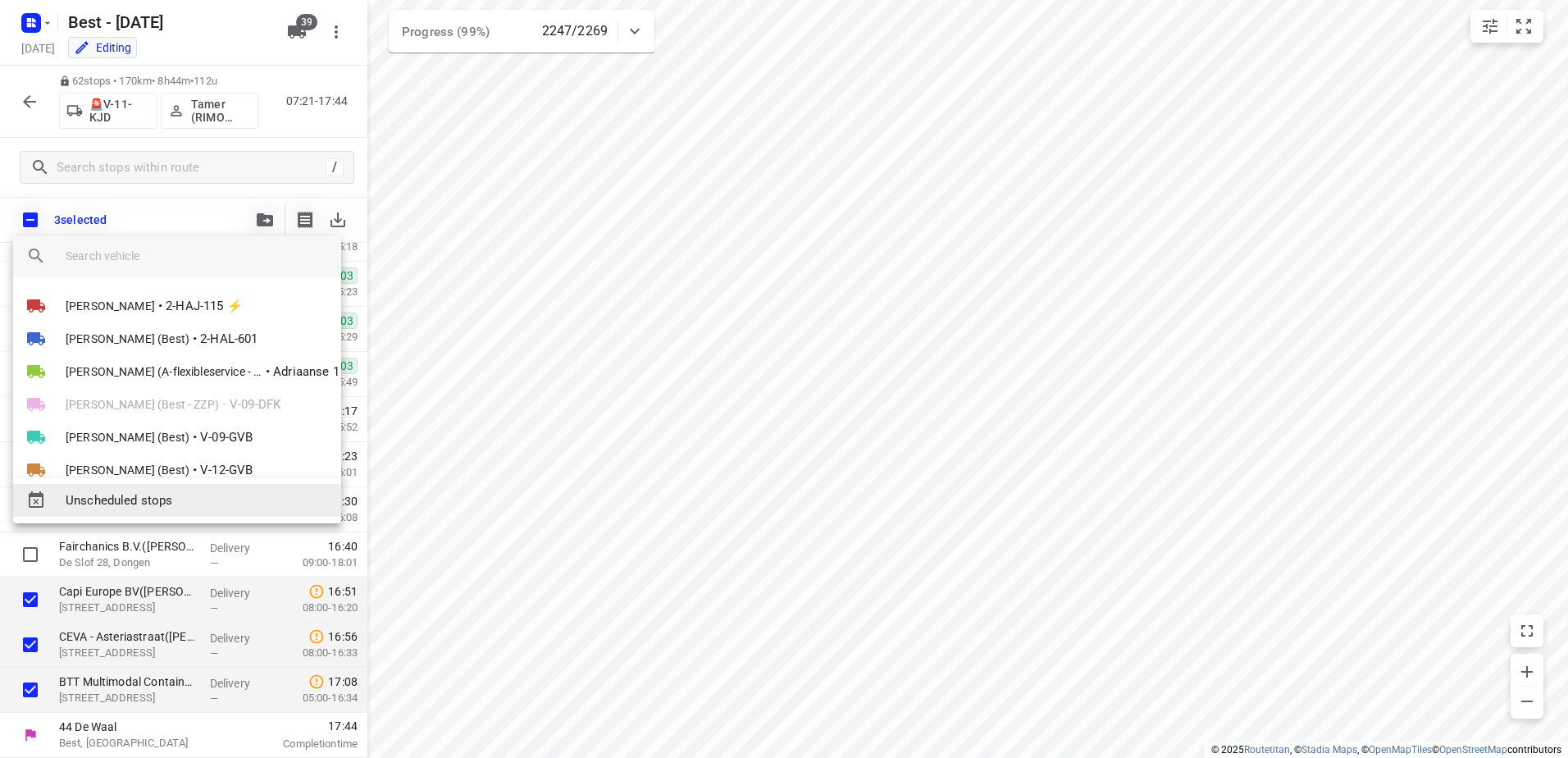
click at [232, 490] on div "Unscheduled stops" at bounding box center [177, 500] width 328 height 33
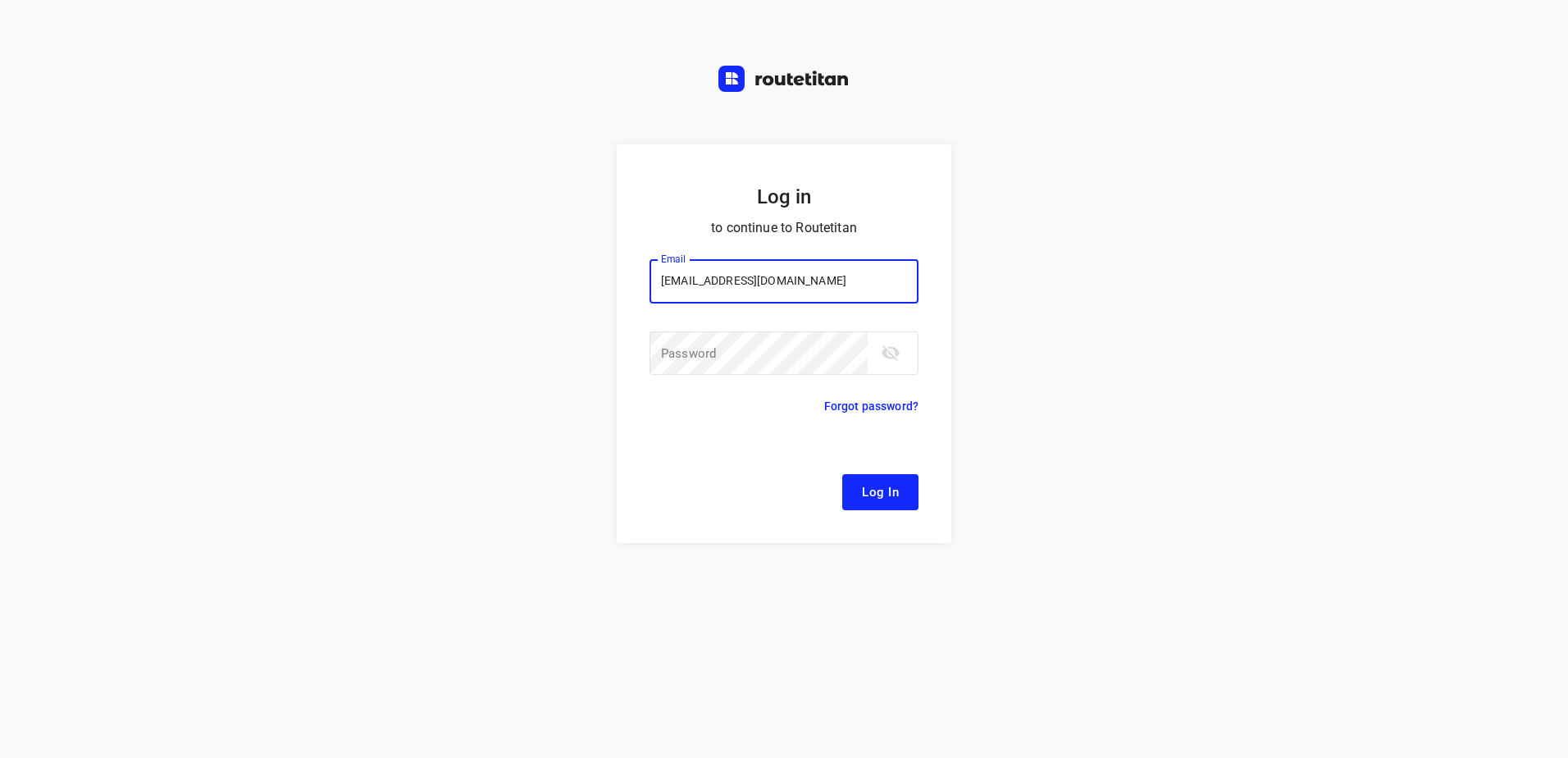
type input "[EMAIL_ADDRESS][DOMAIN_NAME]"
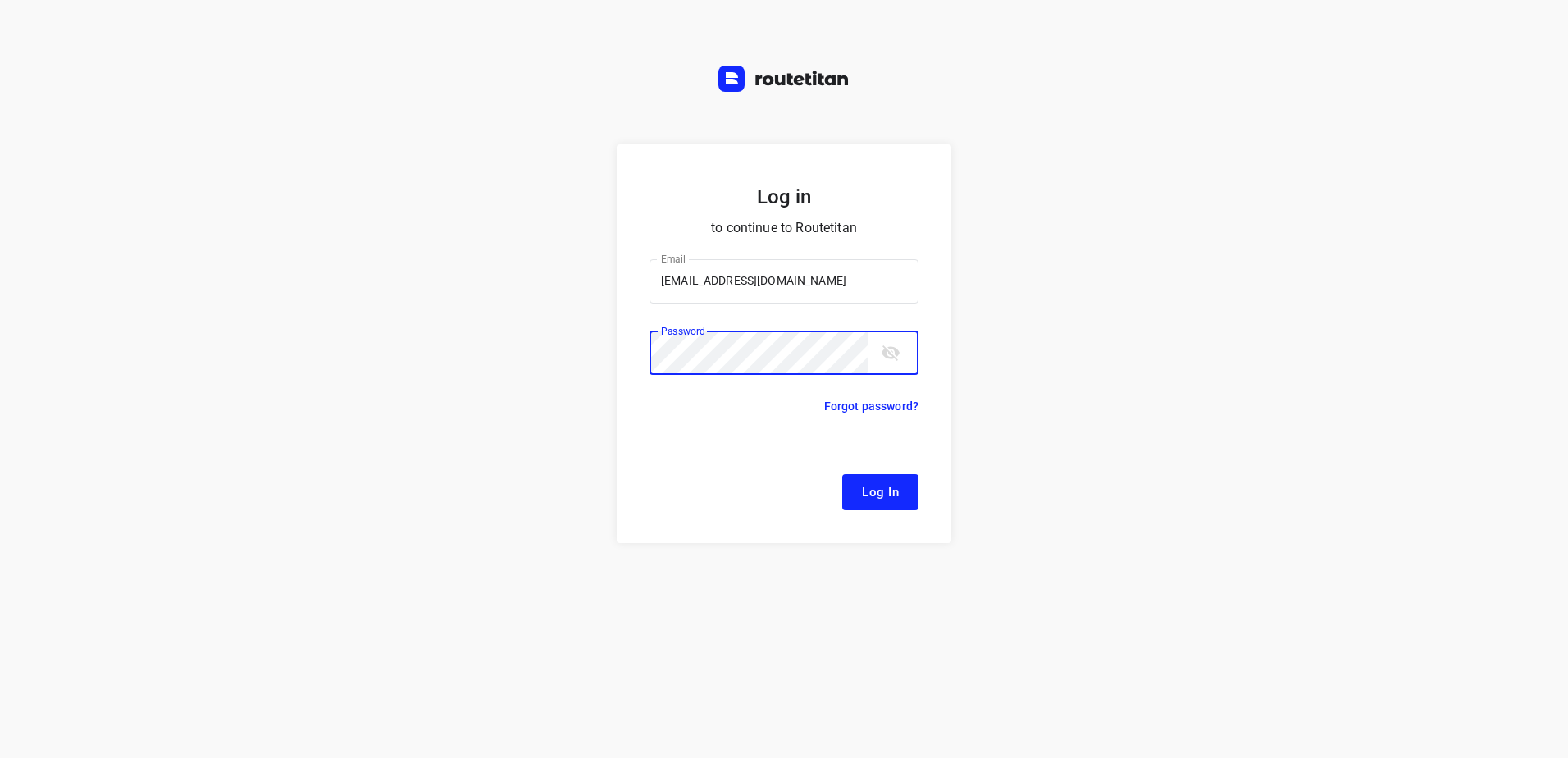
click at [842, 475] on button "Log In" at bounding box center [880, 493] width 77 height 36
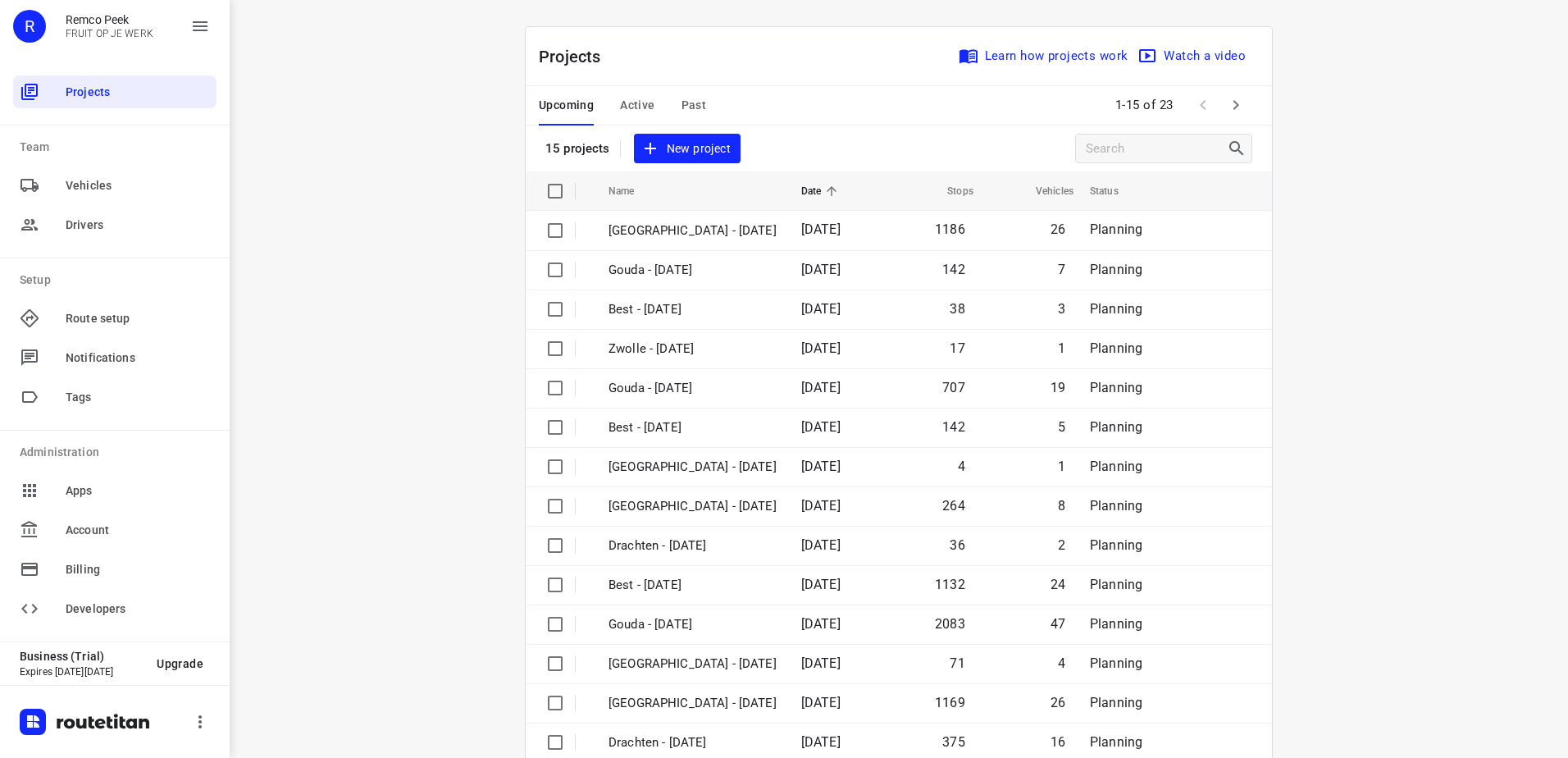
click at [620, 96] on span "Active" at bounding box center [637, 105] width 34 height 21
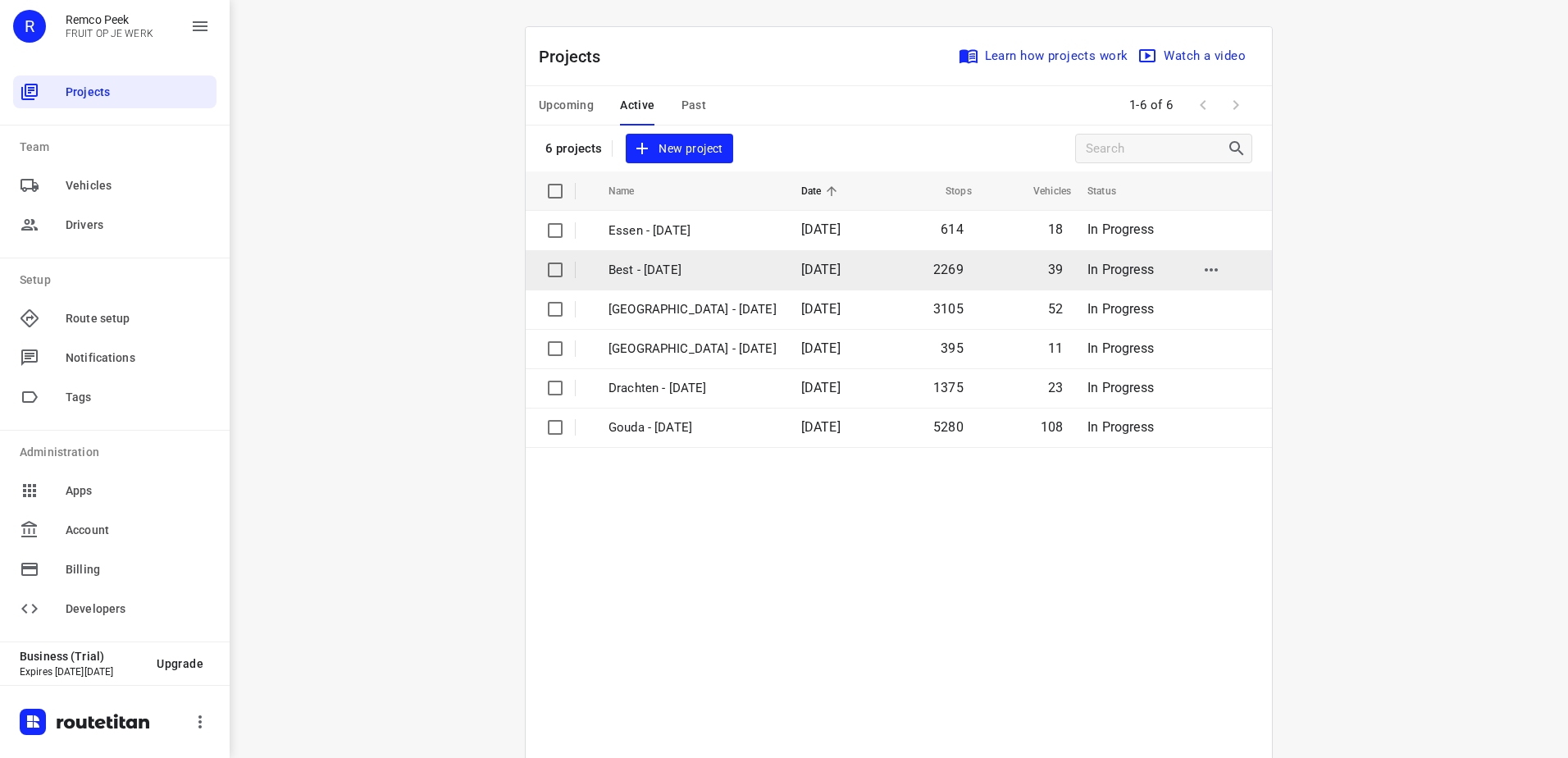
click at [690, 270] on p "Best - [DATE]" at bounding box center [692, 270] width 168 height 19
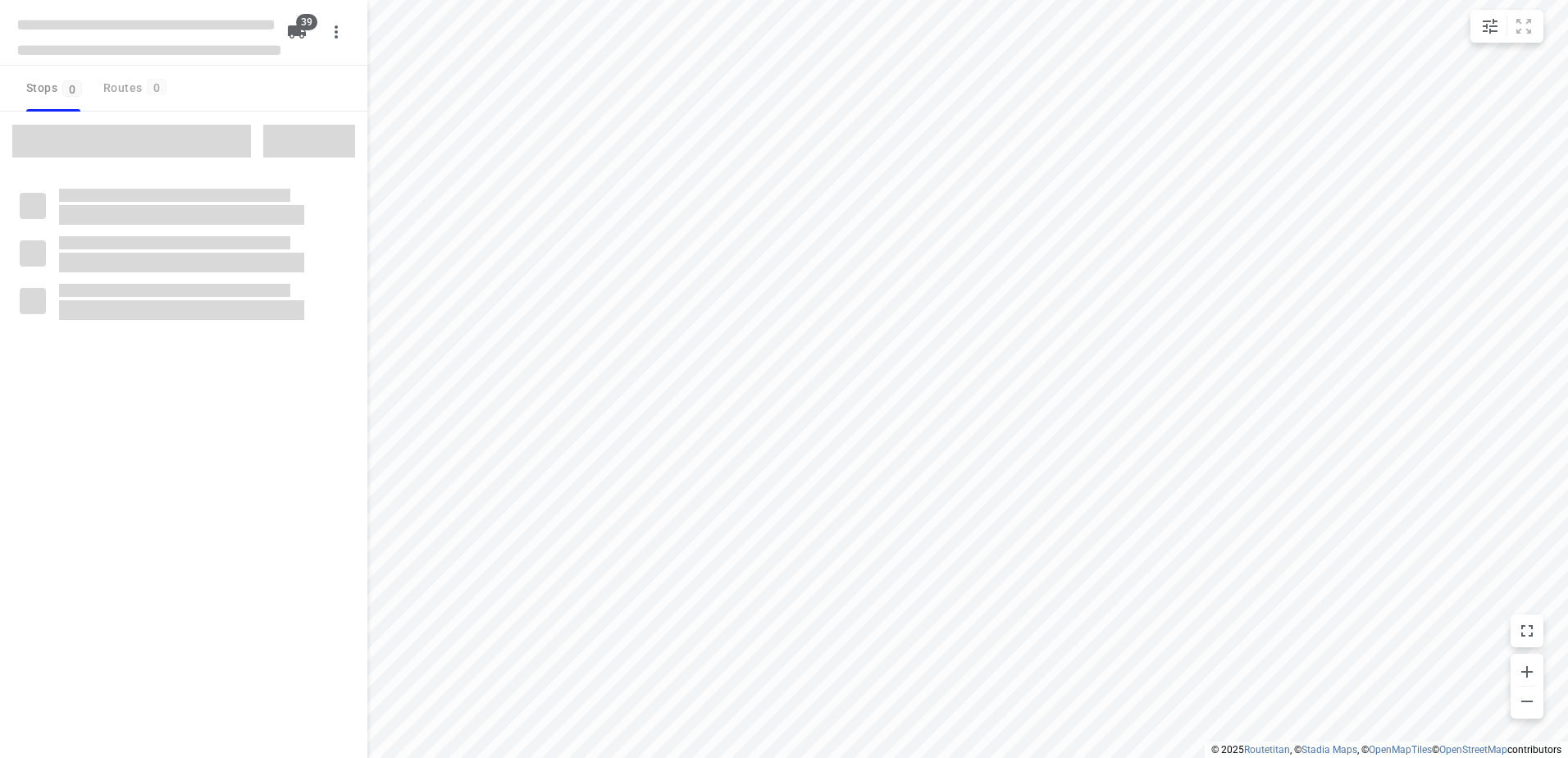
checkbox input "true"
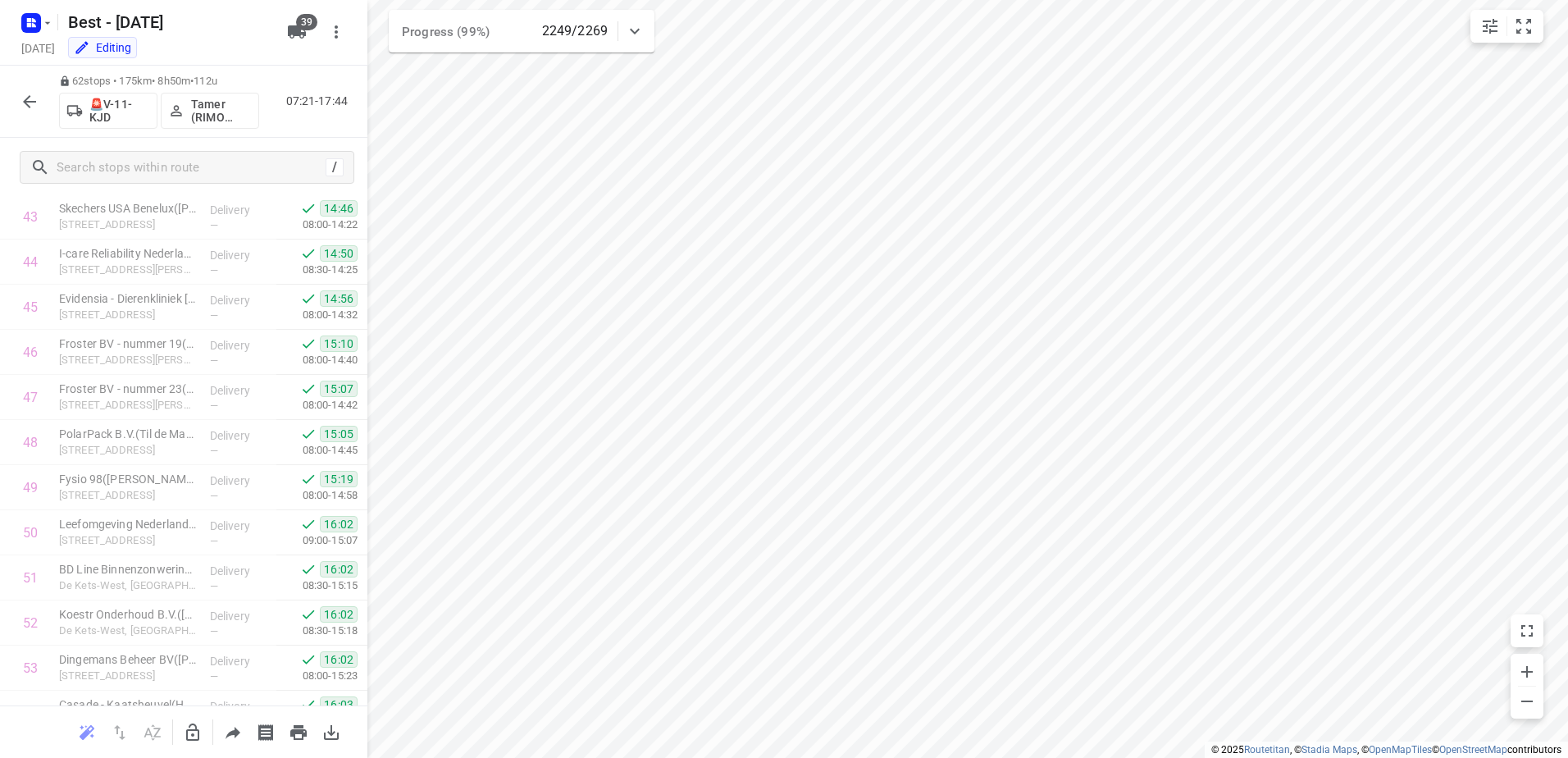
scroll to position [2416, 0]
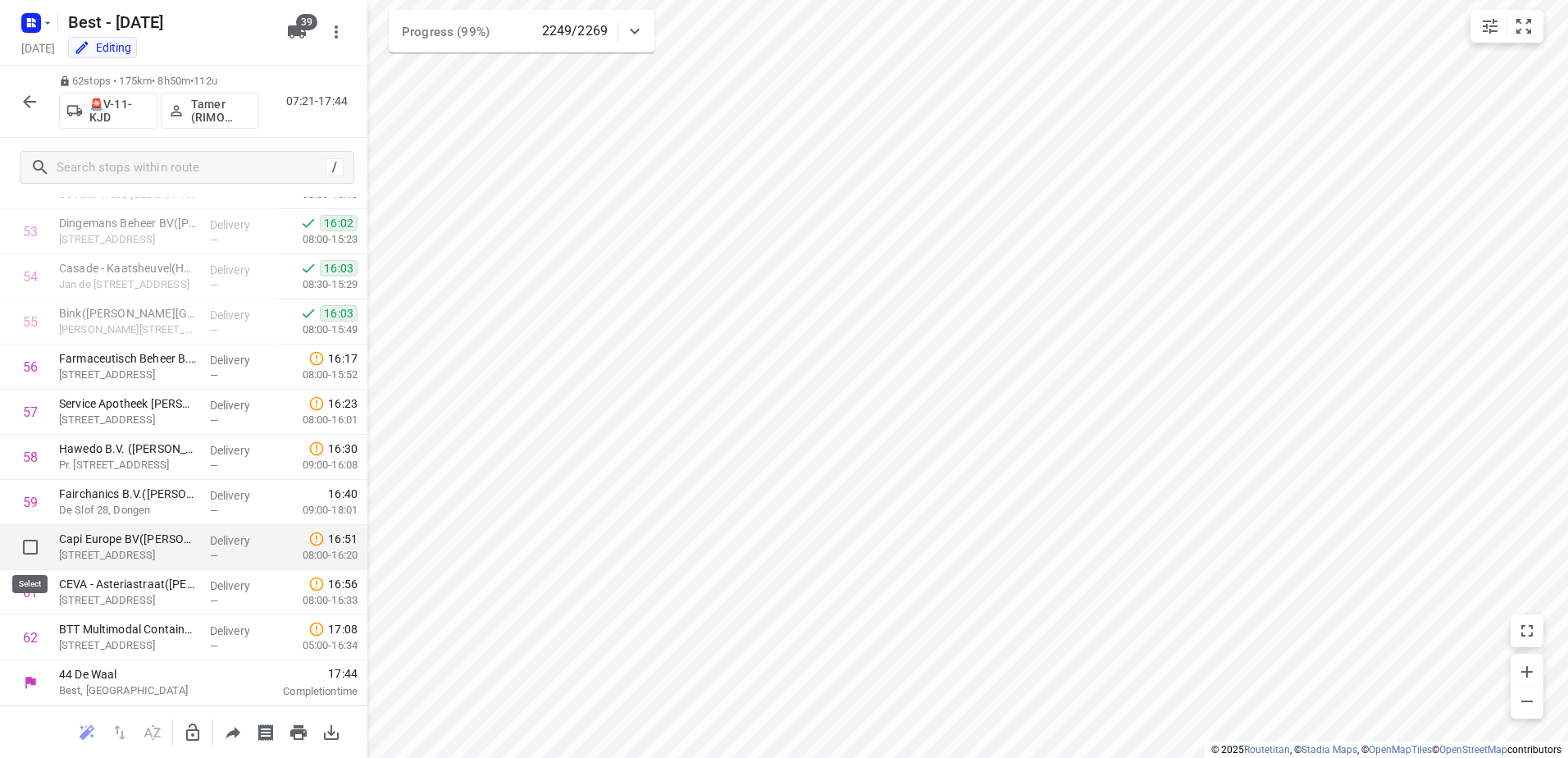
click at [17, 542] on input "checkbox" at bounding box center [30, 547] width 33 height 33
checkbox input "true"
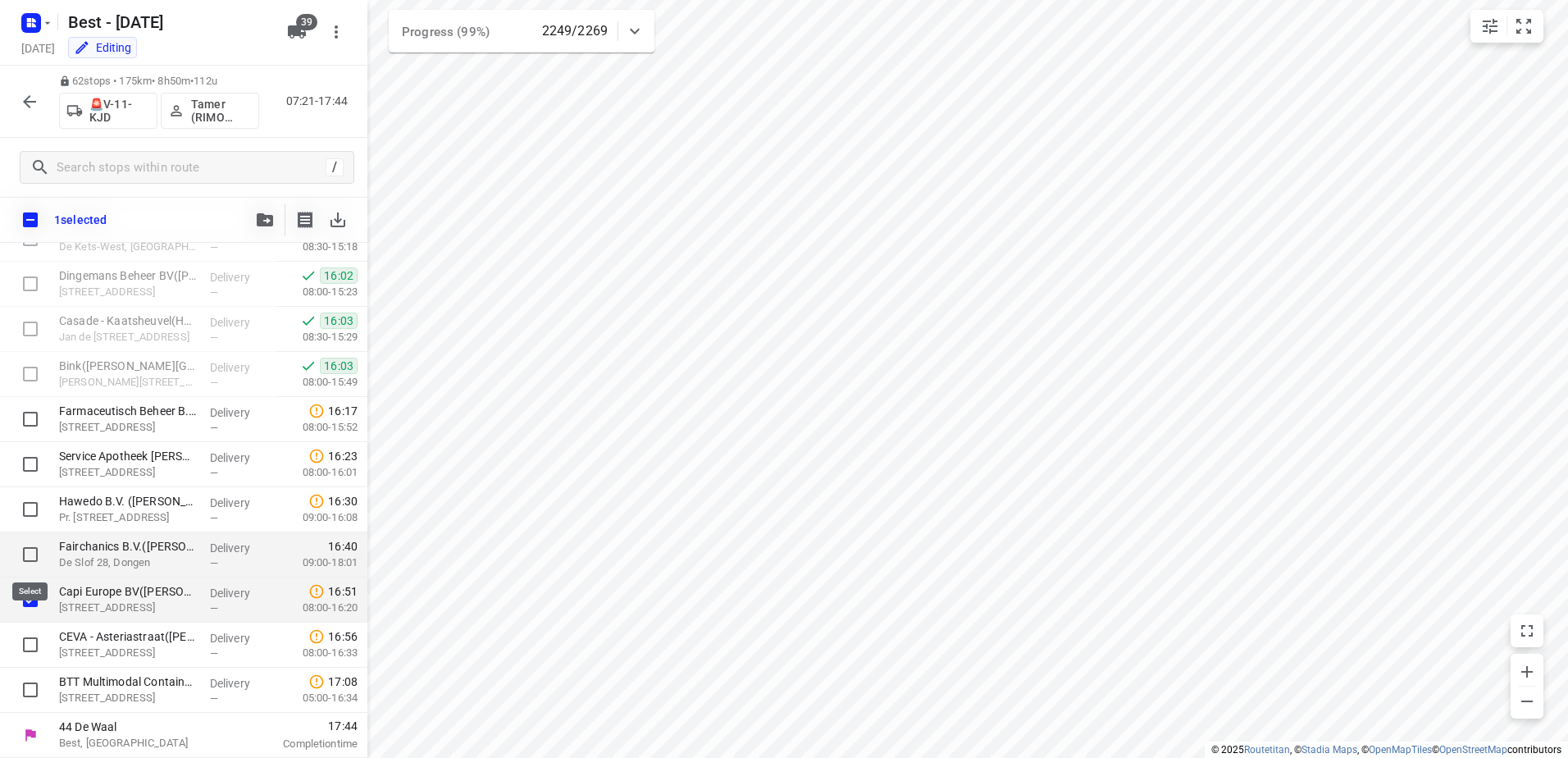
scroll to position [2410, 0]
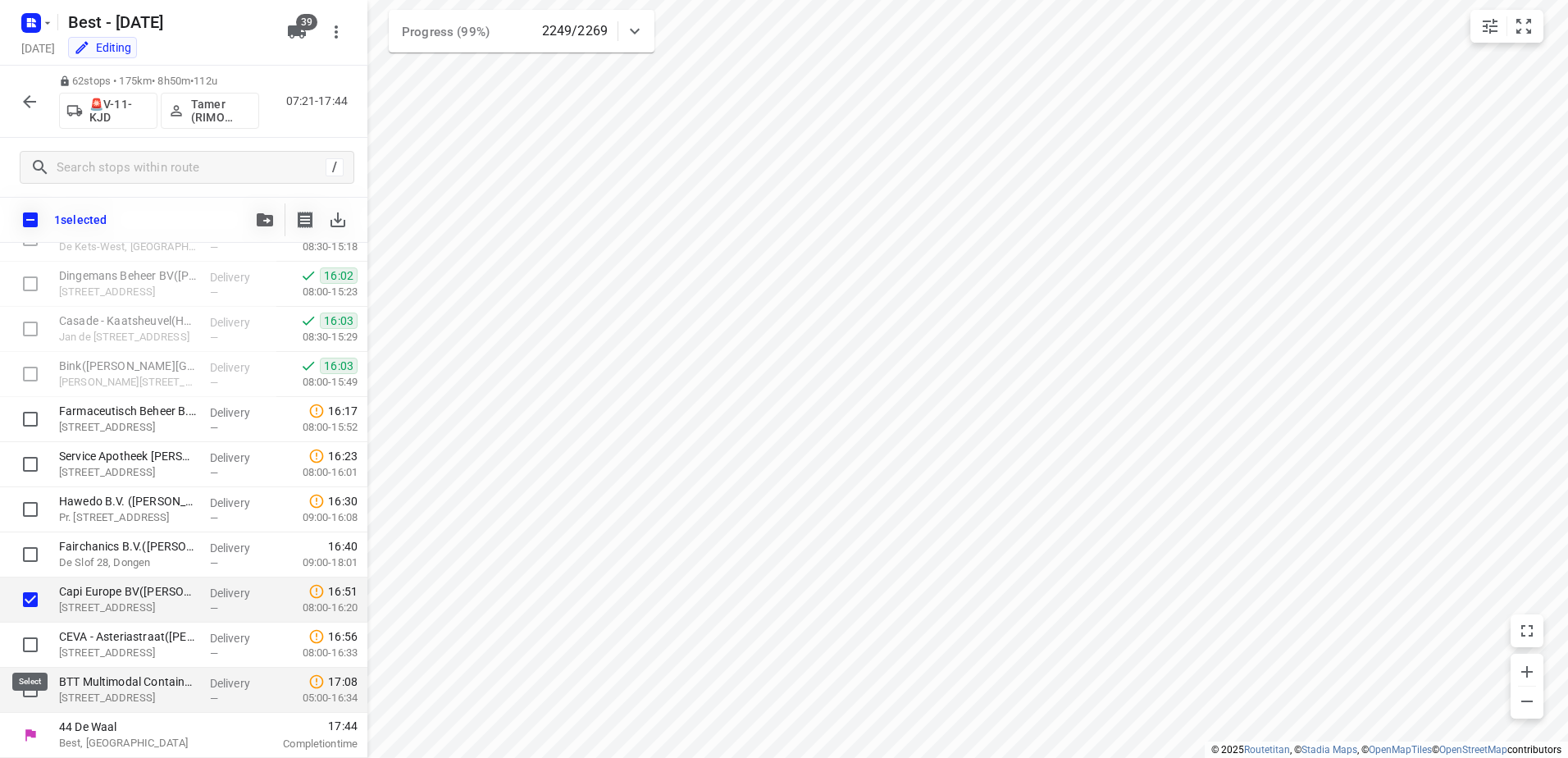
drag, startPoint x: 34, startPoint y: 649, endPoint x: 25, endPoint y: 674, distance: 26.6
click at [33, 649] on input "checkbox" at bounding box center [30, 645] width 33 height 33
checkbox input "true"
click at [25, 674] on input "checkbox" at bounding box center [30, 690] width 33 height 33
checkbox input "true"
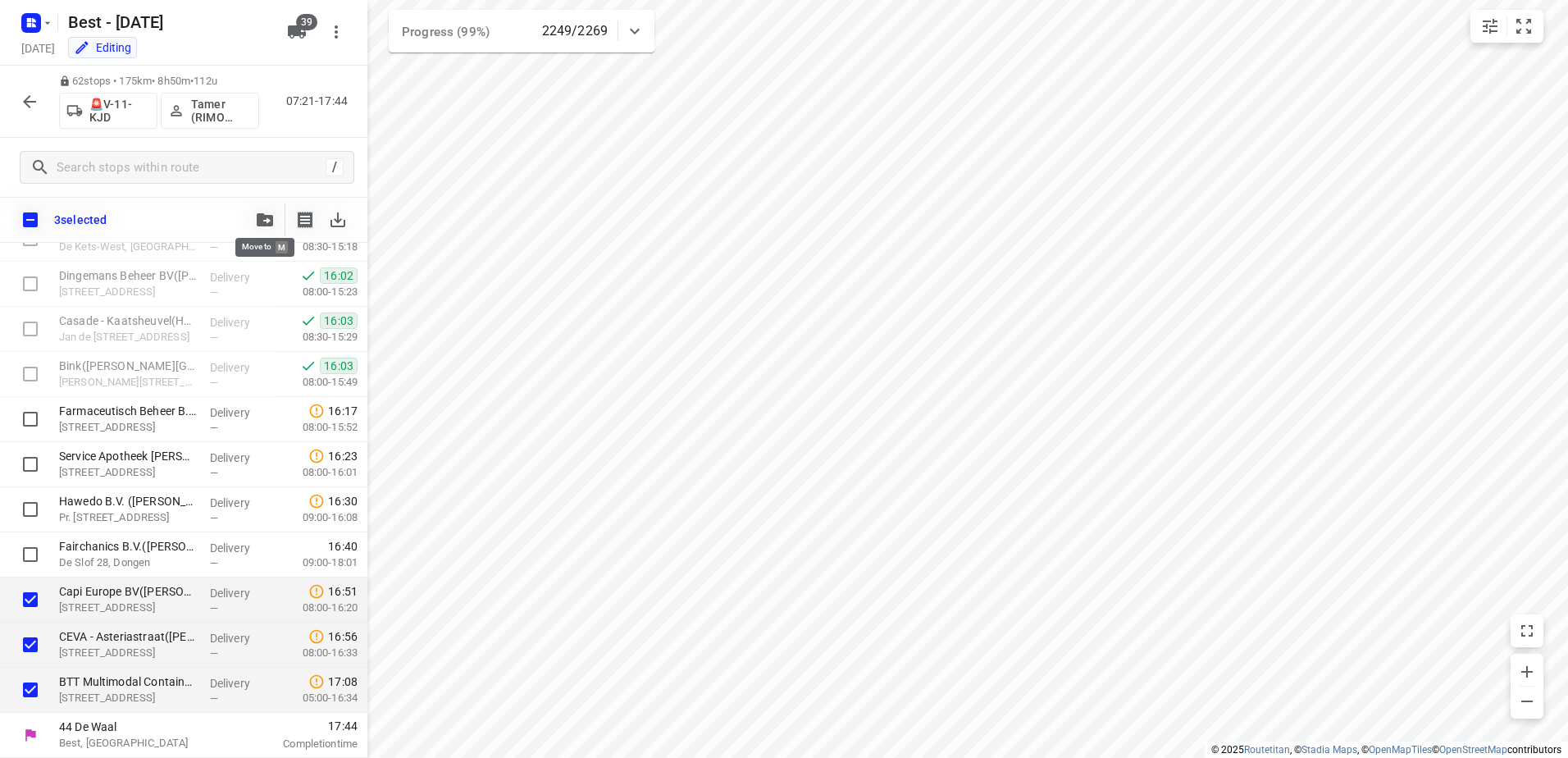
click at [268, 208] on button "button" at bounding box center [265, 220] width 33 height 33
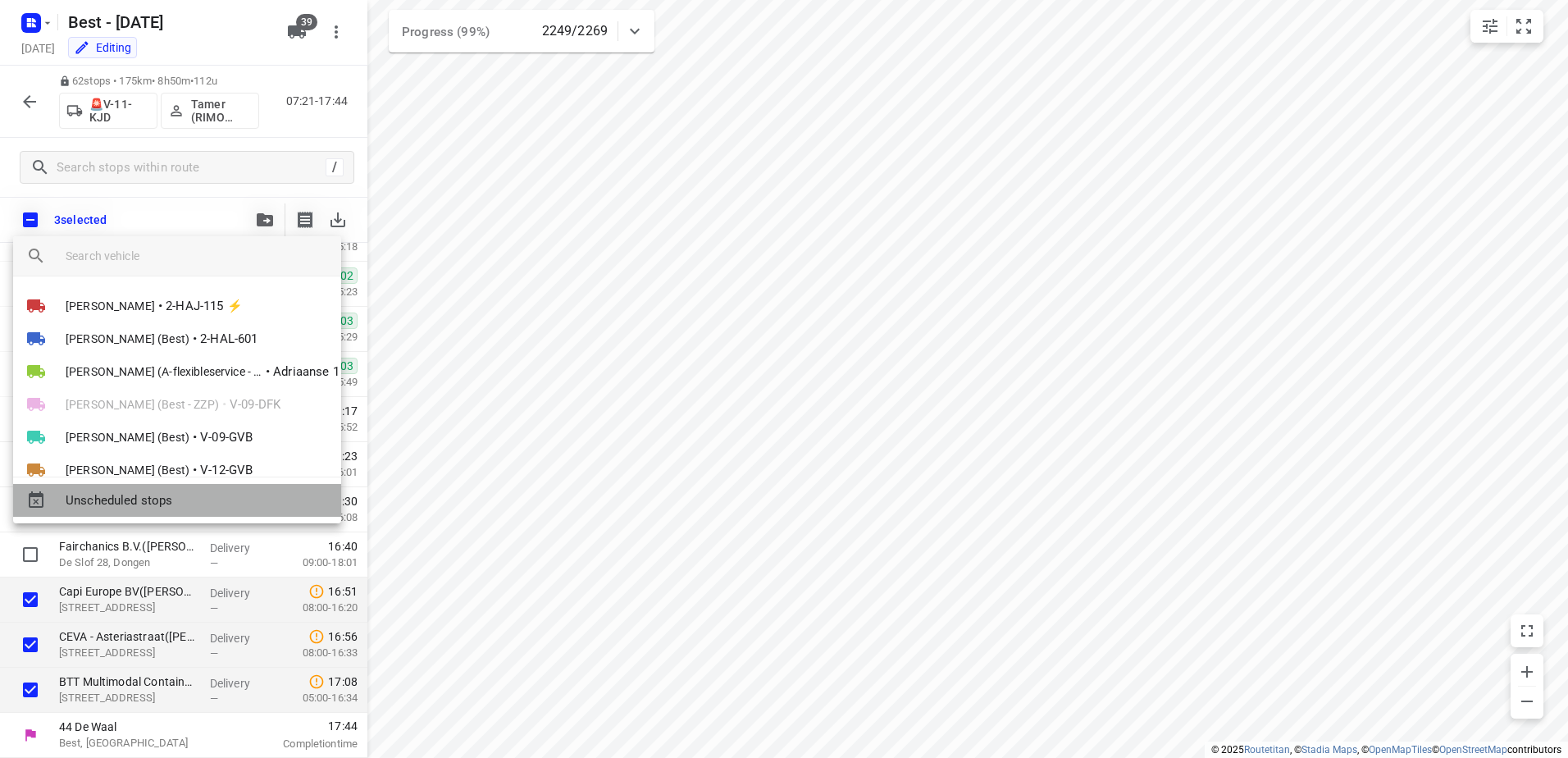
click at [257, 484] on div "Unscheduled stops" at bounding box center [177, 500] width 328 height 33
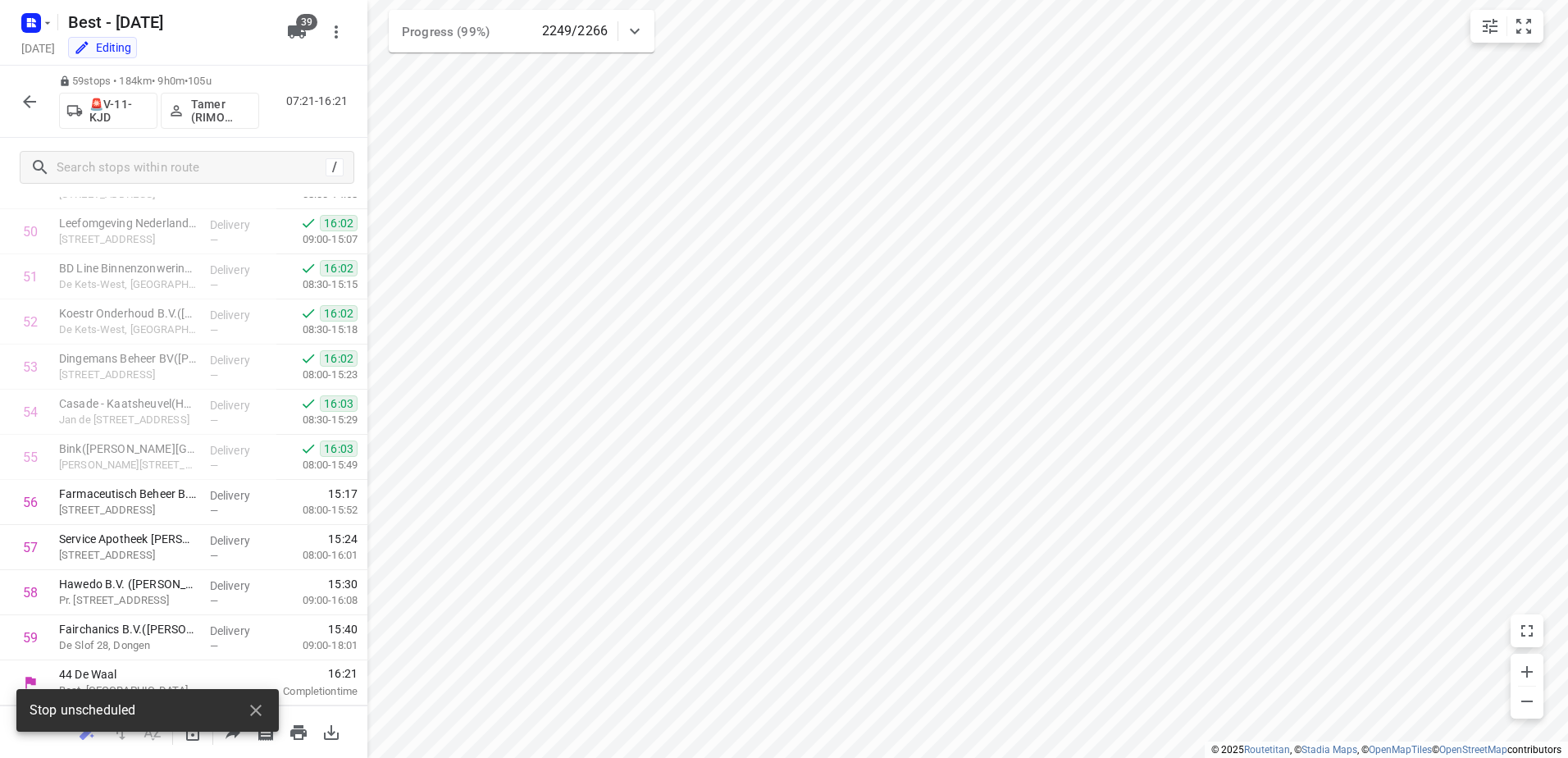
scroll to position [2327, 0]
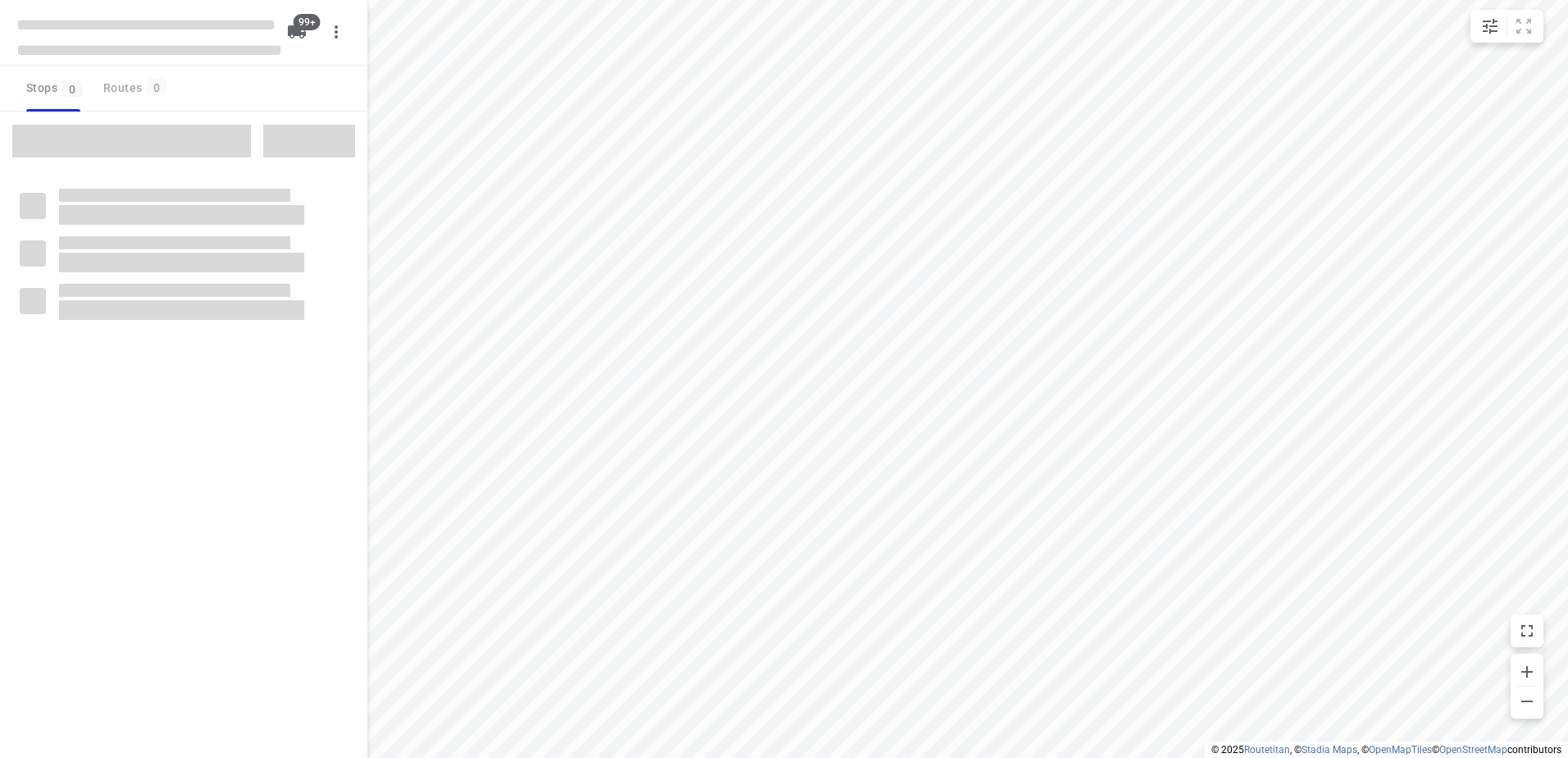
checkbox input "true"
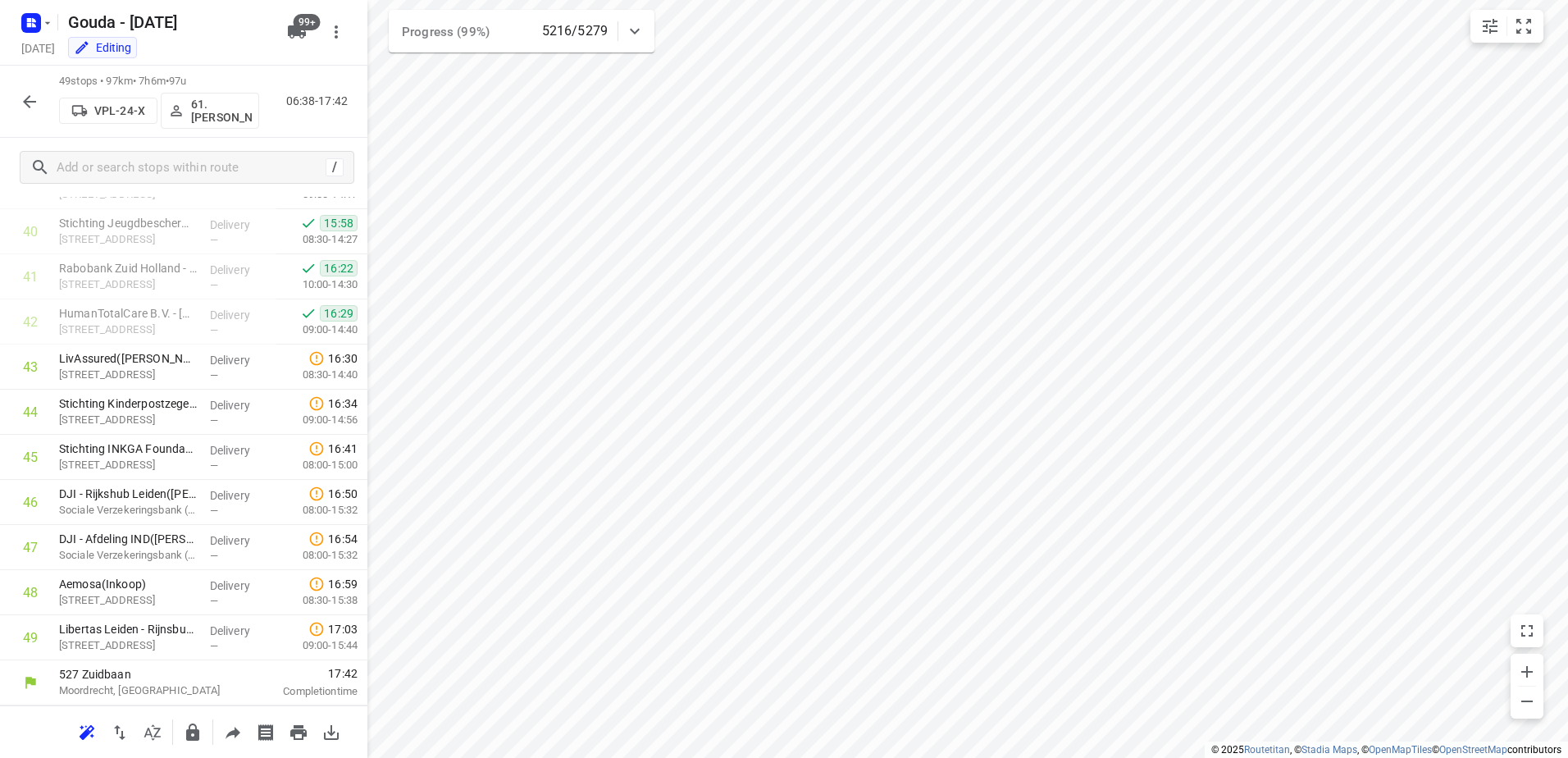
scroll to position [1876, 0]
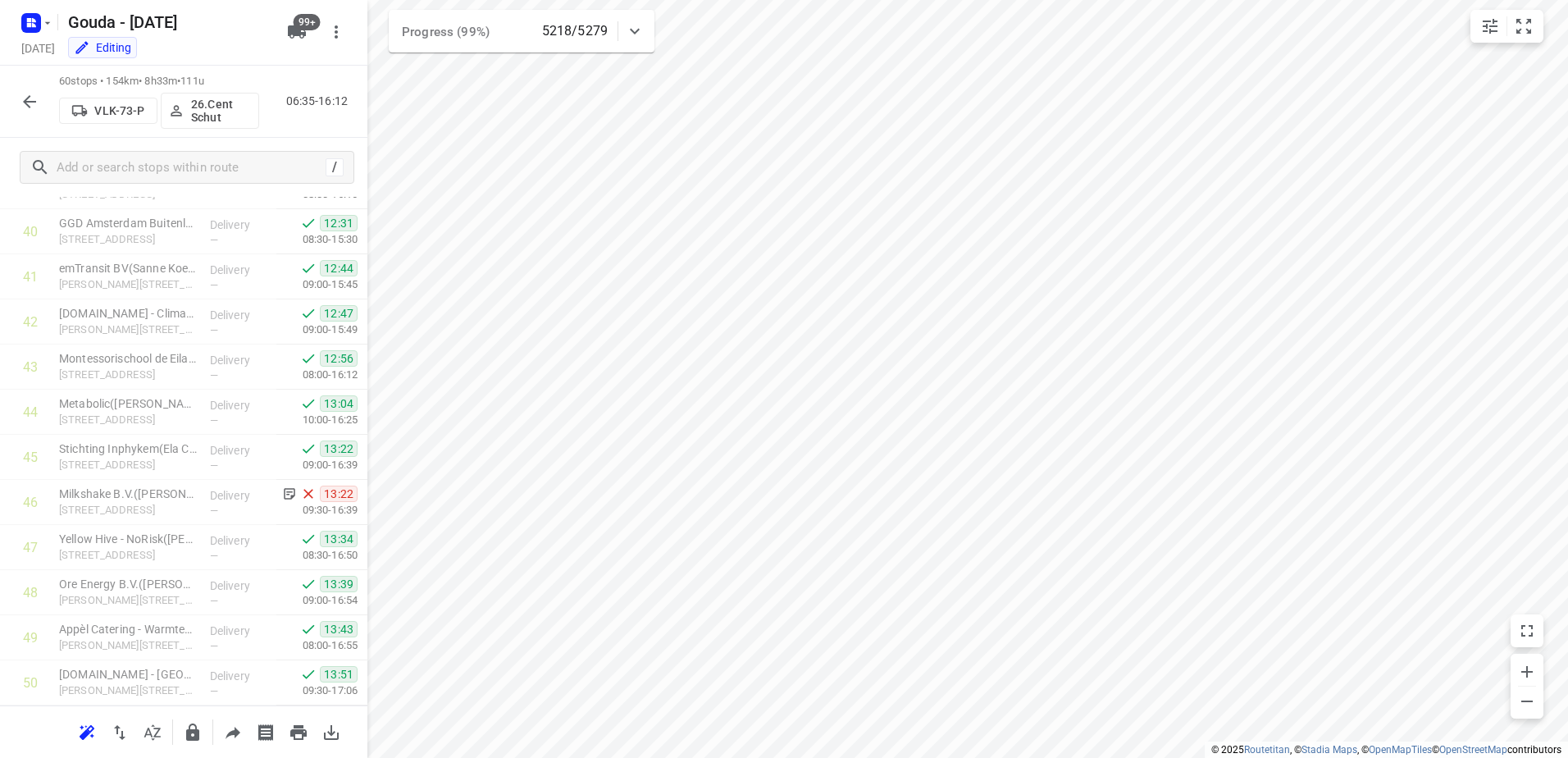
click at [32, 105] on icon "button" at bounding box center [29, 102] width 20 height 20
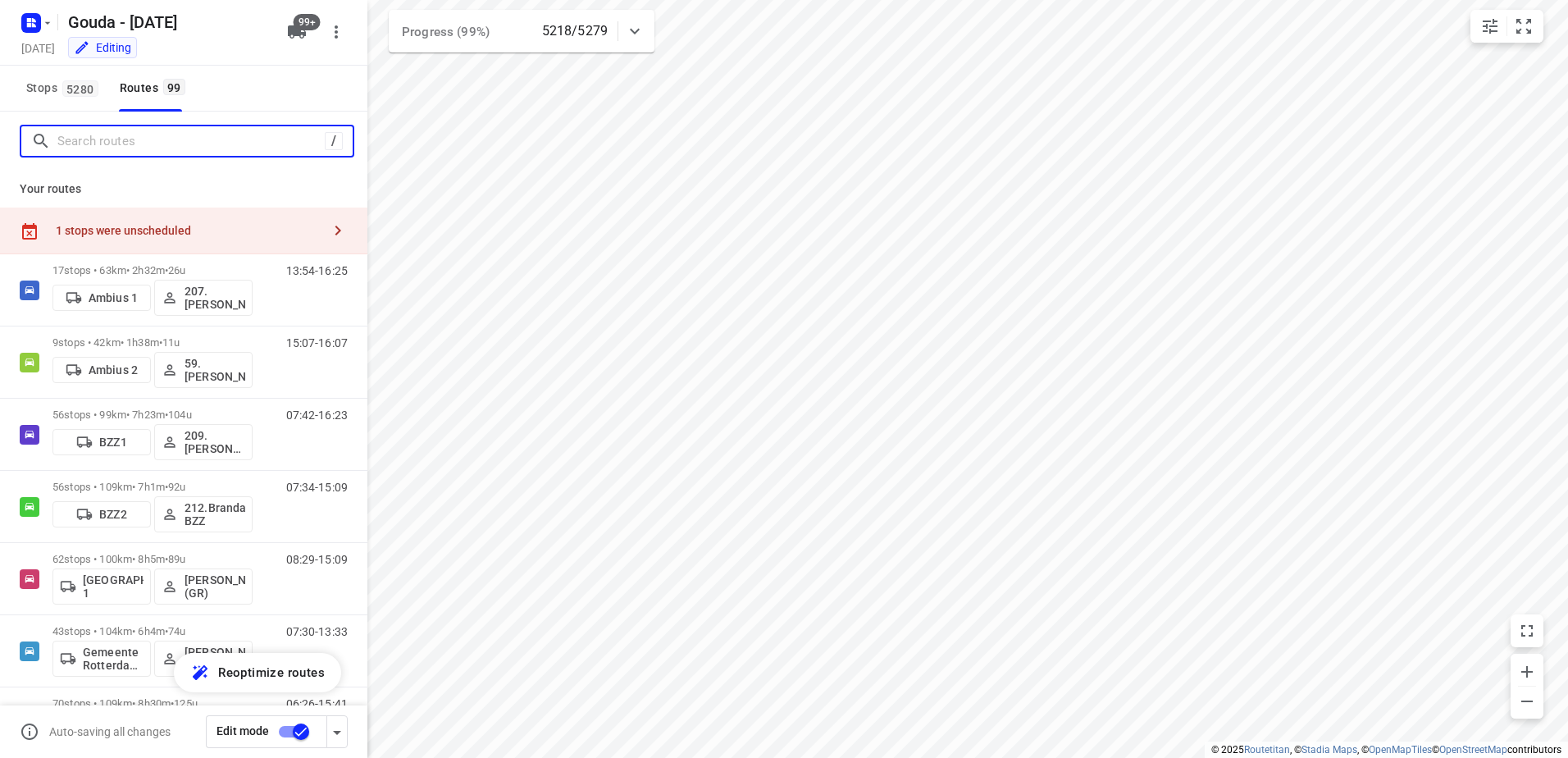
click at [160, 146] on input "Search routes" at bounding box center [191, 142] width 268 height 26
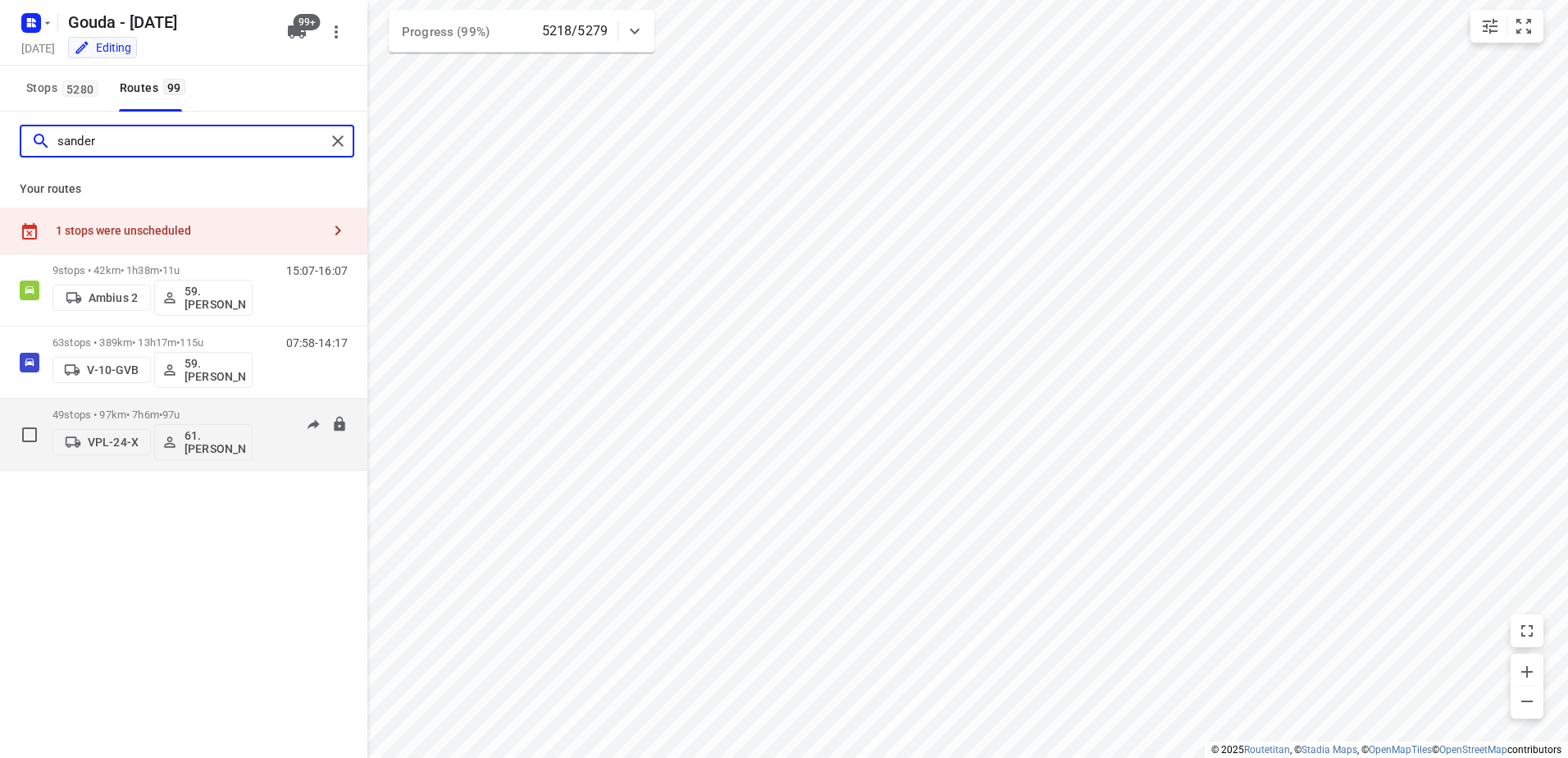
type input "sander"
click at [164, 415] on p "49 stops • 97km • 7h6m • 97u" at bounding box center [152, 414] width 200 height 12
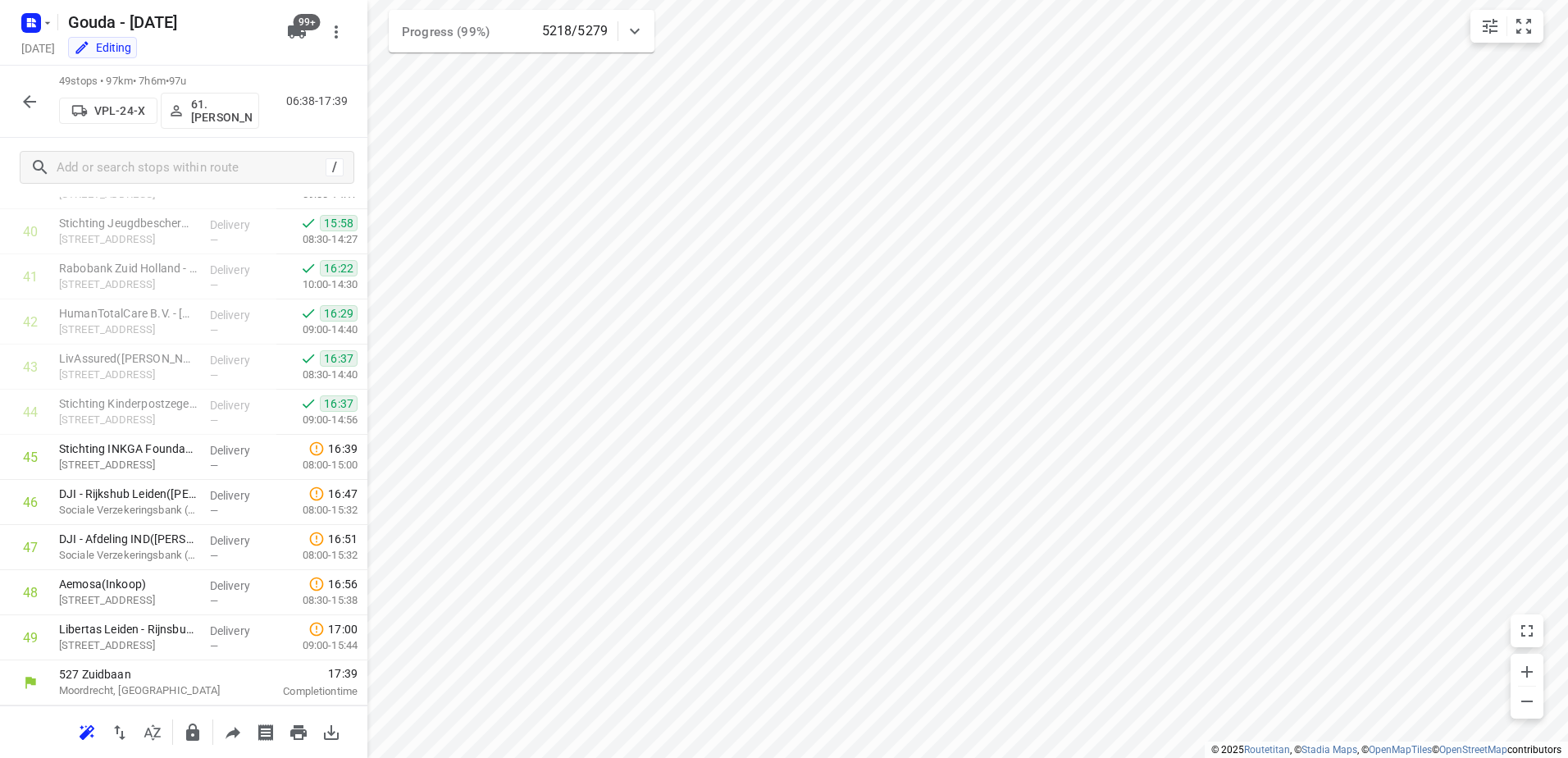
click at [32, 97] on icon "button" at bounding box center [29, 102] width 20 height 20
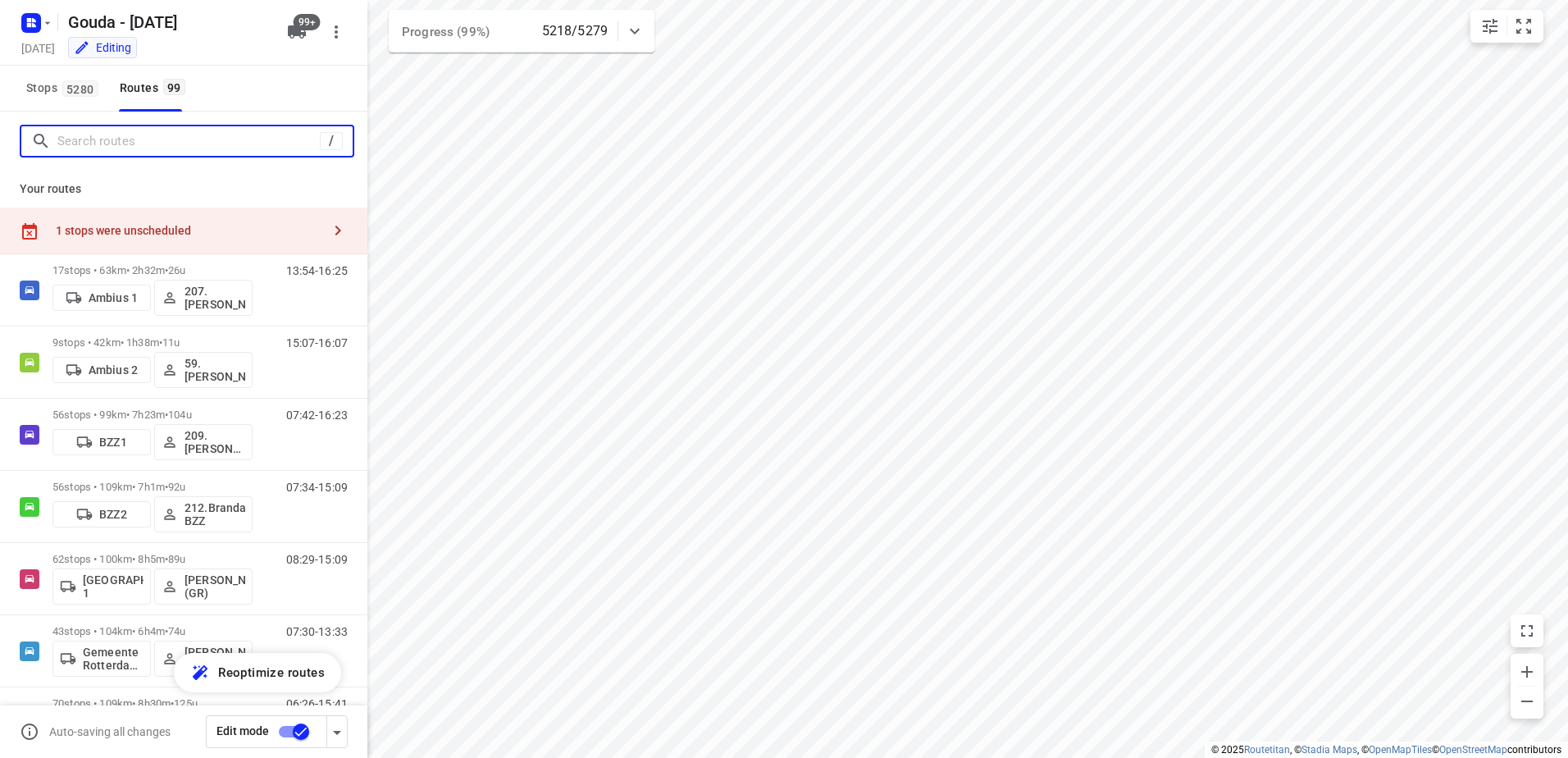
click at [146, 150] on input "Search routes" at bounding box center [189, 142] width 263 height 26
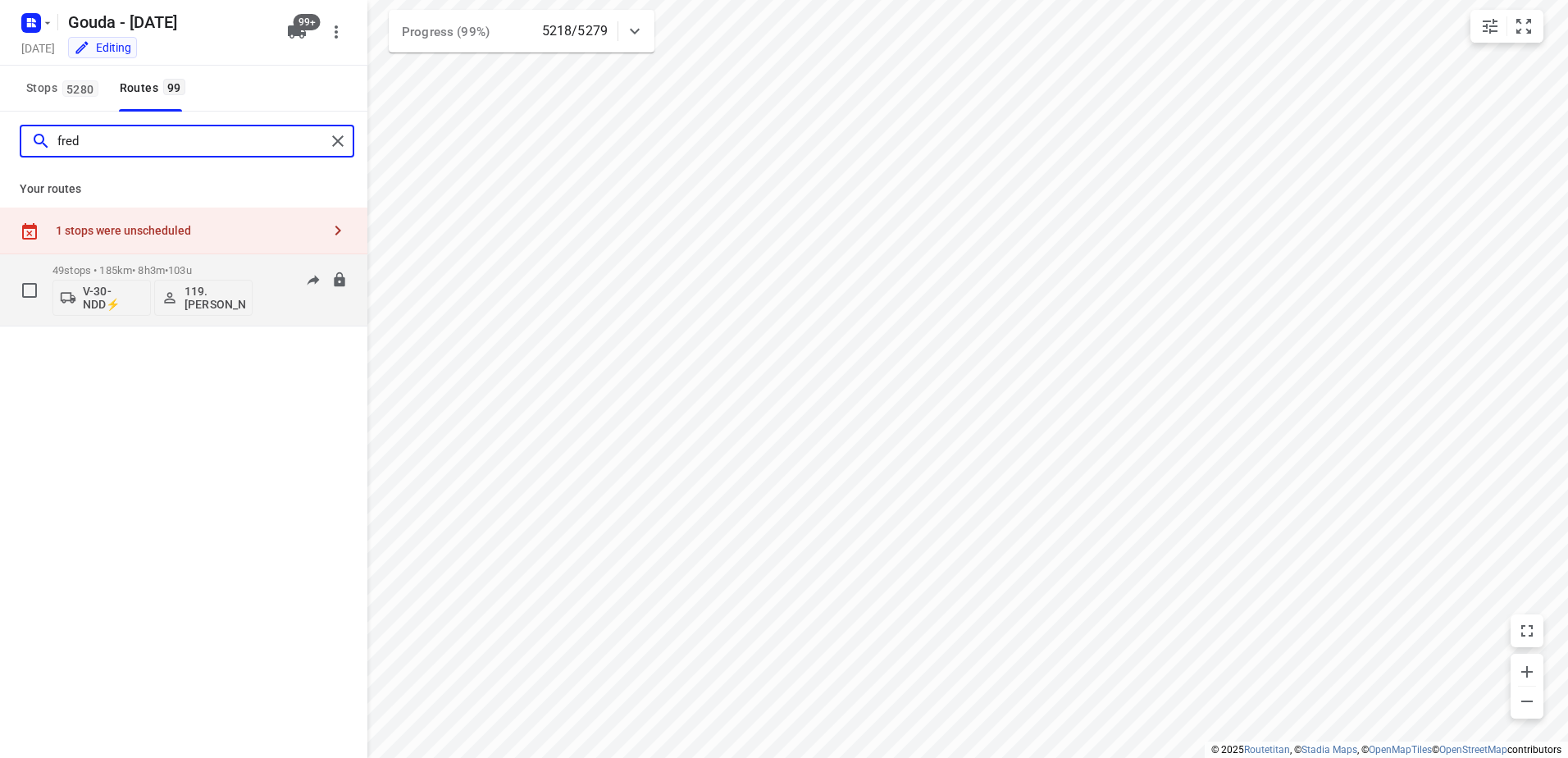
type input "fred"
click at [168, 270] on span "•" at bounding box center [166, 270] width 3 height 12
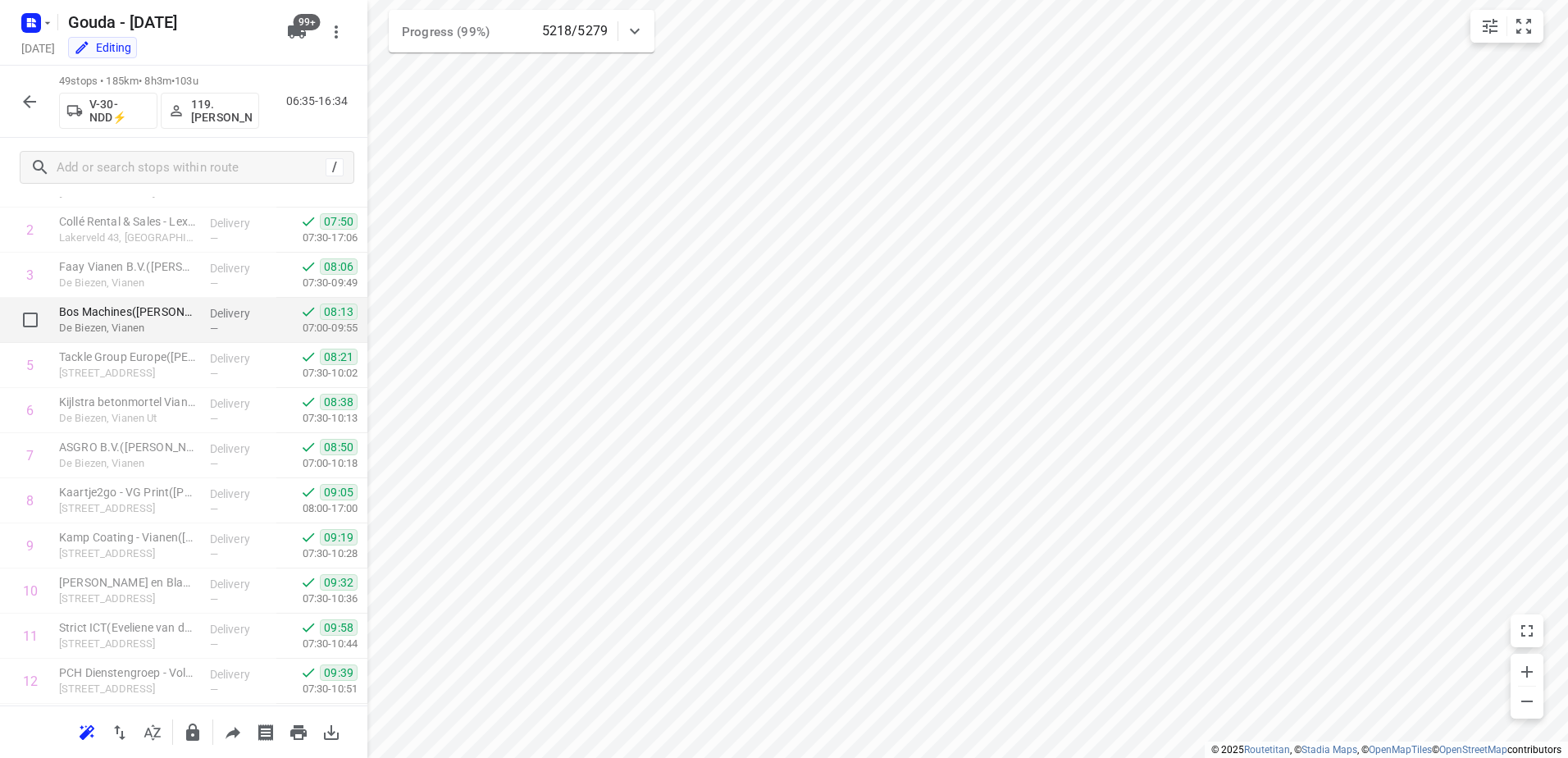
scroll to position [165, 0]
click at [224, 731] on icon "button" at bounding box center [232, 732] width 20 height 20
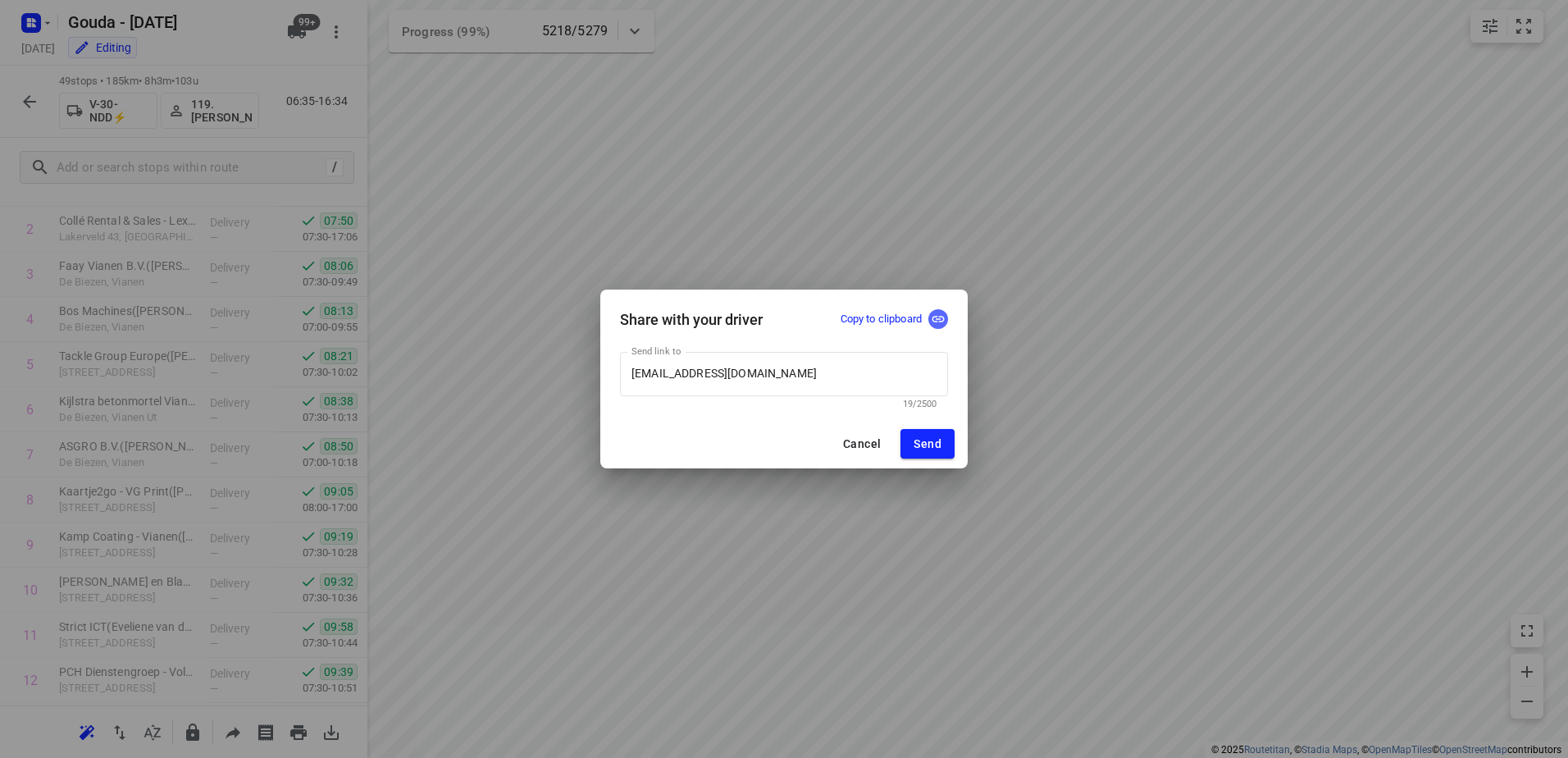
click at [945, 325] on icon "button" at bounding box center [938, 319] width 15 height 15
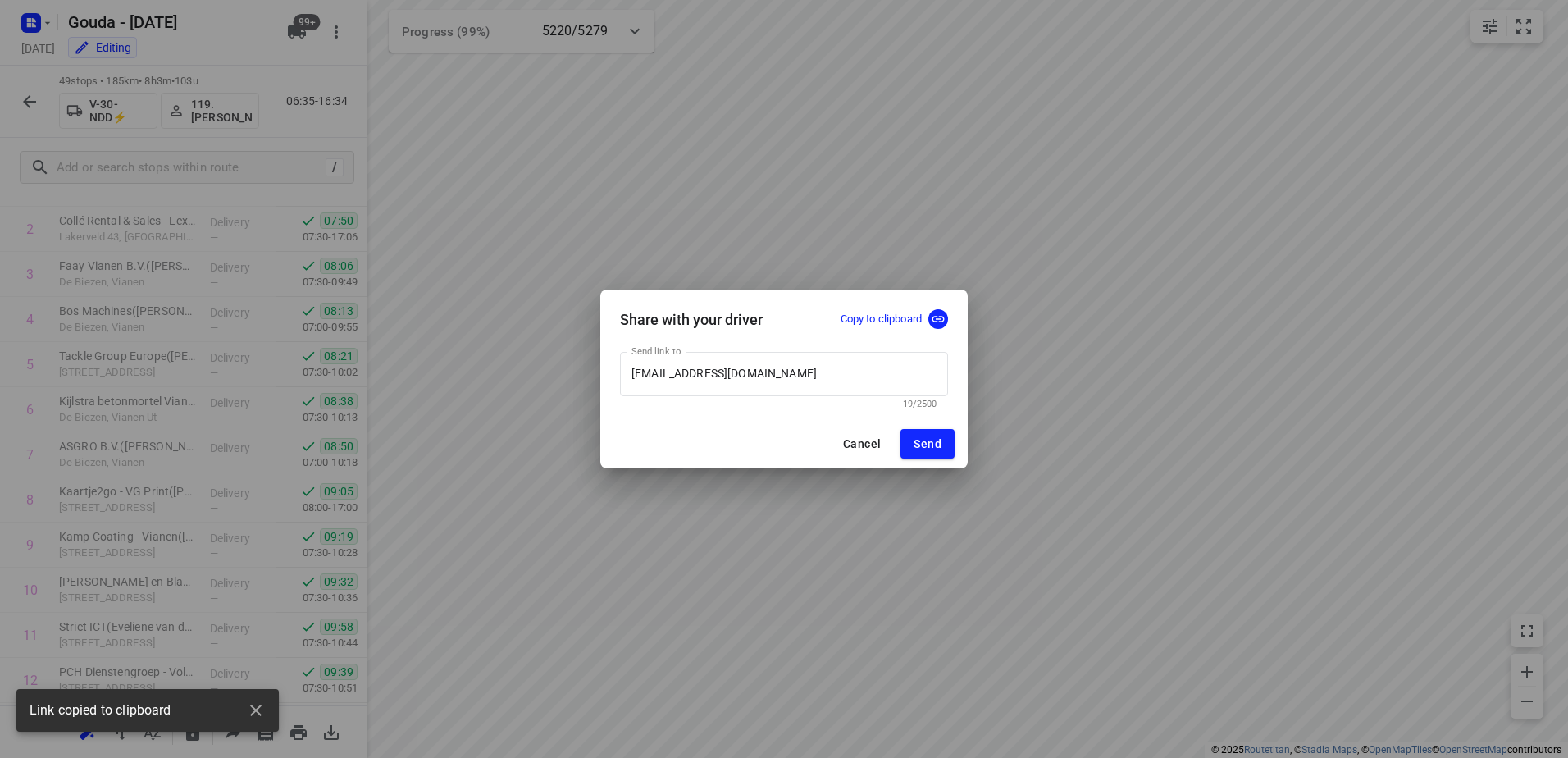
click at [840, 440] on button "Cancel" at bounding box center [862, 444] width 64 height 29
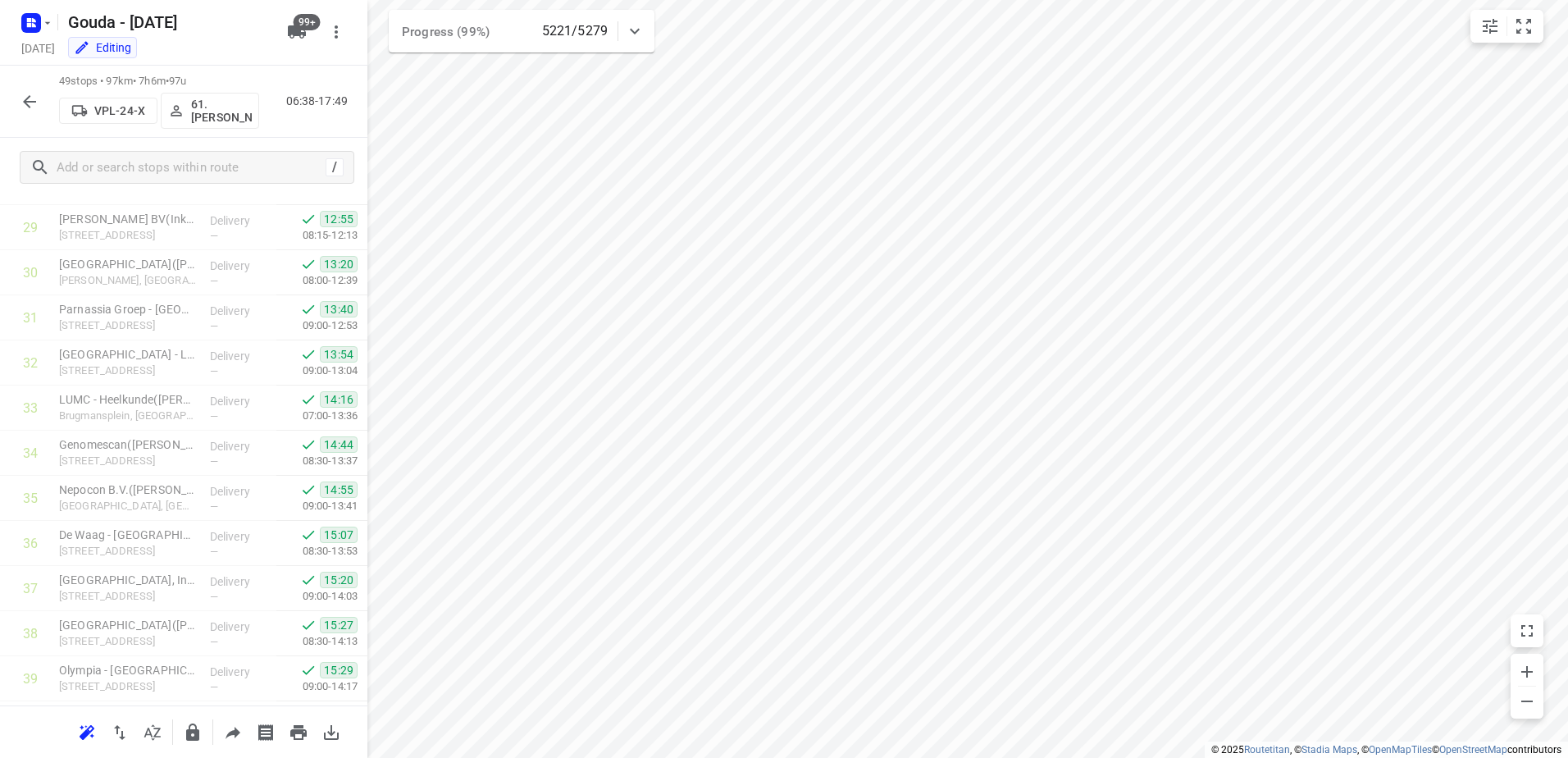
scroll to position [1876, 0]
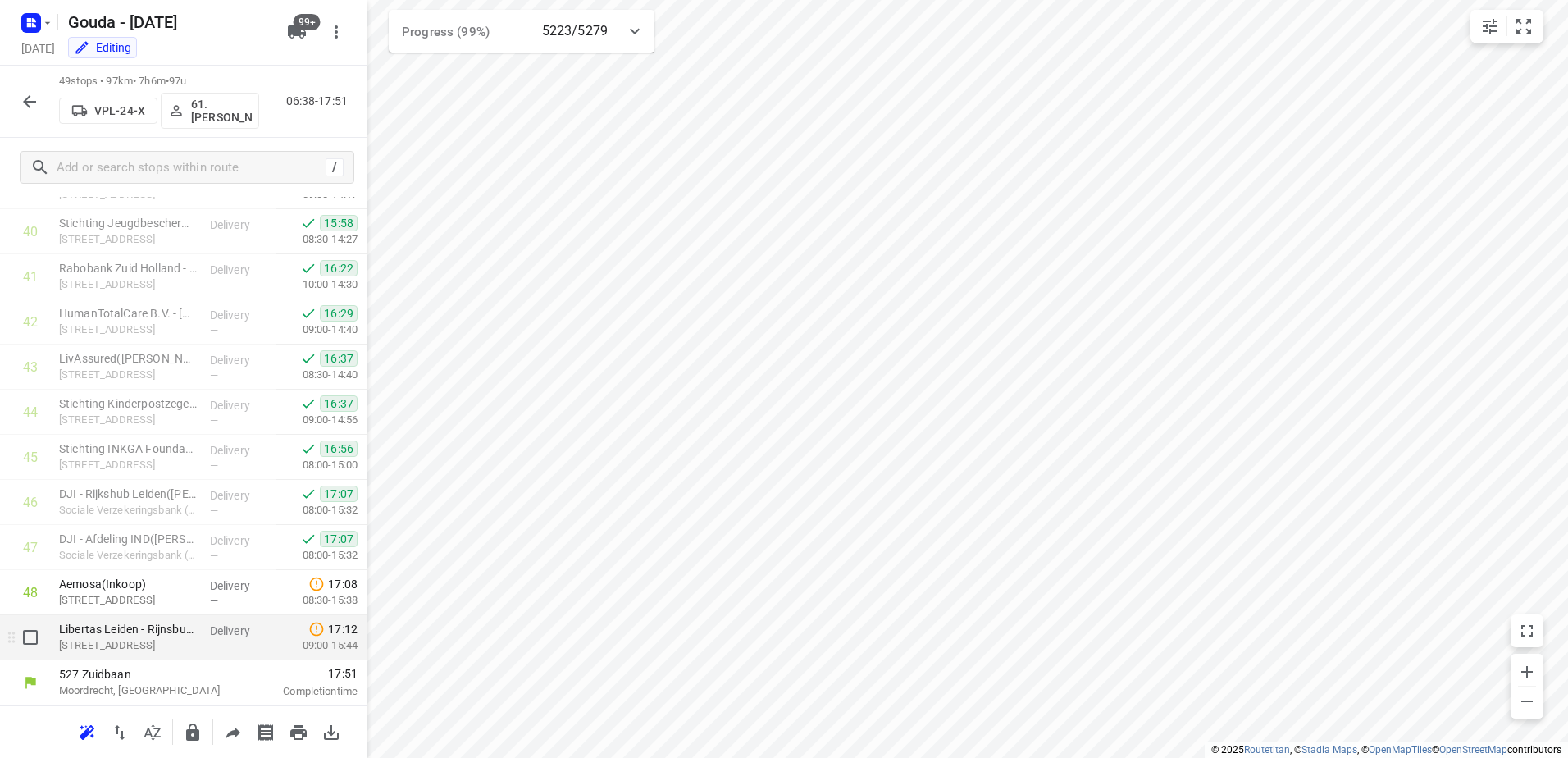
click at [194, 641] on div "Libertas Leiden - Rijnsburgersingel([PERSON_NAME]) [STREET_ADDRESS]" at bounding box center [127, 637] width 151 height 45
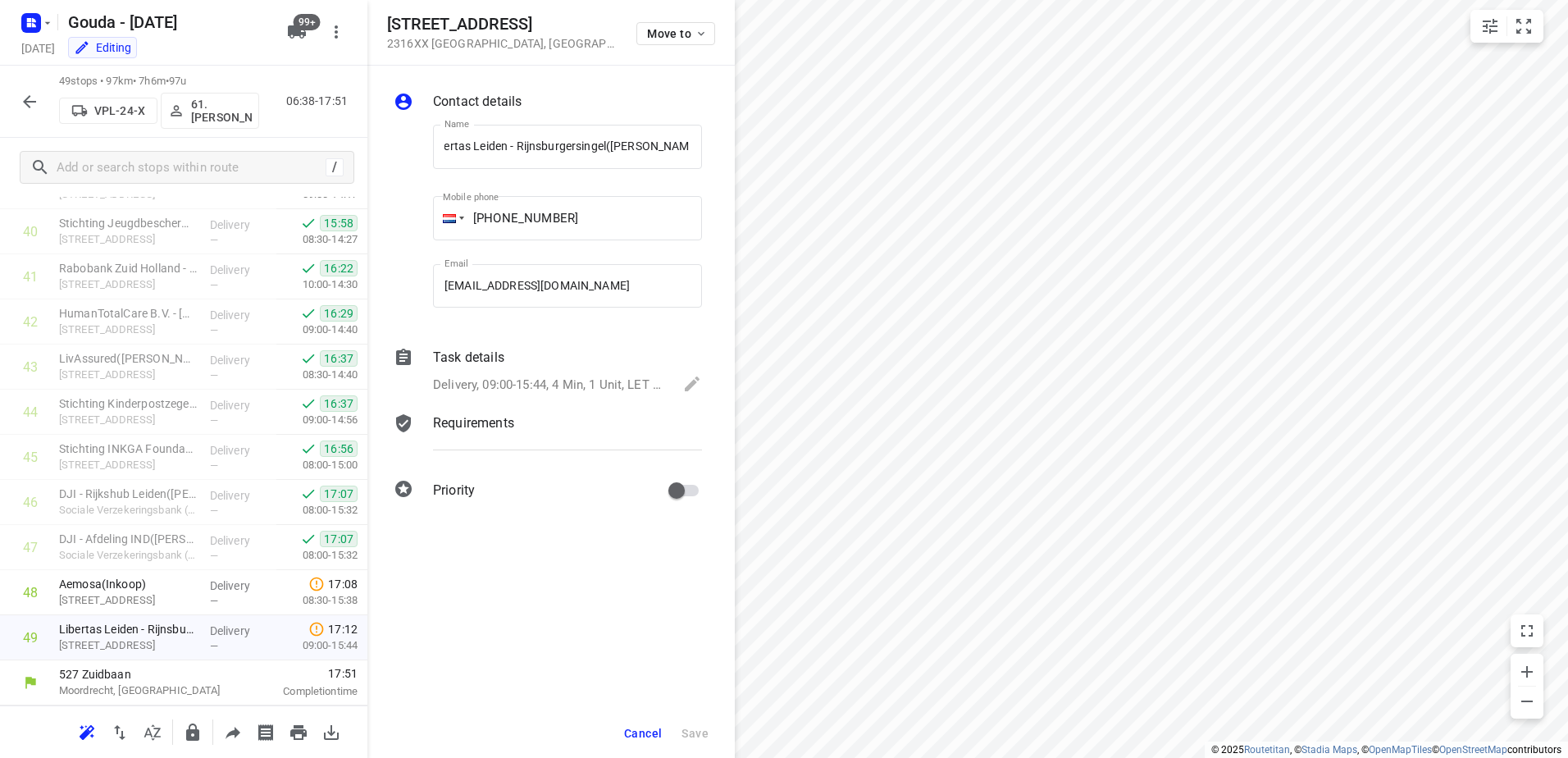
scroll to position [0, 0]
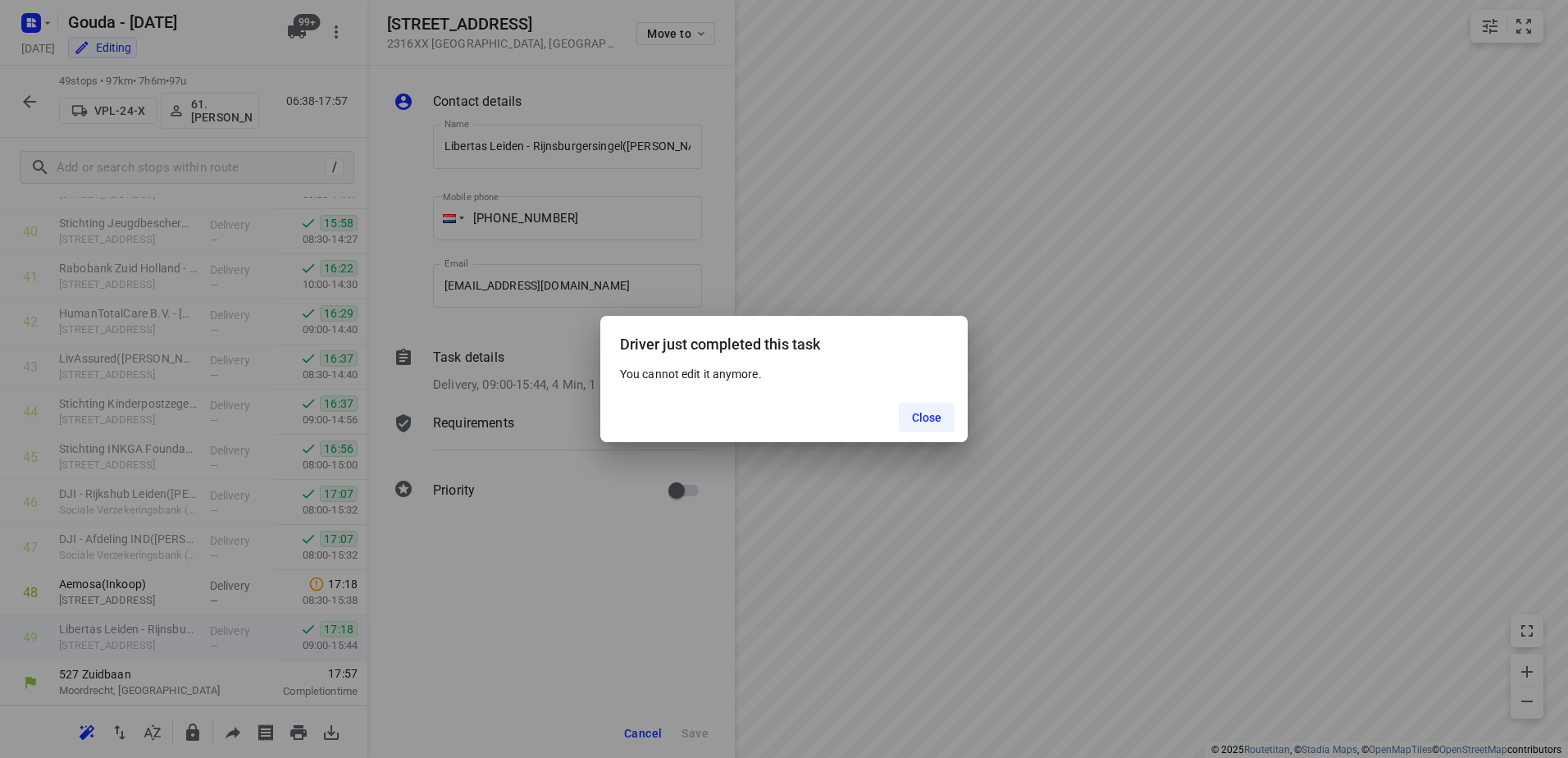
click at [928, 423] on span "Close" at bounding box center [927, 417] width 30 height 13
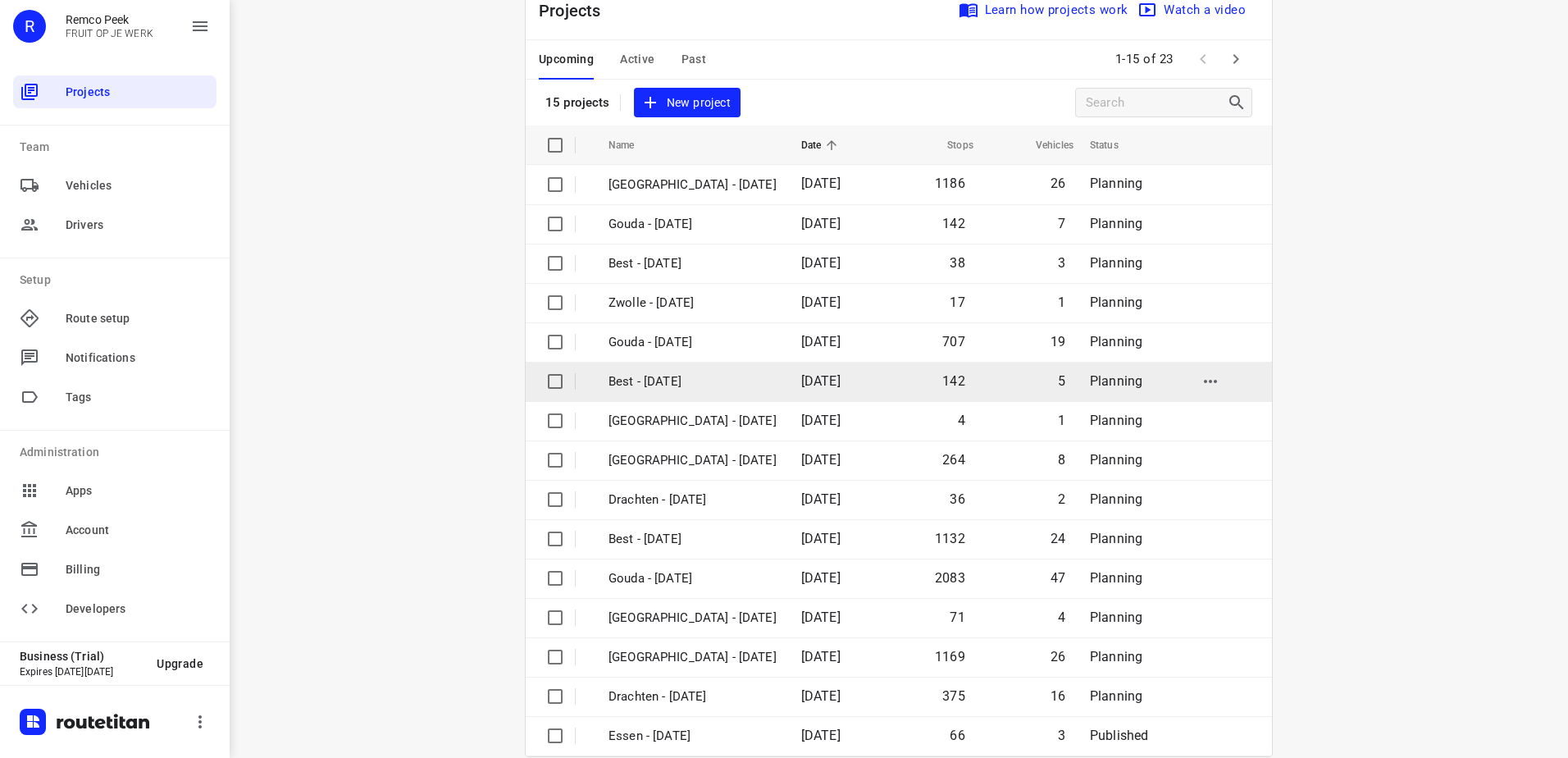
scroll to position [71, 0]
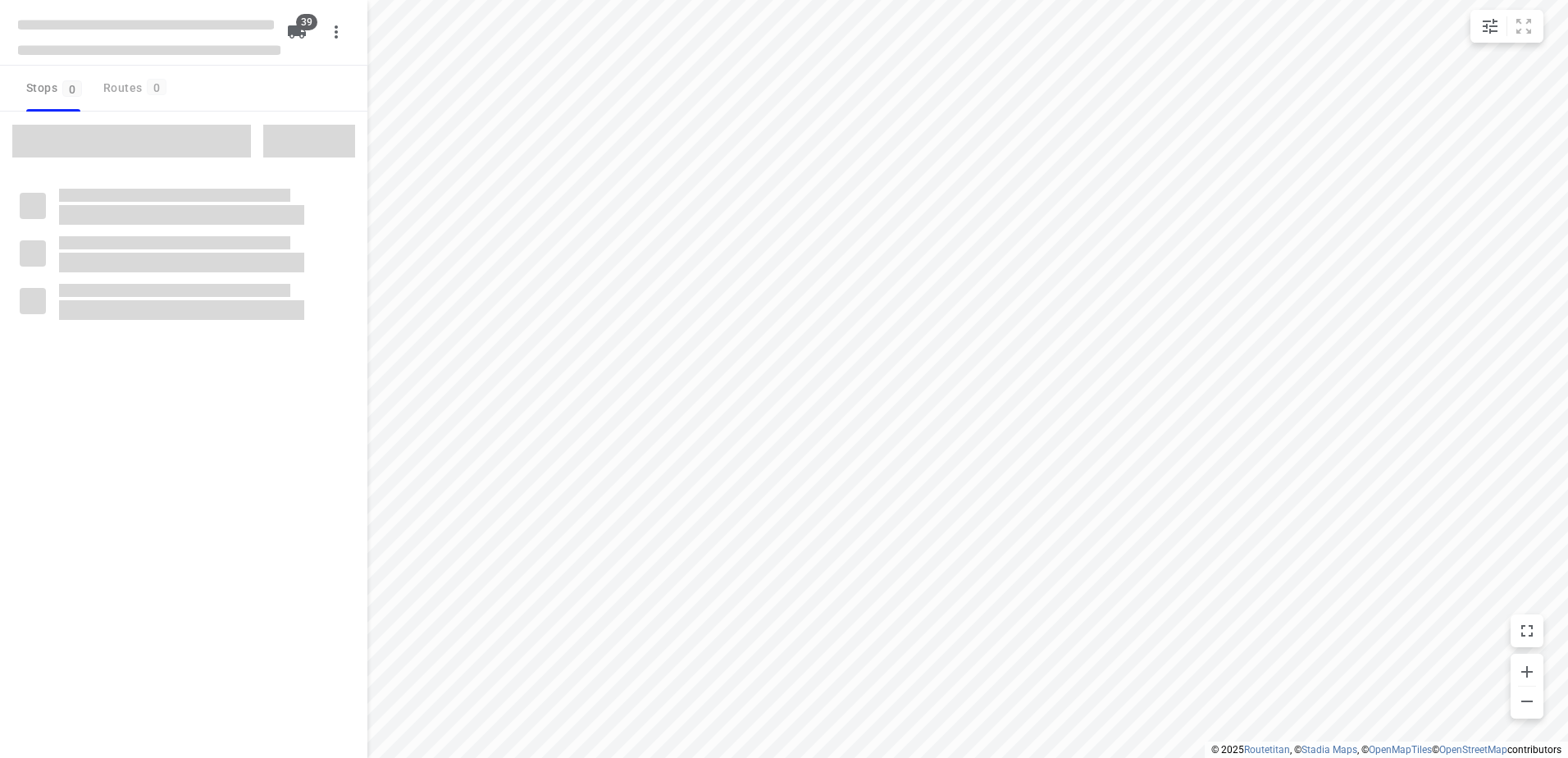
checkbox input "true"
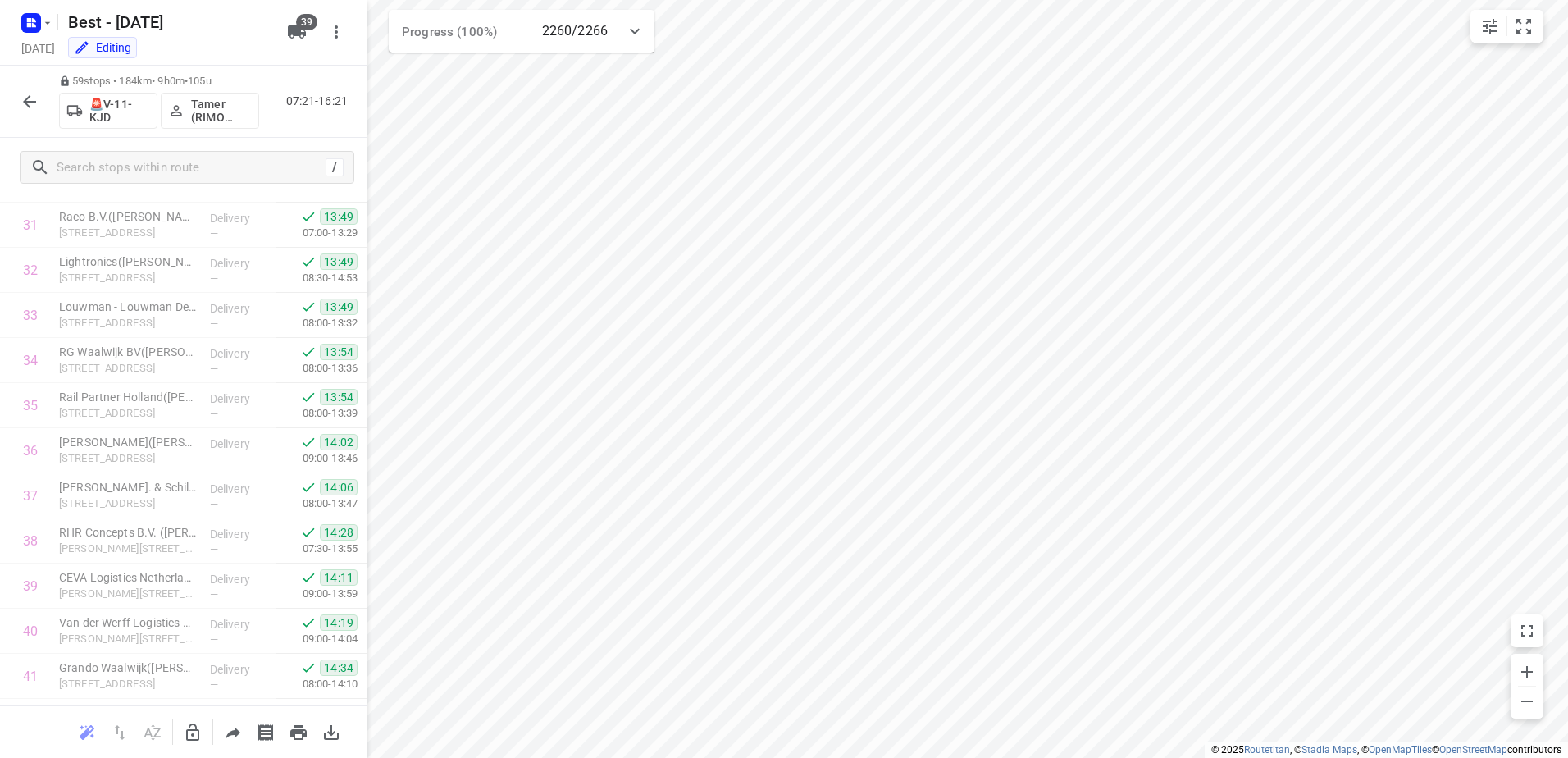
scroll to position [2297, 0]
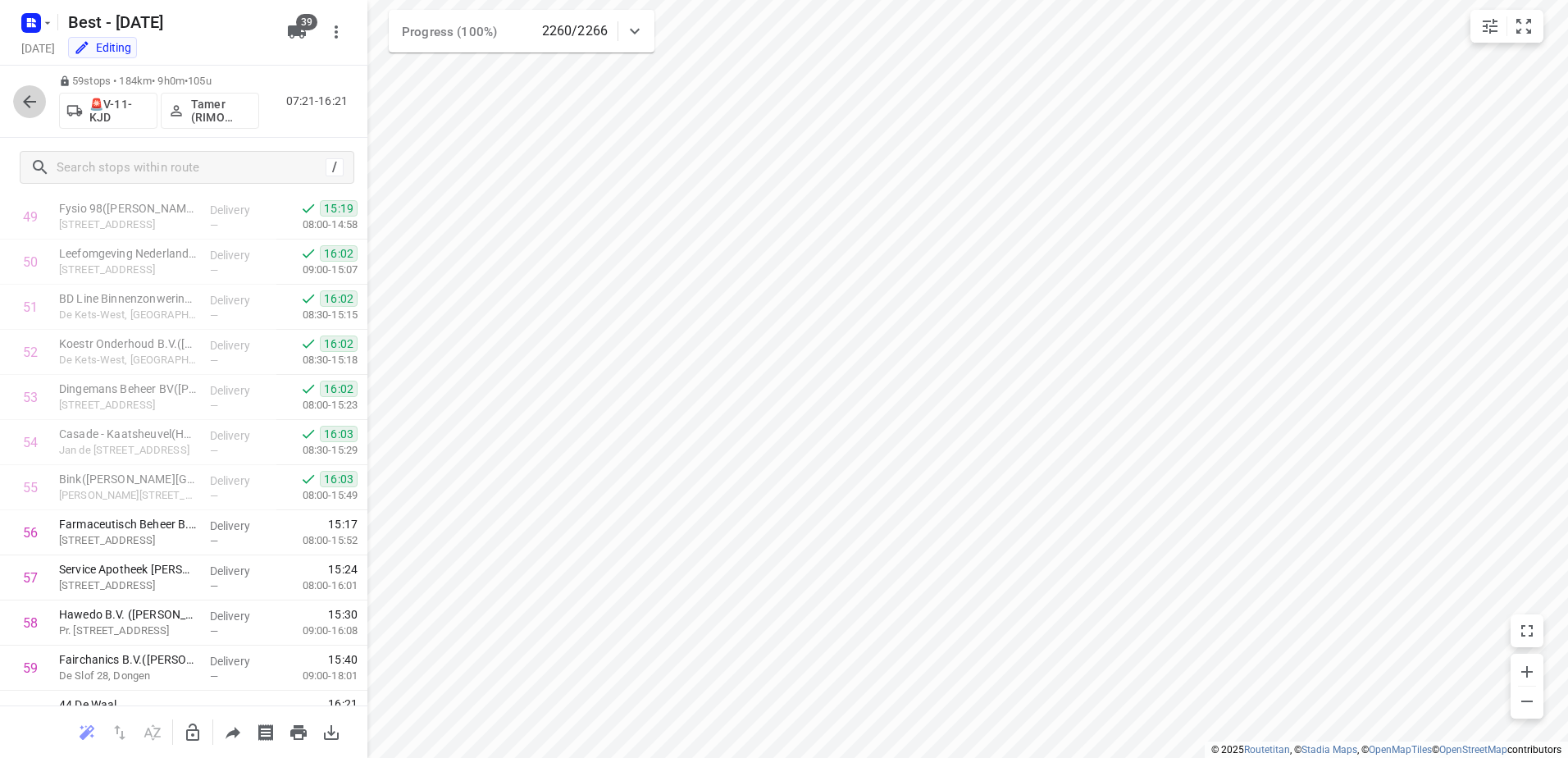
click at [28, 109] on icon "button" at bounding box center [29, 102] width 20 height 20
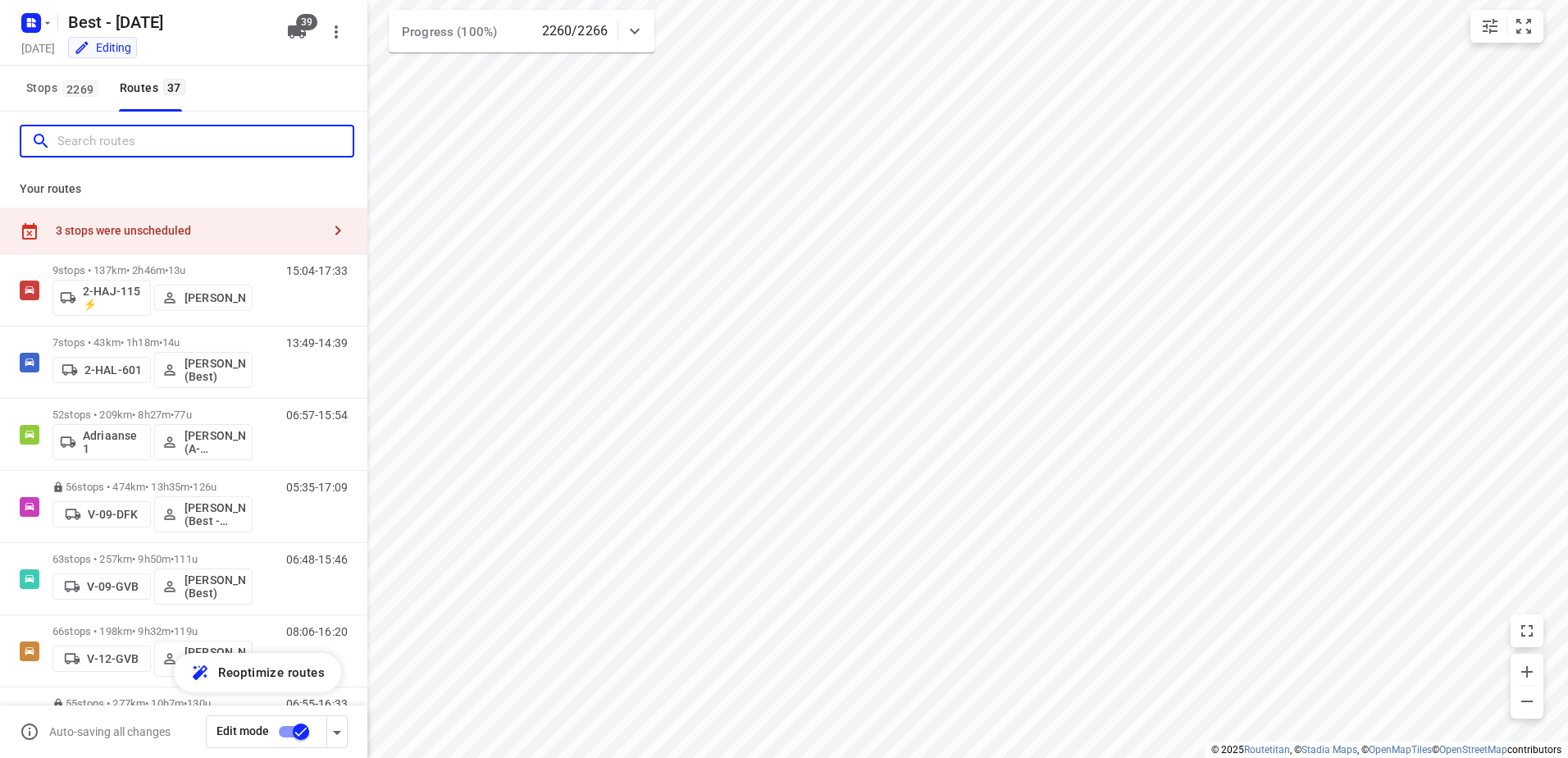
click at [111, 141] on input "Search routes" at bounding box center [205, 142] width 295 height 26
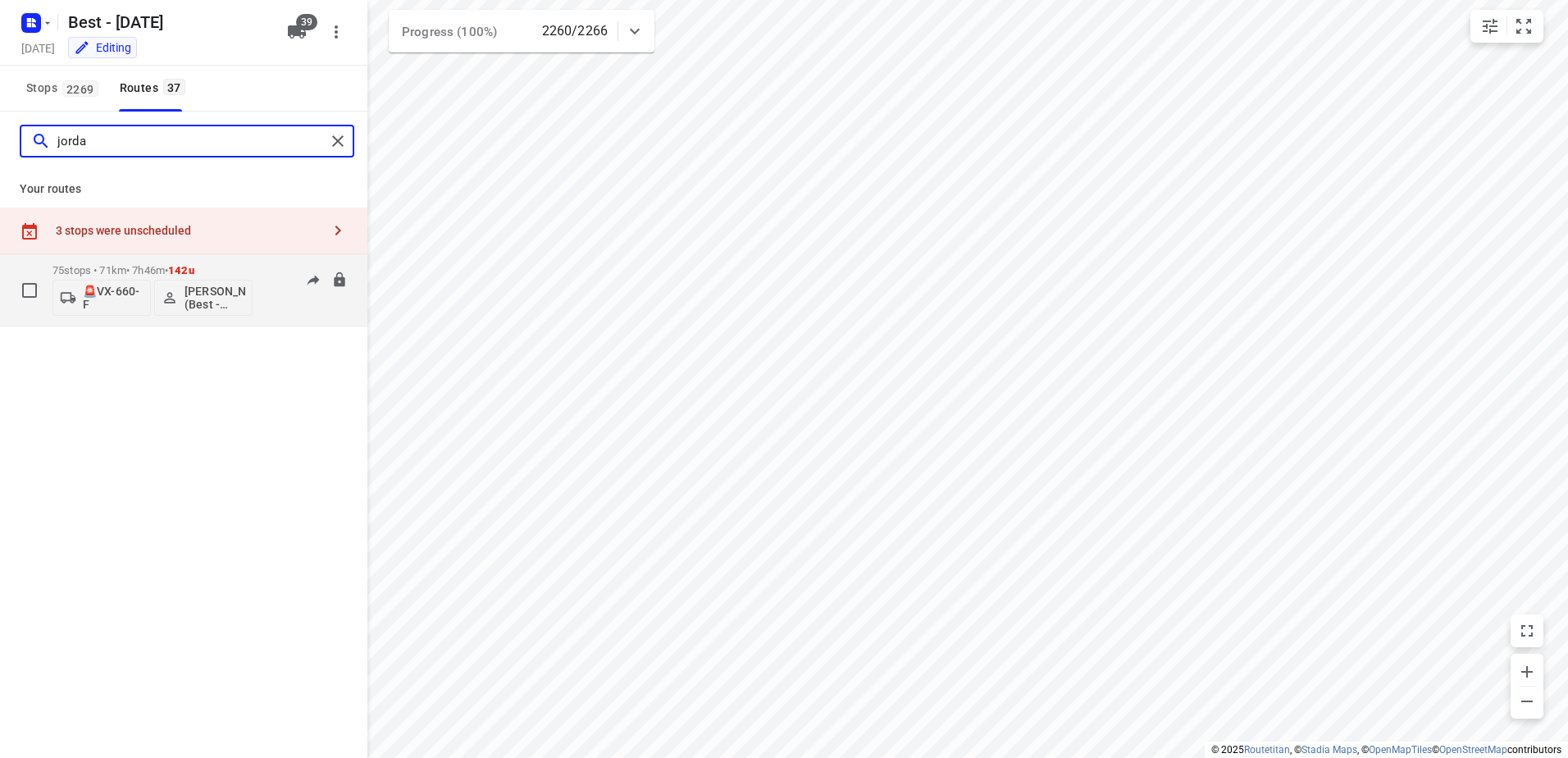
type input "jorda"
click at [223, 268] on p "75 stops • 71km • 7h46m • 142u" at bounding box center [152, 270] width 200 height 12
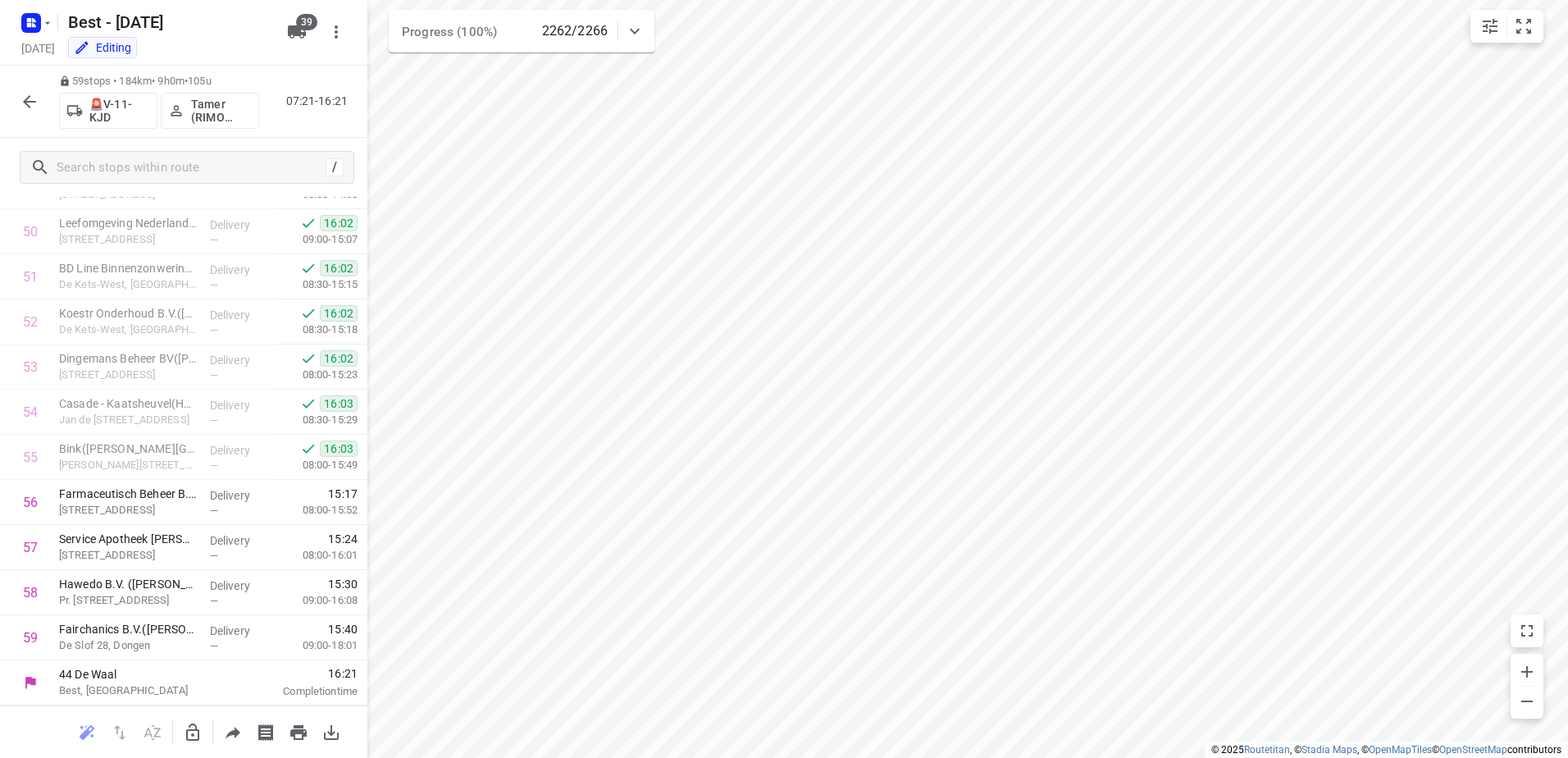
scroll to position [2327, 0]
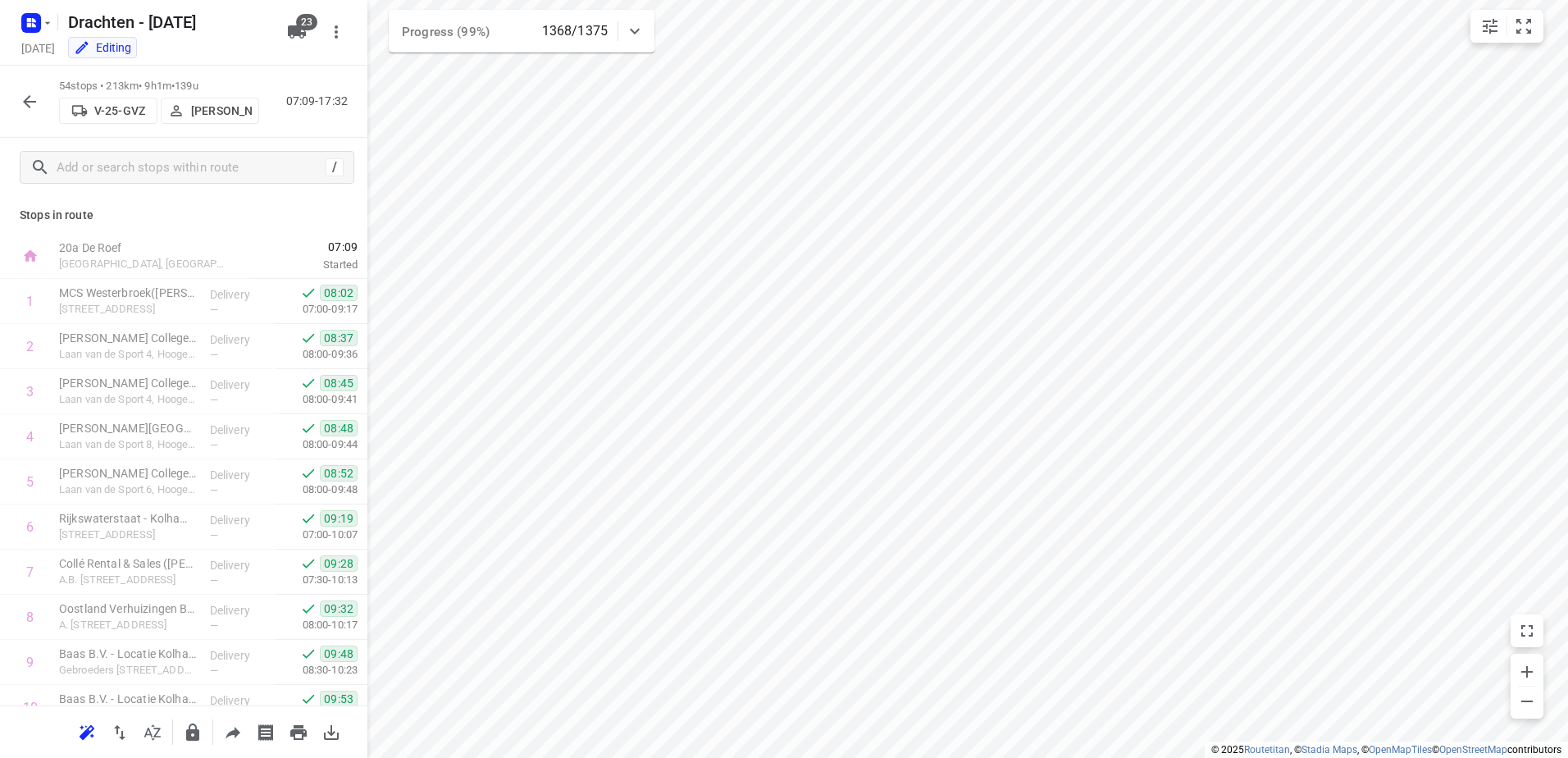
scroll to position [2055, 0]
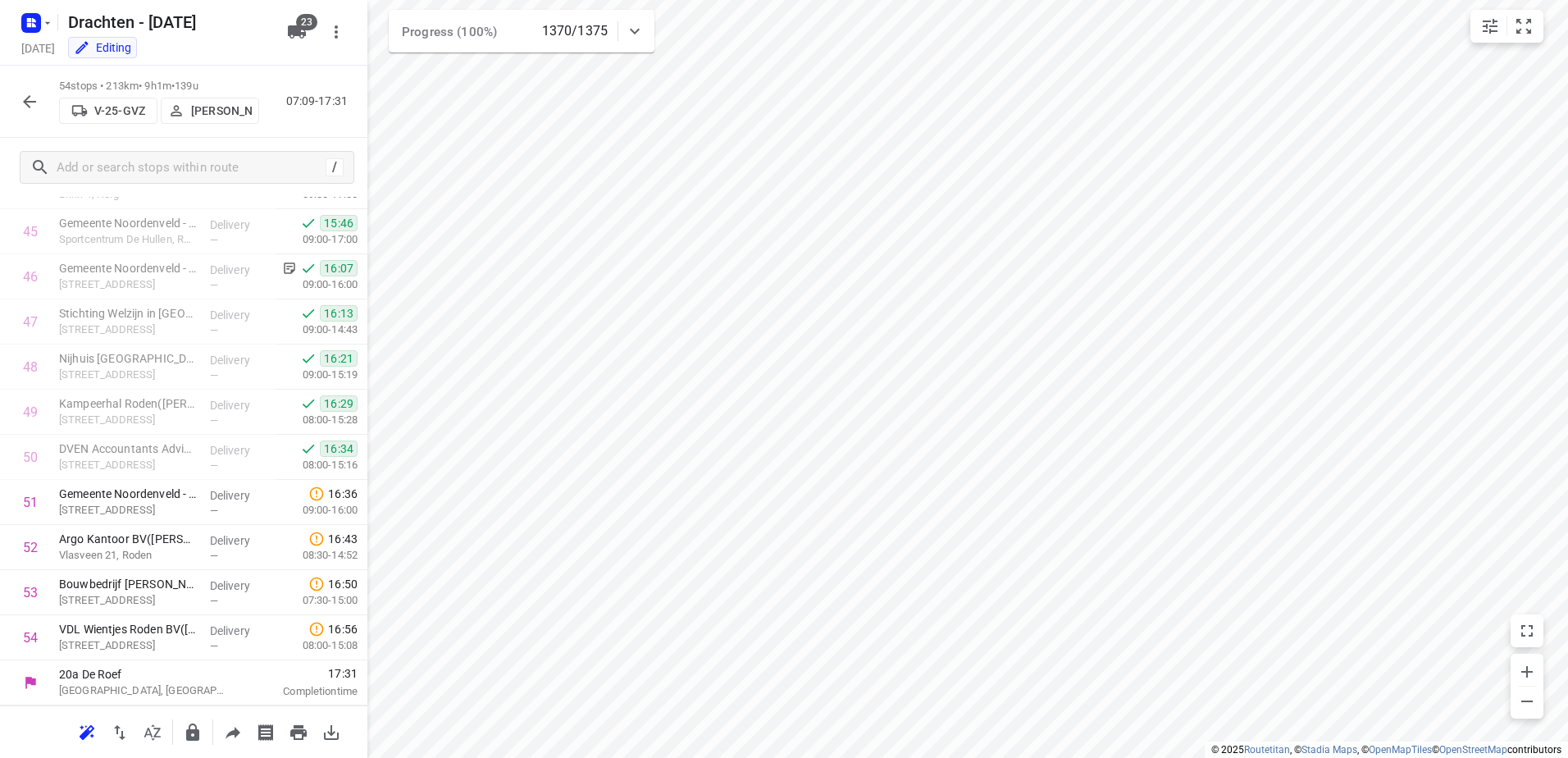
click at [26, 96] on icon "button" at bounding box center [29, 102] width 20 height 20
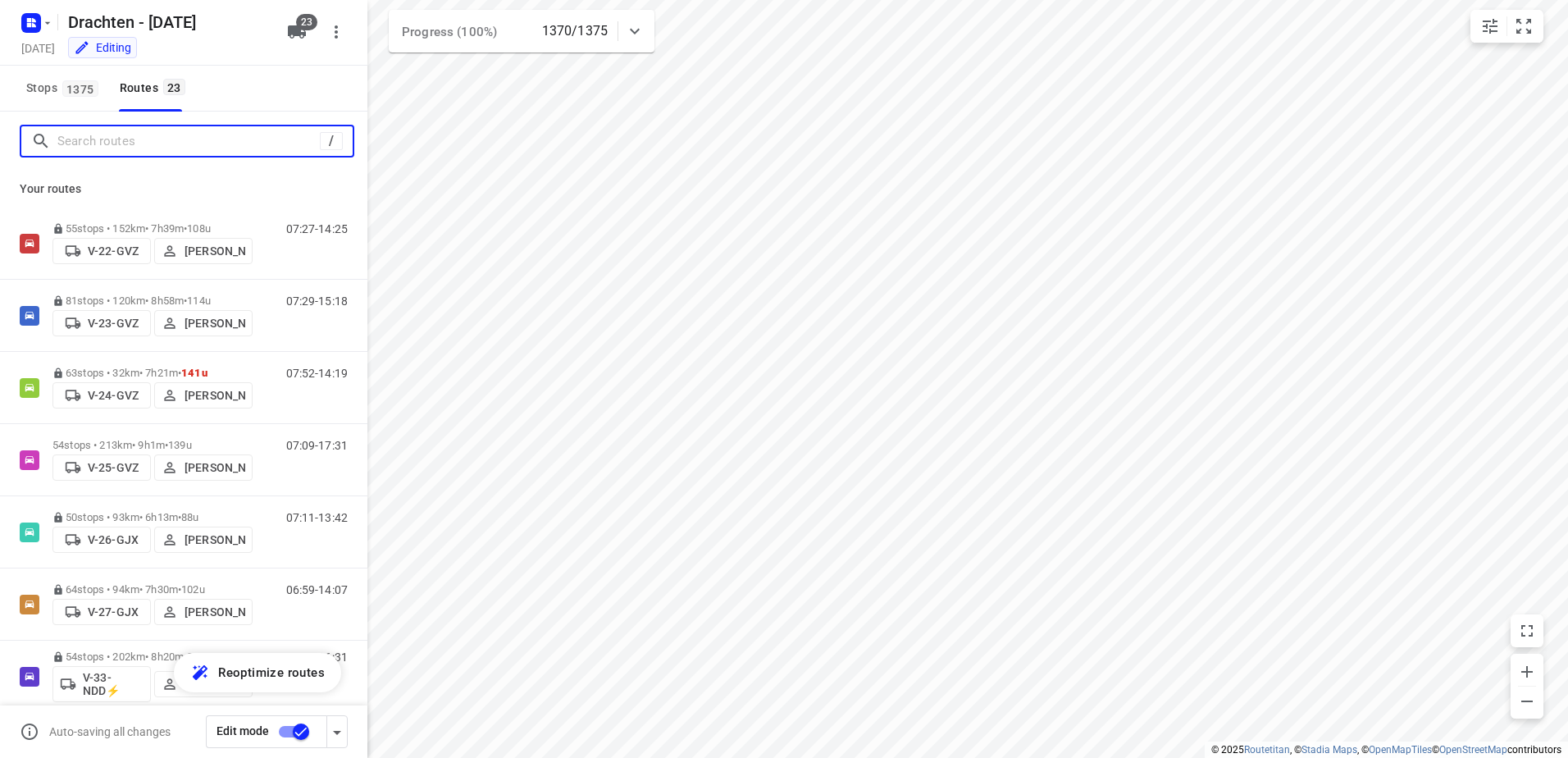
click at [115, 140] on input "Search routes" at bounding box center [189, 142] width 263 height 26
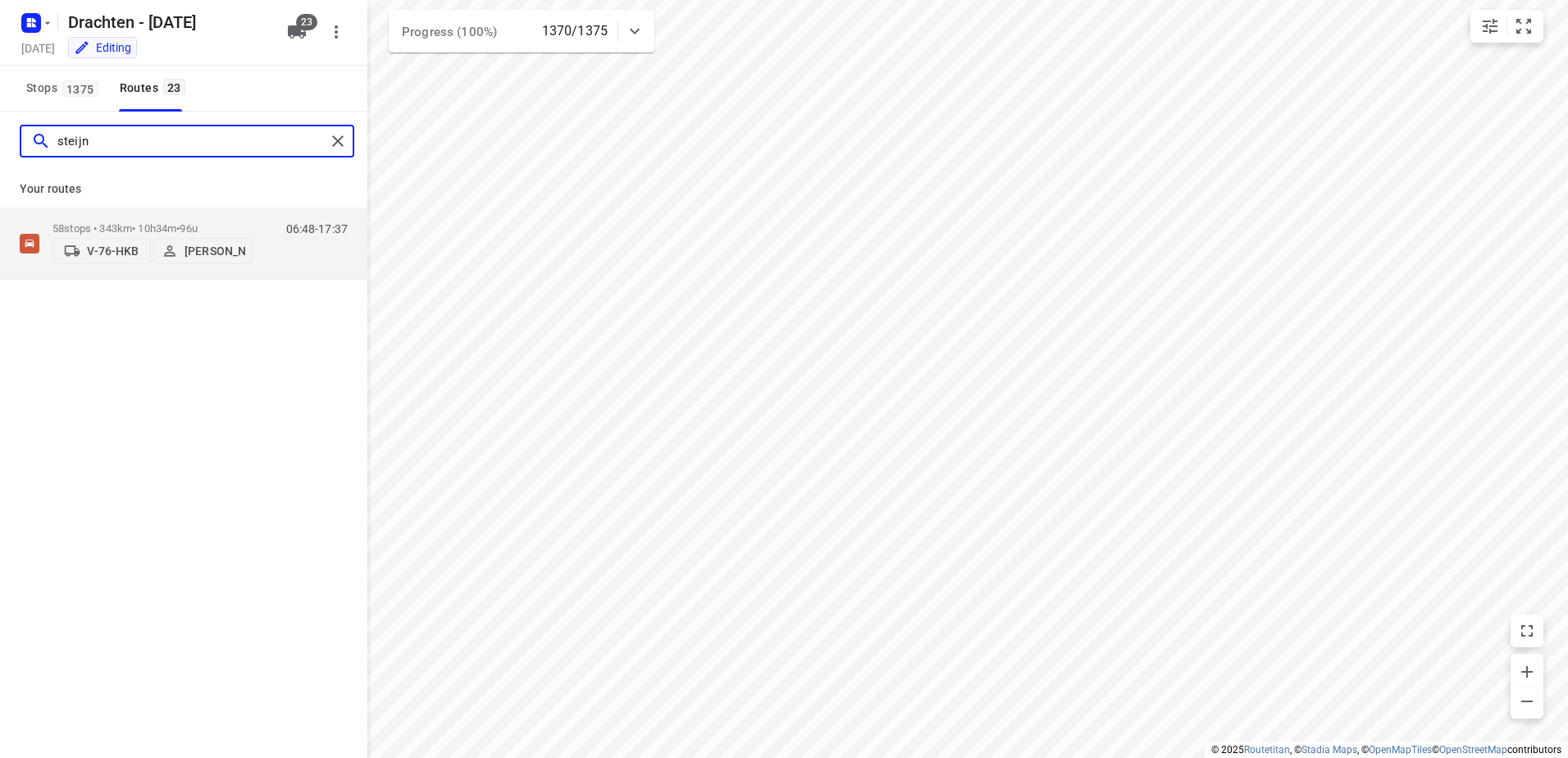
type input "steijn"
click at [173, 203] on div "Your routes 58 stops • 343km • 10h34m • 96u V-76-HKB [PERSON_NAME] 06:48-17:37" at bounding box center [183, 225] width 368 height 109
click at [173, 226] on p "58 stops • 343km • 10h34m • 96u" at bounding box center [152, 228] width 200 height 12
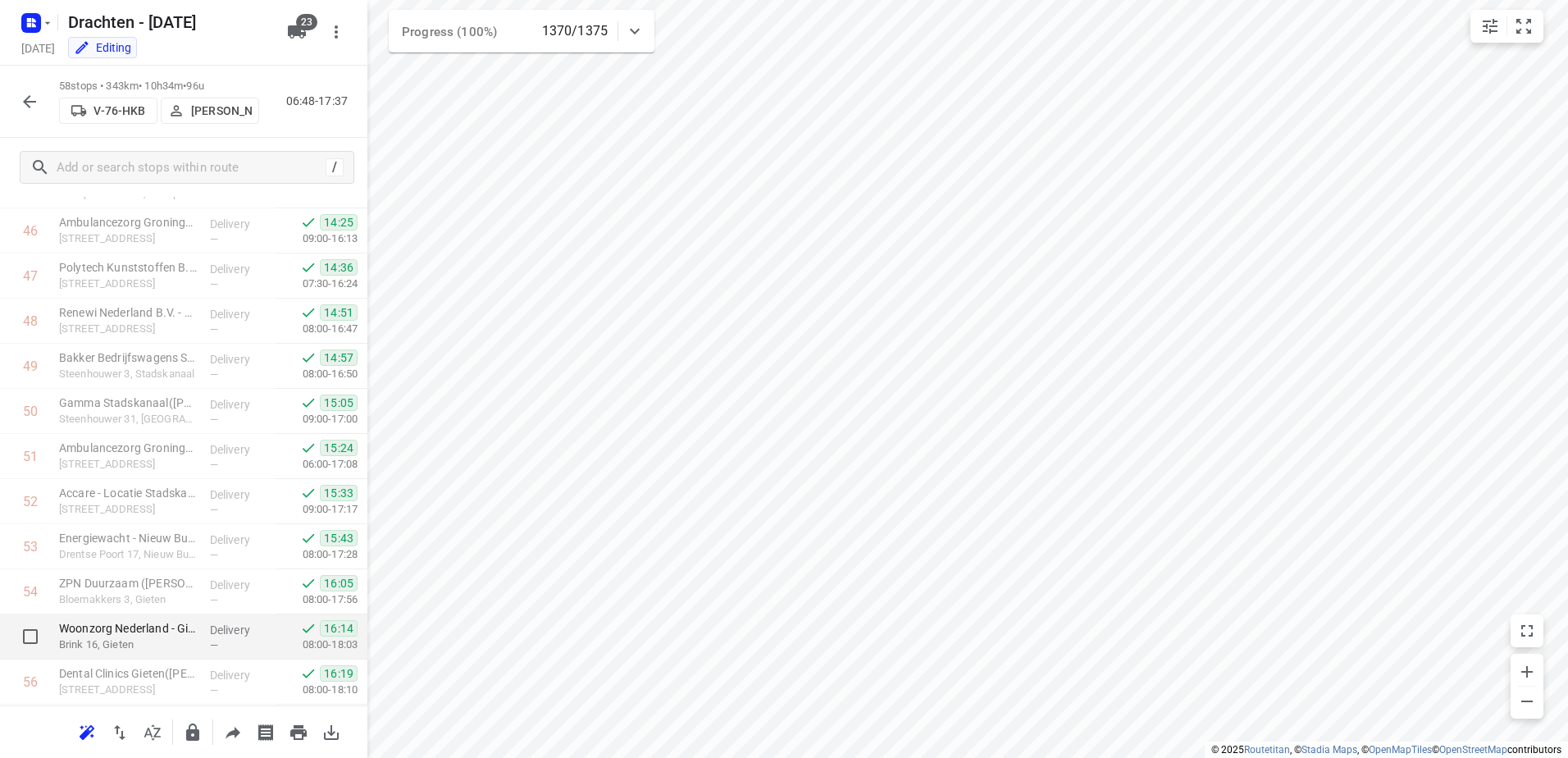
scroll to position [2236, 0]
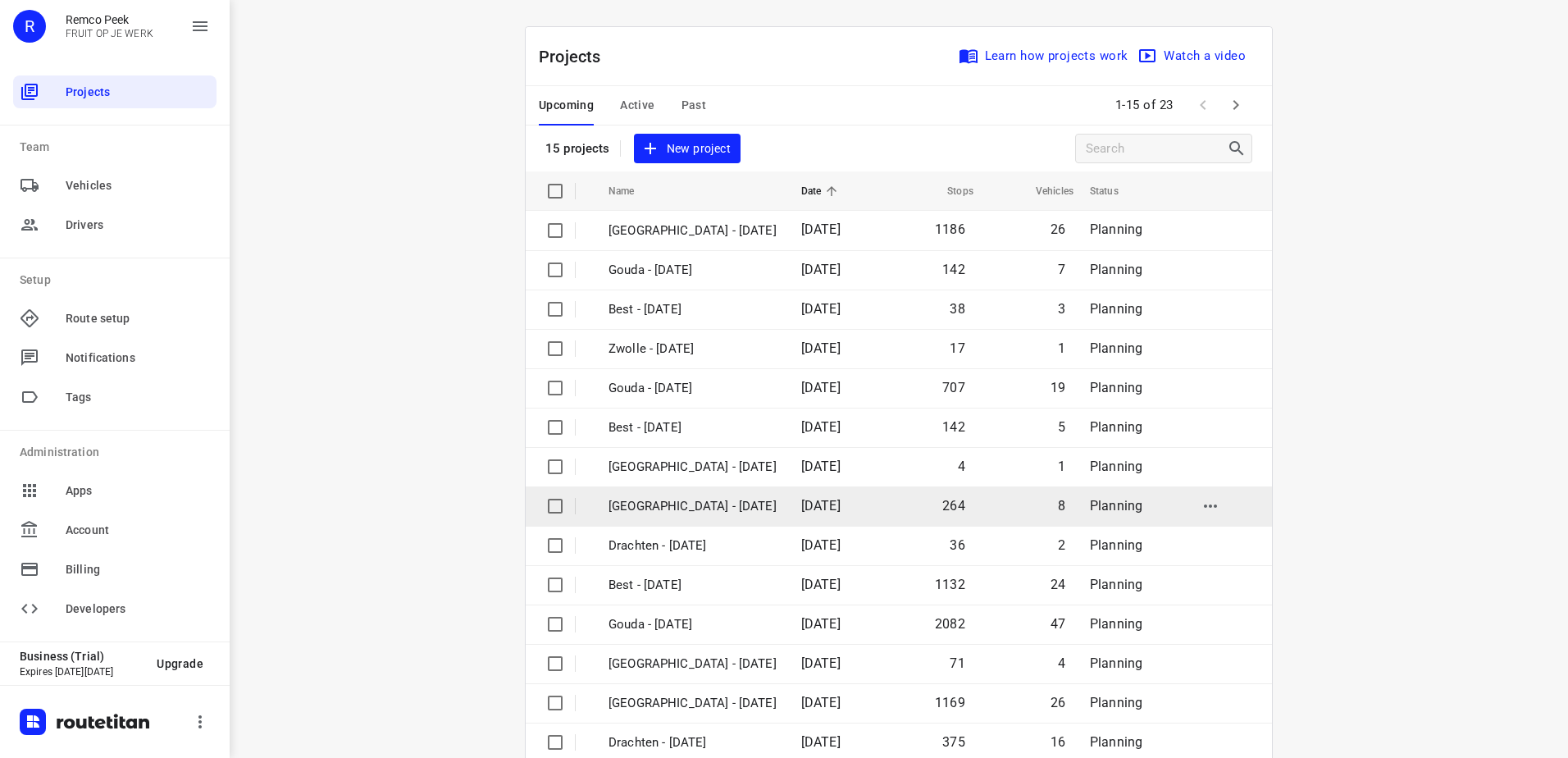
scroll to position [71, 0]
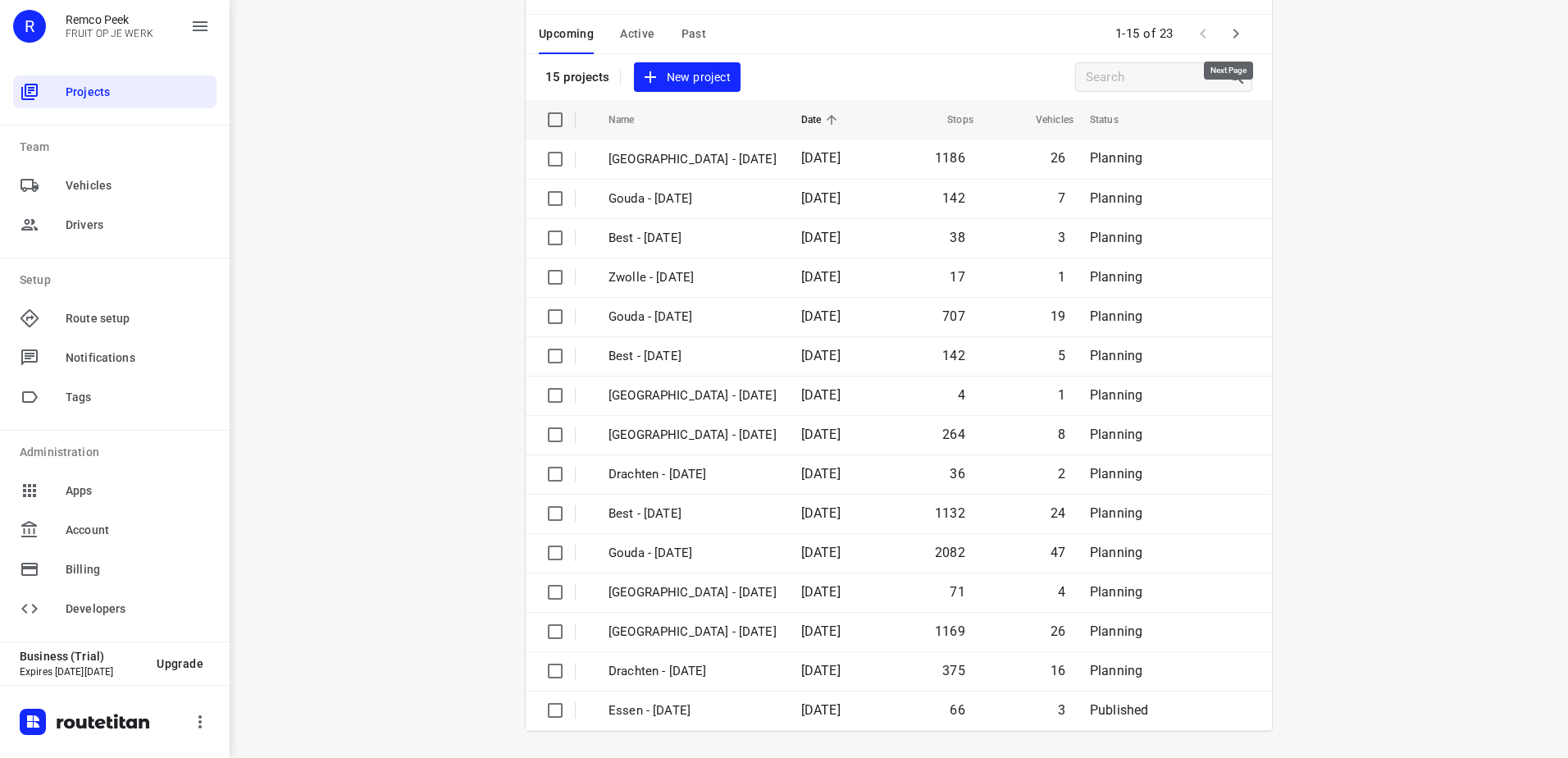
click at [1232, 39] on icon "button" at bounding box center [1236, 34] width 20 height 20
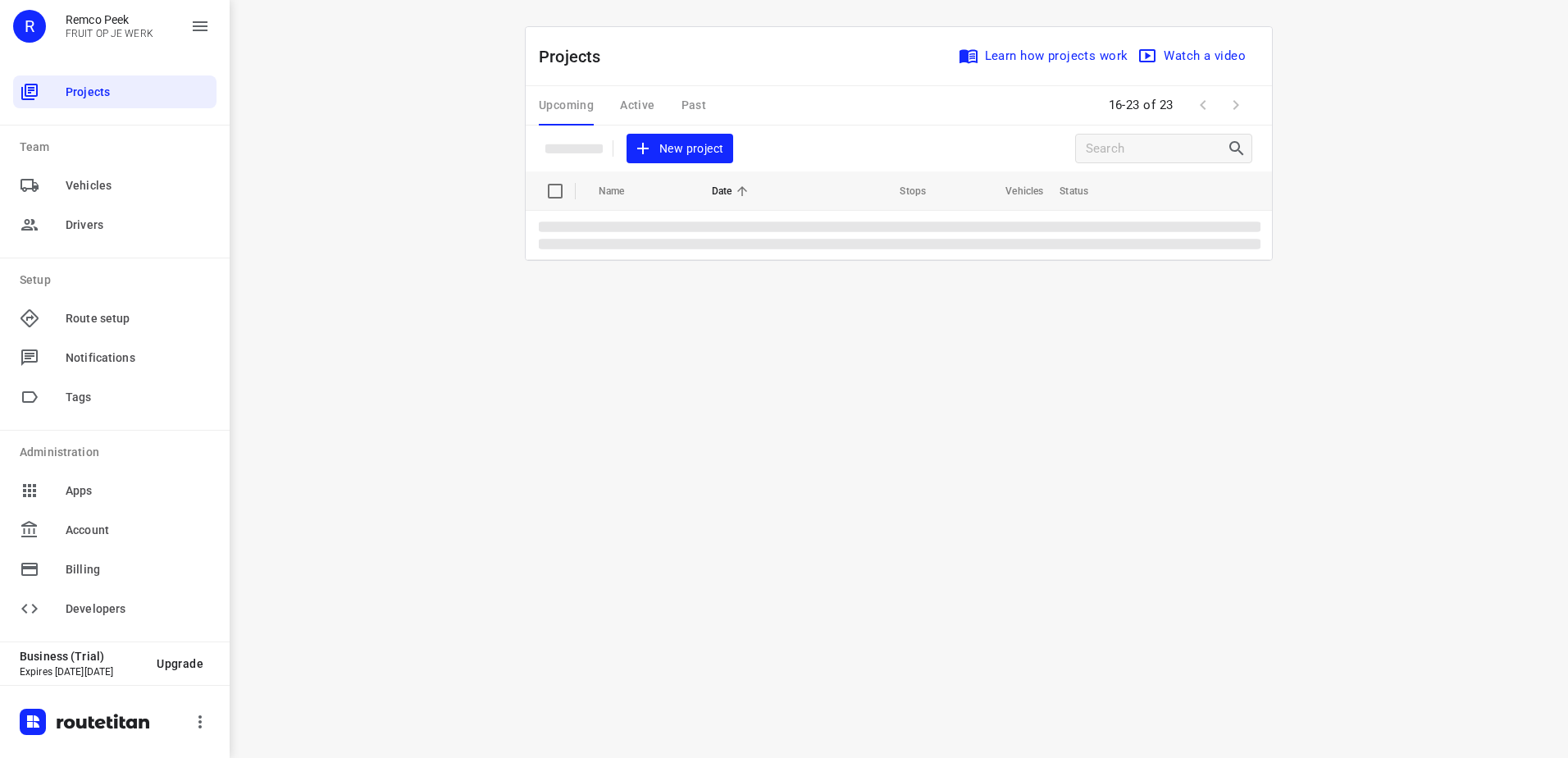
scroll to position [0, 0]
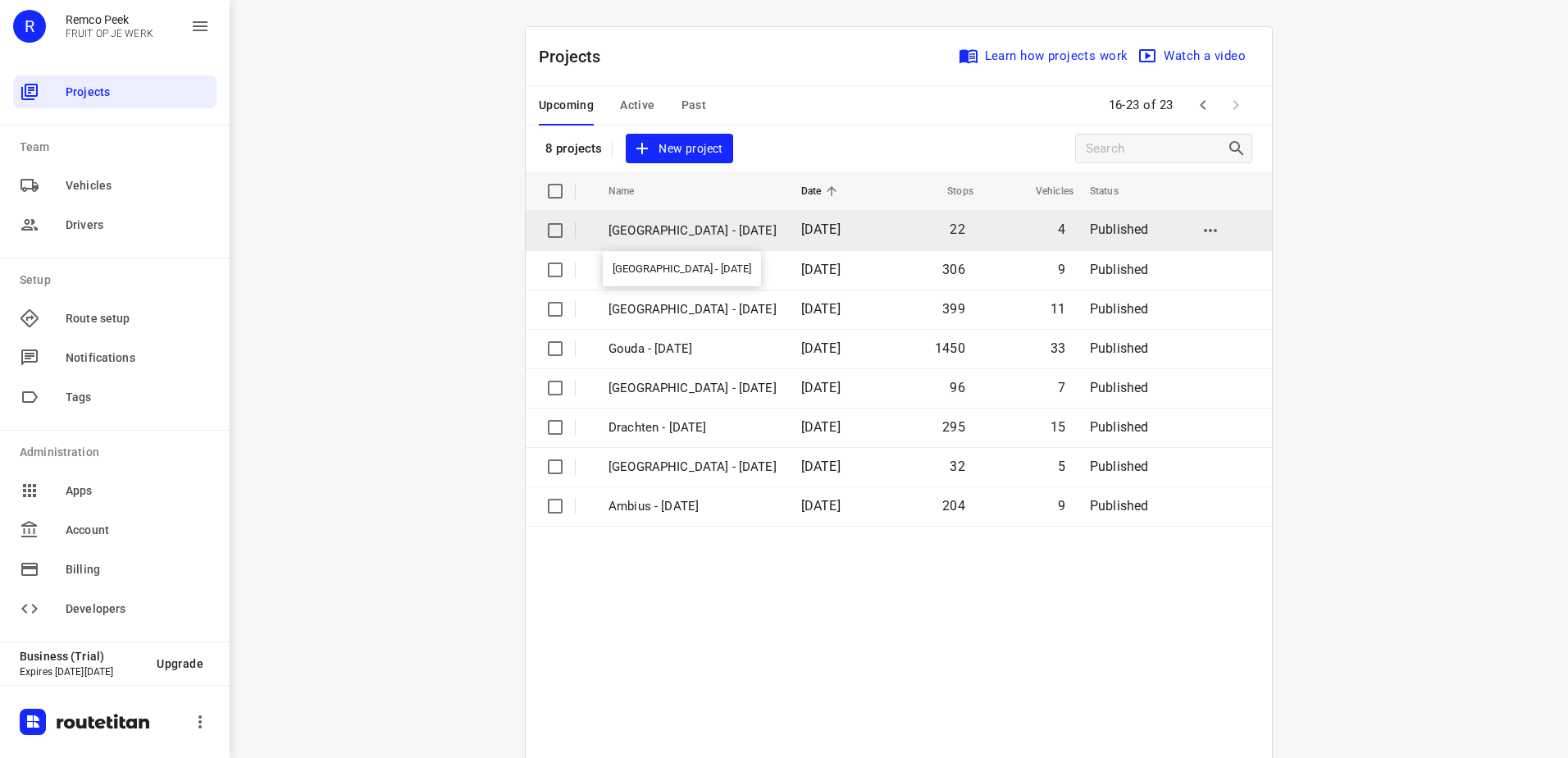
click at [700, 232] on p "[GEOGRAPHIC_DATA] - [DATE]" at bounding box center [692, 231] width 168 height 19
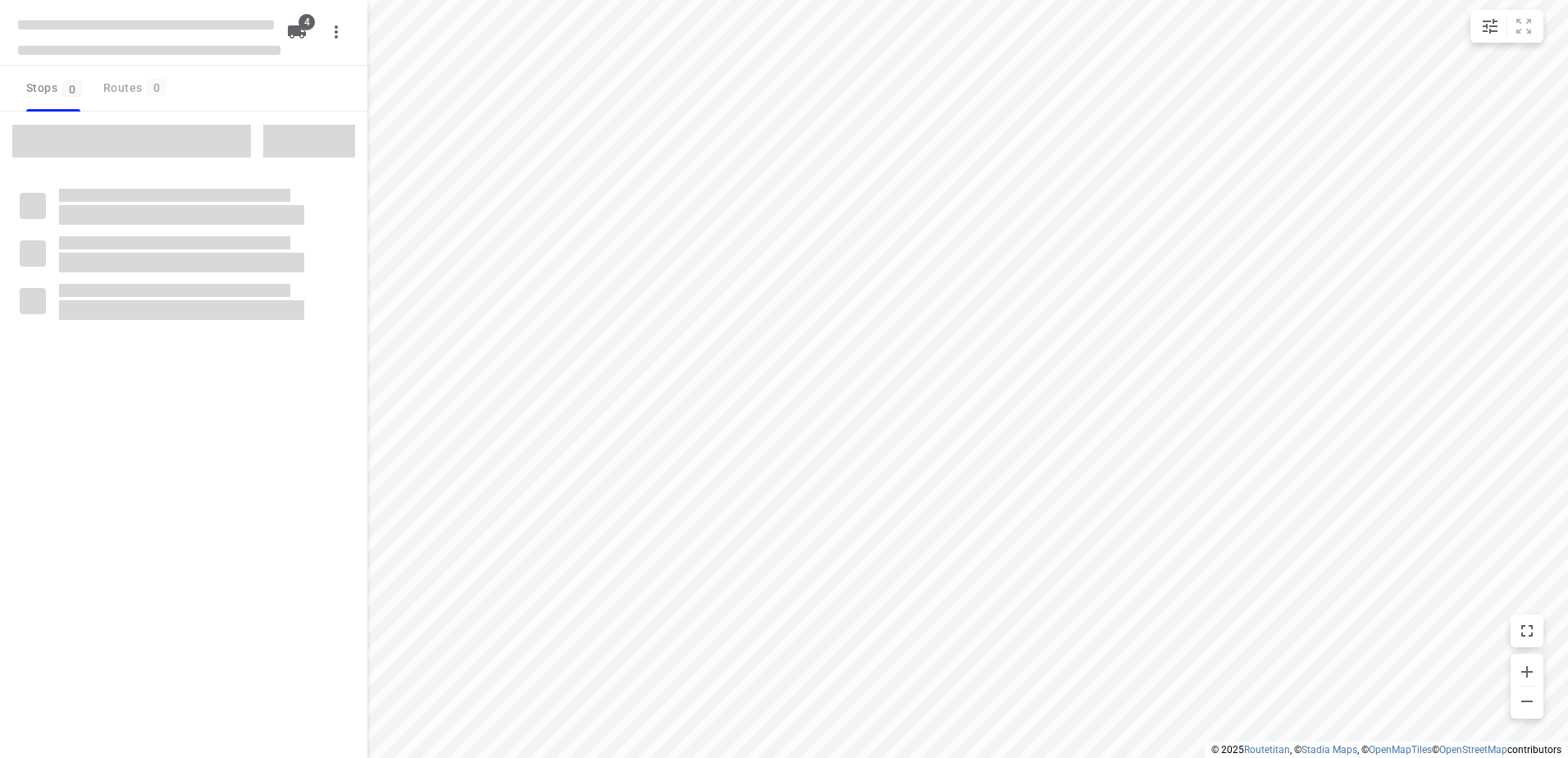
checkbox input "true"
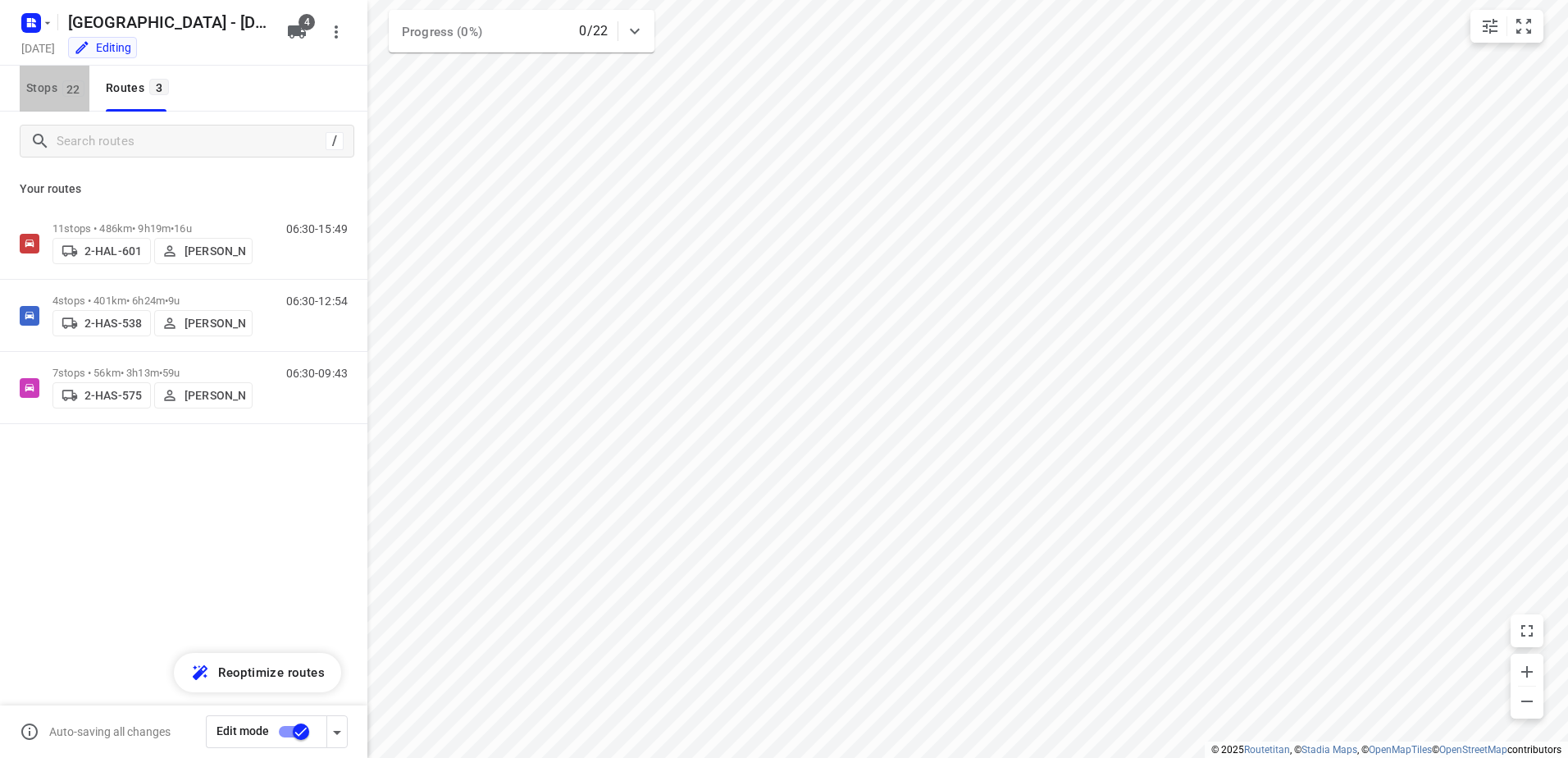
click at [43, 93] on span "Stops 22" at bounding box center [57, 88] width 63 height 21
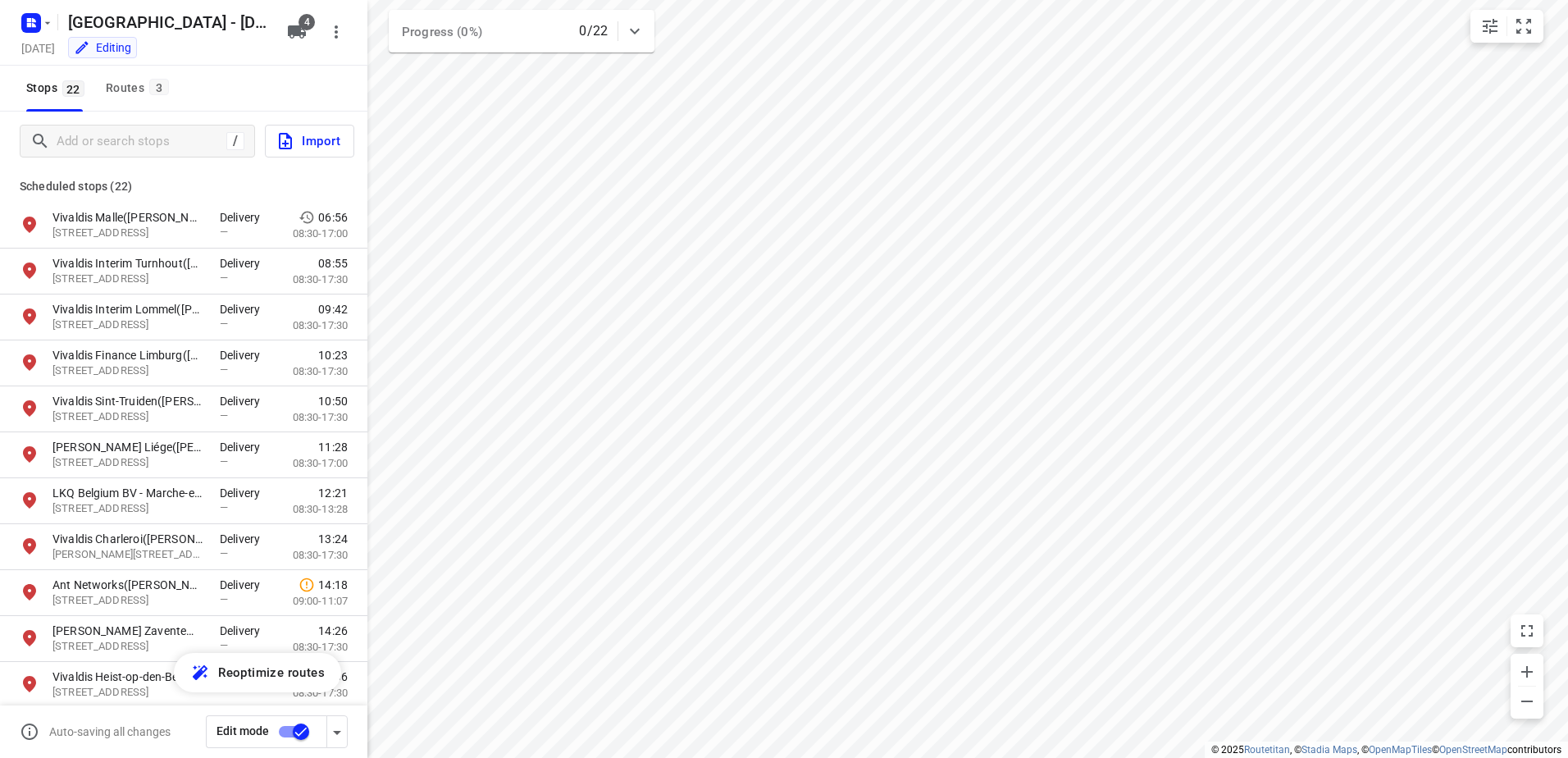
click at [94, 121] on div "/ Import" at bounding box center [183, 141] width 368 height 59
click at [112, 139] on input "Add or search stops" at bounding box center [139, 142] width 164 height 26
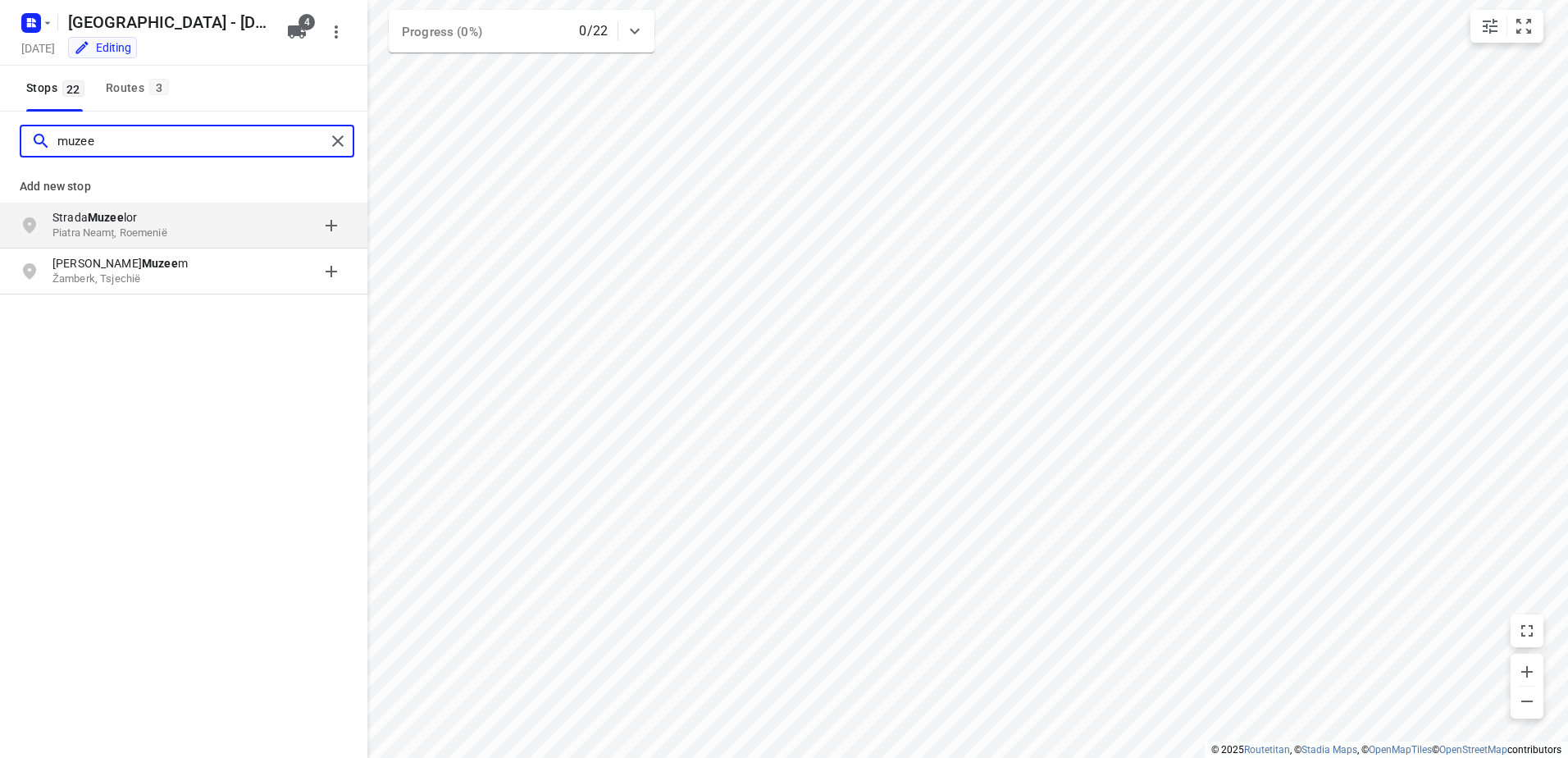
type input "muzee"
click at [164, 82] on span "3" at bounding box center [158, 86] width 20 height 16
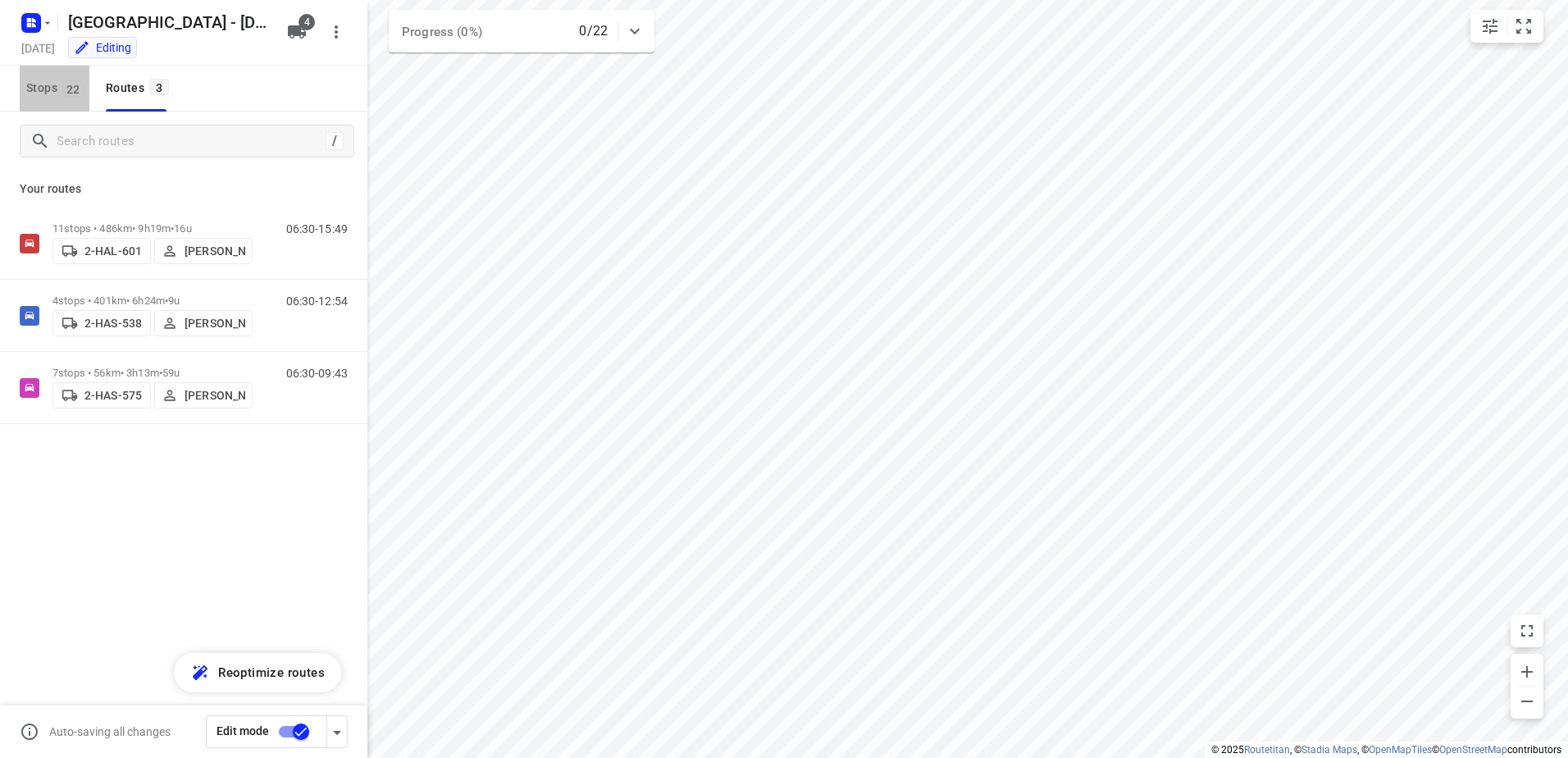
click at [68, 78] on button "Stops 22" at bounding box center [54, 88] width 70 height 46
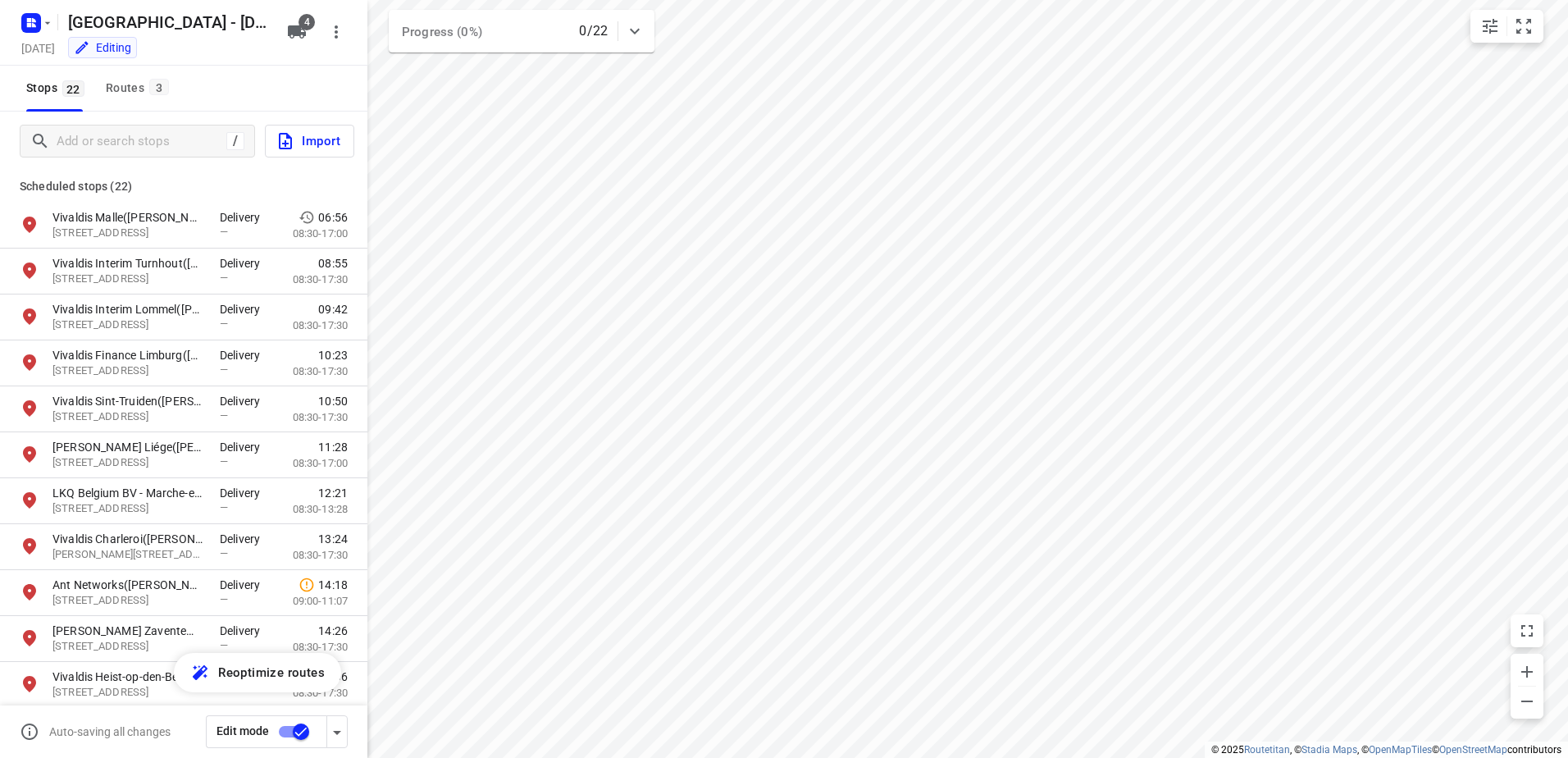
click at [95, 121] on div "/ Import" at bounding box center [183, 141] width 368 height 59
click at [112, 136] on input "Add or search stops" at bounding box center [139, 142] width 164 height 26
click at [186, 131] on input "Add or search stops" at bounding box center [205, 142] width 295 height 26
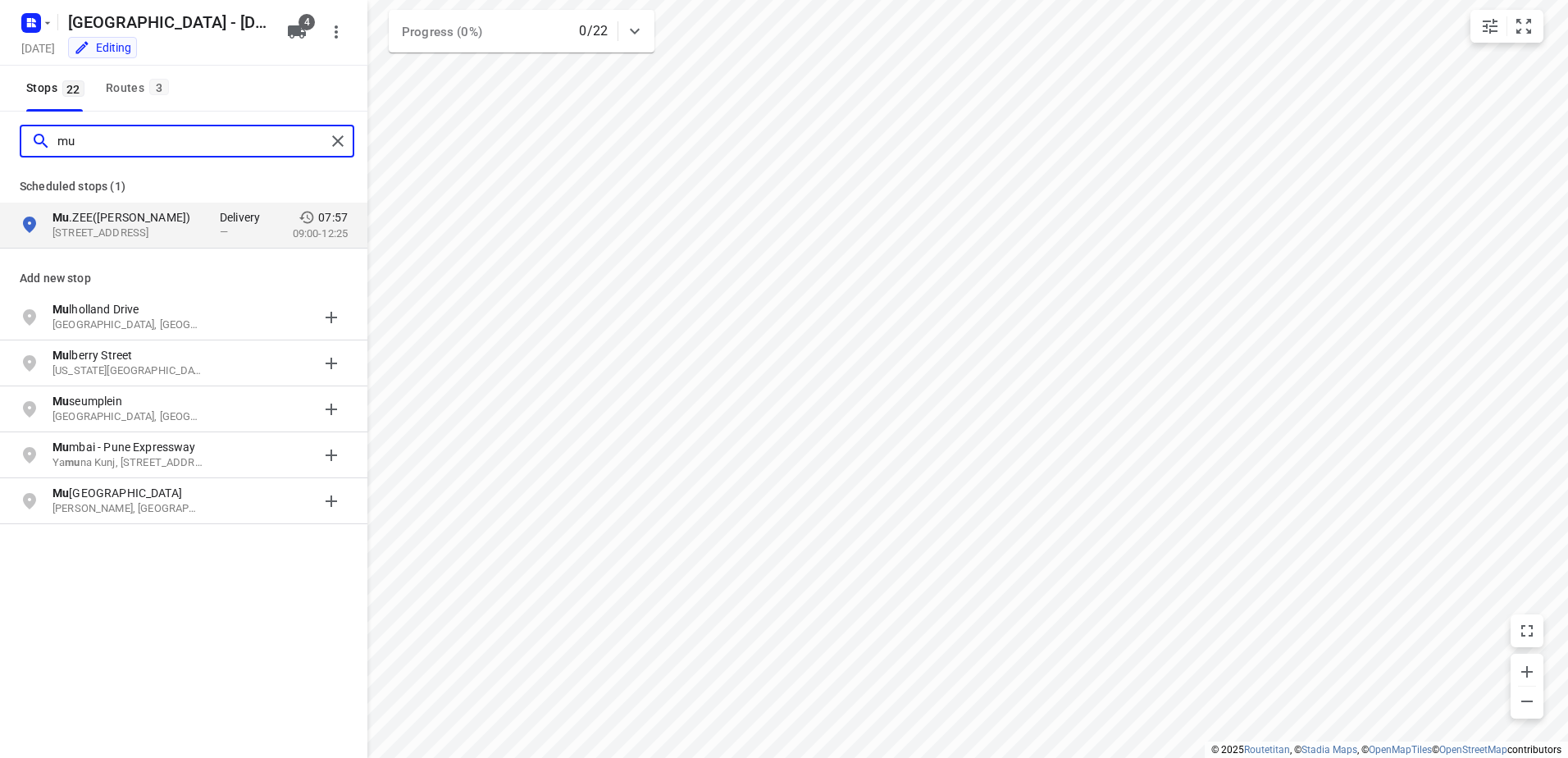
type input "mu"
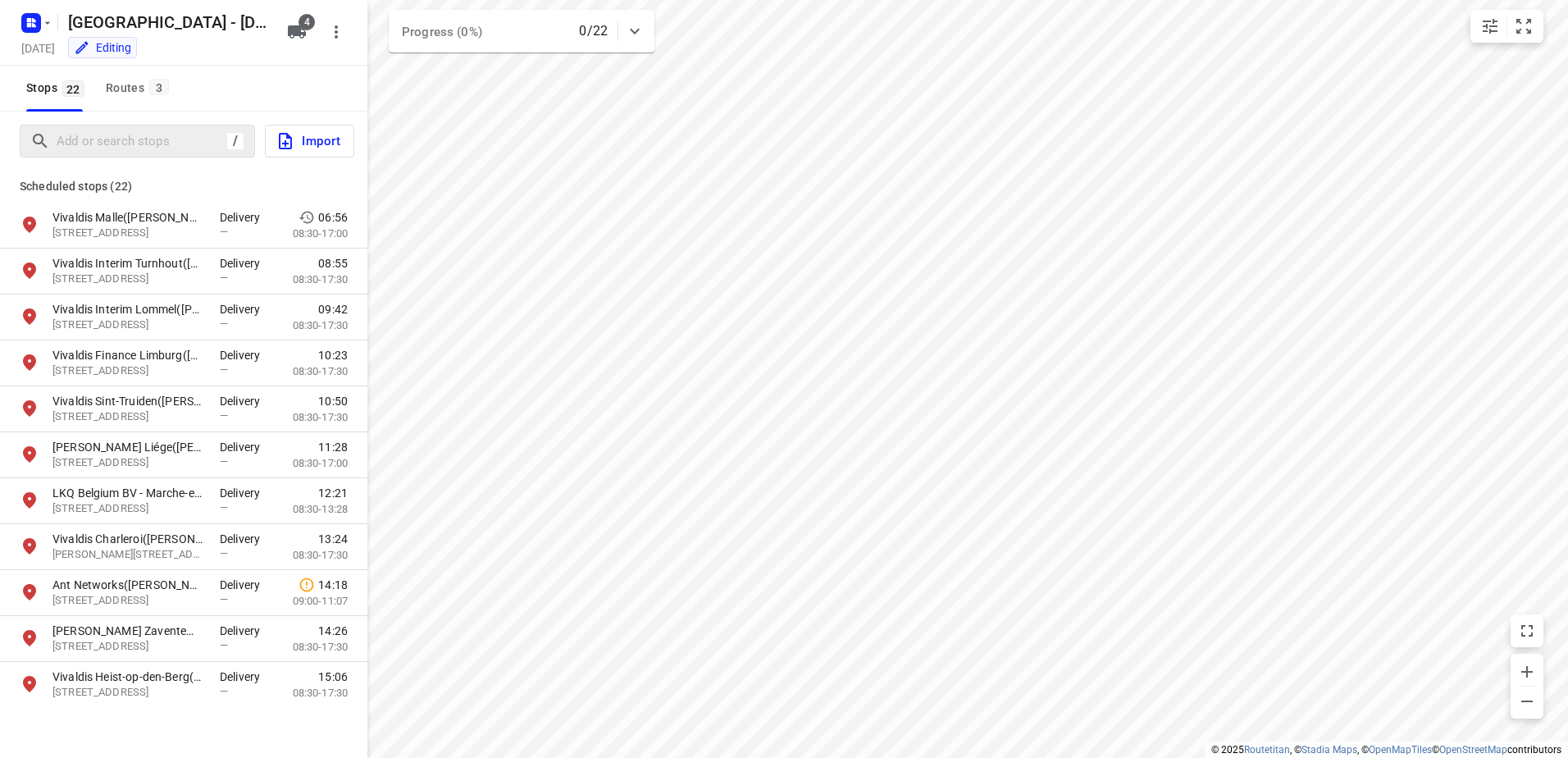
click at [97, 89] on div "Stops 22 Routes 3" at bounding box center [96, 88] width 154 height 46
click at [112, 92] on div "Routes 3" at bounding box center [139, 88] width 68 height 21
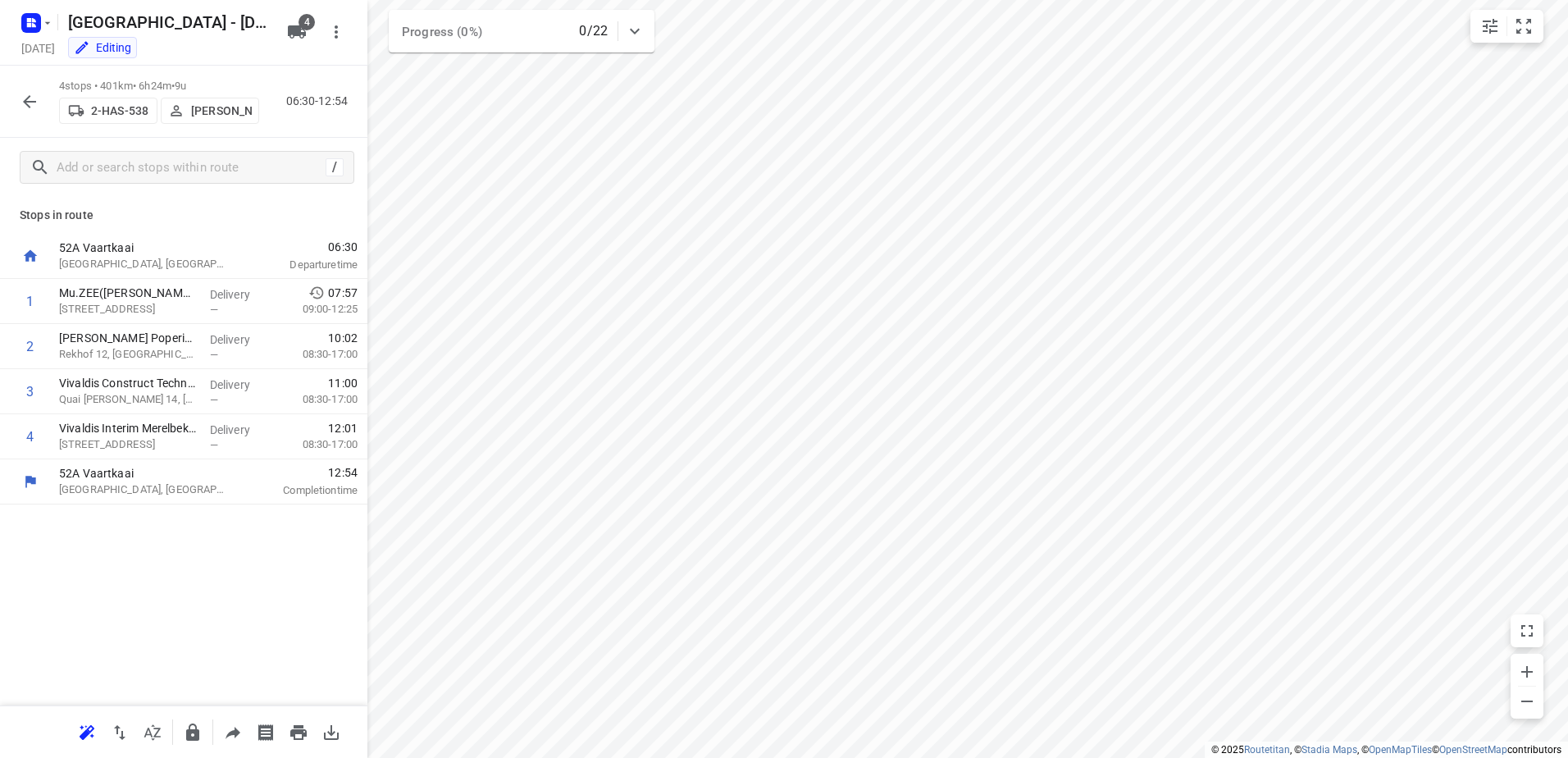
click at [28, 100] on icon "button" at bounding box center [29, 102] width 20 height 20
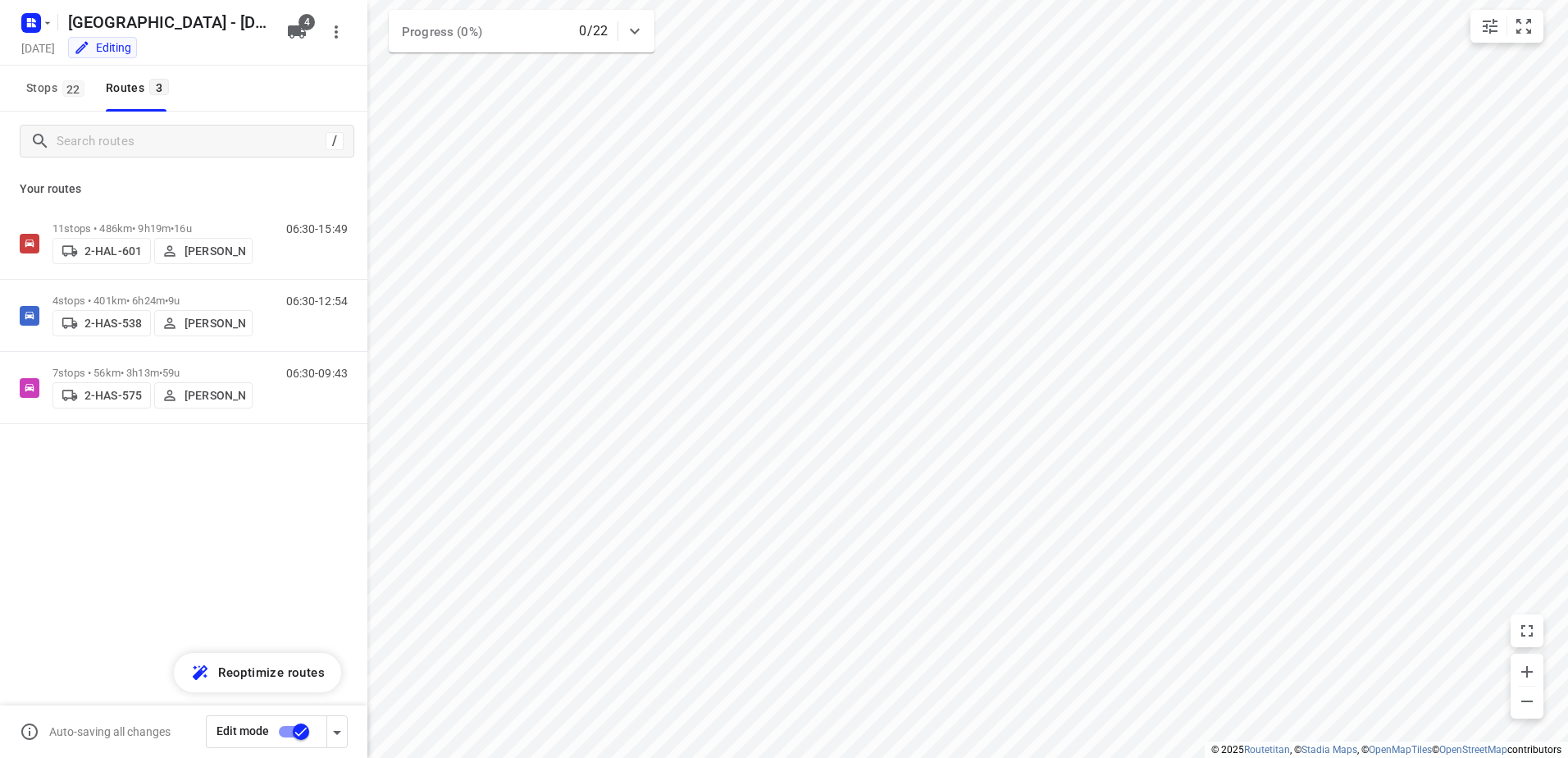
click at [307, 40] on button "4" at bounding box center [297, 32] width 33 height 33
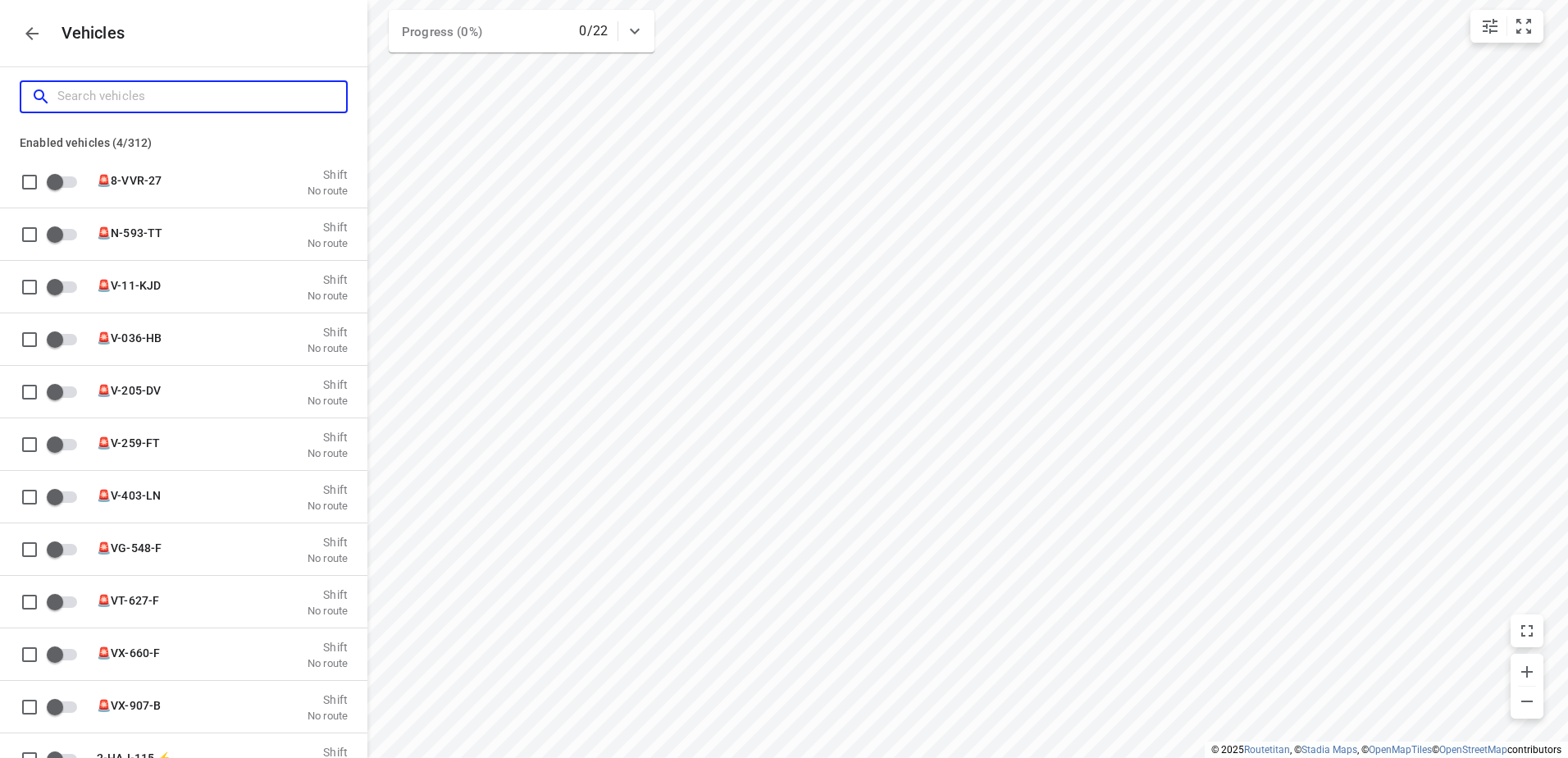
click at [186, 99] on input "Search vehicles" at bounding box center [201, 96] width 288 height 26
click at [28, 33] on icon "button" at bounding box center [32, 33] width 13 height 13
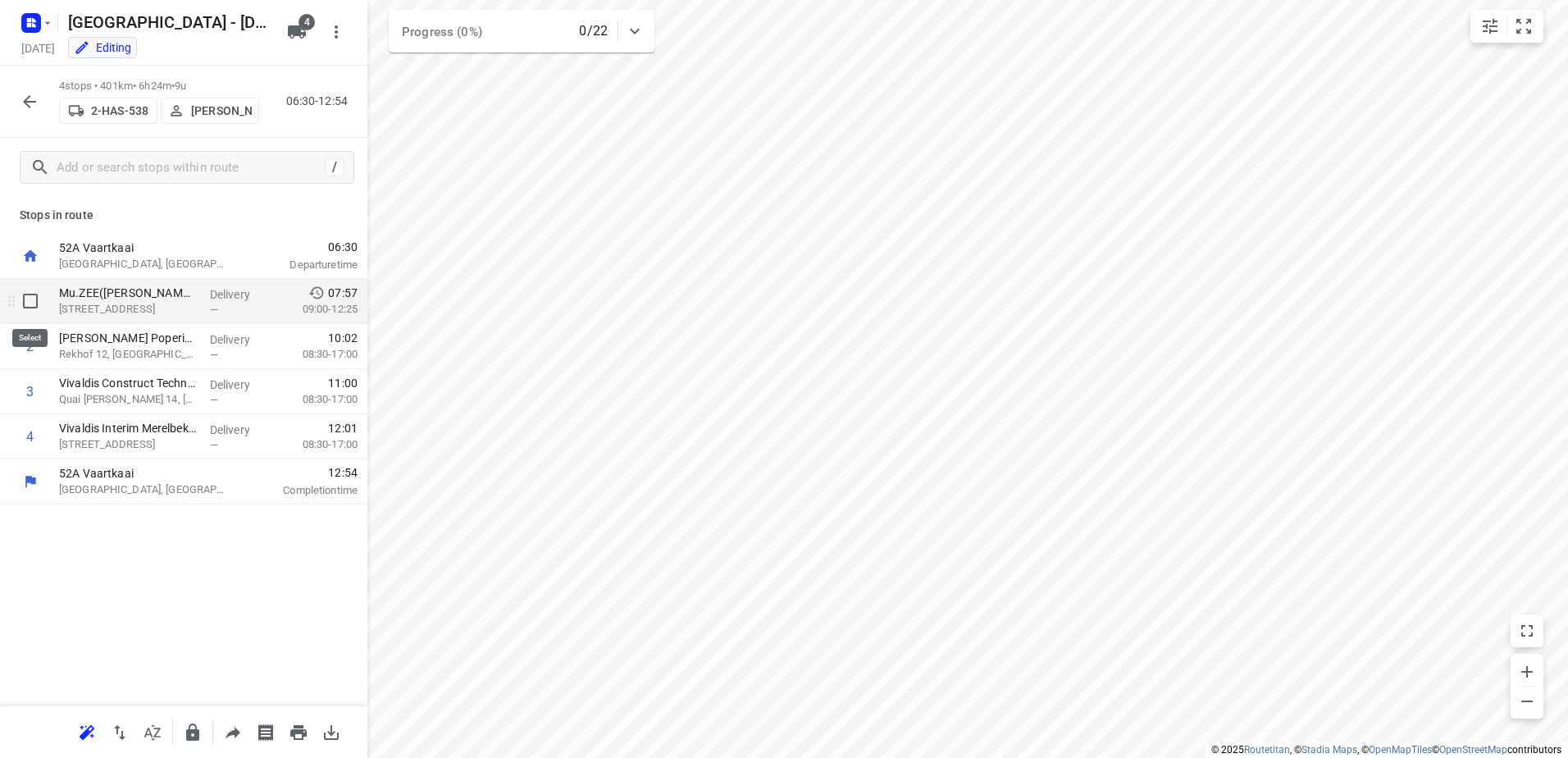
click at [28, 297] on input "checkbox" at bounding box center [30, 301] width 33 height 33
checkbox input "true"
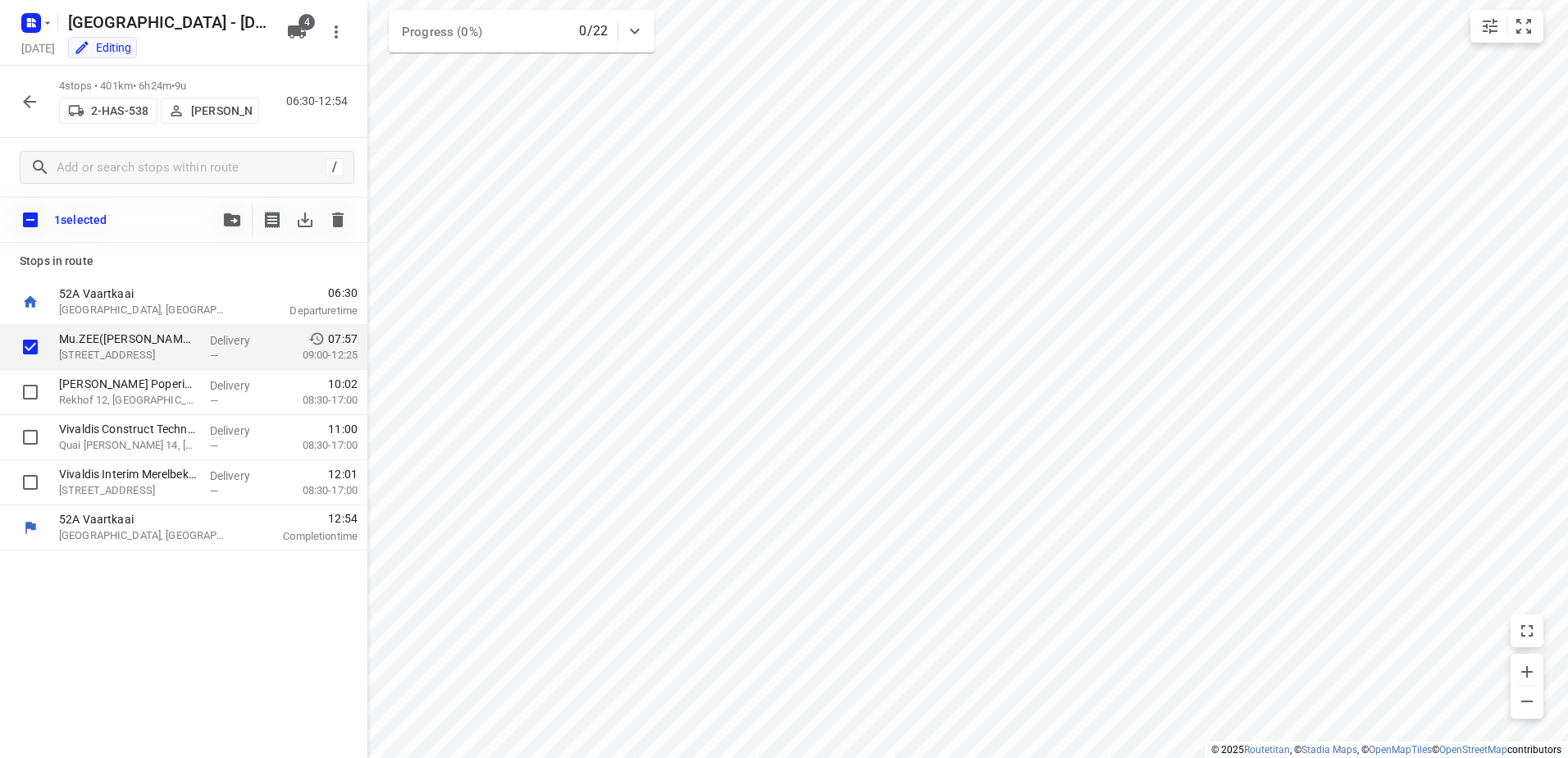
click at [212, 214] on div "1 selected" at bounding box center [183, 220] width 368 height 46
click at [220, 216] on button "button" at bounding box center [232, 220] width 33 height 33
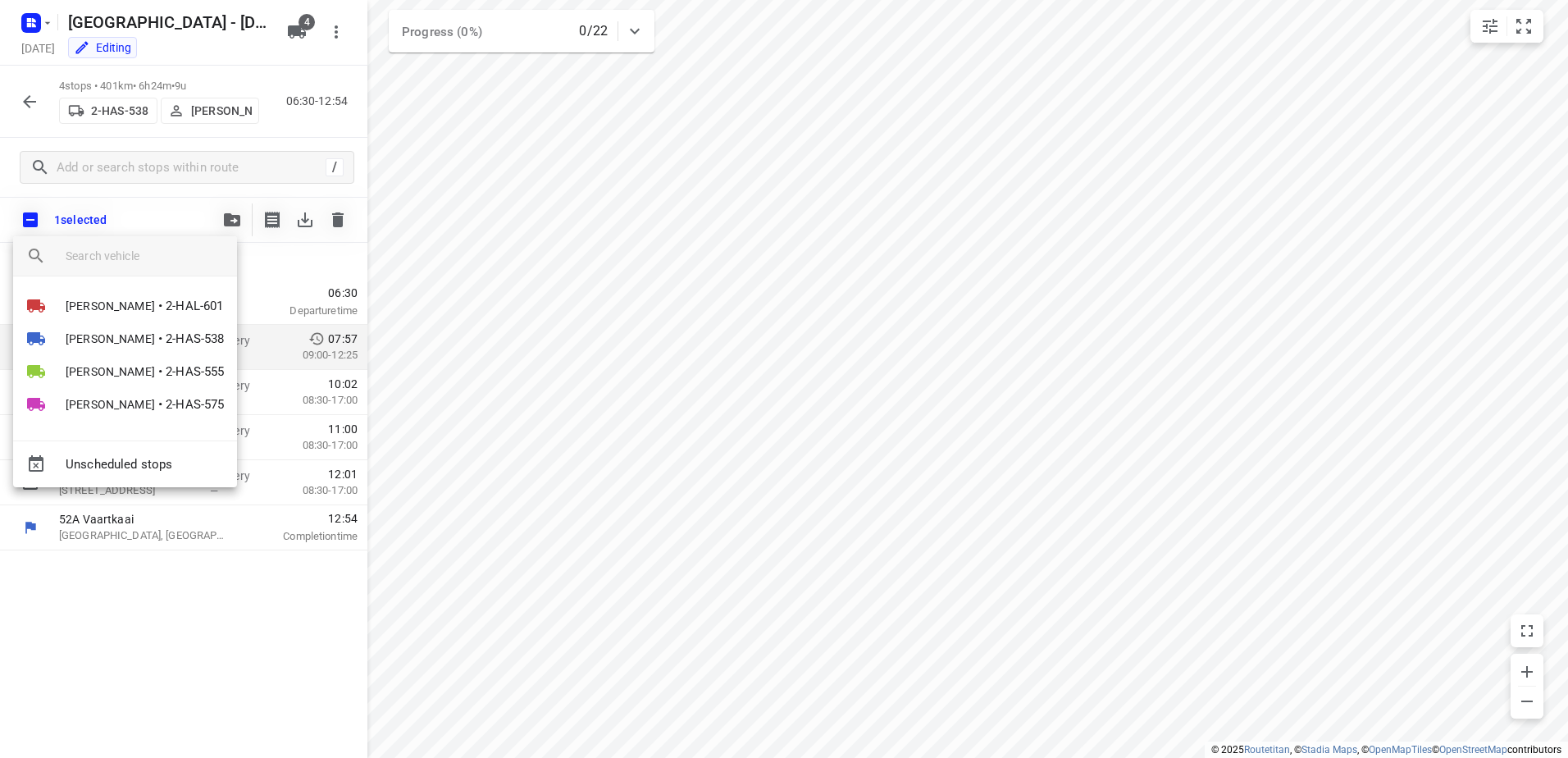
click at [189, 265] on input "search vehicle" at bounding box center [145, 256] width 158 height 25
drag, startPoint x: 685, startPoint y: 289, endPoint x: 648, endPoint y: 285, distance: 37.2
click at [684, 289] on div at bounding box center [784, 379] width 1568 height 758
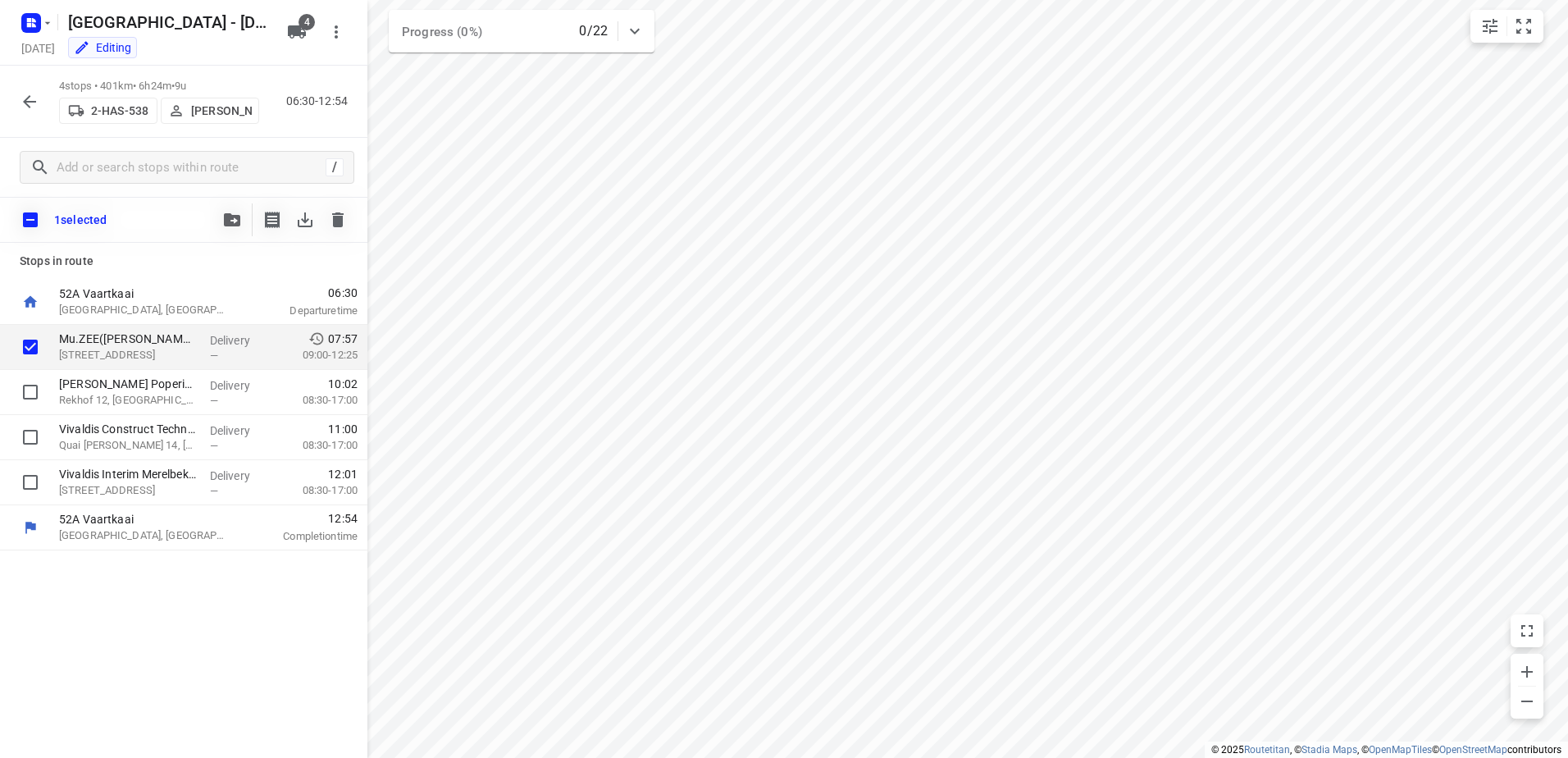
click at [13, 89] on div at bounding box center [29, 102] width 33 height 33
click at [22, 93] on icon "button" at bounding box center [29, 102] width 20 height 20
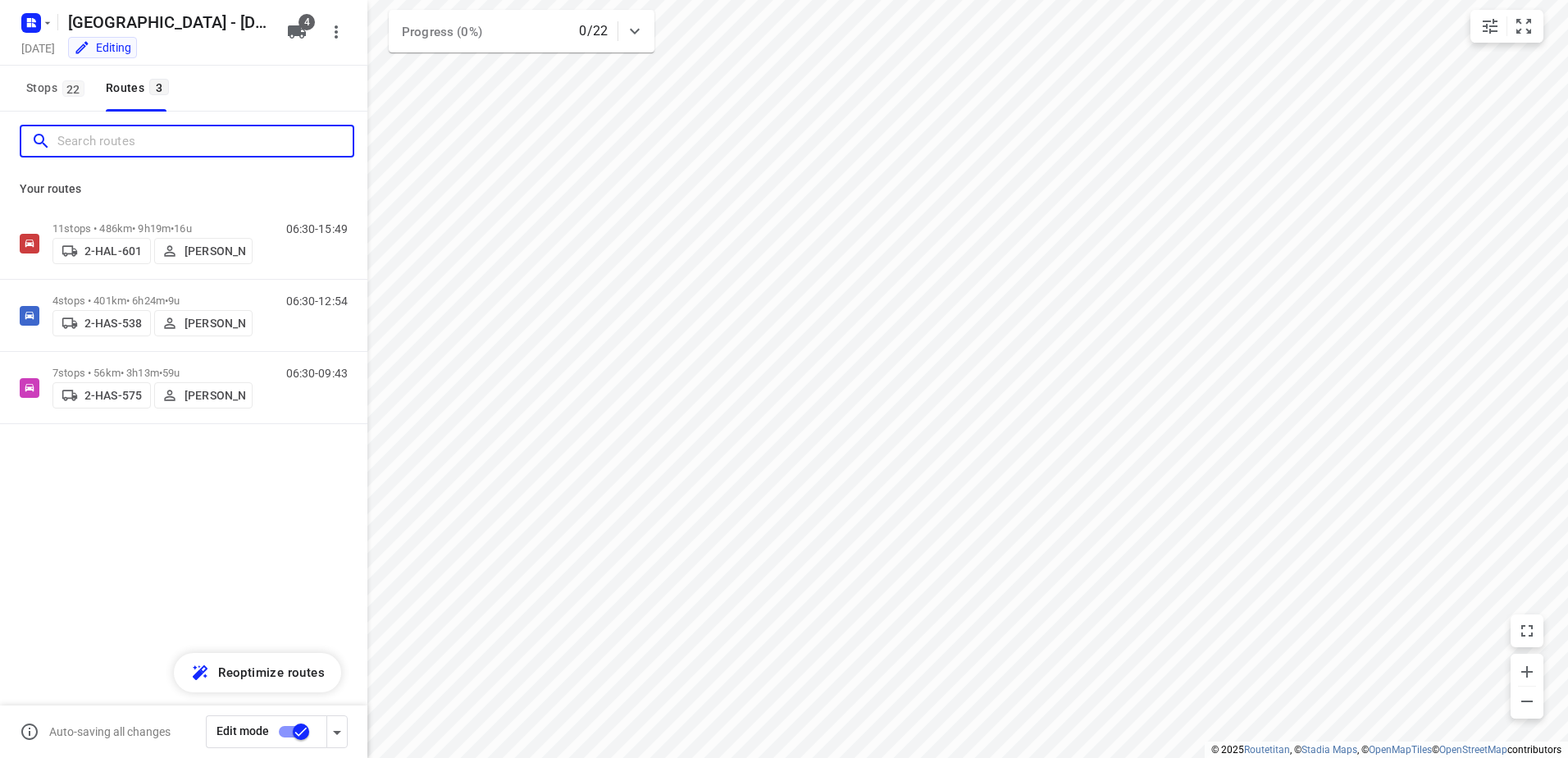
click at [259, 146] on input "Search routes" at bounding box center [205, 142] width 295 height 26
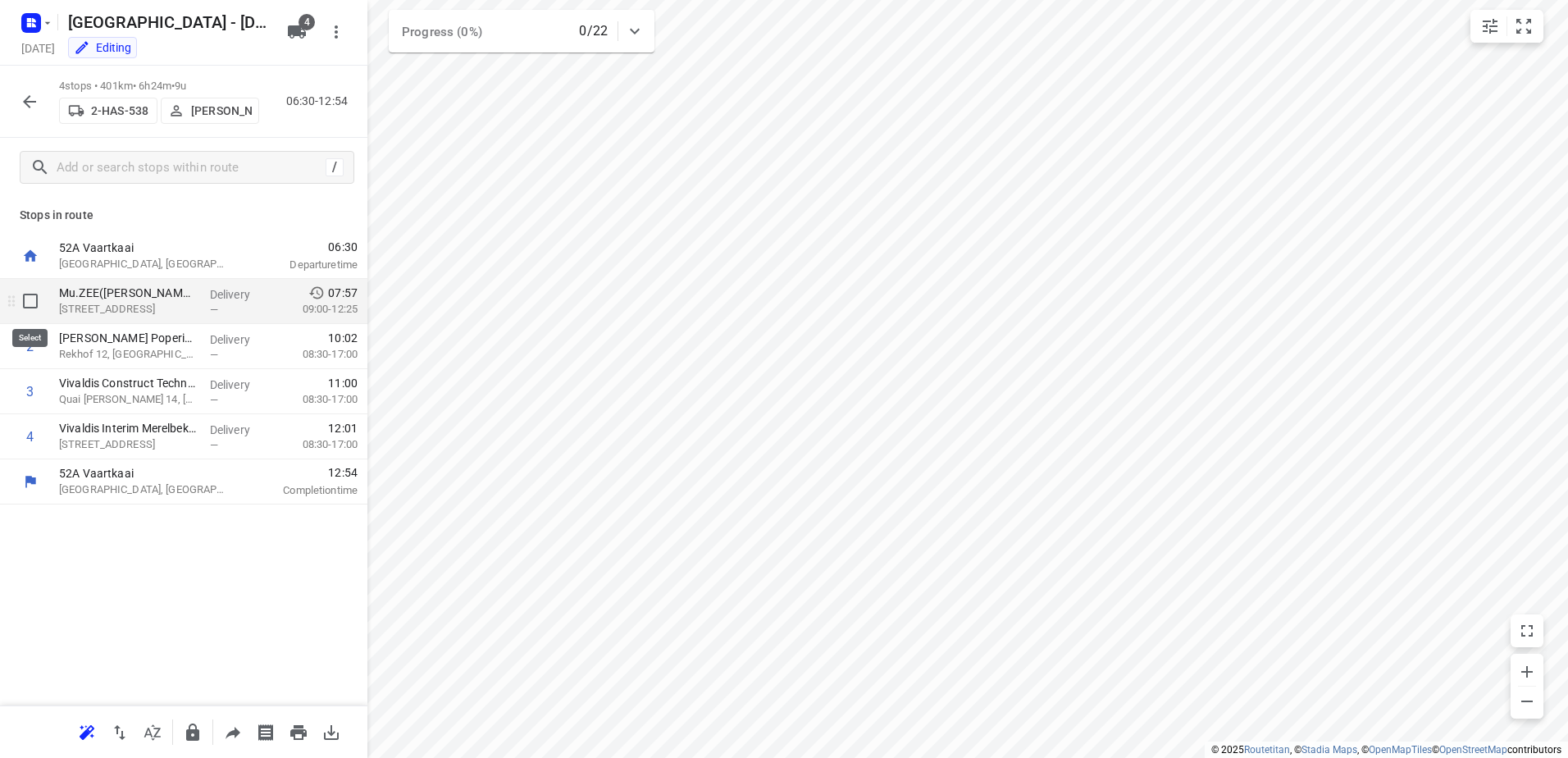
click at [36, 302] on input "checkbox" at bounding box center [30, 301] width 33 height 33
checkbox input "true"
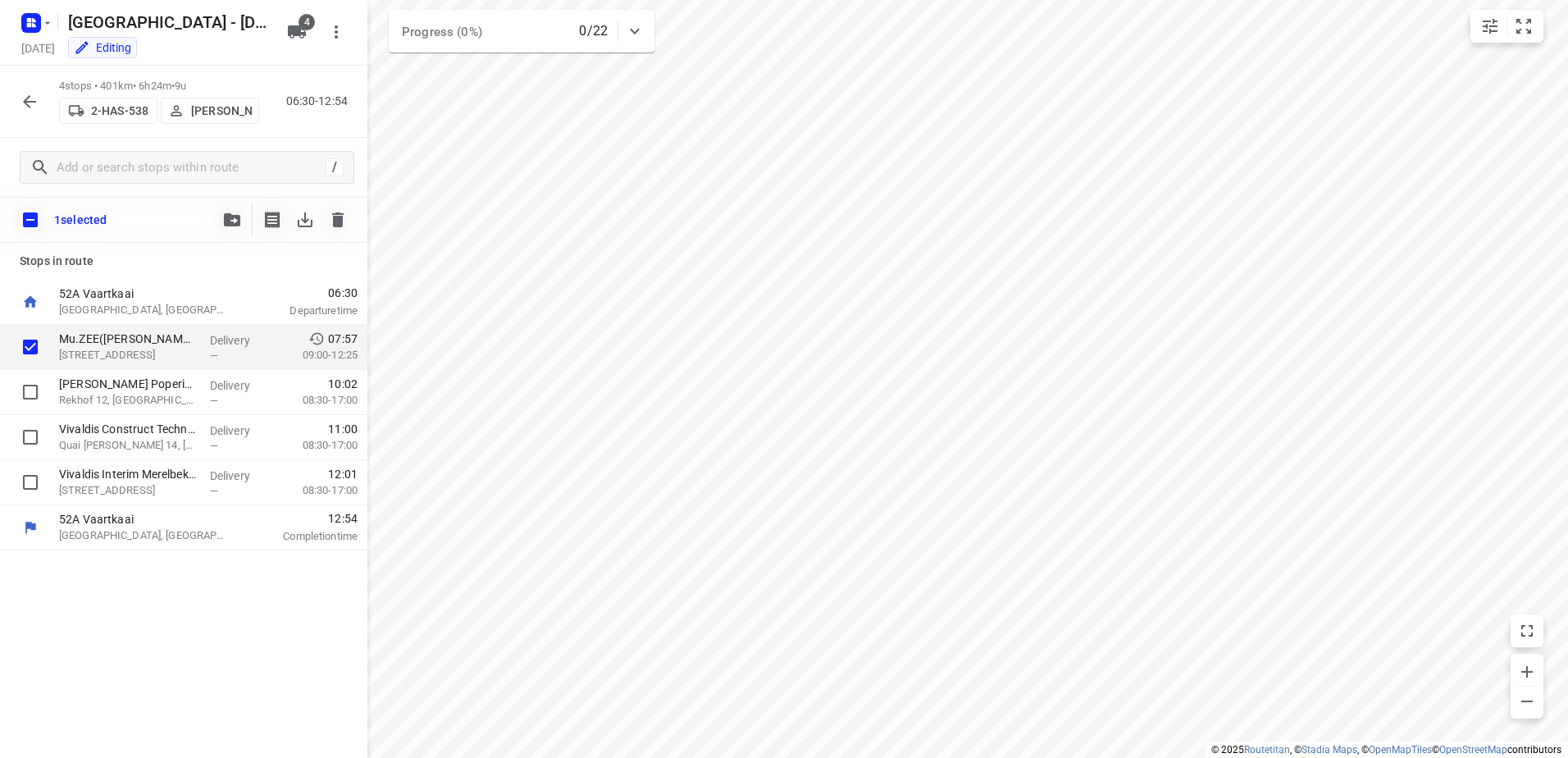
click at [214, 216] on div "1 selected" at bounding box center [183, 220] width 368 height 46
click at [234, 216] on icon "button" at bounding box center [232, 220] width 16 height 13
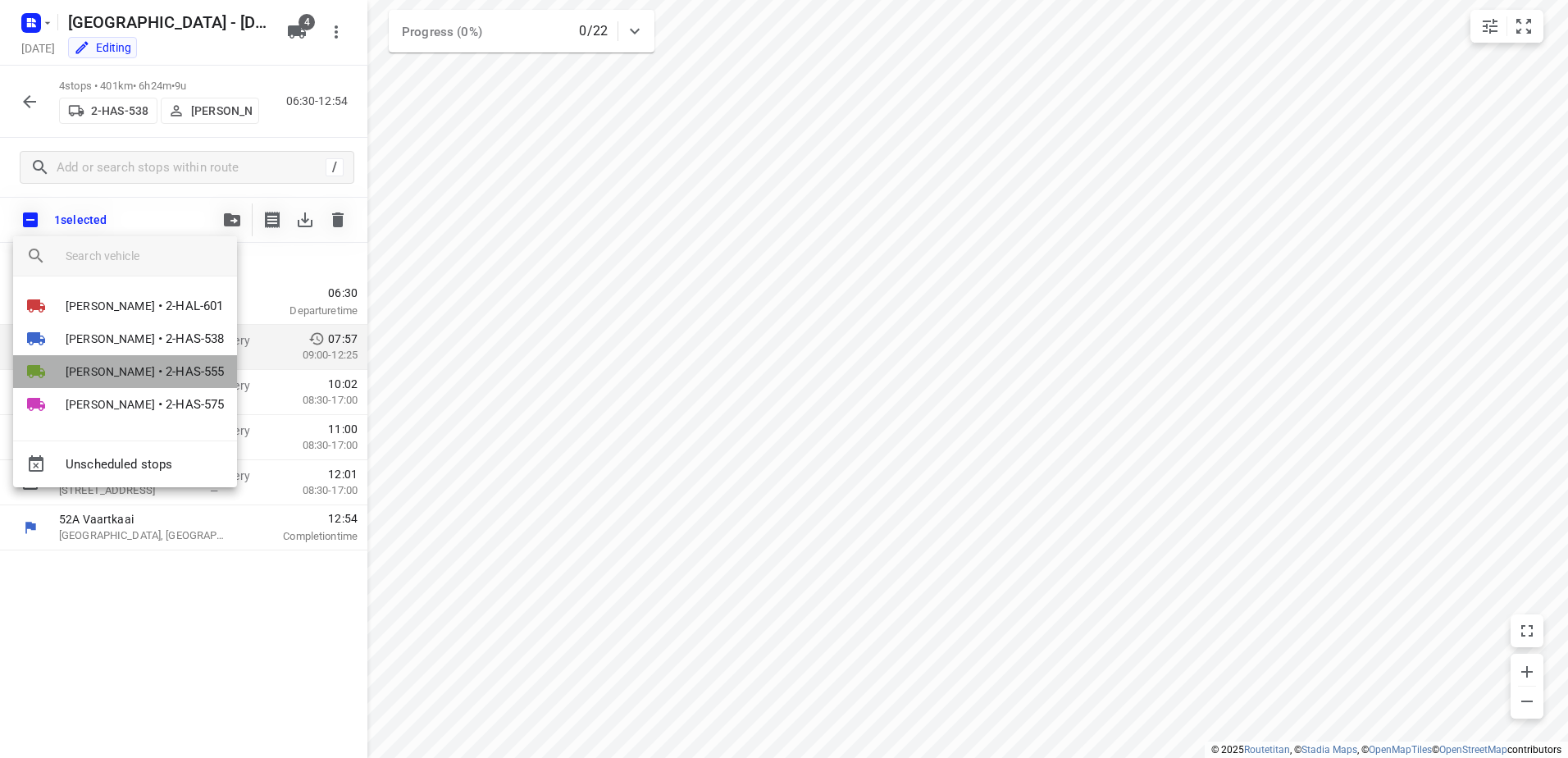
click at [129, 364] on span "[PERSON_NAME]" at bounding box center [110, 371] width 90 height 16
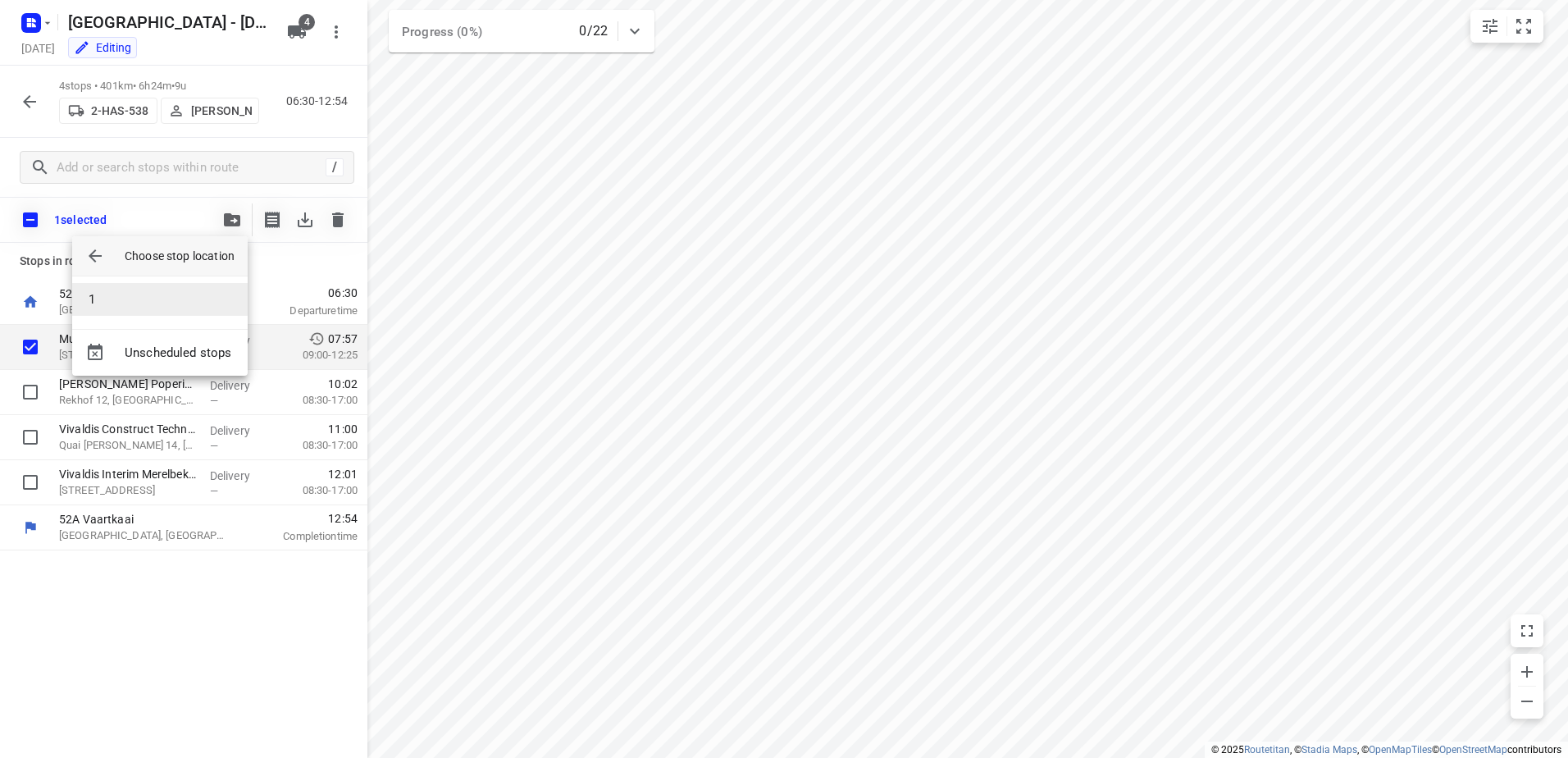
click at [109, 299] on li "1" at bounding box center [160, 300] width 176 height 33
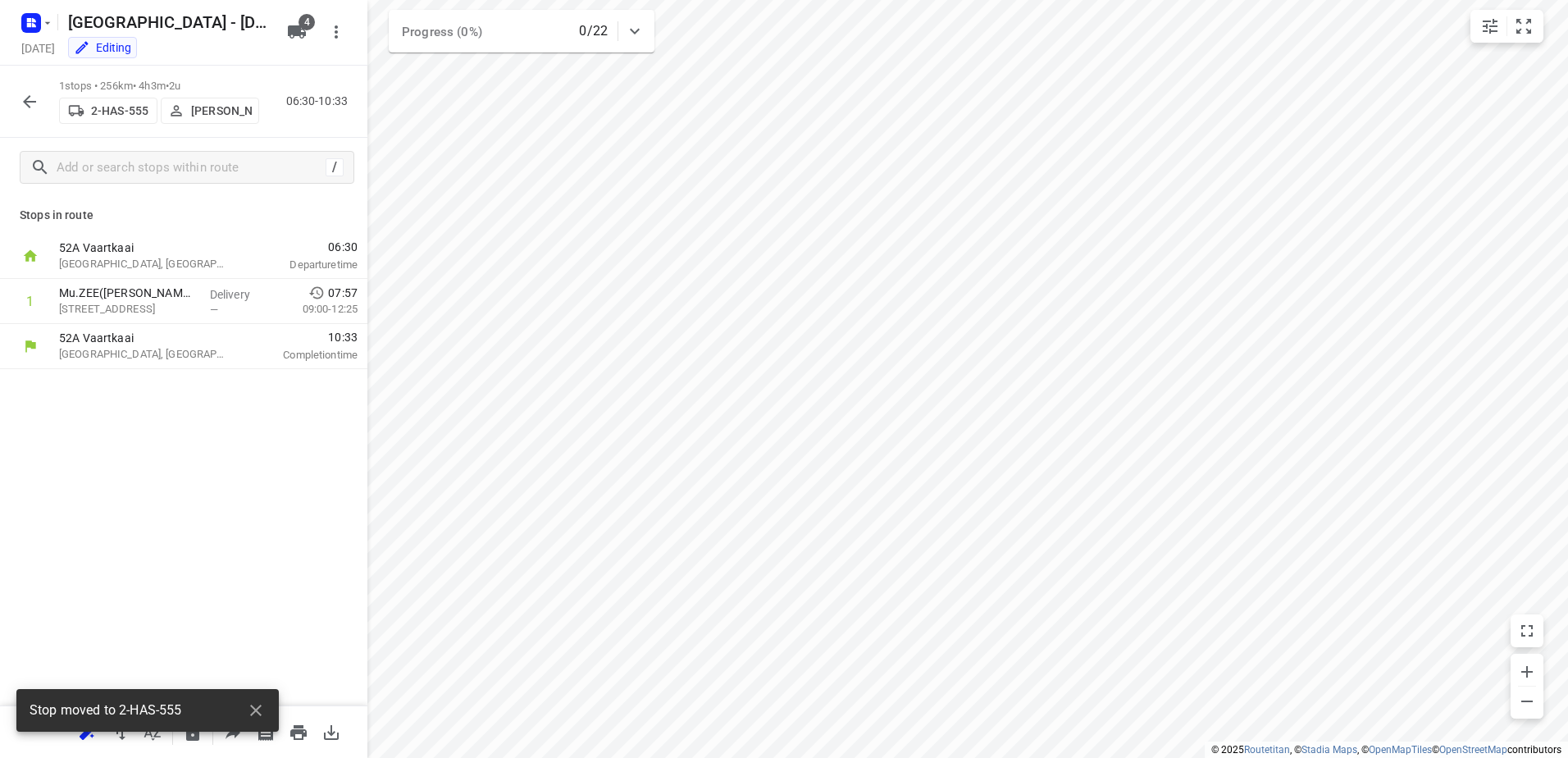
click at [215, 104] on p "[PERSON_NAME]" at bounding box center [221, 110] width 60 height 13
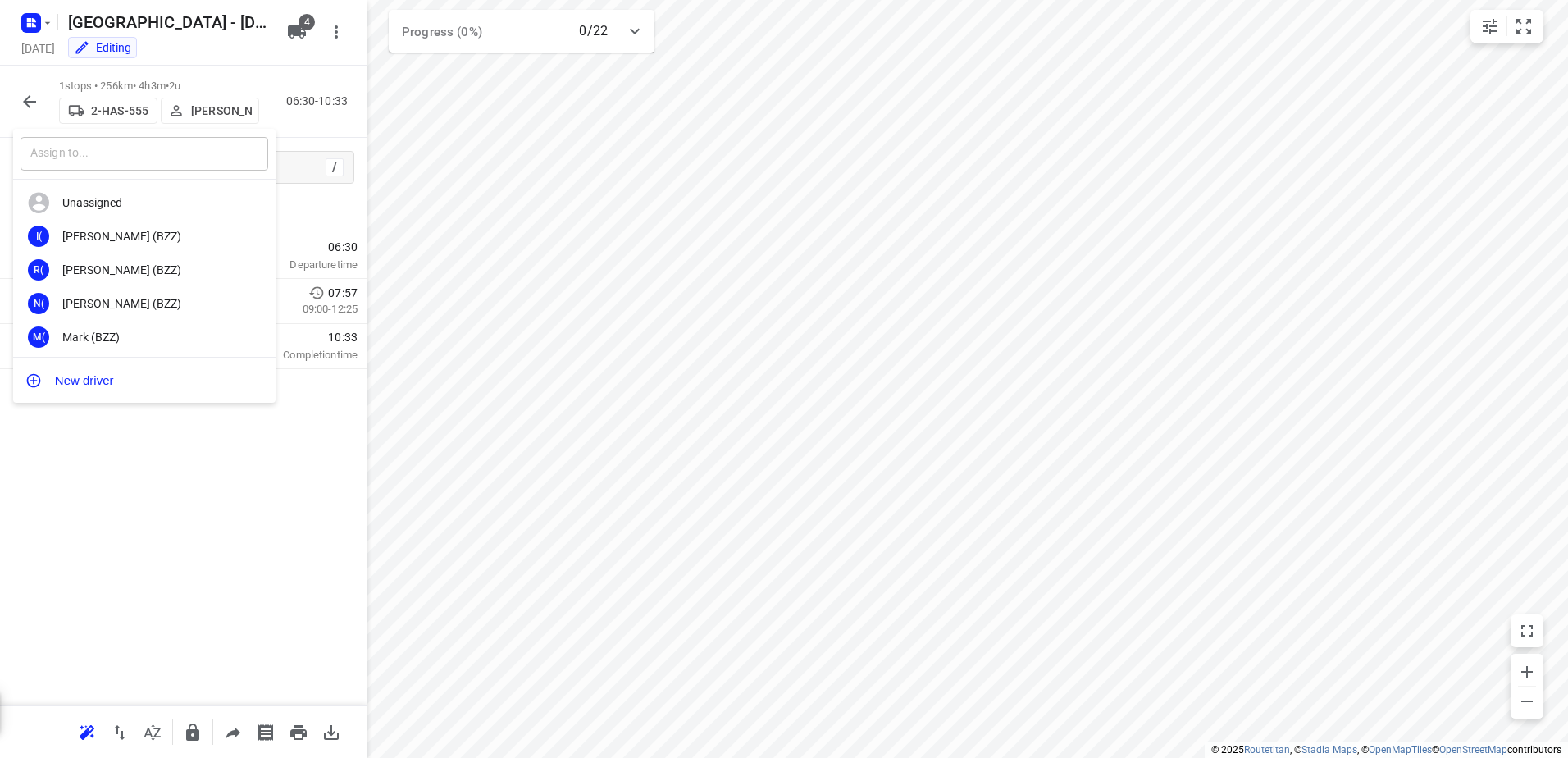
click at [84, 158] on input "text" at bounding box center [145, 153] width 248 height 34
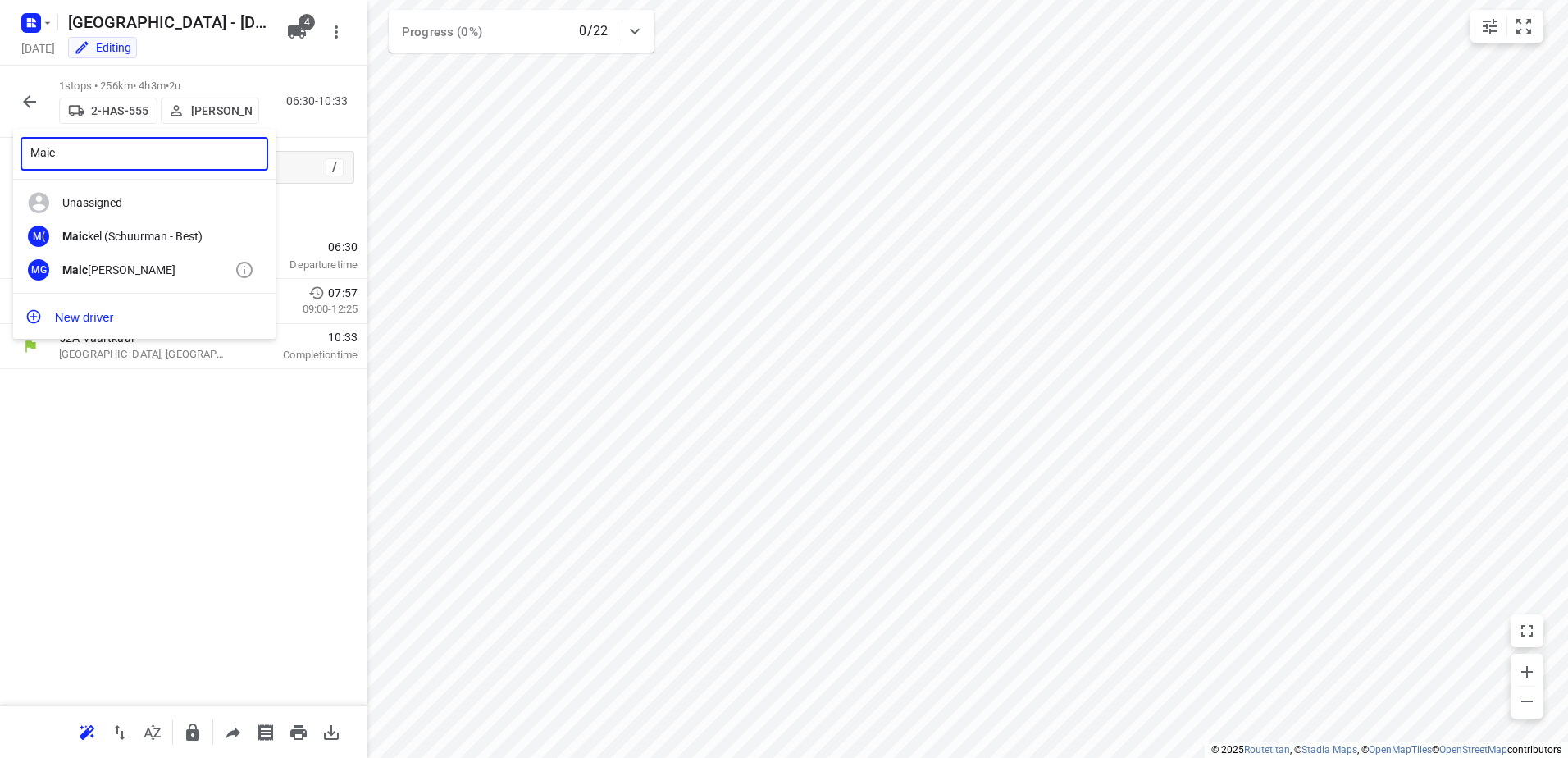
type input "Maic"
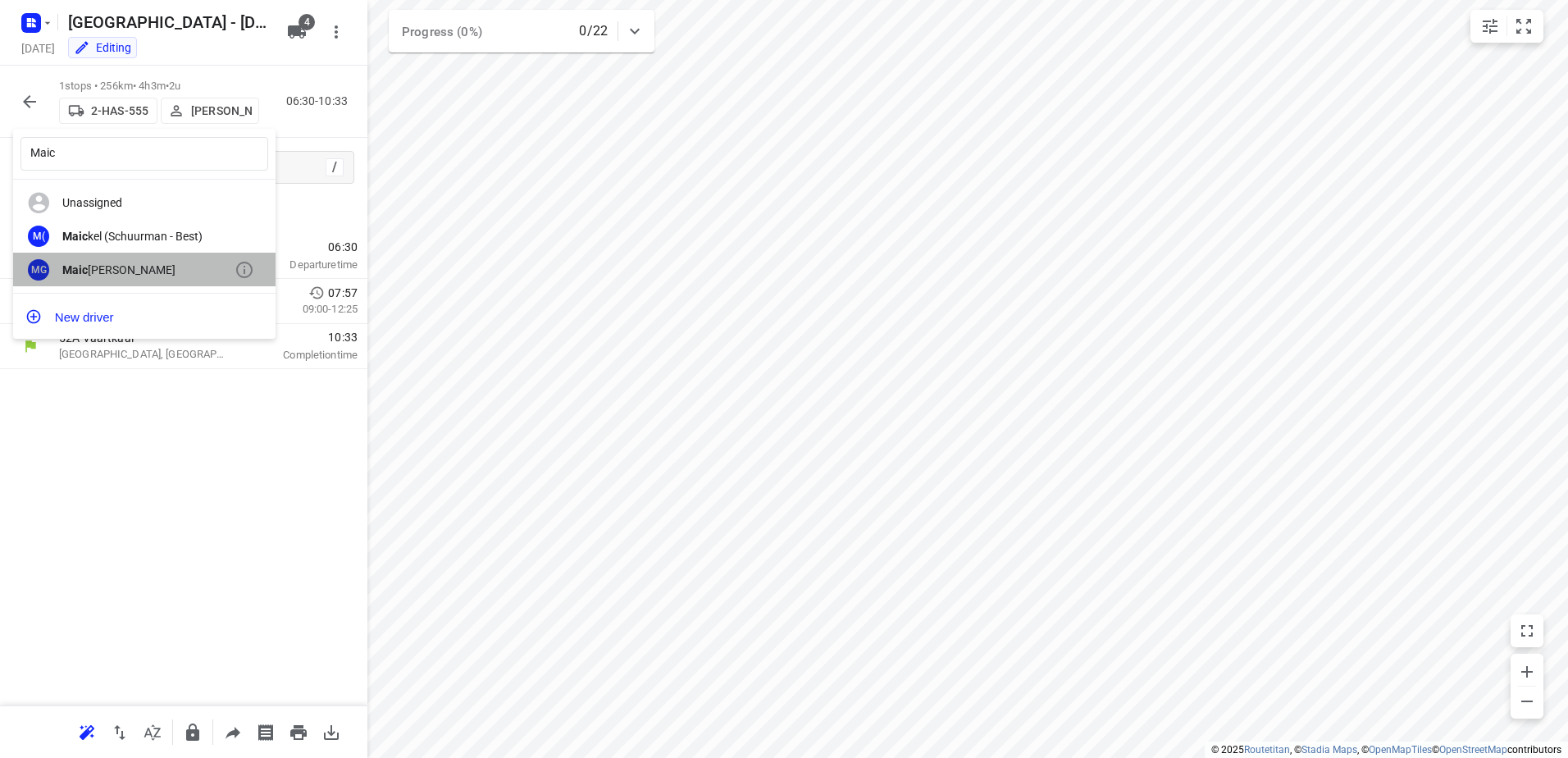
click at [93, 257] on div "MG Maic o Geers" at bounding box center [144, 269] width 263 height 34
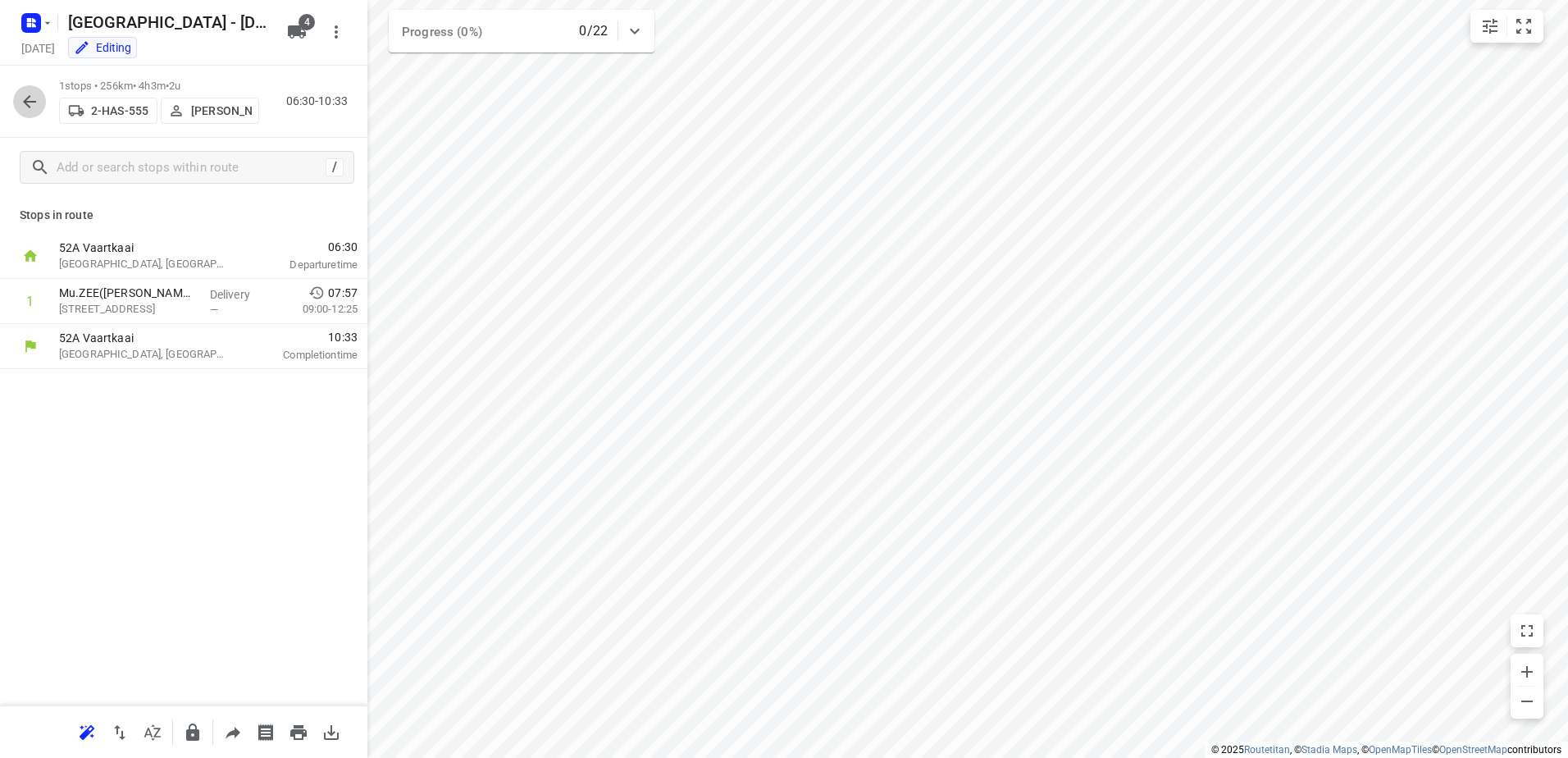
click at [25, 99] on icon "button" at bounding box center [29, 102] width 20 height 20
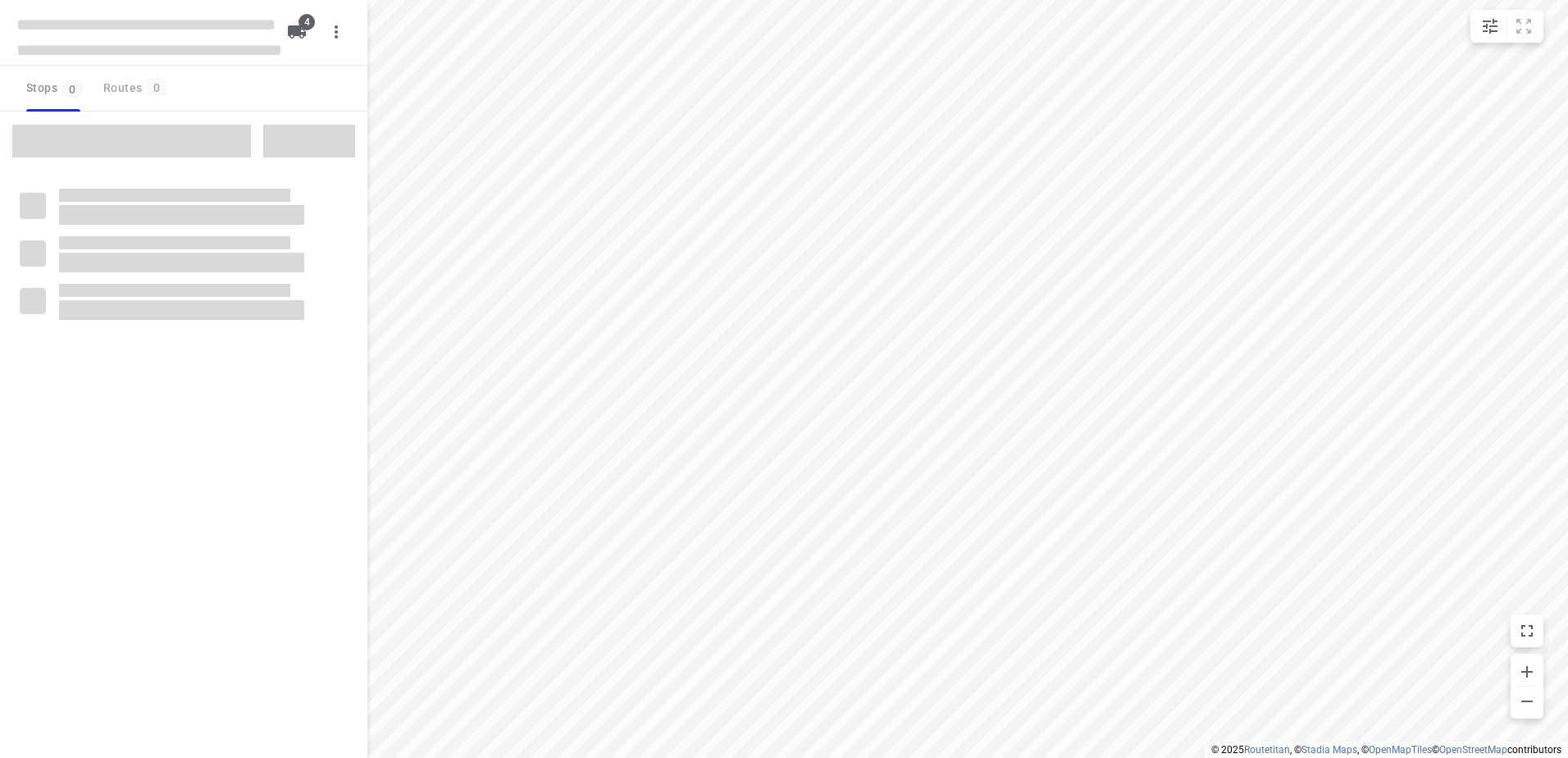
checkbox input "true"
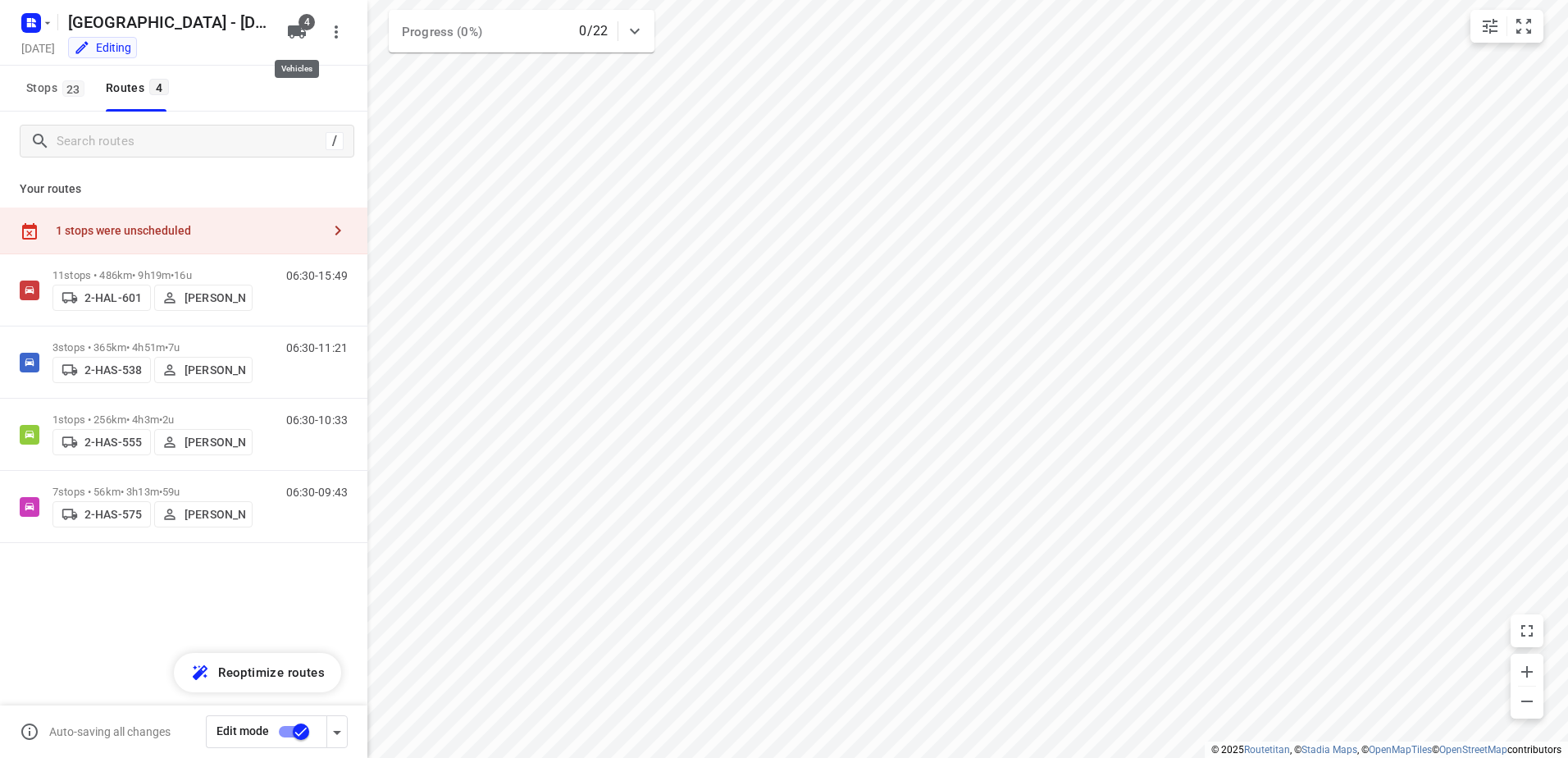
click at [300, 22] on span "4" at bounding box center [307, 22] width 16 height 16
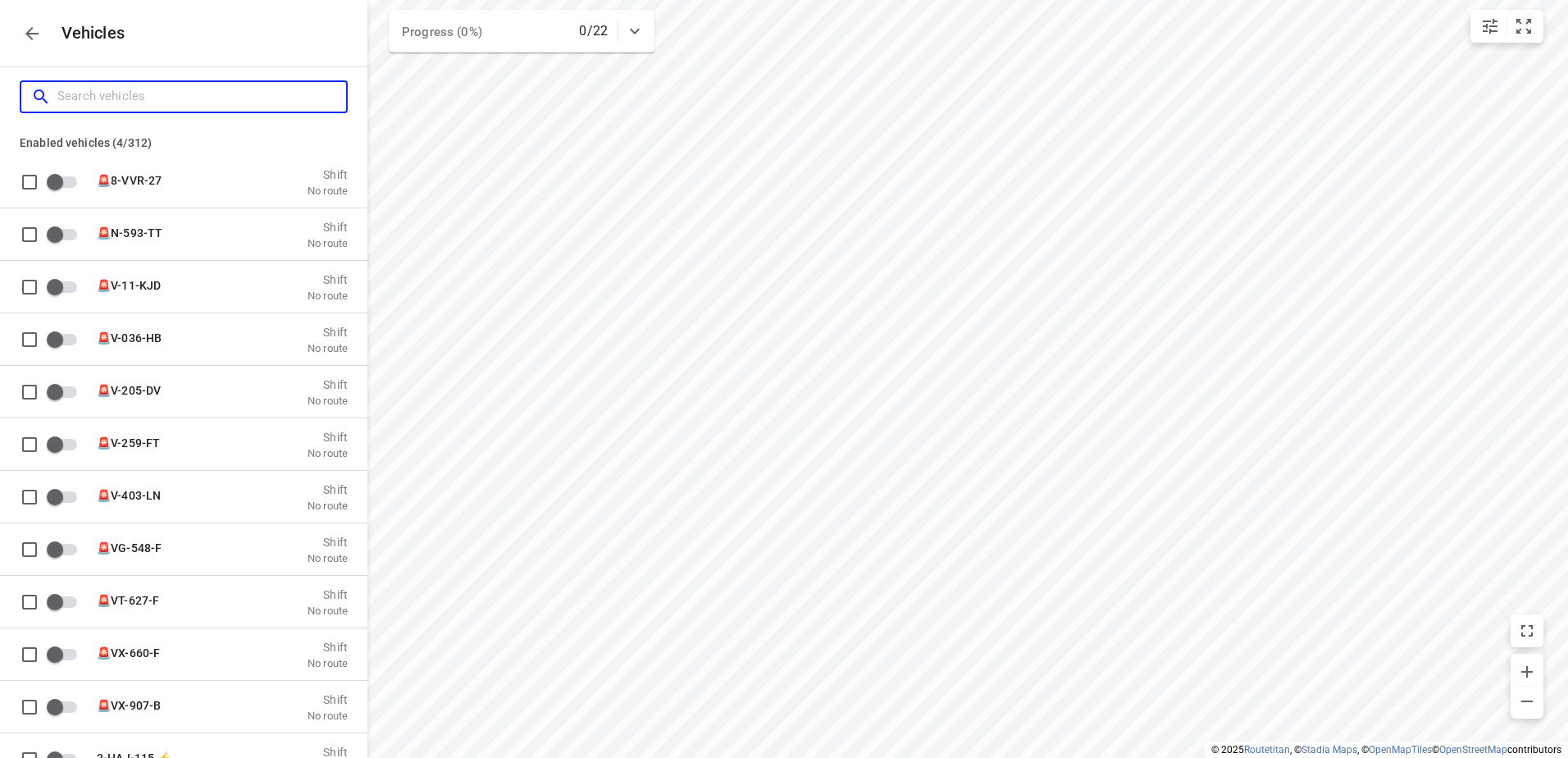
click at [251, 107] on input "Search vehicles" at bounding box center [201, 96] width 288 height 26
type input "a"
checkbox input "true"
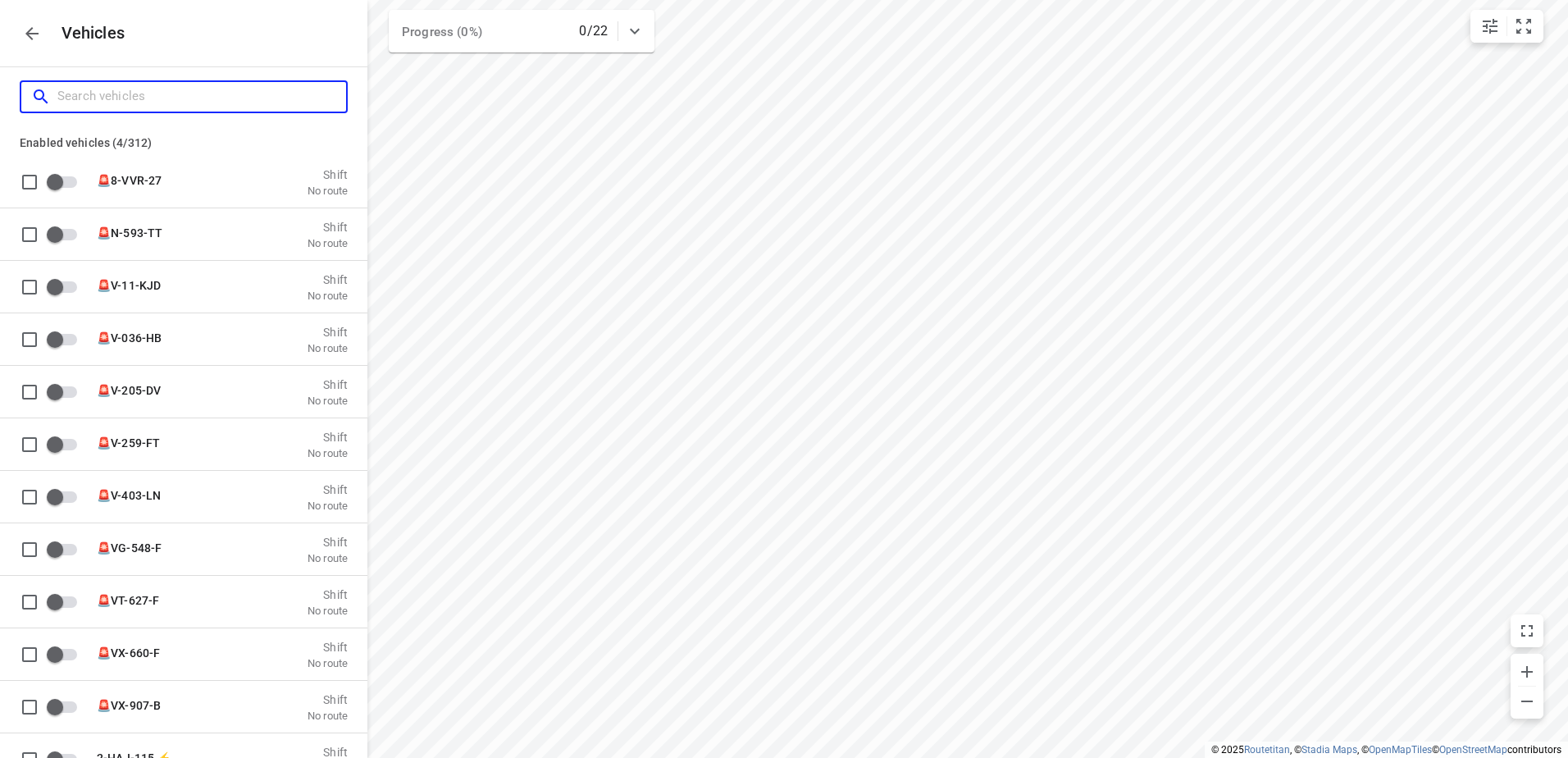
checkbox input "true"
checkbox input "false"
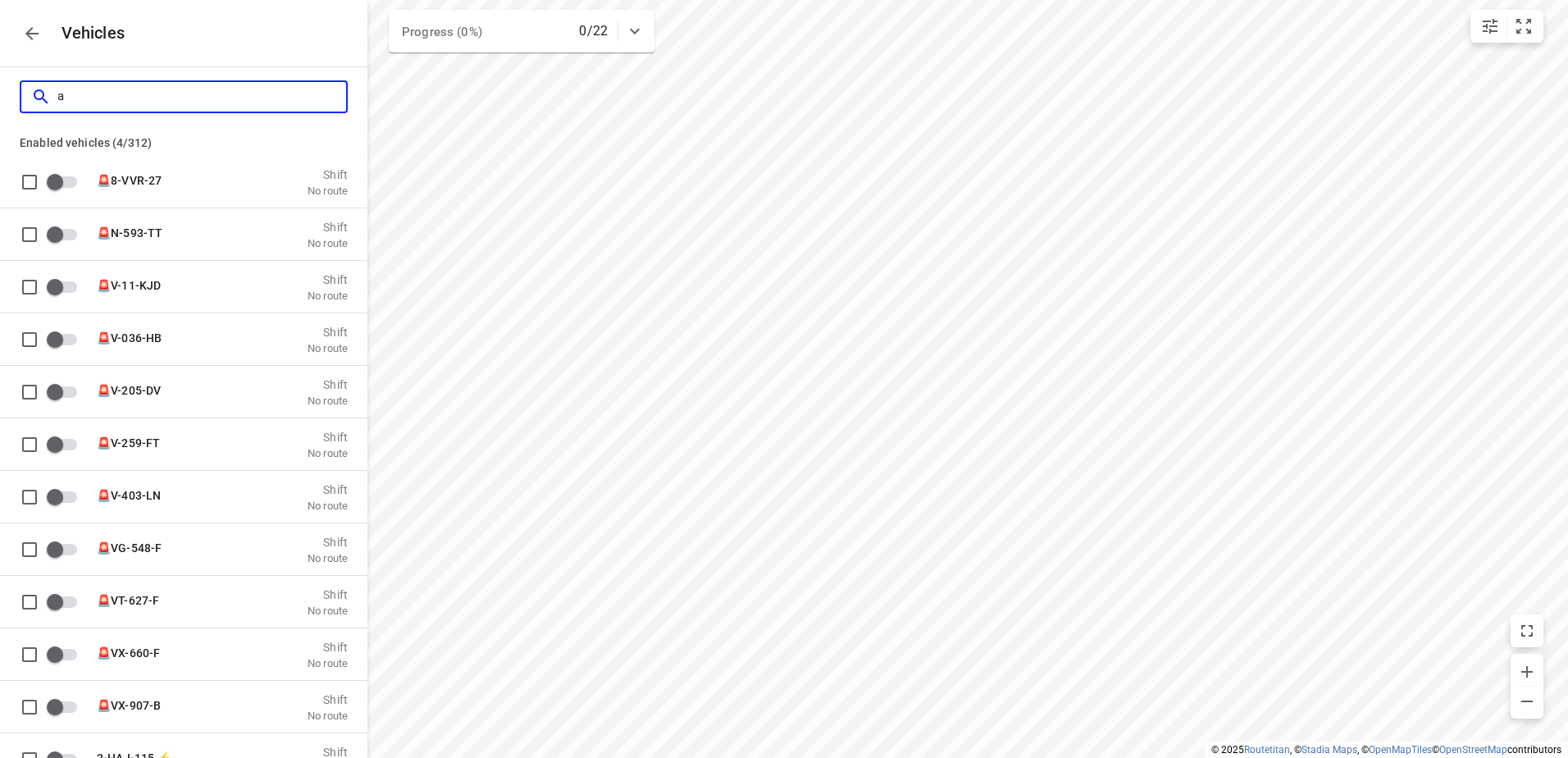
type input "am"
checkbox input "false"
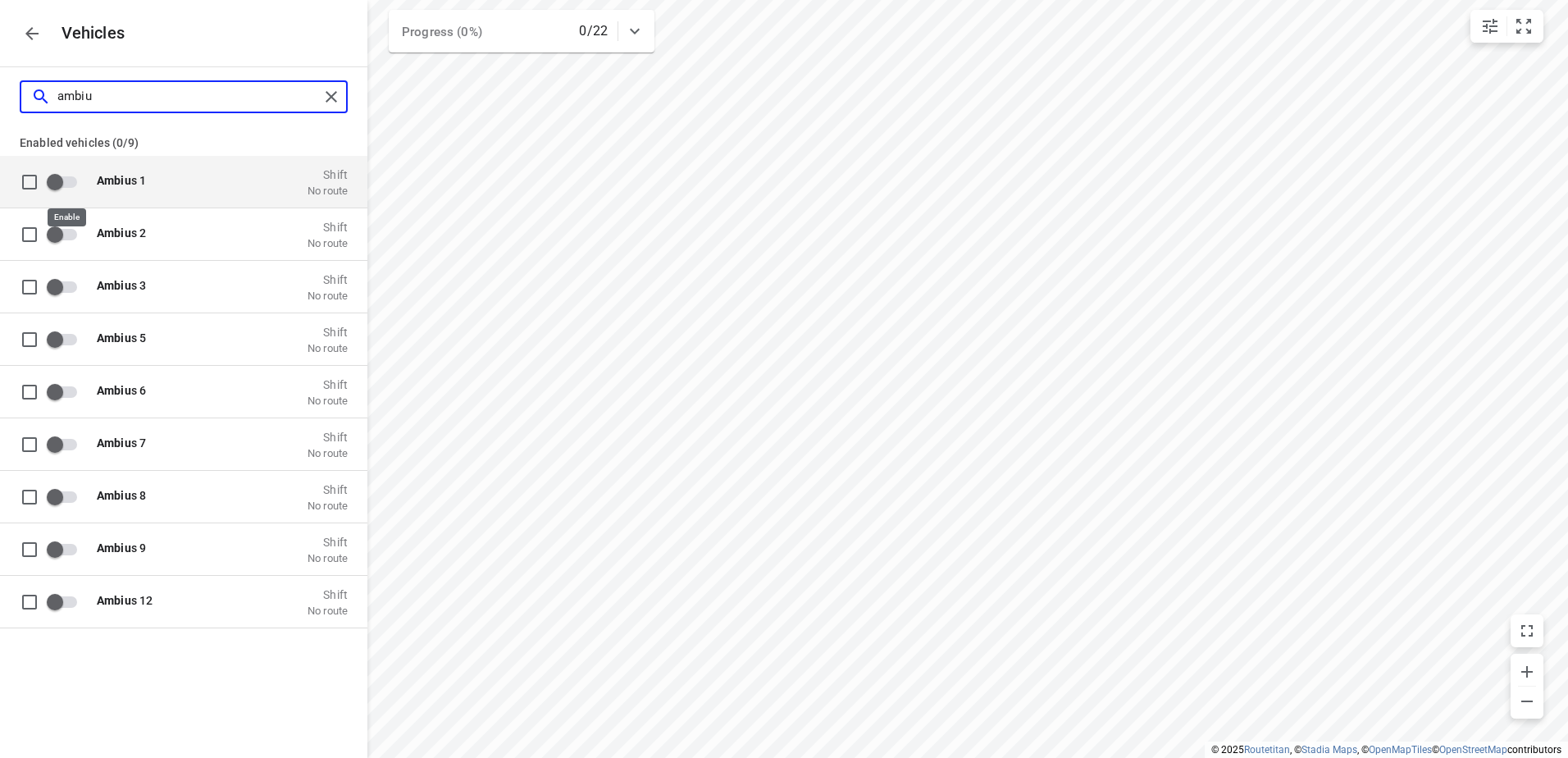
type input "ambiu"
drag, startPoint x: 59, startPoint y: 183, endPoint x: 68, endPoint y: 196, distance: 15.8
click at [60, 195] on input "grid" at bounding box center [55, 181] width 94 height 31
click at [77, 180] on input "grid" at bounding box center [77, 181] width 94 height 31
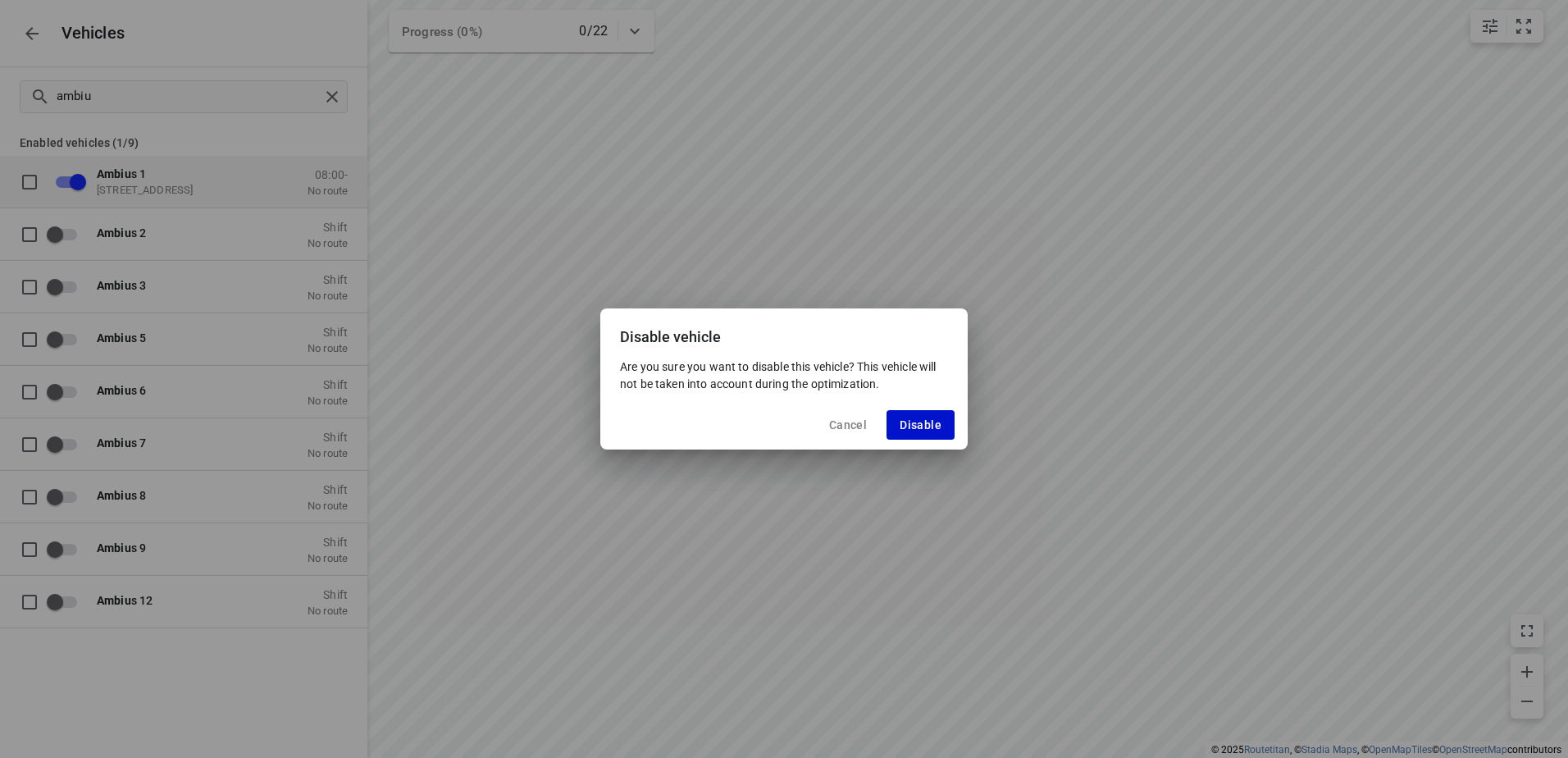
click at [916, 437] on button "Disable" at bounding box center [920, 425] width 68 height 29
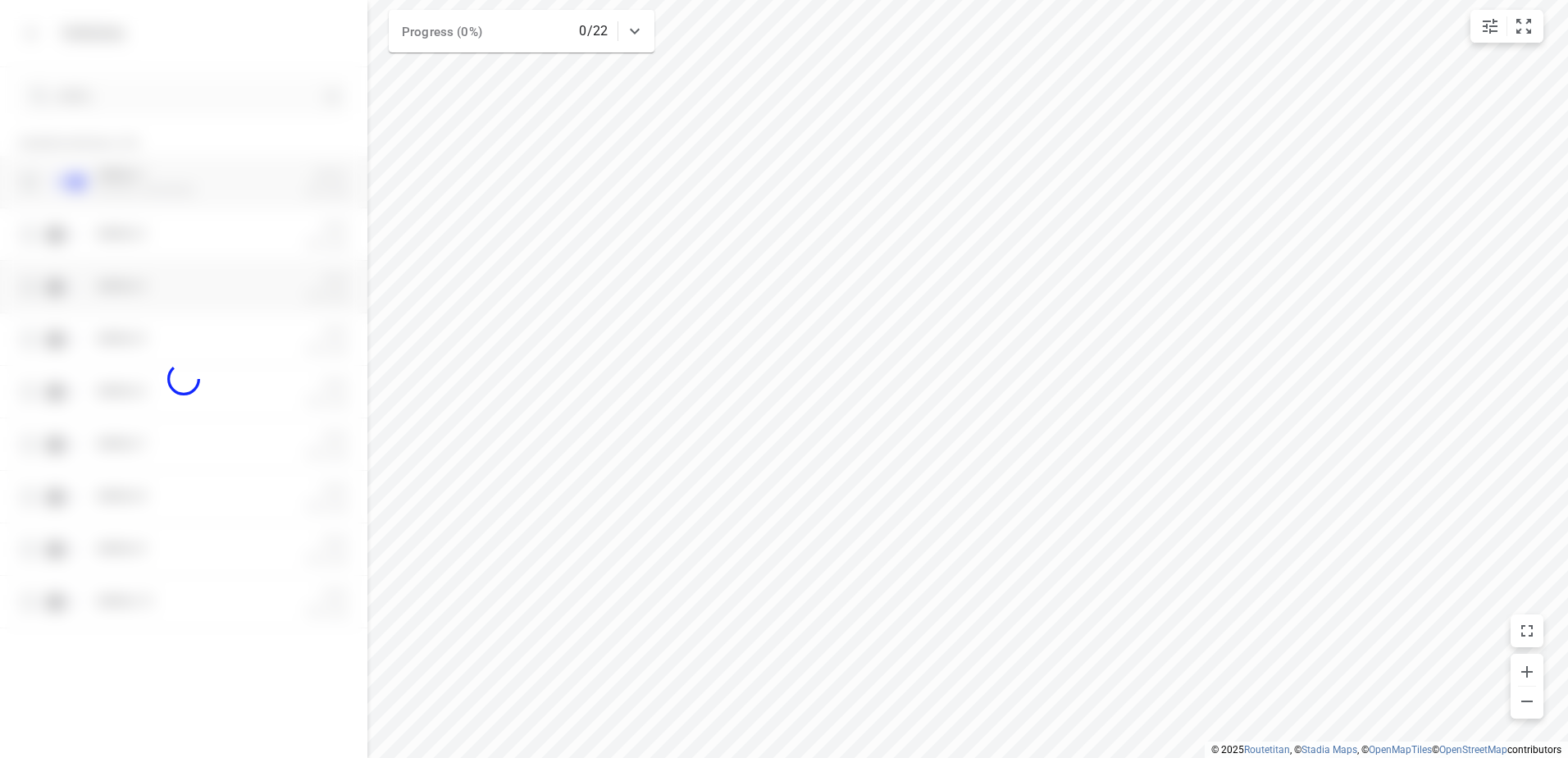
checkbox input "false"
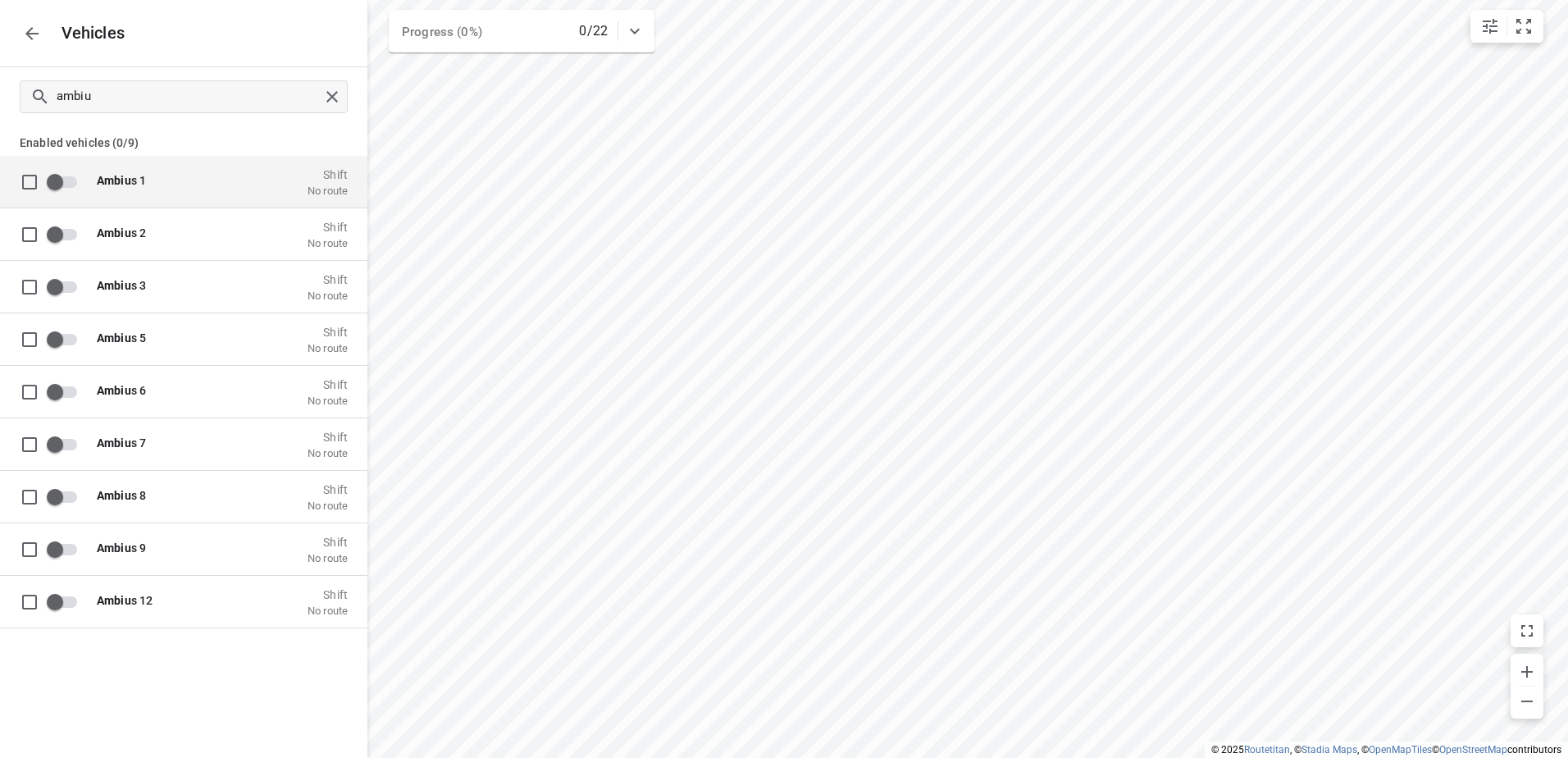
click at [117, 172] on div "Ambiu s 1 Shift No route" at bounding box center [217, 181] width 261 height 31
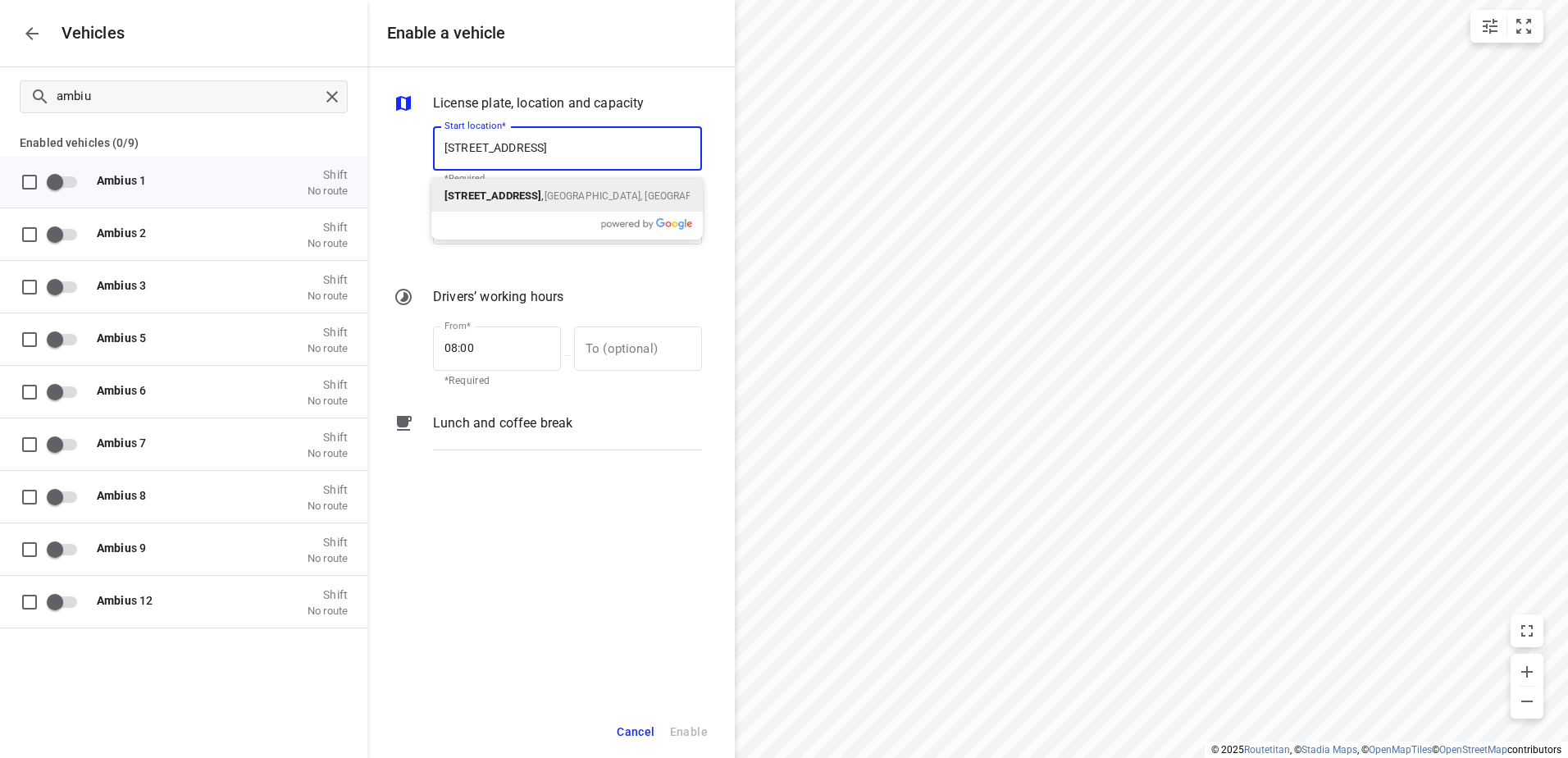
click at [511, 190] on b "Vaartkaai 52A" at bounding box center [493, 196] width 96 height 12
type input "Vaartkaai 52A, 2170 Antwerpen, Belgium"
click at [536, 221] on input "End location" at bounding box center [567, 221] width 269 height 44
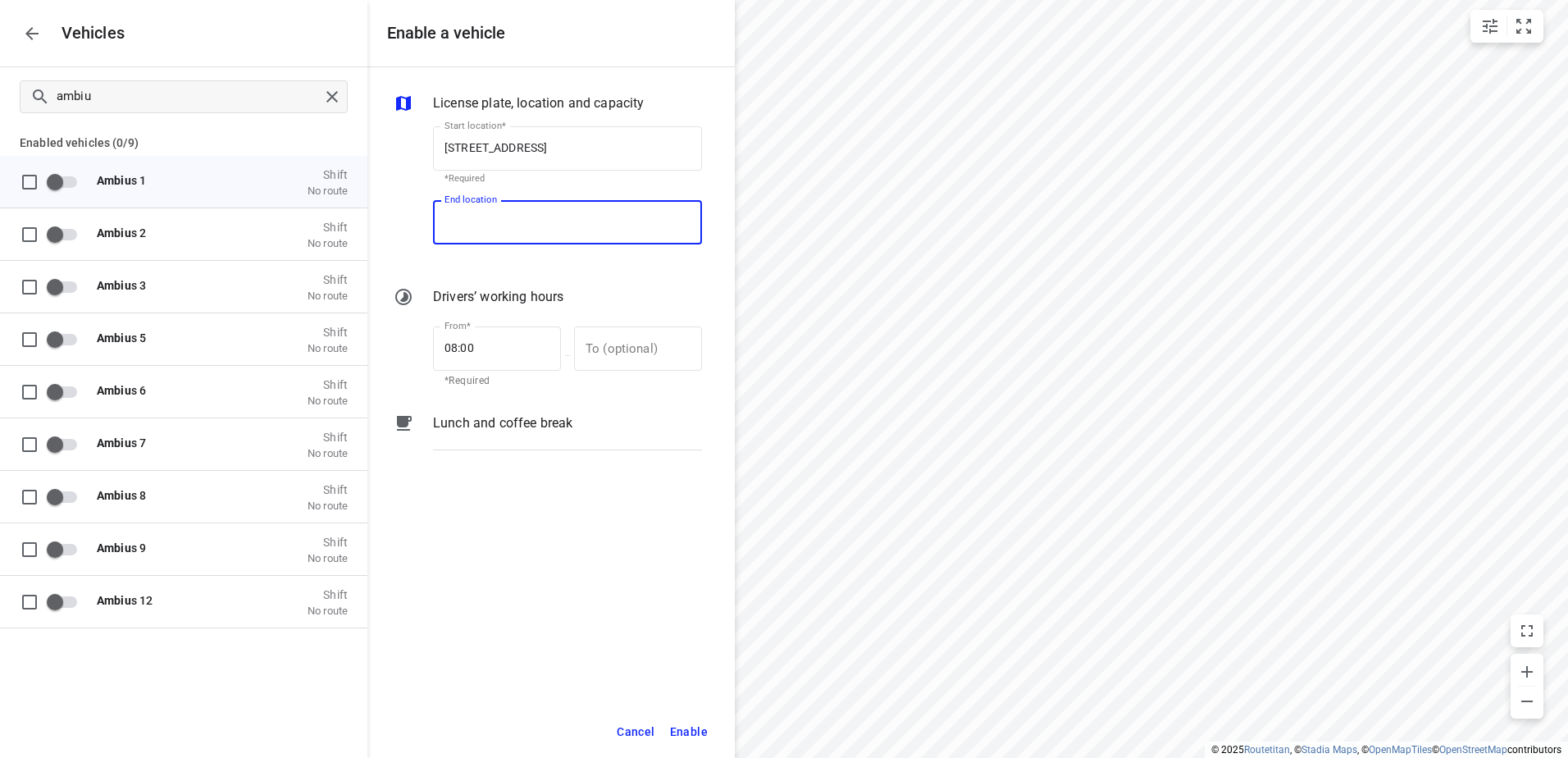
paste input "Vaartkaai 52A, 2170 Antwerpen, Belgium"
click at [519, 276] on p "Vaartkaai 52A, 2170 Antwerpen, Belgium" at bounding box center [493, 269] width 96 height 20
type input "Vaartkaai 52A, 2170 Antwerpen, Belgium"
click at [699, 724] on span "Enable" at bounding box center [689, 732] width 38 height 21
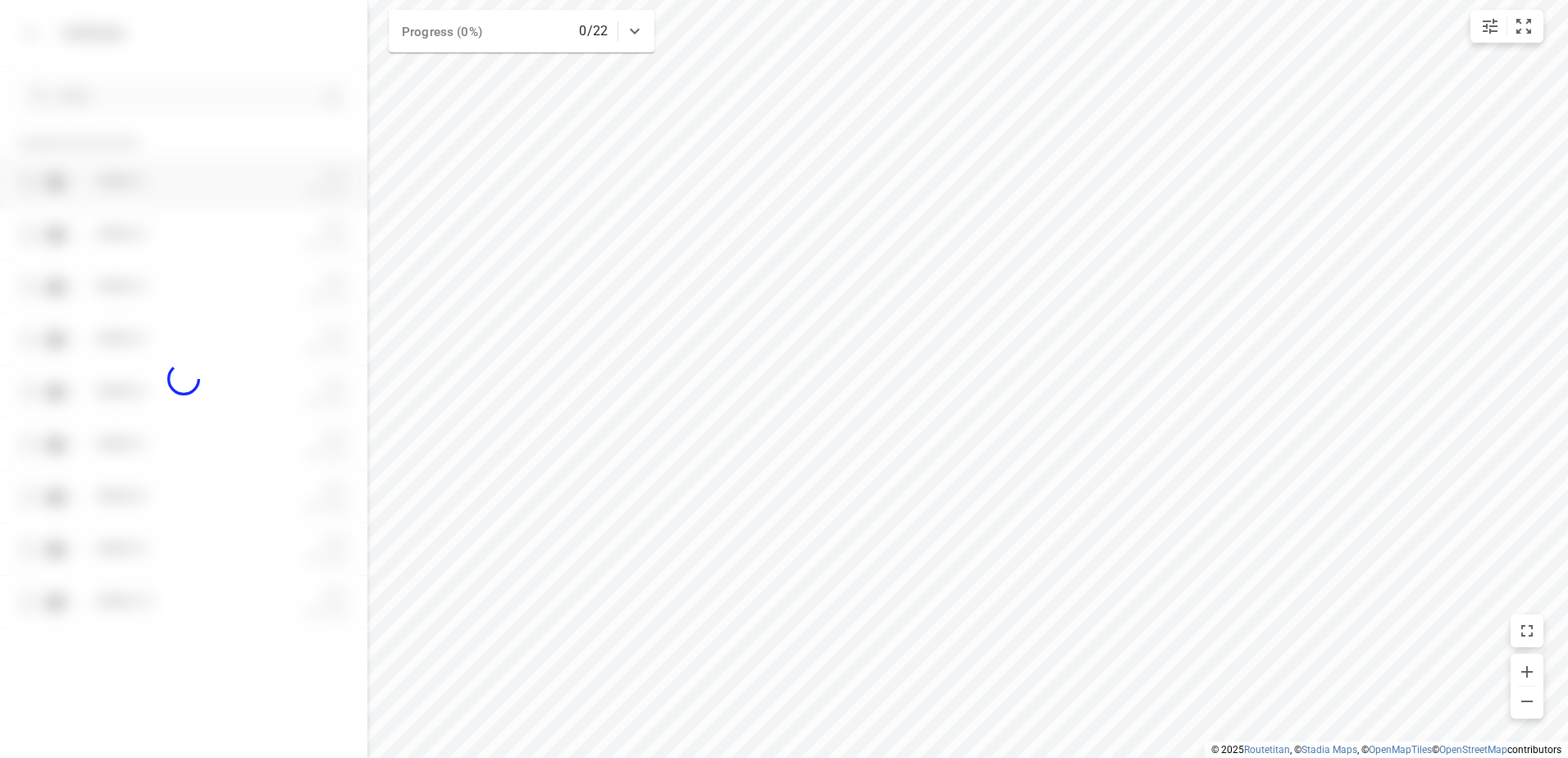
checkbox input "true"
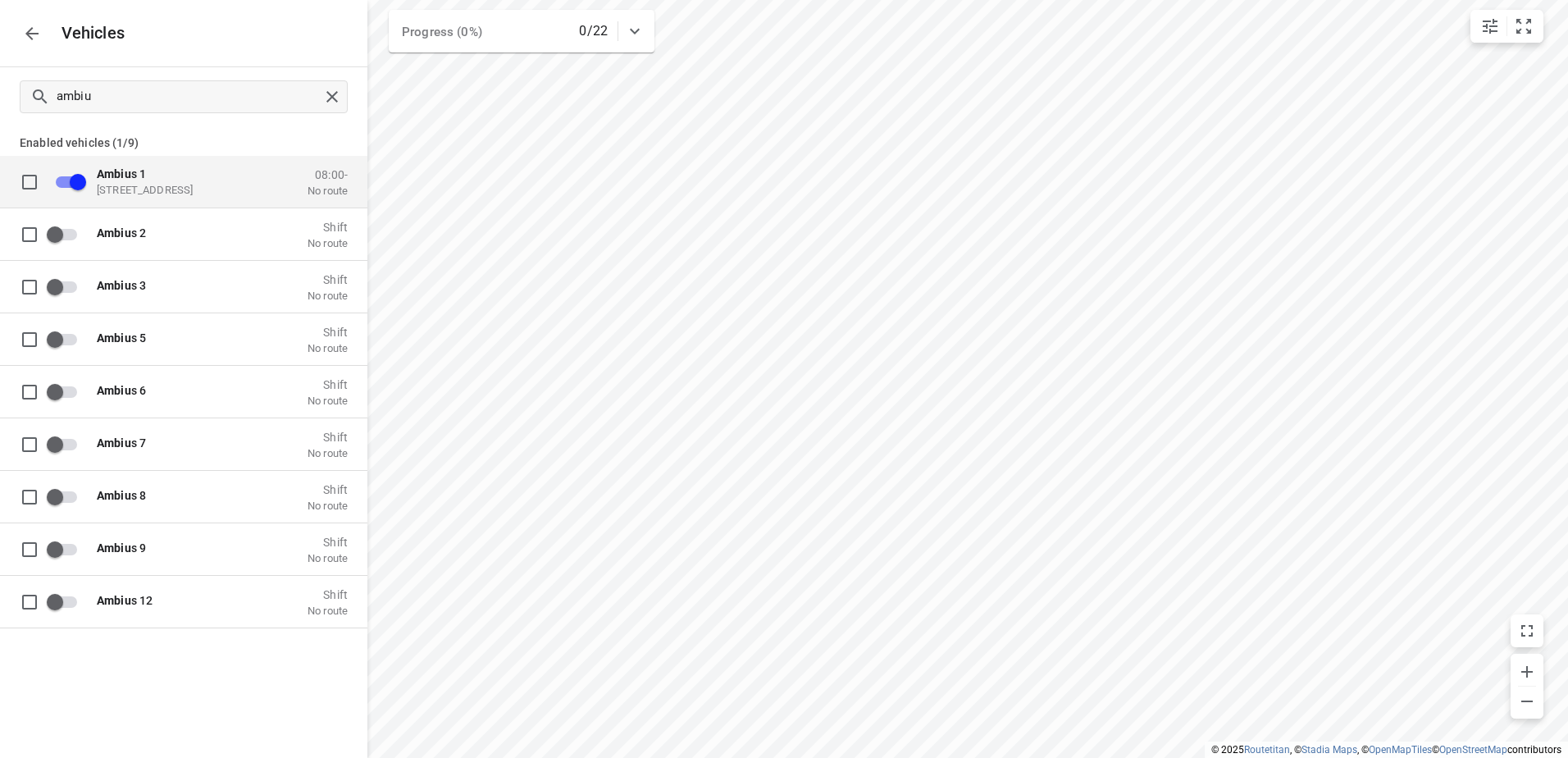
click at [15, 40] on div "Vehicles" at bounding box center [183, 33] width 368 height 66
click at [40, 39] on icon "button" at bounding box center [32, 34] width 20 height 20
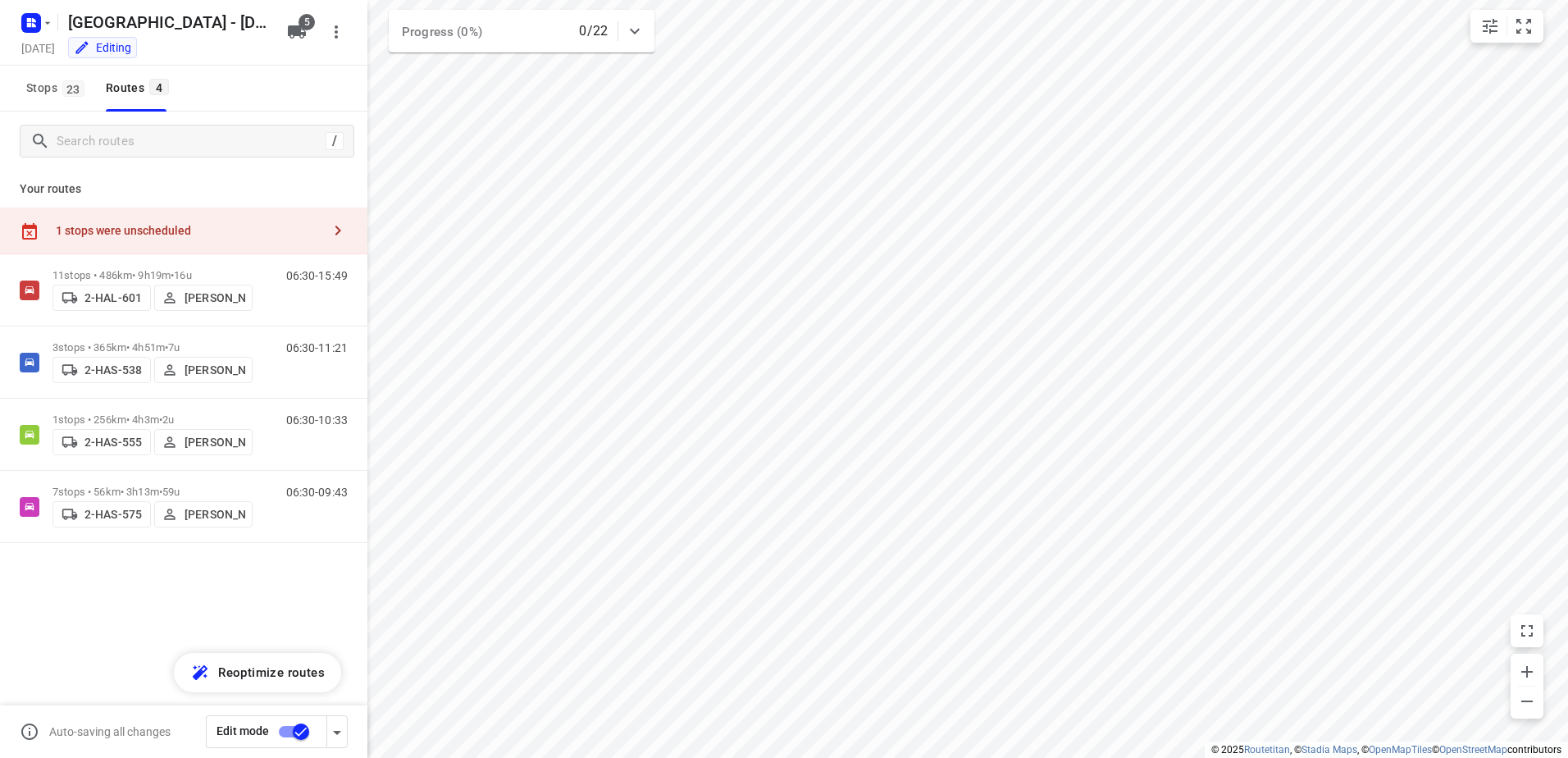
drag, startPoint x: 147, startPoint y: 242, endPoint x: 161, endPoint y: 244, distance: 14.1
click at [147, 243] on div "1 stops were unscheduled" at bounding box center [183, 231] width 368 height 47
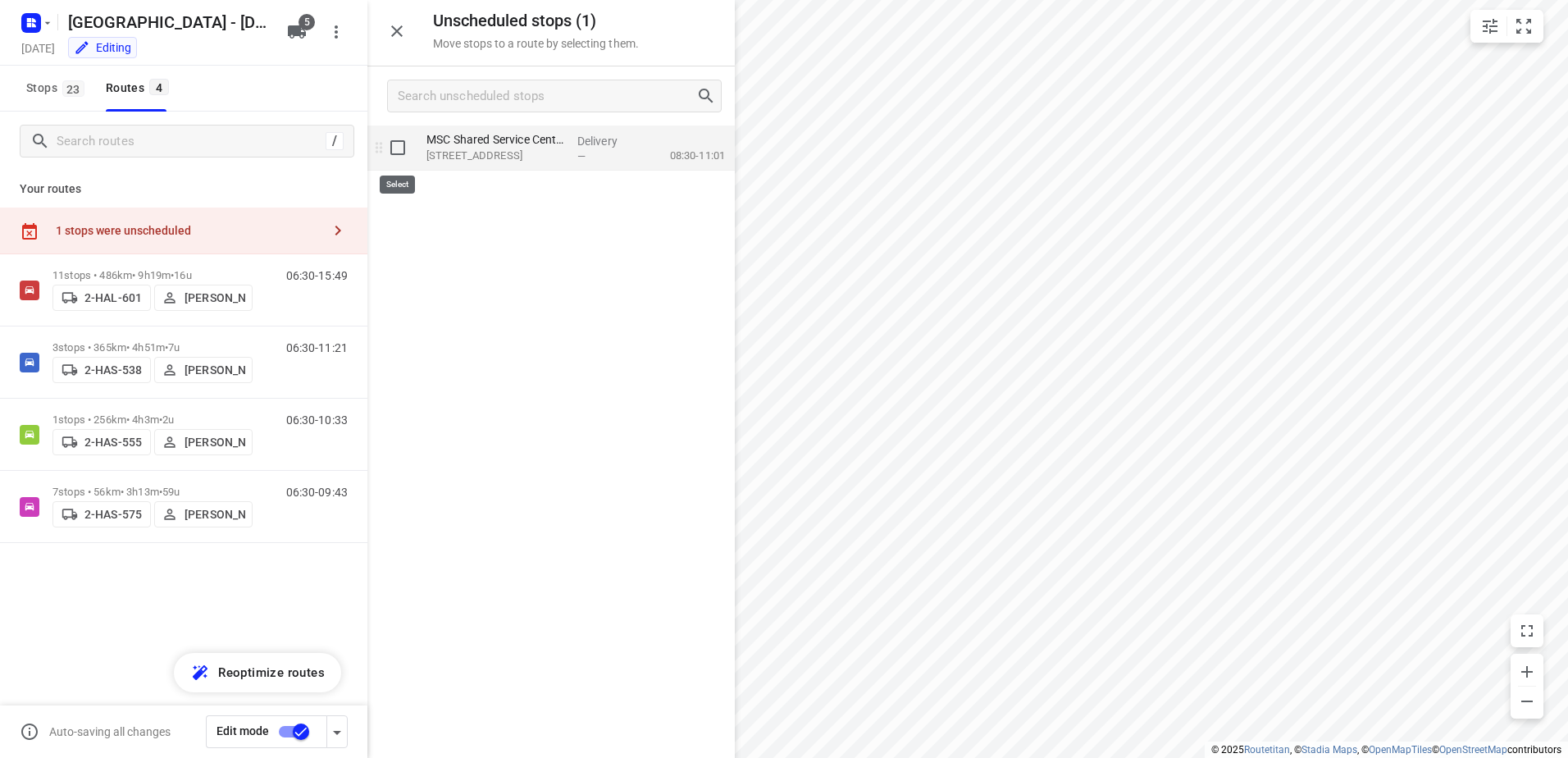
click at [397, 154] on input "grid" at bounding box center [398, 147] width 33 height 33
checkbox input "true"
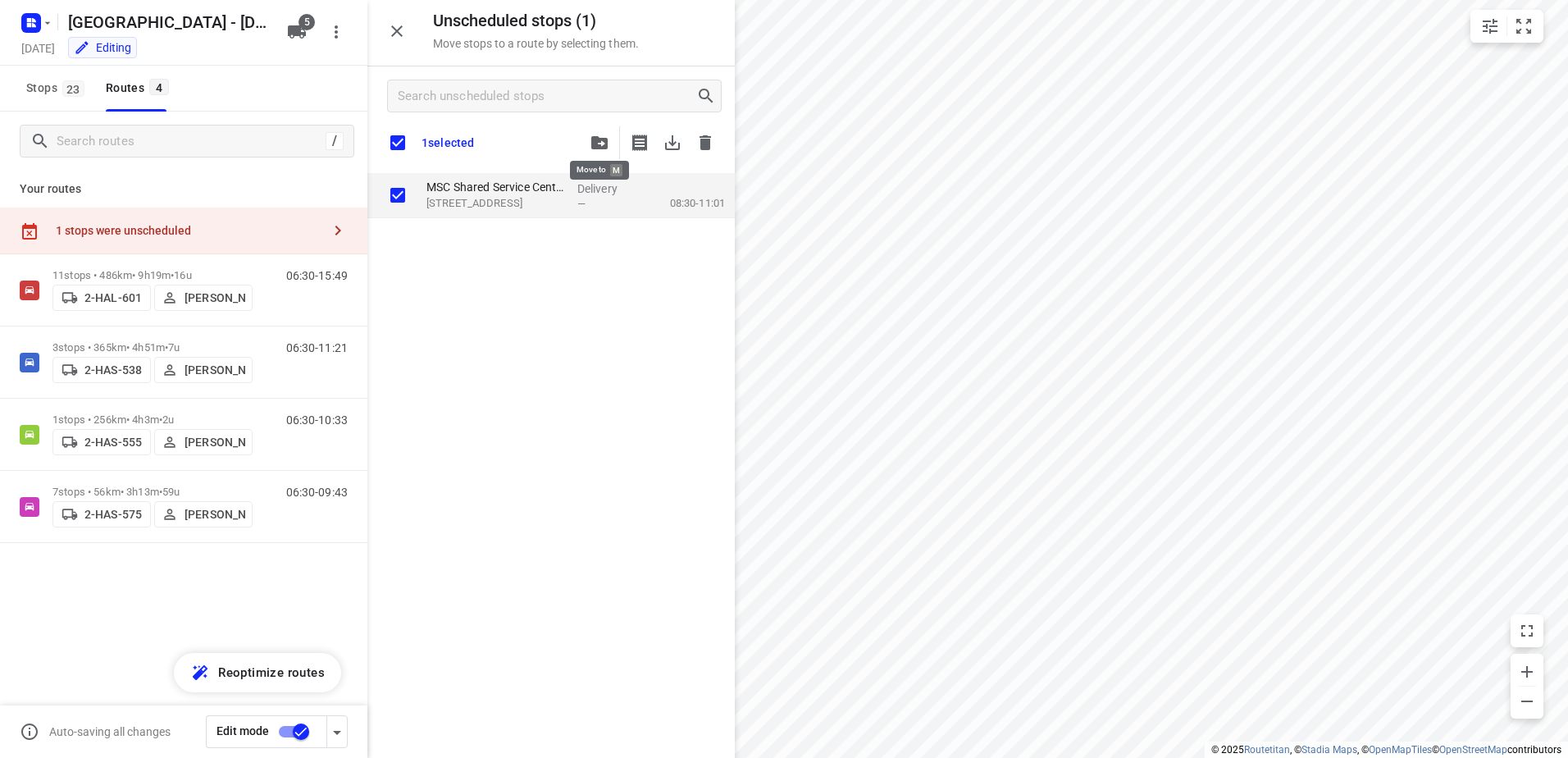
click at [592, 146] on icon "button" at bounding box center [599, 142] width 16 height 13
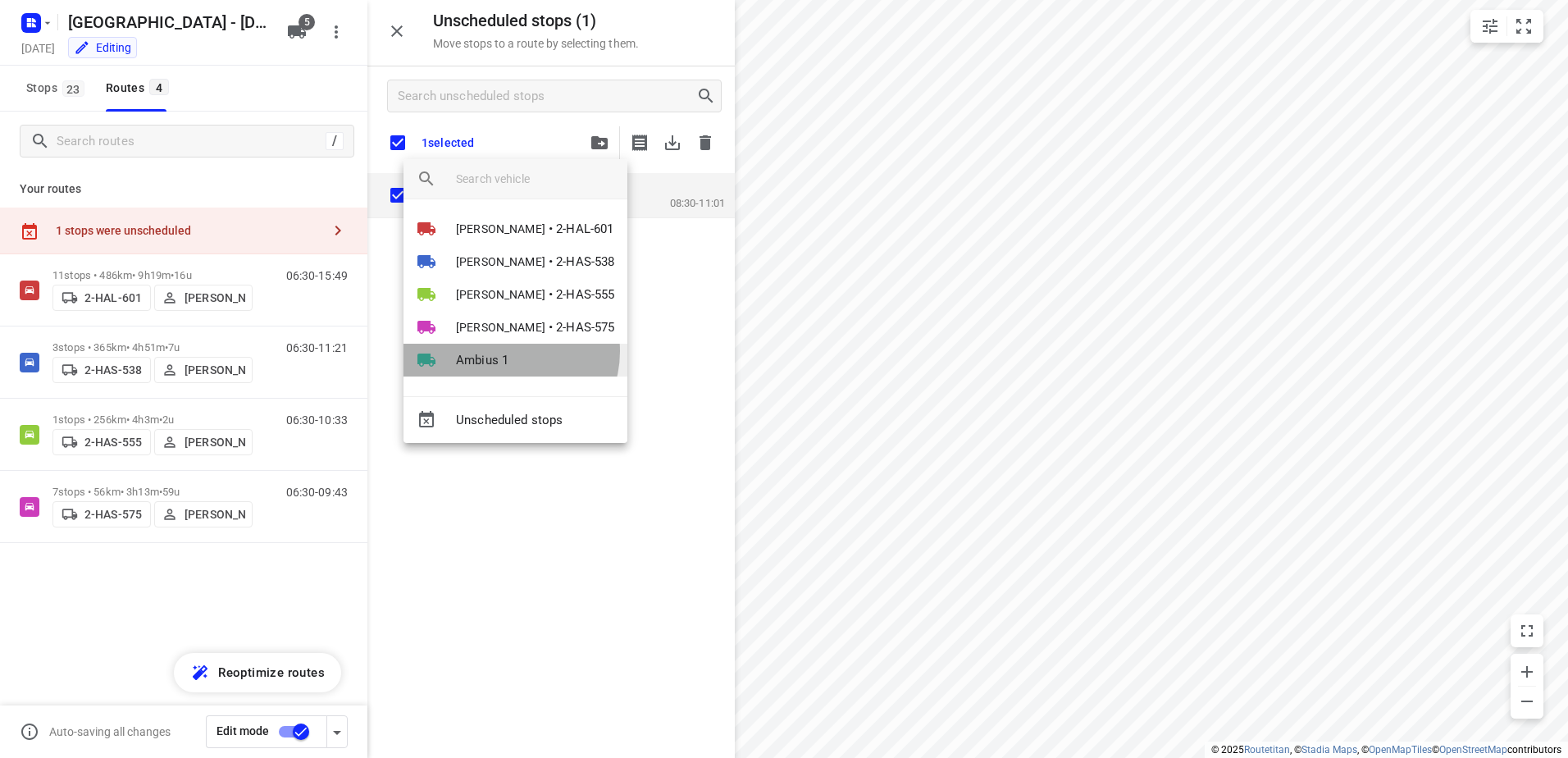
drag, startPoint x: 508, startPoint y: 351, endPoint x: 496, endPoint y: 357, distance: 13.4
click at [507, 352] on span "Ambius 1" at bounding box center [482, 361] width 53 height 19
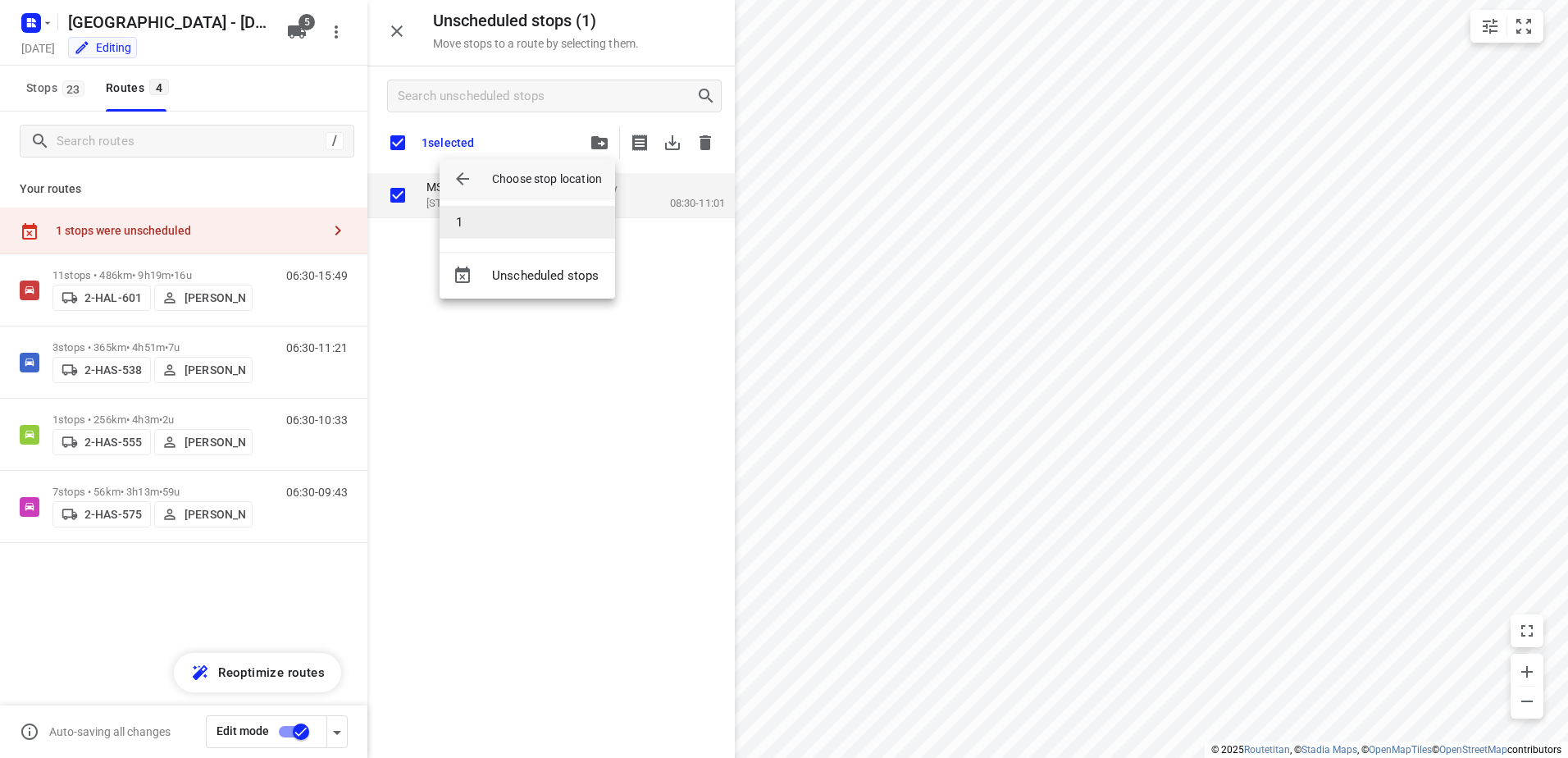
click at [502, 215] on li "1" at bounding box center [528, 222] width 176 height 33
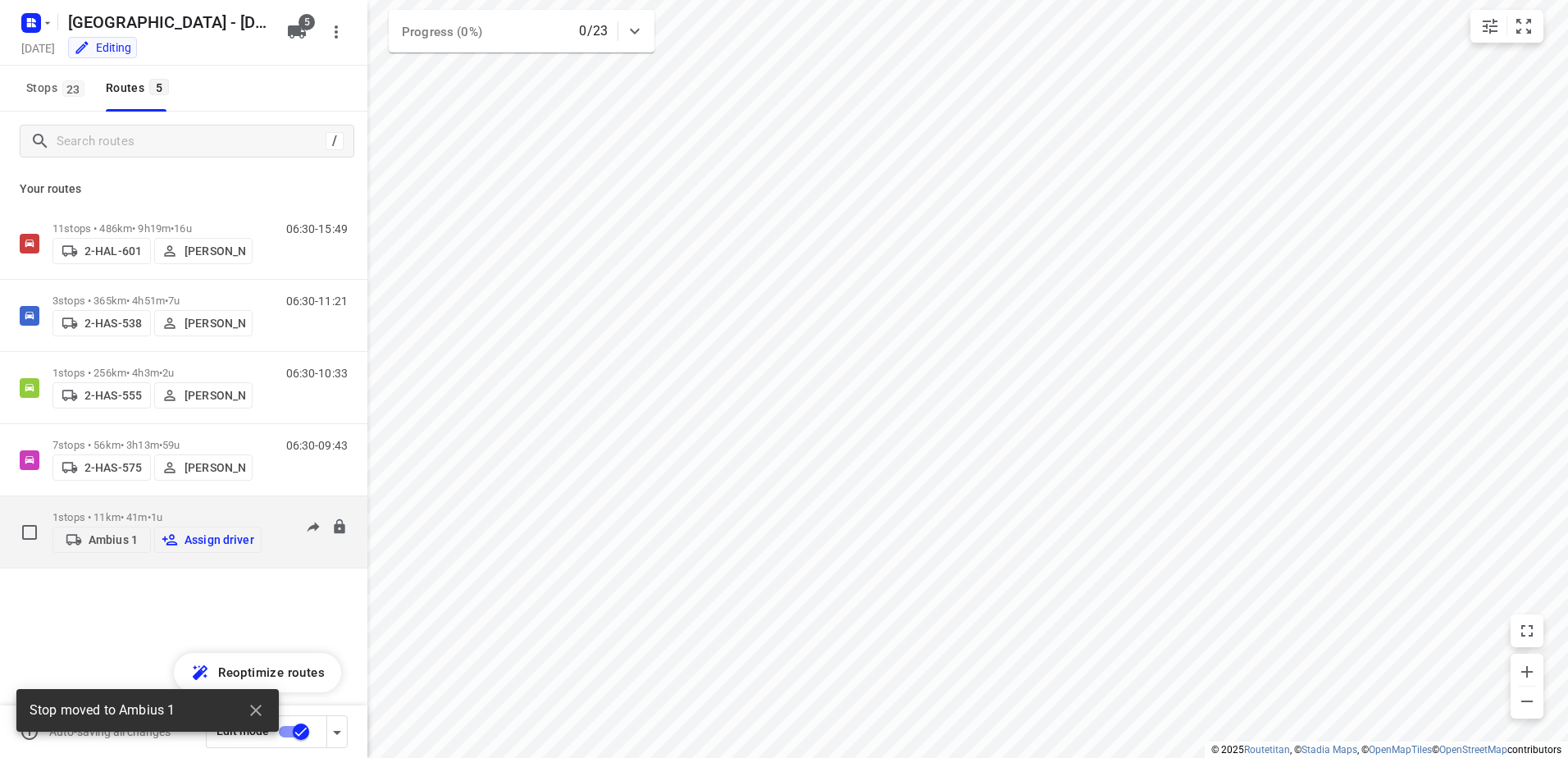
click at [106, 519] on p "1 stops • 11km • 41m • 1u" at bounding box center [157, 517] width 209 height 12
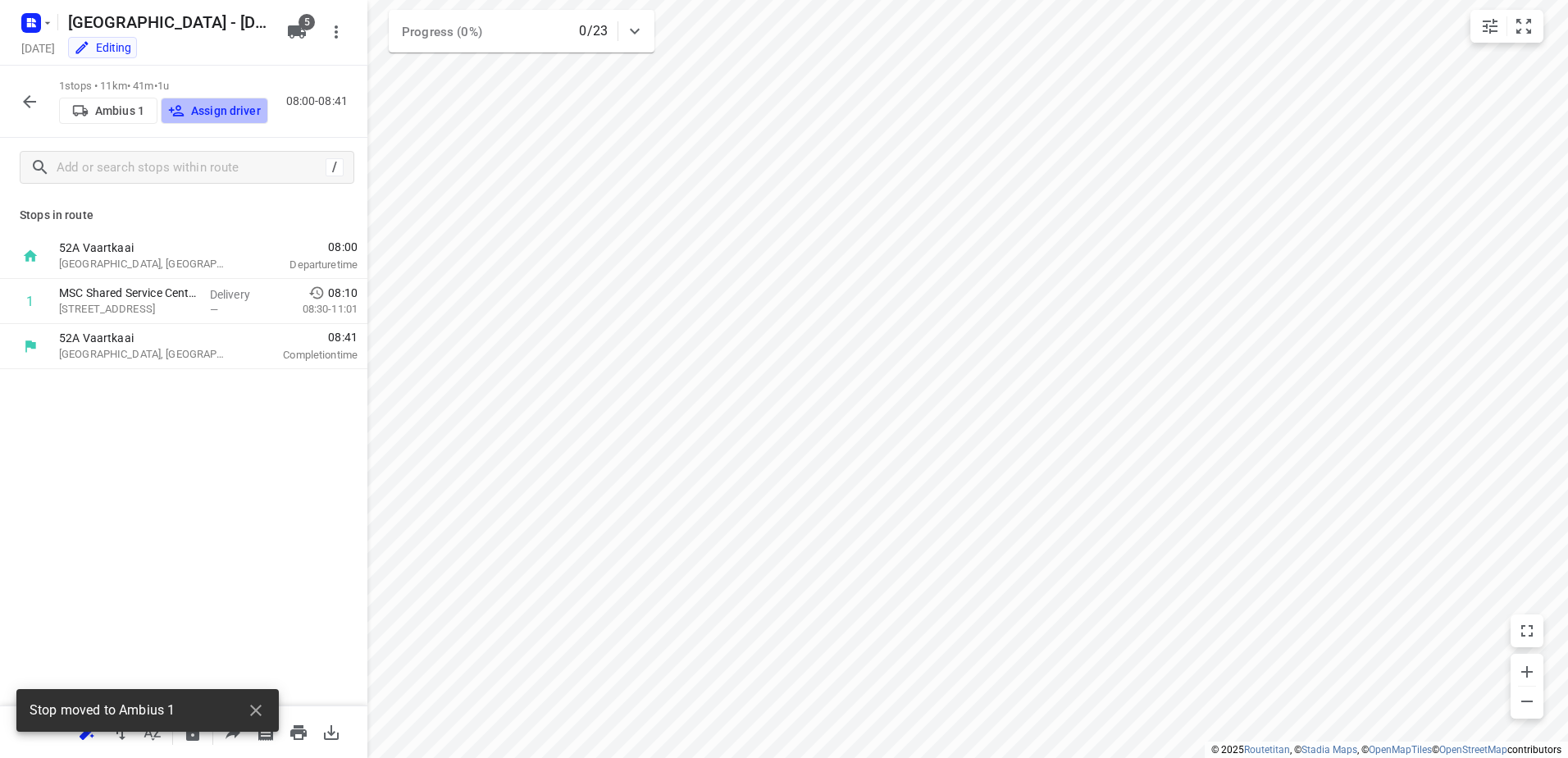
click at [222, 112] on p "Assign driver" at bounding box center [226, 110] width 70 height 13
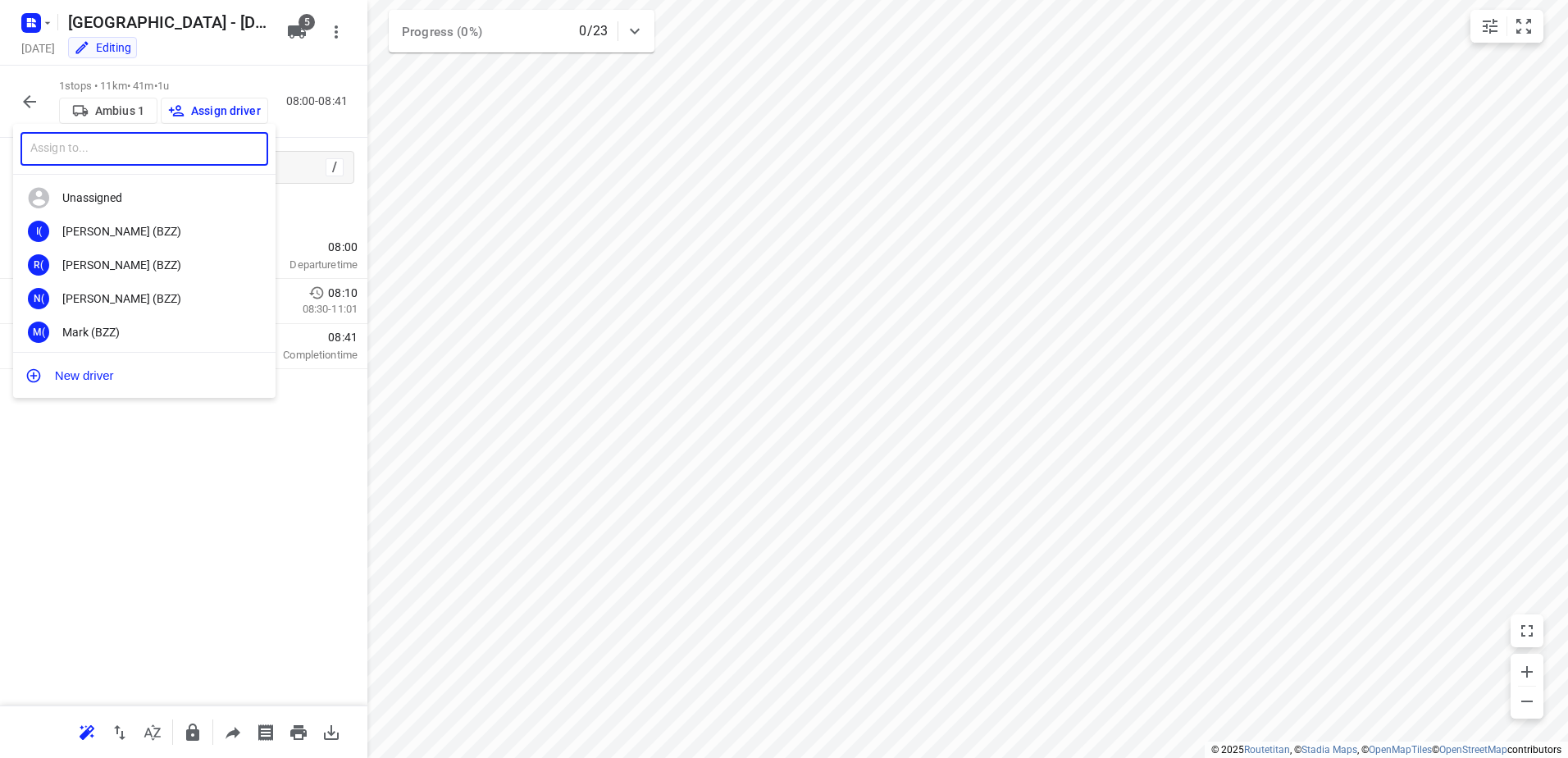
click at [168, 152] on input "text" at bounding box center [145, 148] width 248 height 34
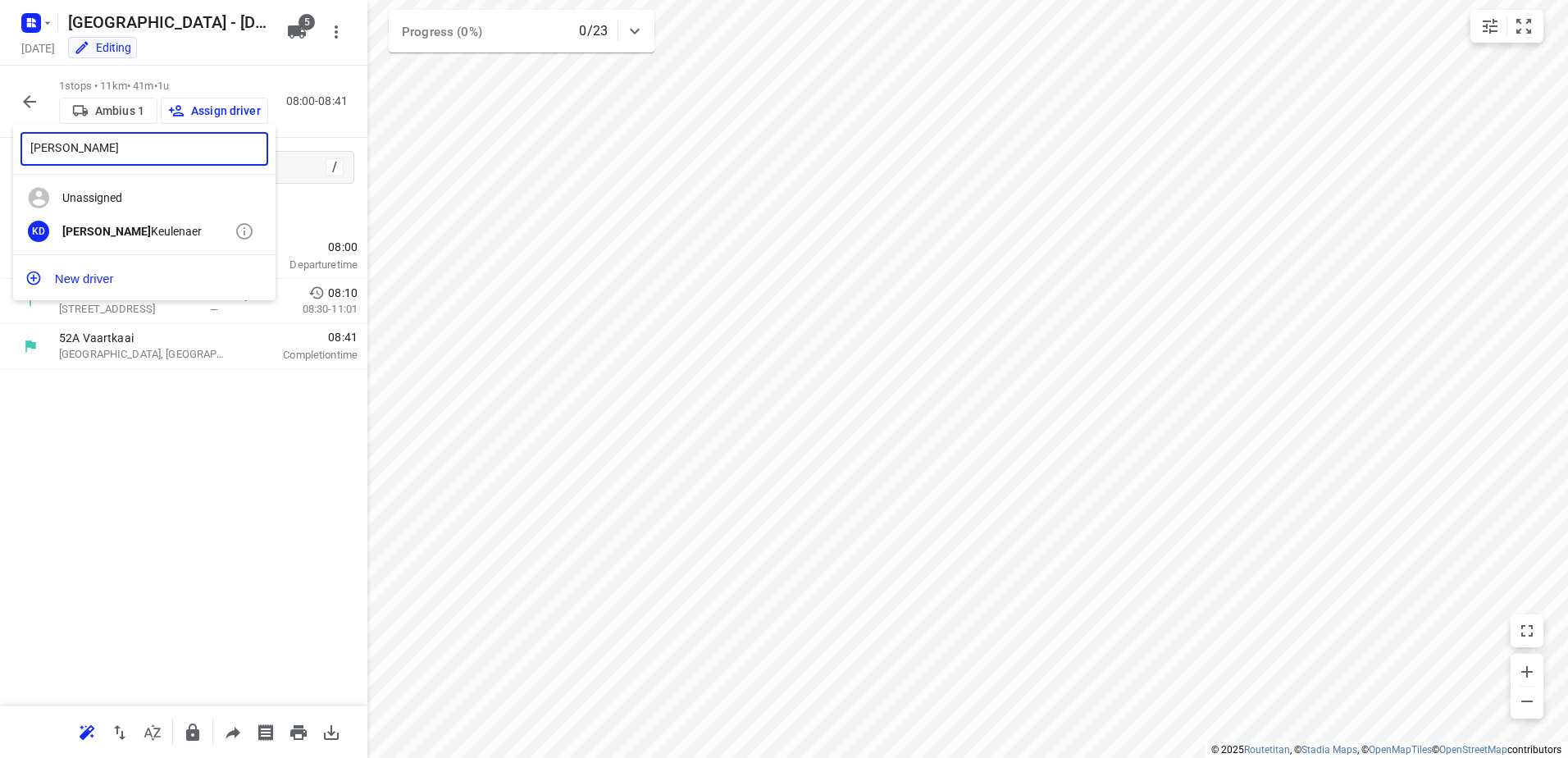
type input "Kevin de"
click at [49, 241] on div "KD" at bounding box center [45, 231] width 34 height 22
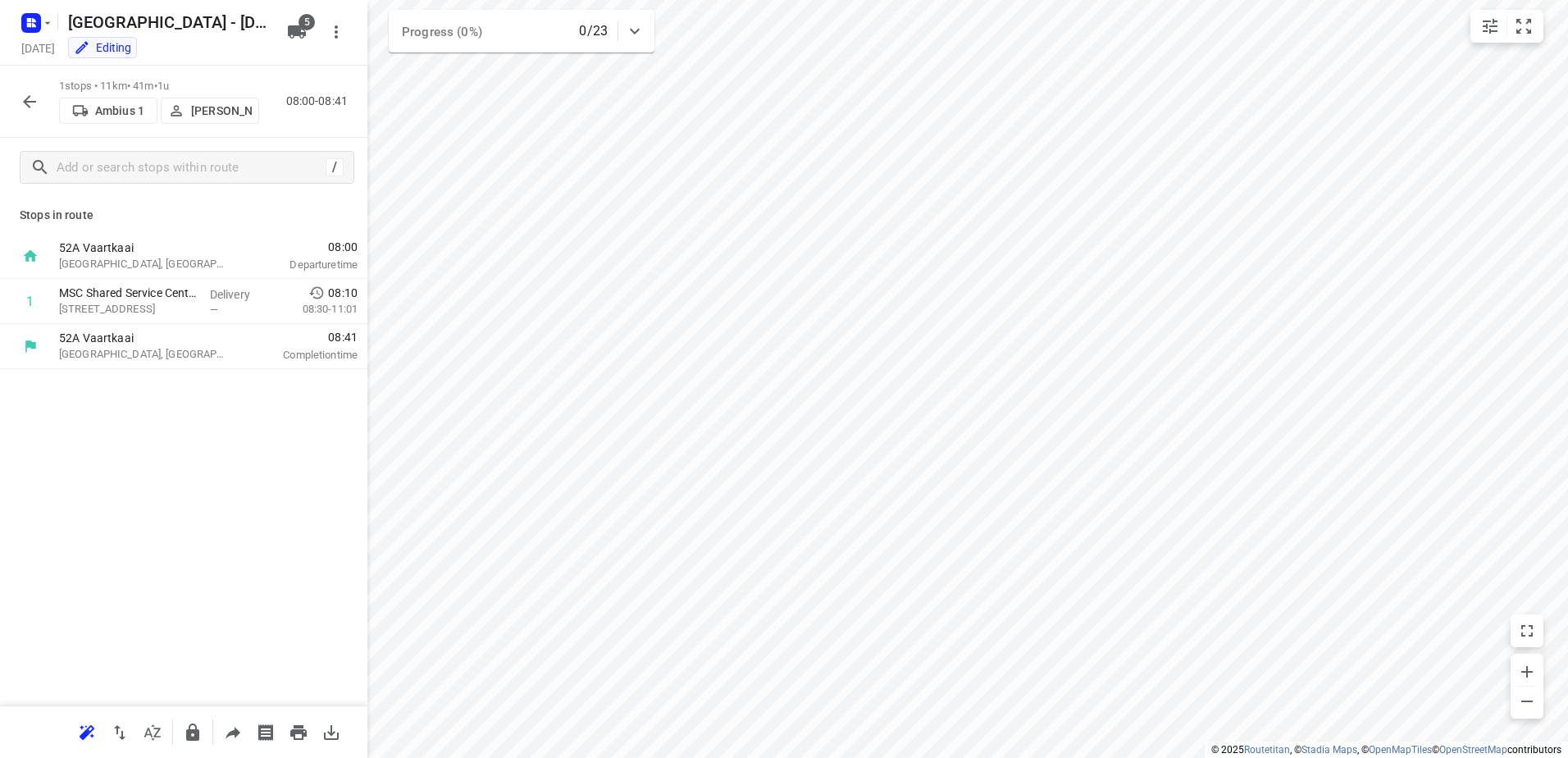
click at [25, 103] on icon "button" at bounding box center [29, 102] width 20 height 20
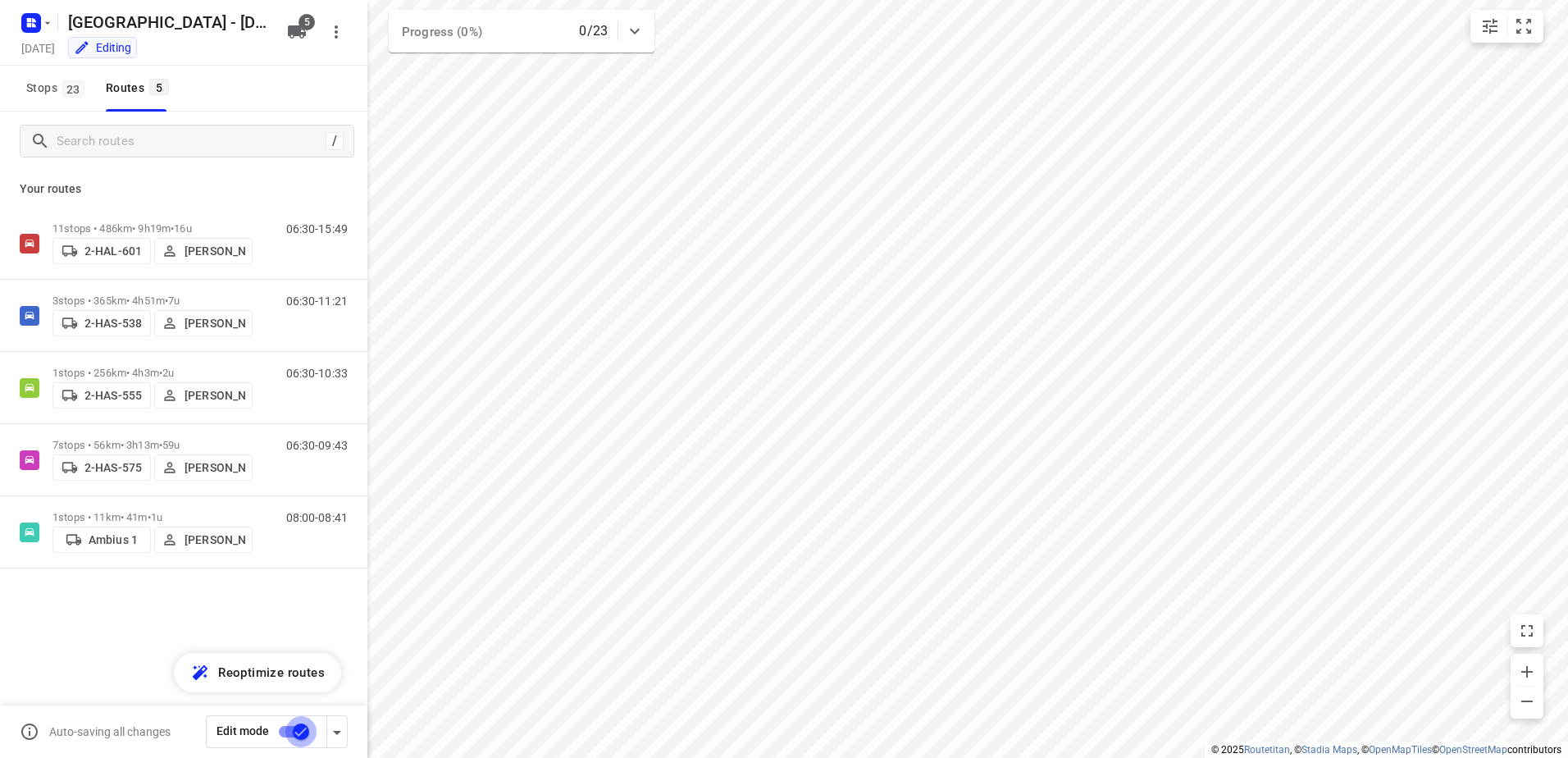
click at [292, 721] on input "checkbox" at bounding box center [301, 732] width 94 height 31
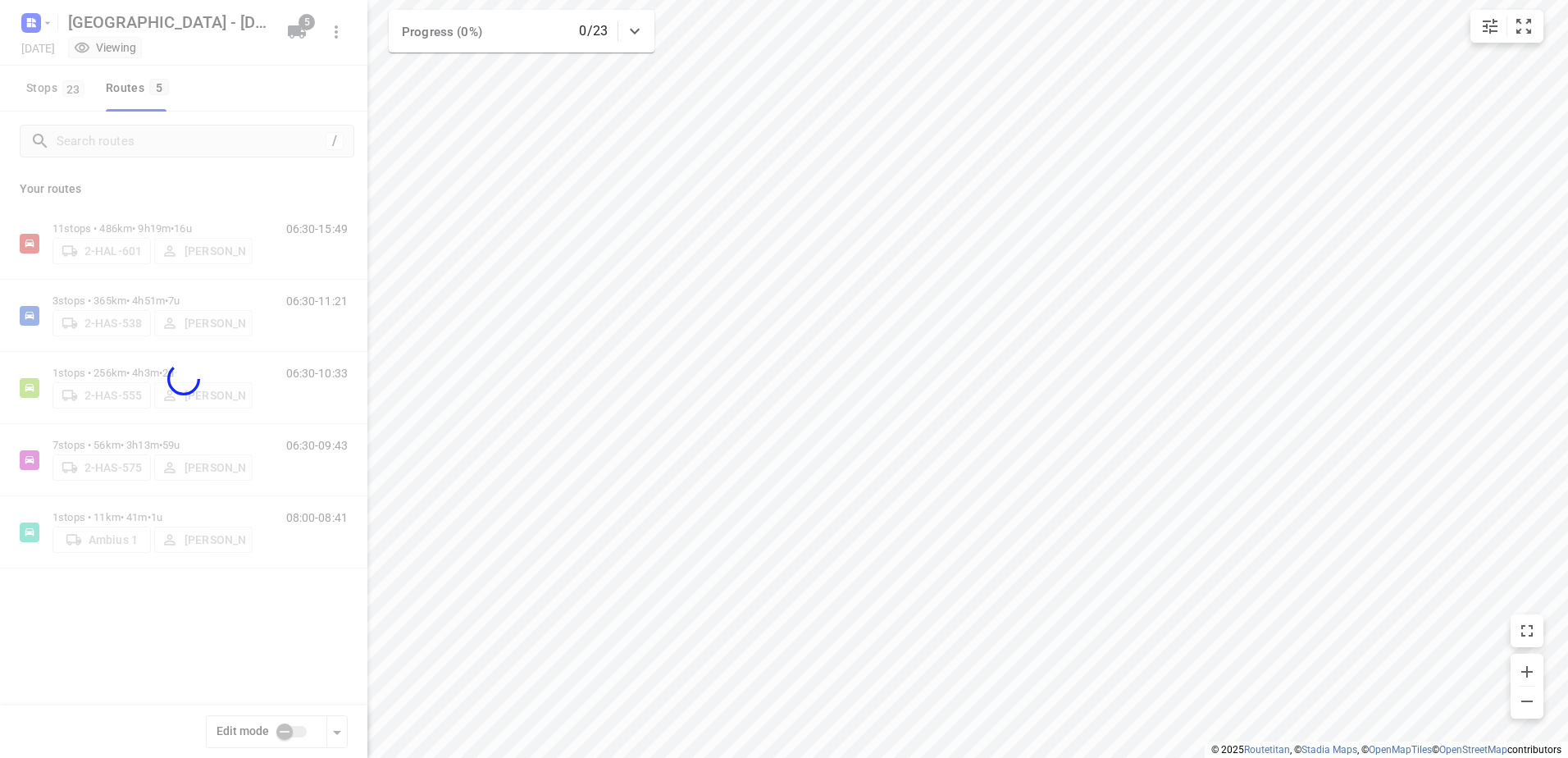
checkbox input "false"
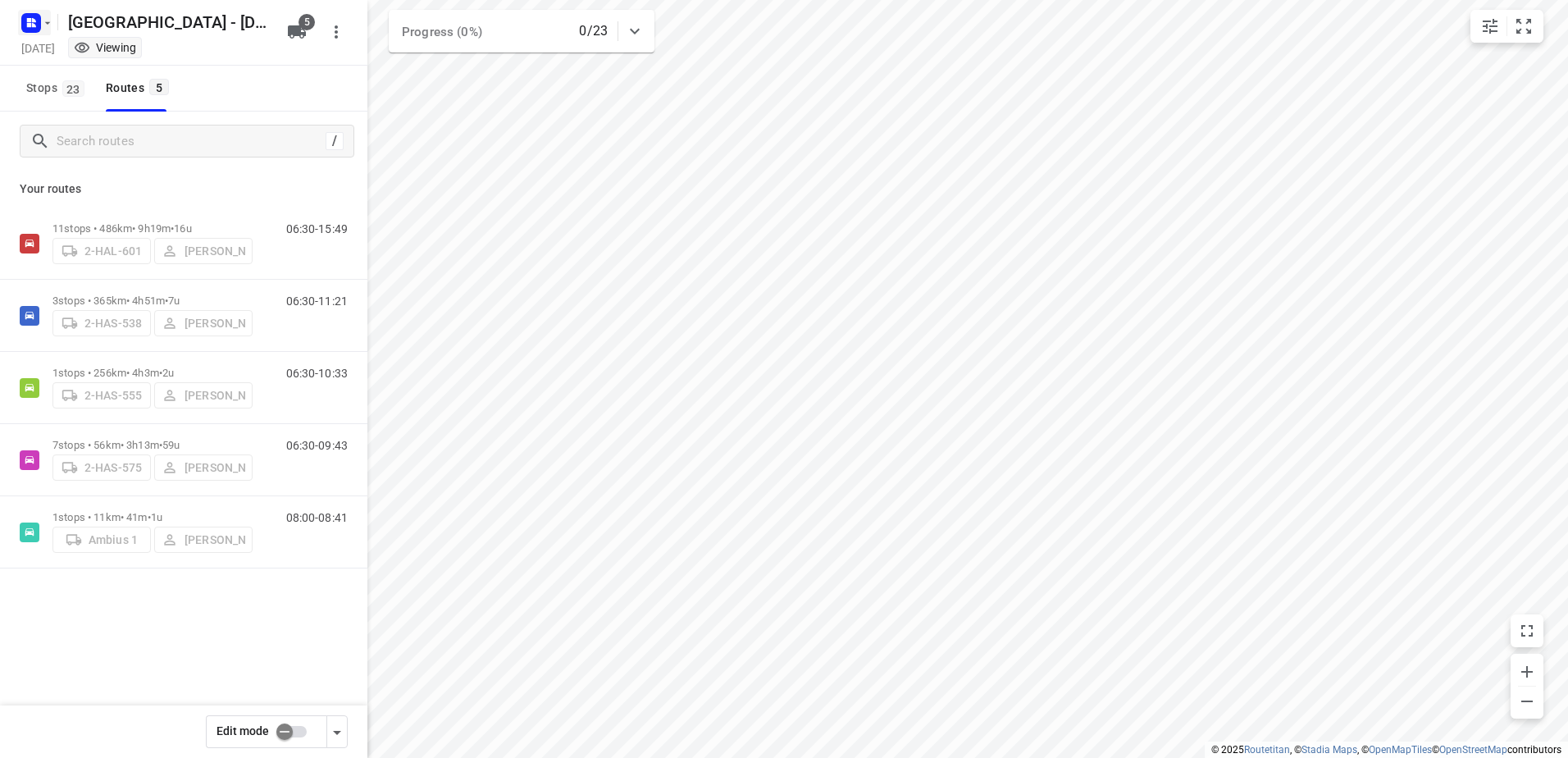
click at [30, 28] on rect "button" at bounding box center [31, 22] width 20 height 20
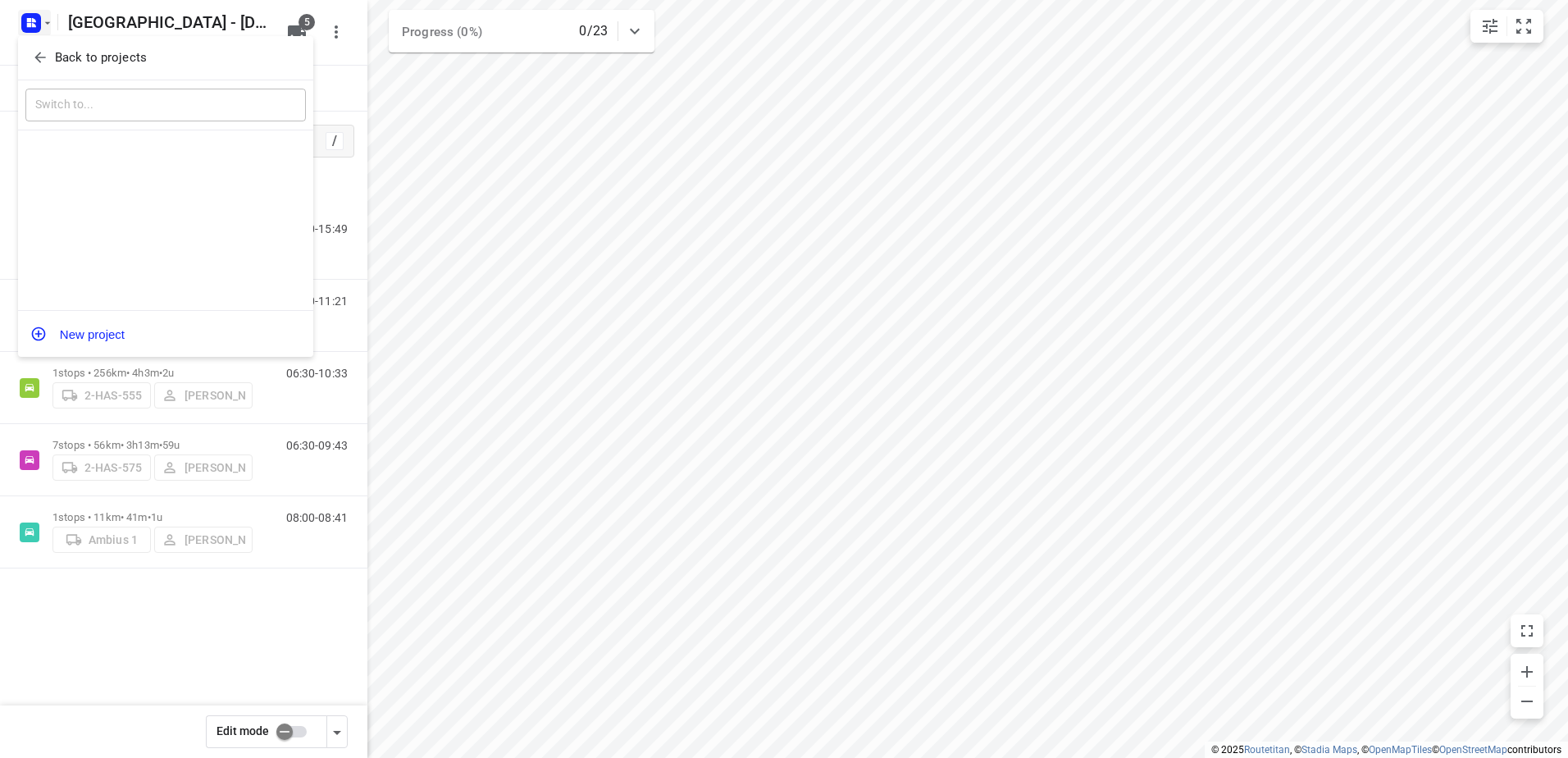
click at [55, 65] on p "Back to projects" at bounding box center [101, 58] width 92 height 19
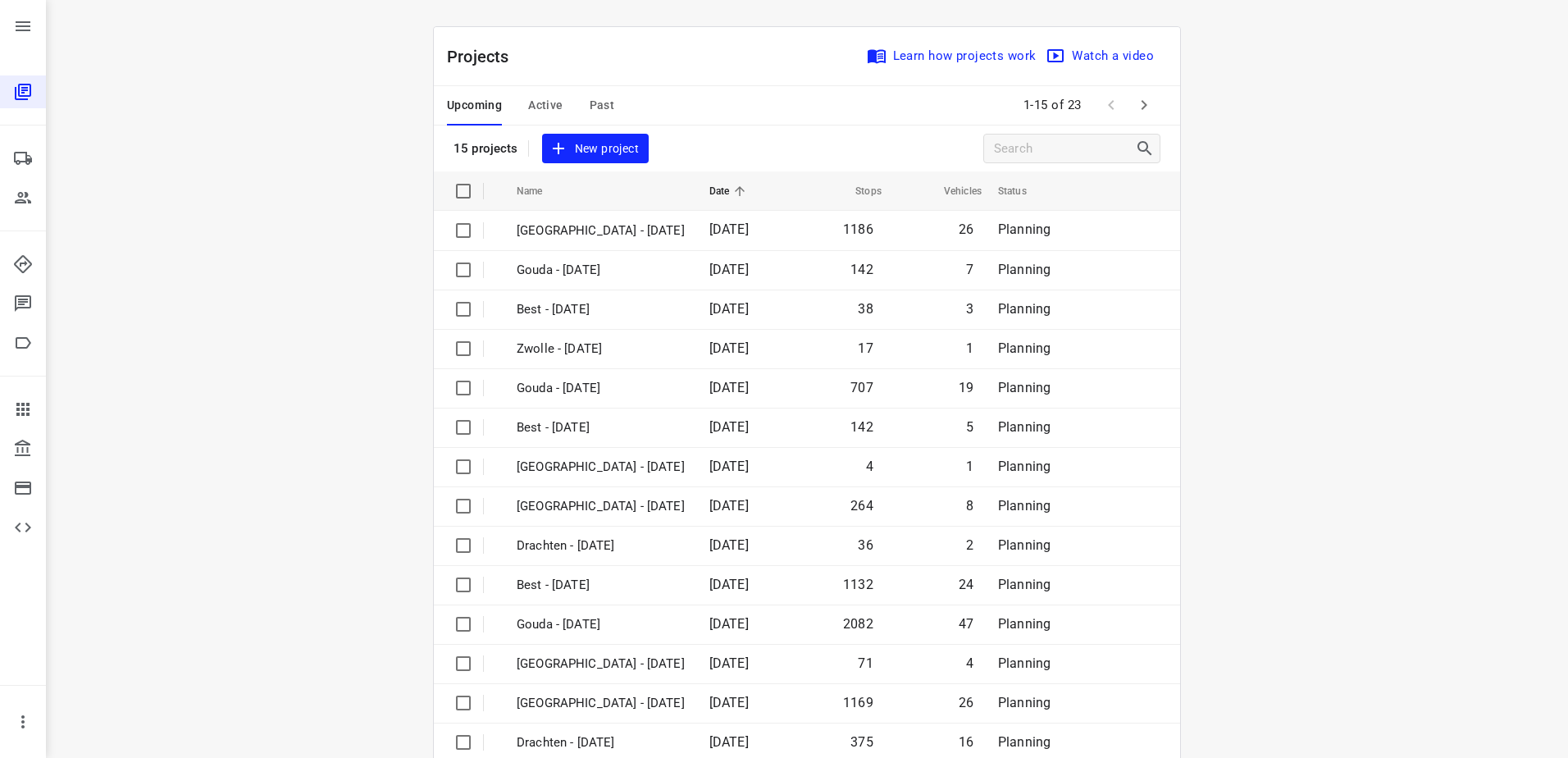
click at [534, 108] on span "Active" at bounding box center [545, 105] width 34 height 21
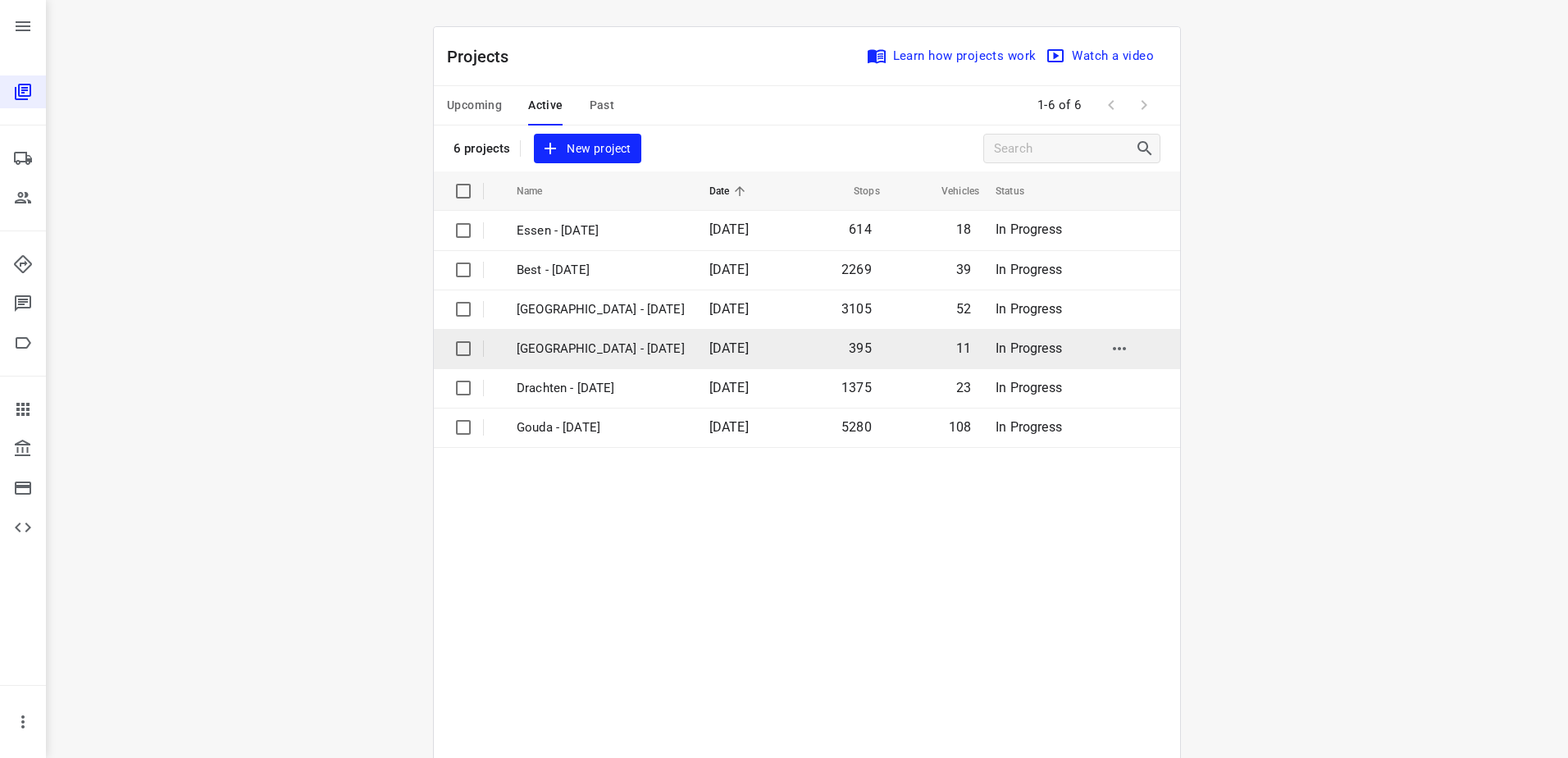
click at [617, 345] on p "Antwerpen - Monday" at bounding box center [600, 349] width 168 height 19
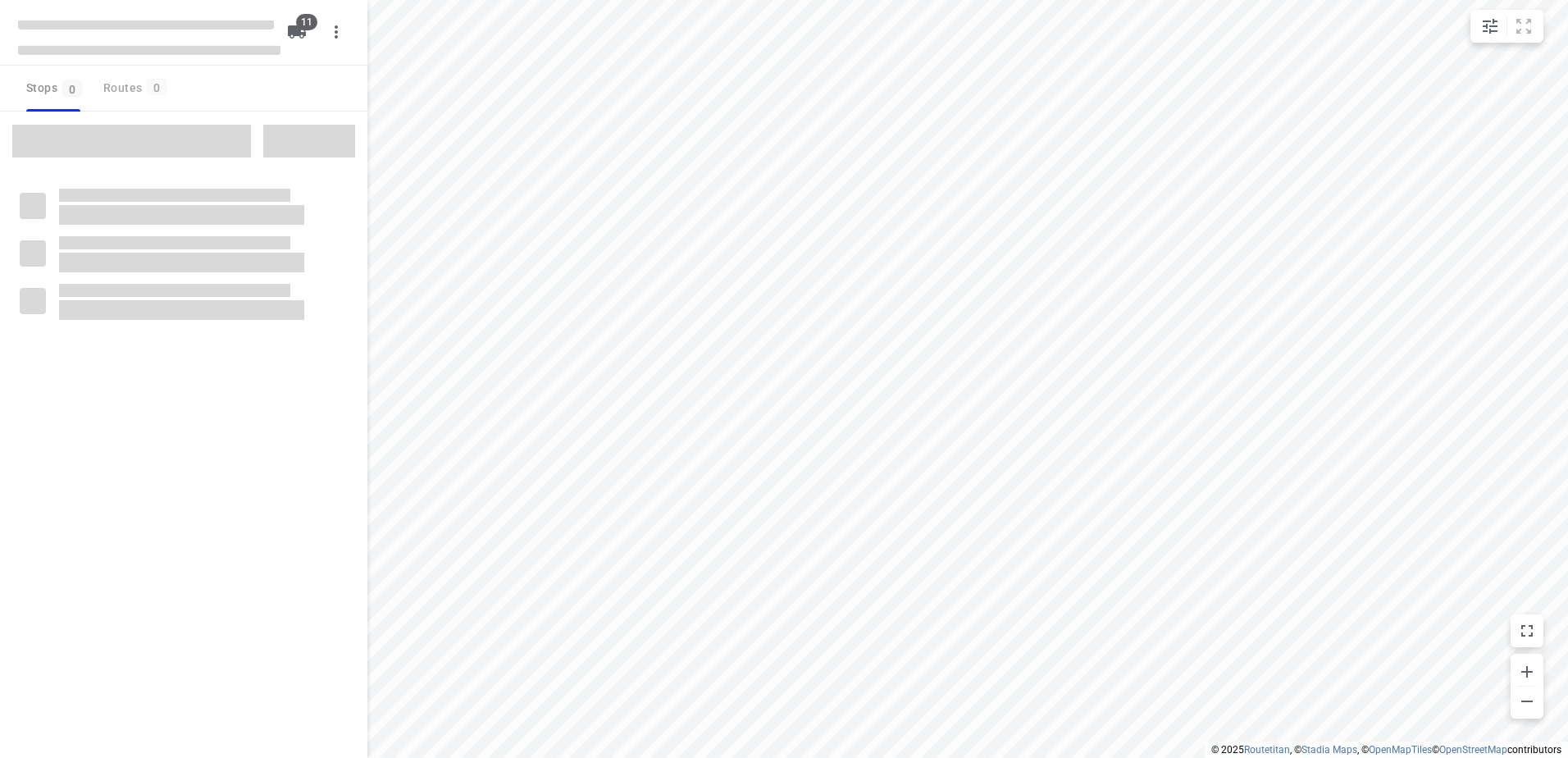
checkbox input "true"
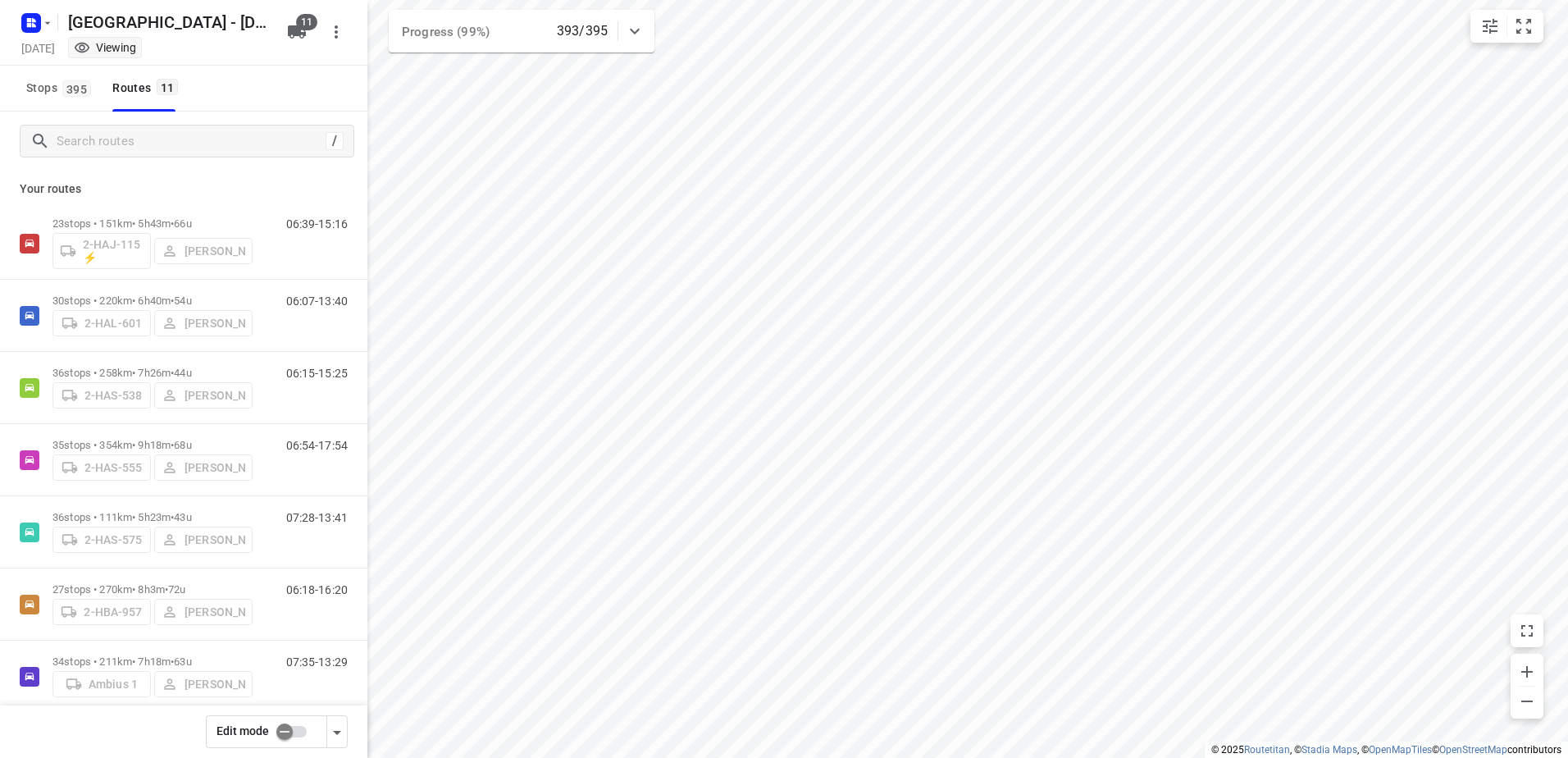
click at [245, 124] on div "/" at bounding box center [183, 141] width 368 height 59
click at [246, 130] on input "Search routes" at bounding box center [189, 142] width 263 height 26
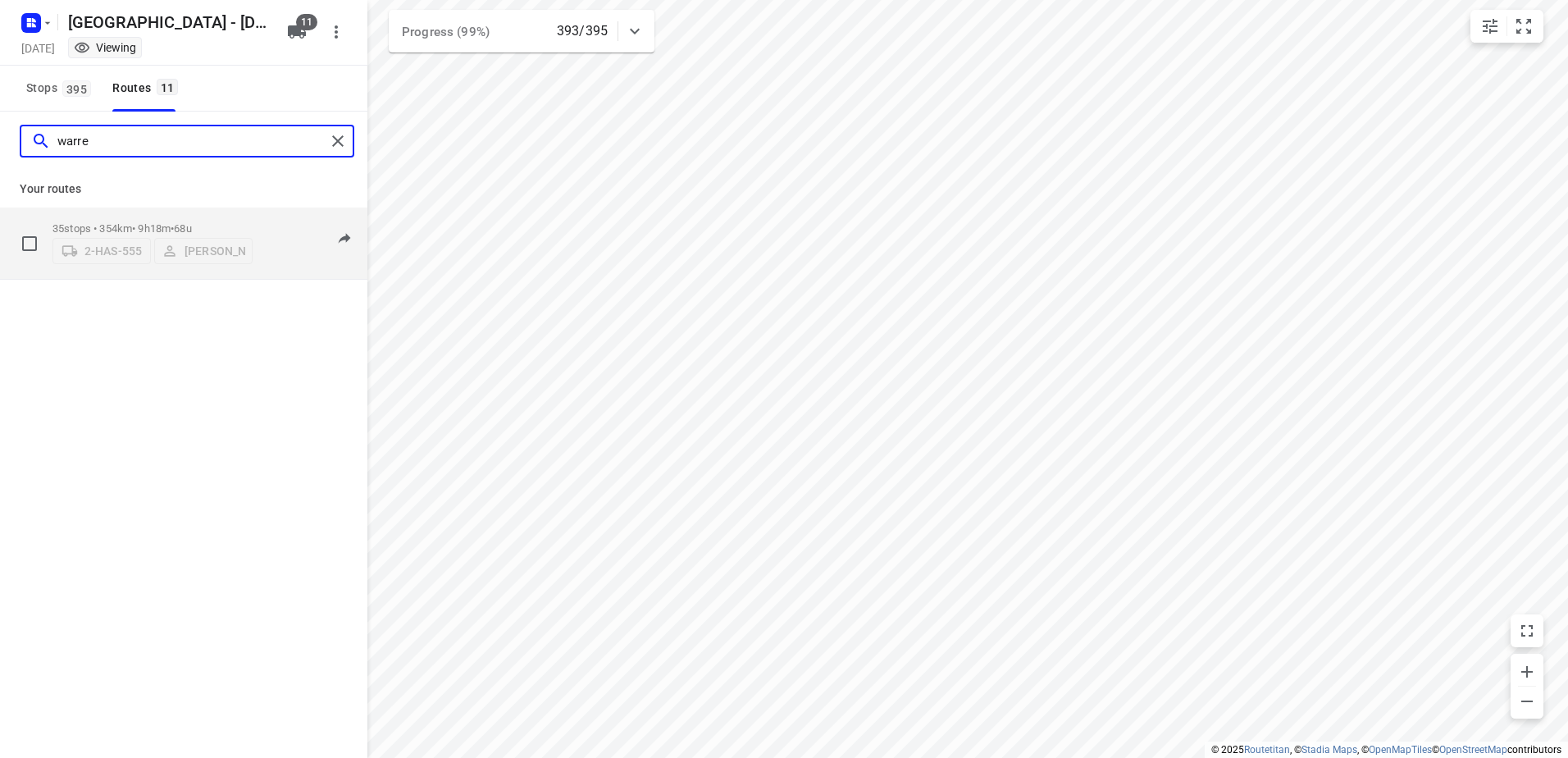
type input "warre"
click at [102, 214] on div "35 stops • 354km • 9h18m • 68u 2-HAS-555 Warren Blust" at bounding box center [152, 244] width 200 height 59
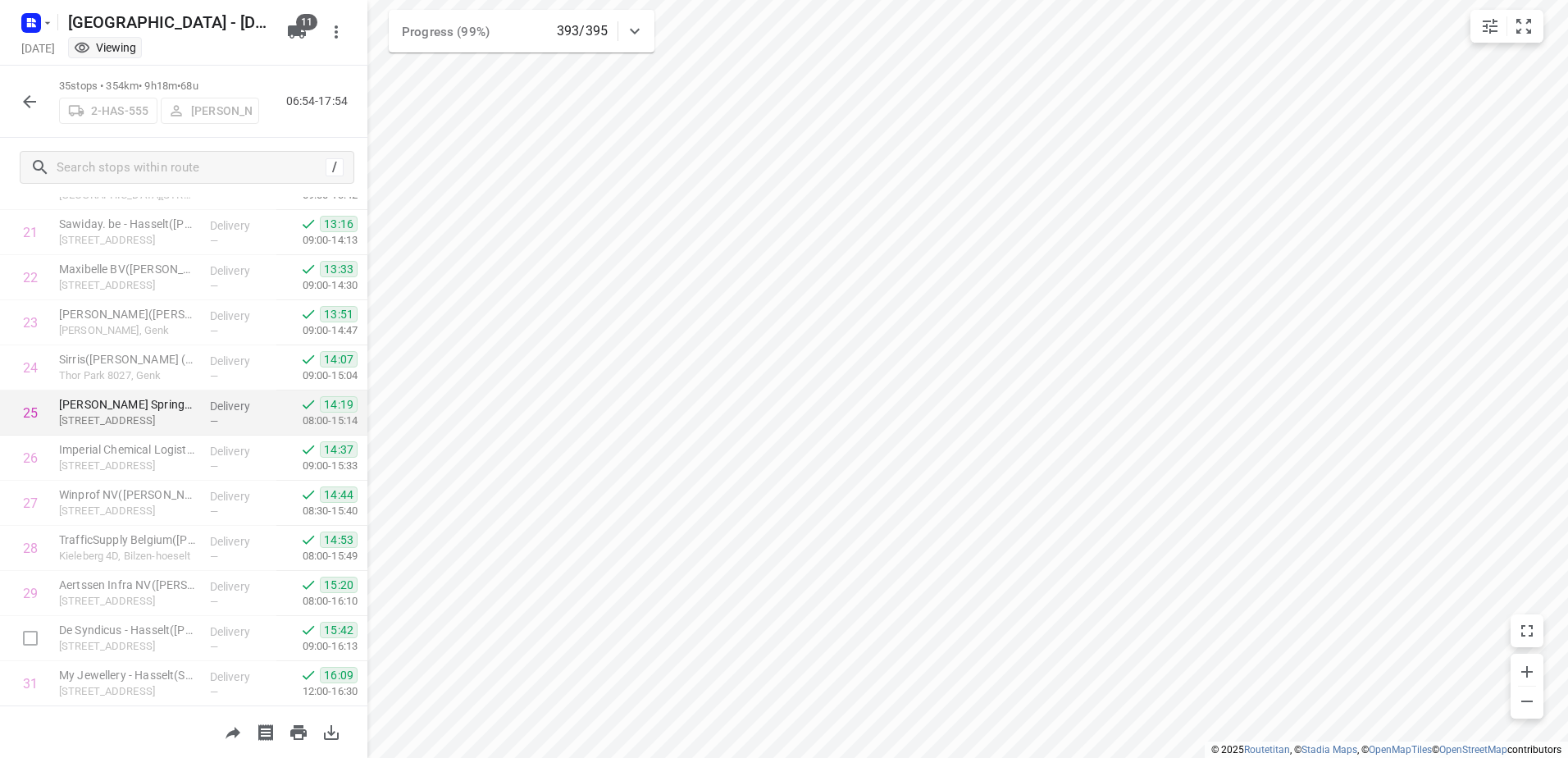
scroll to position [1198, 0]
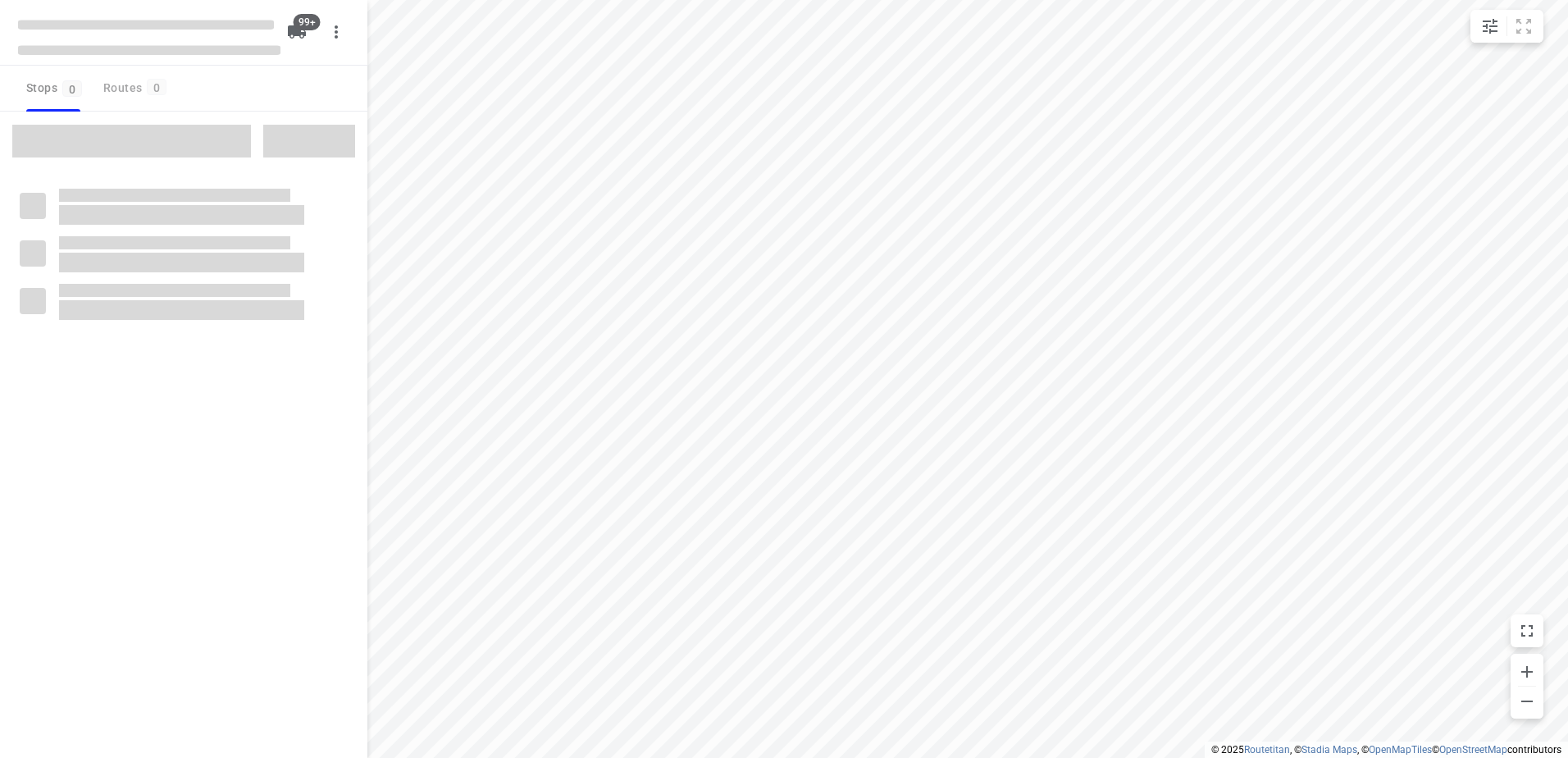
checkbox input "true"
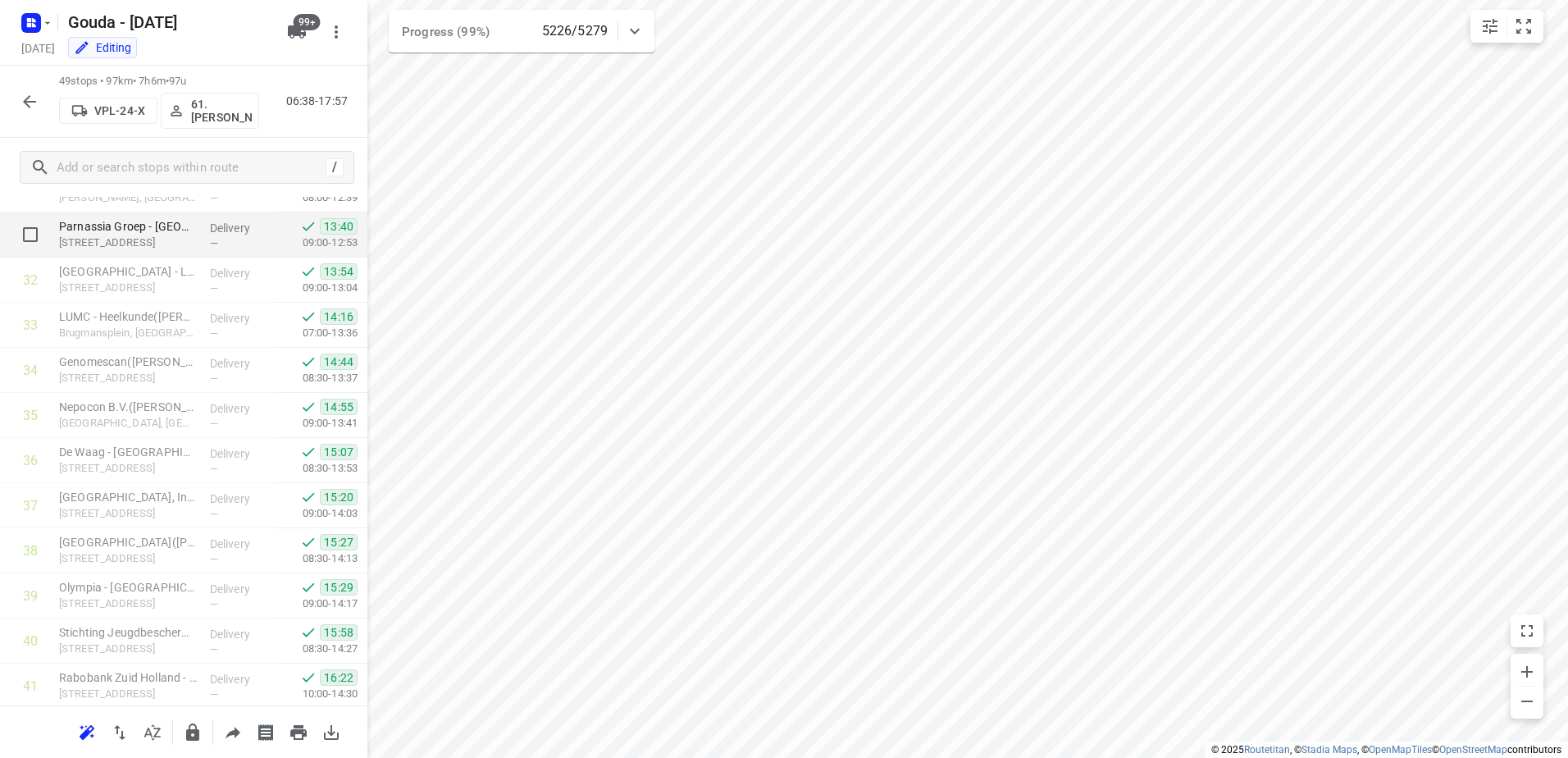
scroll to position [1466, 0]
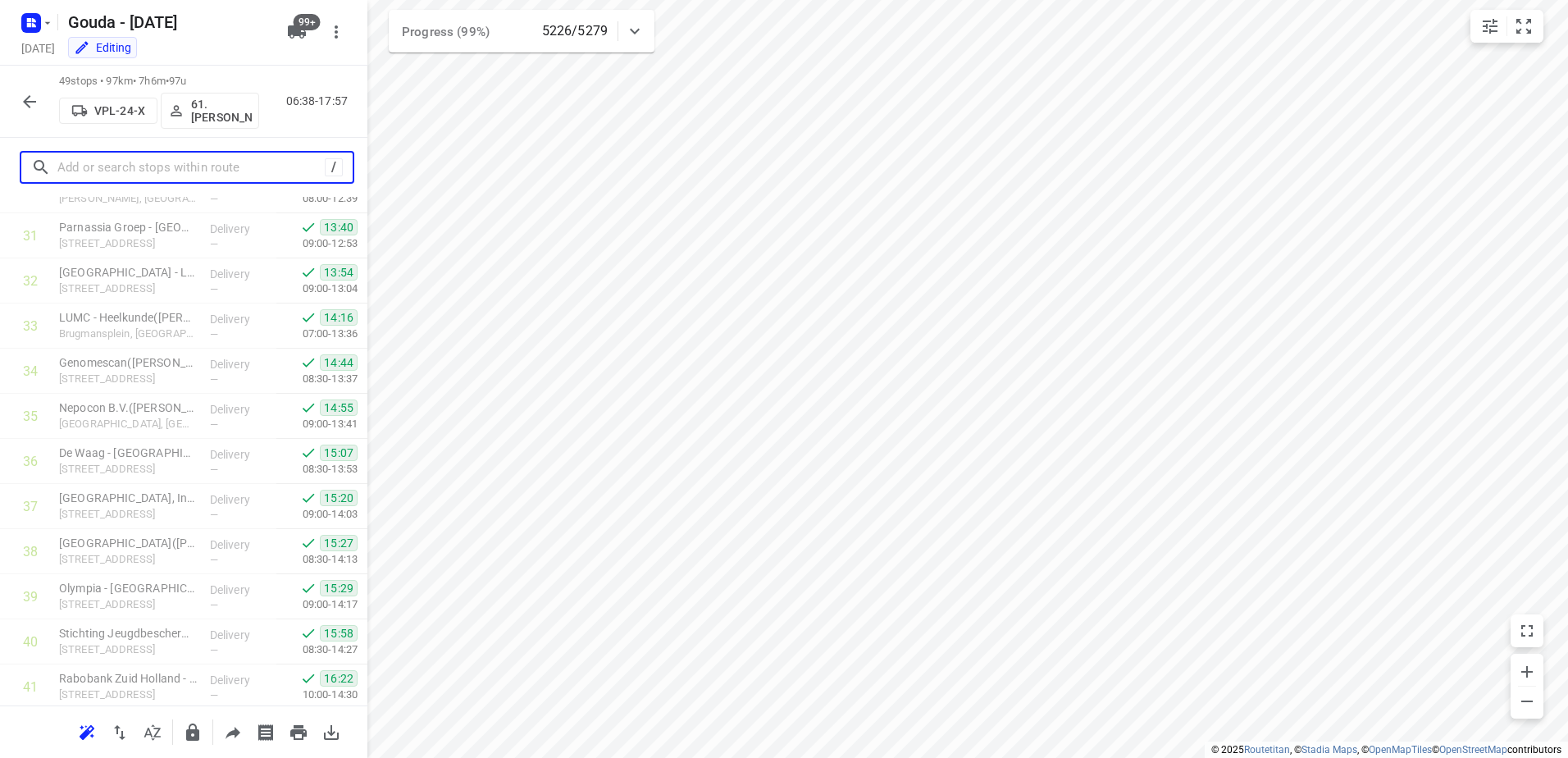
click at [186, 165] on input "text" at bounding box center [191, 168] width 268 height 26
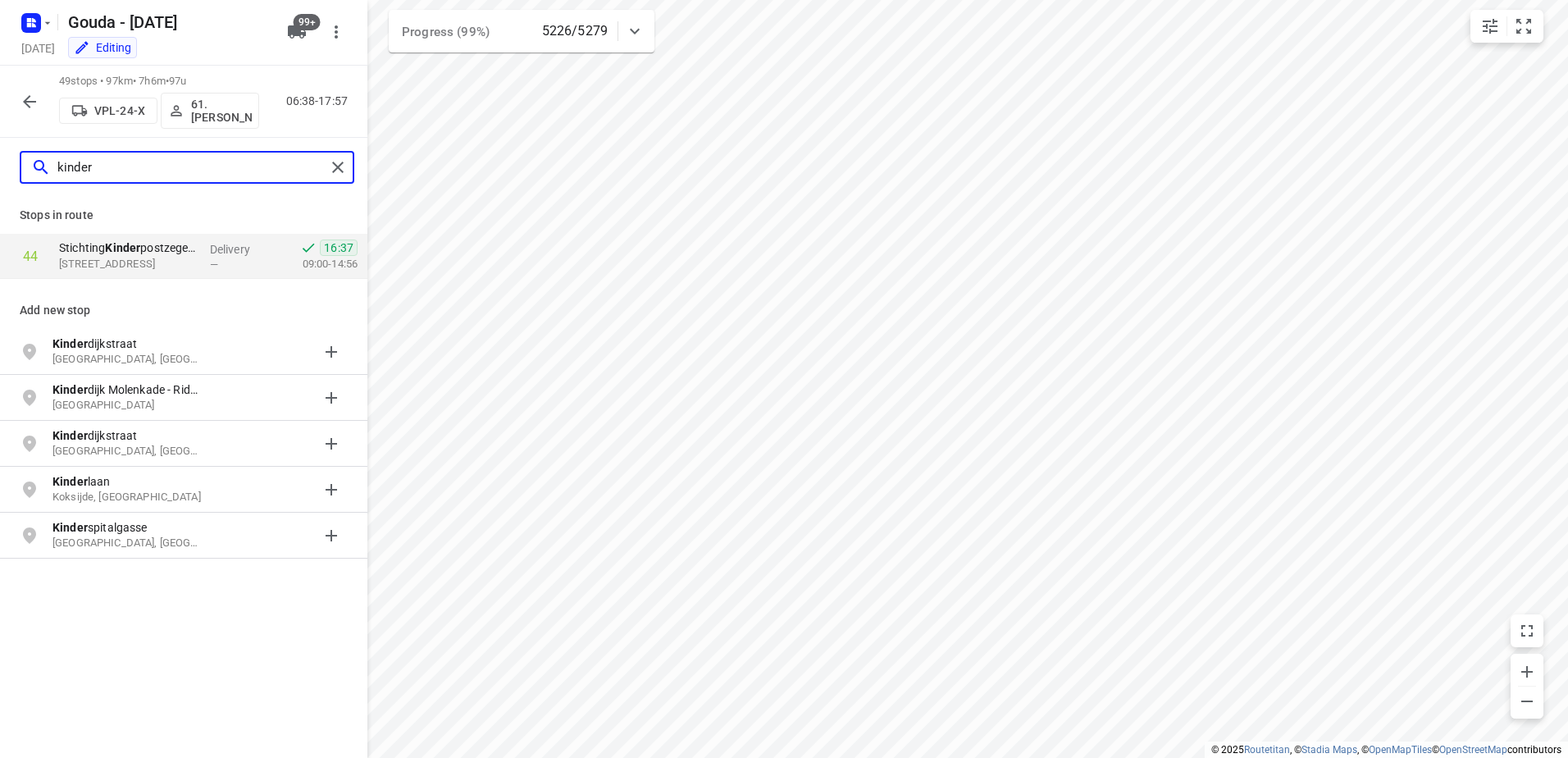
type input "kinder"
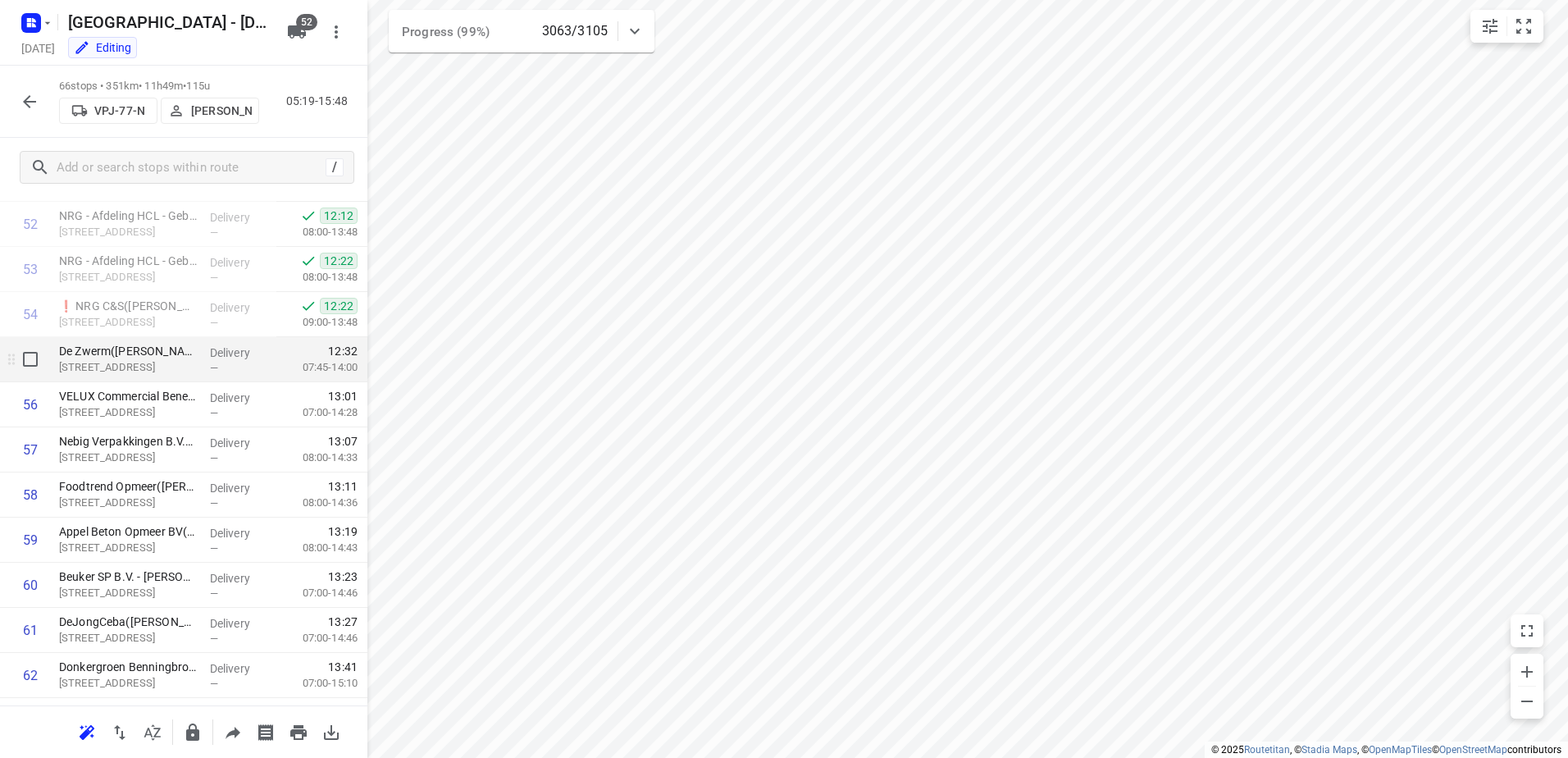
scroll to position [2351, 0]
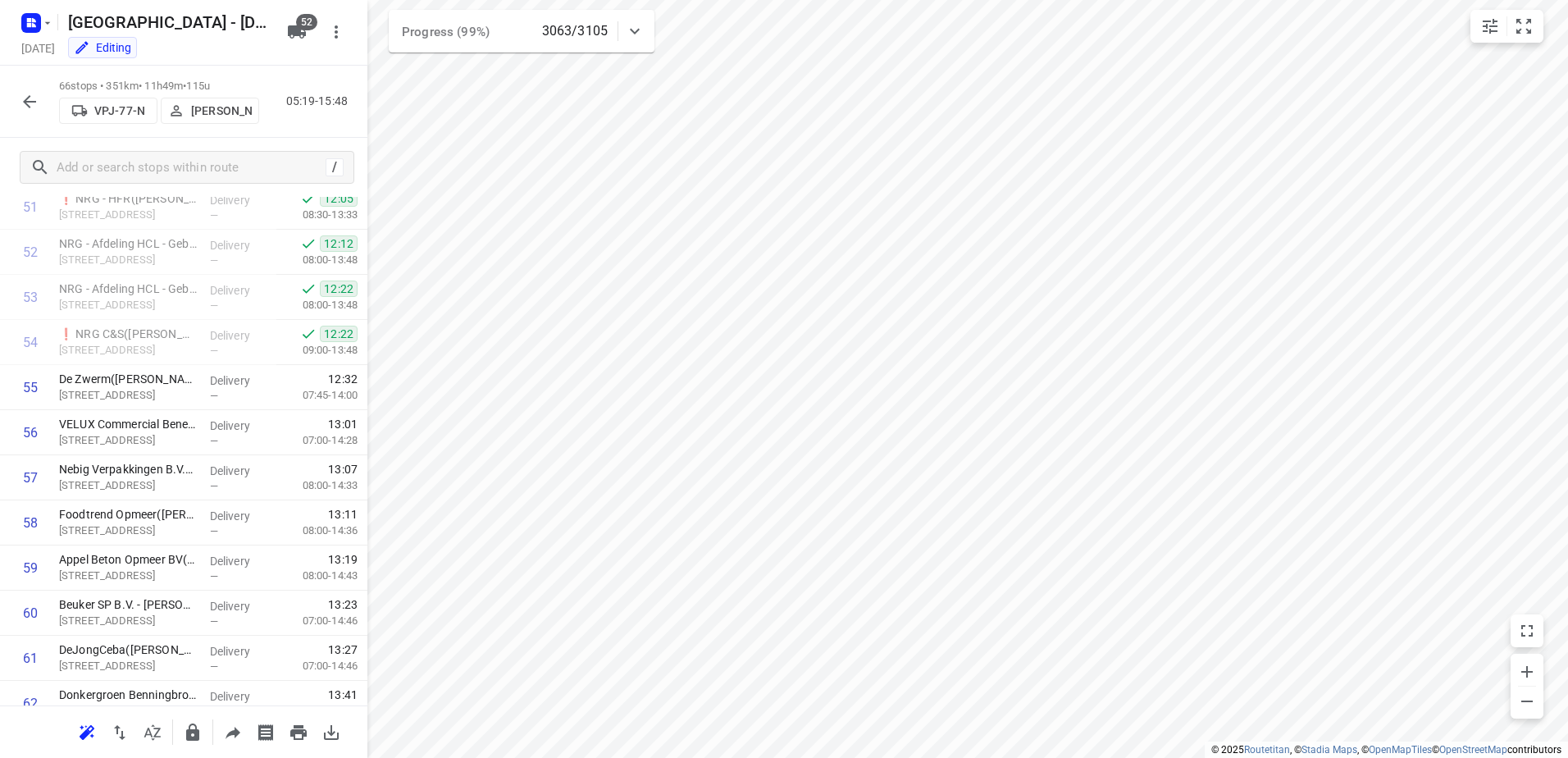
click at [202, 115] on p "[PERSON_NAME]" at bounding box center [221, 110] width 60 height 13
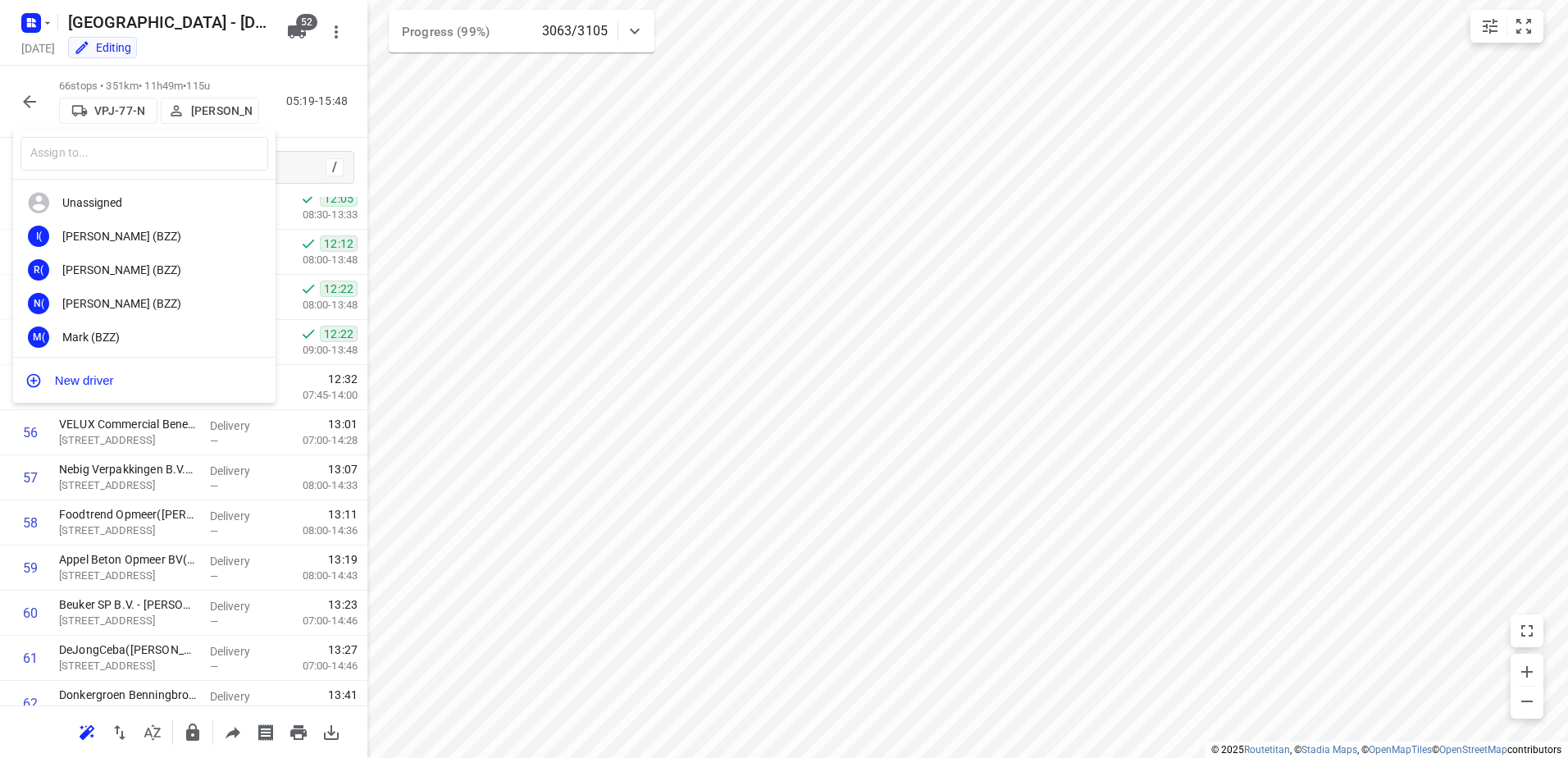
click at [159, 196] on div "Unassigned" at bounding box center [148, 202] width 172 height 13
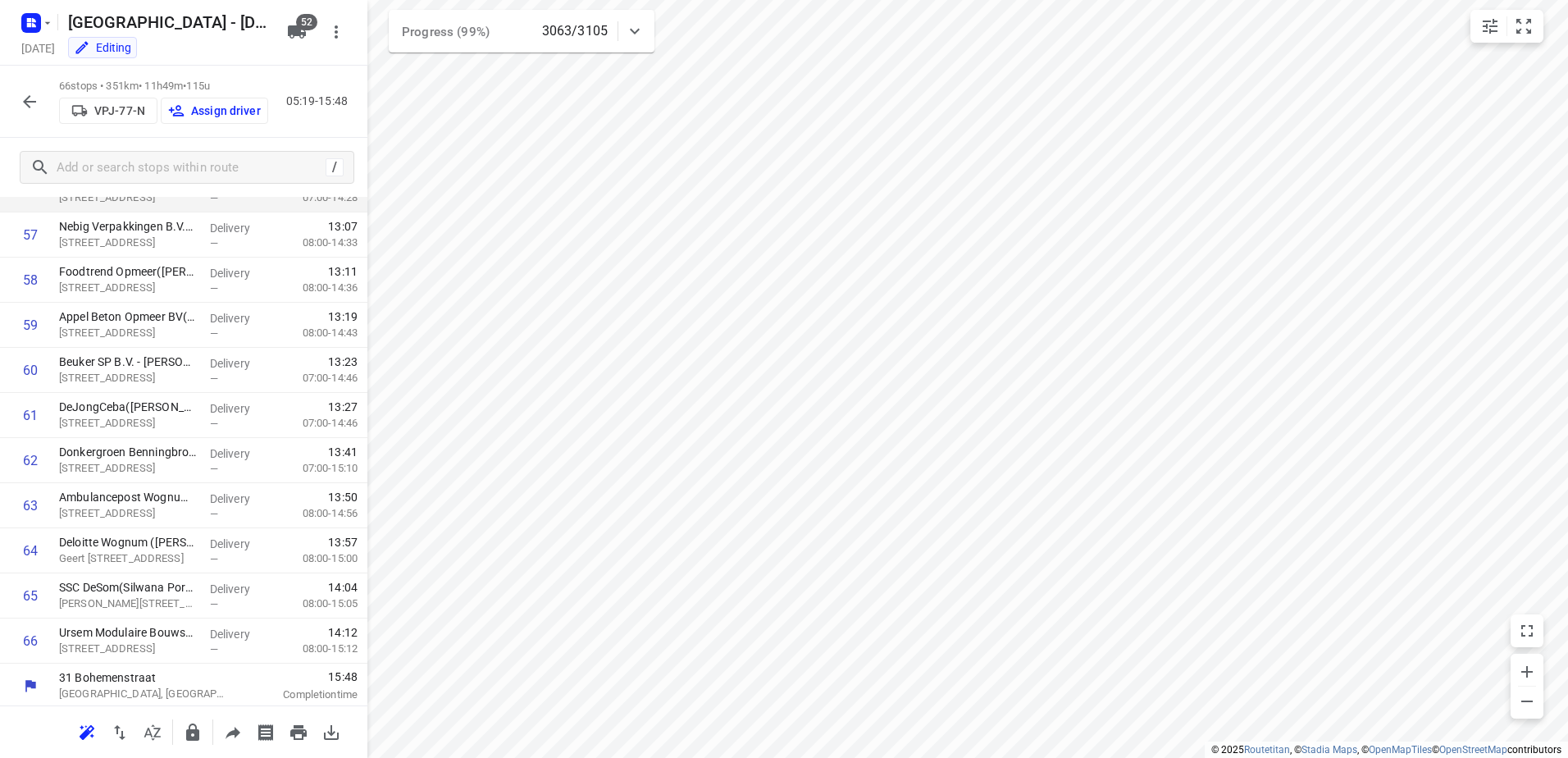
scroll to position [2597, 0]
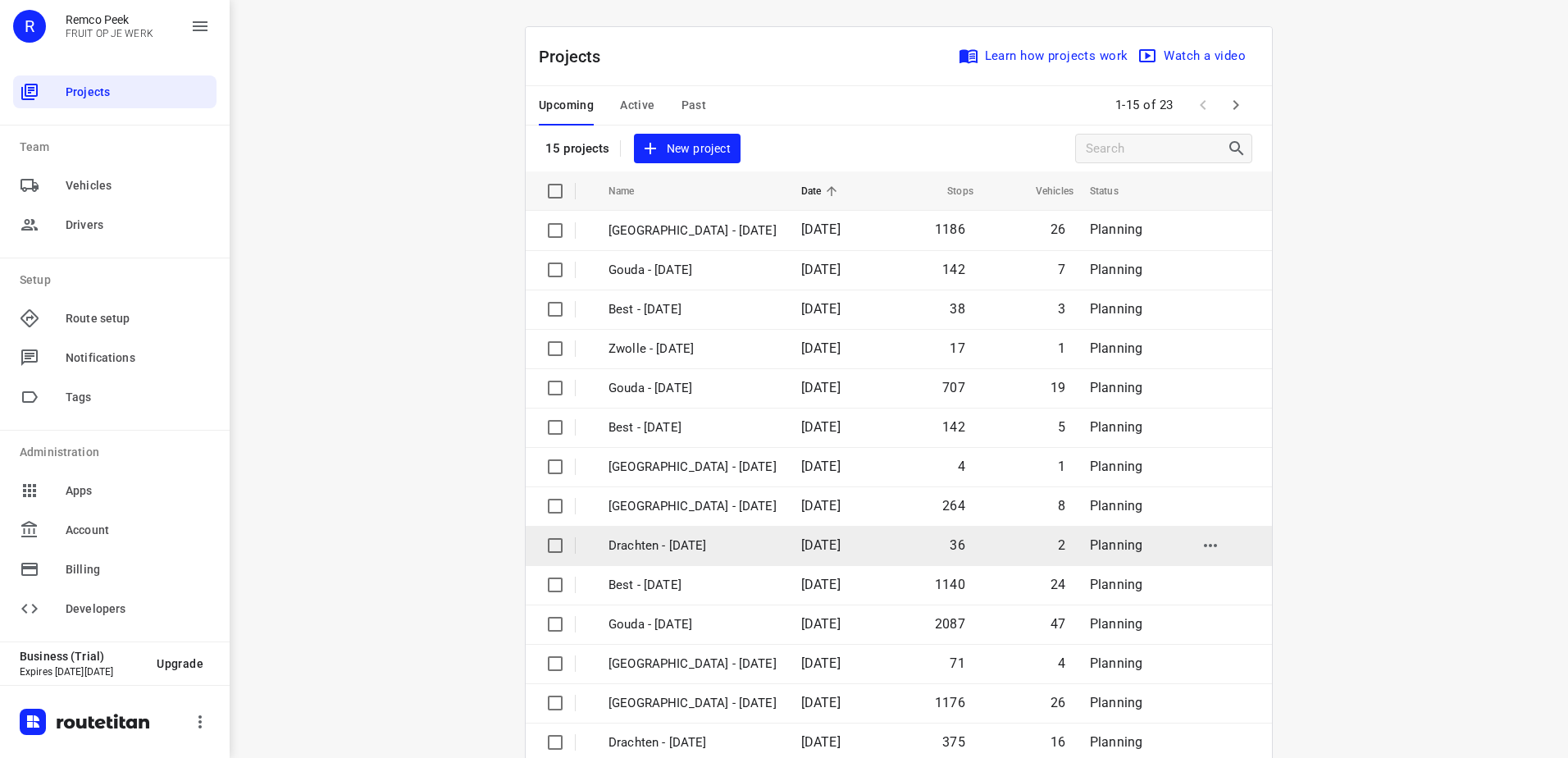
scroll to position [71, 0]
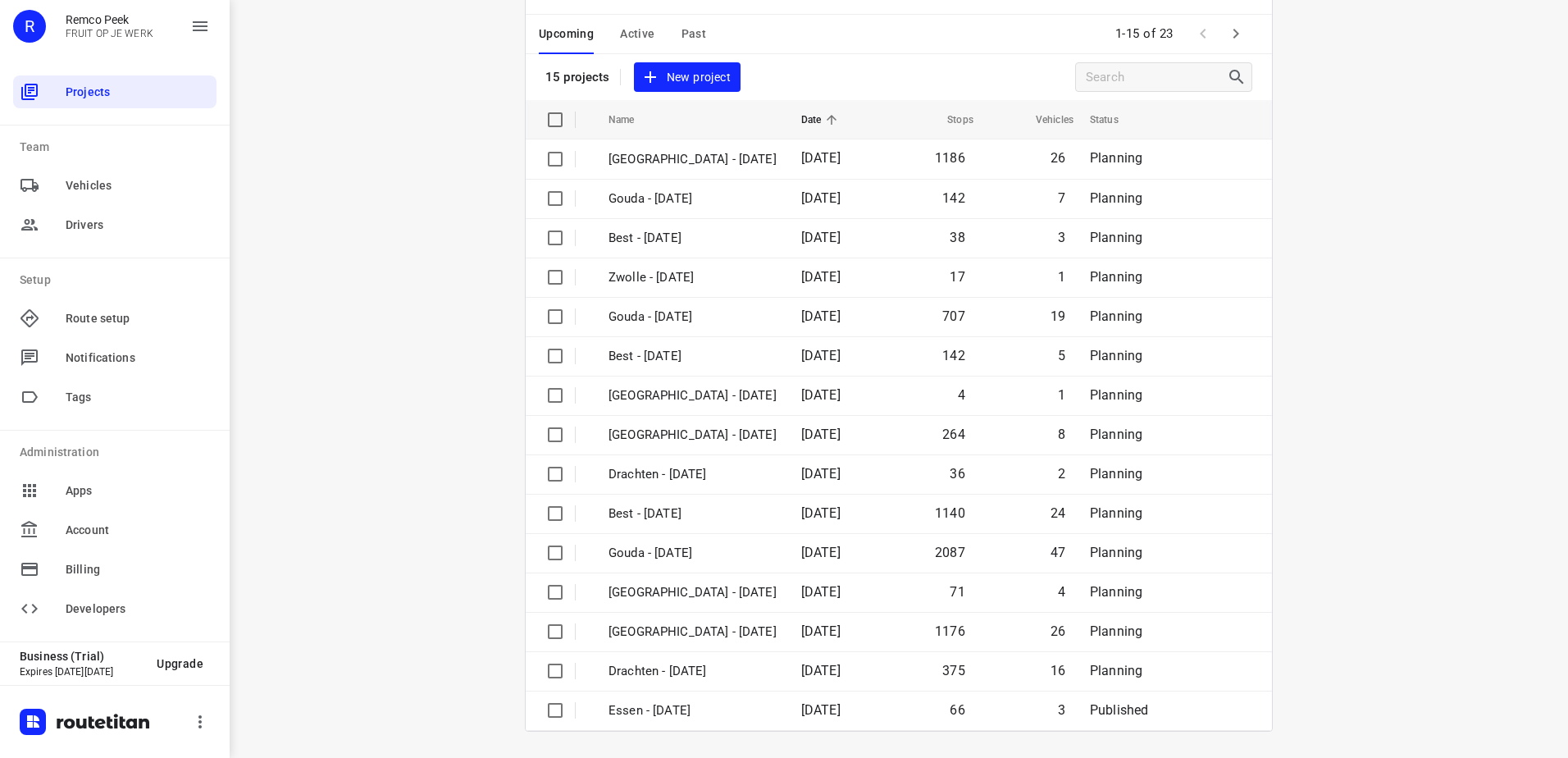
click at [947, 58] on div "Projects Learn how projects work Watch a video 15 projects New project" at bounding box center [899, 28] width 747 height 145
click at [1230, 41] on icon "button" at bounding box center [1236, 34] width 20 height 20
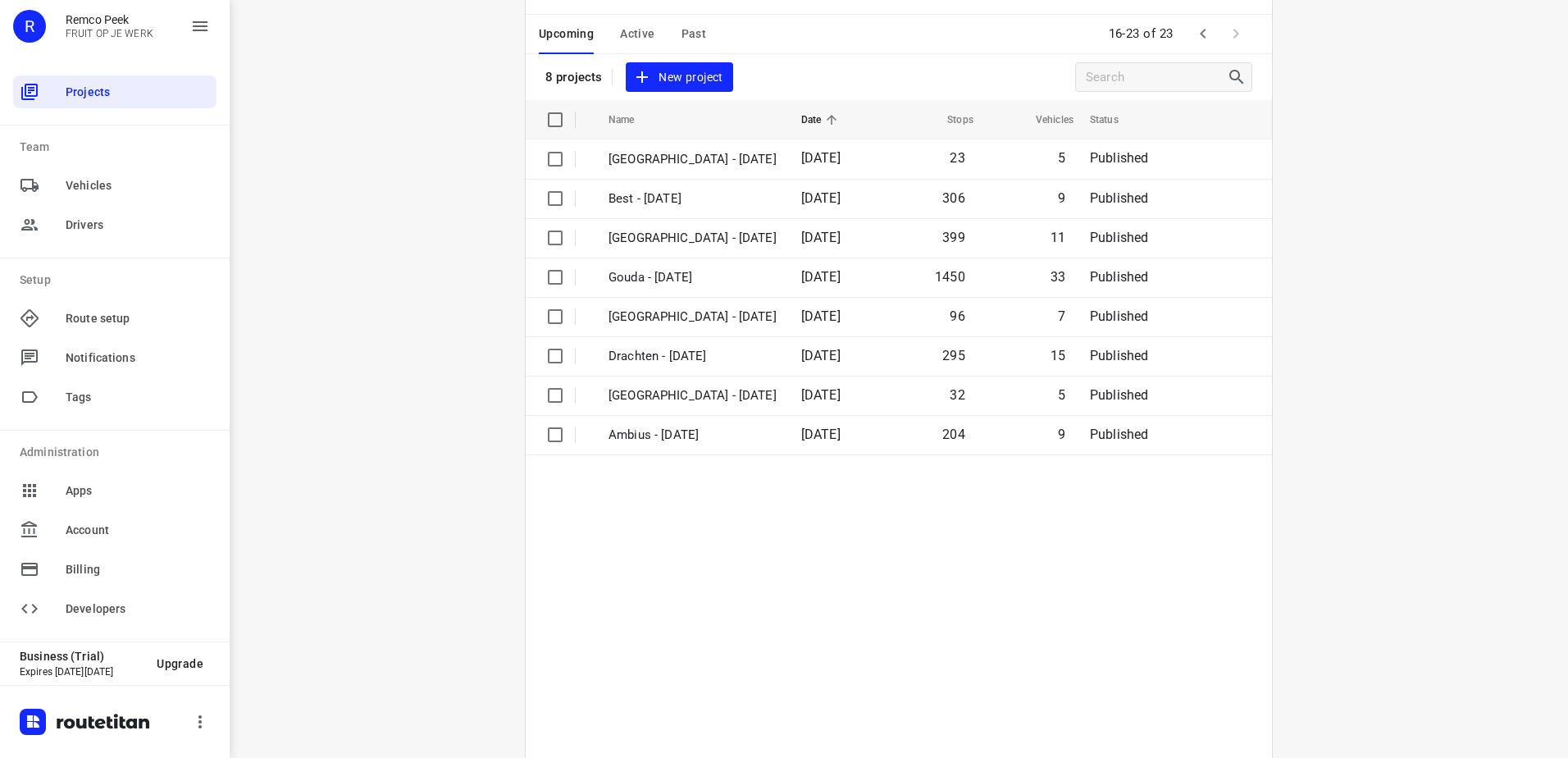
scroll to position [0, 0]
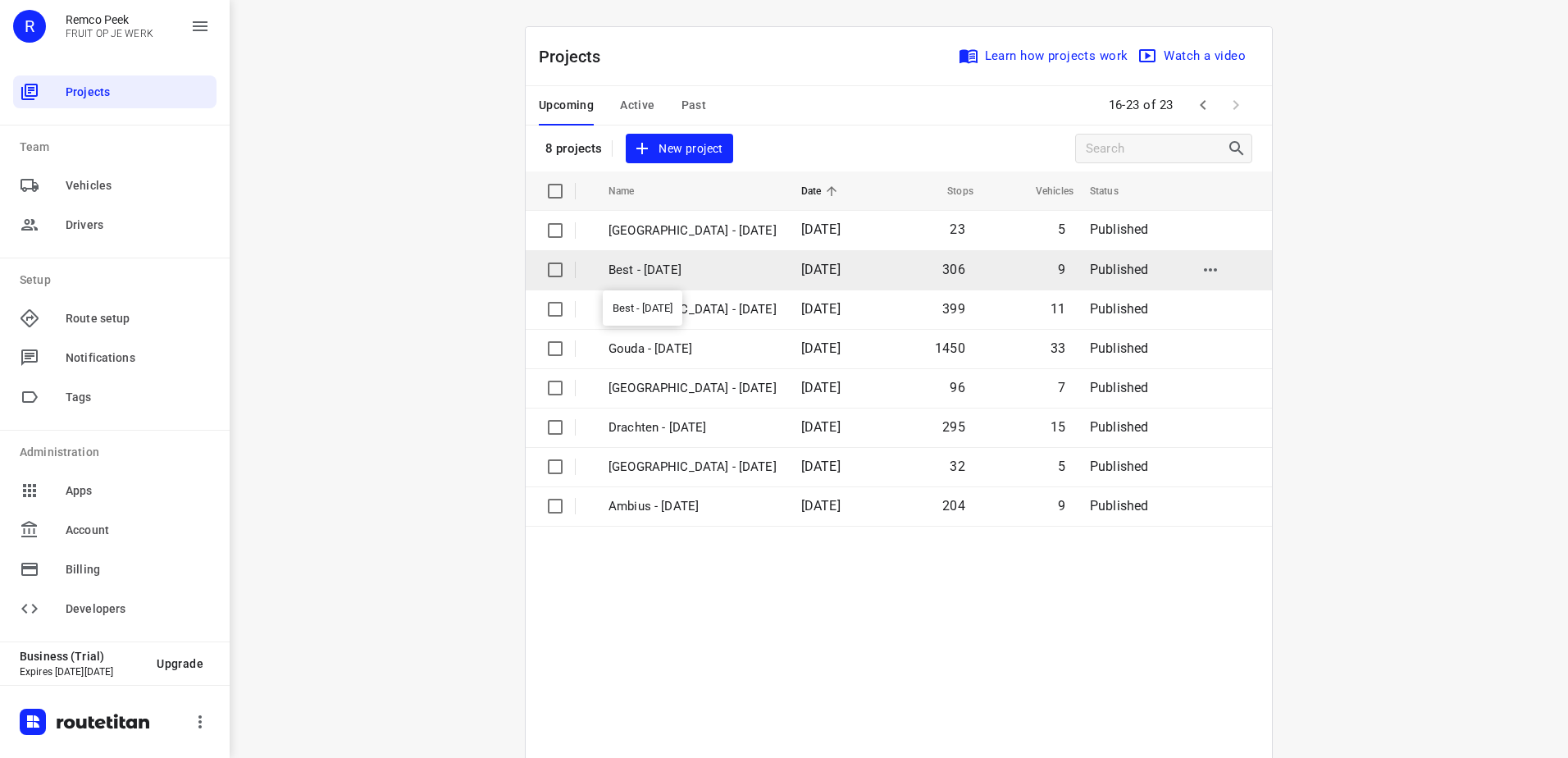
click at [703, 278] on p "Best - [DATE]" at bounding box center [692, 270] width 168 height 19
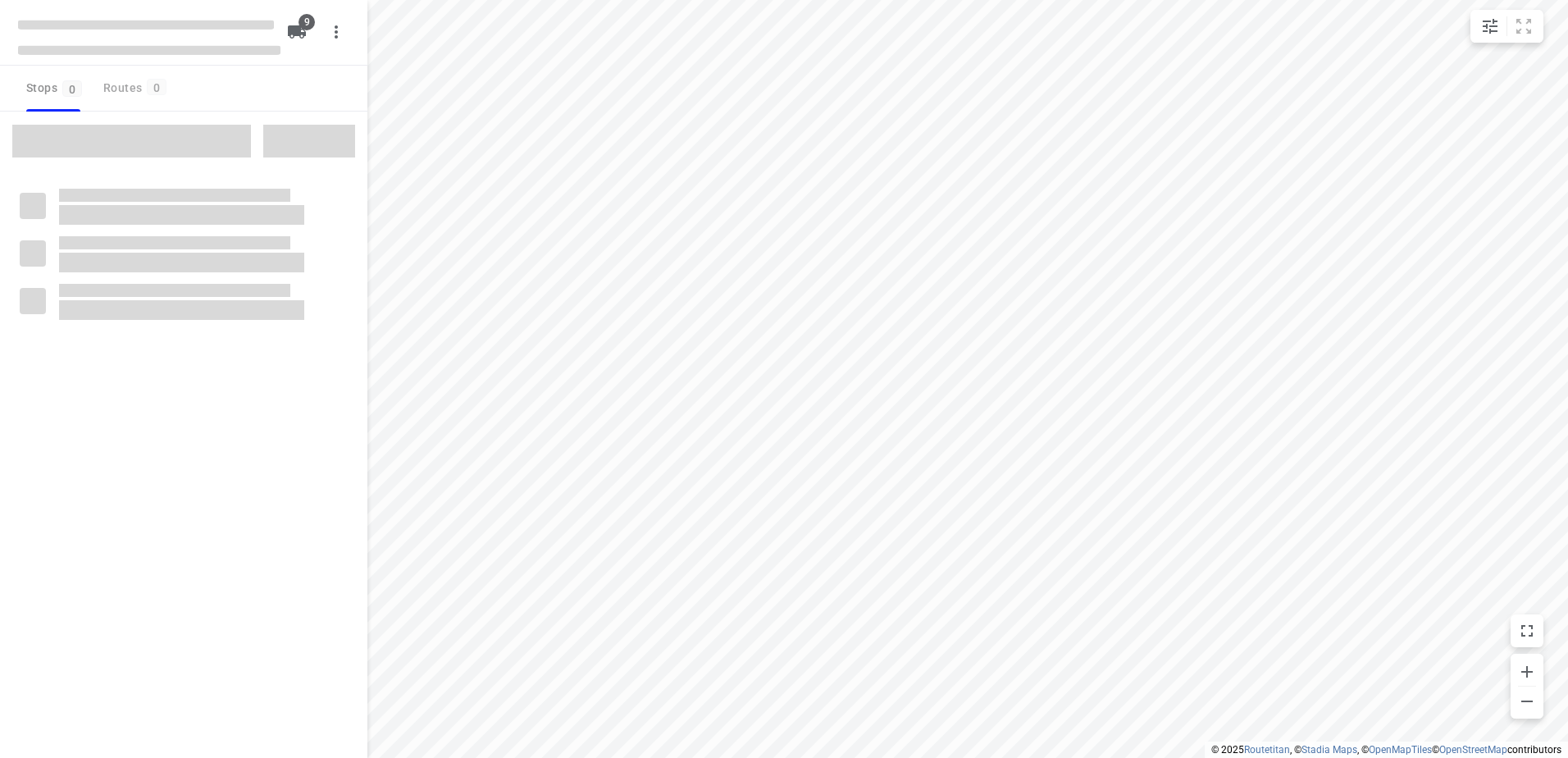
checkbox input "true"
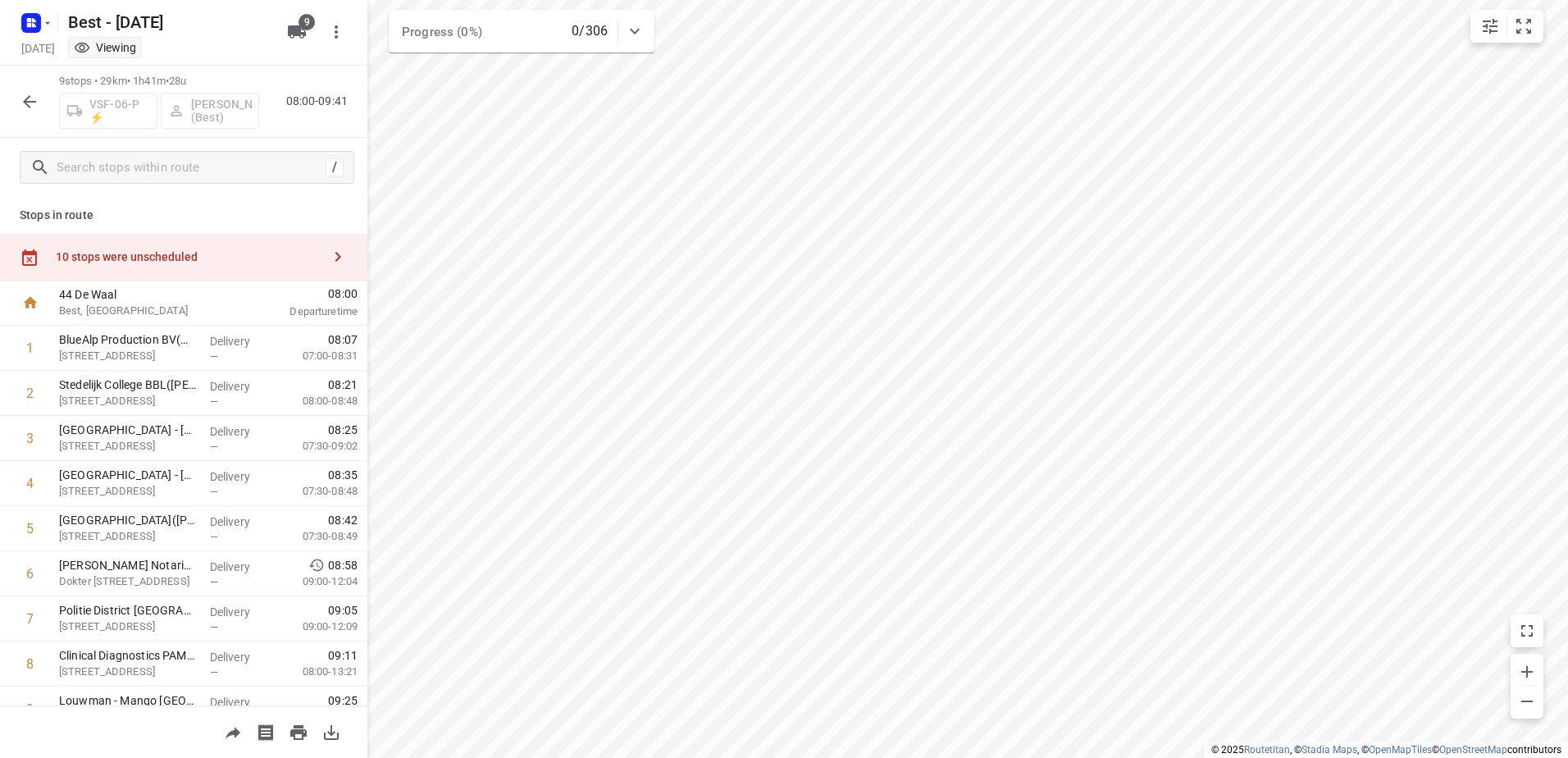
click at [32, 101] on icon "button" at bounding box center [29, 101] width 13 height 13
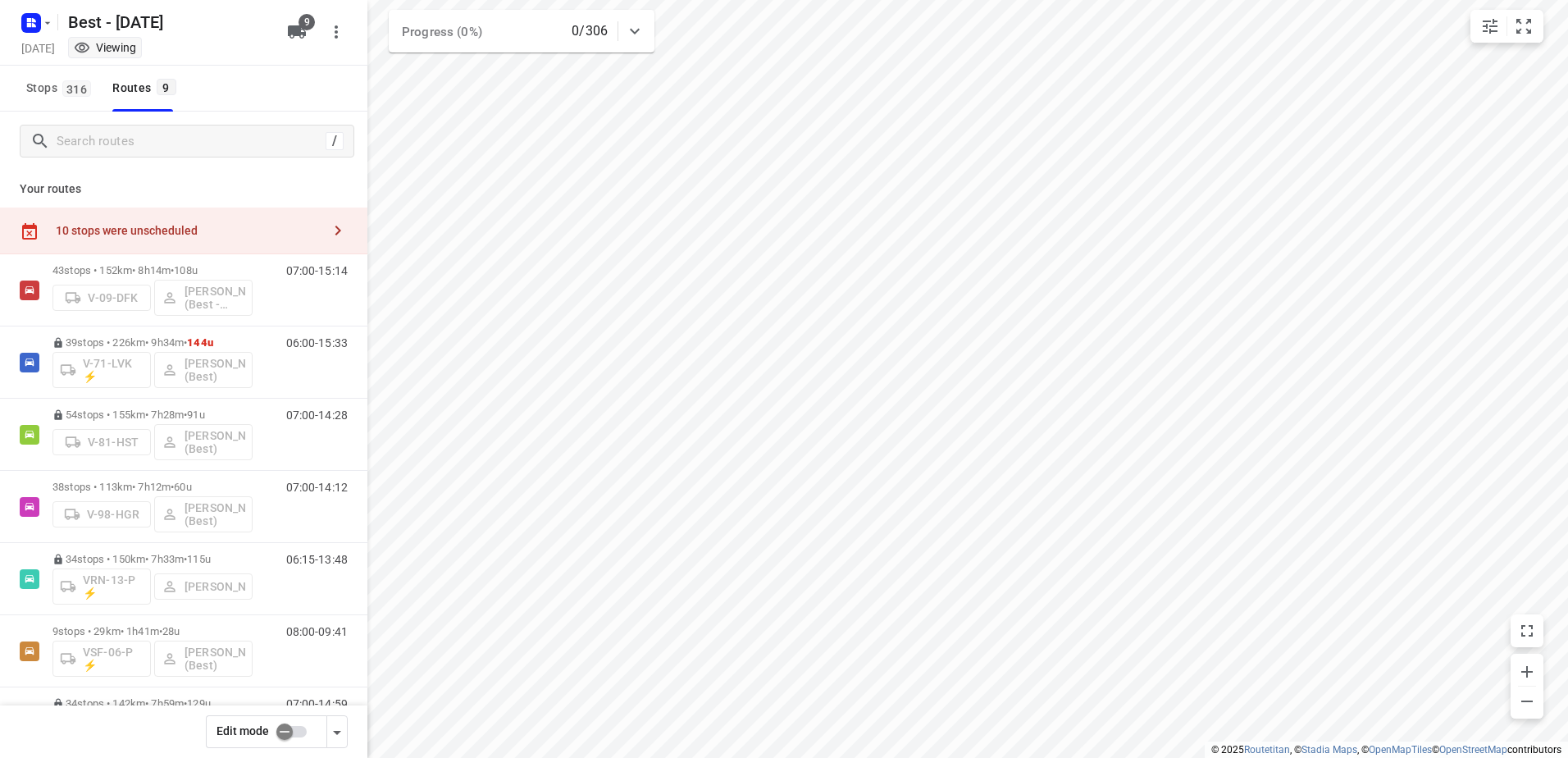
click at [287, 735] on input "checkbox" at bounding box center [284, 732] width 94 height 31
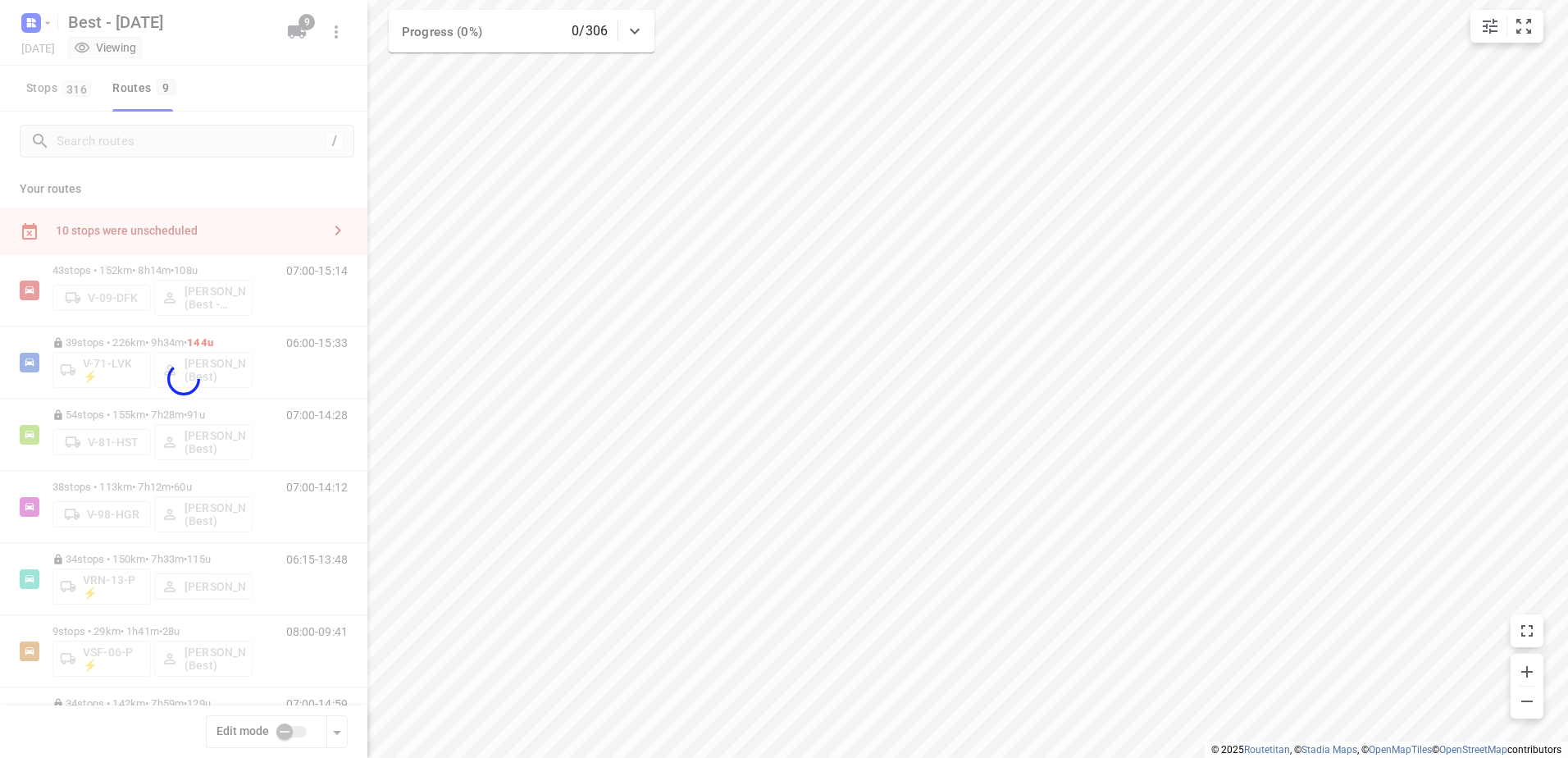
checkbox input "true"
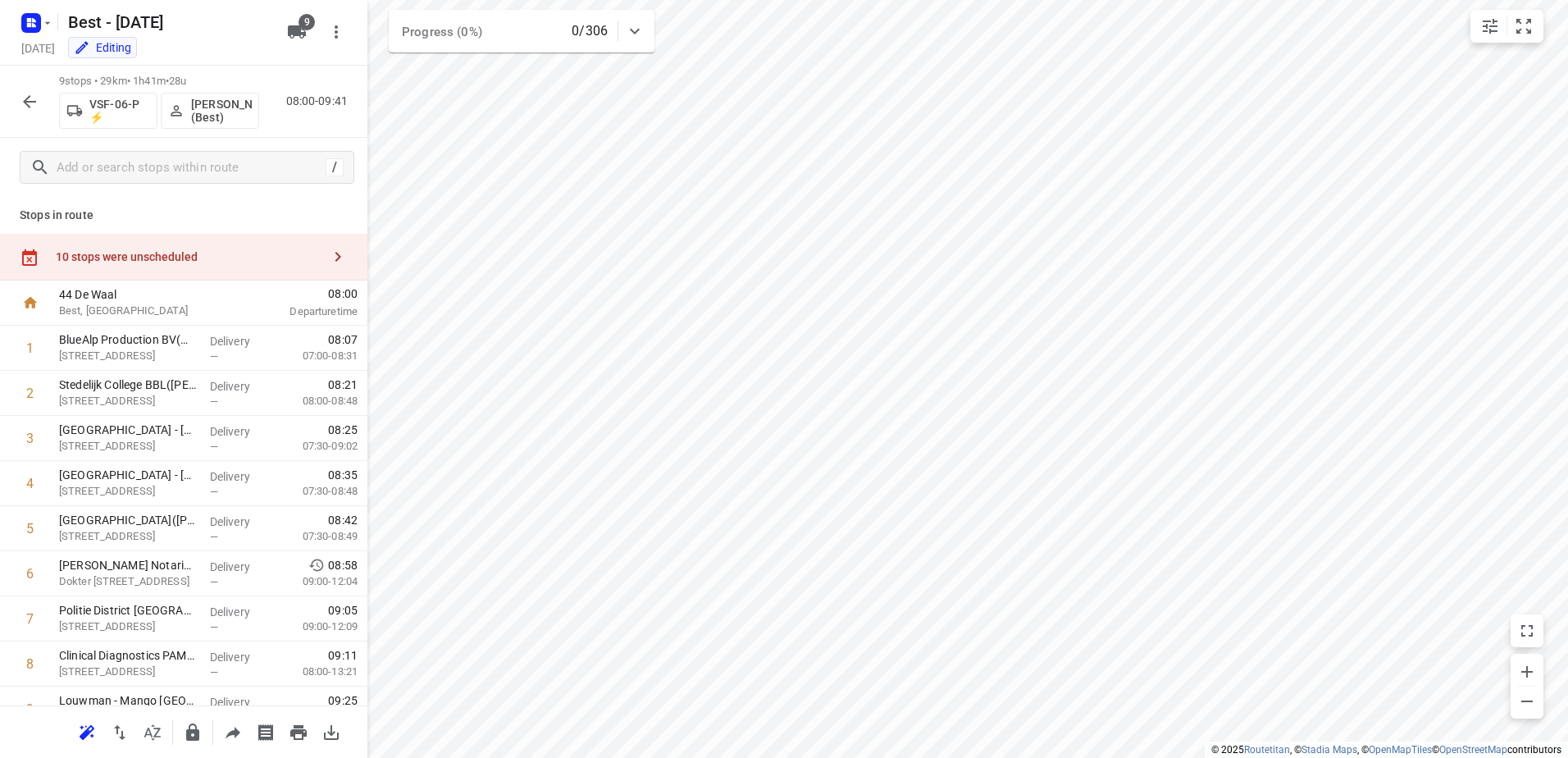
click at [227, 249] on div "10 stops were unscheduled" at bounding box center [183, 257] width 368 height 47
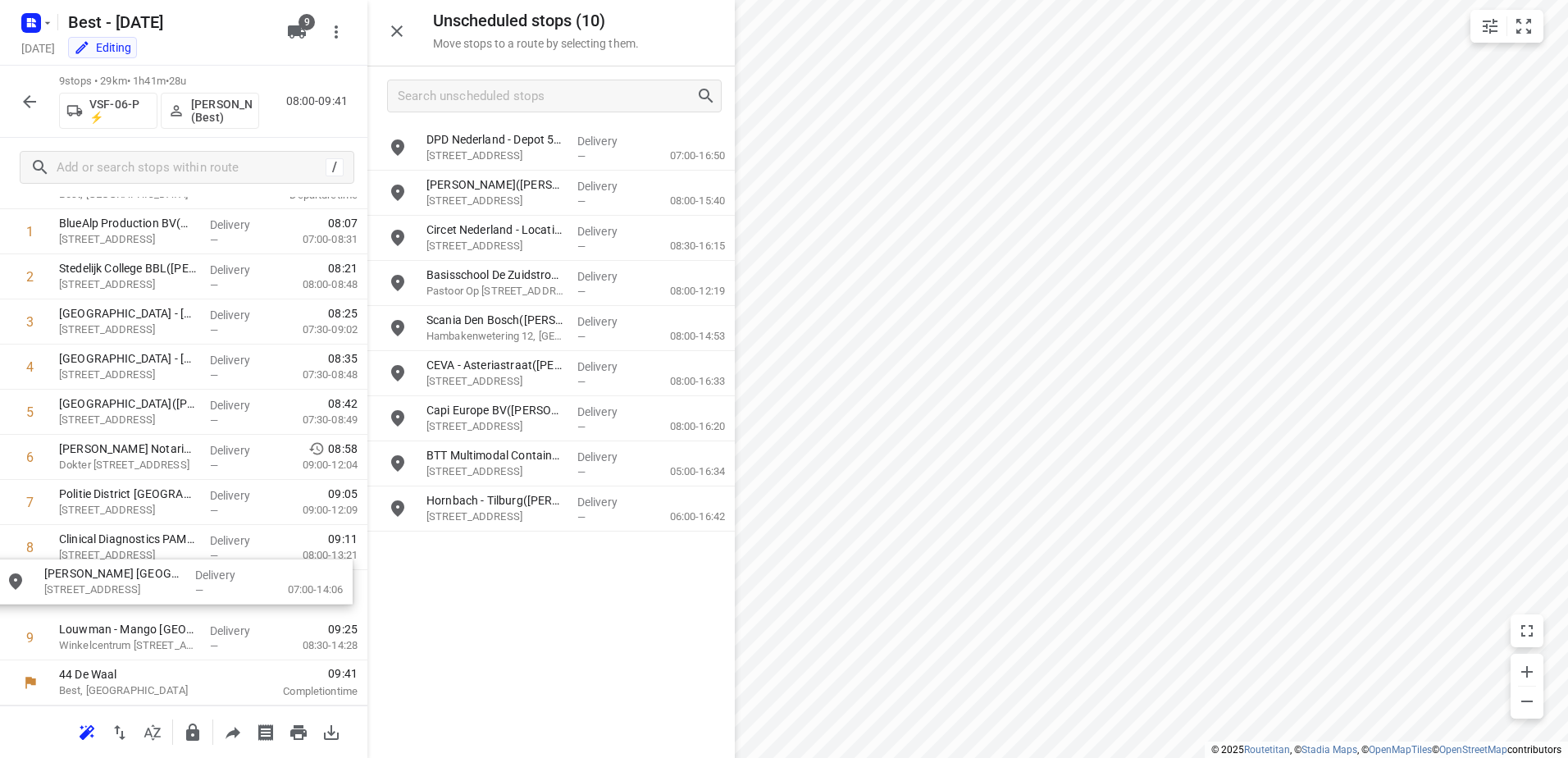
scroll to position [116, 0]
drag, startPoint x: 549, startPoint y: 416, endPoint x: 152, endPoint y: 544, distance: 417.1
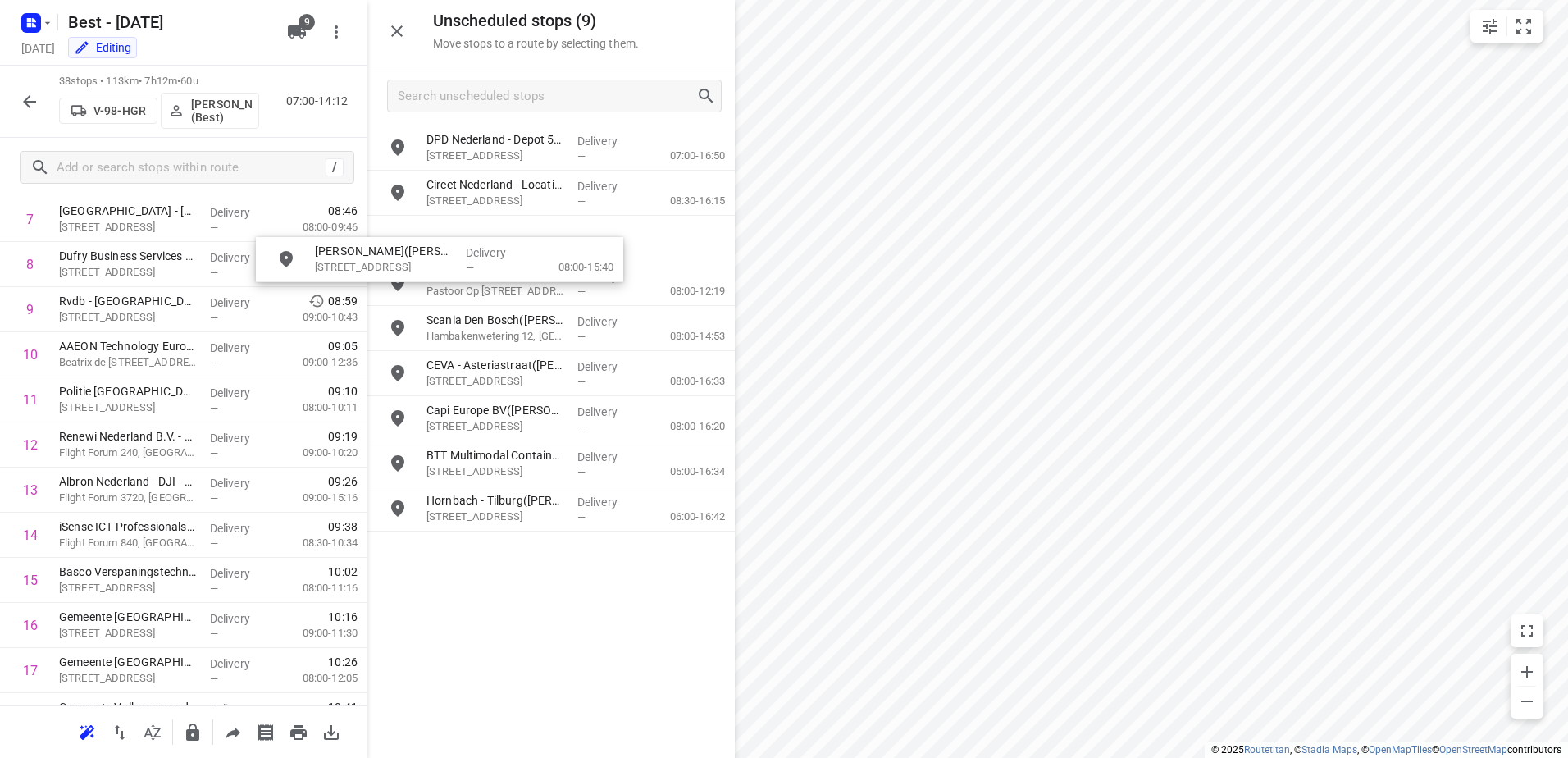
scroll to position [399, 0]
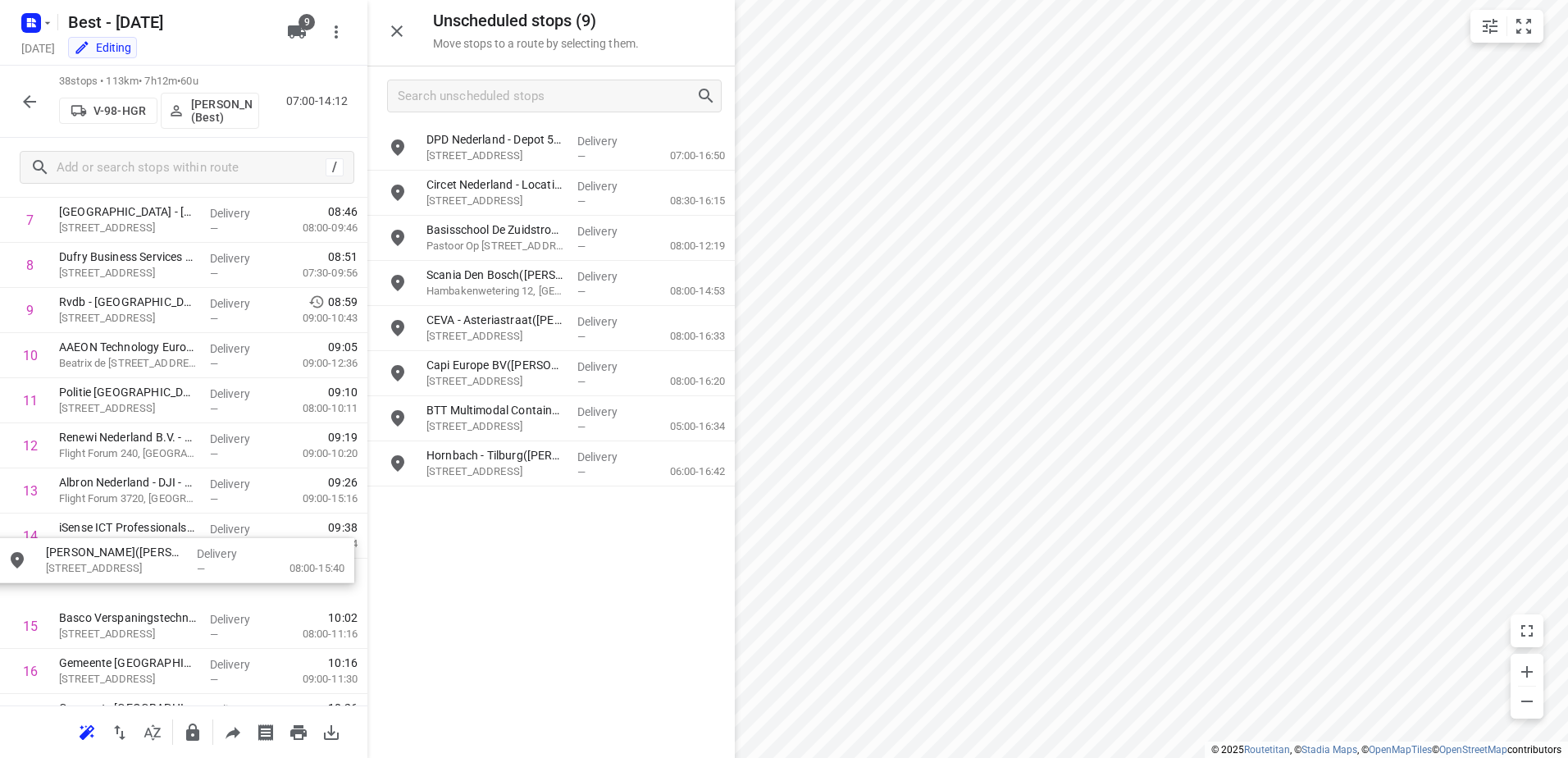
drag, startPoint x: 553, startPoint y: 182, endPoint x: 167, endPoint y: 553, distance: 535.4
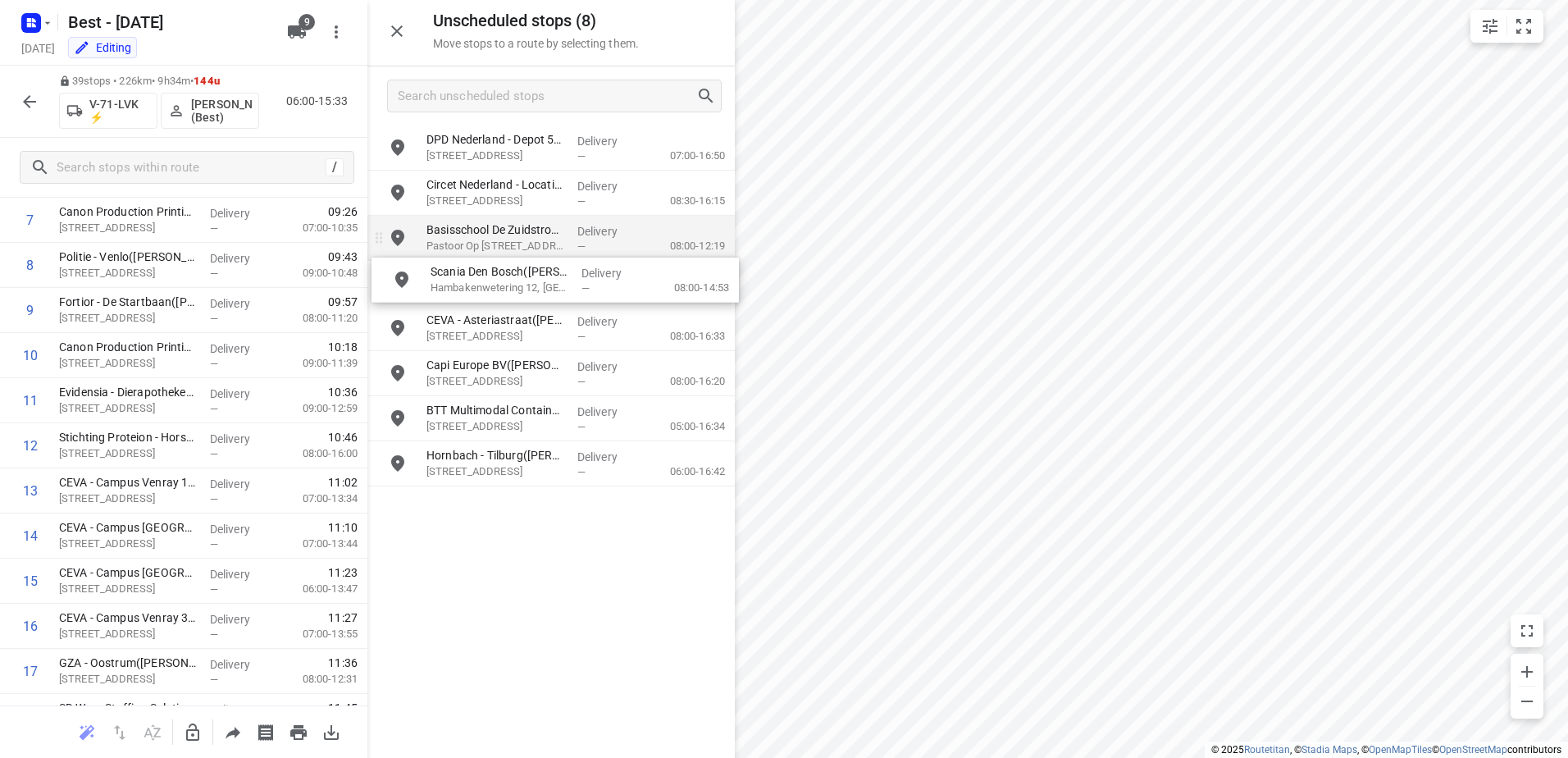
drag, startPoint x: 517, startPoint y: 268, endPoint x: 529, endPoint y: 248, distance: 23.3
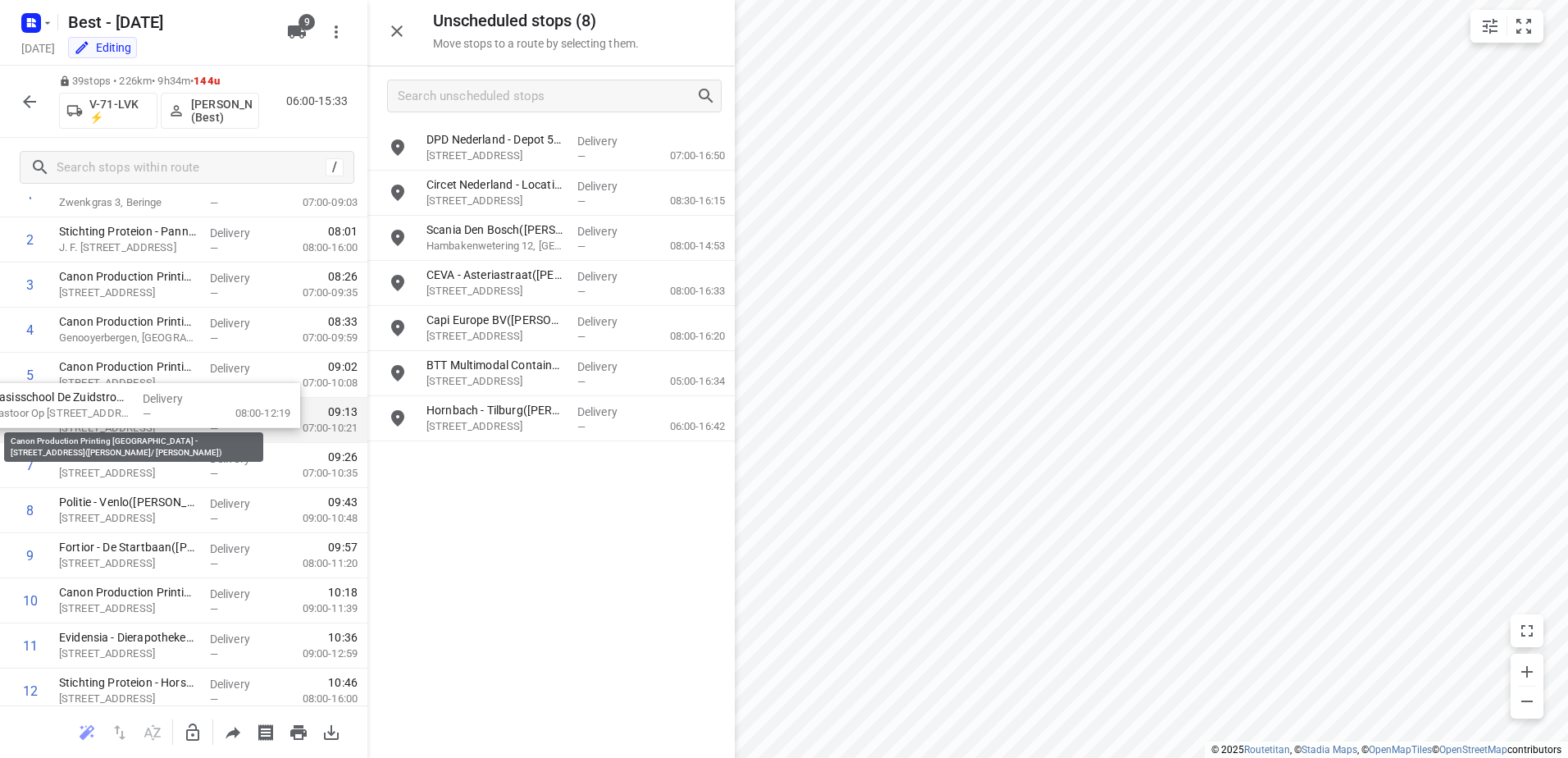
scroll to position [152, 0]
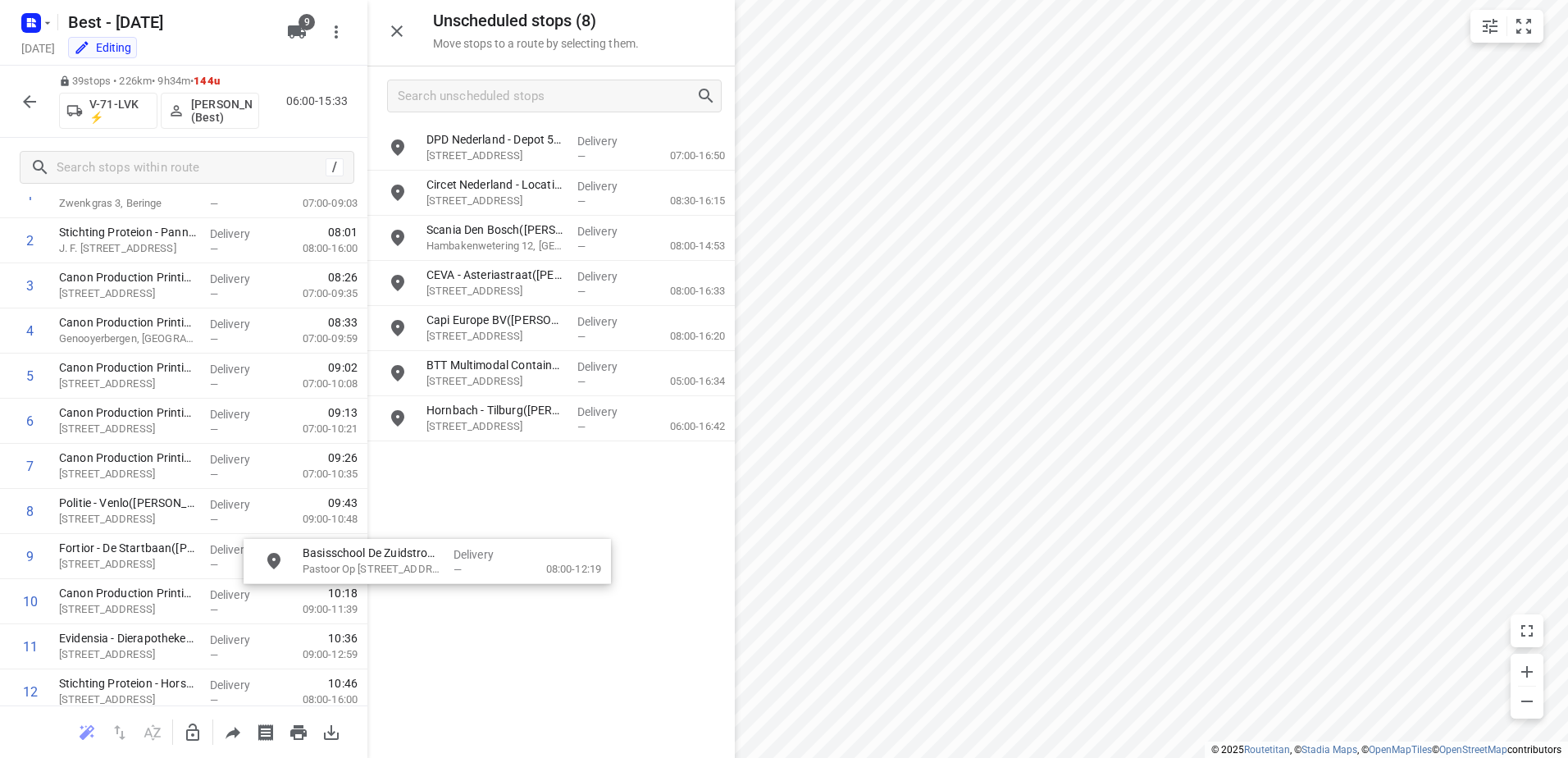
drag, startPoint x: 537, startPoint y: 237, endPoint x: 413, endPoint y: 576, distance: 361.0
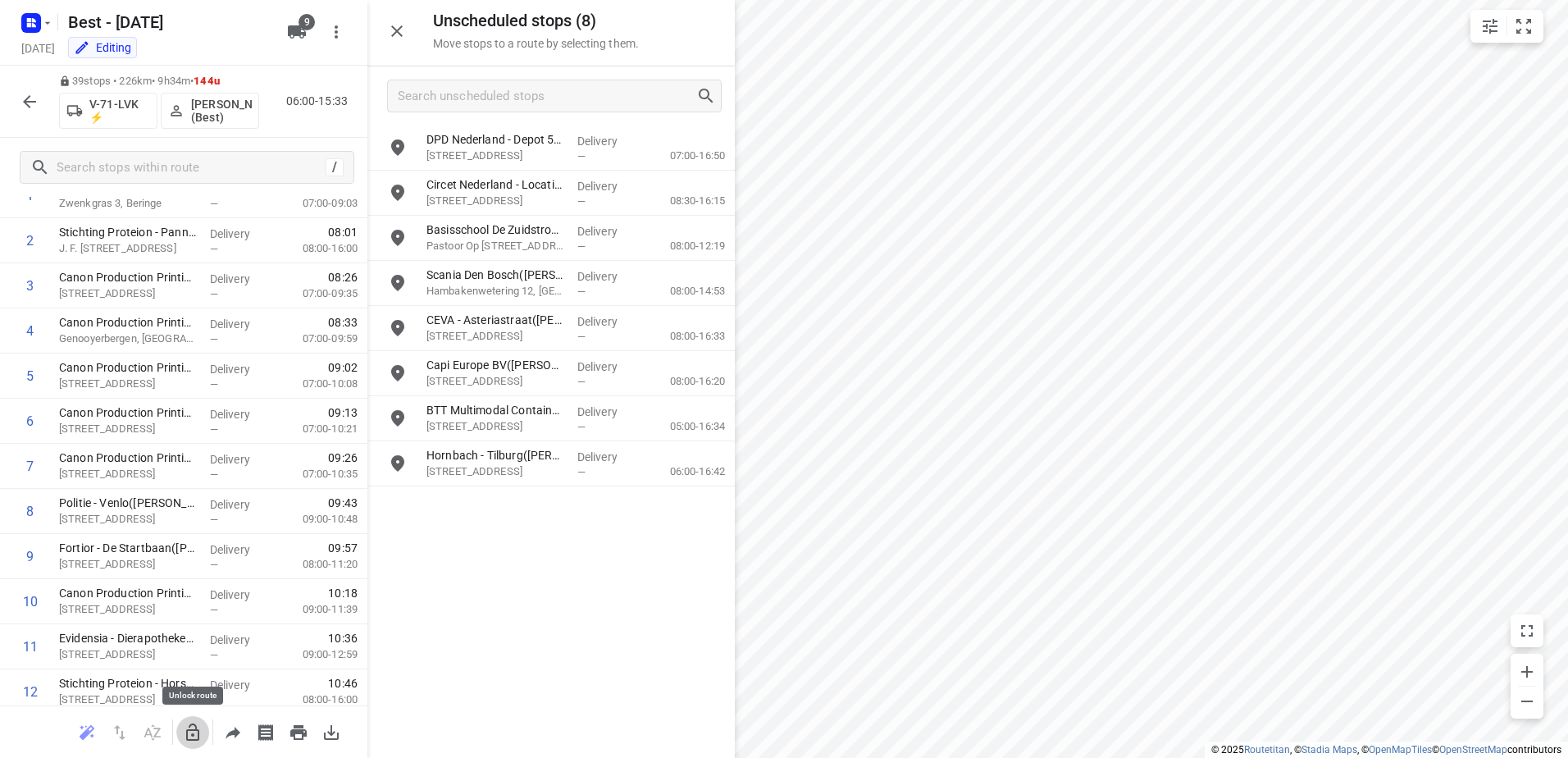
click at [195, 726] on icon "button" at bounding box center [192, 732] width 20 height 20
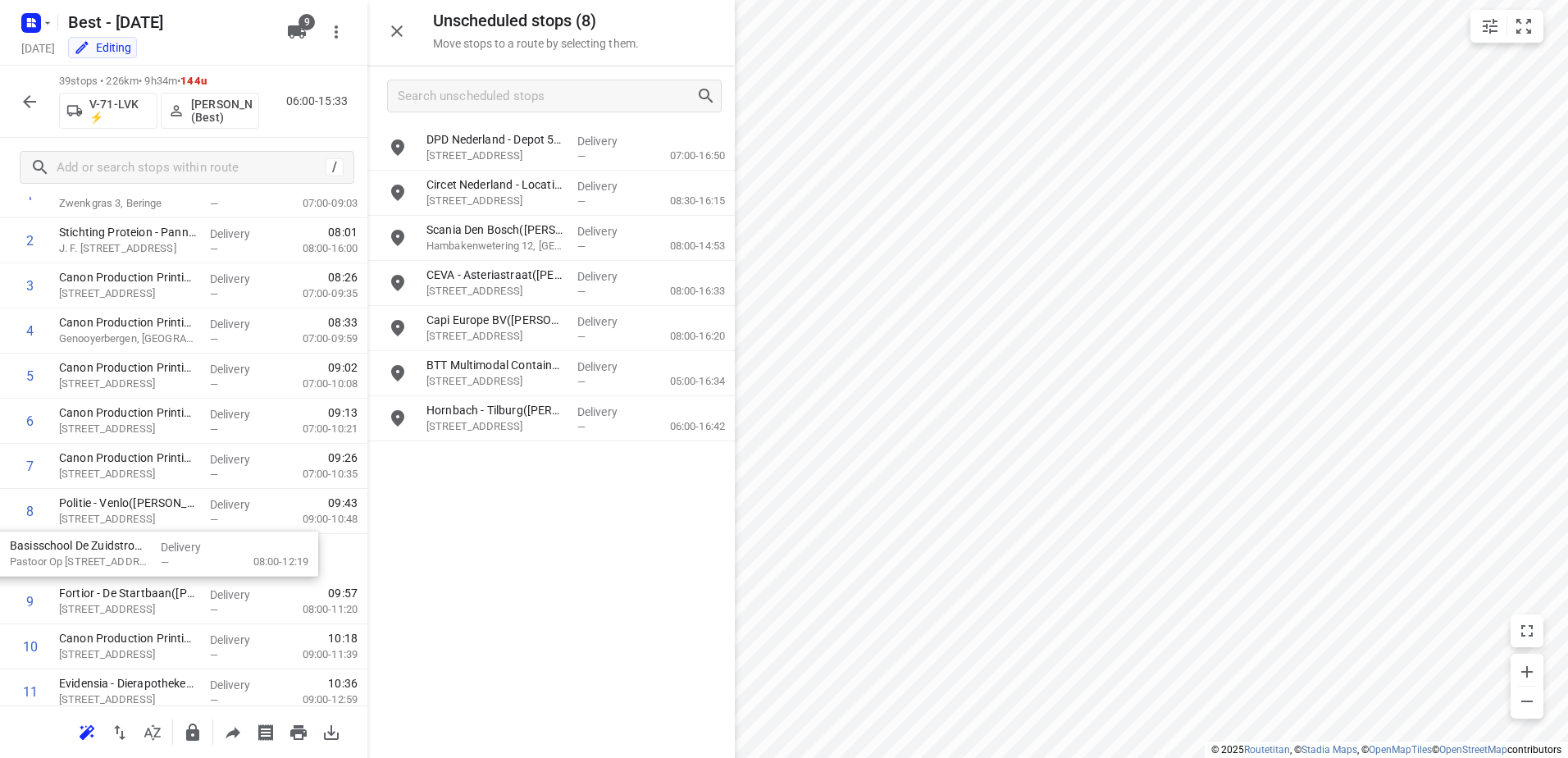
drag, startPoint x: 644, startPoint y: 223, endPoint x: 226, endPoint y: 542, distance: 525.8
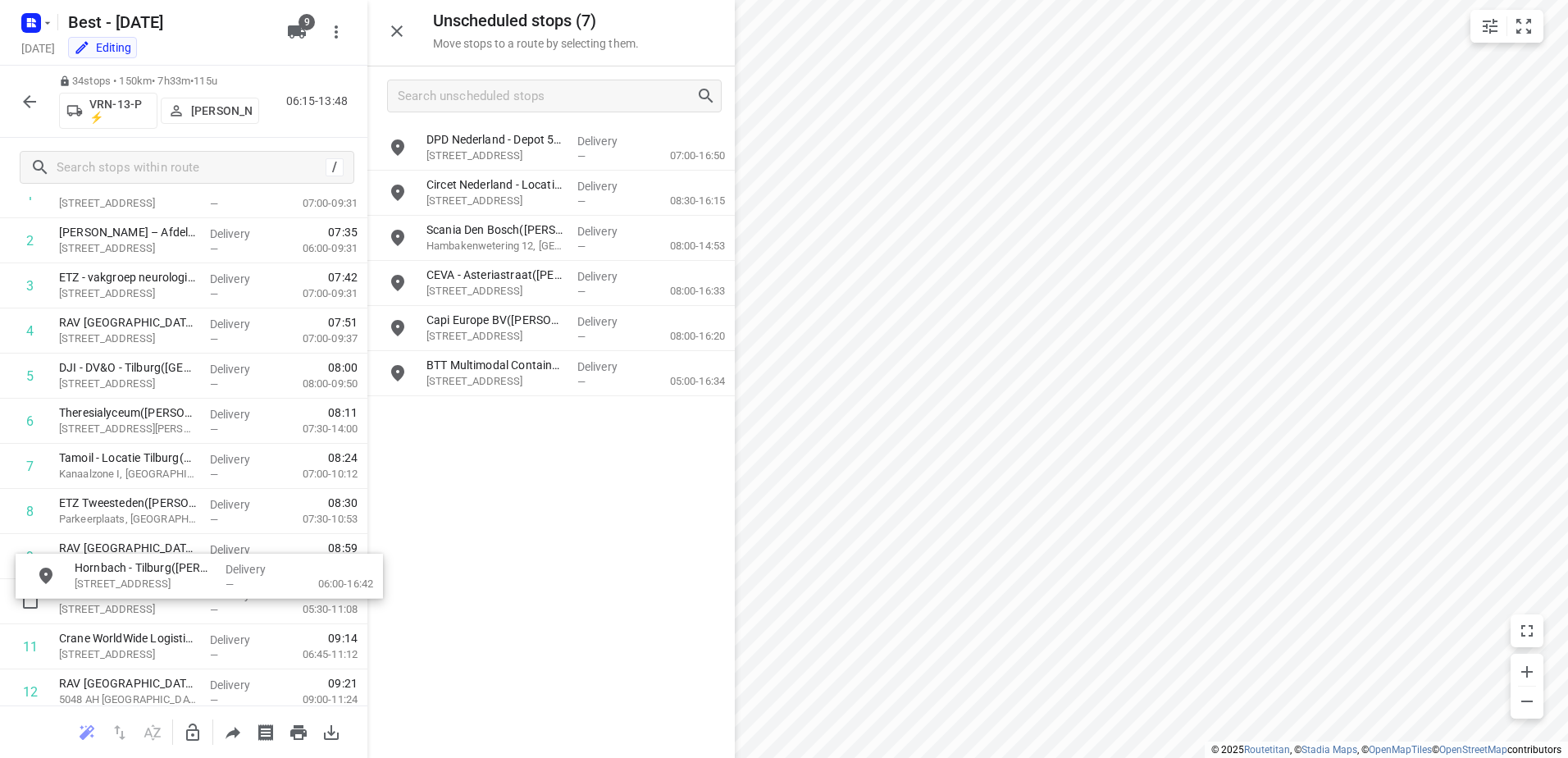
drag, startPoint x: 603, startPoint y: 425, endPoint x: 405, endPoint y: 606, distance: 268.3
click at [195, 744] on button "button" at bounding box center [193, 733] width 33 height 33
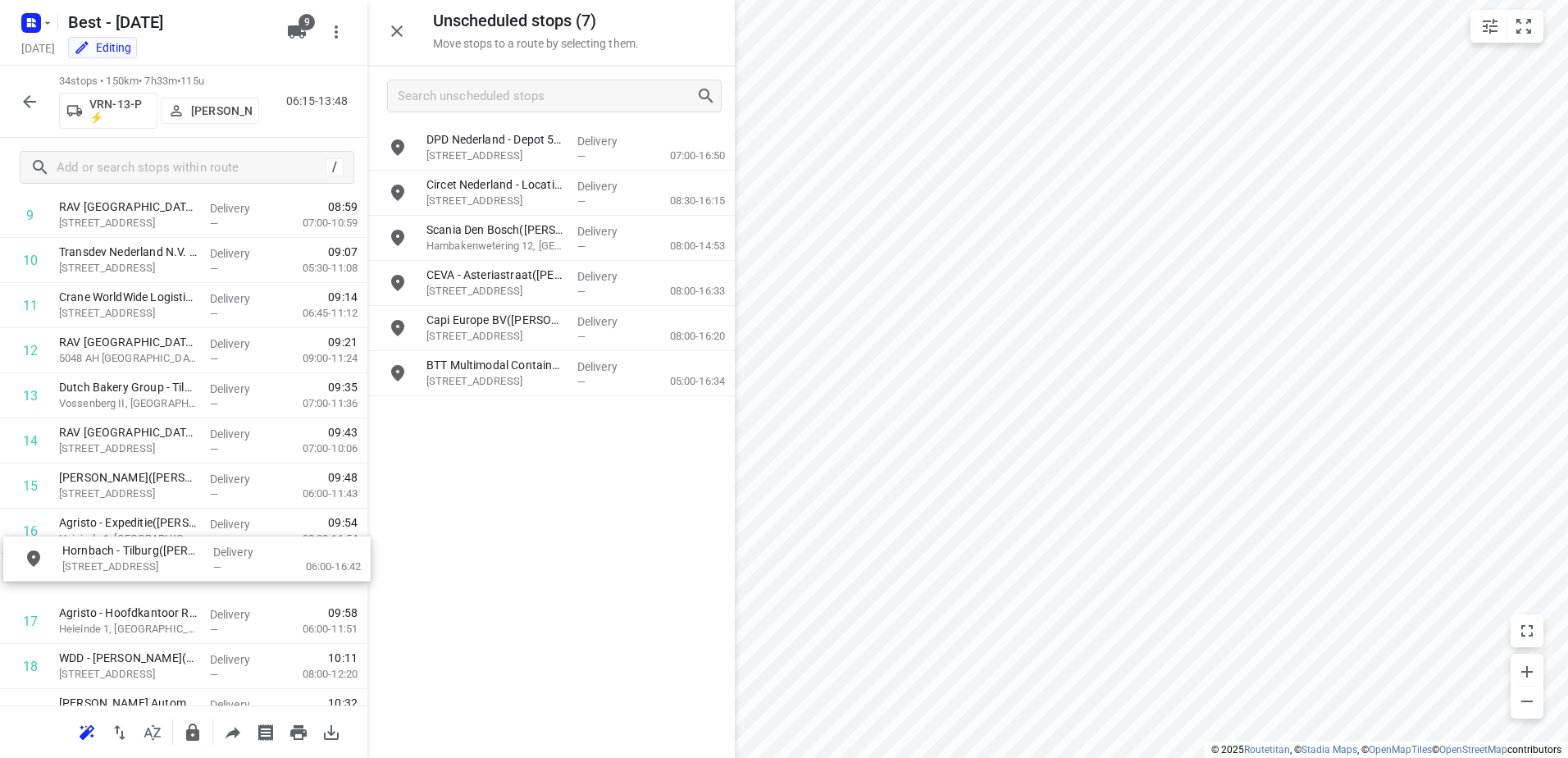
scroll to position [494, 0]
drag, startPoint x: 510, startPoint y: 407, endPoint x: 125, endPoint y: 484, distance: 392.6
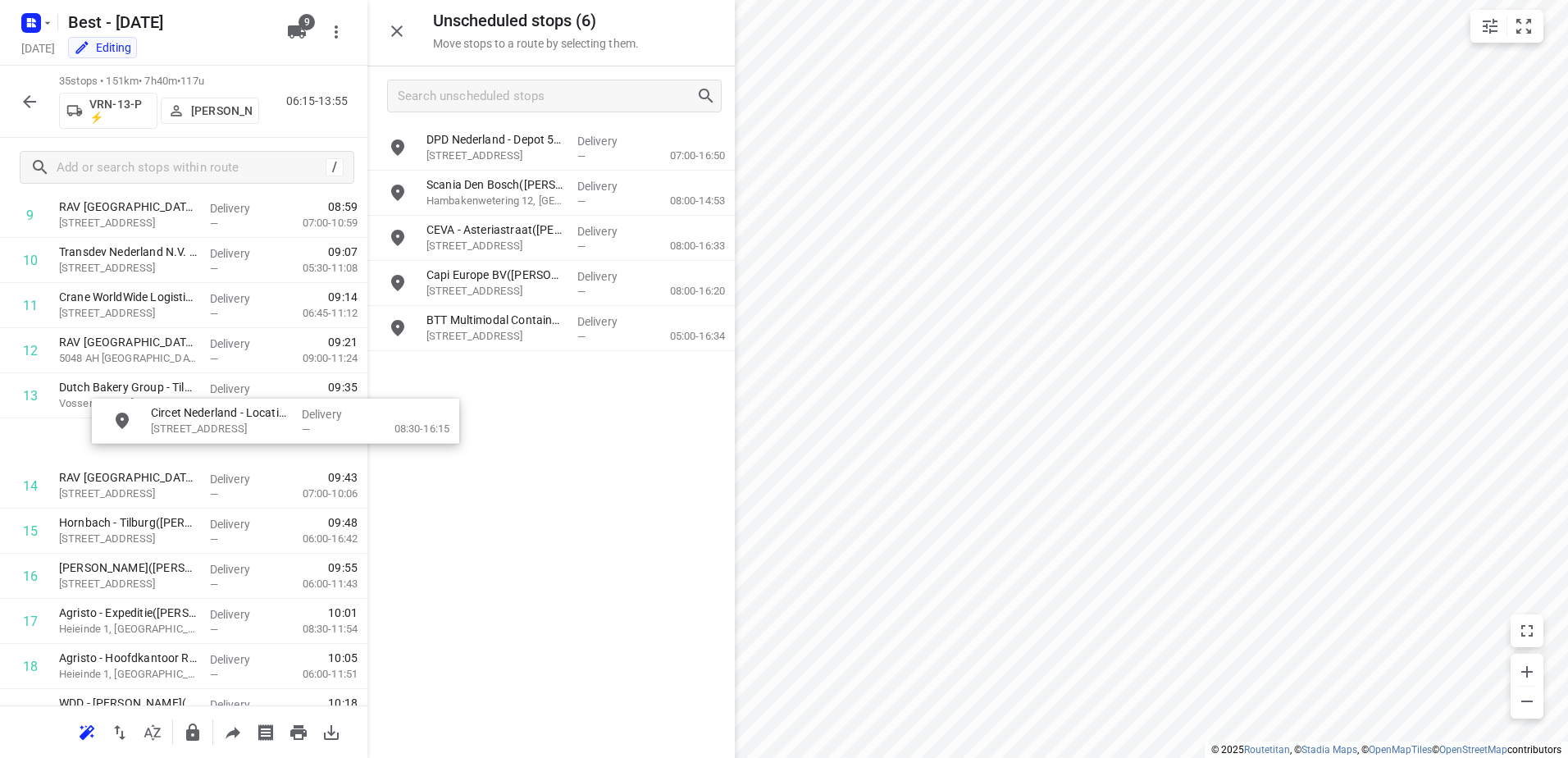
scroll to position [493, 0]
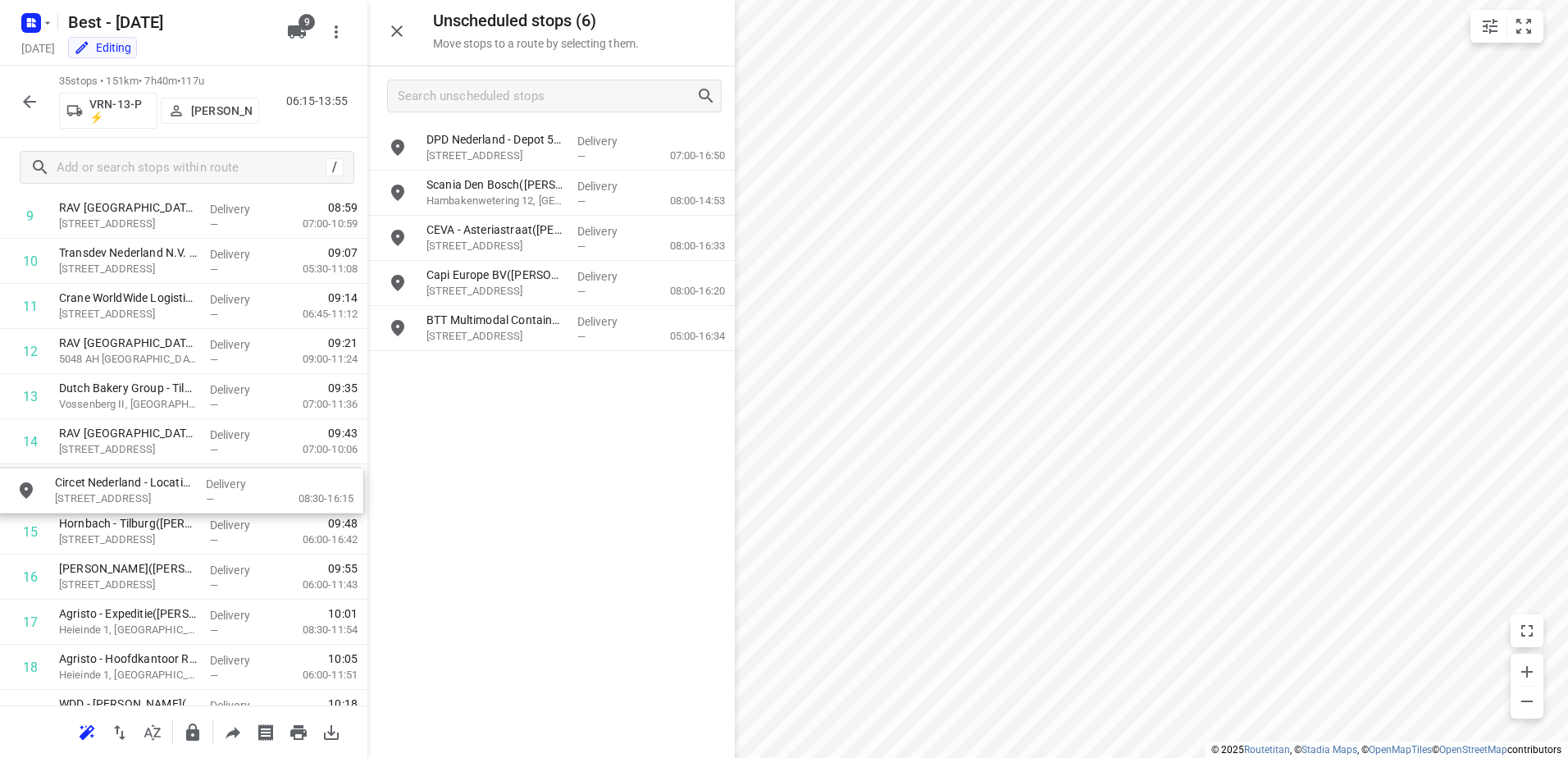
drag, startPoint x: 542, startPoint y: 184, endPoint x: 169, endPoint y: 488, distance: 481.2
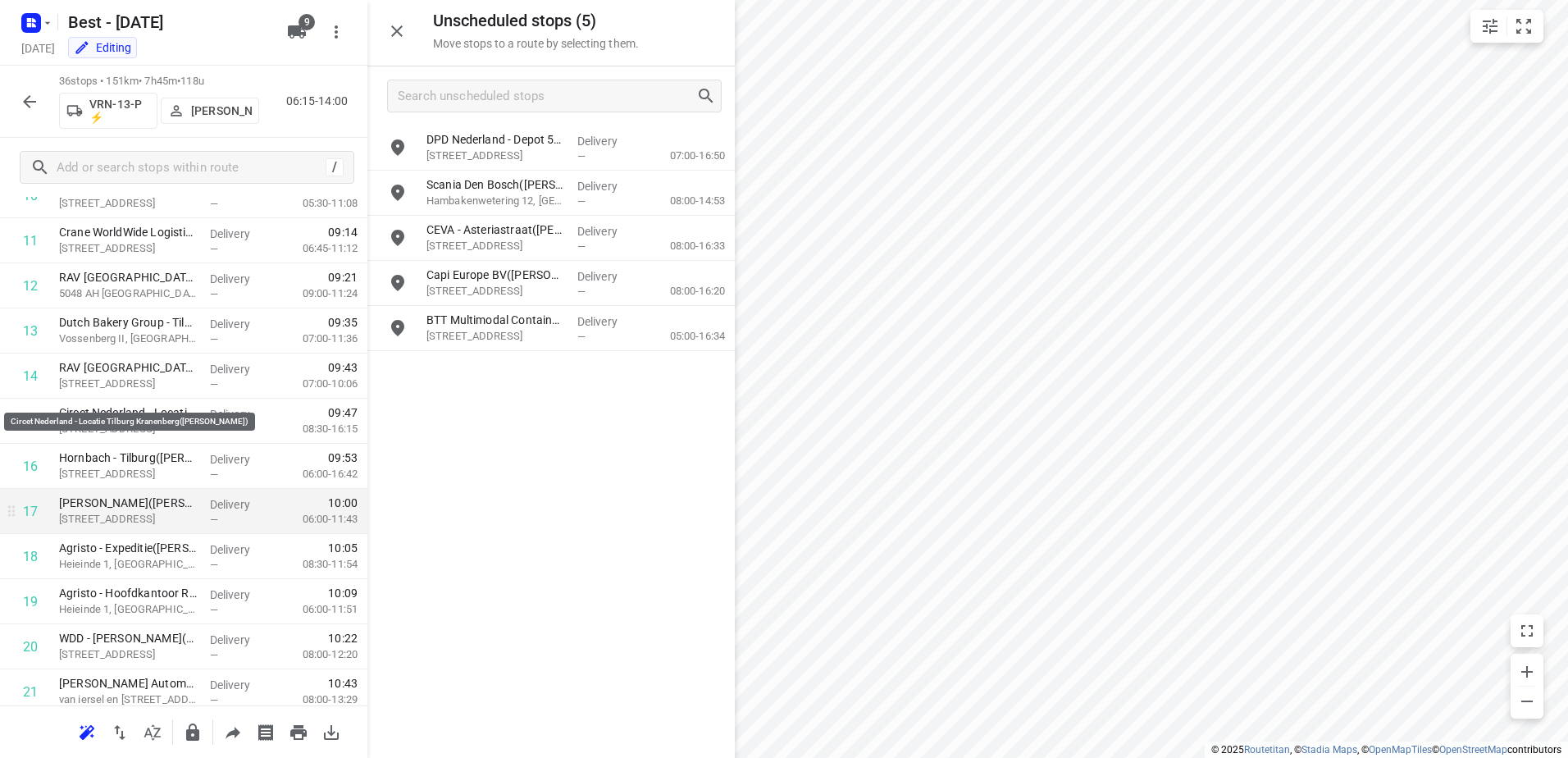
scroll to position [657, 0]
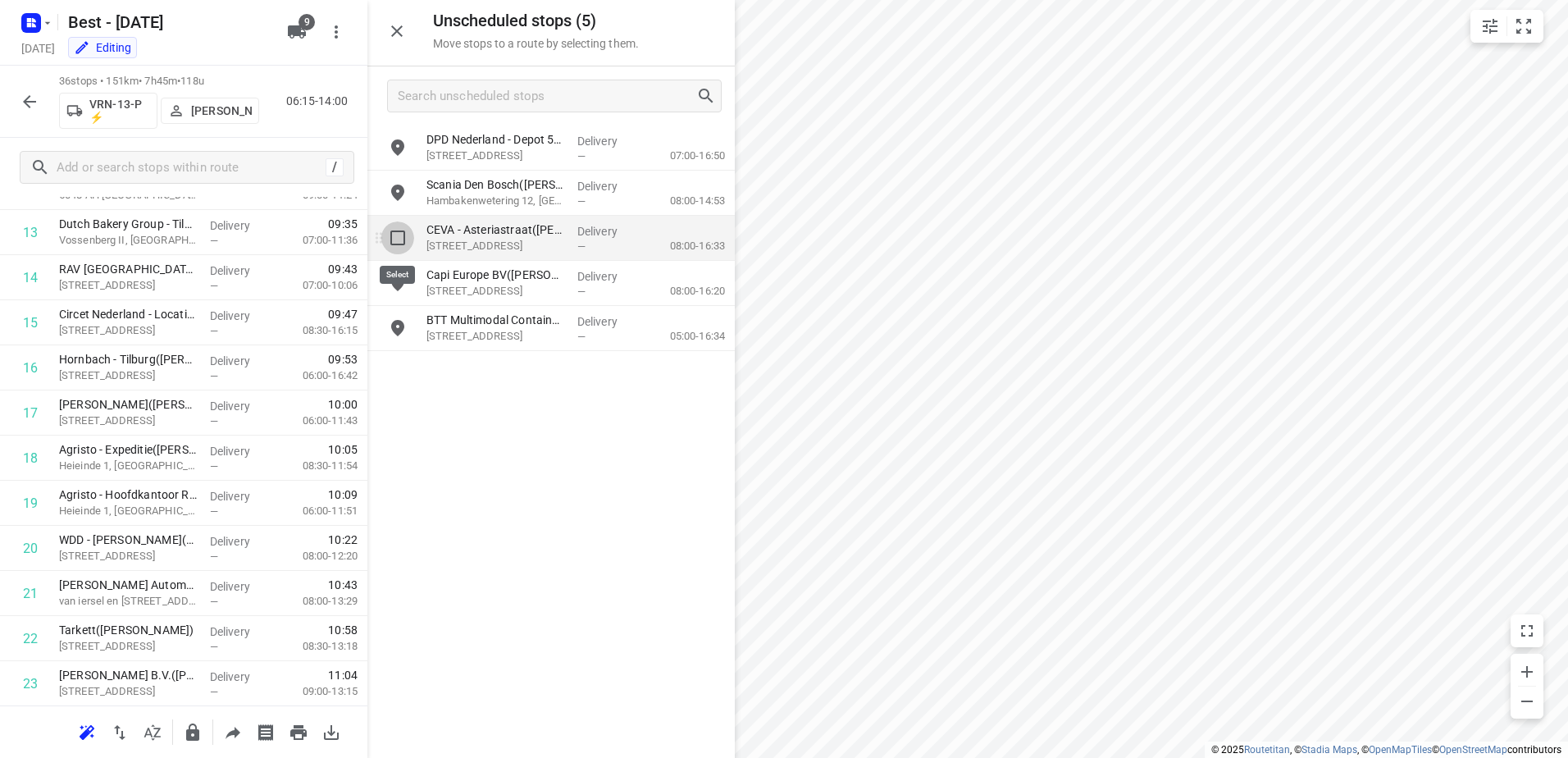
click at [384, 239] on input "grid" at bounding box center [398, 238] width 33 height 33
checkbox input "true"
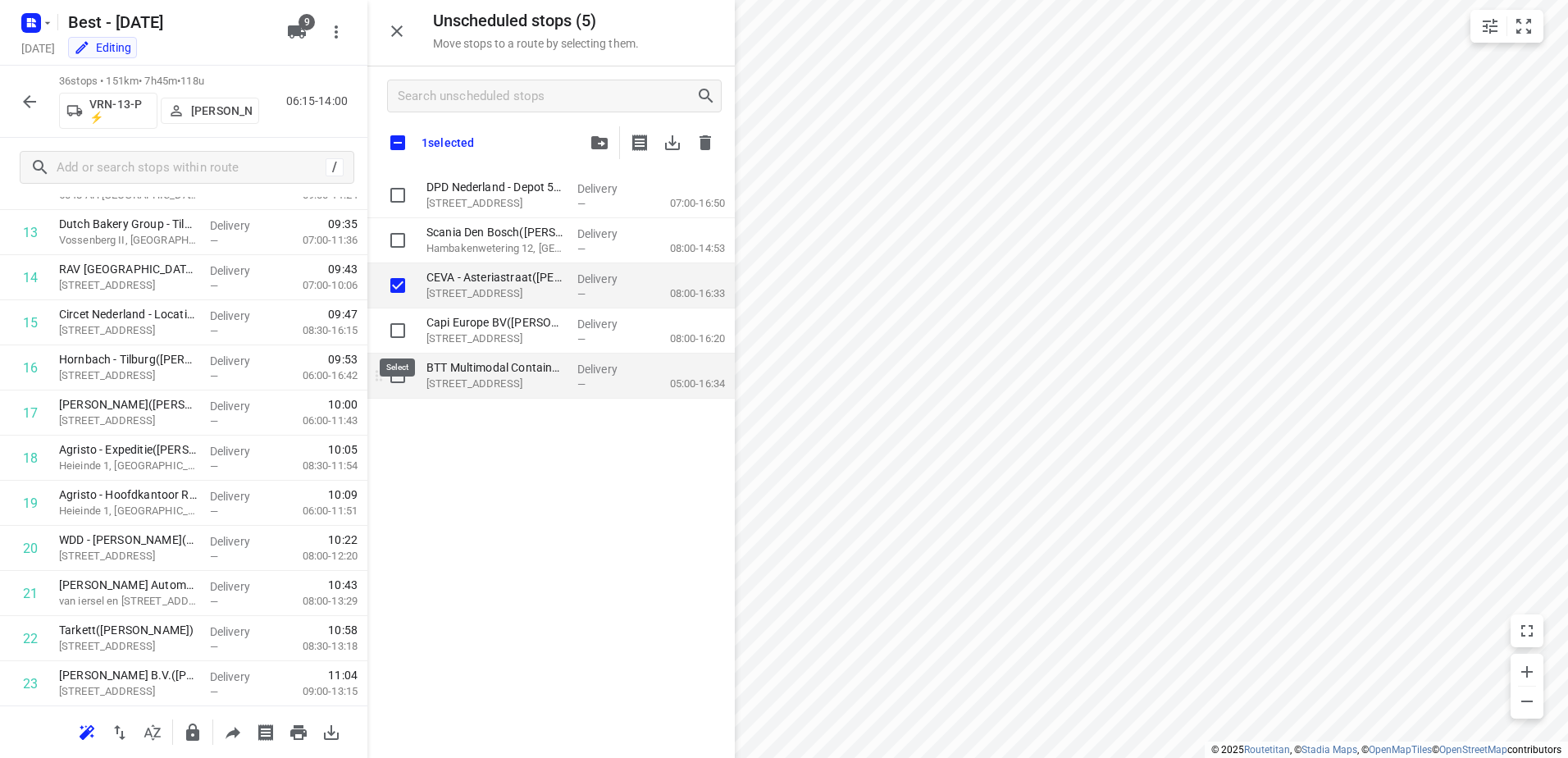
drag, startPoint x: 391, startPoint y: 328, endPoint x: 397, endPoint y: 380, distance: 52.3
click at [390, 331] on input "grid" at bounding box center [398, 331] width 33 height 33
checkbox input "true"
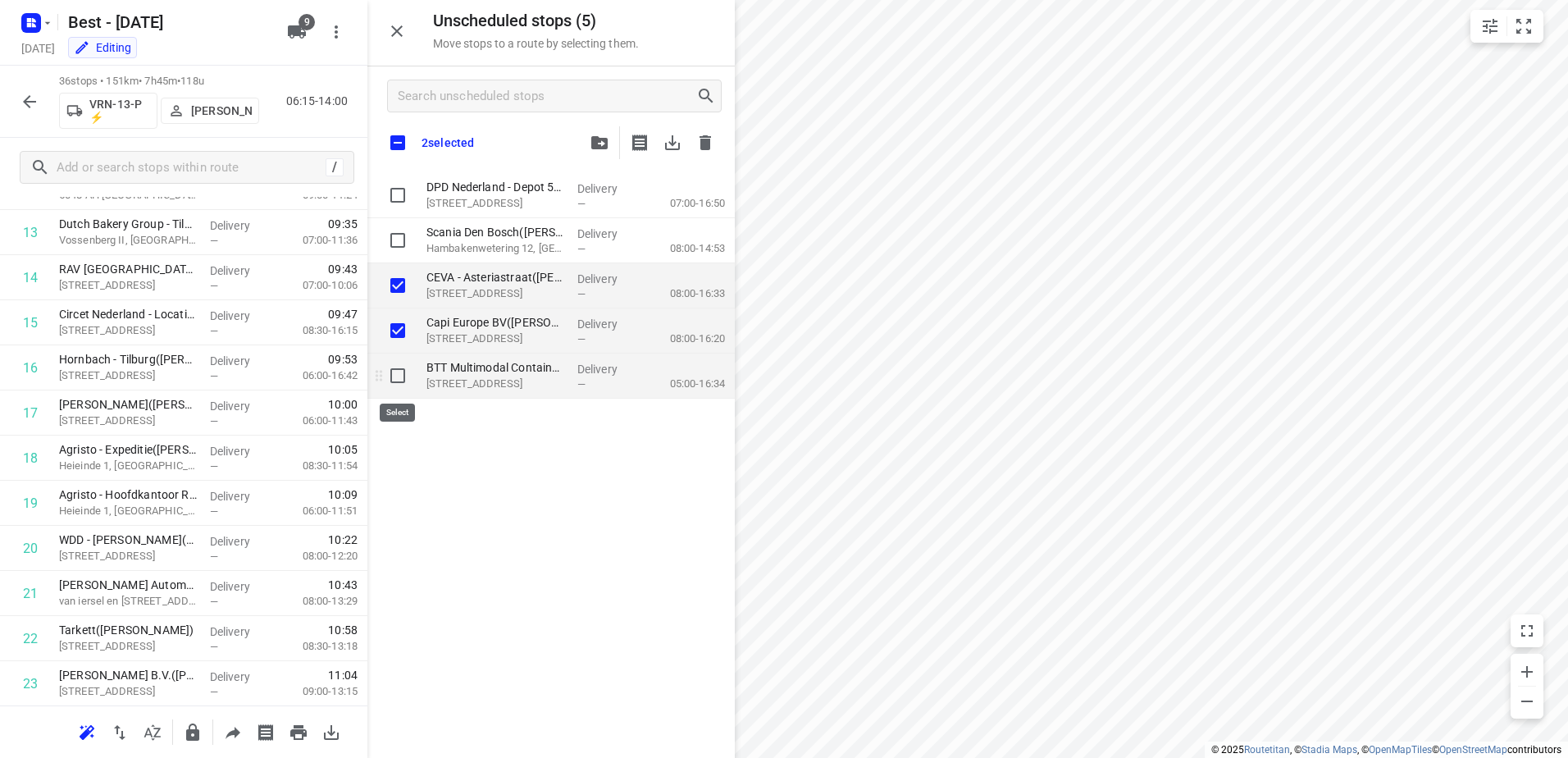
click at [399, 384] on input "grid" at bounding box center [398, 376] width 33 height 33
checkbox input "true"
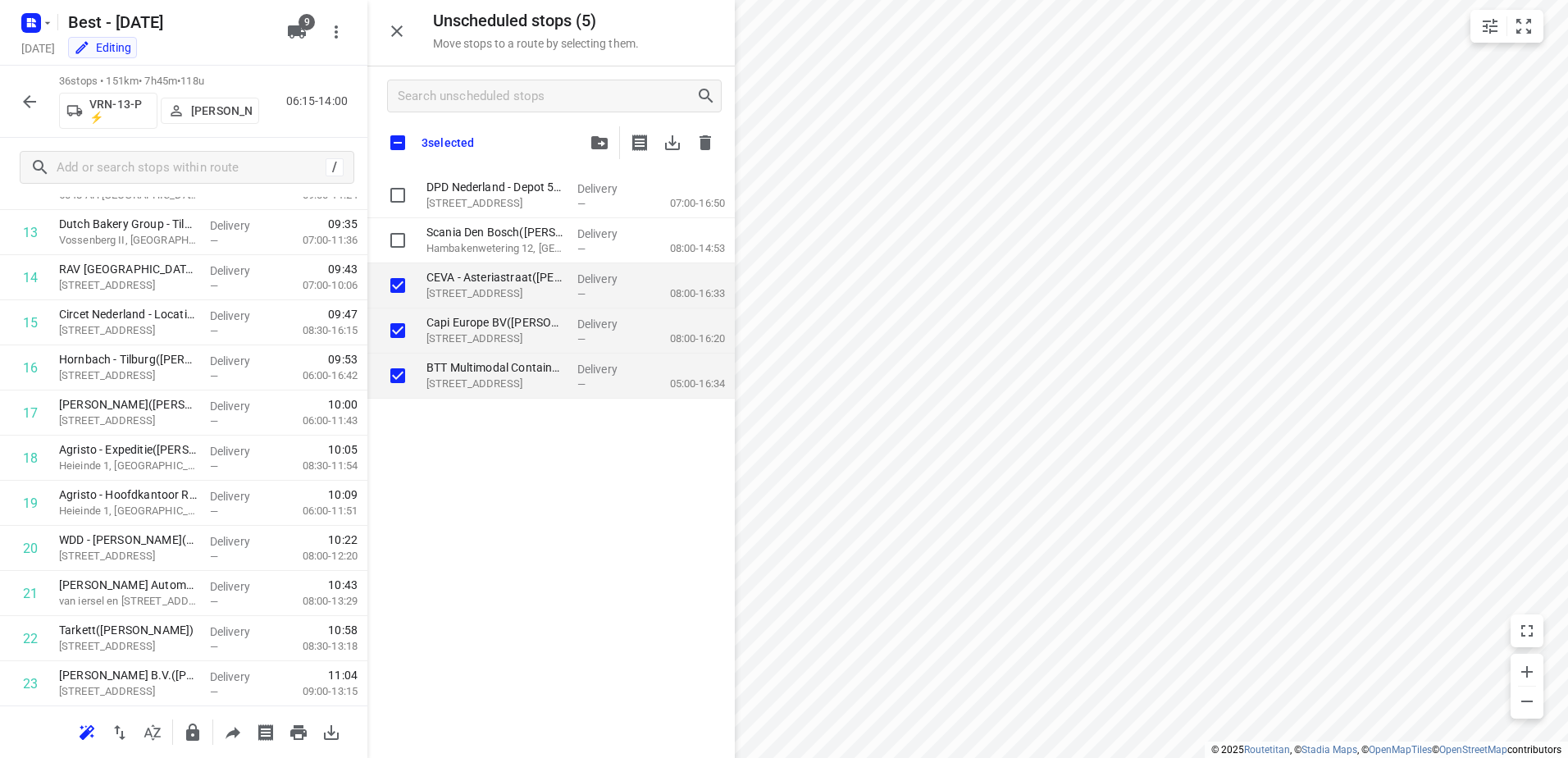
checkbox input "true"
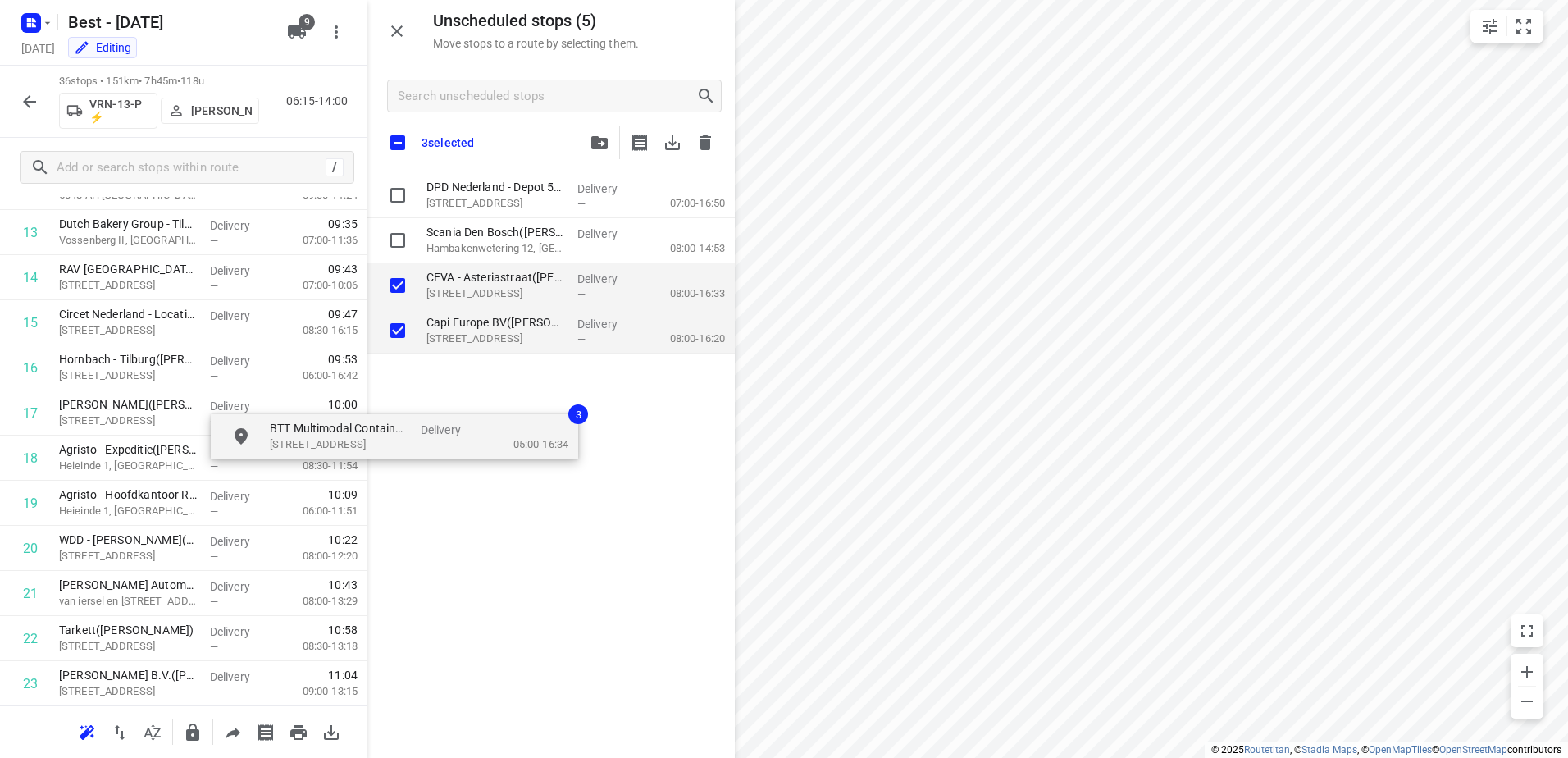
checkbox input "true"
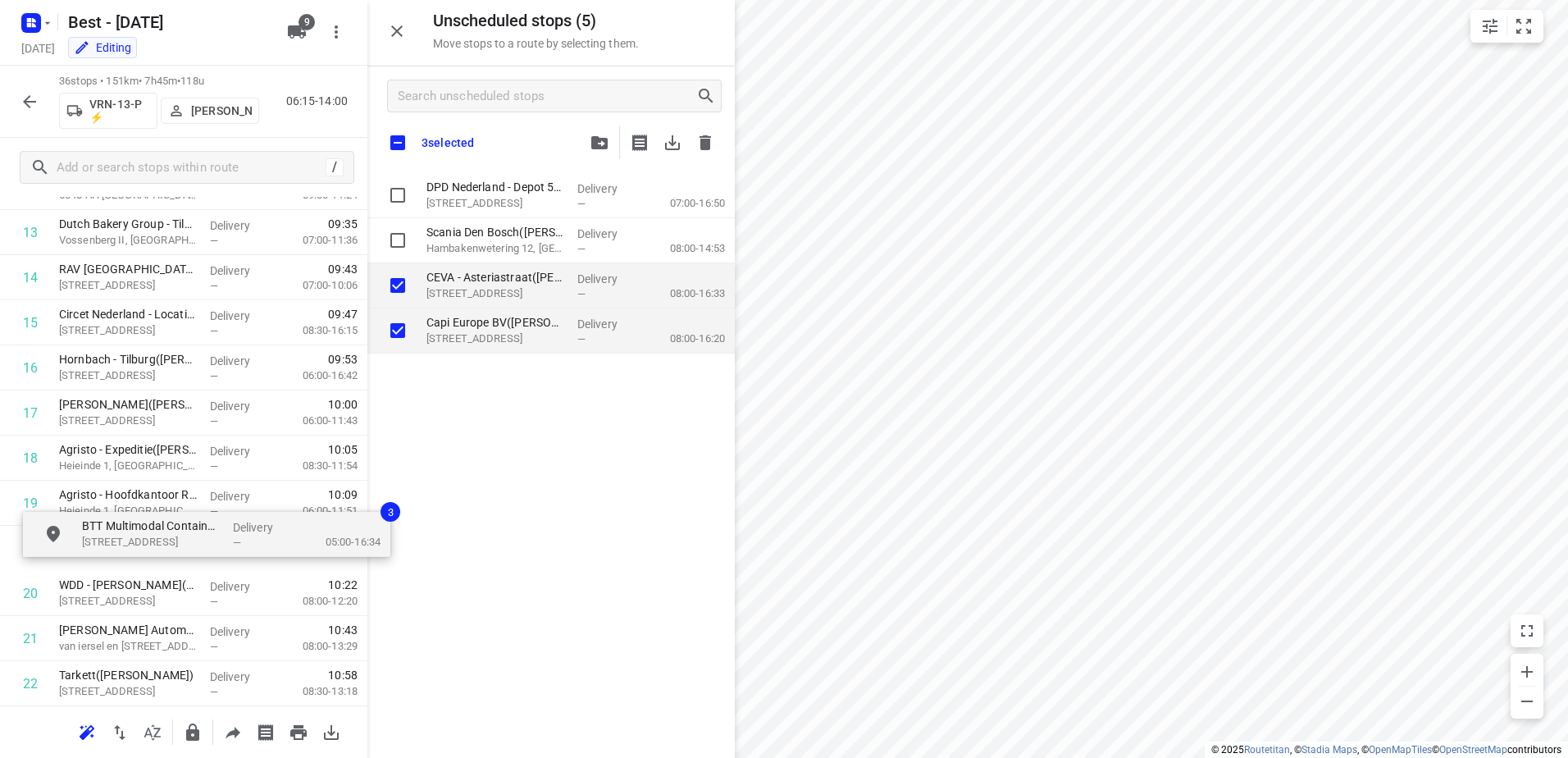
drag, startPoint x: 447, startPoint y: 424, endPoint x: 152, endPoint y: 576, distance: 331.9
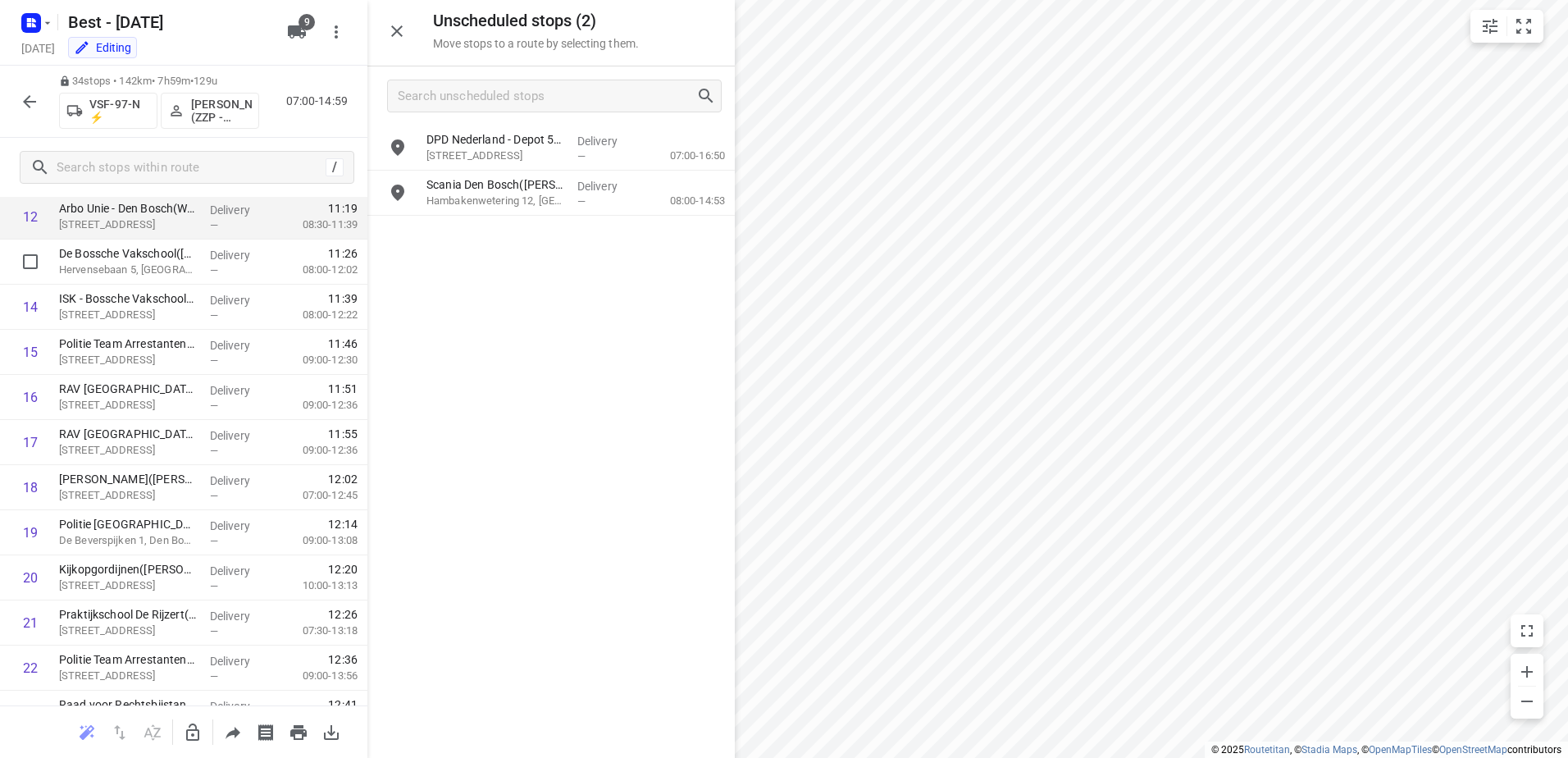
scroll to position [625, 0]
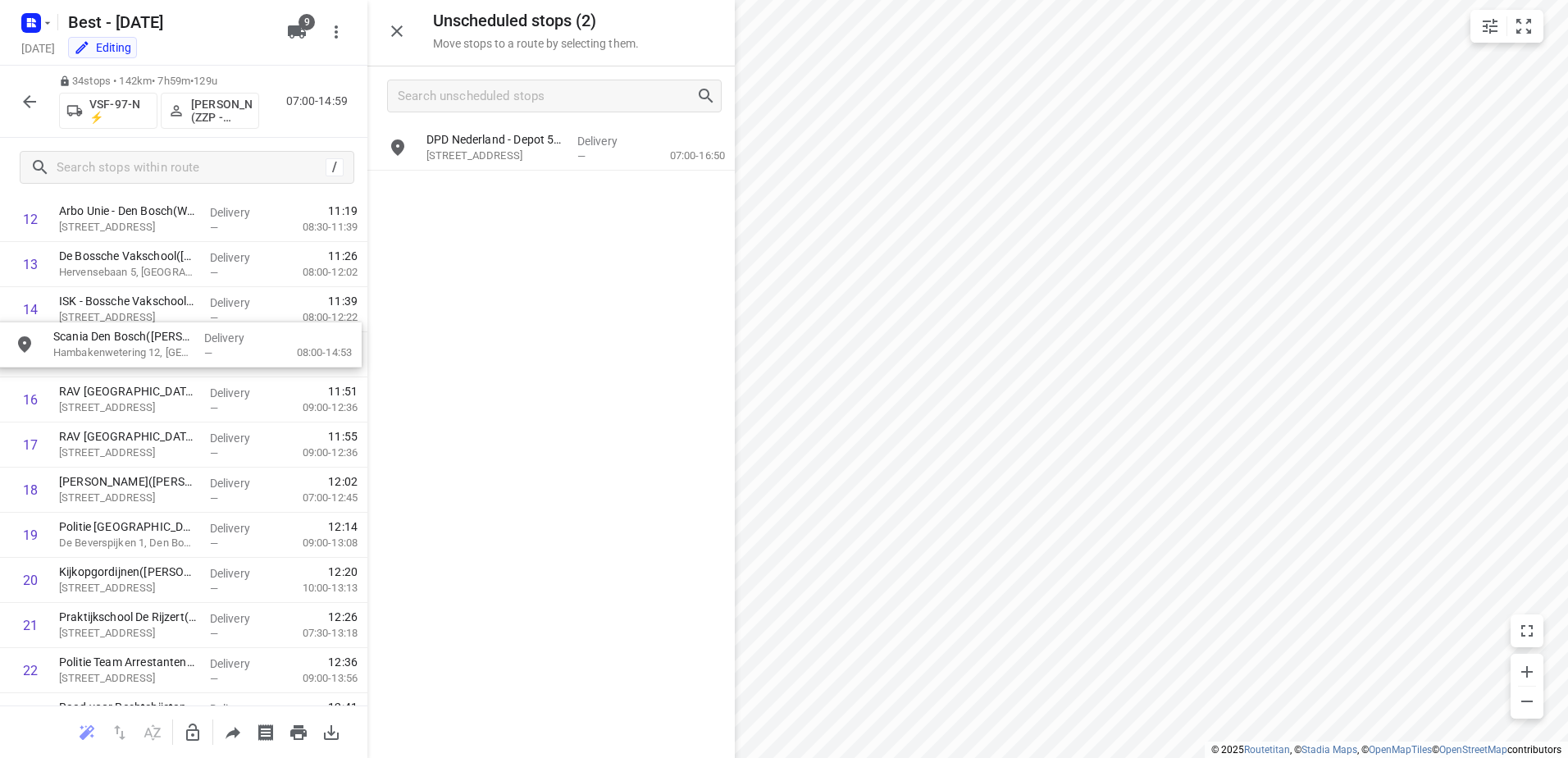
drag, startPoint x: 605, startPoint y: 182, endPoint x: 373, endPoint y: 315, distance: 267.4
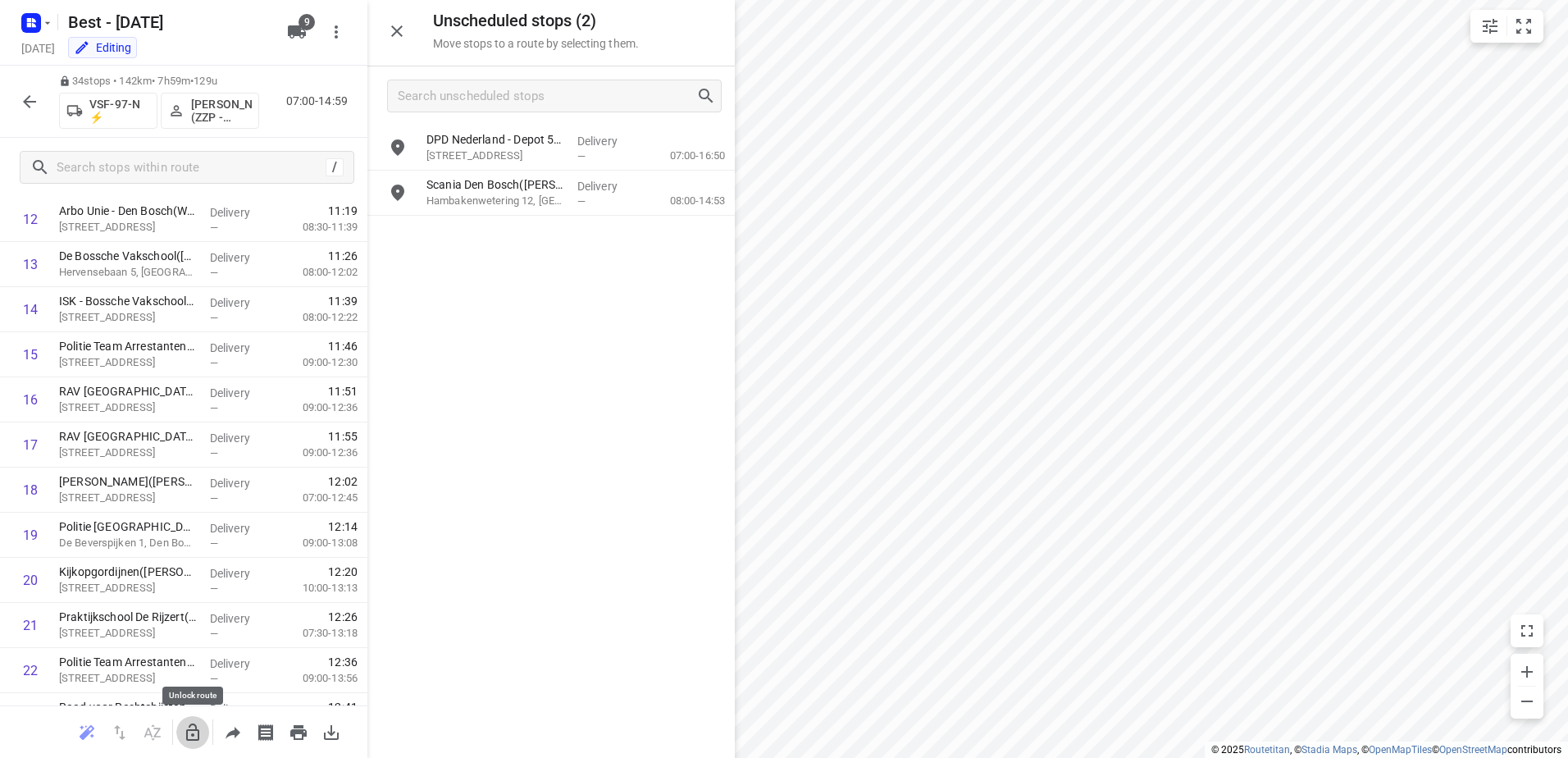
drag, startPoint x: 191, startPoint y: 739, endPoint x: 394, endPoint y: 246, distance: 533.2
click at [191, 737] on icon "button" at bounding box center [192, 732] width 20 height 20
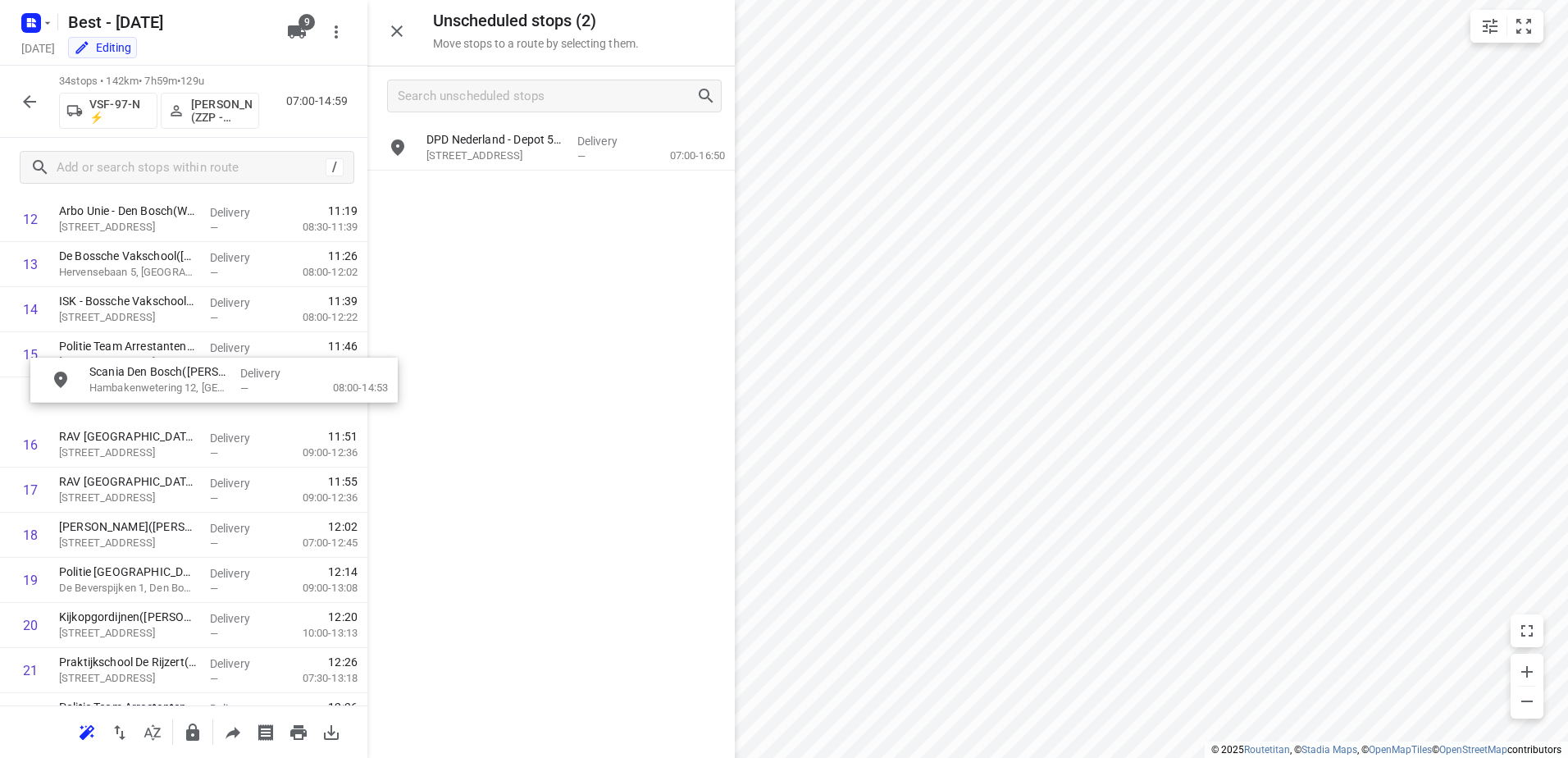
scroll to position [624, 0]
drag, startPoint x: 487, startPoint y: 193, endPoint x: 105, endPoint y: 353, distance: 414.2
click at [17, 95] on button "button" at bounding box center [29, 102] width 33 height 33
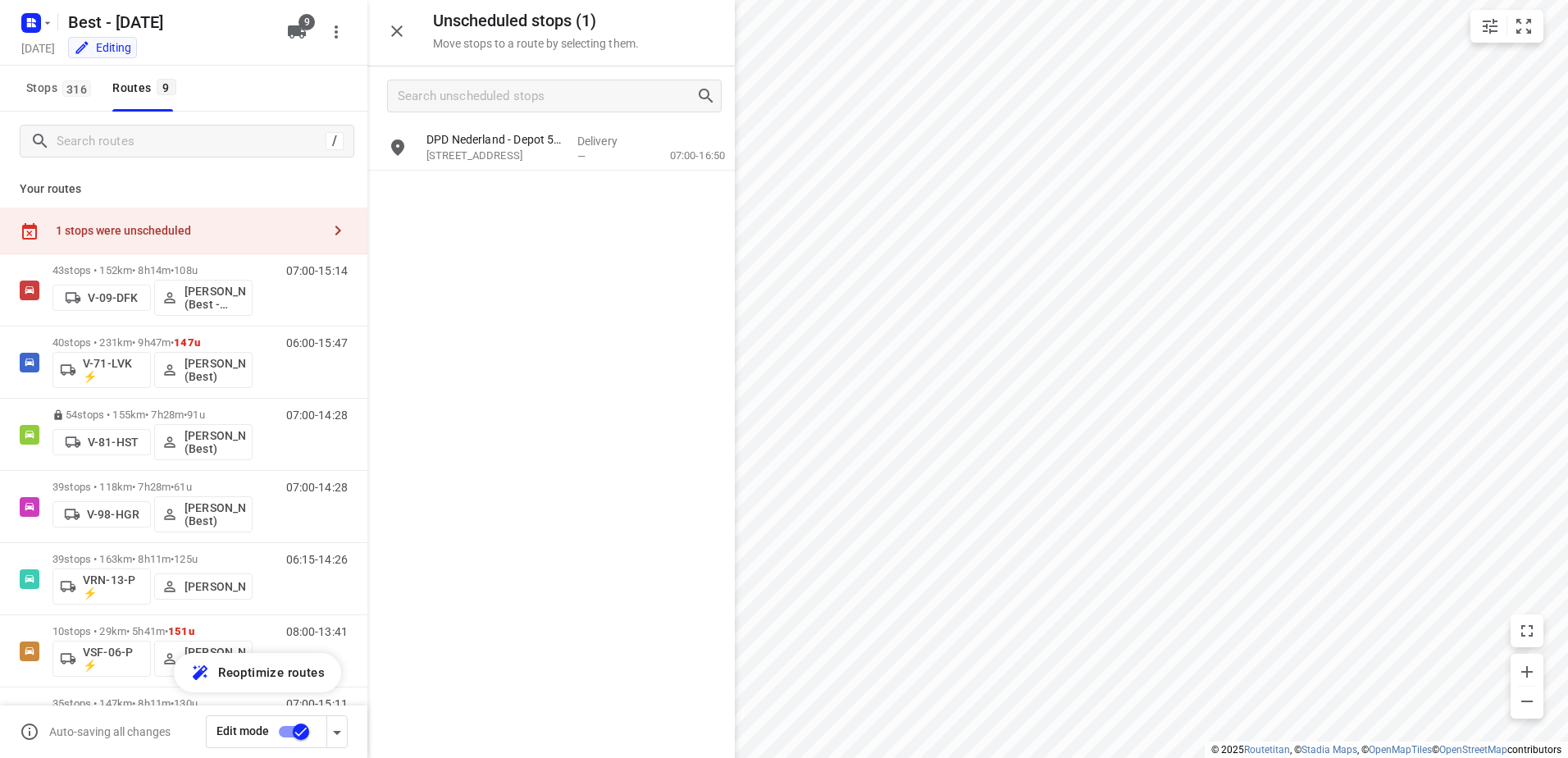
click at [283, 728] on input "checkbox" at bounding box center [301, 732] width 94 height 31
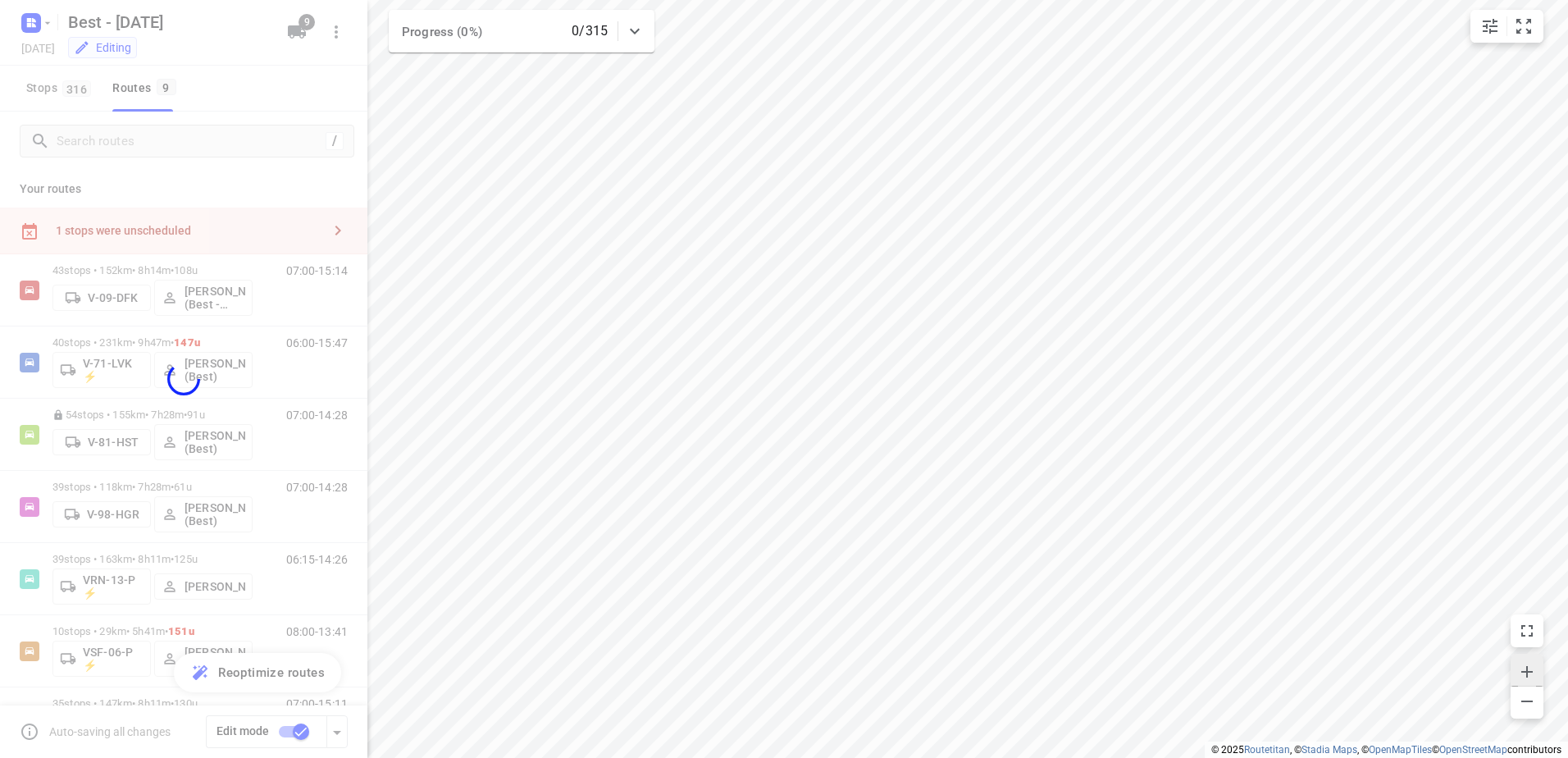
checkbox input "false"
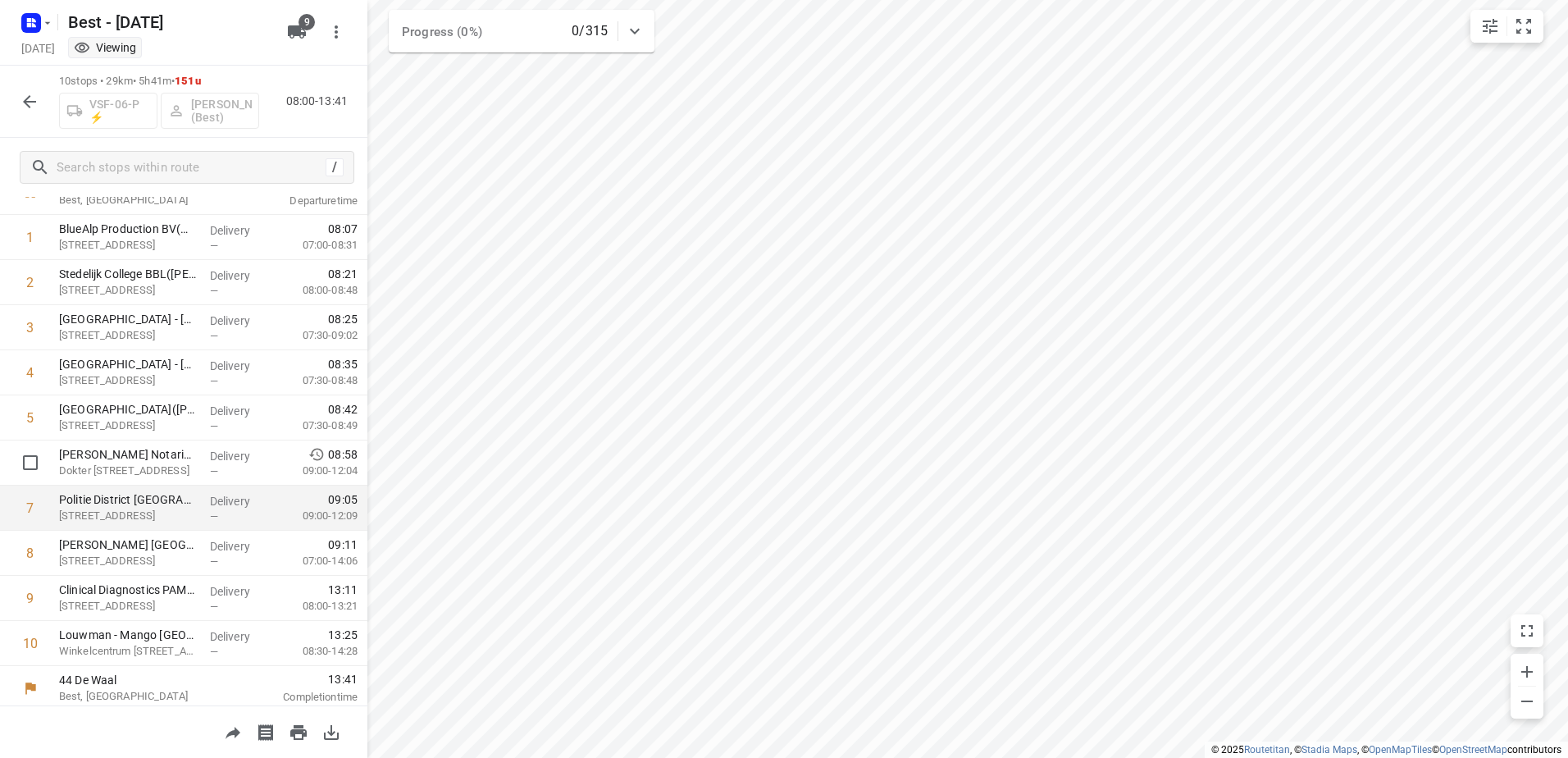
scroll to position [116, 0]
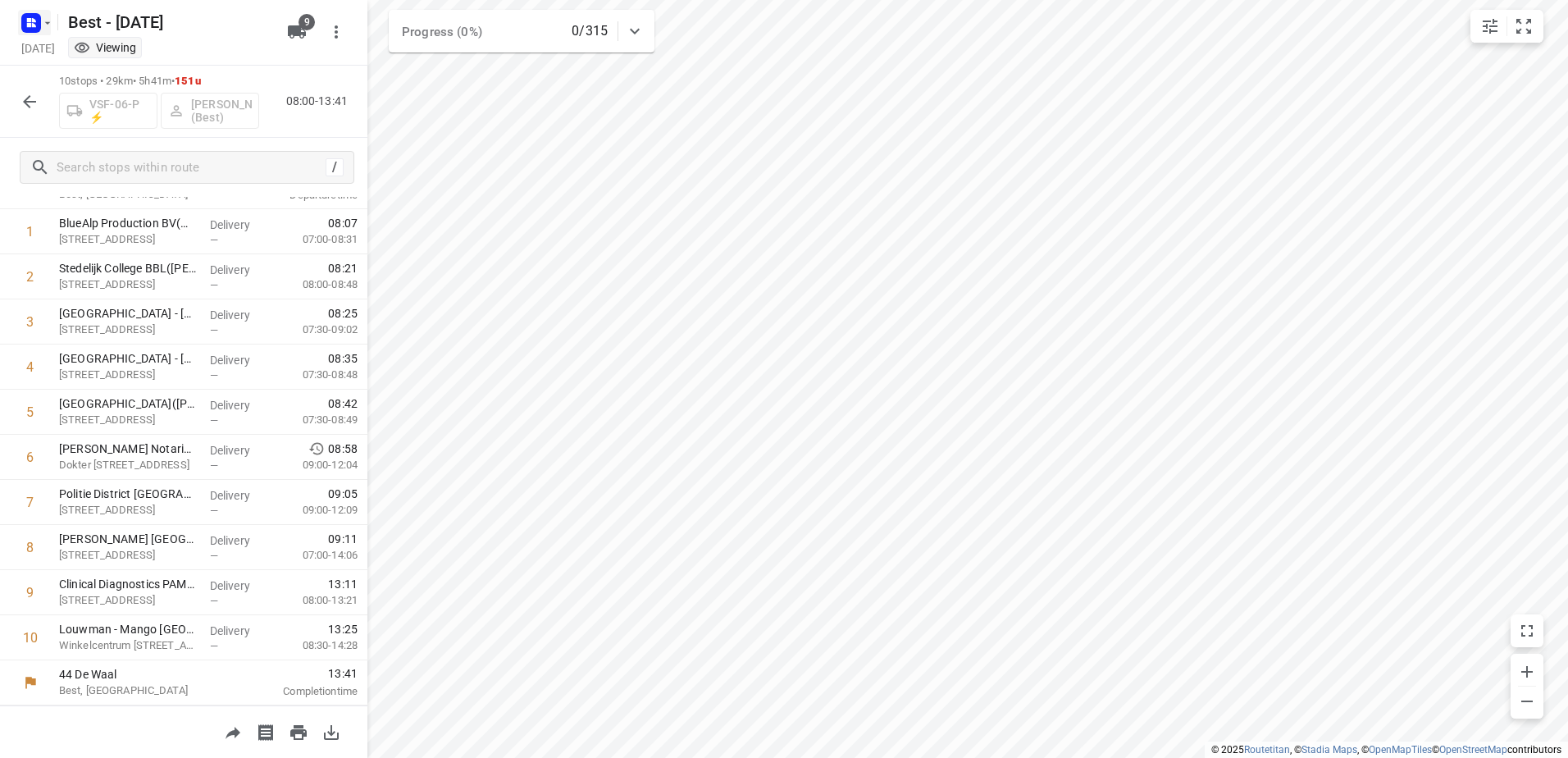
click at [35, 25] on icon "button" at bounding box center [34, 25] width 4 height 4
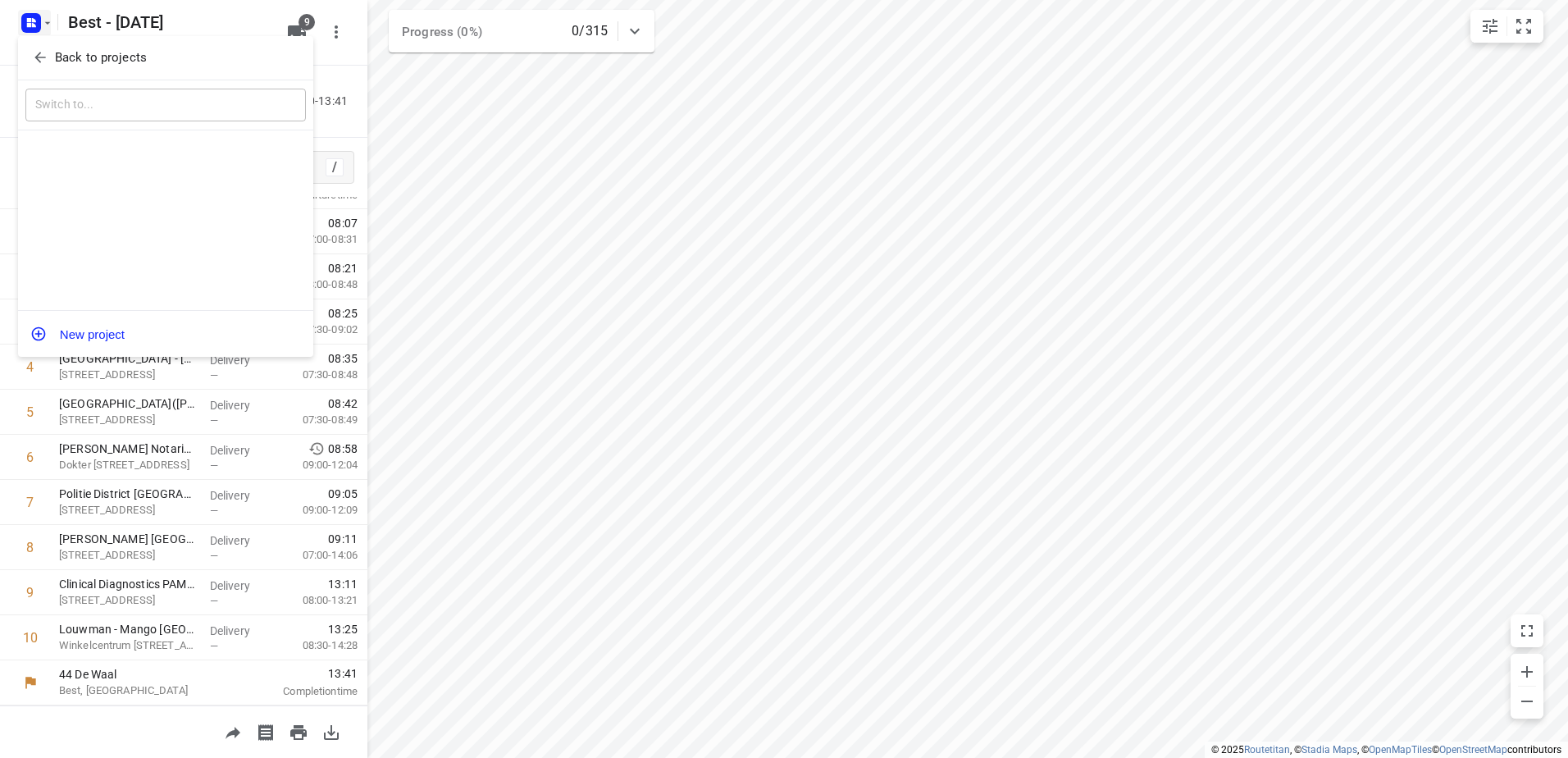
click at [46, 45] on button "Back to projects" at bounding box center [166, 57] width 281 height 27
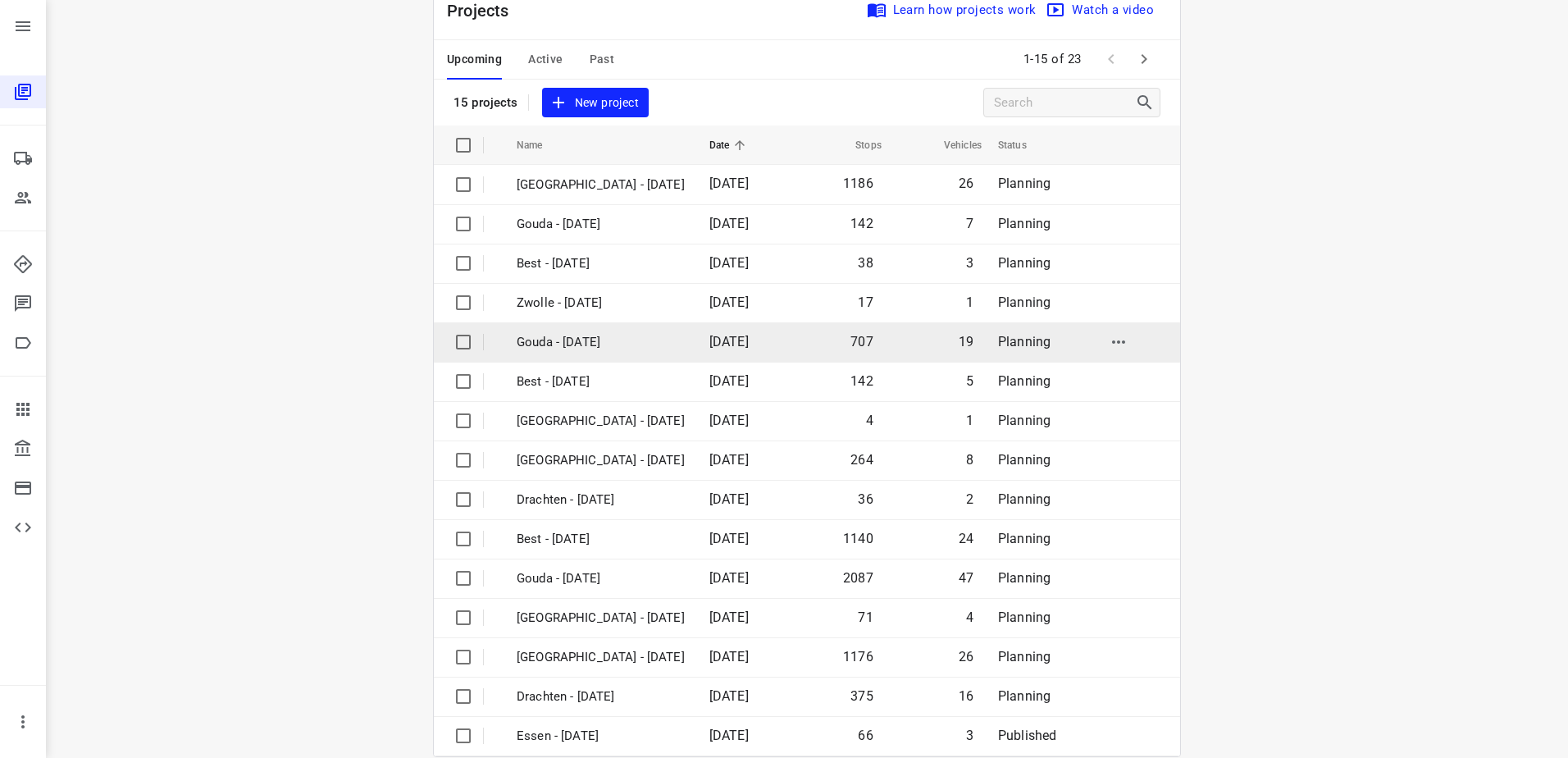
scroll to position [71, 0]
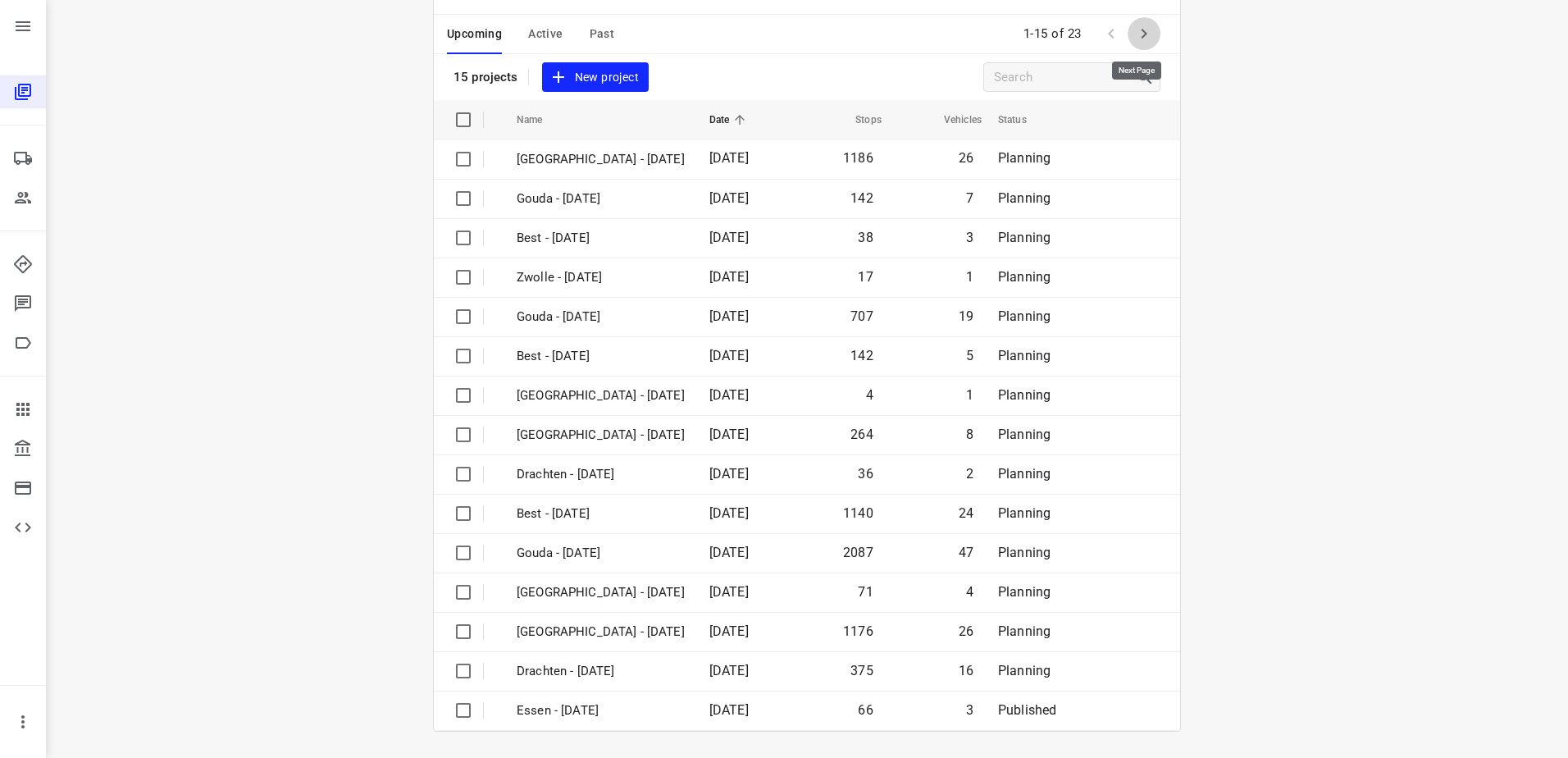
click at [1134, 31] on icon "button" at bounding box center [1143, 34] width 20 height 20
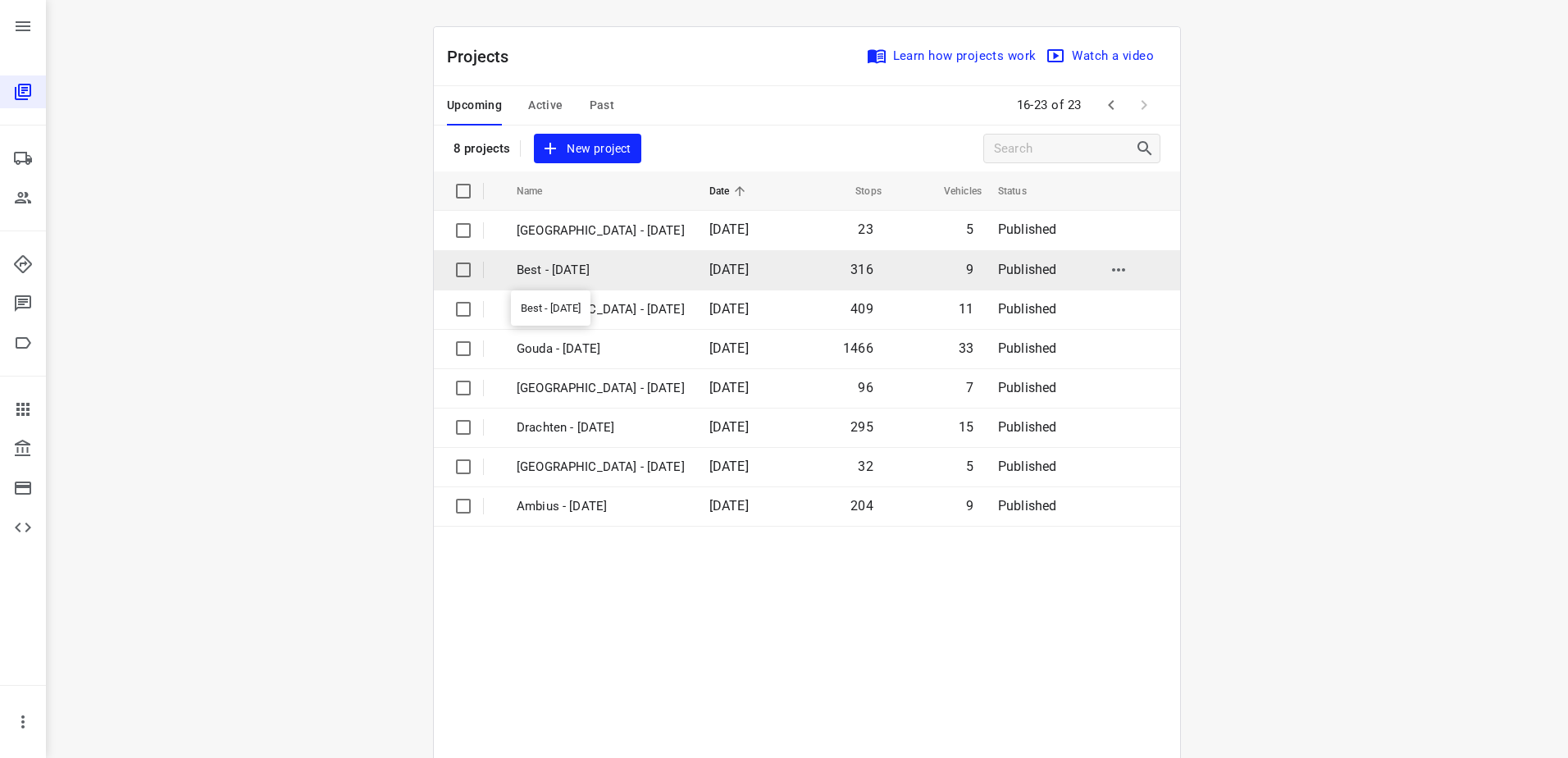
click at [537, 262] on p "Best - [DATE]" at bounding box center [600, 270] width 168 height 19
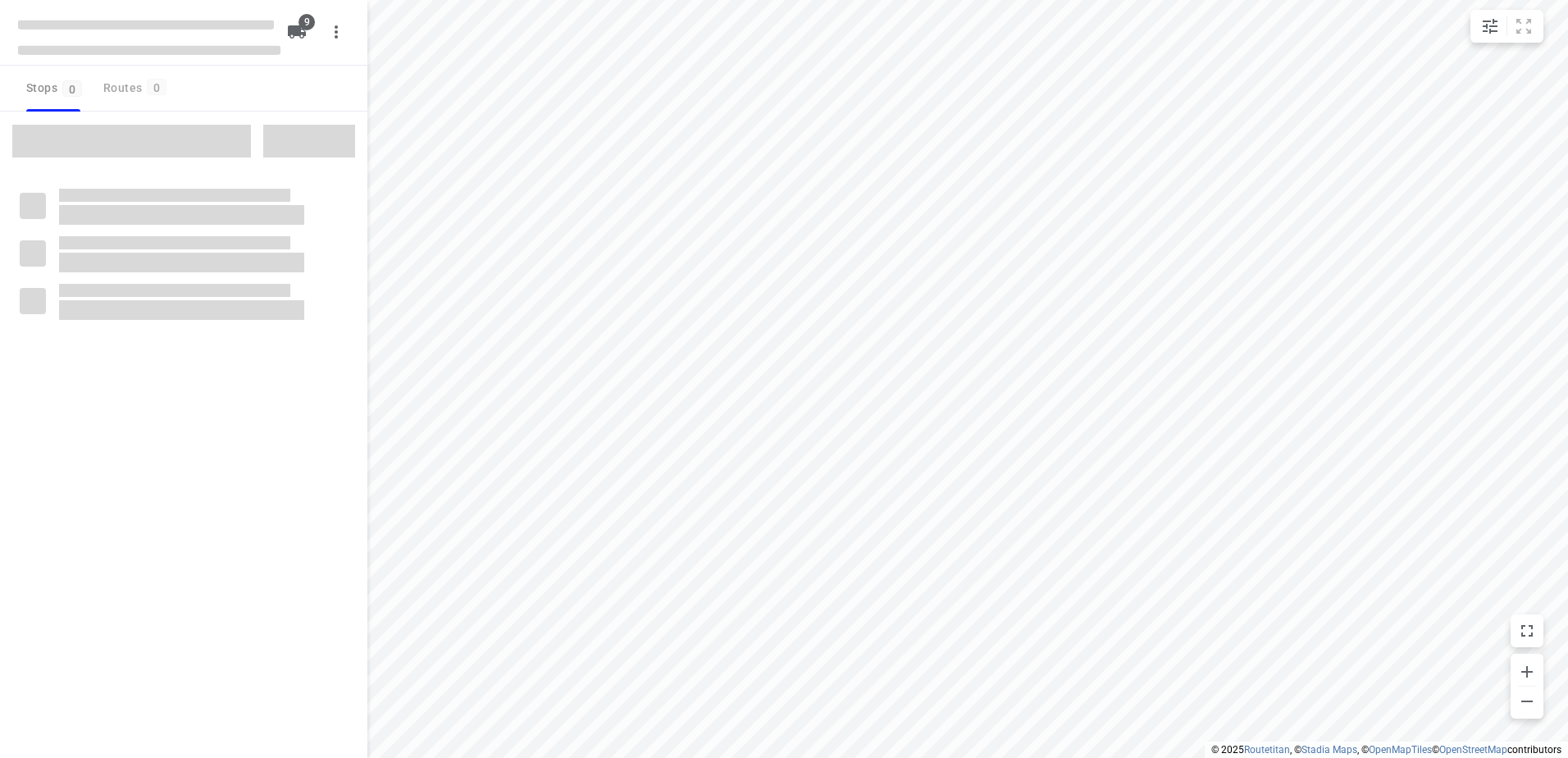
checkbox input "true"
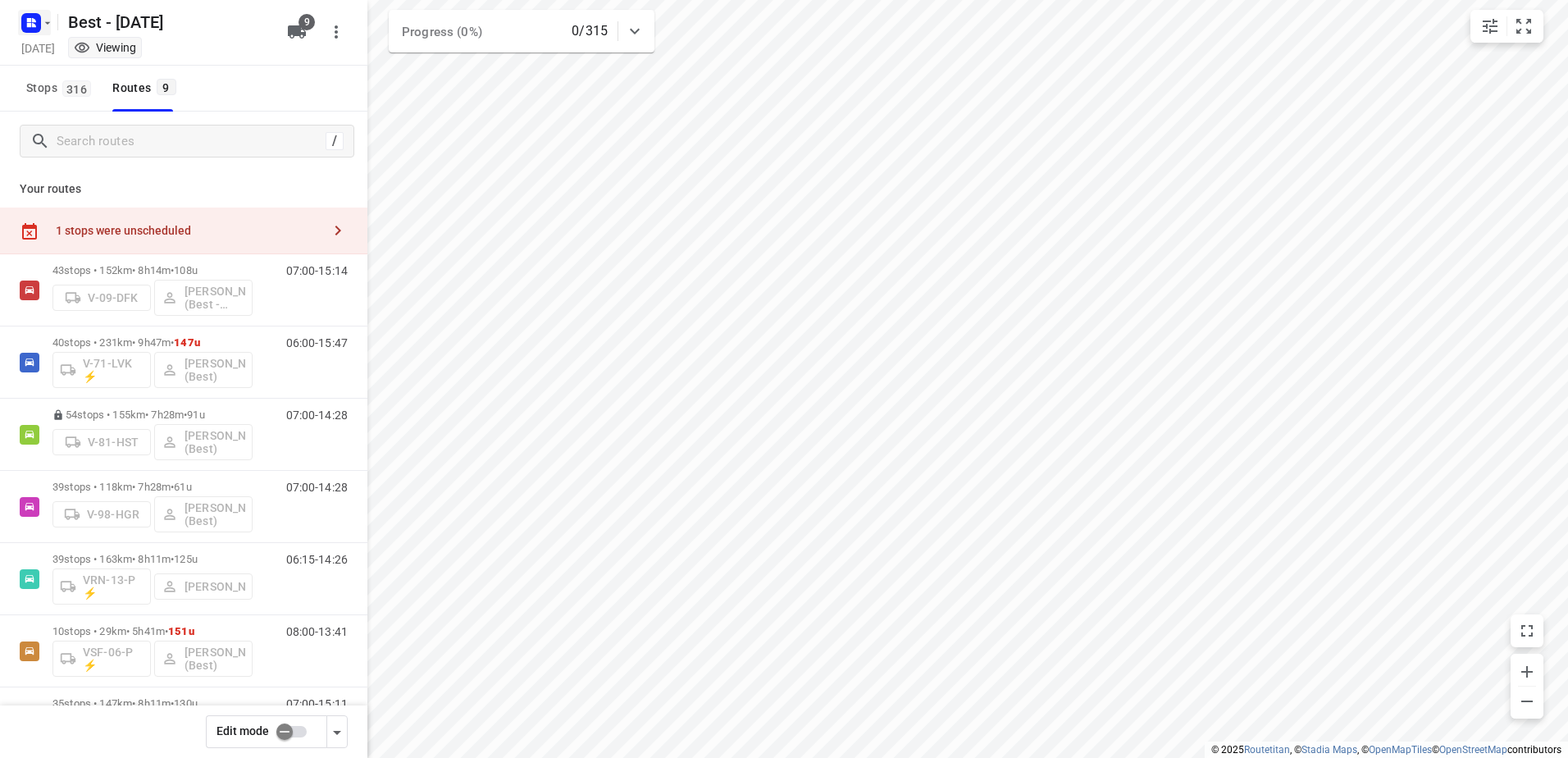
click at [36, 17] on rect "button" at bounding box center [31, 22] width 20 height 20
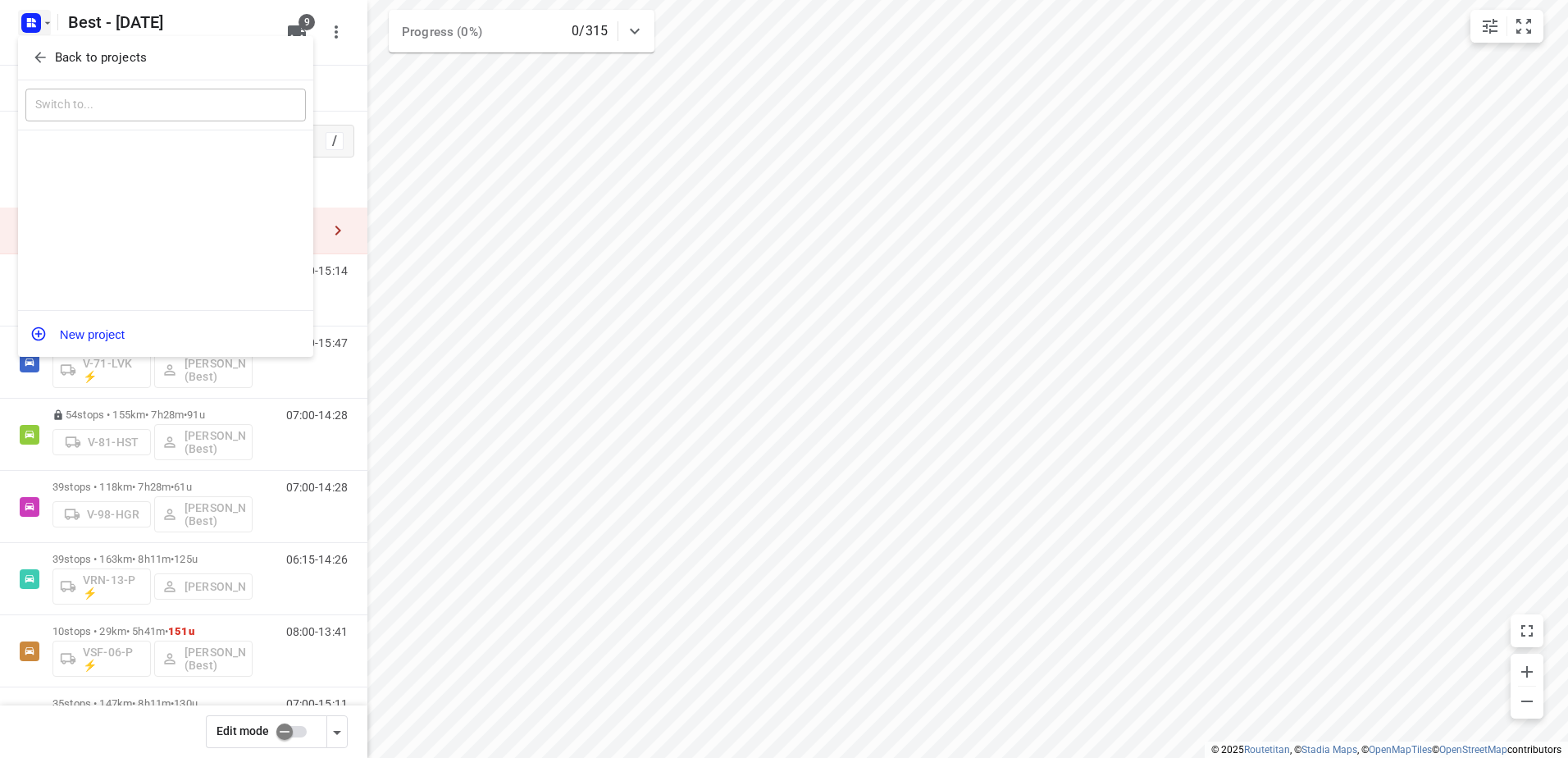
click at [57, 45] on button "Back to projects" at bounding box center [166, 57] width 281 height 27
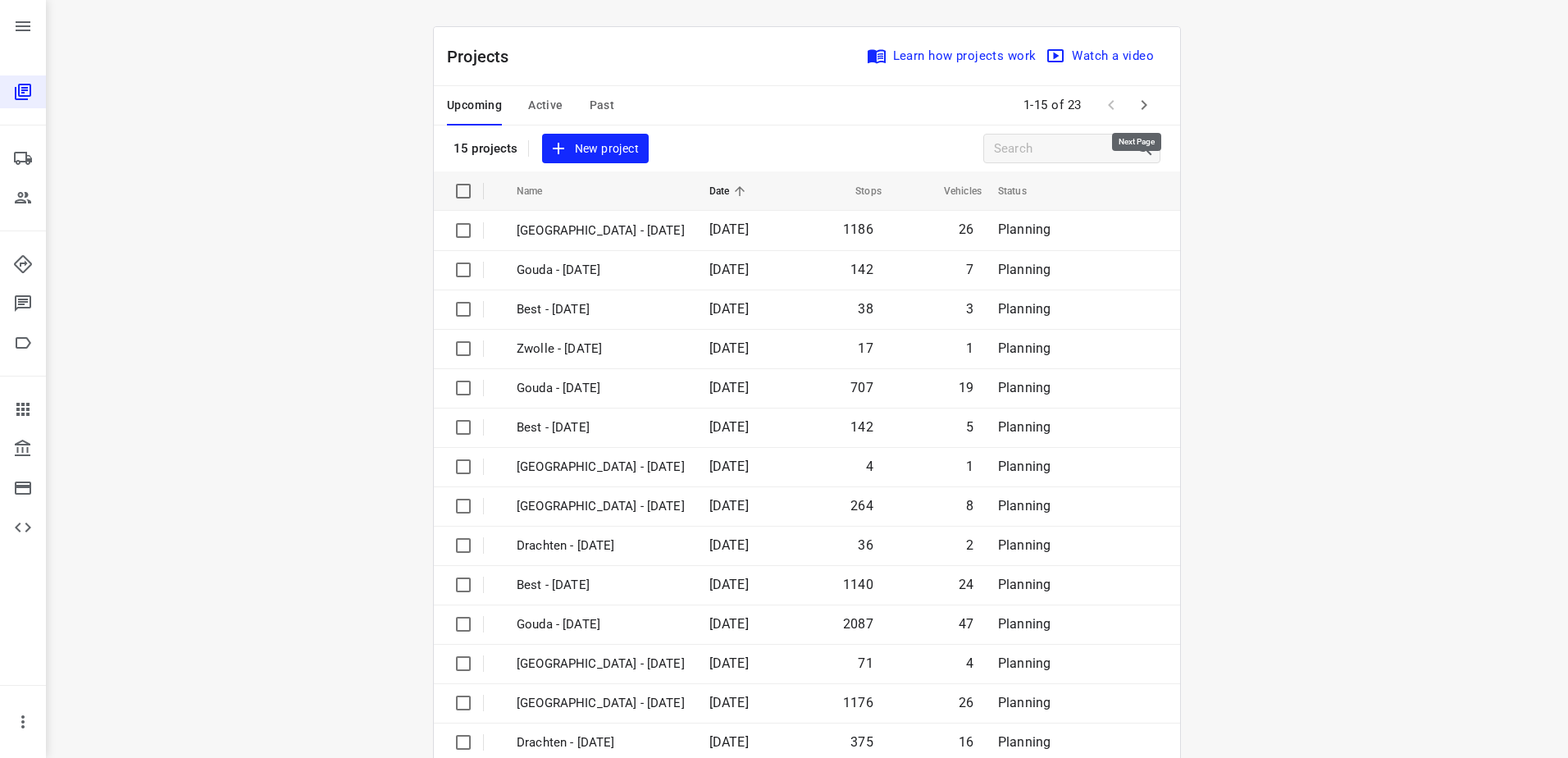
click at [1131, 91] on button "button" at bounding box center [1144, 105] width 33 height 33
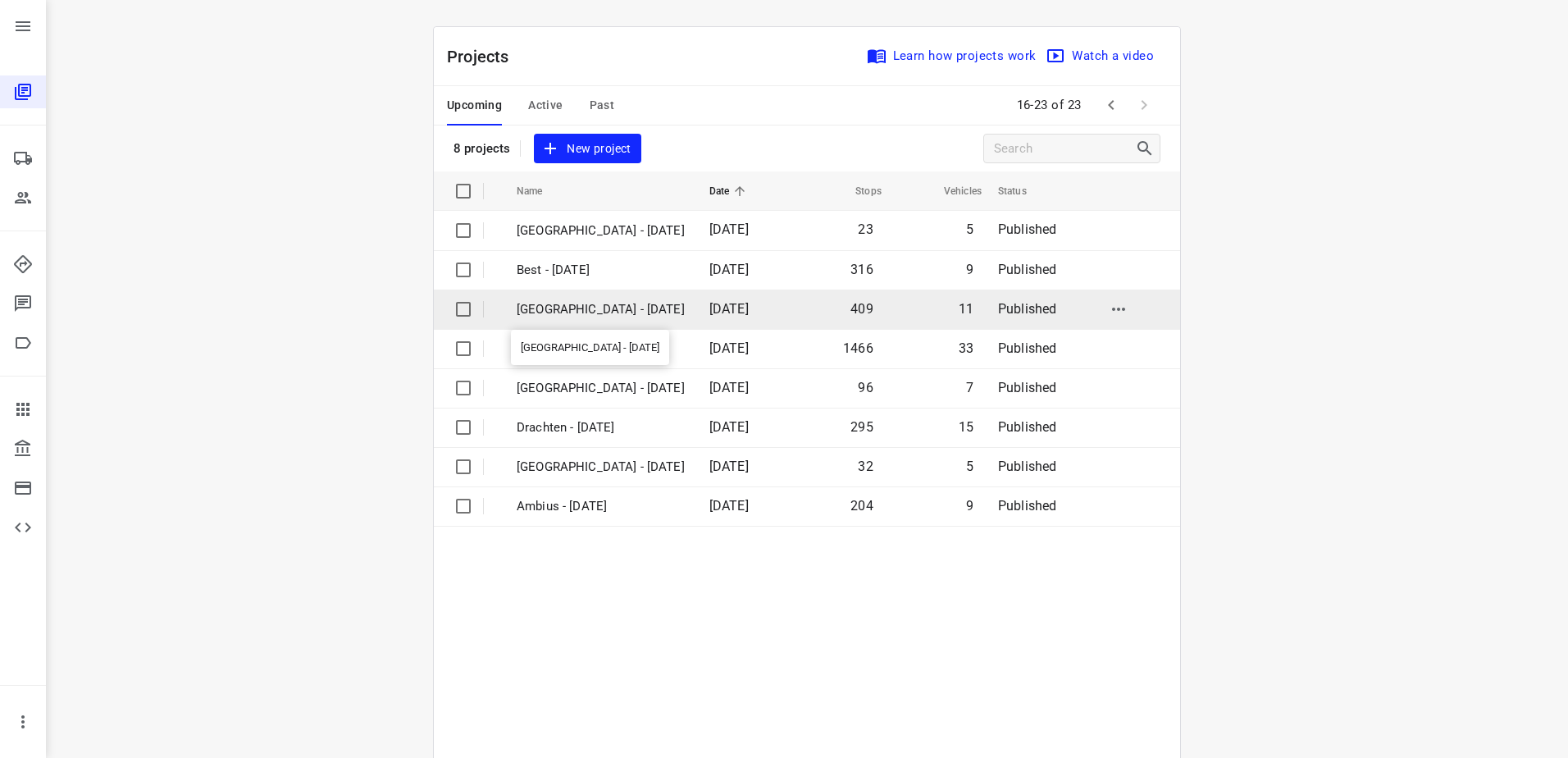
click at [630, 311] on p "[GEOGRAPHIC_DATA] - [DATE]" at bounding box center [600, 310] width 168 height 19
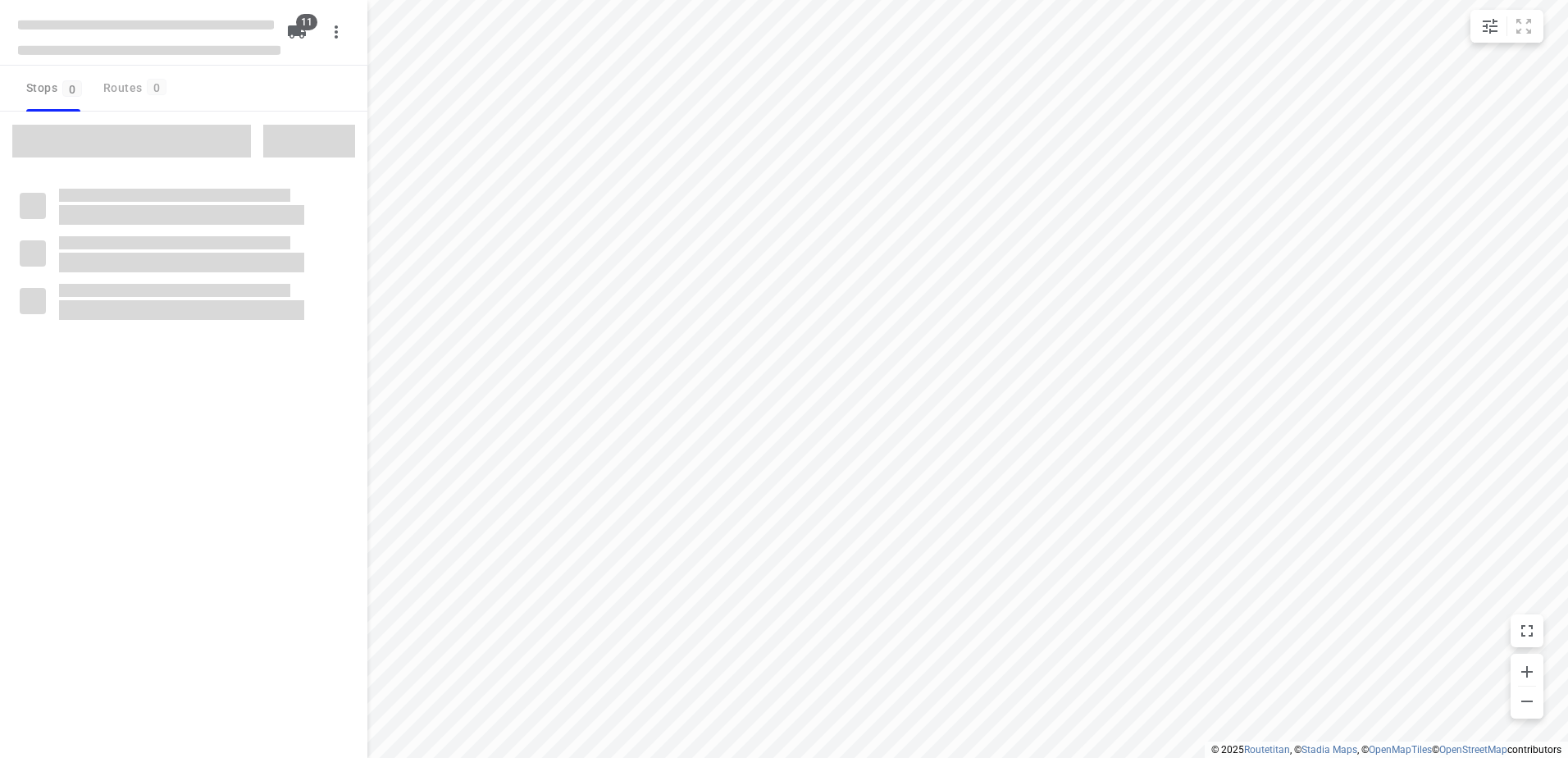
checkbox input "true"
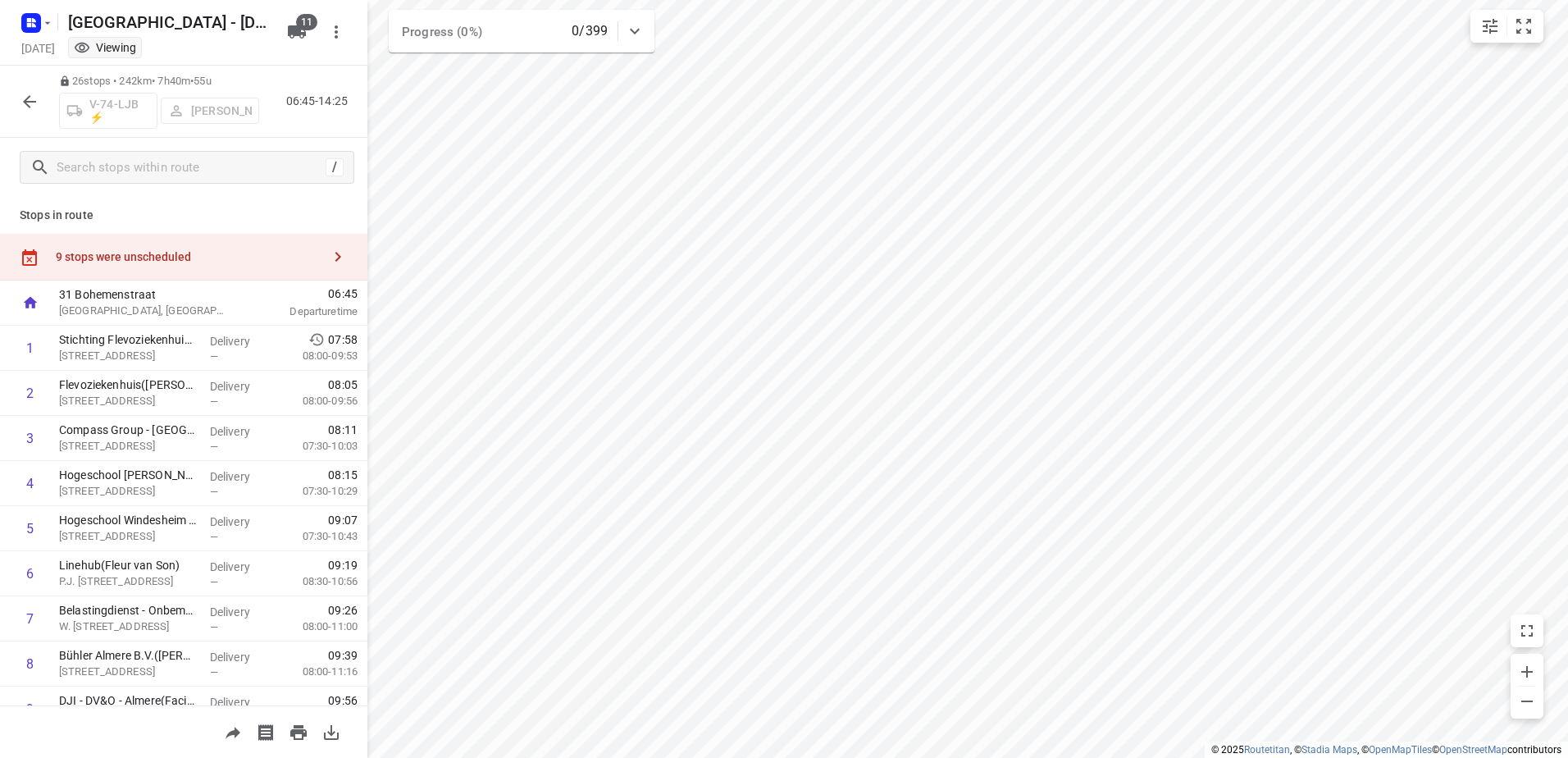
click at [208, 253] on div "9 stops were unscheduled" at bounding box center [189, 257] width 266 height 13
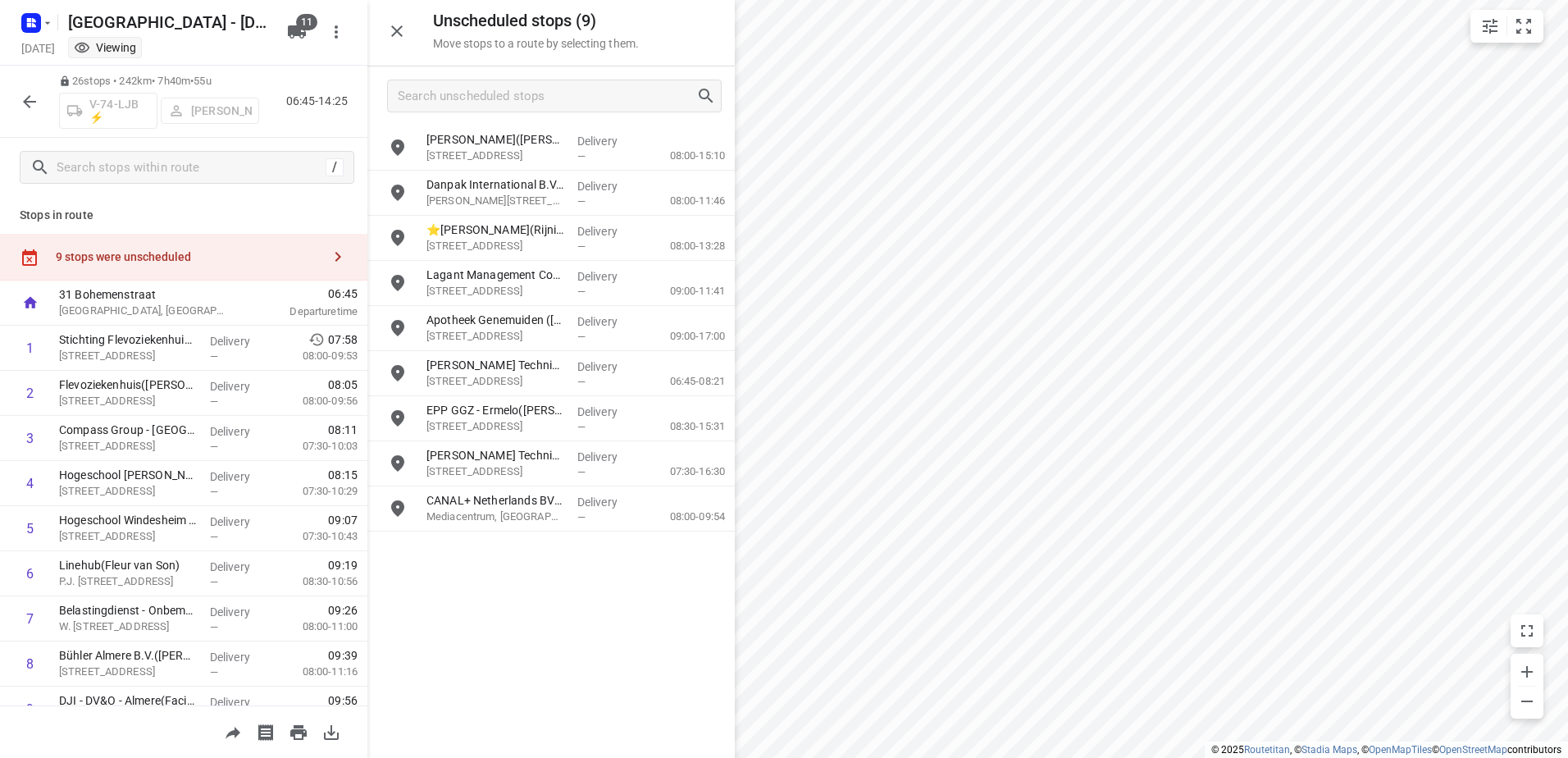
click at [1567, 651] on html "i © 2025 Routetitan , © Stadia Maps , © OpenMapTiles © OpenStreetMap contributo…" at bounding box center [784, 379] width 1568 height 758
drag, startPoint x: 621, startPoint y: 227, endPoint x: 214, endPoint y: 452, distance: 465.1
click at [214, 452] on div "Unscheduled stops ( 9 ) Move stops to a route by selecting them. De Veluwsche T…" at bounding box center [183, 379] width 368 height 758
click at [26, 99] on icon "button" at bounding box center [29, 101] width 13 height 13
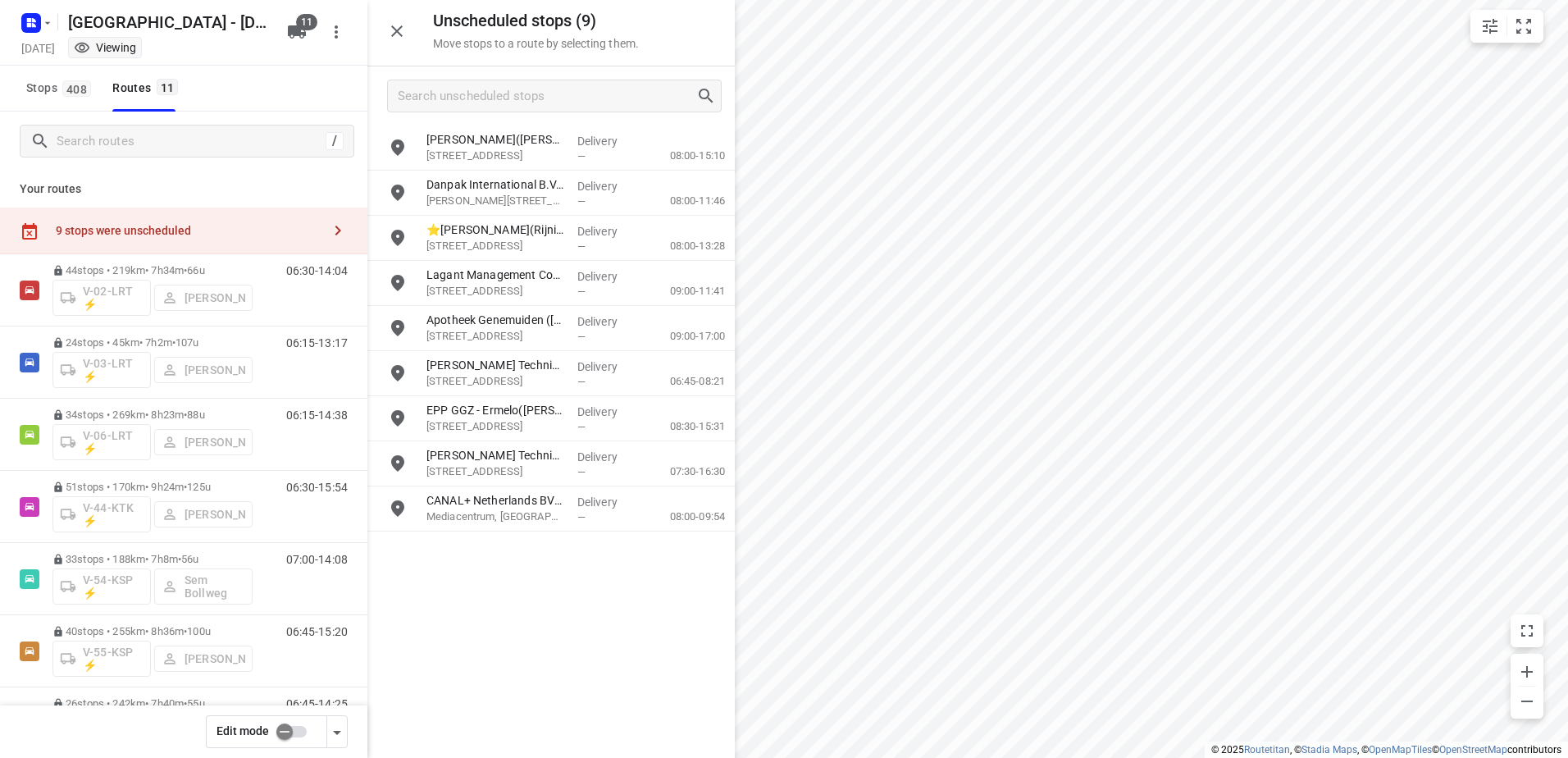
click at [279, 723] on input "checkbox" at bounding box center [284, 732] width 94 height 31
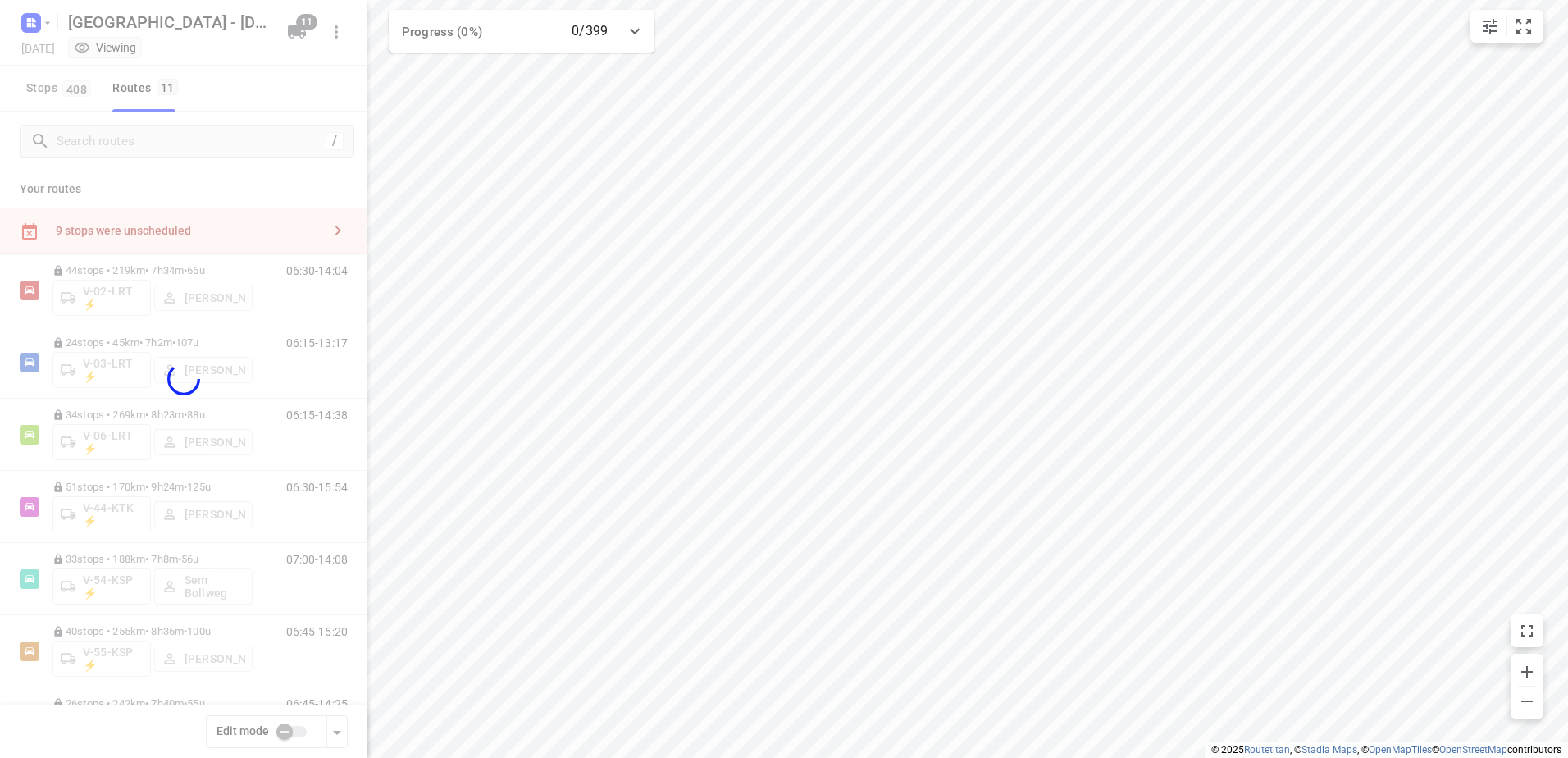
checkbox input "true"
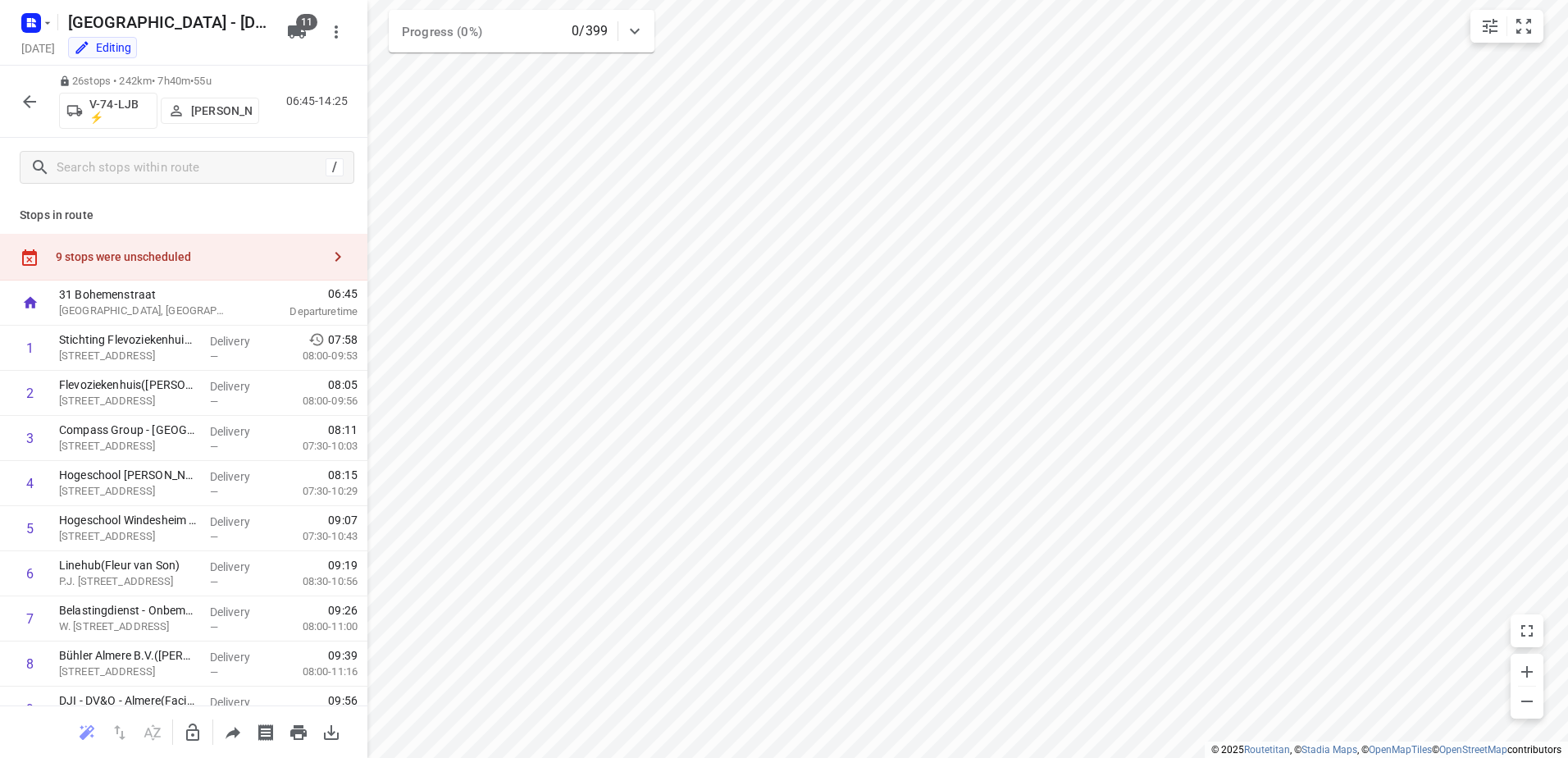
click at [115, 252] on div "9 stops were unscheduled" at bounding box center [189, 257] width 266 height 13
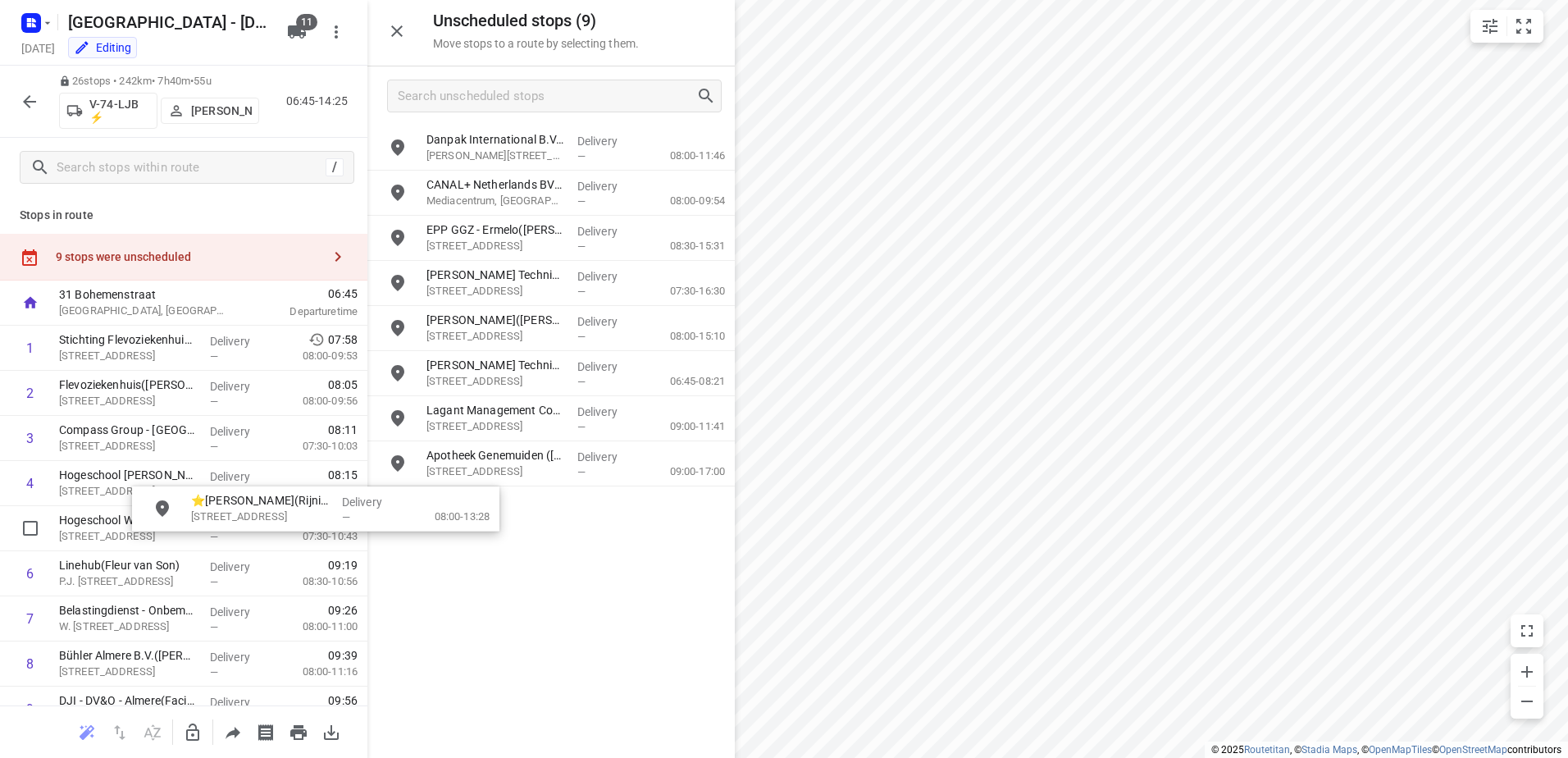
drag, startPoint x: 579, startPoint y: 283, endPoint x: 366, endPoint y: 472, distance: 284.8
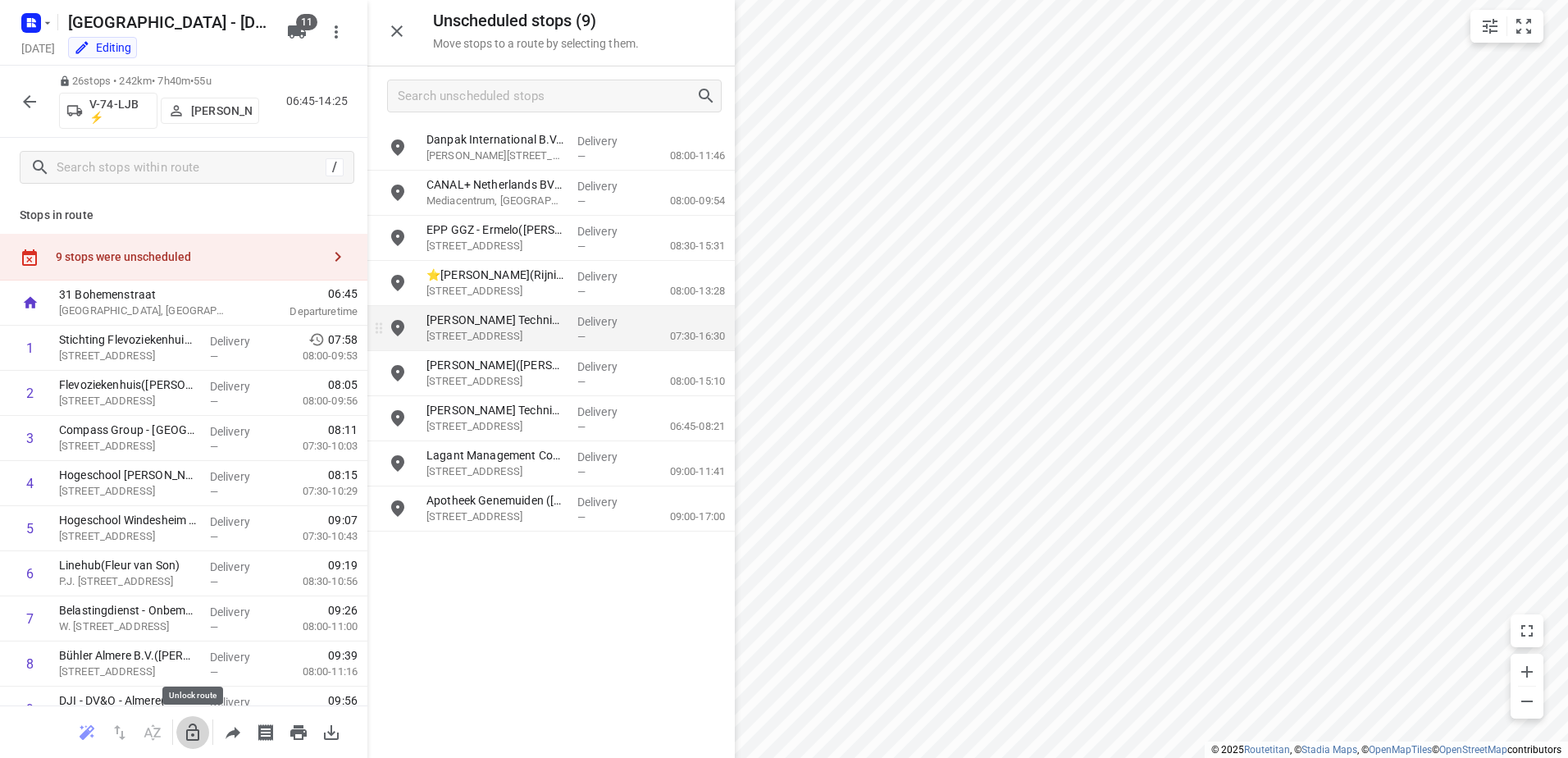
drag, startPoint x: 199, startPoint y: 728, endPoint x: 492, endPoint y: 335, distance: 490.2
click at [199, 724] on icon "button" at bounding box center [192, 732] width 20 height 20
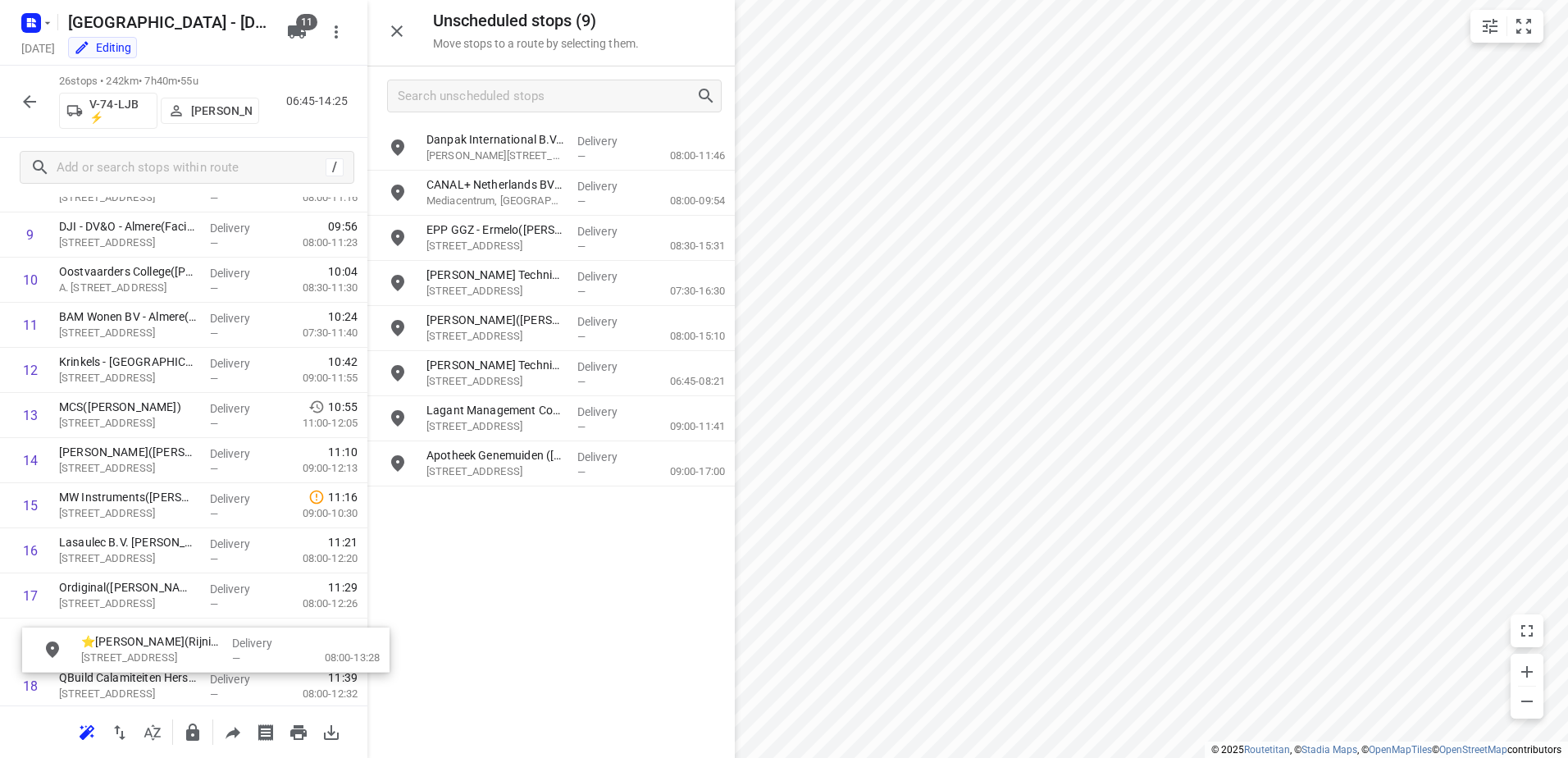
scroll to position [500, 0]
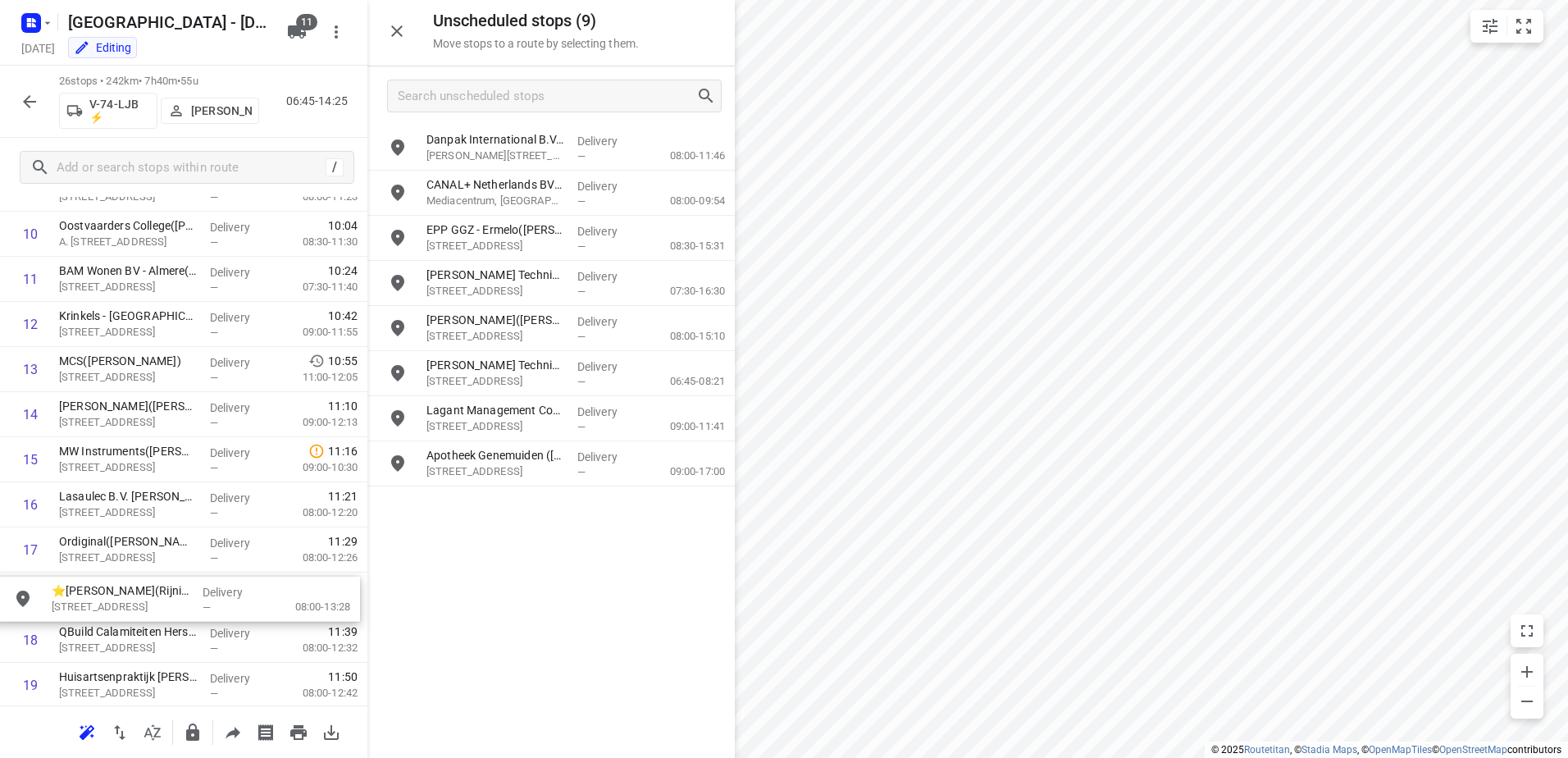
drag, startPoint x: 538, startPoint y: 289, endPoint x: 146, endPoint y: 613, distance: 508.6
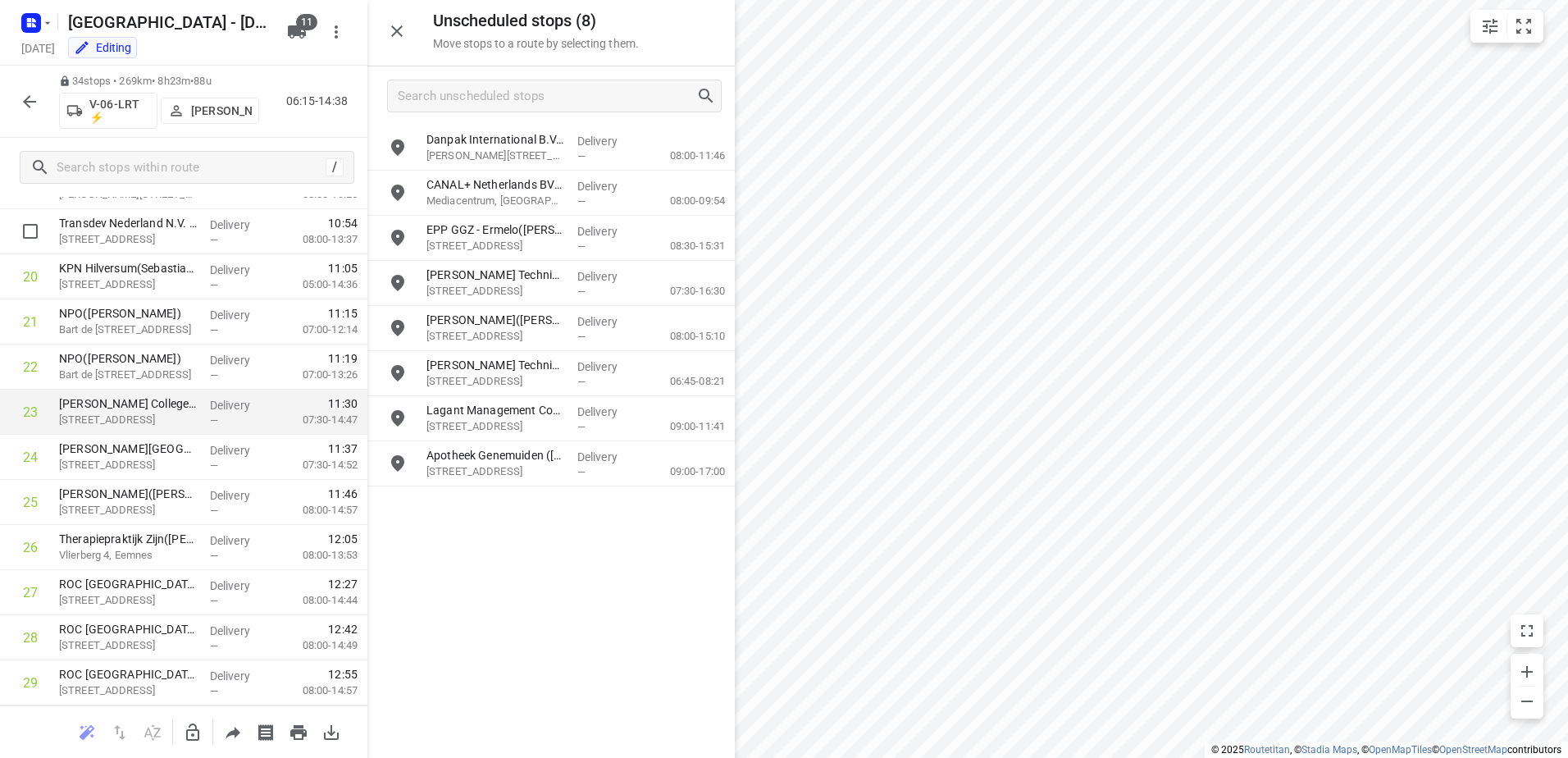
scroll to position [930, 0]
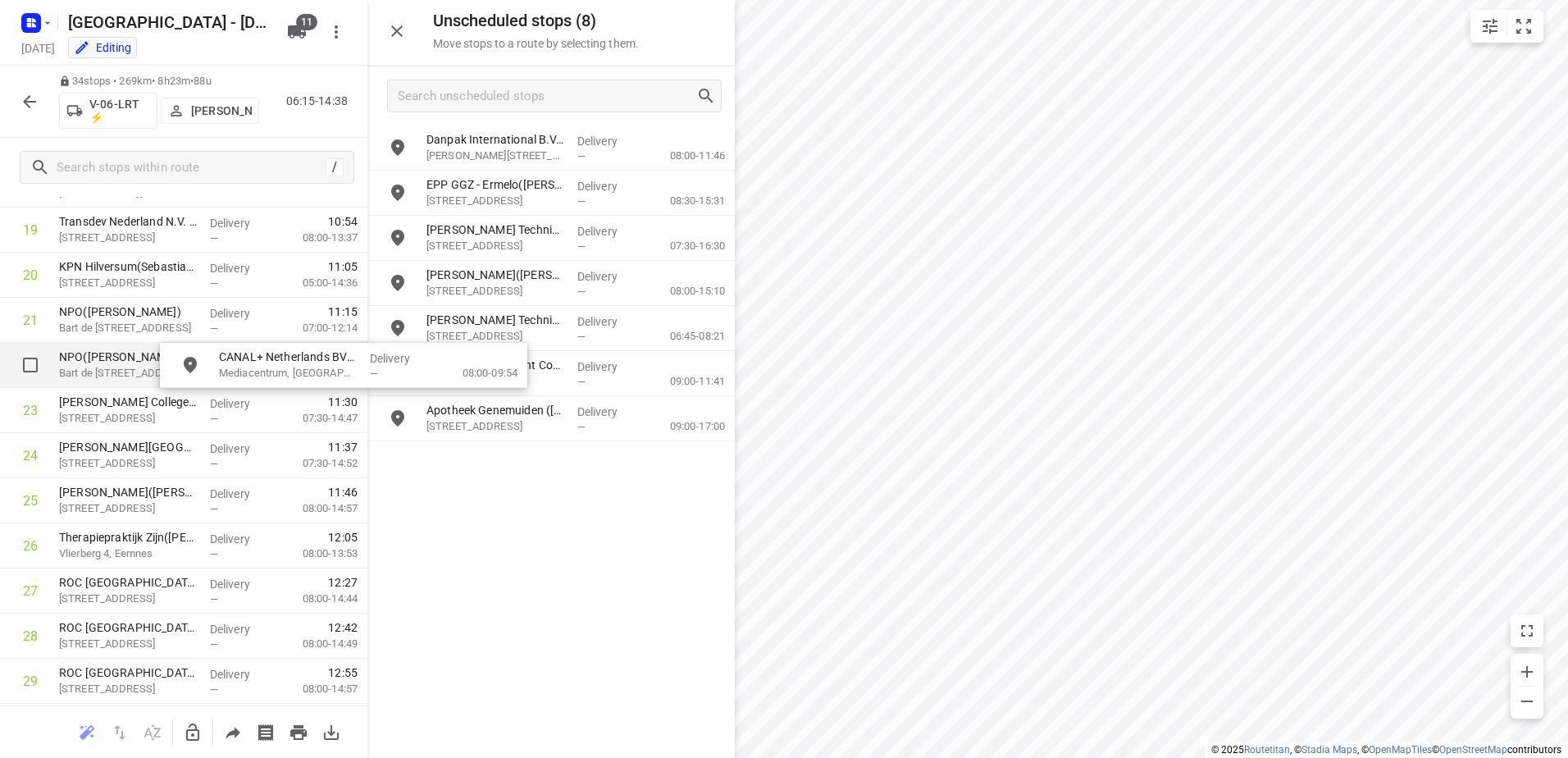
drag, startPoint x: 524, startPoint y: 180, endPoint x: 353, endPoint y: 346, distance: 238.3
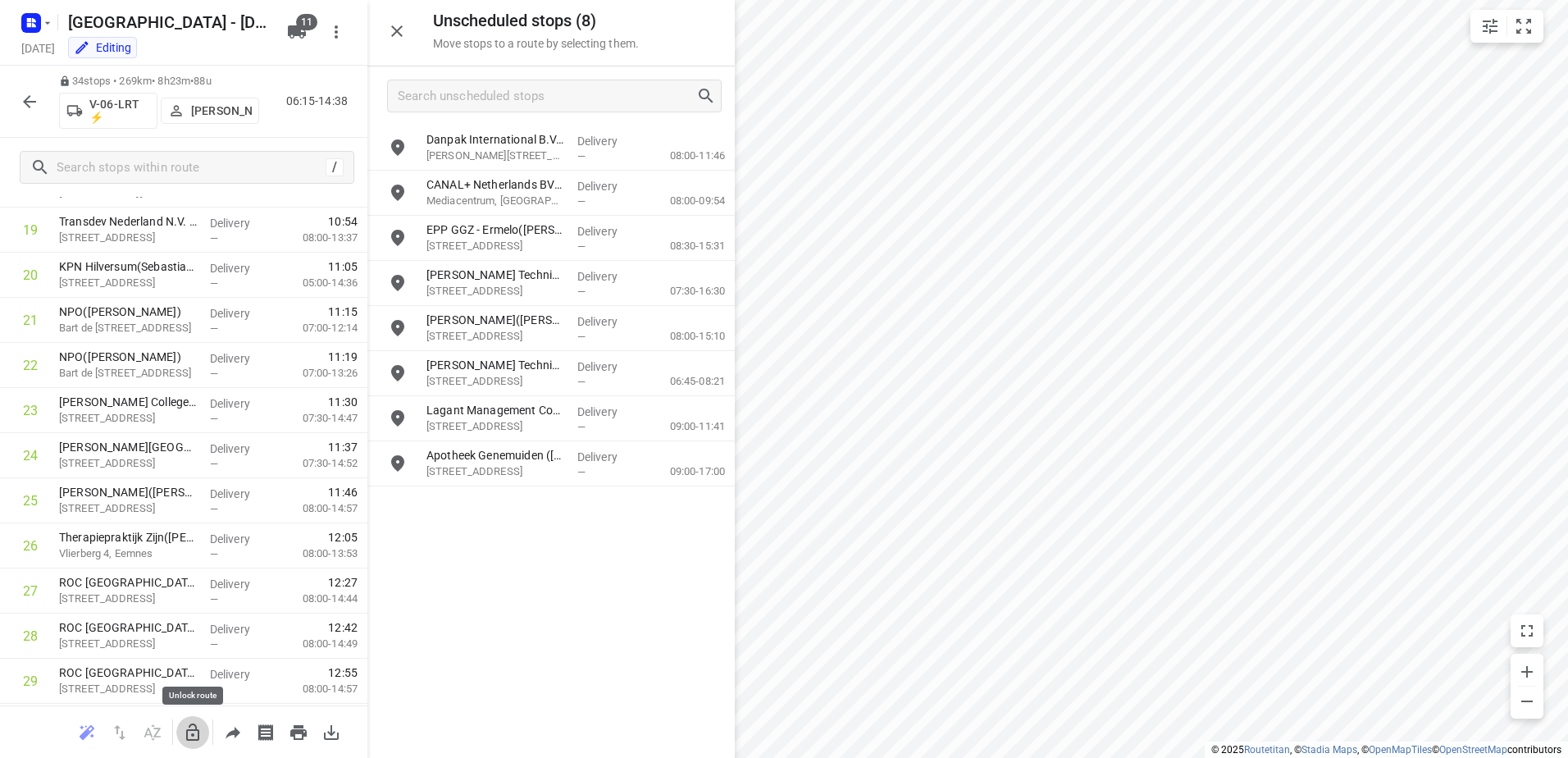
click at [181, 738] on button "button" at bounding box center [193, 733] width 33 height 33
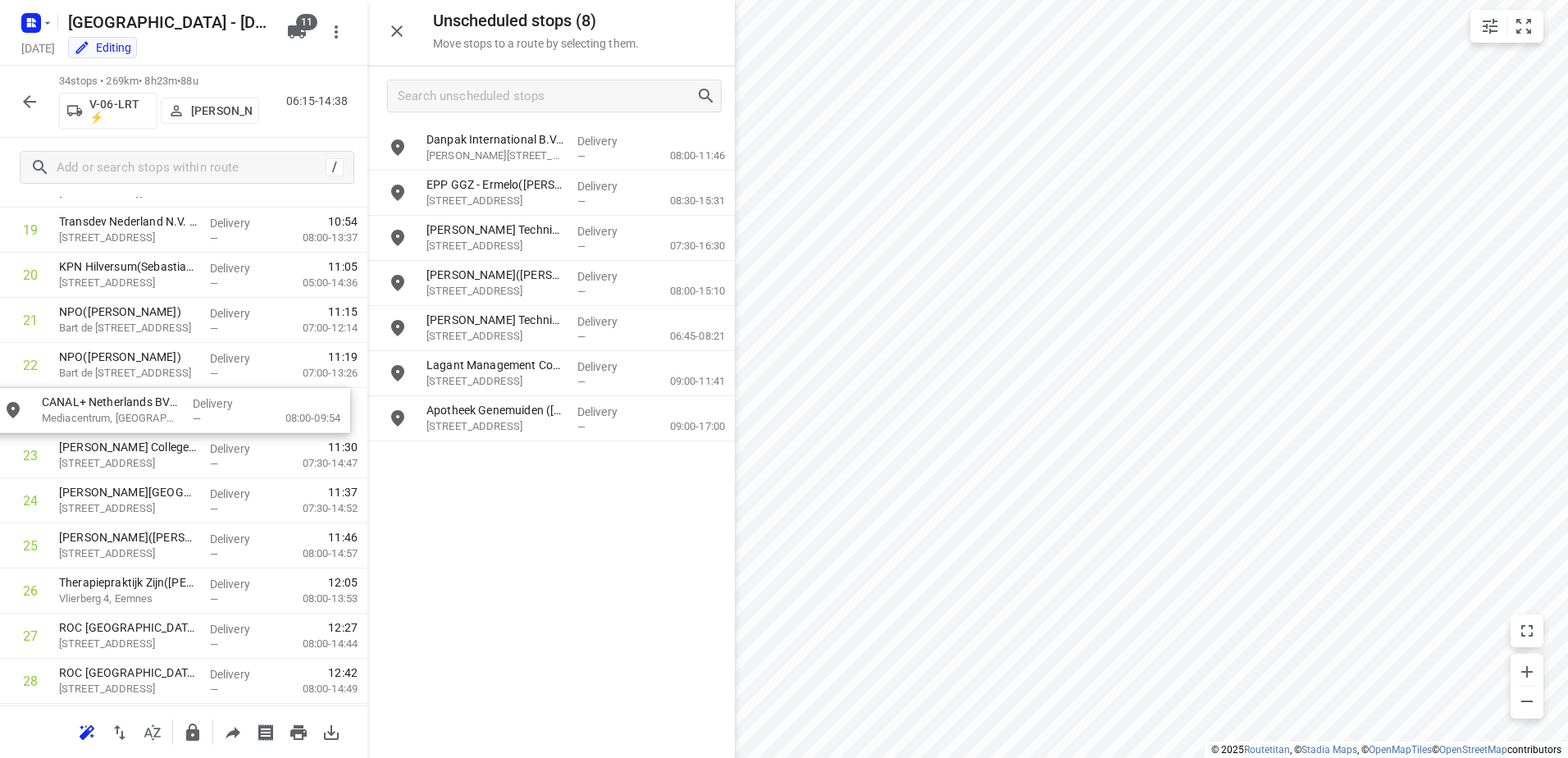
drag, startPoint x: 550, startPoint y: 191, endPoint x: 158, endPoint y: 413, distance: 450.5
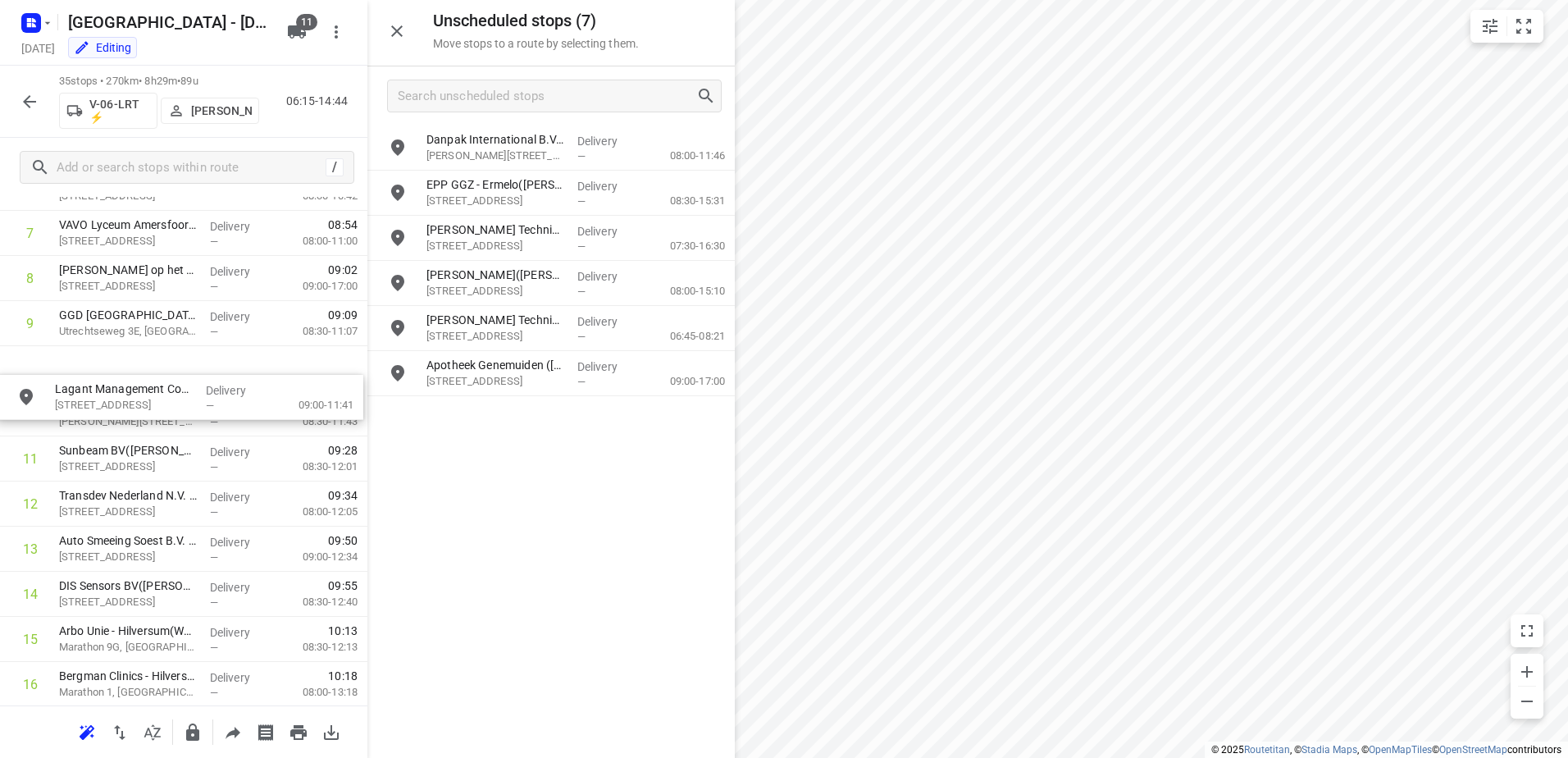
scroll to position [356, 0]
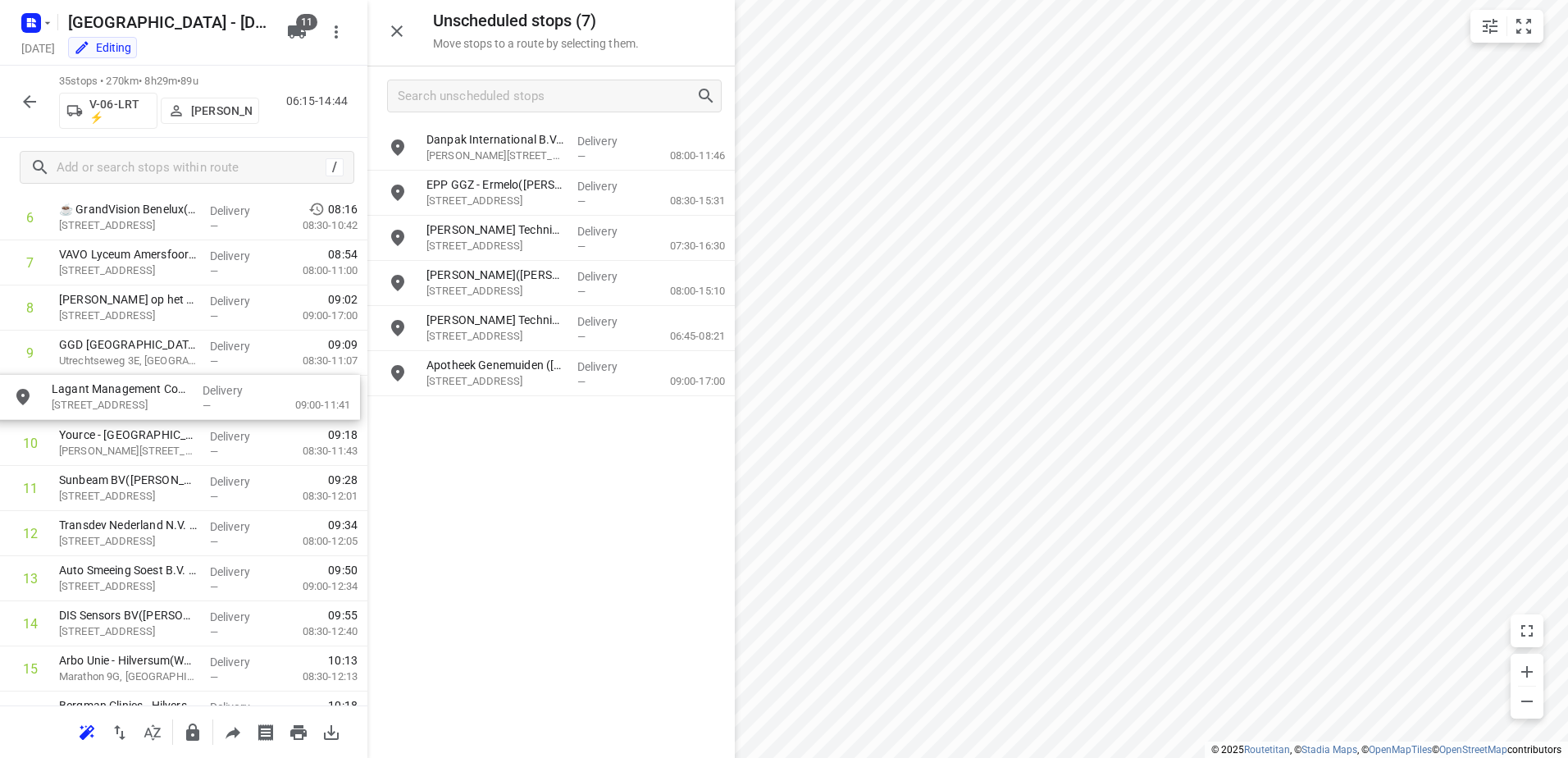
drag, startPoint x: 539, startPoint y: 360, endPoint x: 159, endPoint y: 385, distance: 380.8
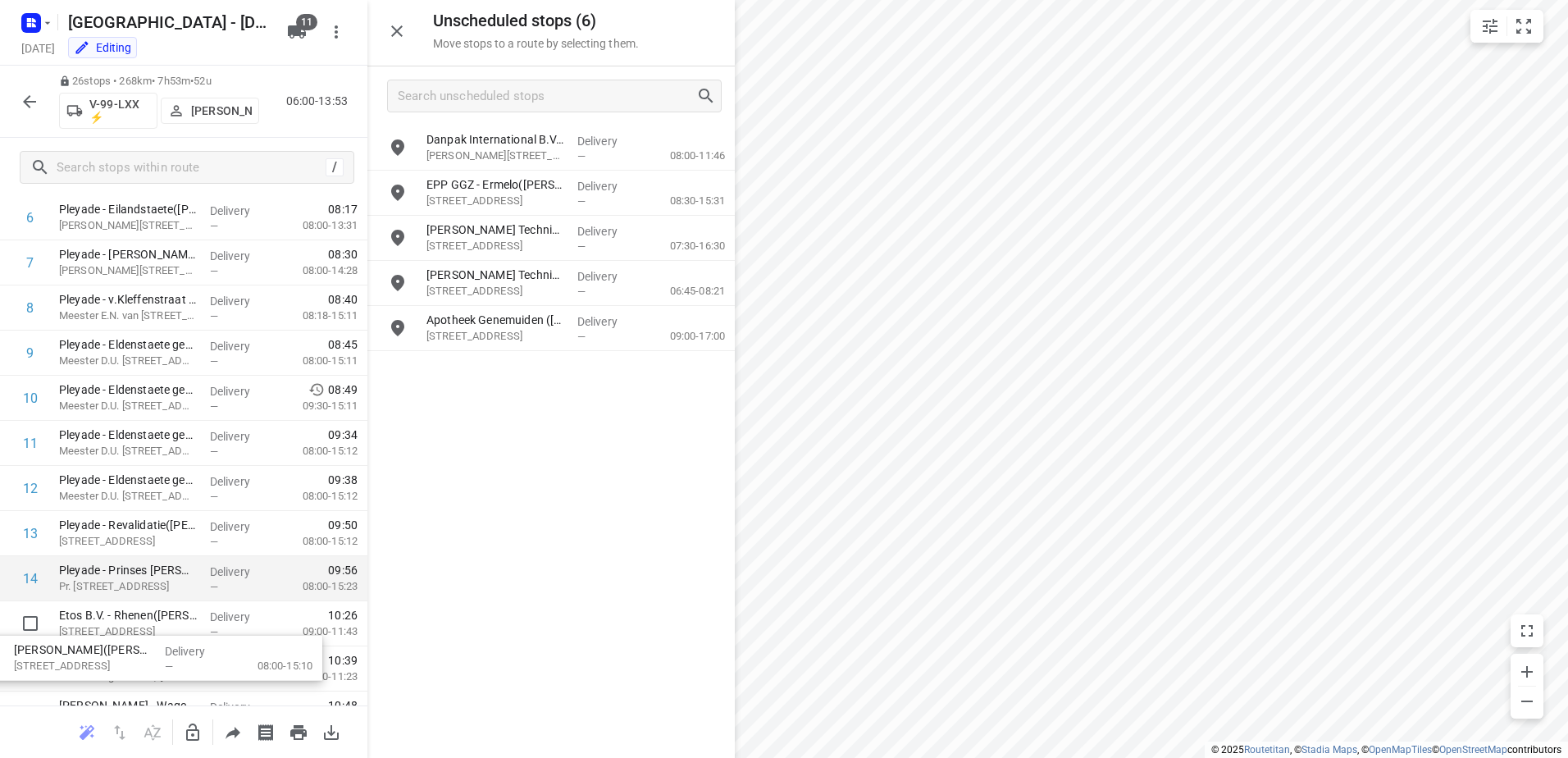
drag, startPoint x: 569, startPoint y: 265, endPoint x: 306, endPoint y: 600, distance: 425.9
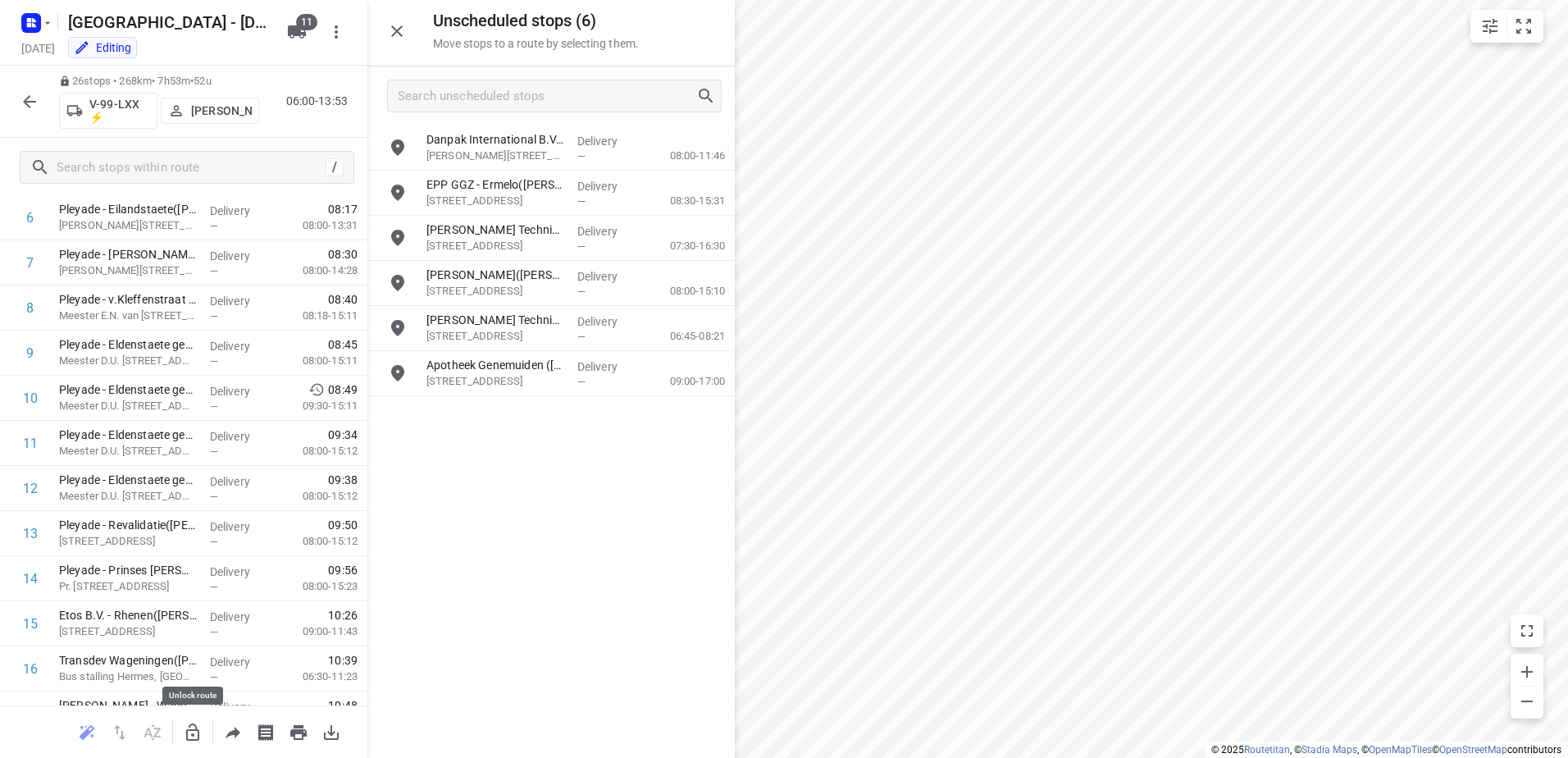
click at [195, 732] on icon "button" at bounding box center [192, 732] width 20 height 20
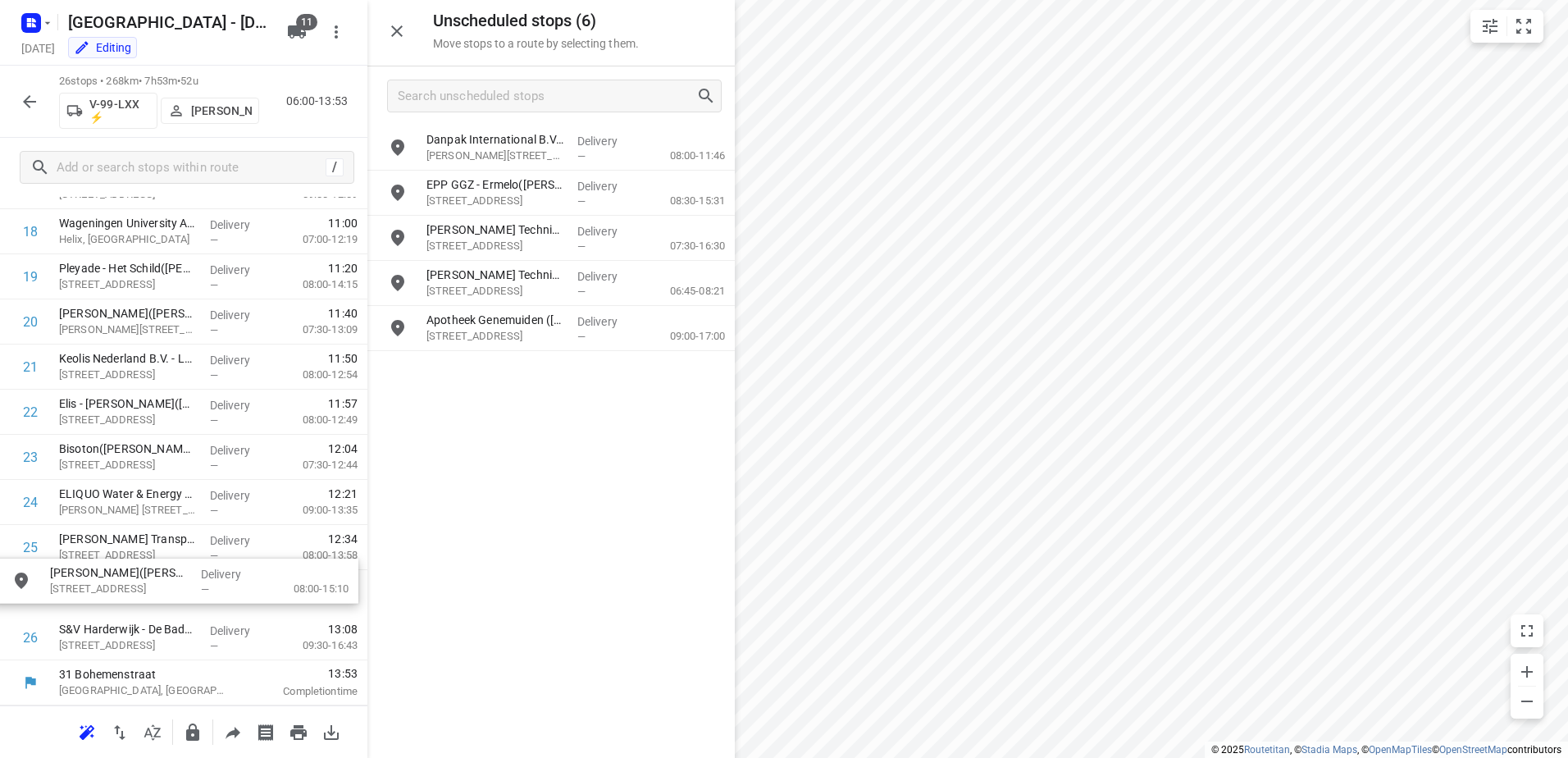
drag, startPoint x: 552, startPoint y: 289, endPoint x: 173, endPoint y: 580, distance: 477.8
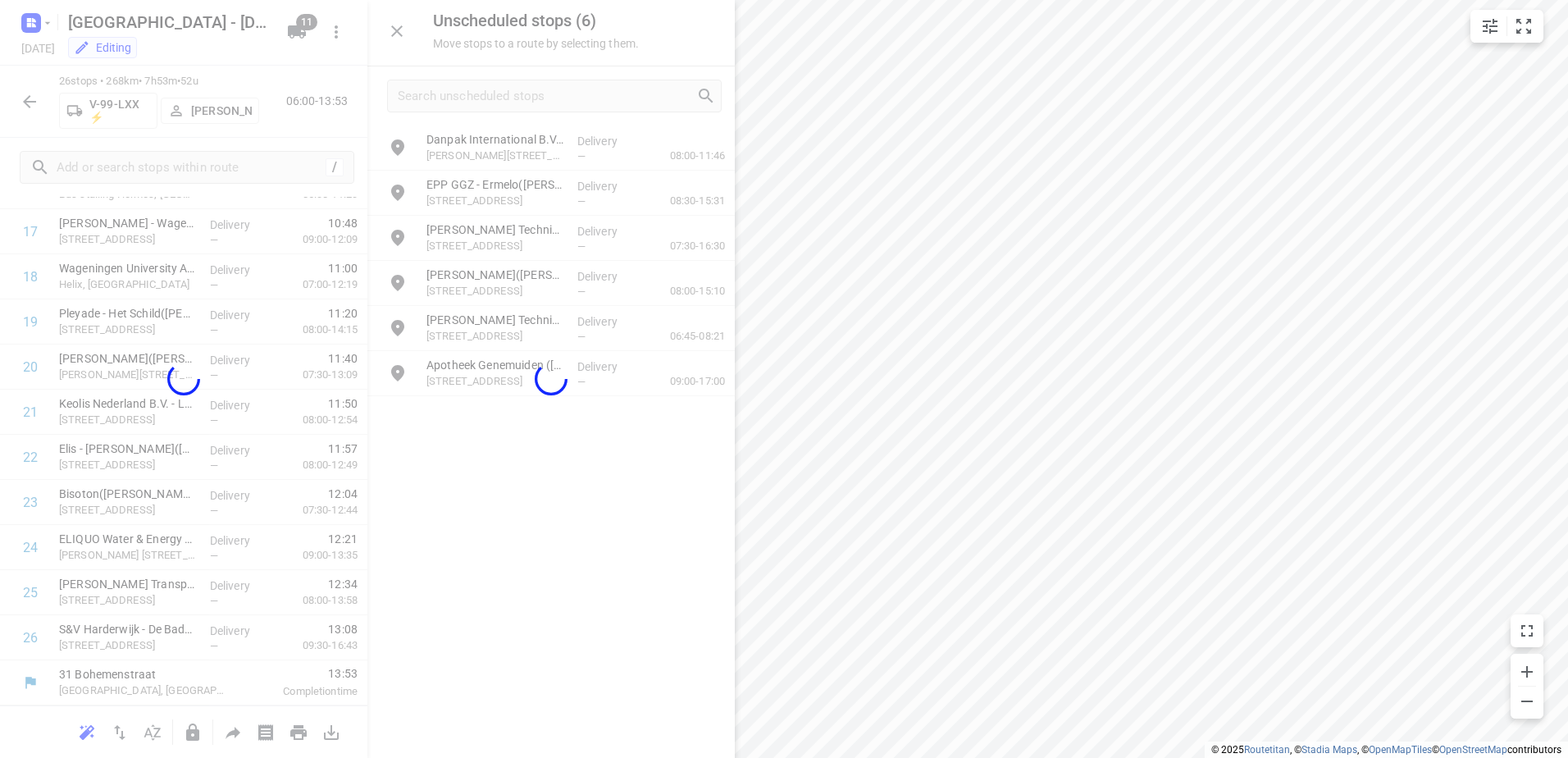
scroll to position [838, 0]
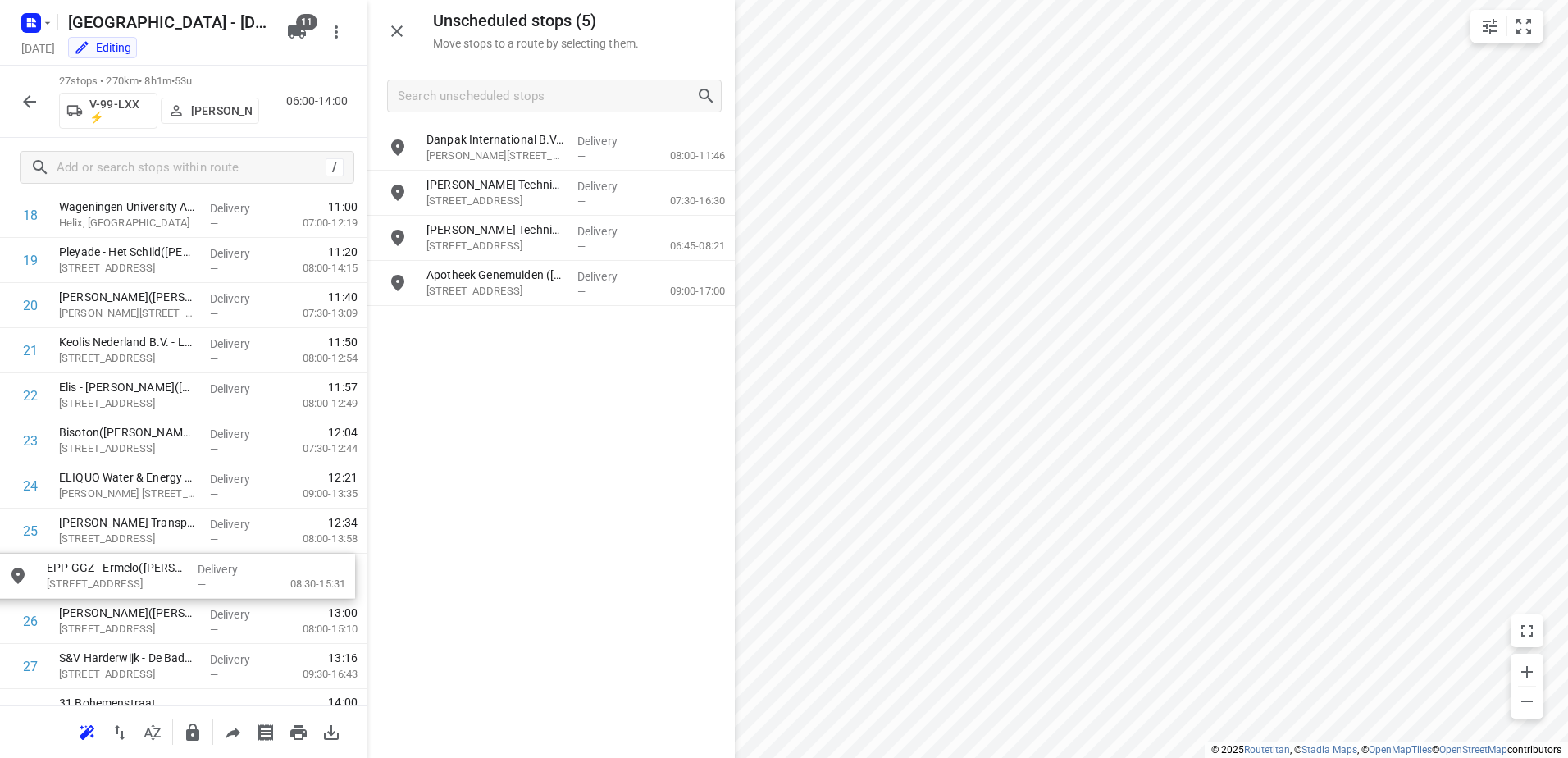
drag, startPoint x: 533, startPoint y: 192, endPoint x: 143, endPoint y: 585, distance: 553.7
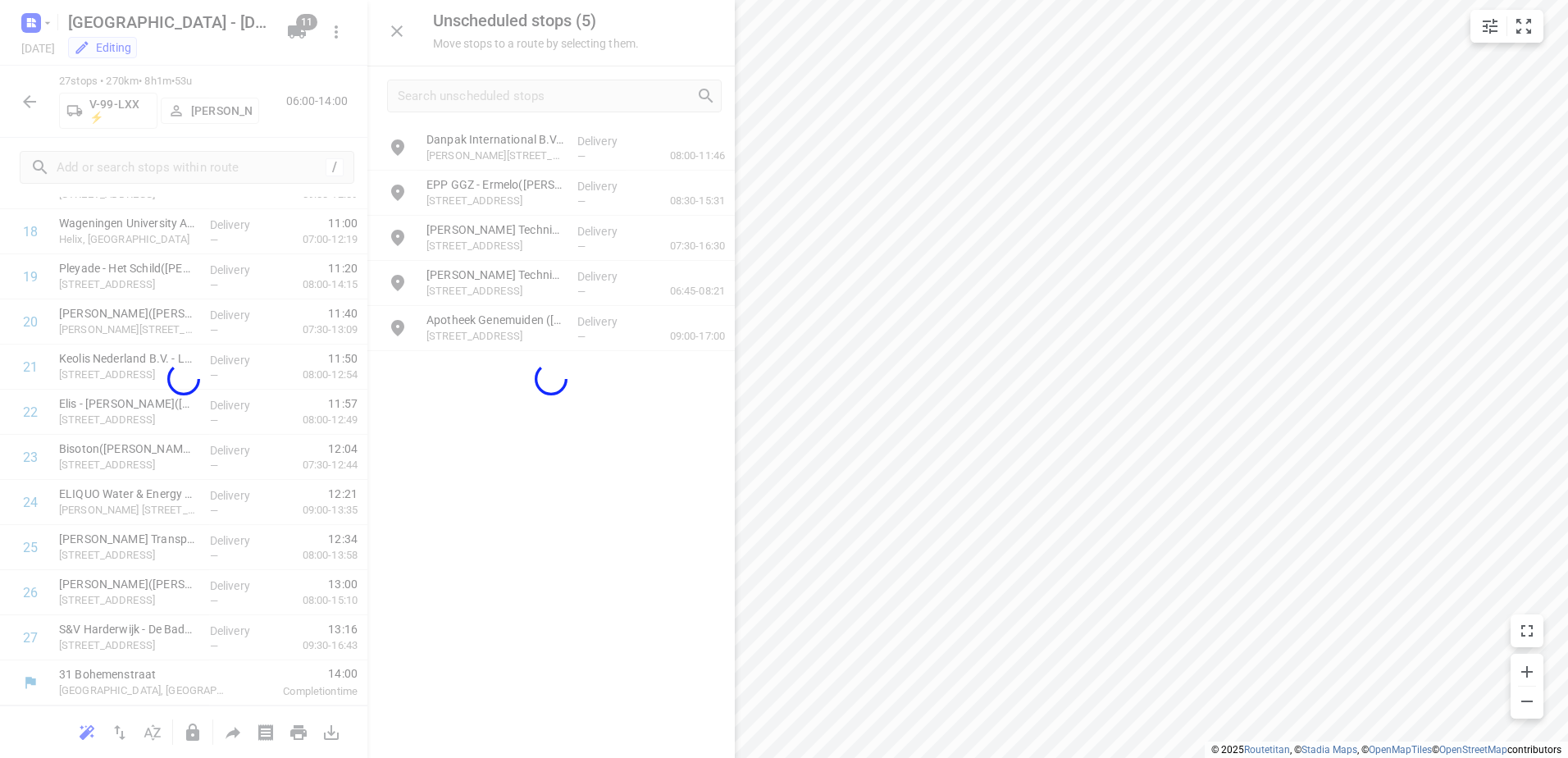
scroll to position [884, 0]
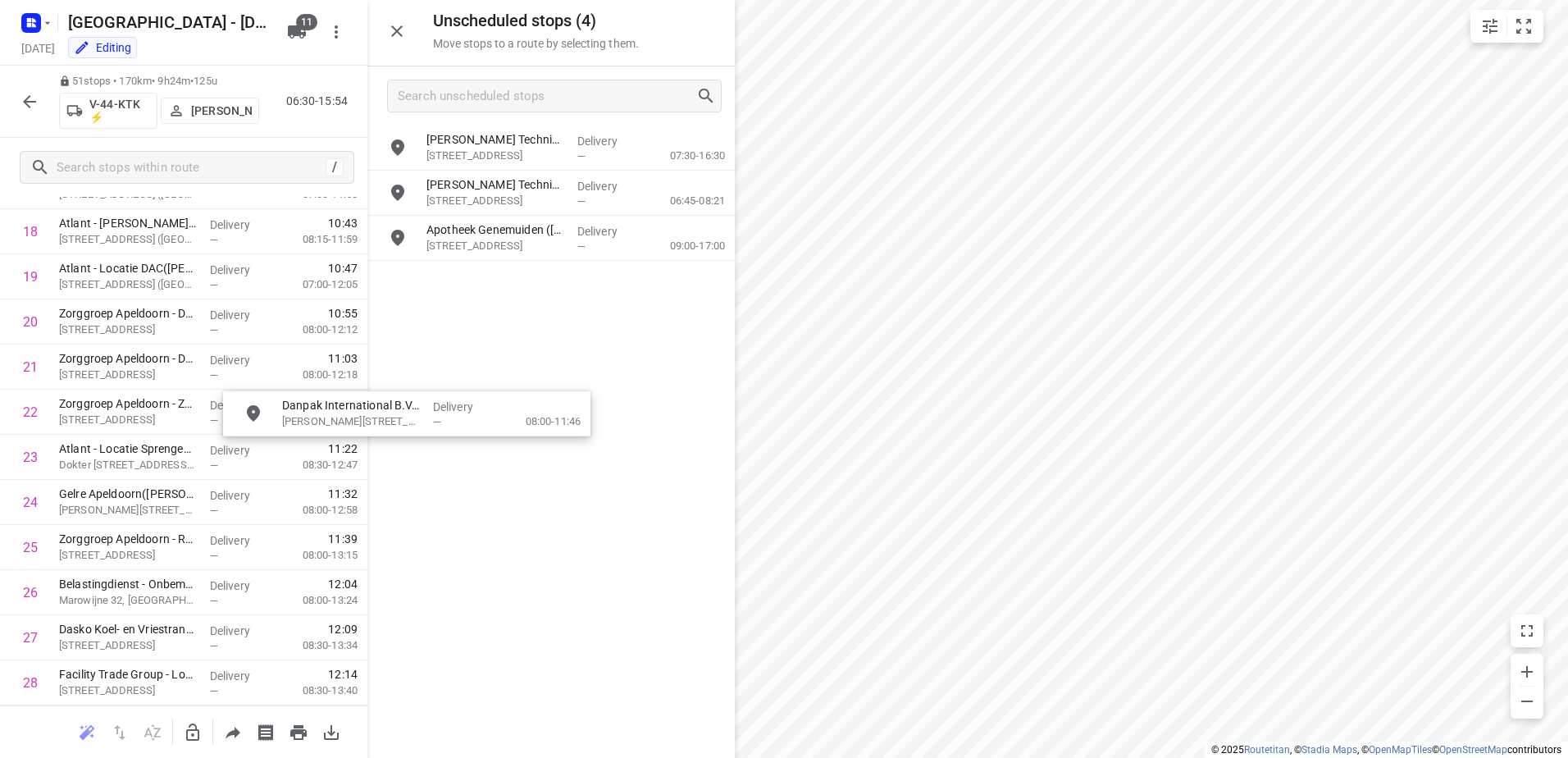
drag, startPoint x: 487, startPoint y: 202, endPoint x: 239, endPoint y: 658, distance: 519.1
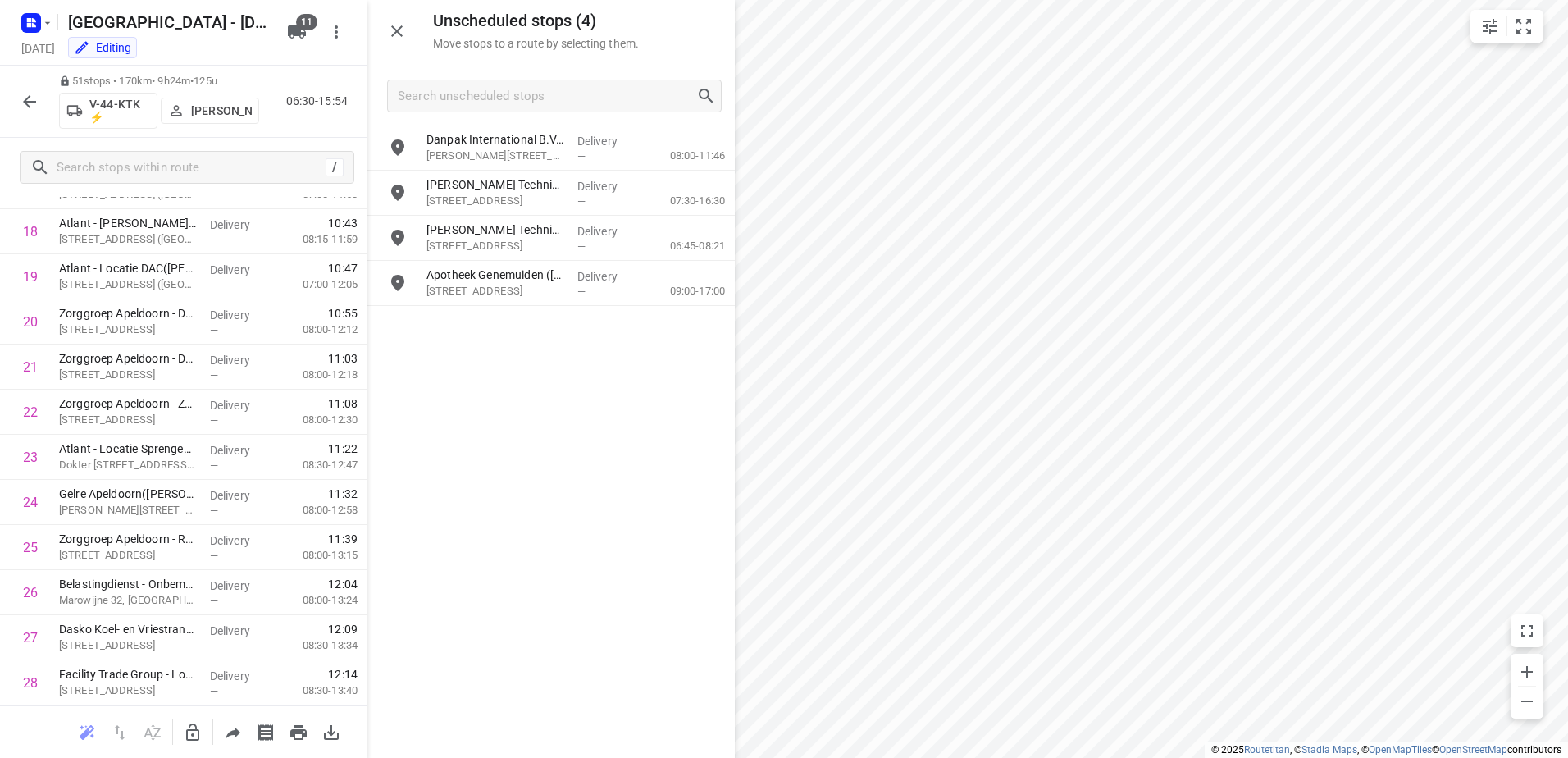
click at [177, 730] on button "button" at bounding box center [193, 733] width 33 height 33
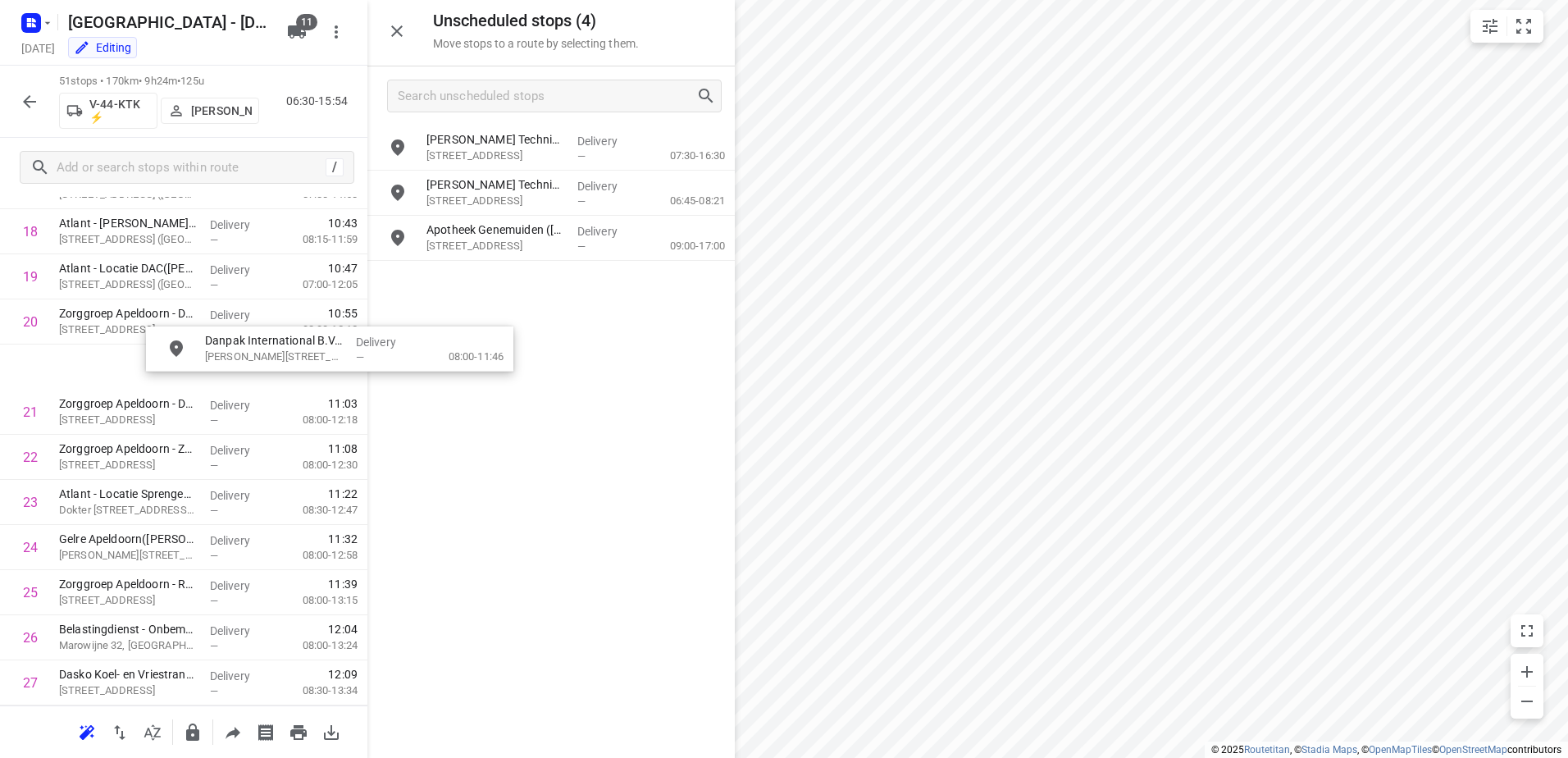
scroll to position [883, 0]
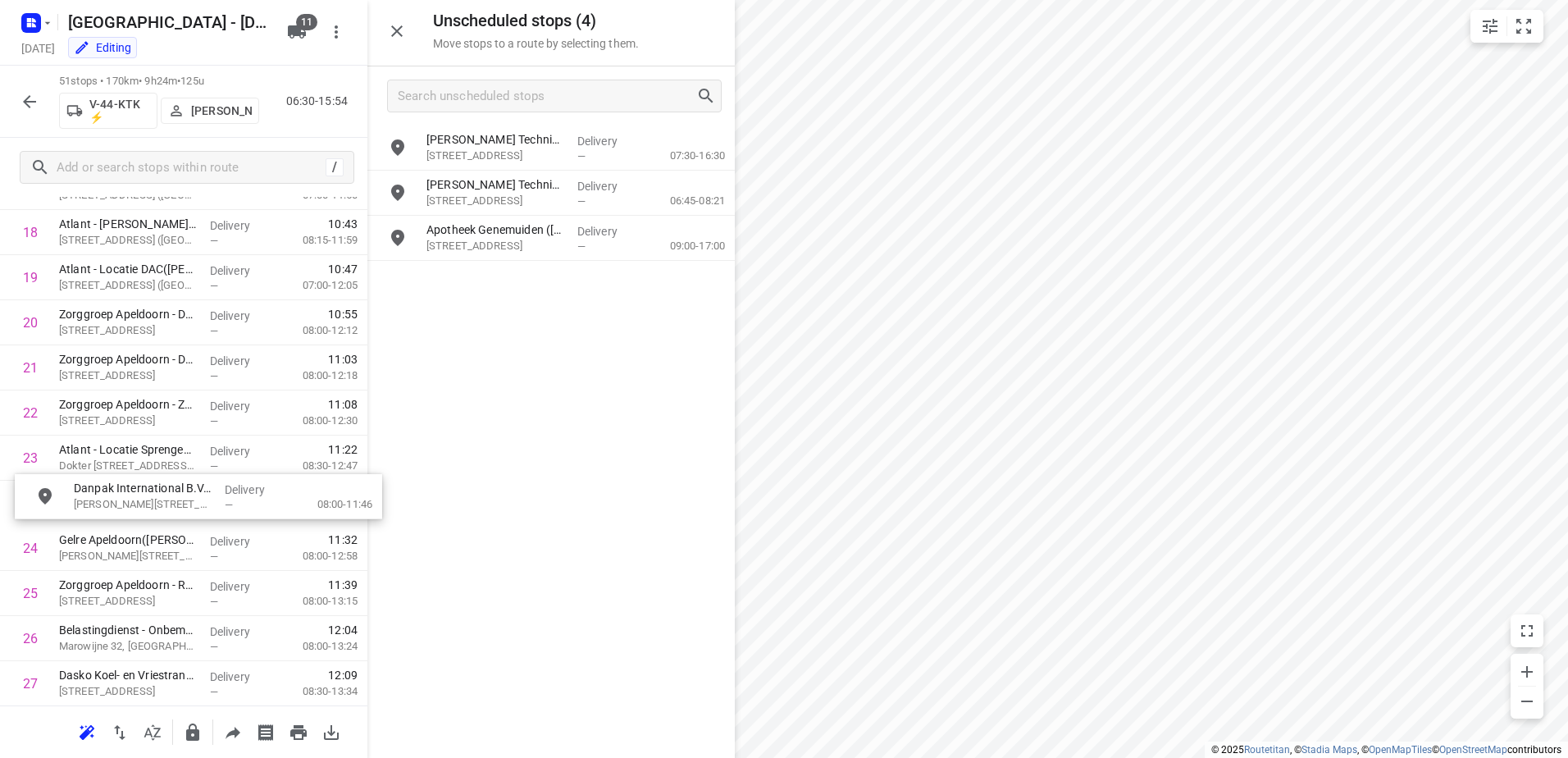
drag, startPoint x: 552, startPoint y: 147, endPoint x: 175, endPoint y: 508, distance: 522.0
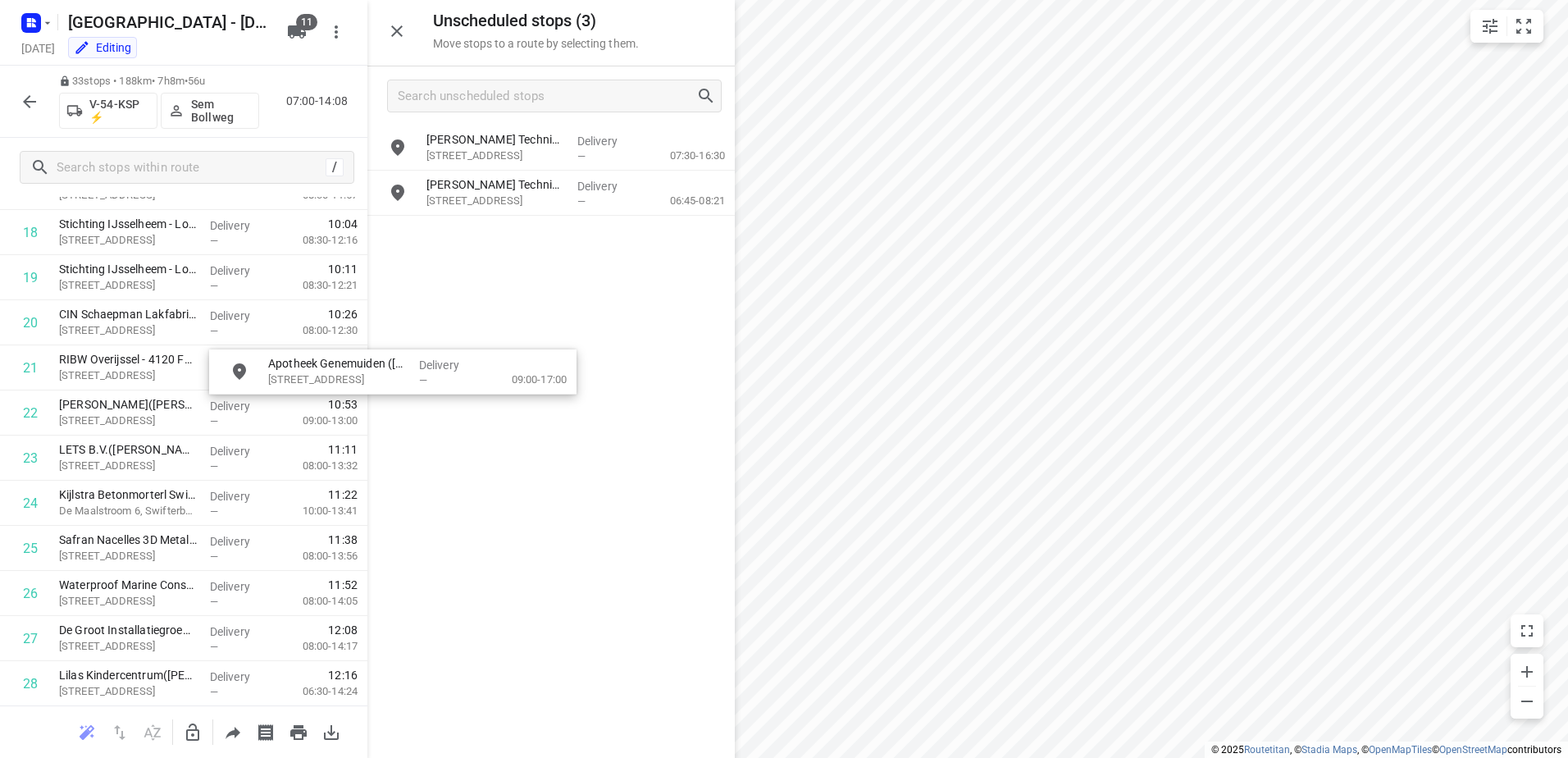
drag, startPoint x: 666, startPoint y: 229, endPoint x: 258, endPoint y: 666, distance: 597.9
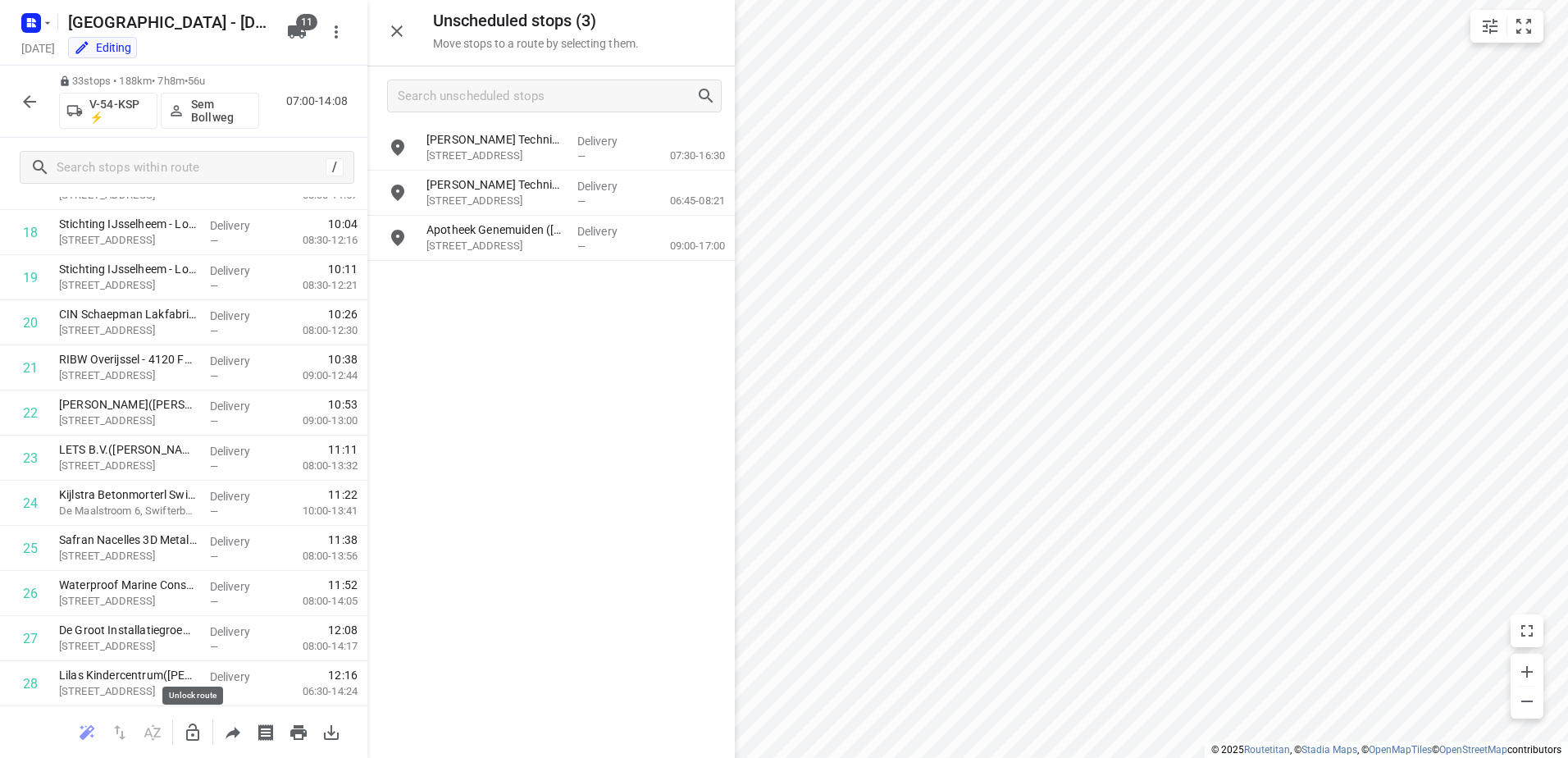
click at [191, 742] on icon "button" at bounding box center [192, 732] width 20 height 20
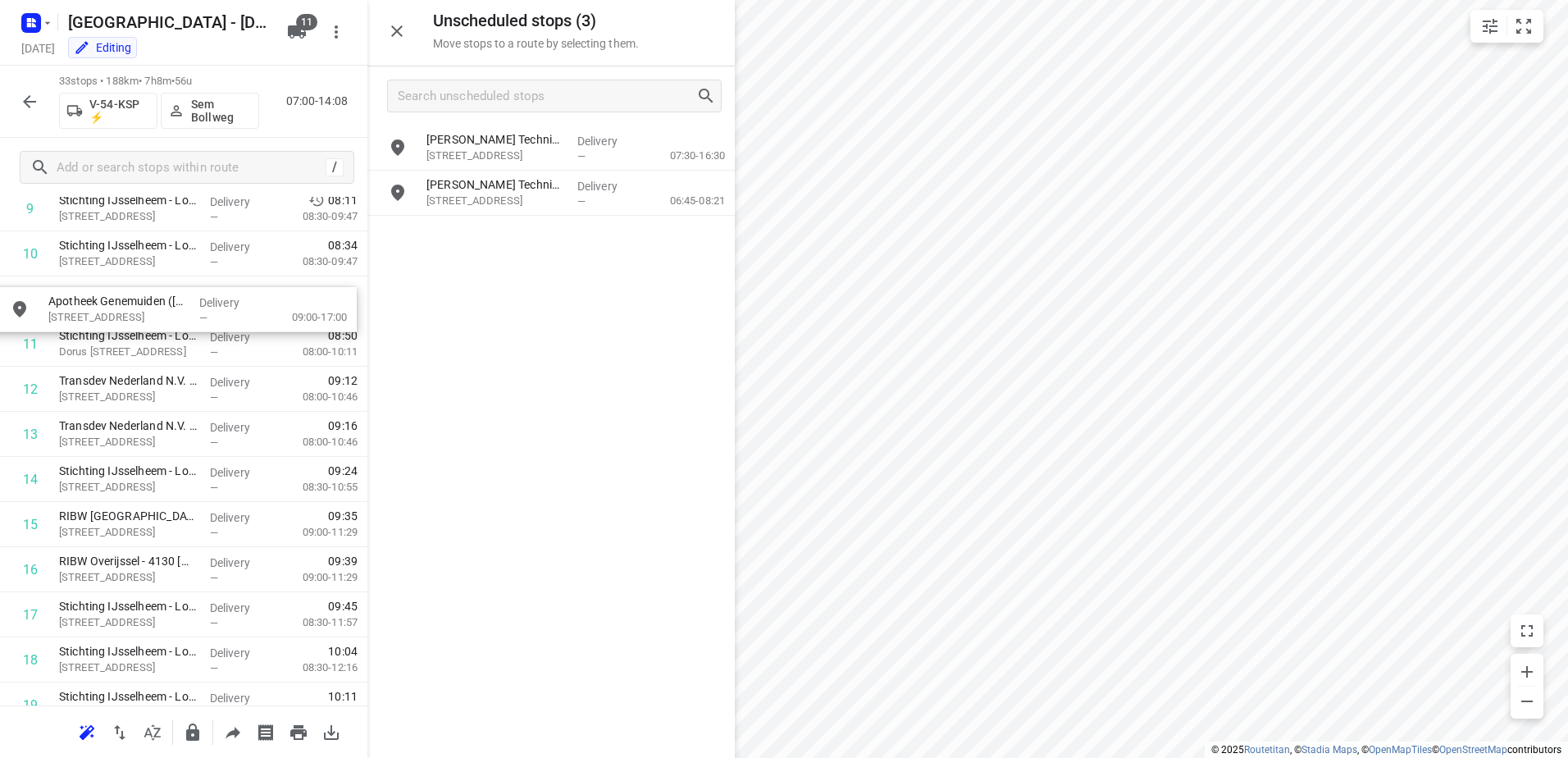
drag, startPoint x: 640, startPoint y: 247, endPoint x: 257, endPoint y: 318, distance: 389.5
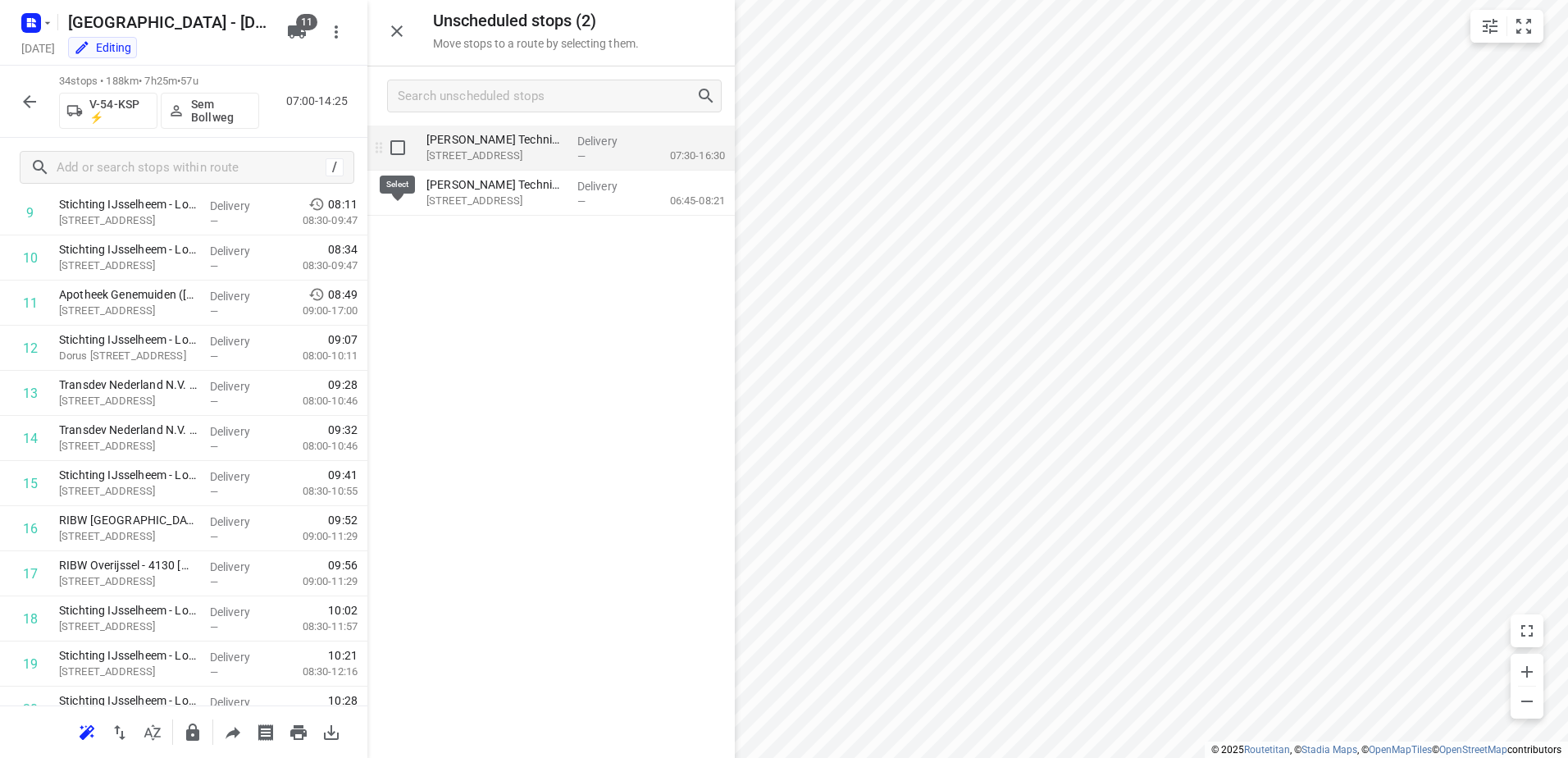
drag, startPoint x: 406, startPoint y: 146, endPoint x: 400, endPoint y: 209, distance: 63.3
click at [405, 146] on input "grid" at bounding box center [398, 147] width 33 height 33
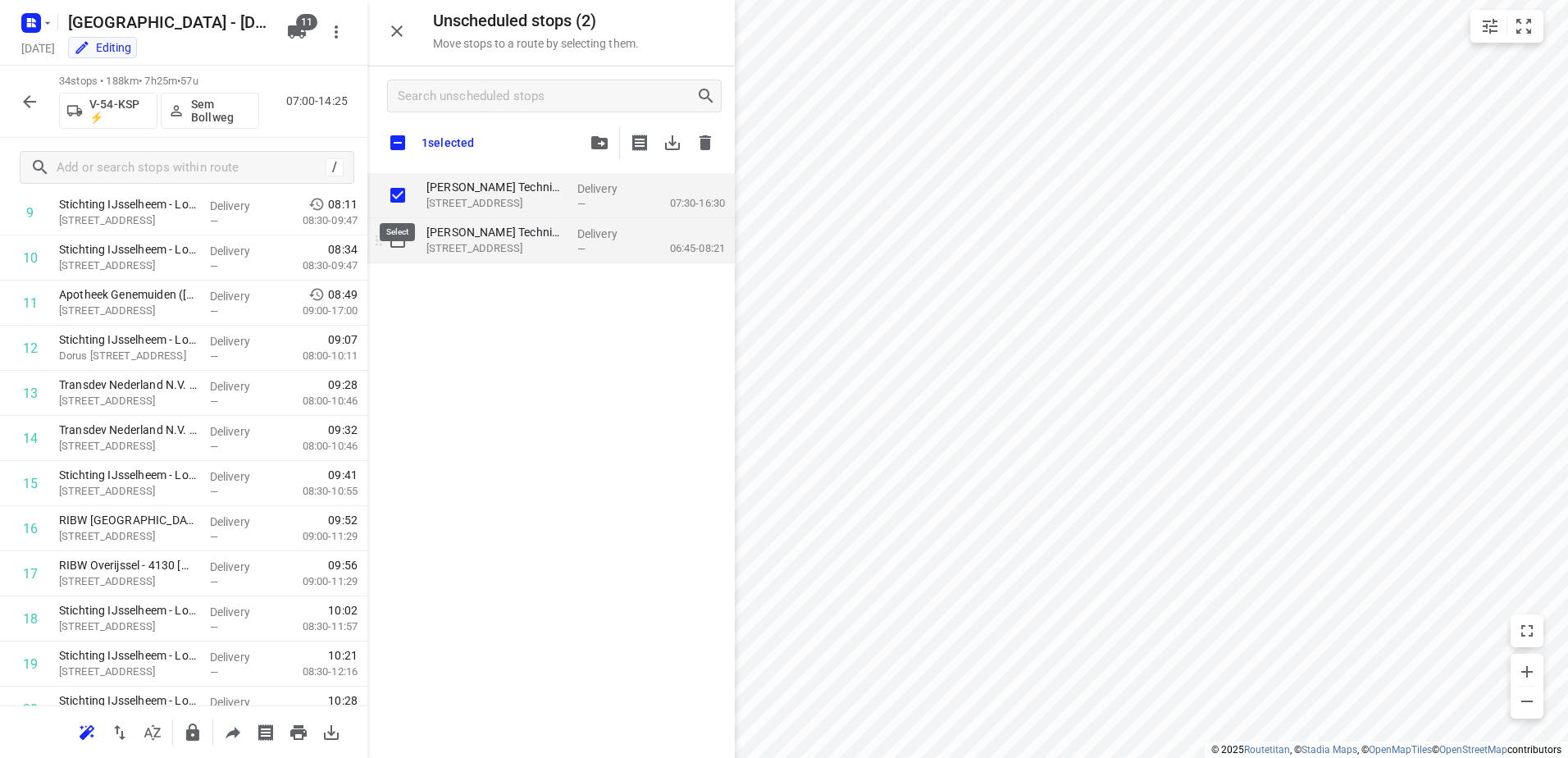
checkbox input "true"
click at [395, 254] on input "grid" at bounding box center [398, 240] width 33 height 33
checkbox input "true"
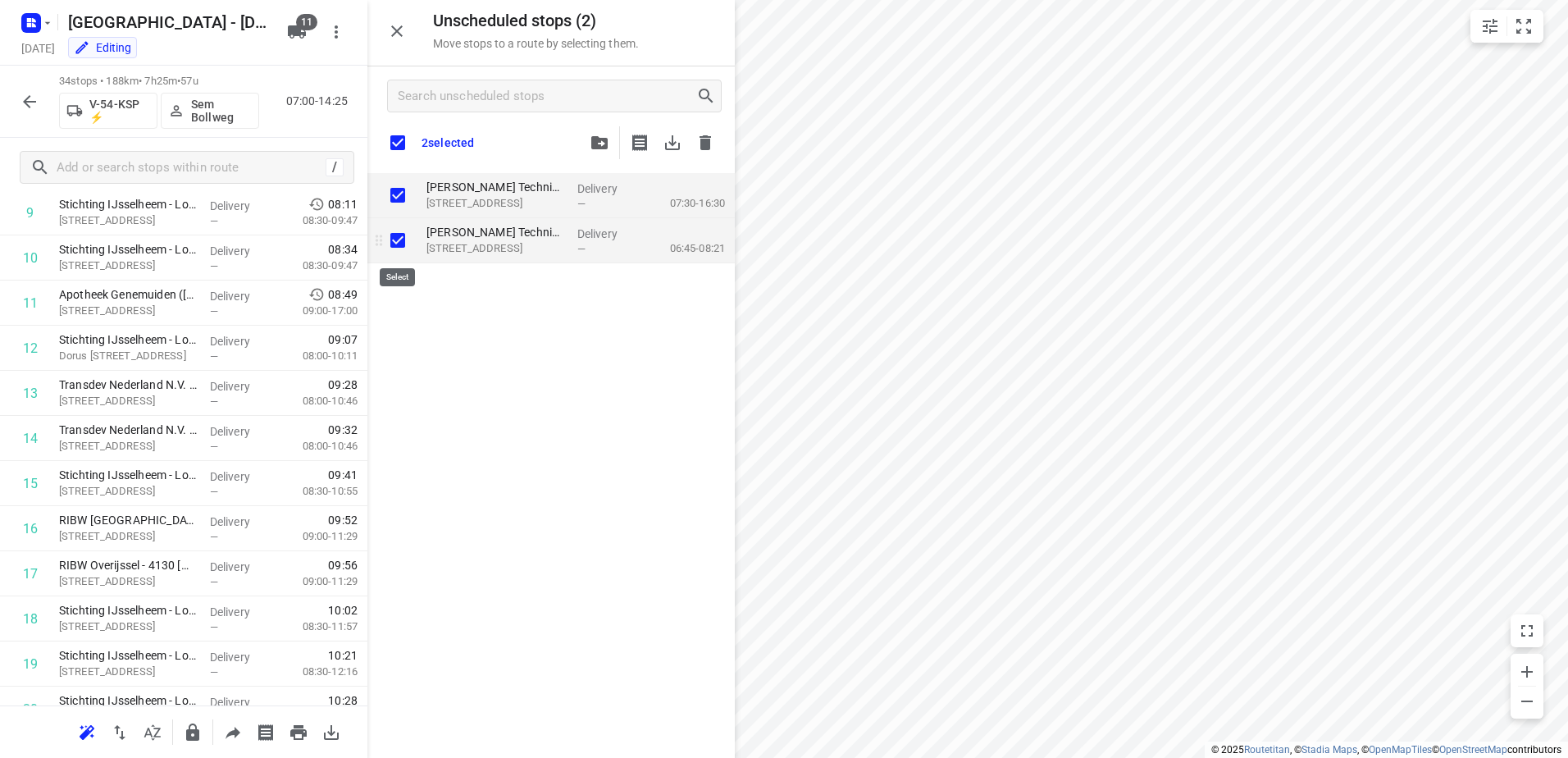
checkbox input "true"
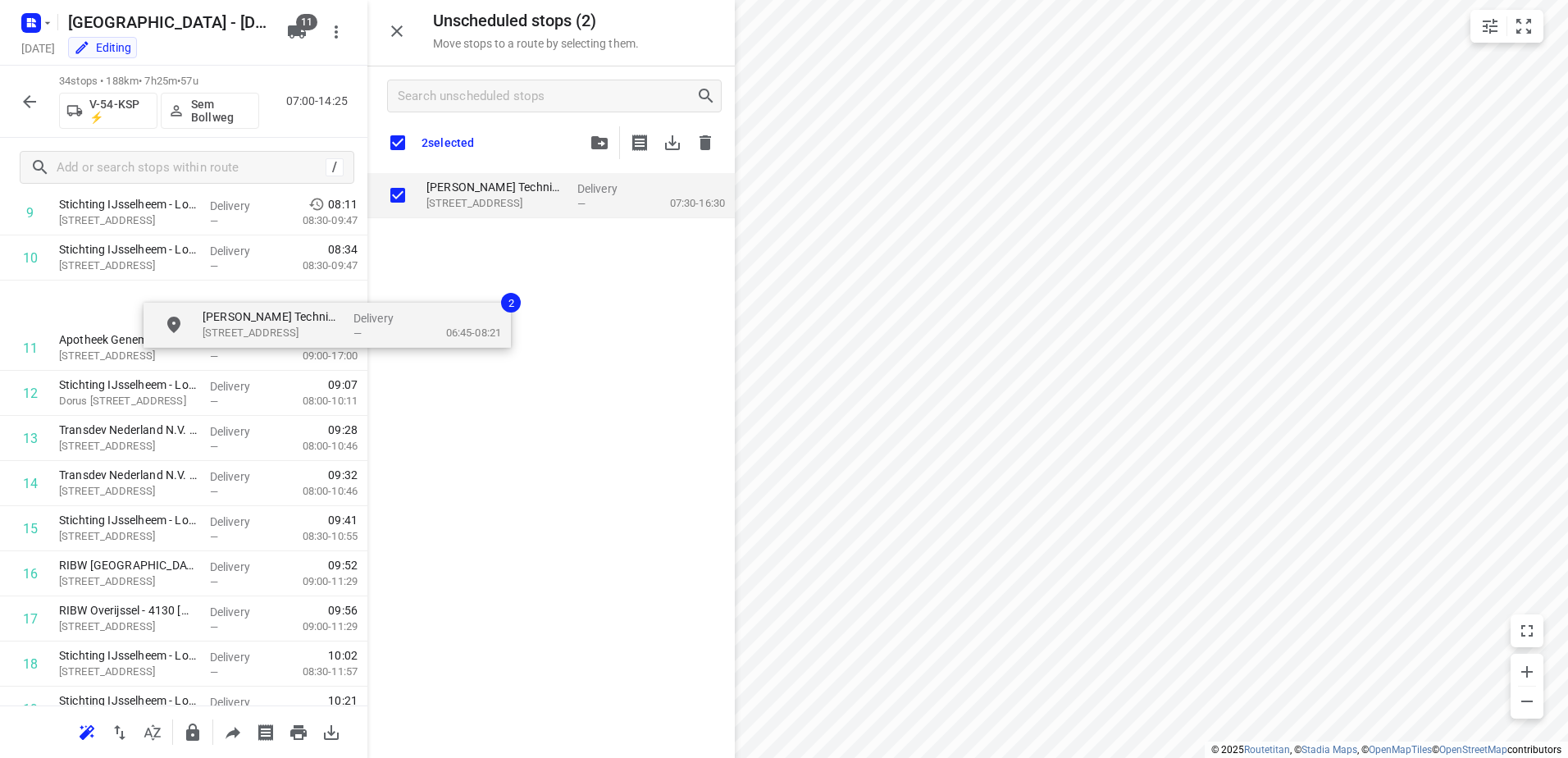
scroll to position [494, 0]
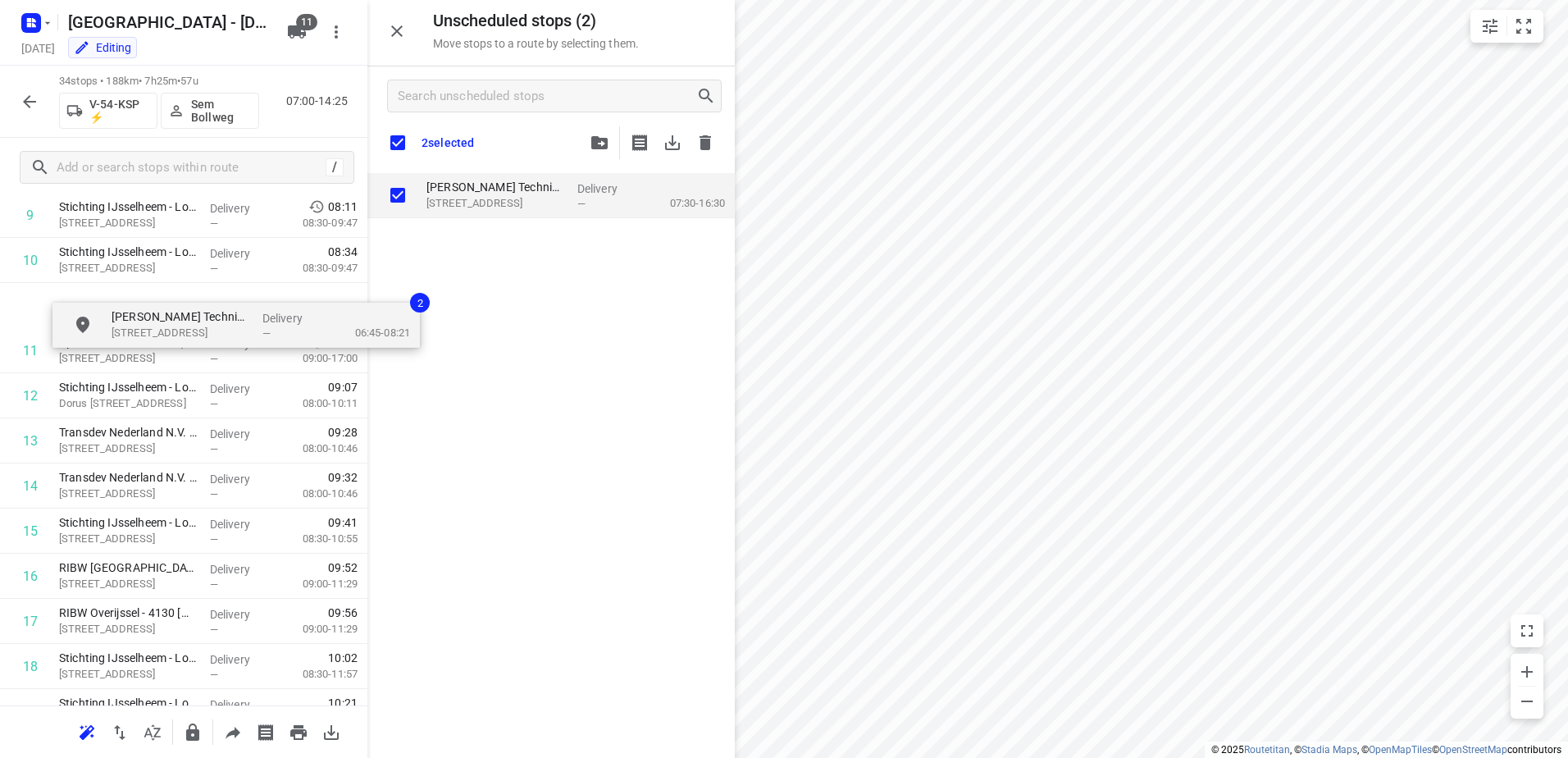
drag, startPoint x: 543, startPoint y: 240, endPoint x: 187, endPoint y: 324, distance: 365.8
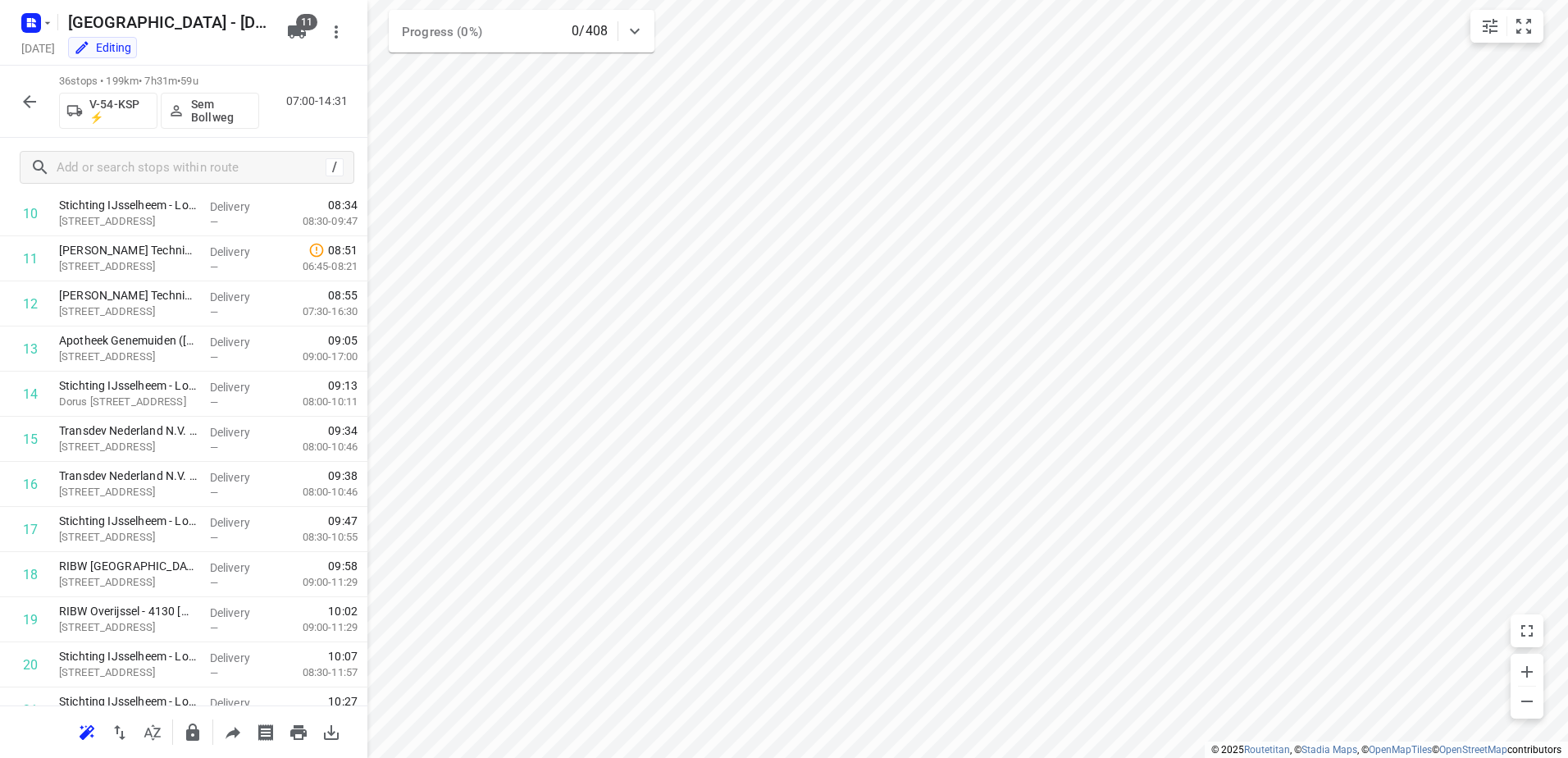
click at [33, 99] on icon "button" at bounding box center [29, 102] width 20 height 20
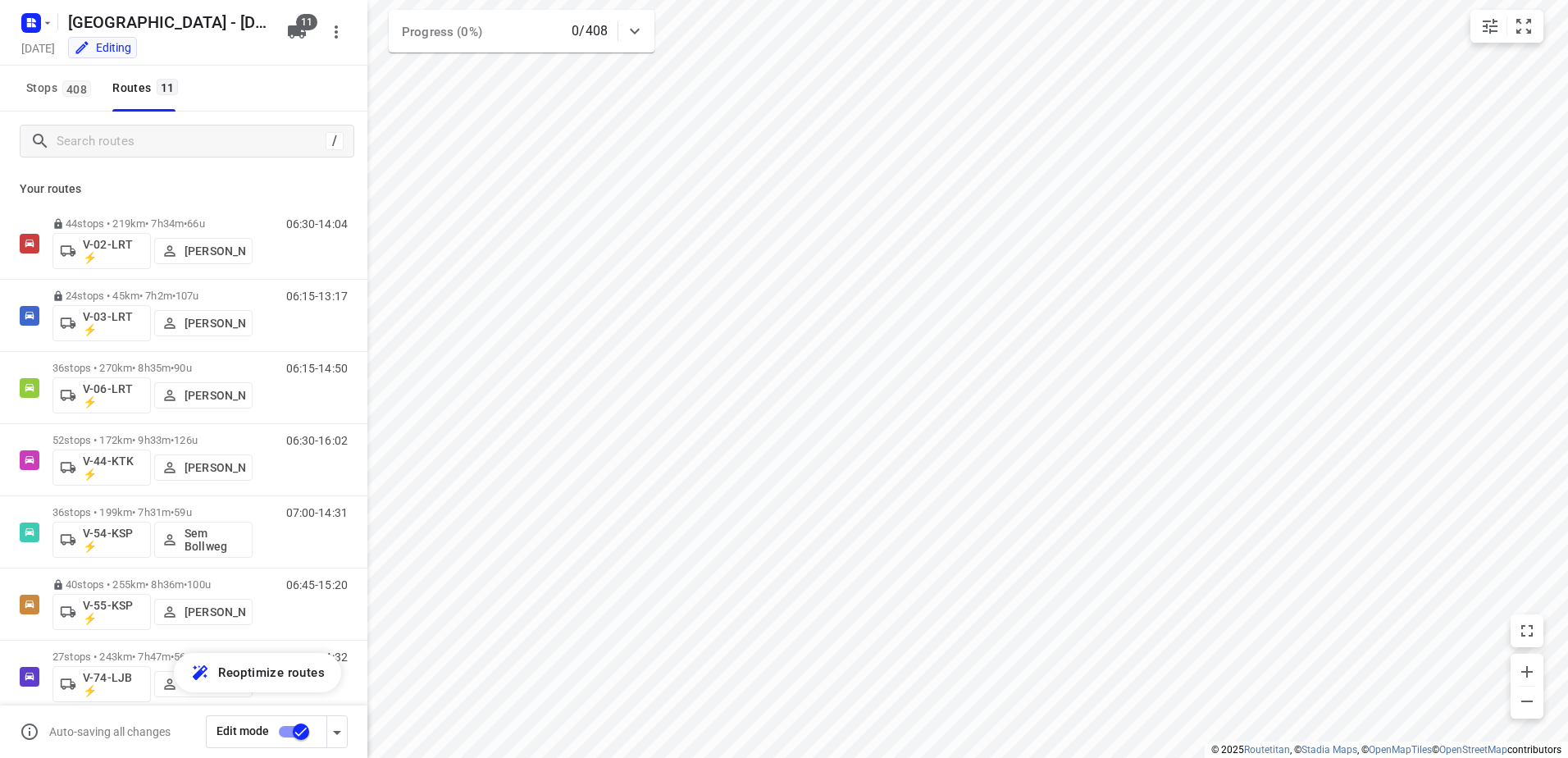
click at [298, 728] on input "checkbox" at bounding box center [301, 732] width 94 height 31
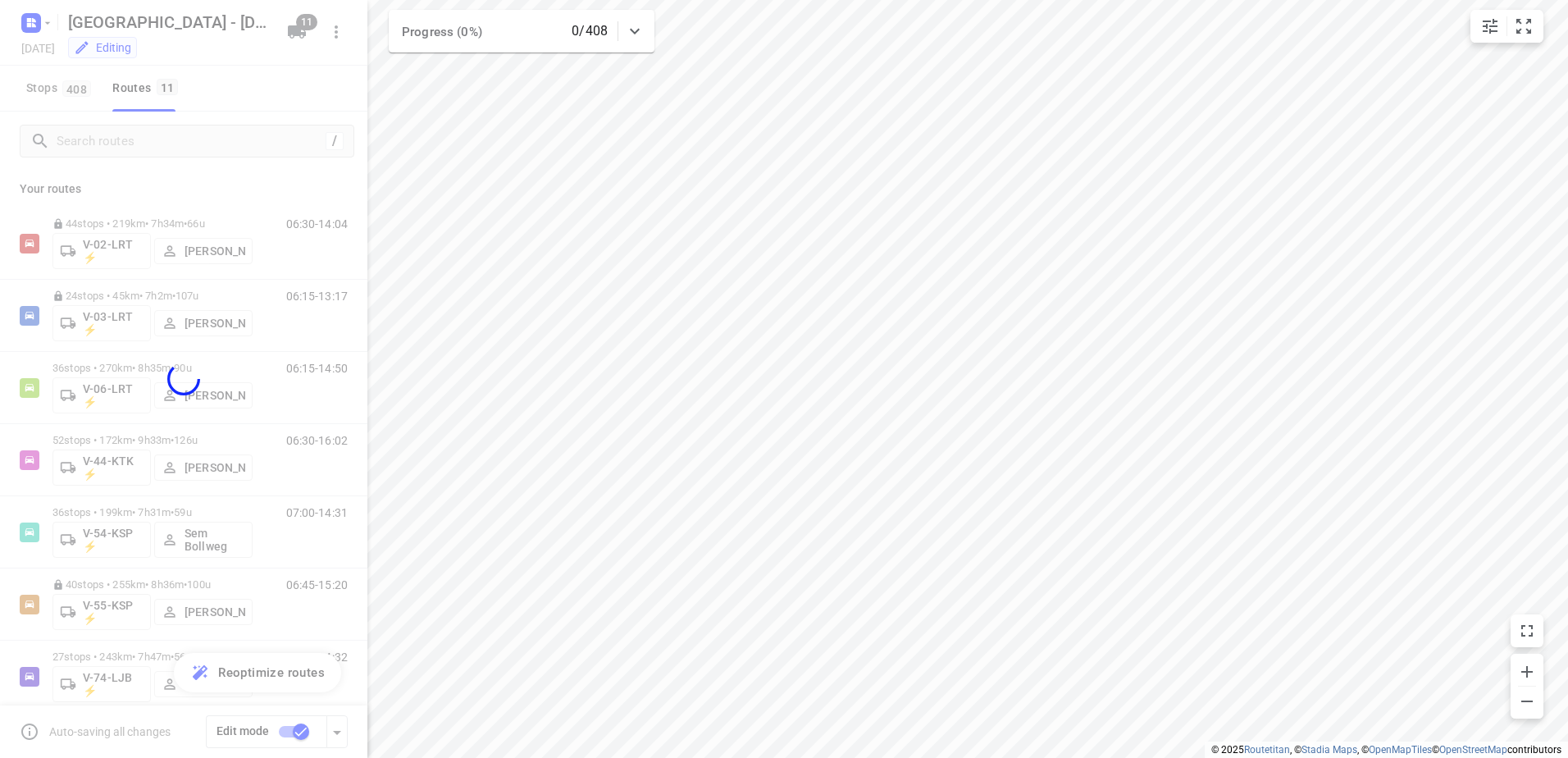
checkbox input "false"
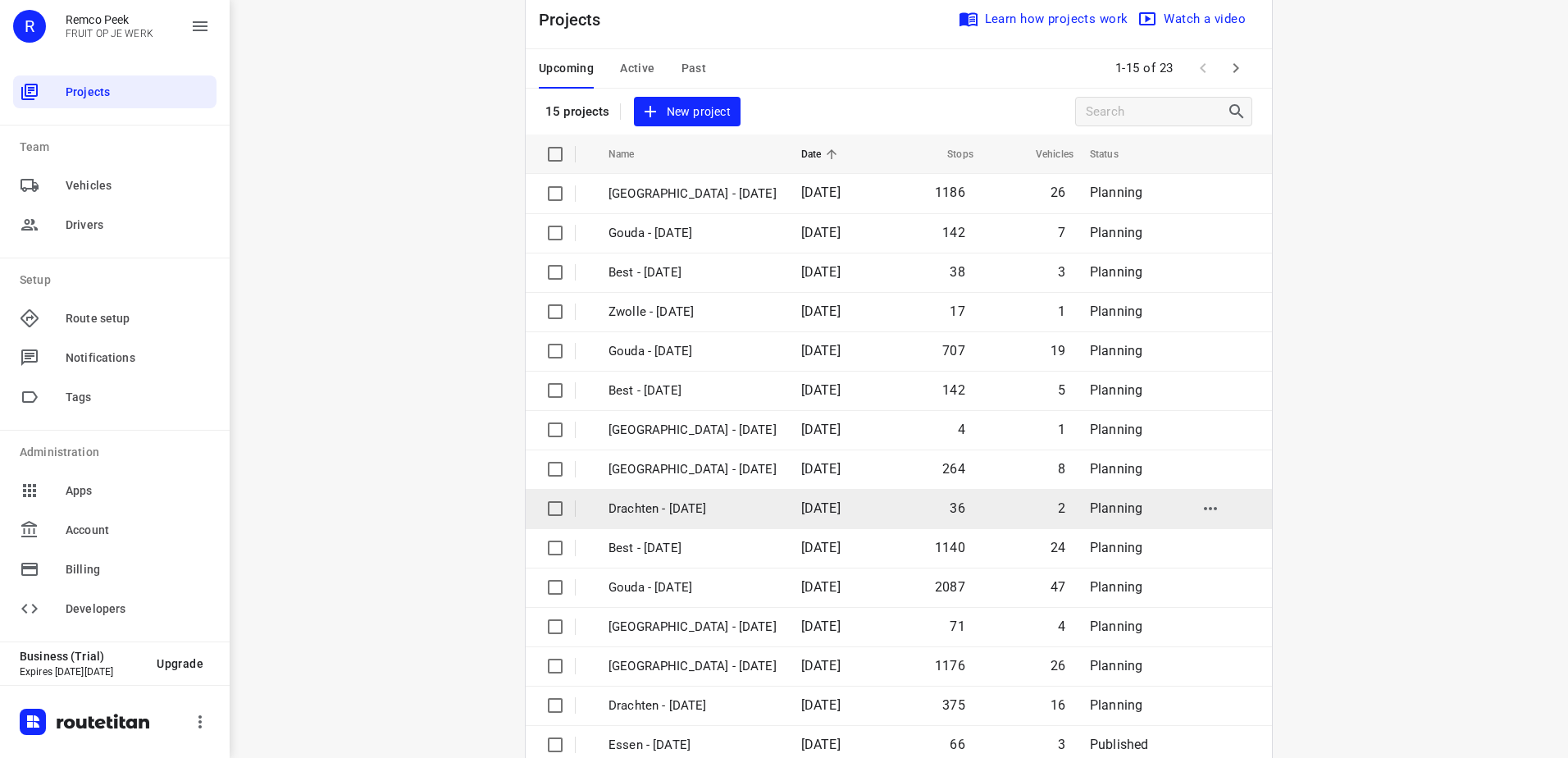
scroll to position [71, 0]
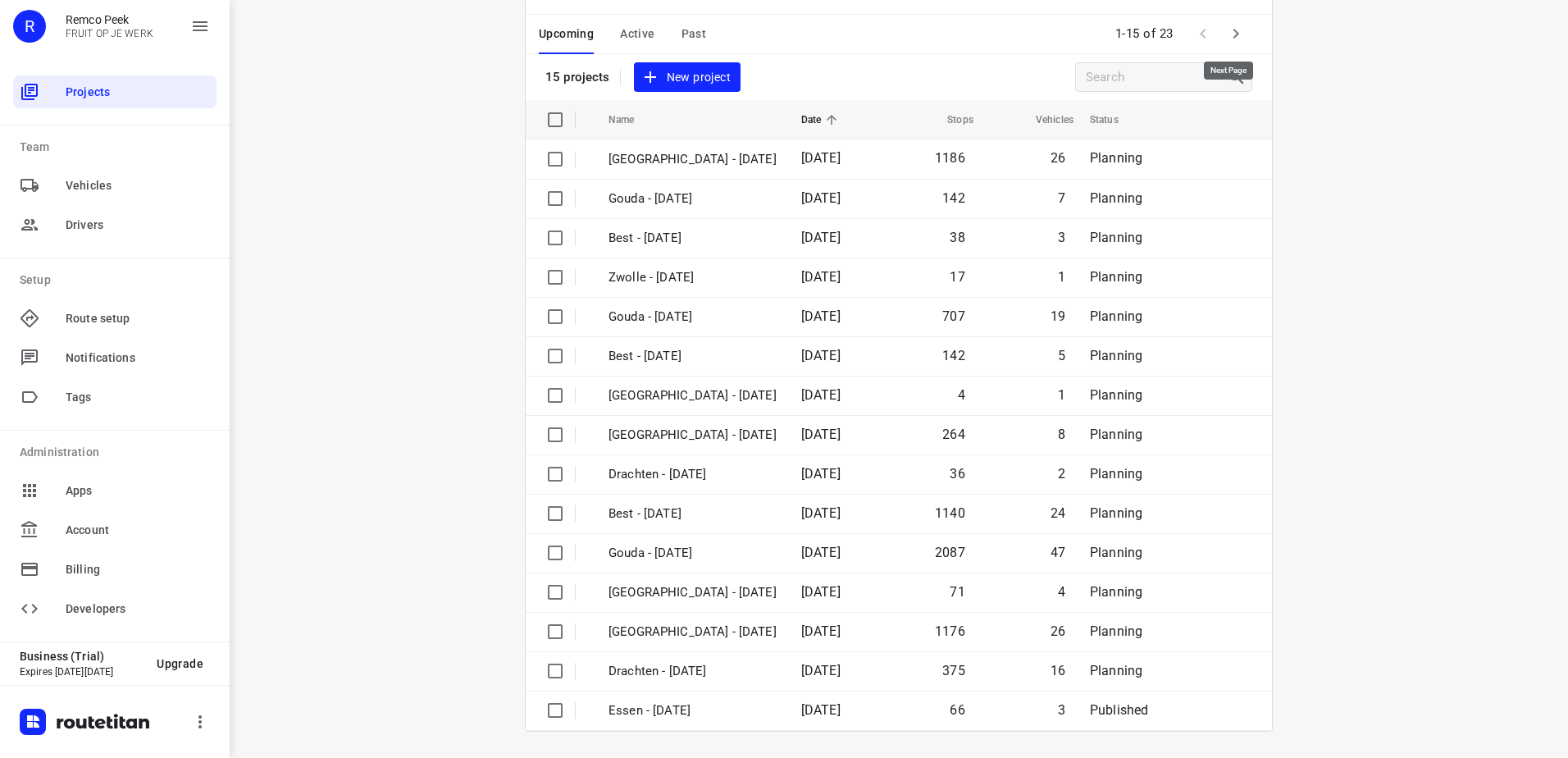
click at [1235, 30] on icon "button" at bounding box center [1236, 34] width 20 height 20
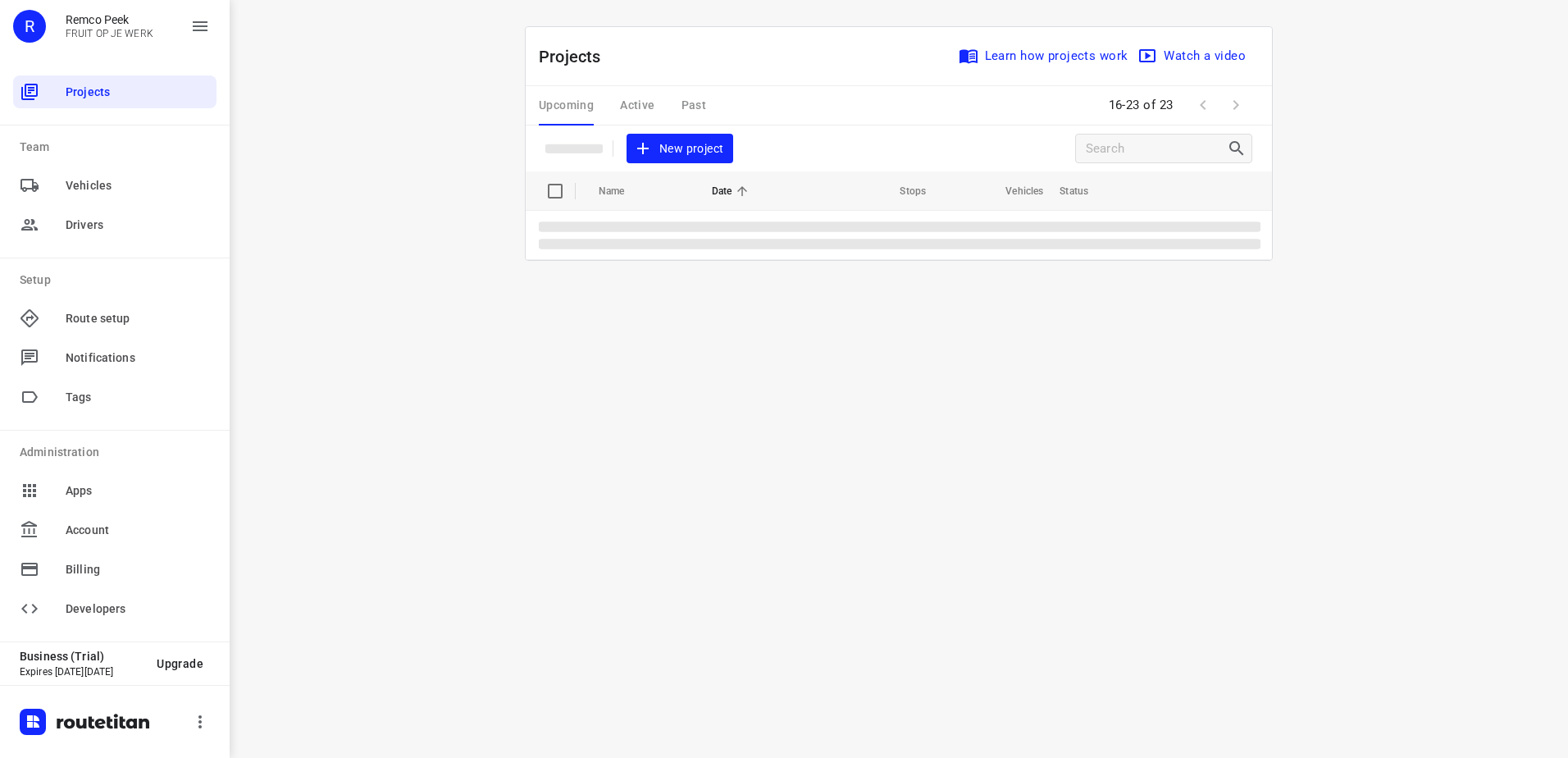
scroll to position [0, 0]
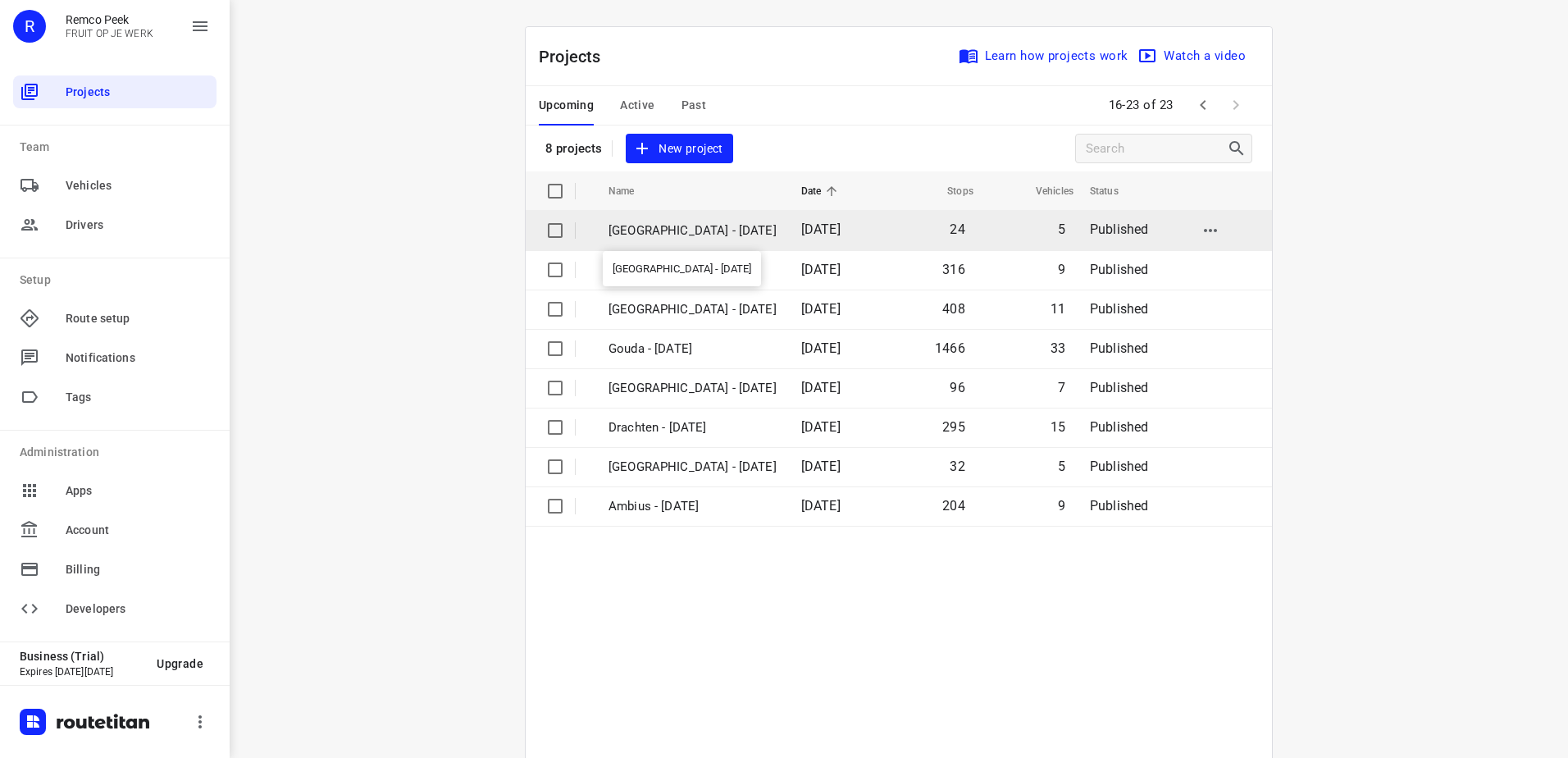
click at [703, 235] on p "[GEOGRAPHIC_DATA] - [DATE]" at bounding box center [692, 231] width 168 height 19
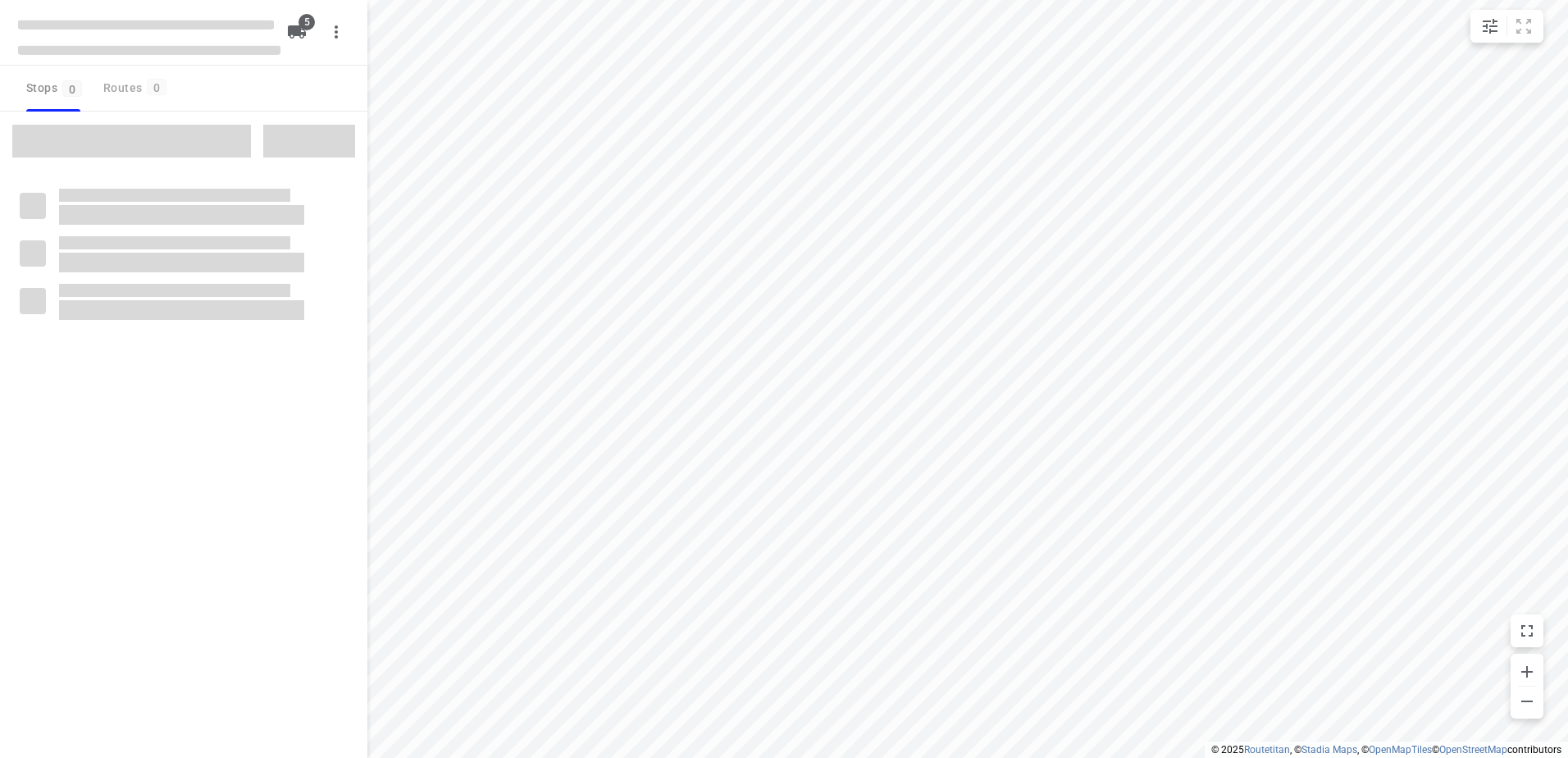
checkbox input "true"
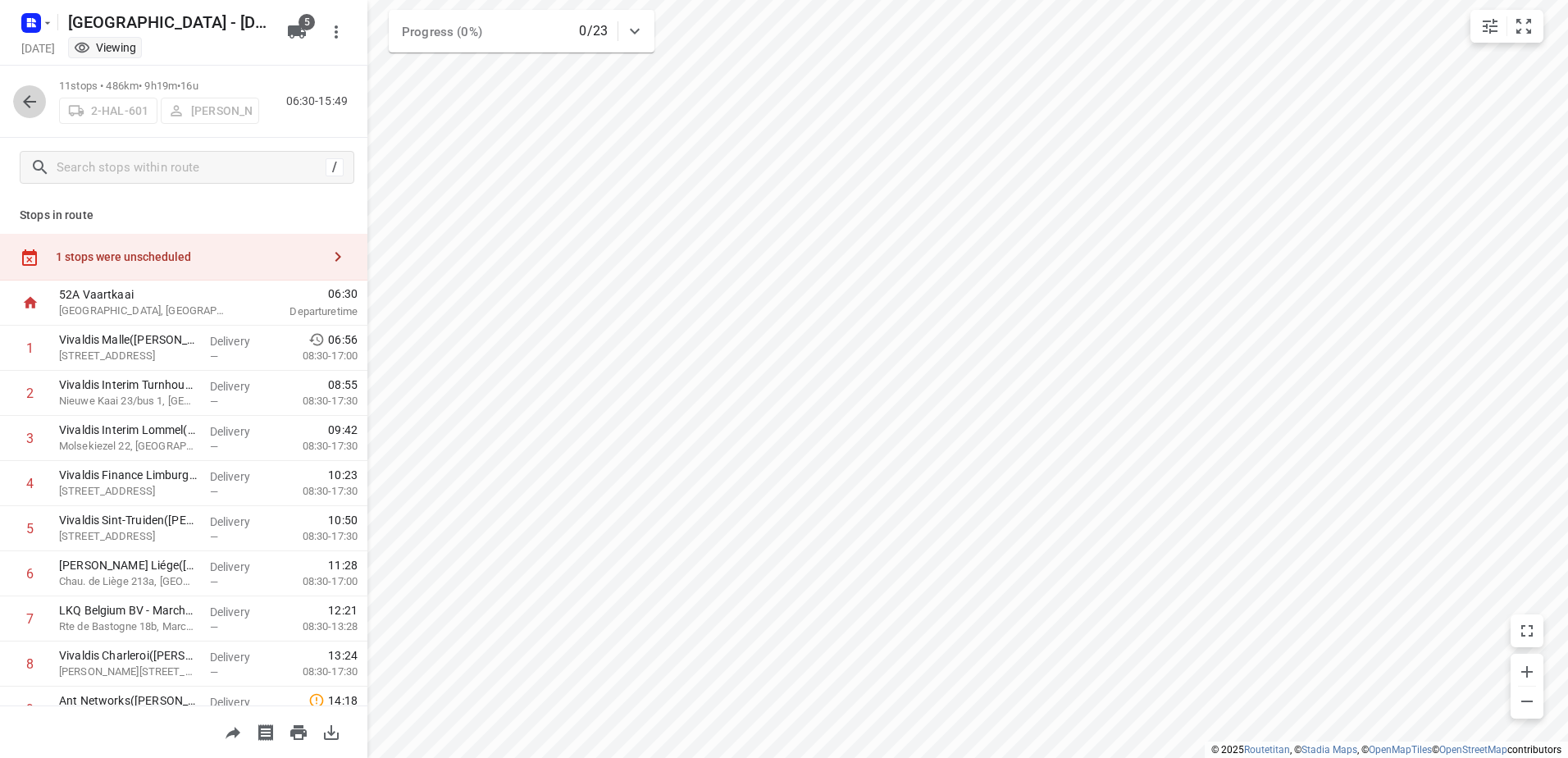
click at [31, 102] on icon "button" at bounding box center [29, 101] width 13 height 13
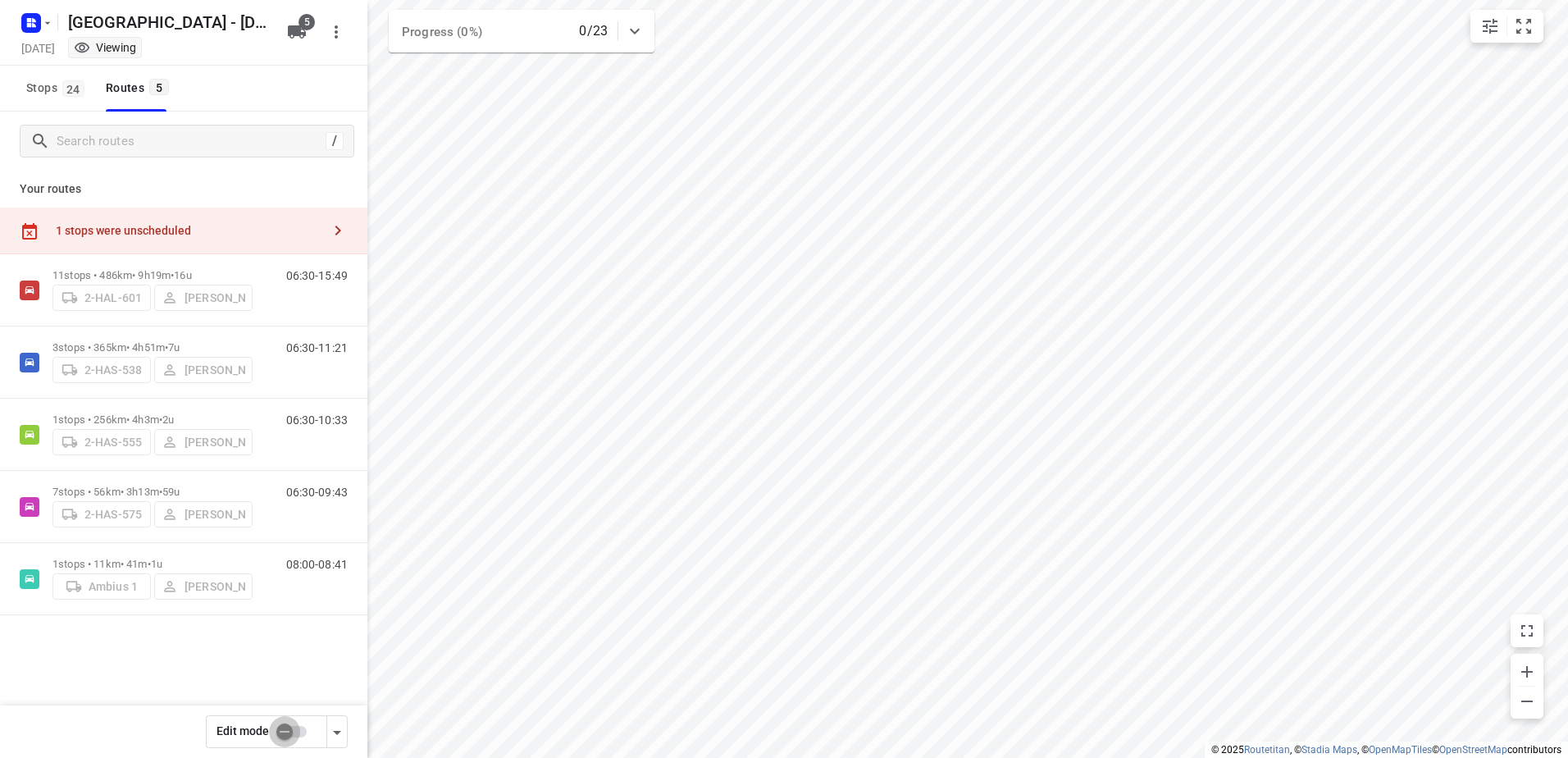
click at [302, 740] on input "checkbox" at bounding box center [284, 732] width 94 height 31
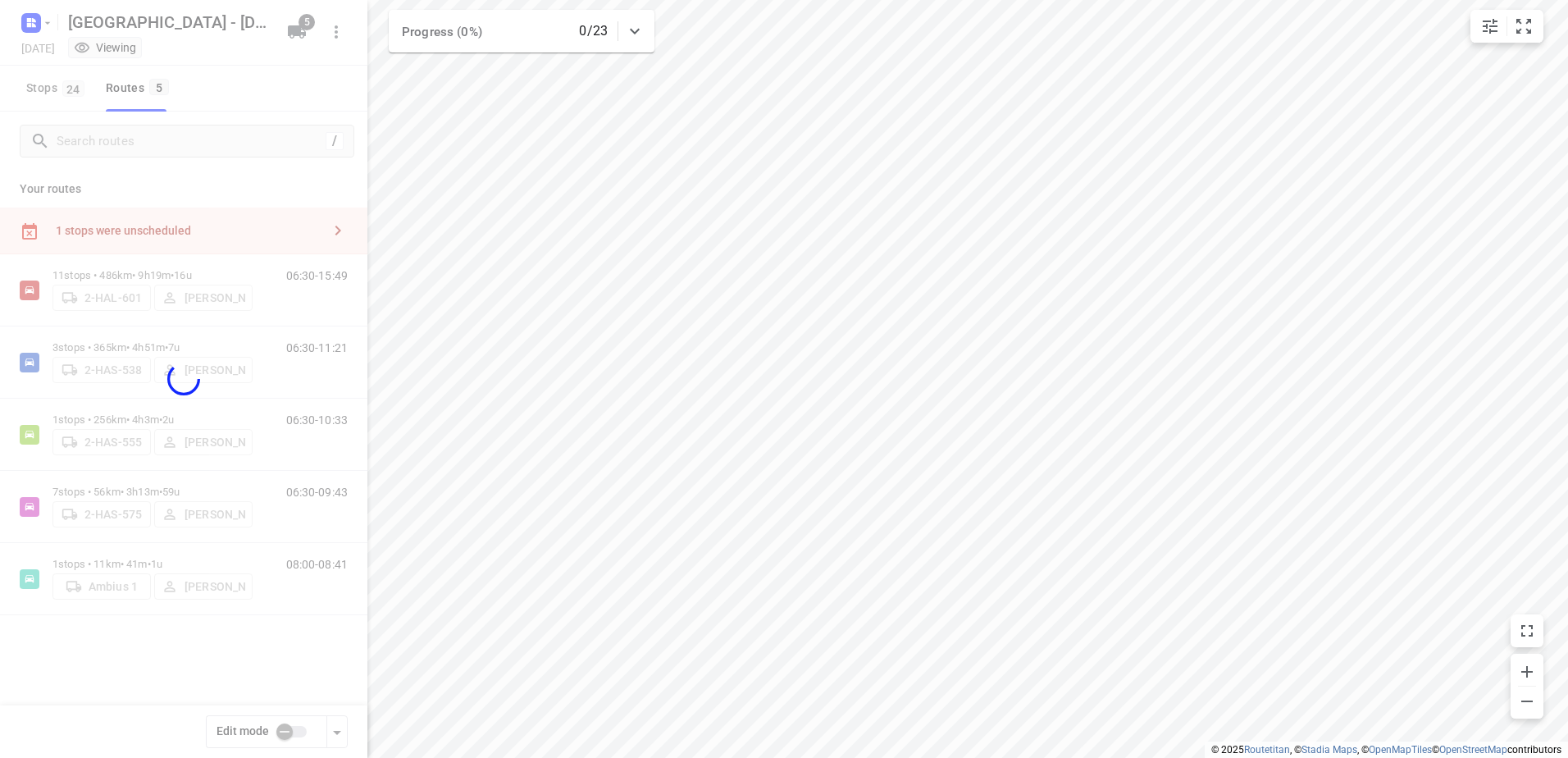
checkbox input "true"
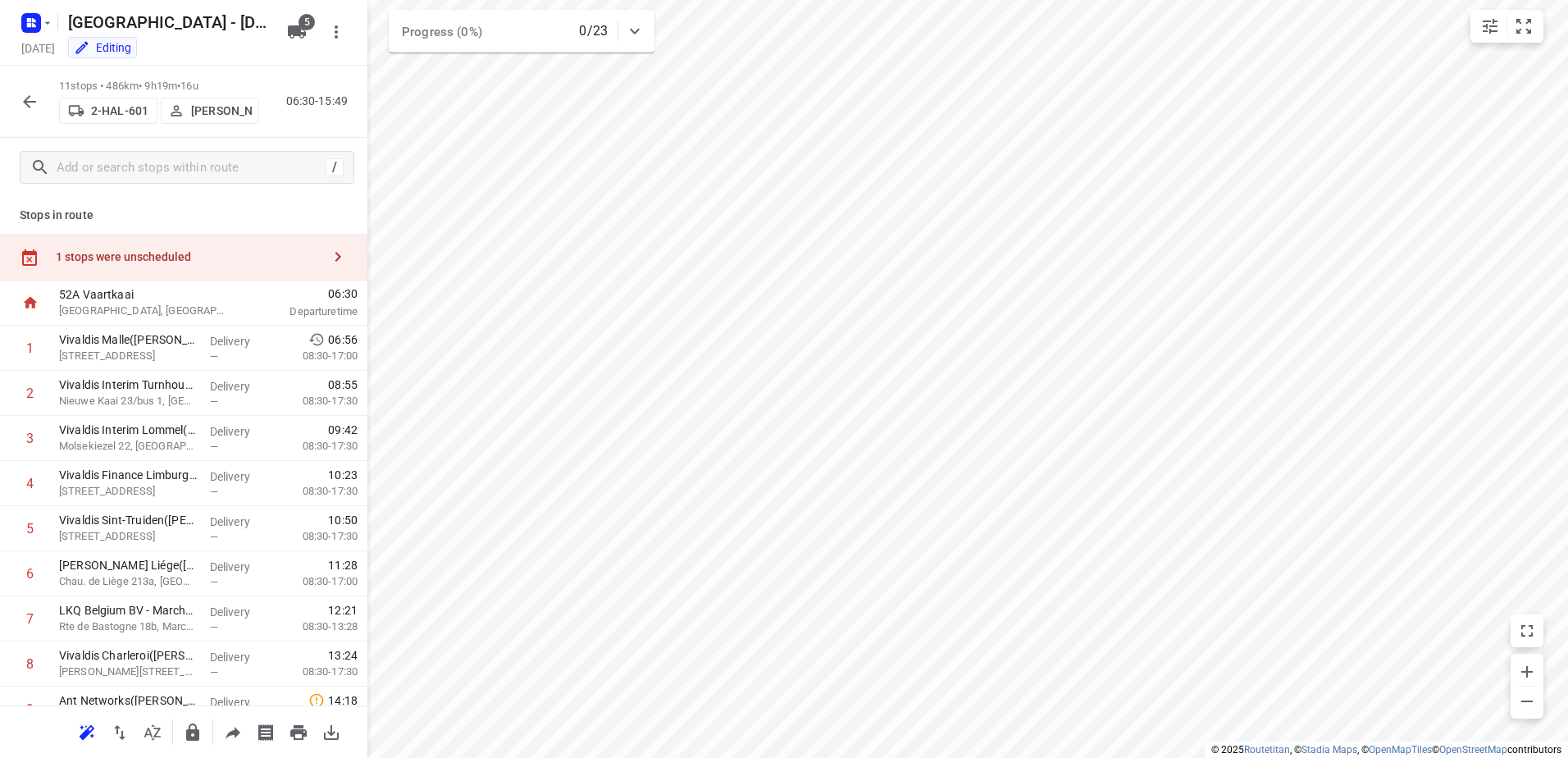
click at [171, 264] on div "1 stops were unscheduled" at bounding box center [189, 257] width 266 height 13
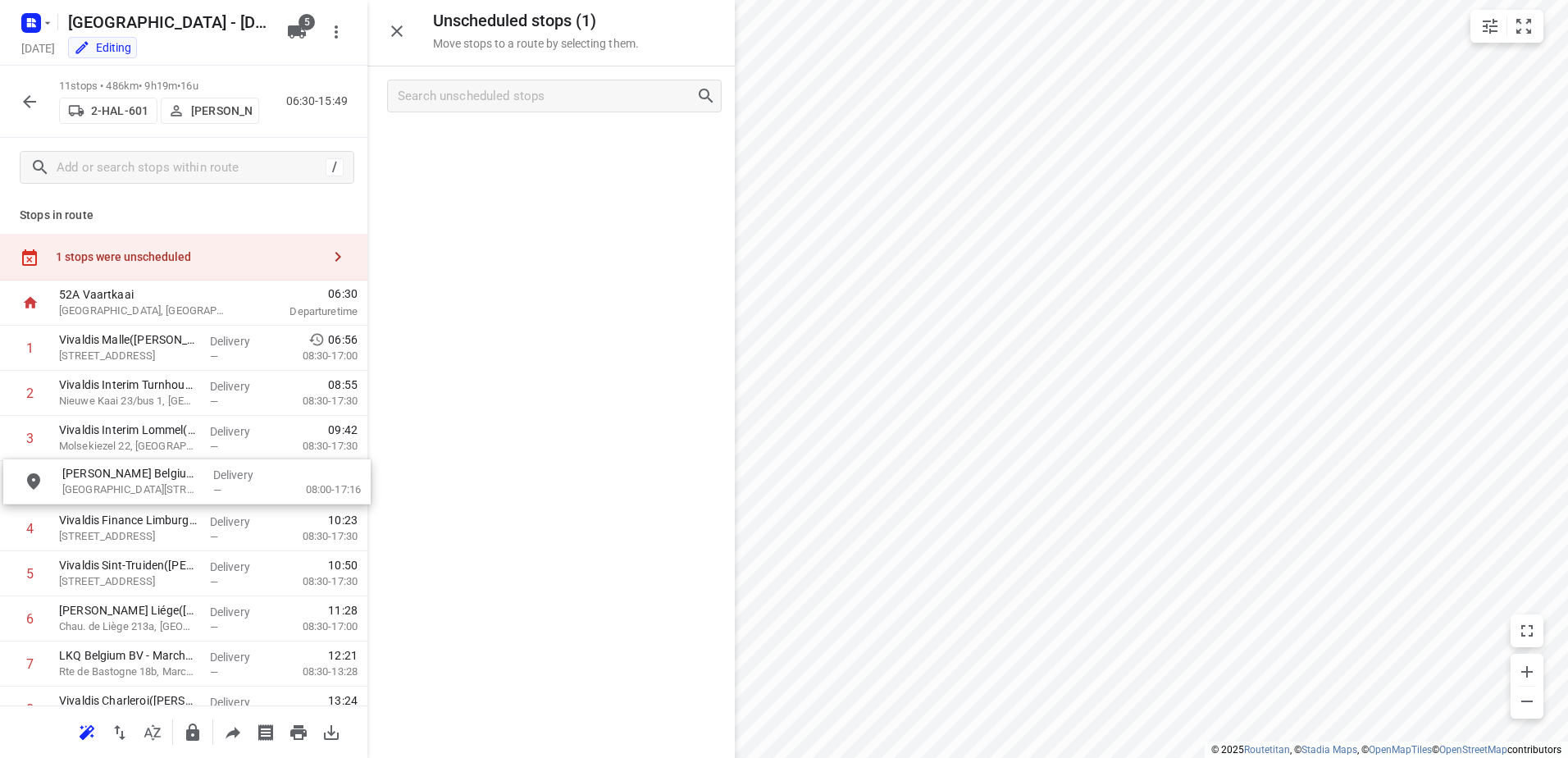
drag, startPoint x: 548, startPoint y: 162, endPoint x: 146, endPoint y: 473, distance: 508.3
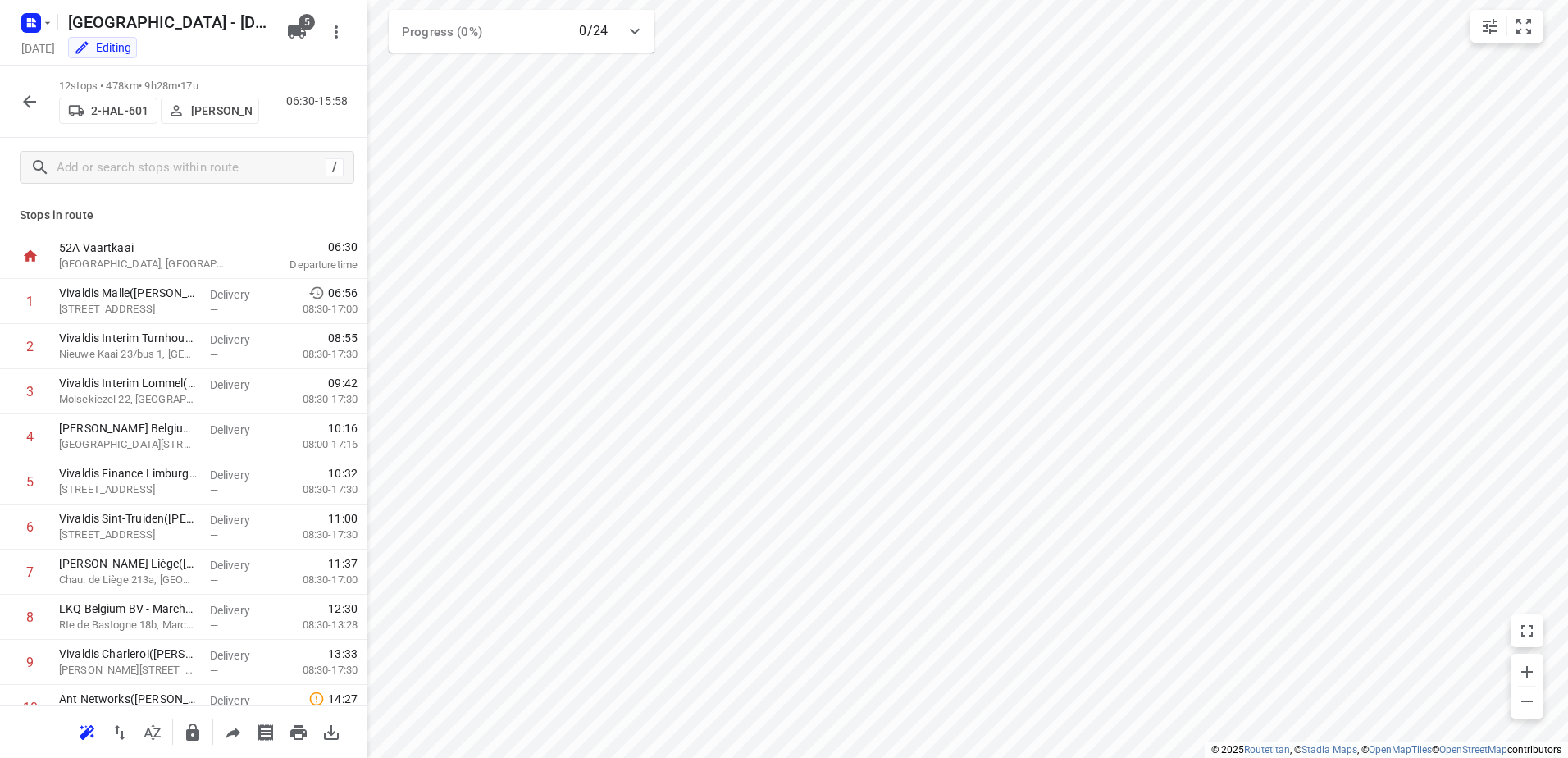
click at [27, 99] on icon "button" at bounding box center [29, 101] width 13 height 13
click at [25, 94] on icon "button" at bounding box center [29, 102] width 20 height 20
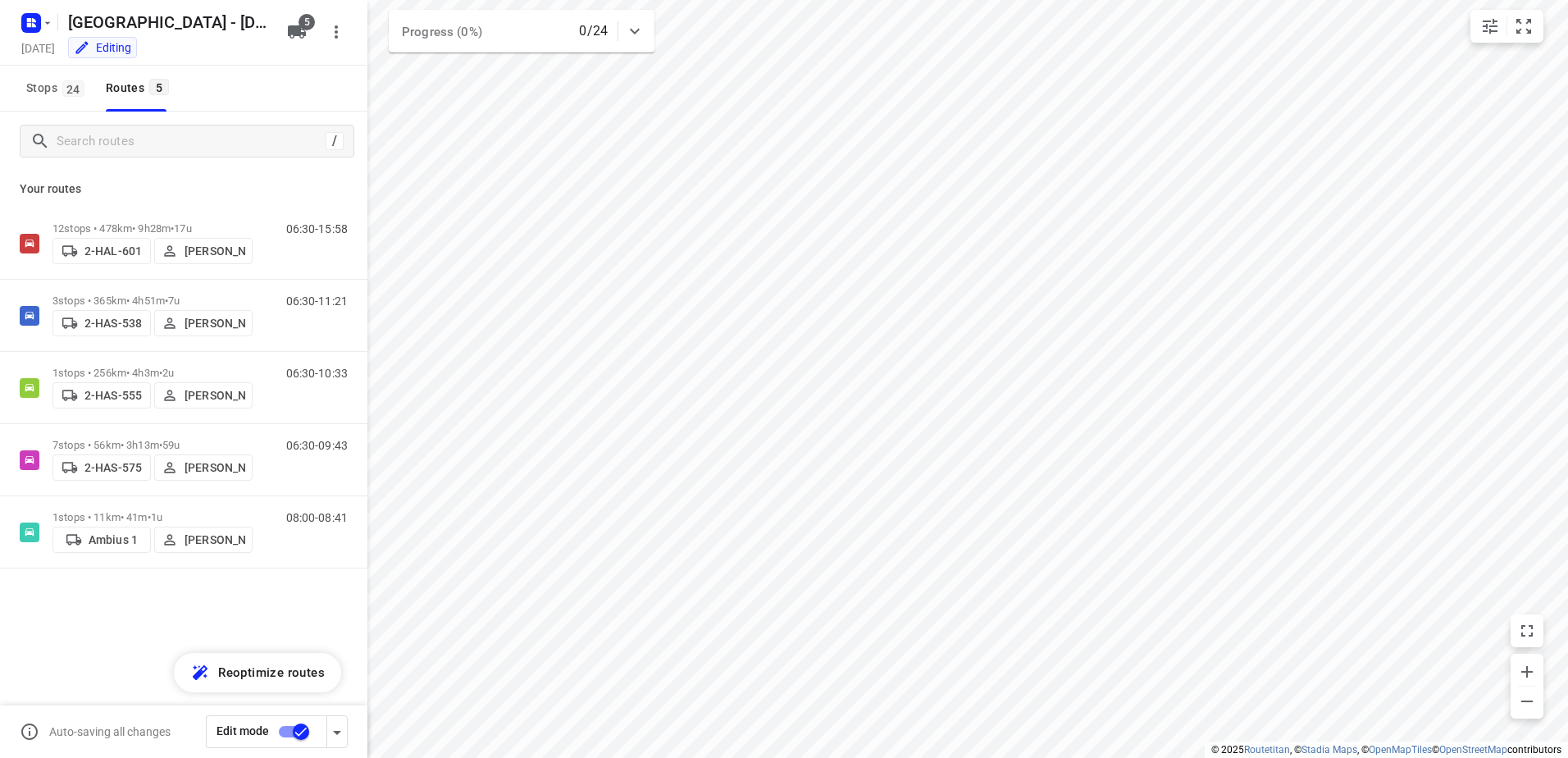
click at [299, 740] on input "checkbox" at bounding box center [301, 732] width 94 height 31
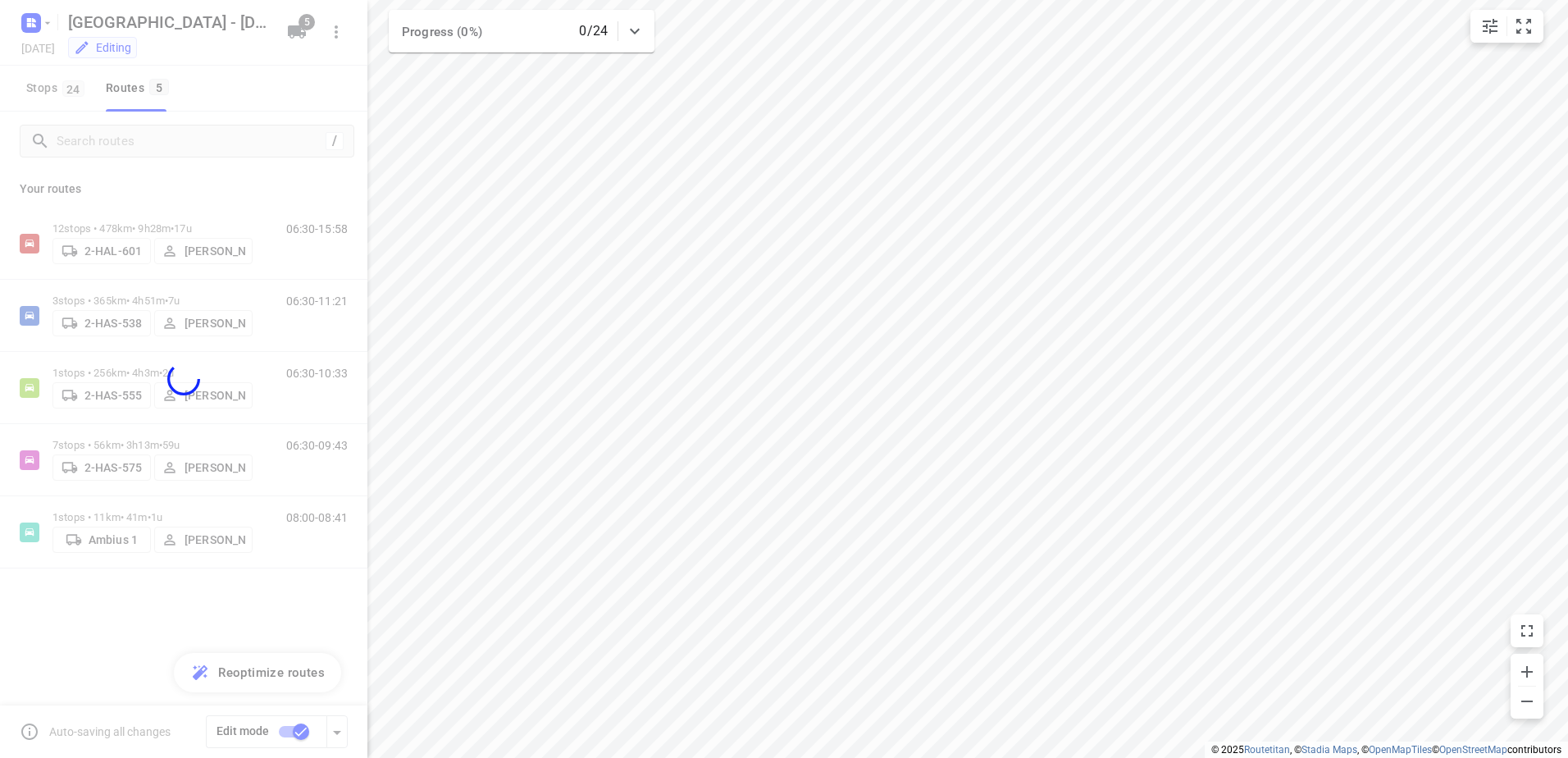
checkbox input "false"
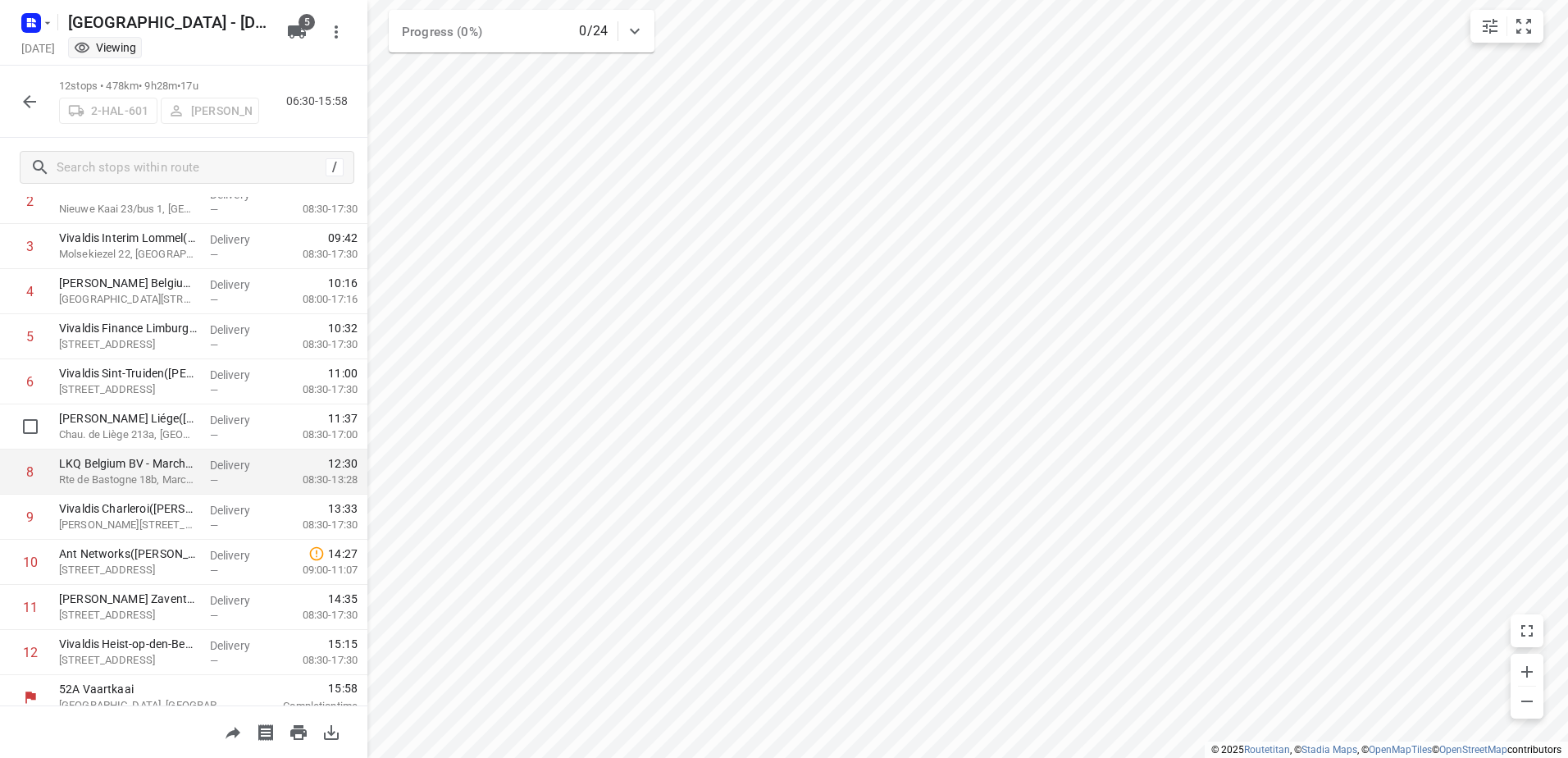
scroll to position [160, 0]
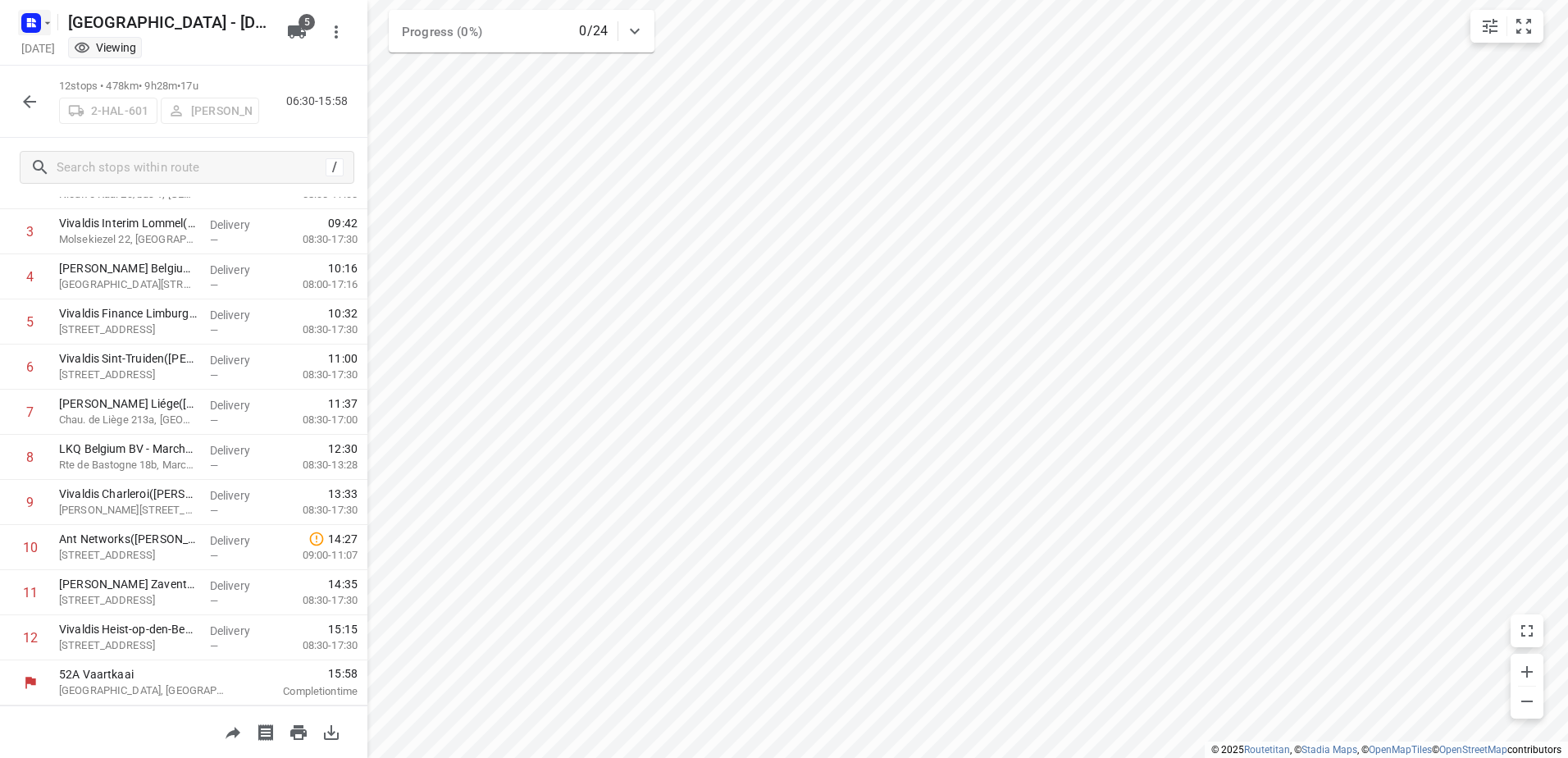
click at [27, 23] on icon "button" at bounding box center [31, 22] width 26 height 26
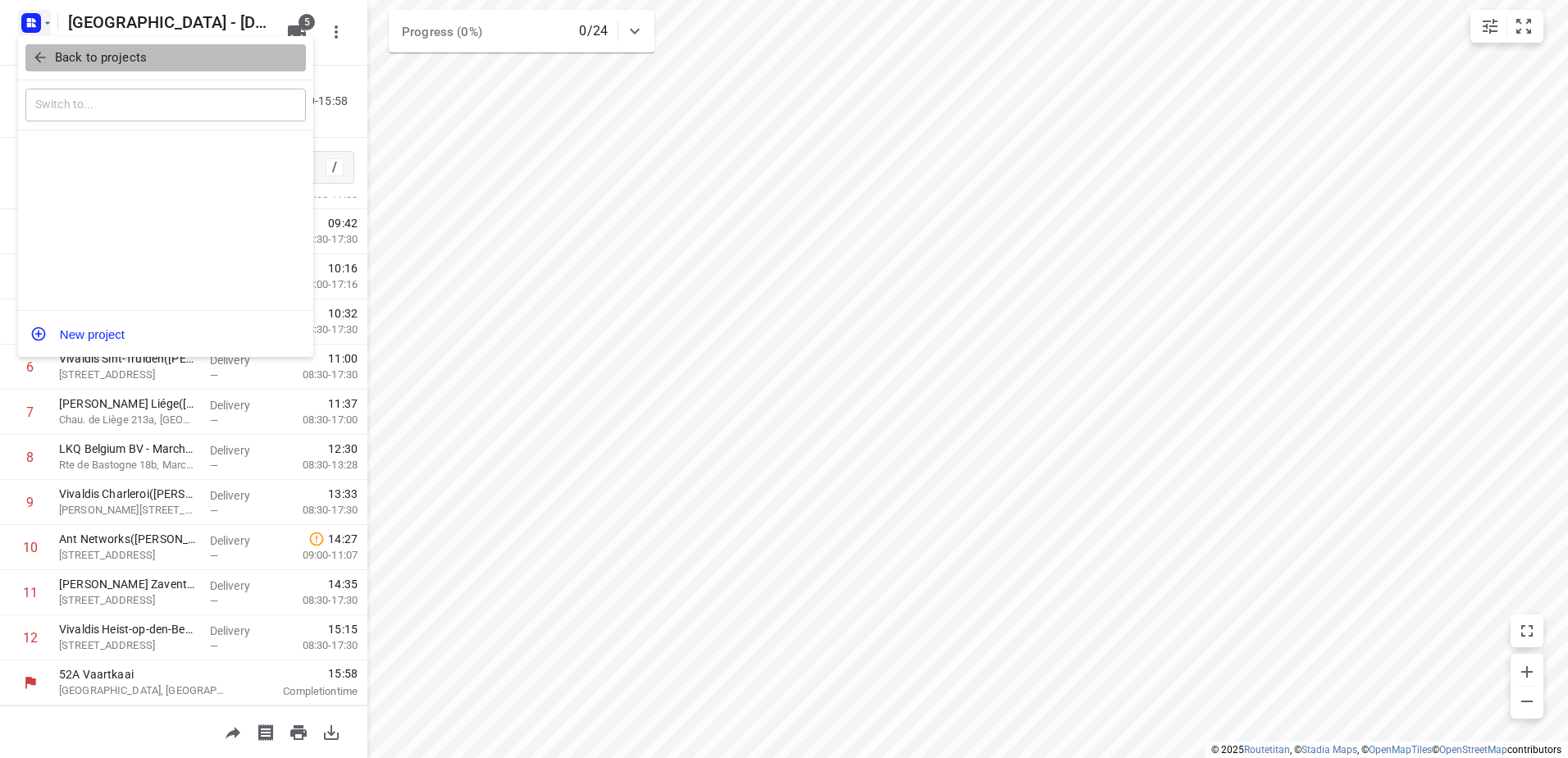
click at [44, 65] on button "Back to projects" at bounding box center [166, 57] width 281 height 27
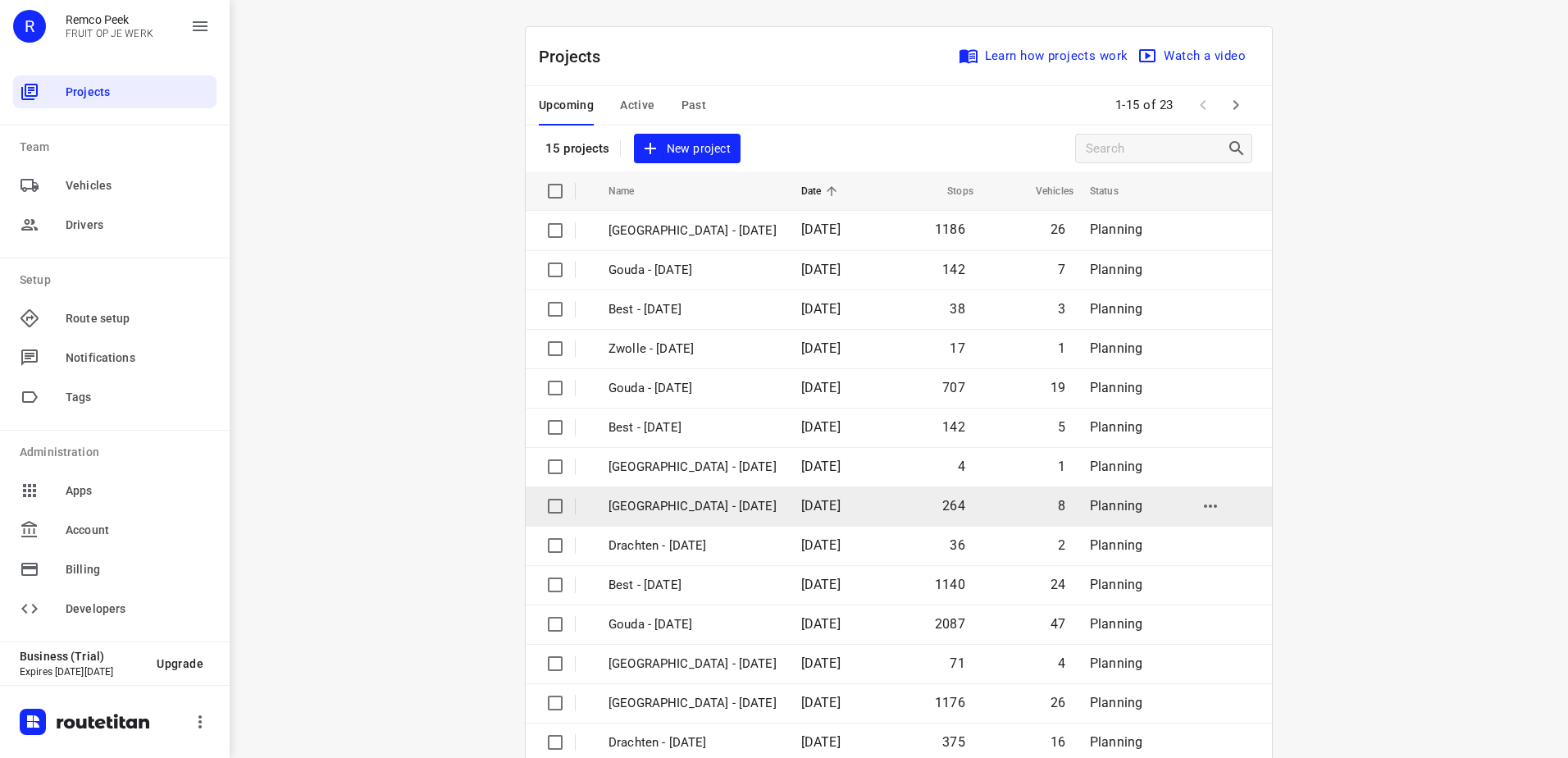
scroll to position [71, 0]
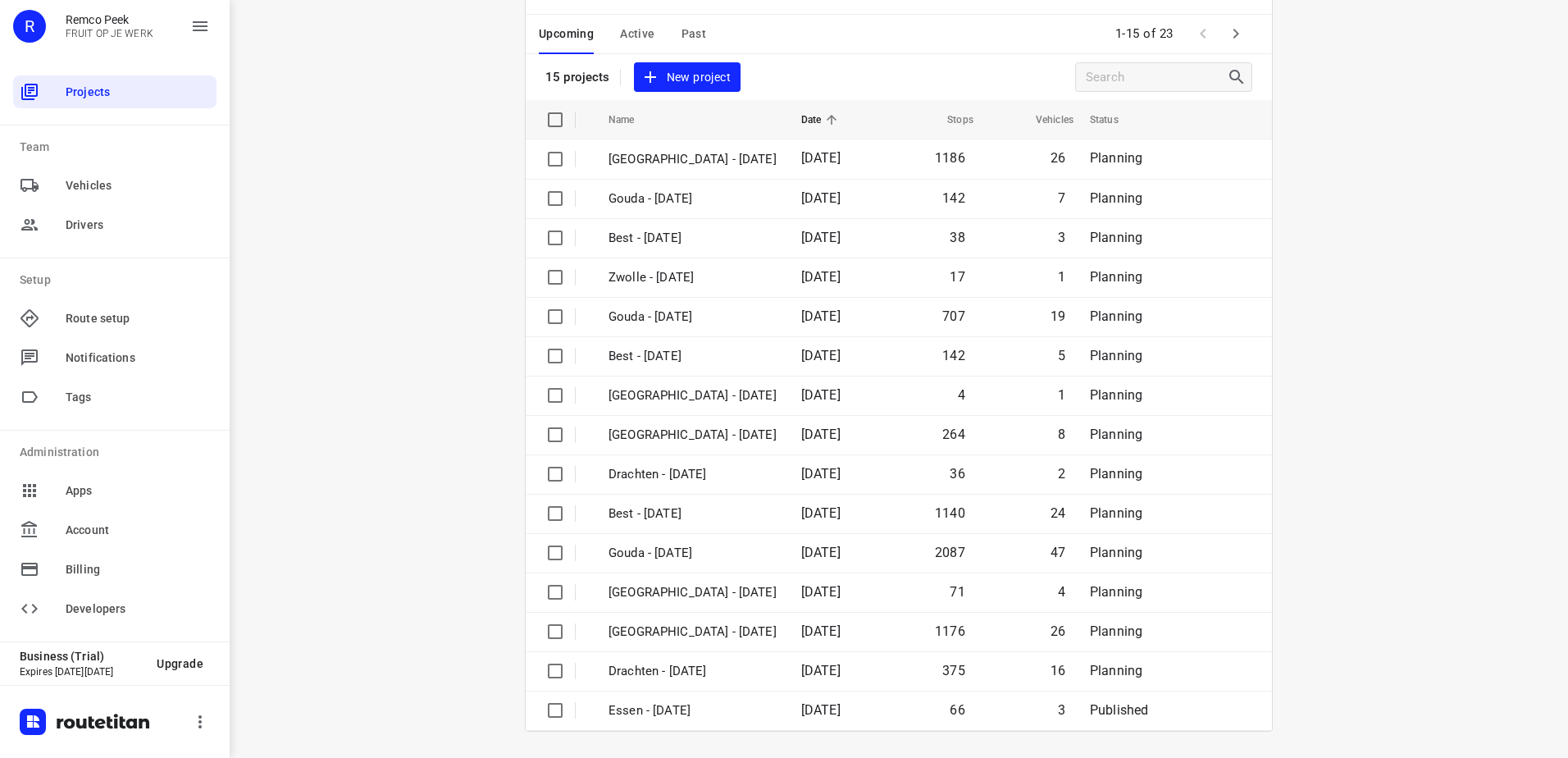
click at [1226, 38] on icon "button" at bounding box center [1236, 34] width 20 height 20
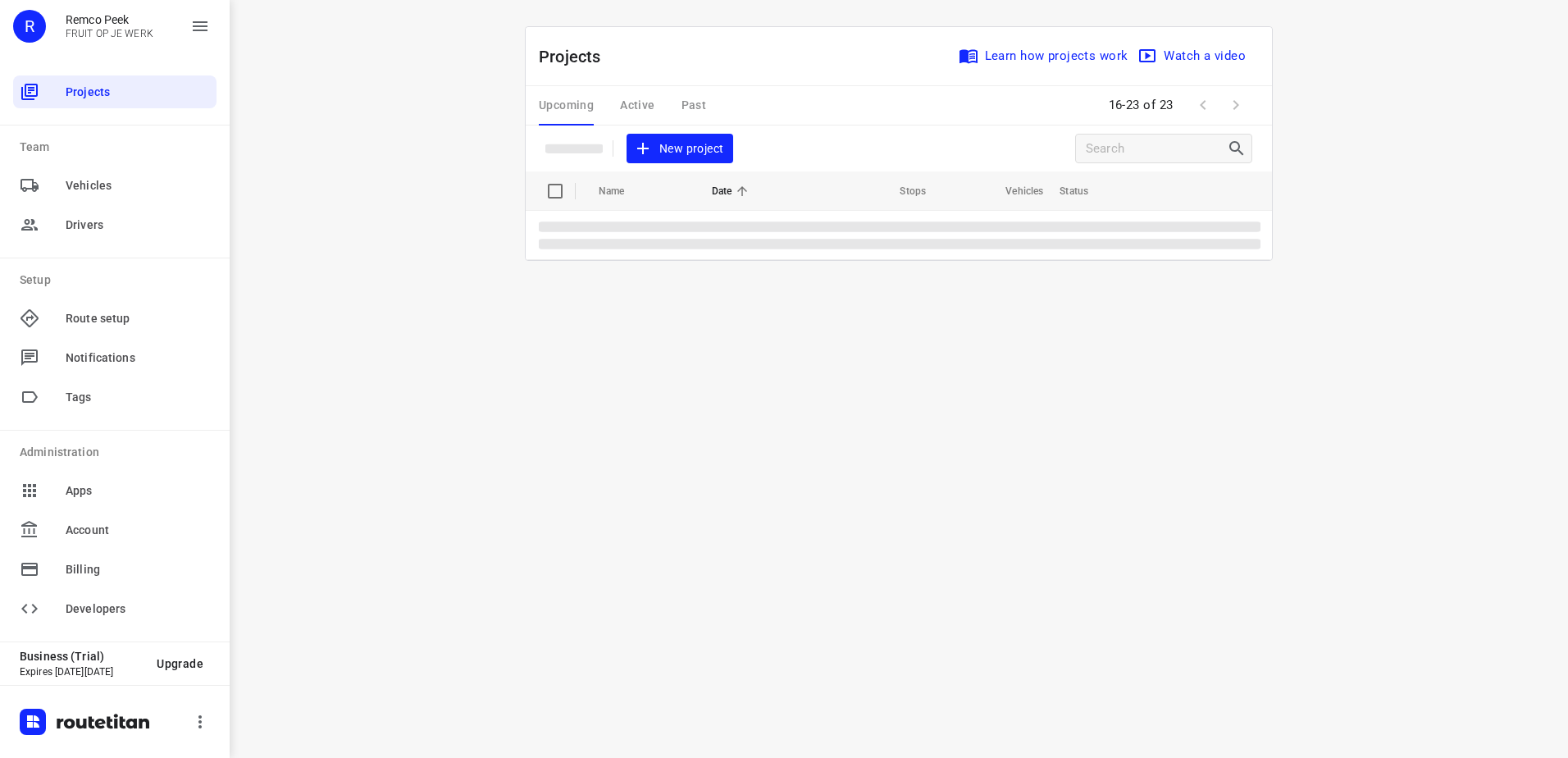
scroll to position [0, 0]
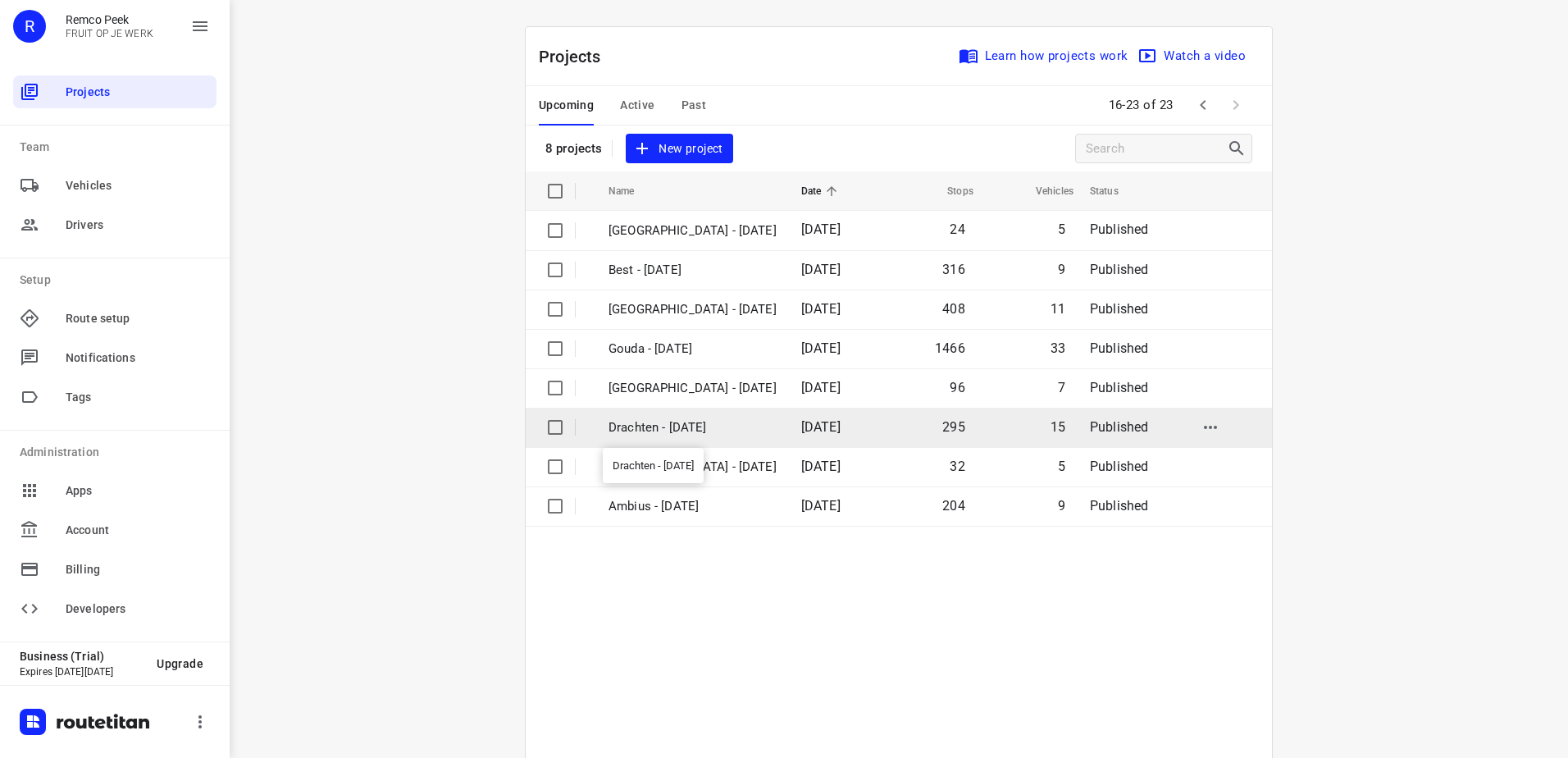
click at [752, 427] on p "Drachten - [DATE]" at bounding box center [692, 428] width 168 height 19
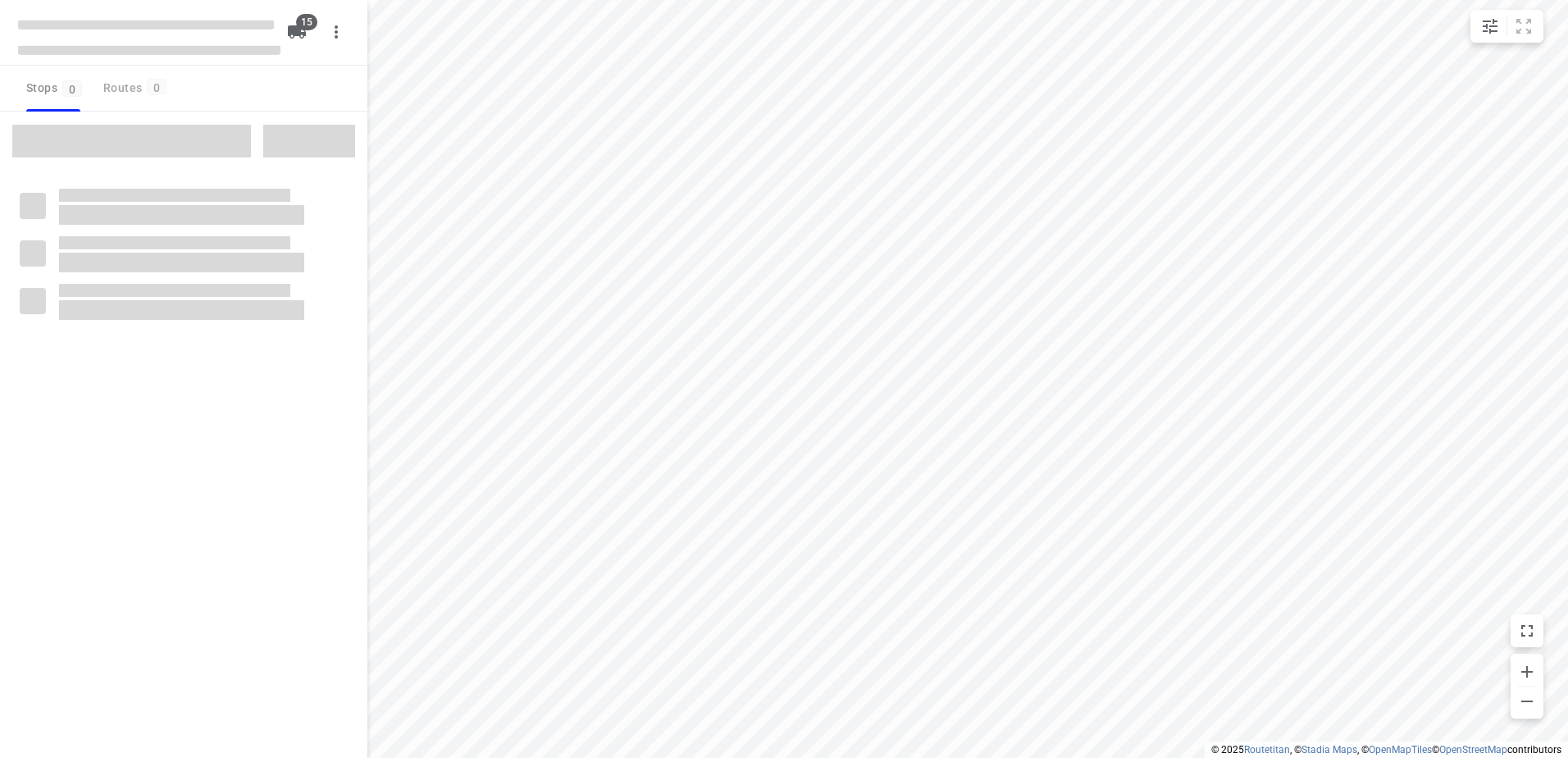
checkbox input "true"
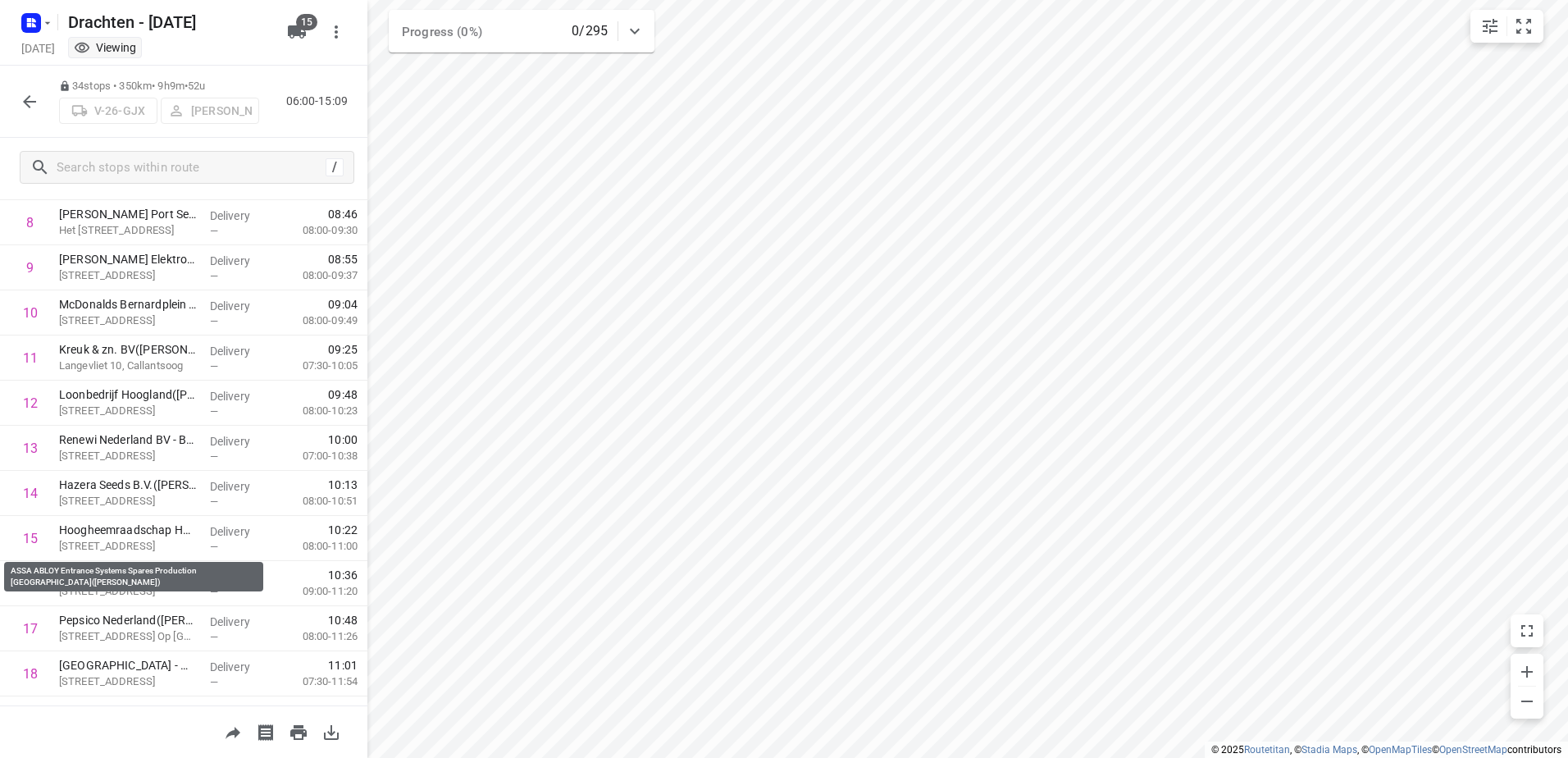
scroll to position [289, 0]
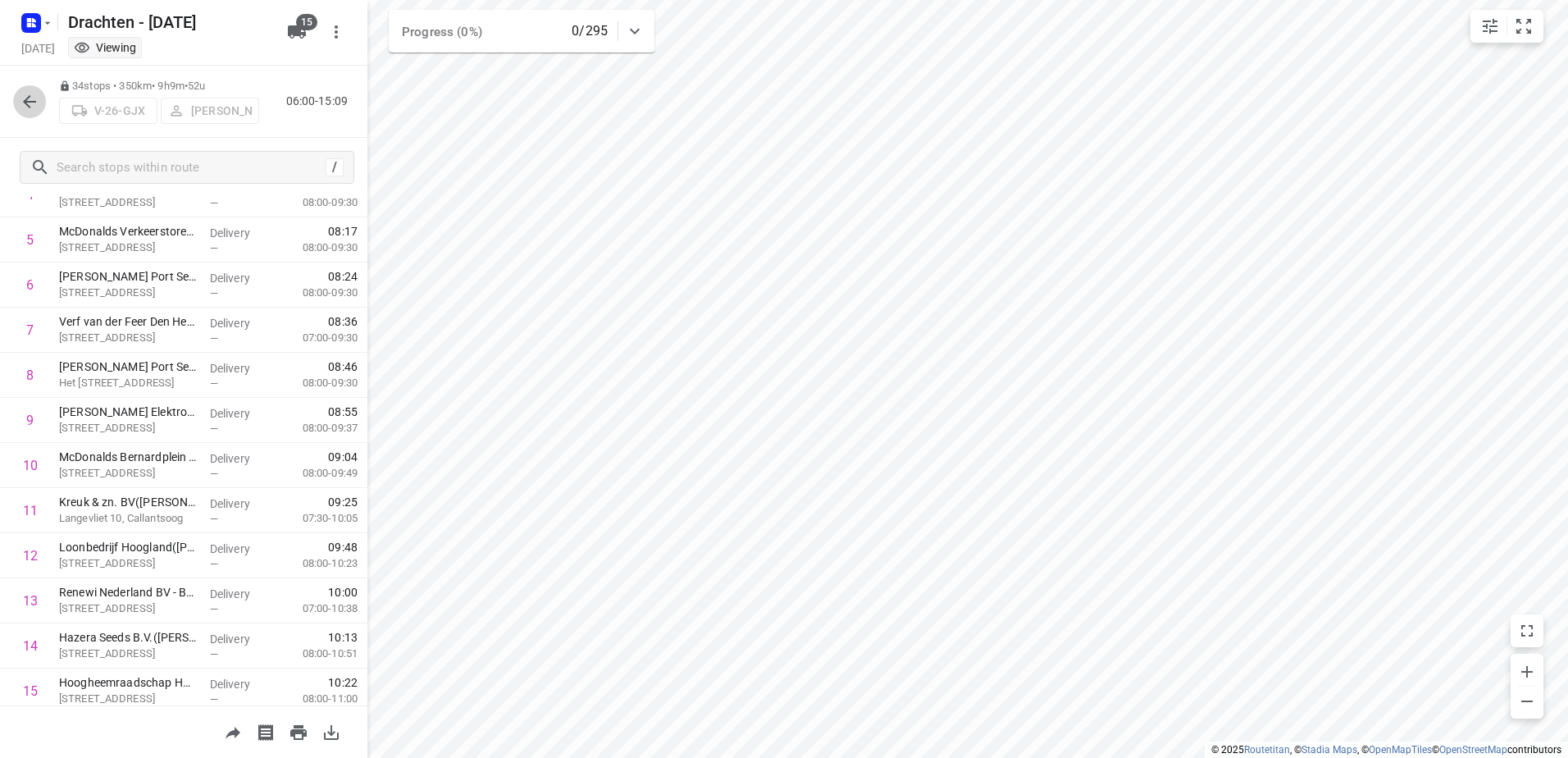
click at [19, 105] on button "button" at bounding box center [29, 102] width 33 height 33
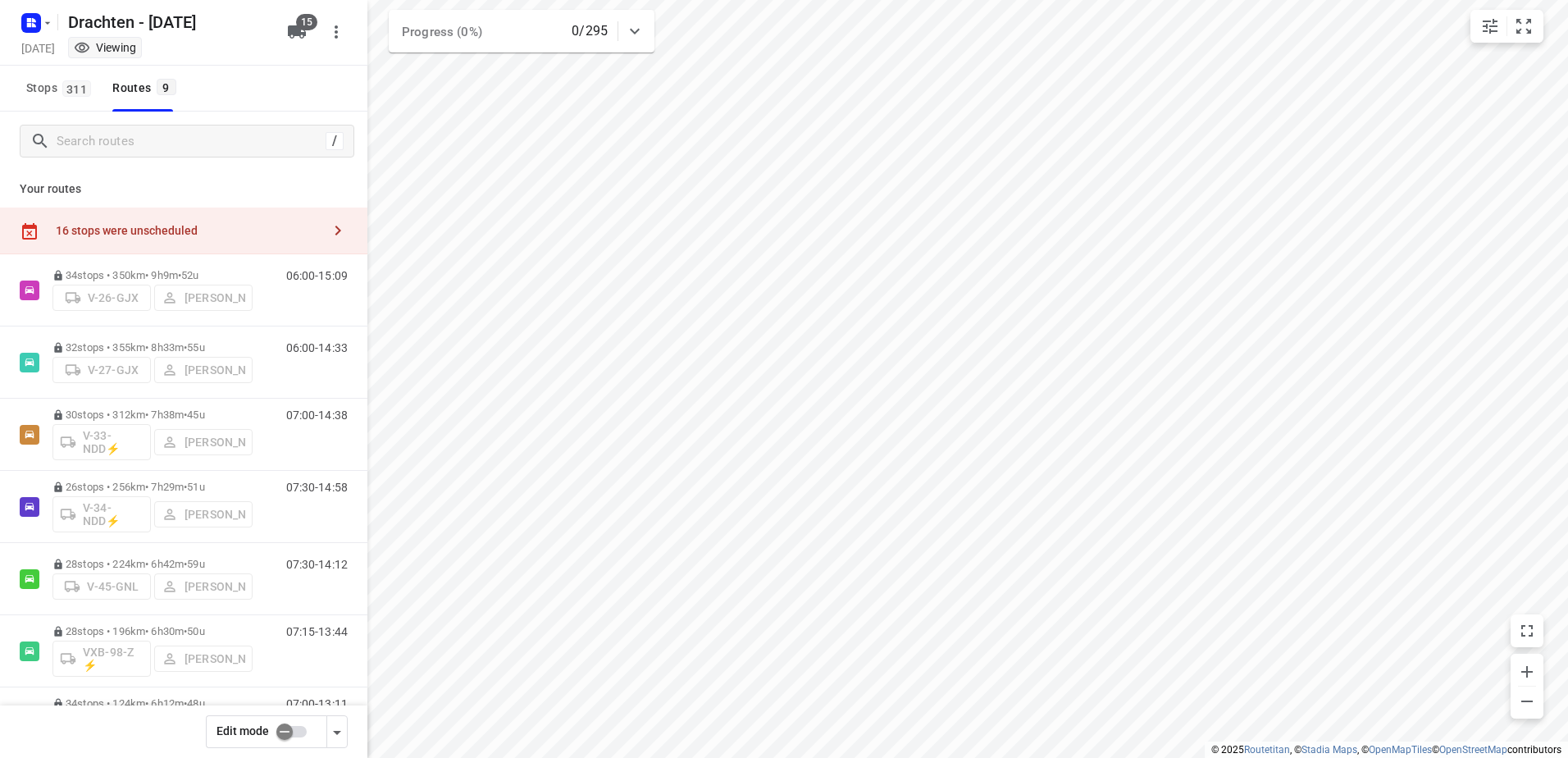
click at [306, 733] on input "checkbox" at bounding box center [284, 732] width 94 height 31
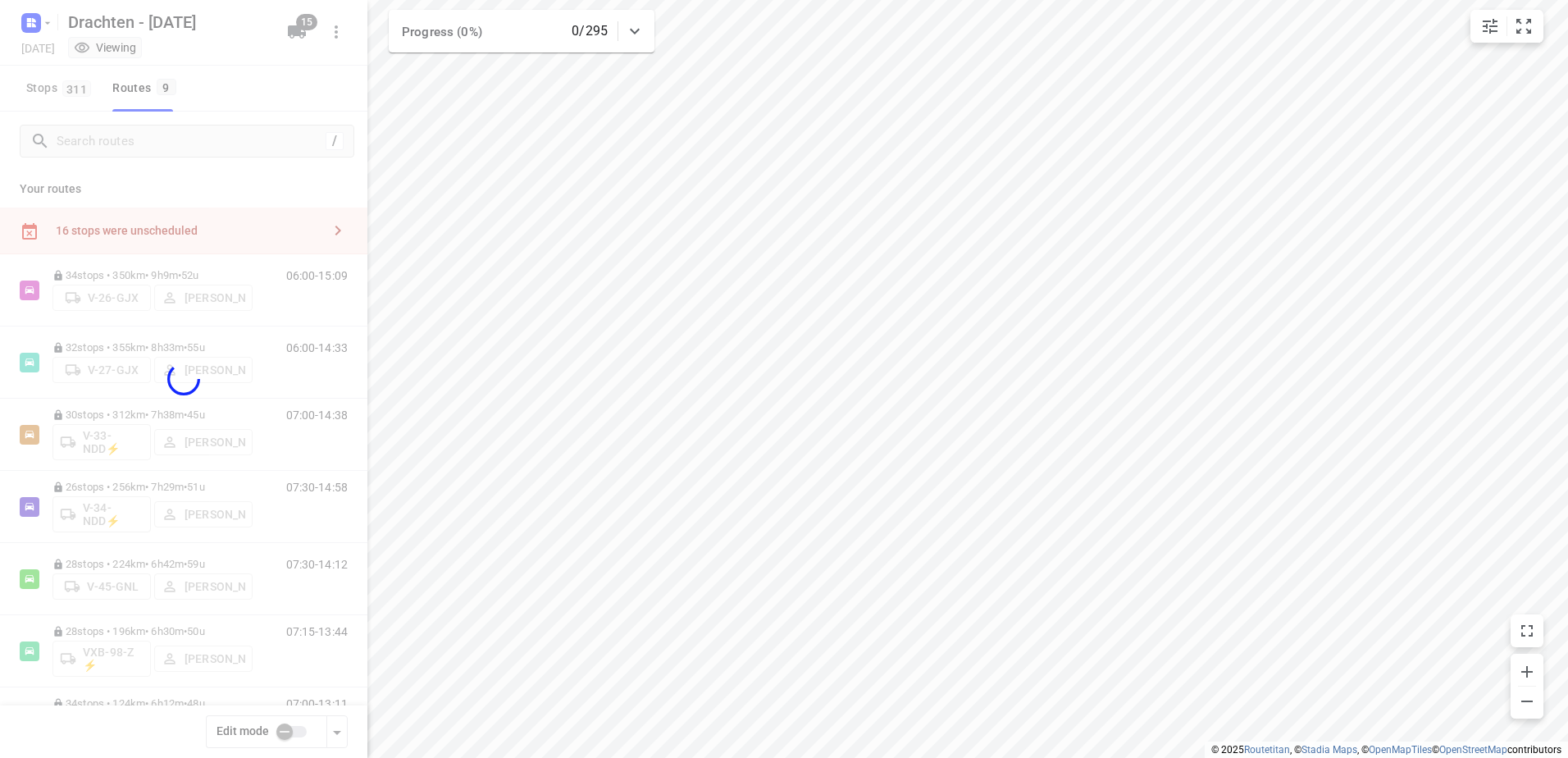
checkbox input "true"
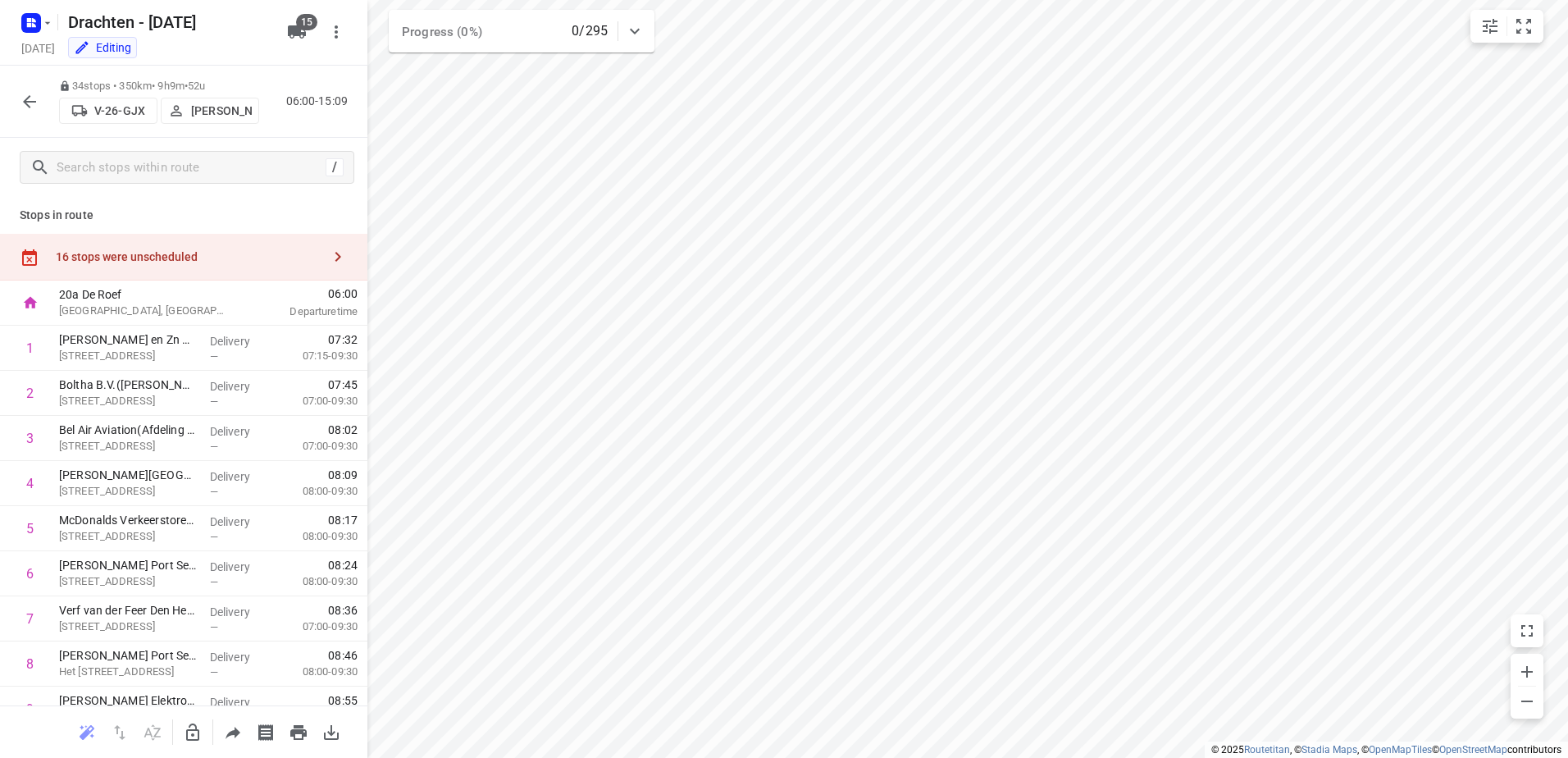
click at [140, 246] on div "16 stops were unscheduled" at bounding box center [183, 257] width 368 height 47
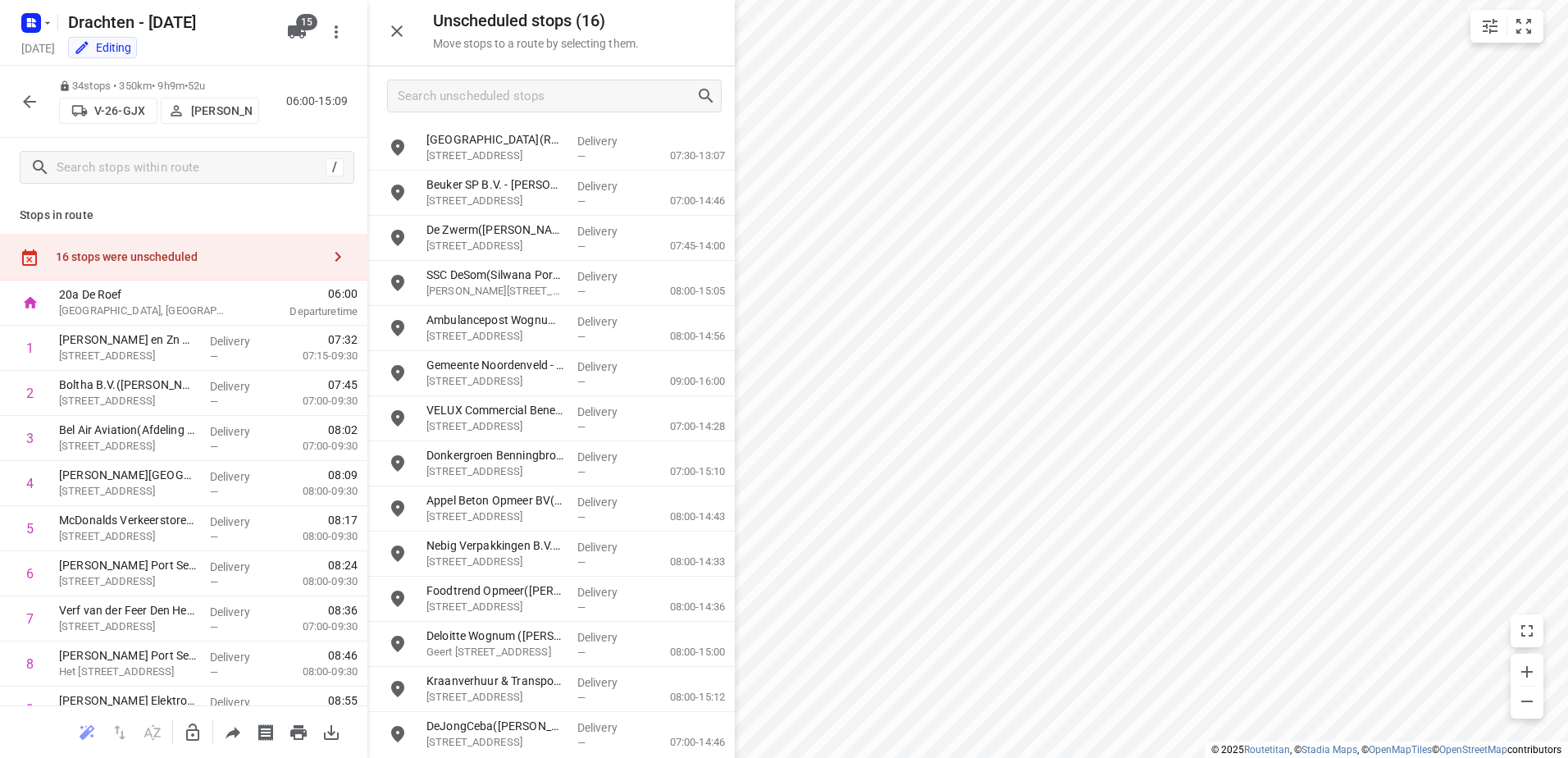
click at [1567, 493] on html "i © 2025 Routetitan , © Stadia Maps , © OpenMapTiles © OpenStreetMap contributo…" at bounding box center [784, 379] width 1568 height 758
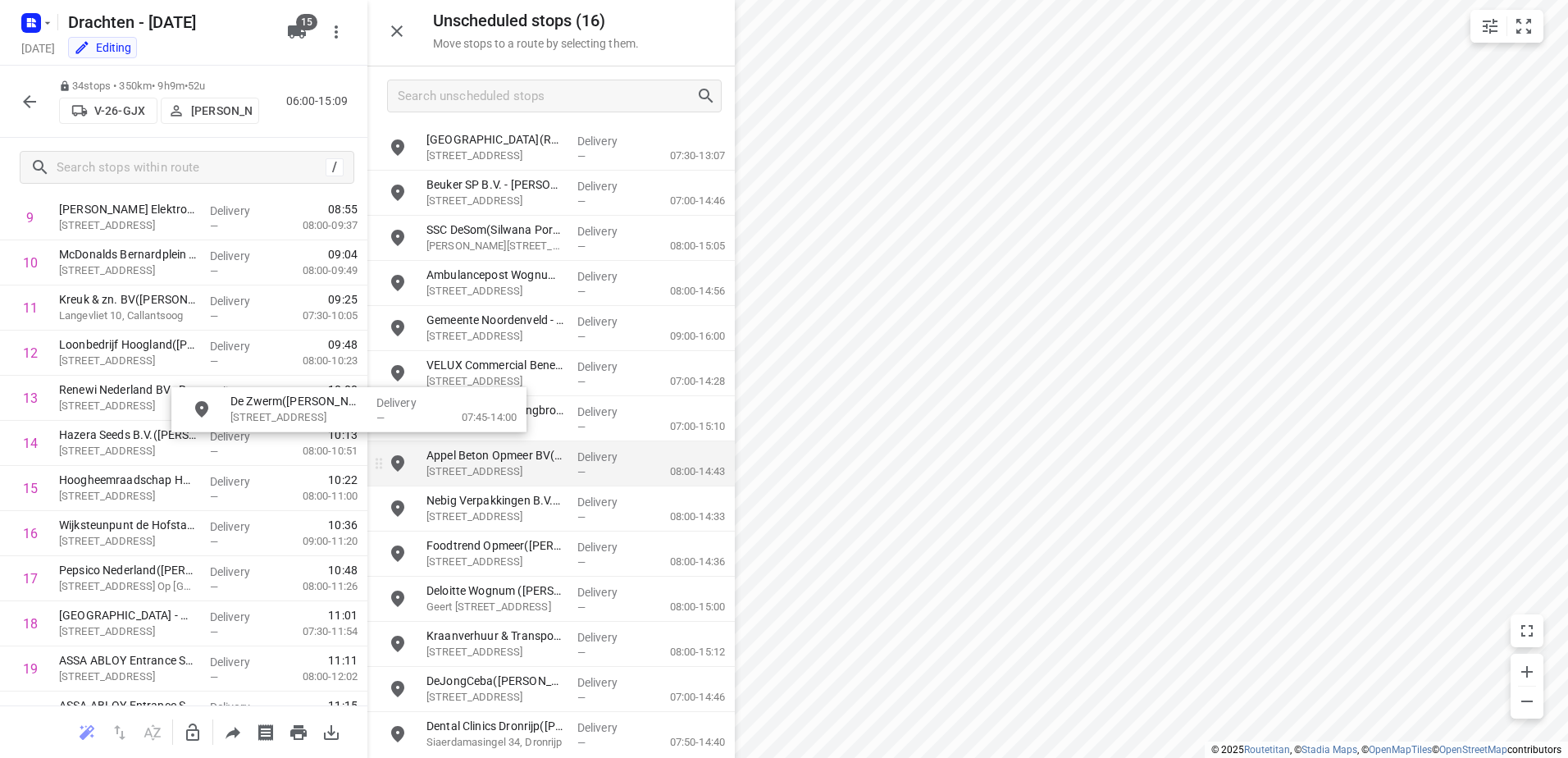
scroll to position [493, 0]
drag, startPoint x: 614, startPoint y: 245, endPoint x: 399, endPoint y: 460, distance: 304.1
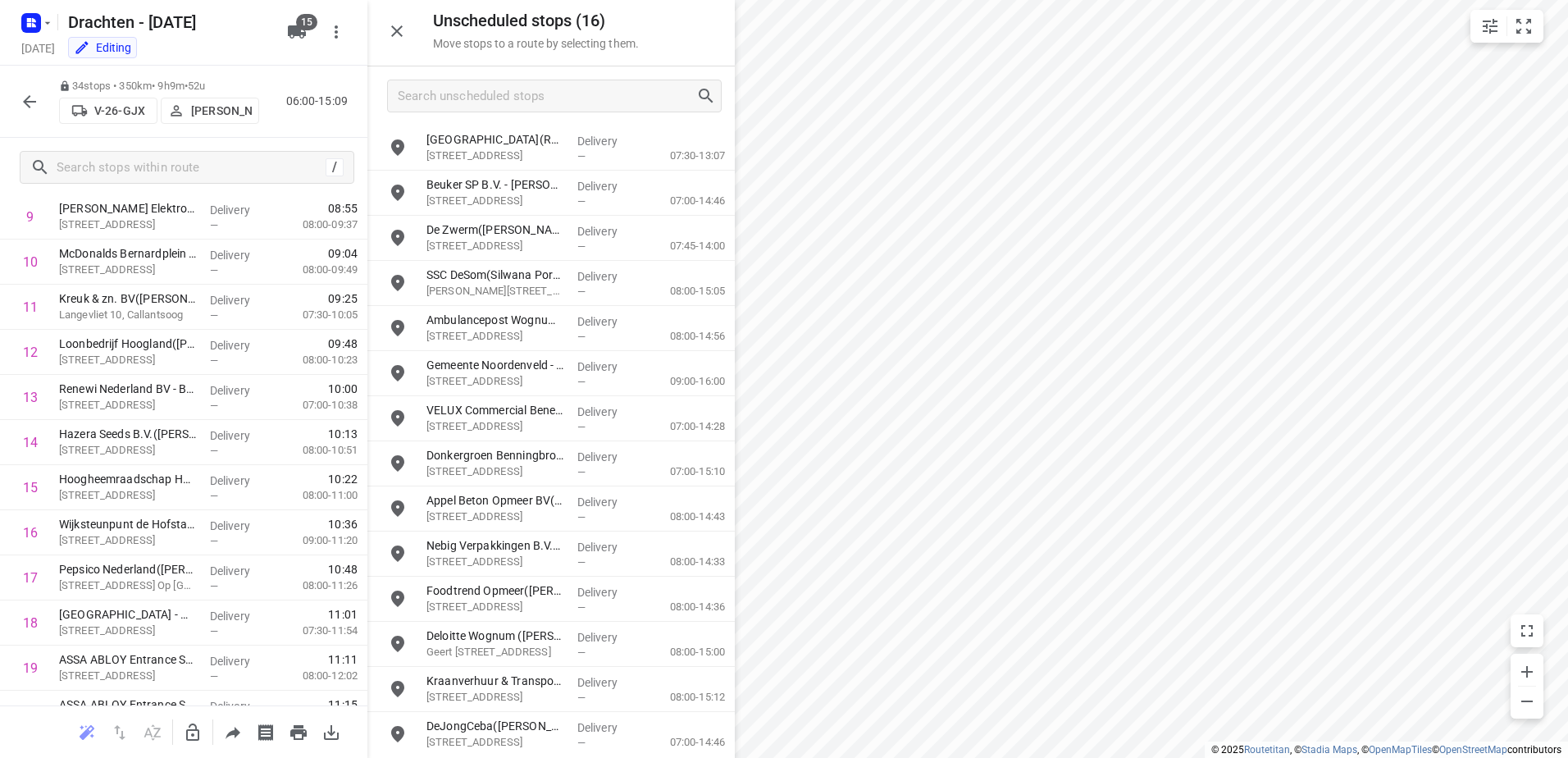
click at [193, 718] on button "button" at bounding box center [193, 733] width 33 height 33
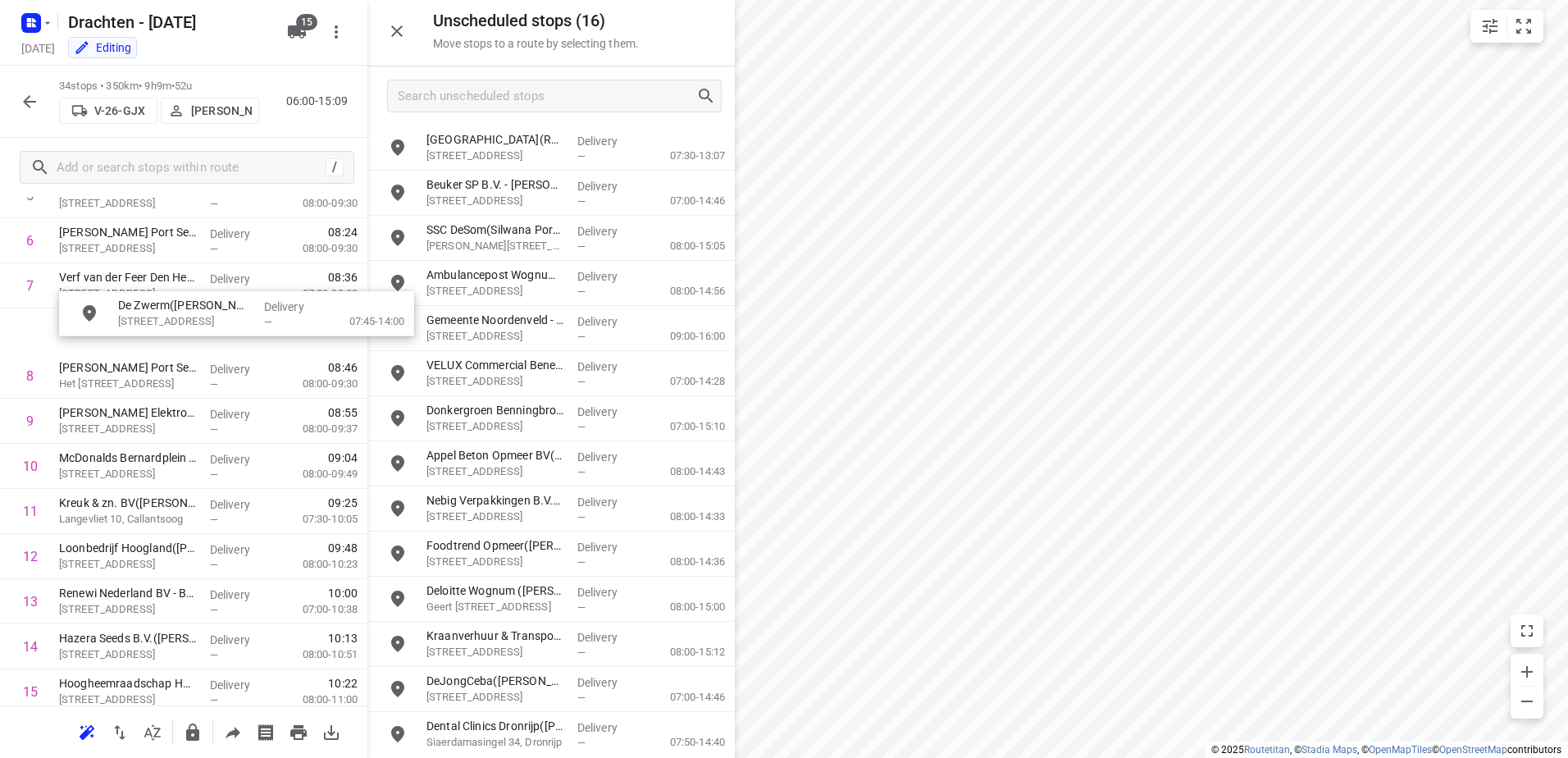
scroll to position [328, 0]
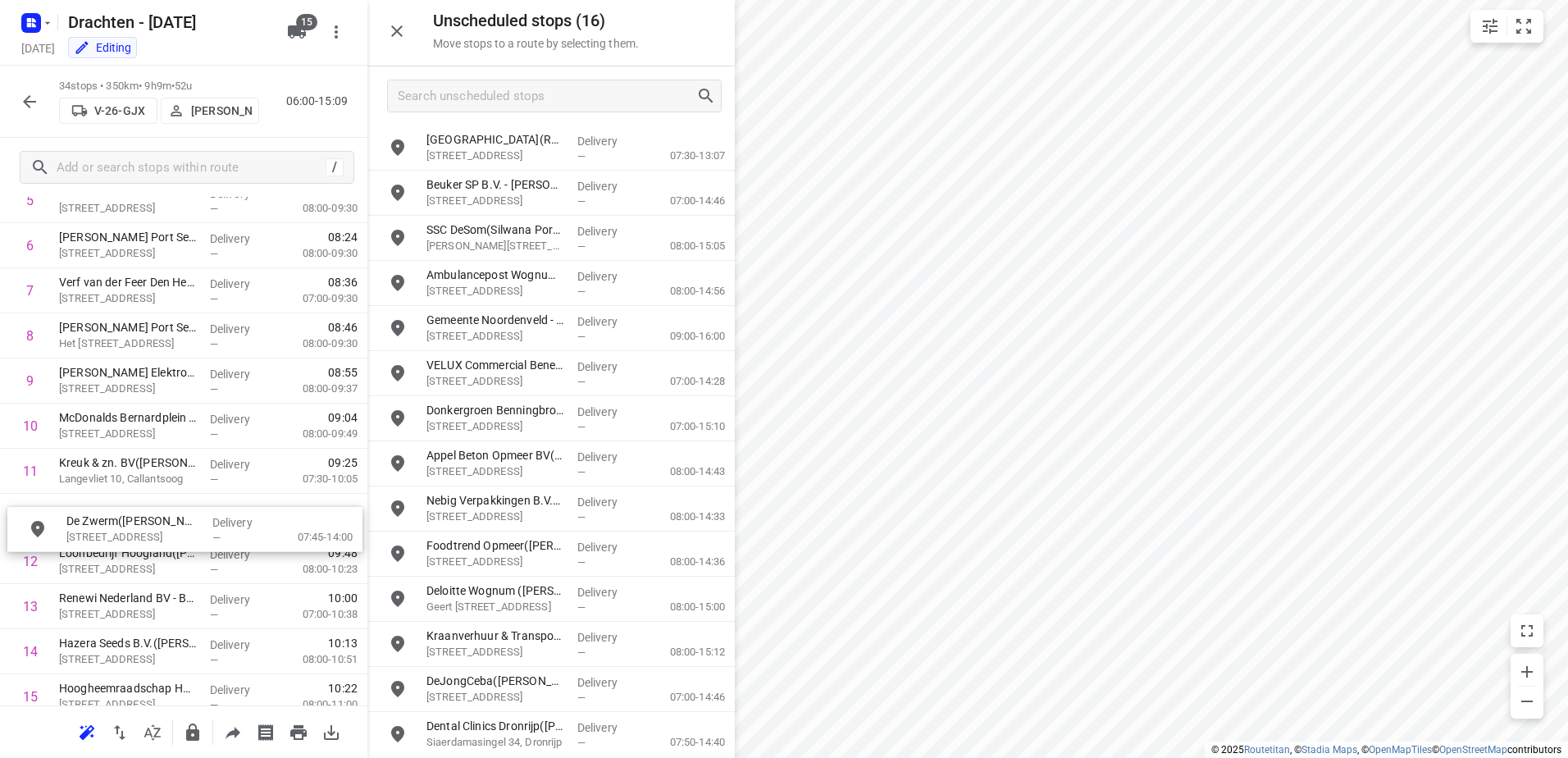
drag, startPoint x: 616, startPoint y: 240, endPoint x: 250, endPoint y: 531, distance: 467.6
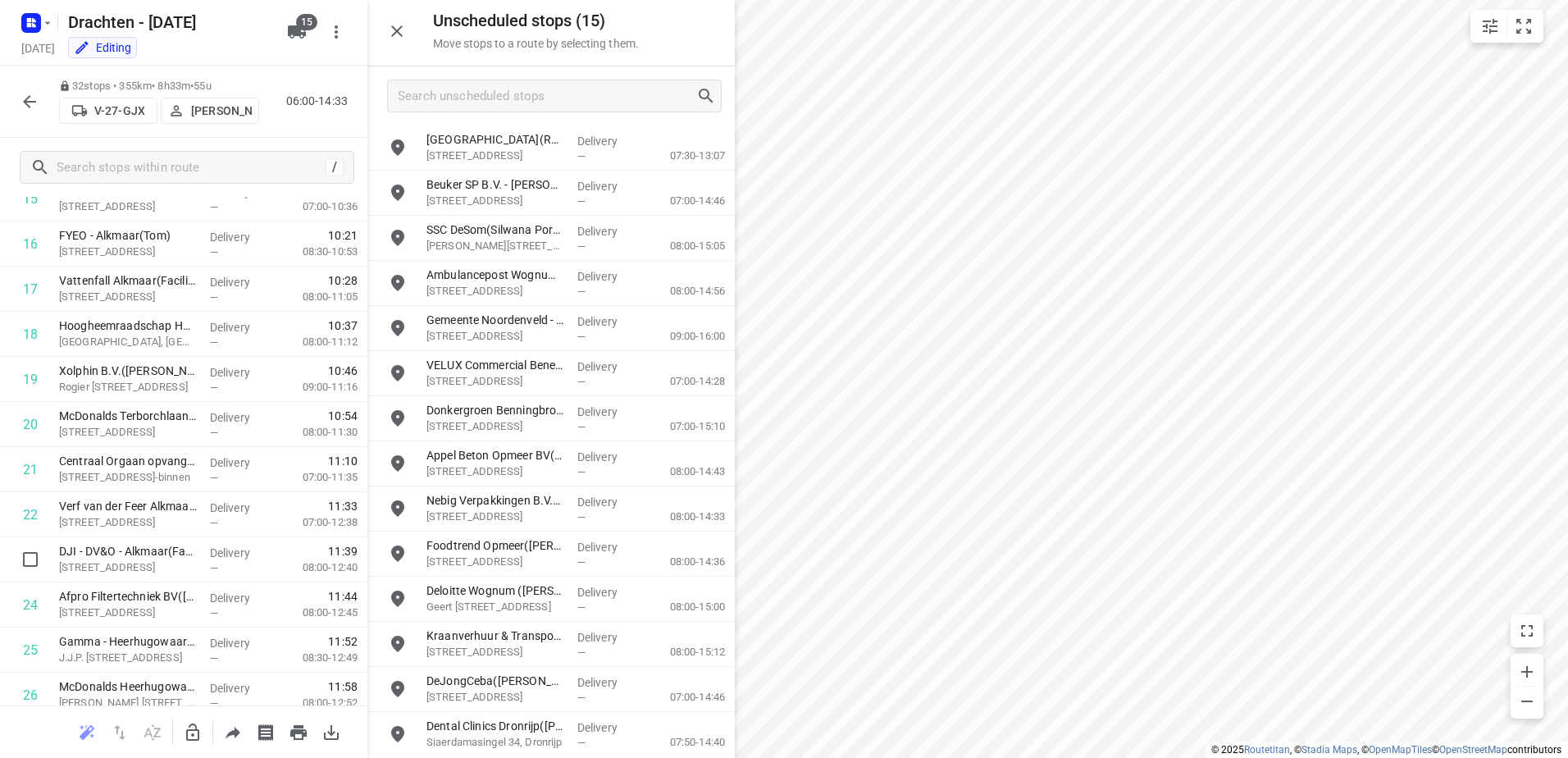
scroll to position [821, 0]
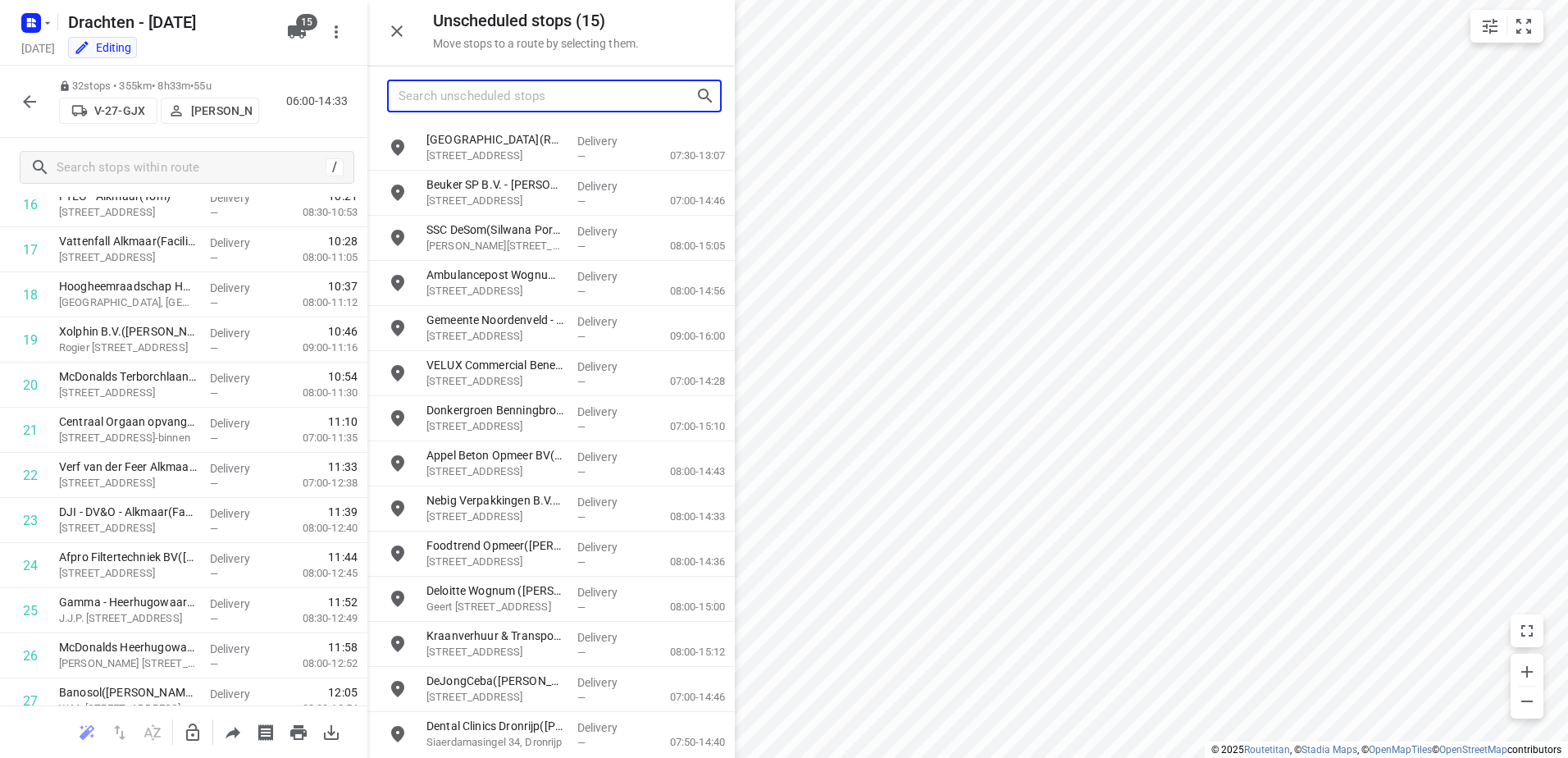
click at [590, 99] on input "Search unscheduled stops" at bounding box center [547, 96] width 297 height 26
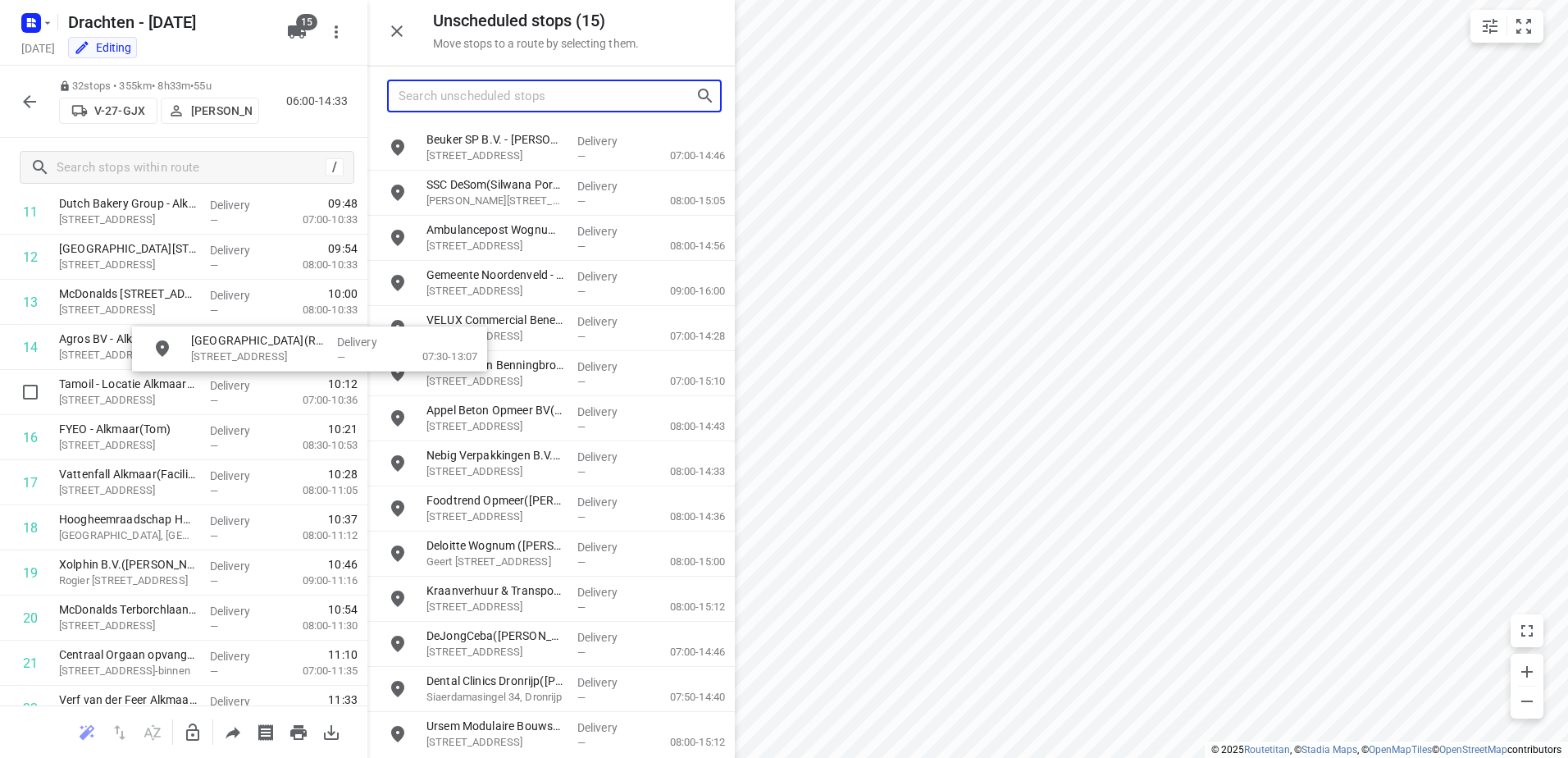
scroll to position [575, 0]
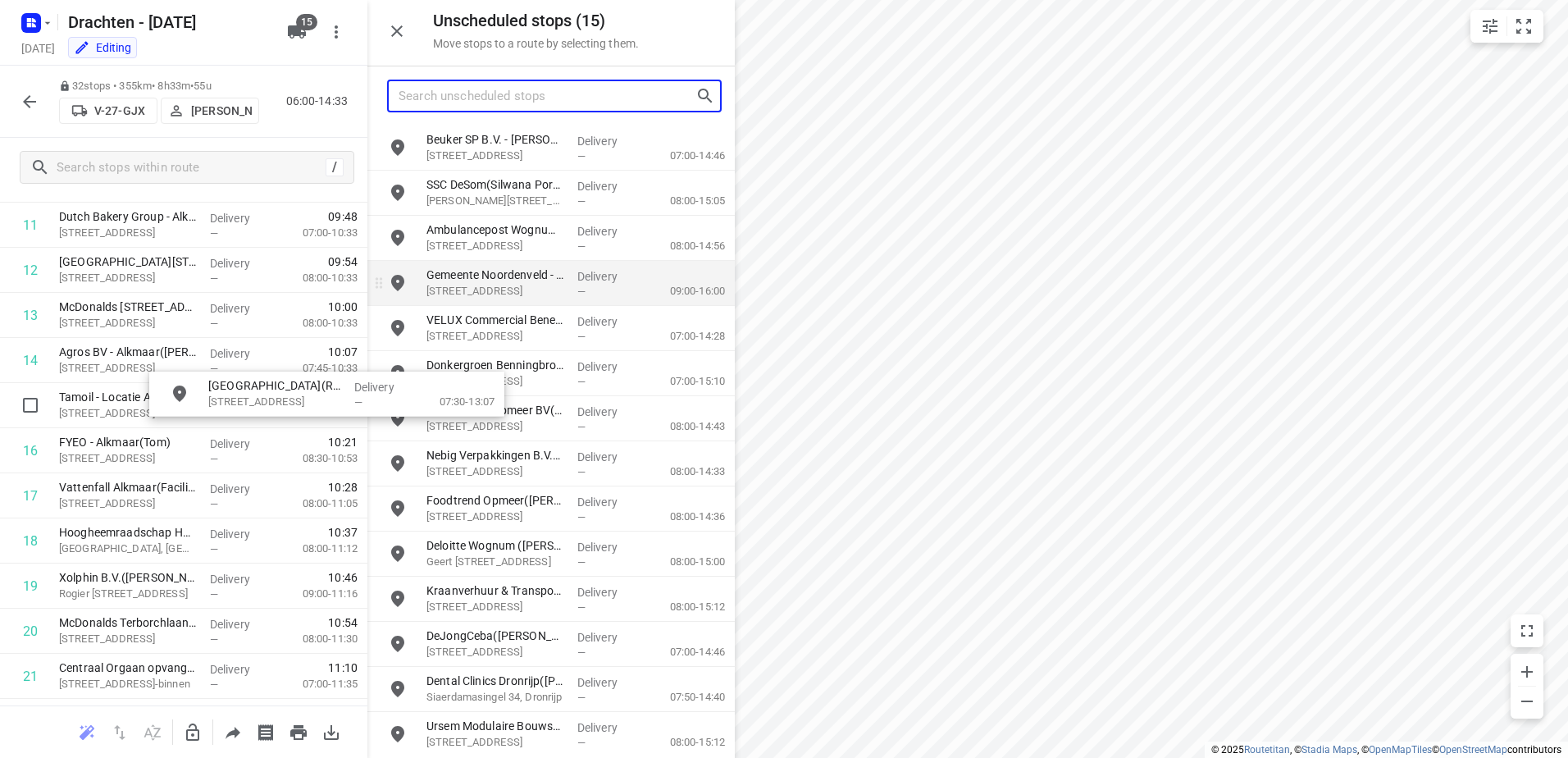
drag, startPoint x: 509, startPoint y: 150, endPoint x: 372, endPoint y: 315, distance: 214.5
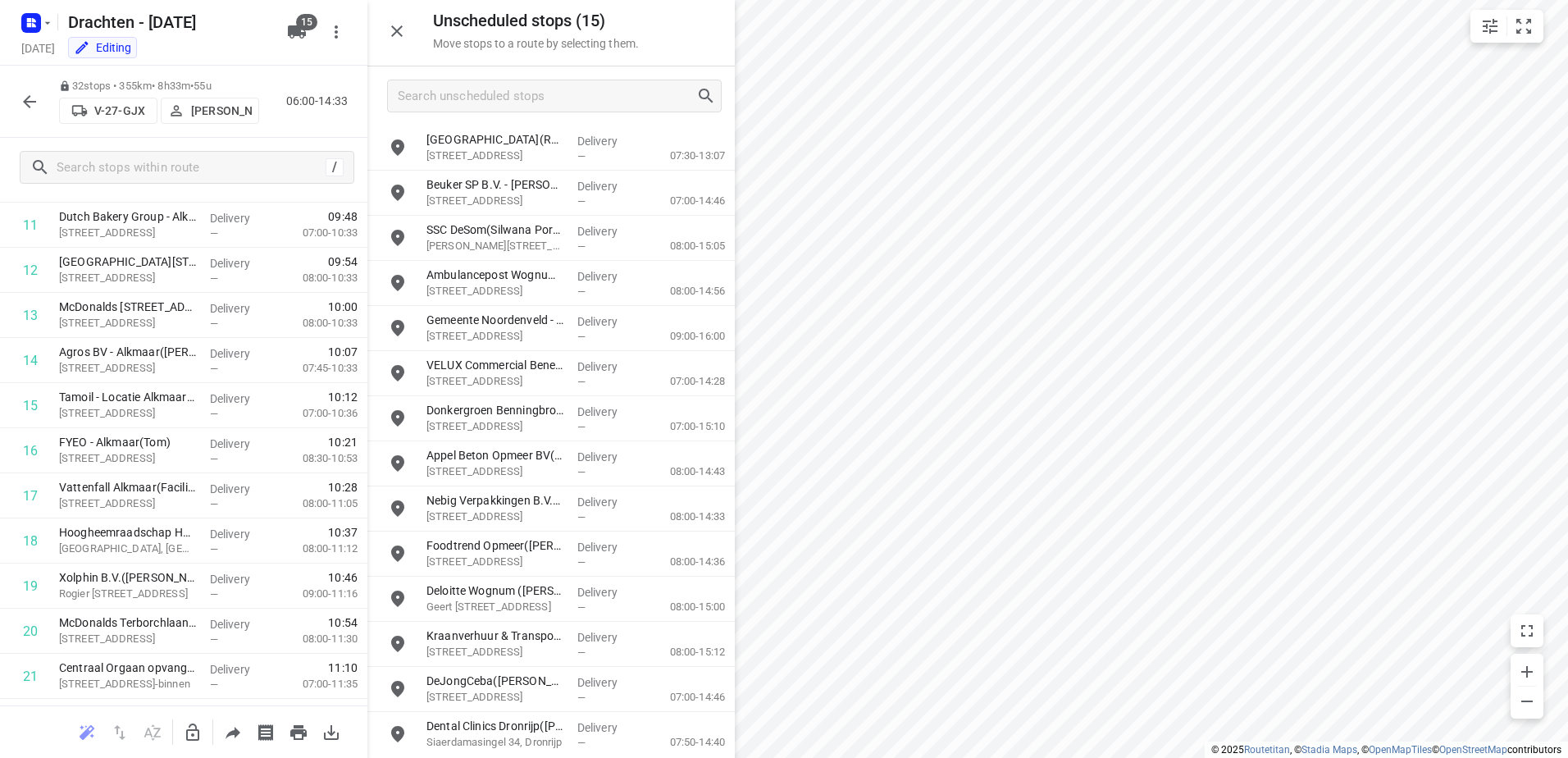
click at [186, 736] on button "button" at bounding box center [193, 733] width 33 height 33
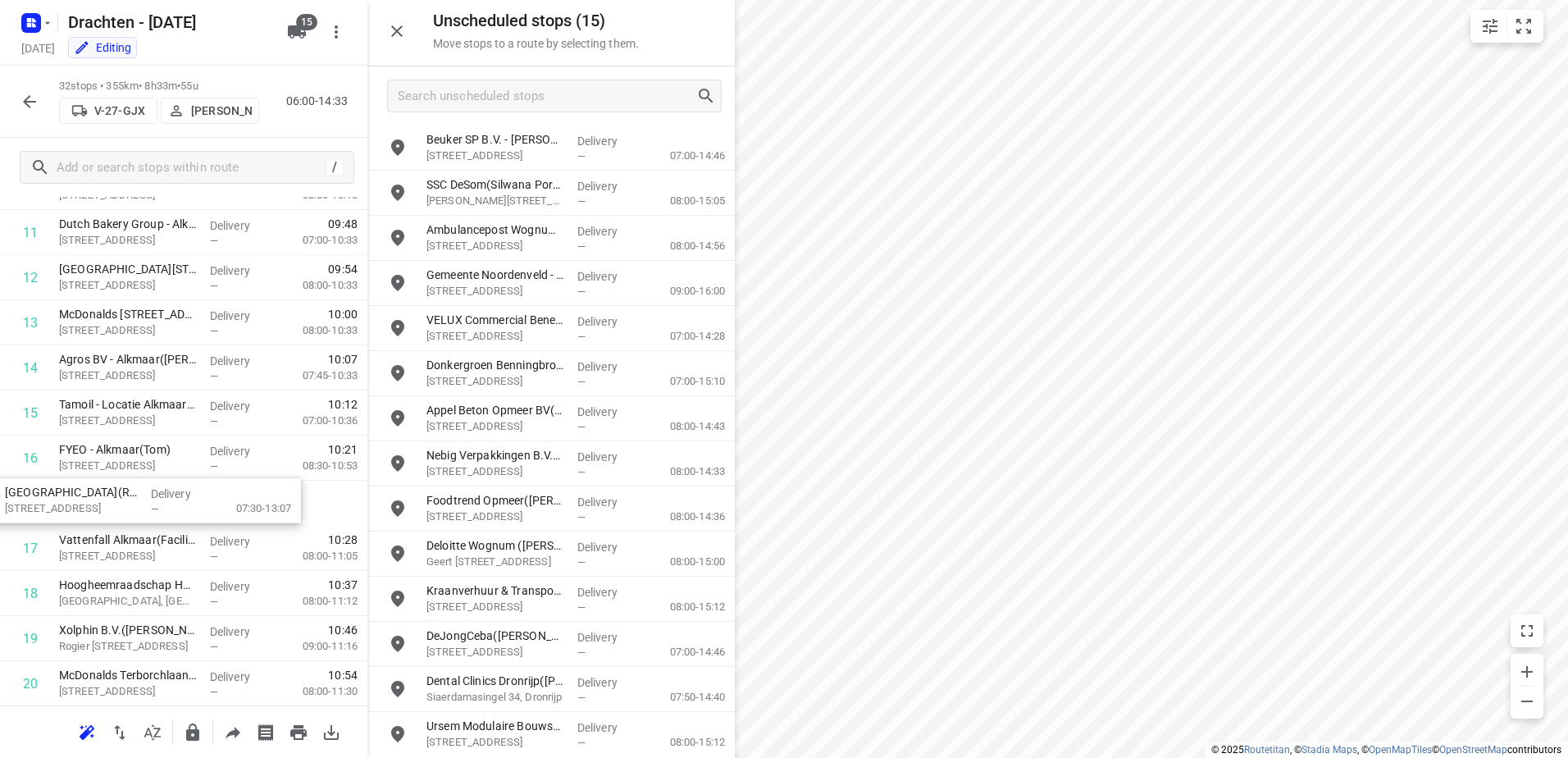
drag, startPoint x: 528, startPoint y: 147, endPoint x: 102, endPoint y: 504, distance: 555.8
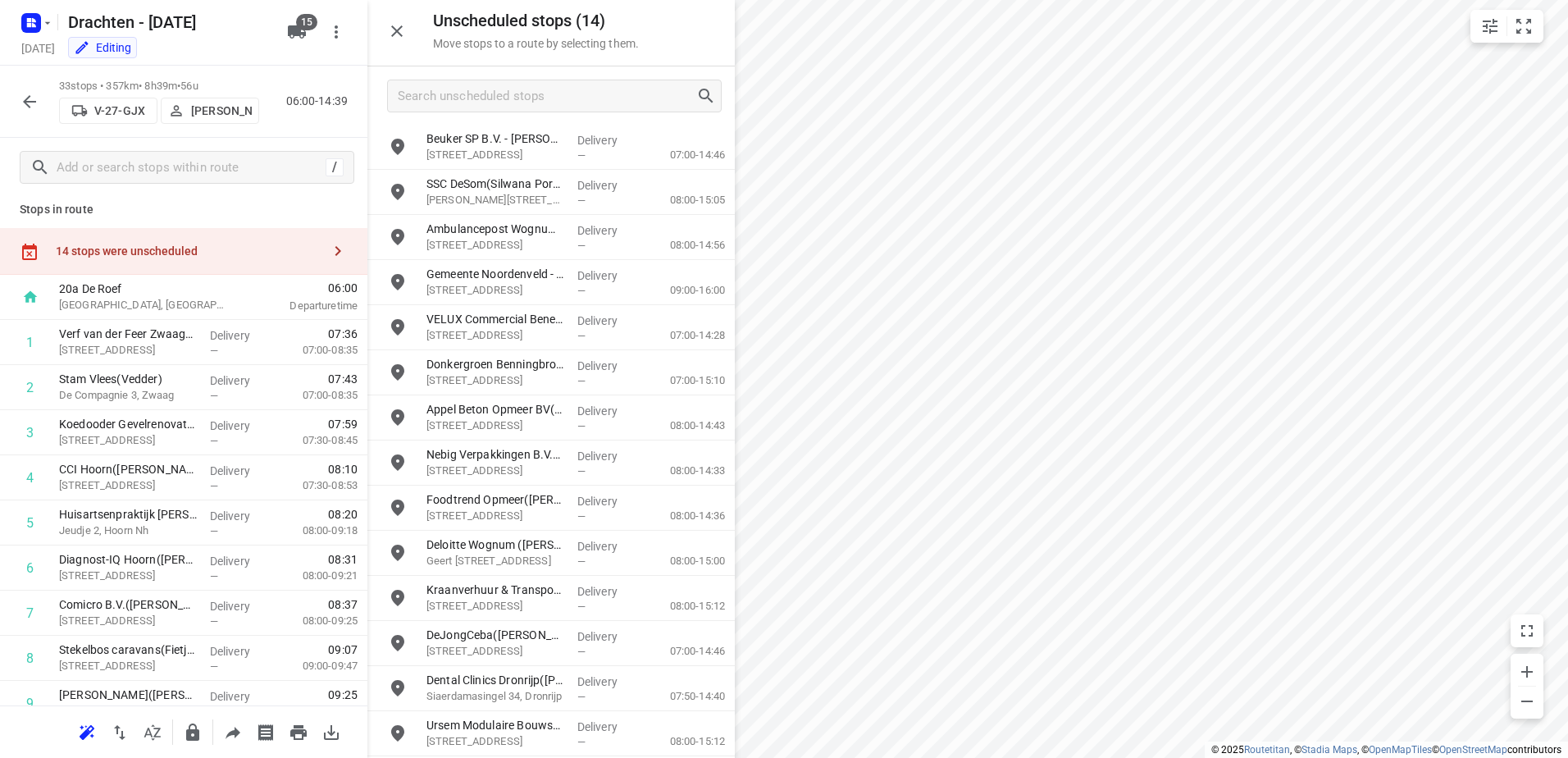
scroll to position [0, 0]
click at [393, 136] on input "grid" at bounding box center [398, 147] width 33 height 33
checkbox input "true"
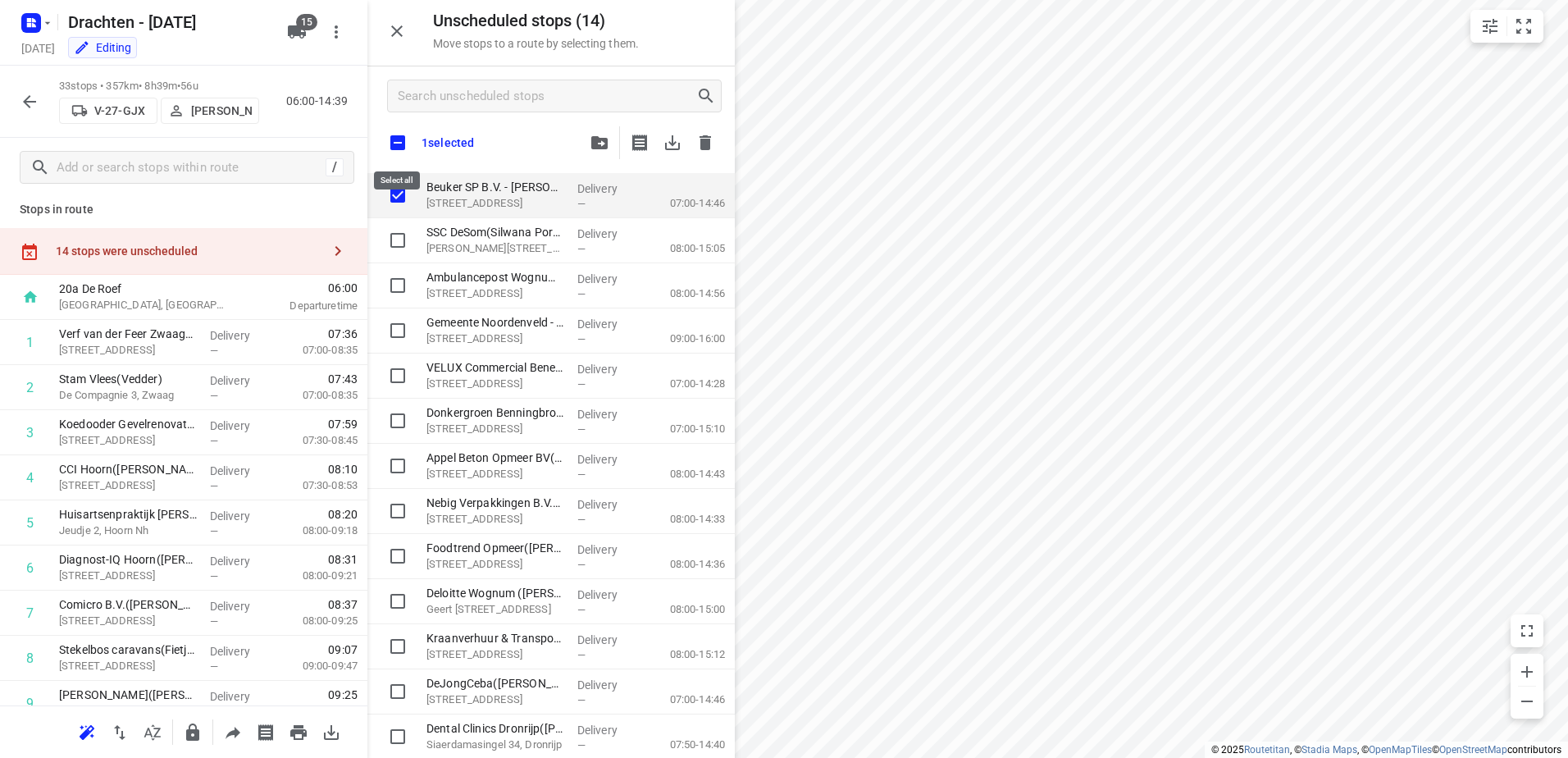
click at [398, 149] on input "checkbox" at bounding box center [398, 143] width 34 height 34
checkbox input "true"
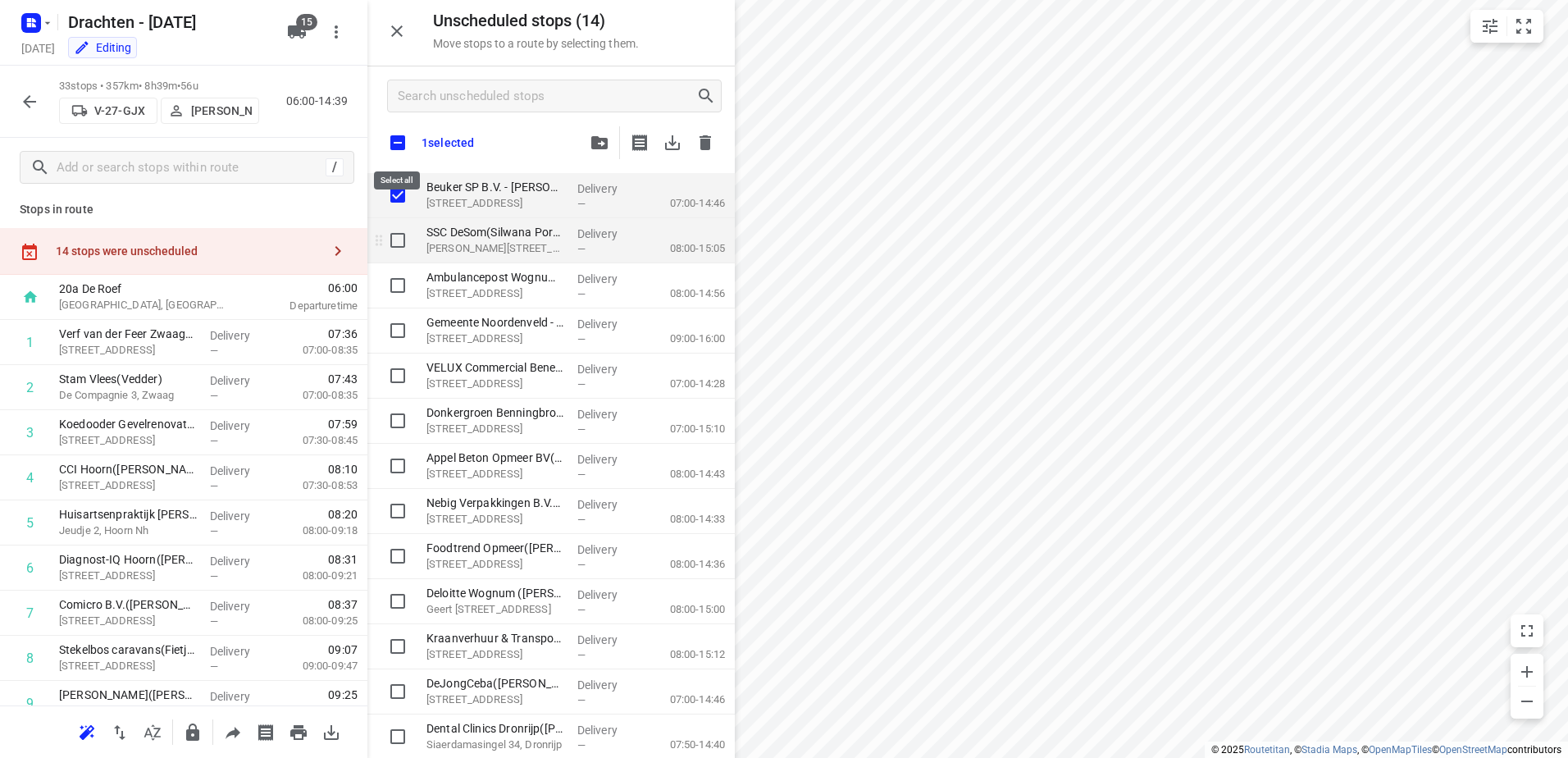
checkbox input "true"
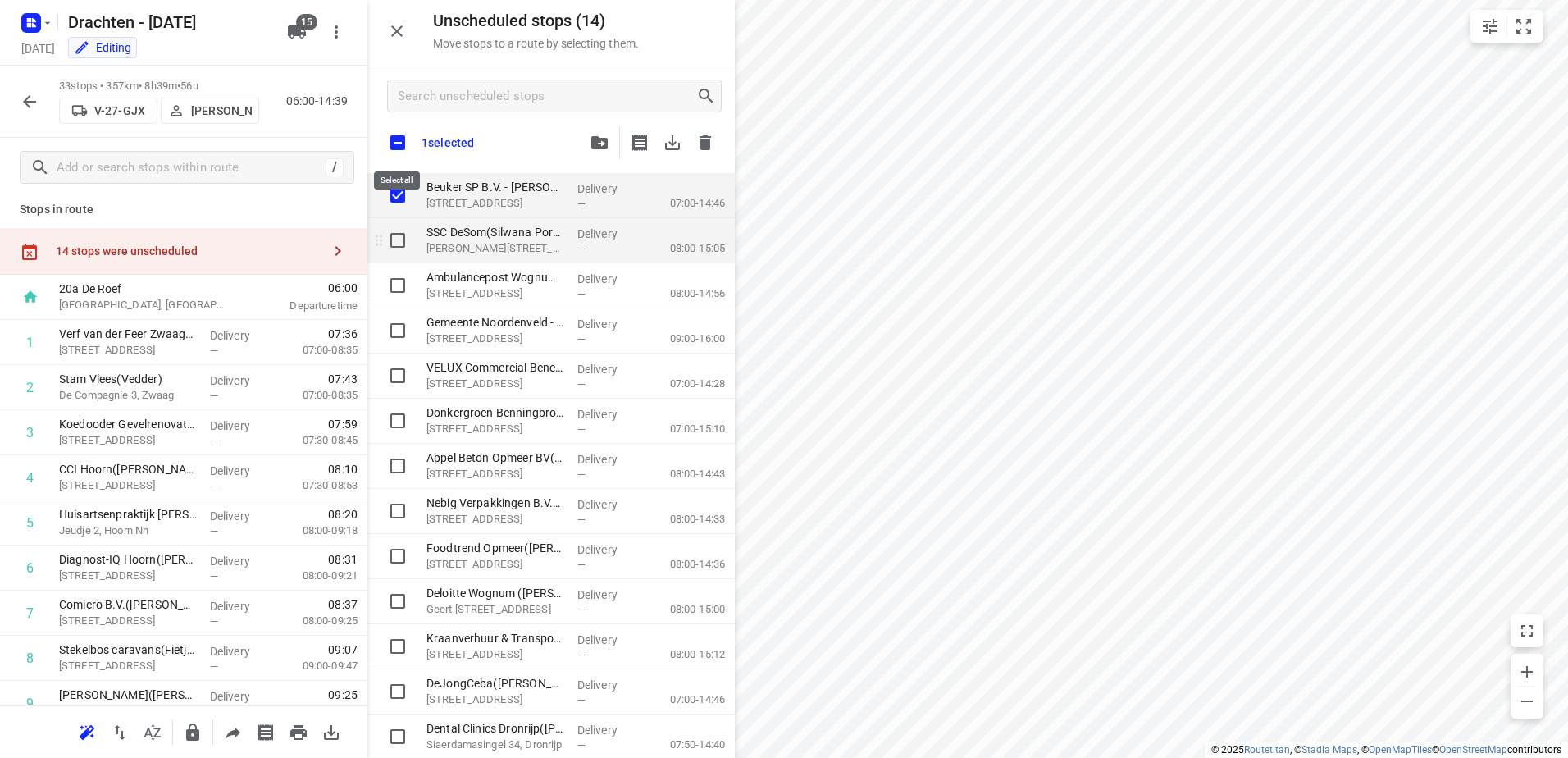
checkbox input "true"
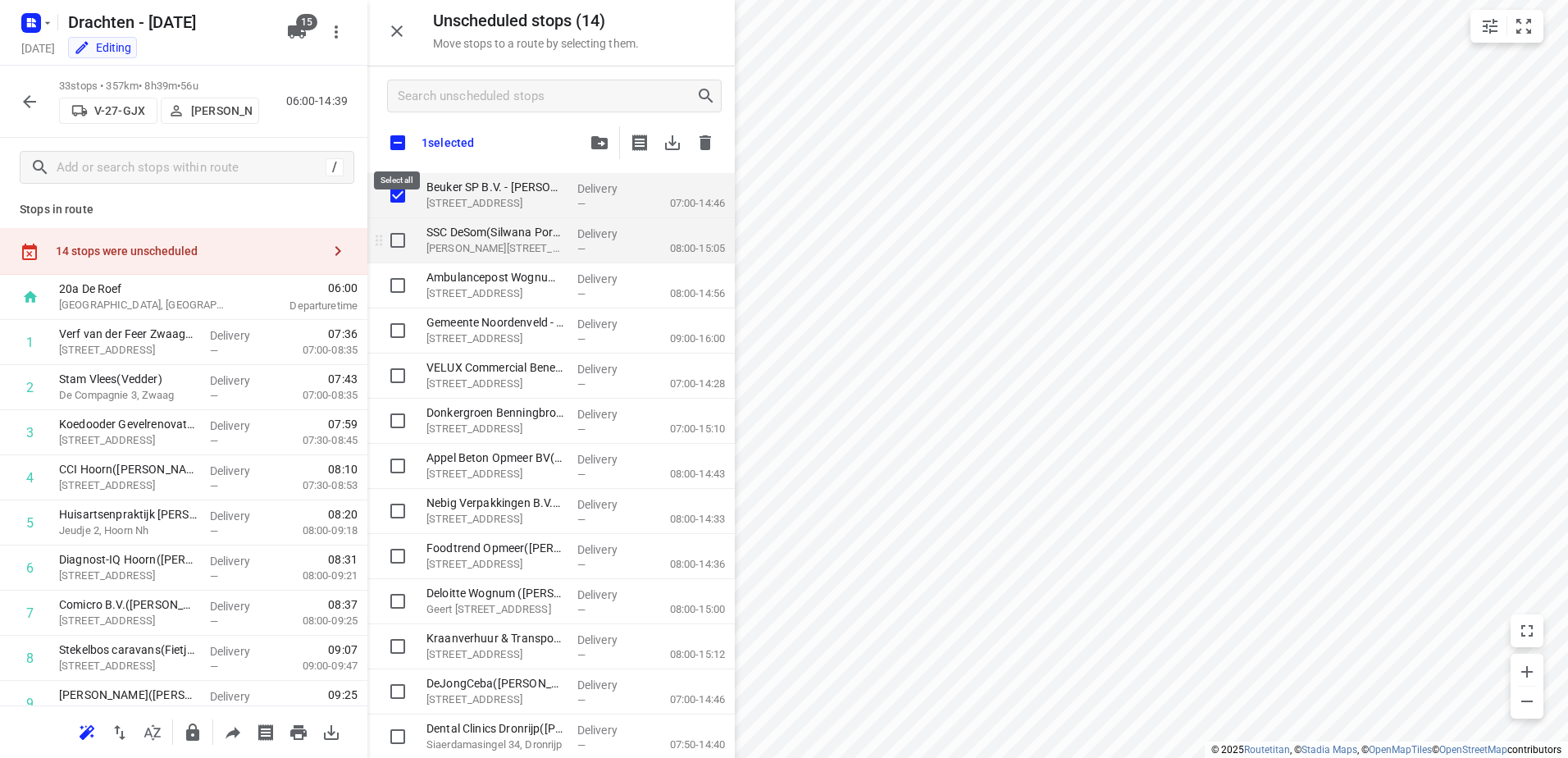
checkbox input "true"
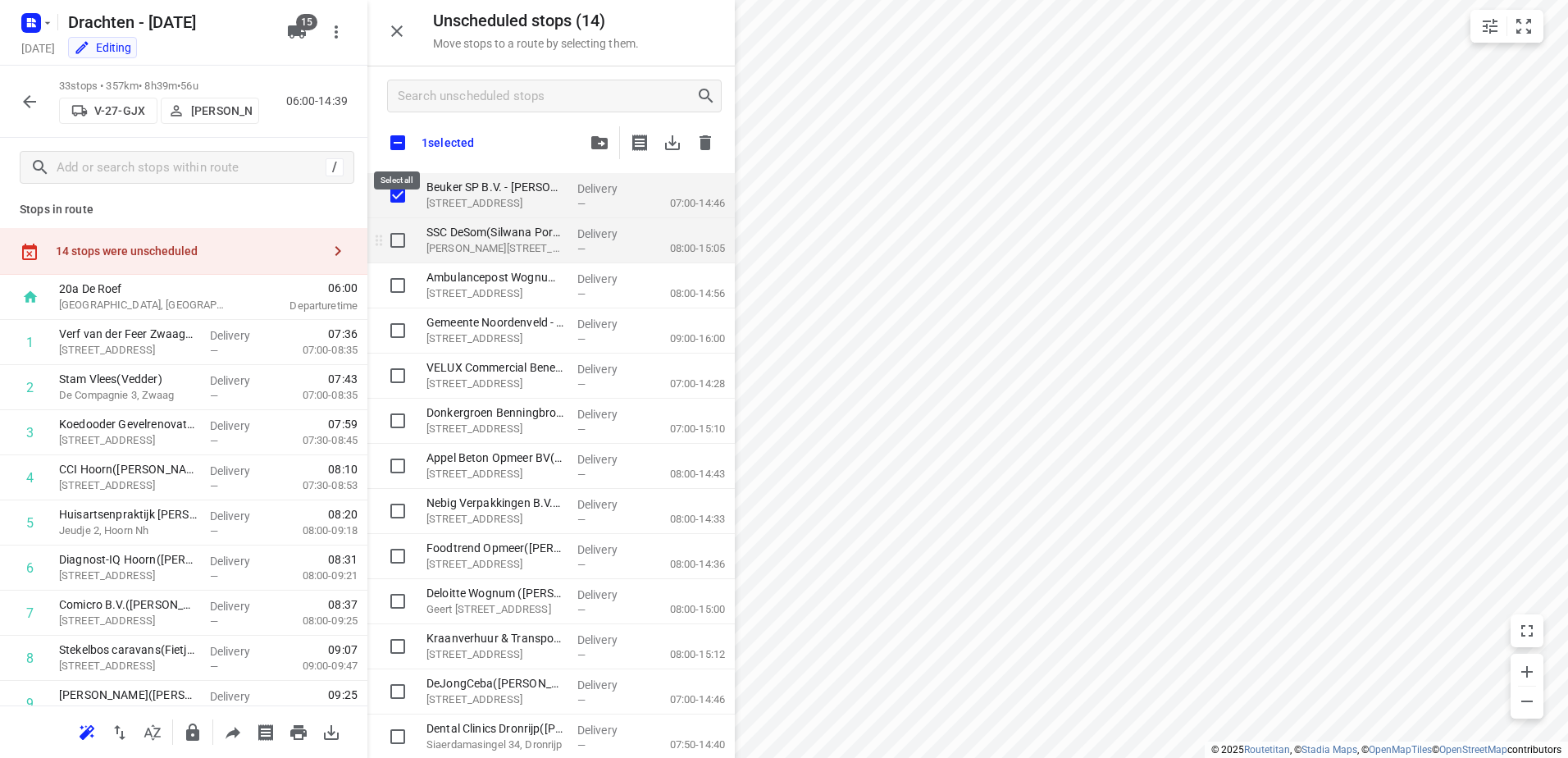
checkbox input "true"
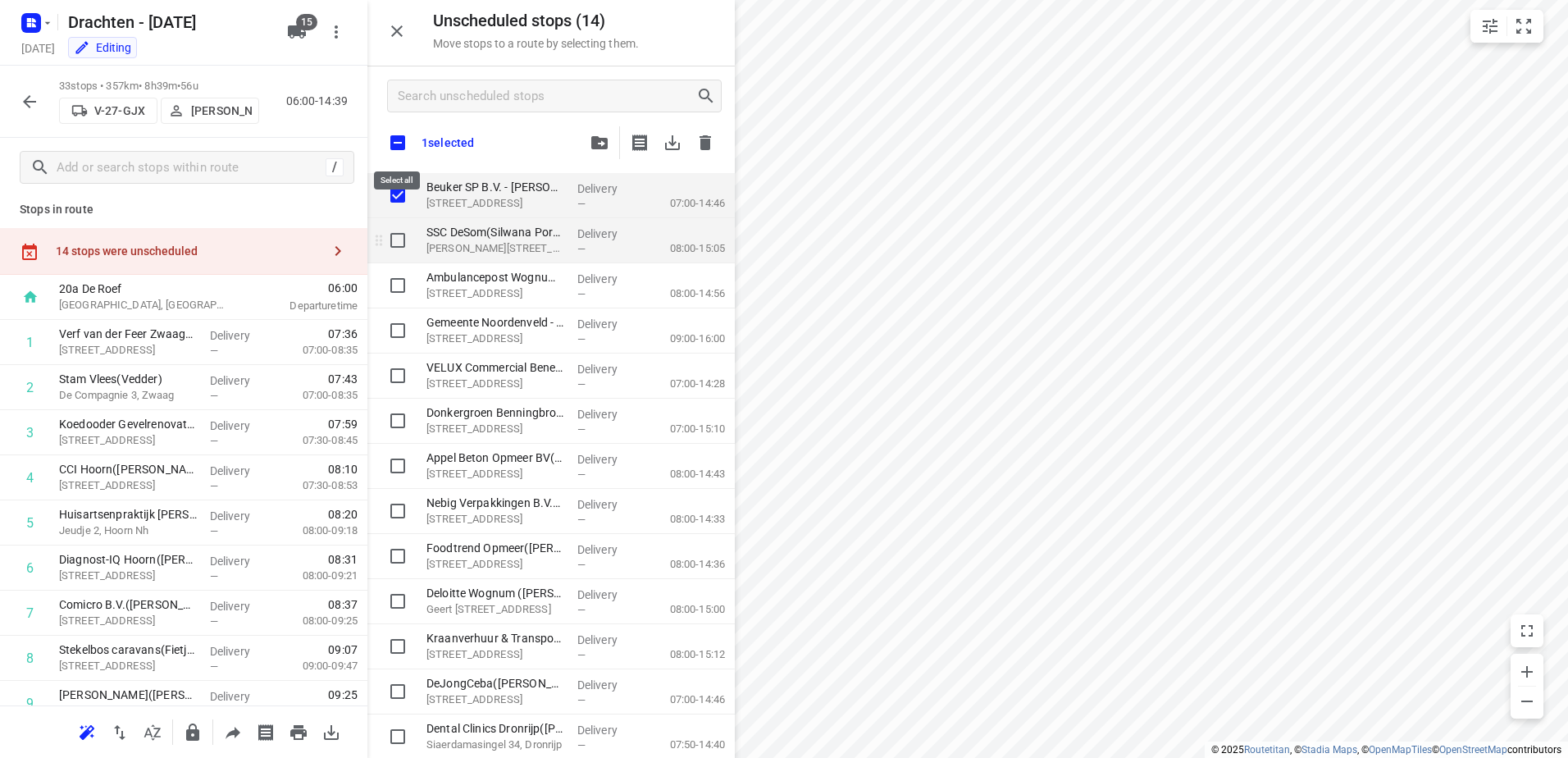
checkbox input "true"
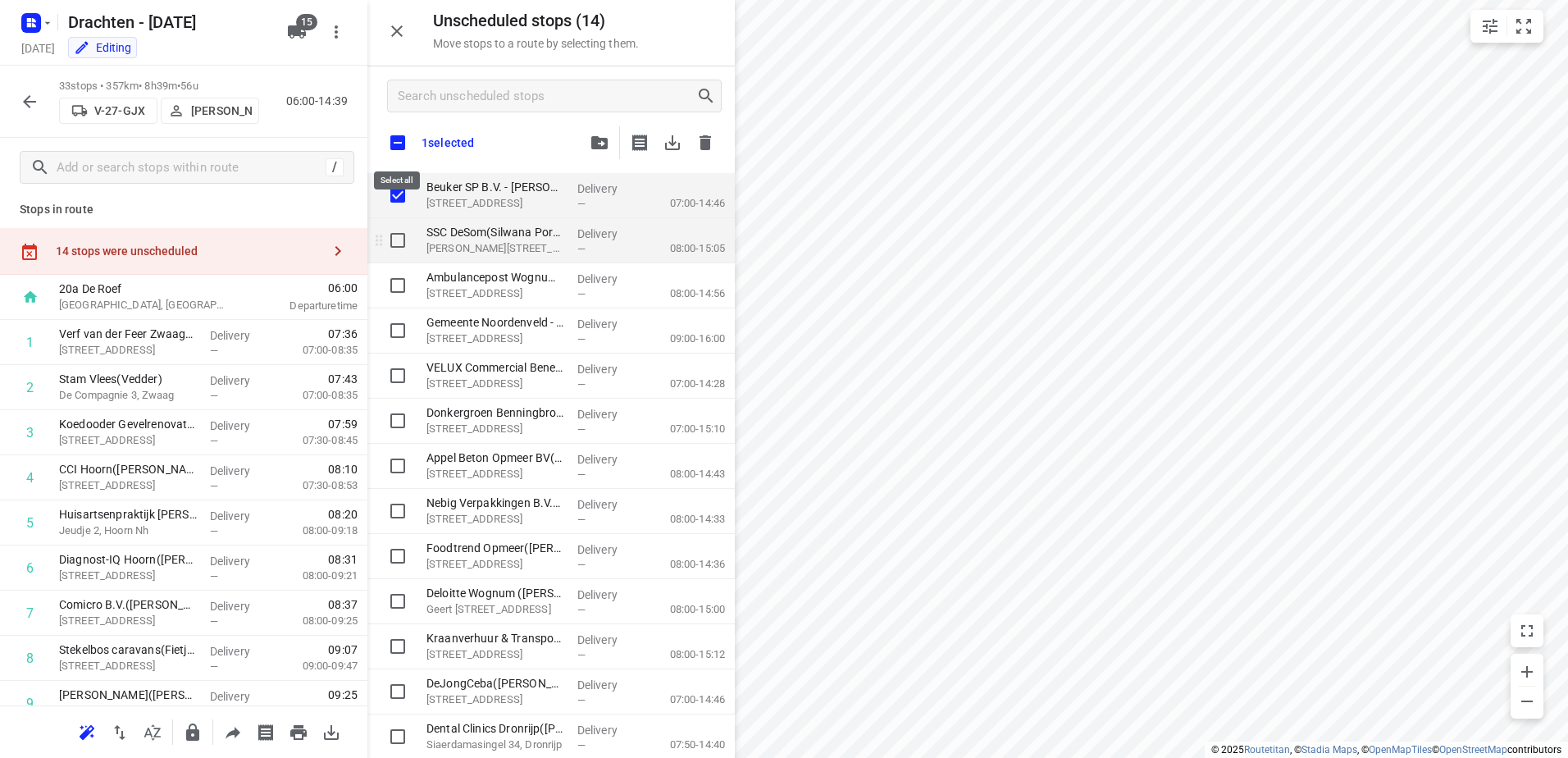
checkbox input "true"
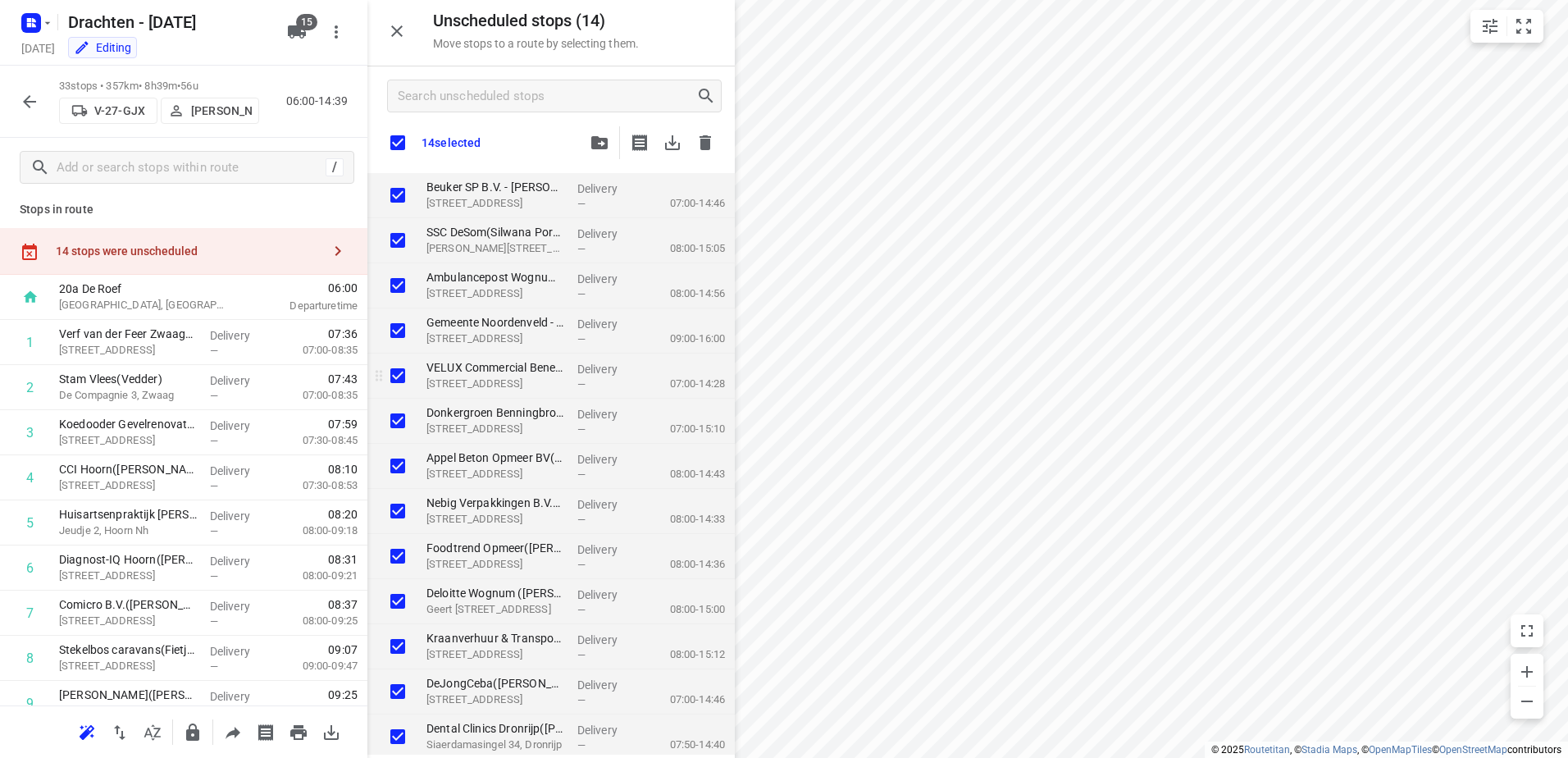
checkbox input "true"
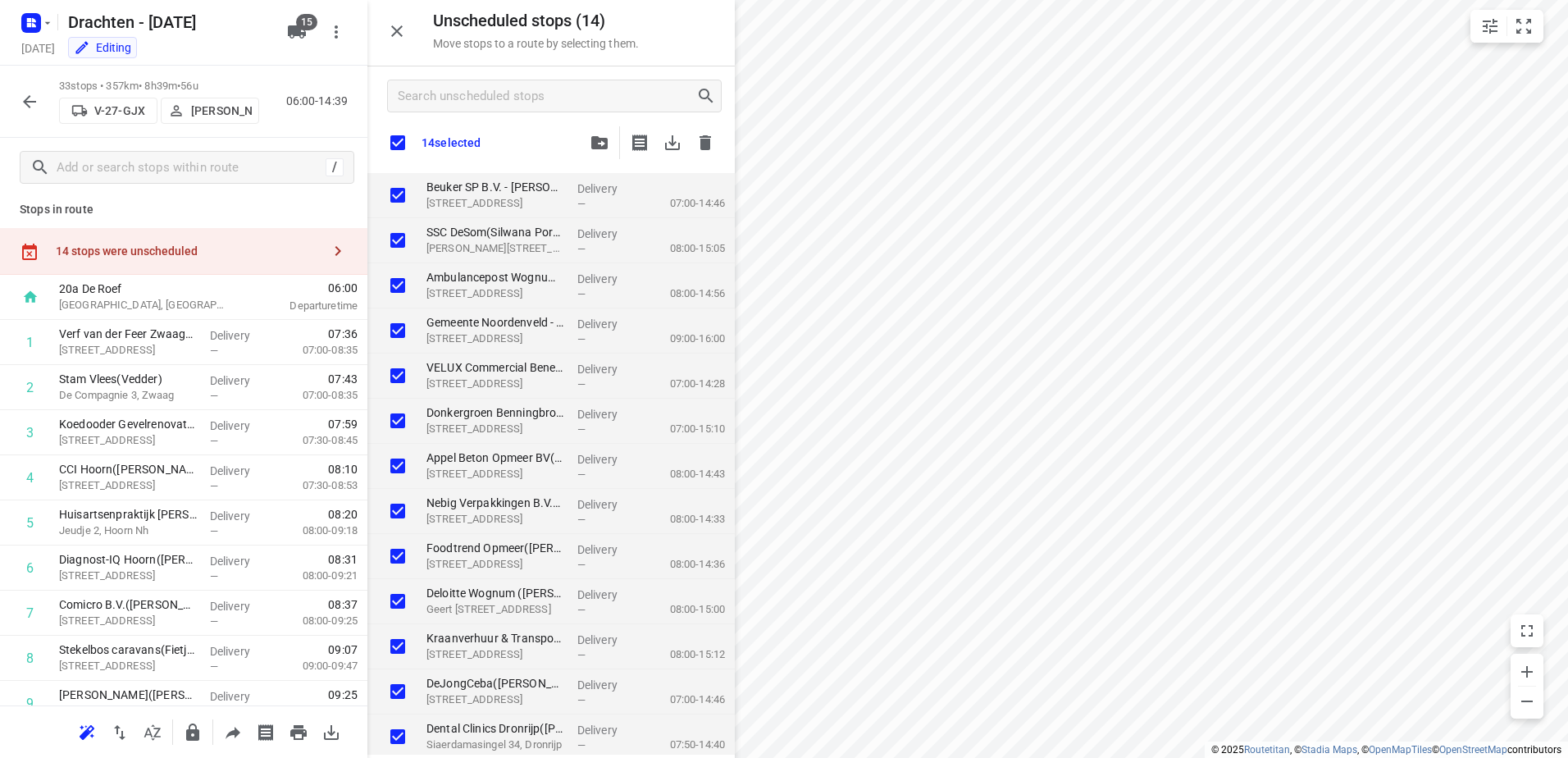
checkbox input "true"
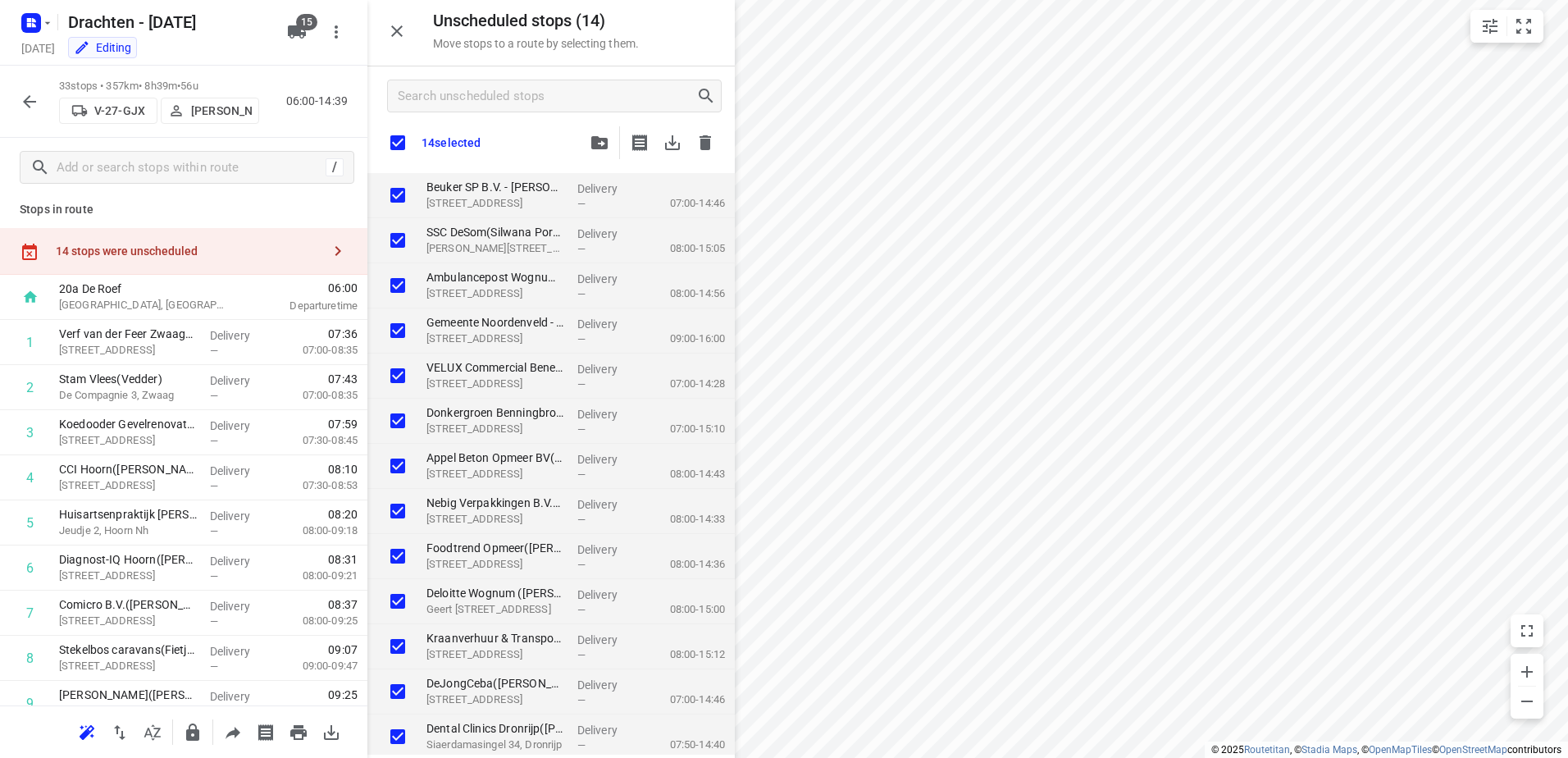
checkbox input "true"
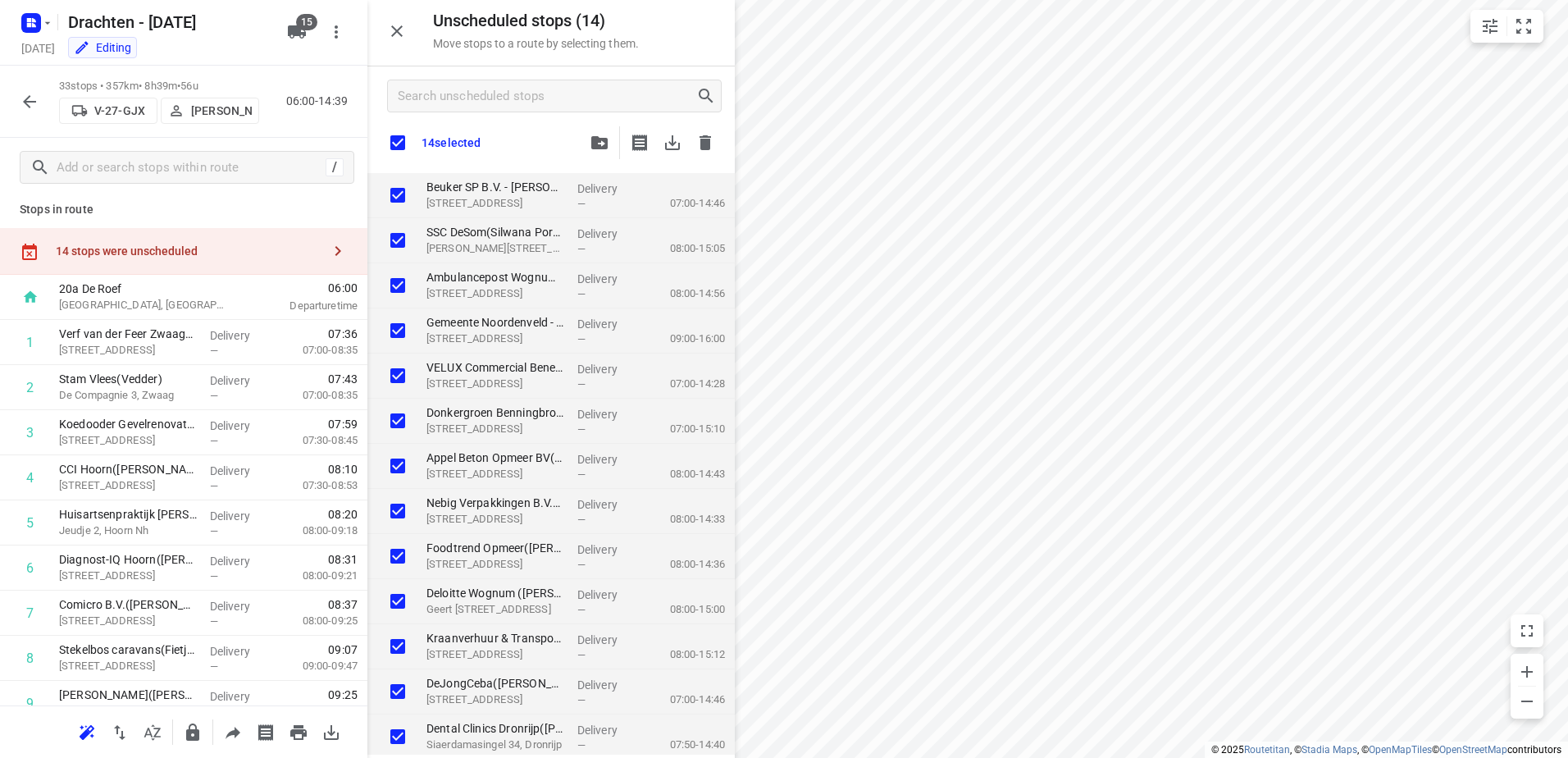
checkbox input "true"
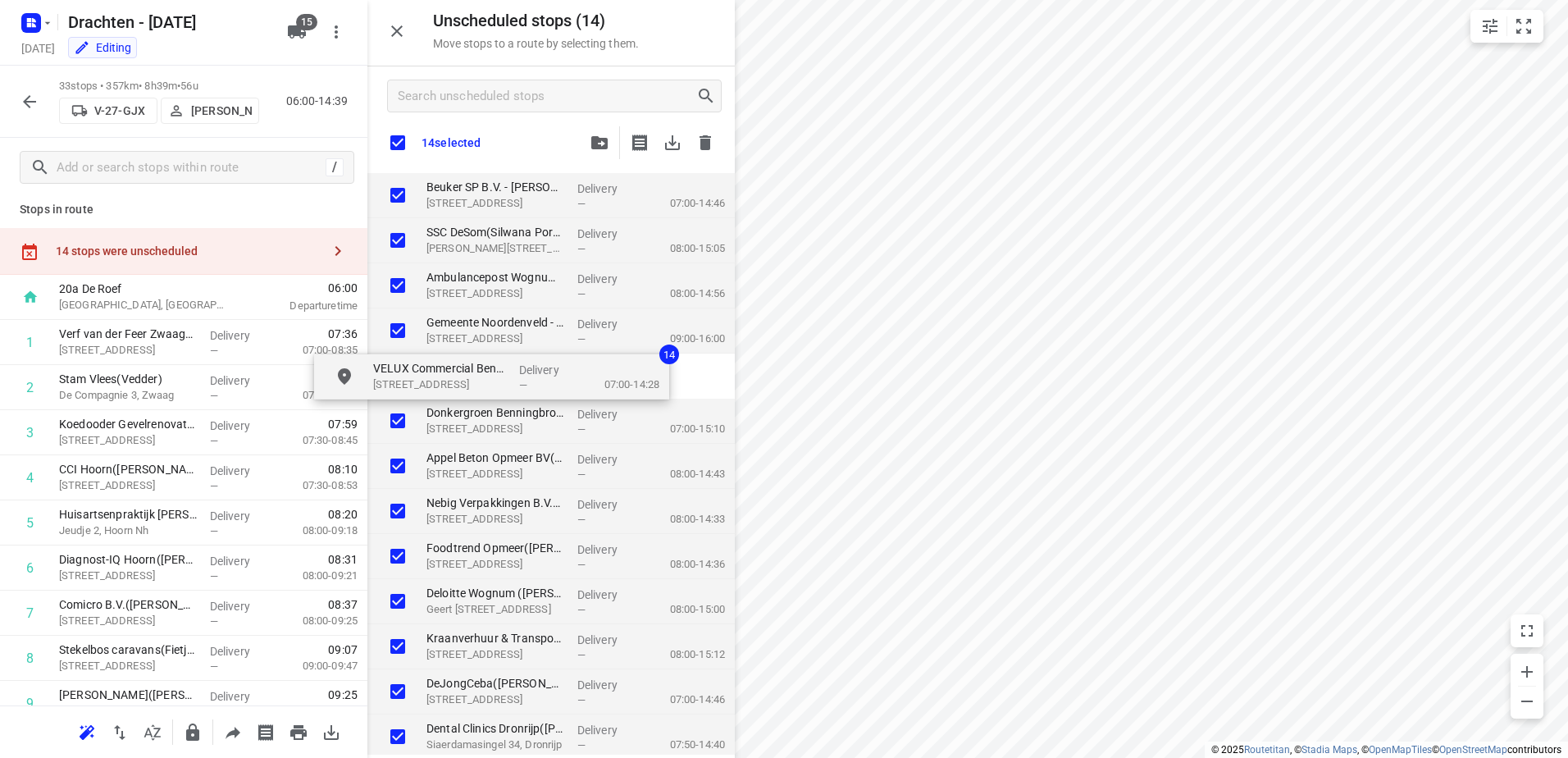
checkbox input "true"
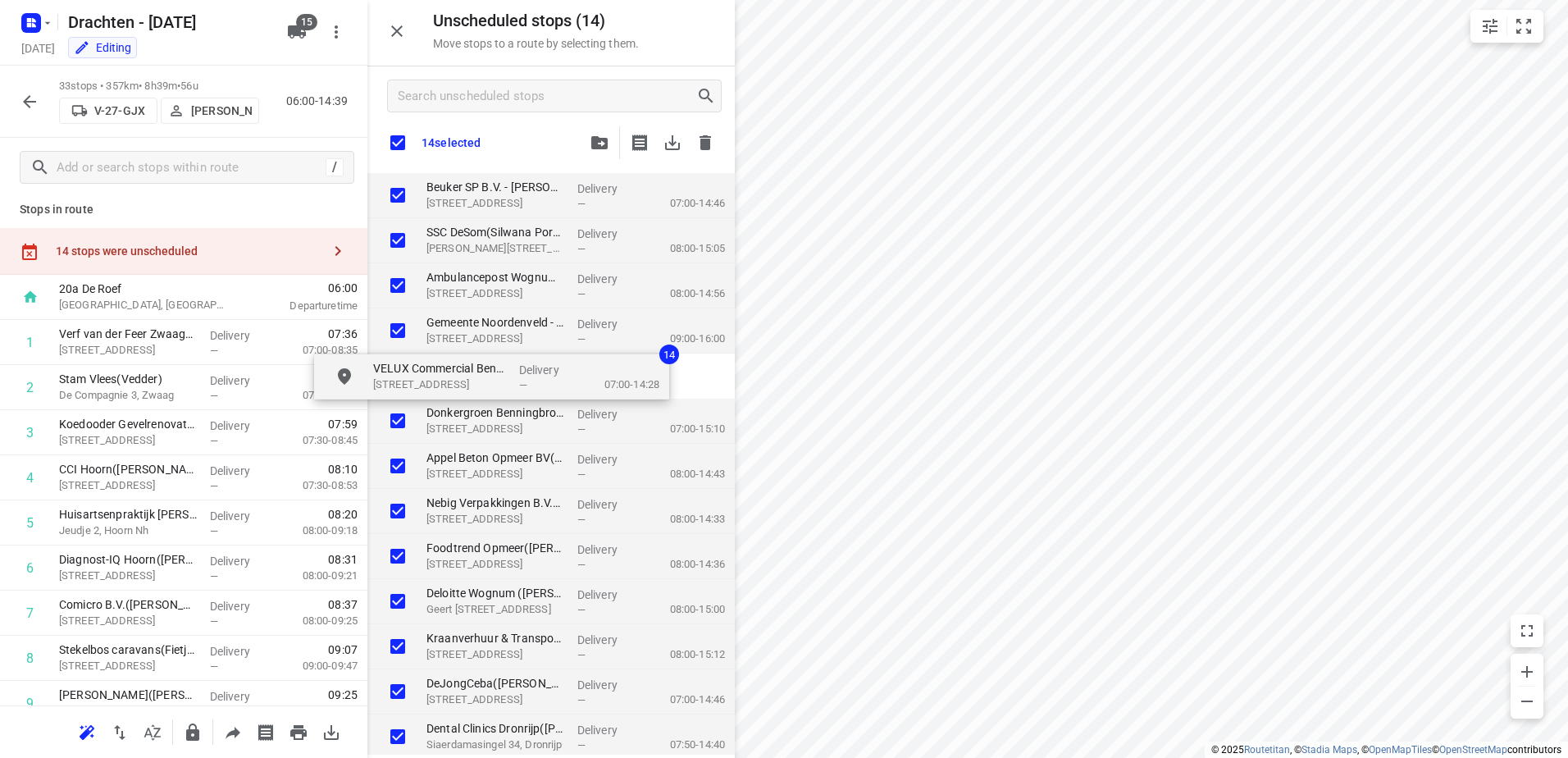
checkbox input "true"
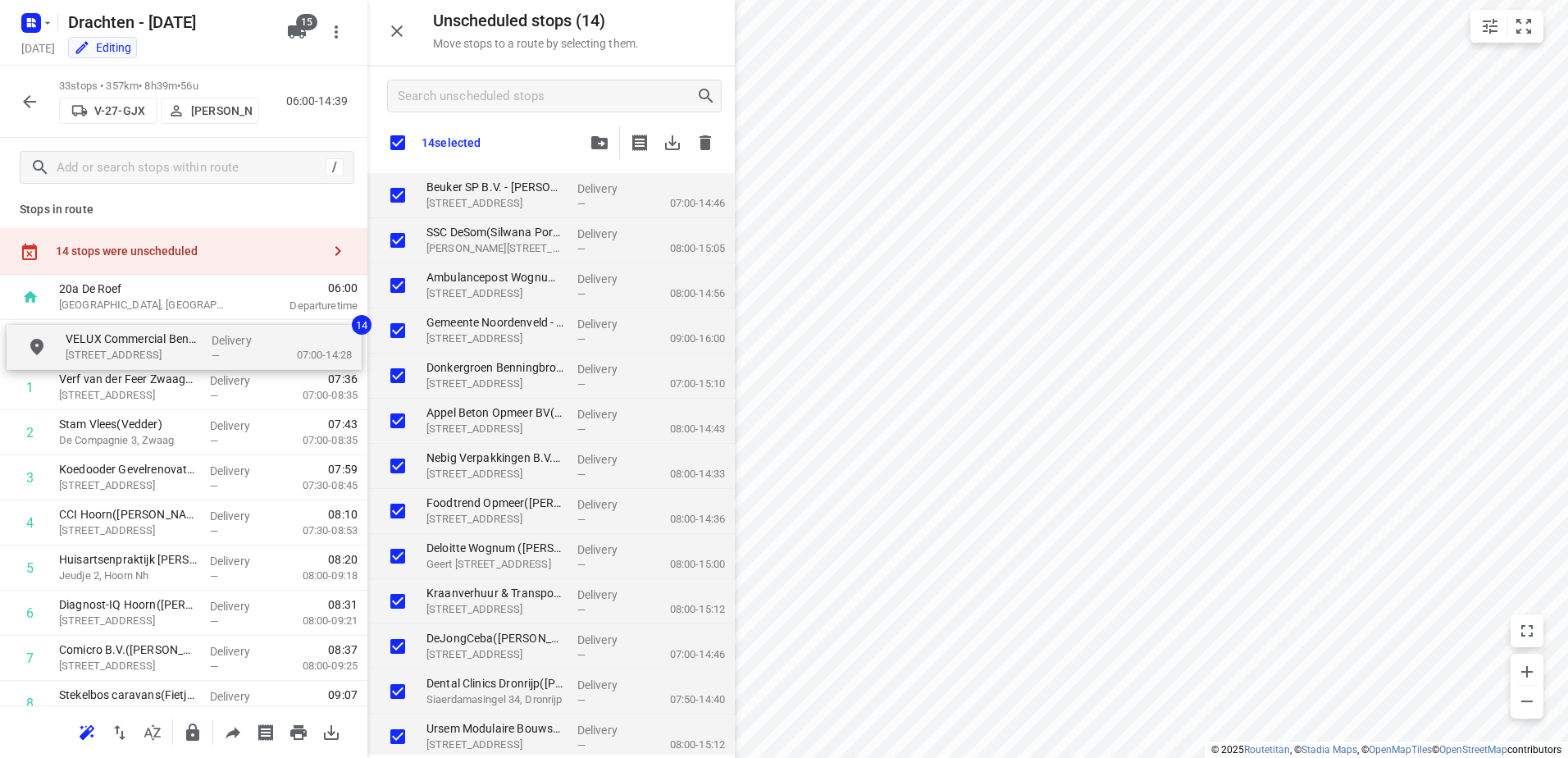
drag, startPoint x: 625, startPoint y: 380, endPoint x: 260, endPoint y: 352, distance: 366.1
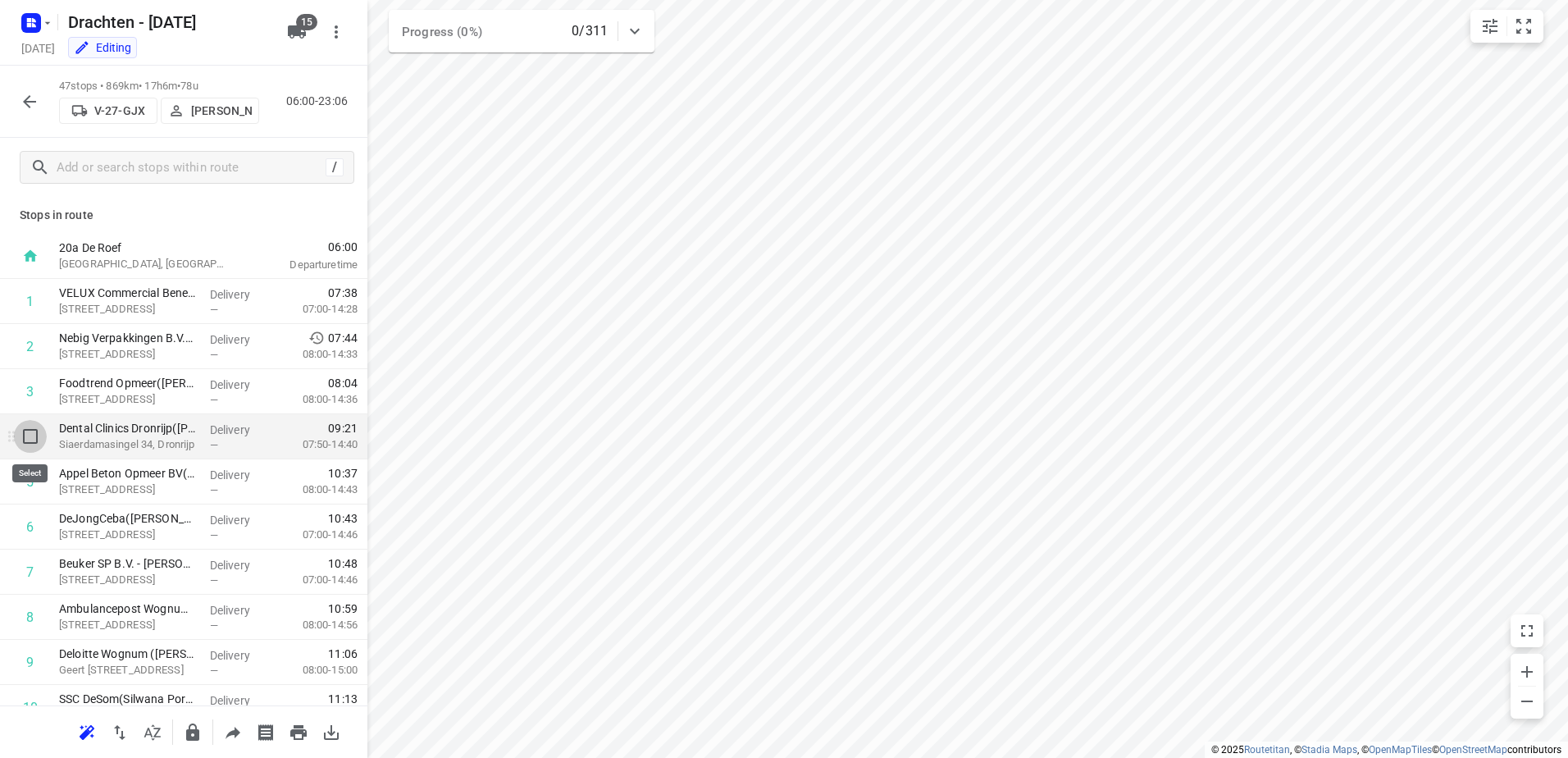
click at [42, 448] on input "checkbox" at bounding box center [30, 437] width 33 height 33
checkbox input "true"
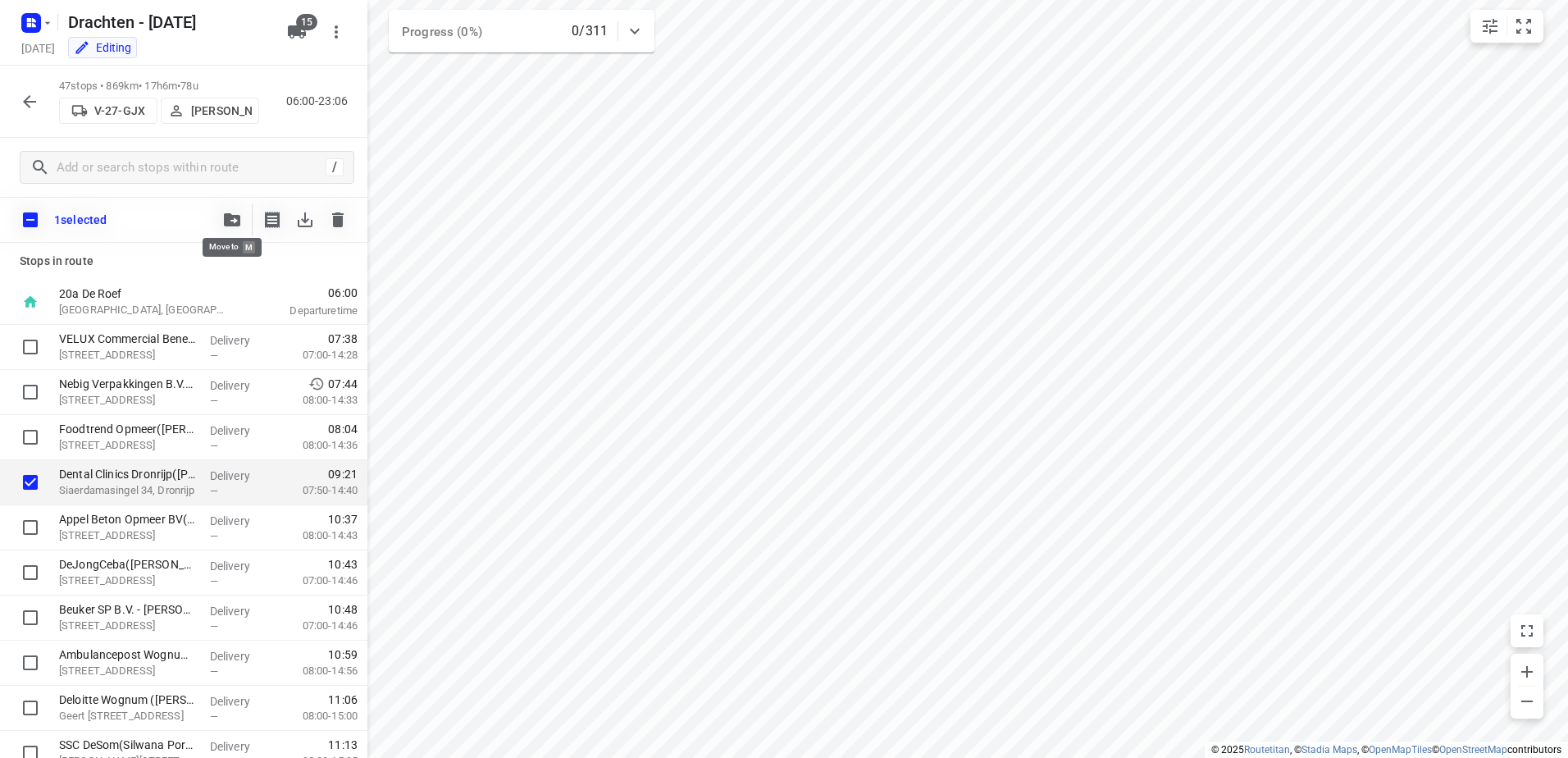
click at [233, 218] on icon "button" at bounding box center [232, 220] width 16 height 13
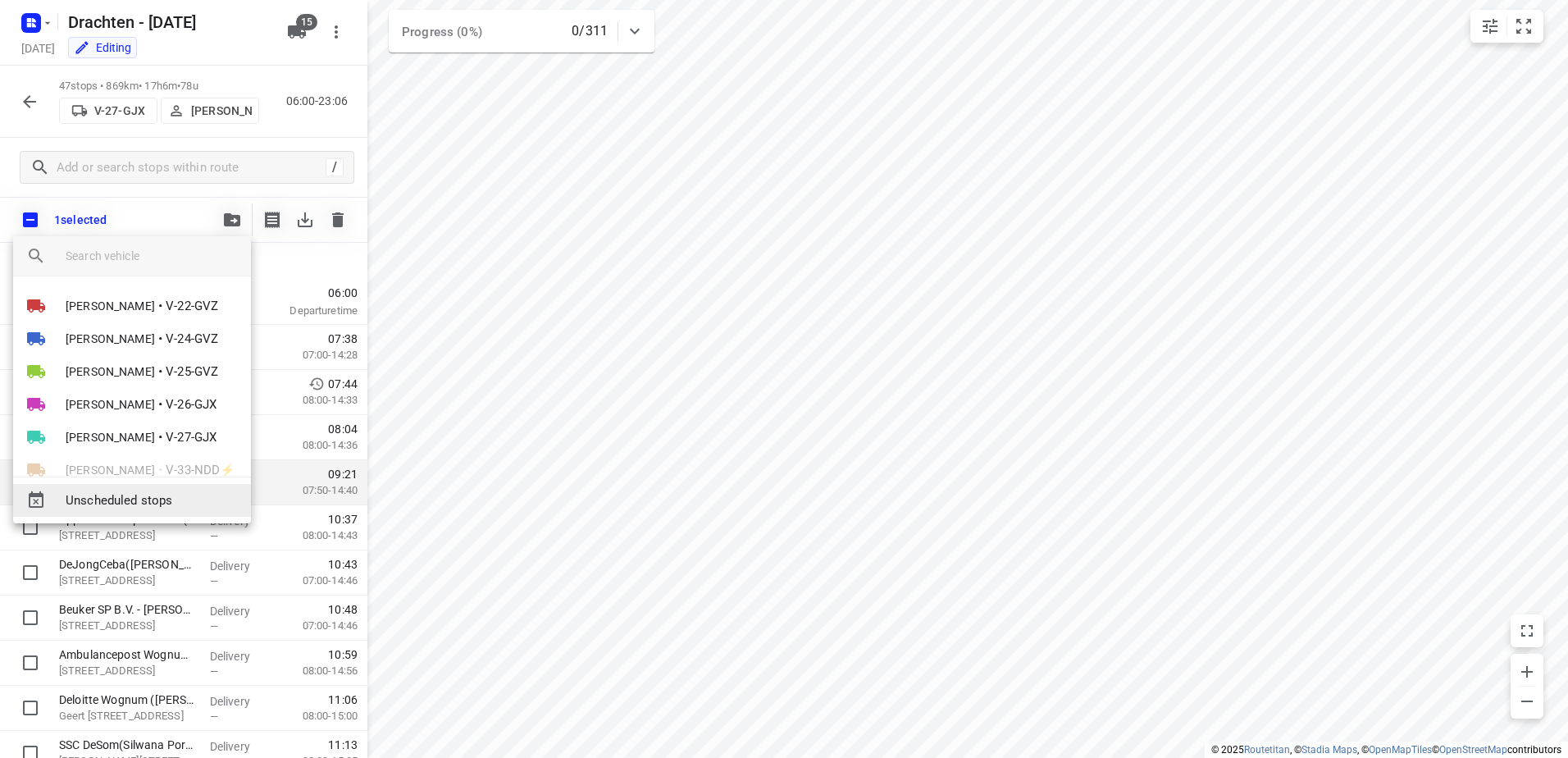
click at [208, 499] on span "Unscheduled stops" at bounding box center [152, 501] width 172 height 19
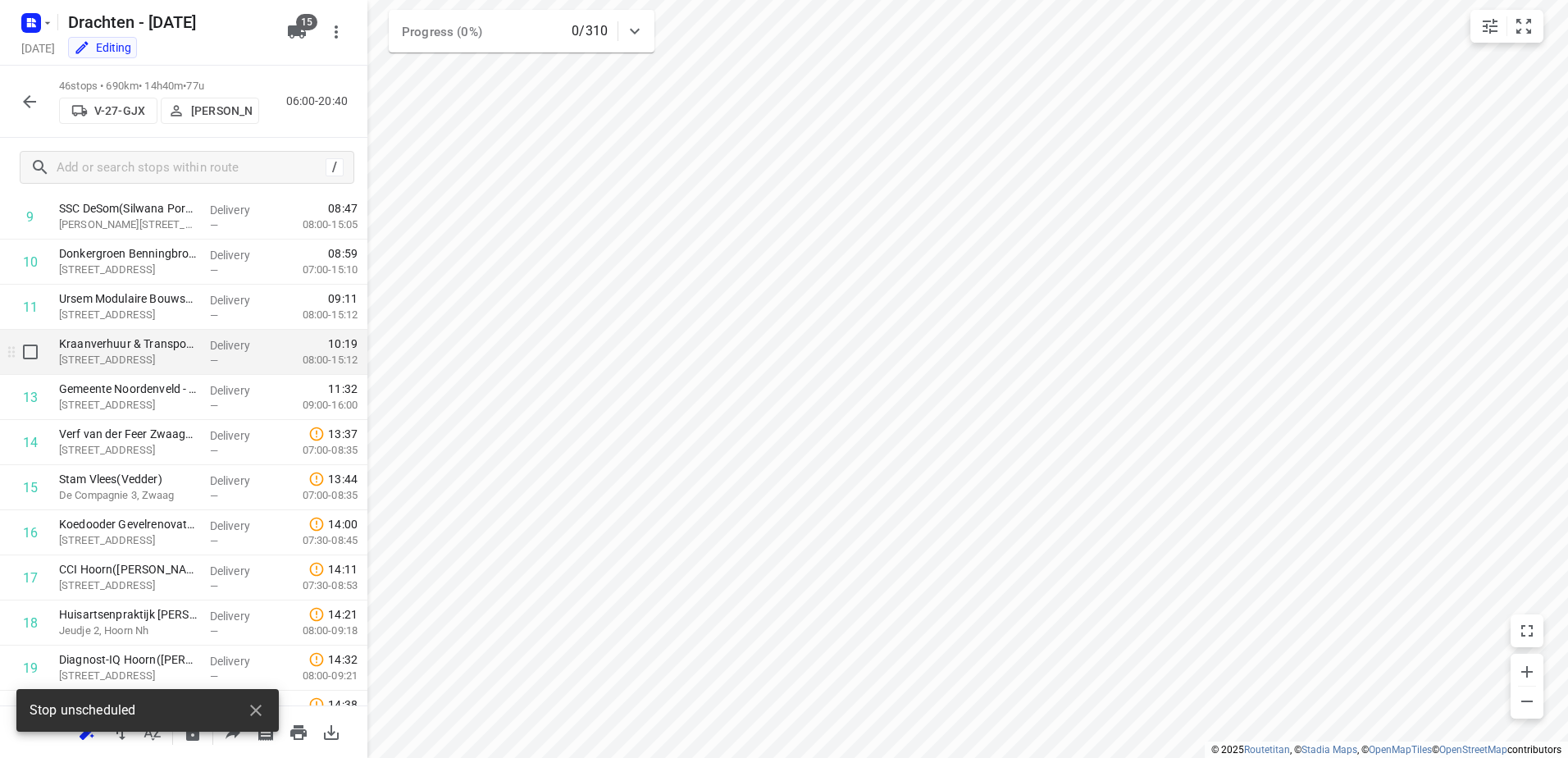
scroll to position [410, 0]
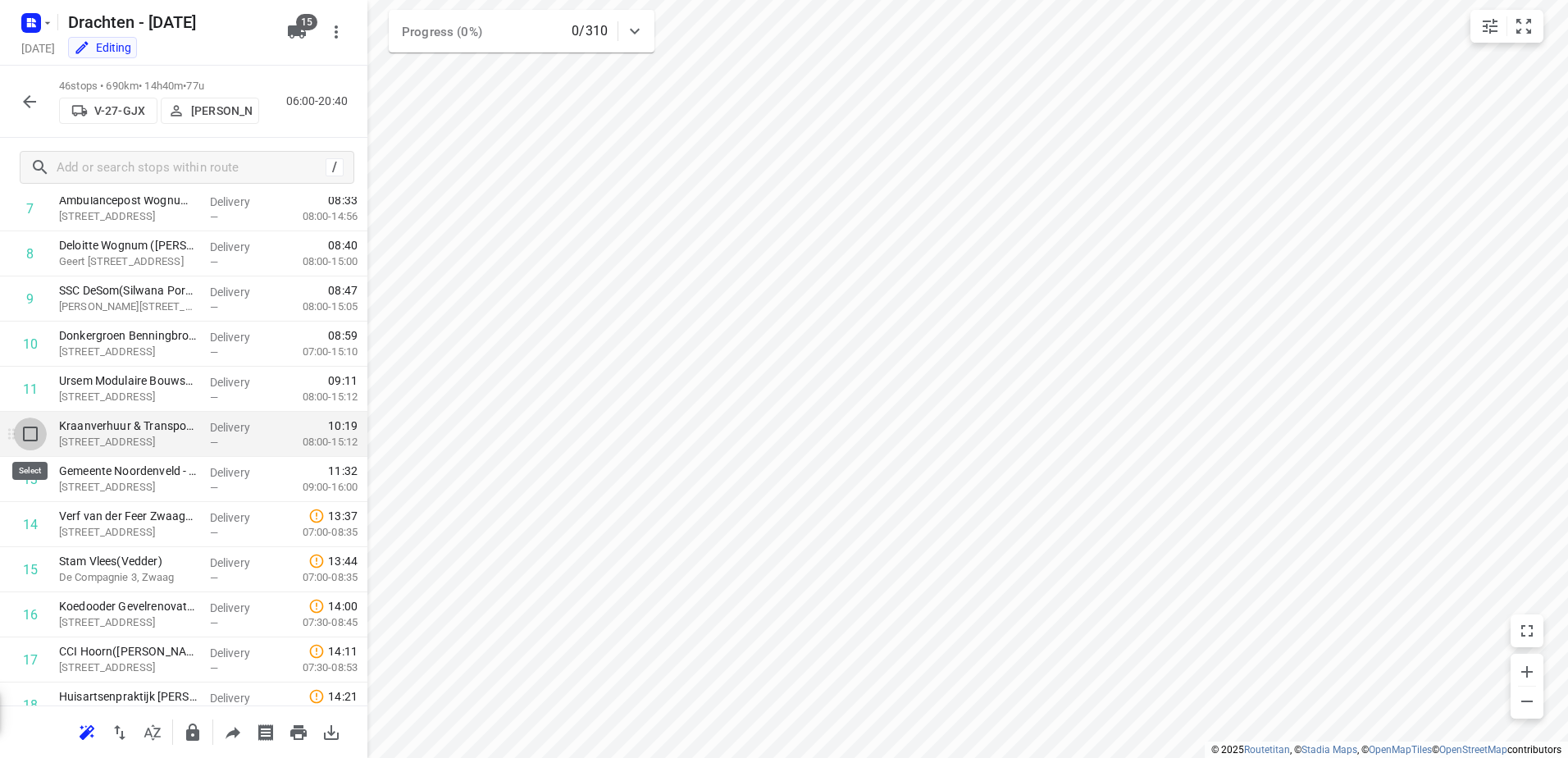
click at [28, 434] on input "checkbox" at bounding box center [30, 434] width 33 height 33
checkbox input "true"
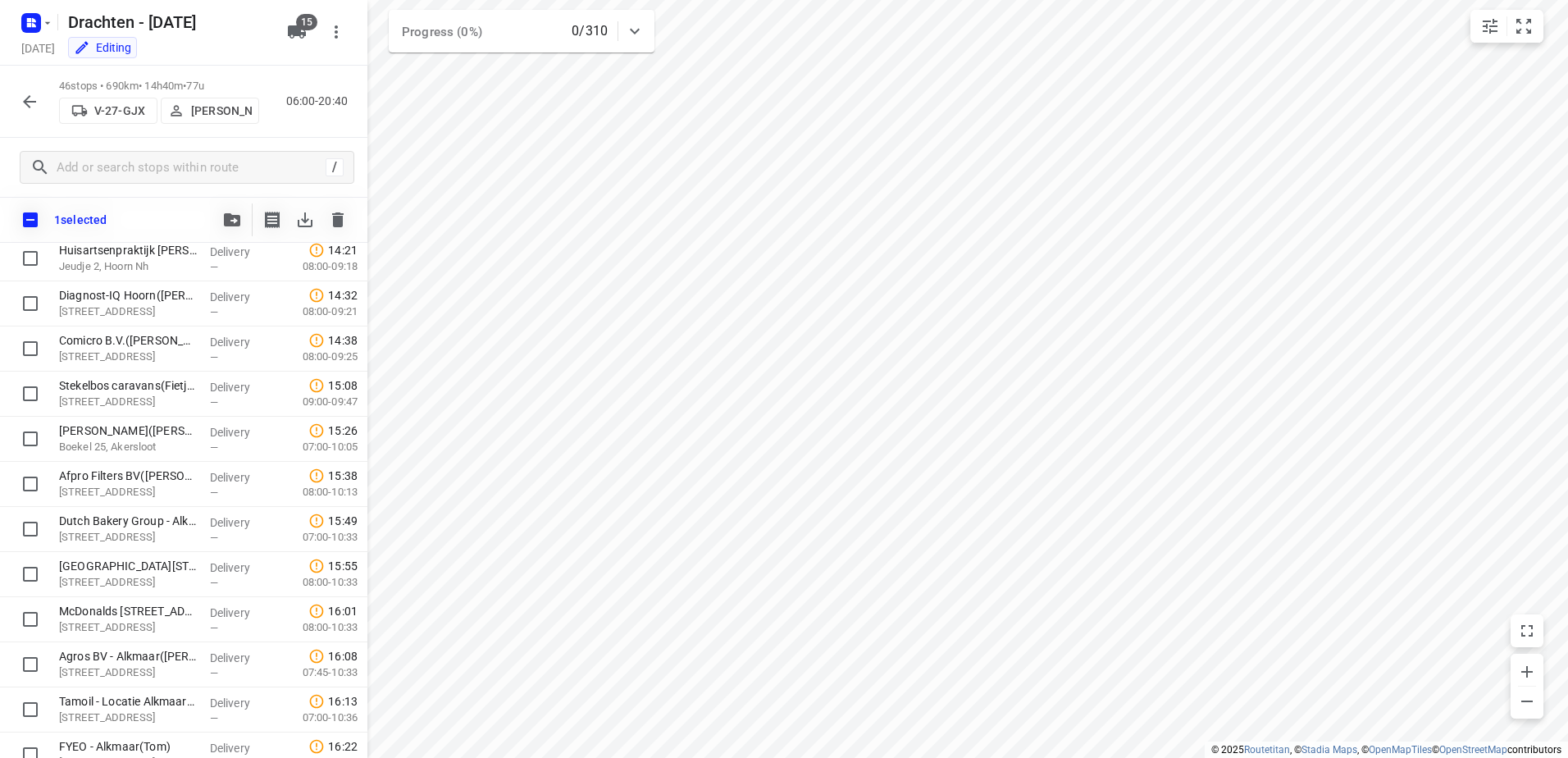
scroll to position [821, 0]
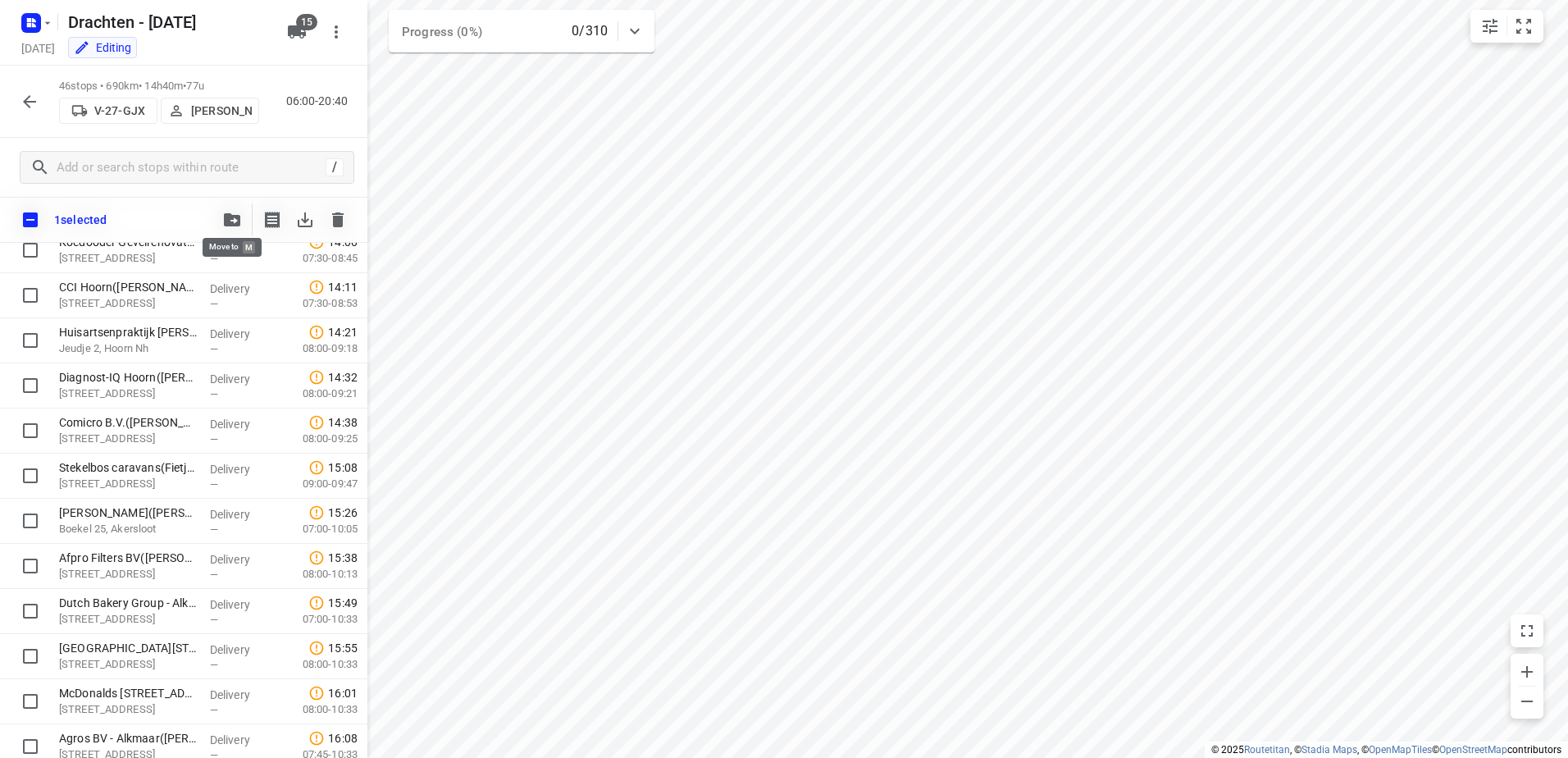
click at [231, 226] on icon "button" at bounding box center [232, 220] width 16 height 13
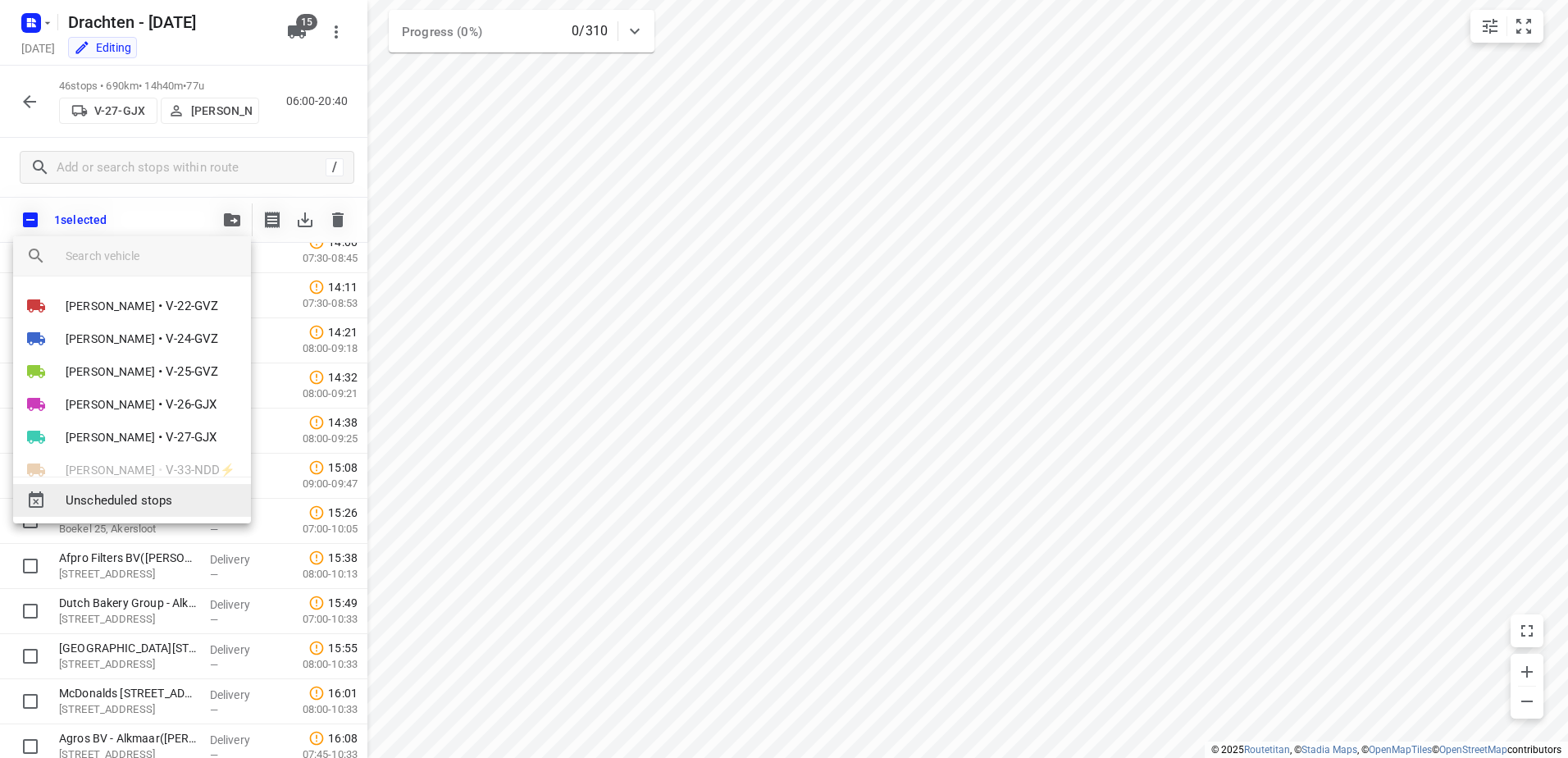
click at [216, 501] on span "Unscheduled stops" at bounding box center [152, 501] width 172 height 19
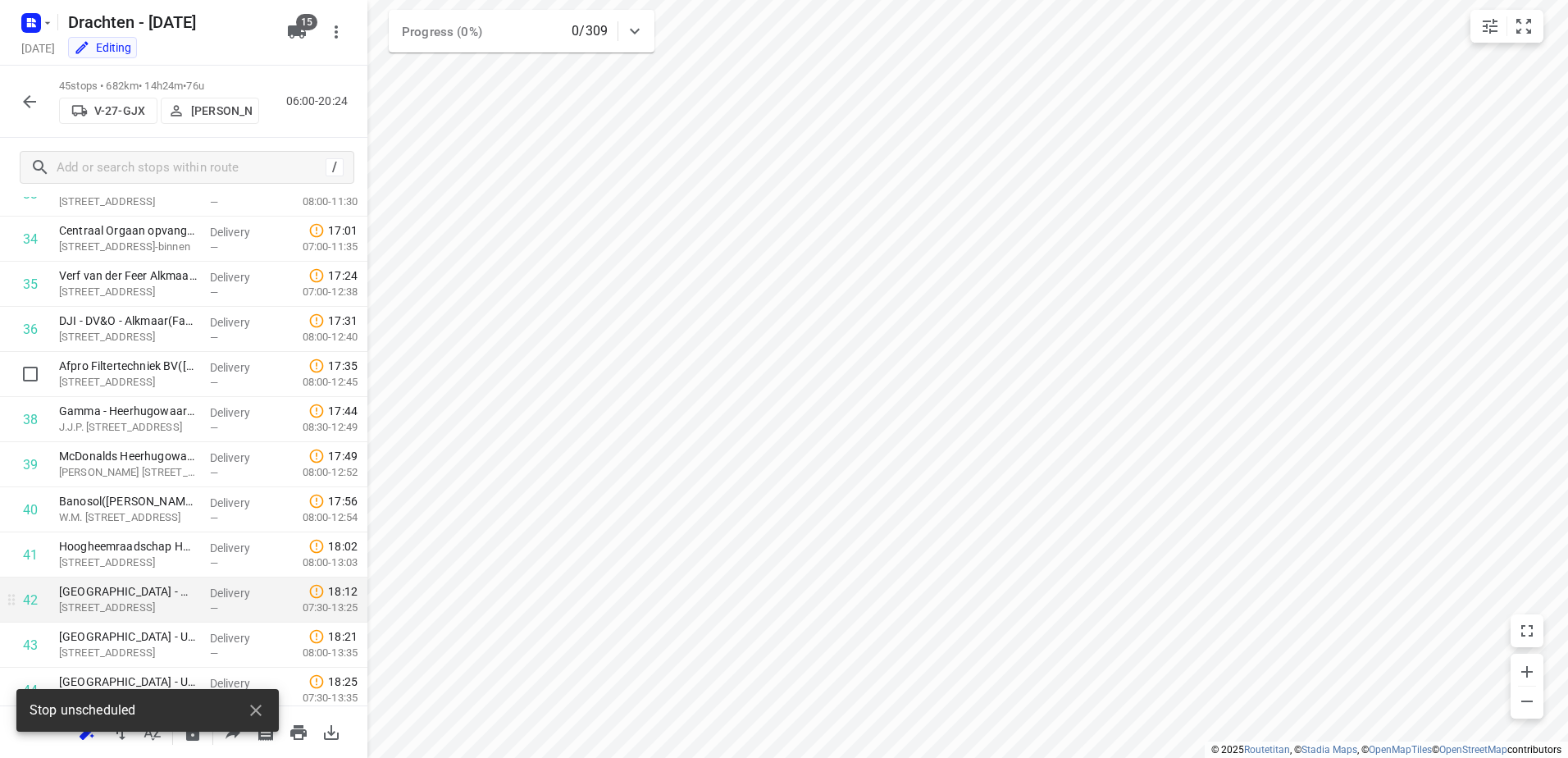
scroll to position [1696, 0]
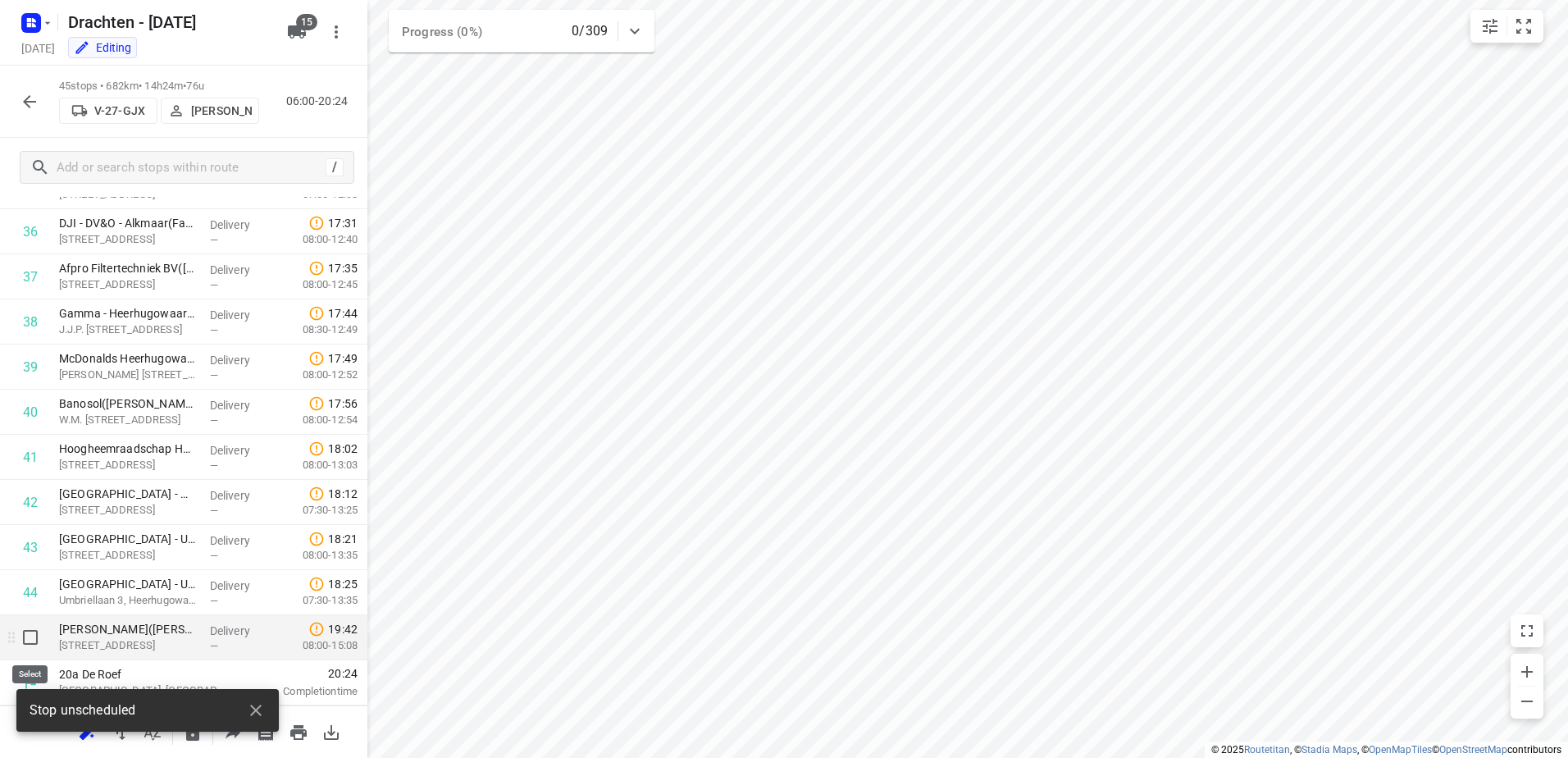
click at [26, 648] on input "checkbox" at bounding box center [30, 637] width 33 height 33
checkbox input "true"
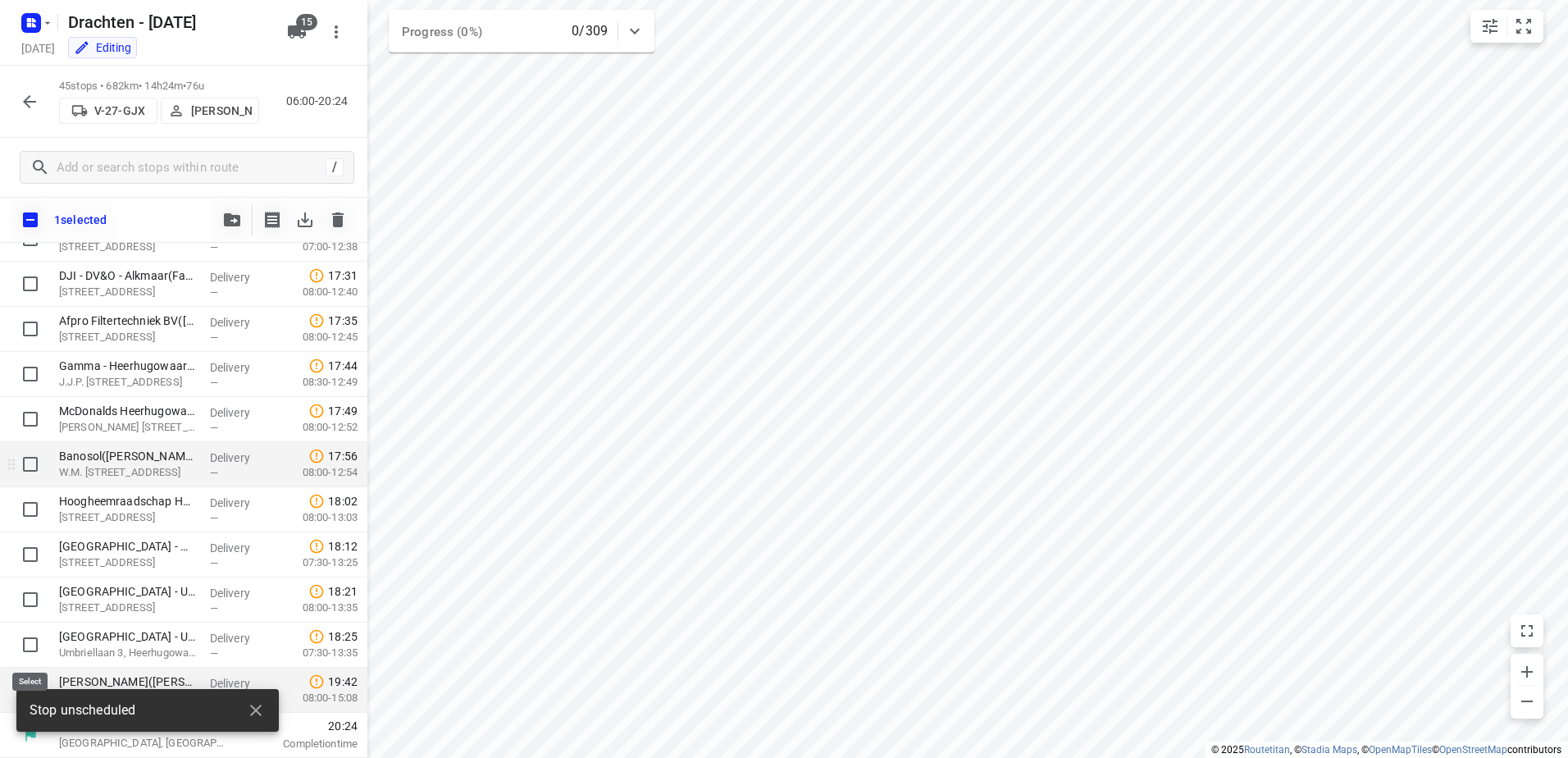
scroll to position [1689, 0]
click at [233, 225] on icon "button" at bounding box center [232, 220] width 16 height 13
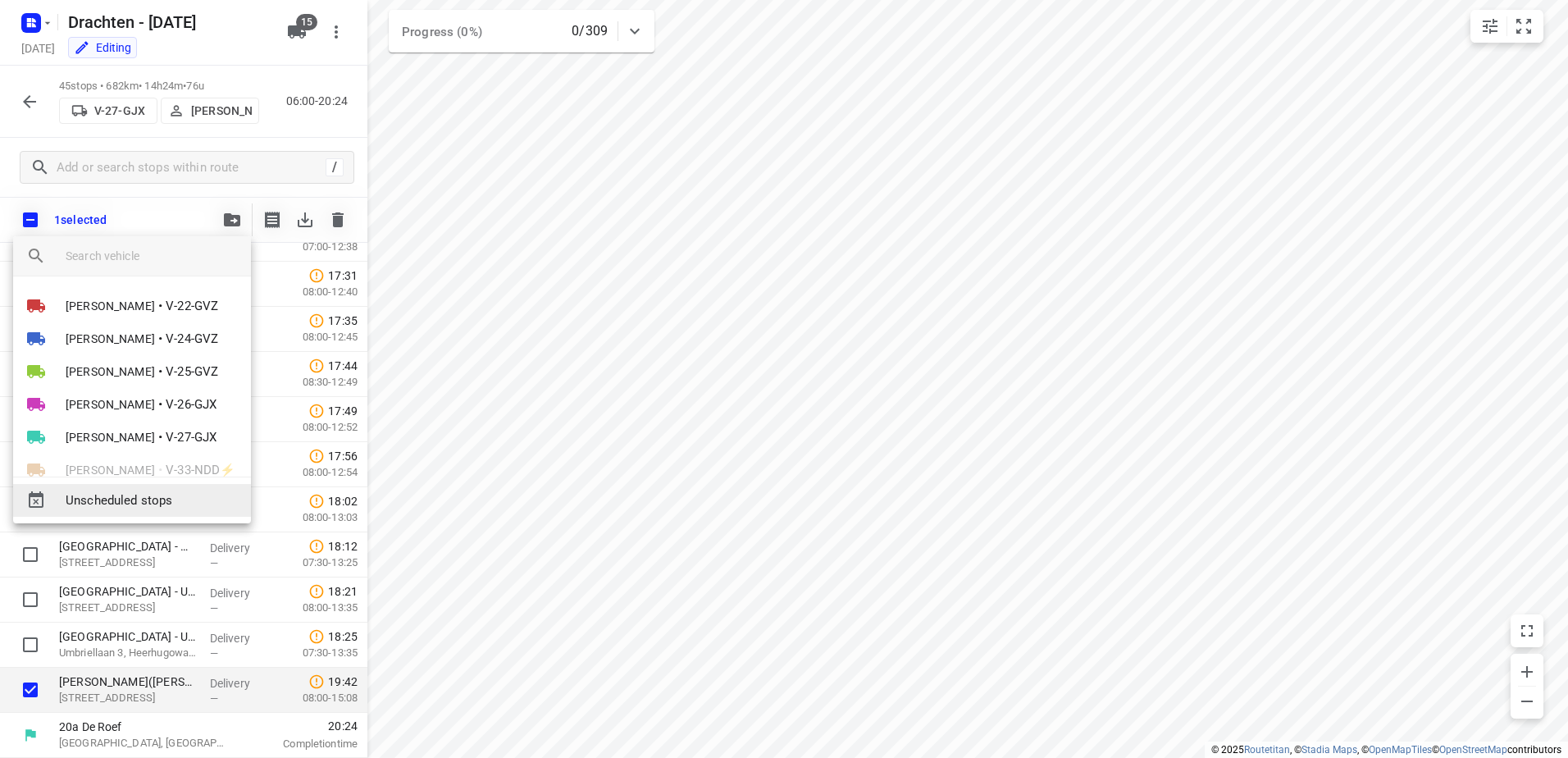
click at [191, 497] on span "Unscheduled stops" at bounding box center [152, 501] width 172 height 19
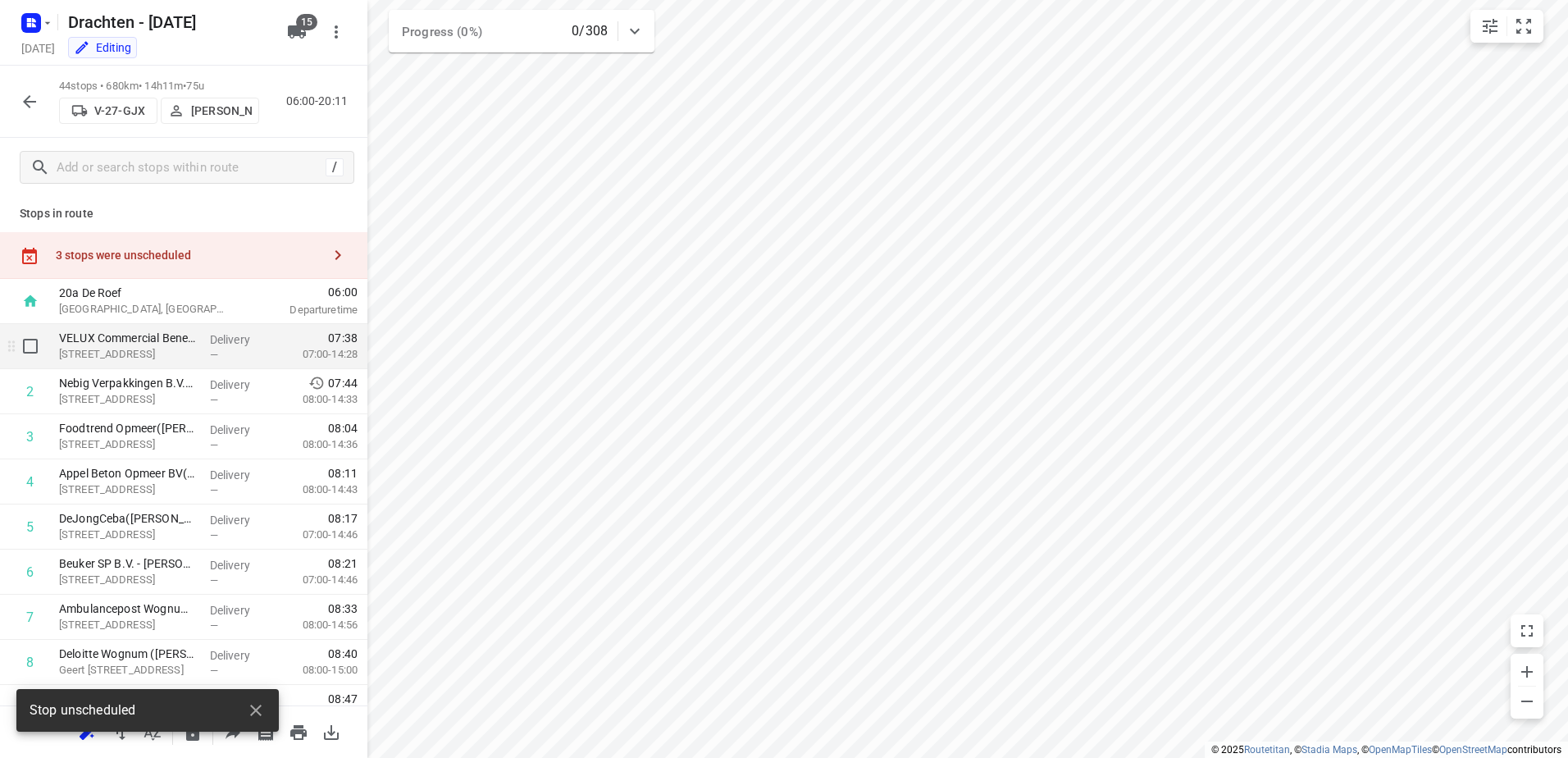
scroll to position [0, 0]
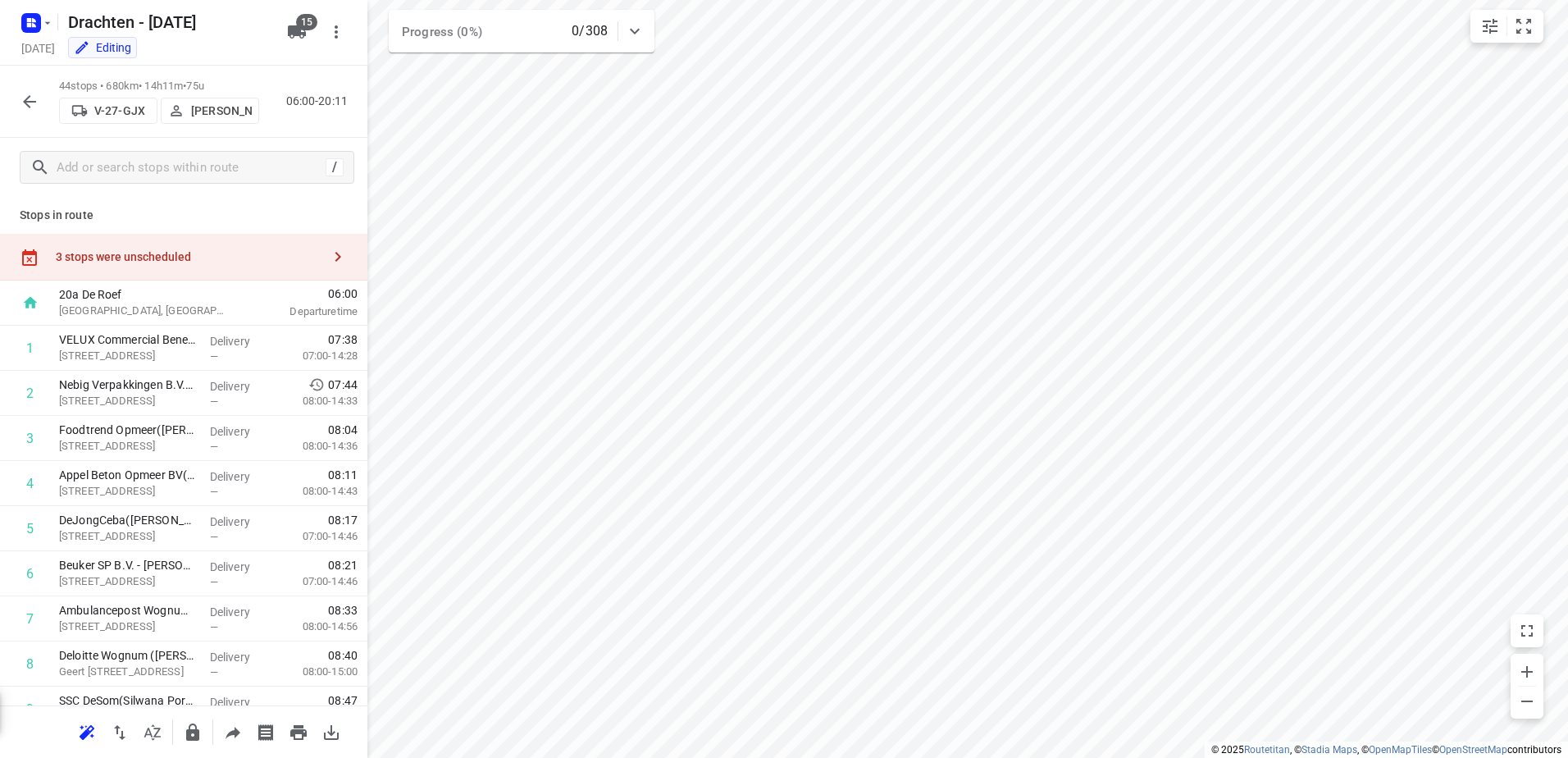
click at [173, 262] on div "3 stops were unscheduled" at bounding box center [189, 257] width 266 height 13
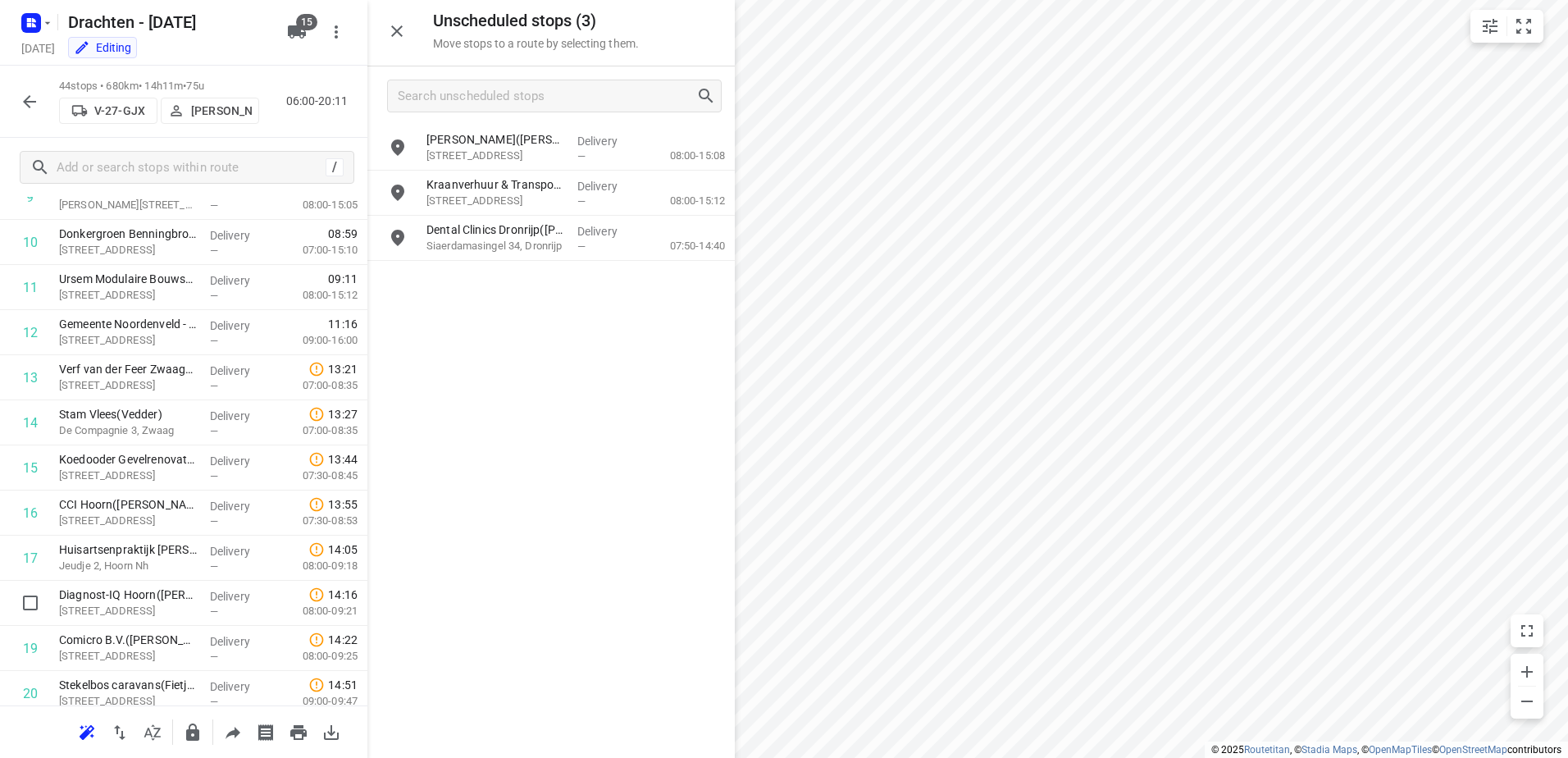
scroll to position [420, 0]
click at [34, 412] on input "checkbox" at bounding box center [30, 424] width 33 height 33
checkbox input "true"
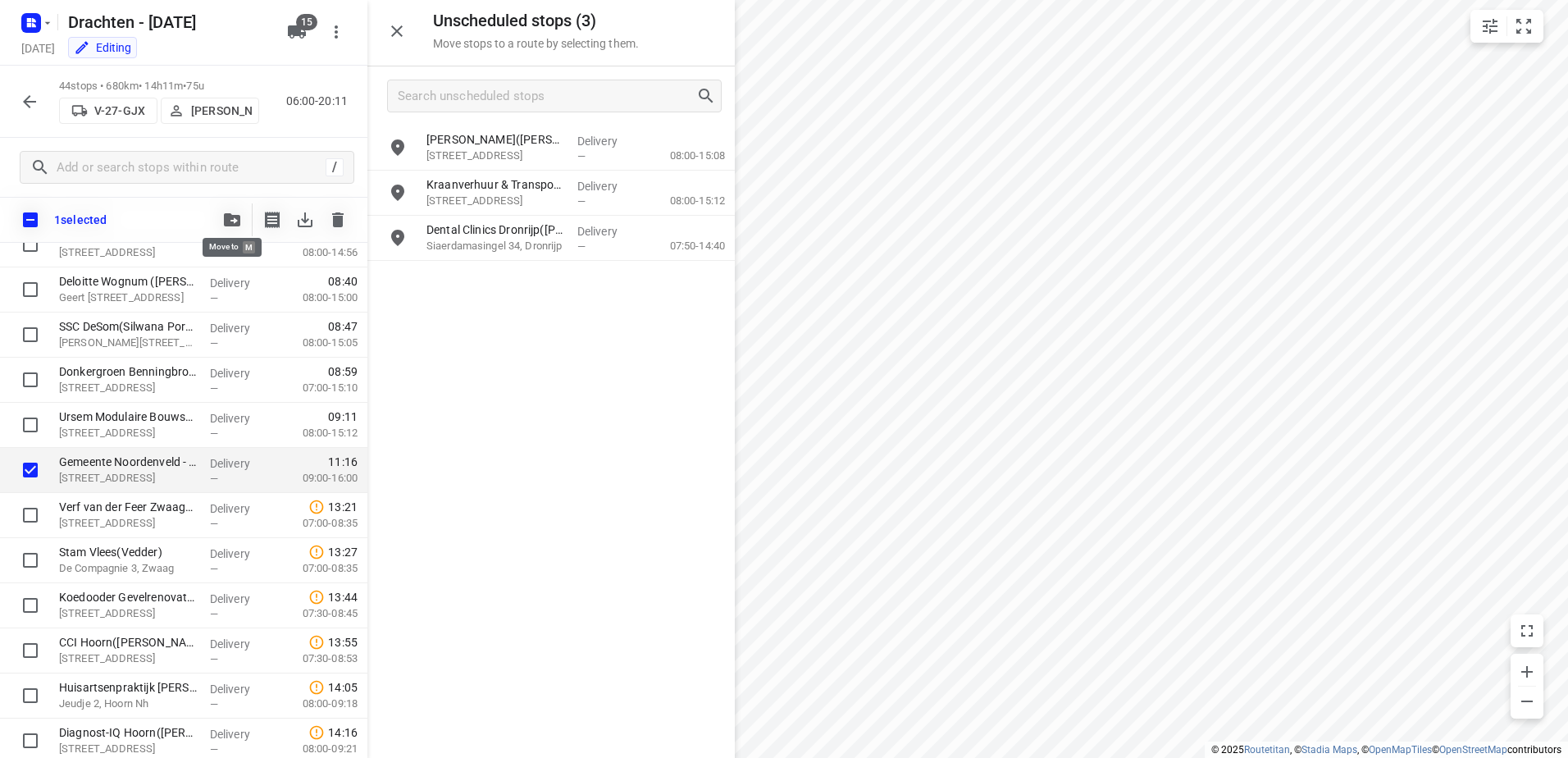
click at [233, 221] on icon "button" at bounding box center [232, 220] width 16 height 13
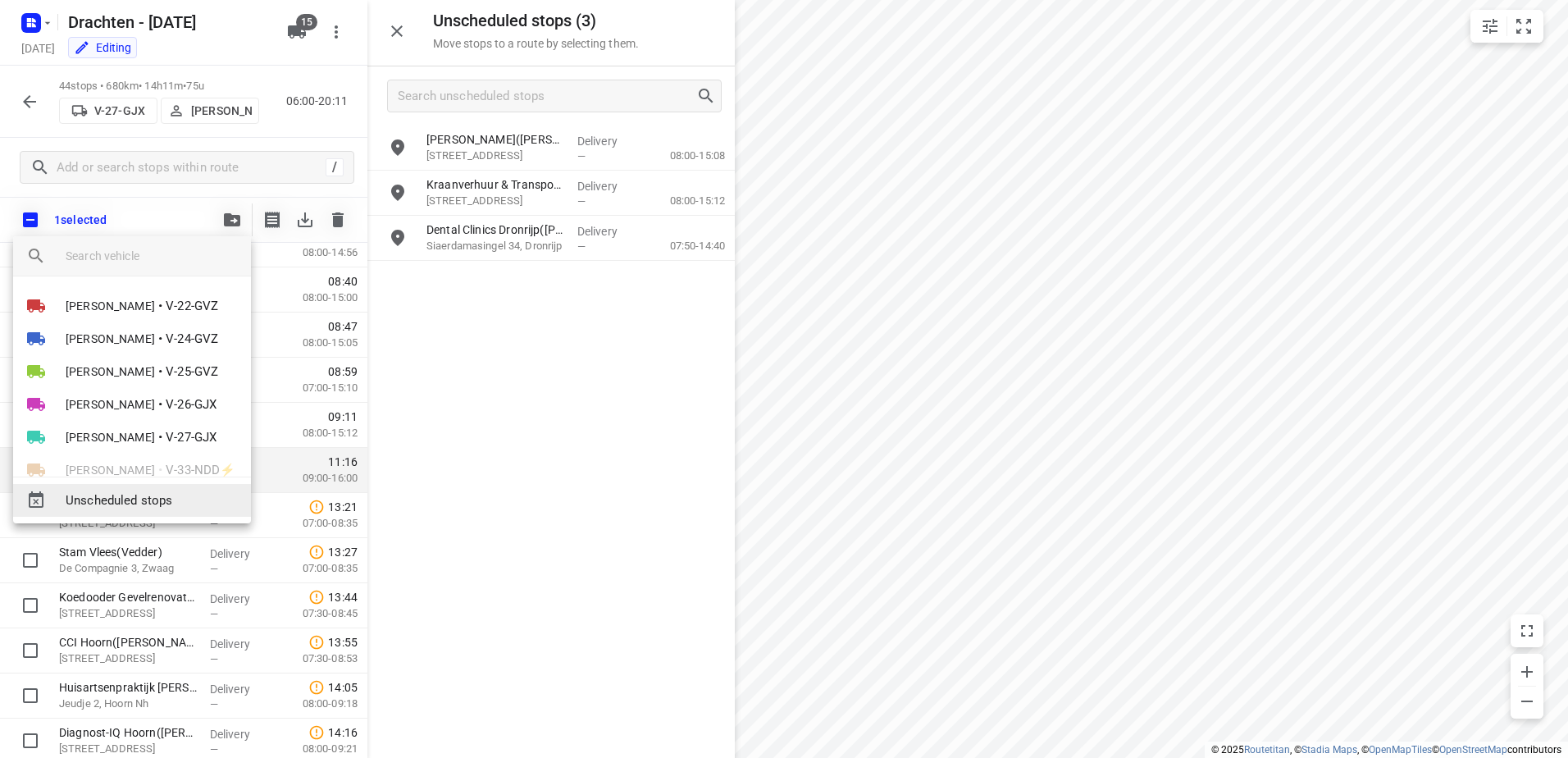
click at [225, 508] on span "Unscheduled stops" at bounding box center [152, 501] width 172 height 19
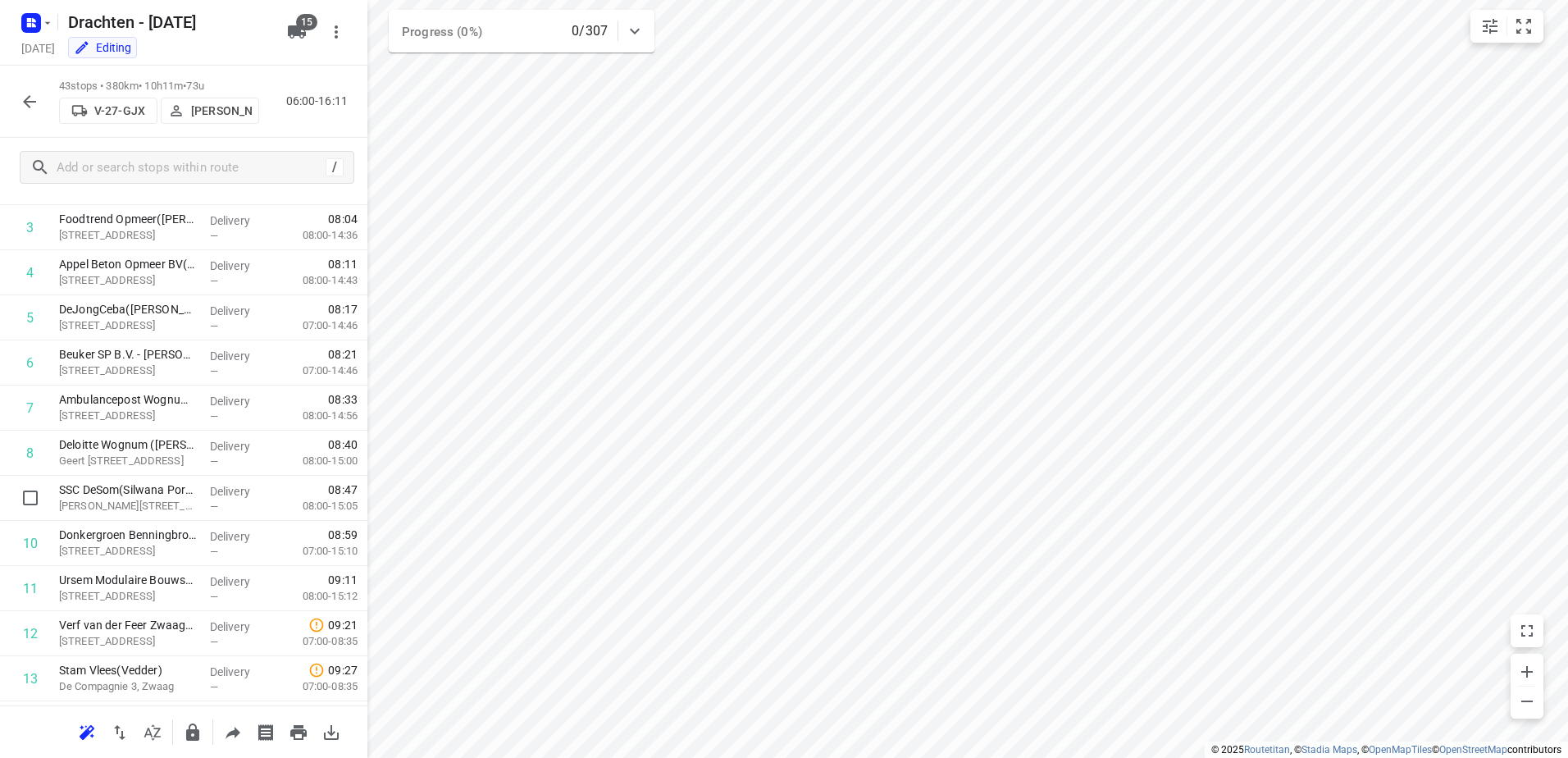
scroll to position [0, 0]
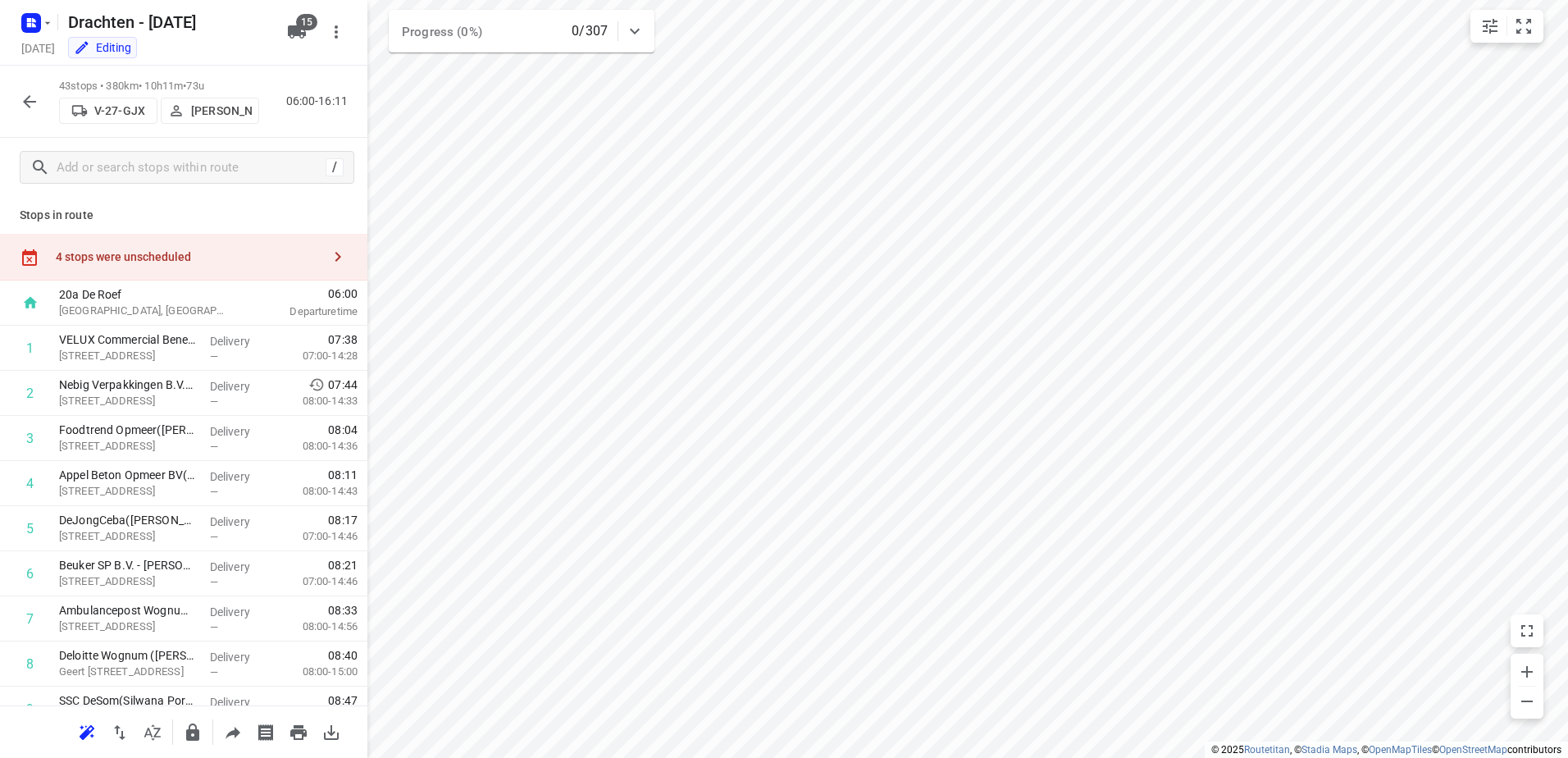
click at [251, 252] on div "4 stops were unscheduled" at bounding box center [189, 257] width 266 height 13
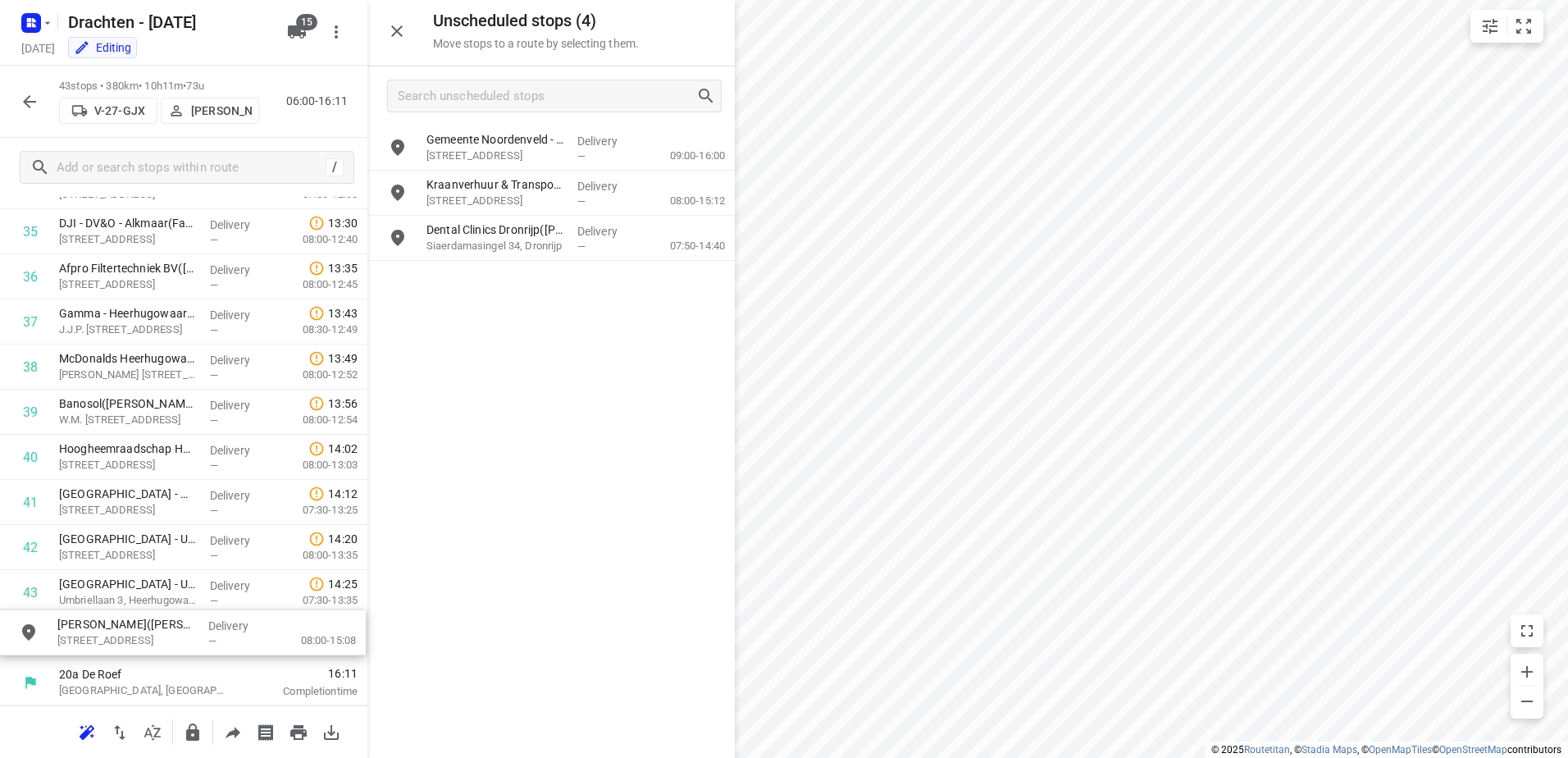
drag, startPoint x: 559, startPoint y: 194, endPoint x: 183, endPoint y: 631, distance: 576.5
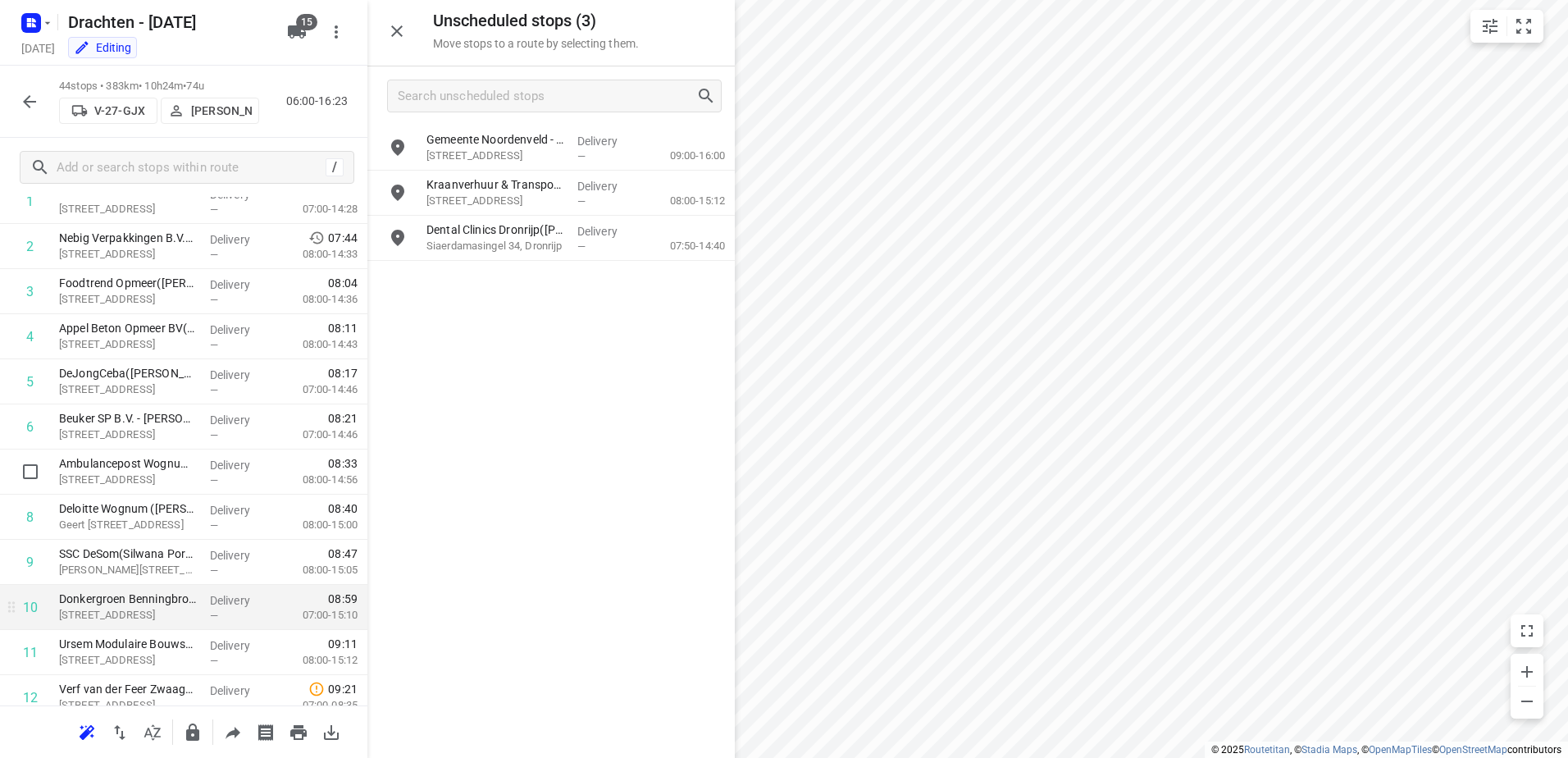
scroll to position [246, 0]
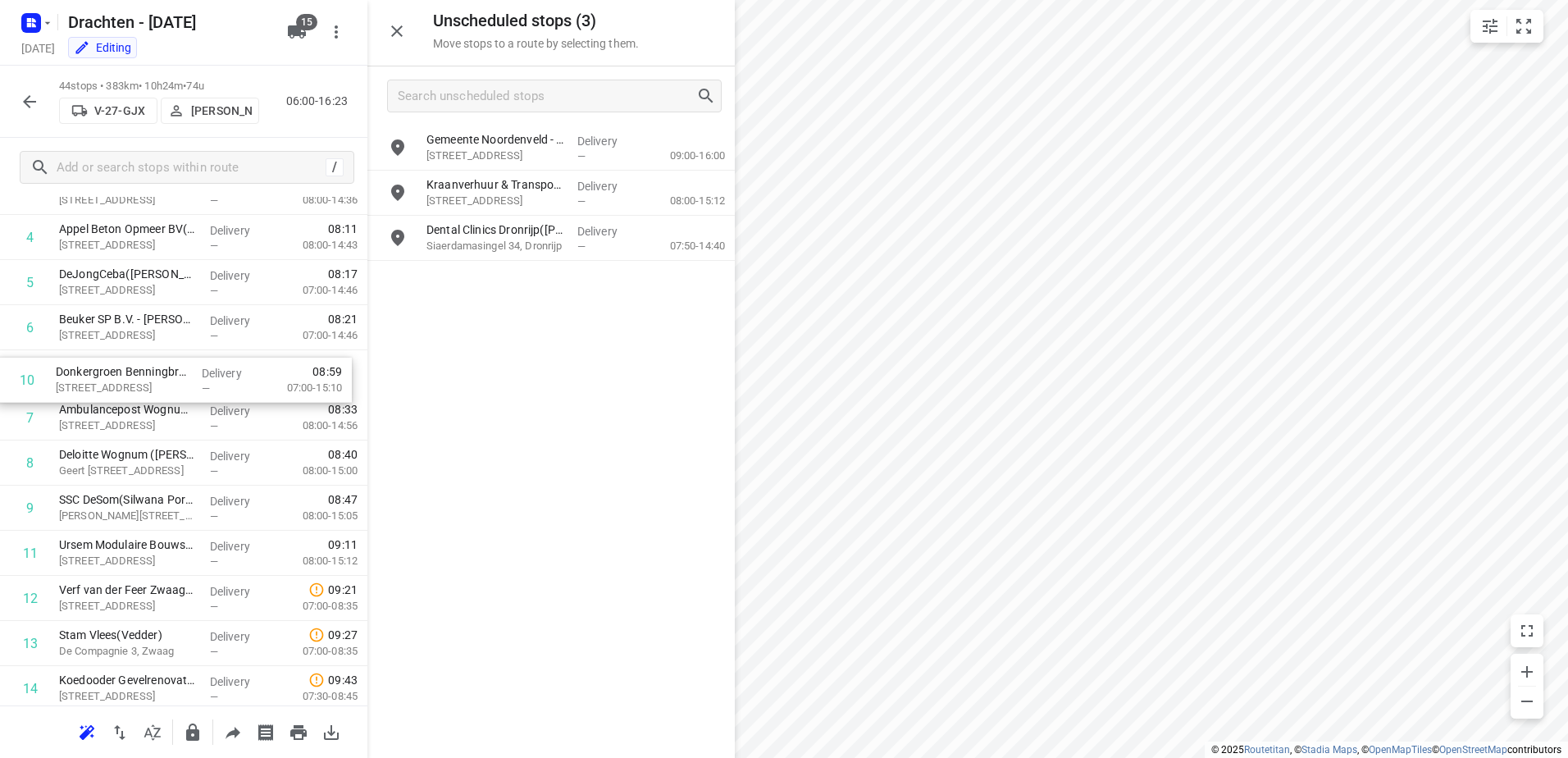
drag, startPoint x: 260, startPoint y: 505, endPoint x: 257, endPoint y: 371, distance: 134.0
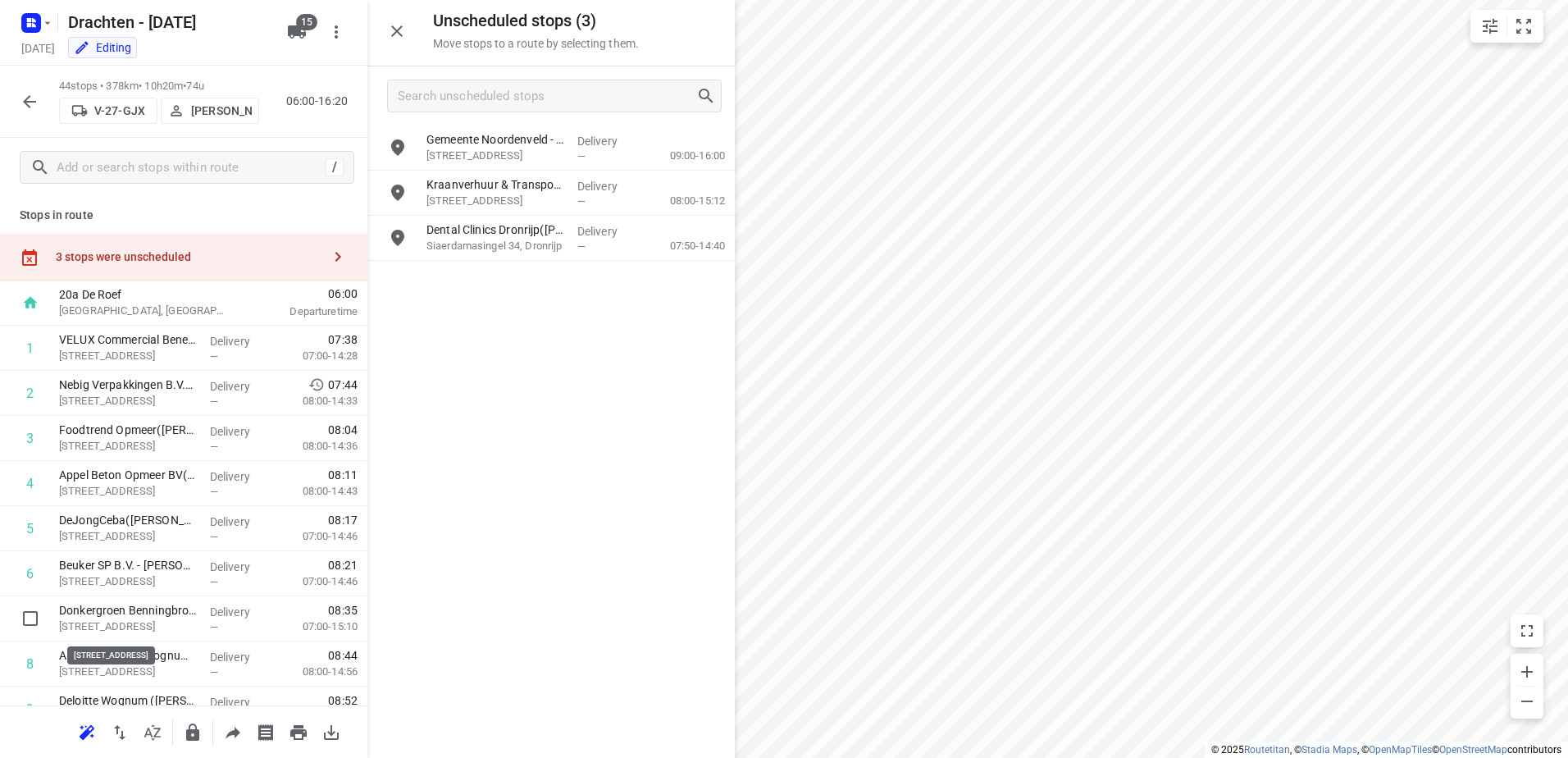
scroll to position [1, 0]
drag, startPoint x: 164, startPoint y: 625, endPoint x: 154, endPoint y: 344, distance: 281.2
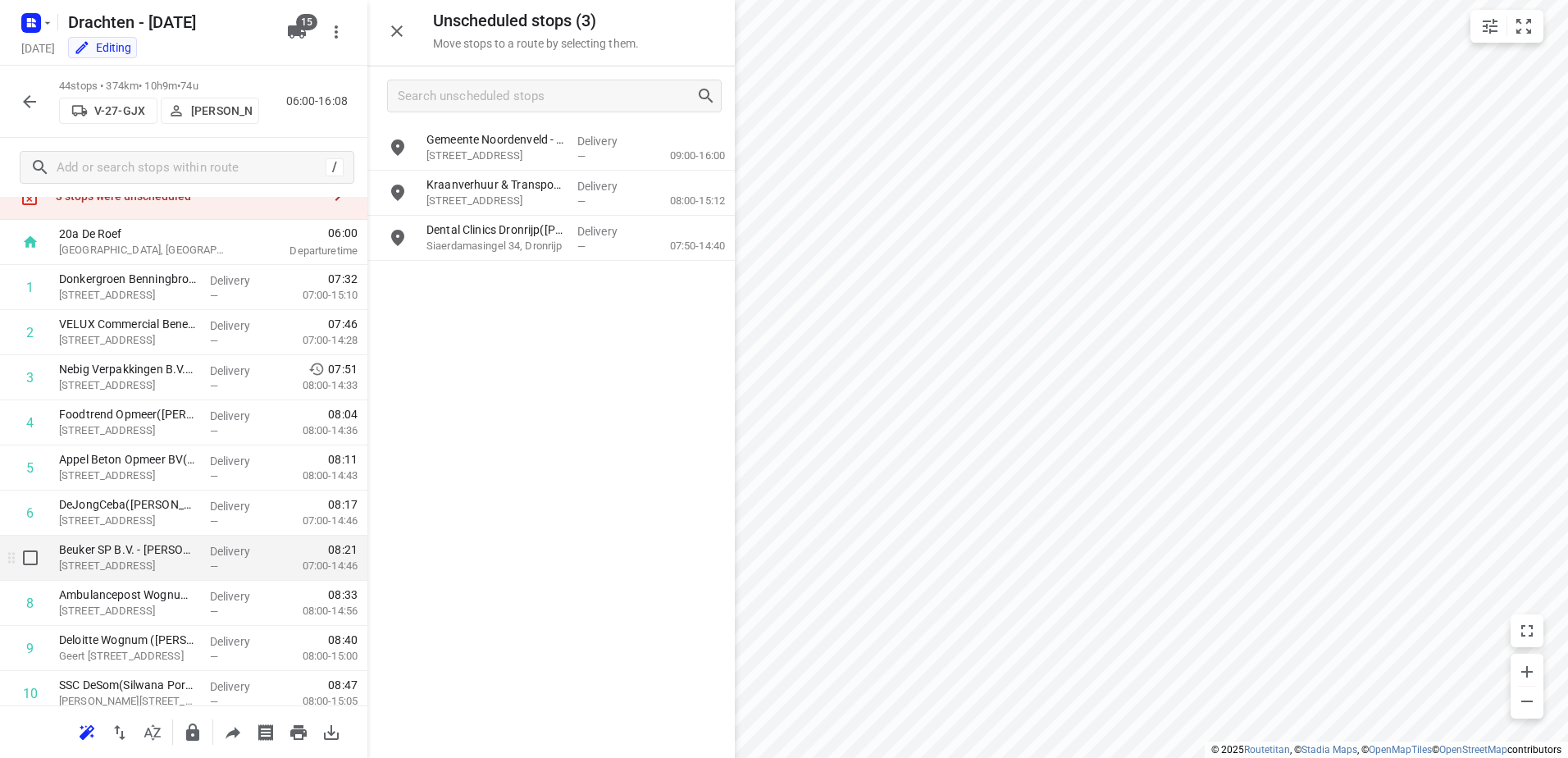
scroll to position [83, 0]
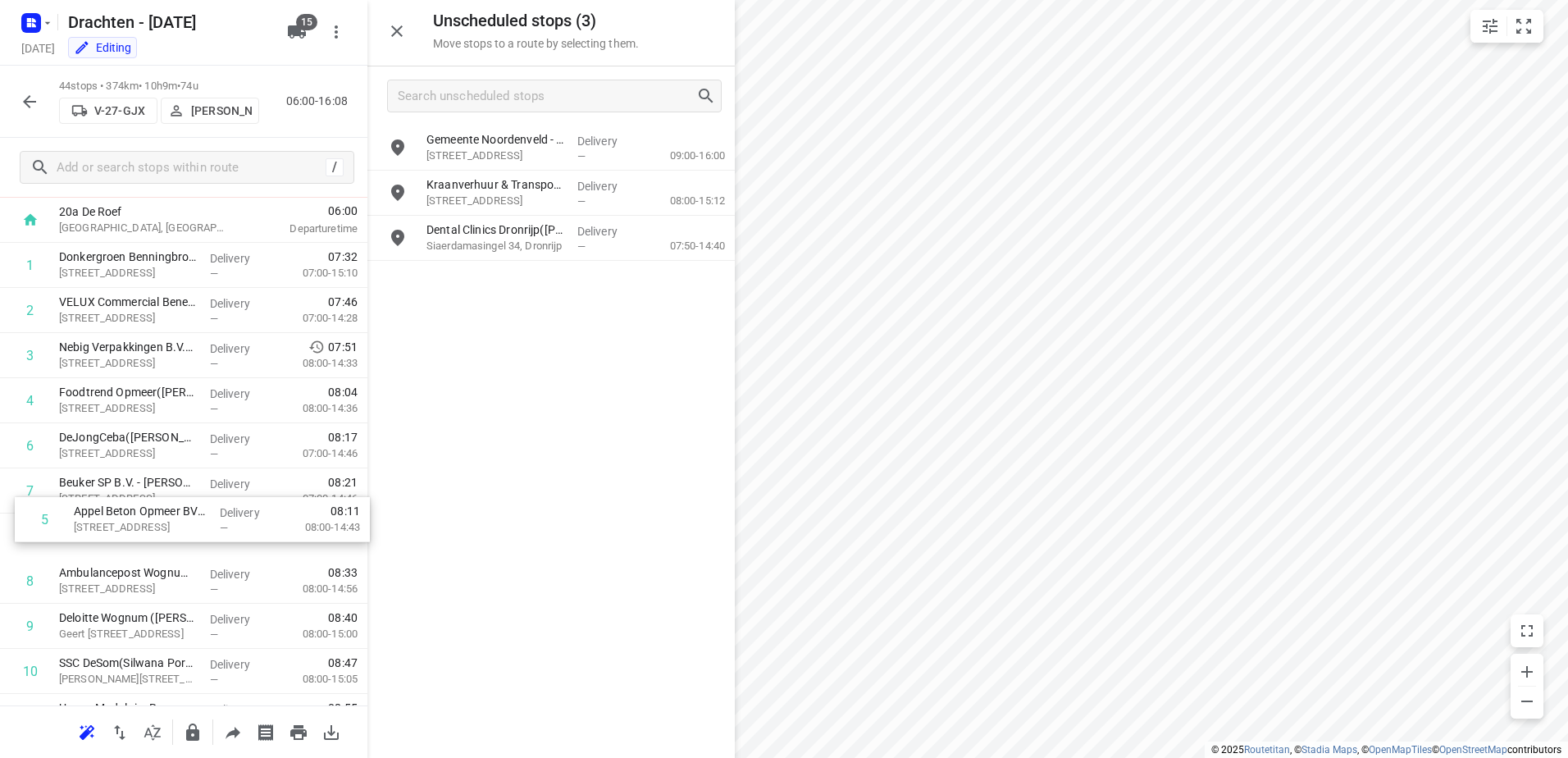
drag, startPoint x: 205, startPoint y: 458, endPoint x: 223, endPoint y: 547, distance: 90.8
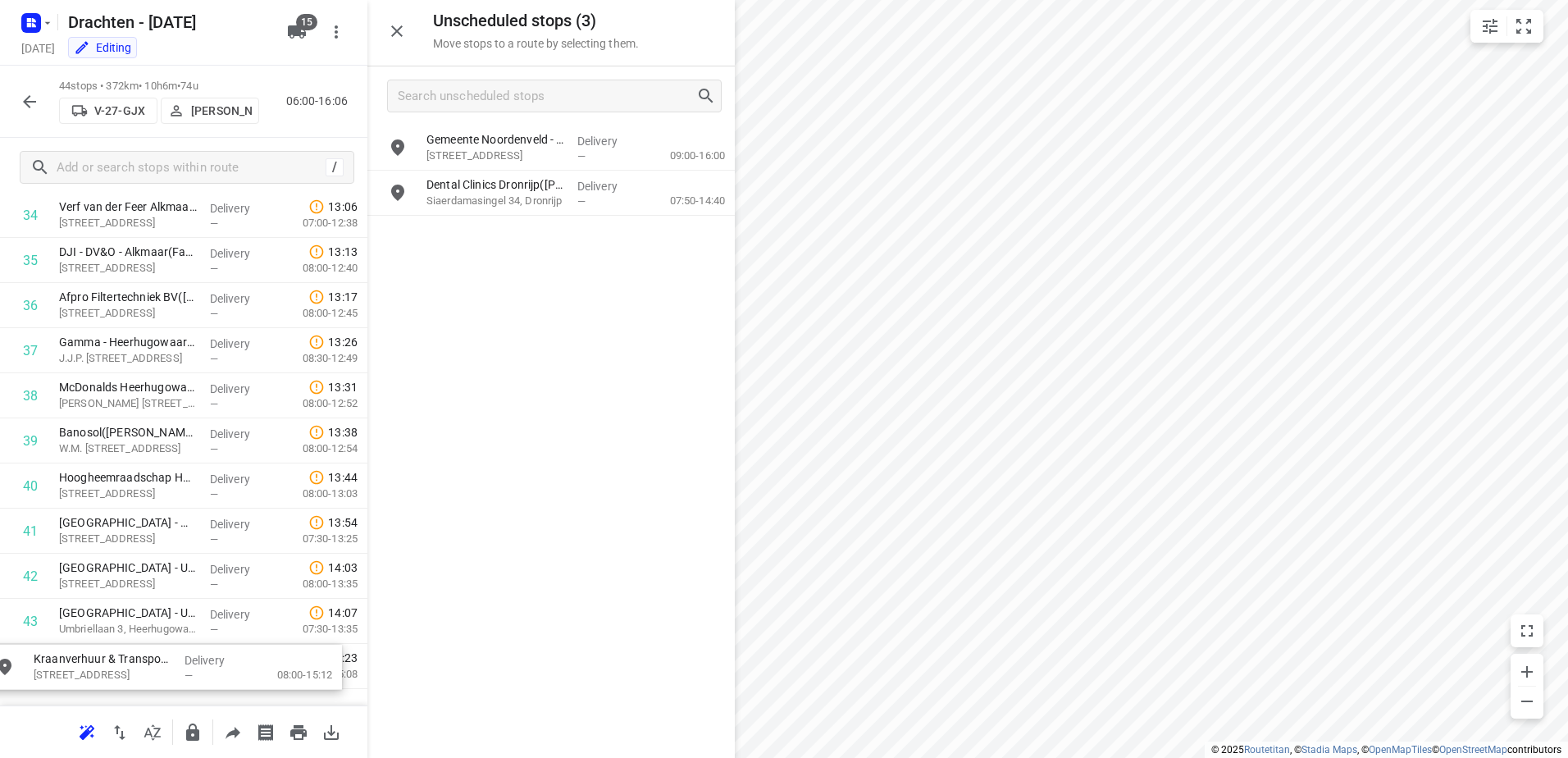
scroll to position [1708, 0]
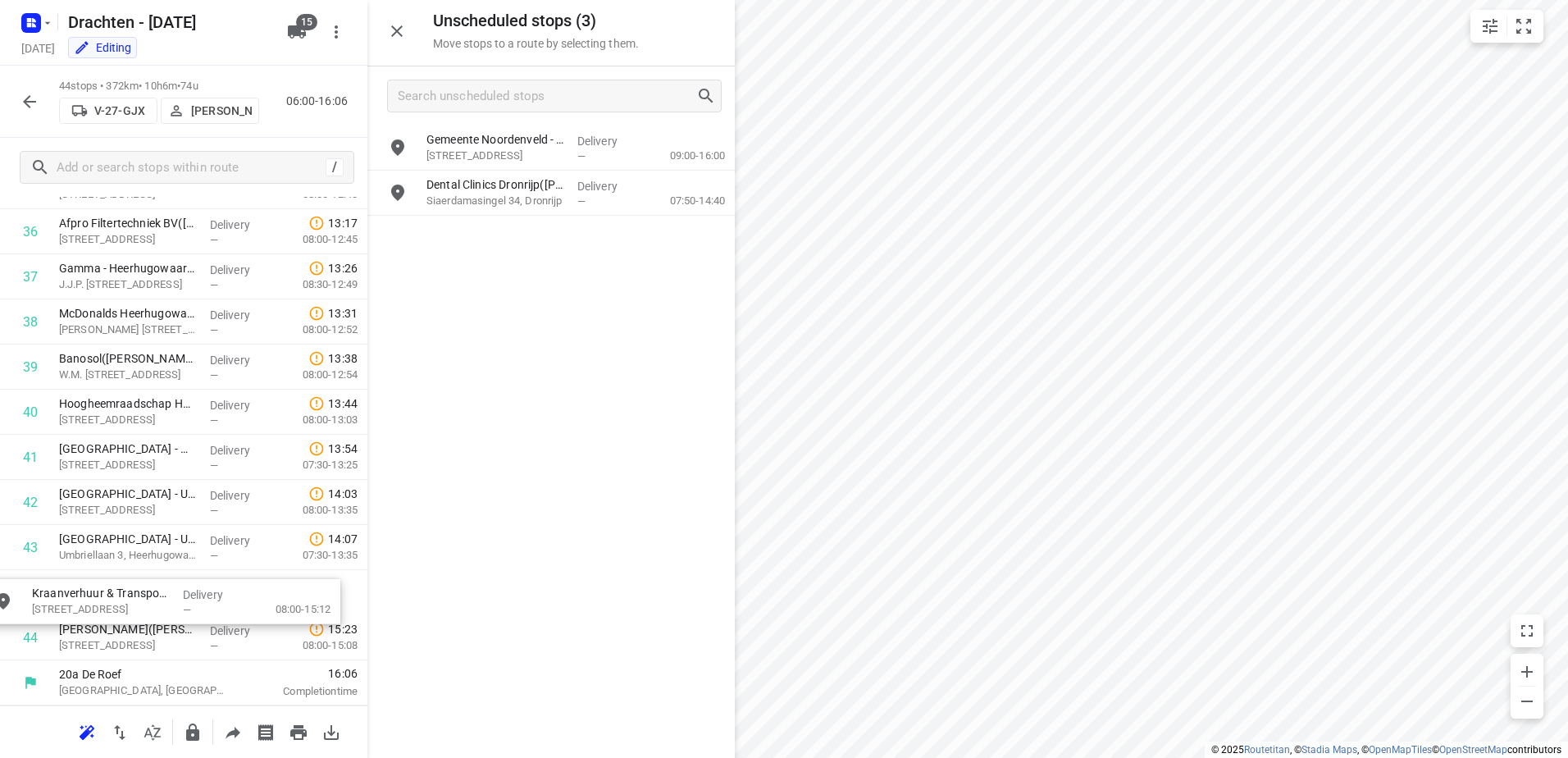
drag, startPoint x: 579, startPoint y: 183, endPoint x: 183, endPoint y: 579, distance: 560.0
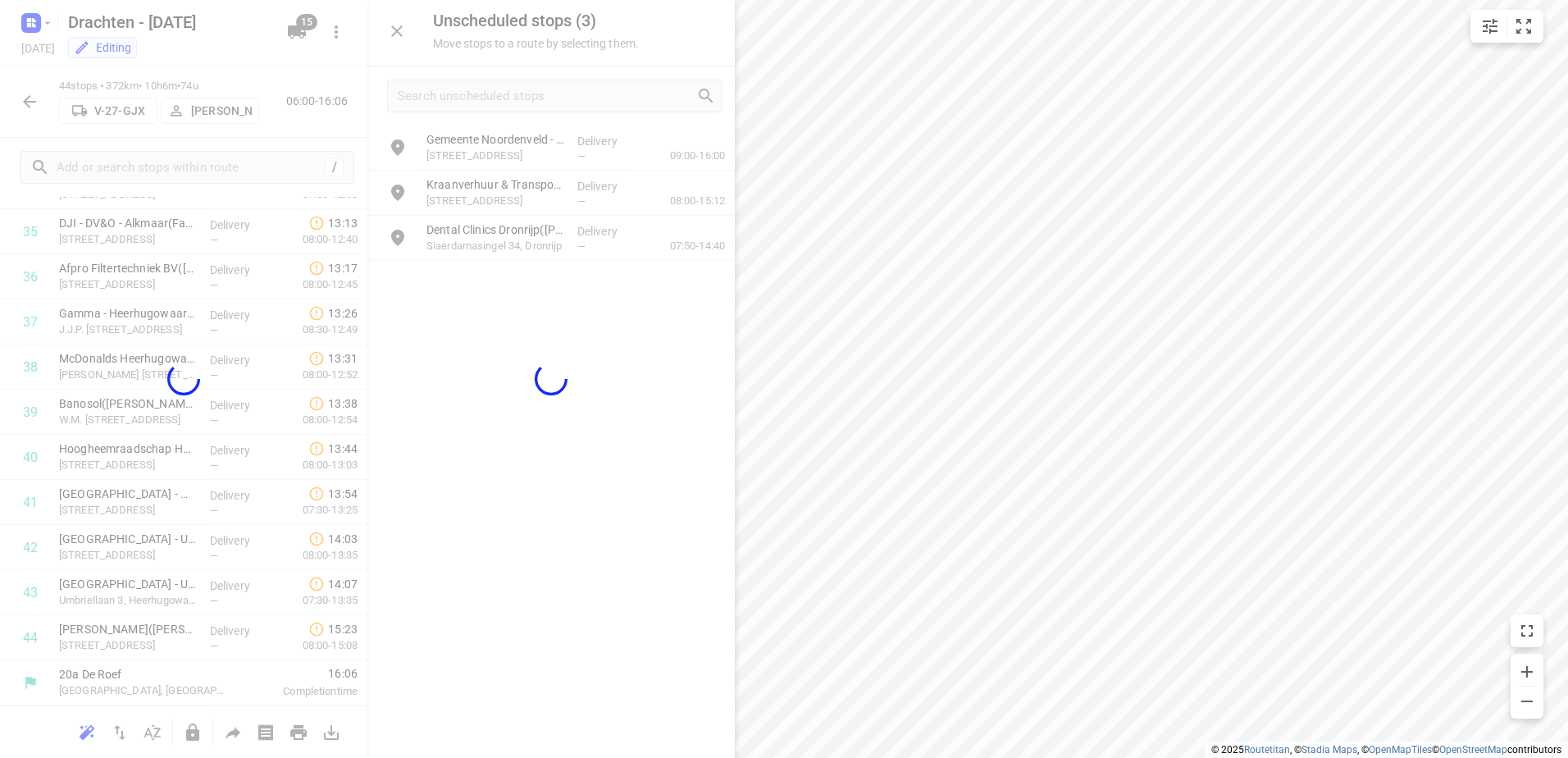
scroll to position [1650, 0]
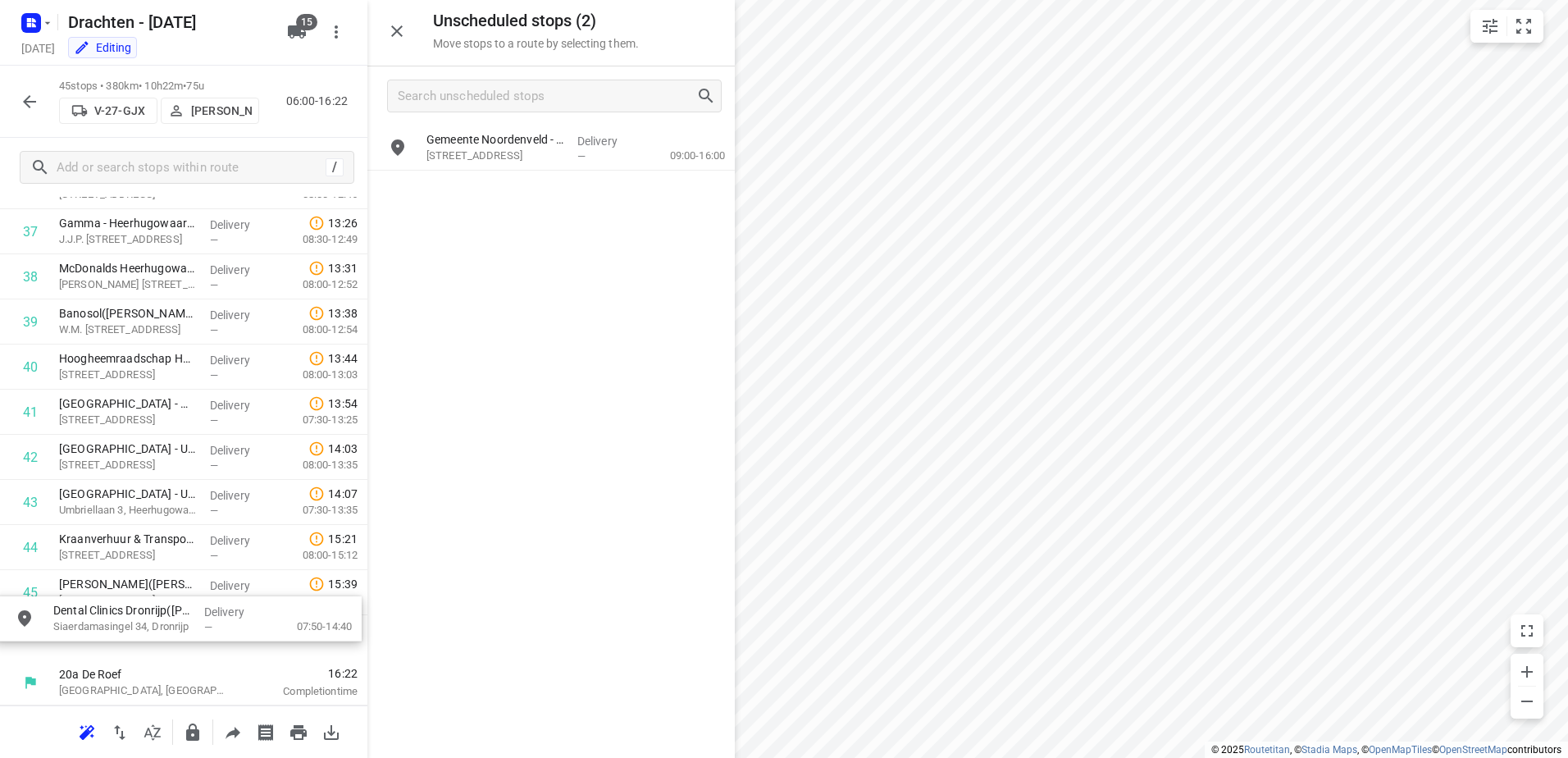
drag, startPoint x: 574, startPoint y: 197, endPoint x: 198, endPoint y: 627, distance: 571.2
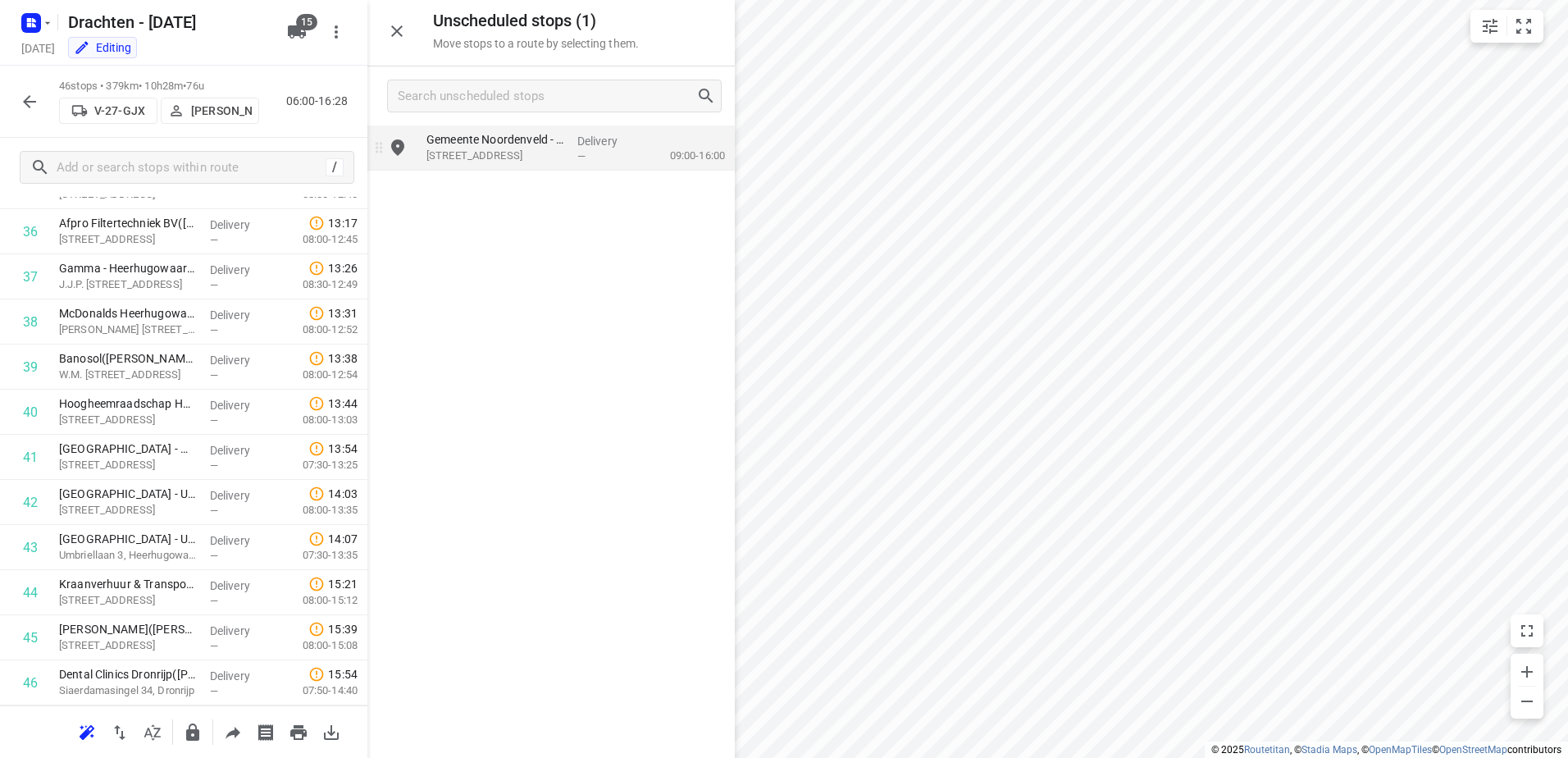
scroll to position [1245, 0]
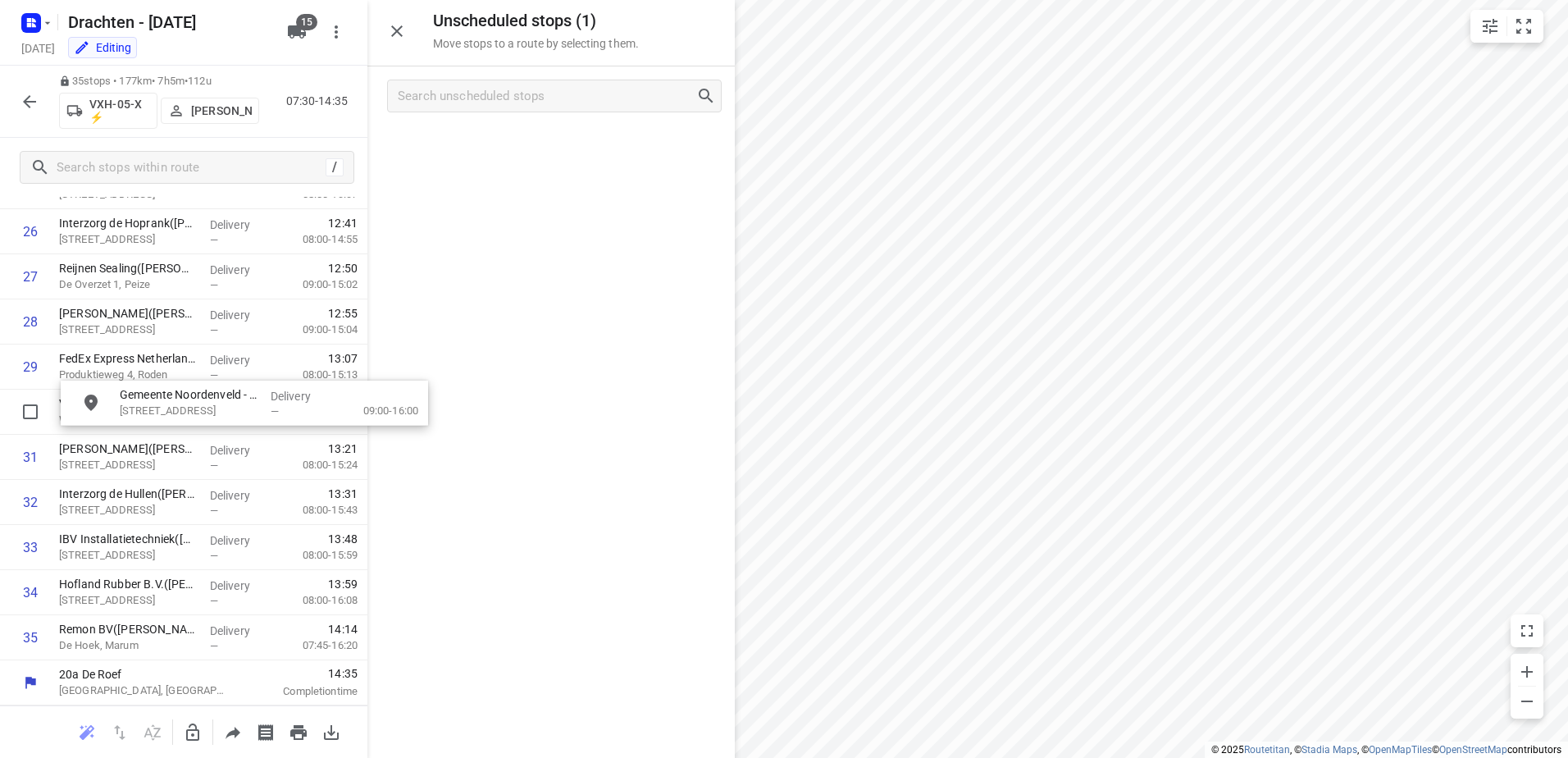
drag, startPoint x: 536, startPoint y: 140, endPoint x: 400, endPoint y: 351, distance: 251.0
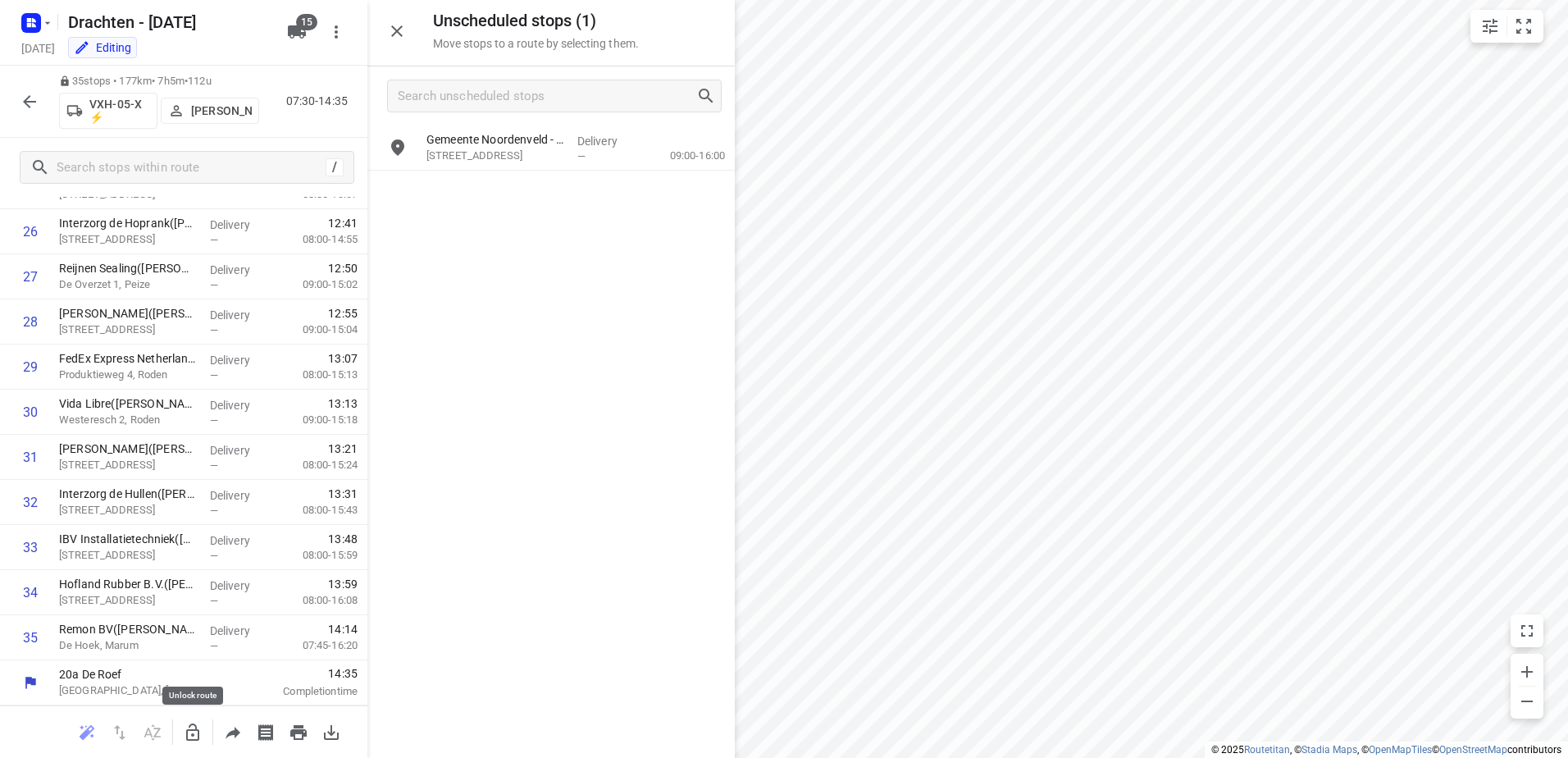
drag, startPoint x: 199, startPoint y: 740, endPoint x: 201, endPoint y: 732, distance: 8.2
click at [201, 732] on icon "button" at bounding box center [192, 732] width 20 height 20
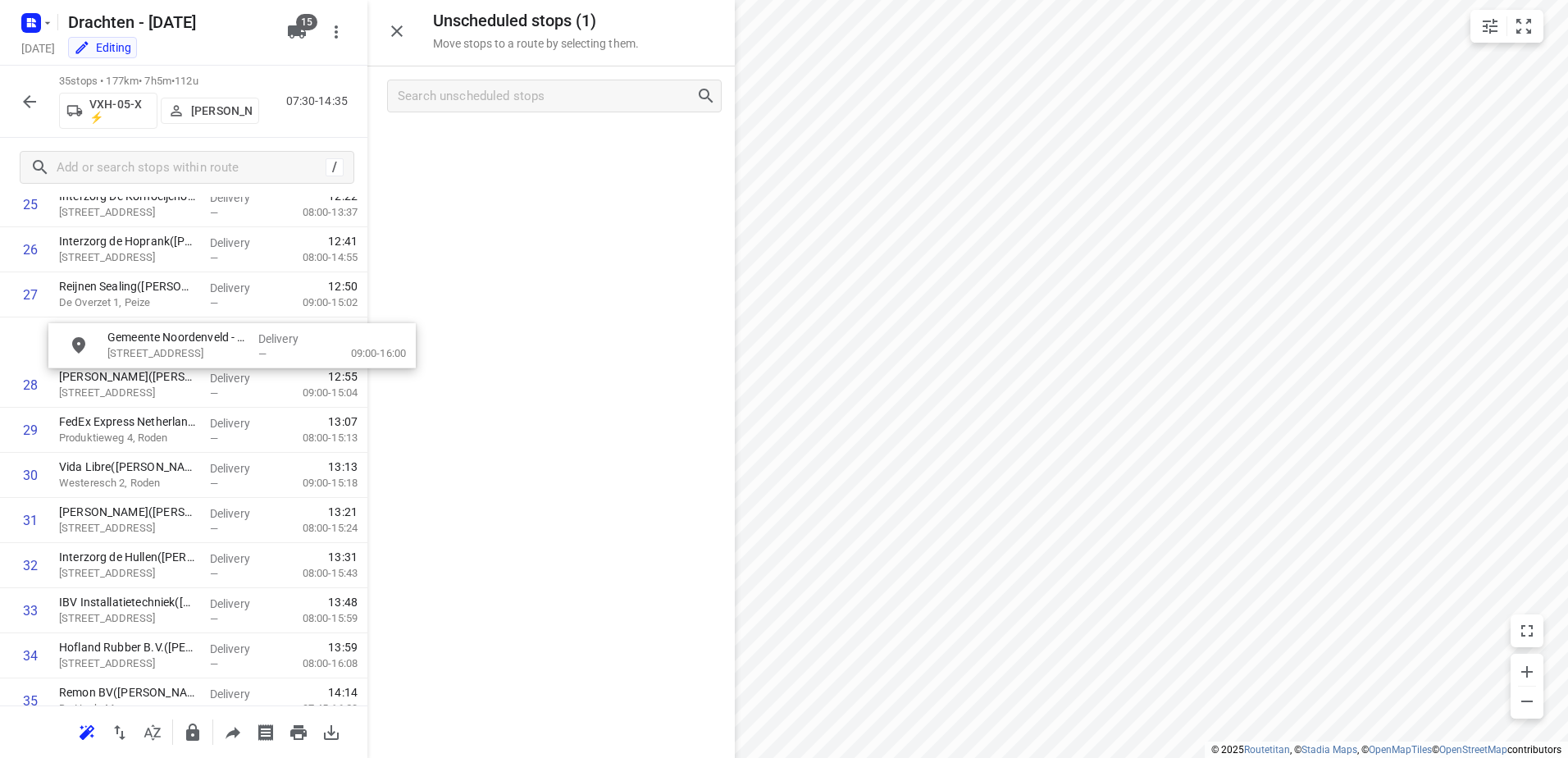
scroll to position [1227, 0]
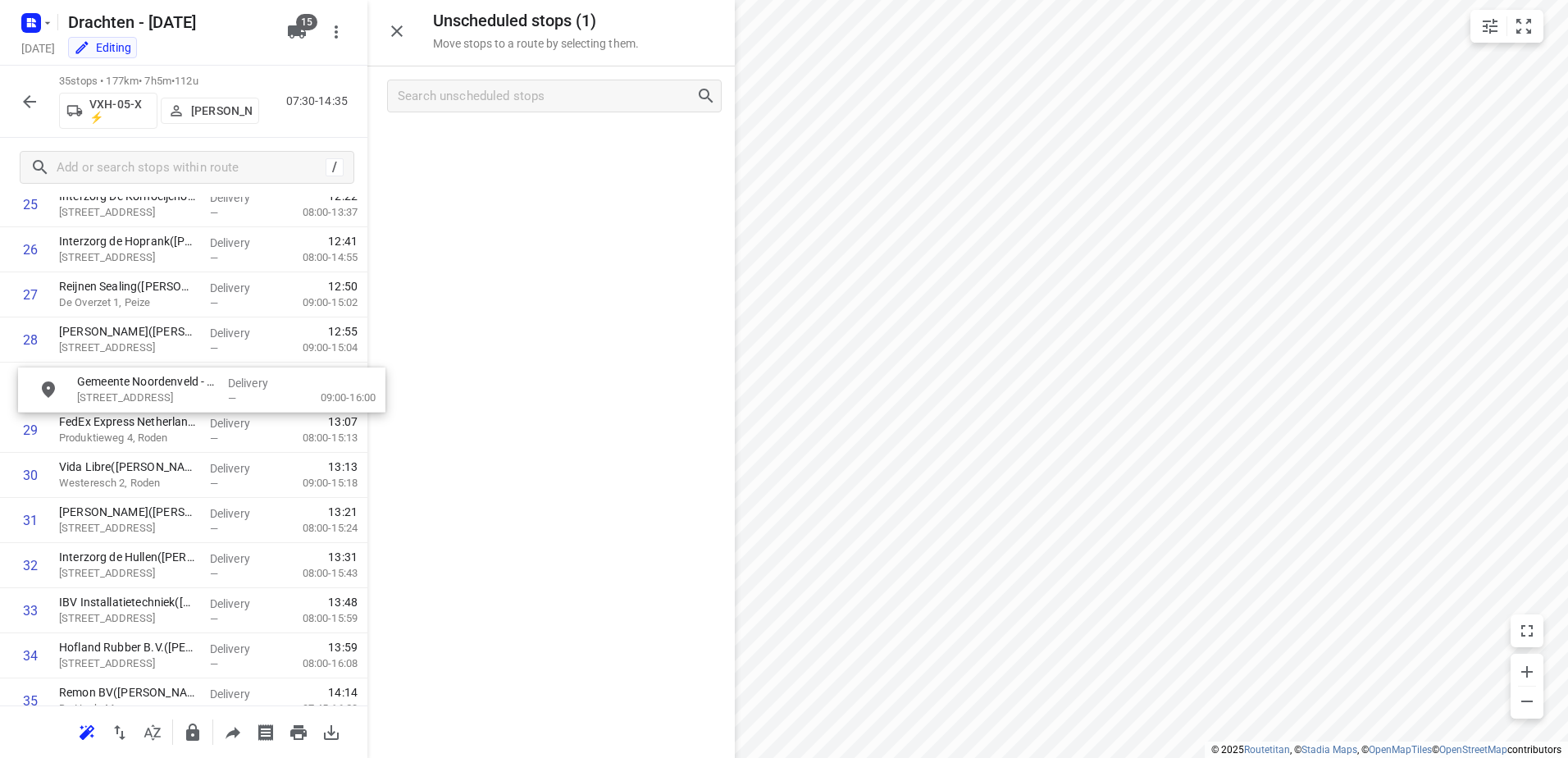
drag, startPoint x: 550, startPoint y: 140, endPoint x: 198, endPoint y: 387, distance: 430.0
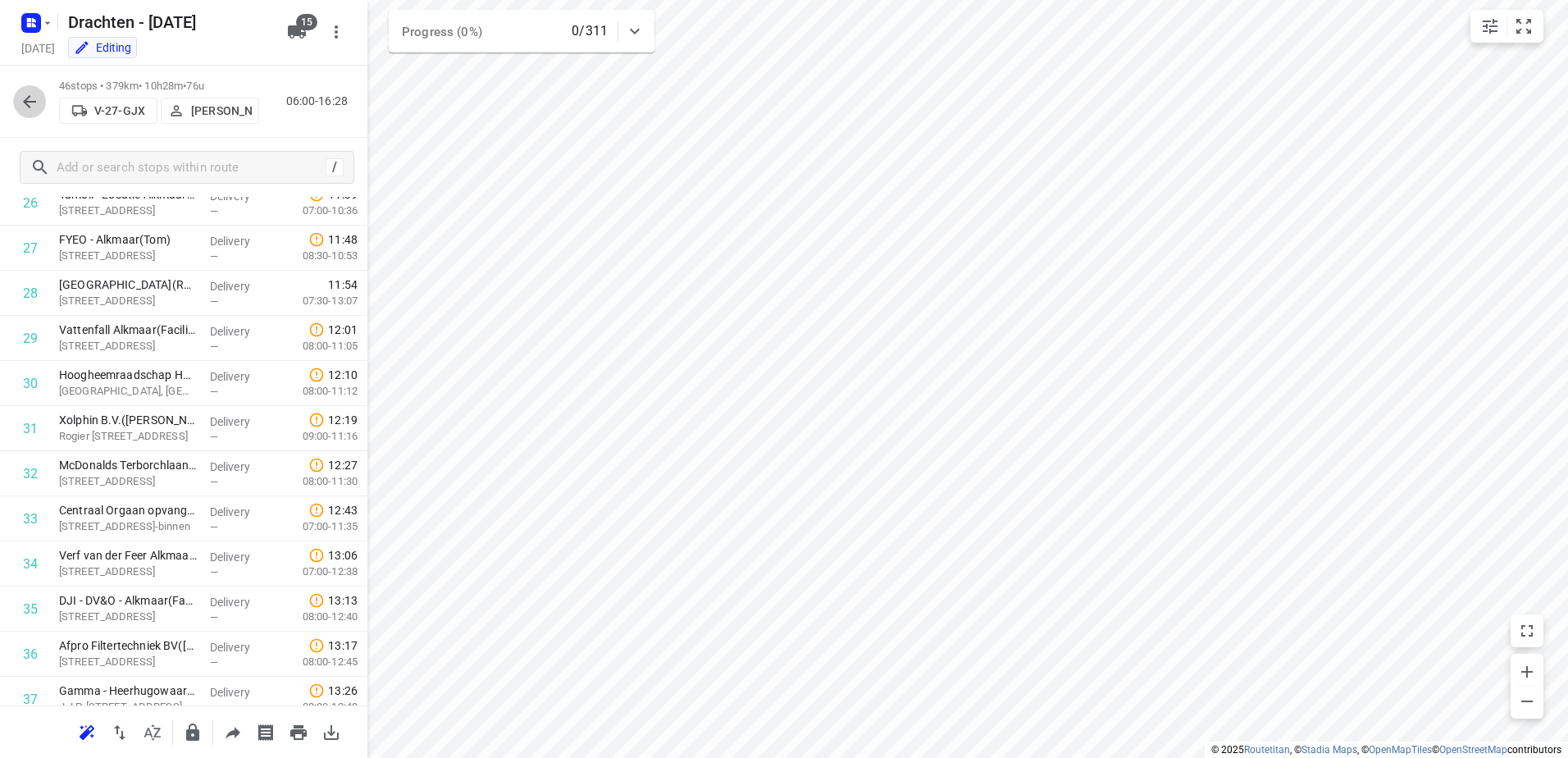
click at [29, 100] on icon "button" at bounding box center [29, 102] width 20 height 20
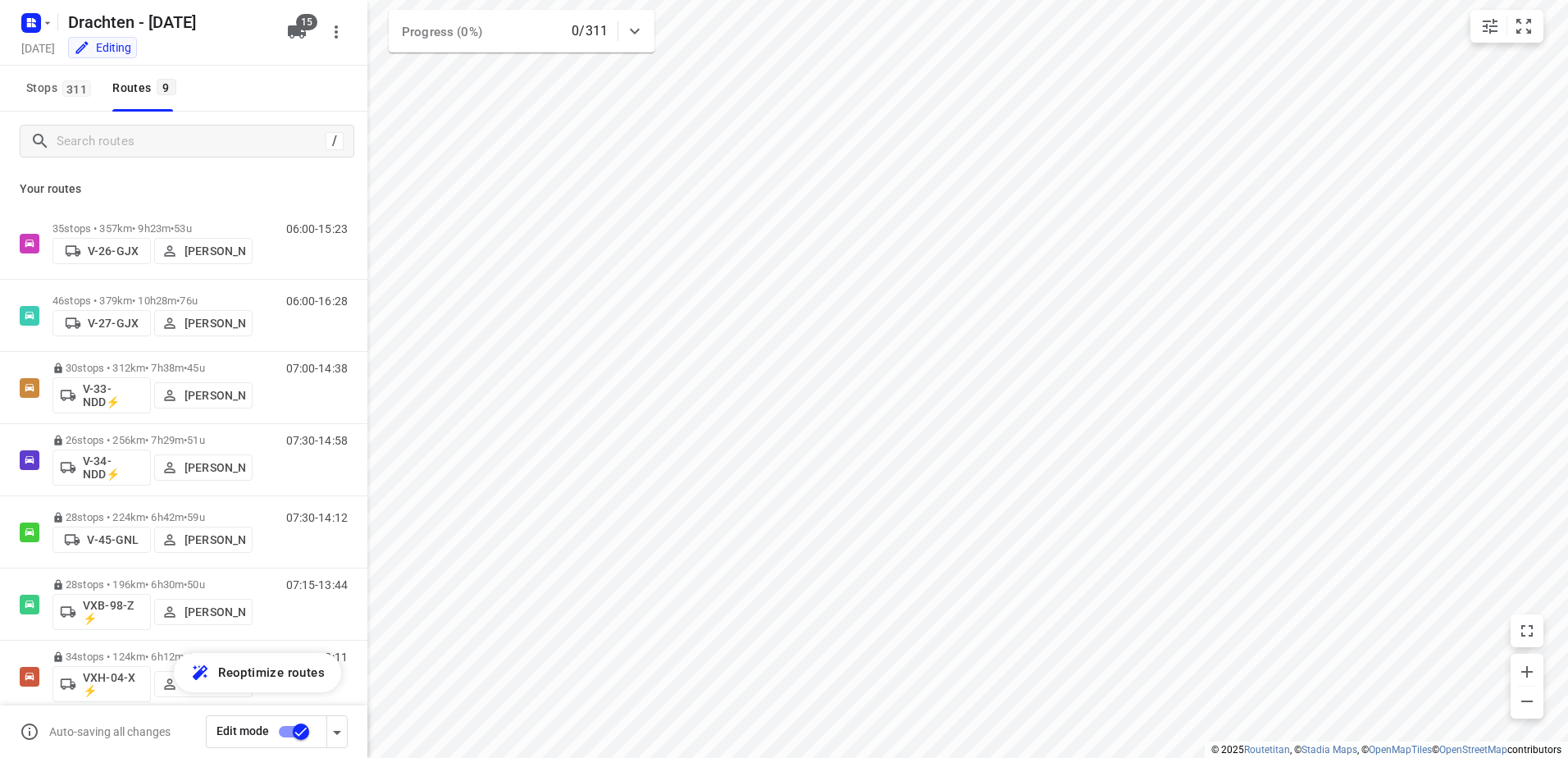
click at [282, 737] on input "checkbox" at bounding box center [301, 732] width 94 height 31
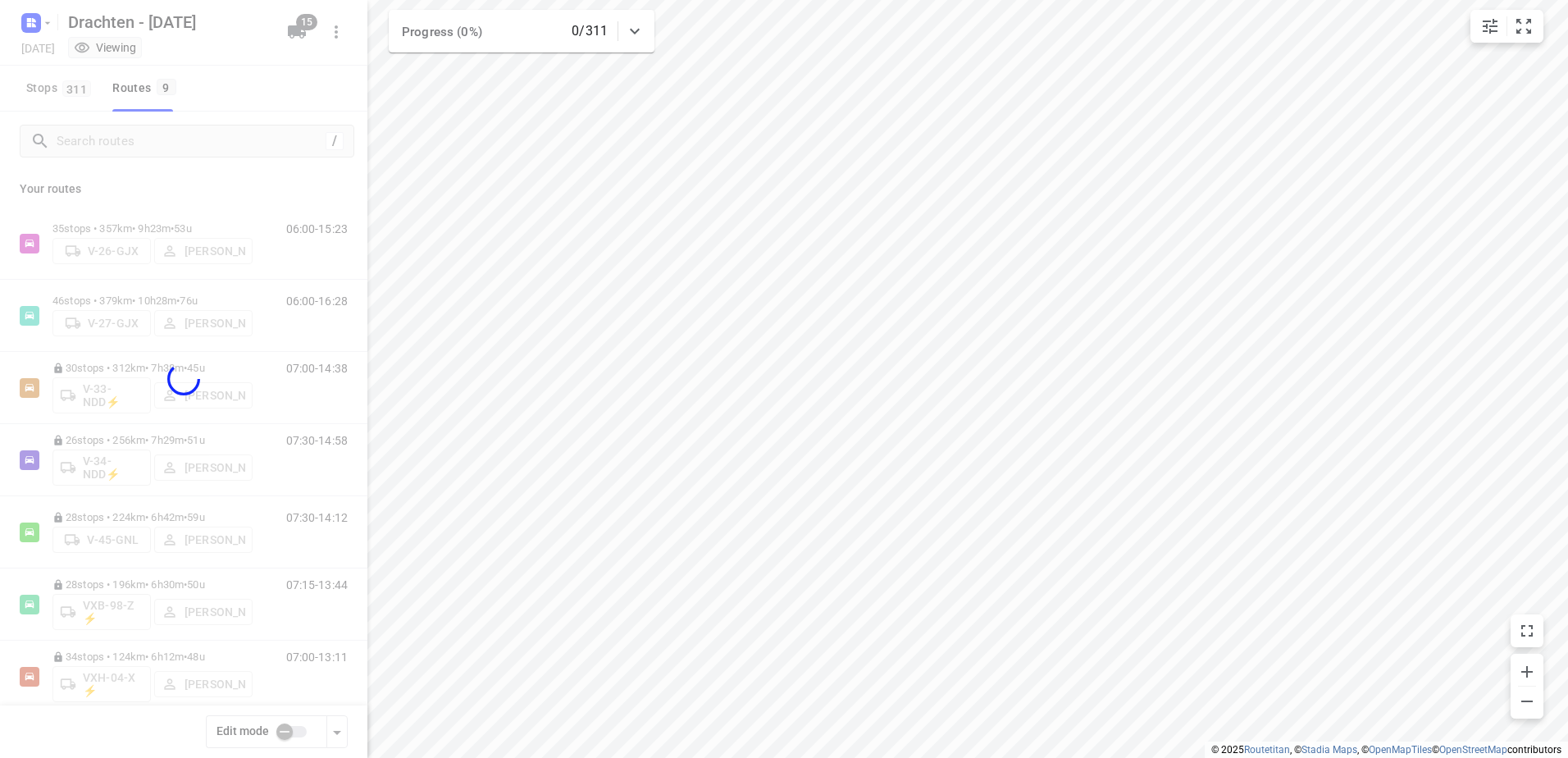
checkbox input "false"
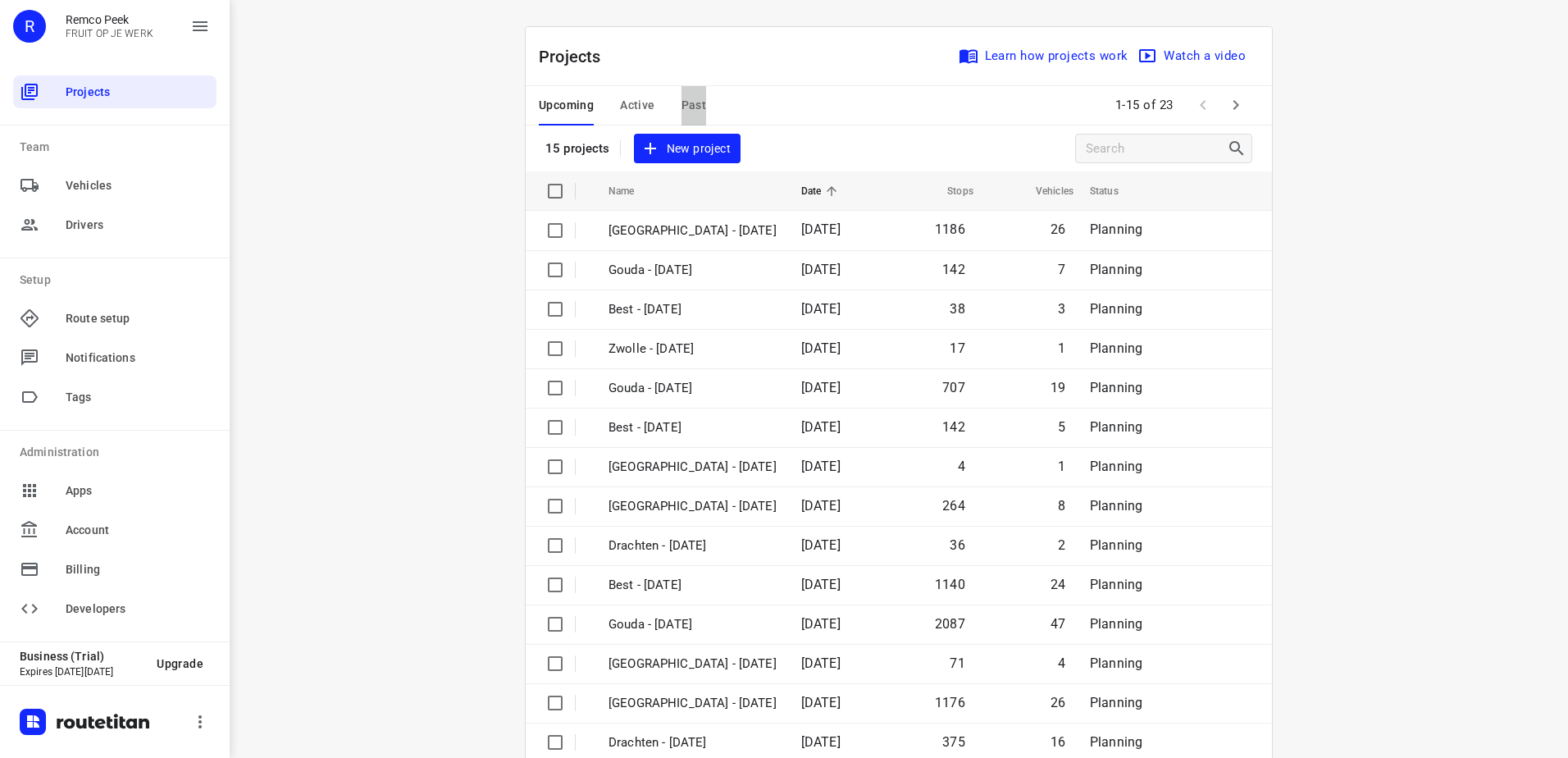
click at [682, 98] on span "Past" at bounding box center [695, 105] width 26 height 21
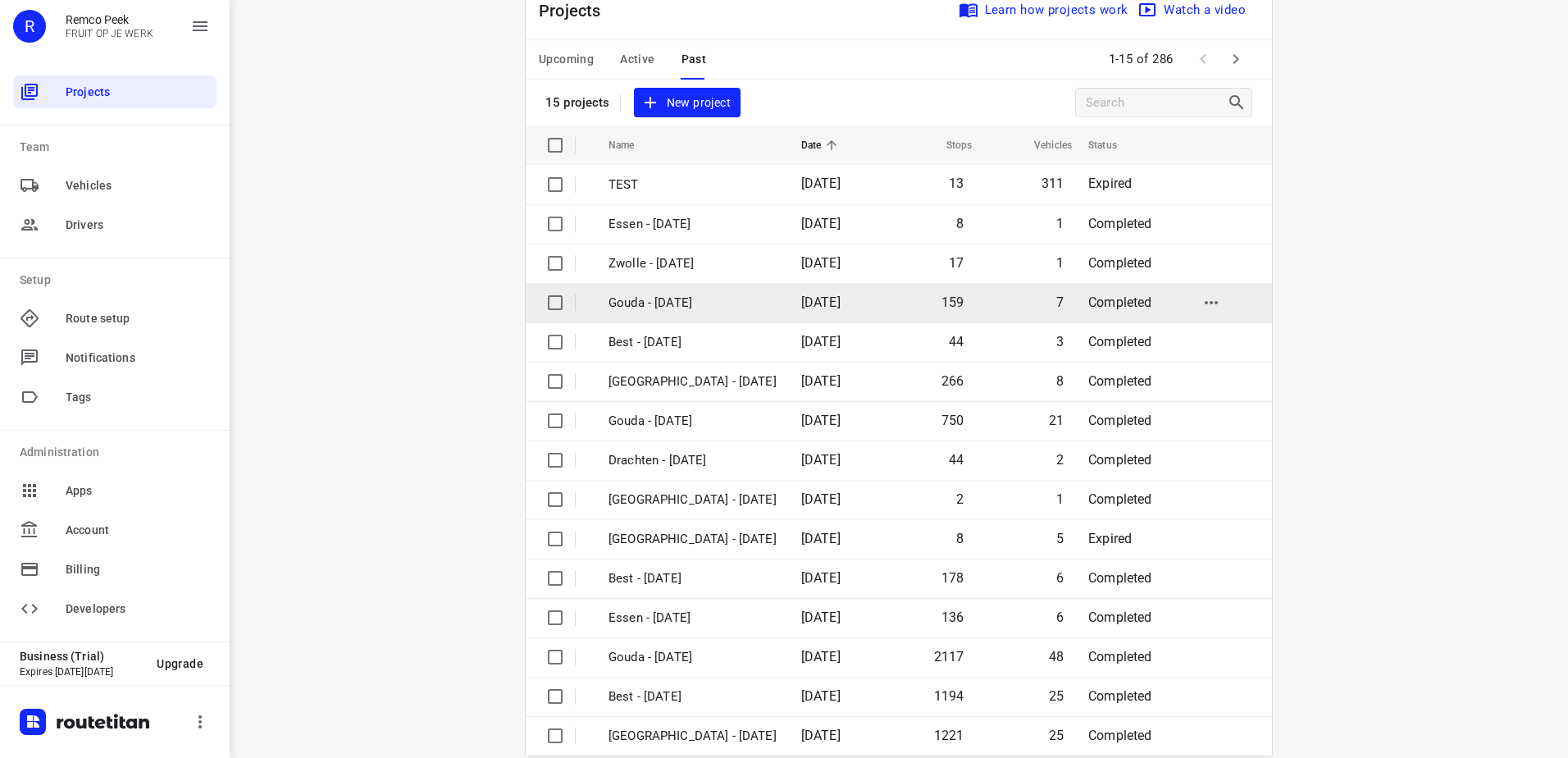
scroll to position [71, 0]
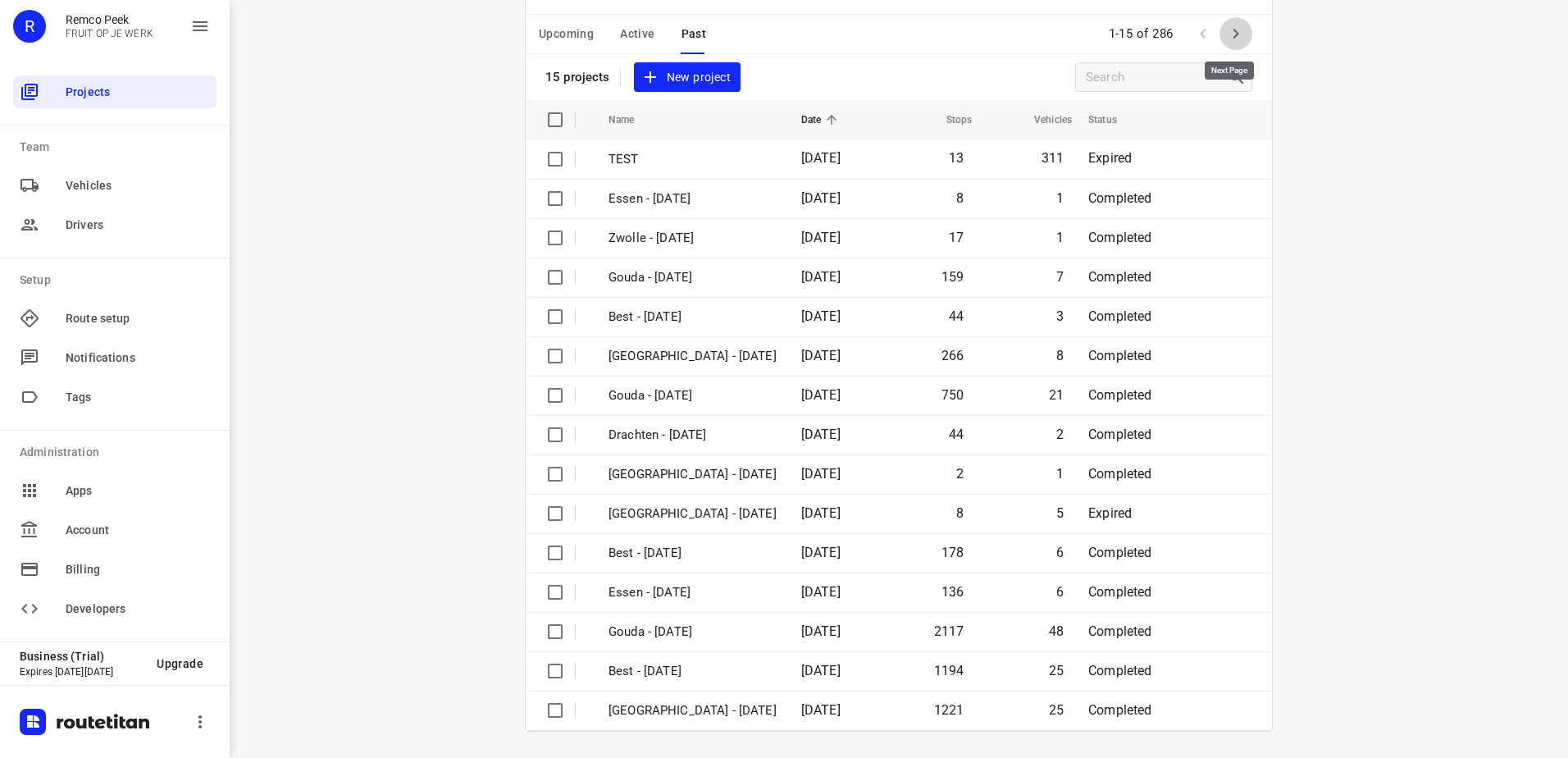
click at [1229, 38] on icon "button" at bounding box center [1236, 34] width 20 height 20
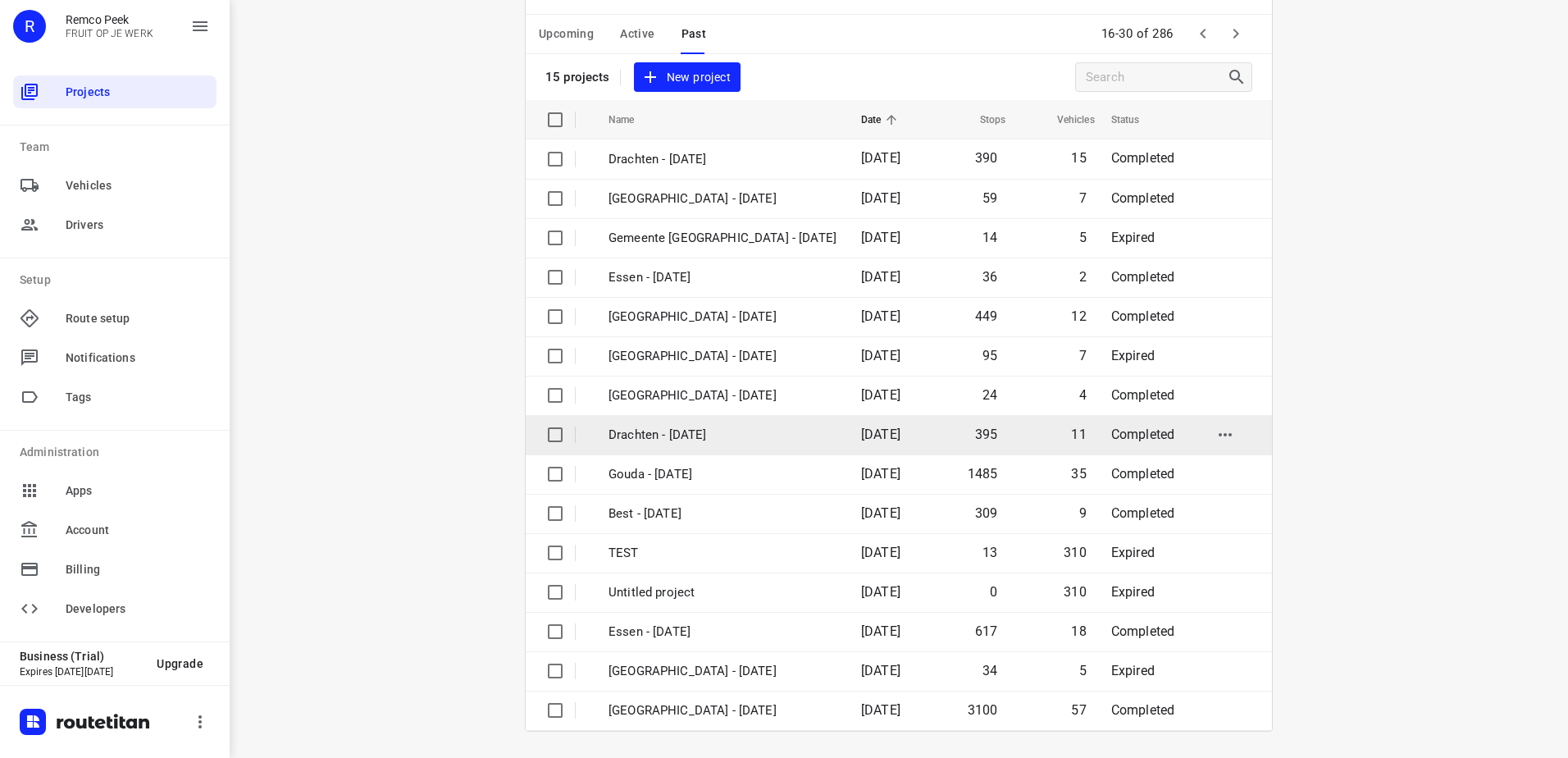
click at [739, 428] on p "Drachten - [DATE]" at bounding box center [722, 435] width 228 height 19
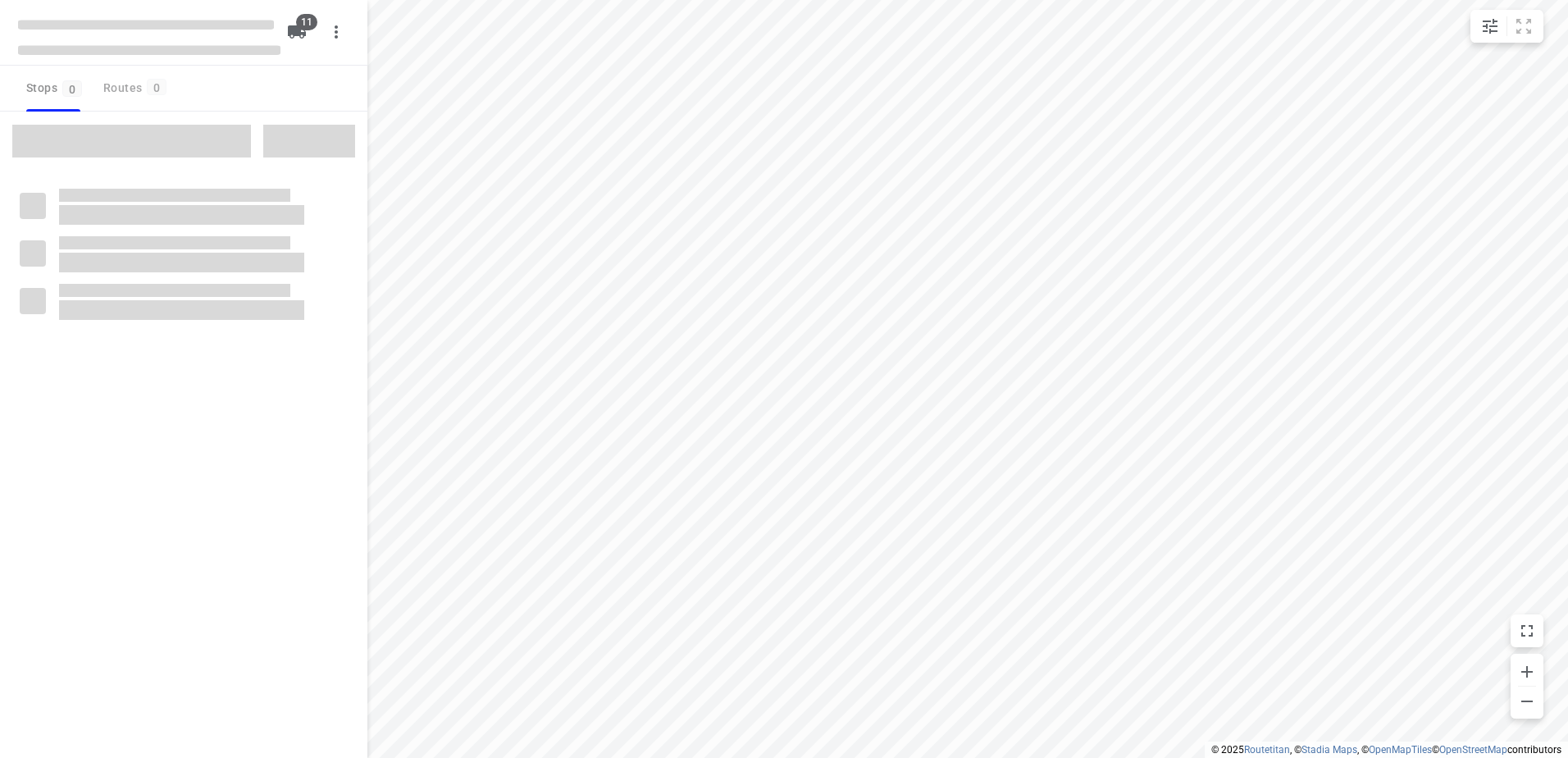
checkbox input "true"
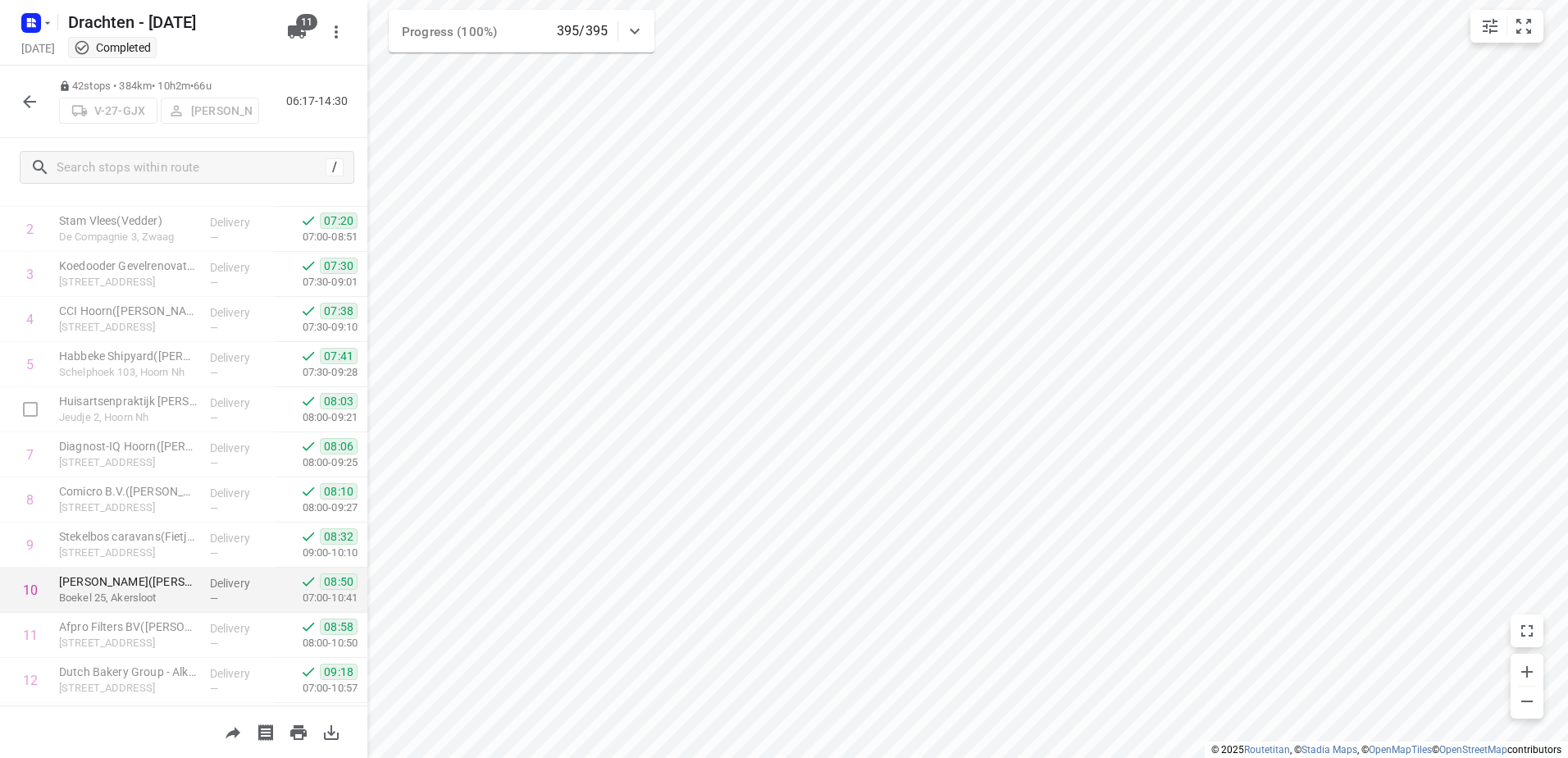
scroll to position [165, 0]
